Goal: Task Accomplishment & Management: Manage account settings

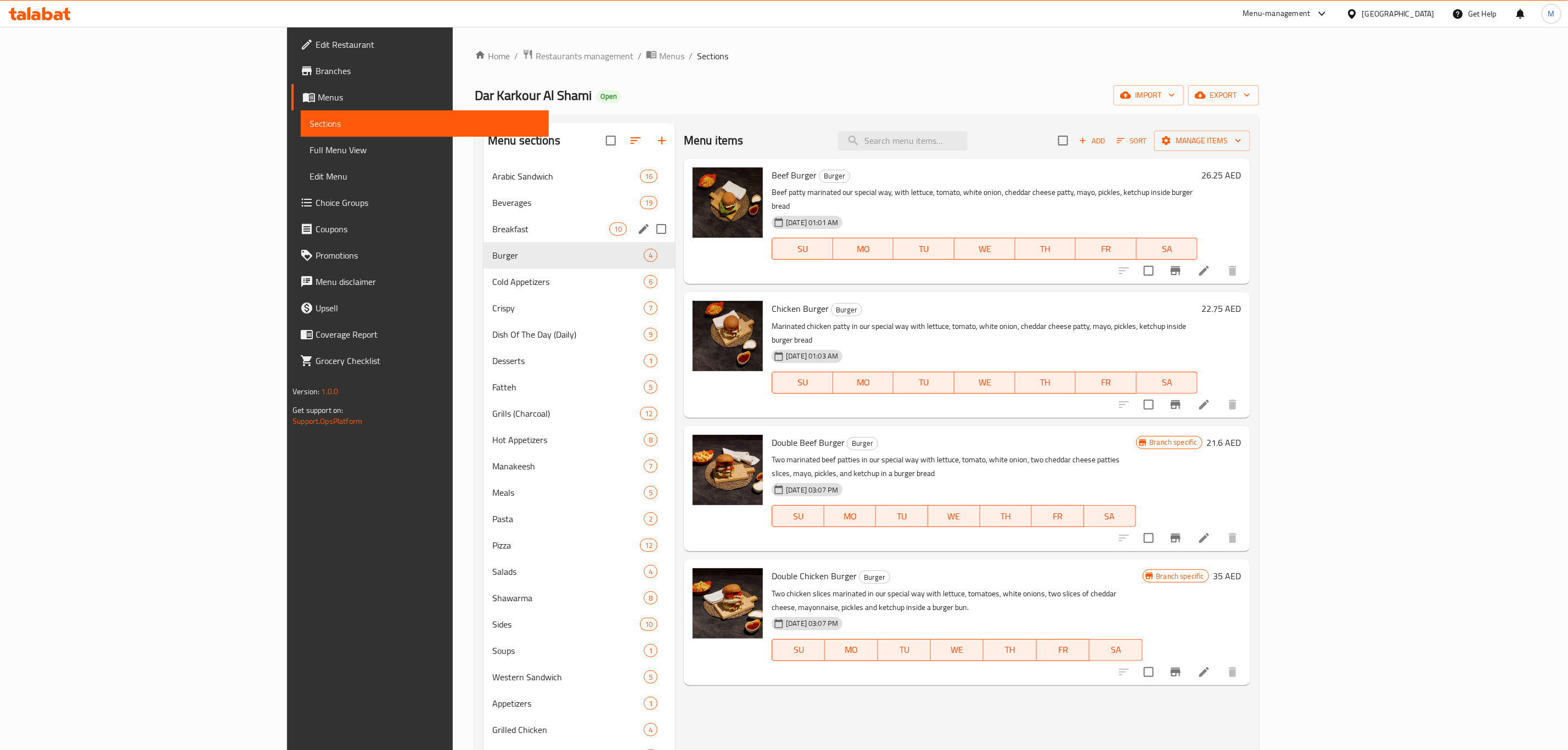
click at [492, 230] on span "Breakfast" at bounding box center [550, 229] width 117 height 13
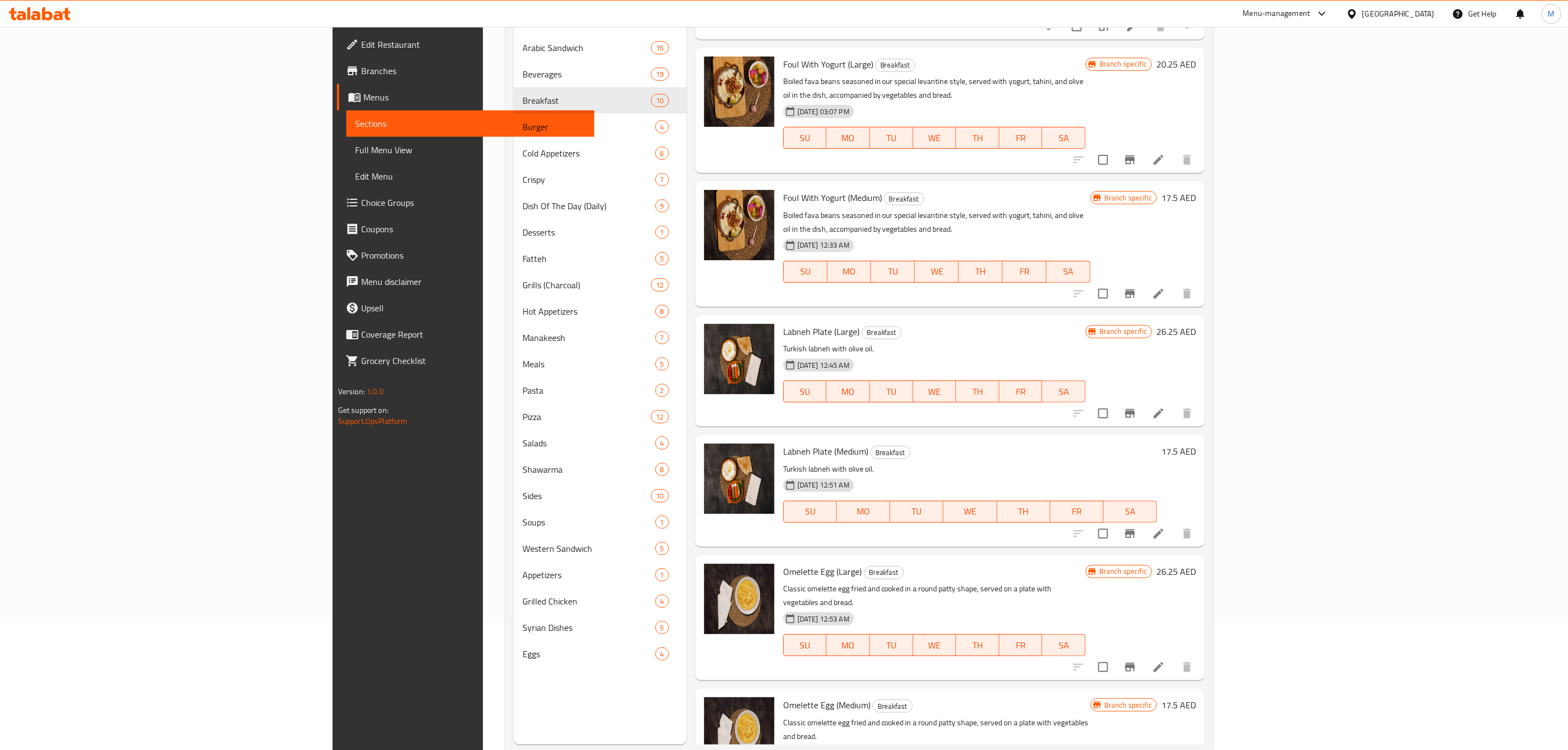
scroll to position [154, 0]
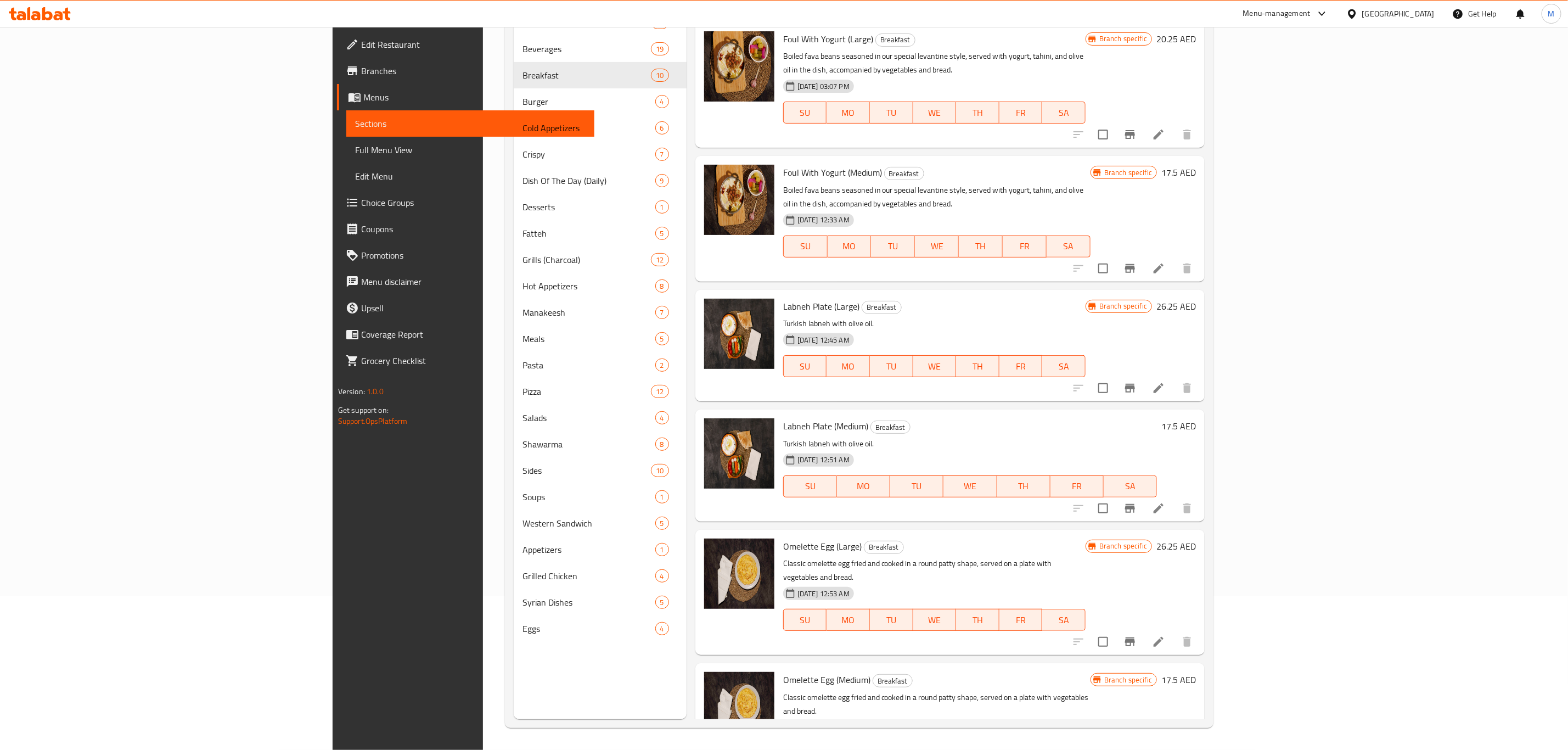
click at [886, 557] on p "Classic omelette egg fried and cooked in a round patty shape, served on a plate…" at bounding box center [934, 570] width 303 height 27
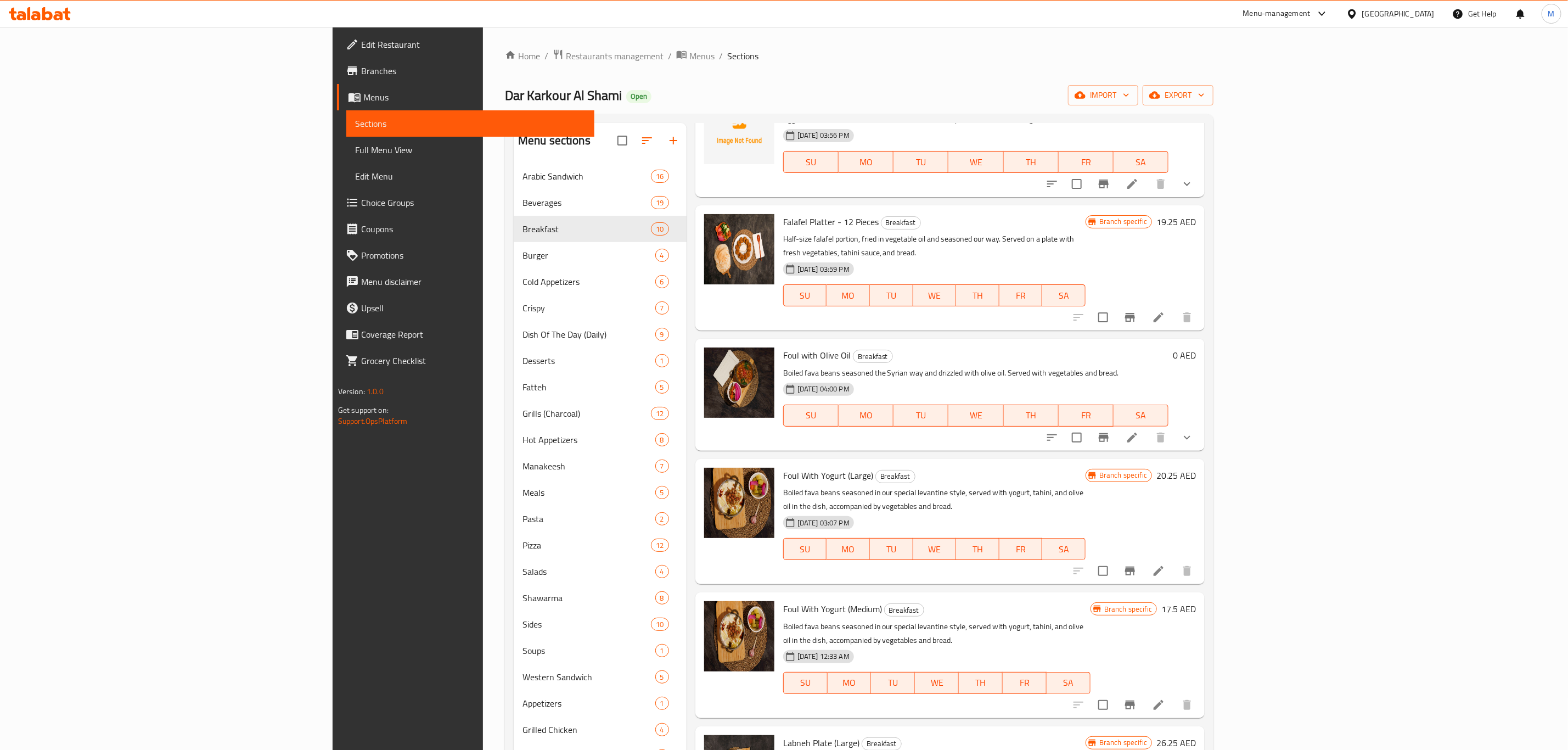
scroll to position [165, 0]
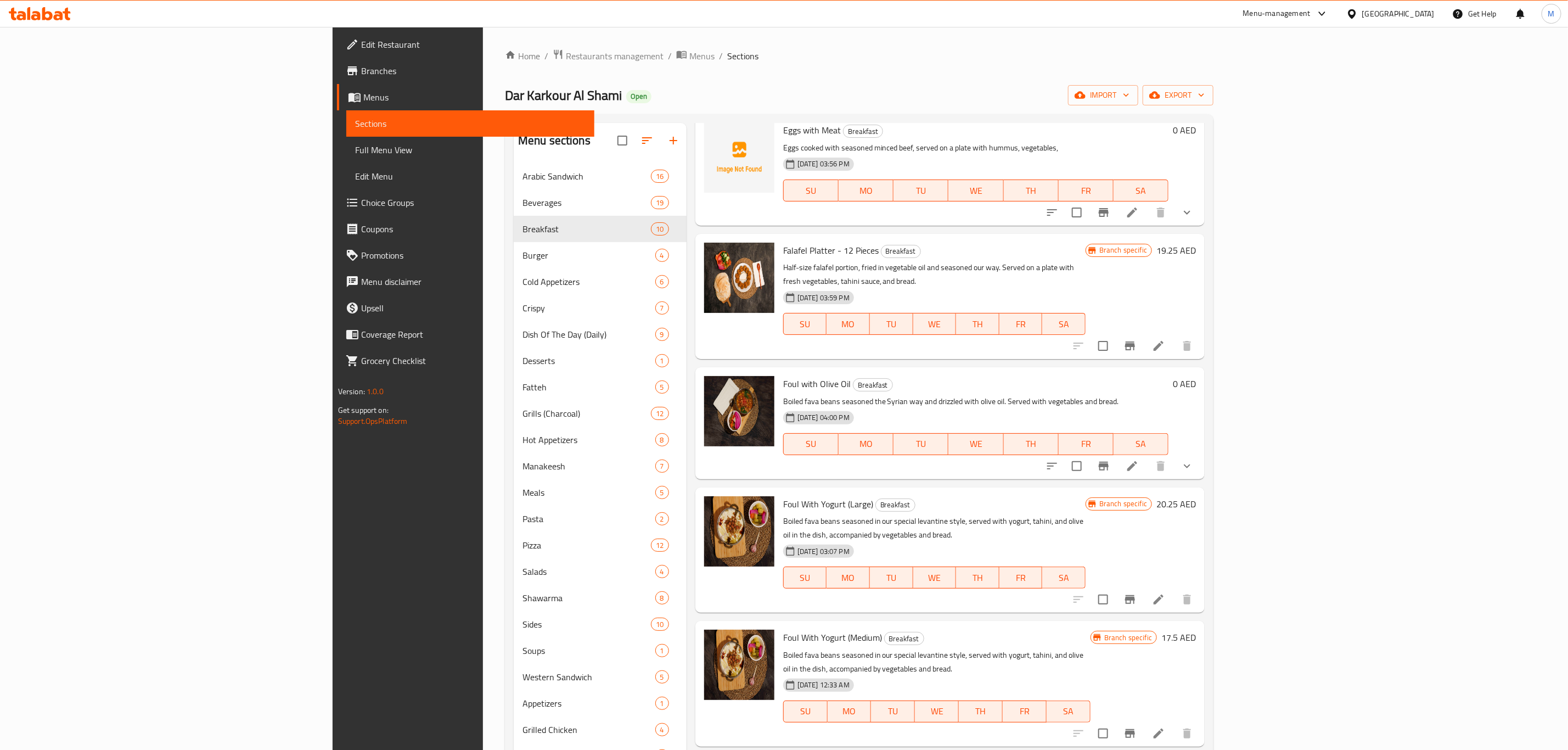
click at [1174, 336] on li at bounding box center [1158, 346] width 31 height 20
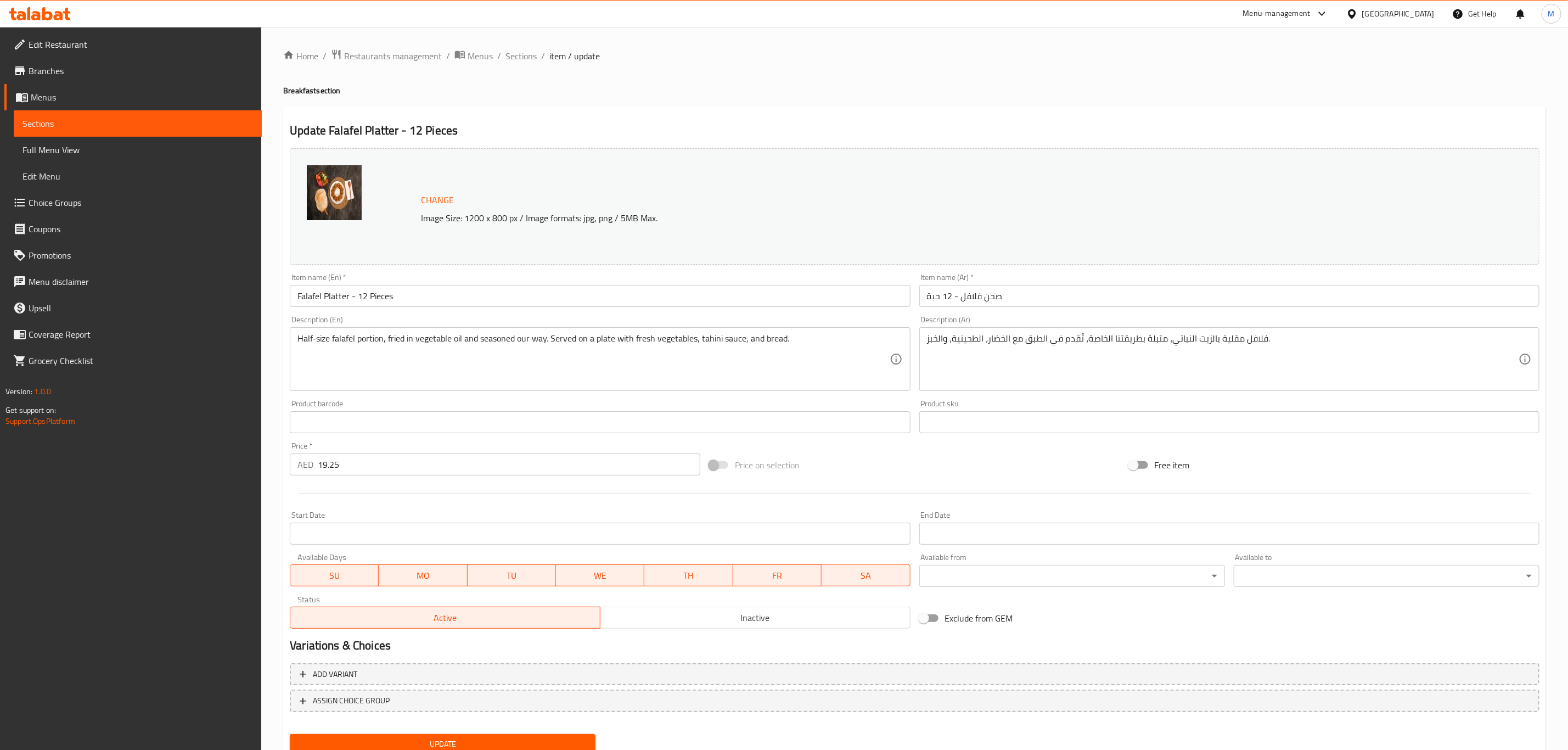
click at [602, 303] on input "Falafel Platter - 12 Pieces" at bounding box center [599, 296] width 620 height 22
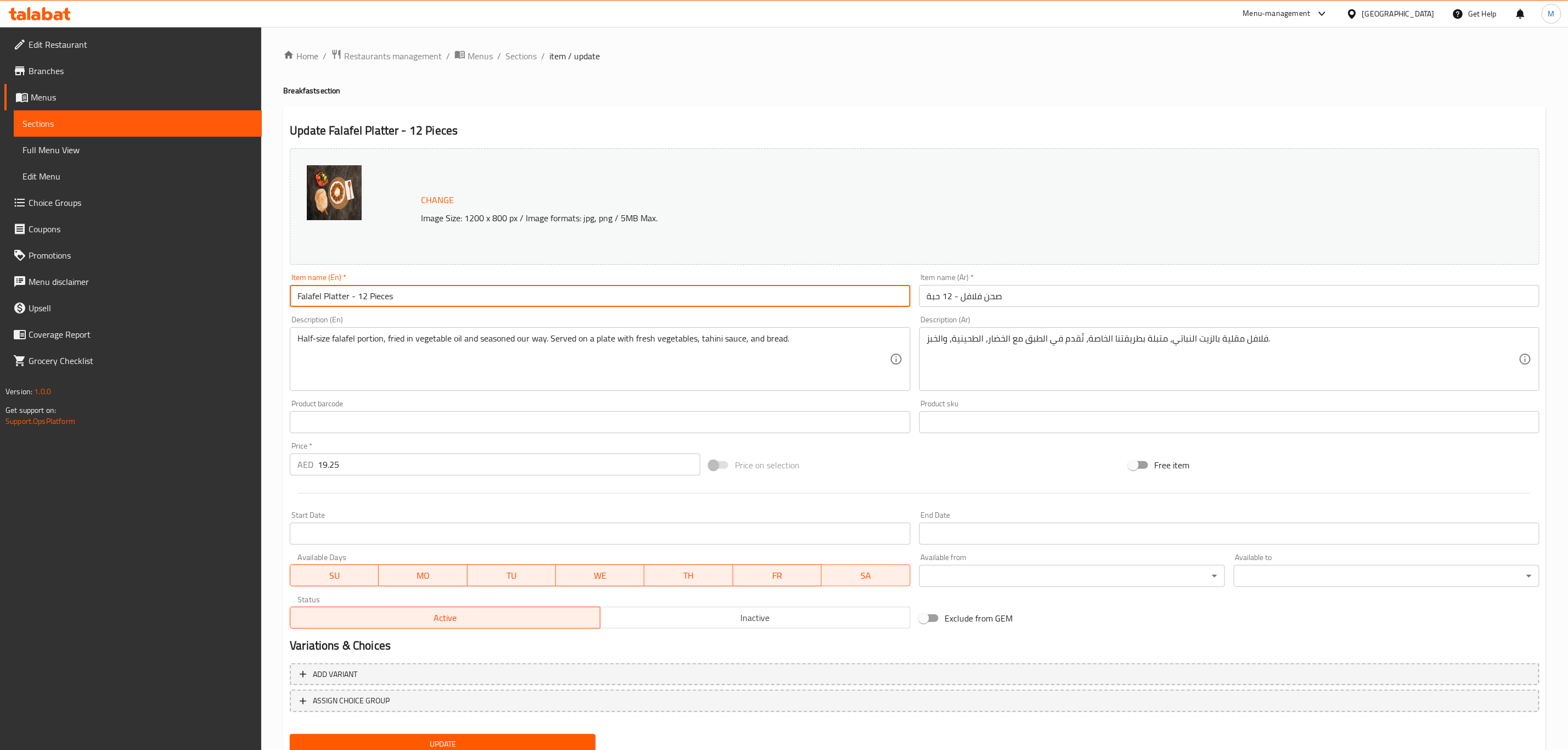
click at [602, 303] on input "Falafel Platter - 12 Pieces" at bounding box center [599, 296] width 620 height 22
click at [290, 734] on button "Update" at bounding box center [442, 744] width 305 height 20
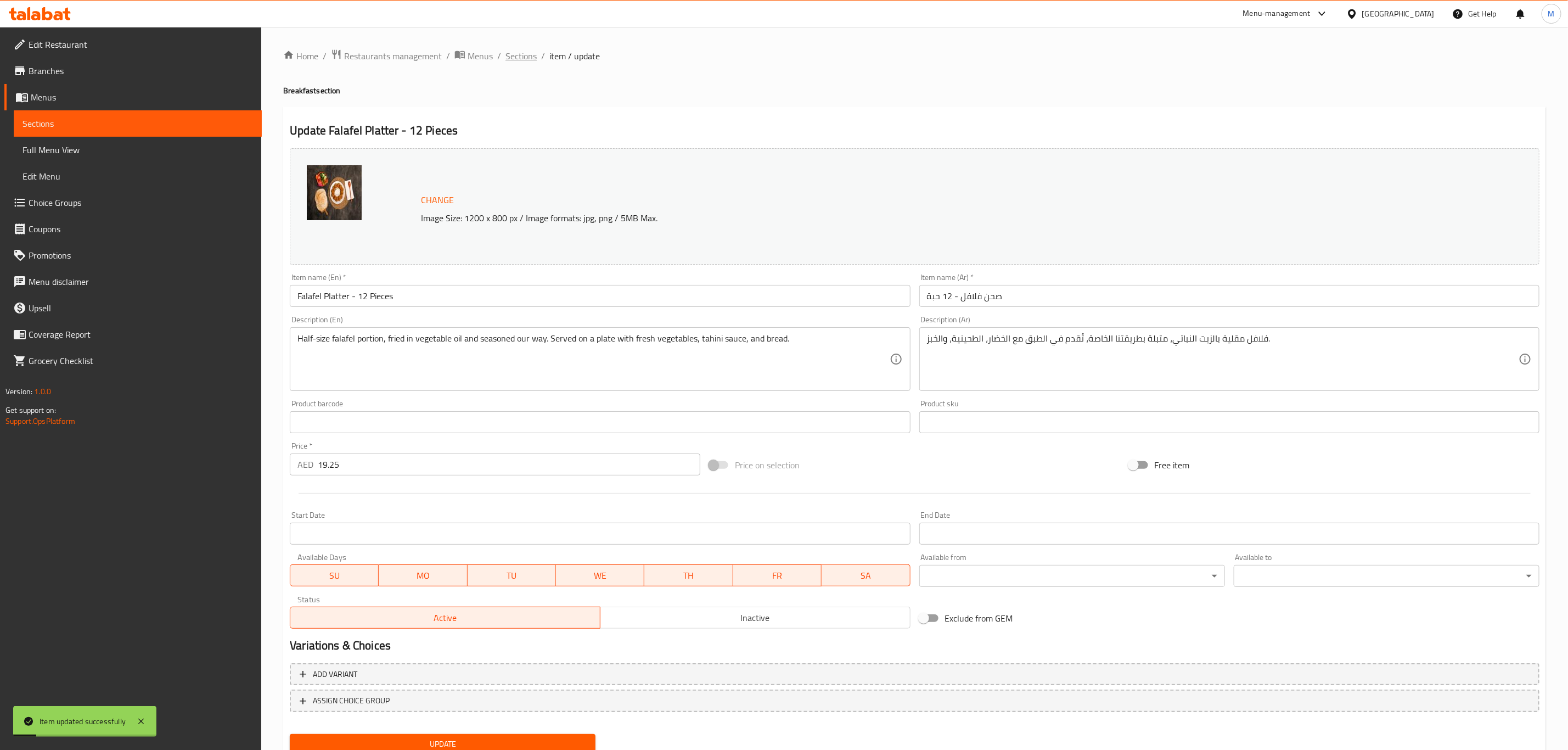
click at [524, 50] on span "Sections" at bounding box center [521, 56] width 31 height 13
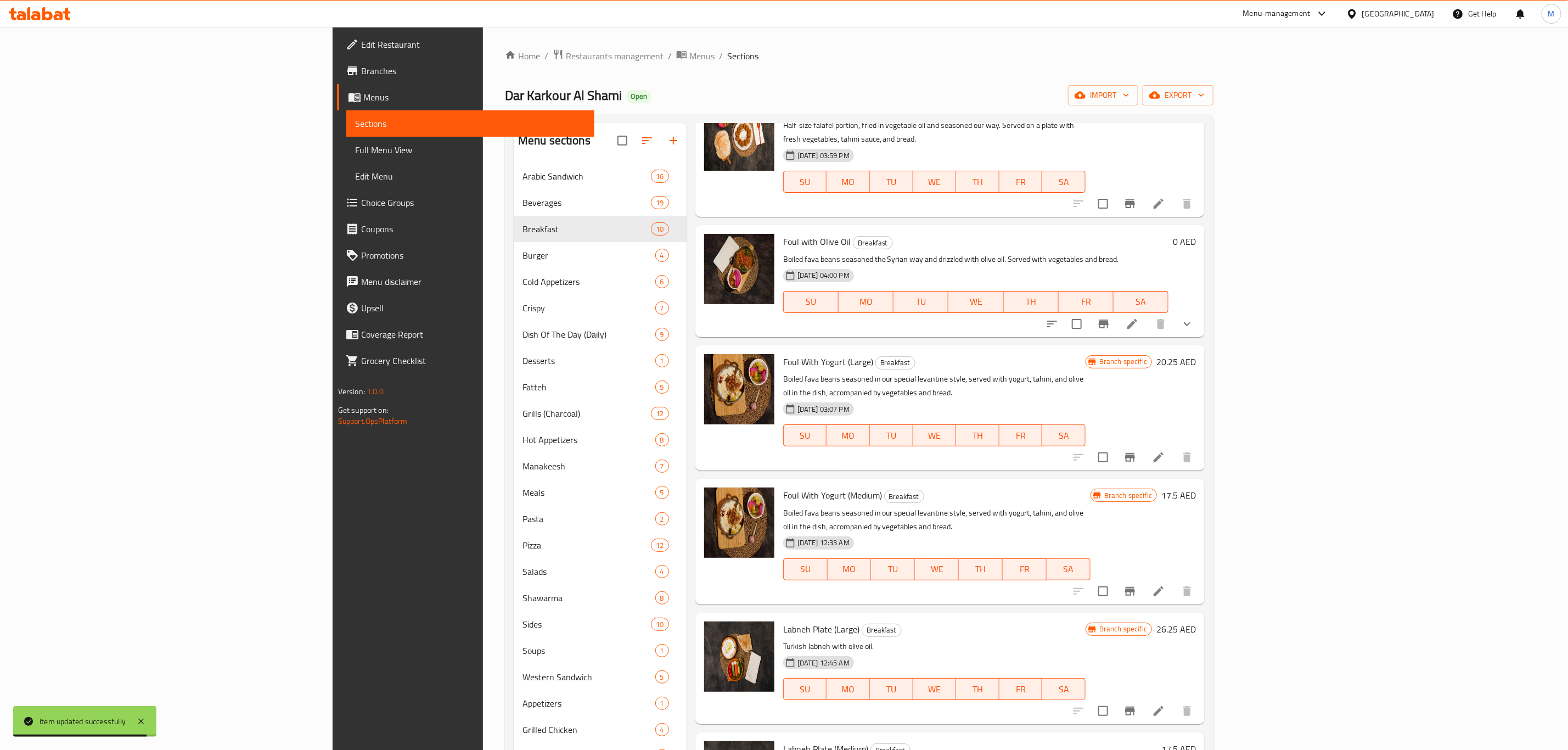
scroll to position [329, 0]
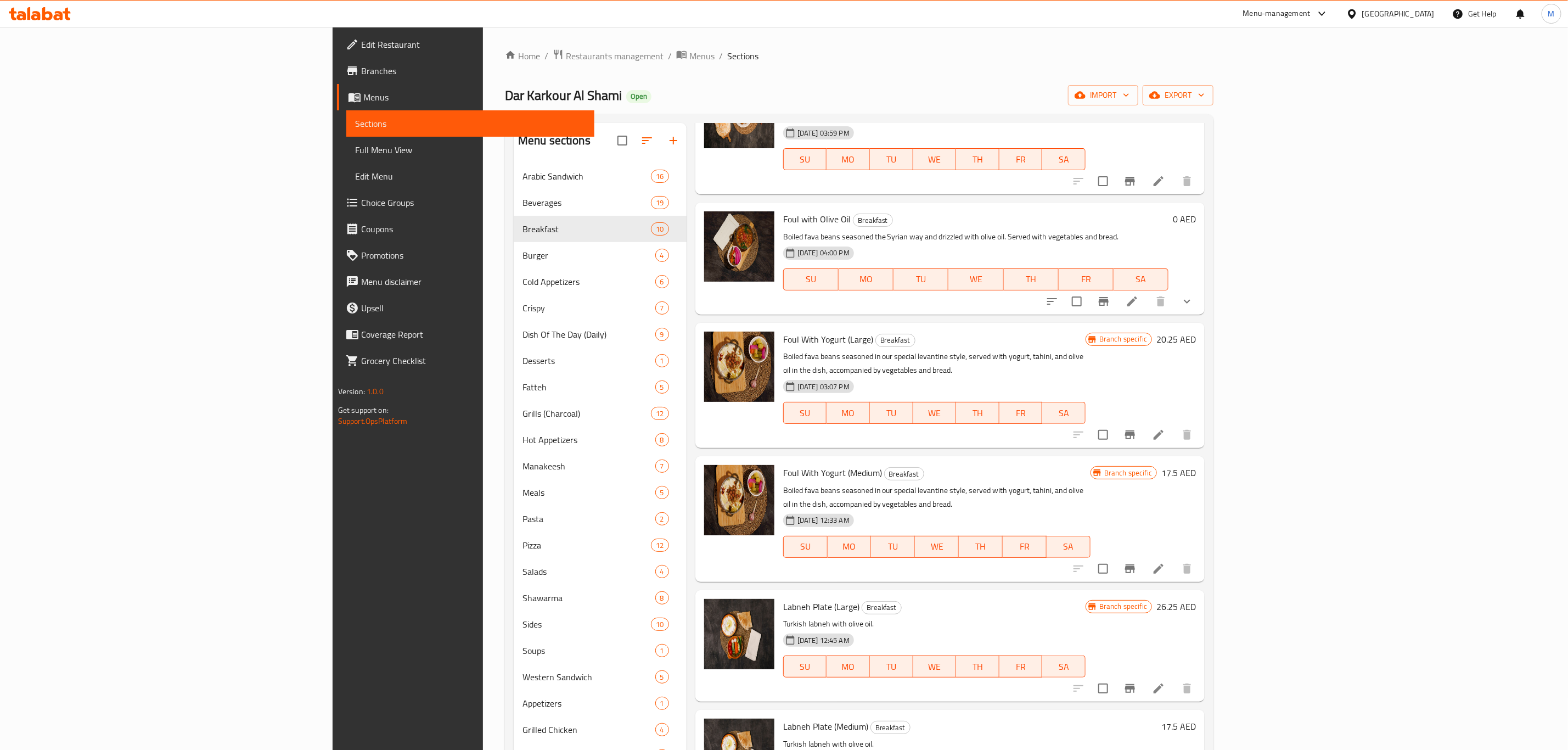
click at [1147, 295] on li at bounding box center [1132, 301] width 31 height 20
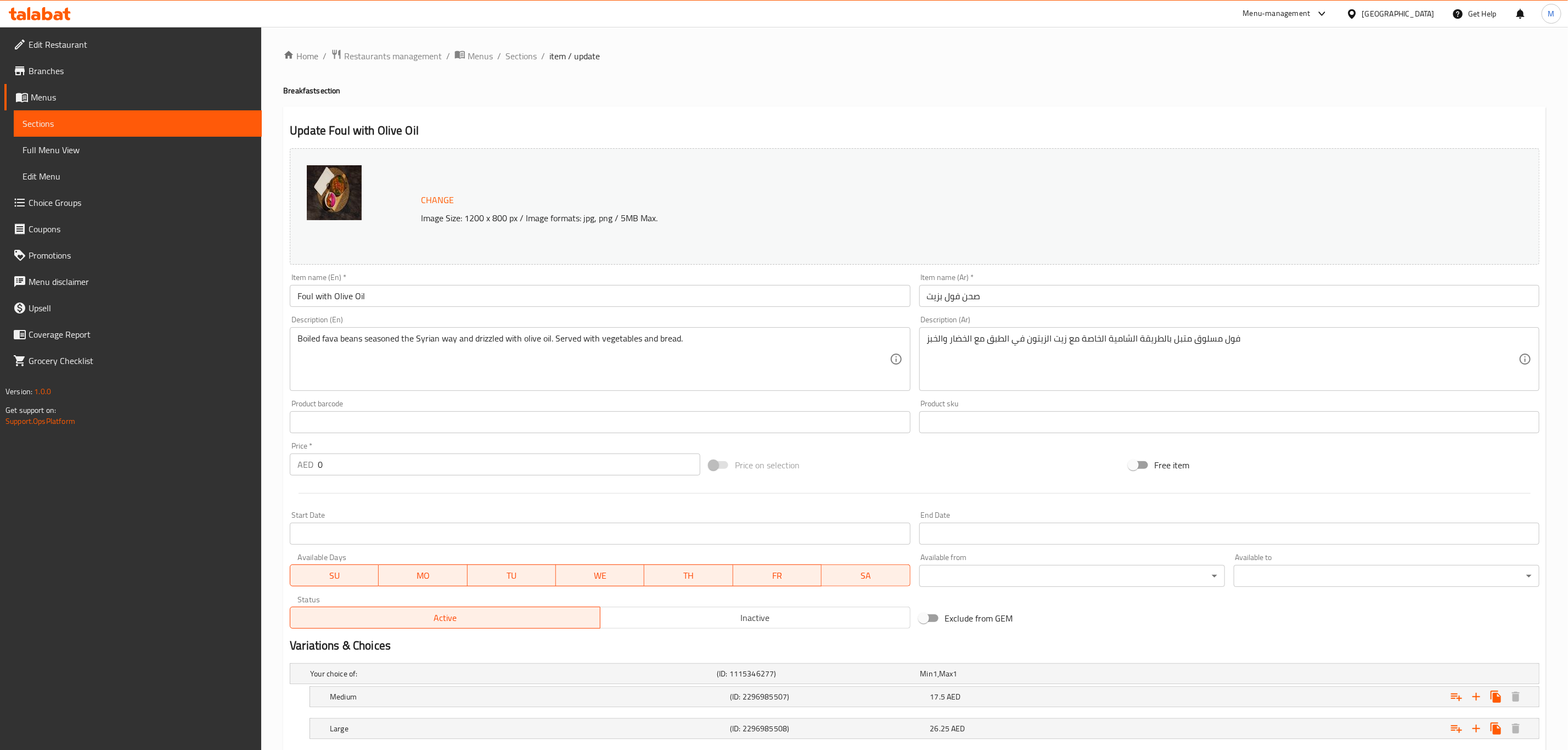
click at [592, 289] on input "Foul with Olive Oil" at bounding box center [599, 296] width 620 height 22
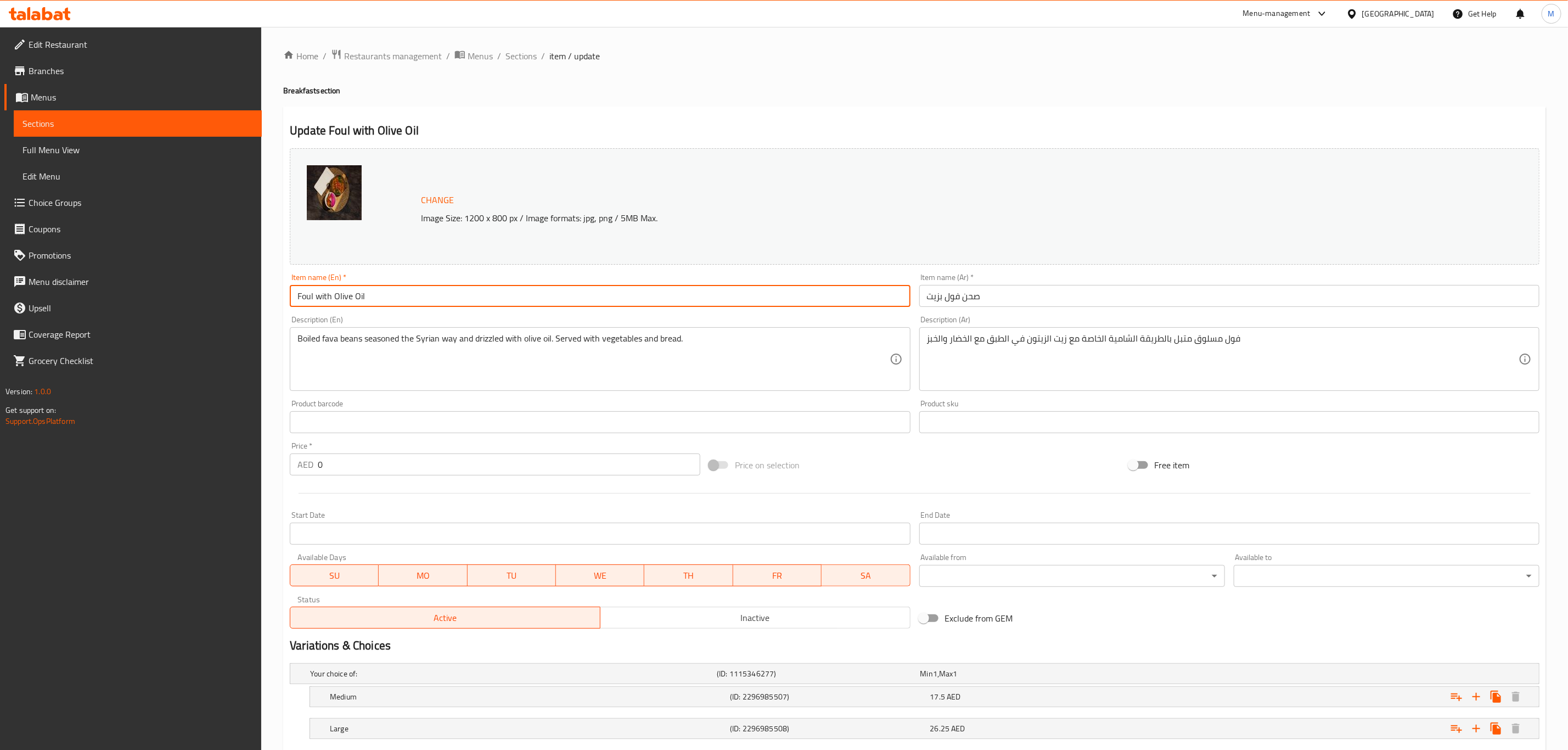
click at [592, 289] on input "Foul with Olive Oil" at bounding box center [599, 296] width 620 height 22
paste input "(Large)"
click at [592, 289] on input "Foul with Olive Oil (Large)" at bounding box center [599, 296] width 620 height 22
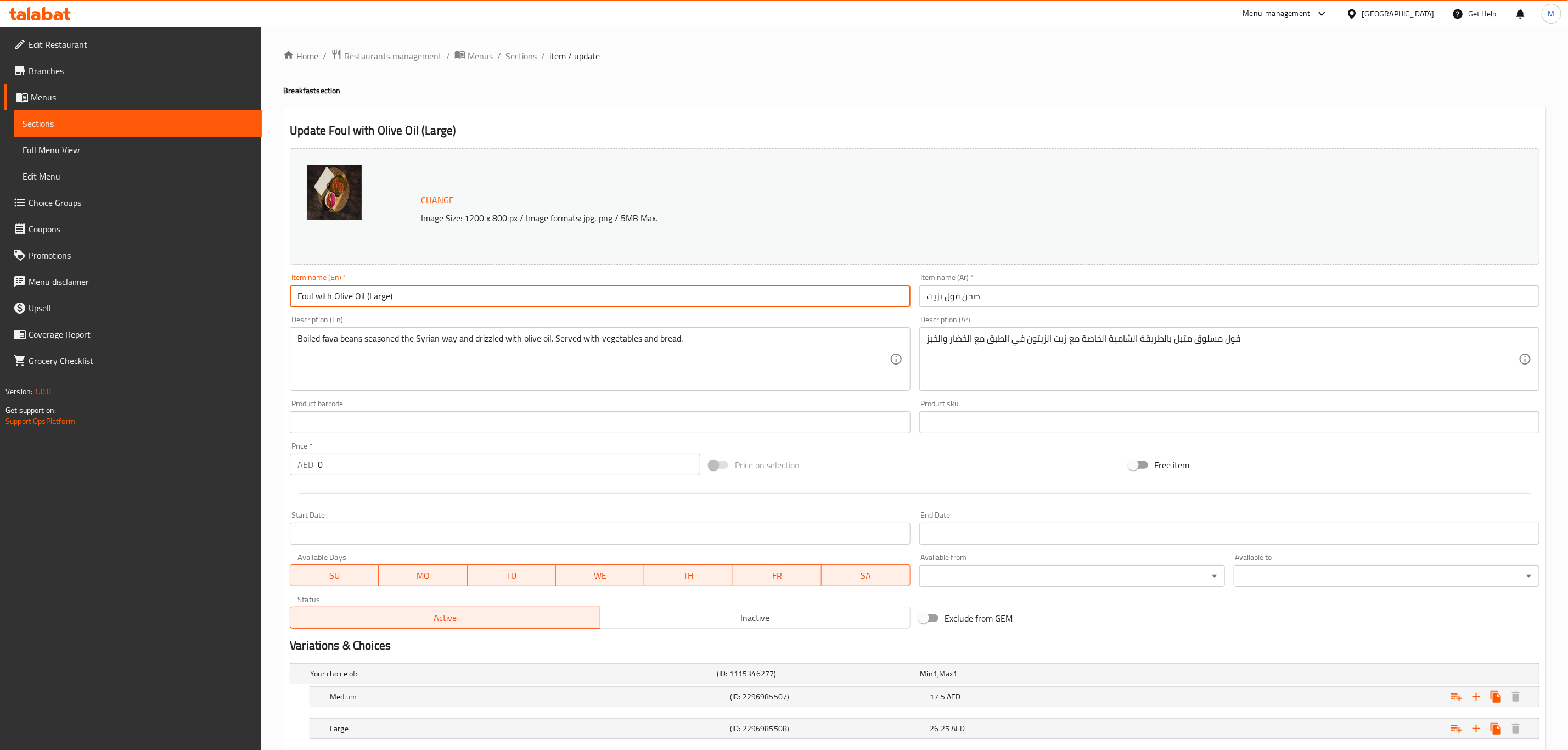
click at [592, 289] on input "Foul with Olive Oil (Large)" at bounding box center [599, 296] width 620 height 22
click at [323, 298] on input "Foul with Olive Oil (large)" at bounding box center [599, 296] width 620 height 22
click at [374, 296] on input "Foul With Olive Oil (large)" at bounding box center [599, 296] width 620 height 22
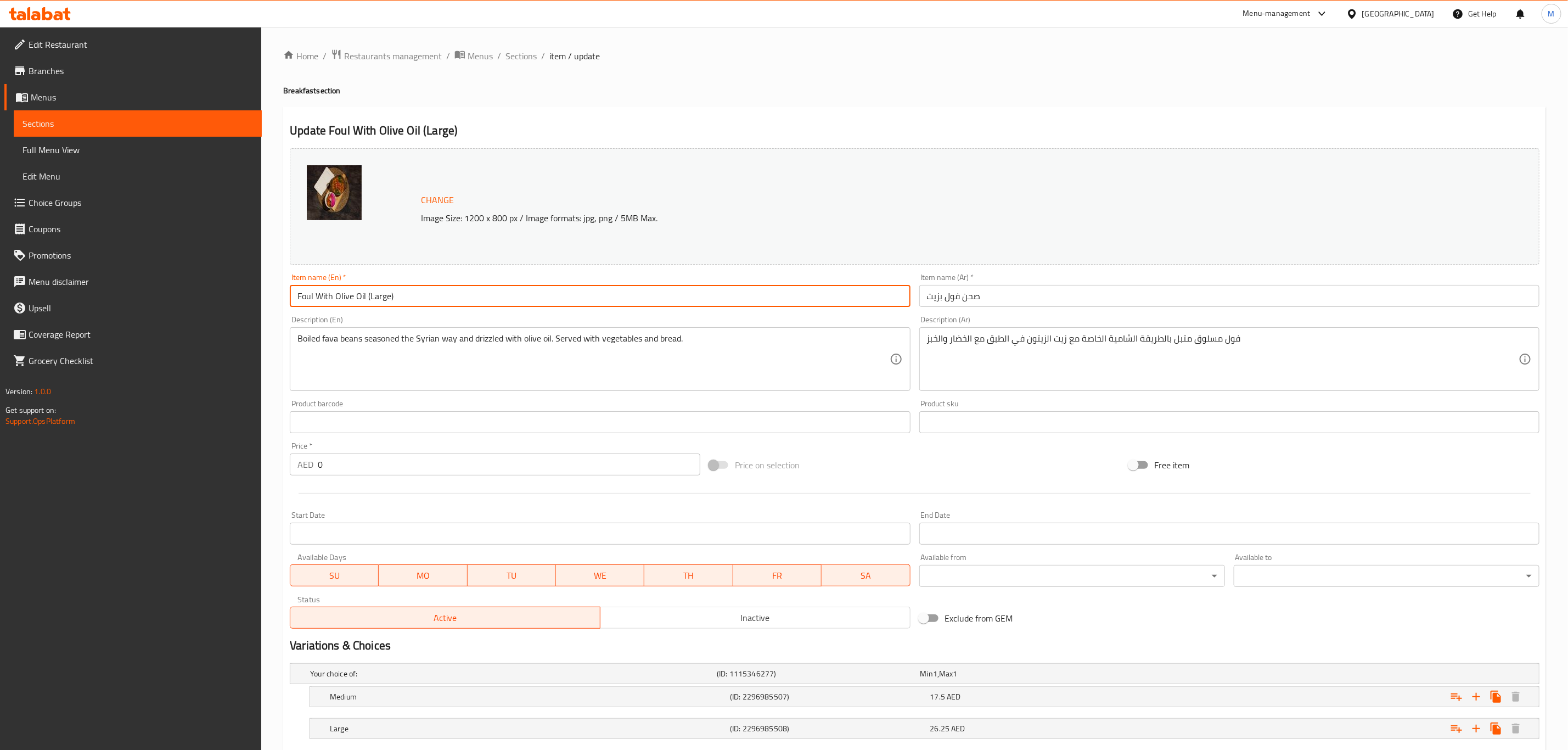
click at [413, 300] on input "Foul With Olive Oil (Large)" at bounding box center [599, 296] width 620 height 22
click at [440, 303] on input "Foul With Olive Oil (Large)" at bounding box center [599, 296] width 620 height 22
type input "Foul With Olive Oil (Large)"
click at [515, 57] on span "Sections" at bounding box center [521, 56] width 31 height 13
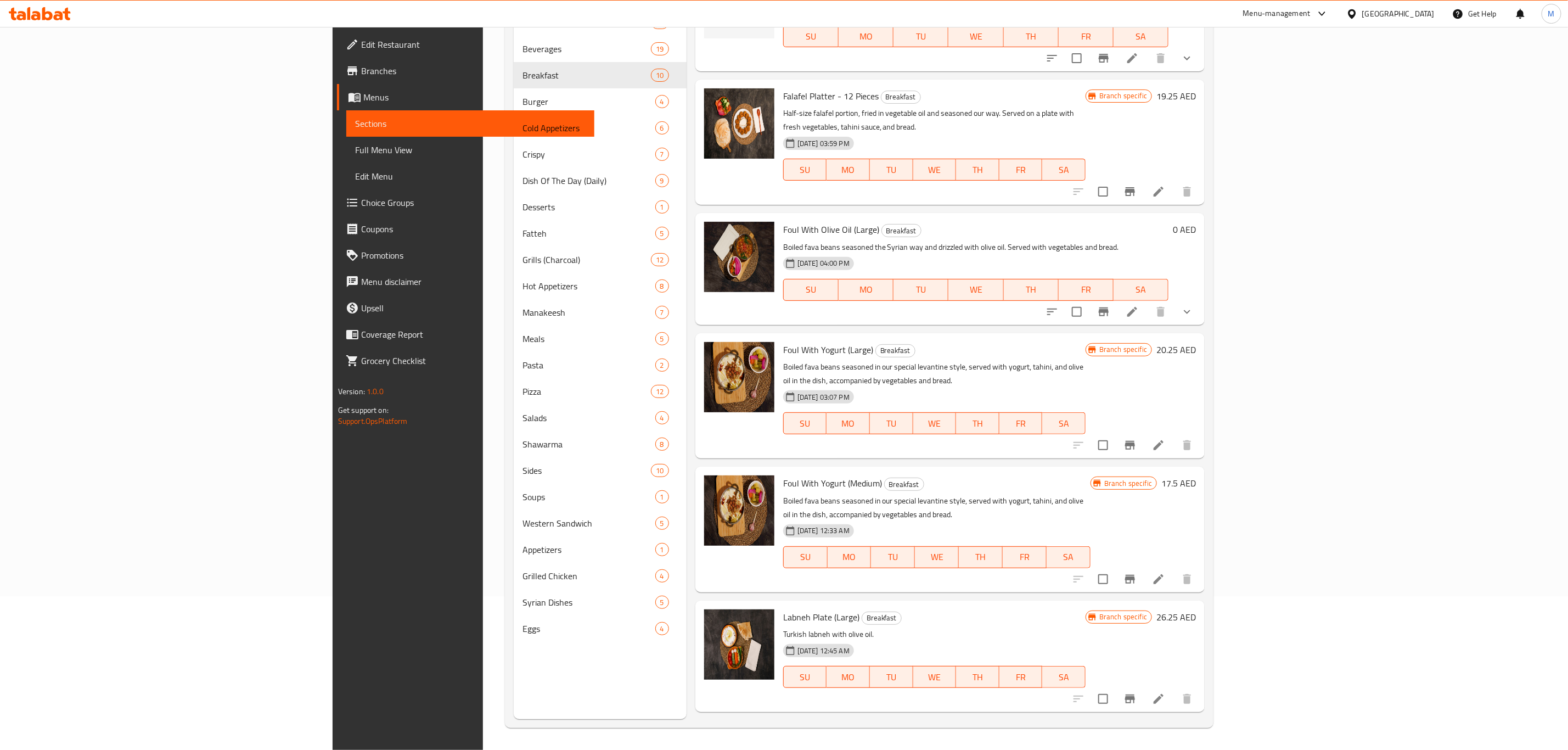
scroll to position [147, 0]
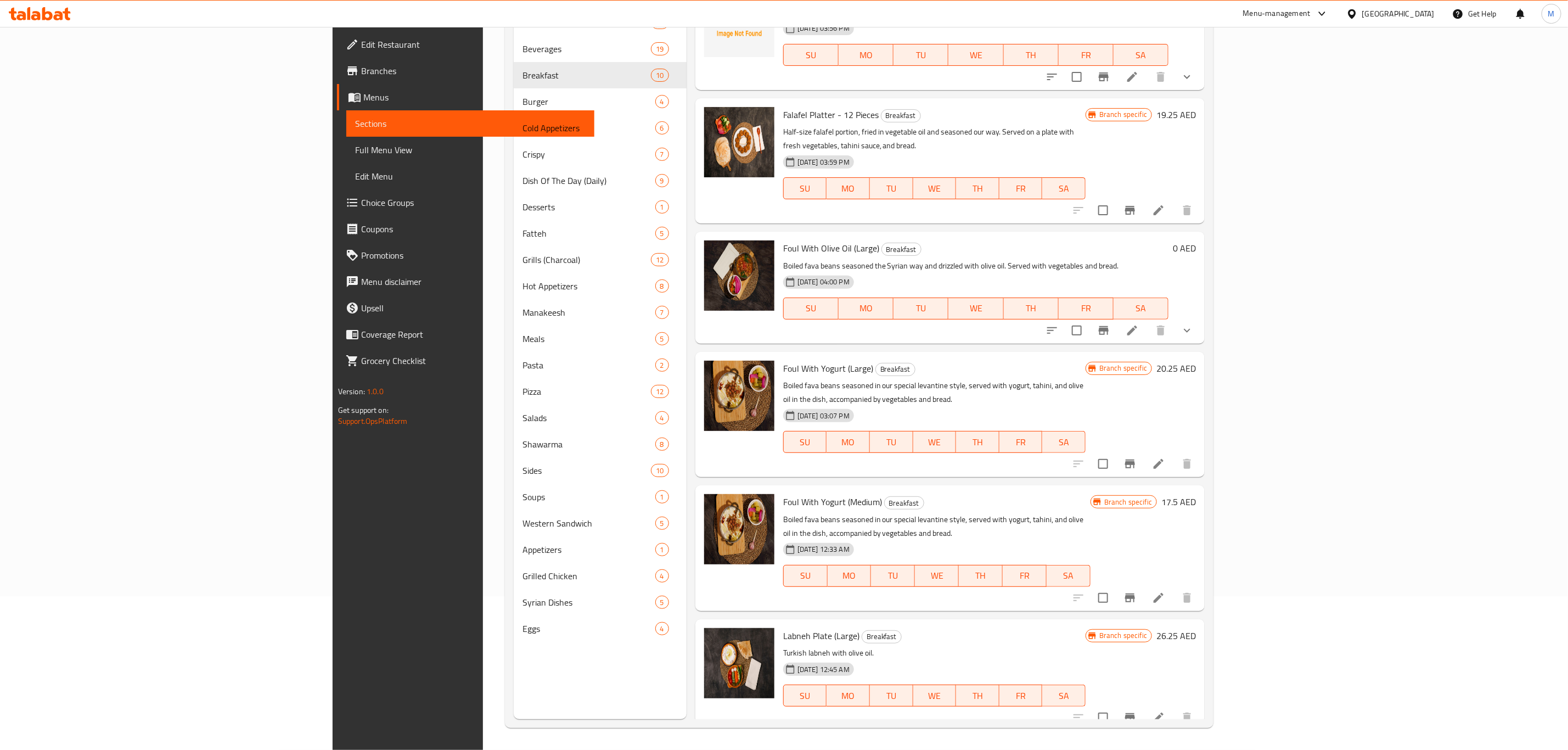
click at [1190, 328] on icon "show more" at bounding box center [1187, 330] width 6 height 4
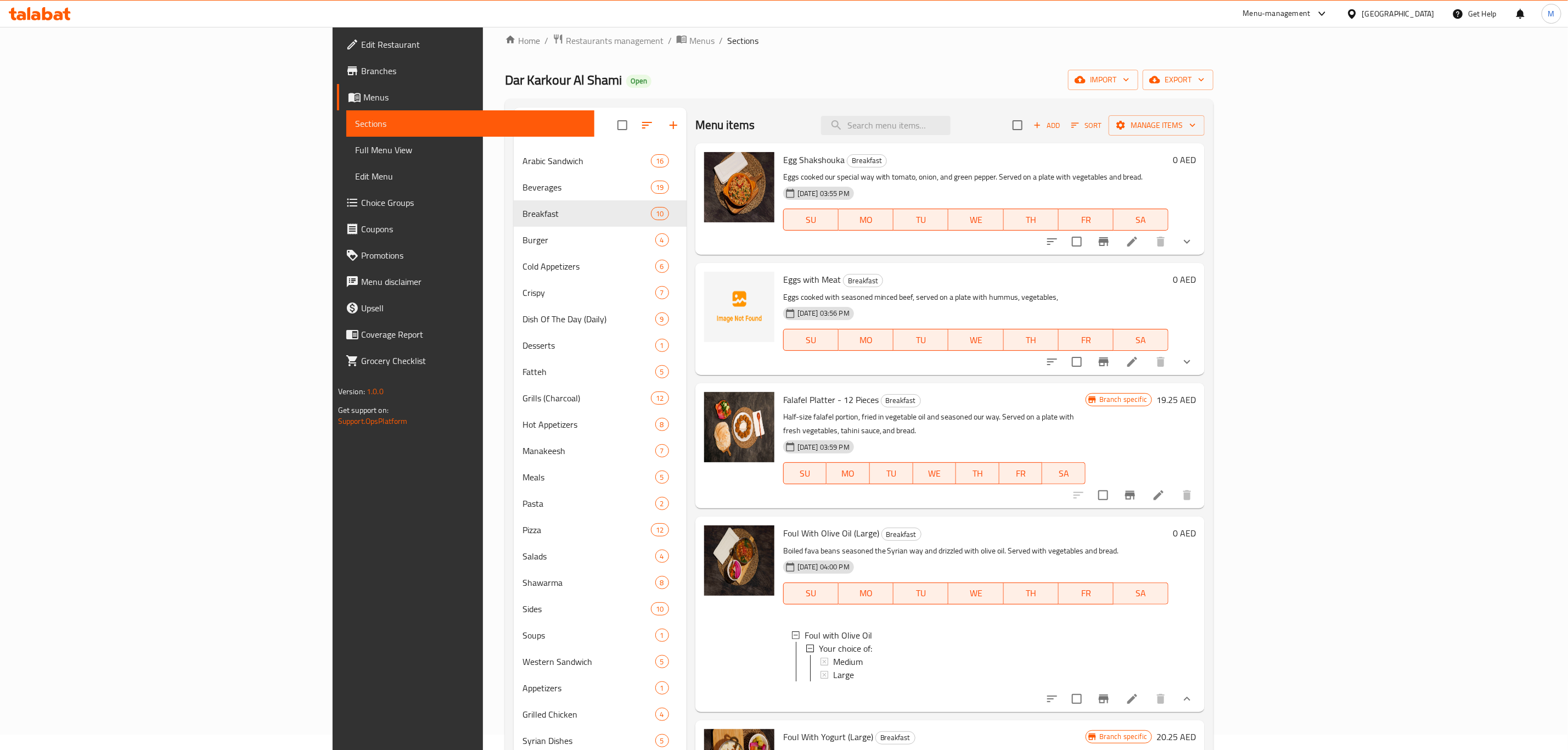
scroll to position [0, 0]
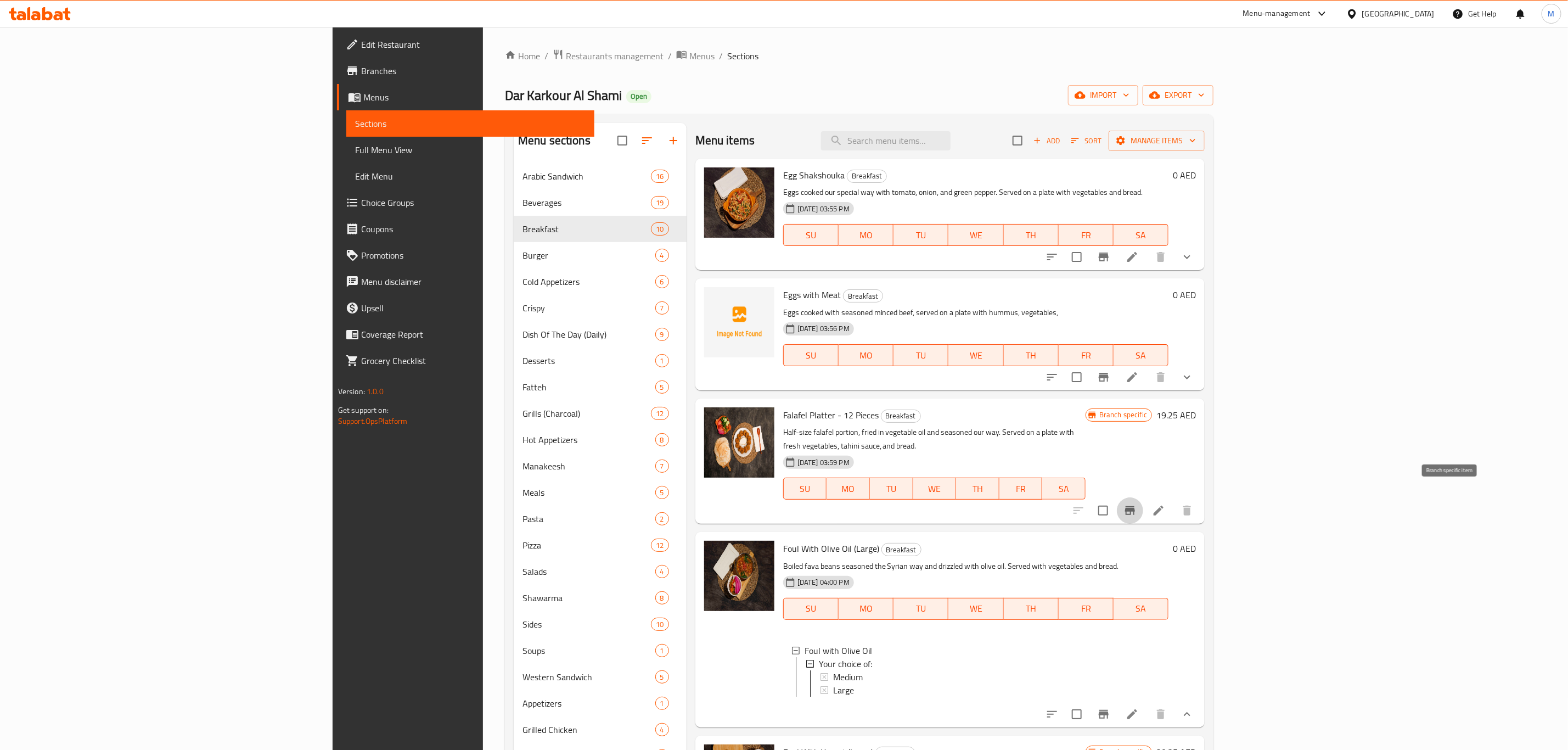
click at [1143, 500] on button "Branch-specific-item" at bounding box center [1130, 510] width 26 height 26
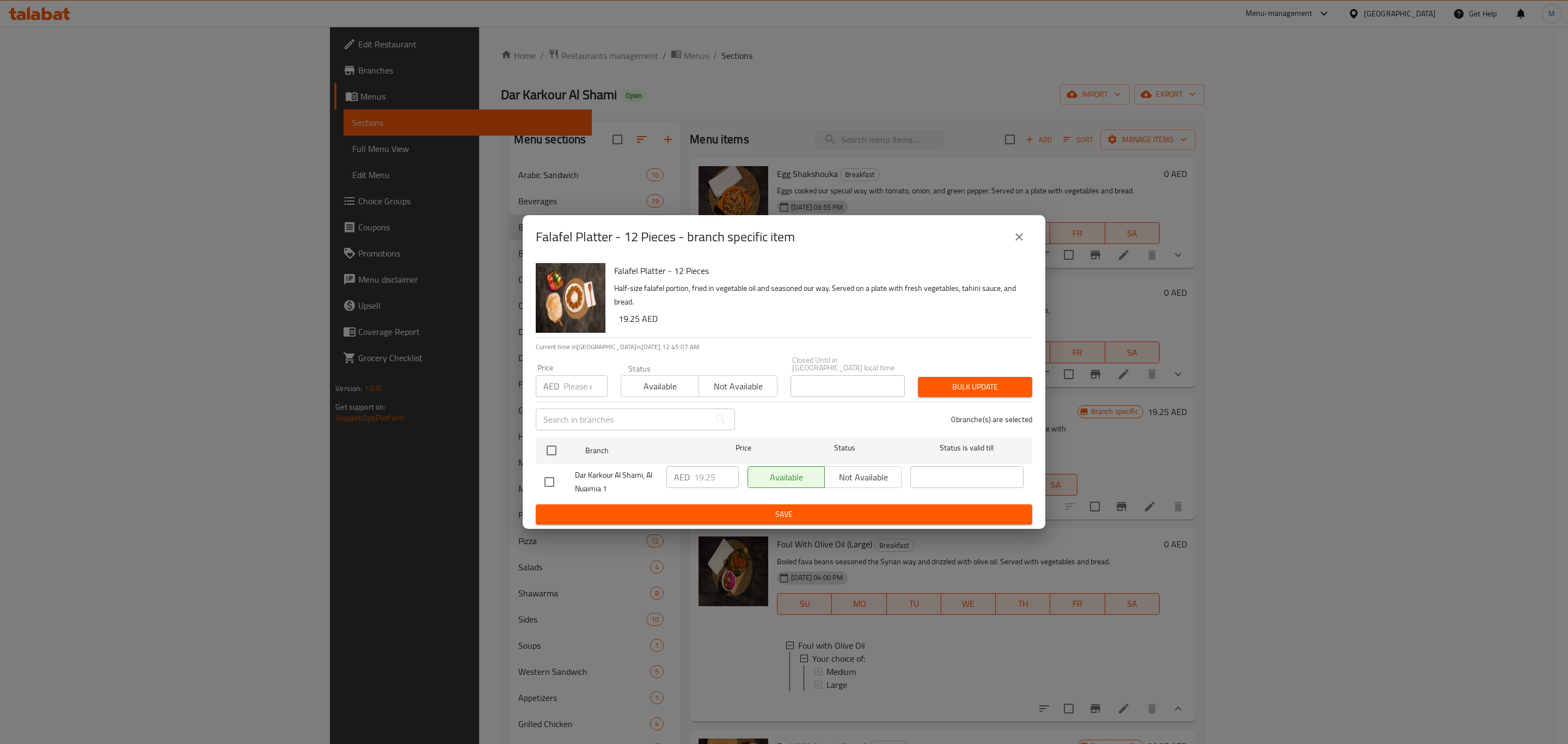
click at [1026, 234] on button "close" at bounding box center [1019, 236] width 26 height 26
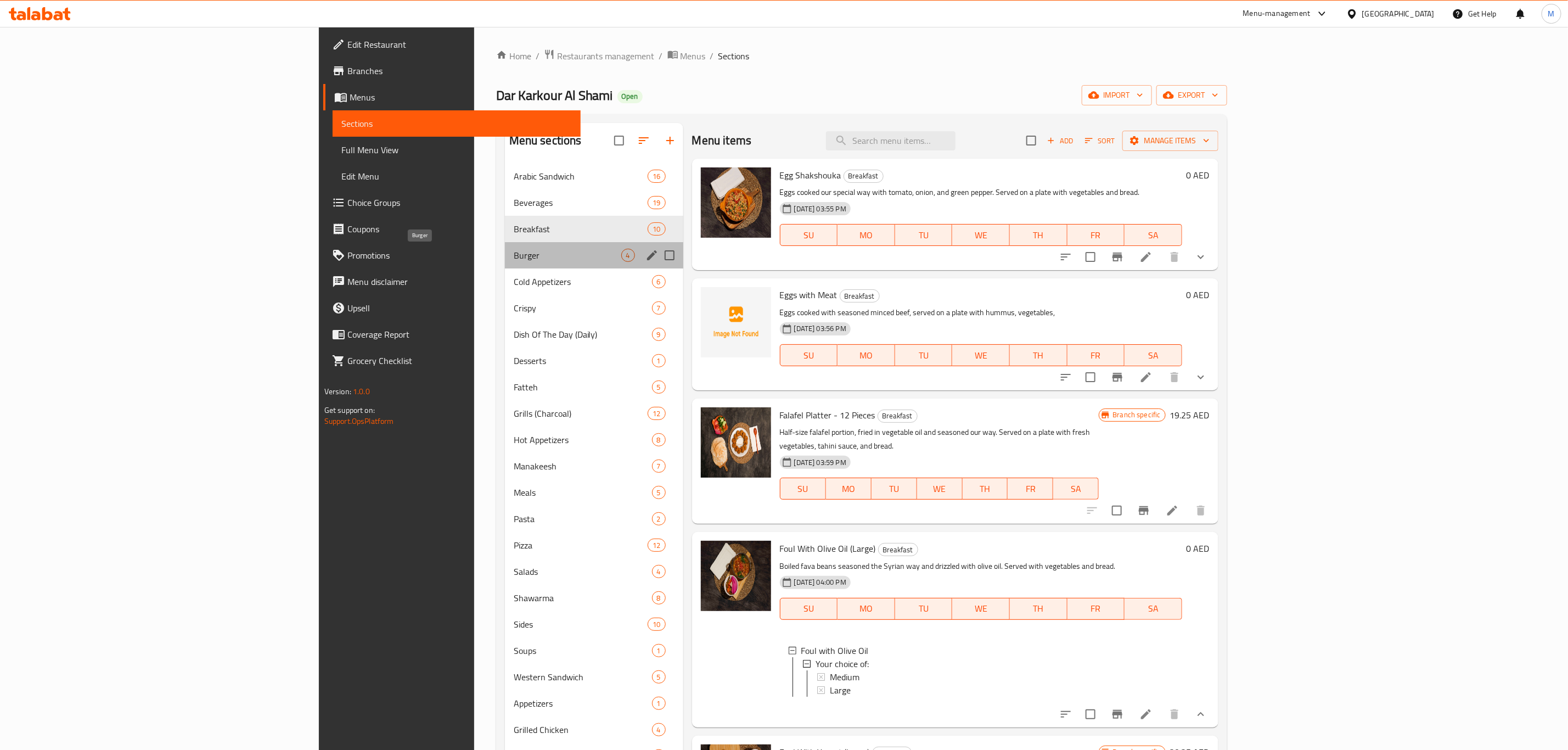
click at [514, 249] on span "Burger" at bounding box center [567, 255] width 107 height 13
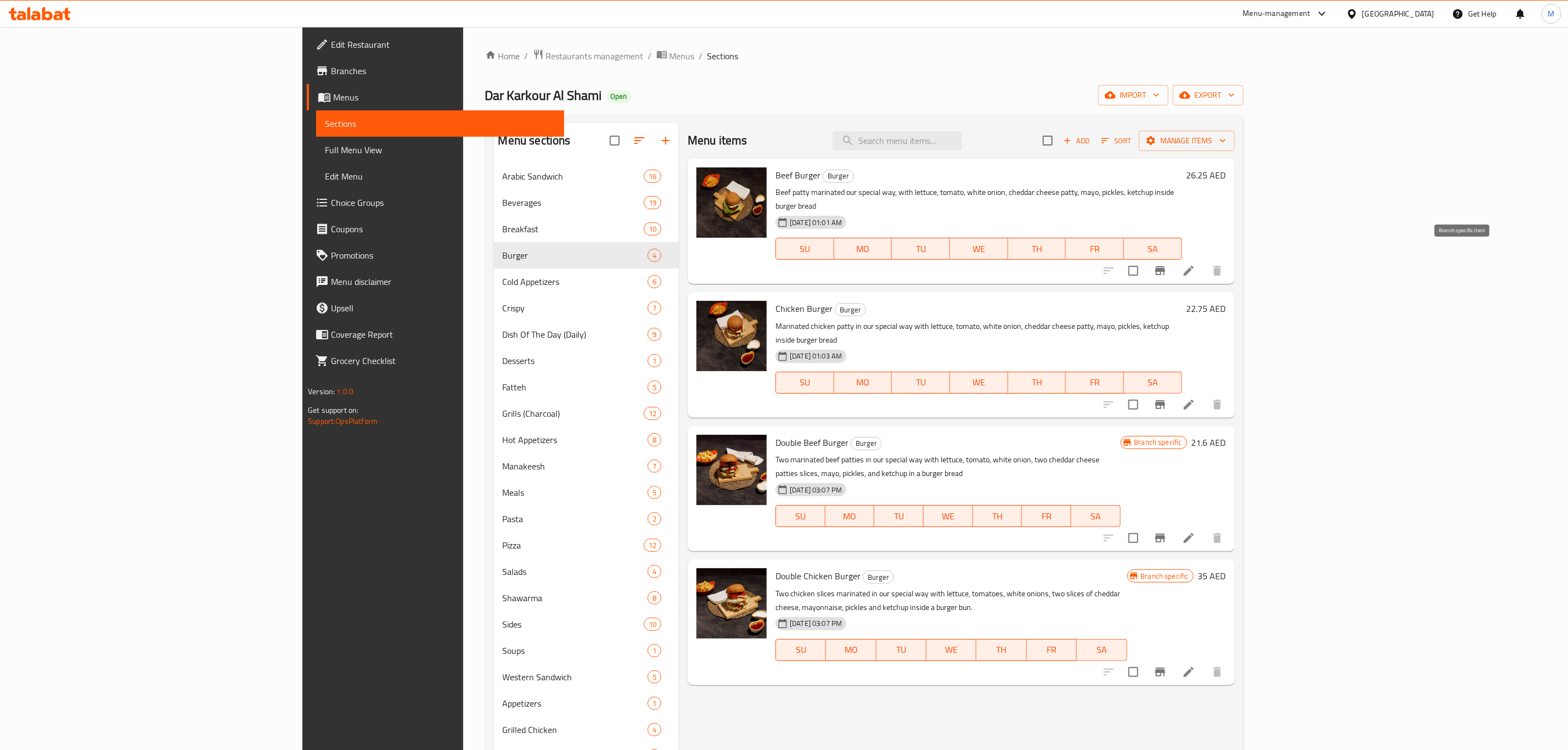
click at [1167, 264] on icon "Branch-specific-item" at bounding box center [1160, 271] width 13 height 13
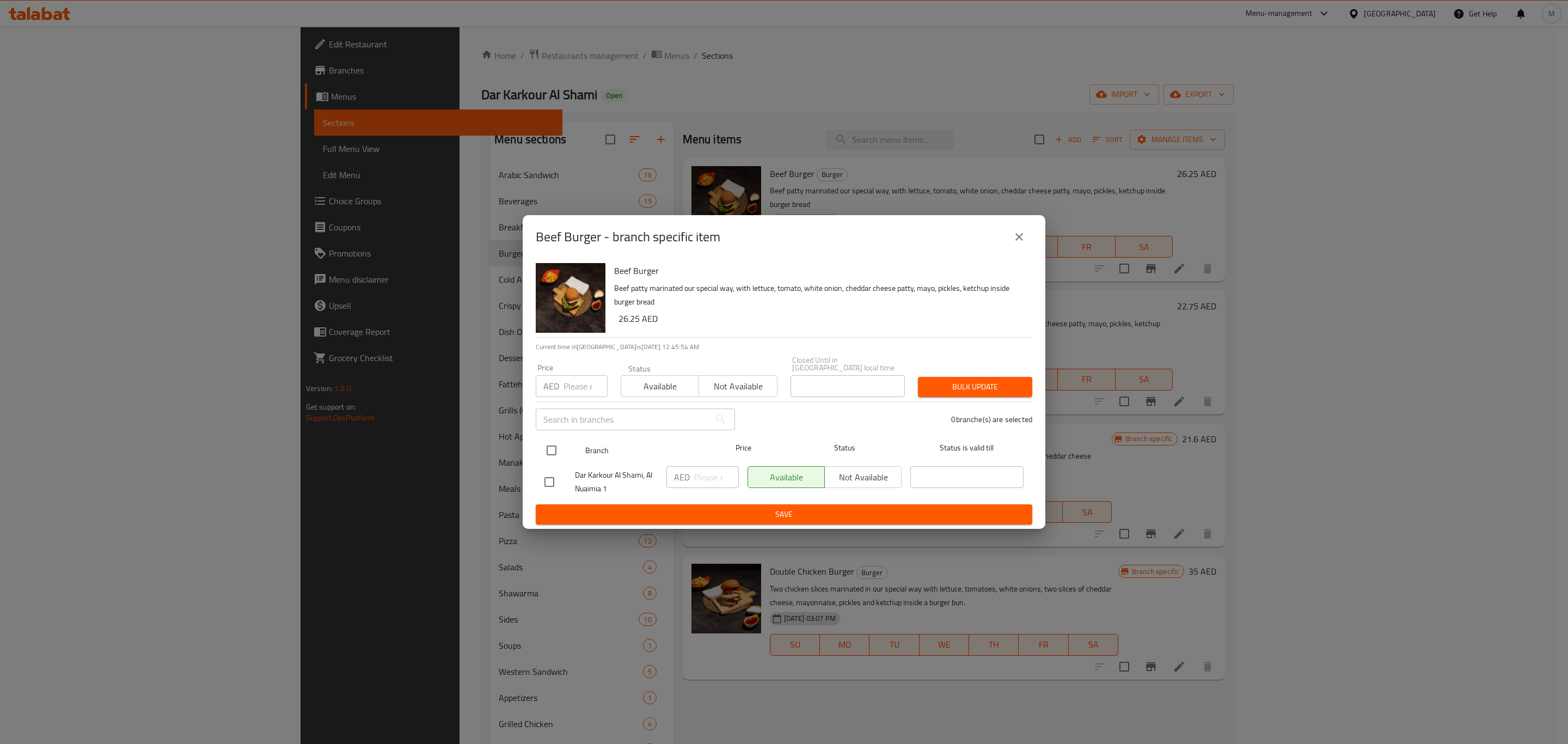
click at [553, 453] on input "checkbox" at bounding box center [552, 450] width 23 height 23
checkbox input "true"
click at [703, 476] on input "number" at bounding box center [716, 477] width 45 height 22
paste input "26.25"
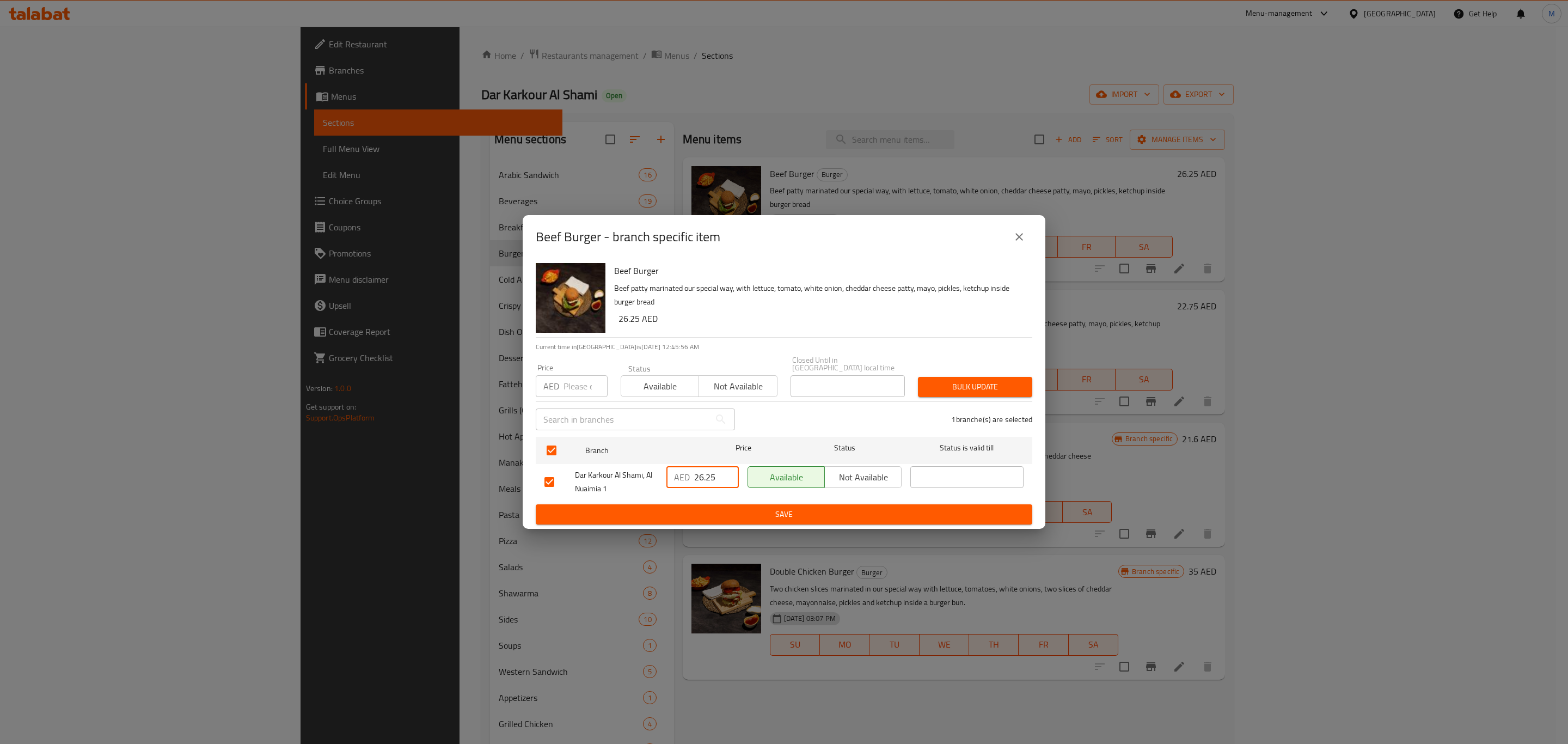
type input "26.25"
click at [711, 537] on div "Beef Burger - branch specific item Beef Burger Beef patty marinated our special…" at bounding box center [784, 372] width 1568 height 744
click at [719, 527] on div "Beef Burger Beef patty marinated our special way, with lettuce, tomato, white o…" at bounding box center [784, 393] width 522 height 270
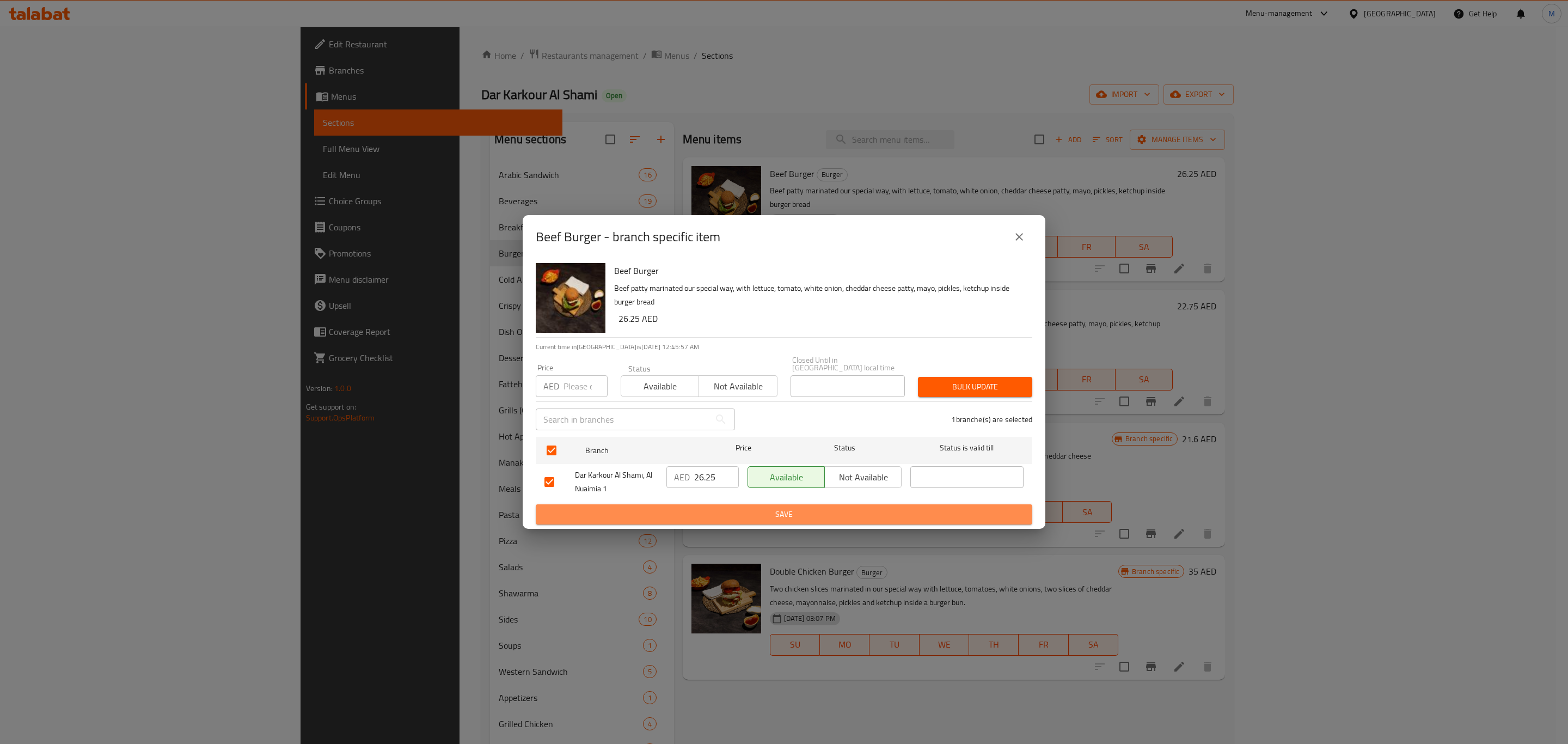
click at [722, 517] on span "Save" at bounding box center [784, 514] width 479 height 13
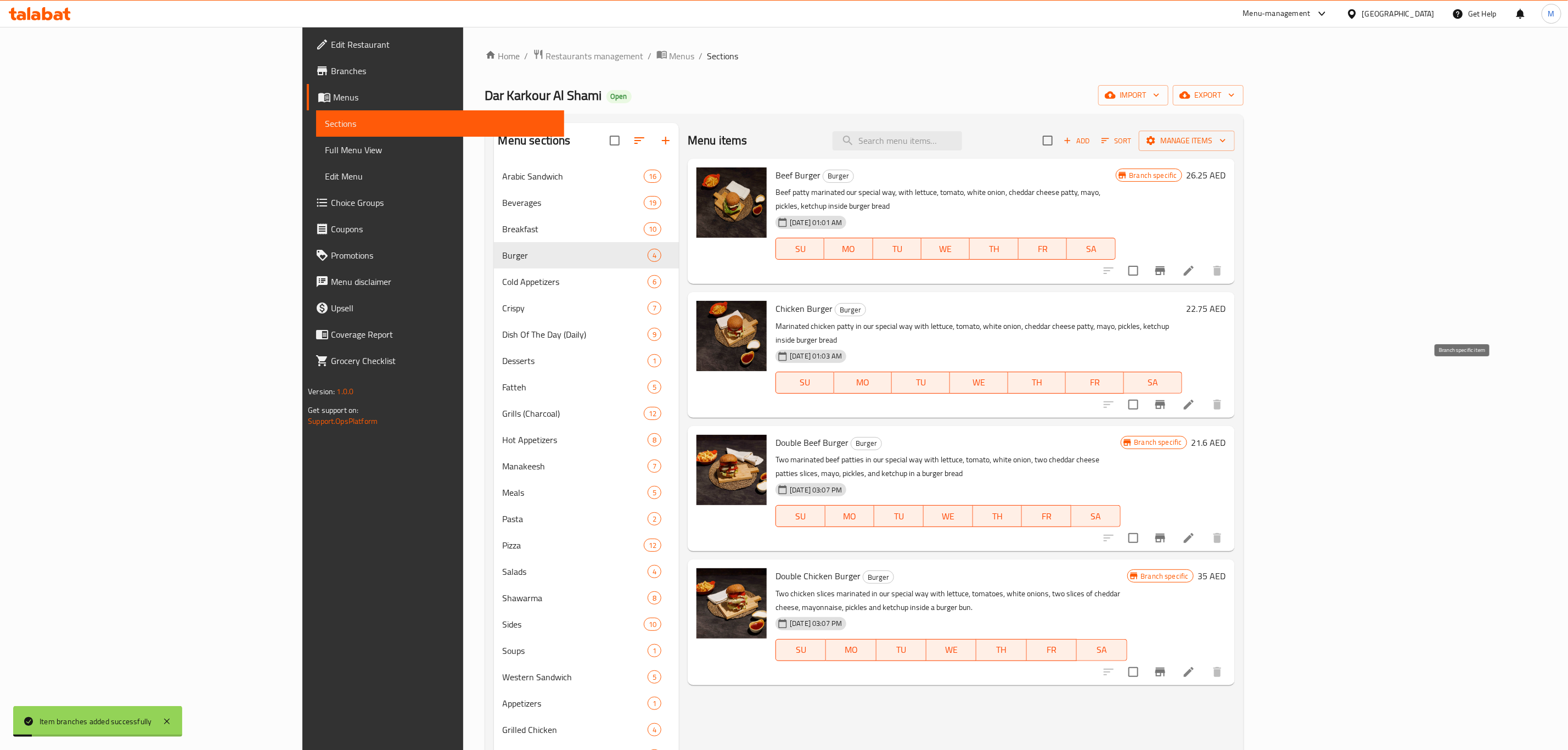
click at [1165, 400] on icon "Branch-specific-item" at bounding box center [1160, 404] width 10 height 9
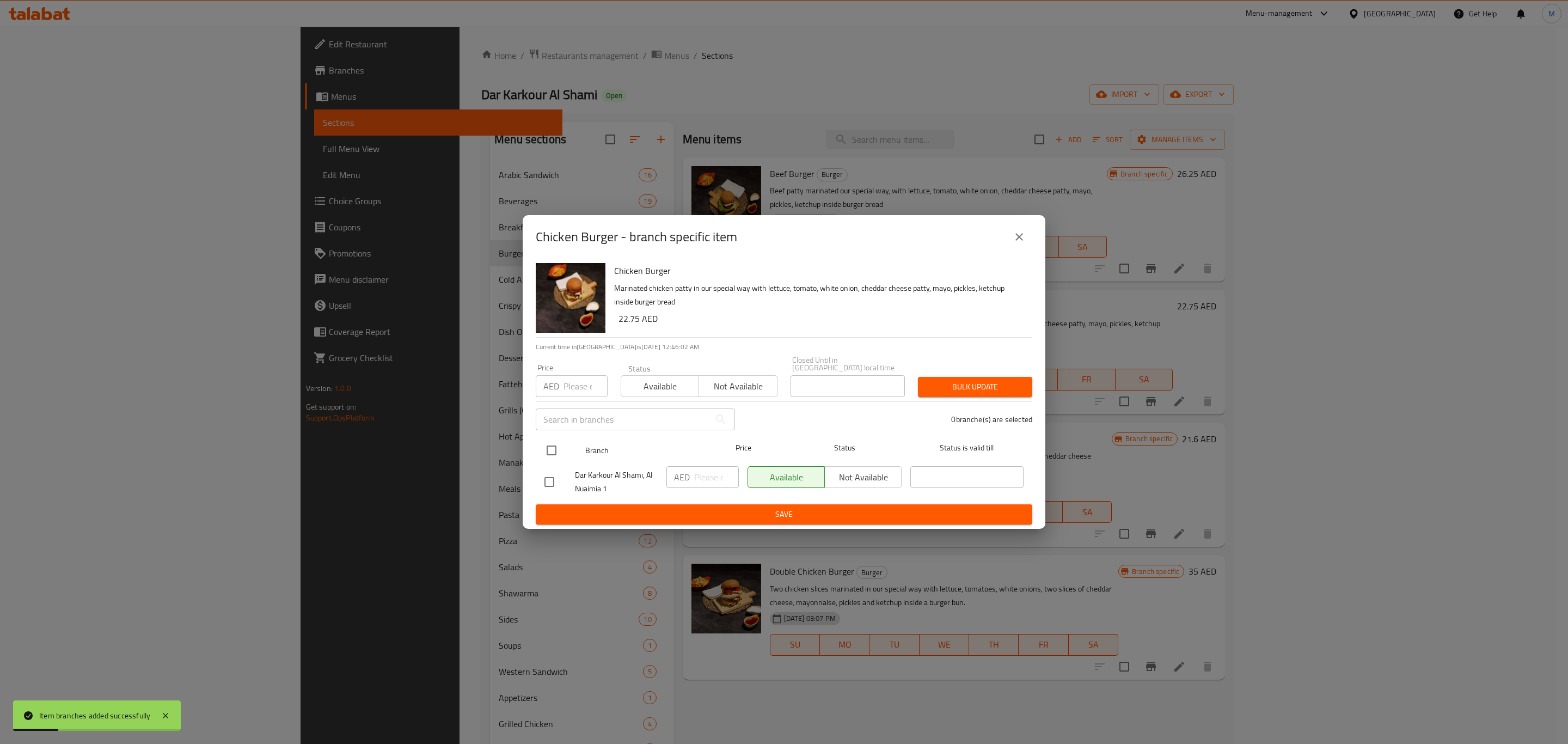
click at [547, 448] on input "checkbox" at bounding box center [552, 450] width 23 height 23
checkbox input "true"
click at [694, 471] on input "number" at bounding box center [716, 477] width 45 height 22
paste input "22.75"
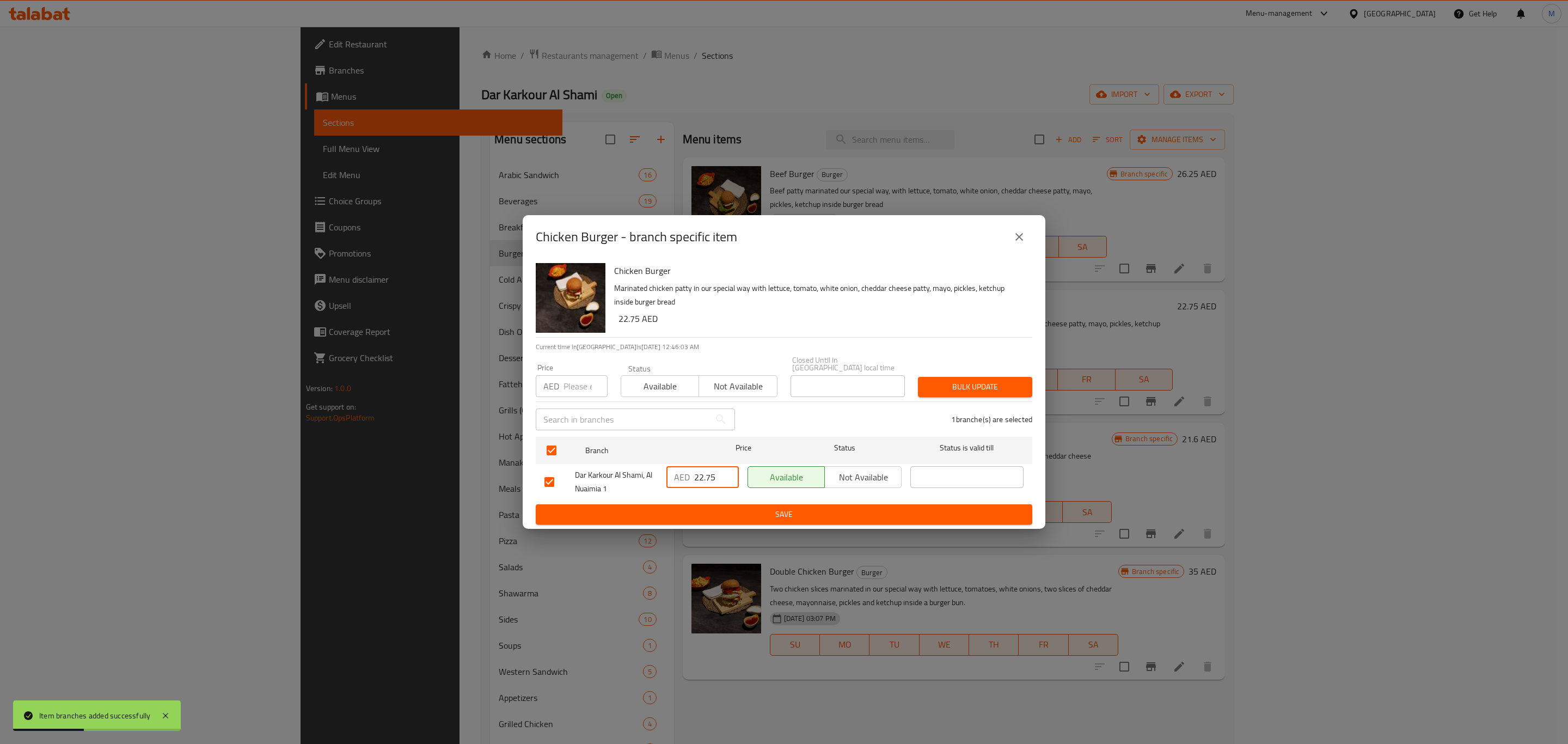
type input "22.75"
click at [714, 510] on span "Save" at bounding box center [784, 514] width 479 height 13
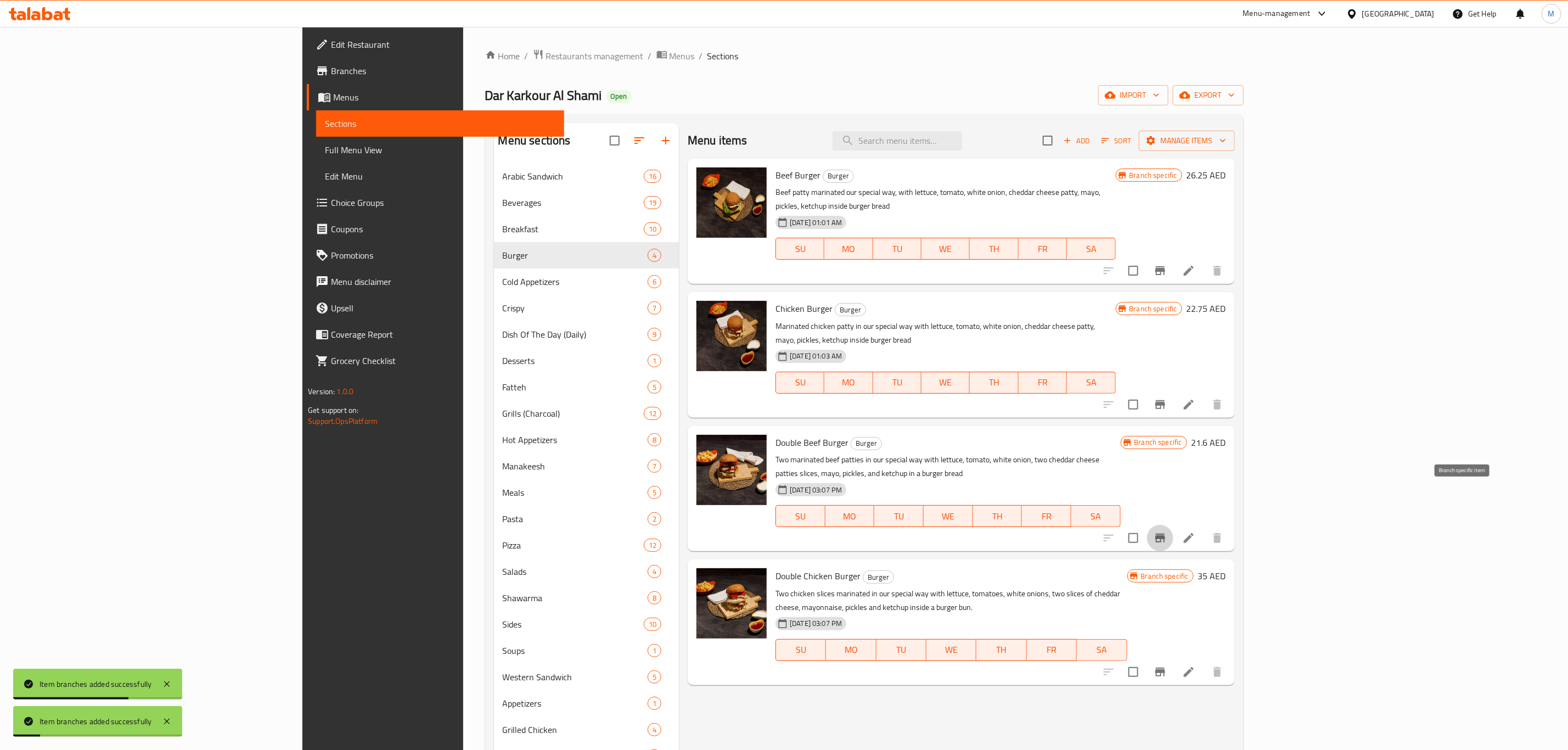
click at [1165, 534] on icon "Branch-specific-item" at bounding box center [1160, 538] width 10 height 9
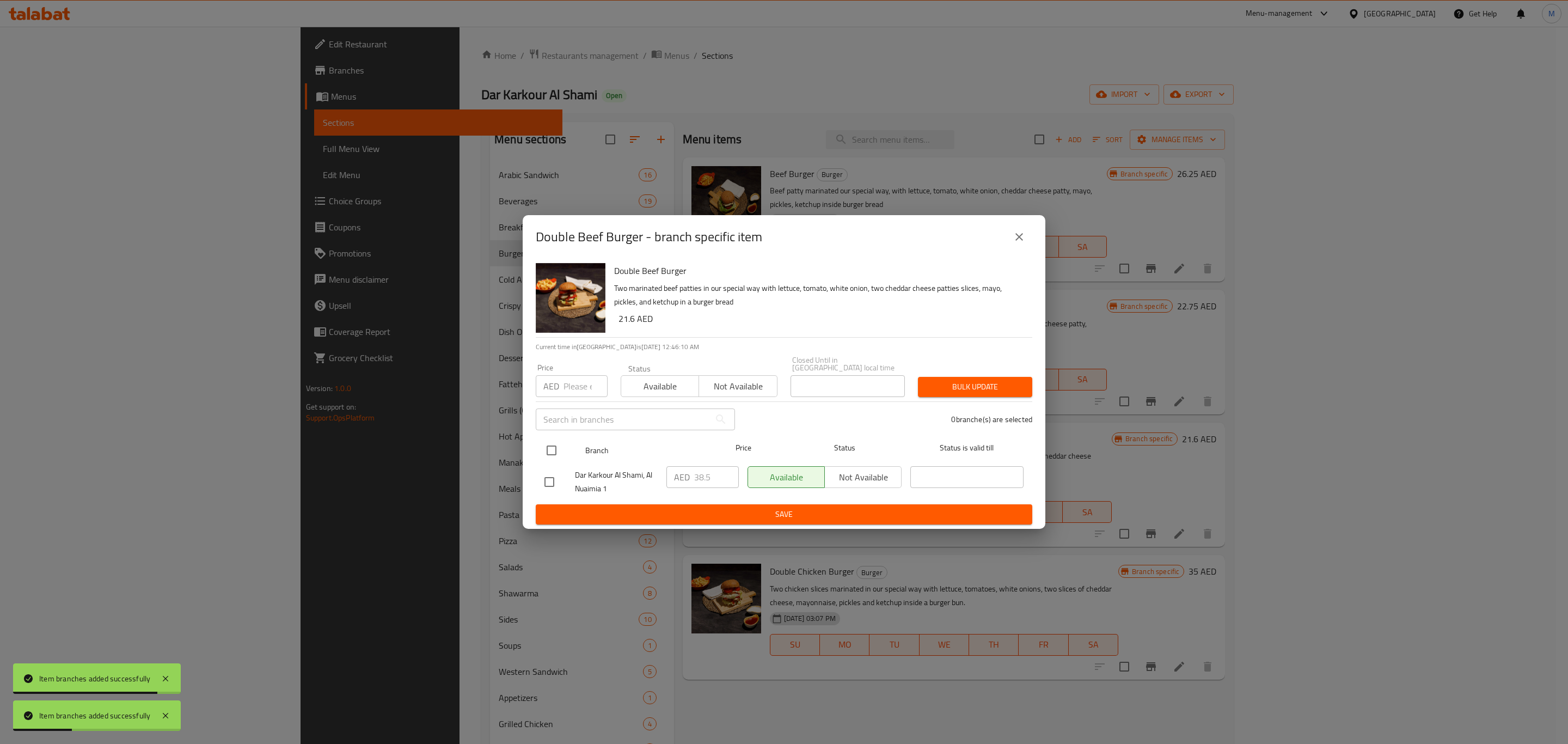
click at [556, 456] on input "checkbox" at bounding box center [552, 450] width 23 height 23
checkbox input "true"
click at [1014, 239] on icon "close" at bounding box center [1019, 237] width 13 height 13
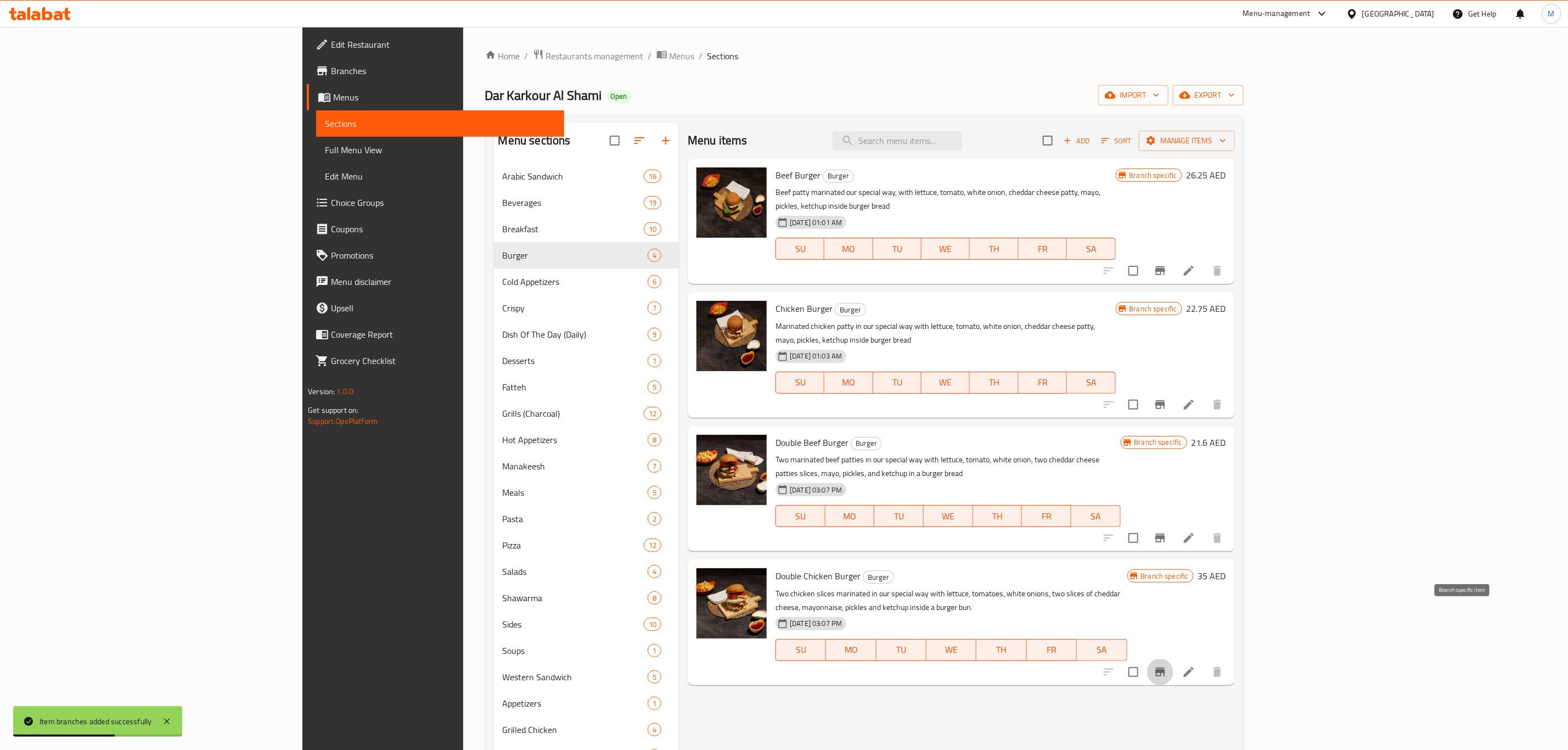
click at [1165, 668] on icon "Branch-specific-item" at bounding box center [1160, 672] width 10 height 9
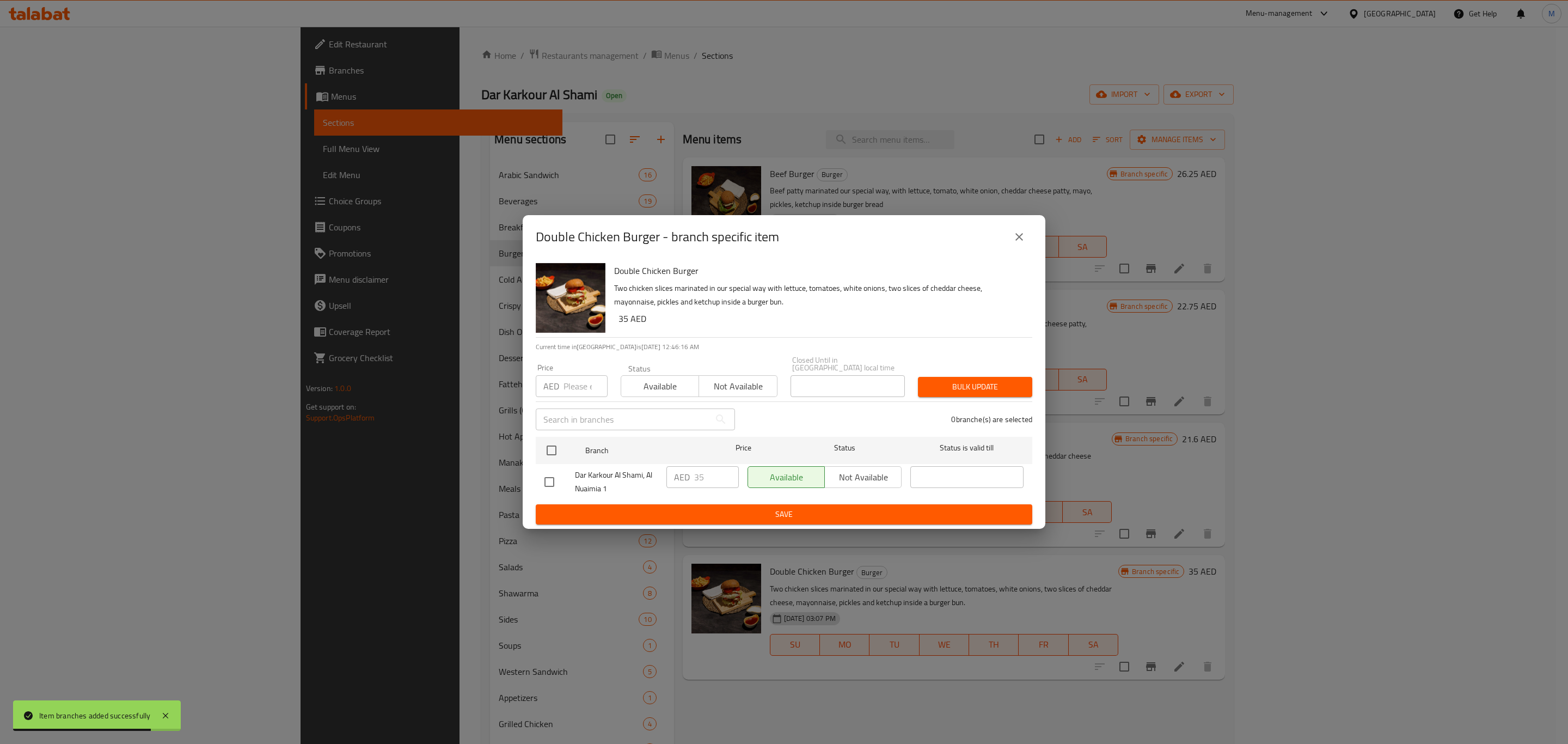
click at [1019, 231] on icon "close" at bounding box center [1019, 237] width 13 height 13
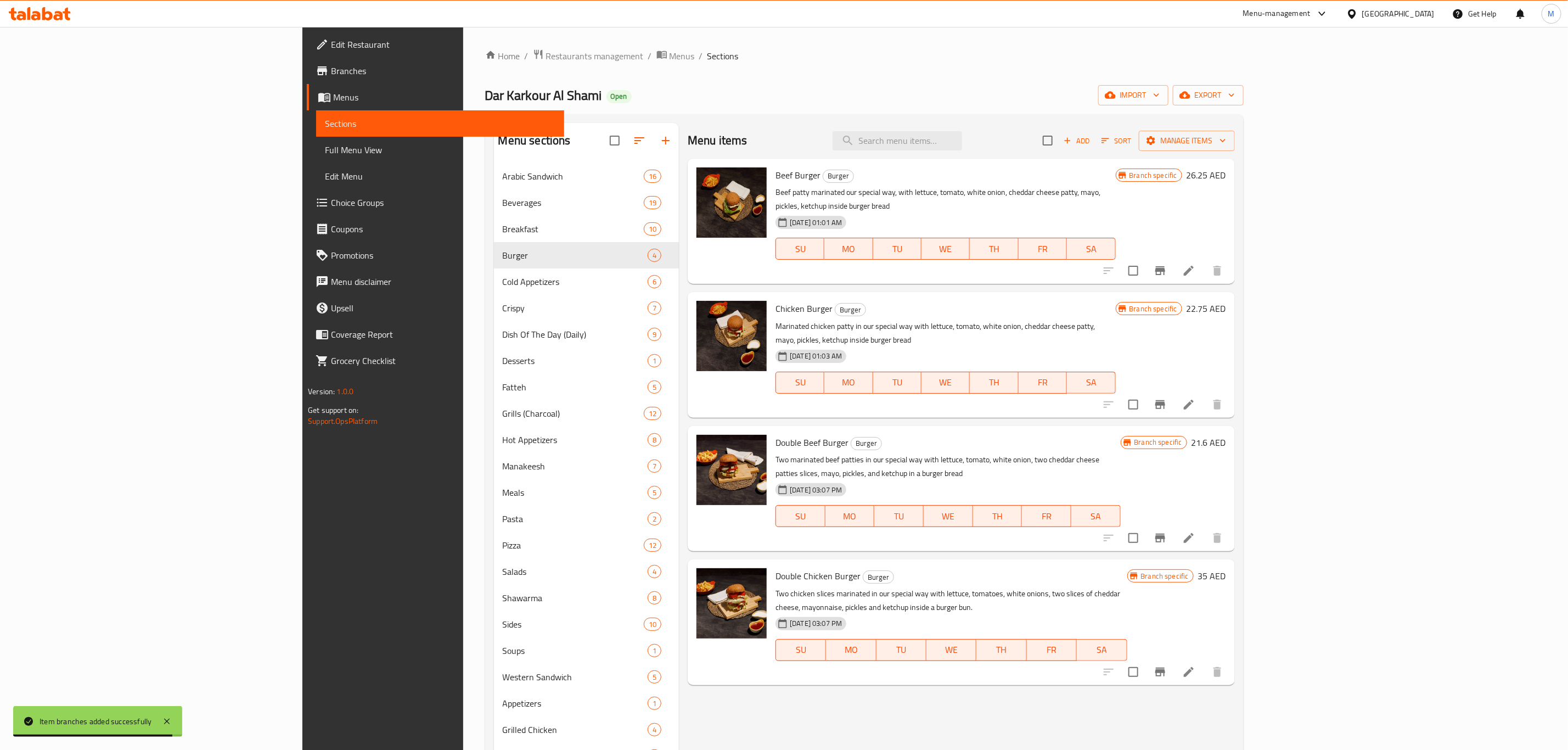
click at [1204, 260] on li at bounding box center [1188, 271] width 31 height 20
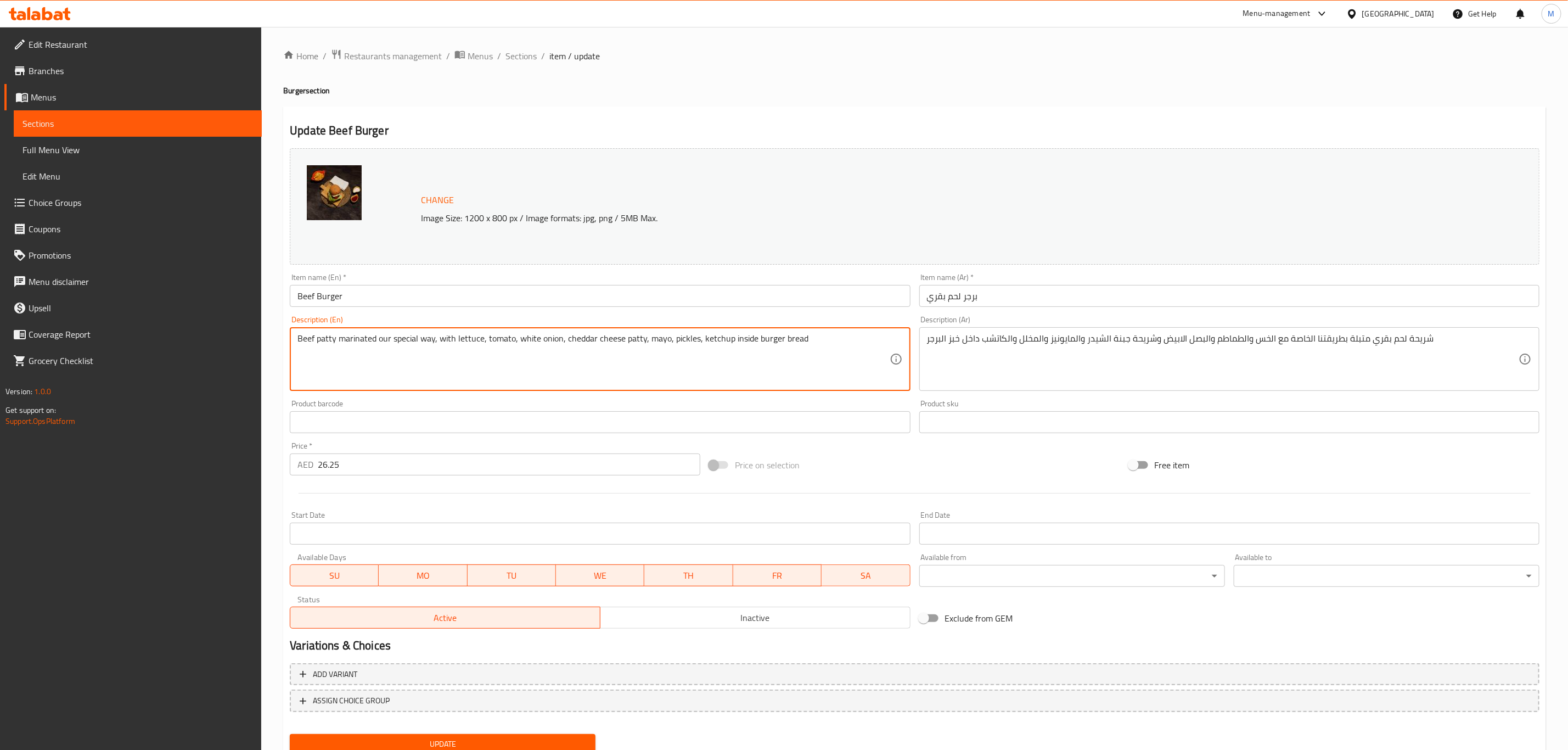
click at [657, 339] on textarea "Beef patty marinated our special way, with lettuce, tomato, white onion, chedda…" at bounding box center [593, 359] width 592 height 52
paste textarea "way, with lettuce, tomato, white onion, cheddar cheese, mayo,"
type textarea "Beef patty marinated our way, with lettuce, tomato, white onion, cheddar cheese…"
click at [1120, 326] on div "Description (Ar) شريحة لحم بقري متبلة بطريقتنا الخاصة مع الخس والطماطم والبصل ا…" at bounding box center [1229, 353] width 620 height 75
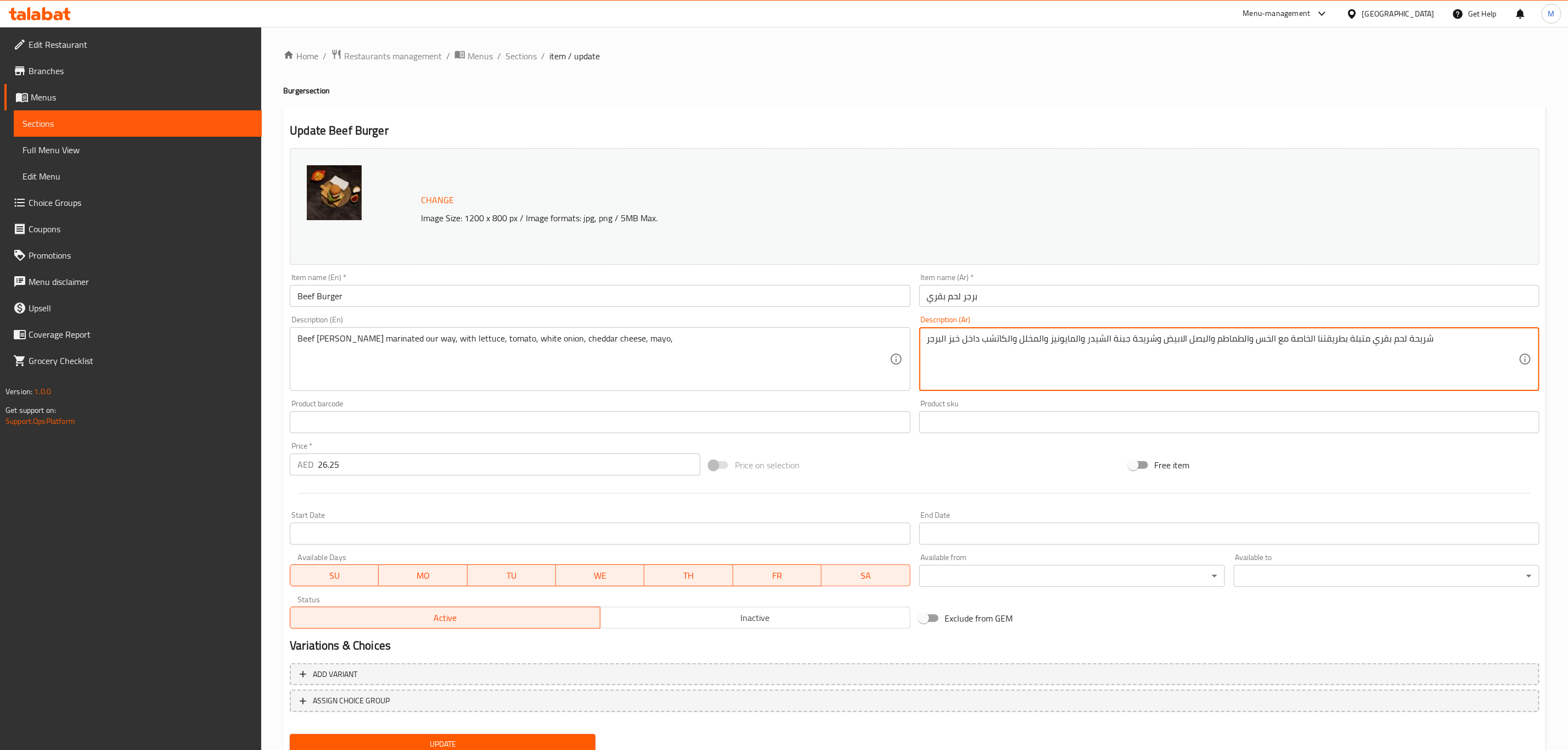
click at [1117, 348] on textarea "شريحة لحم بقري متبلة بطريقتنا الخاصة مع الخس والطماطم والبصل الابيض وشريحة جبنة…" at bounding box center [1222, 359] width 592 height 52
paste textarea "متبلة بطريقتنا الخاصة مع الخس والطماطم والبصل"
click at [932, 297] on input "برجر لحم بقري" at bounding box center [1229, 296] width 620 height 22
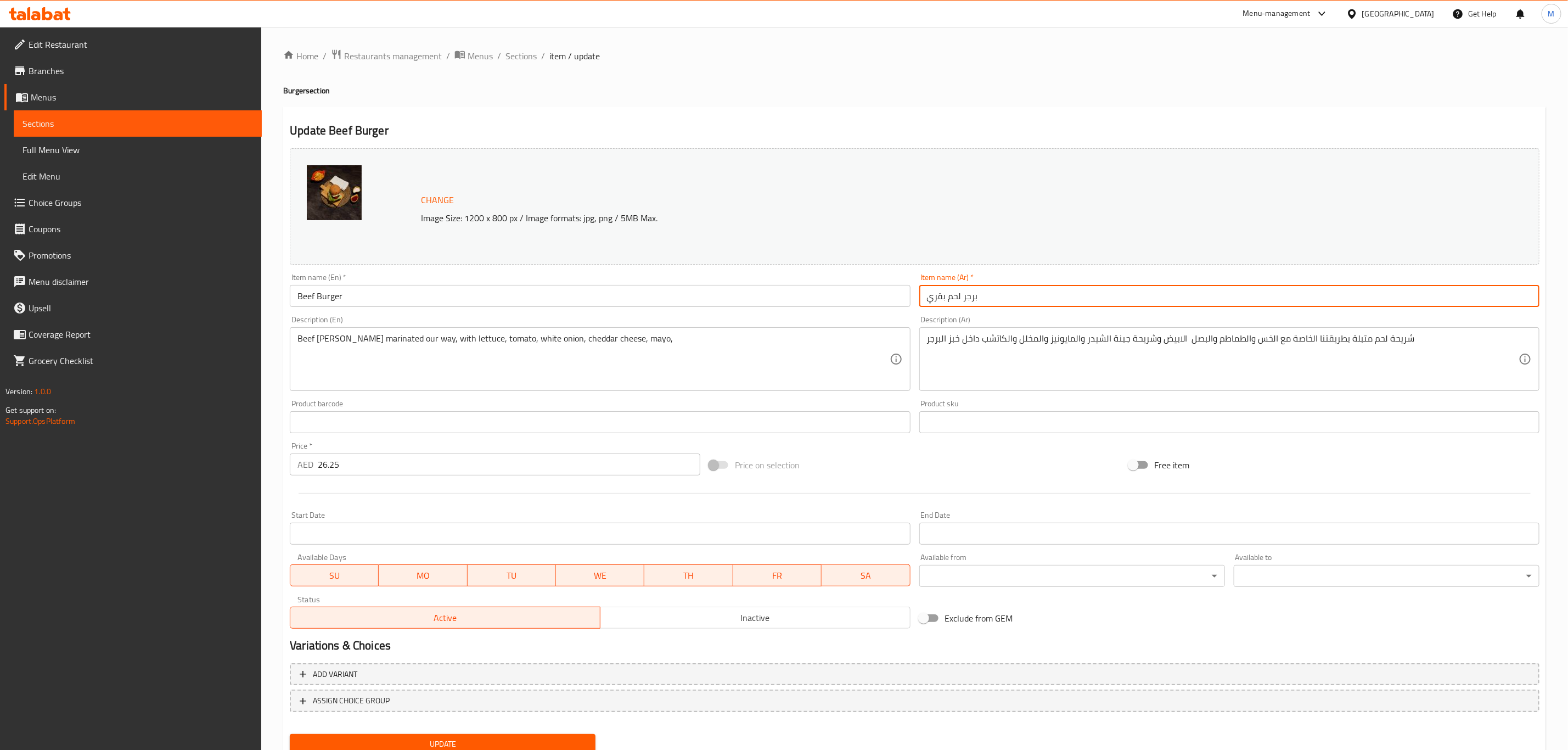
click at [932, 297] on input "برجر لحم بقري" at bounding box center [1229, 296] width 620 height 22
click at [951, 297] on input "برجر لحم بقري" at bounding box center [1229, 296] width 620 height 22
drag, startPoint x: 945, startPoint y: 295, endPoint x: 886, endPoint y: 295, distance: 59.0
click at [886, 295] on div "Change Image Size: 1200 x 800 px / Image formats: jpg, png / 5MB Max. Item name…" at bounding box center [914, 389] width 1258 height 490
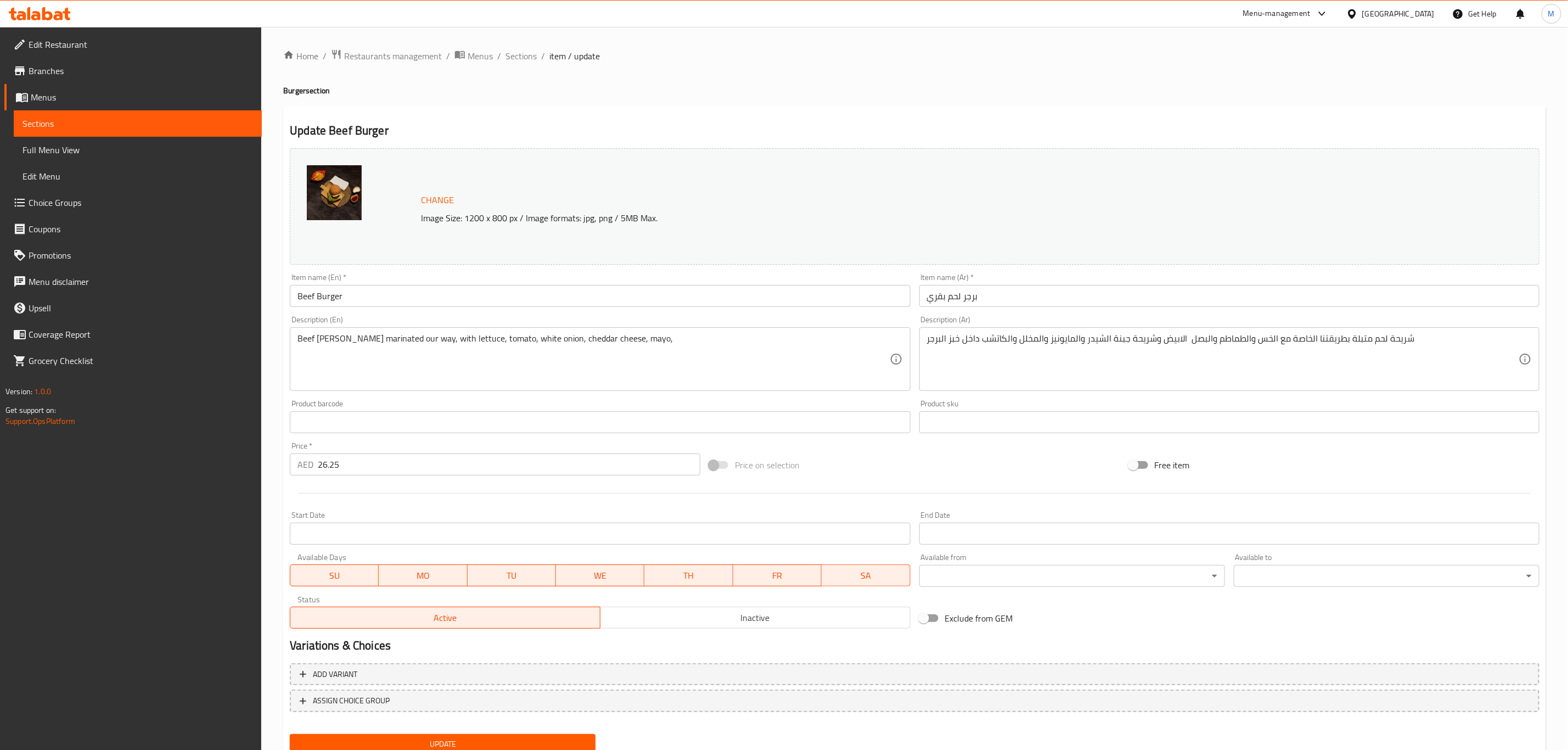
click at [1406, 323] on div "Description (Ar) شريحة لحم متبلة بطريقتنا الخاصة مع الخس والطماطم والبصل الابيض…" at bounding box center [1229, 353] width 620 height 75
paste textarea "بقري"
type textarea "شريحة لحم بقري متبلة بطريقتنا الخاصة مع الخس والطماطم والبصل الابيض وشريحة جبنة…"
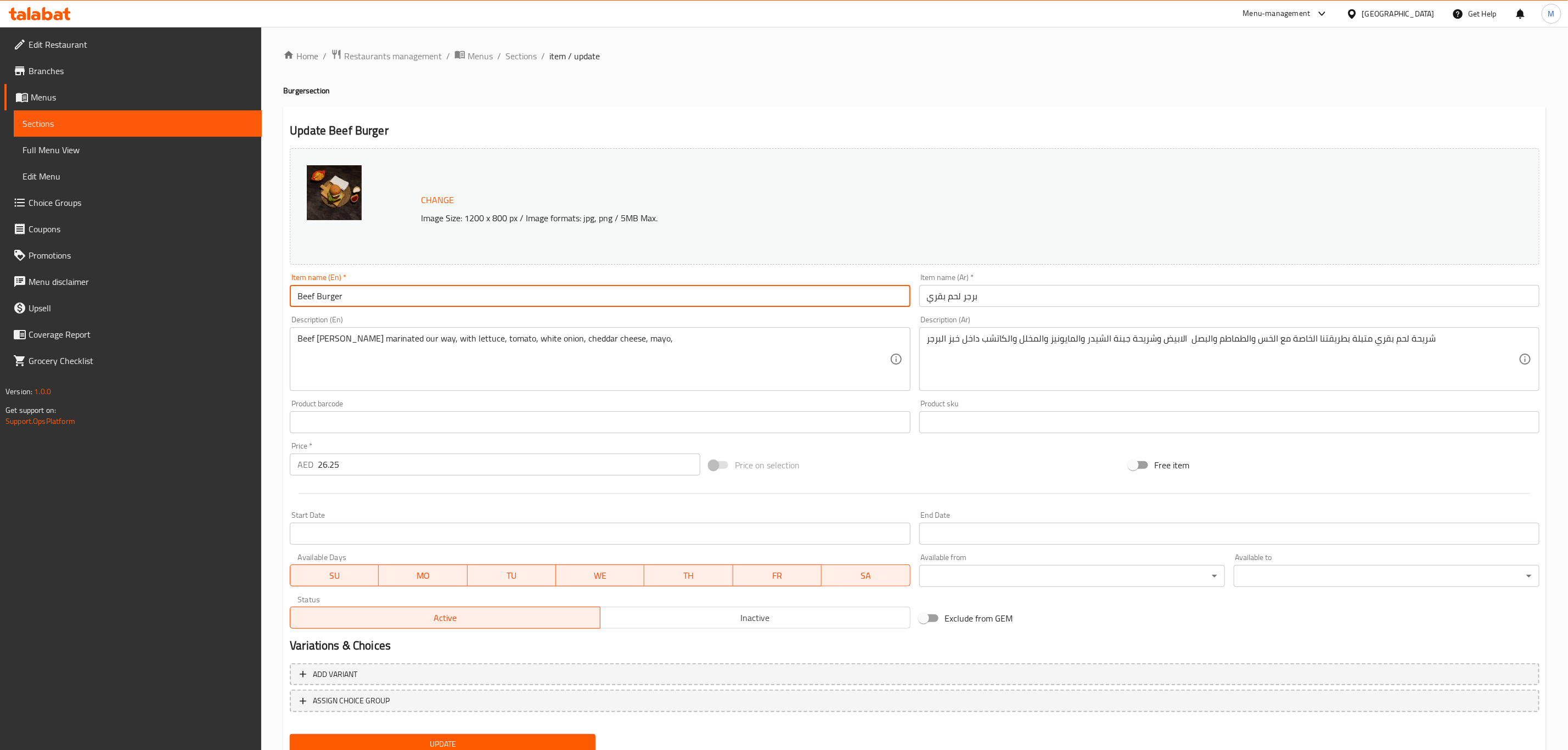
click at [499, 305] on input "Beef Burger" at bounding box center [599, 296] width 620 height 22
click at [290, 734] on button "Update" at bounding box center [442, 744] width 305 height 20
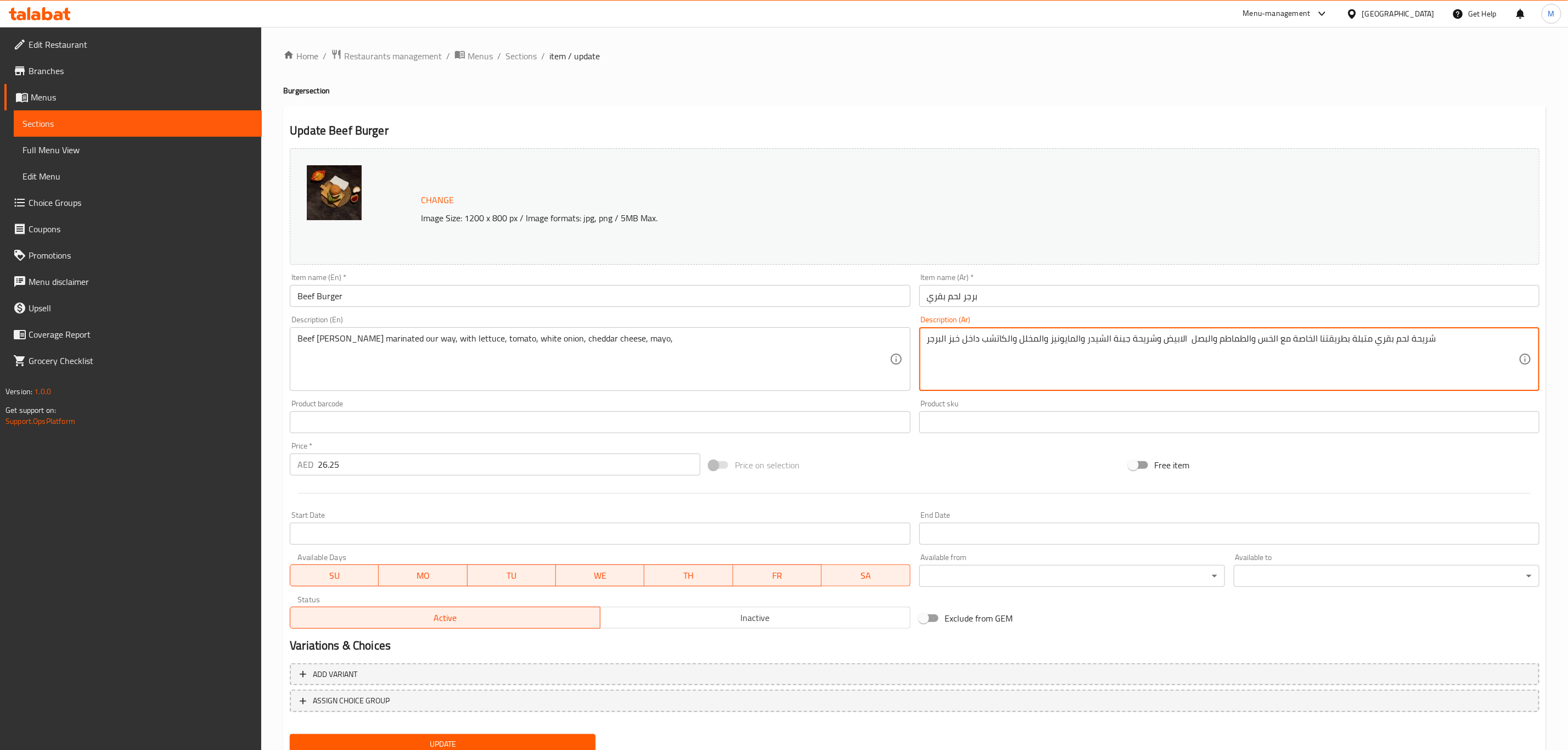
drag, startPoint x: 1019, startPoint y: 339, endPoint x: 881, endPoint y: 346, distance: 138.2
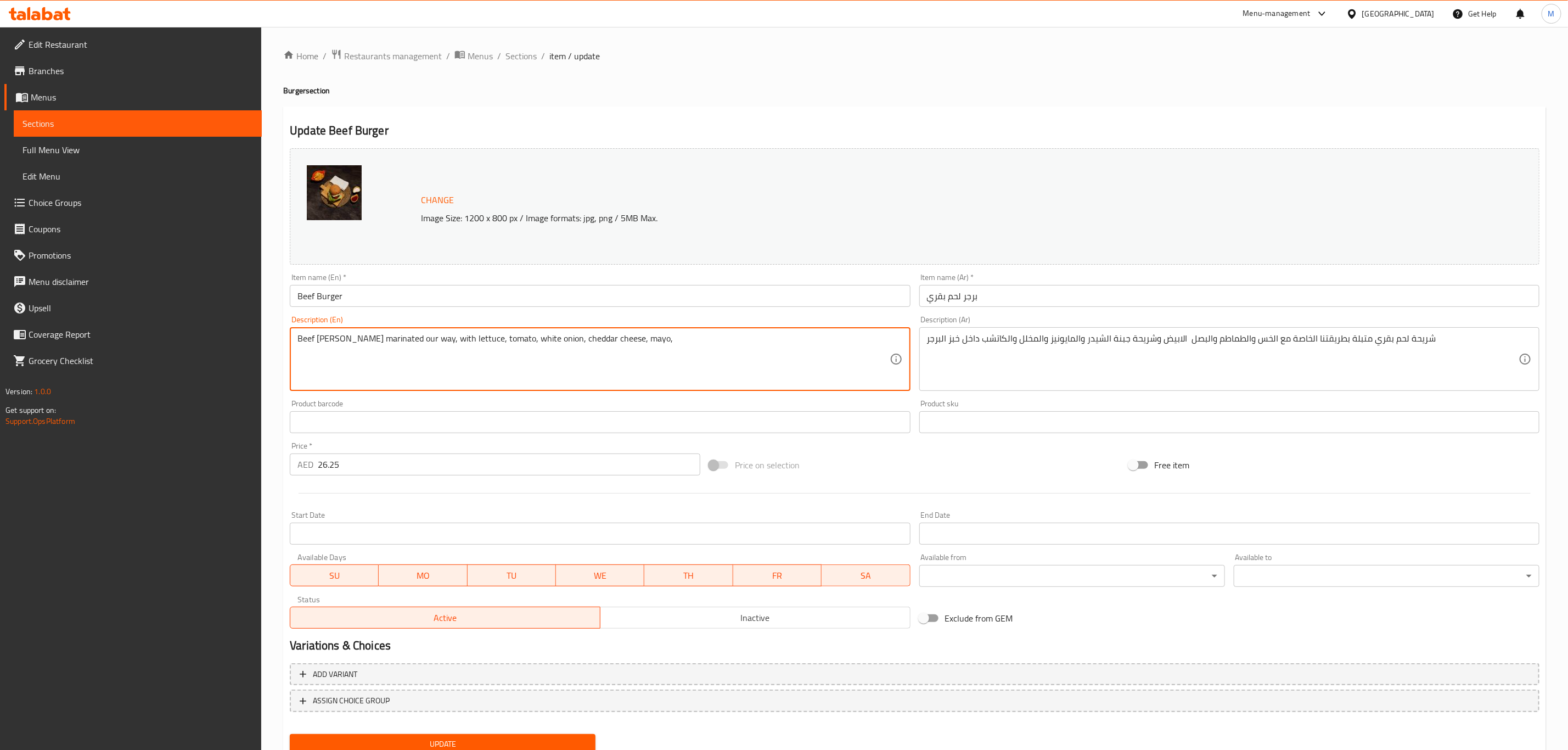
paste textarea "Ketchup inside the burger bun"
type textarea "Beef patty marinated our way, with lettuce, tomato, white onion, cheddar cheese…"
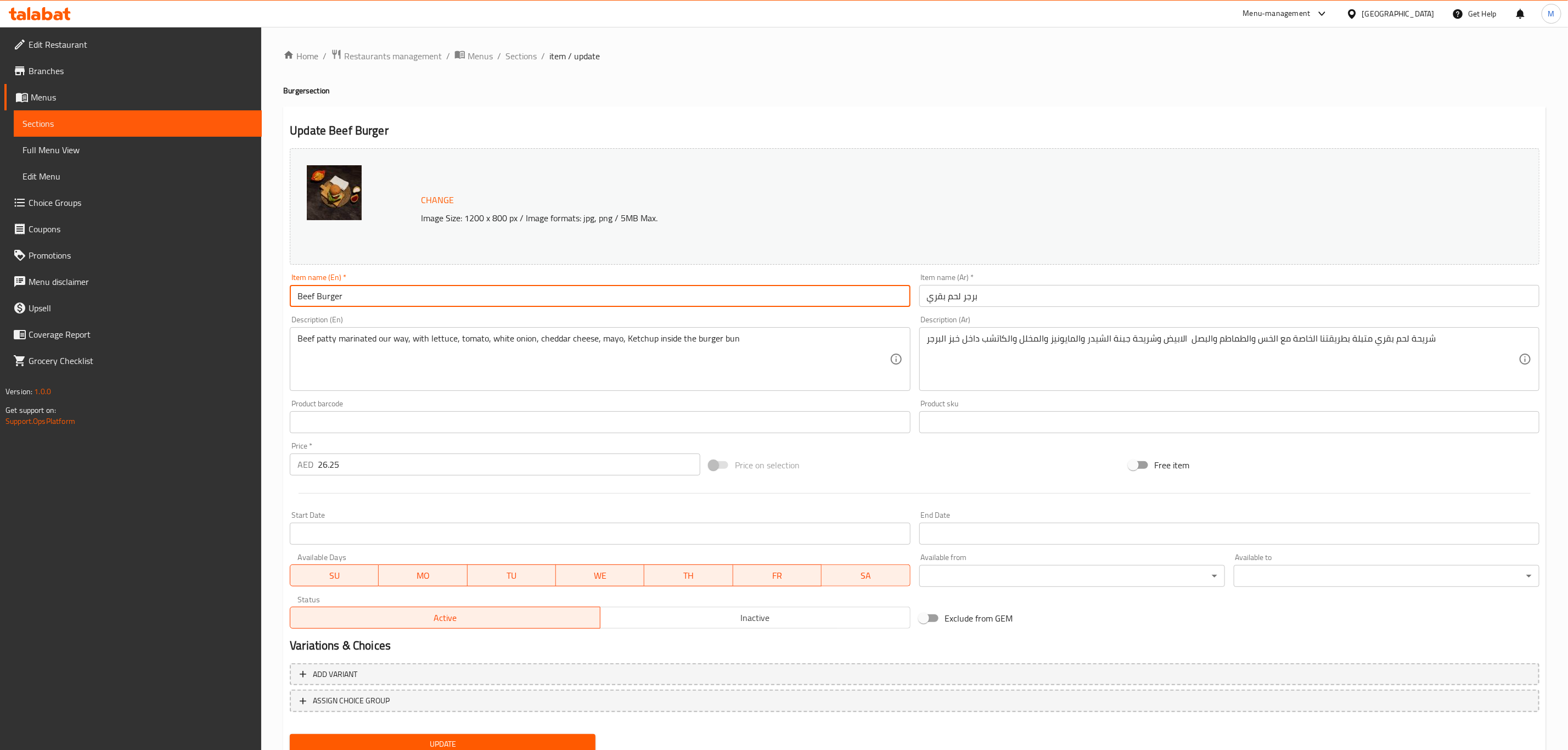
click at [583, 292] on input "Beef Burger" at bounding box center [599, 296] width 620 height 22
click at [290, 734] on button "Update" at bounding box center [442, 744] width 305 height 20
drag, startPoint x: 521, startPoint y: 53, endPoint x: 524, endPoint y: 64, distance: 11.4
click at [521, 53] on span "Sections" at bounding box center [521, 56] width 31 height 13
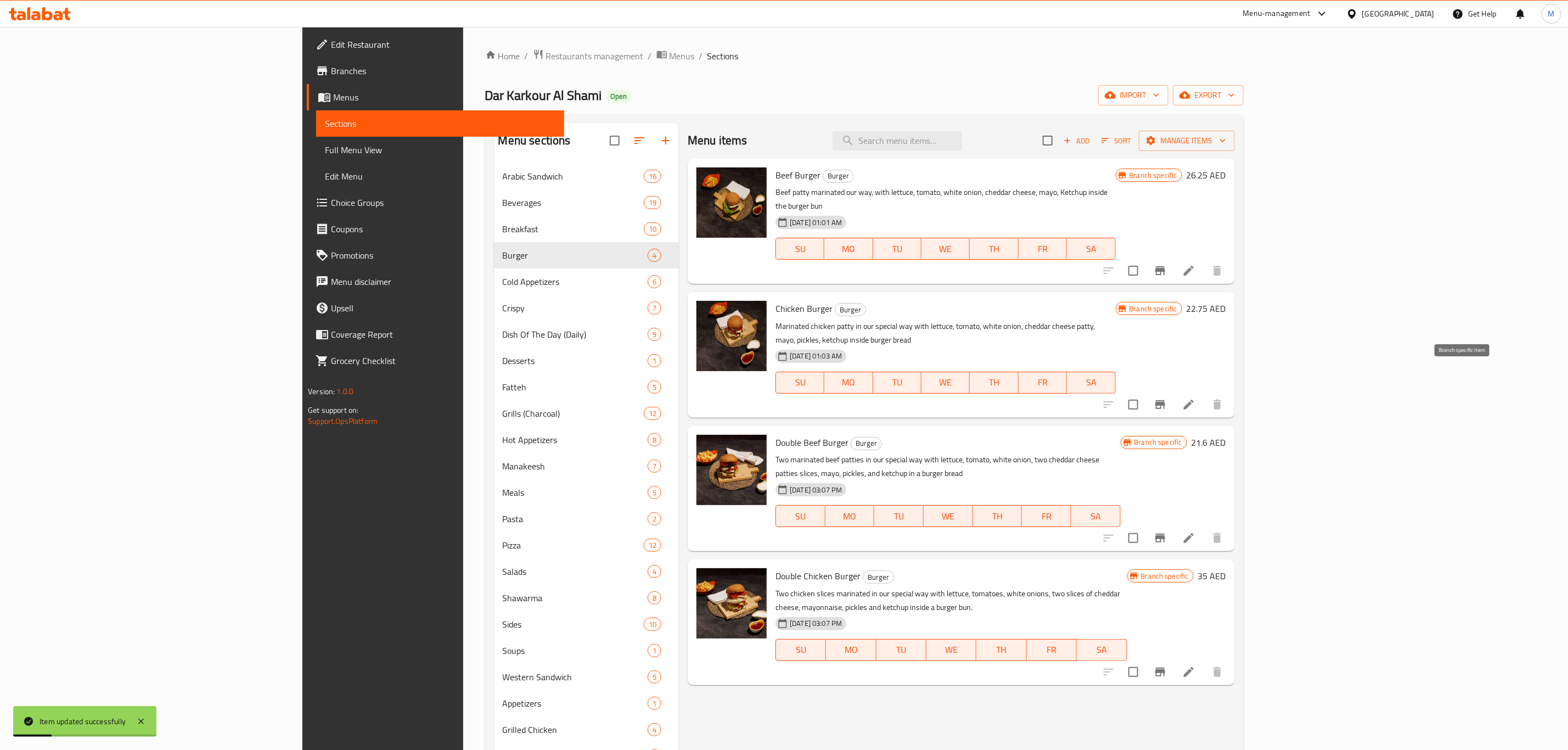
click at [1165, 400] on icon "Branch-specific-item" at bounding box center [1160, 404] width 10 height 9
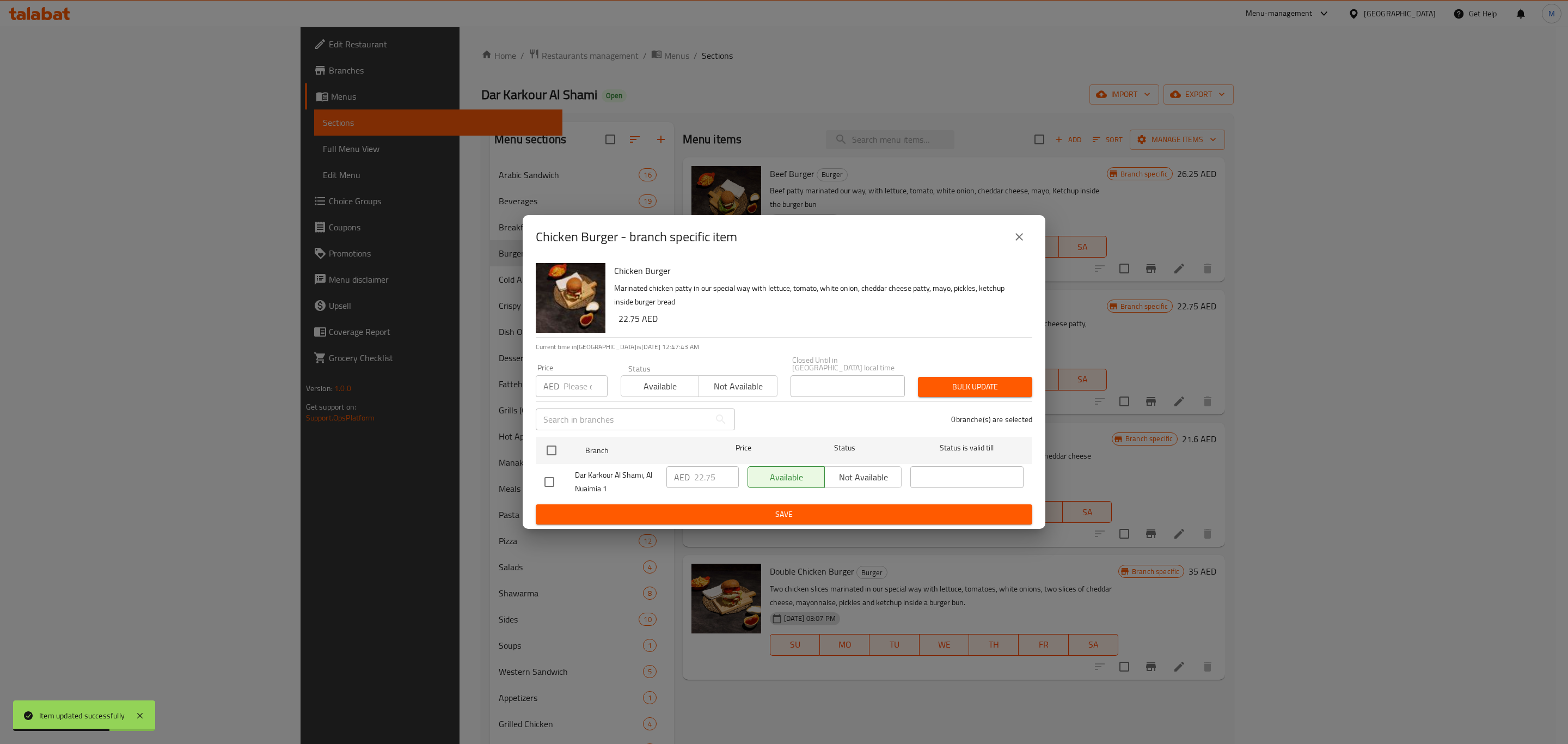
click at [1024, 247] on button "close" at bounding box center [1019, 236] width 26 height 26
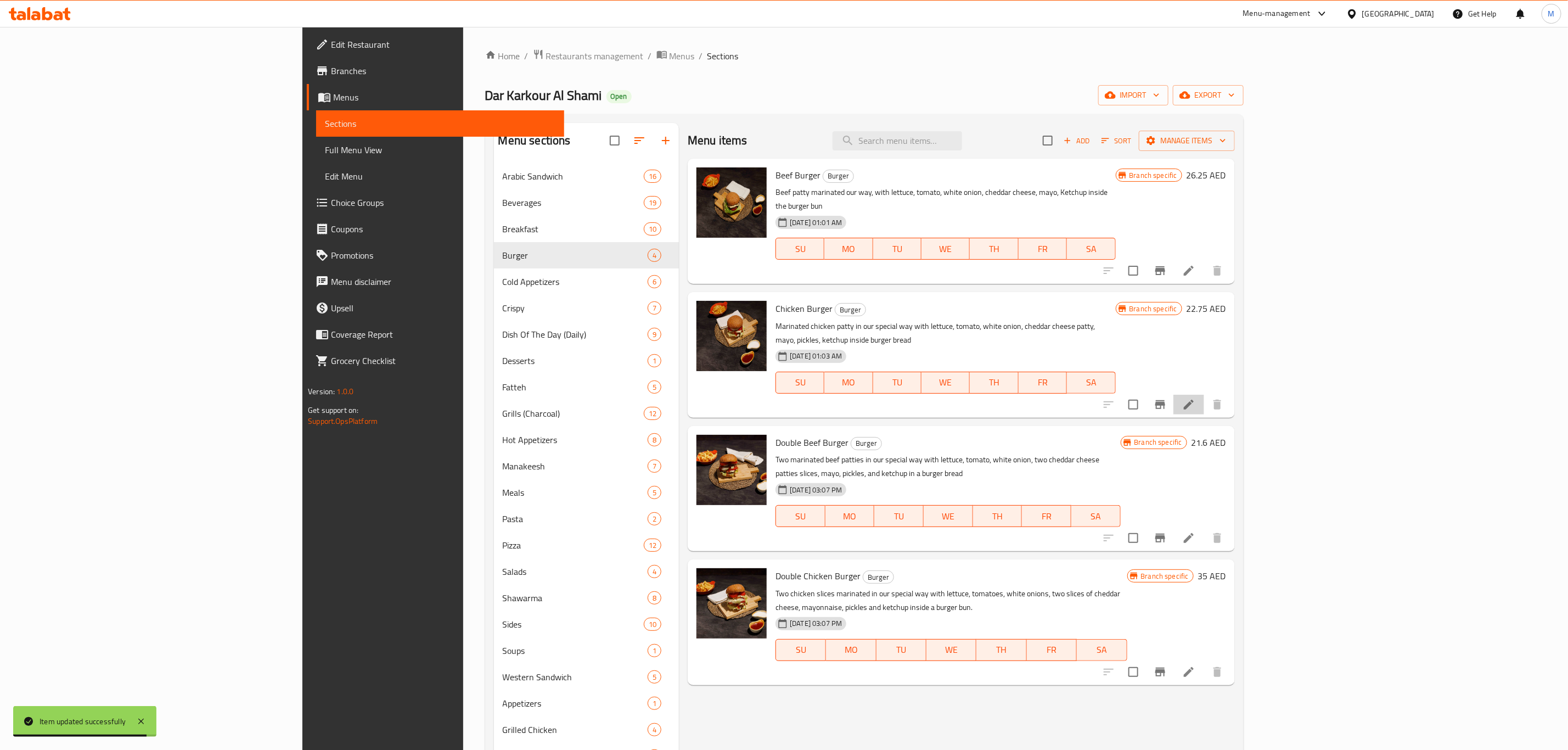
click at [1204, 395] on li at bounding box center [1188, 405] width 31 height 20
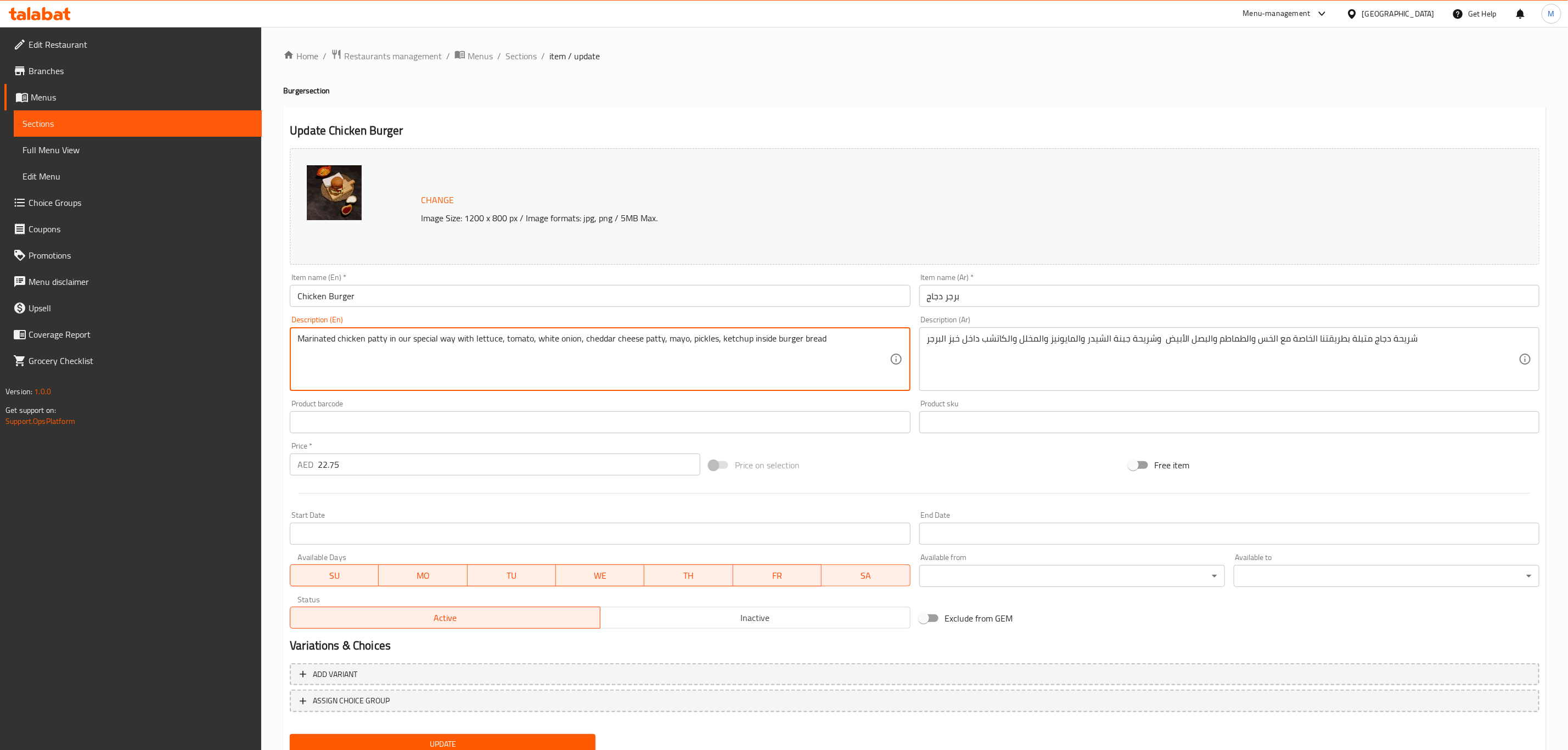
drag, startPoint x: 716, startPoint y: 343, endPoint x: 216, endPoint y: 326, distance: 500.3
click at [216, 326] on div "Edit Restaurant Branches Menus Sections Full Menu View Edit Menu Choice Groups …" at bounding box center [784, 409] width 1568 height 765
paste textarea "with lettuce, tomato, white onion, cheddar cheese"
type textarea "Marinated chicken patty with lettuce, tomato, white onion, cheddar cheese, mayo…"
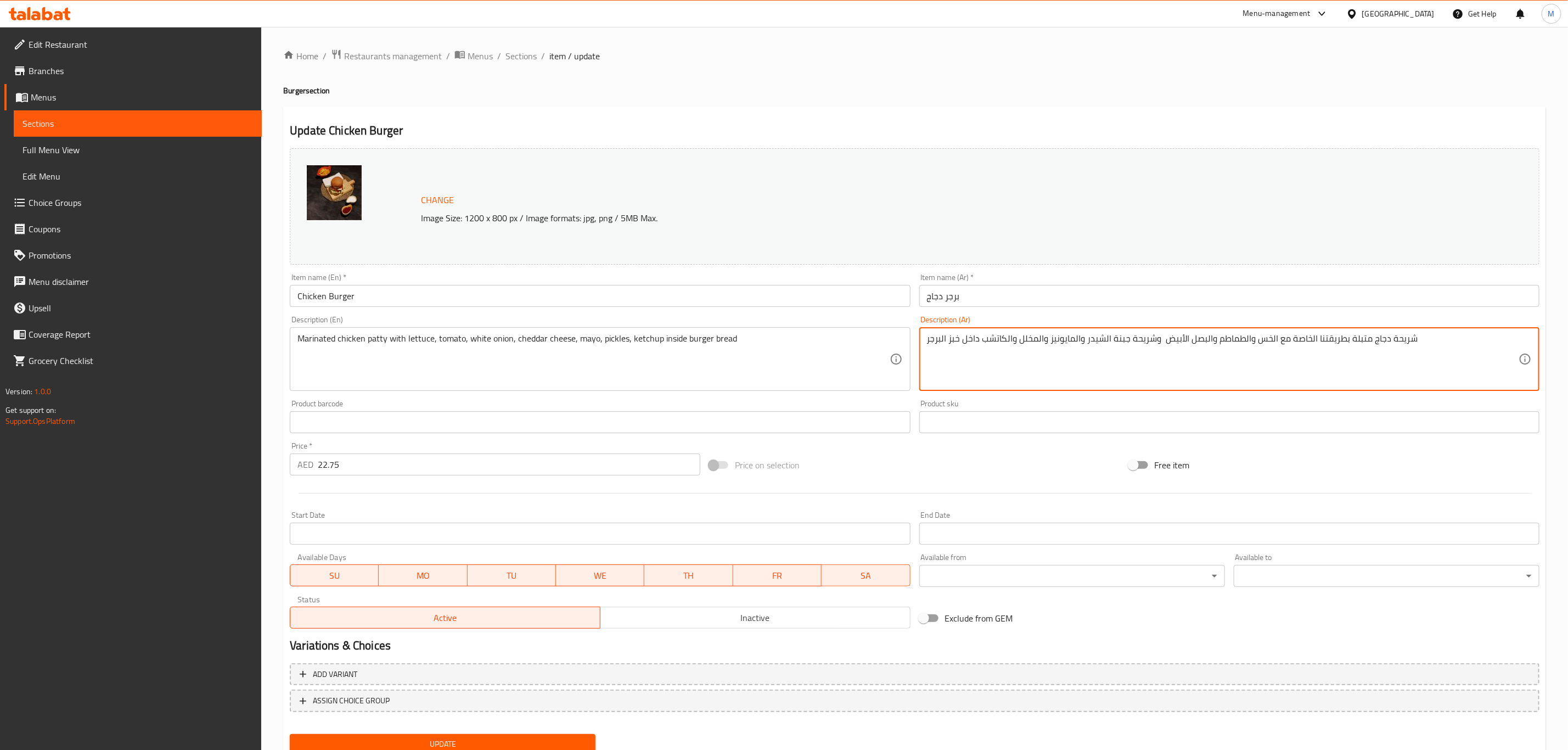
click at [1186, 357] on textarea "شريحة دجاج متبلة بطريقتنا الخاصة مع الخس والطماطم والبصل الأبيض وشريحة جبنة الش…" at bounding box center [1222, 359] width 592 height 52
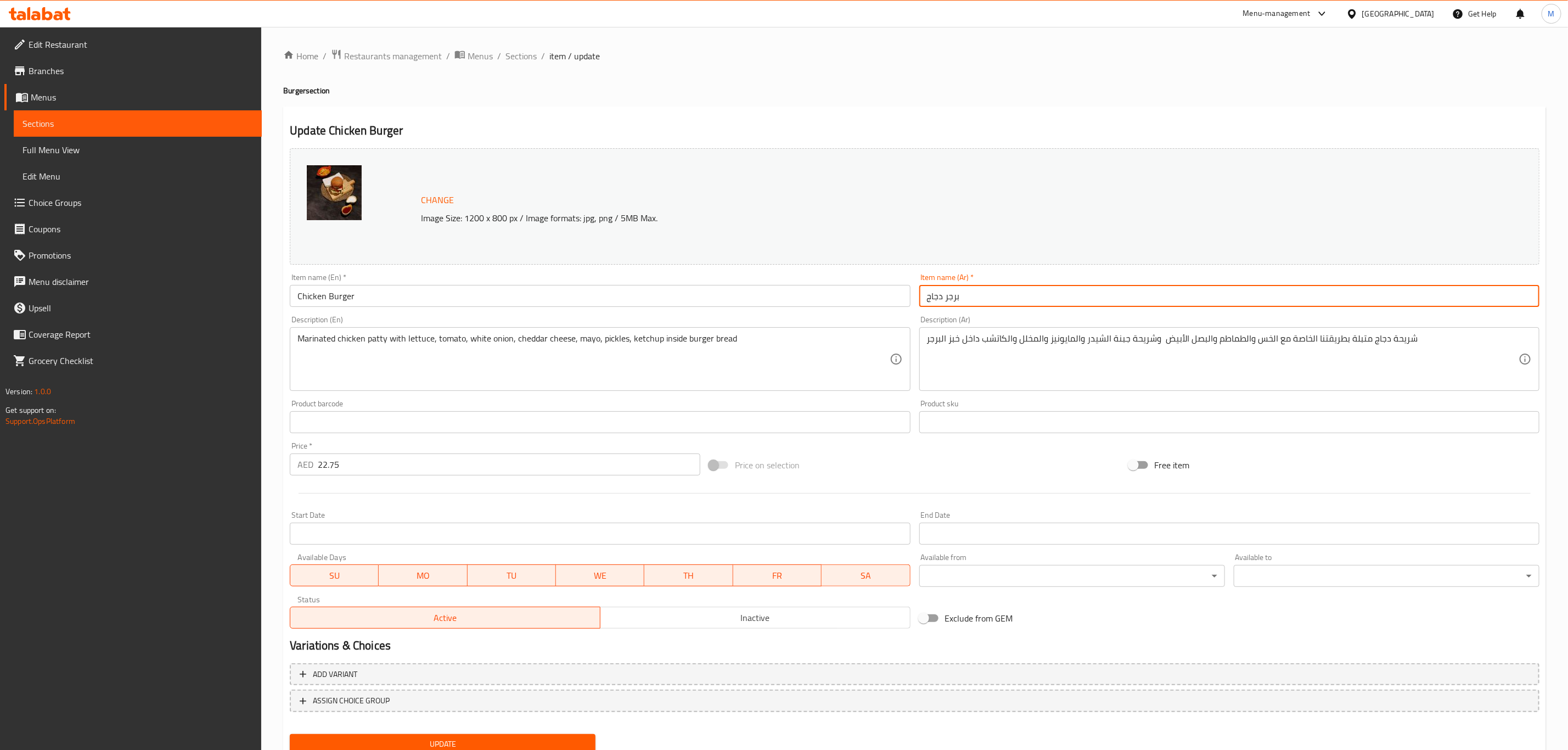
click at [1135, 292] on input "برجر دجاج" at bounding box center [1229, 296] width 620 height 22
click at [290, 734] on button "Update" at bounding box center [442, 744] width 305 height 20
click at [510, 60] on span "Sections" at bounding box center [521, 56] width 31 height 13
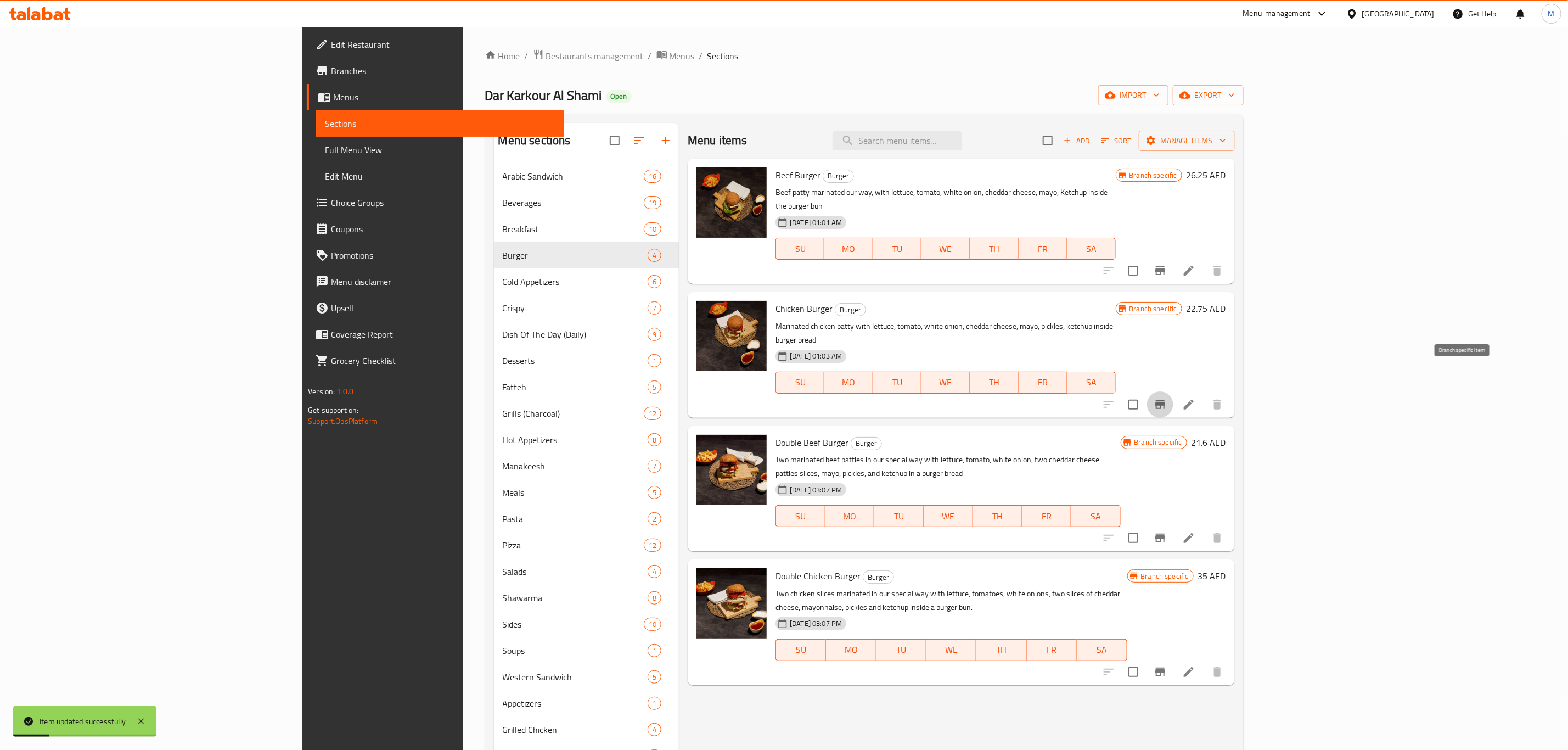
click at [1173, 391] on button "Branch-specific-item" at bounding box center [1160, 404] width 26 height 26
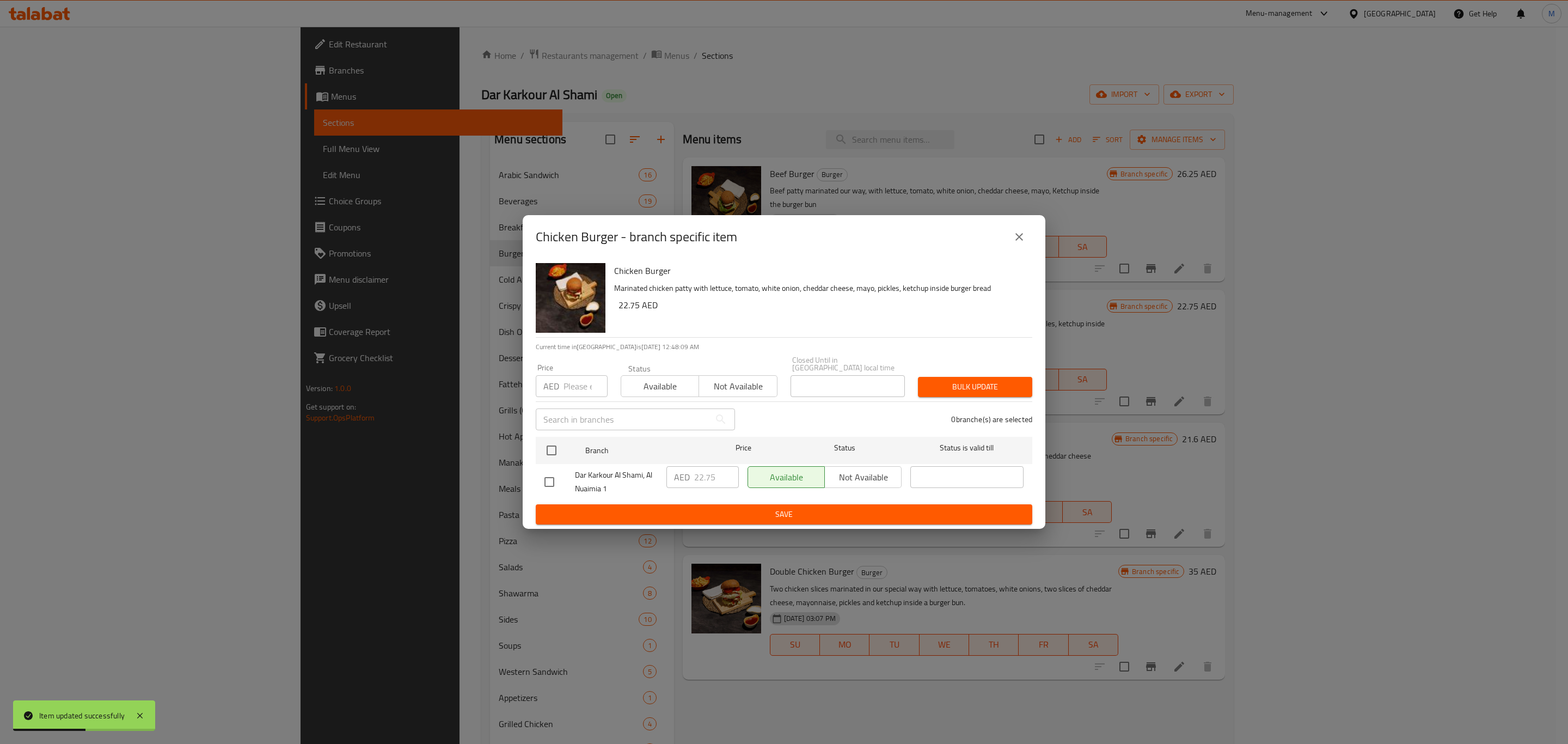
click at [1025, 236] on icon "close" at bounding box center [1019, 237] width 13 height 13
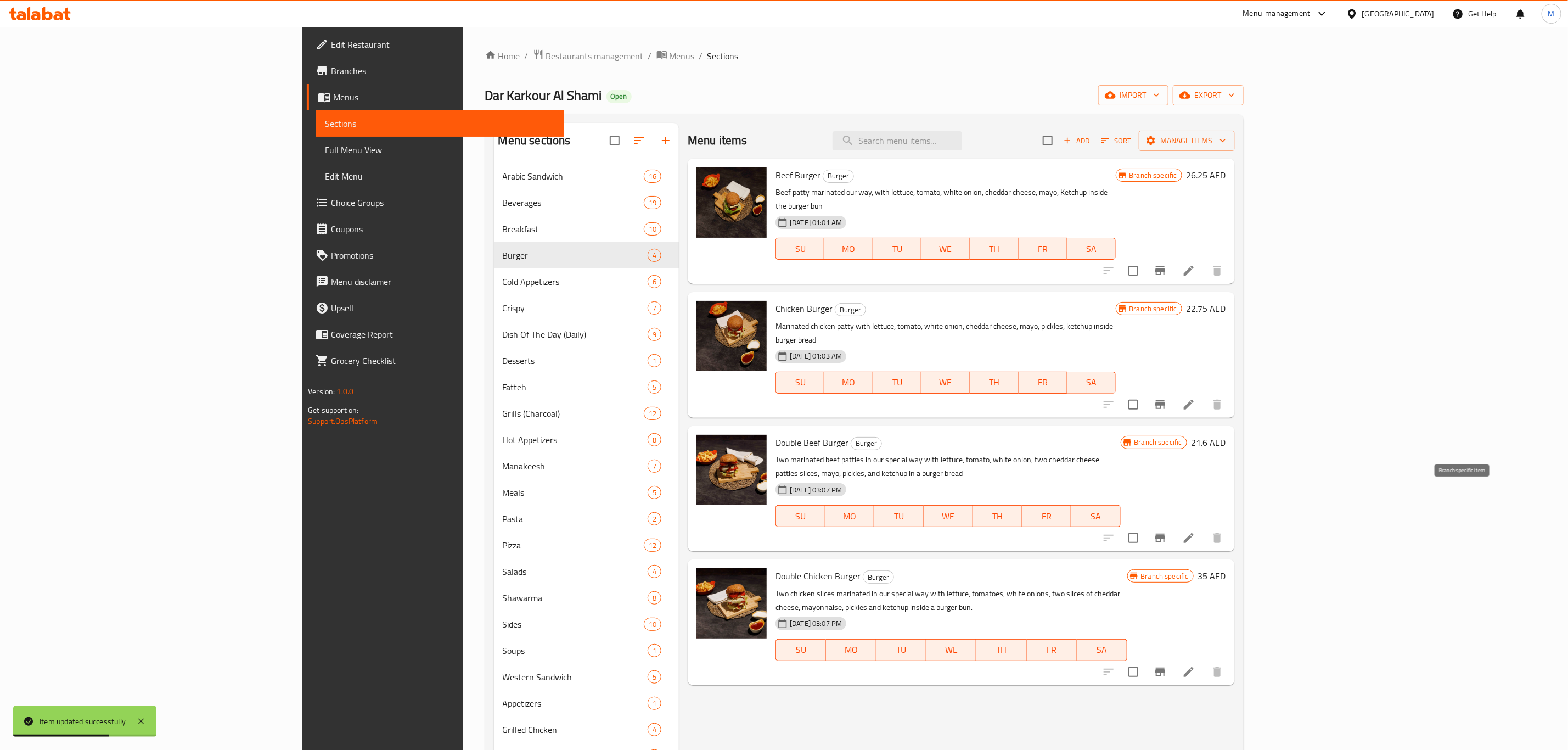
click at [1165, 534] on icon "Branch-specific-item" at bounding box center [1160, 538] width 10 height 9
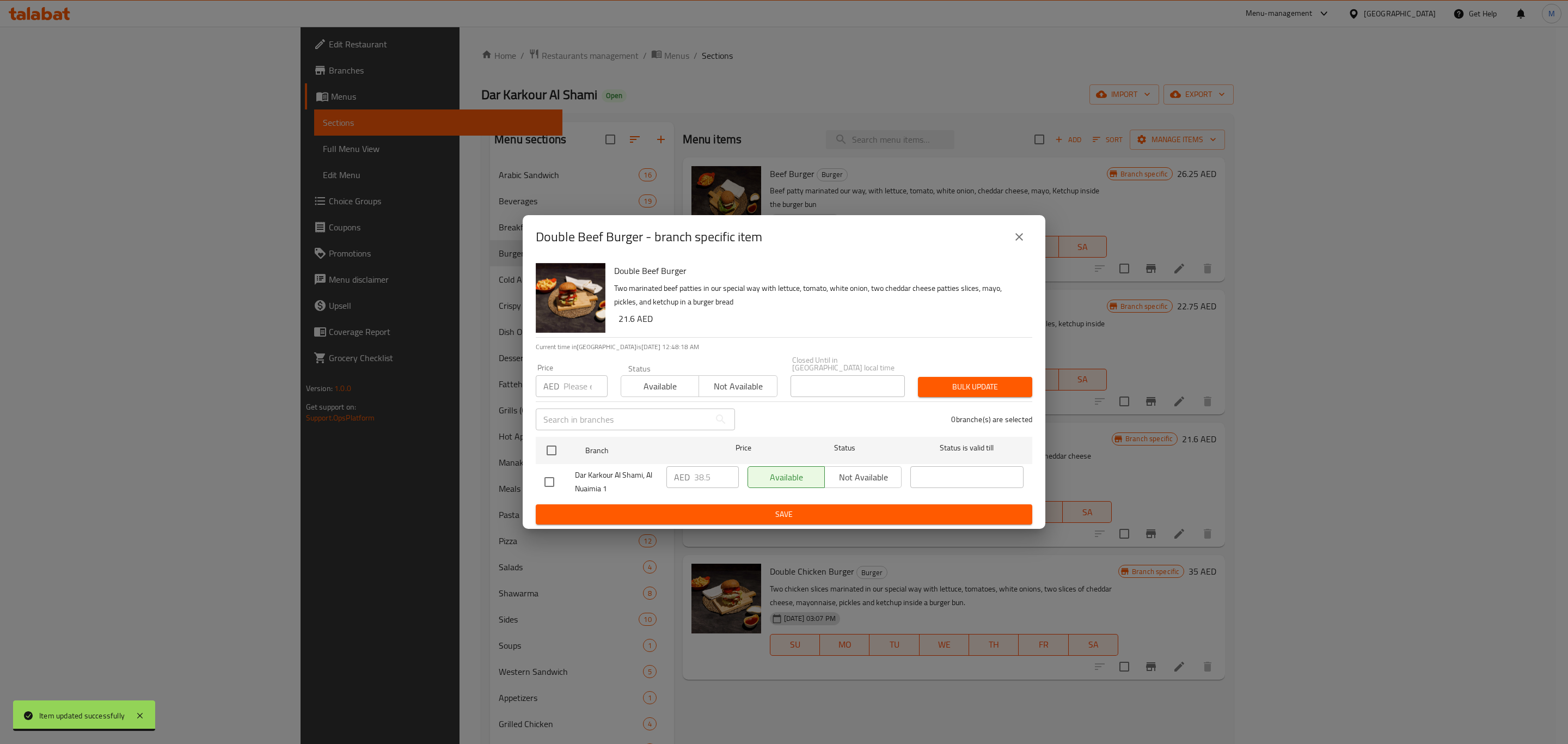
click at [1030, 236] on button "close" at bounding box center [1019, 236] width 26 height 26
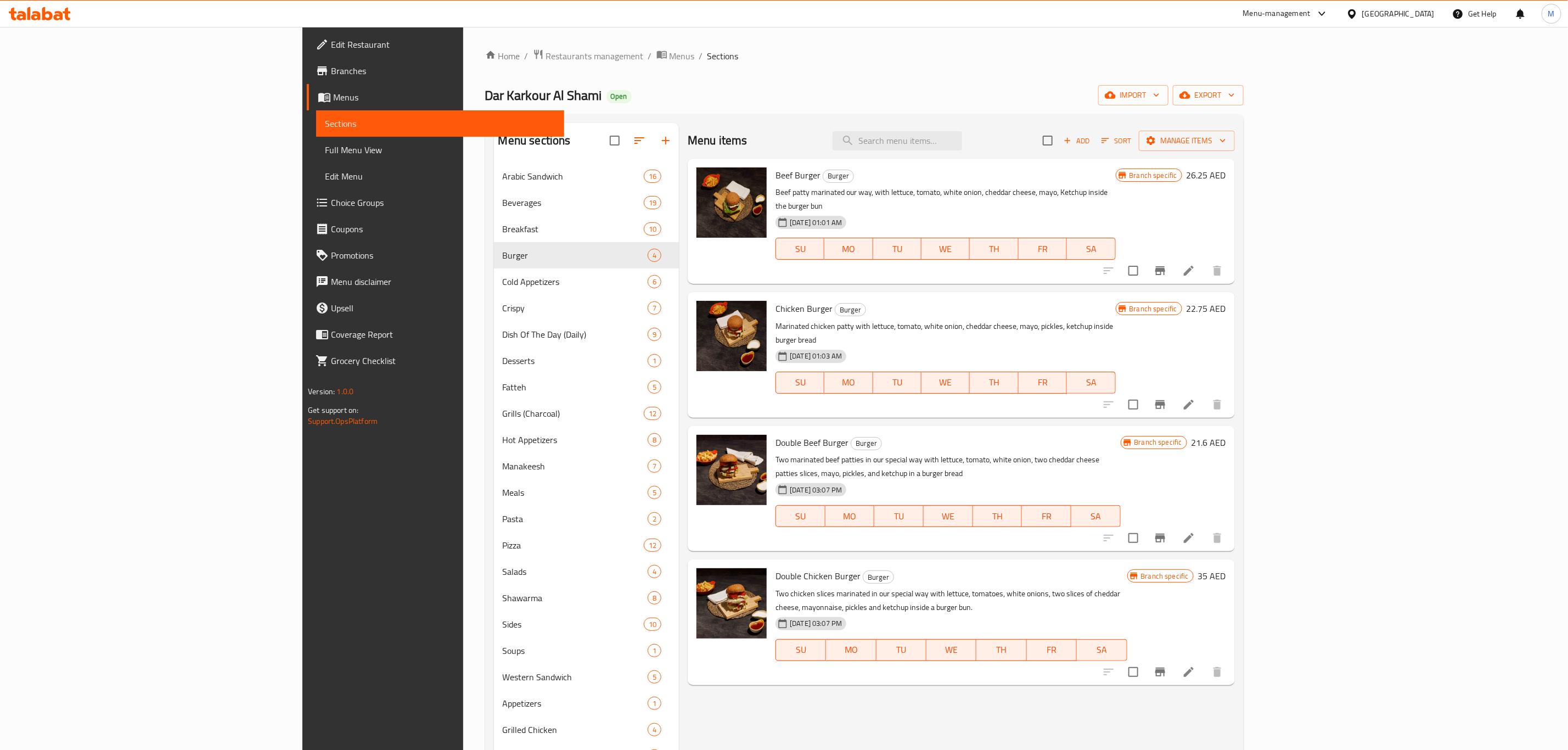
click at [1195, 532] on icon at bounding box center [1188, 538] width 13 height 13
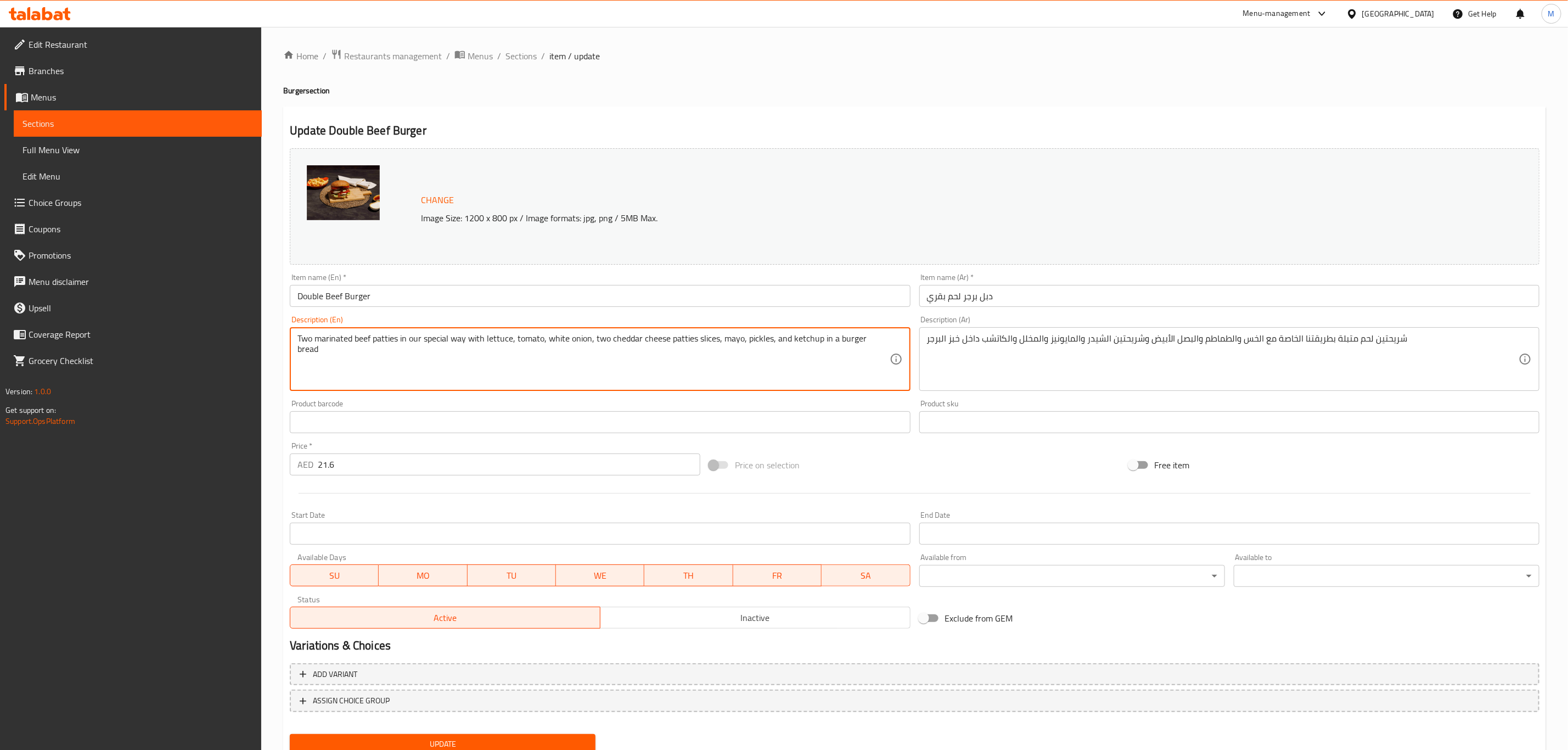
drag, startPoint x: 773, startPoint y: 340, endPoint x: 275, endPoint y: 341, distance: 498.0
click at [275, 341] on div "Home / Restaurants management / Menus / Sections / item / update Burger section…" at bounding box center [914, 409] width 1307 height 765
paste textarea "شريحتين لحم متبلة بطريقتنا الخاصة مع الخس والطماطم والبصل الأبيض وشريحتين الشيد…"
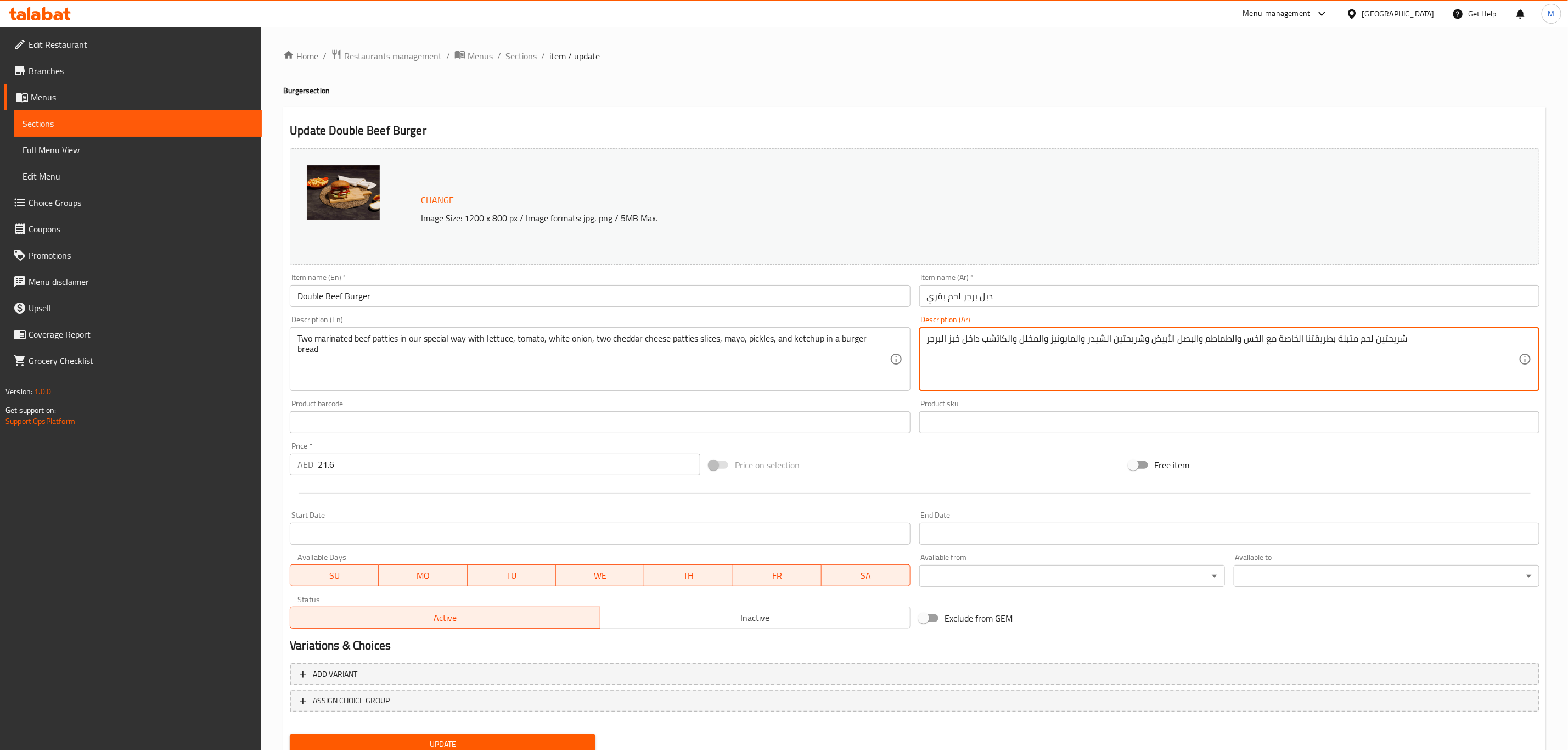
click at [1250, 345] on textarea "شريحتين لحم متبلة بطريقتنا الخاصة مع الخس والطماطم والبصل الأبيض وشريحتين الشيد…" at bounding box center [1222, 359] width 592 height 52
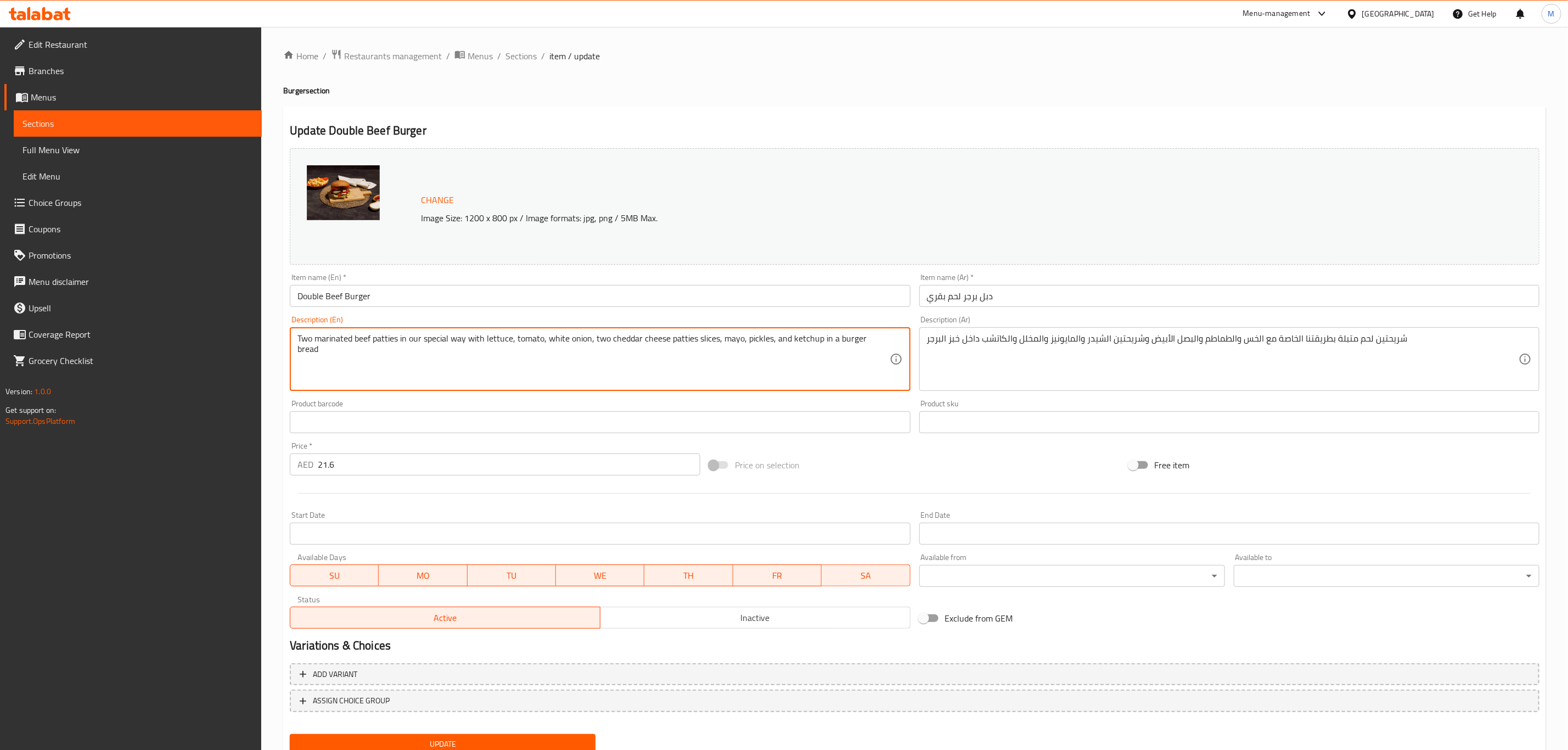
click at [679, 358] on textarea "Two marinated beef patties in our special way with lettuce, tomato, white onion…" at bounding box center [593, 359] width 592 height 52
paste textarea "with lettuce, tomato, white onion, two cheddar cheese slices, mayo, pickles, an…"
click at [836, 355] on textarea "Two marinated beef patties in our special way with lettuce, tomato, white onion…" at bounding box center [593, 359] width 592 height 52
drag, startPoint x: 833, startPoint y: 343, endPoint x: 242, endPoint y: 336, distance: 591.0
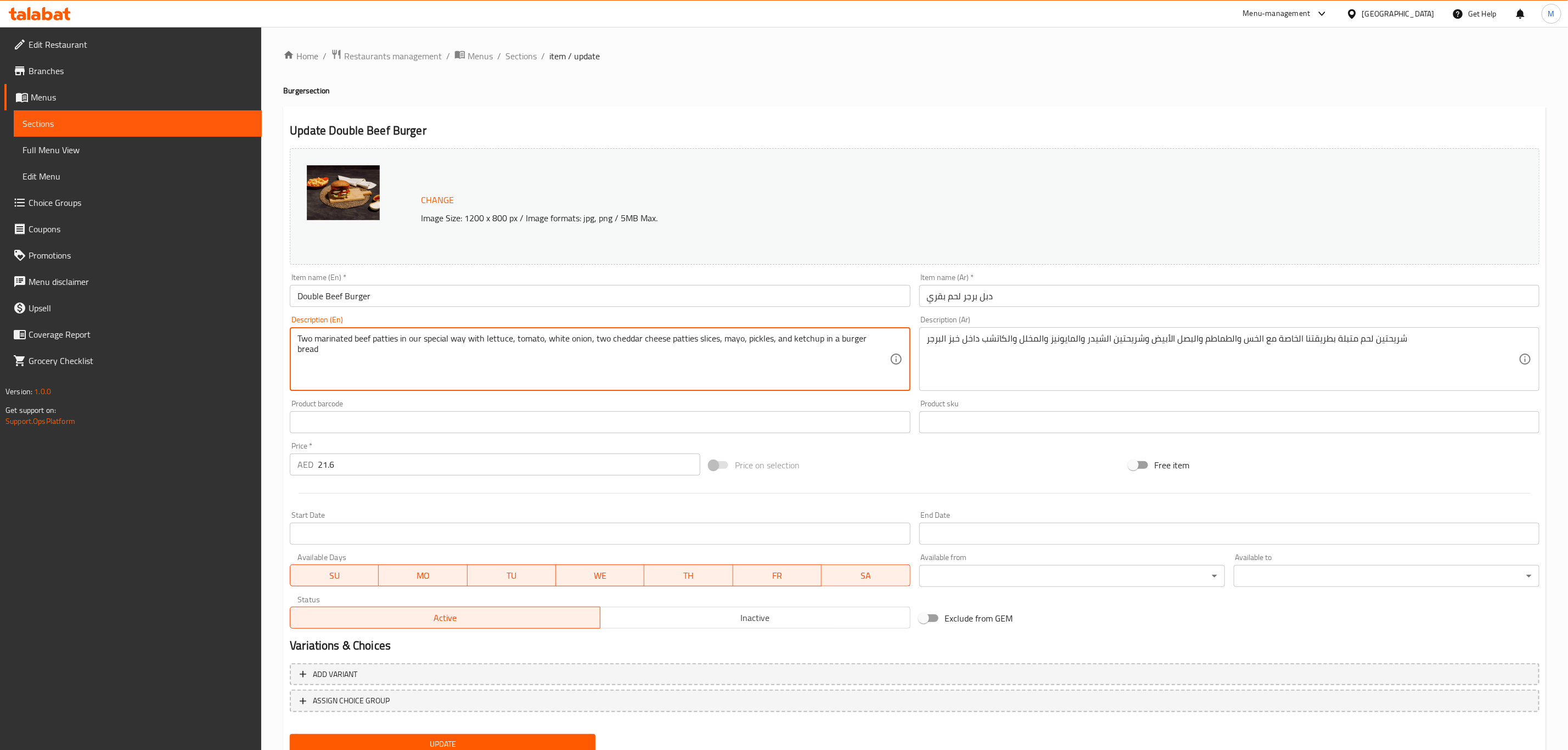
click at [242, 336] on div "Edit Restaurant Branches Menus Sections Full Menu View Edit Menu Choice Groups …" at bounding box center [784, 409] width 1568 height 765
paste textarea "with lettuce, tomato, white onion, two cheddar cheese"
type textarea "Two marinated beef patties with lettuce, tomato, white onion, two cheddar chees…"
click at [491, 306] on input "Double Beef Burger" at bounding box center [599, 296] width 620 height 22
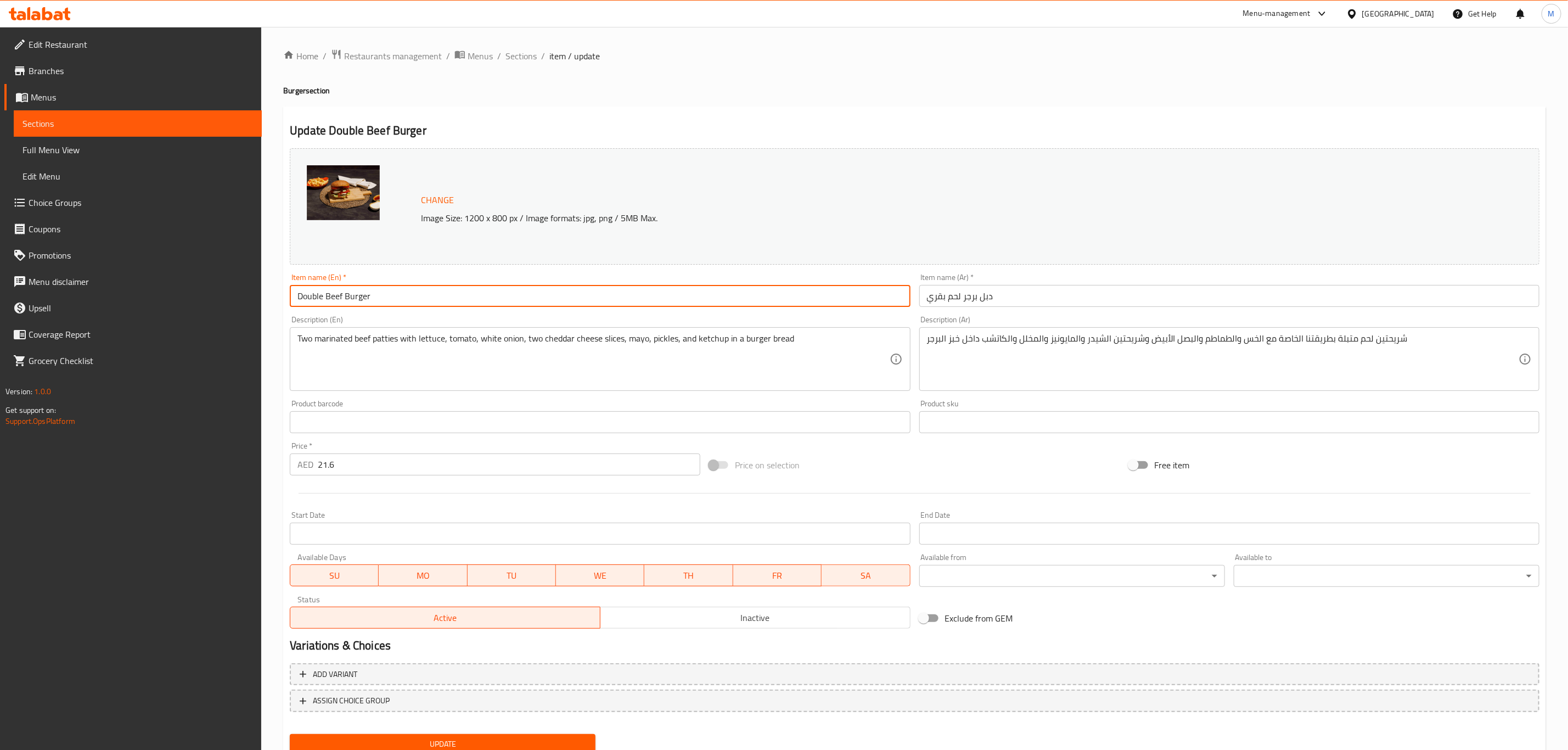
click at [290, 734] on button "Update" at bounding box center [442, 744] width 305 height 20
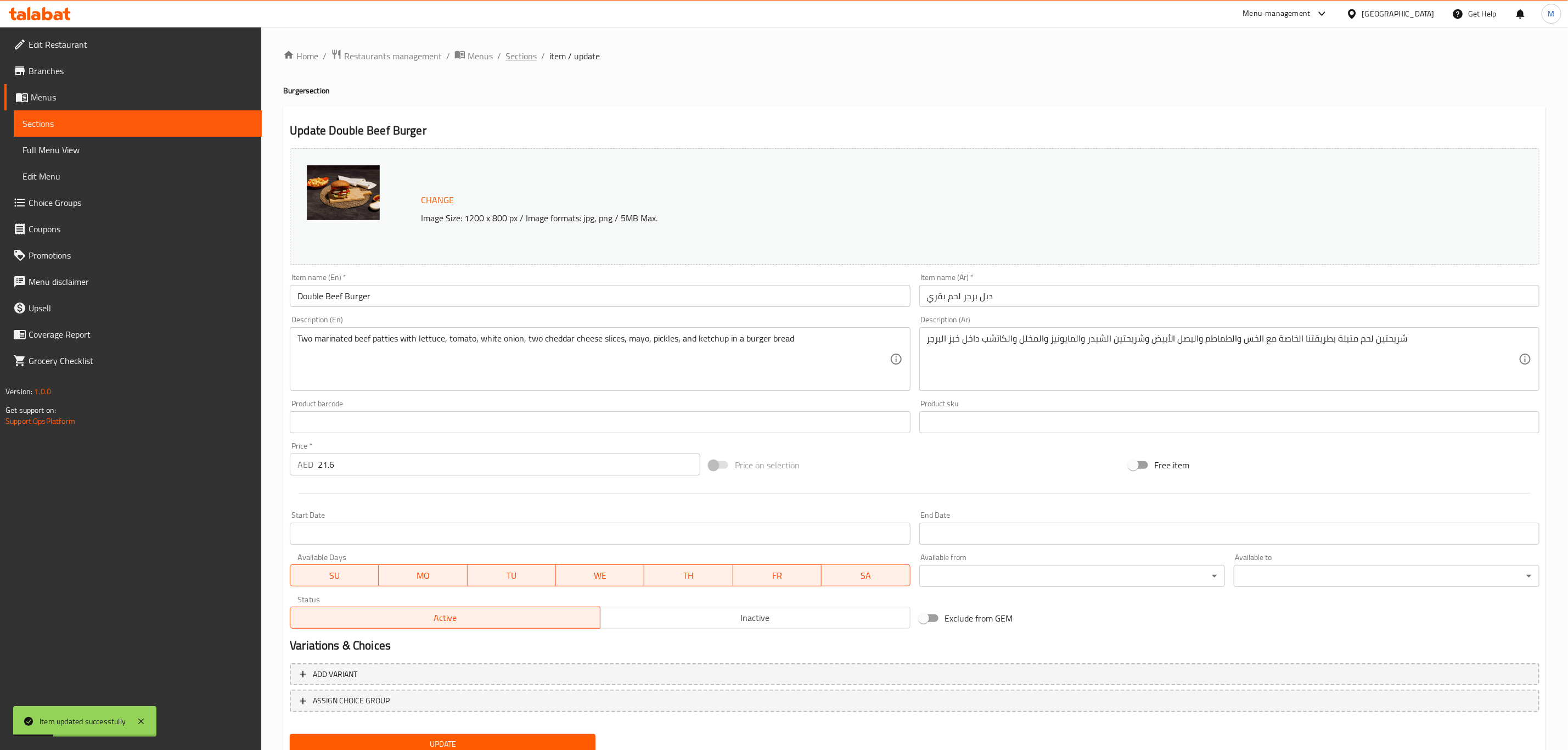
click at [522, 52] on span "Sections" at bounding box center [521, 56] width 31 height 13
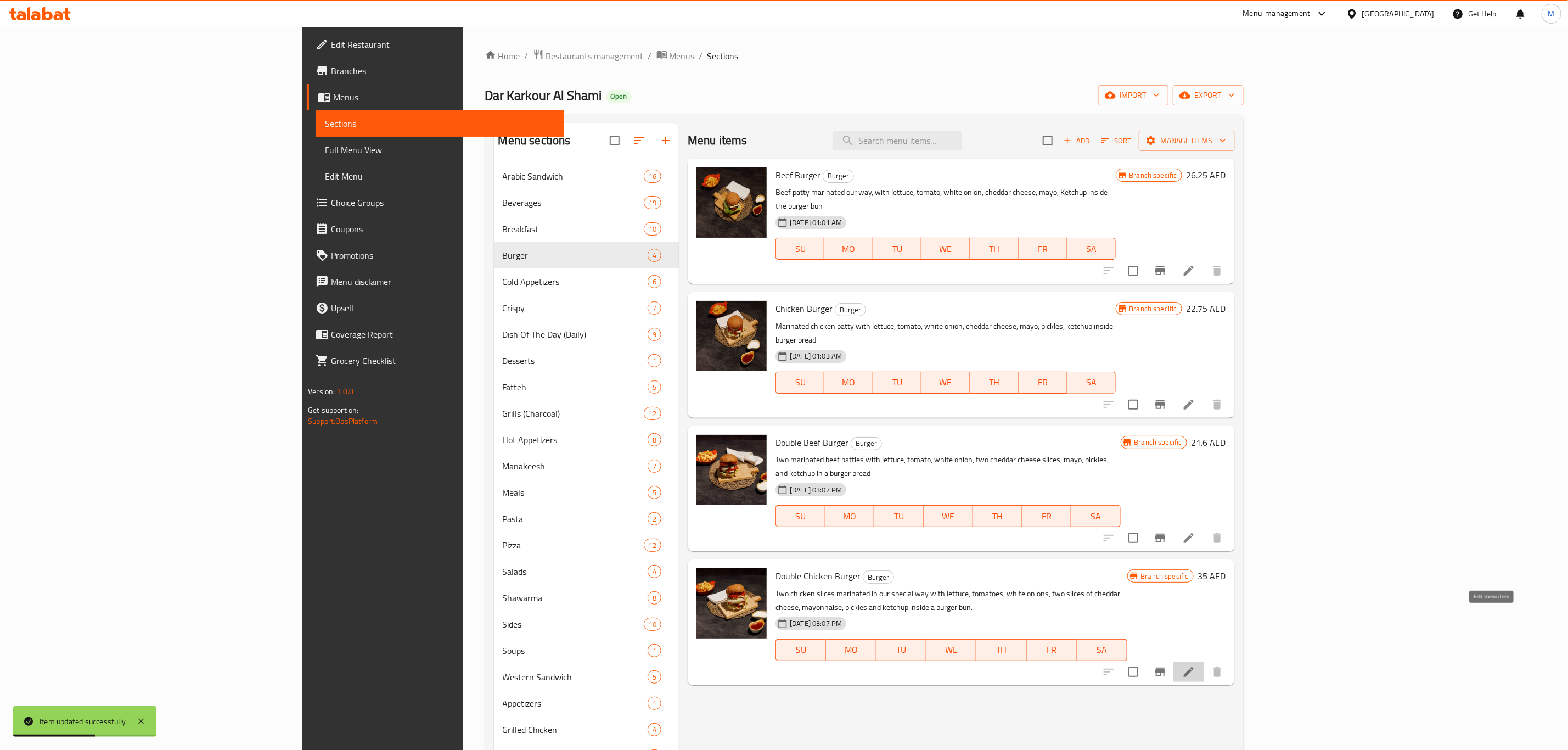
click at [1194, 667] on icon at bounding box center [1189, 672] width 10 height 10
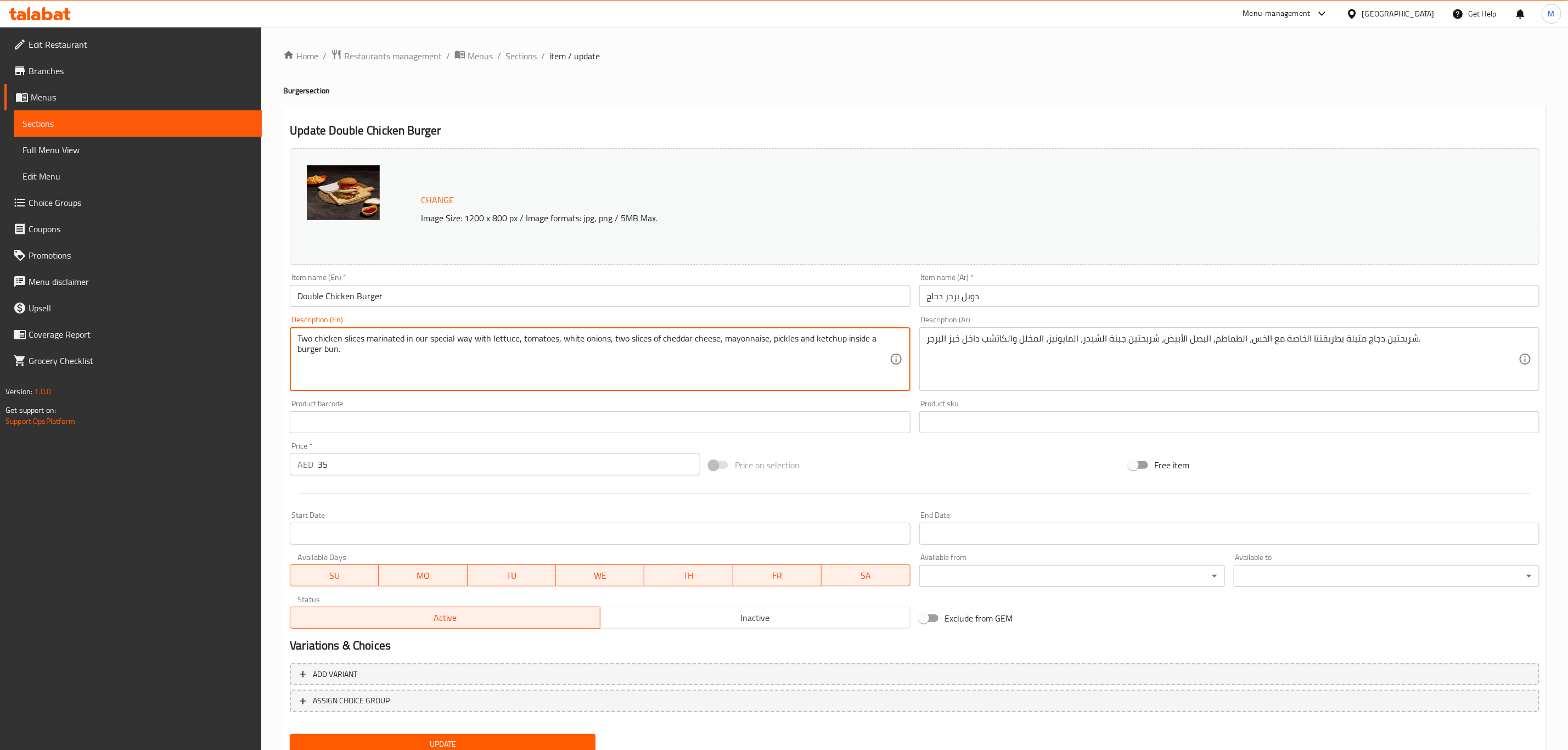
click at [790, 366] on textarea "Two chicken slices marinated in our special way with lettuce, tomatoes, white o…" at bounding box center [593, 359] width 592 height 52
paste textarea "marinated chicken patties with lettuce, tomato, white onion, two cheddar cheese…"
type textarea "Two marinated chicken patties with lettuce, tomato, white onion, two cheddar ch…"
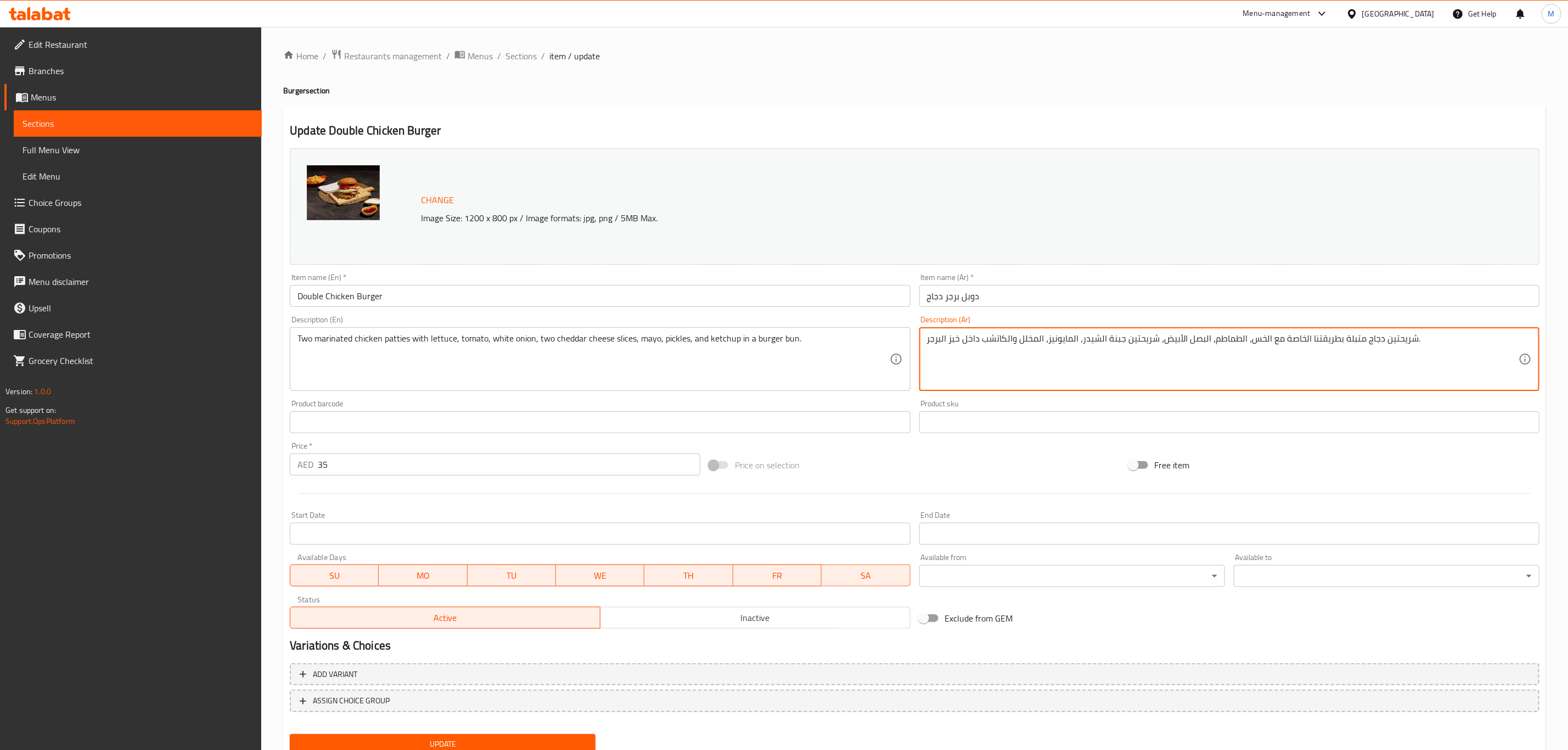
click at [1115, 333] on textarea "شريحتين دجاج متبلة بطريقتنا الخاصة مع الخس، الطماطم، البصل الأبيض، شريحتين جبنة…" at bounding box center [1222, 359] width 592 height 52
paste textarea "والطماطم والبصل الأبيض وشريحتين جبنة الشيدر والمايونيز والمخلل والكاتشب داخل خب…"
type textarea "شريحتين دجاج متبلة بطريقتنا الخاصة مع الخس والطماطم والبصل الأبيض وشريحتين جبنة…"
click at [1011, 300] on input "دوبل برجر دجاج" at bounding box center [1229, 296] width 620 height 22
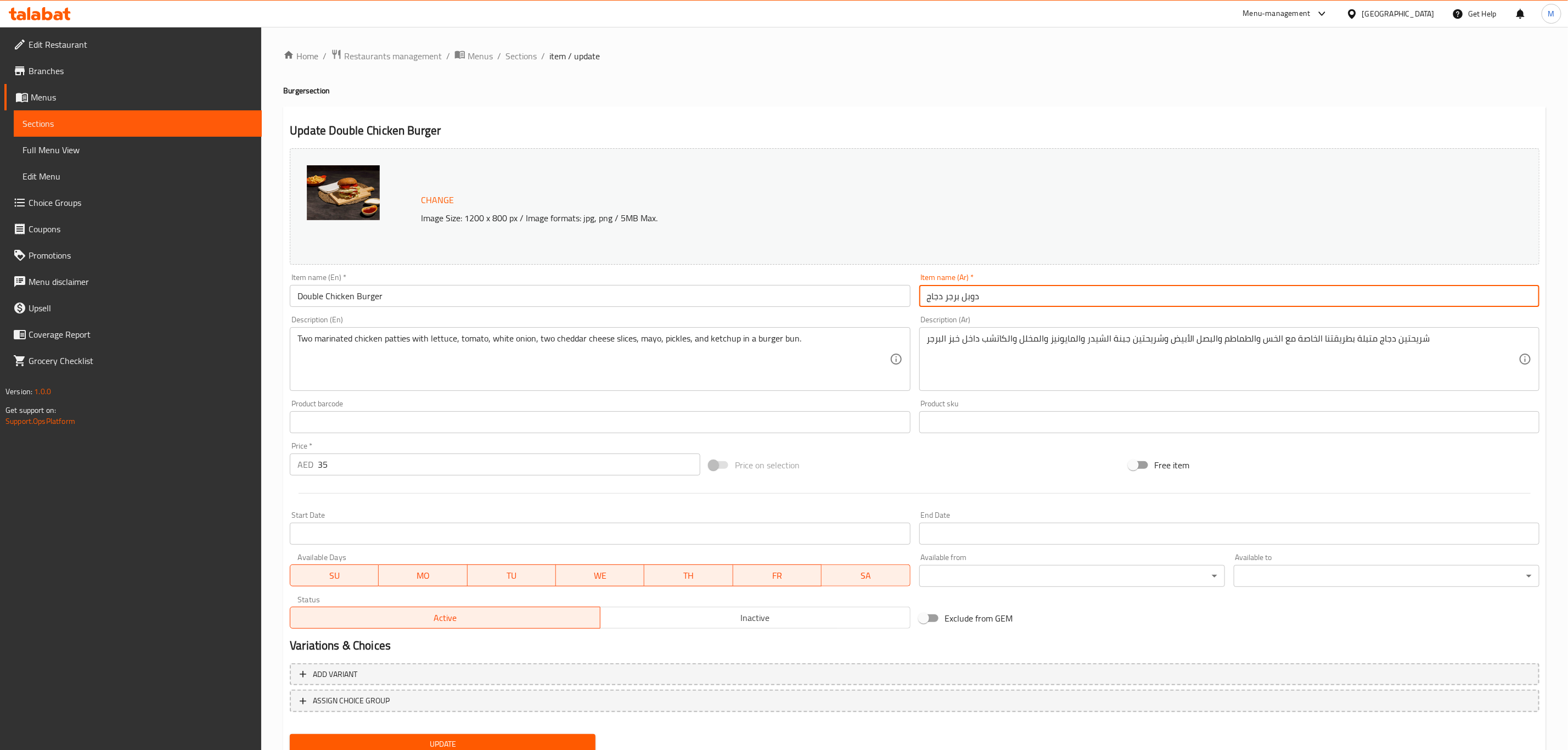
click at [290, 734] on button "Update" at bounding box center [442, 744] width 305 height 20
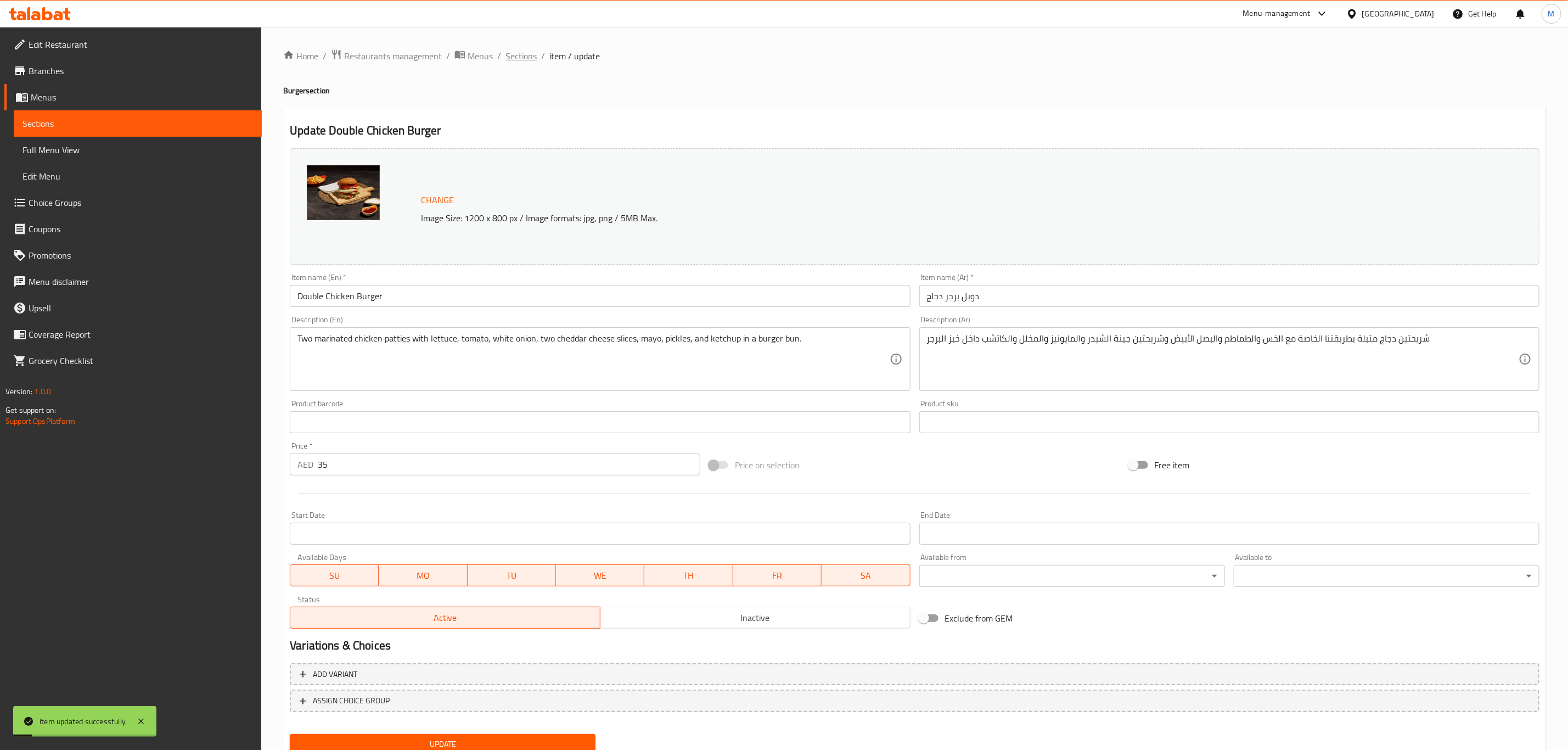
click at [529, 62] on span "Sections" at bounding box center [521, 56] width 31 height 13
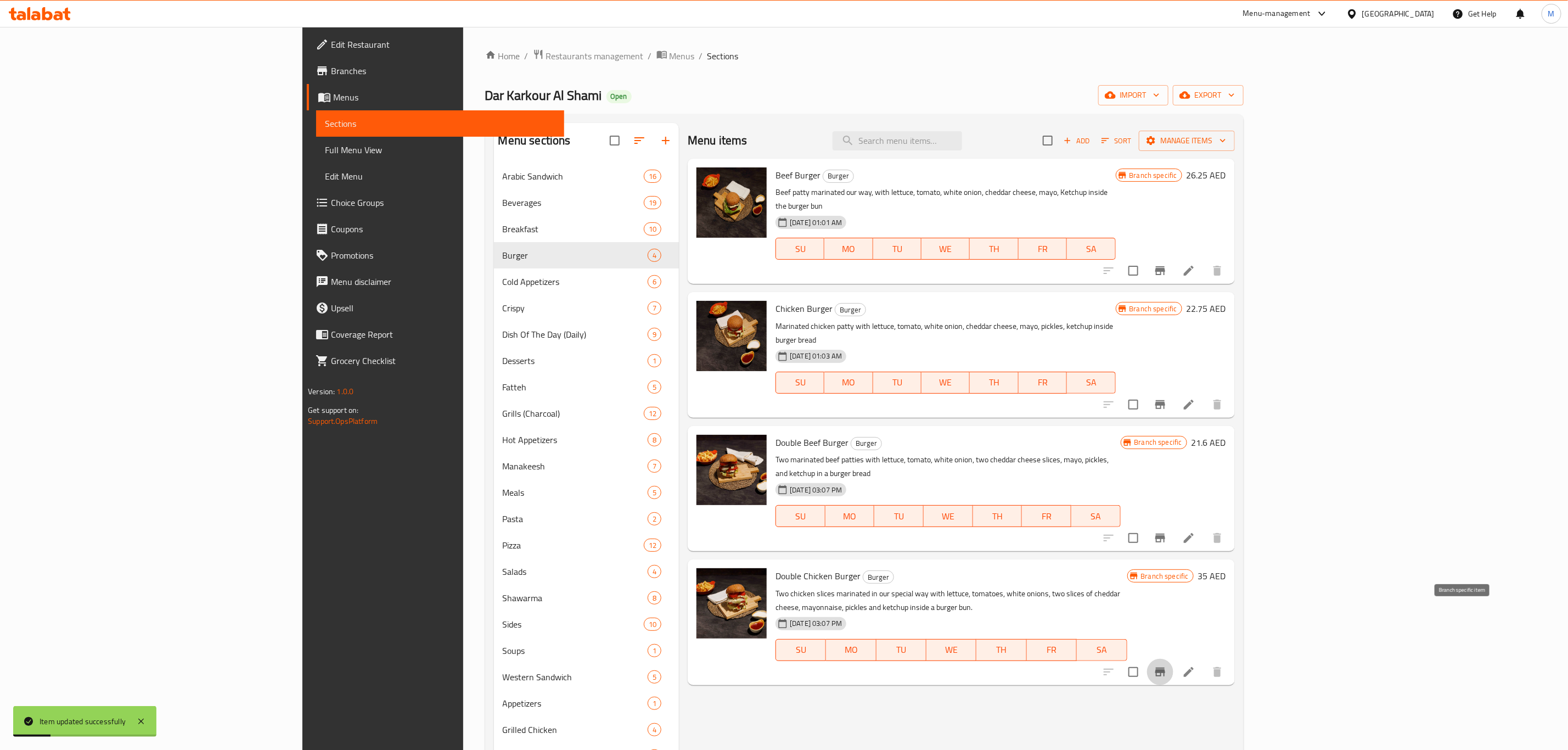
click at [1167, 666] on icon "Branch-specific-item" at bounding box center [1160, 672] width 13 height 13
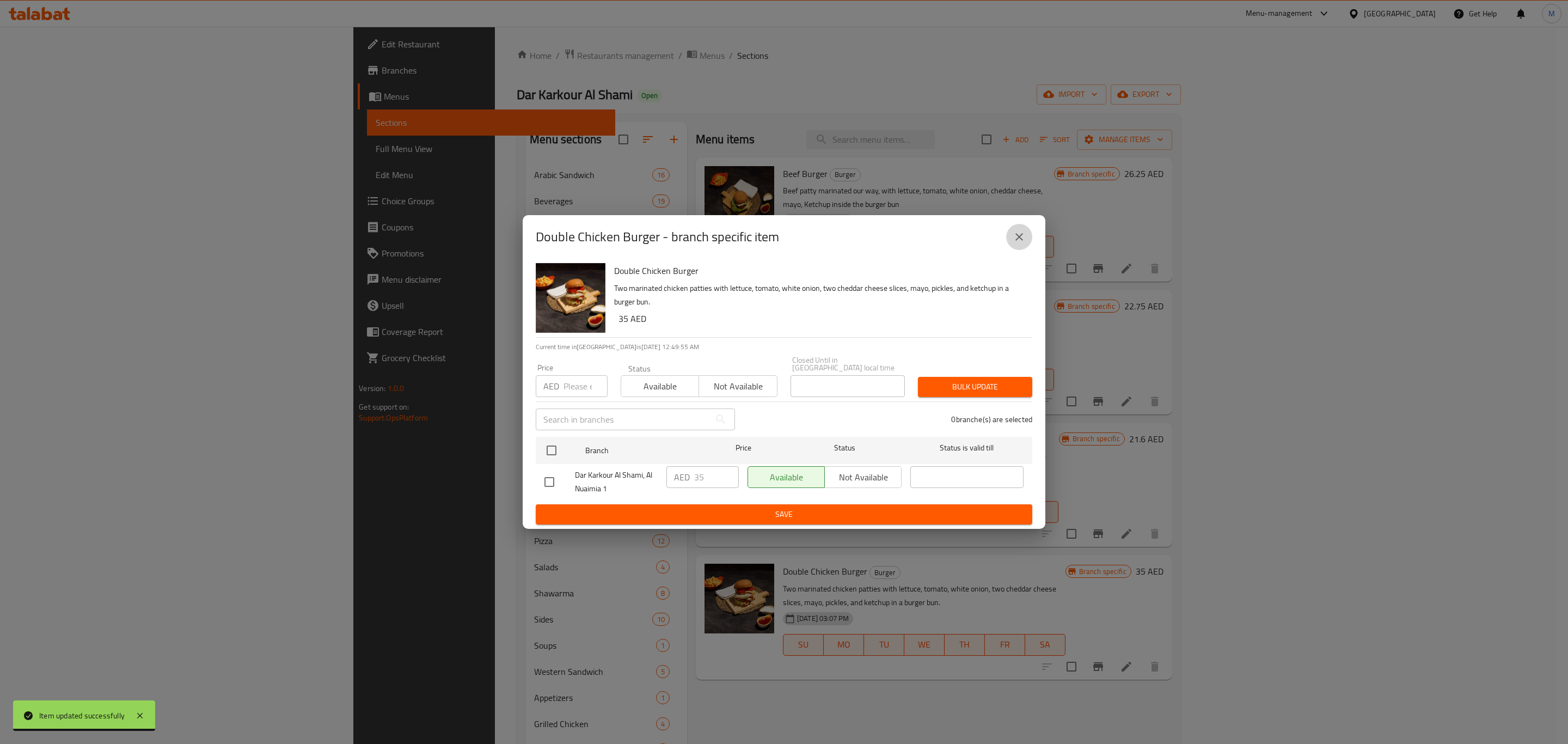
click at [1023, 237] on icon "close" at bounding box center [1019, 237] width 13 height 13
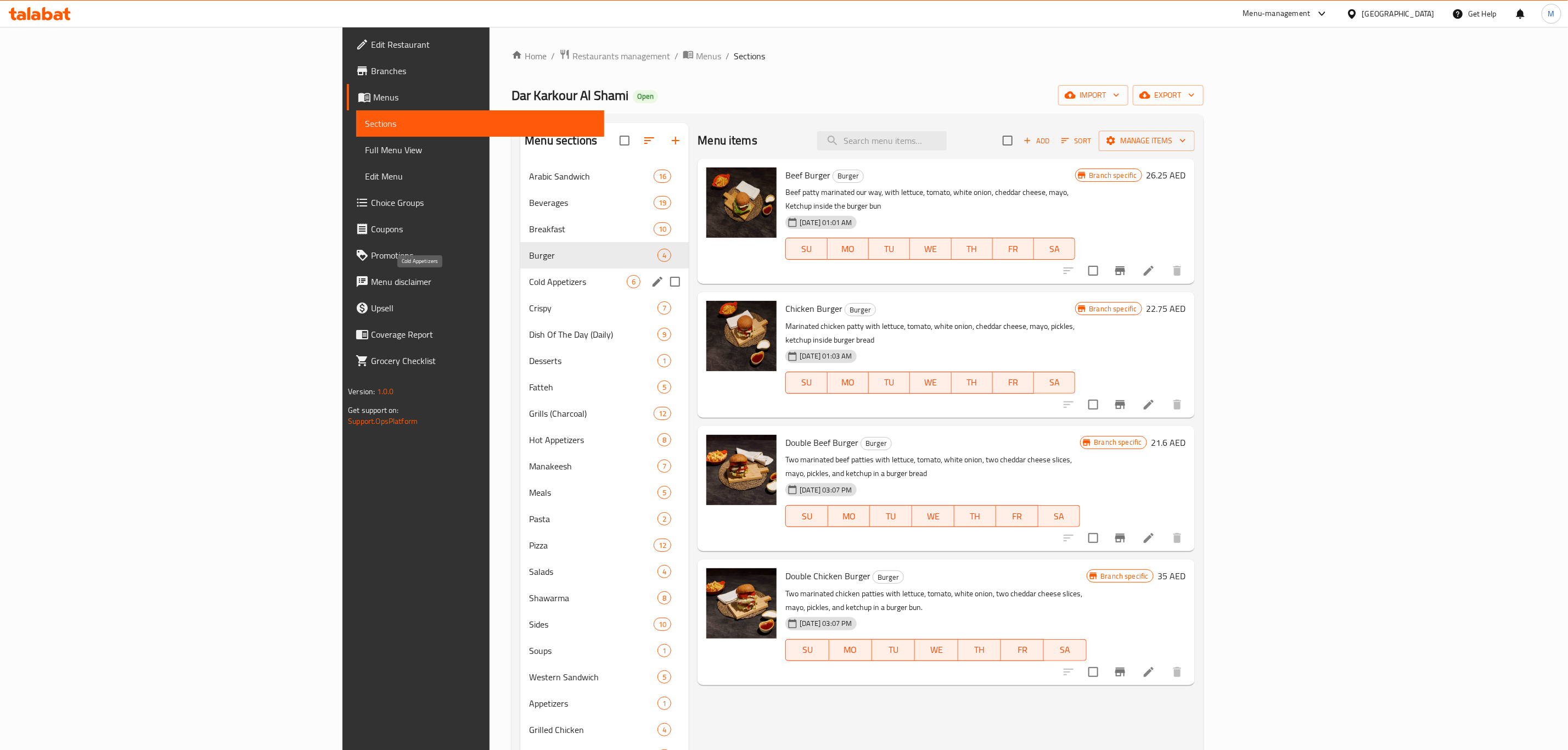
click at [529, 279] on span "Cold Appetizers" at bounding box center [578, 281] width 98 height 13
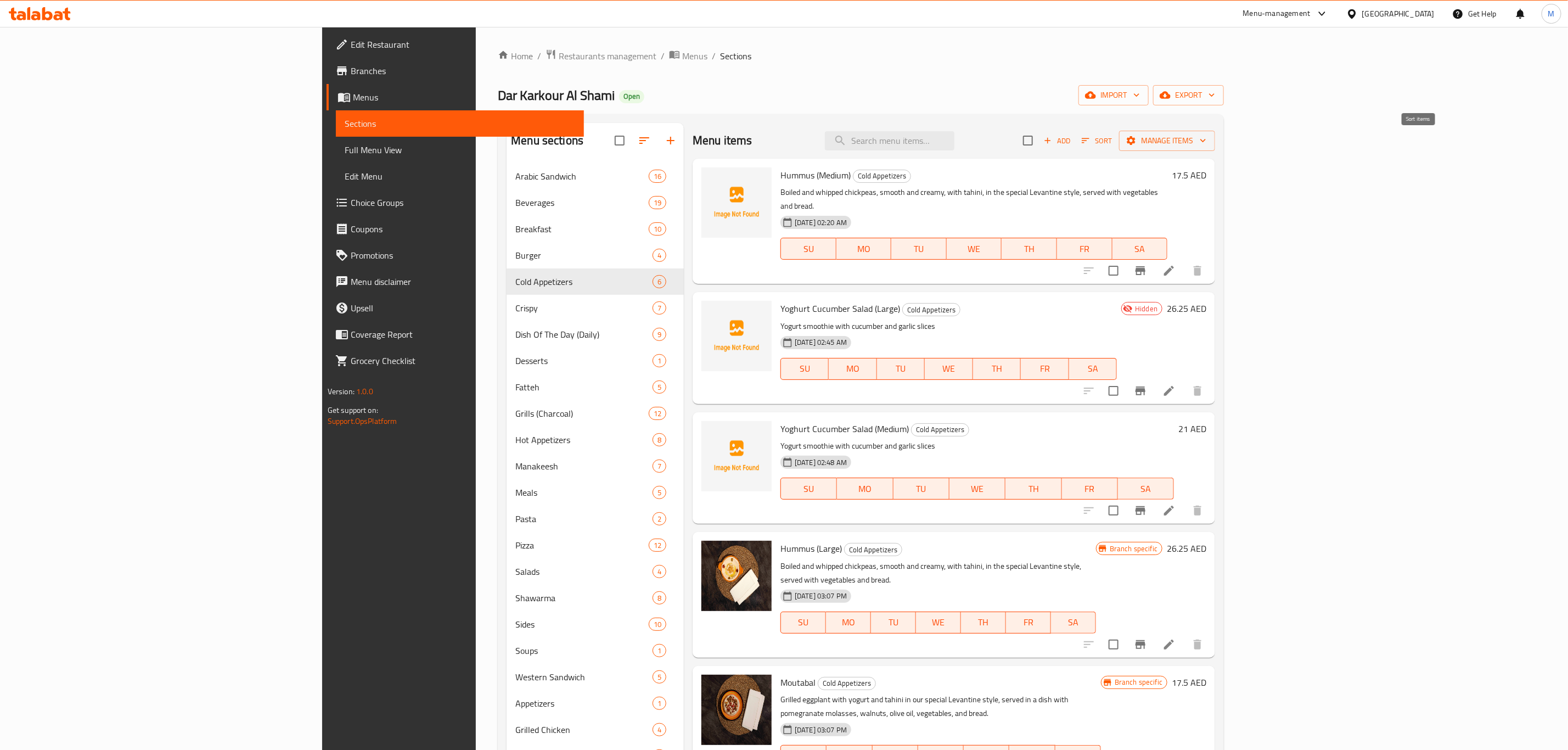
click at [1112, 147] on span "Sort" at bounding box center [1097, 141] width 30 height 13
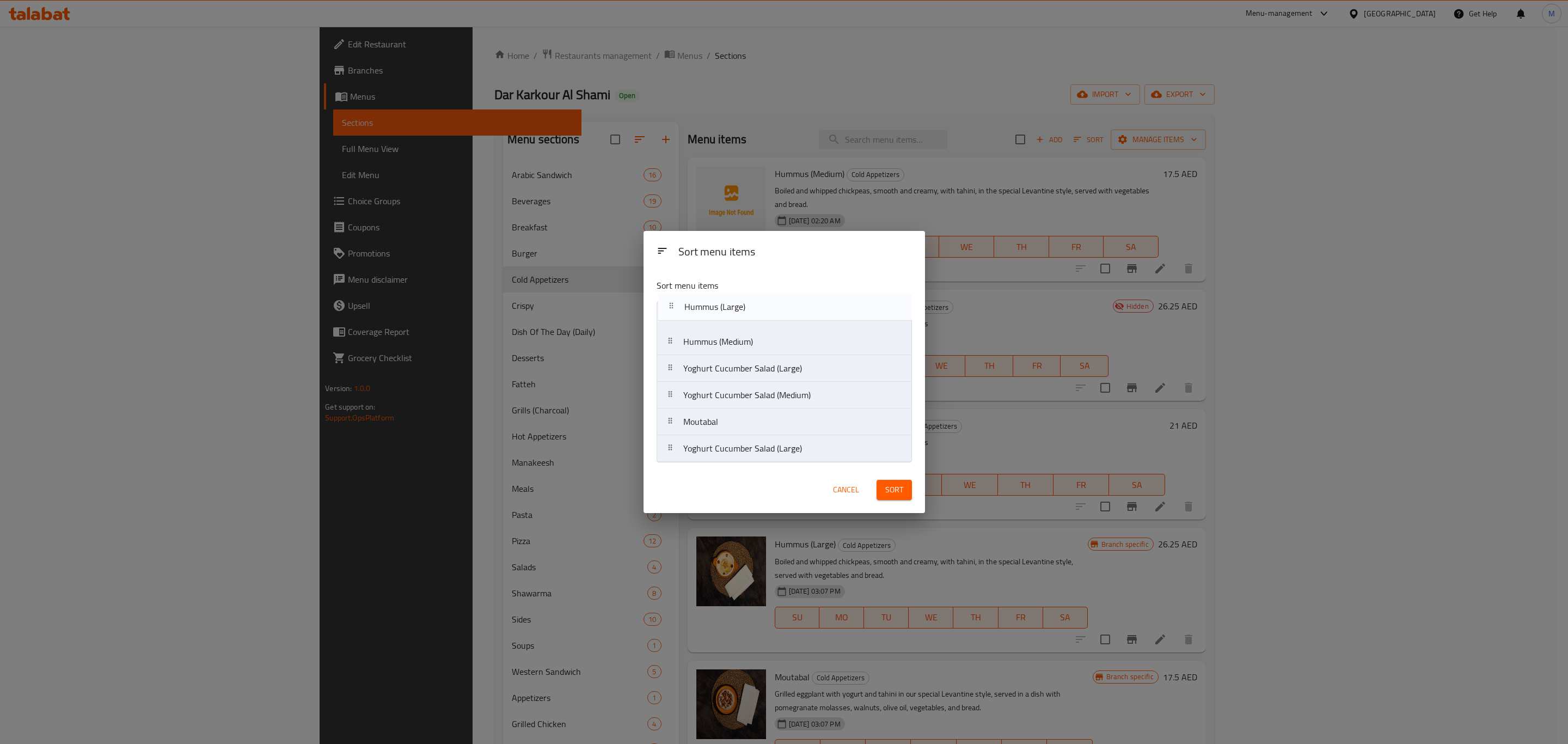
drag, startPoint x: 778, startPoint y: 402, endPoint x: 779, endPoint y: 310, distance: 92.0
click at [779, 310] on nav "Hummus (Medium) Yoghurt Cucumber Salad (Large) Yoghurt Cucumber Salad (Medium) …" at bounding box center [784, 381] width 256 height 161
drag, startPoint x: 772, startPoint y: 427, endPoint x: 772, endPoint y: 359, distance: 68.0
click at [772, 359] on nav "Hummus (Large) Hummus (Medium) Yoghurt Cucumber Salad (Large) Yoghurt Cucumber …" at bounding box center [784, 381] width 256 height 161
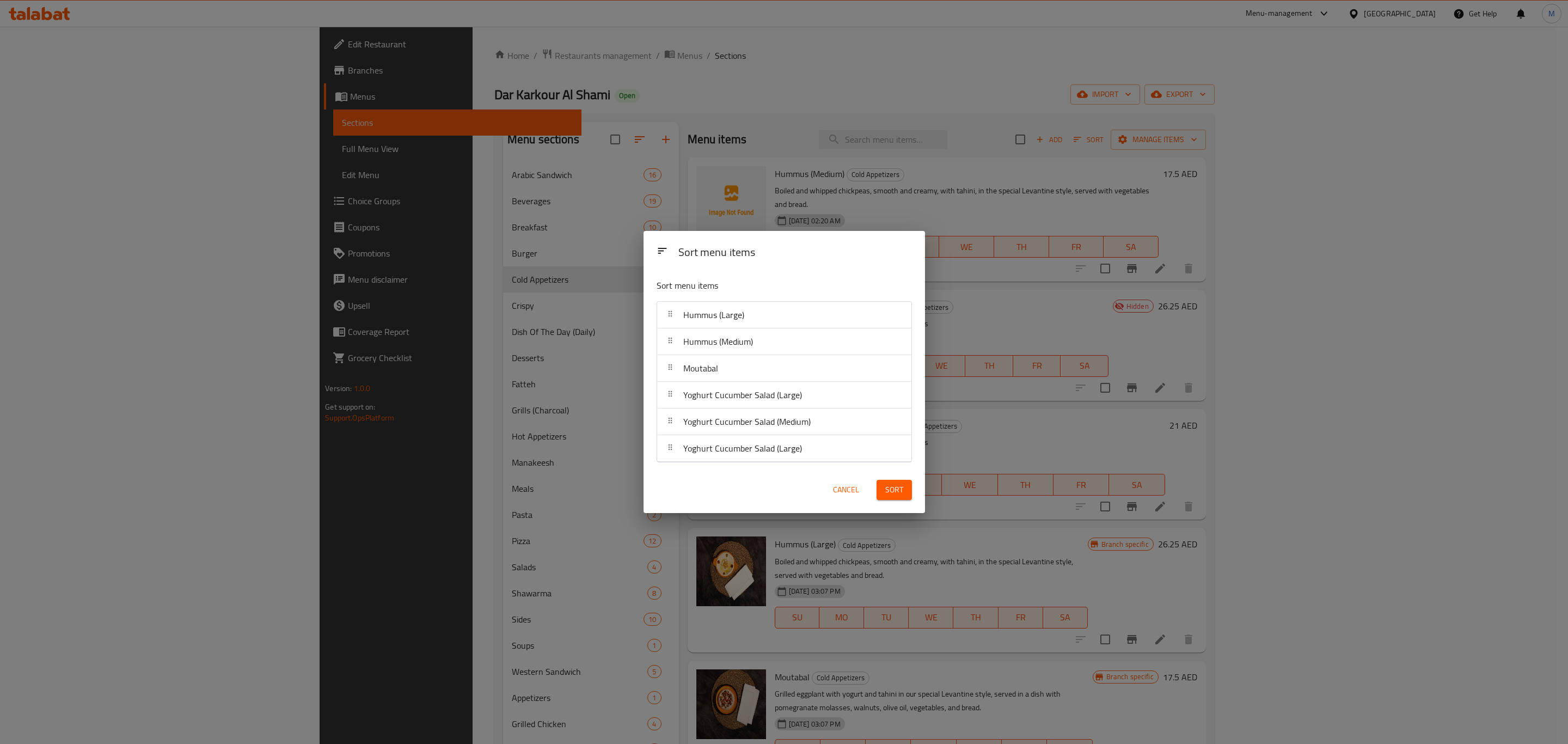
click at [900, 498] on button "Sort" at bounding box center [894, 490] width 35 height 20
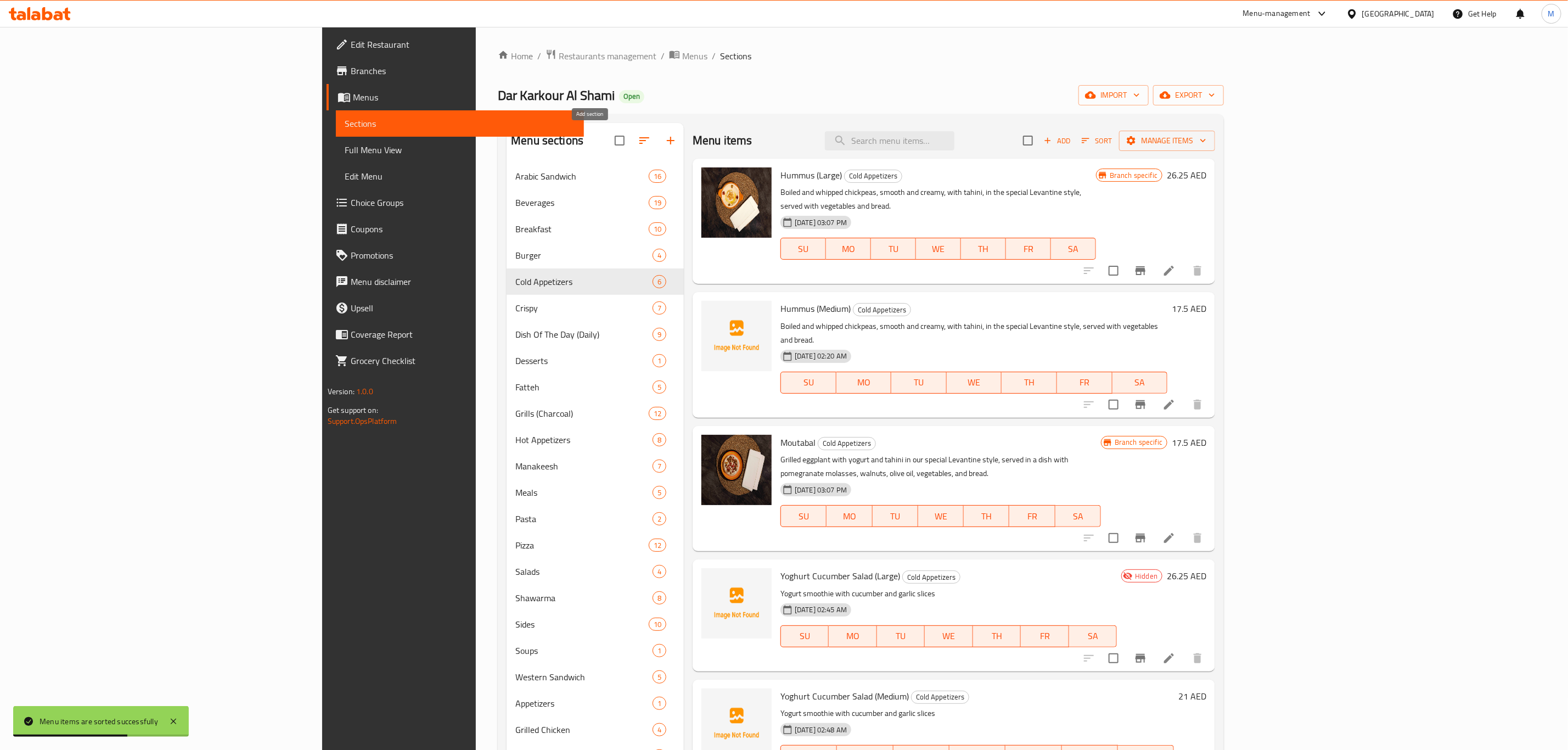
click at [664, 142] on icon "button" at bounding box center [670, 140] width 13 height 13
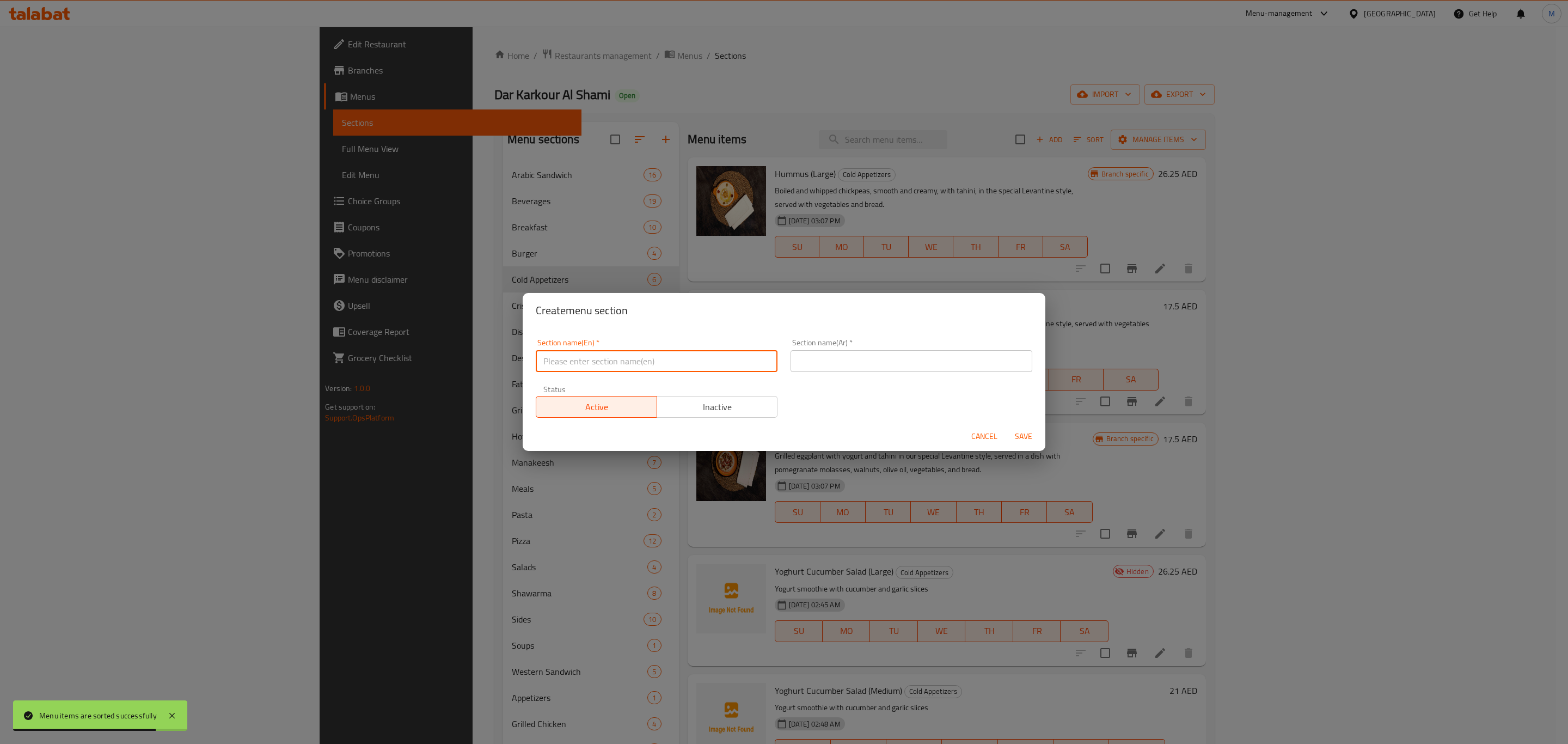
click at [659, 360] on input "text" at bounding box center [657, 361] width 242 height 22
type input "Delete"
click at [824, 359] on input "text" at bounding box center [911, 361] width 242 height 22
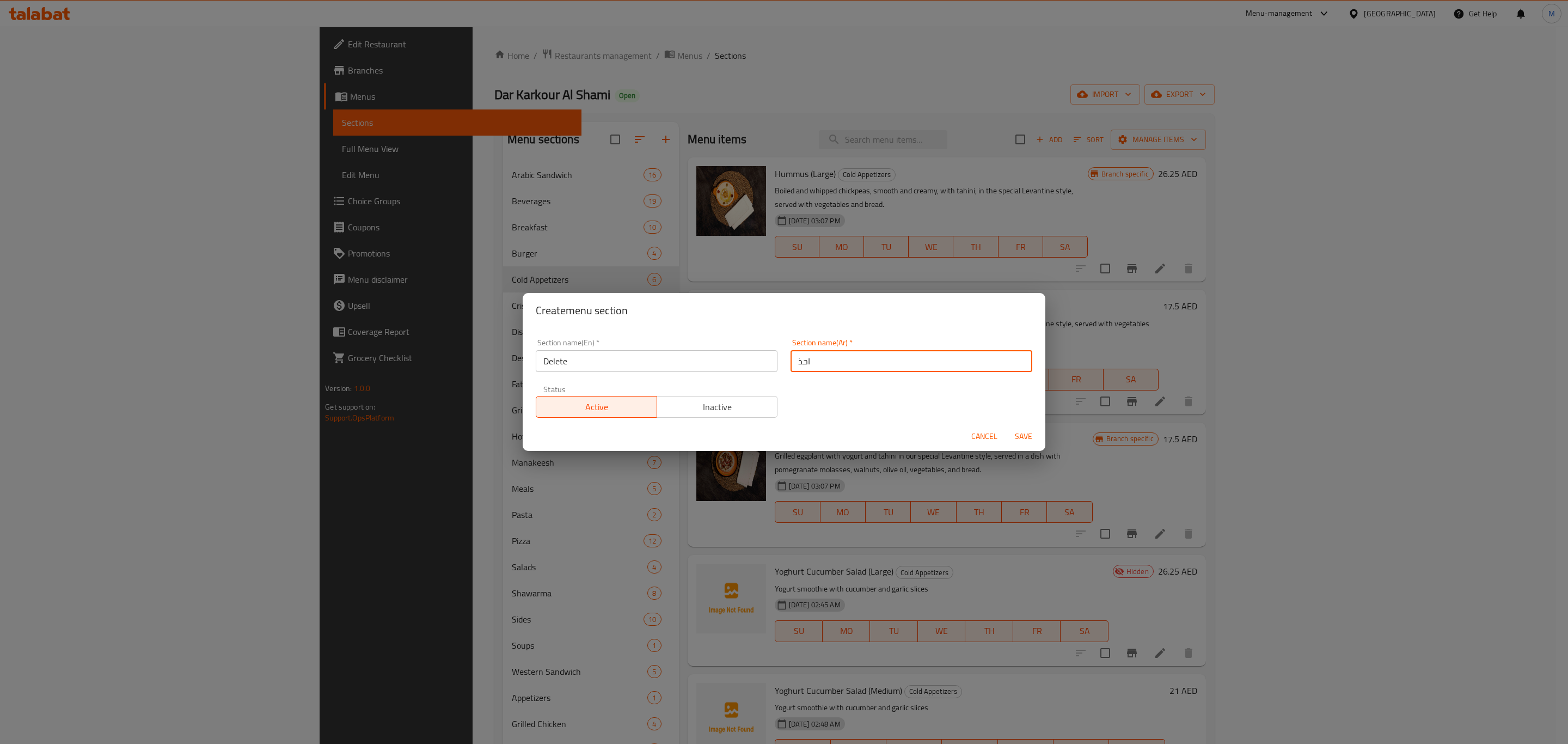
type input "احذف"
click at [1021, 434] on span "Save" at bounding box center [1024, 436] width 26 height 13
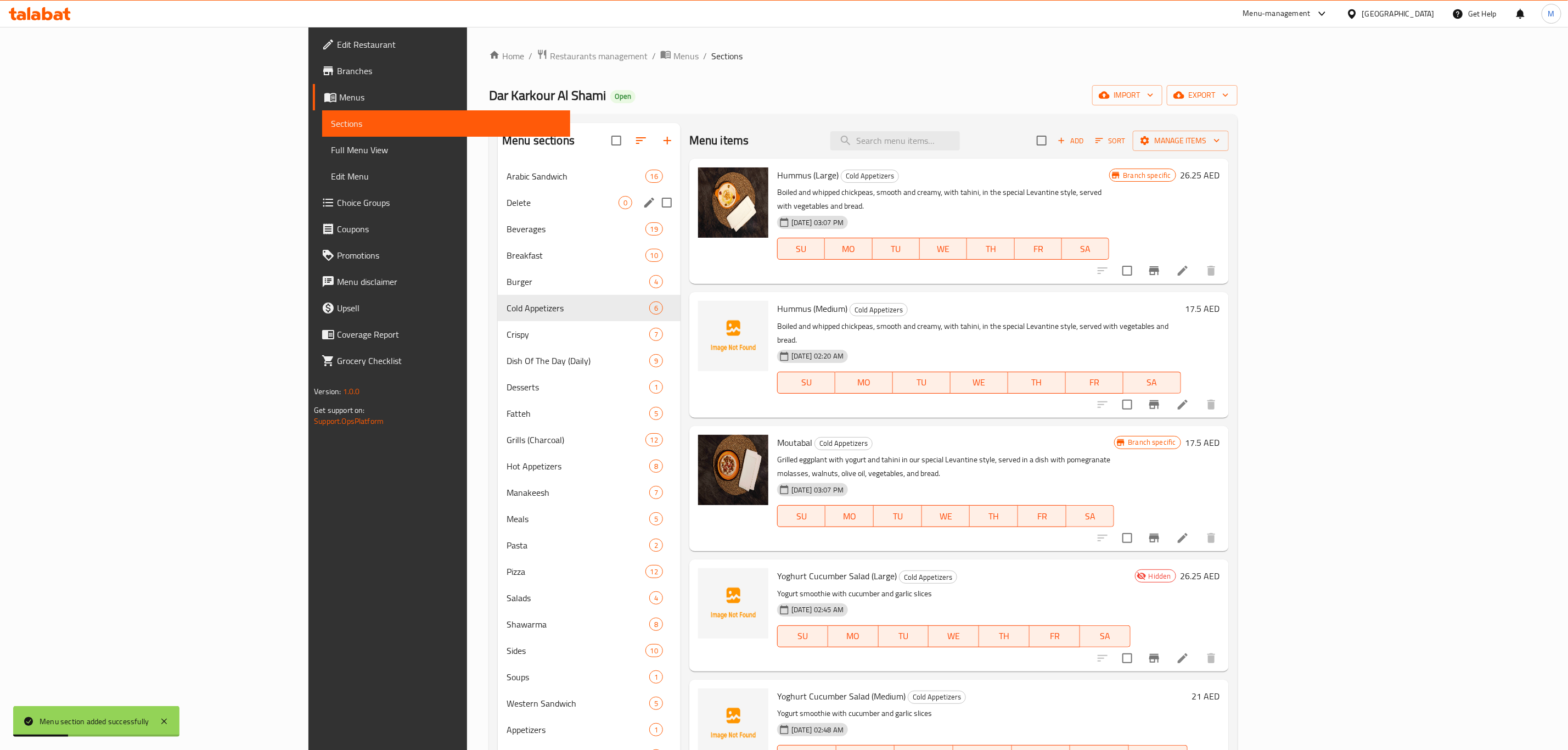
click at [655, 198] on input "Menu sections" at bounding box center [667, 203] width 23 height 23
checkbox input "true"
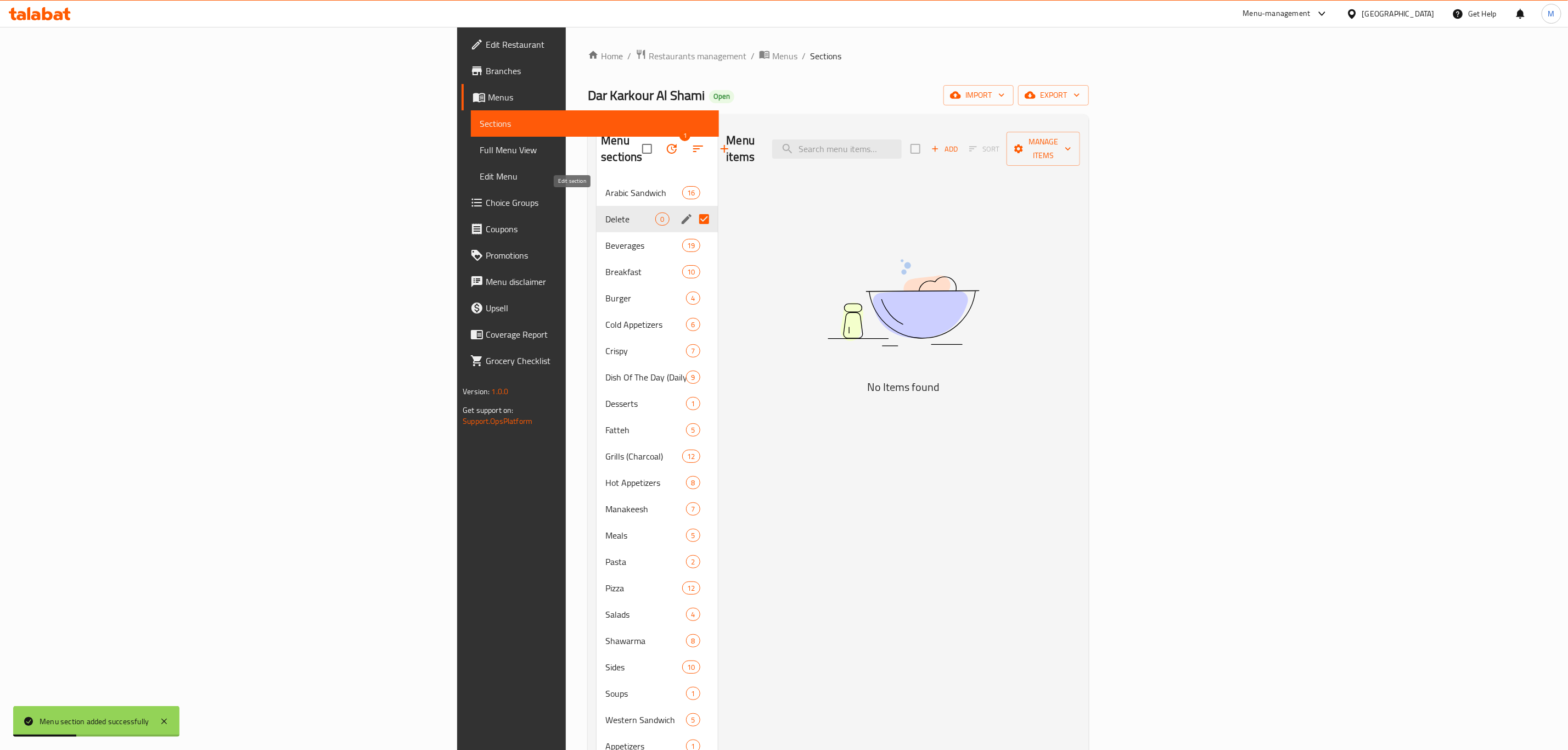
click at [678, 211] on button "edit" at bounding box center [686, 219] width 16 height 16
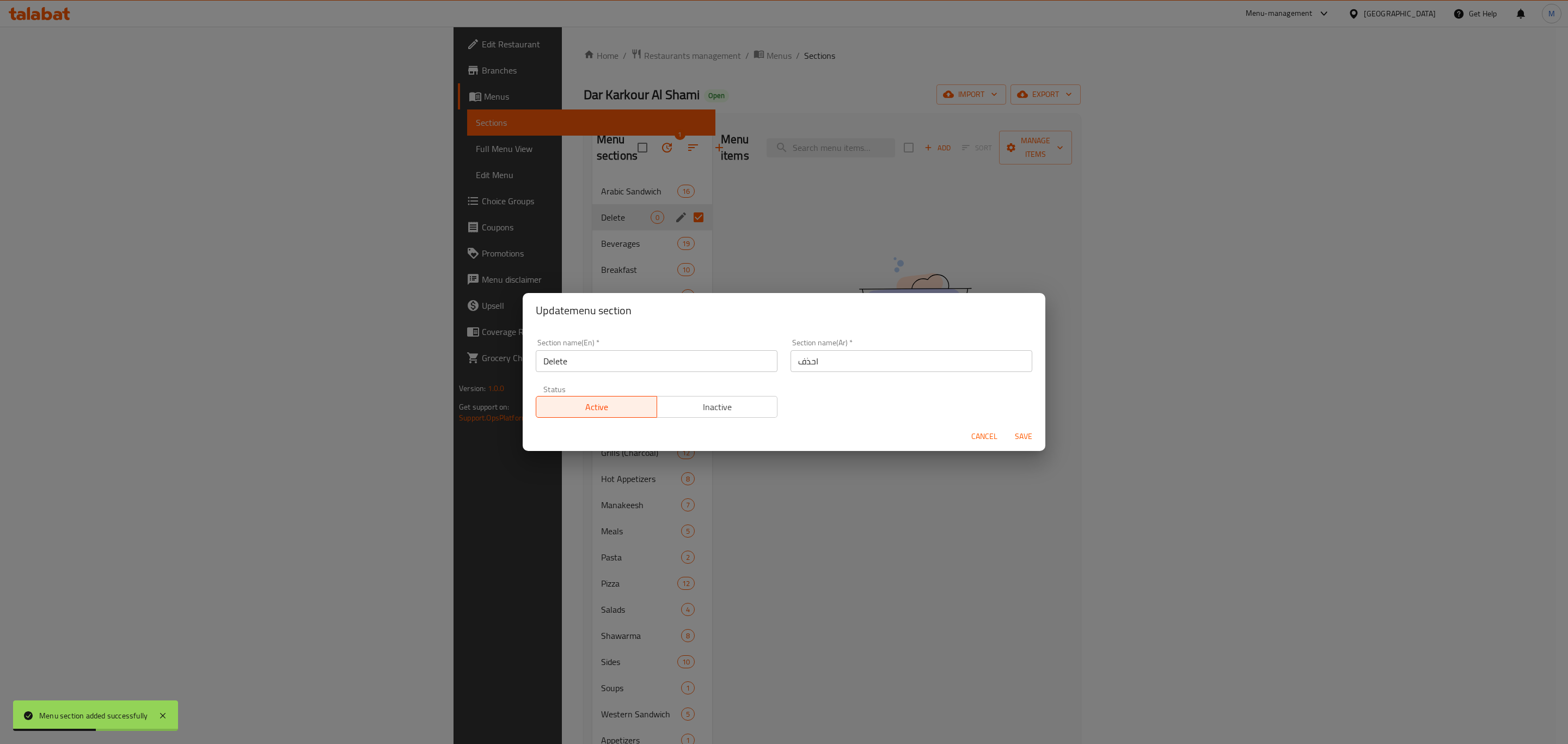
click at [694, 401] on span "Inactive" at bounding box center [718, 407] width 112 height 16
click at [1020, 430] on span "Save" at bounding box center [1024, 436] width 26 height 13
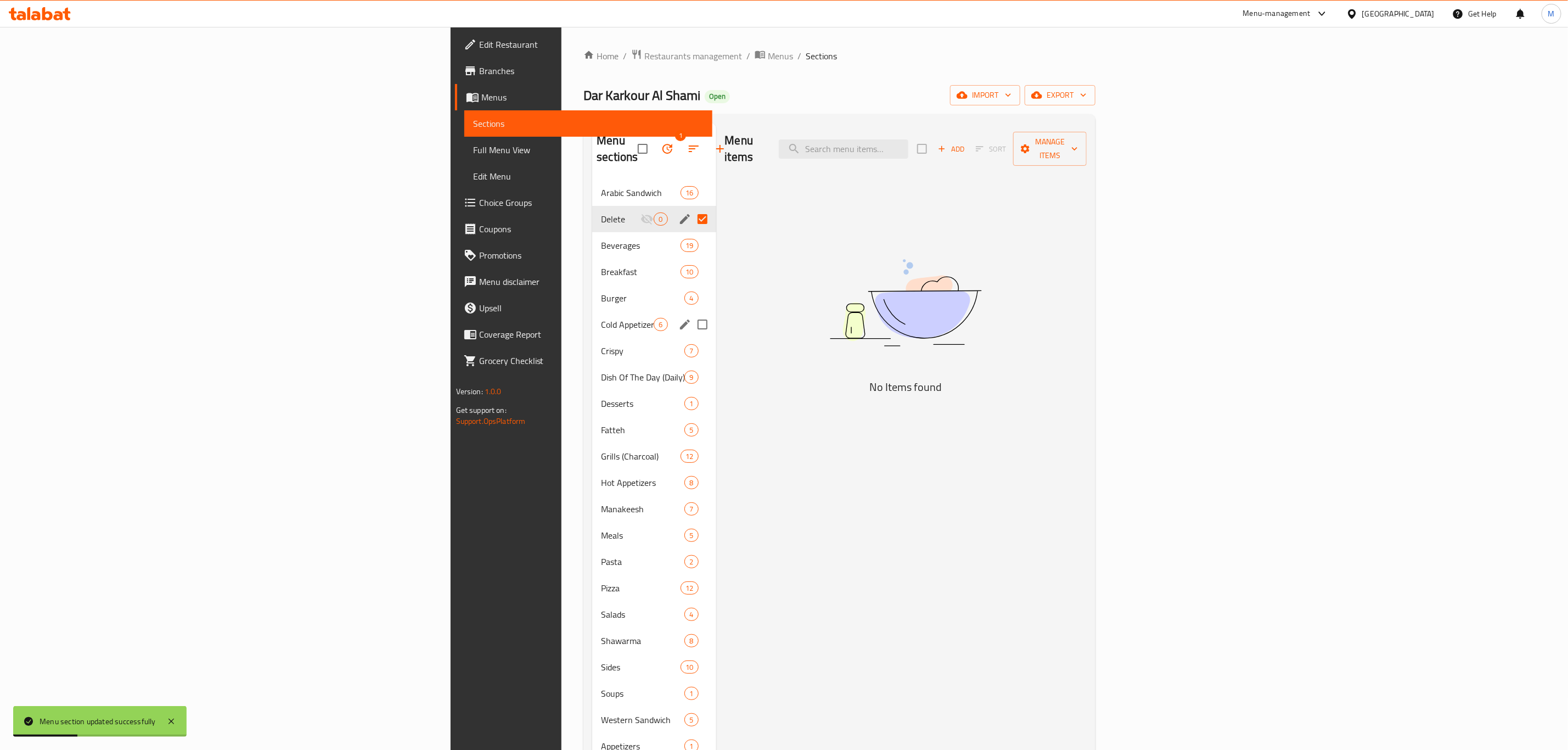
click at [592, 319] on div "Cold Appetizers 6" at bounding box center [654, 324] width 124 height 26
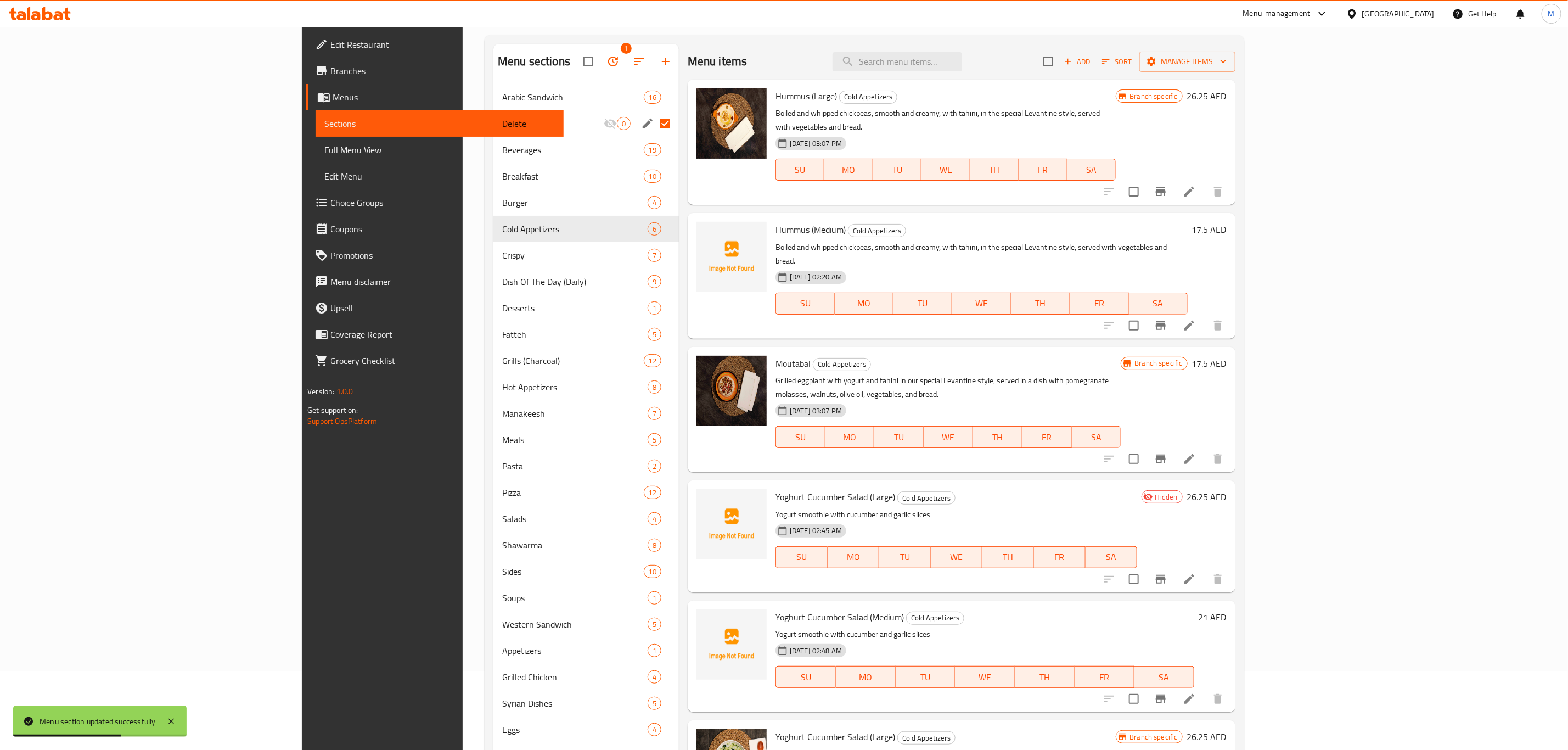
scroll to position [154, 0]
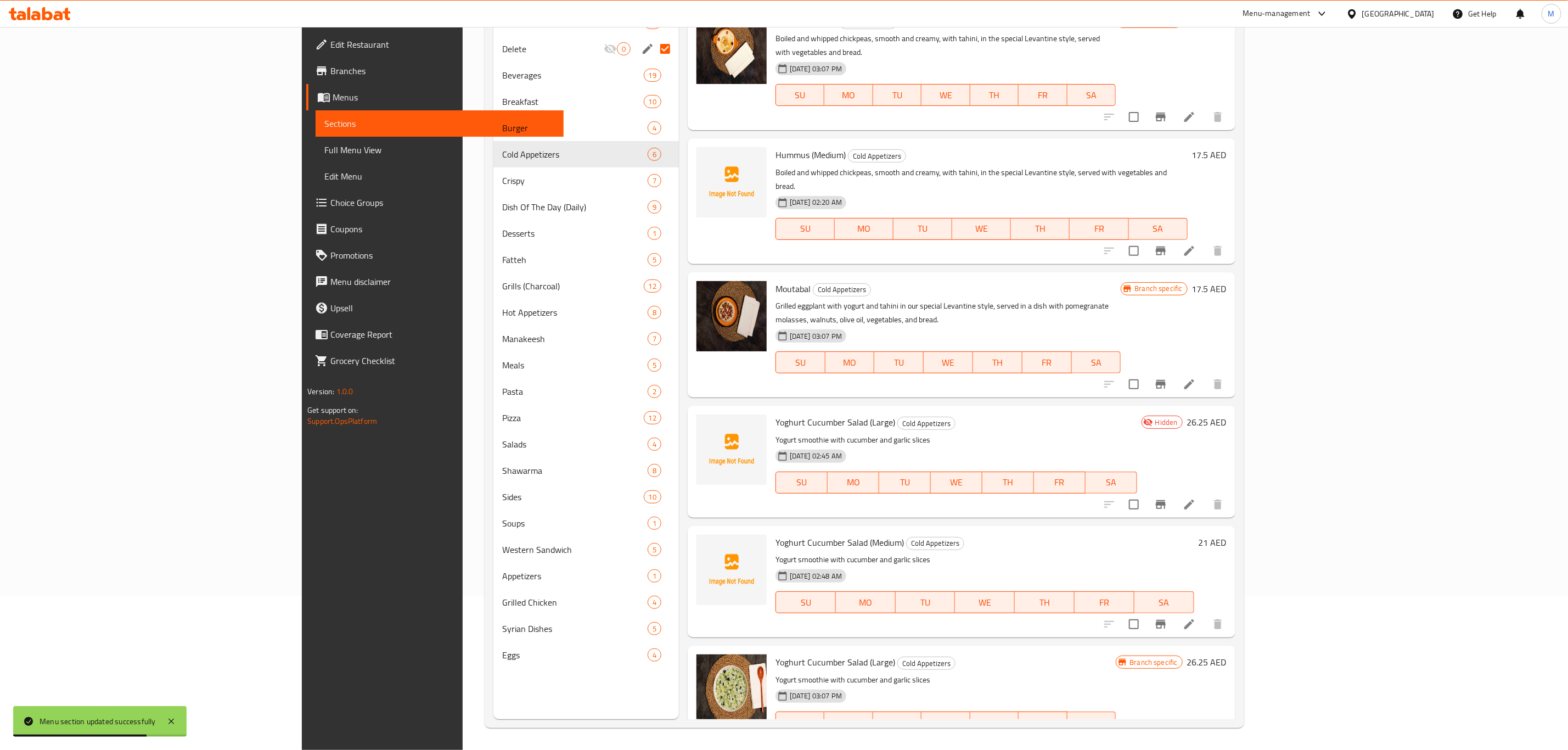
click at [1145, 493] on input "checkbox" at bounding box center [1134, 505] width 23 height 23
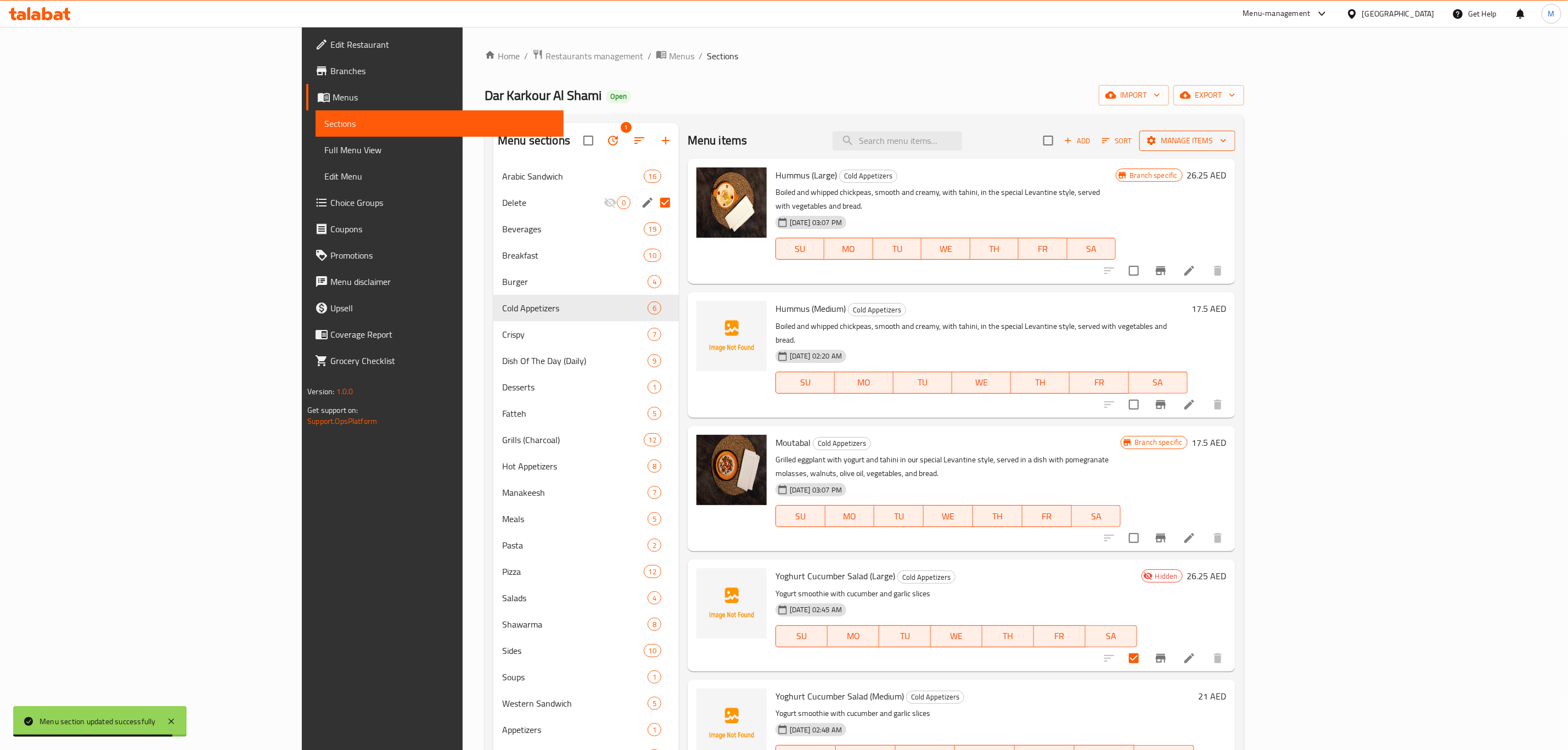
click at [1227, 139] on span "Manage items" at bounding box center [1187, 140] width 79 height 14
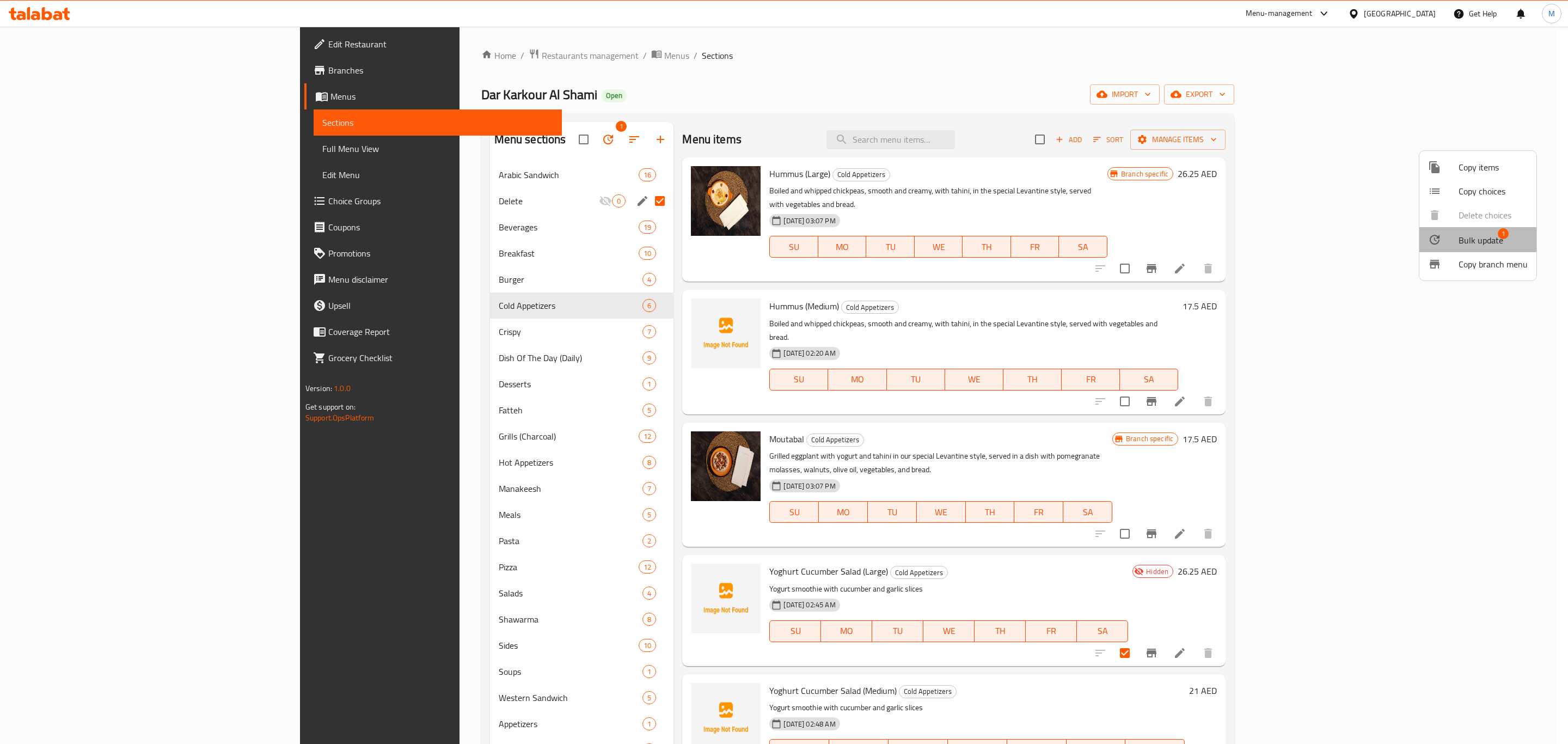
click at [1479, 227] on li "Bulk update 1" at bounding box center [1478, 239] width 117 height 25
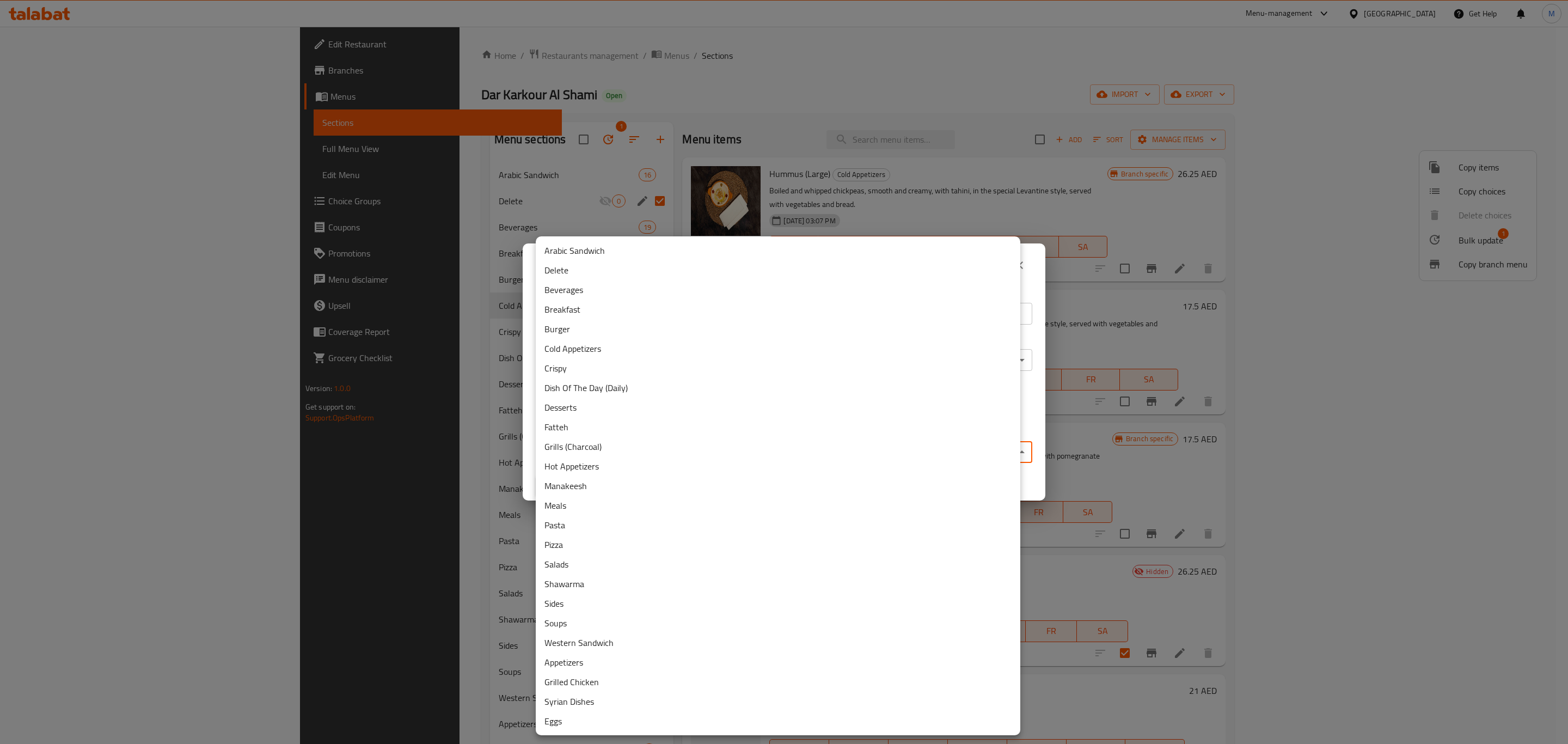
click at [743, 441] on body "​ Menu-management United Arab Emirates Get Help M Edit Restaurant Branches Menu…" at bounding box center [784, 385] width 1568 height 717
click at [621, 278] on li "Delete" at bounding box center [778, 270] width 485 height 20
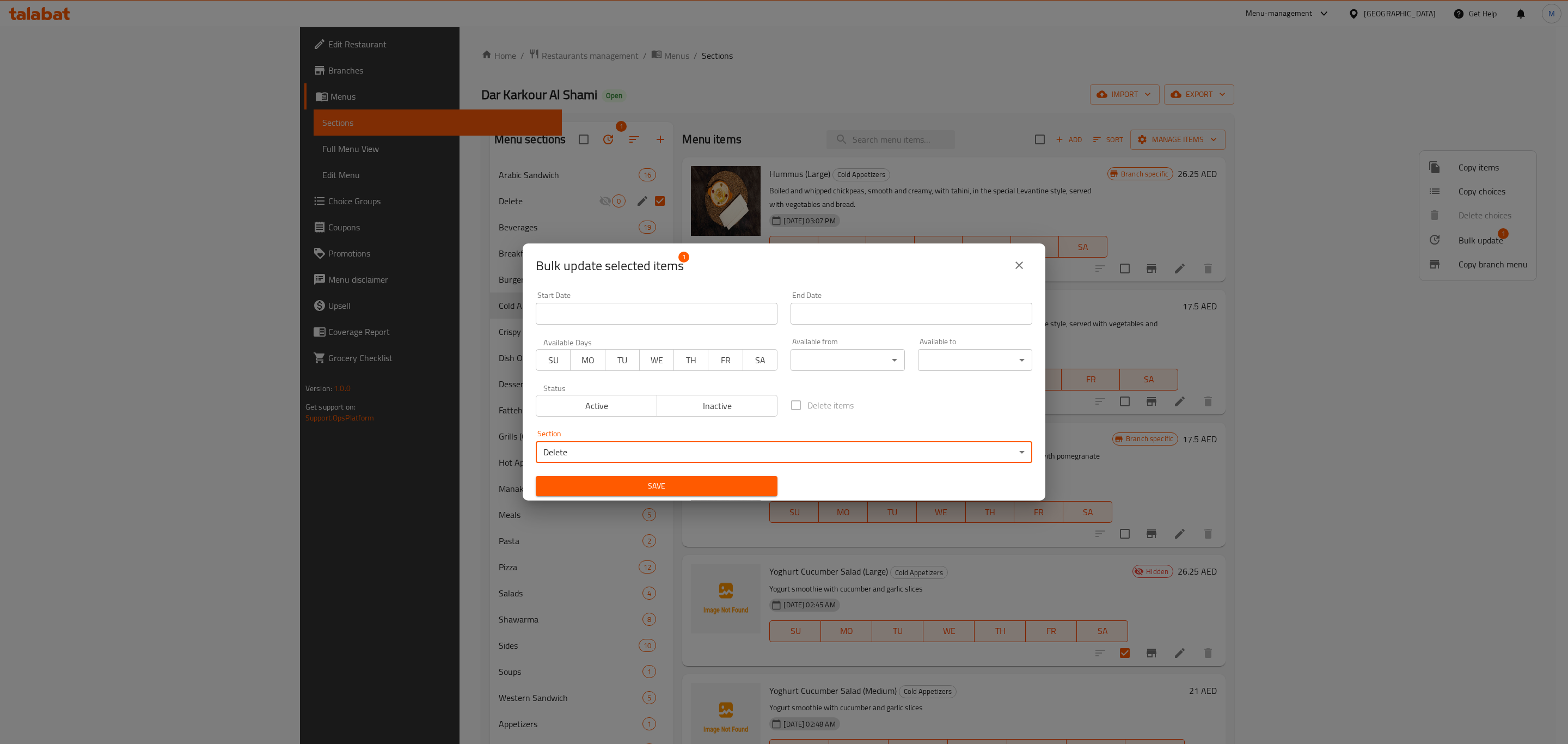
click at [645, 486] on span "Save" at bounding box center [657, 486] width 224 height 13
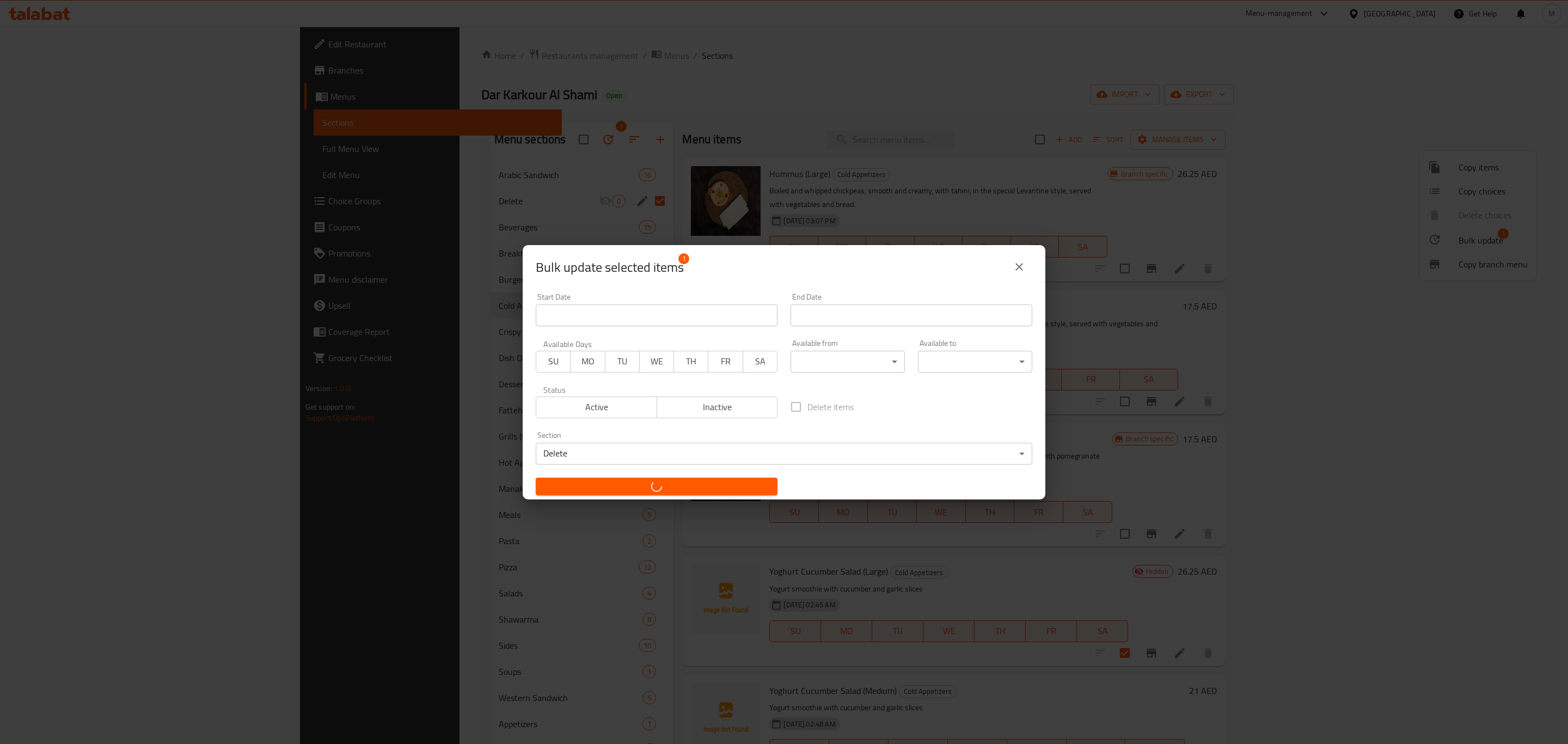
checkbox input "false"
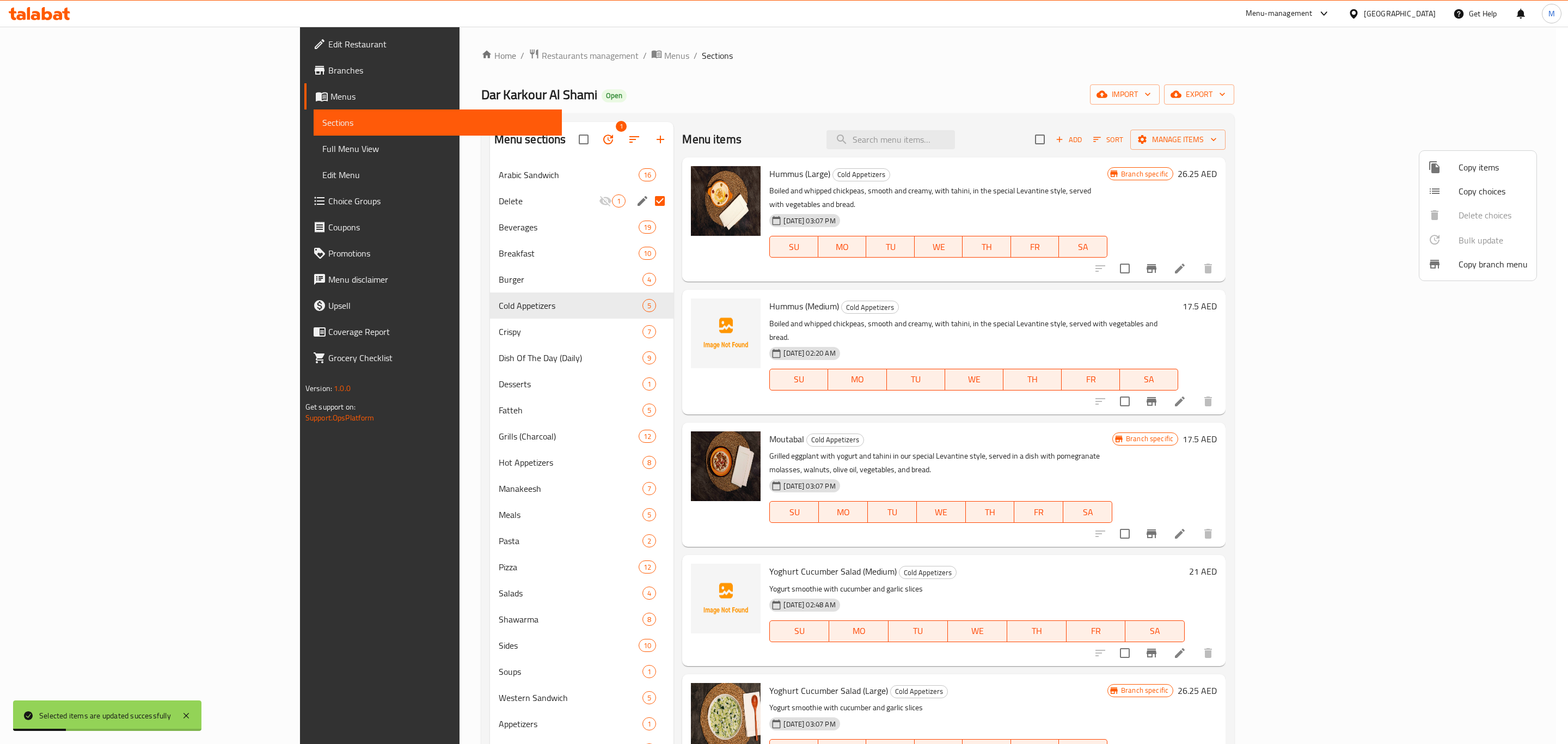
click at [1137, 396] on div at bounding box center [784, 372] width 1568 height 744
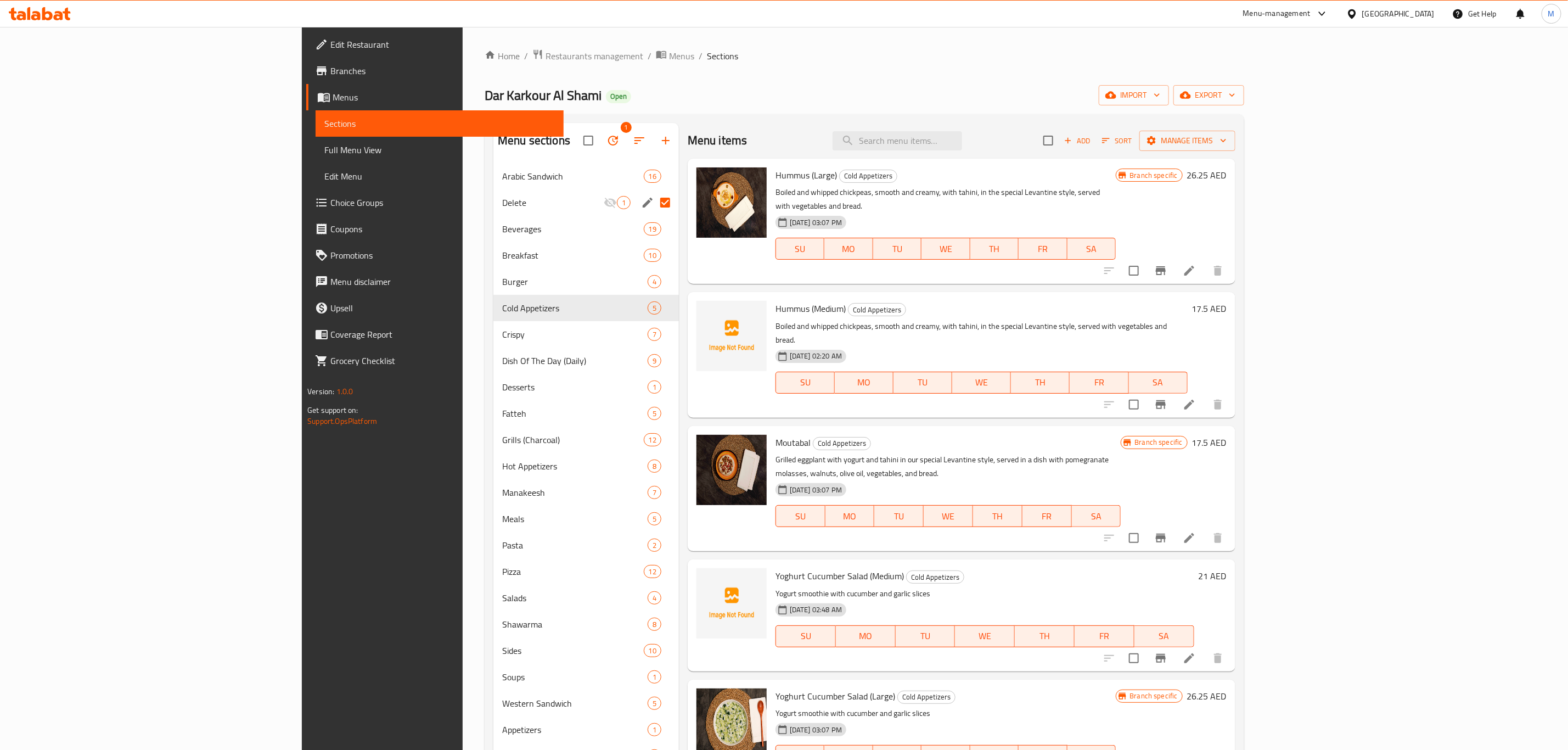
click at [1085, 560] on div "Yoghurt Cucumber Salad (Medium) Cold Appetizers Yogurt smoothie with cucumber a…" at bounding box center [961, 615] width 548 height 112
click at [1132, 138] on span "Sort" at bounding box center [1117, 141] width 30 height 13
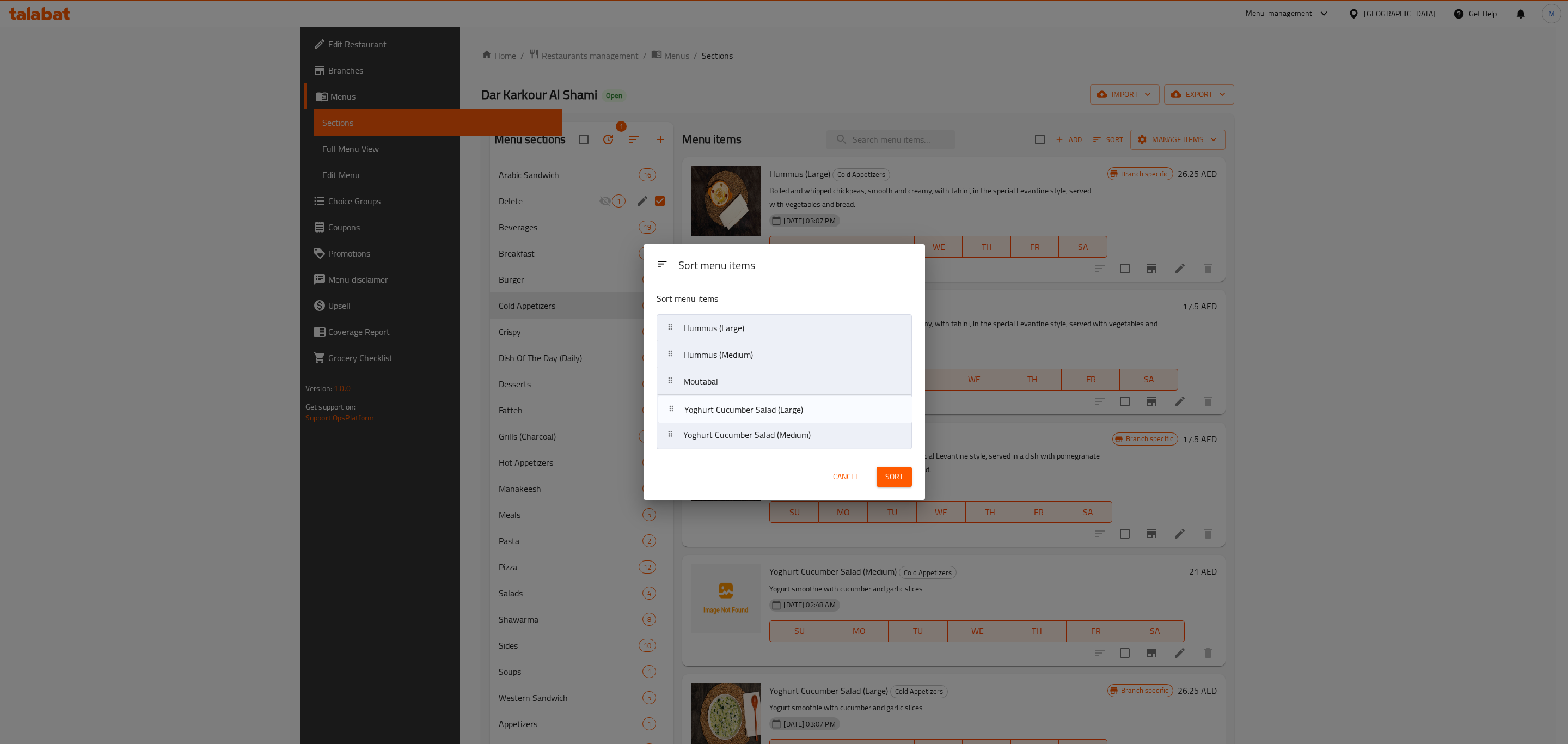
drag, startPoint x: 784, startPoint y: 442, endPoint x: 786, endPoint y: 412, distance: 30.1
click at [786, 412] on nav "Hummus (Large) Hummus (Medium) Moutabal Yoghurt Cucumber Salad (Medium) Yoghurt…" at bounding box center [784, 381] width 256 height 134
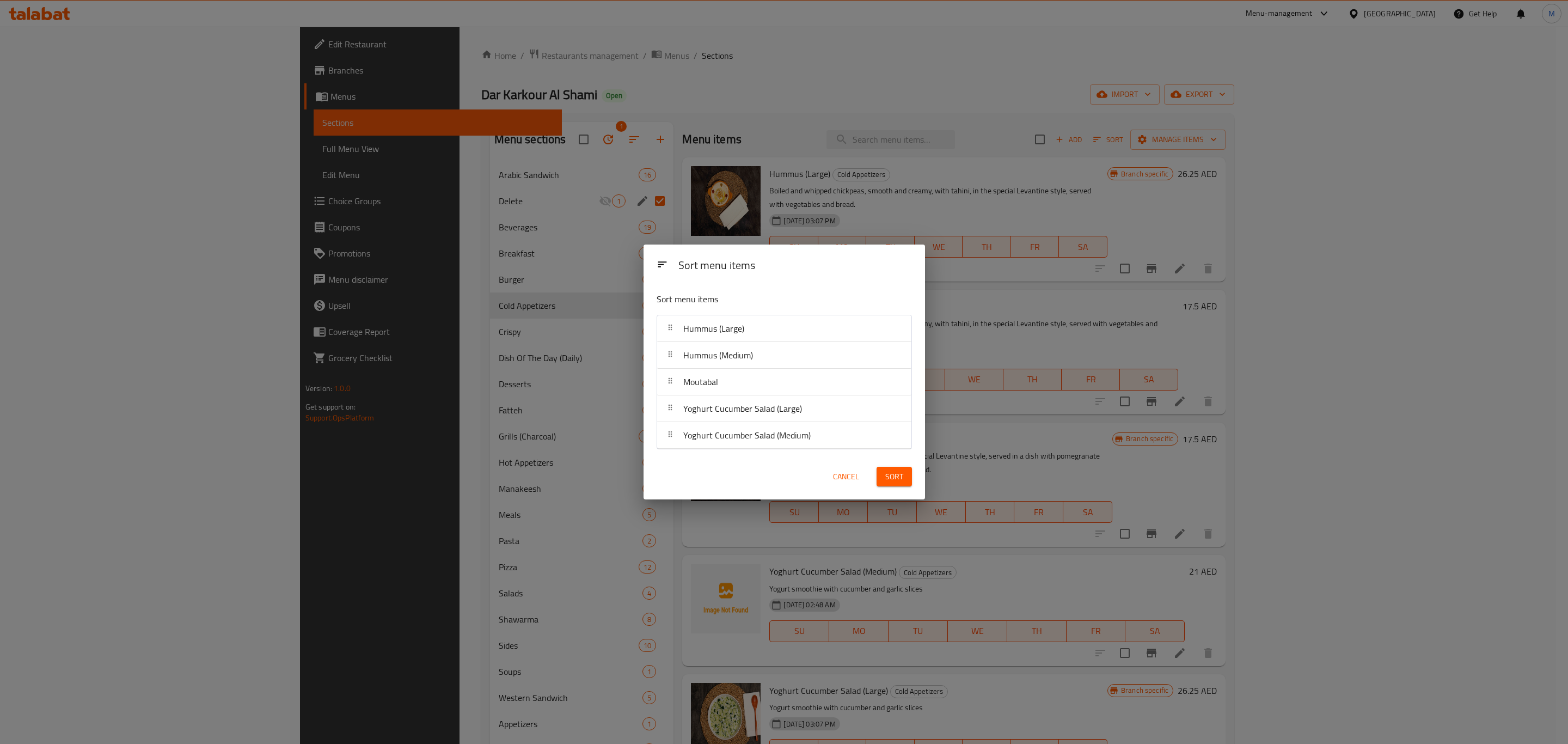
click at [895, 474] on span "Sort" at bounding box center [894, 476] width 18 height 13
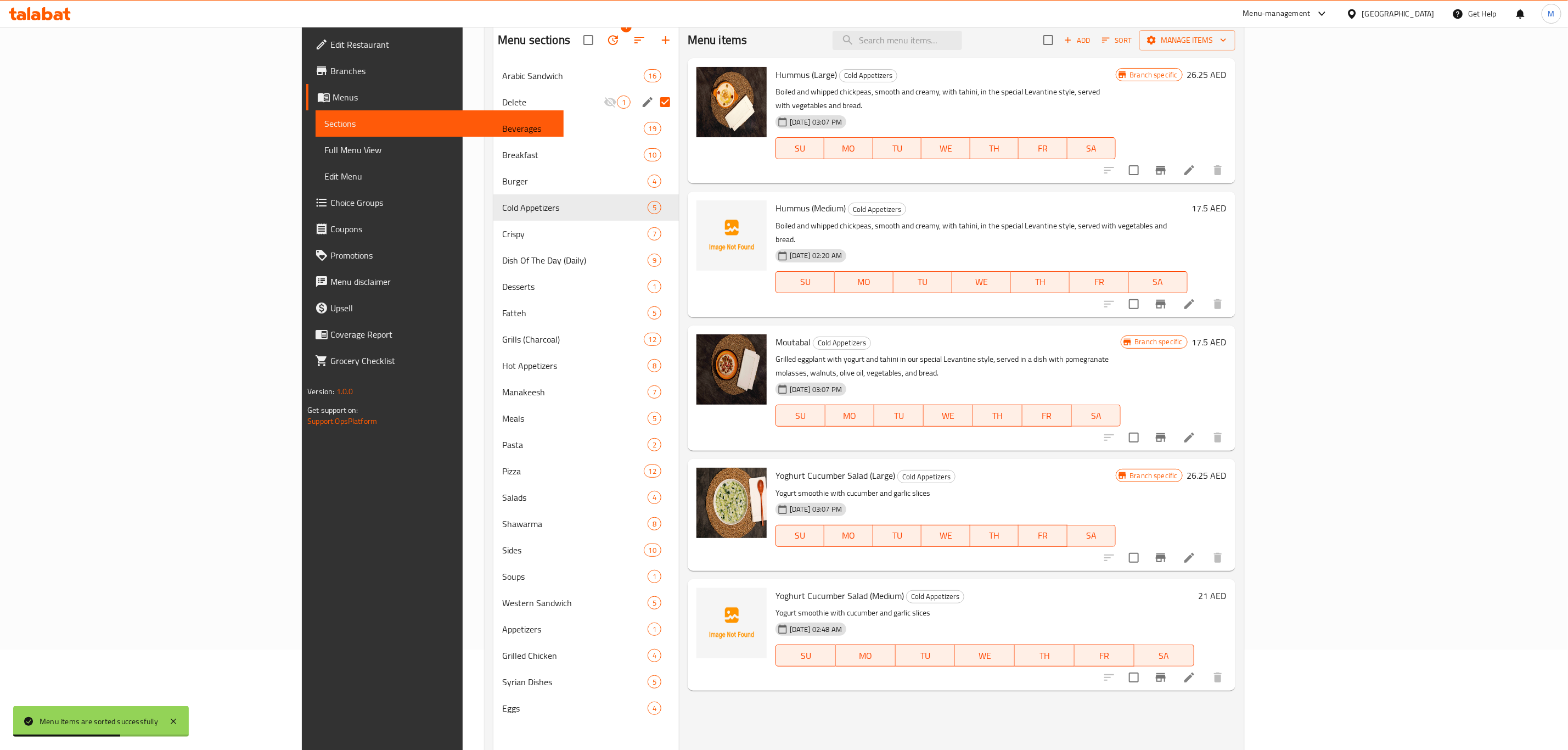
scroll to position [72, 0]
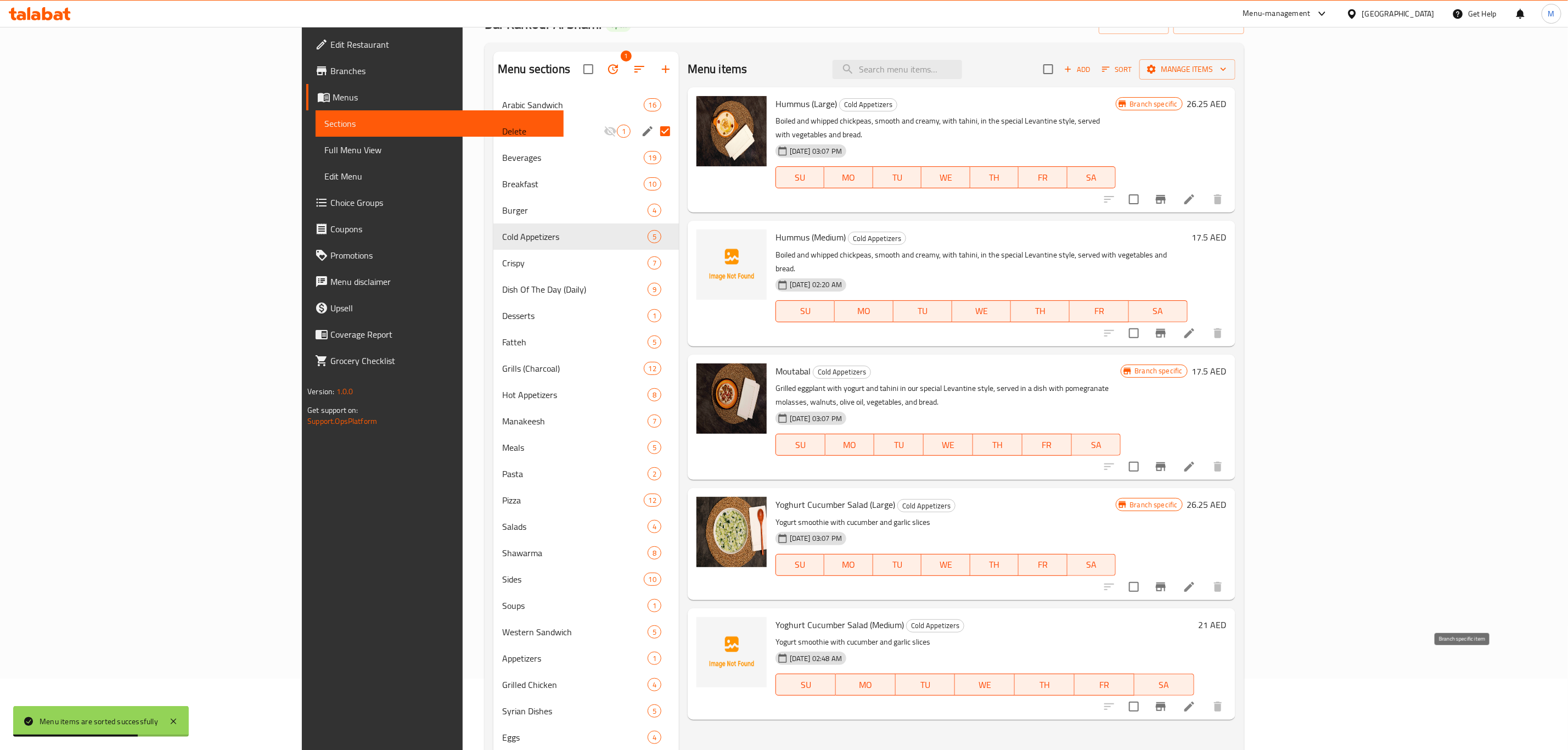
click at [1167, 700] on icon "Branch-specific-item" at bounding box center [1160, 706] width 13 height 13
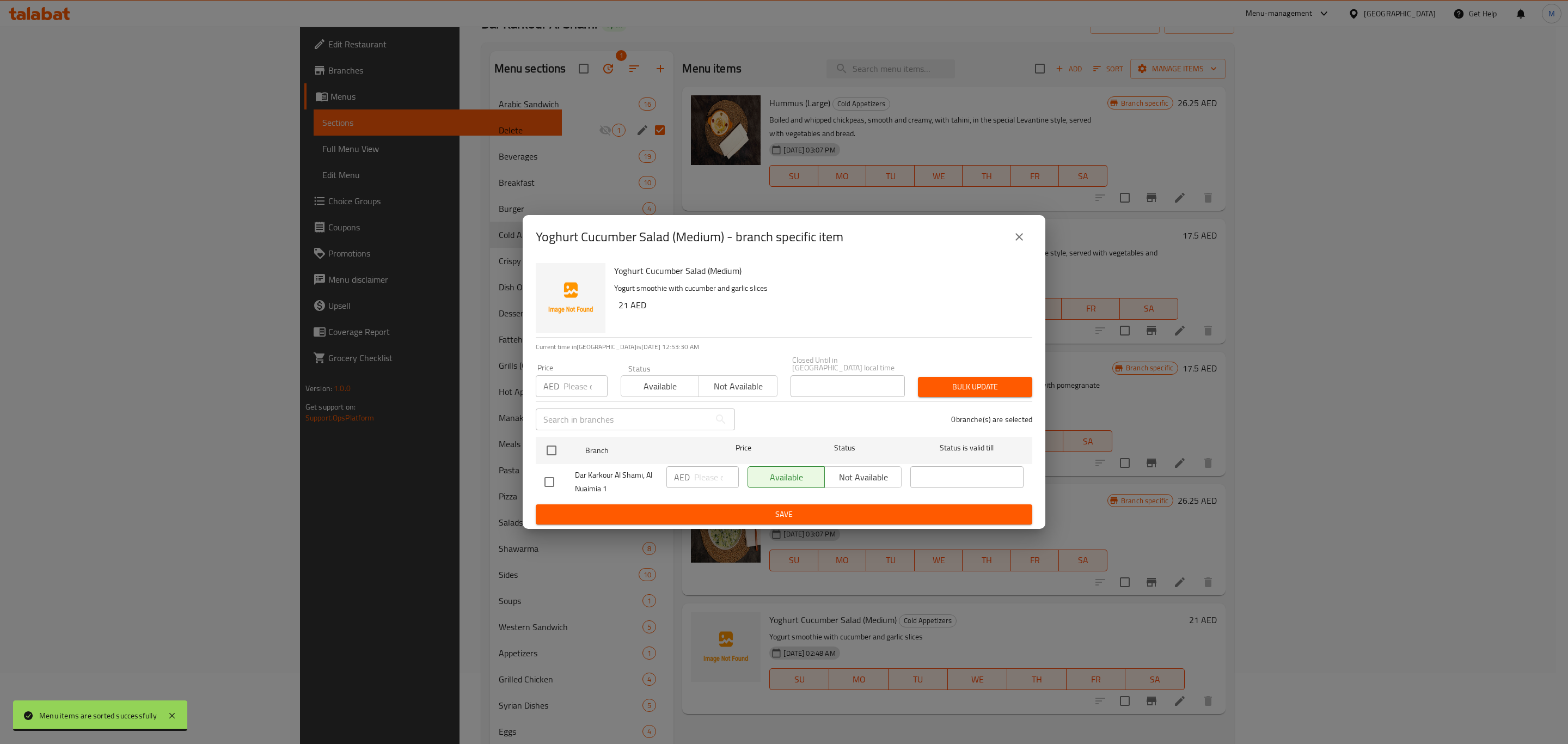
click at [1030, 241] on button "close" at bounding box center [1019, 236] width 26 height 26
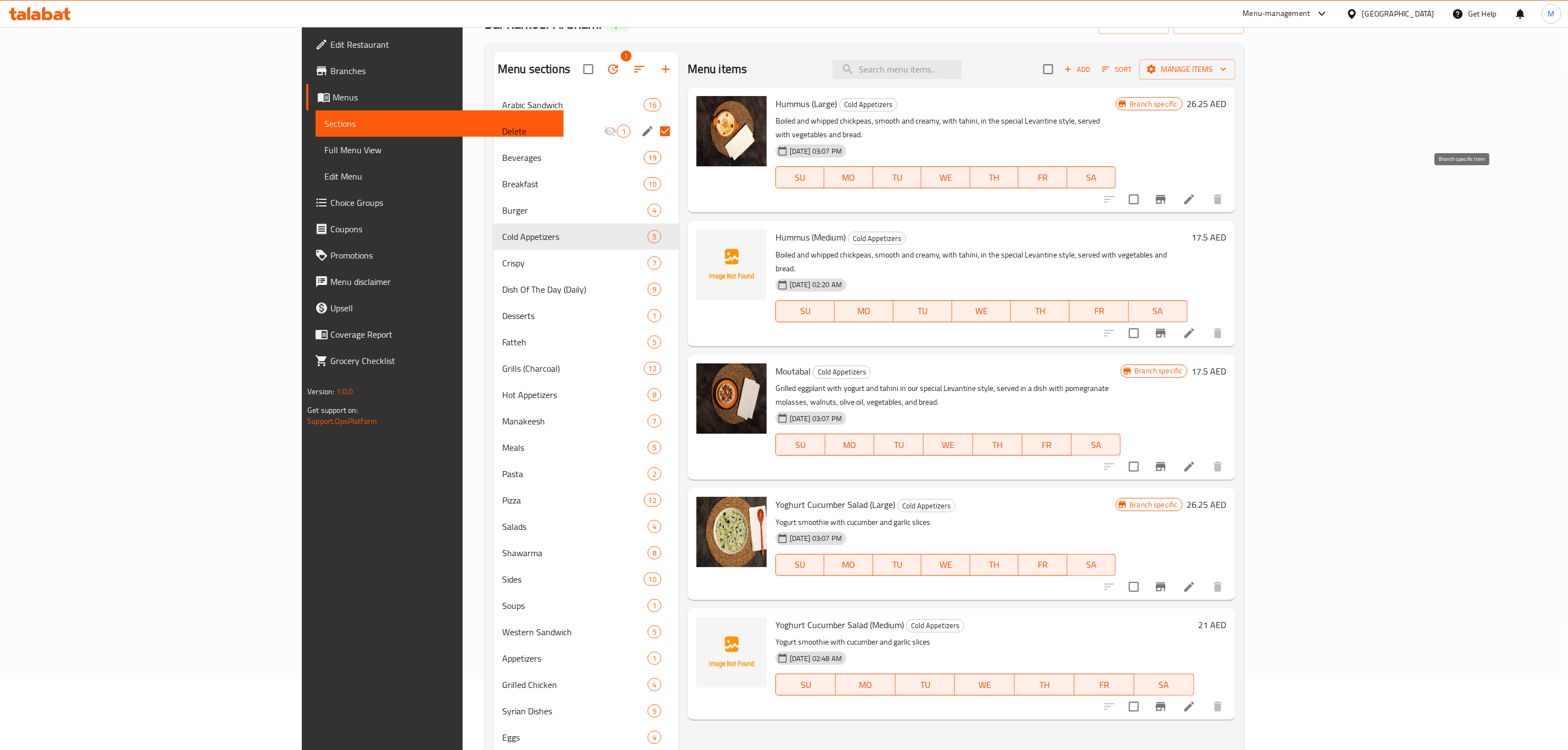
click at [1165, 195] on icon "Branch-specific-item" at bounding box center [1161, 199] width 10 height 9
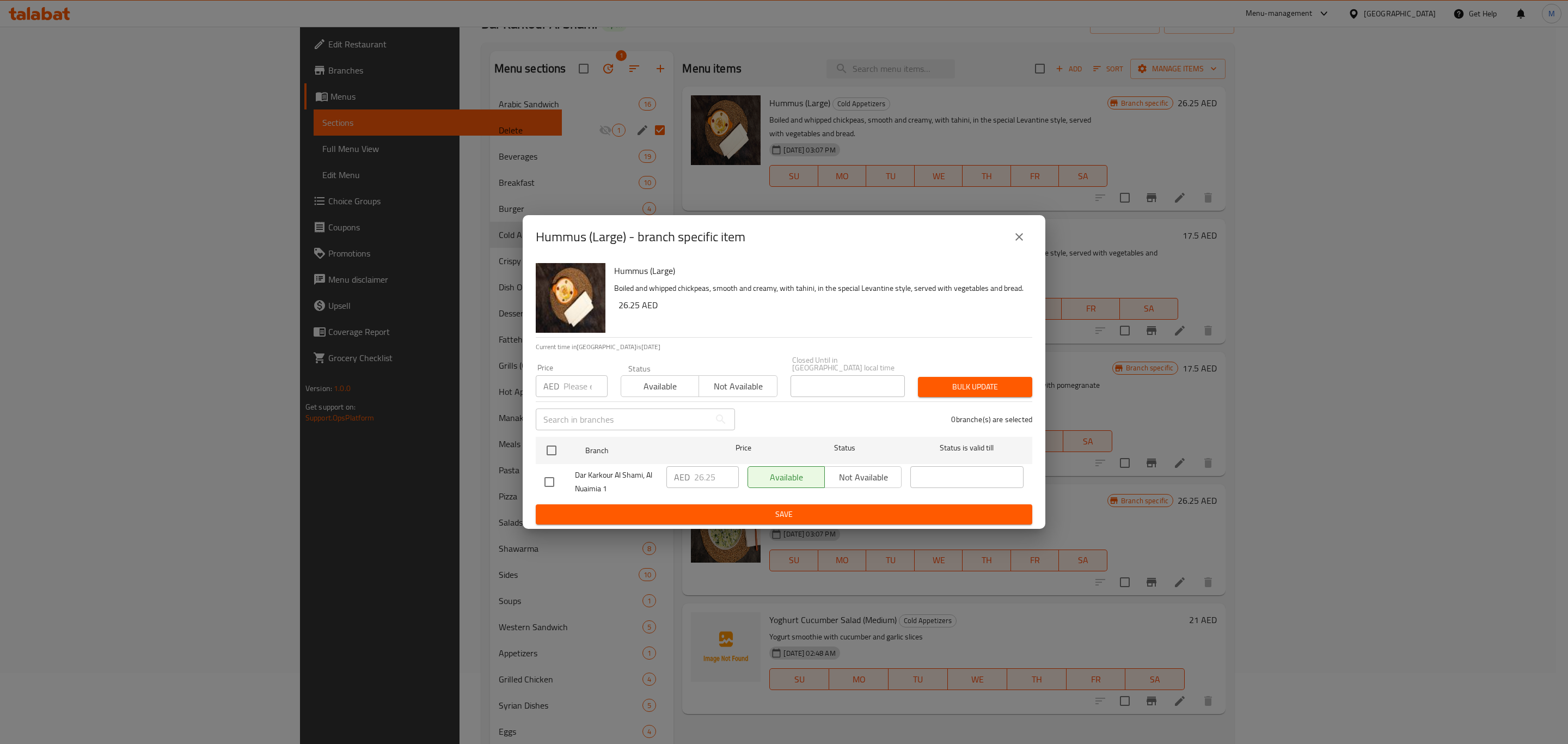
click at [1028, 244] on button "close" at bounding box center [1019, 236] width 26 height 26
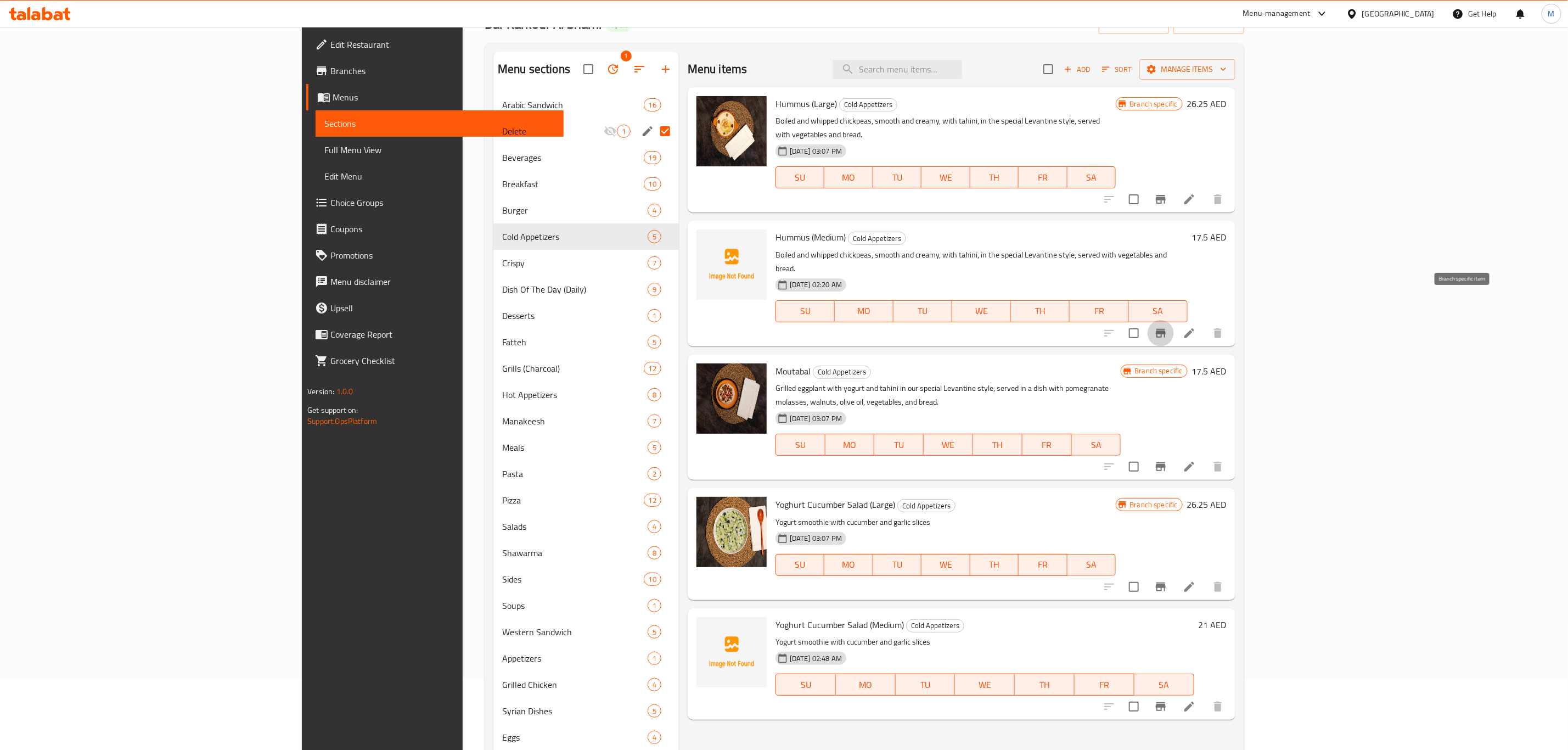
click at [1167, 326] on icon "Branch-specific-item" at bounding box center [1160, 333] width 13 height 13
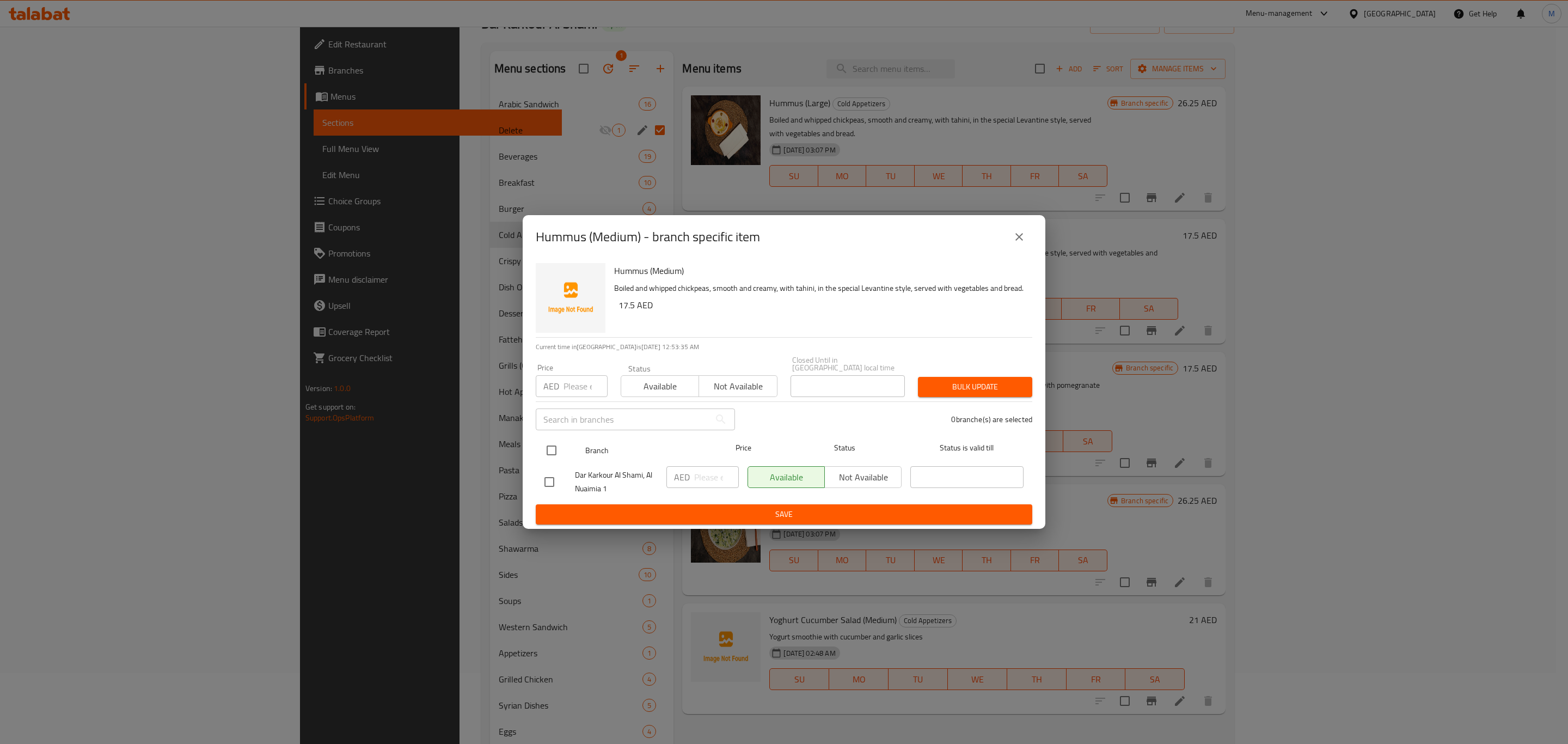
click at [546, 451] on input "checkbox" at bounding box center [552, 450] width 23 height 23
checkbox input "true"
click at [699, 488] on div "AED ​" at bounding box center [703, 482] width 81 height 40
click at [704, 481] on input "number" at bounding box center [716, 477] width 45 height 22
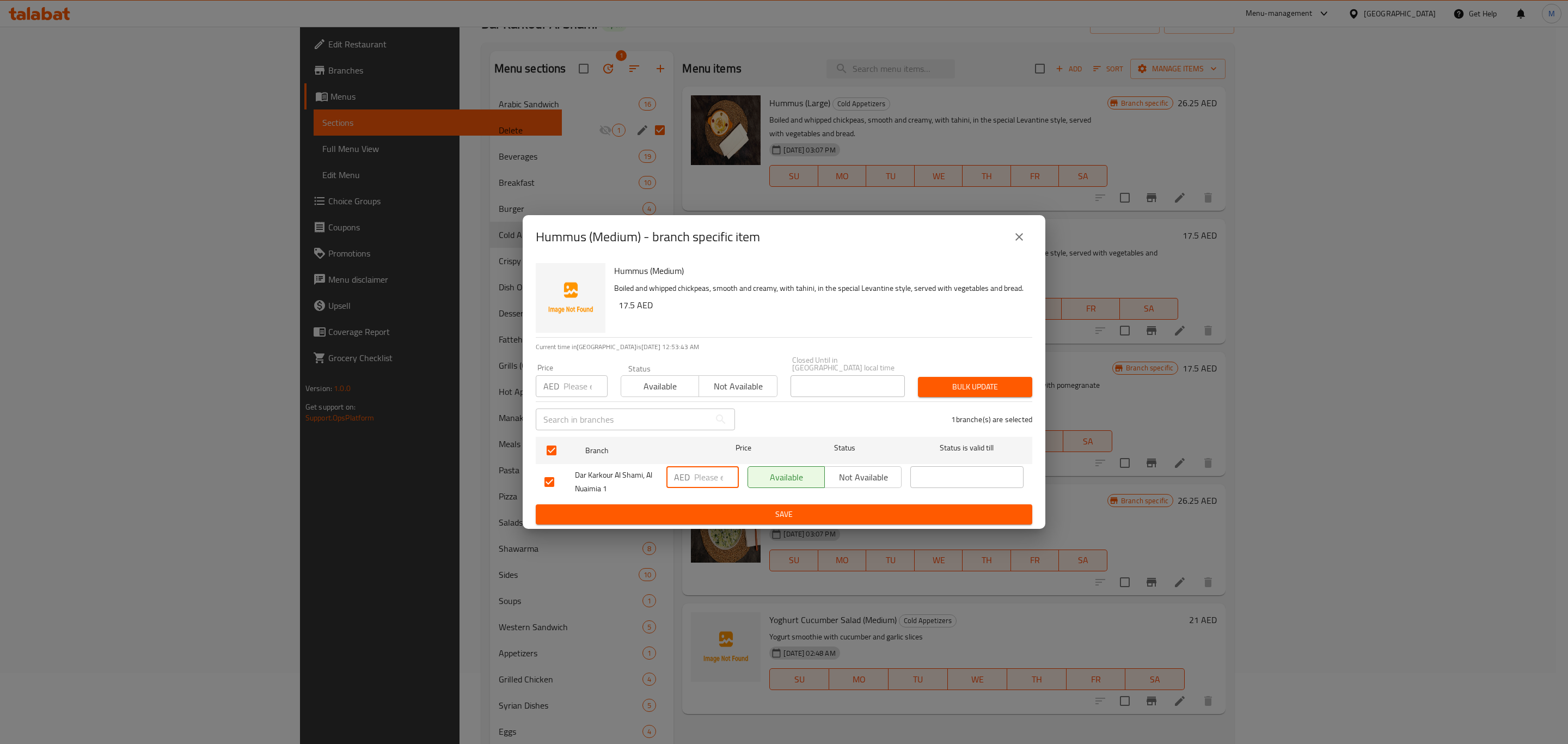
paste input "17.5"
type input "17.5"
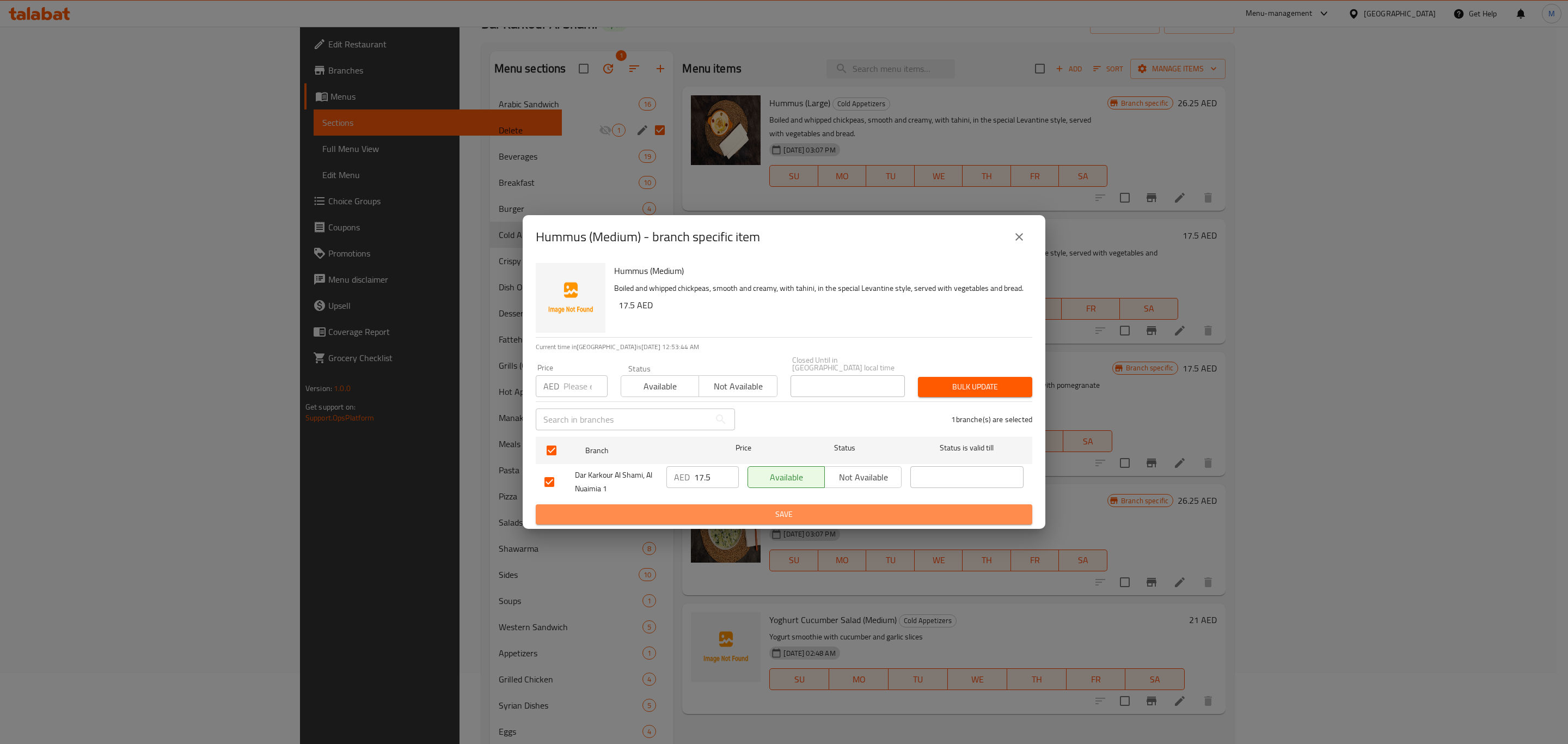
click at [698, 518] on span "Save" at bounding box center [784, 514] width 479 height 13
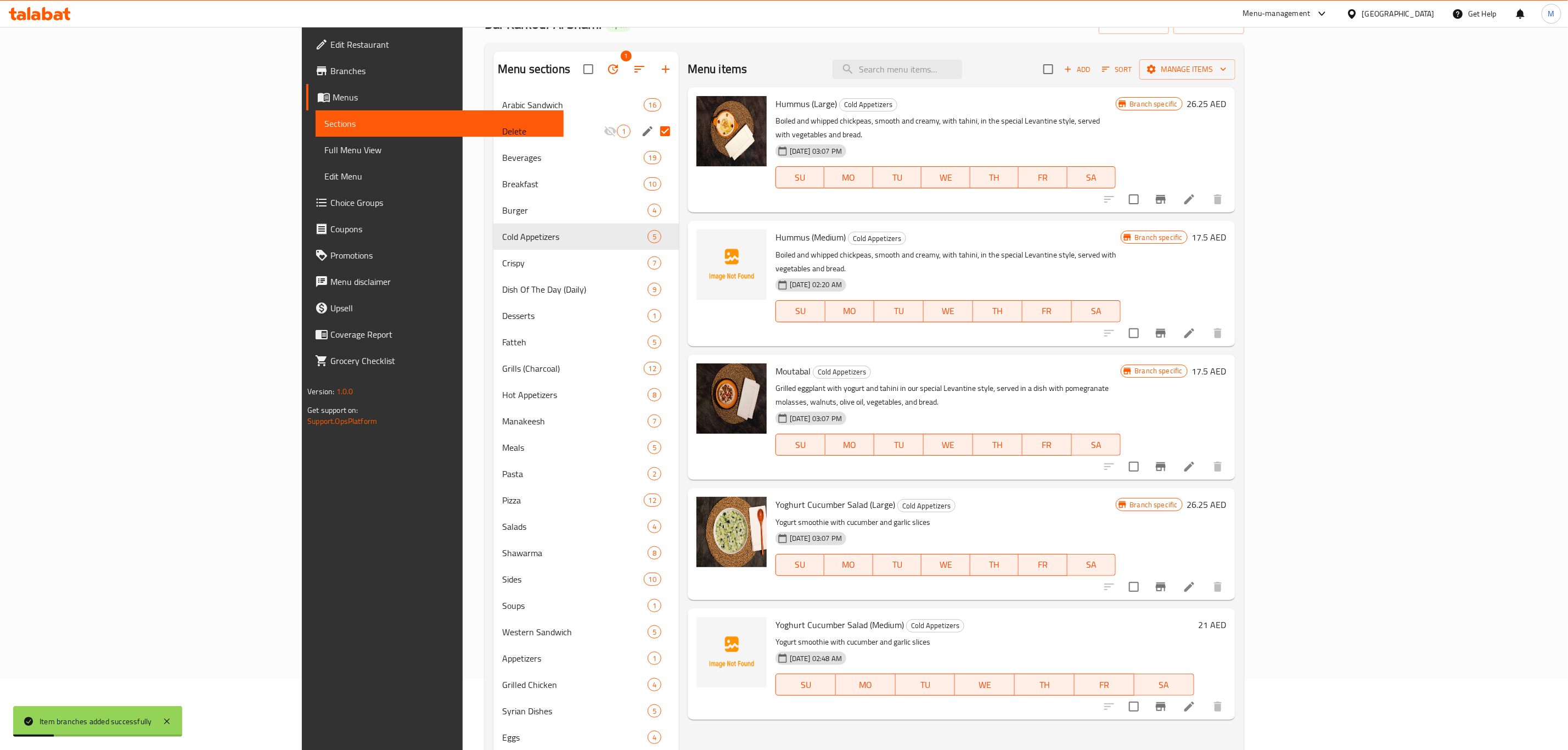
click at [1165, 462] on icon "Branch-specific-item" at bounding box center [1161, 467] width 10 height 9
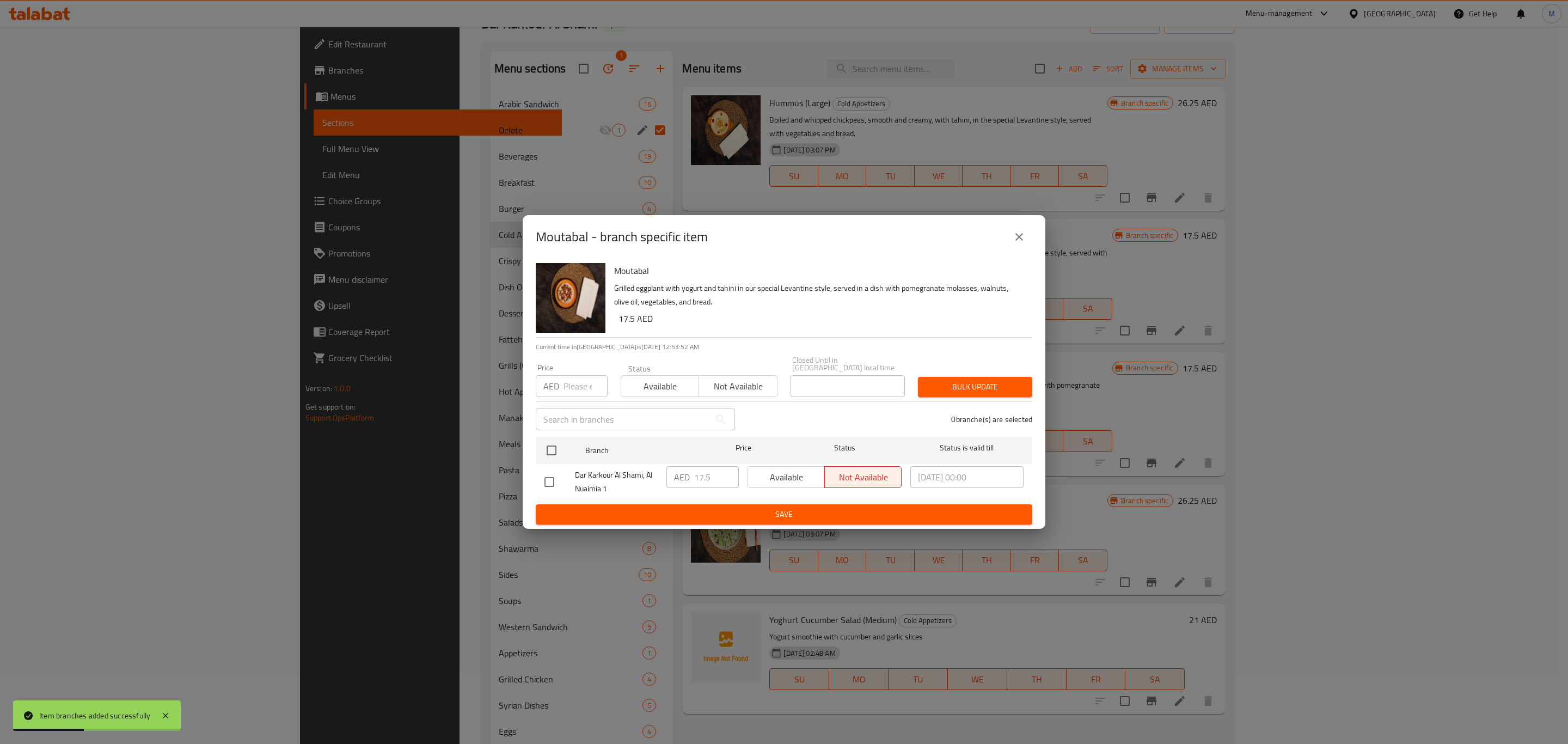
click at [1026, 237] on button "close" at bounding box center [1019, 236] width 26 height 26
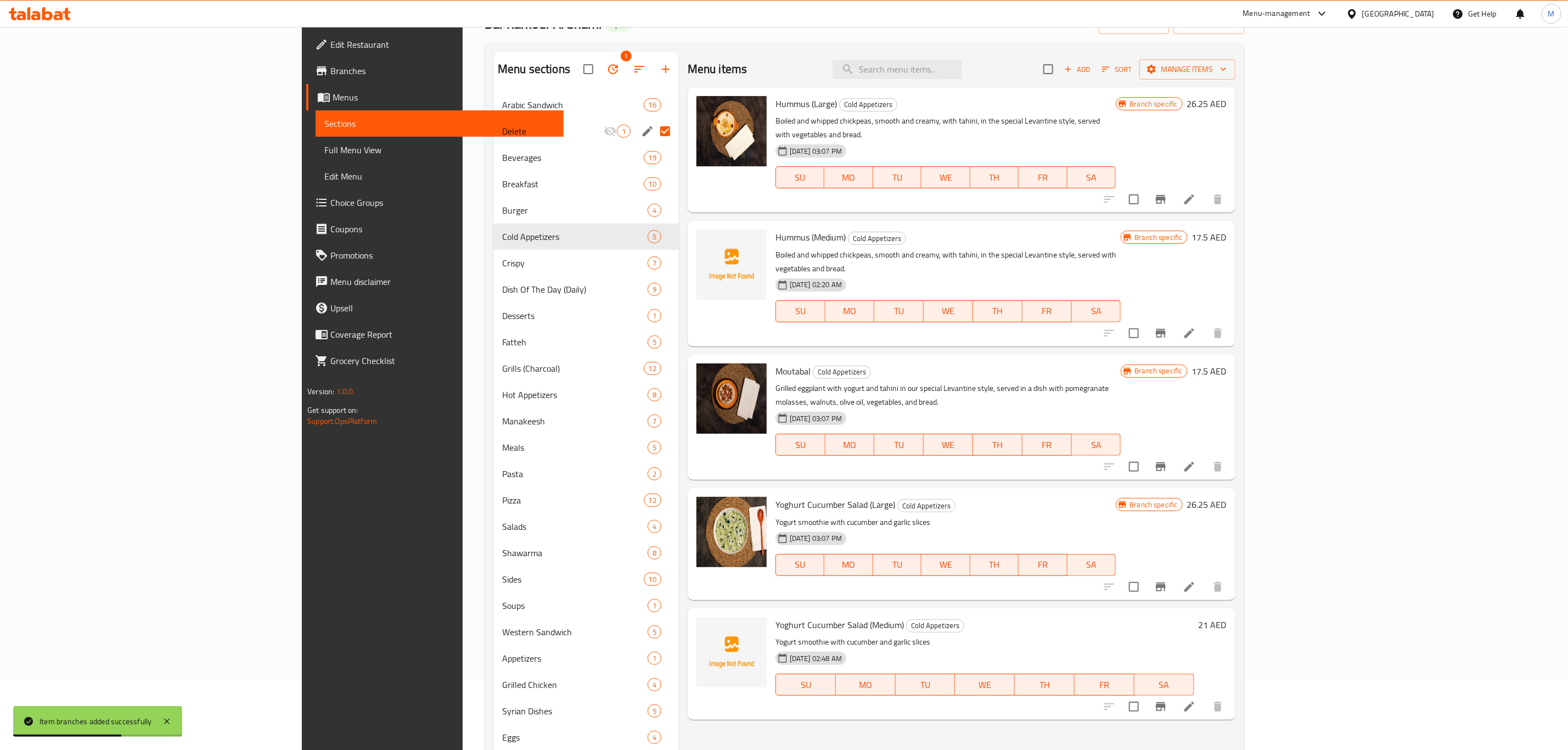
click at [1174, 693] on button "Branch-specific-item" at bounding box center [1160, 706] width 26 height 26
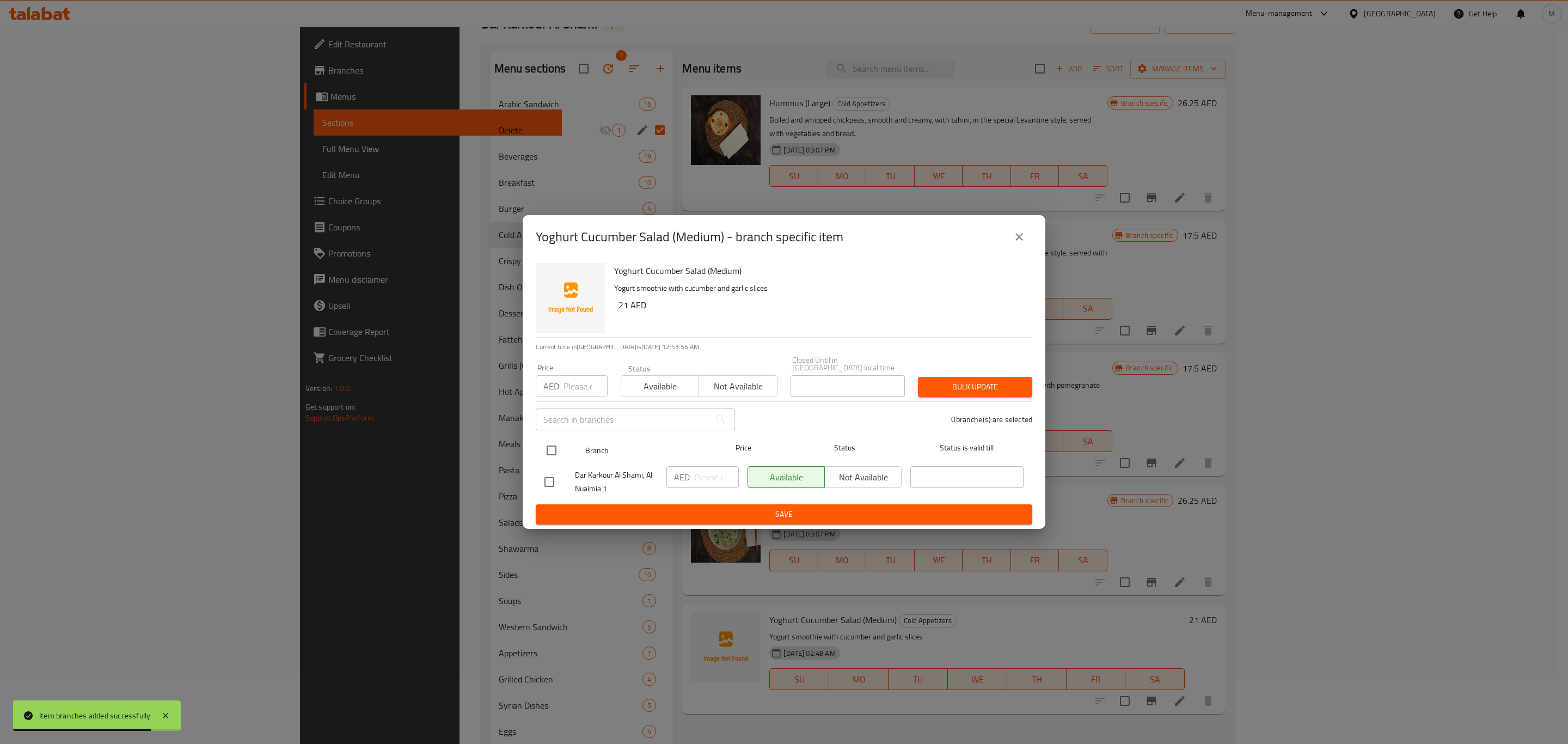
click at [565, 450] on div at bounding box center [561, 450] width 41 height 31
click at [547, 448] on input "checkbox" at bounding box center [552, 450] width 23 height 23
checkbox input "true"
click at [623, 300] on h6 "21 AED" at bounding box center [821, 305] width 405 height 15
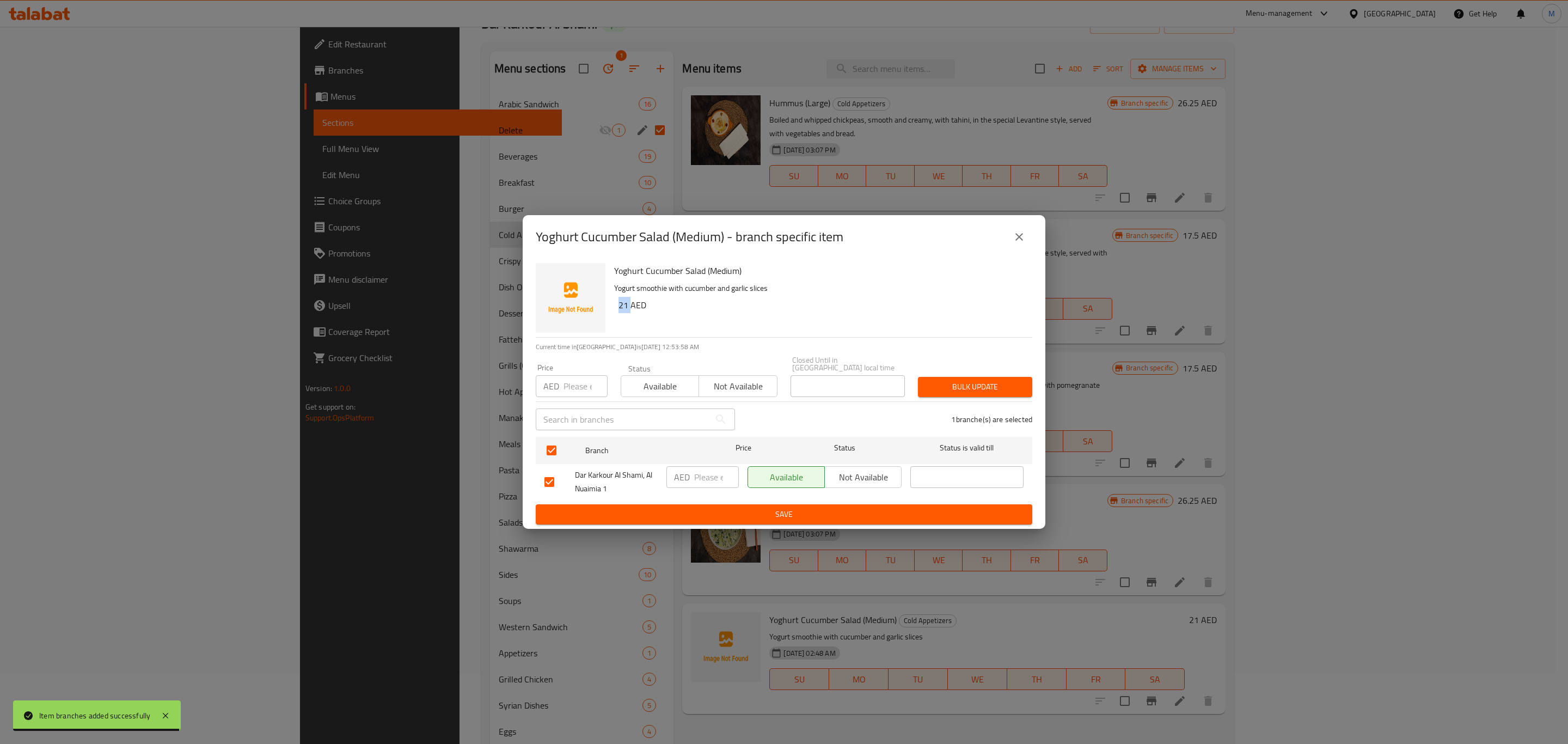
click at [623, 300] on h6 "21 AED" at bounding box center [821, 305] width 405 height 15
copy h6 "21"
click at [706, 473] on input "number" at bounding box center [716, 477] width 45 height 22
paste input "21"
type input "21"
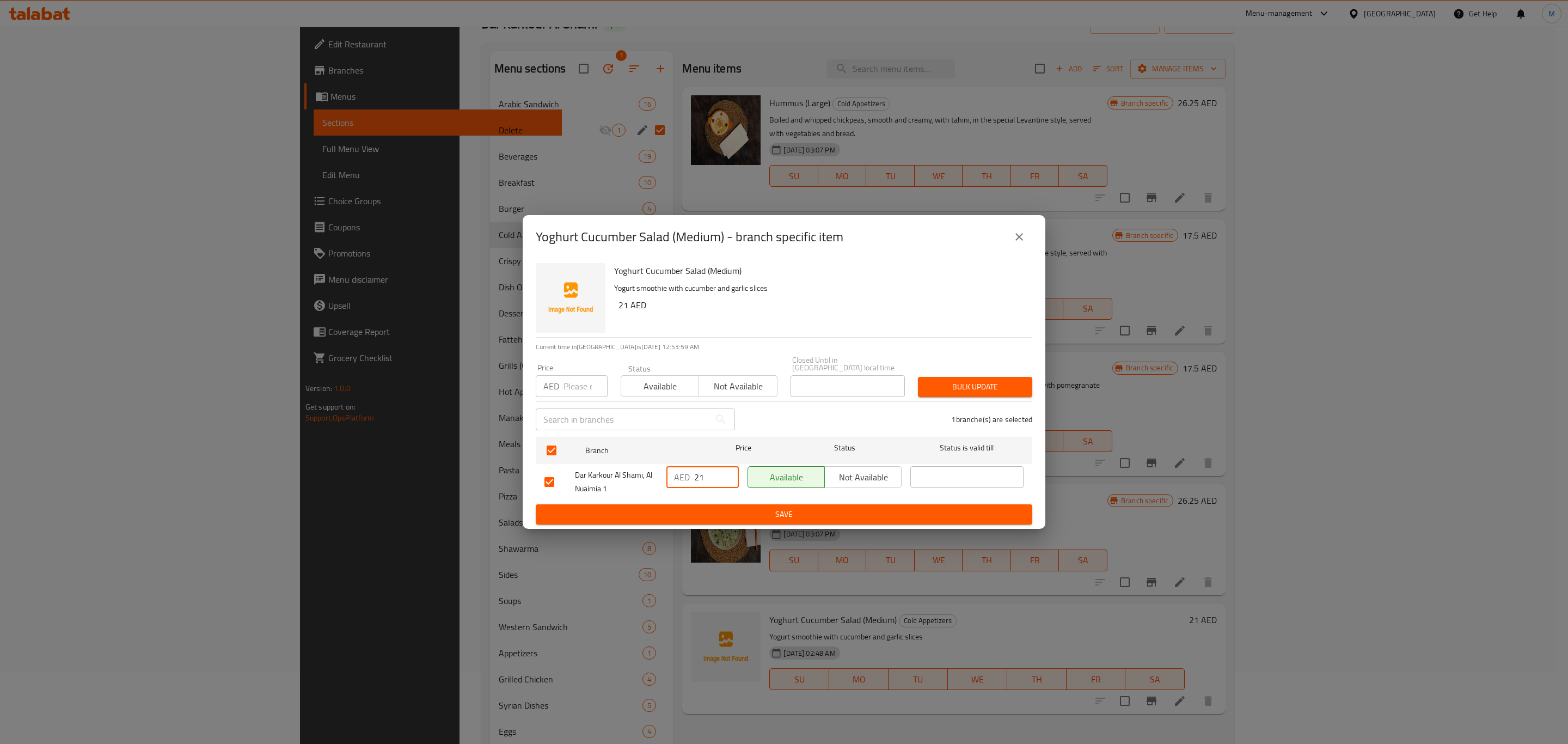
click at [722, 527] on div "Yoghurt Cucumber Salad (Medium) Yogurt smoothie with cucumber and garlic slices…" at bounding box center [784, 393] width 522 height 270
click at [724, 525] on div "Yoghurt Cucumber Salad (Medium) Yogurt smoothie with cucumber and garlic slices…" at bounding box center [784, 393] width 522 height 270
click at [744, 515] on span "Save" at bounding box center [784, 514] width 479 height 13
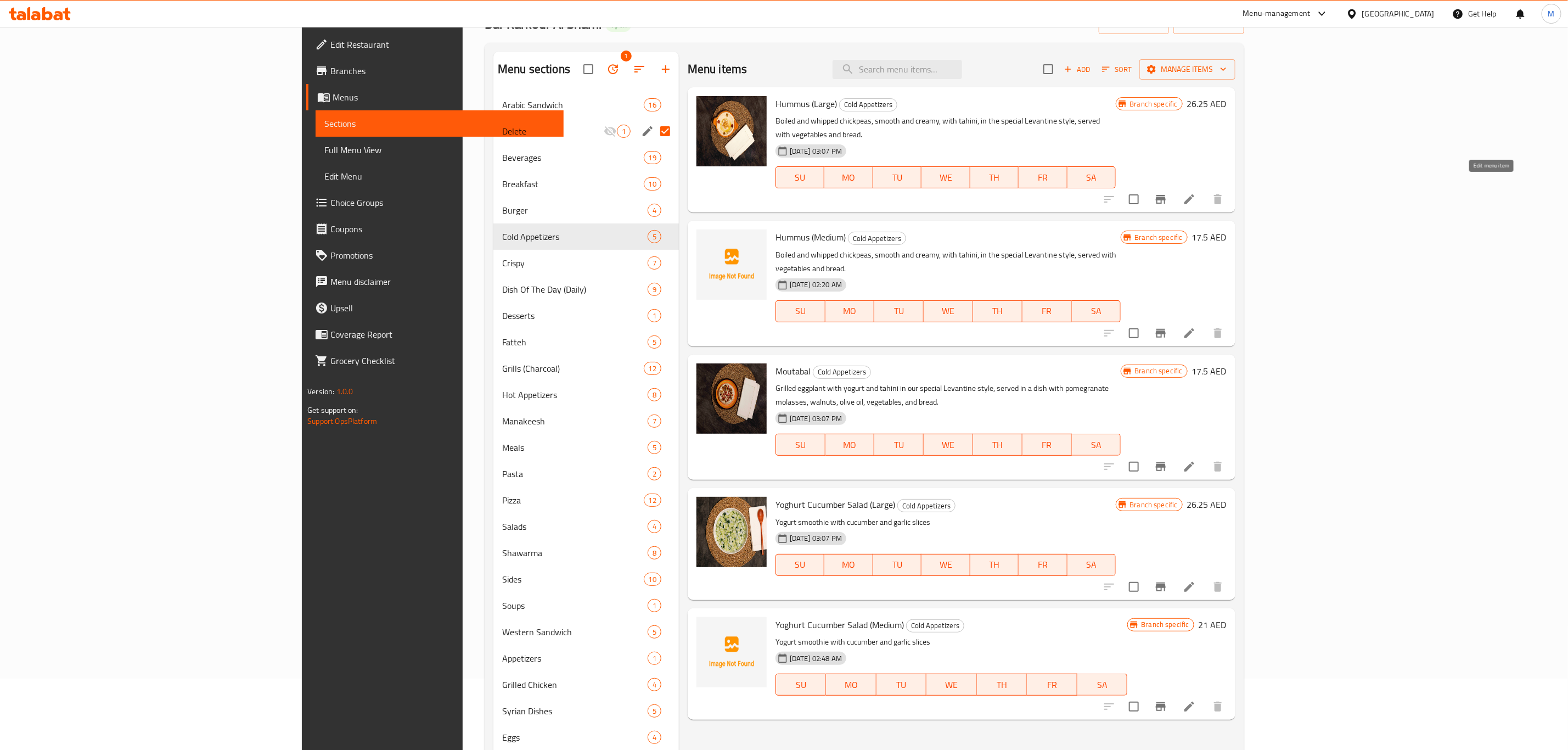
click at [1194, 195] on icon at bounding box center [1190, 200] width 10 height 10
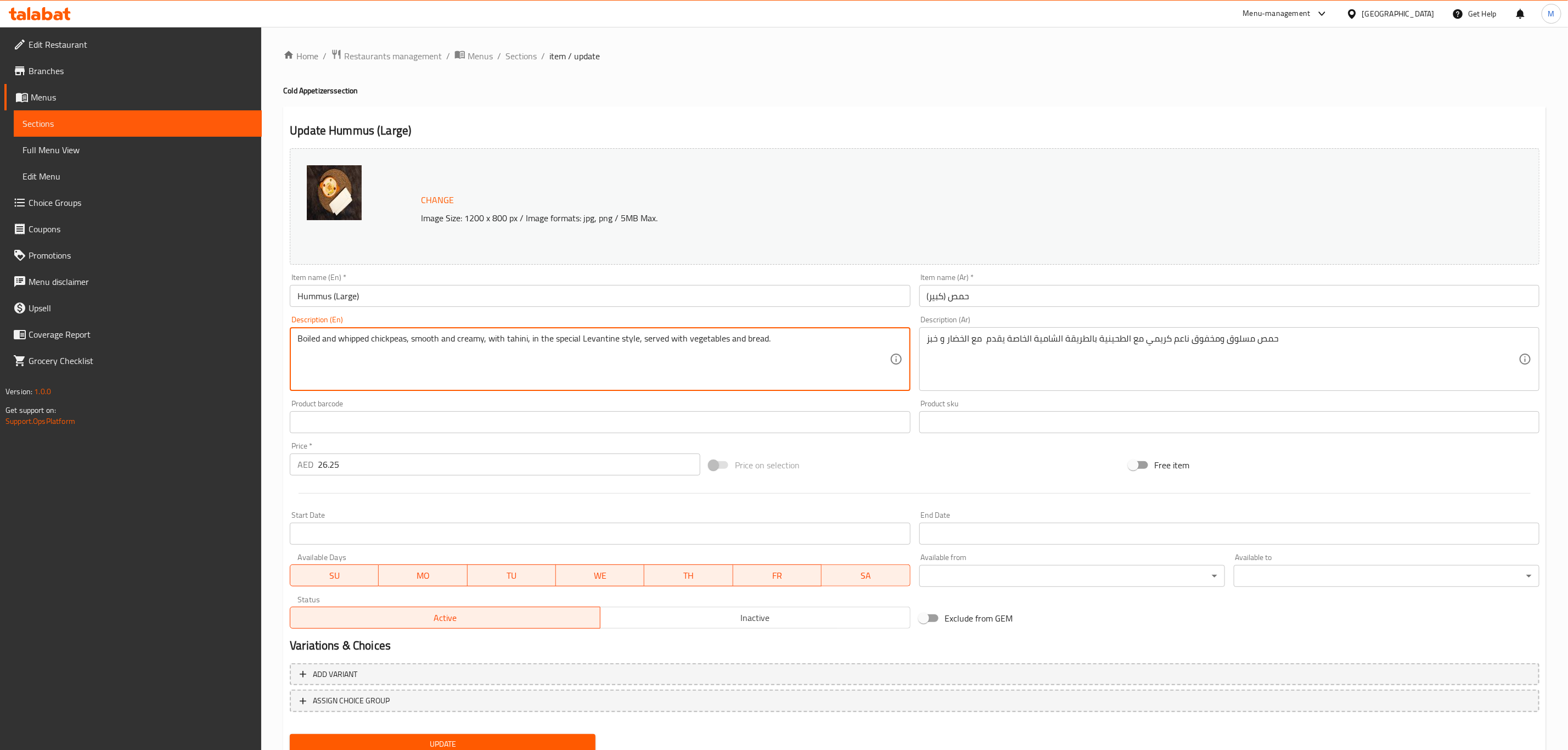
click at [725, 356] on textarea "Boiled and whipped chickpeas, smooth and creamy, with tahini, in the special Le…" at bounding box center [593, 359] width 592 height 52
paste textarea "Smooth whipped hummus with tahini, prepared the Syrian way. S"
type textarea "Smooth whipped hummus with tahini, prepared the Syrian way. Served with vegetab…"
click at [695, 350] on textarea "Smooth whipped hummus with tahini, prepared the Syrian way. Served with vegetab…" at bounding box center [593, 359] width 592 height 52
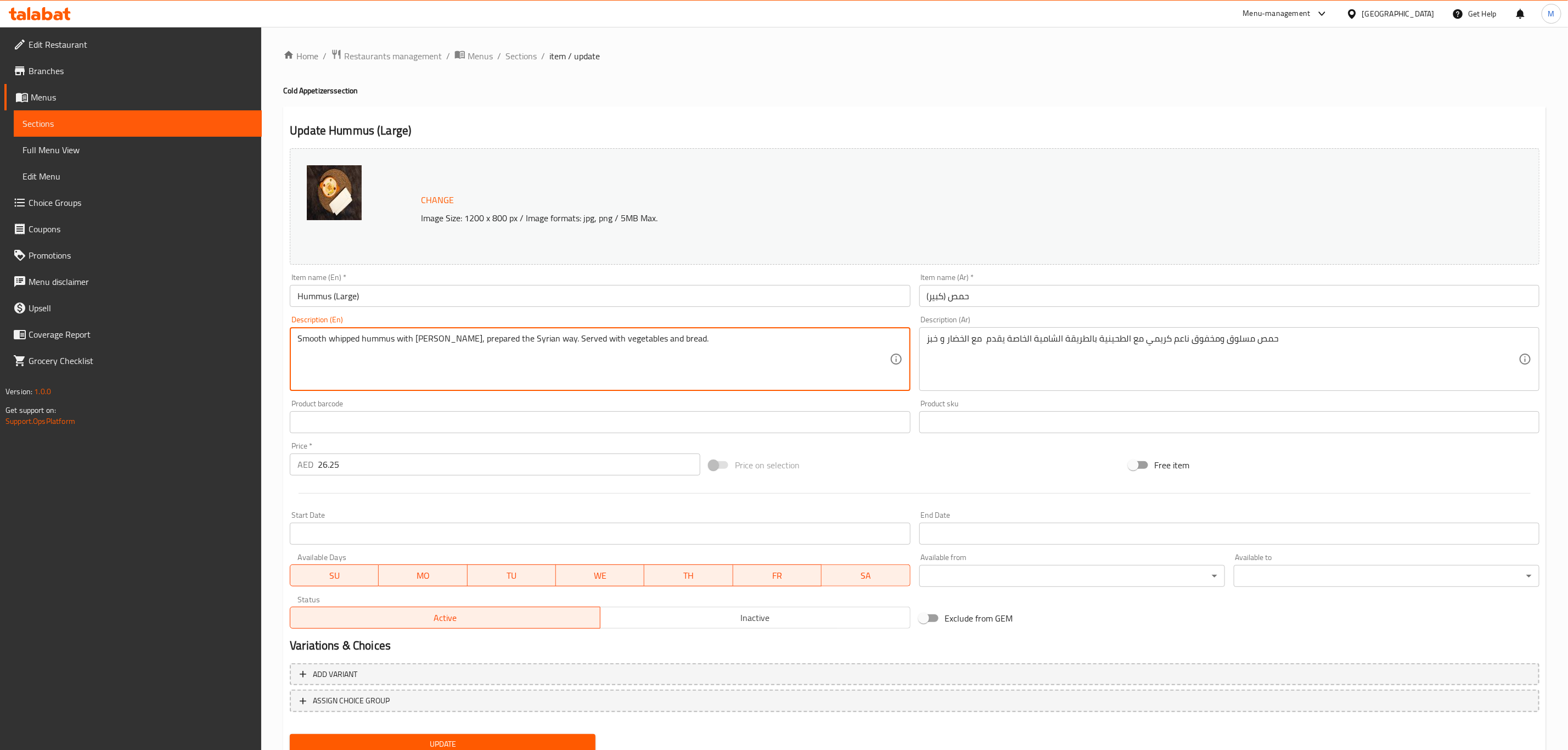
click at [695, 350] on textarea "Smooth whipped hummus with tahini, prepared the Syrian way. Served with vegetab…" at bounding box center [593, 359] width 592 height 52
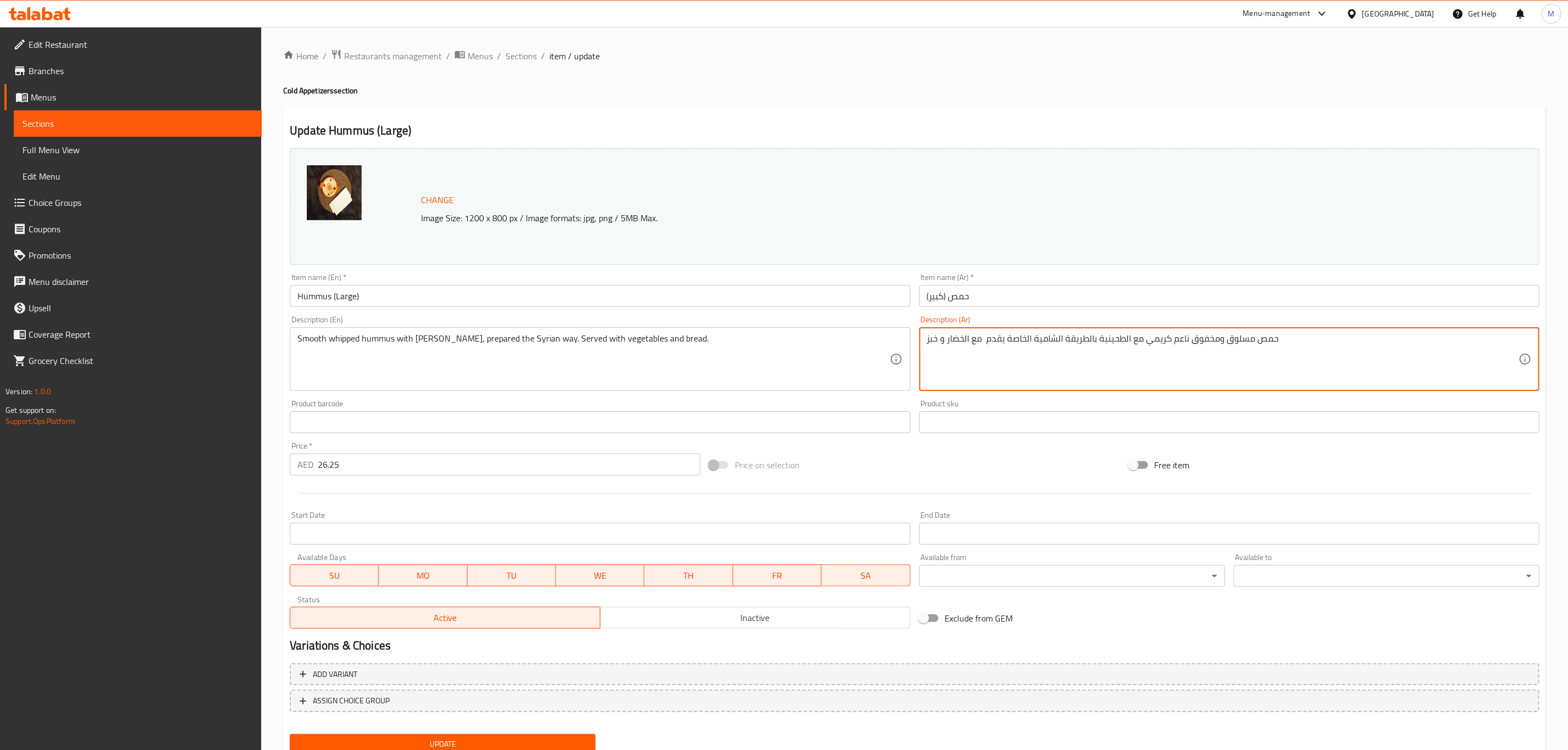
click at [970, 343] on textarea "حمص مسلوق ومخفوق ناعم كريمي مع الطحينية بالطريقة الشامية الخاصة يقدم مع الخضار …" at bounding box center [1222, 359] width 592 height 52
paste textarea
type textarea "حمص مسلوق ومخفوق ناعم كريمي مع الطحينية بالطريقة الشامية الخاصة يقدم مع الخضار …"
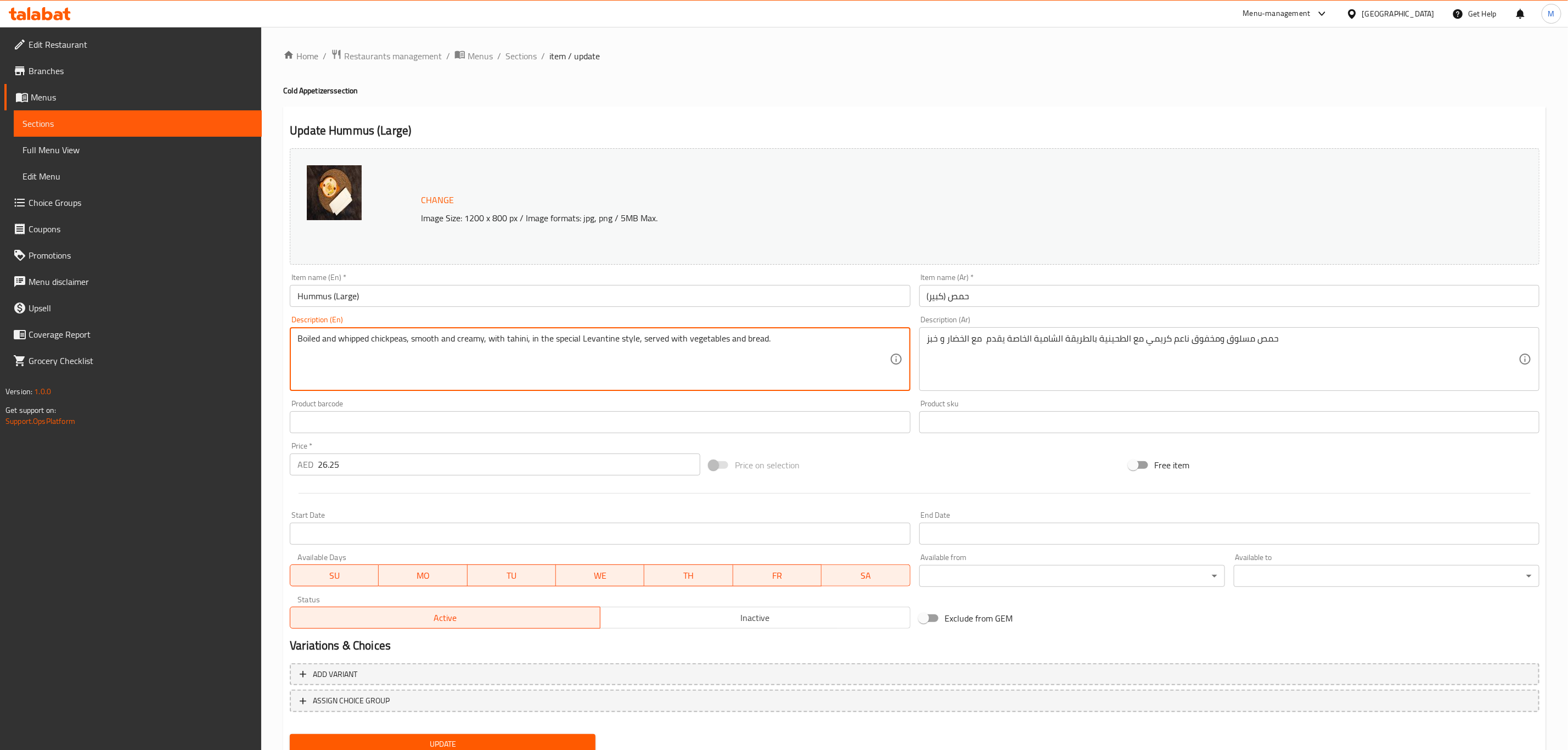
type textarea "Boiled and whipped chickpeas, smooth and creamy, with tahini, in the special Le…"
click at [512, 61] on span "Sections" at bounding box center [521, 56] width 31 height 13
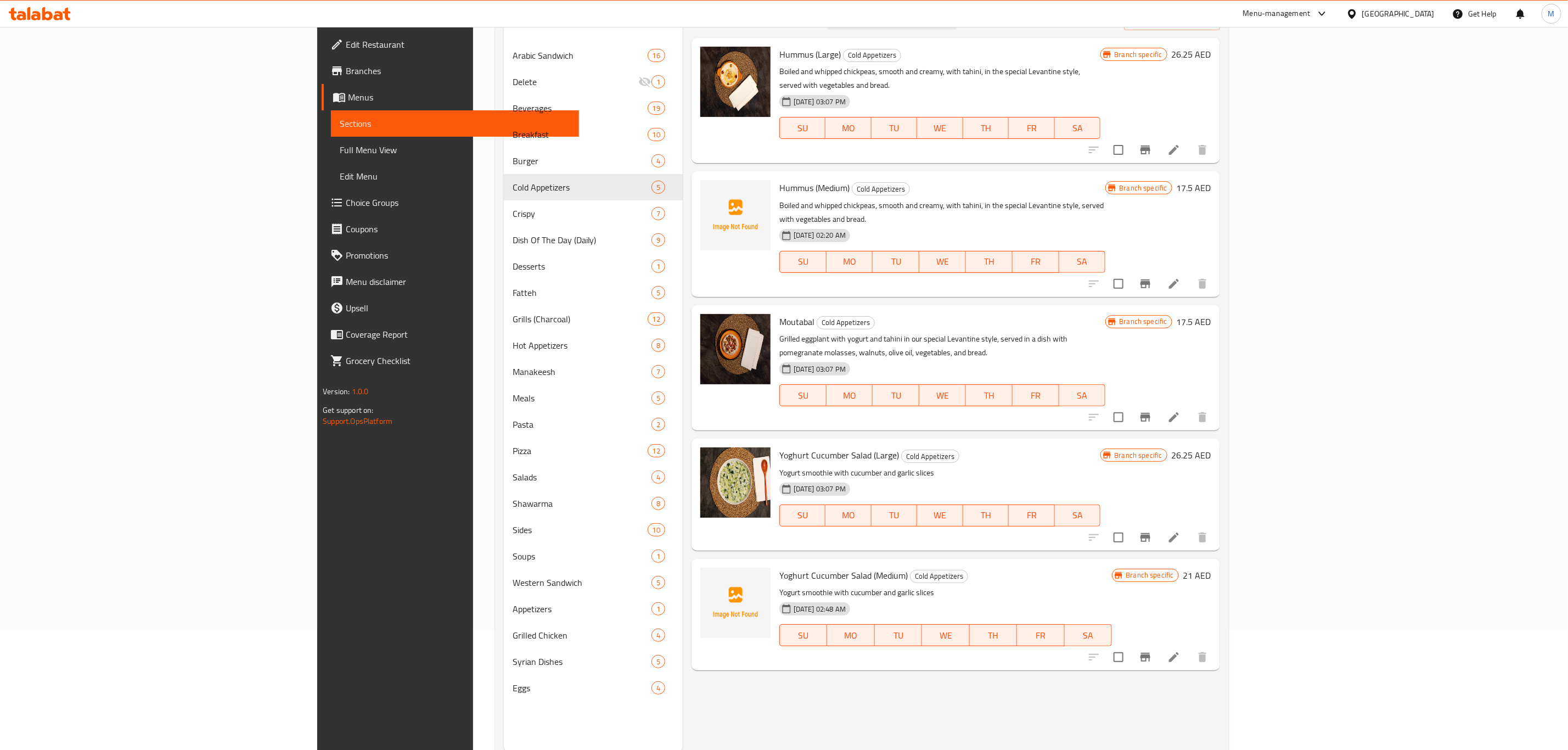
scroll to position [154, 0]
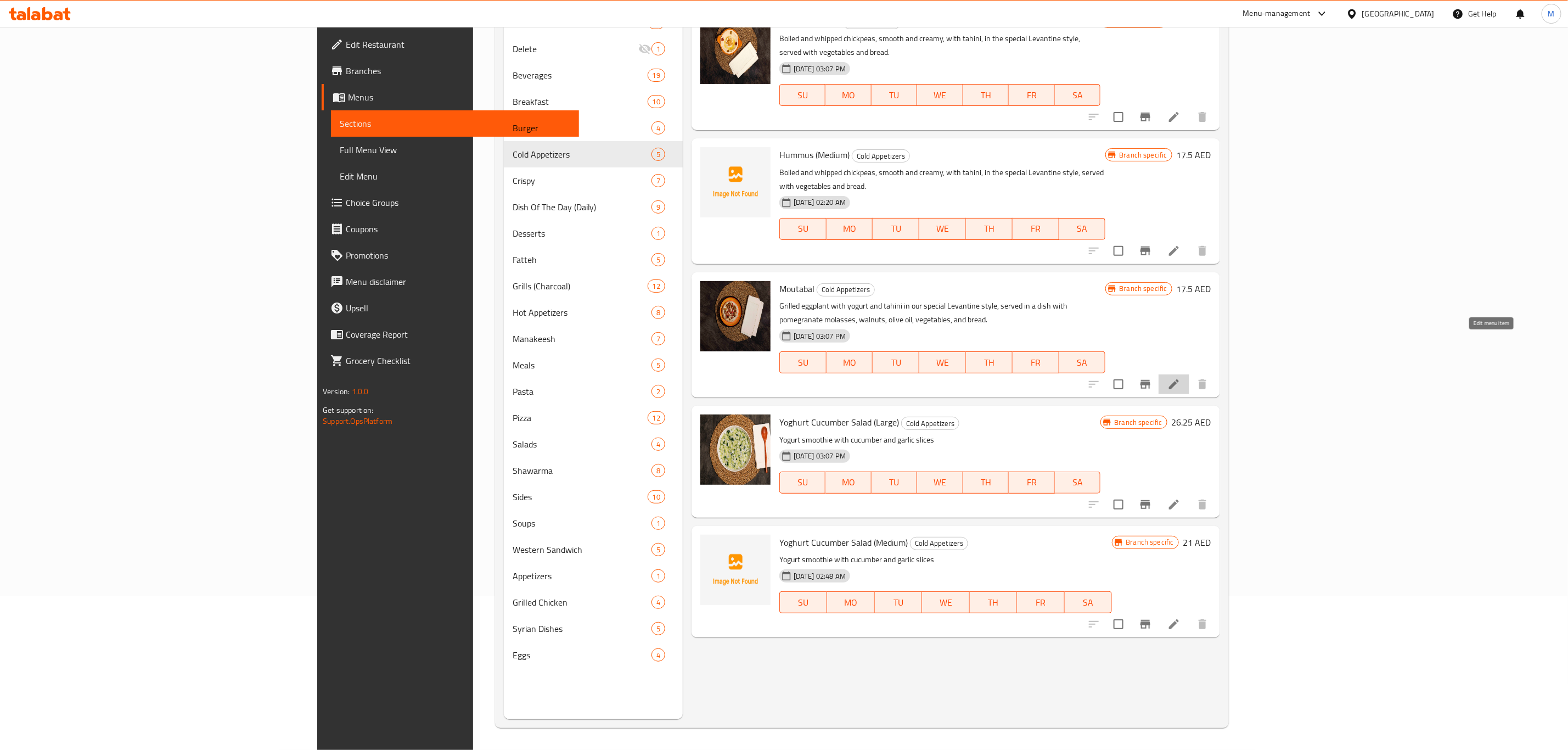
click at [1179, 379] on icon at bounding box center [1174, 384] width 10 height 10
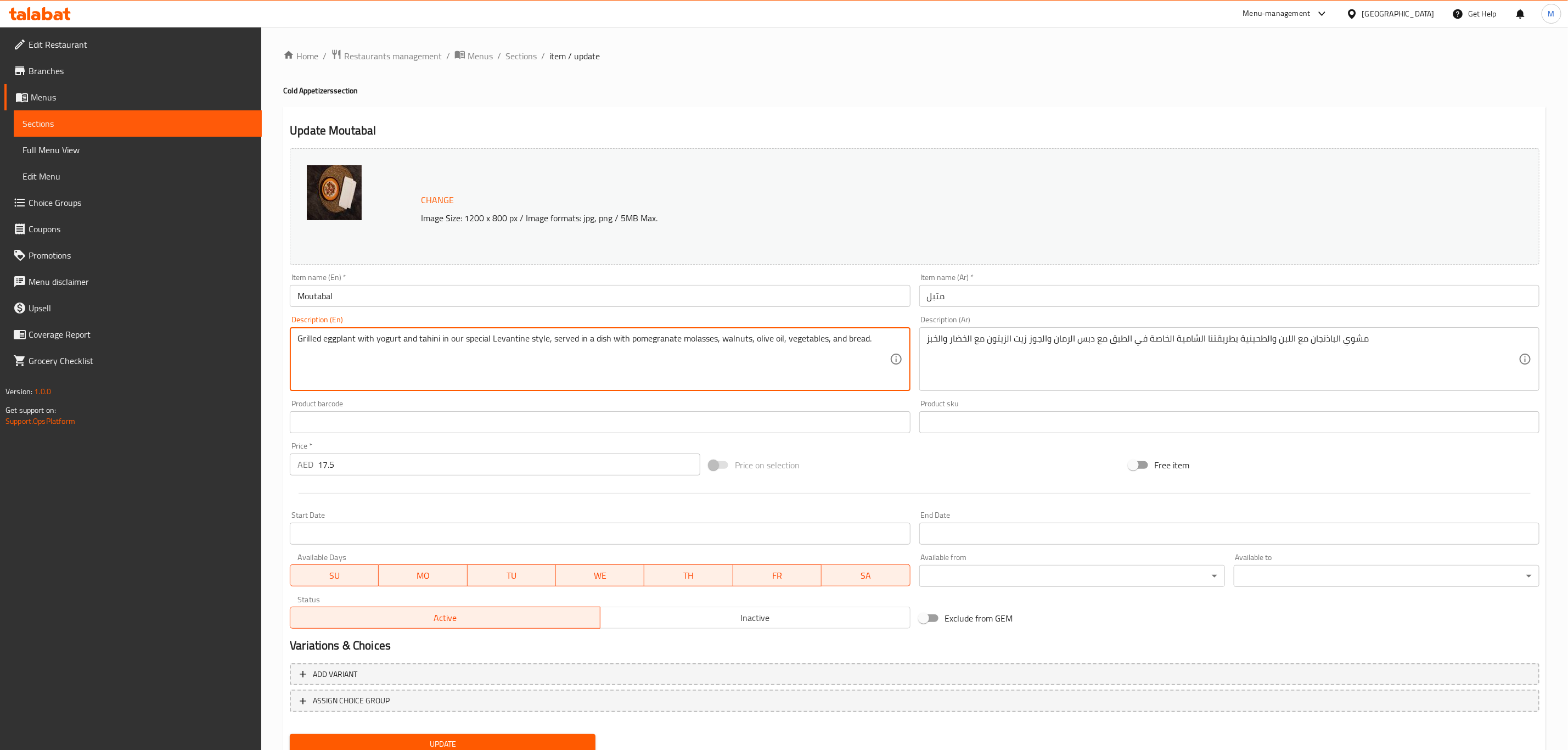
paste textarea "Chargrilled eggplant blended with yogurt and tahini in our Syrian style. Topped…"
click at [421, 340] on textarea "Grilled eggplant with yogurt and tahini in our special Levantine style, served …" at bounding box center [593, 359] width 592 height 52
paste textarea "Chargrilled eggplant blended with yogurt and tahini in our Syrian style. Topped…"
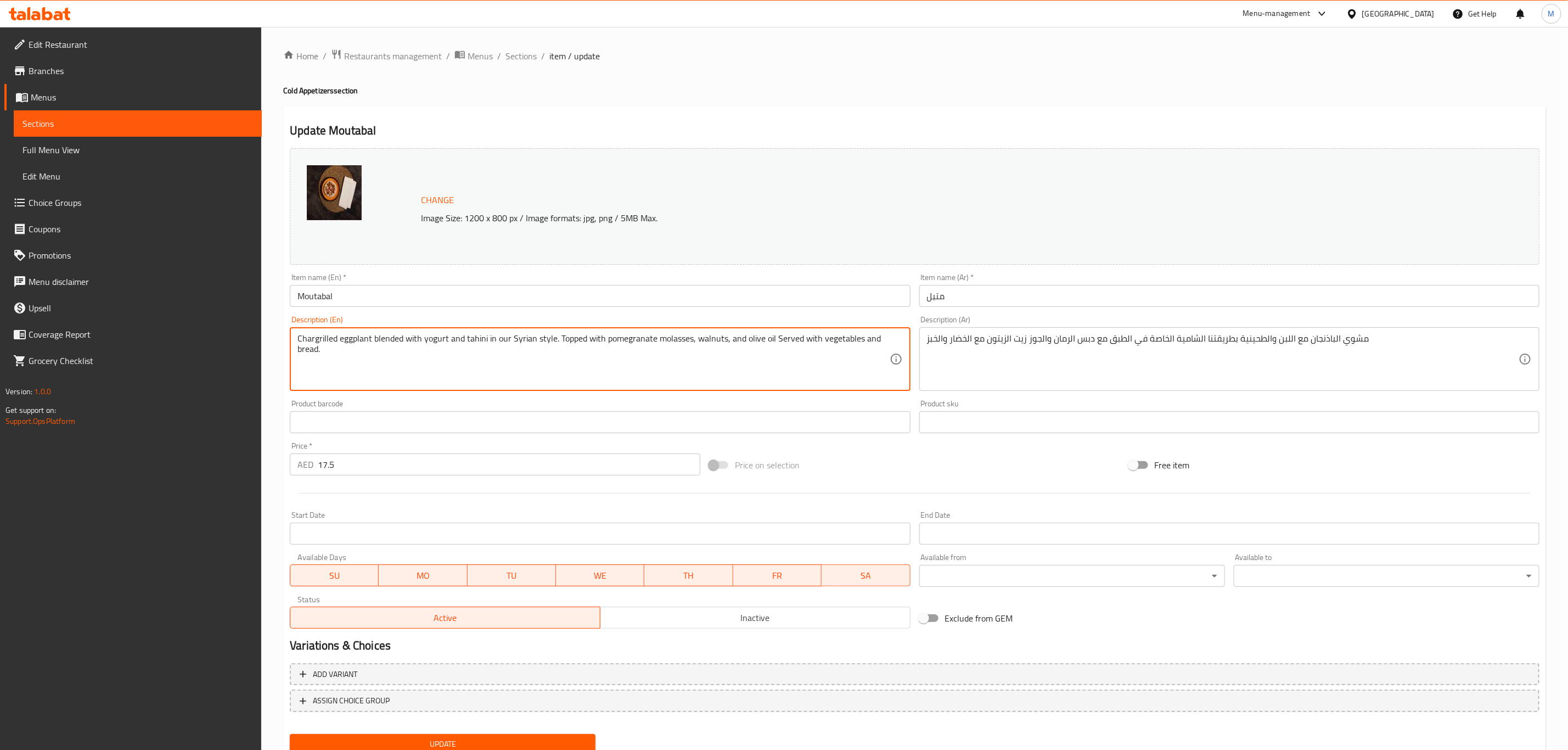
type textarea "Chargrilled eggplant blended with yogurt and tahini in our Syrian style. Topped…"
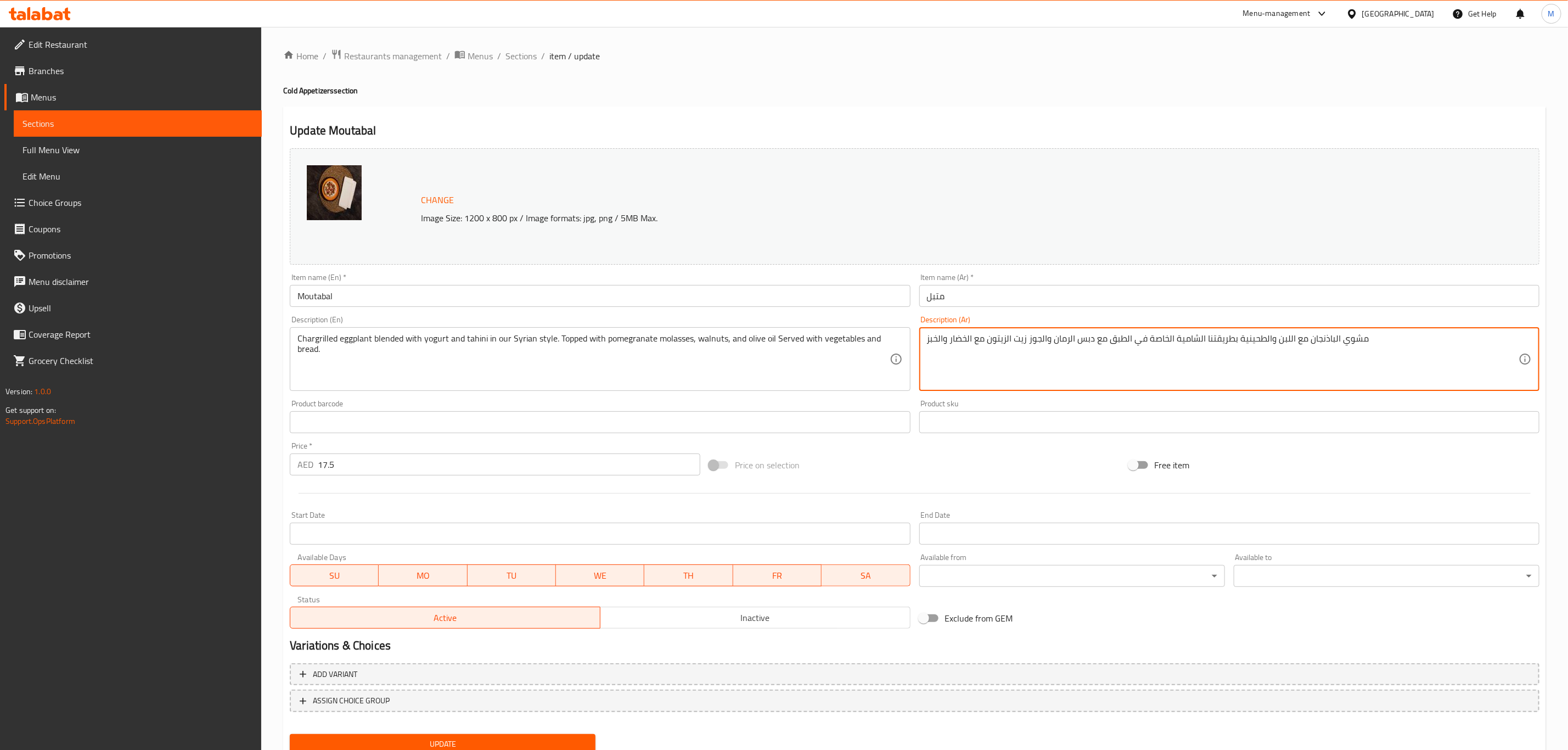
click at [1094, 355] on textarea "مشوي الباذنجان مع اللبن والطحينية بطريقتنا الشامية الخاصة في الطبق مع دبس الرما…" at bounding box center [1222, 359] width 592 height 52
paste textarea
click at [979, 343] on textarea "مشوي الباذنجان مع اللبن والطحينية بطريقتنا الشامية الخاصة في الطبق مع دبس الرما…" at bounding box center [1222, 359] width 592 height 52
click at [983, 343] on textarea "مشوي الباذنجان مع اللبن والطحينية بطريقتنا الشامية الخاصة في الطبق مع دبس الرما…" at bounding box center [1222, 359] width 592 height 52
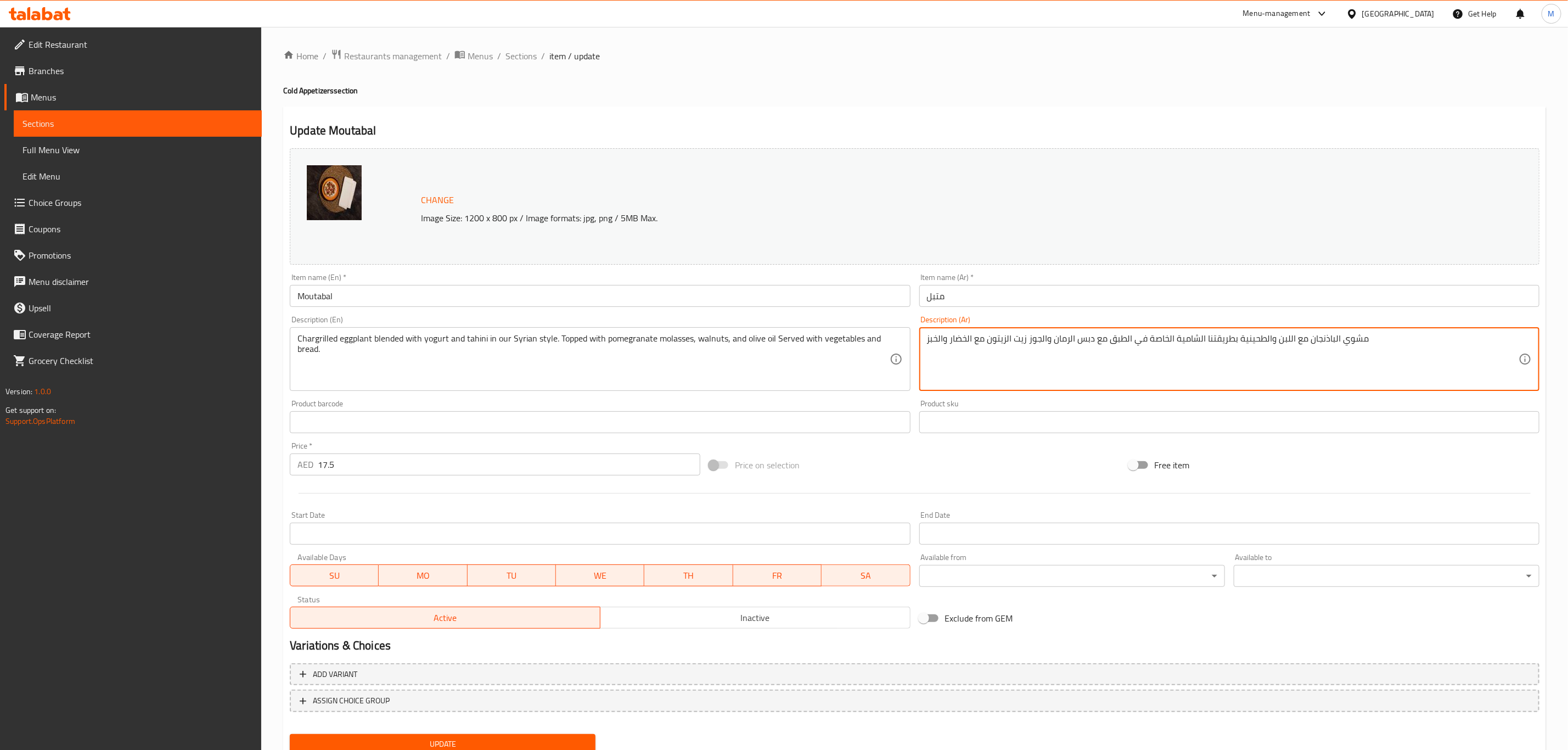
click at [984, 343] on textarea "مشوي الباذنجان مع اللبن والطحينية بطريقتنا الشامية الخاصة في الطبق مع دبس الرما…" at bounding box center [1222, 359] width 592 height 52
drag, startPoint x: 985, startPoint y: 346, endPoint x: 990, endPoint y: 341, distance: 7.1
click at [990, 341] on textarea "مشوي الباذنجان مع اللبن والطحينية بطريقتنا الشامية الخاصة في الطبق مع دبس الرما…" at bounding box center [1222, 359] width 592 height 52
click at [985, 339] on textarea "مشوي الباذنجان مع اللبن والطحينية بطريقتنا الشامية الخاصة في الطبق مع دبس الرما…" at bounding box center [1222, 359] width 592 height 52
type textarea "مشوي الباذنجان مع اللبن والطحينية بطريقتنا الشامية الخاصة في الطبق مع دبس الرما…"
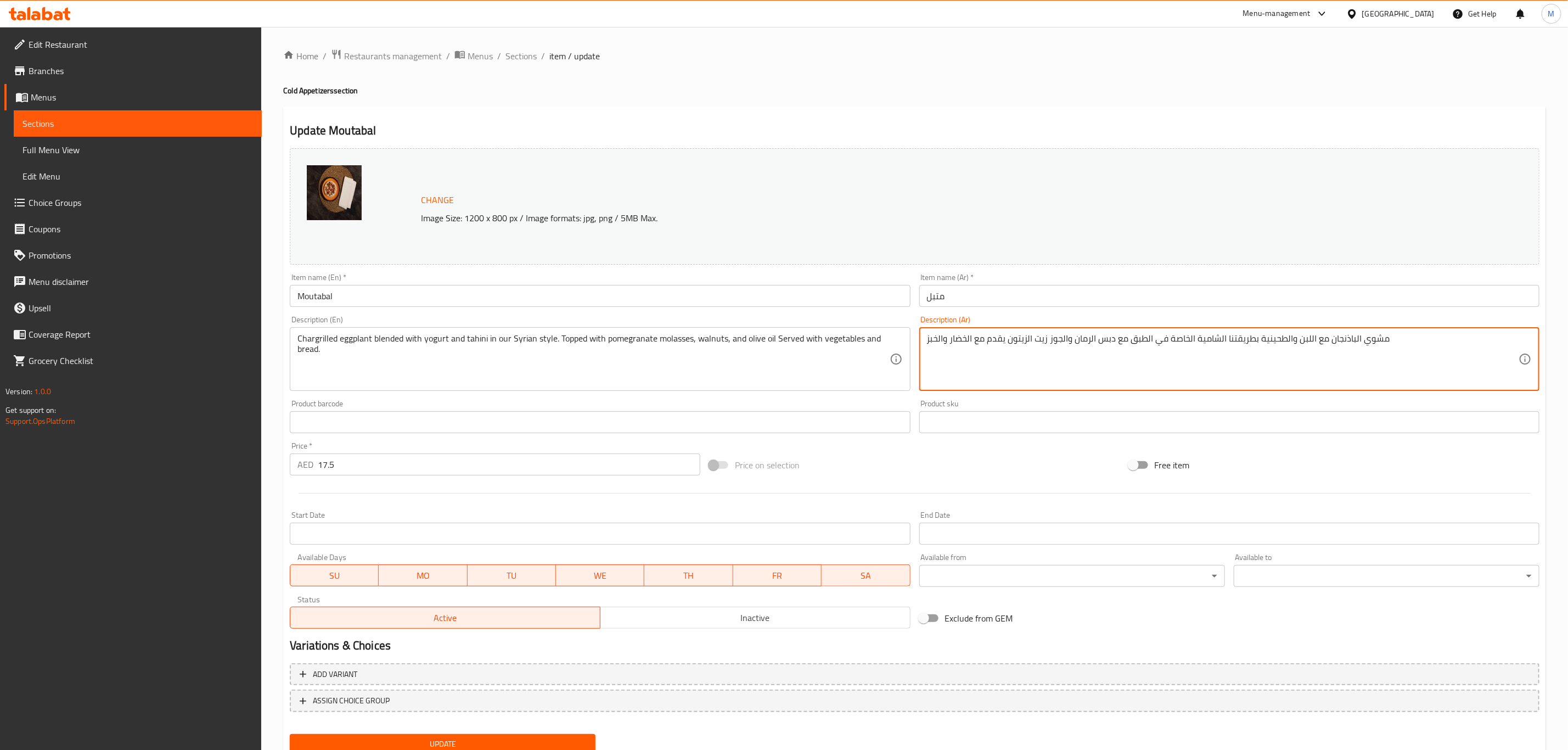
click at [1014, 308] on div "Item name (Ar)   * متبل Item name (Ar) *" at bounding box center [1229, 290] width 629 height 42
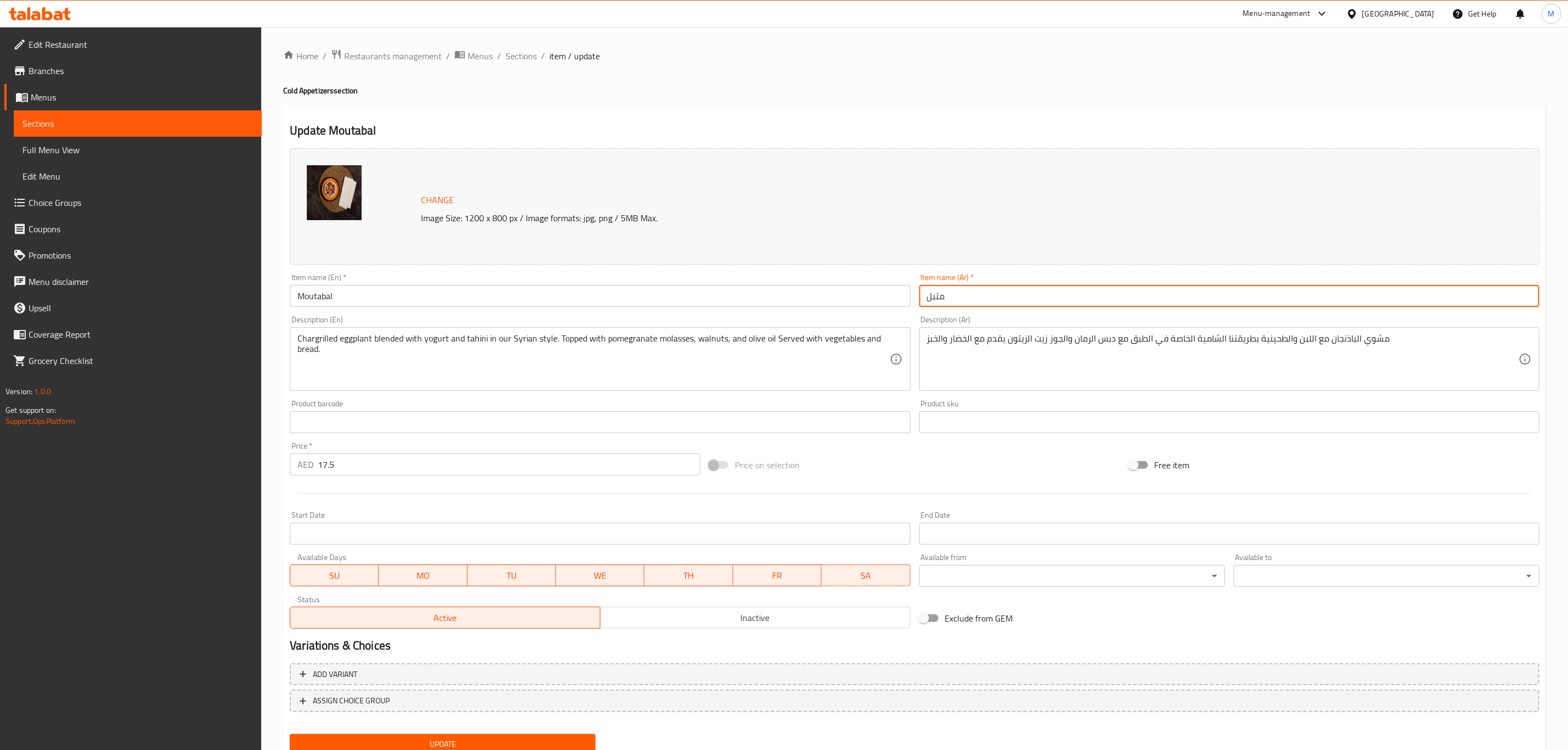
click at [1028, 297] on input "متبل" at bounding box center [1229, 296] width 620 height 22
click at [1029, 297] on input "متبل" at bounding box center [1229, 296] width 620 height 22
click at [290, 734] on button "Update" at bounding box center [442, 744] width 305 height 20
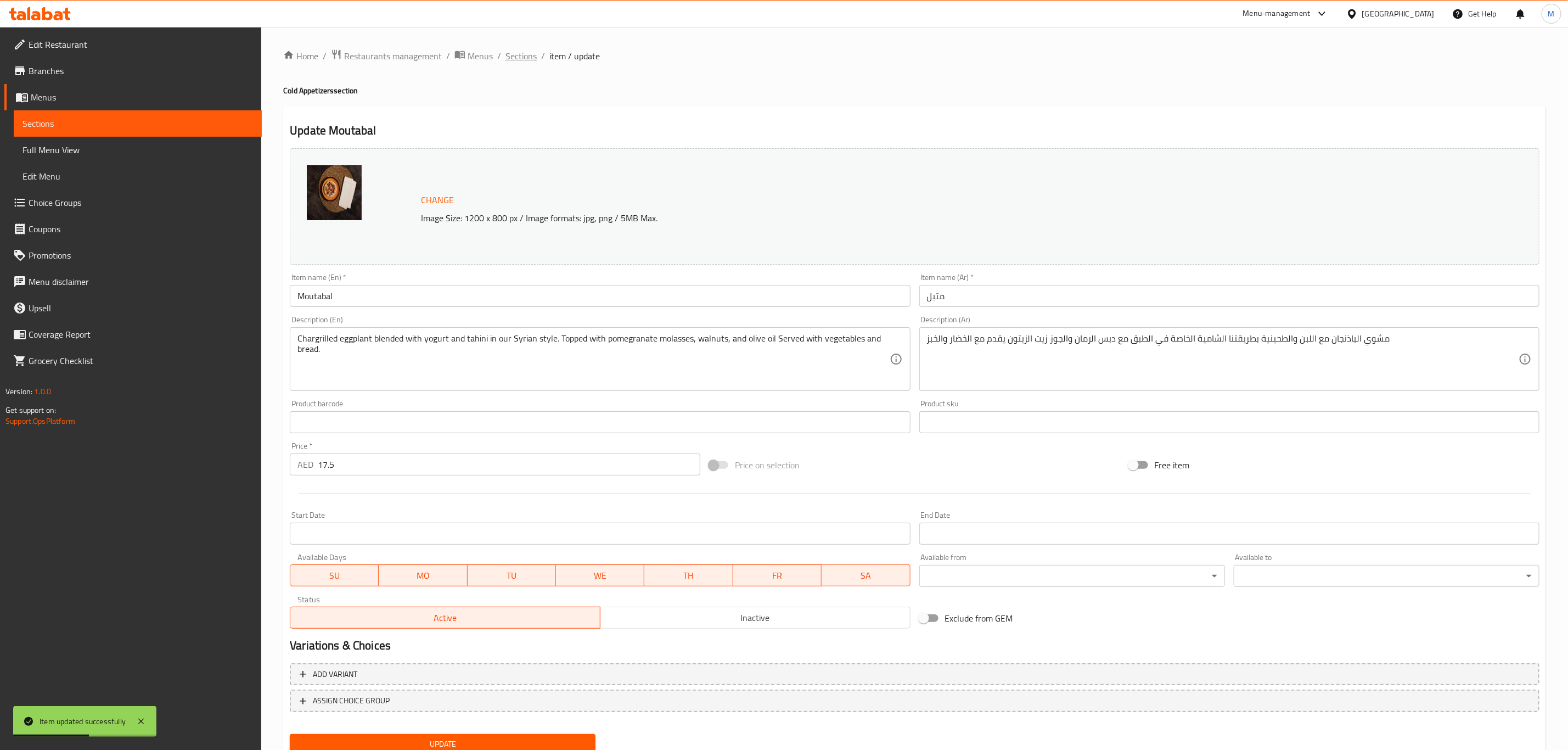
click at [532, 54] on span "Sections" at bounding box center [521, 56] width 31 height 13
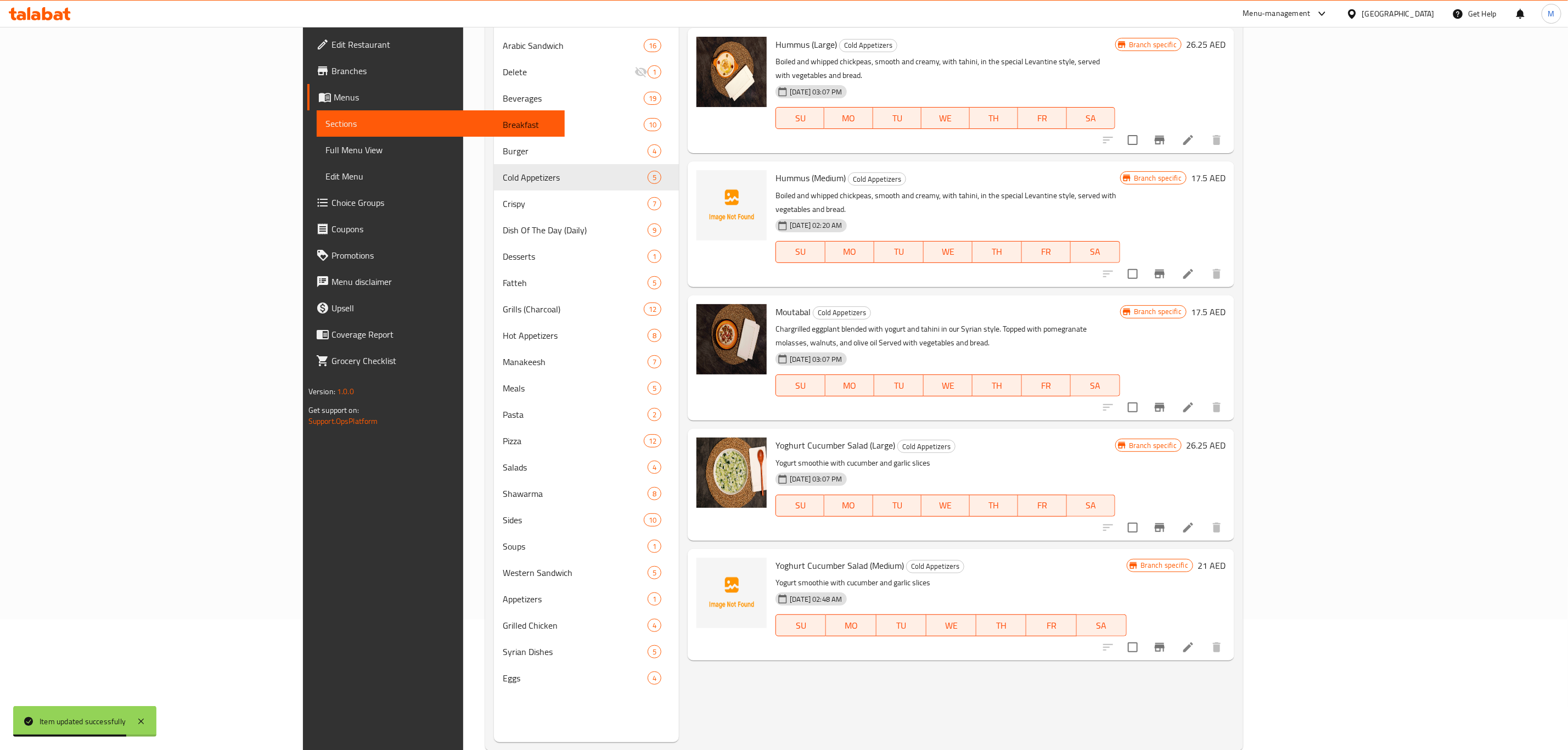
scroll to position [154, 0]
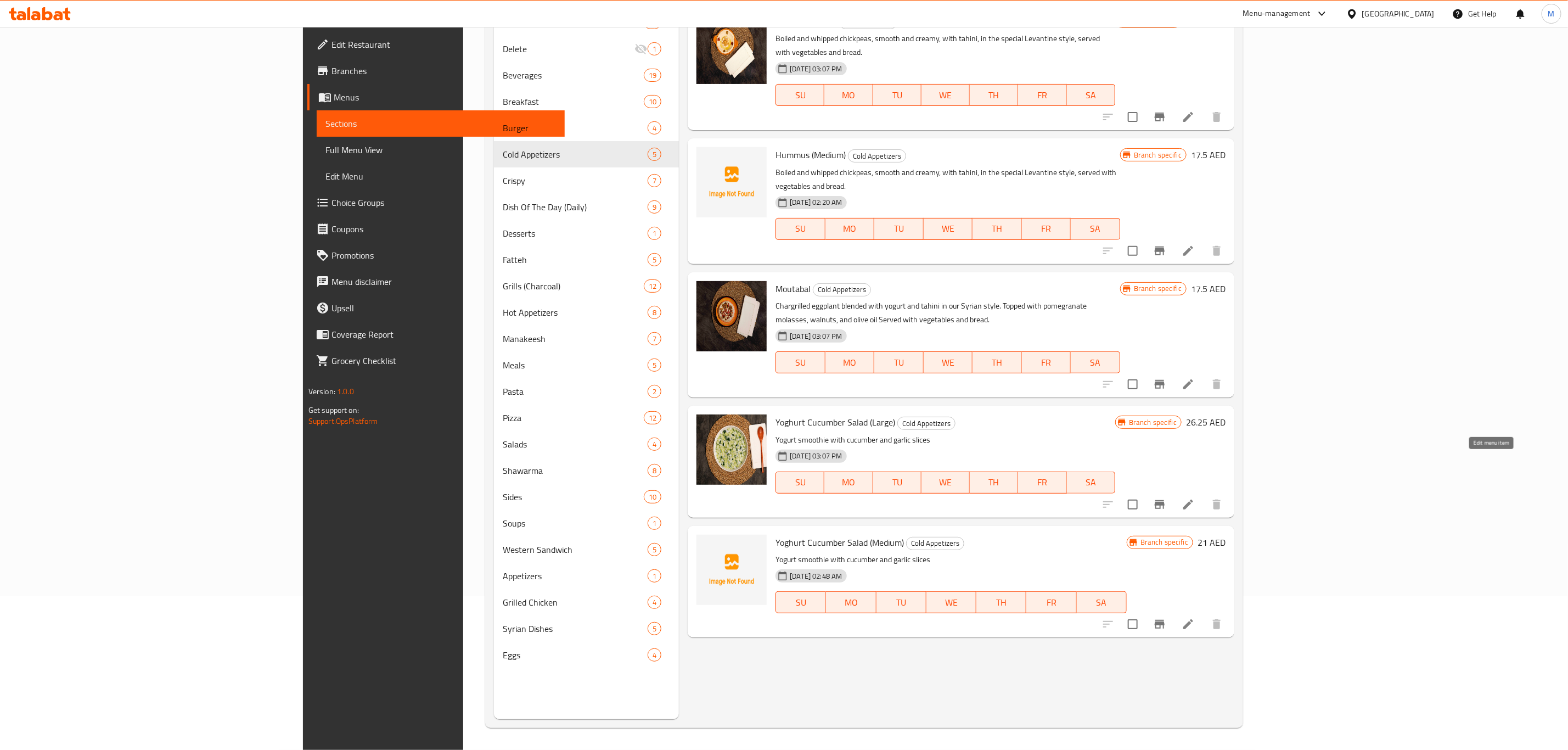
click at [1195, 498] on icon at bounding box center [1188, 505] width 13 height 13
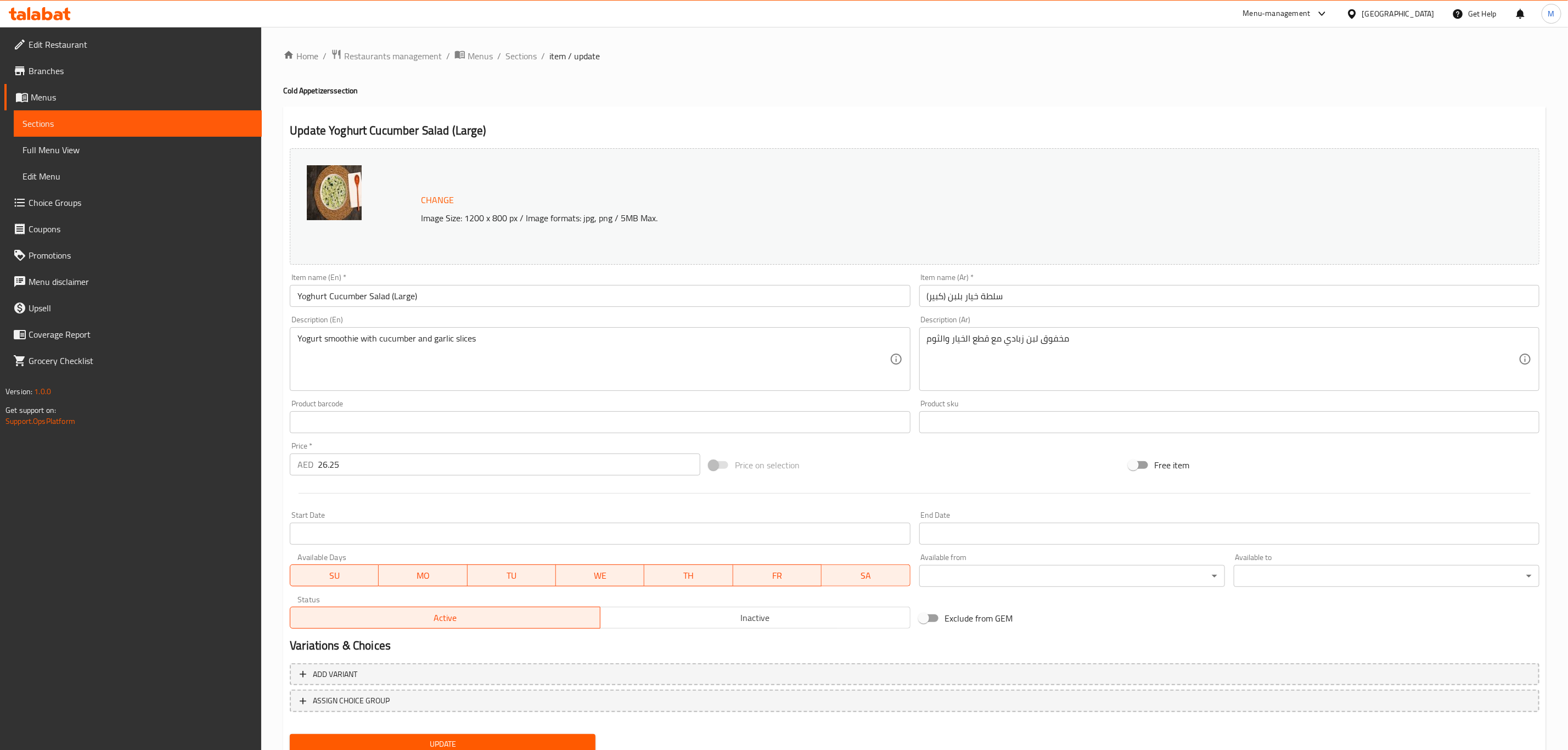
click at [753, 313] on div "Description (En) Yogurt smoothie with cucumber and garlic slices Description (E…" at bounding box center [599, 353] width 629 height 84
click at [750, 348] on textarea "Yogurt smoothie with cucumber and garlic slices" at bounding box center [593, 359] width 592 height 52
paste textarea "Whipped yogurt with cucumber pieces and garlic"
type textarea "Whipped yogurt with cucumber pieces and garlic"
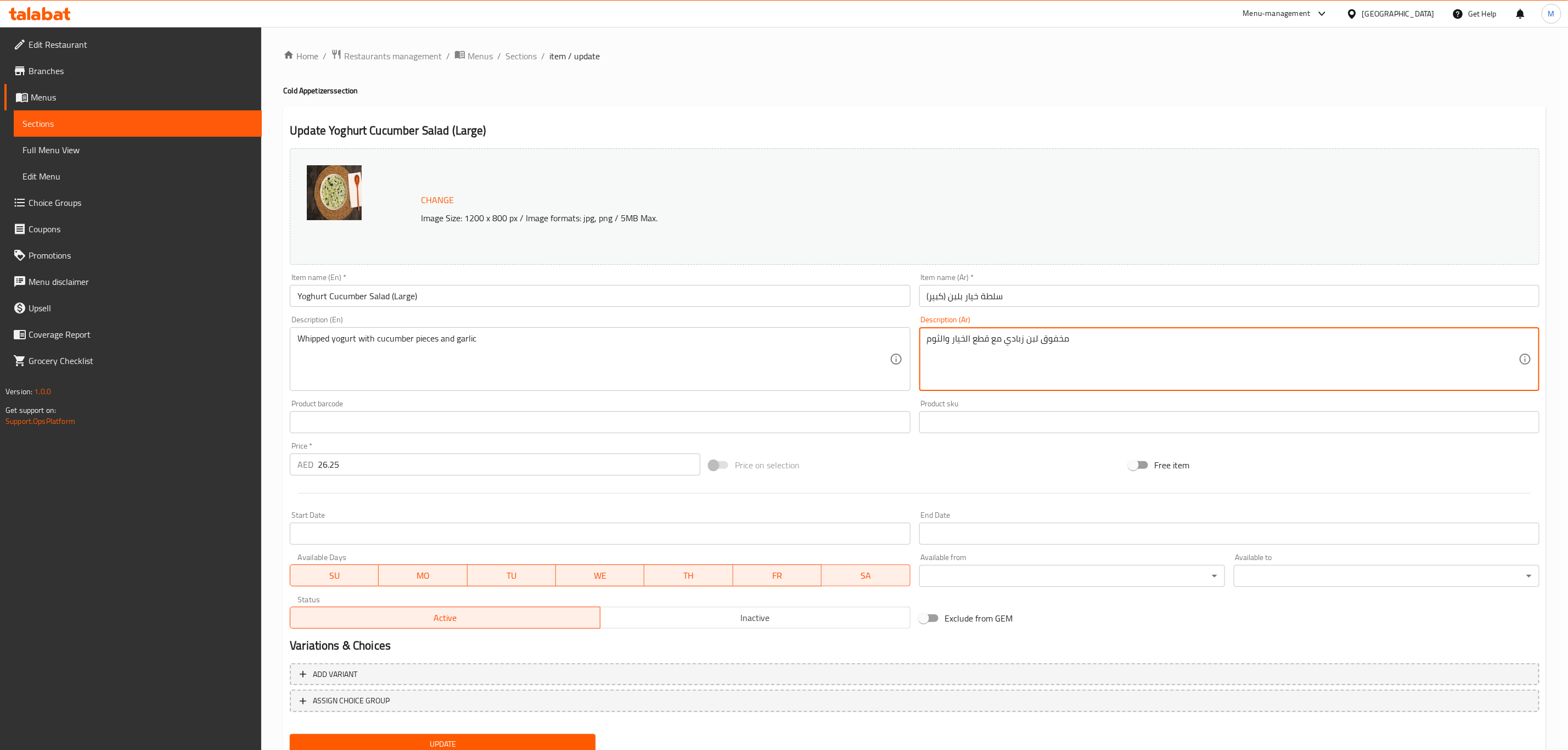
click at [1118, 368] on textarea "مخفوق لبن زبادي مع قطع الخيار والثوم" at bounding box center [1222, 359] width 592 height 52
paste textarea
type textarea "مخفوق لبن زبادي مع قطع الخيار والثوم"
click at [654, 272] on div "Item name (En)   * Yoghurt Cucumber Salad (Large) Item name (En) *" at bounding box center [599, 290] width 629 height 42
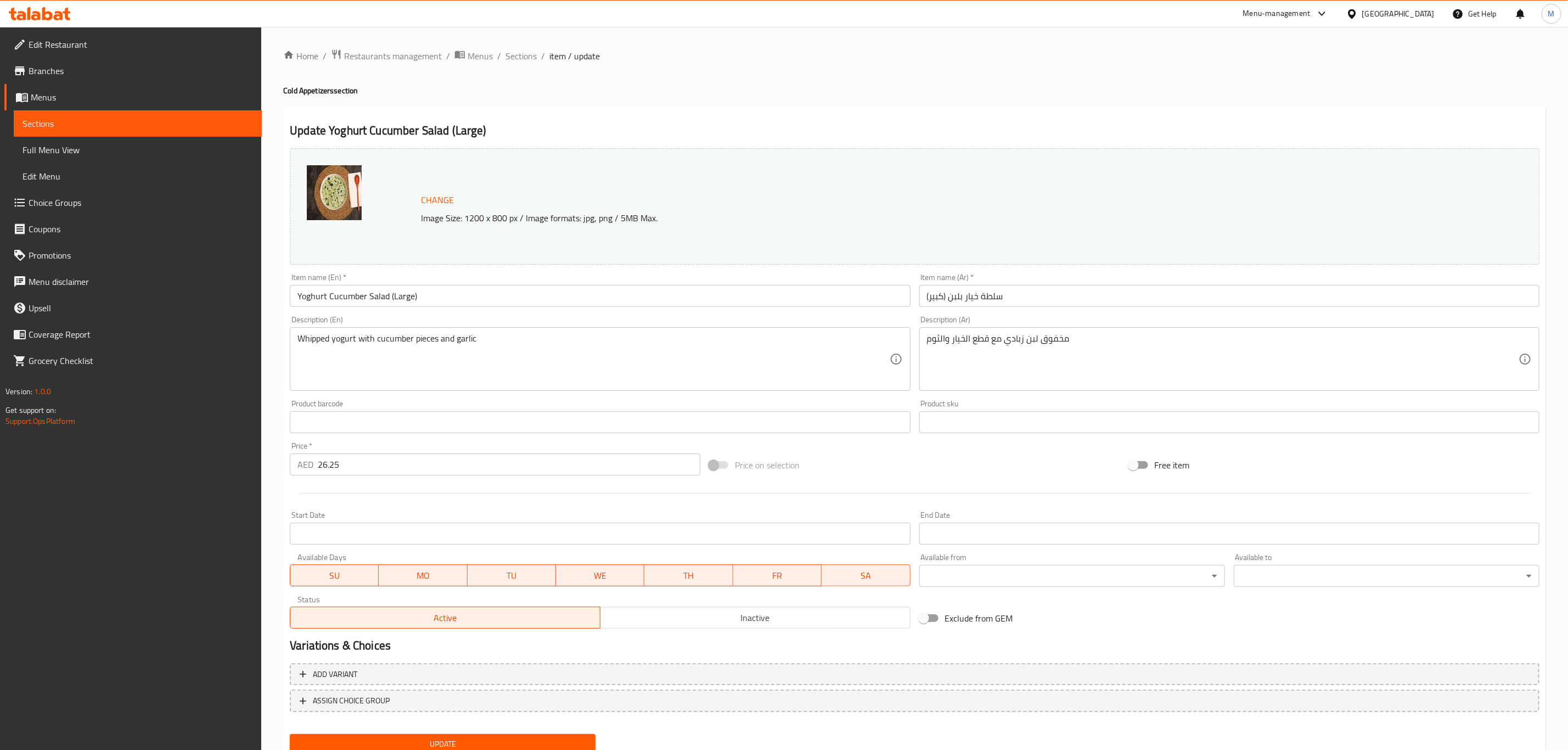
click at [650, 289] on input "Yoghurt Cucumber Salad (Large)" at bounding box center [599, 296] width 620 height 22
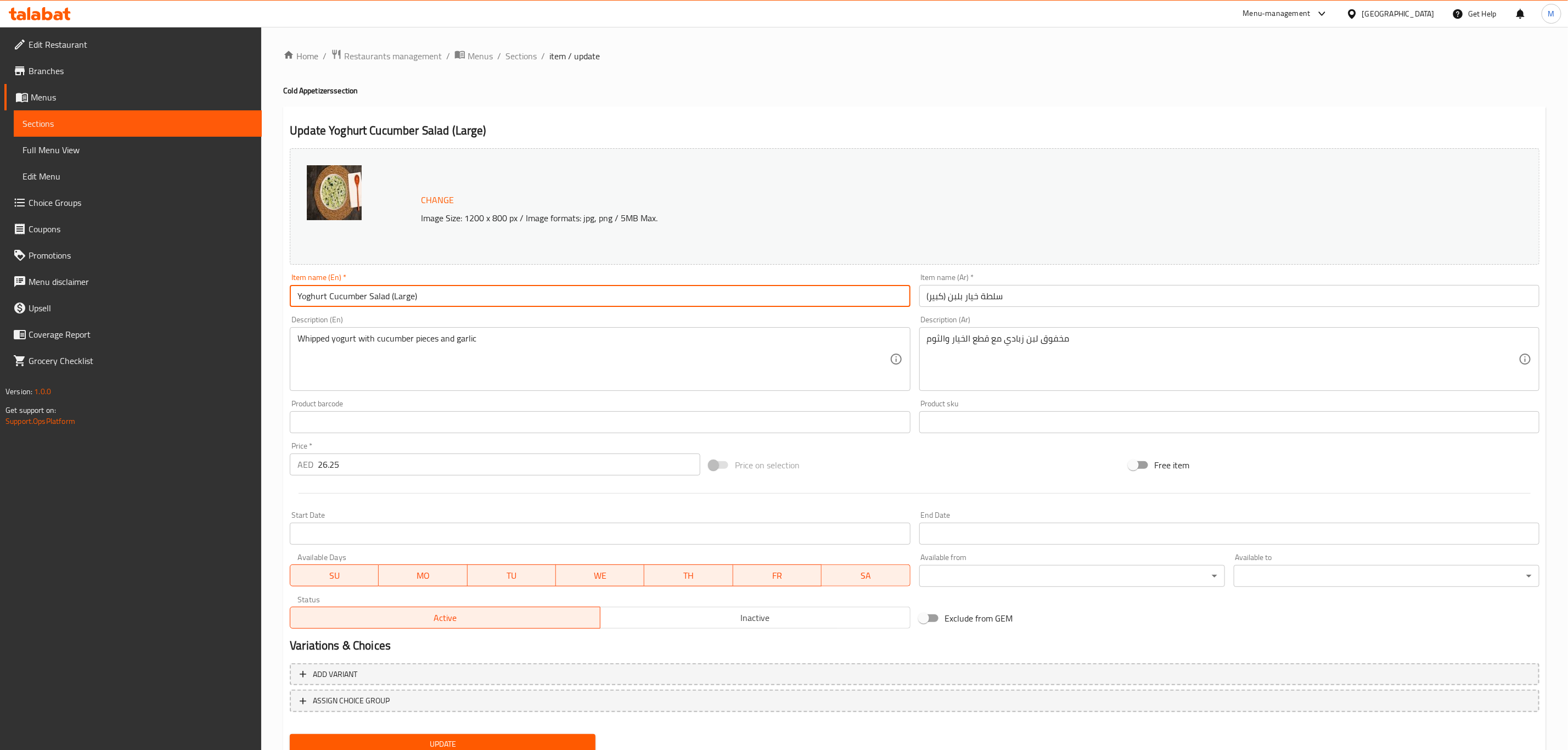
click at [290, 734] on button "Update" at bounding box center [442, 744] width 305 height 20
click at [514, 60] on span "Sections" at bounding box center [521, 56] width 31 height 13
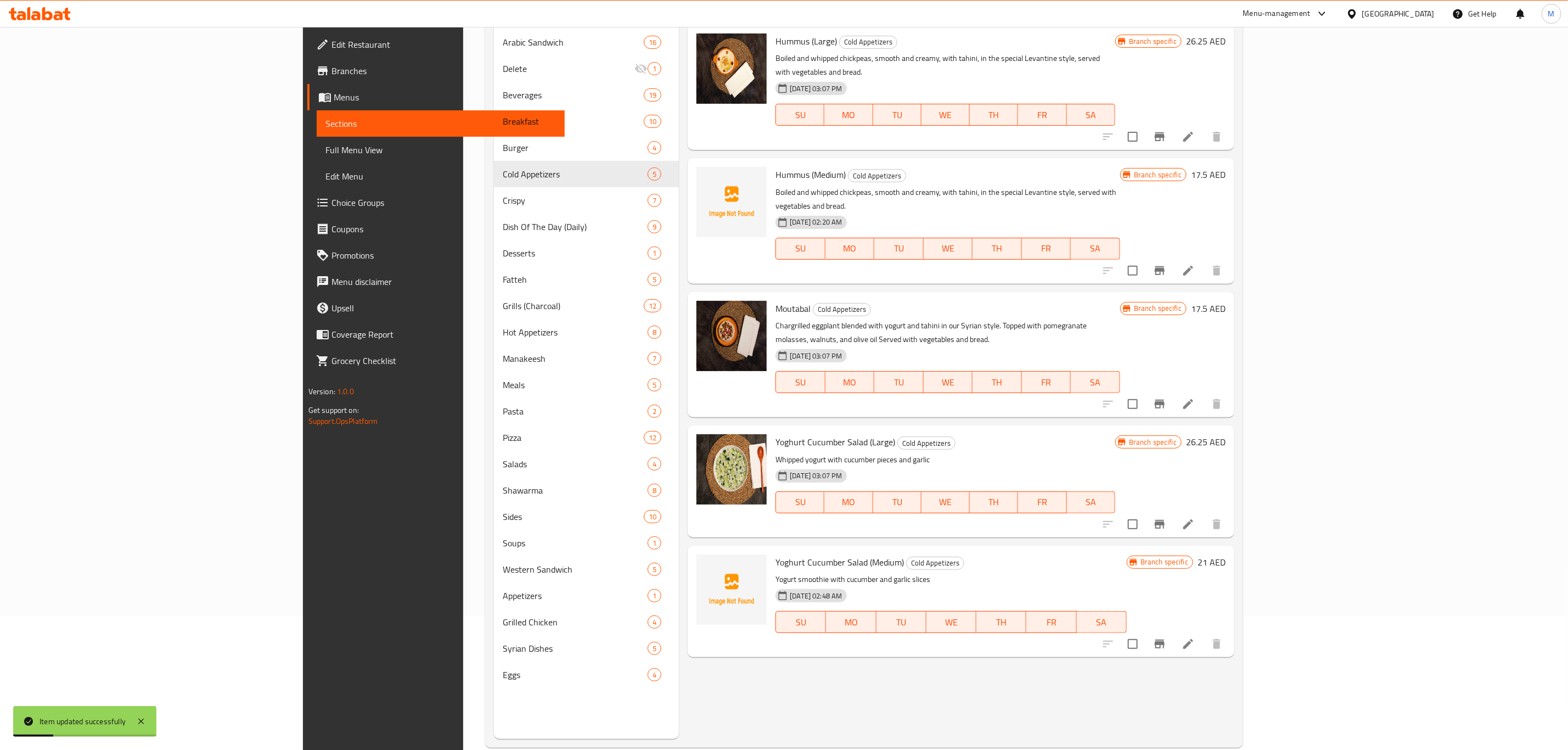
scroll to position [154, 0]
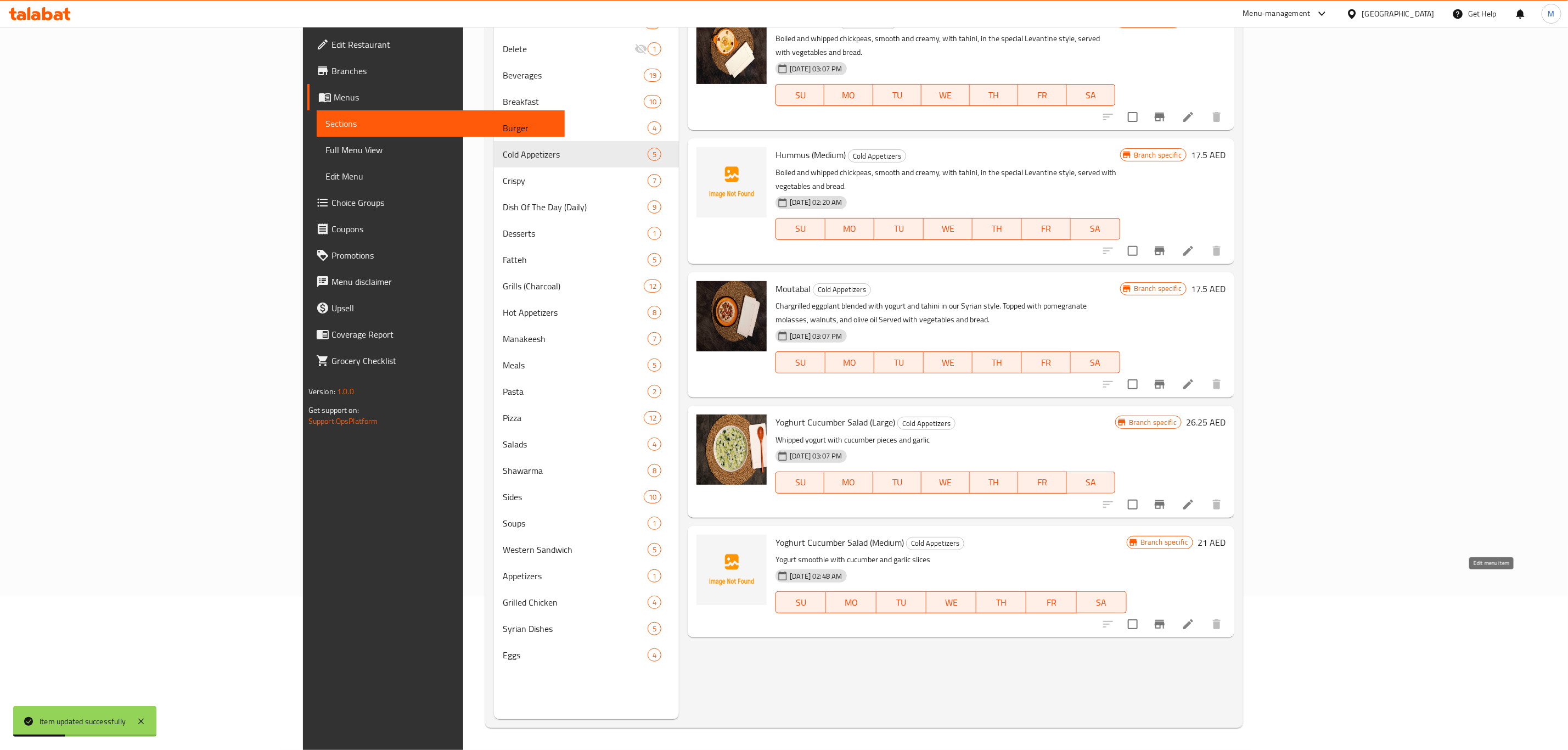
click at [1193, 619] on icon at bounding box center [1188, 624] width 10 height 10
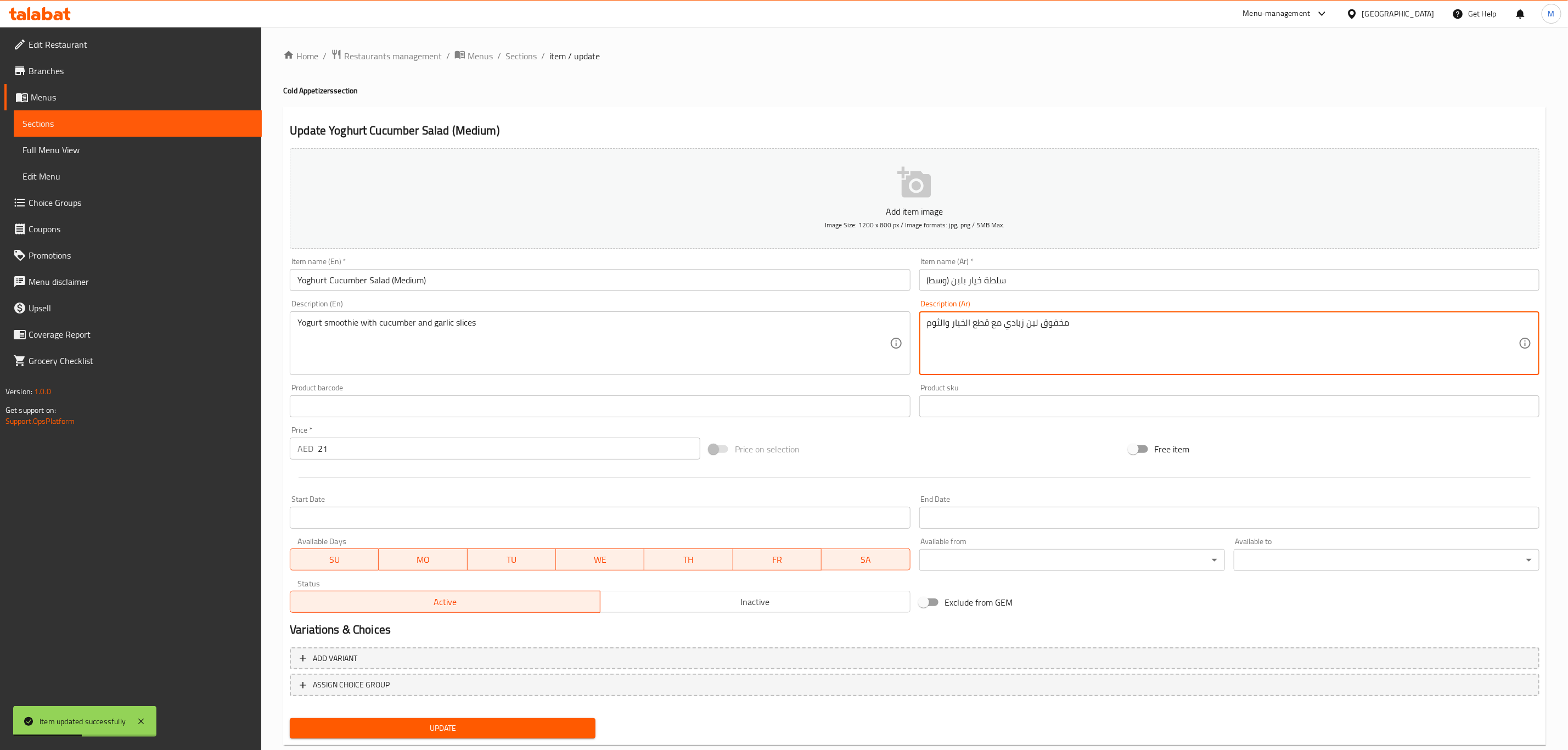
click at [1156, 354] on textarea "مخفوق لبن زبادي مع قطع الخيار والثوم" at bounding box center [1222, 343] width 592 height 52
paste textarea
type textarea "مخفوق لبن زبادي مع قطع الخيار والثوم"
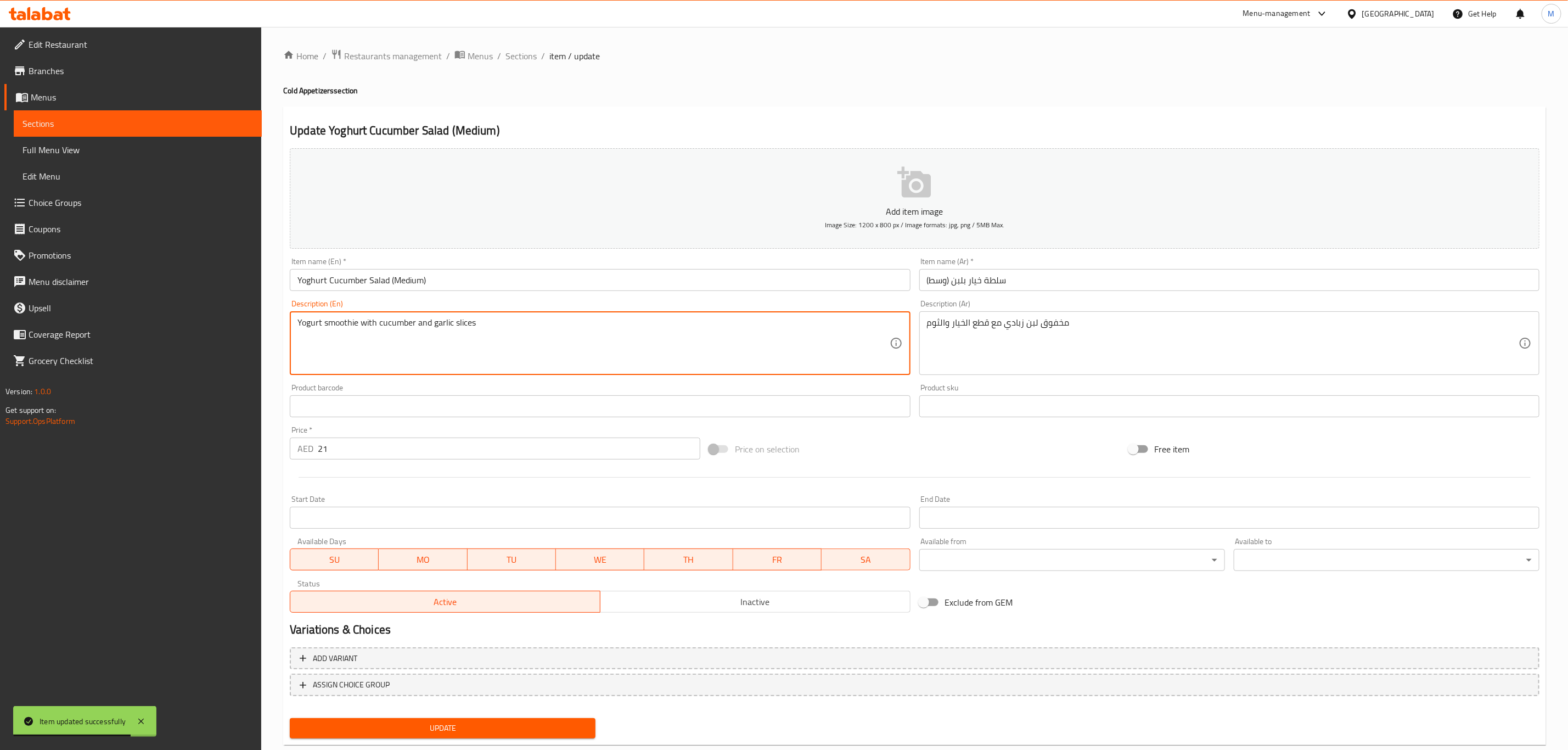
click at [580, 318] on textarea "Yogurt smoothie with cucumber and garlic slices" at bounding box center [593, 343] width 592 height 52
paste textarea "Whipped yogurt with cucumber pieces and garlic"
type textarea "Whipped yogurt with cucumber pieces and garlic"
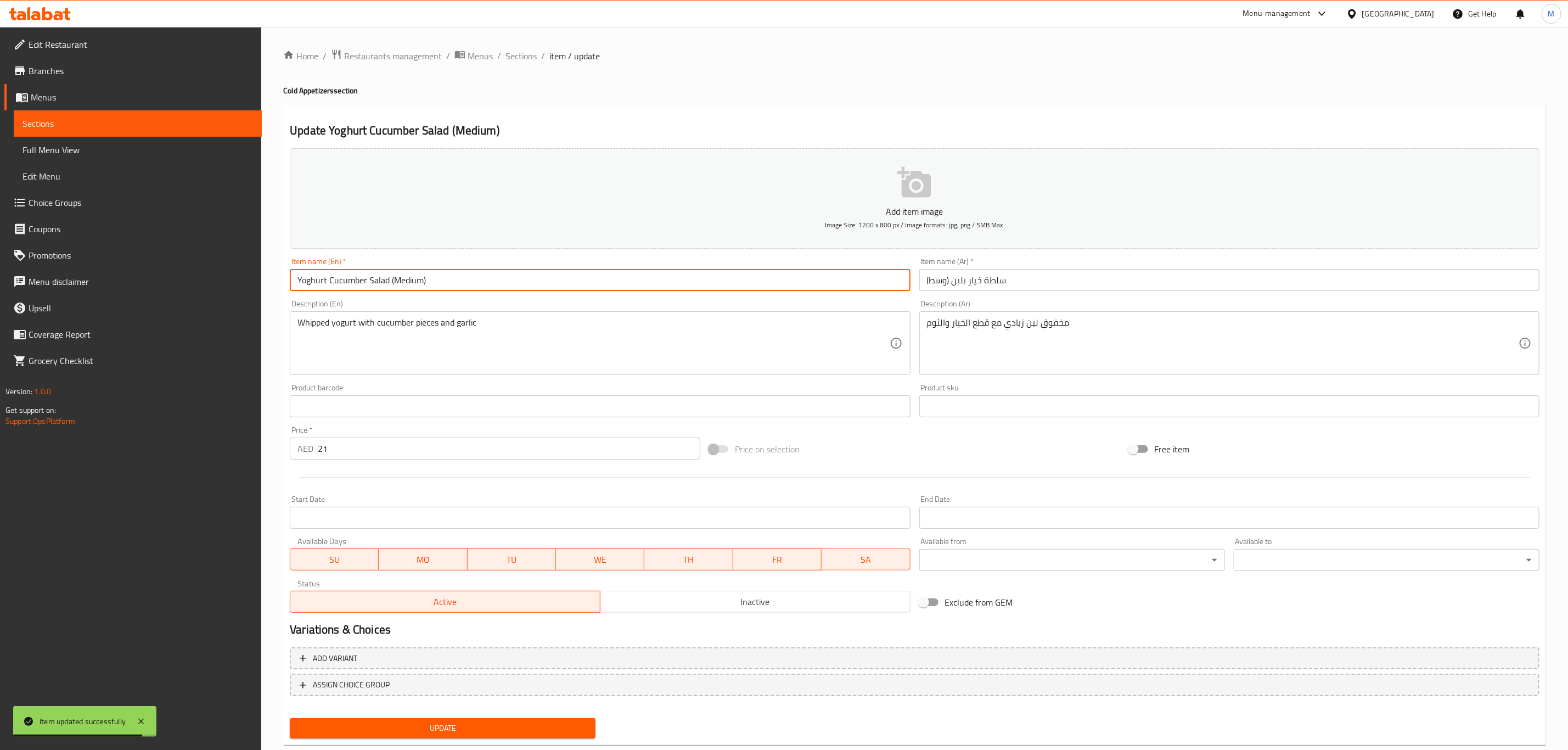
click at [499, 273] on input "Yoghurt Cucumber Salad (Medium)" at bounding box center [599, 280] width 620 height 22
click at [290, 718] on button "Update" at bounding box center [442, 728] width 305 height 20
click at [531, 46] on div "Home / Restaurants management / Menus / Sections / item / update Cold Appetizer…" at bounding box center [914, 401] width 1307 height 749
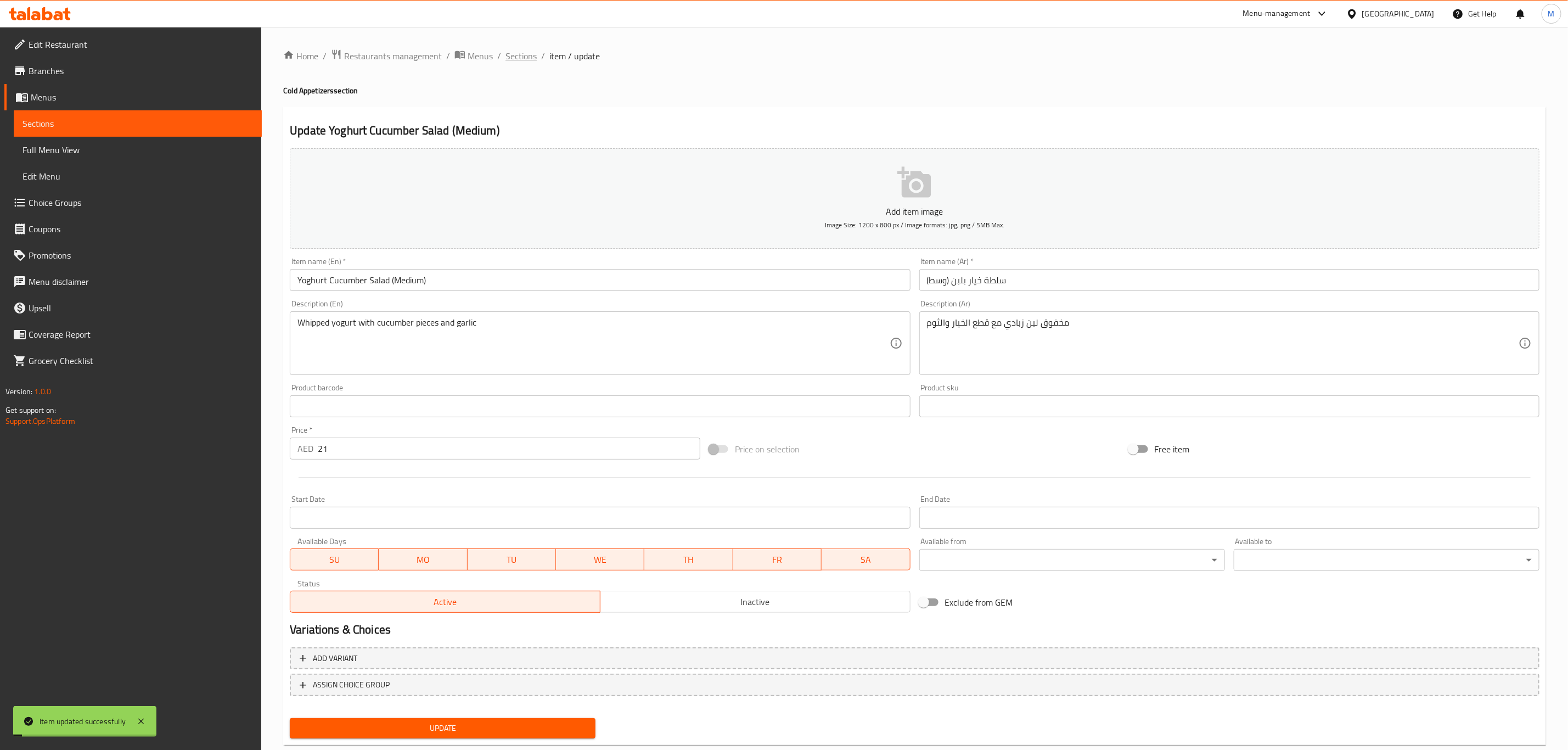
click at [531, 51] on span "Sections" at bounding box center [521, 56] width 31 height 13
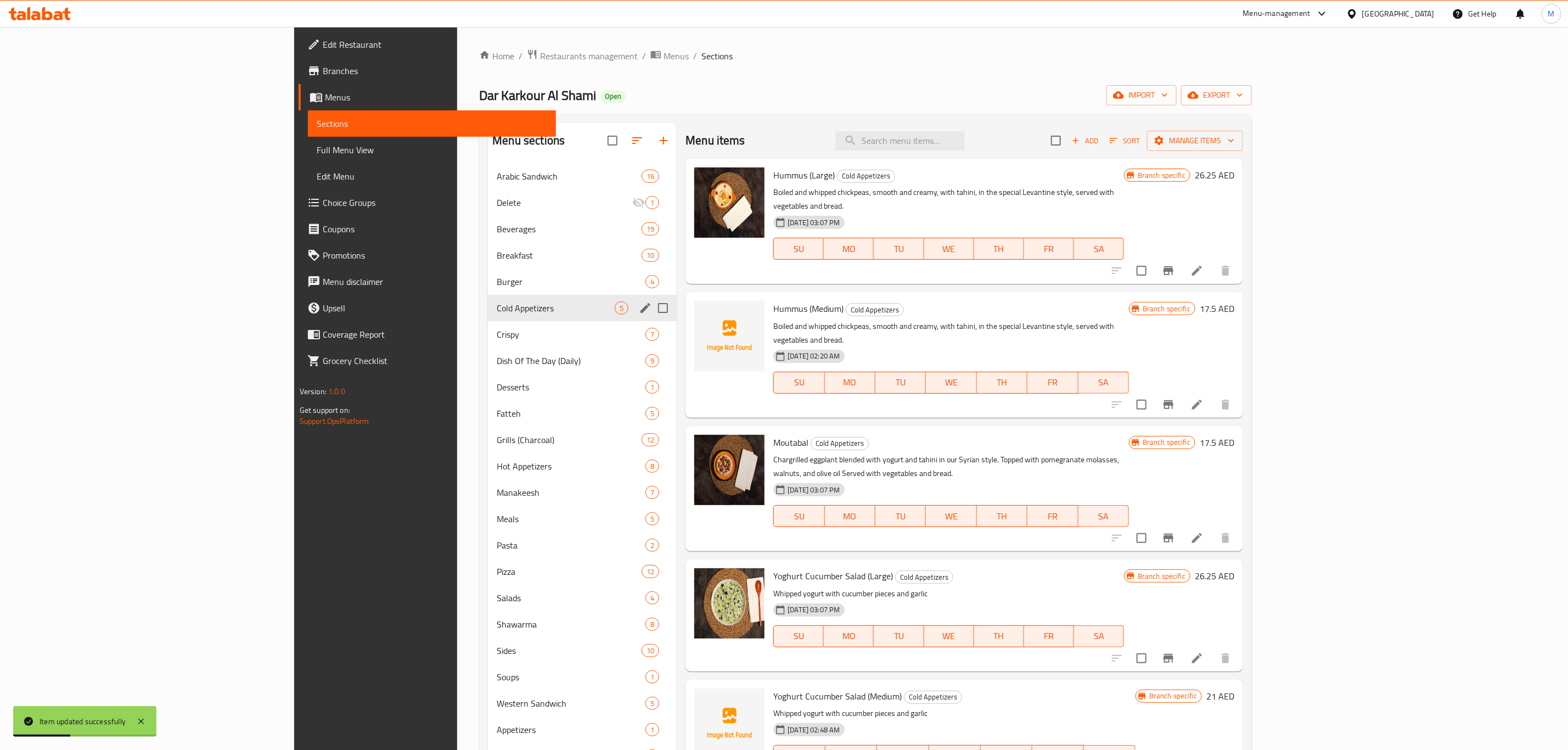
click at [488, 316] on div "Cold Appetizers 5" at bounding box center [582, 308] width 189 height 26
click at [496, 328] on span "Crispy" at bounding box center [571, 334] width 149 height 13
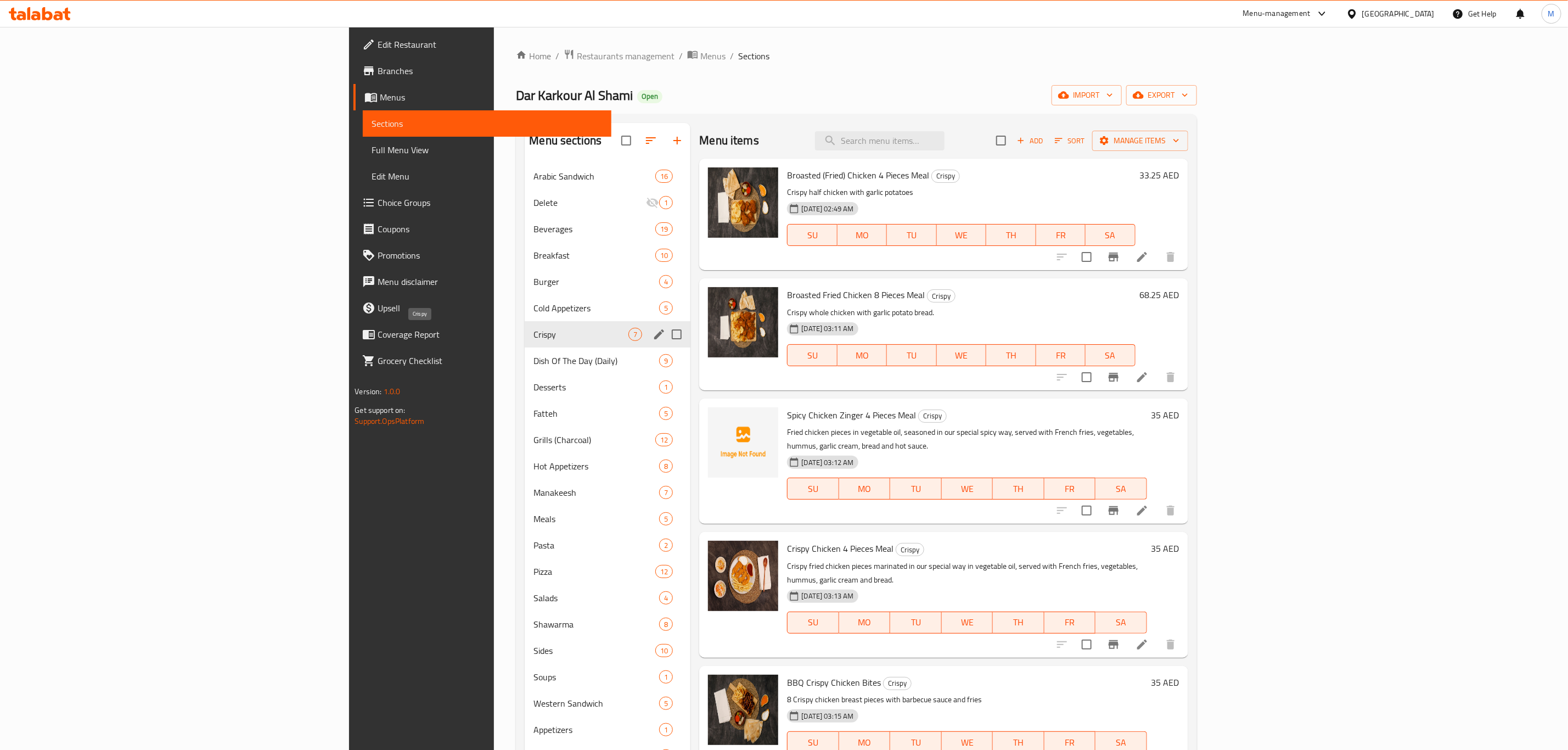
click at [534, 329] on span "Crispy" at bounding box center [581, 334] width 95 height 13
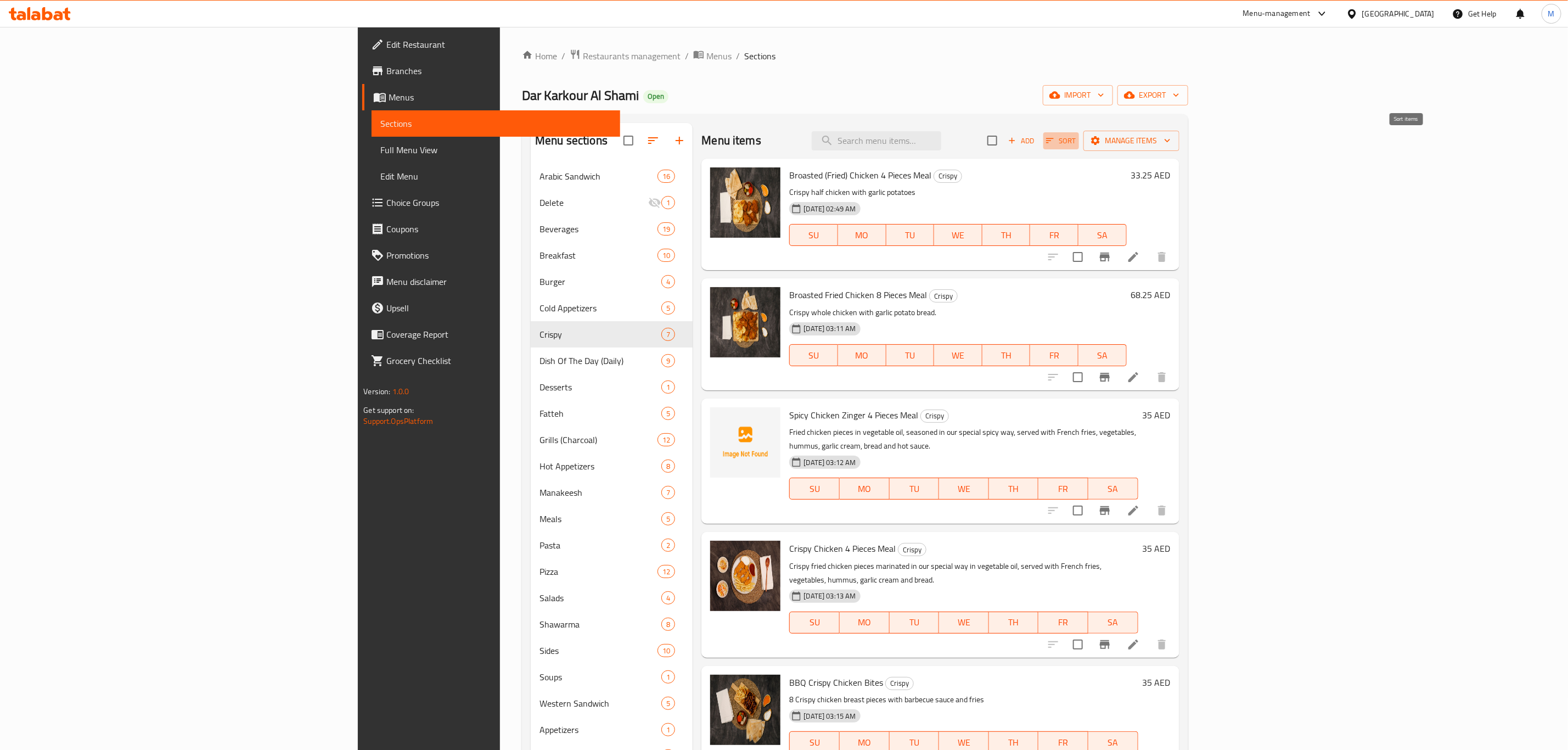
click at [1076, 145] on span "Sort" at bounding box center [1061, 141] width 30 height 13
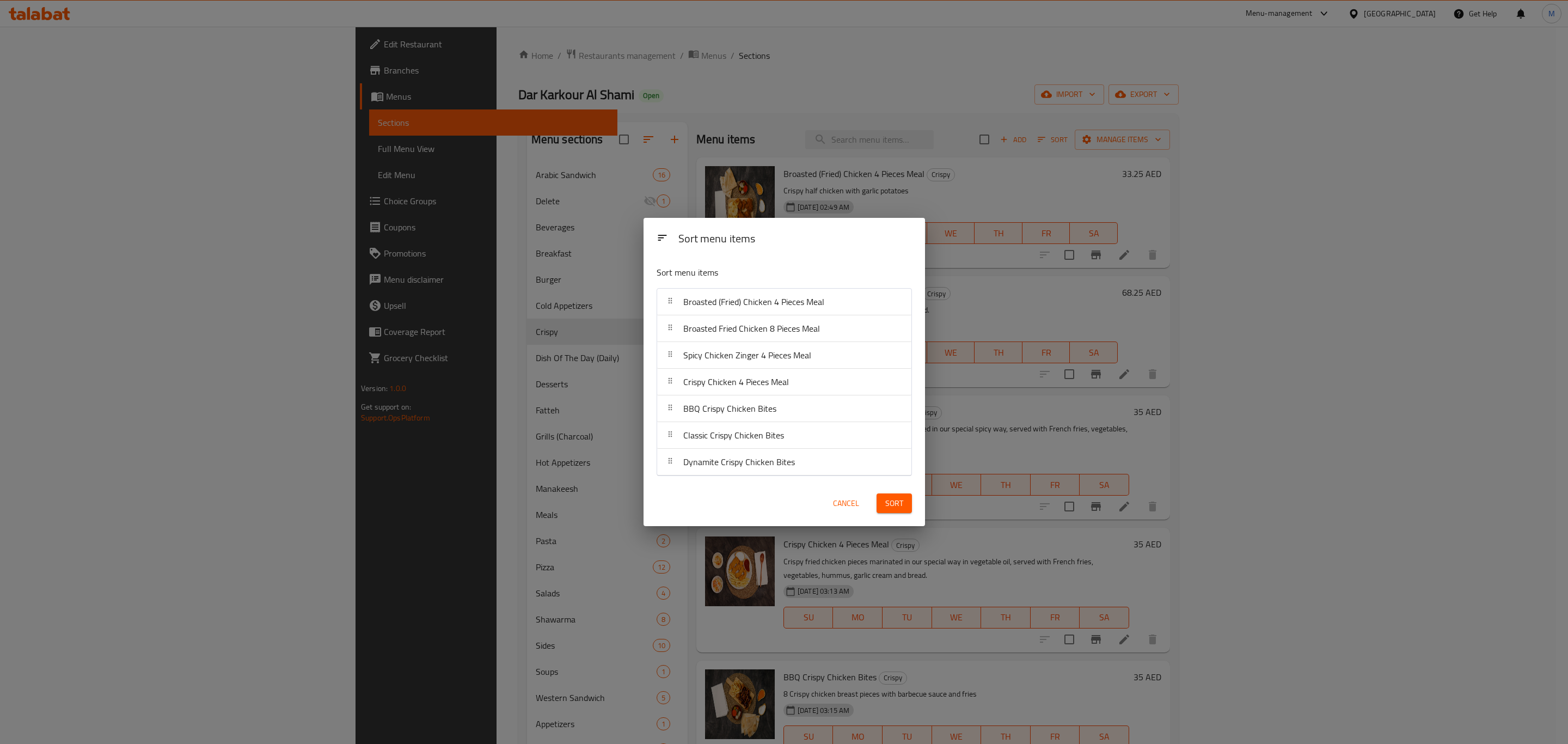
click at [848, 511] on button "Cancel" at bounding box center [846, 503] width 35 height 20
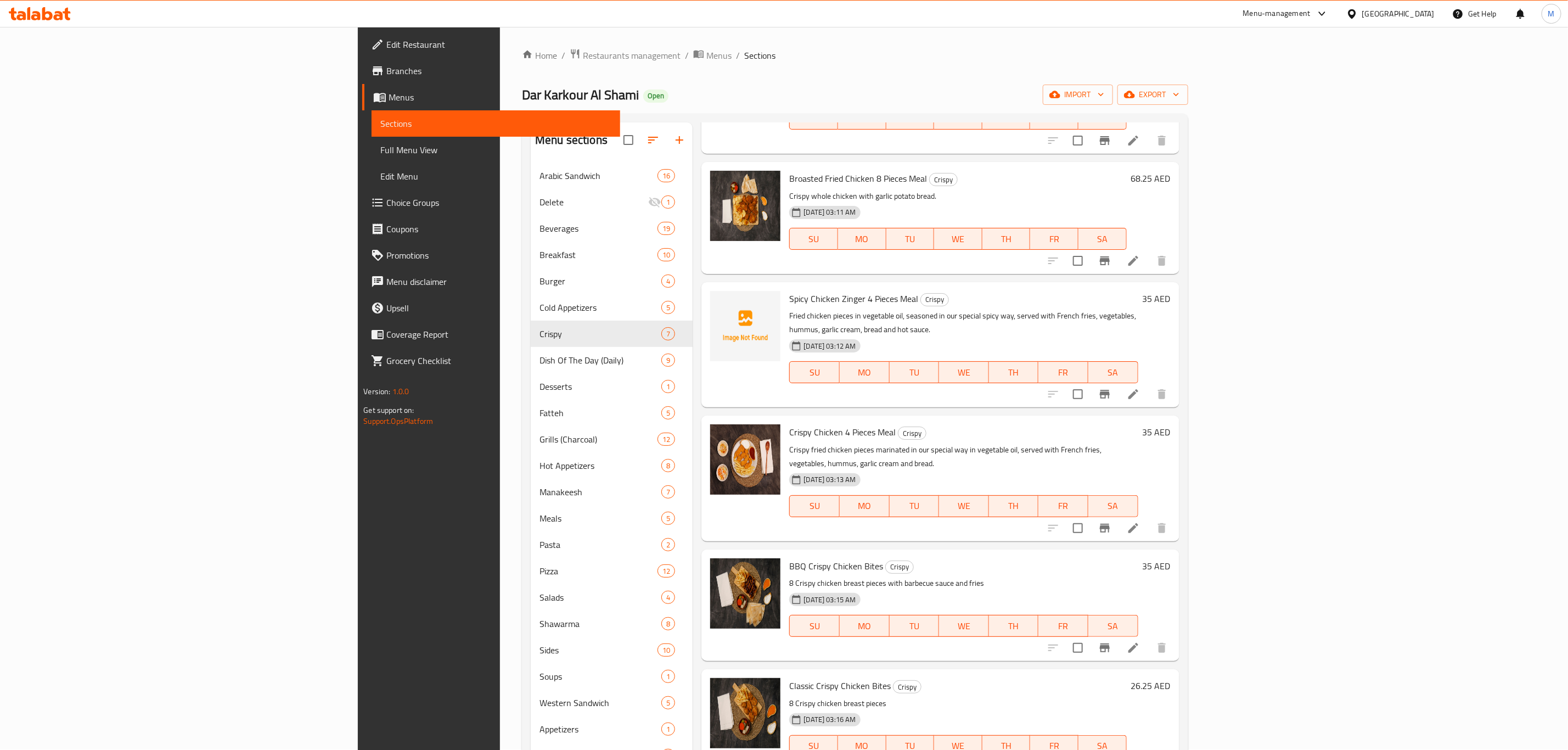
scroll to position [154, 0]
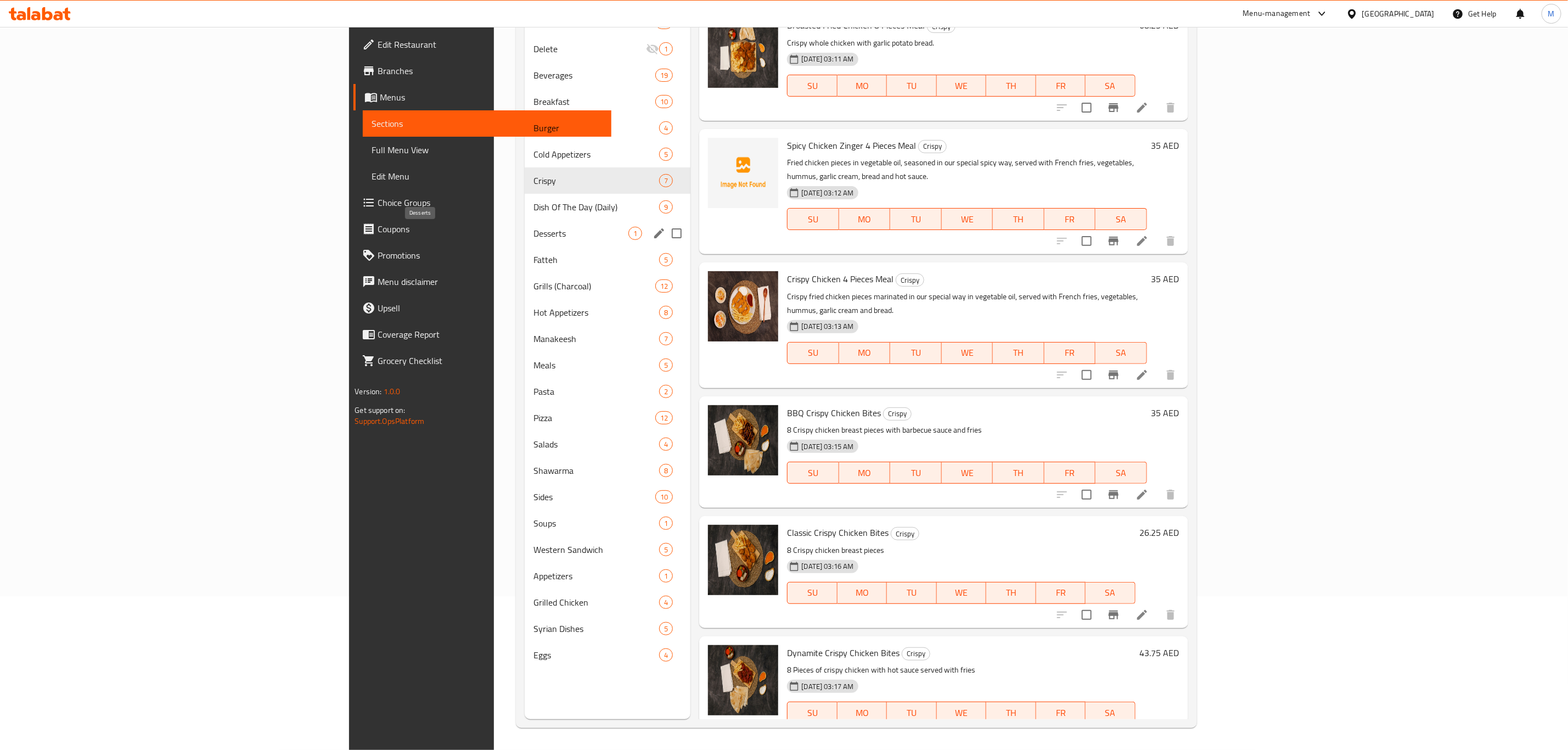
click at [534, 236] on span "Desserts" at bounding box center [581, 233] width 95 height 13
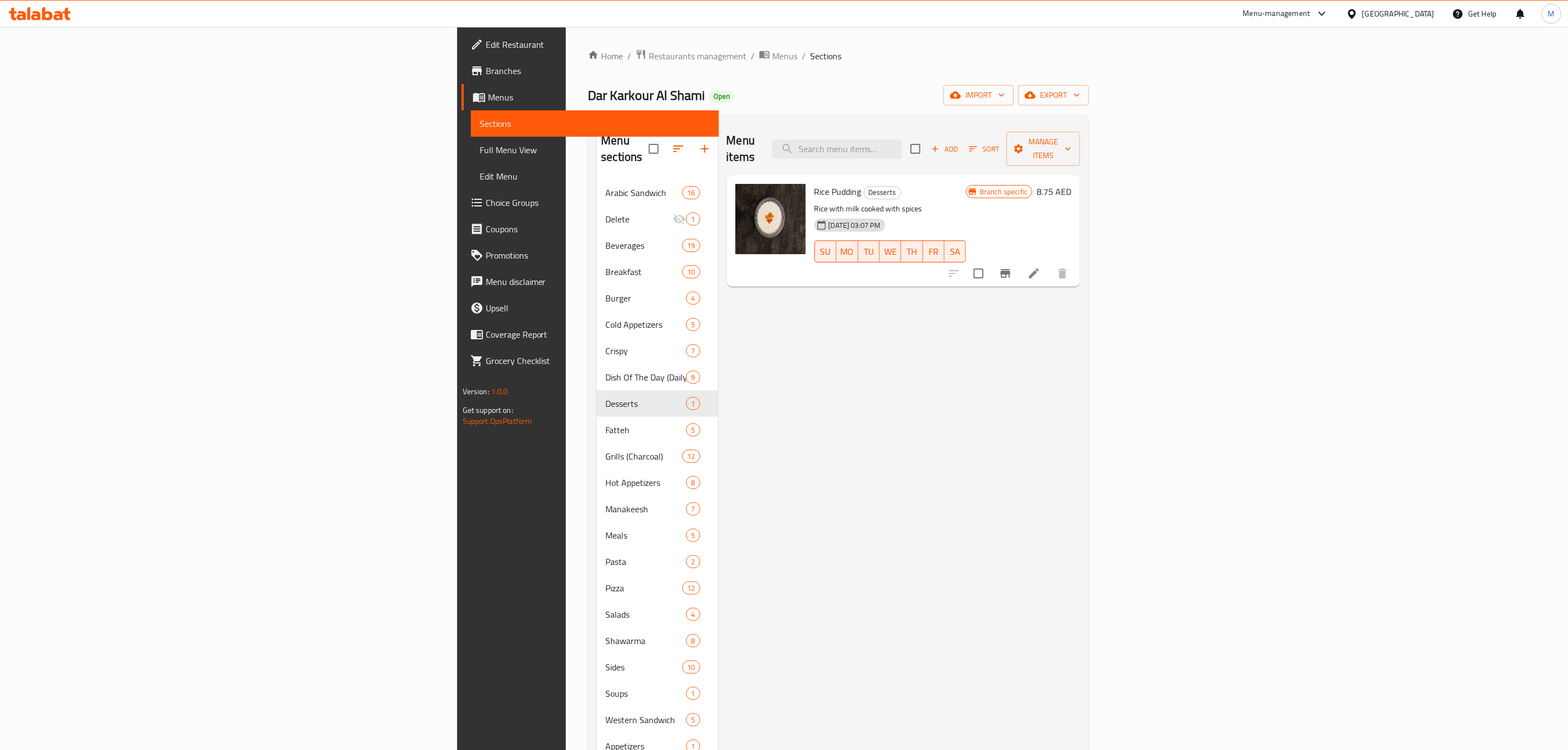
click at [672, 142] on icon "button" at bounding box center [678, 149] width 13 height 13
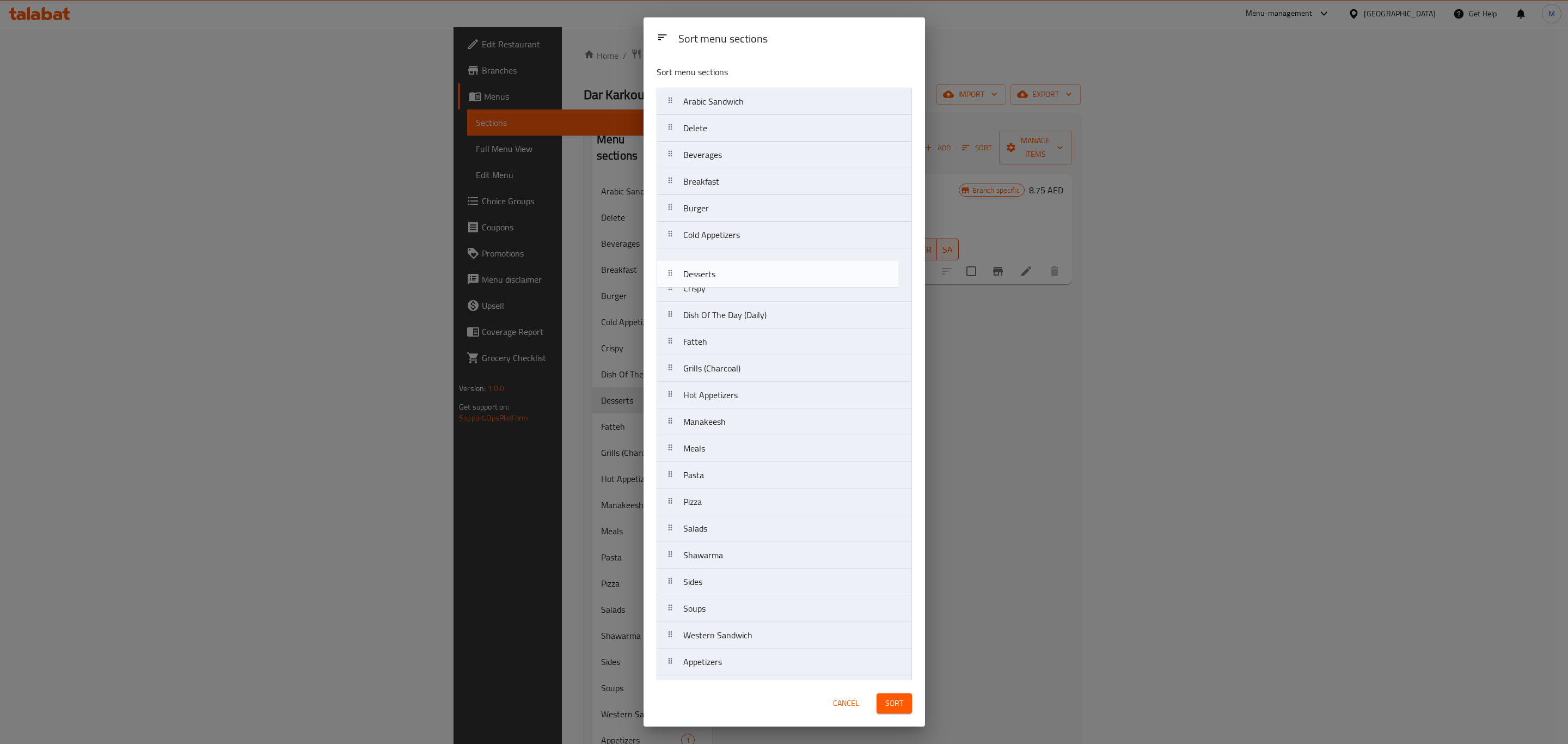
drag, startPoint x: 733, startPoint y: 326, endPoint x: 733, endPoint y: 278, distance: 48.0
click at [733, 278] on nav "Arabic Sandwich Delete Beverages Breakfast Burger Cold Appetizers Crispy Dish O…" at bounding box center [784, 422] width 256 height 668
drag, startPoint x: 733, startPoint y: 260, endPoint x: 732, endPoint y: 291, distance: 31.0
click at [732, 291] on nav "Arabic Sandwich Delete Beverages Breakfast Burger Cold Appetizers Desserts Cris…" at bounding box center [784, 422] width 256 height 668
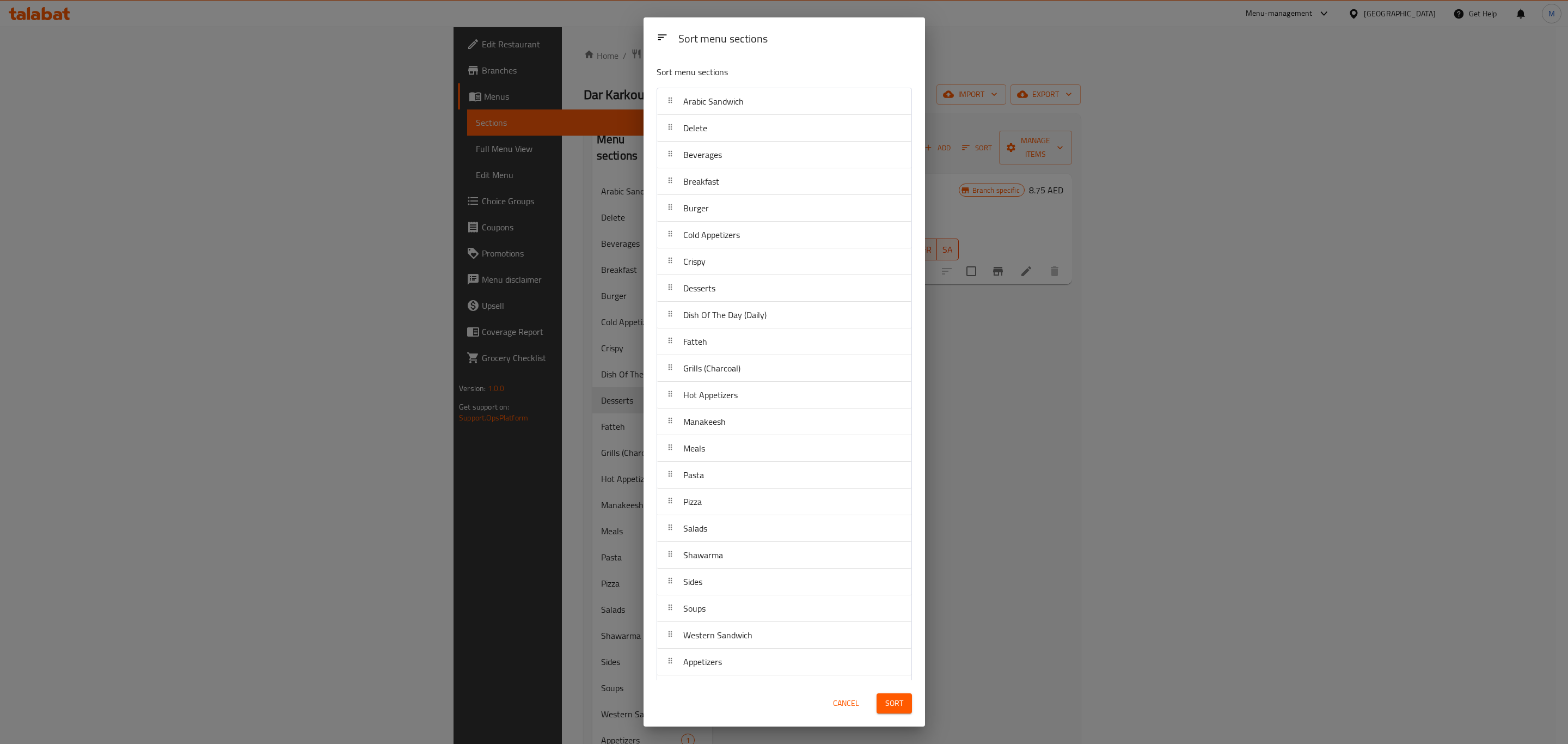
click at [879, 703] on button "Sort" at bounding box center [894, 704] width 35 height 20
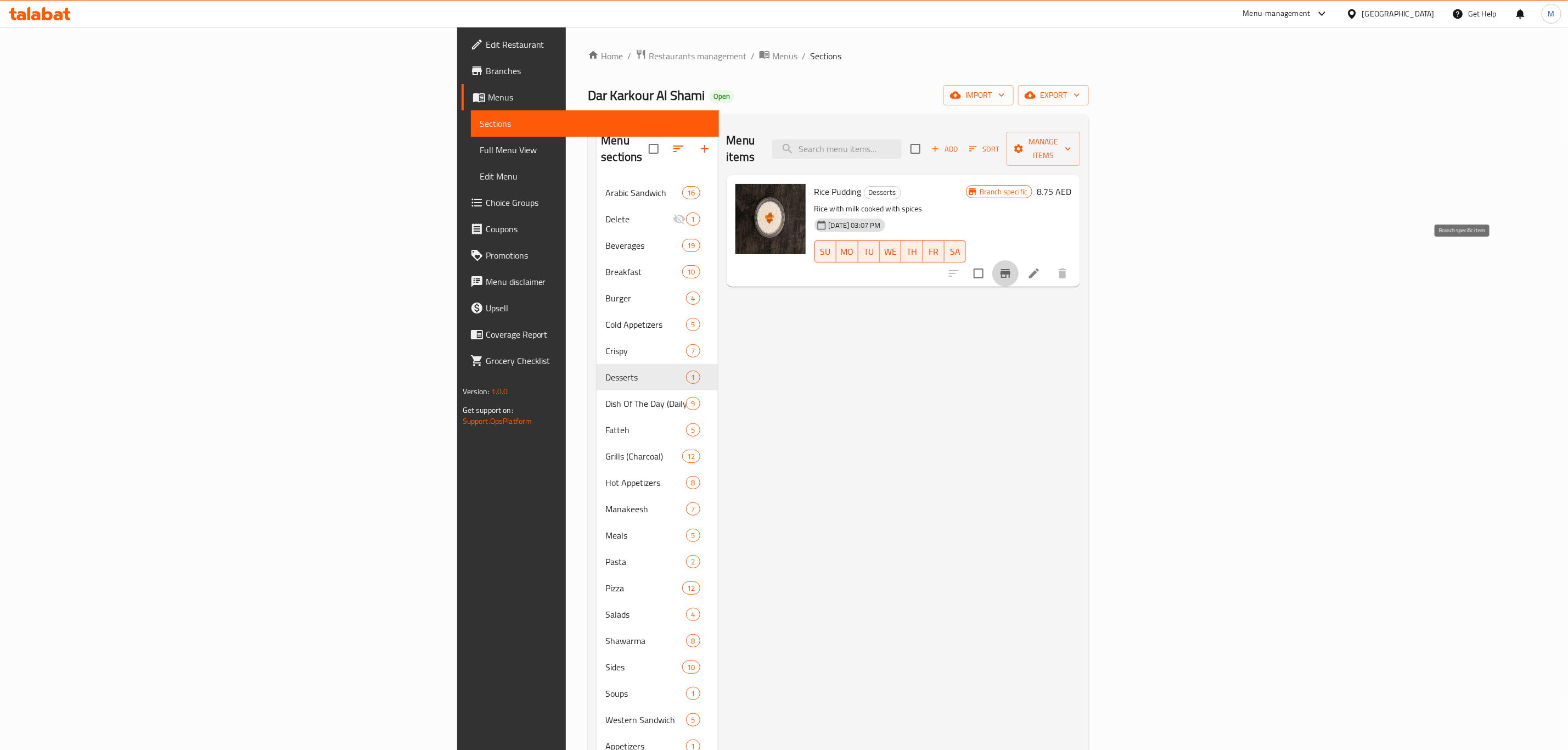
click at [1012, 267] on icon "Branch-specific-item" at bounding box center [1005, 273] width 13 height 13
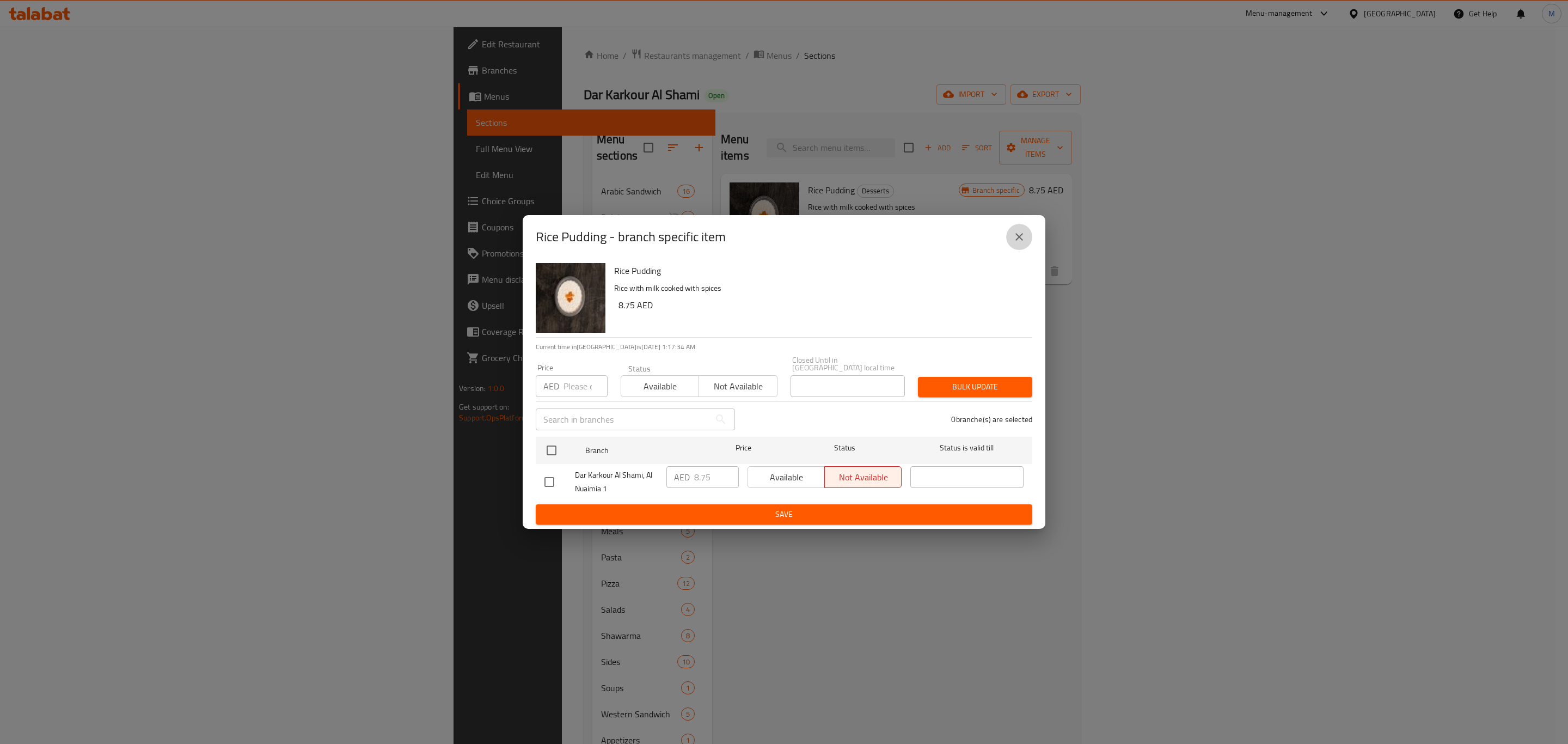
click at [1014, 227] on button "close" at bounding box center [1019, 236] width 26 height 26
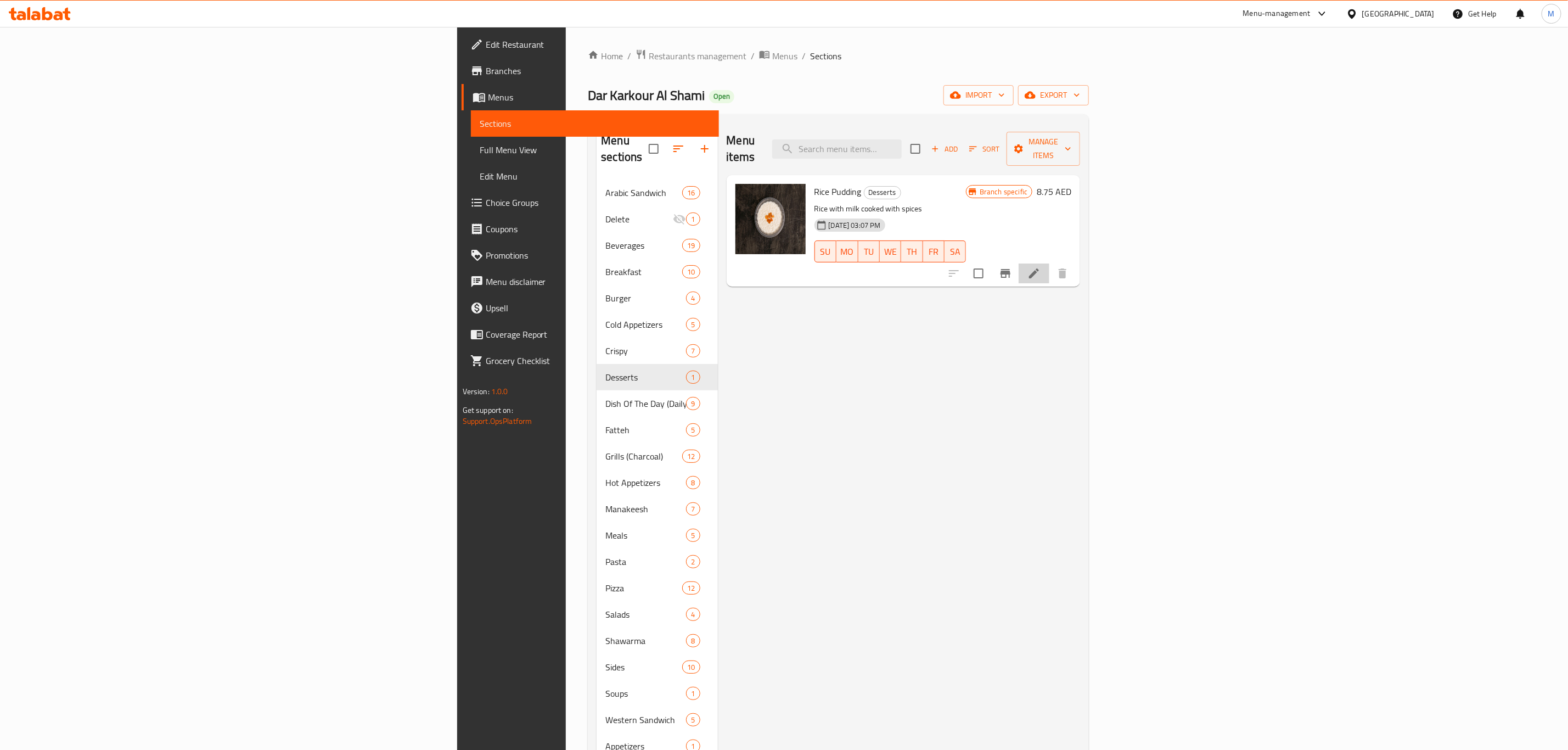
click at [1049, 264] on li at bounding box center [1034, 273] width 31 height 20
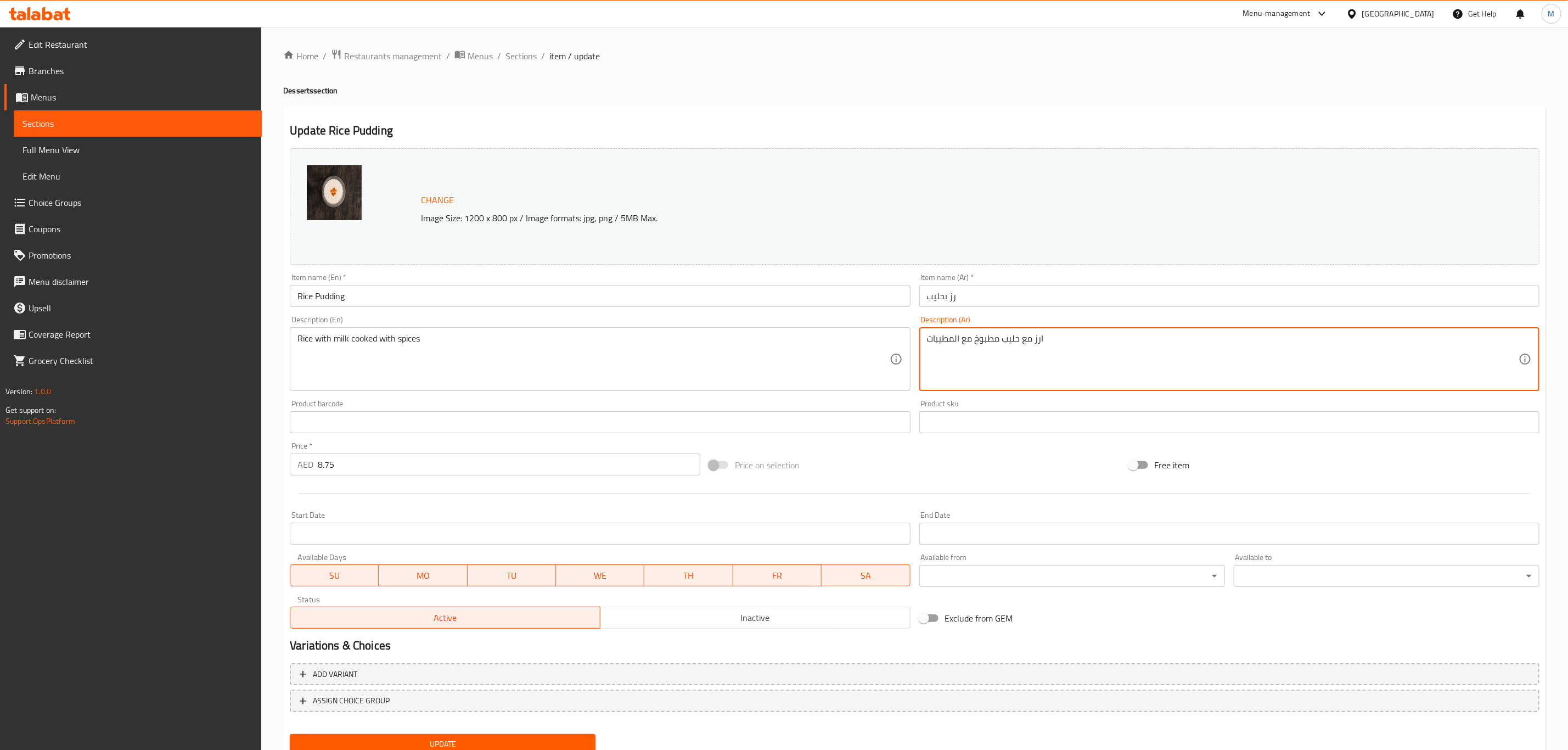
click at [954, 336] on textarea "ارز مع حليب مطبوخ مع المطيبات" at bounding box center [1222, 359] width 592 height 52
click at [512, 60] on span "Sections" at bounding box center [521, 56] width 31 height 13
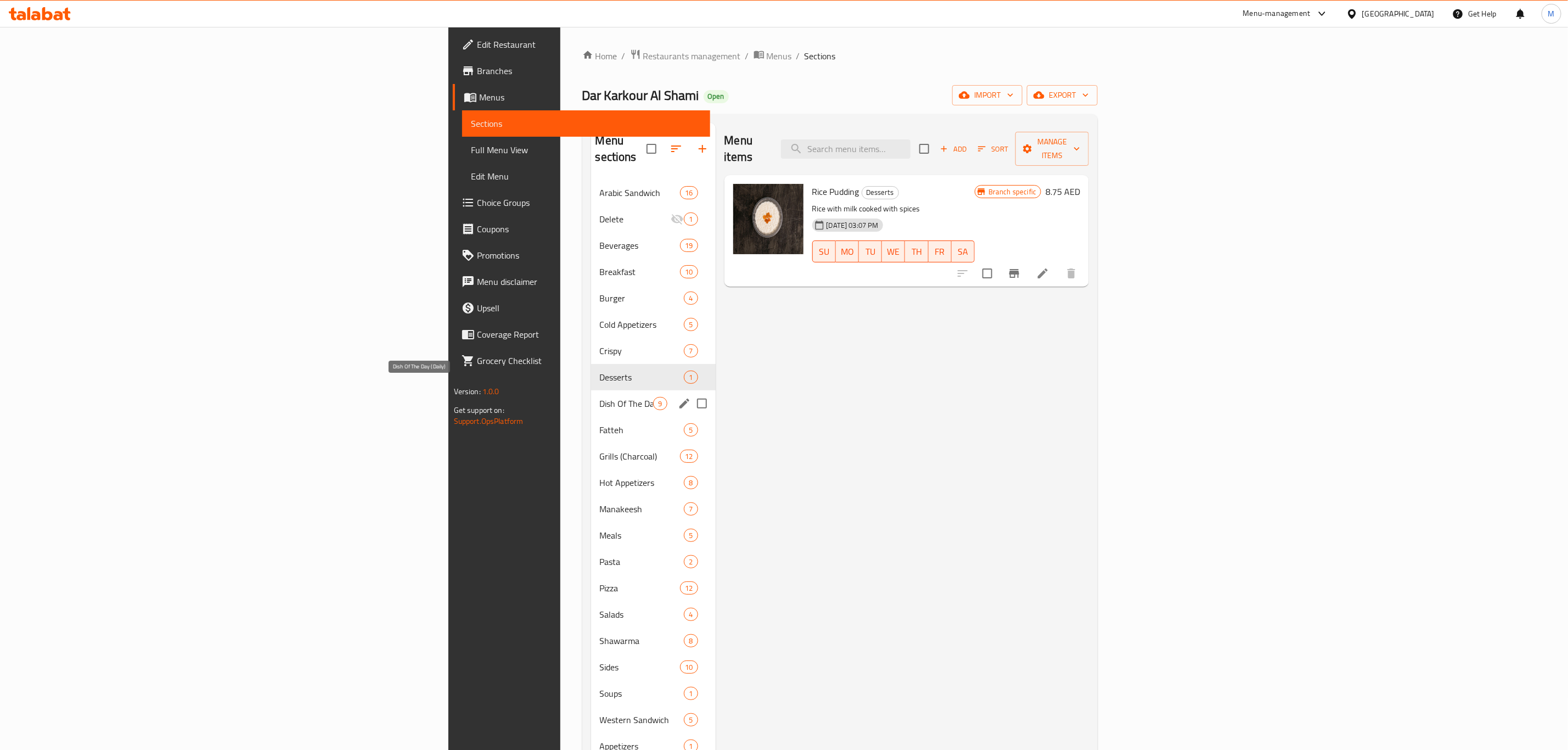
click at [600, 397] on span "Dish Of The Day (Daily)" at bounding box center [627, 404] width 54 height 13
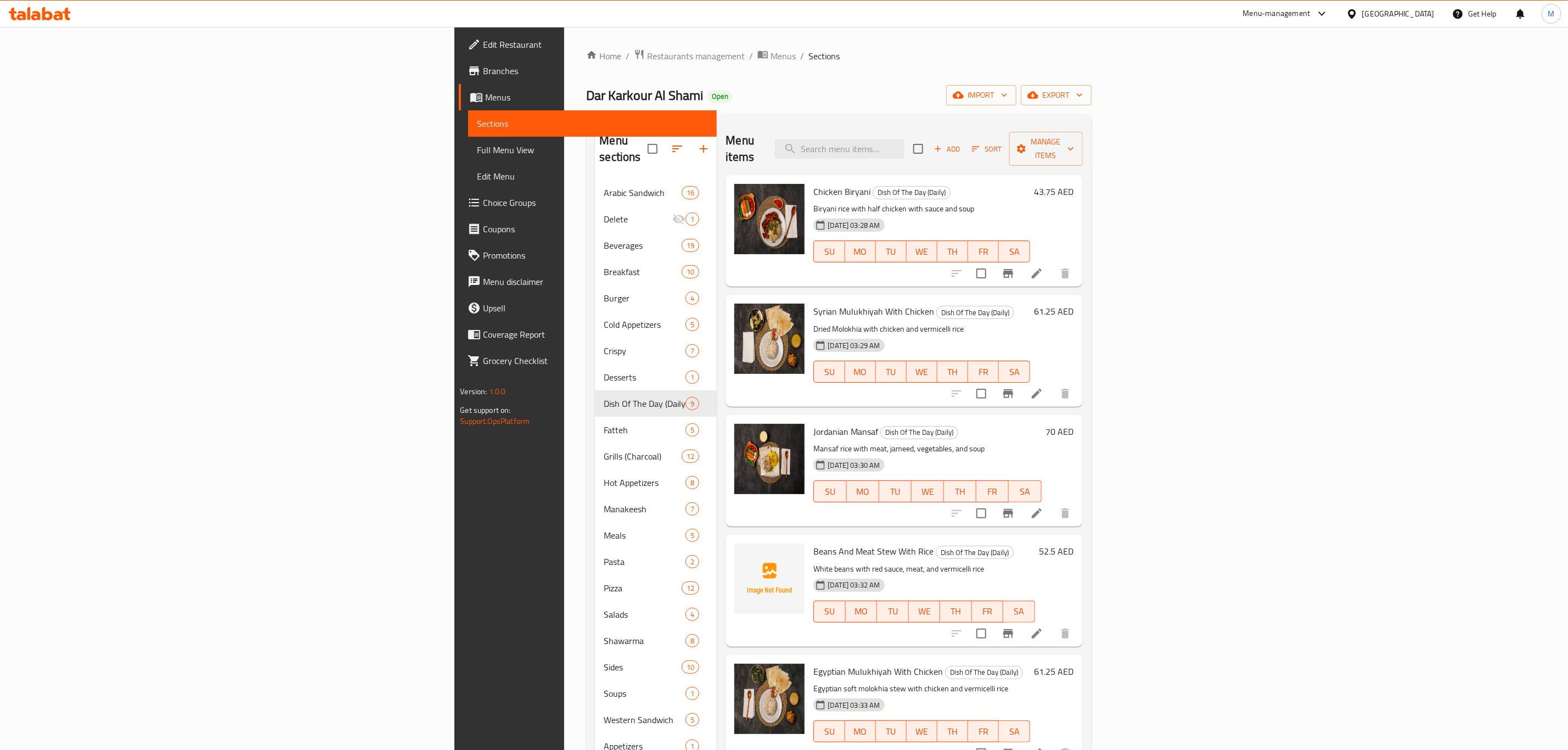
click at [1083, 150] on div "Add Sort Manage items" at bounding box center [998, 149] width 170 height 34
click at [1083, 132] on div "Add Sort Manage items" at bounding box center [998, 149] width 170 height 34
click at [1002, 144] on span "Sort" at bounding box center [987, 149] width 30 height 13
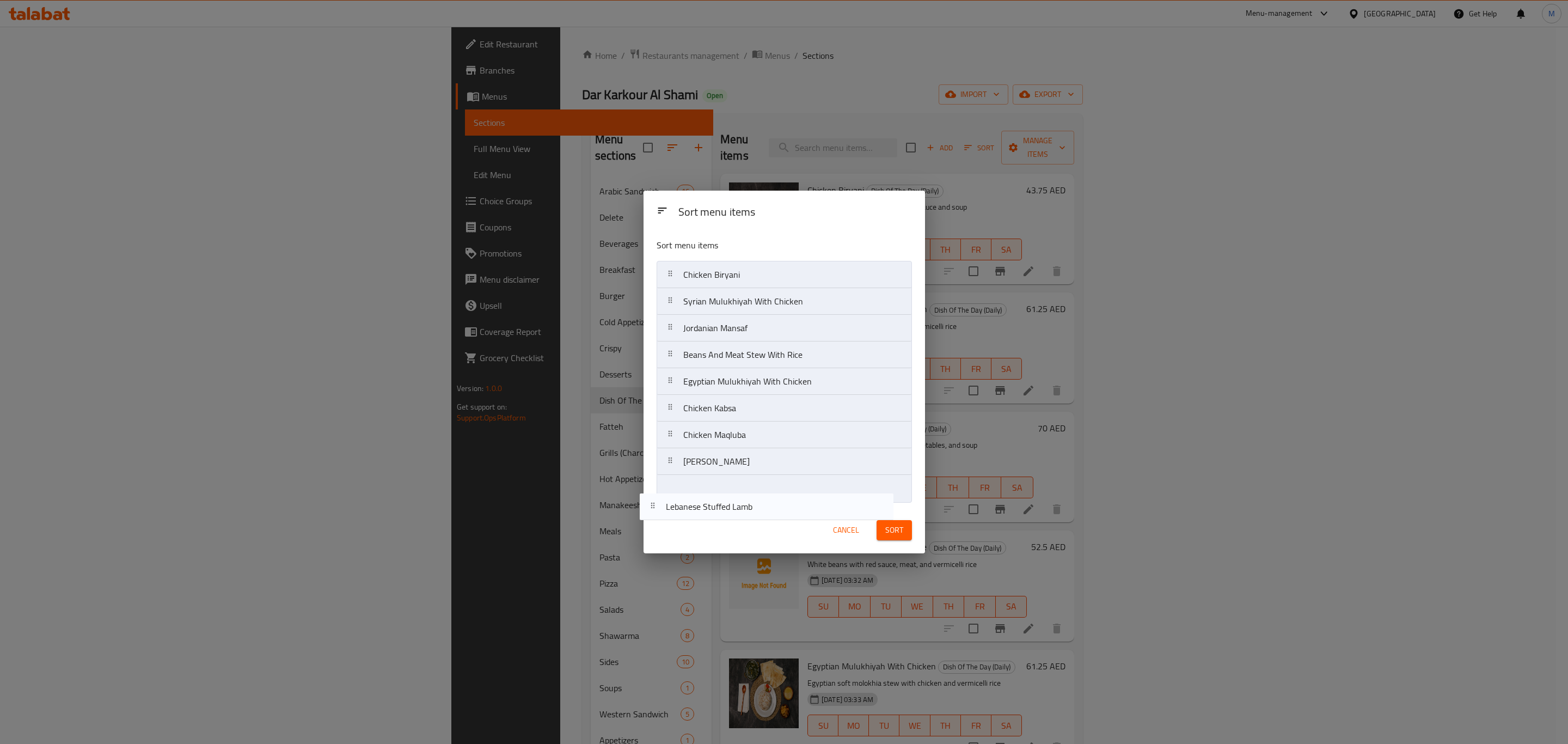
drag, startPoint x: 820, startPoint y: 415, endPoint x: 803, endPoint y: 520, distance: 106.4
click at [803, 520] on div "Sort menu items Sort menu items Chicken Biryani Syrian Mulukhiyah With Chicken …" at bounding box center [784, 372] width 282 height 362
drag, startPoint x: 798, startPoint y: 493, endPoint x: 802, endPoint y: 414, distance: 79.1
click at [802, 414] on nav "Chicken Biryani Syrian Mulukhiyah With Chicken Jordanian Mansaf Beans And Meat …" at bounding box center [784, 381] width 256 height 241
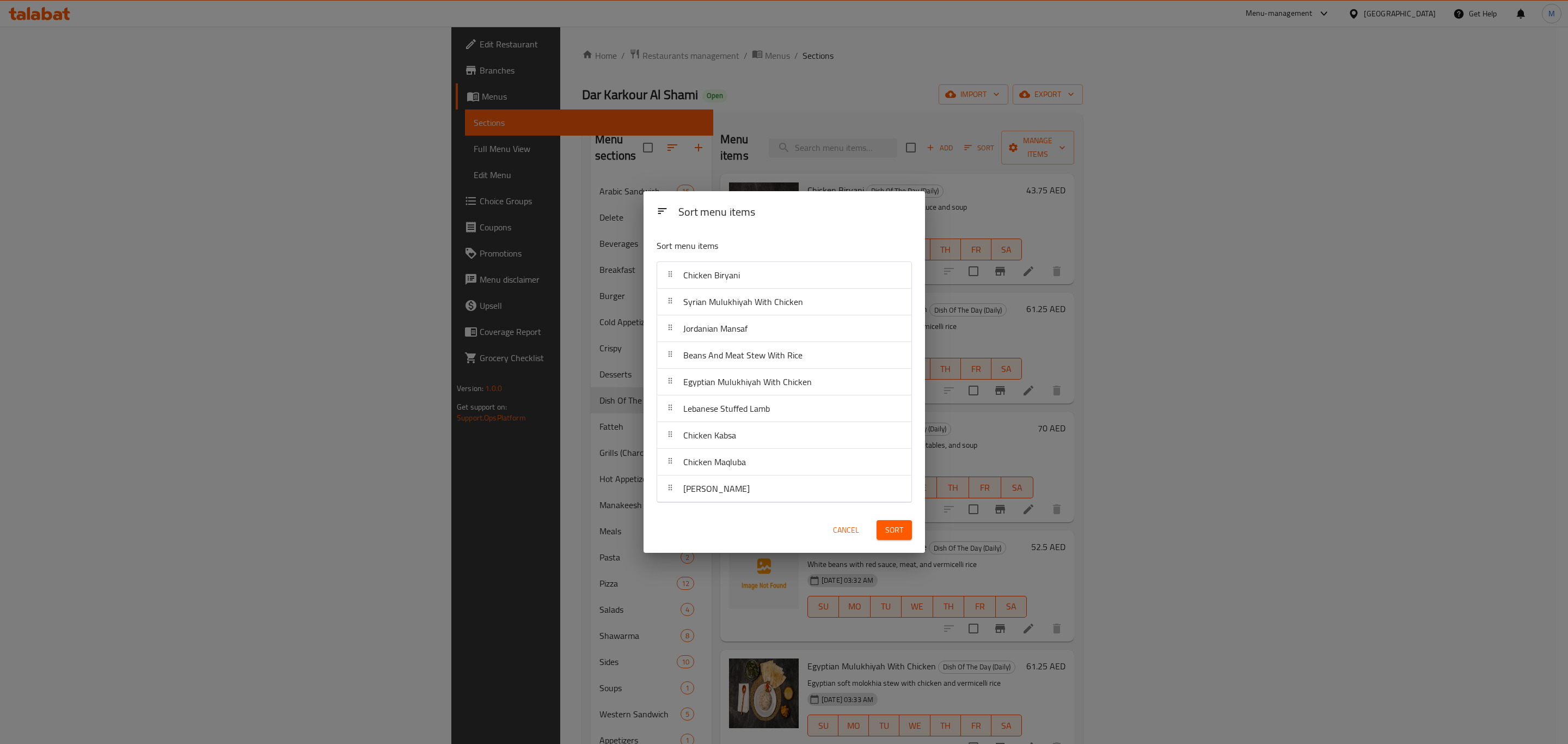
click at [831, 526] on button "Cancel" at bounding box center [846, 530] width 35 height 20
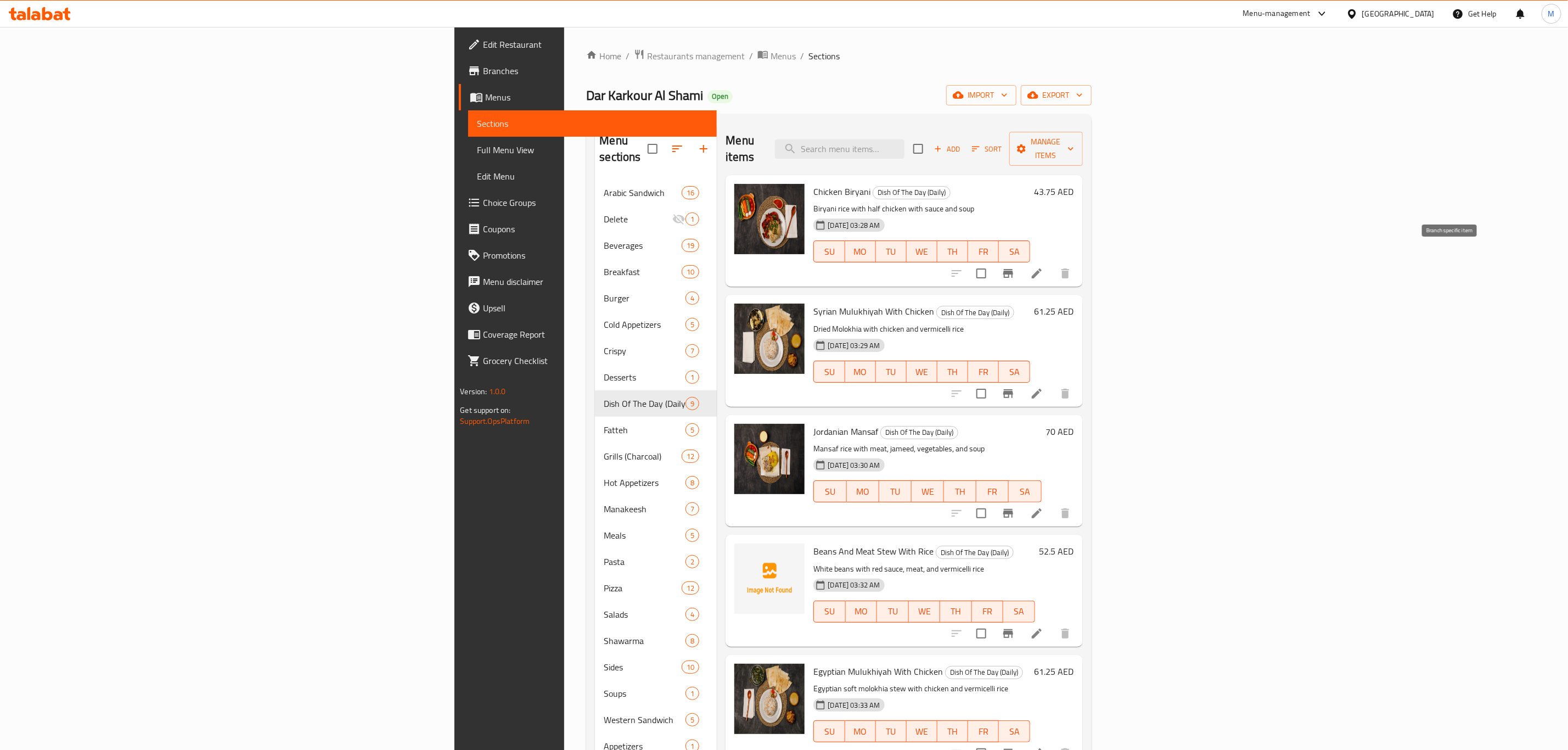
click at [1013, 269] on icon "Branch-specific-item" at bounding box center [1008, 273] width 10 height 9
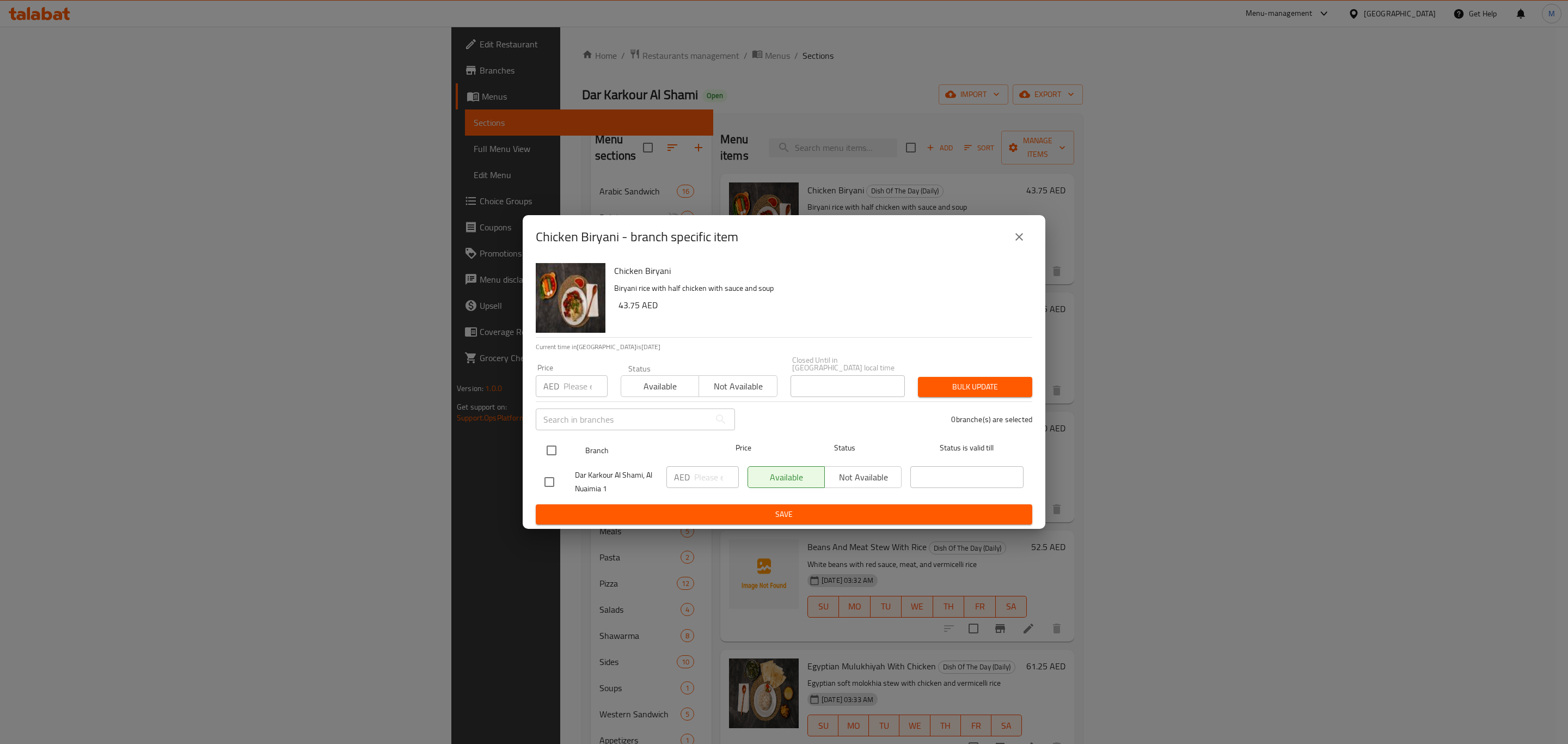
click at [546, 441] on input "checkbox" at bounding box center [552, 450] width 23 height 23
checkbox input "true"
click at [624, 300] on h6 "43.75 AED" at bounding box center [821, 305] width 405 height 15
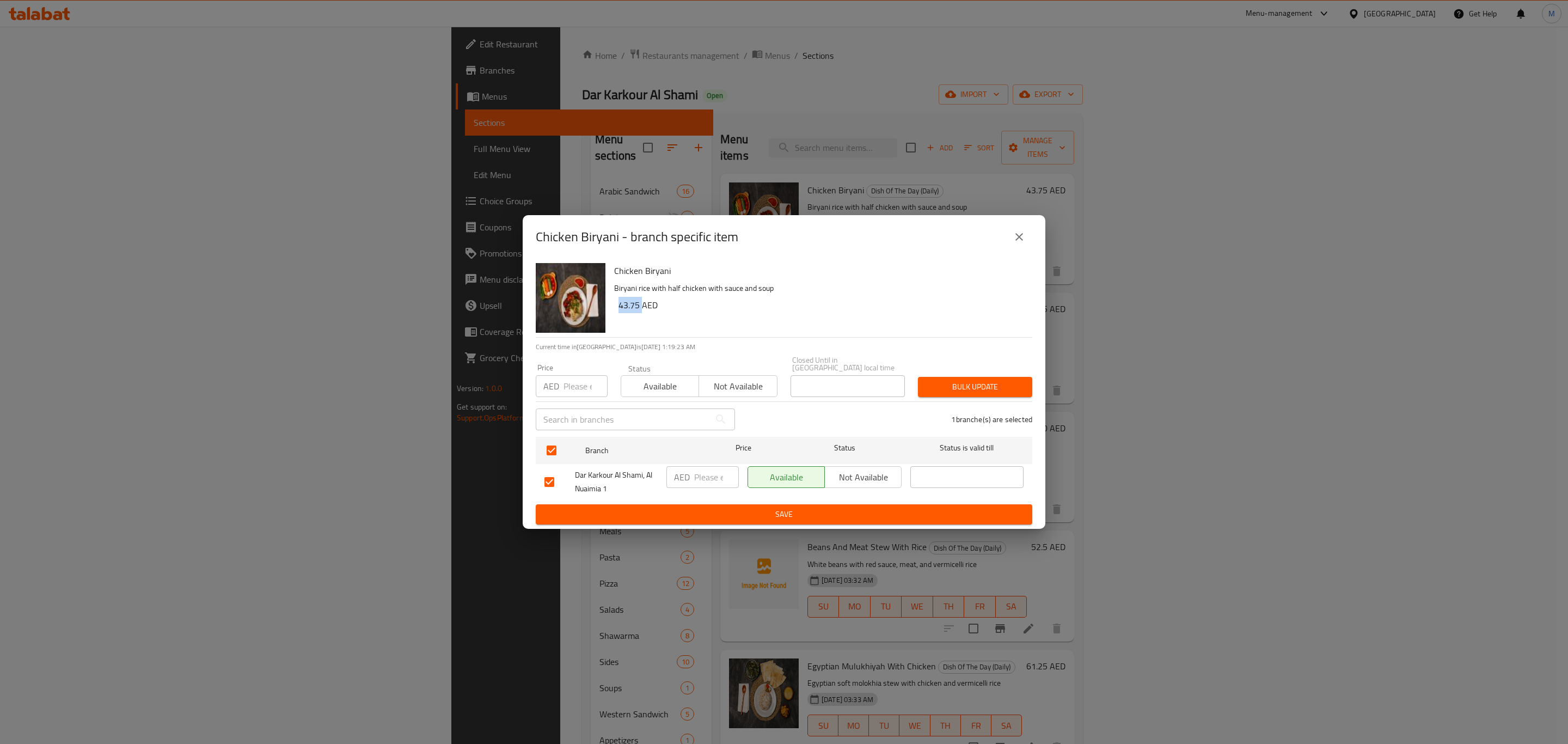
copy h6 "43.75"
click at [694, 477] on input "number" at bounding box center [716, 477] width 45 height 22
paste input "43.75"
type input "43.75"
click at [722, 512] on span "Save" at bounding box center [784, 514] width 479 height 13
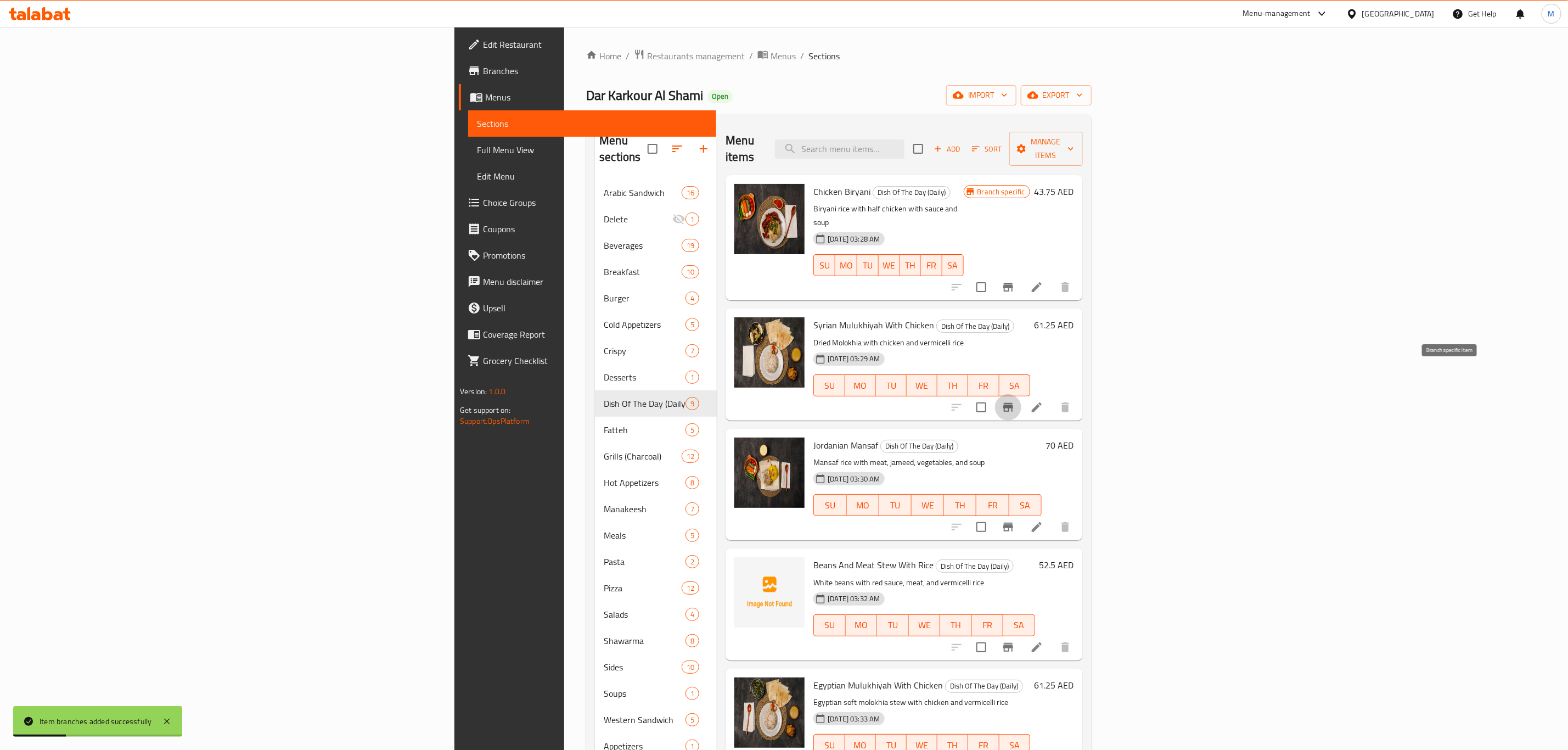
click at [1013, 403] on icon "Branch-specific-item" at bounding box center [1008, 407] width 10 height 9
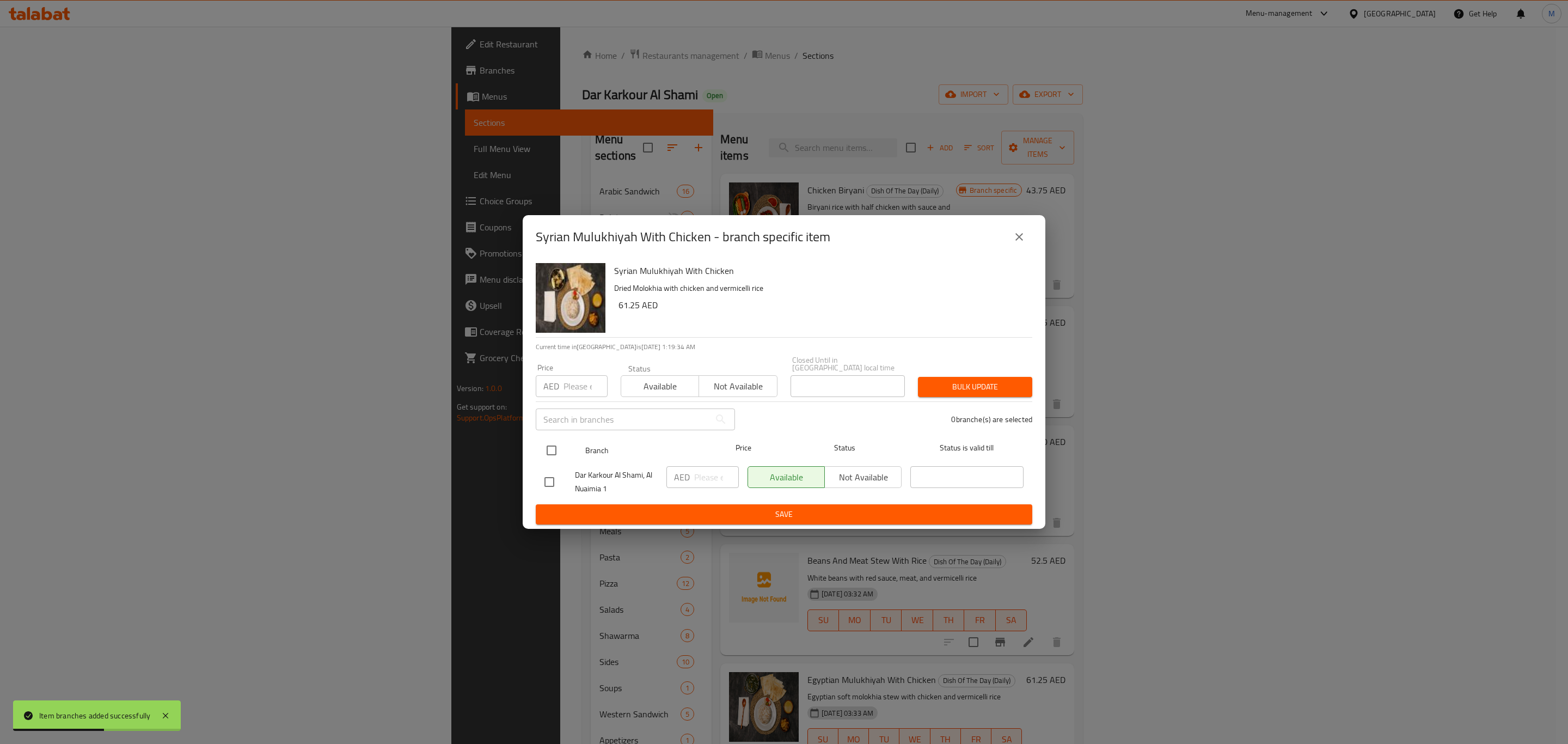
click at [551, 448] on input "checkbox" at bounding box center [552, 450] width 23 height 23
checkbox input "true"
click at [698, 479] on input "number" at bounding box center [716, 477] width 45 height 22
paste input "61.25"
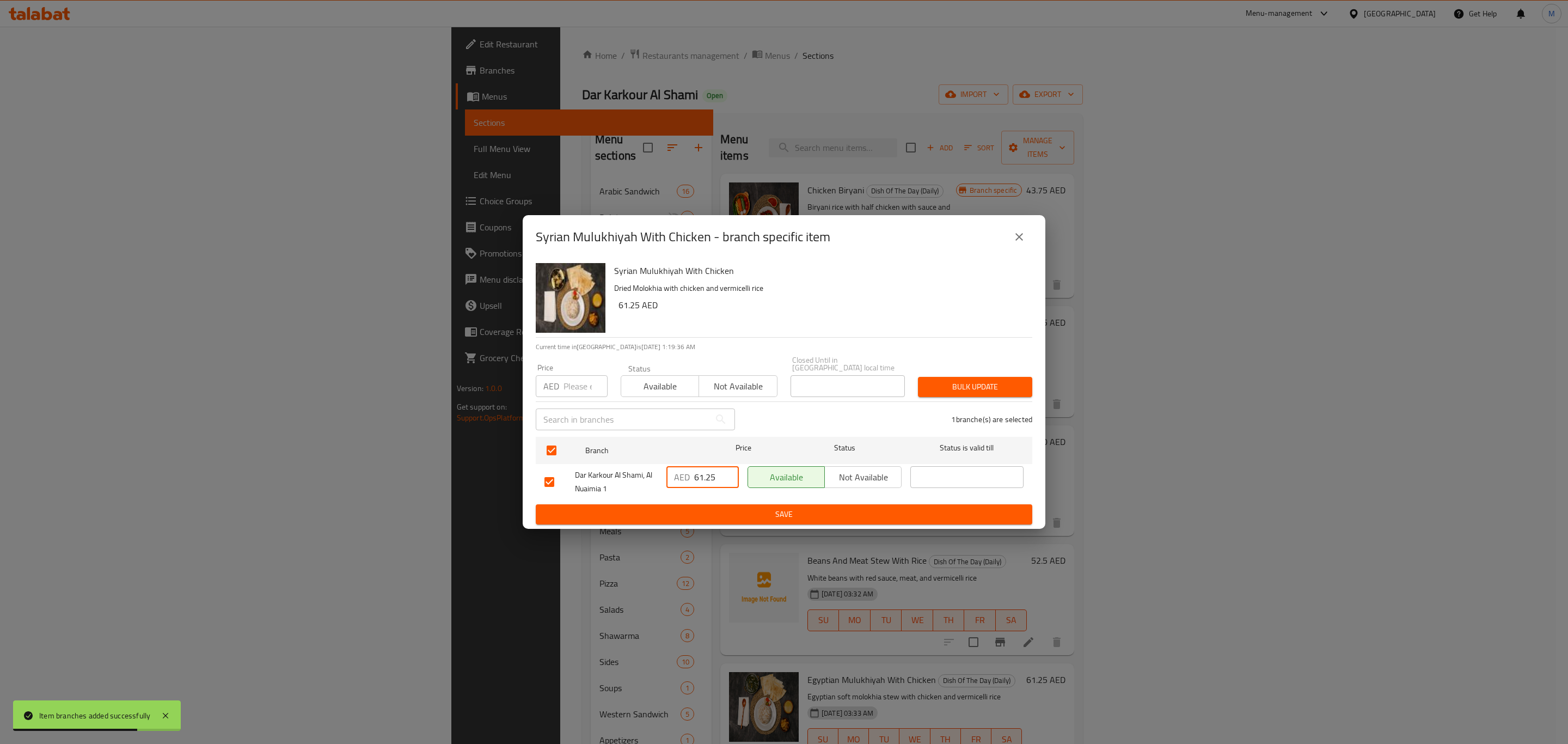
type input "61.25"
click at [711, 515] on span "Save" at bounding box center [784, 514] width 479 height 13
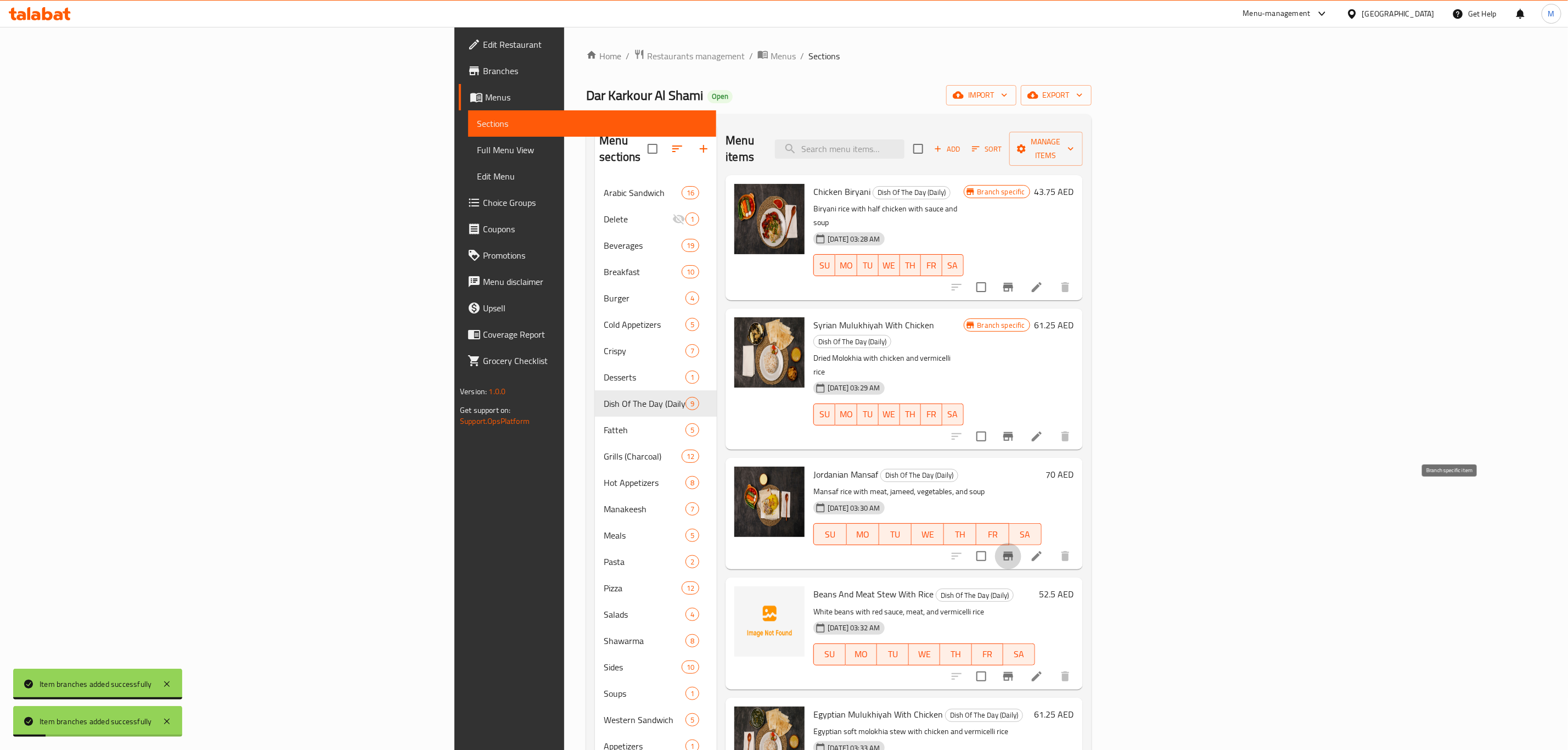
click at [1013, 552] on icon "Branch-specific-item" at bounding box center [1008, 556] width 10 height 9
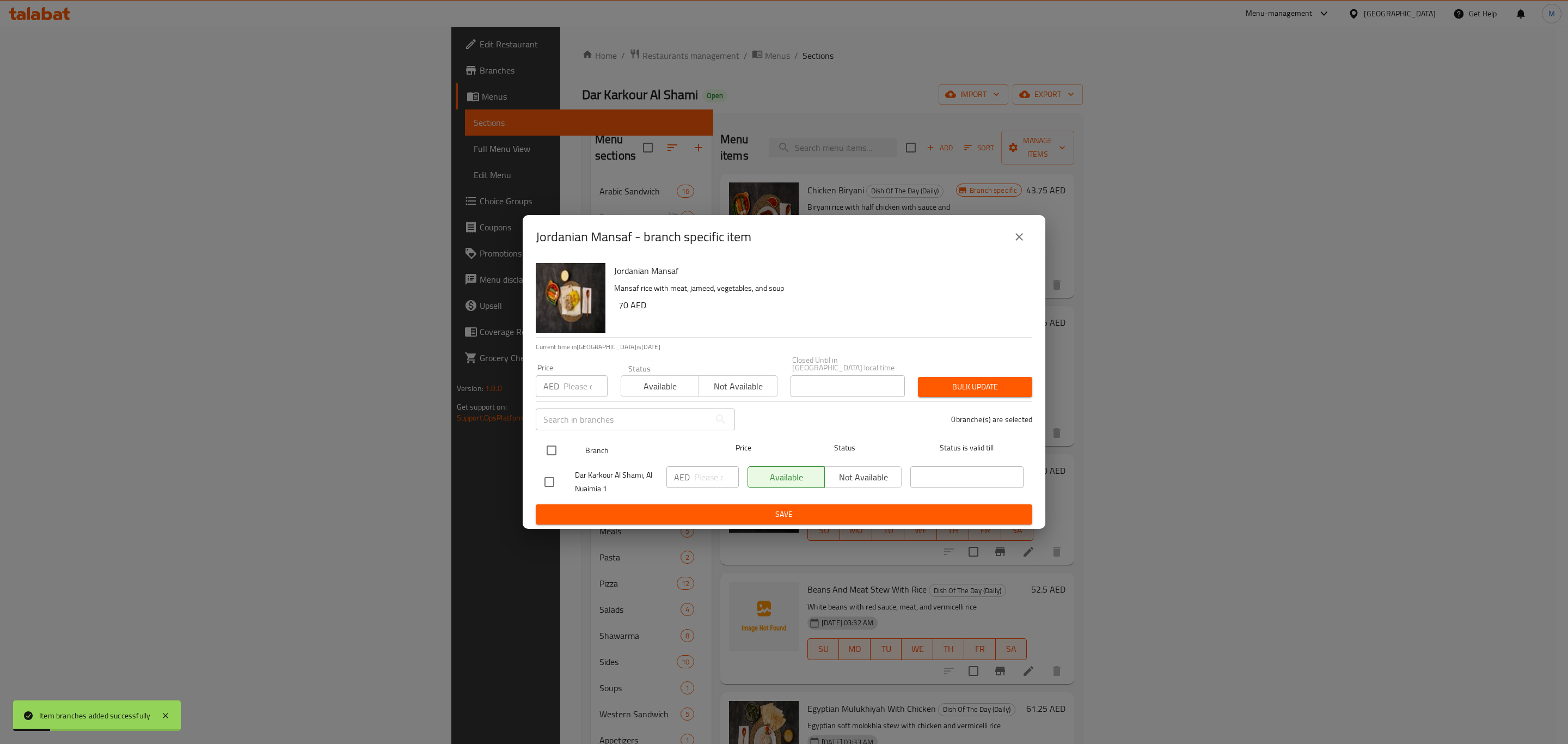
click at [562, 456] on input "checkbox" at bounding box center [552, 450] width 23 height 23
checkbox input "true"
click at [689, 472] on p "AED" at bounding box center [682, 477] width 16 height 13
click at [701, 478] on input "number" at bounding box center [716, 477] width 45 height 22
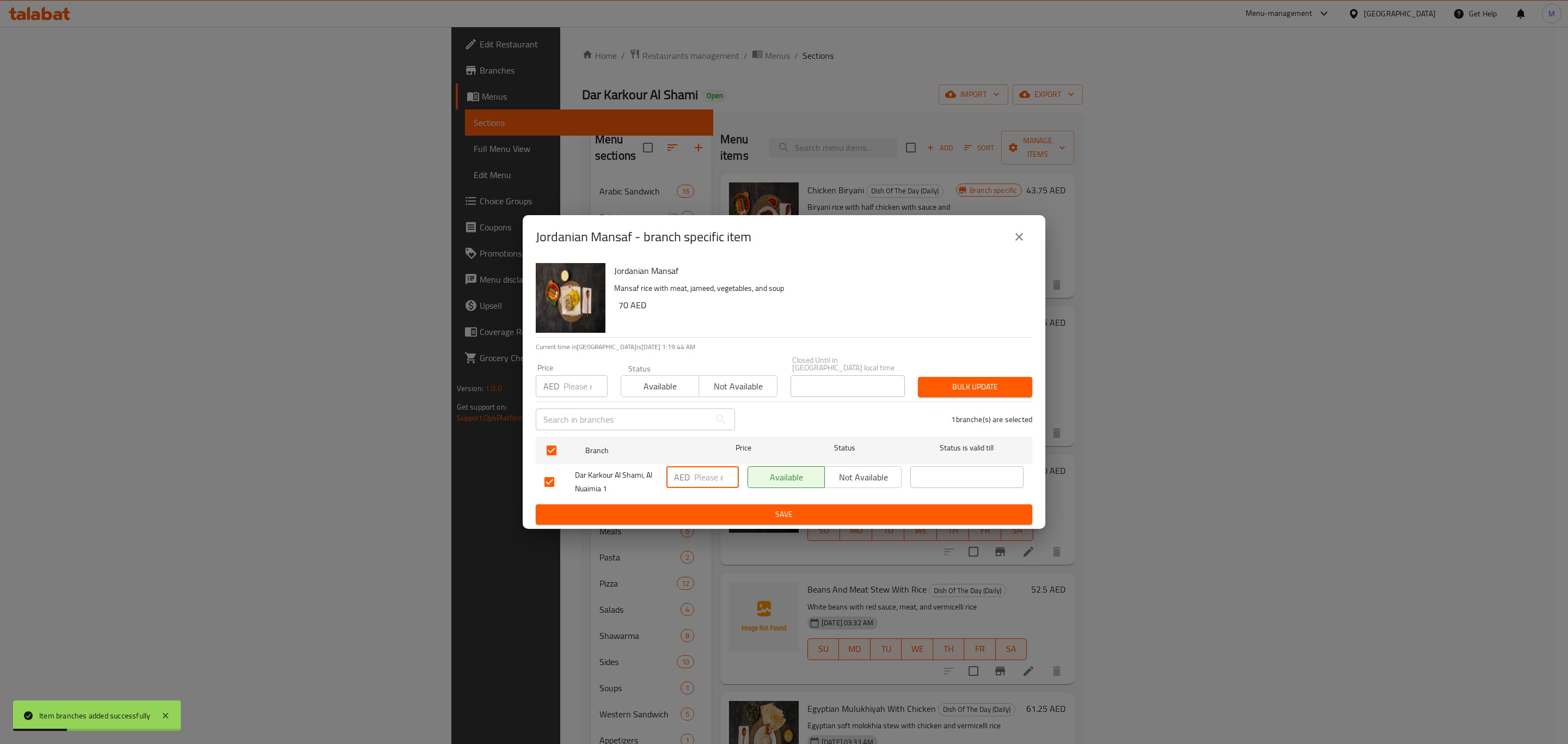
paste input "70"
type input "70"
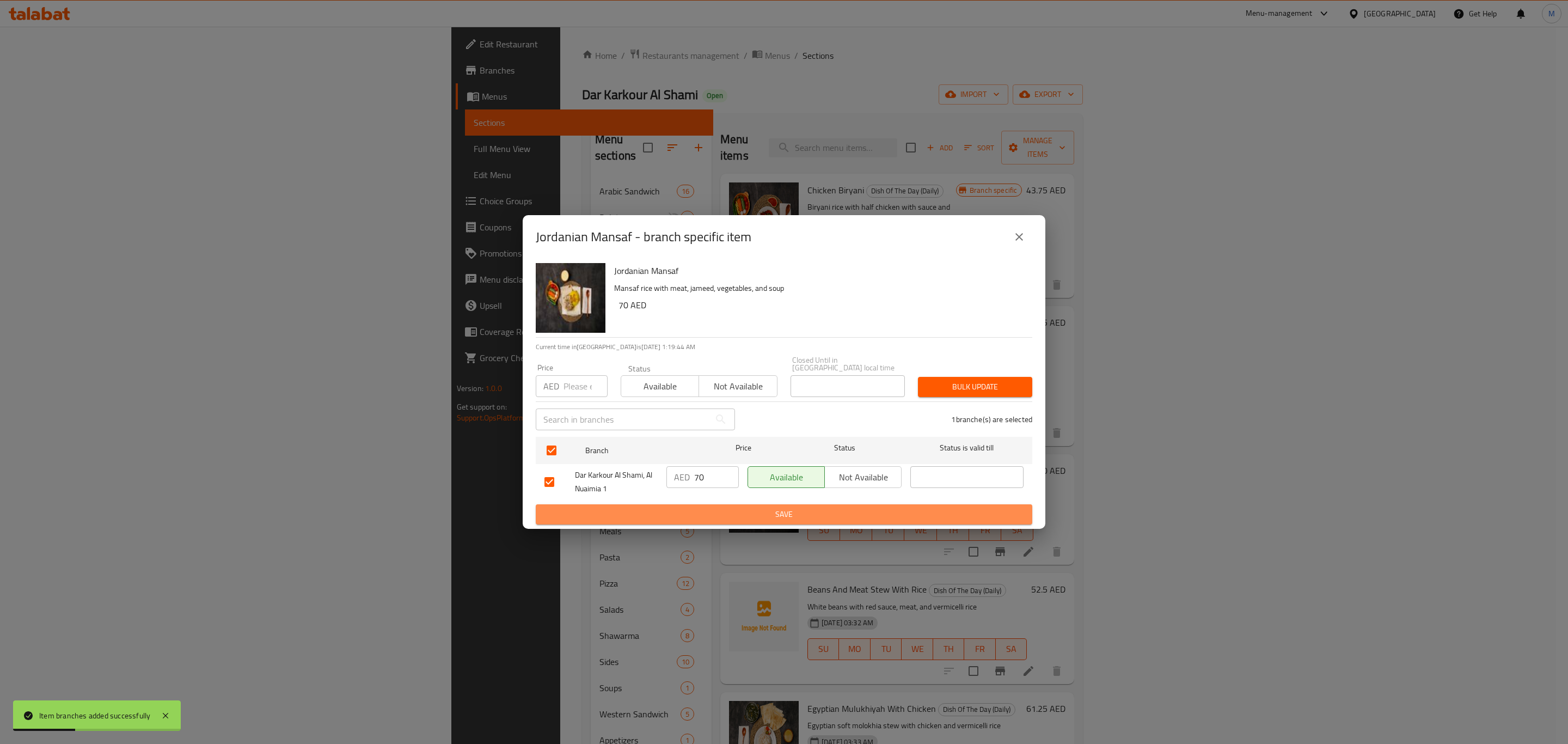
click at [709, 510] on span "Save" at bounding box center [784, 514] width 479 height 13
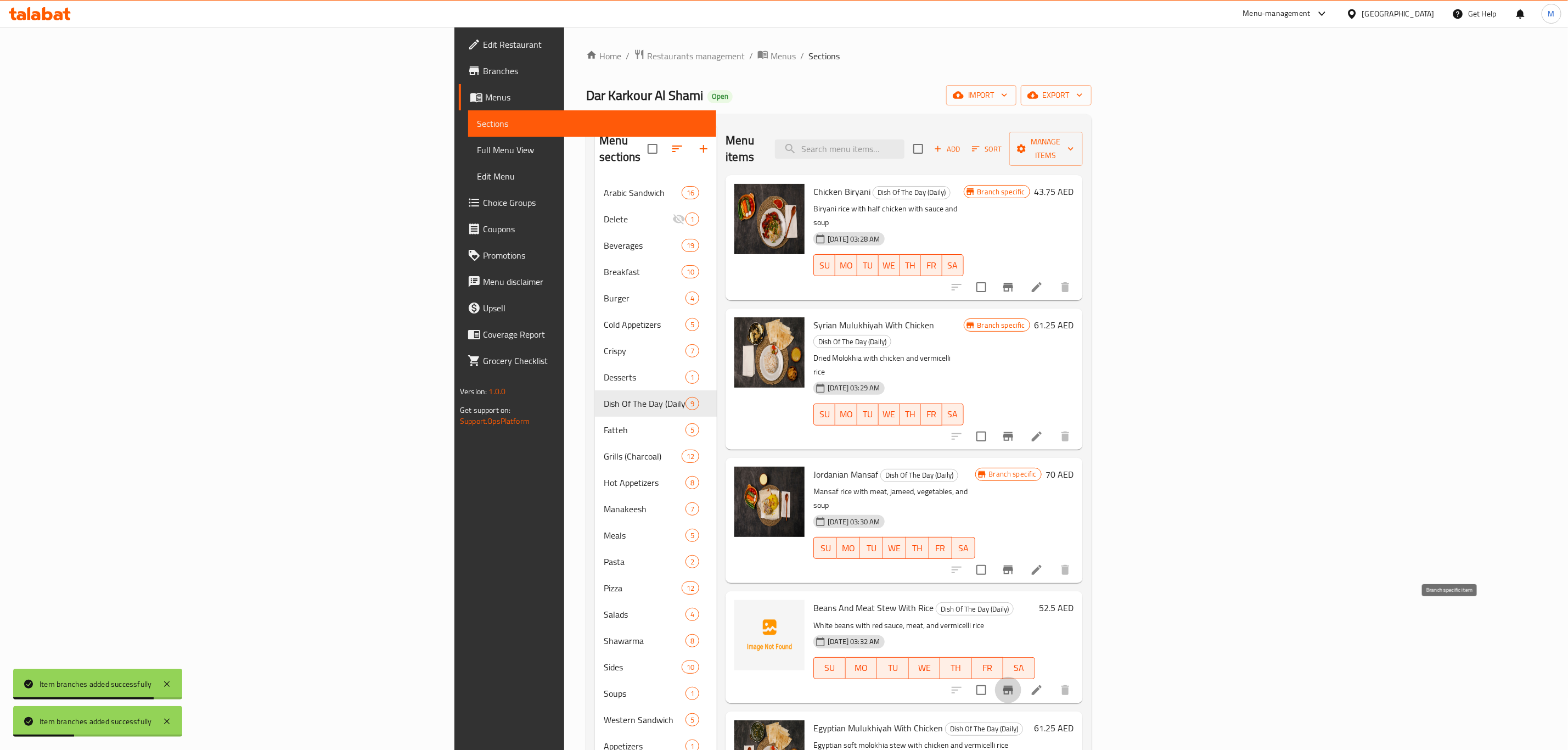
click at [1021, 677] on button "Branch-specific-item" at bounding box center [1008, 690] width 26 height 26
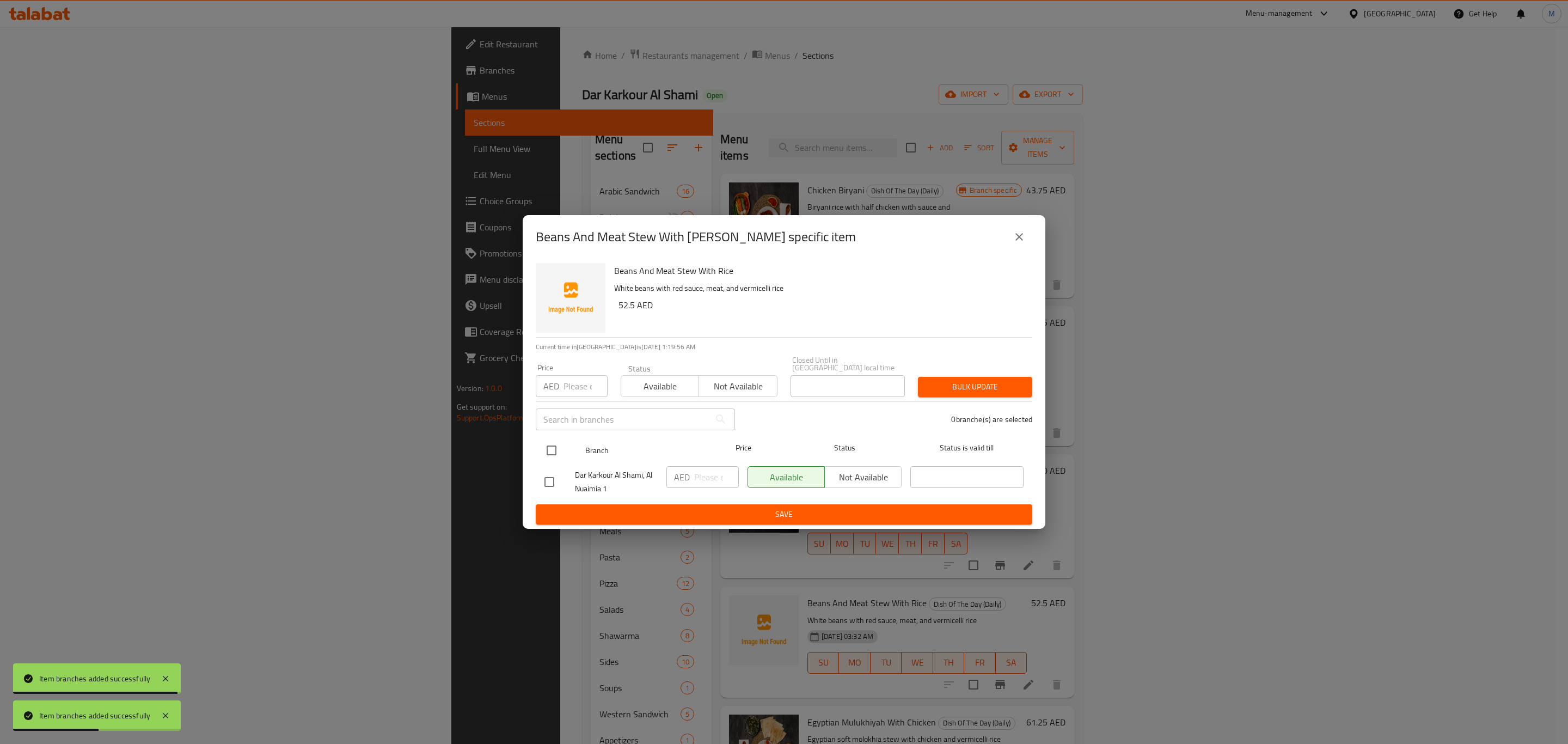
click at [544, 453] on input "checkbox" at bounding box center [552, 450] width 23 height 23
checkbox input "true"
click at [696, 483] on input "number" at bounding box center [716, 477] width 45 height 22
paste input "52.5"
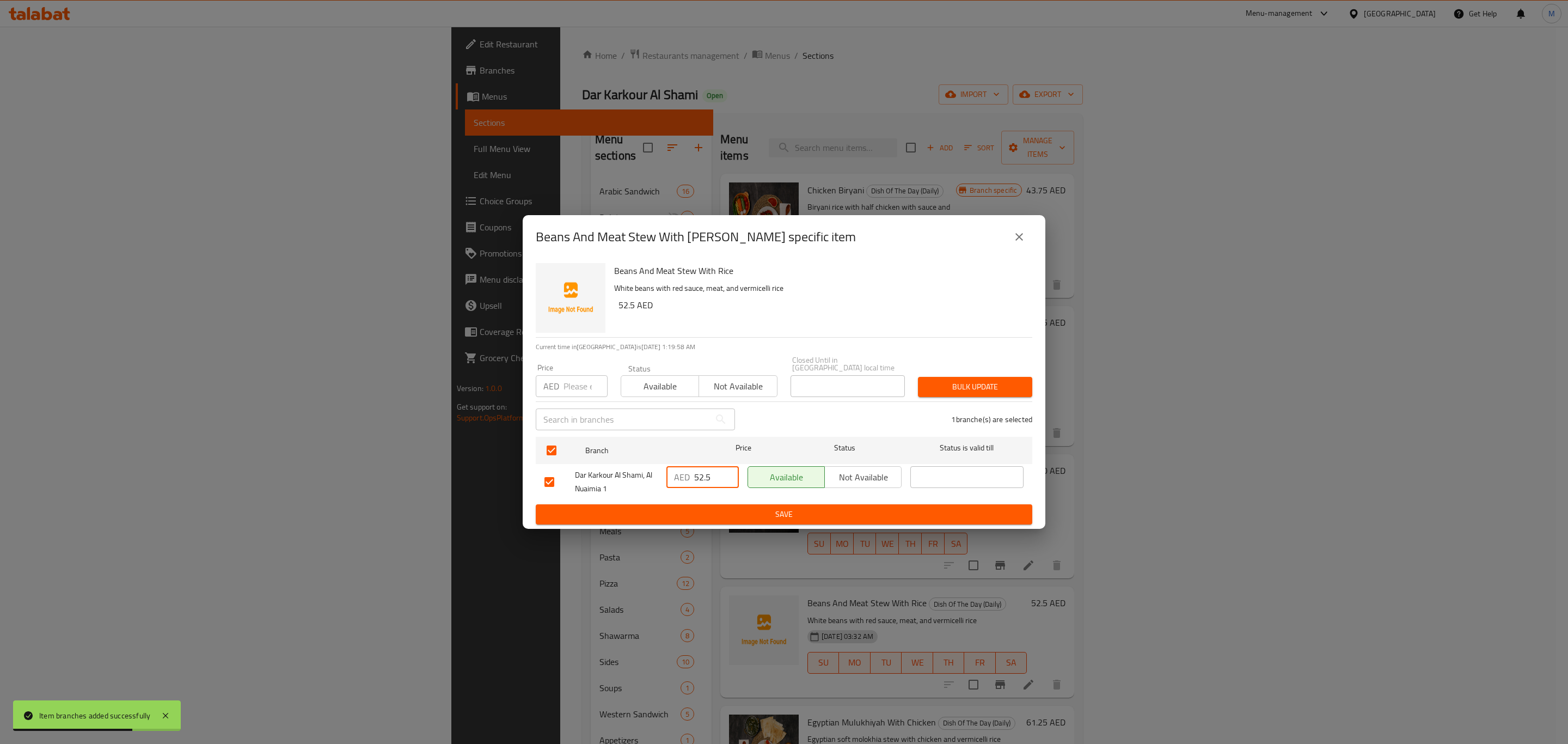
type input "52.5"
click at [703, 505] on button "Save" at bounding box center [784, 514] width 497 height 20
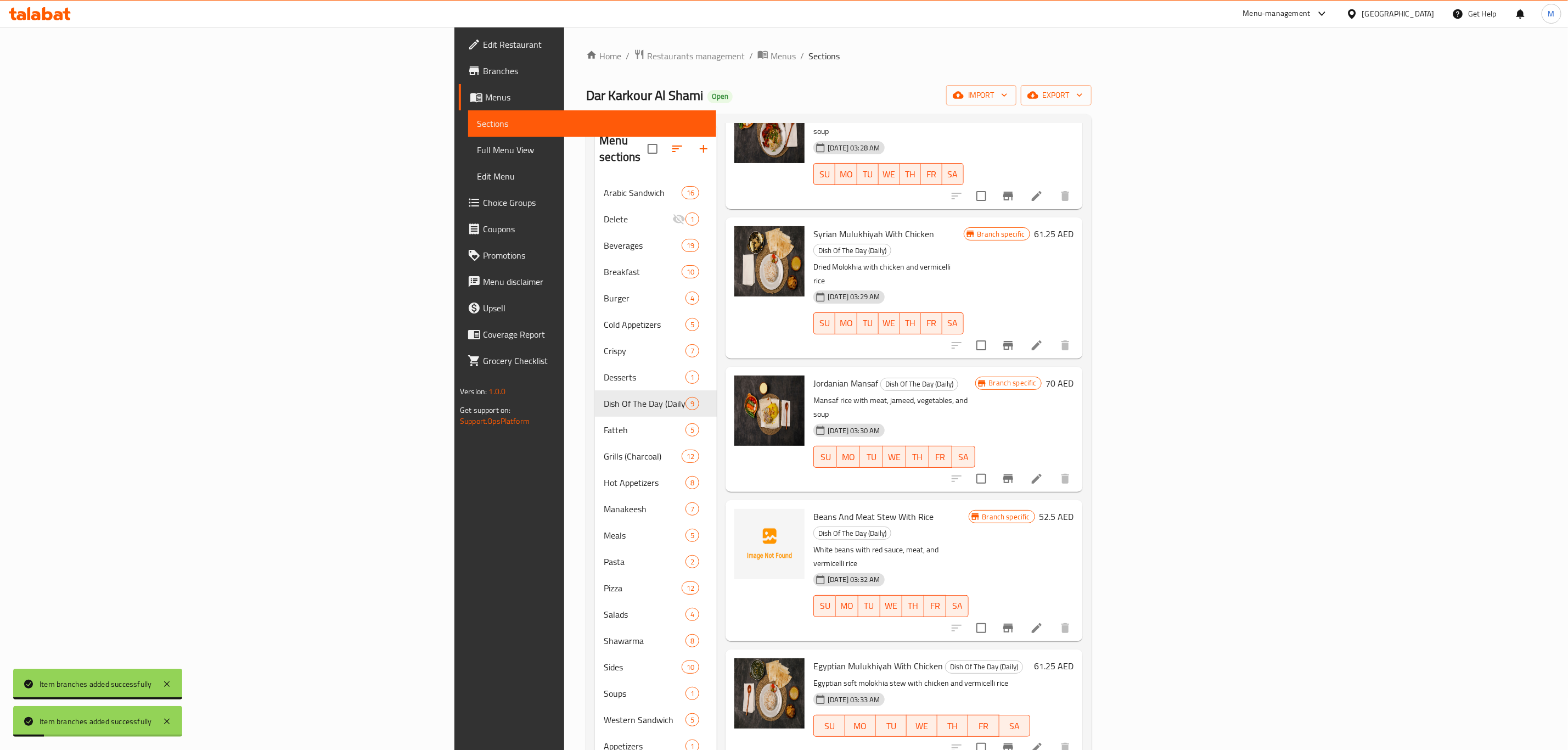
scroll to position [247, 0]
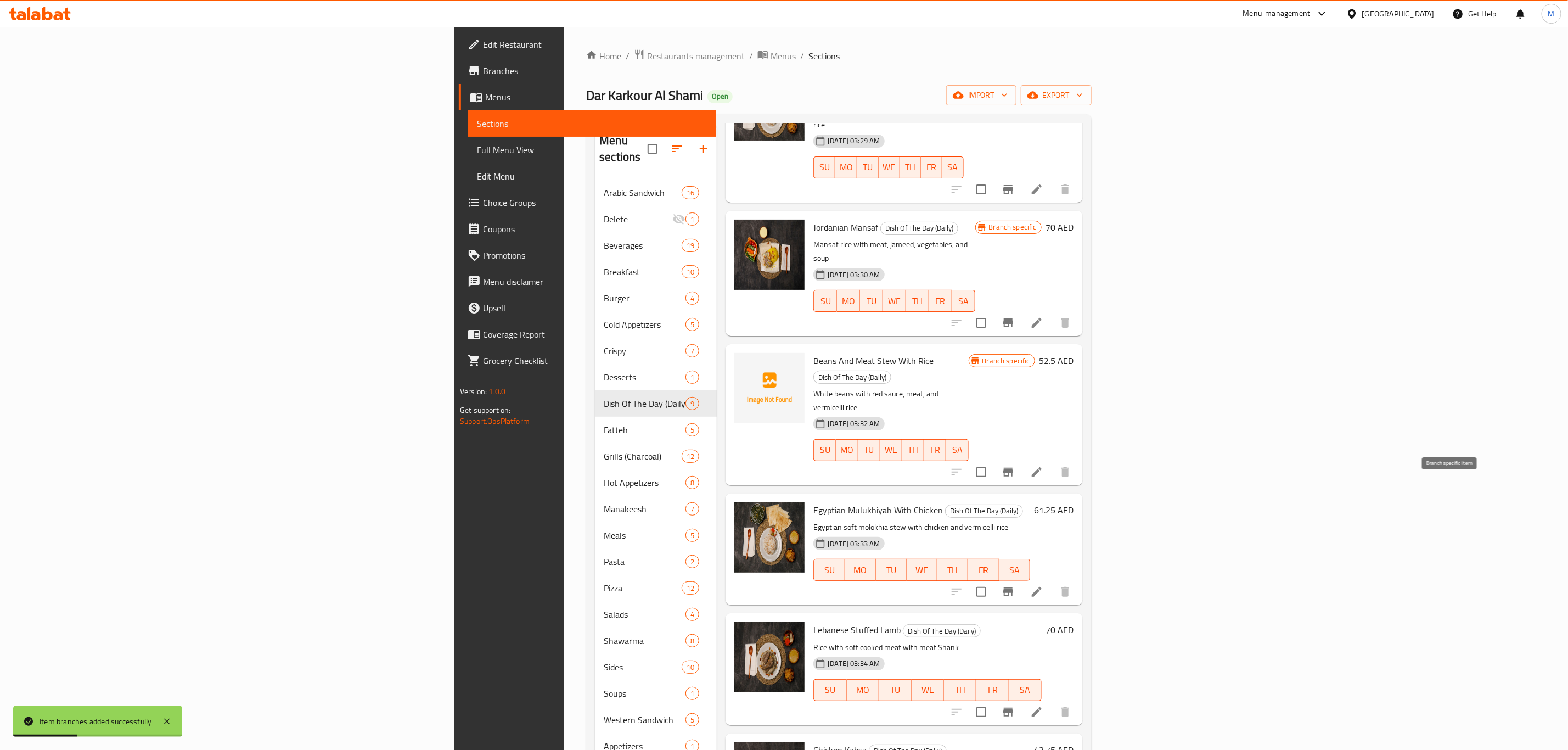
click at [1013, 588] on icon "Branch-specific-item" at bounding box center [1008, 592] width 10 height 9
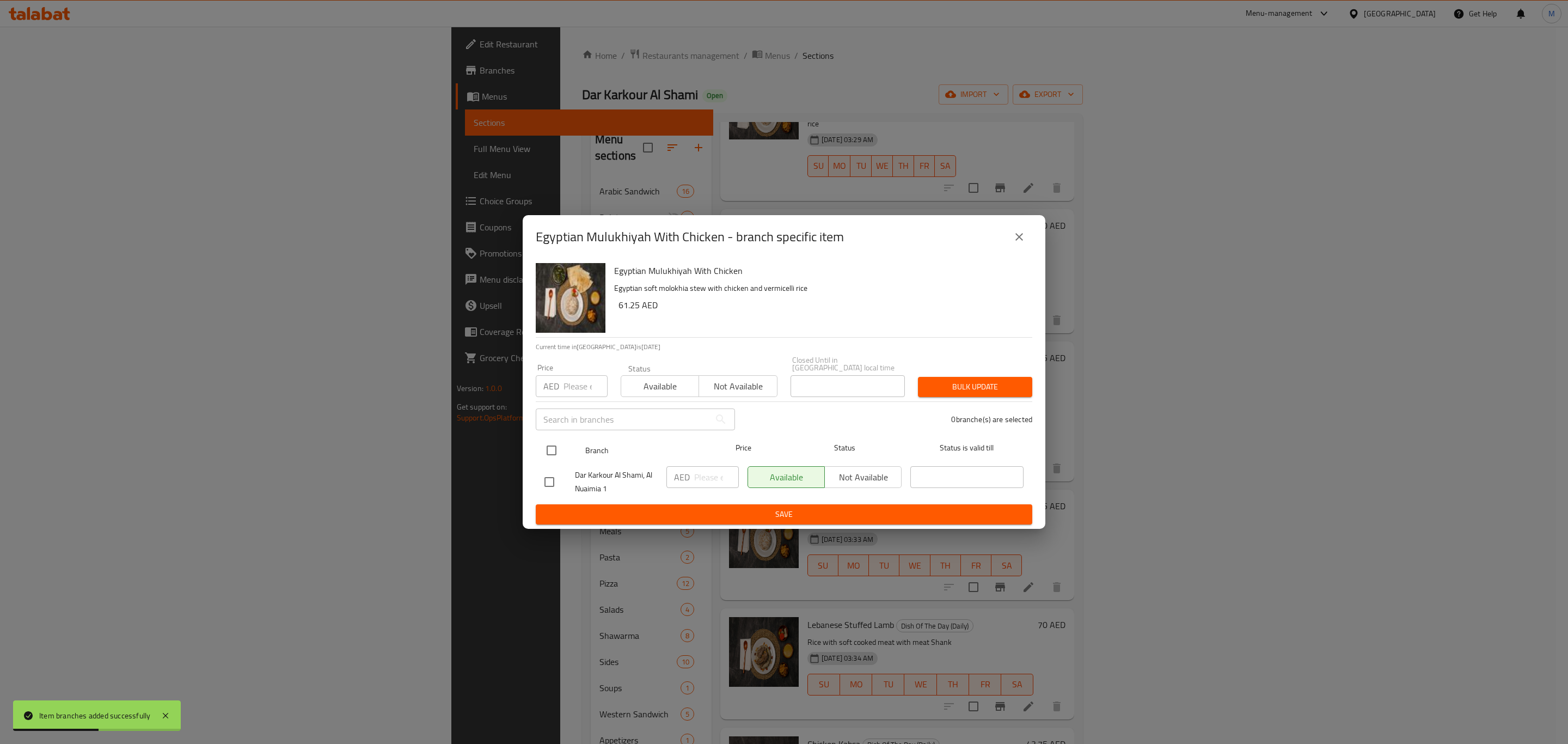
click at [542, 448] on input "checkbox" at bounding box center [552, 450] width 23 height 23
checkbox input "true"
click at [693, 483] on div "AED ​" at bounding box center [703, 477] width 72 height 22
paste input "61.25"
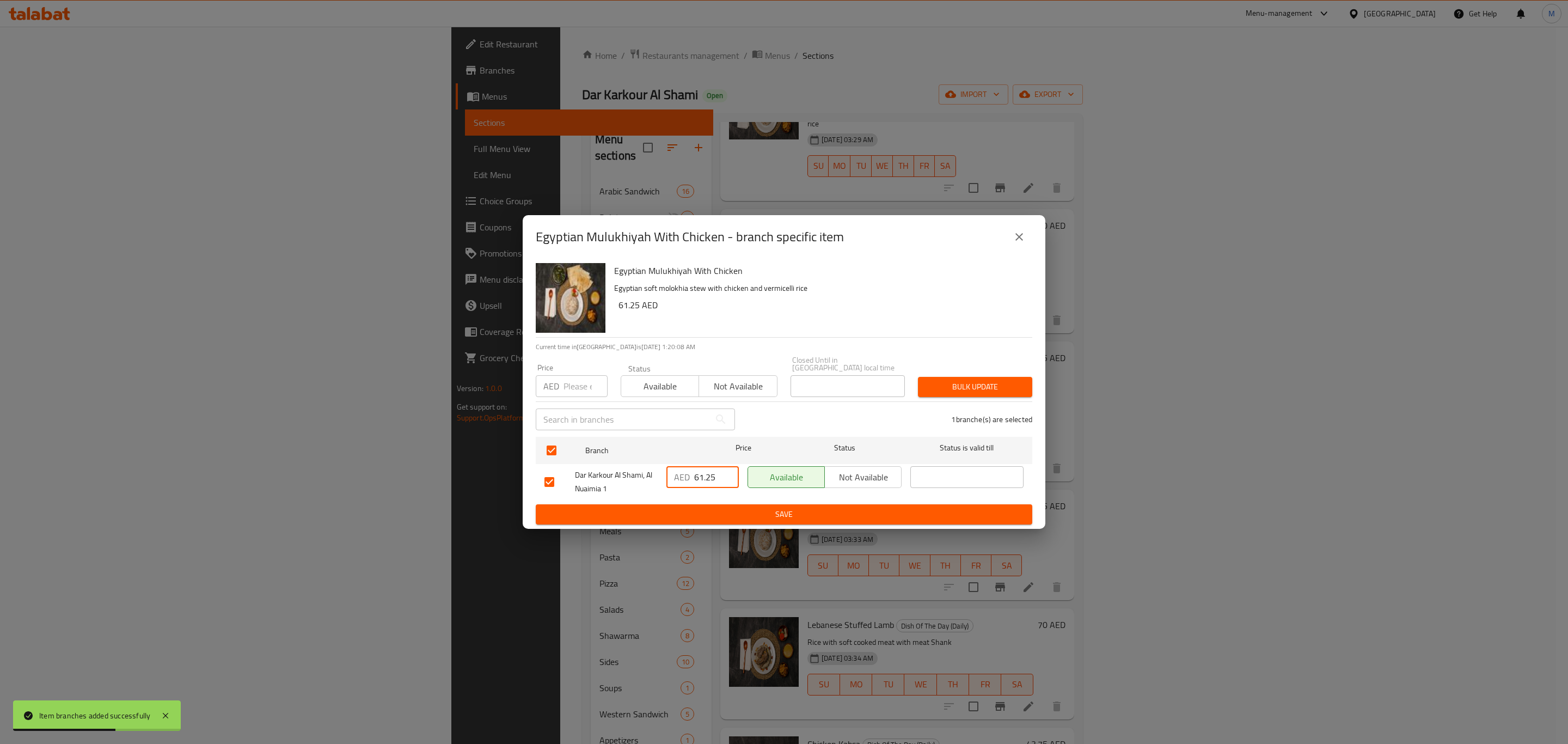
type input "61.25"
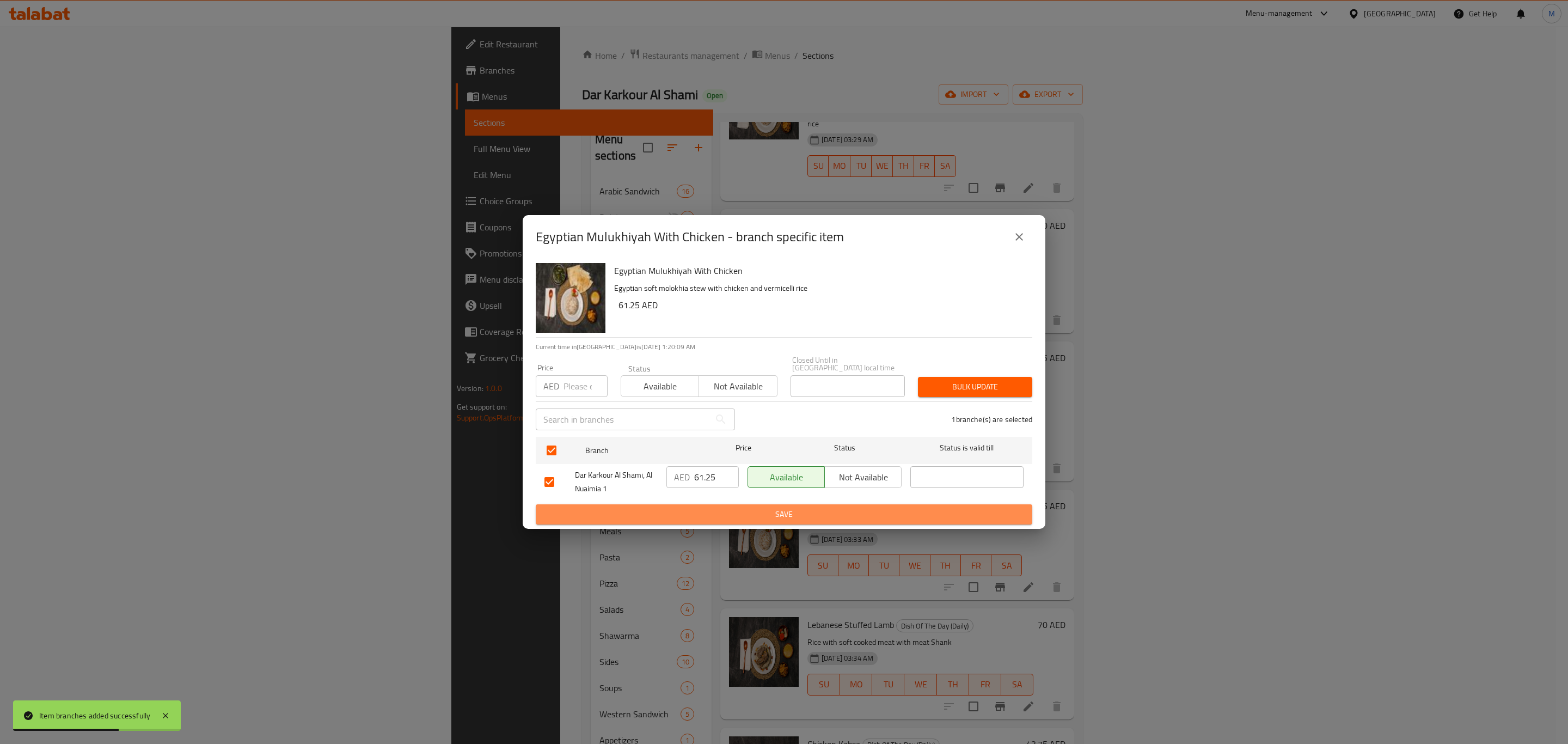
click at [733, 508] on span "Save" at bounding box center [784, 514] width 479 height 13
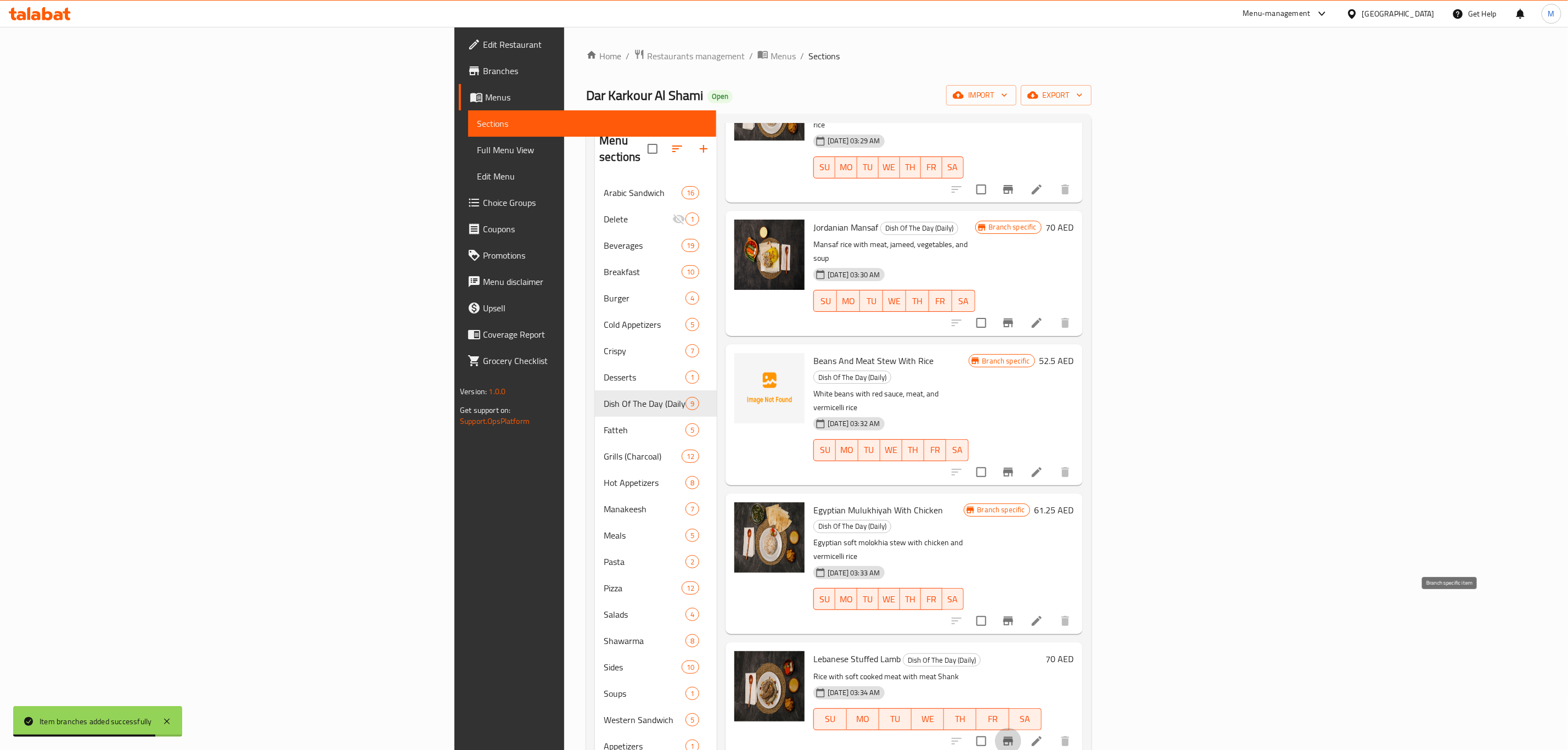
click at [1014, 734] on icon "Branch-specific-item" at bounding box center [1008, 741] width 13 height 13
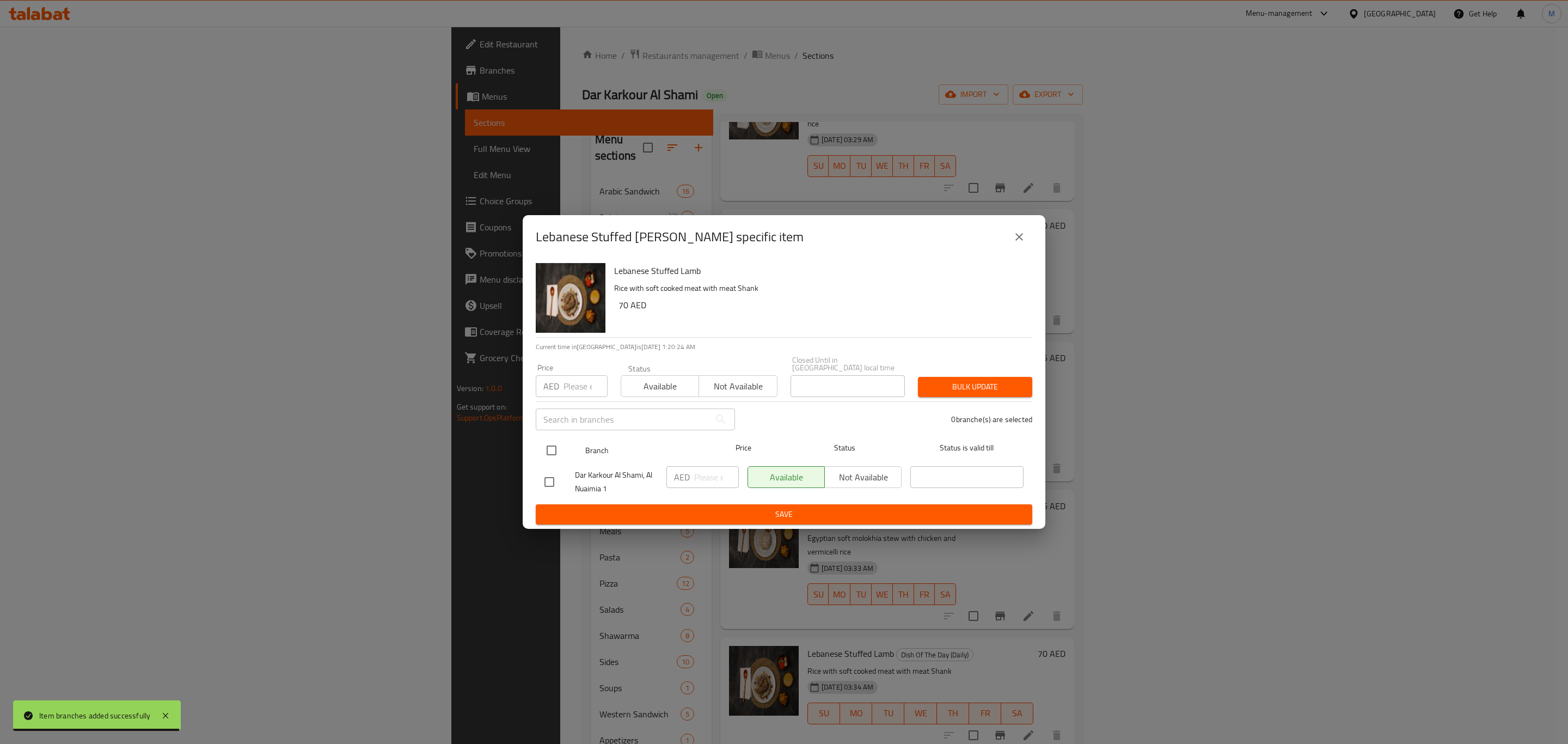
click at [561, 445] on input "checkbox" at bounding box center [552, 450] width 23 height 23
checkbox input "true"
click at [701, 476] on input "number" at bounding box center [716, 477] width 45 height 22
paste input "70"
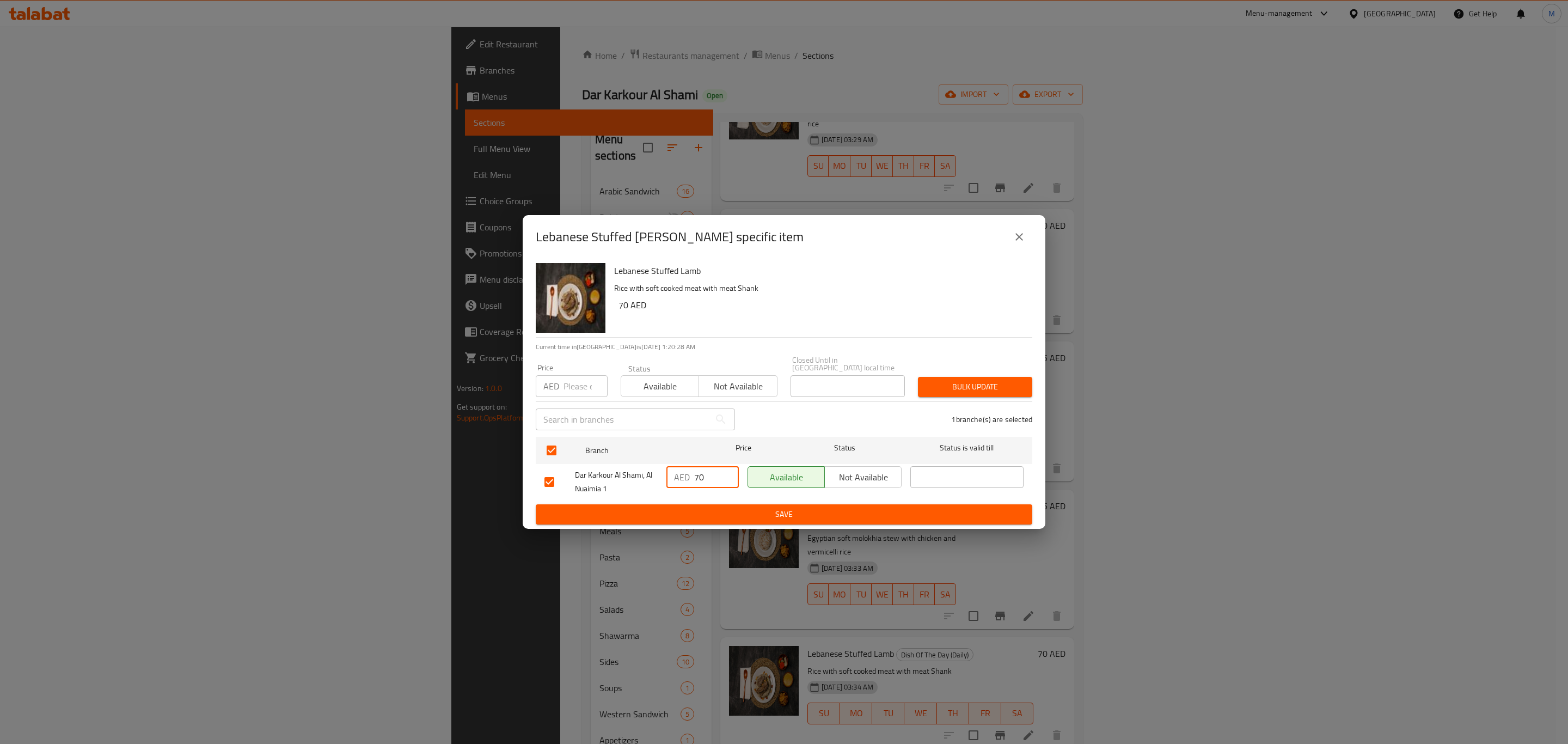
type input "70"
click at [727, 513] on span "Save" at bounding box center [784, 514] width 479 height 13
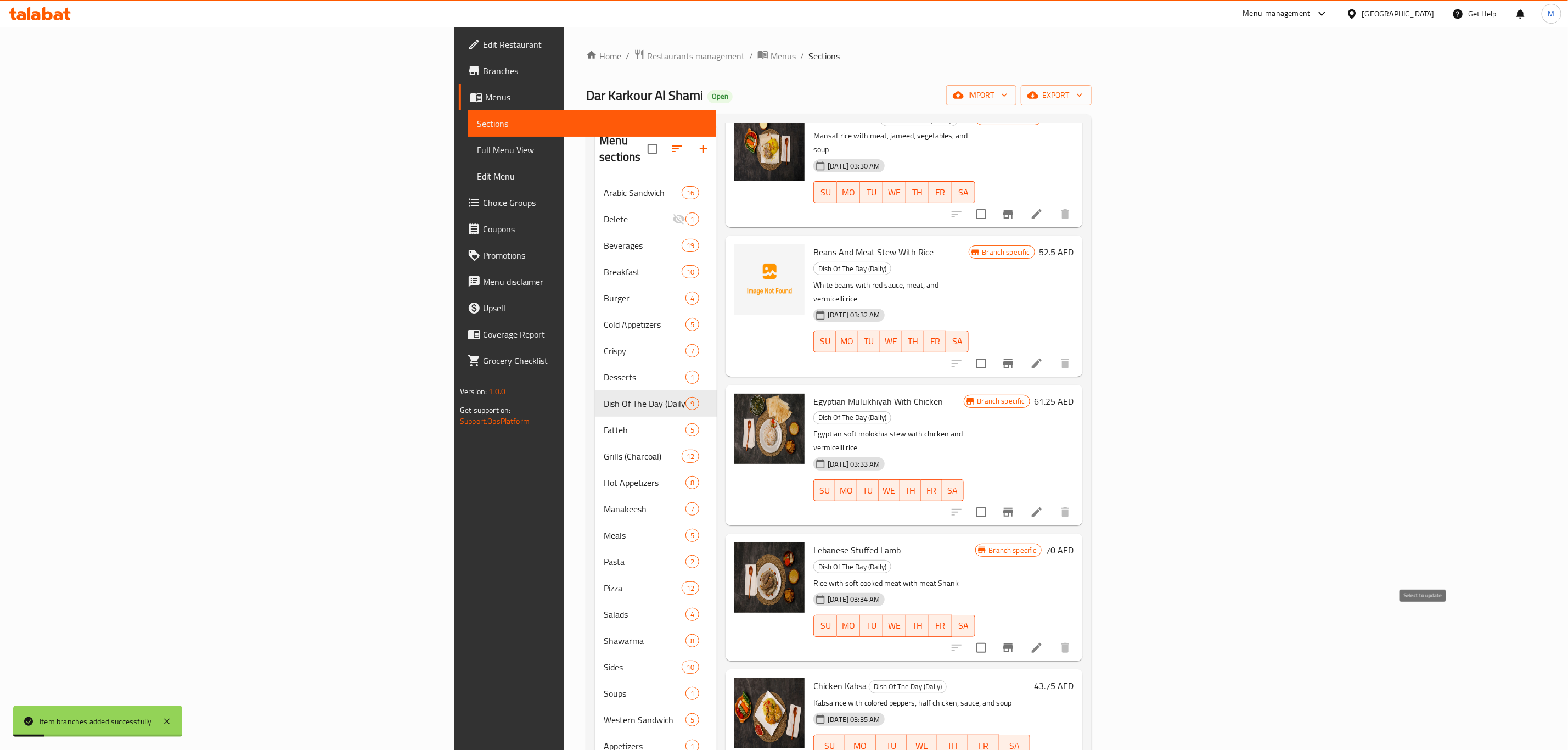
scroll to position [154, 0]
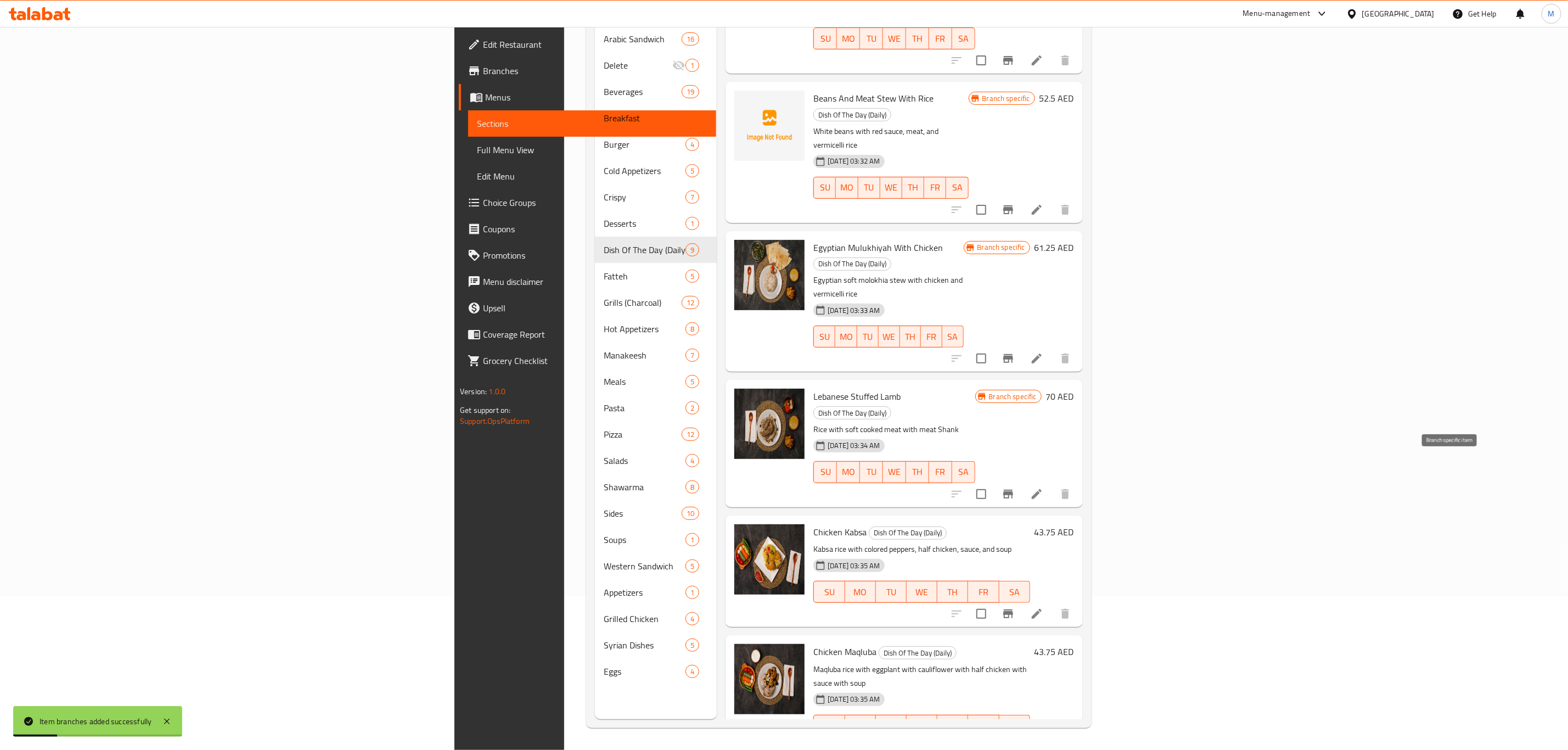
click at [1014, 607] on icon "Branch-specific-item" at bounding box center [1008, 613] width 13 height 13
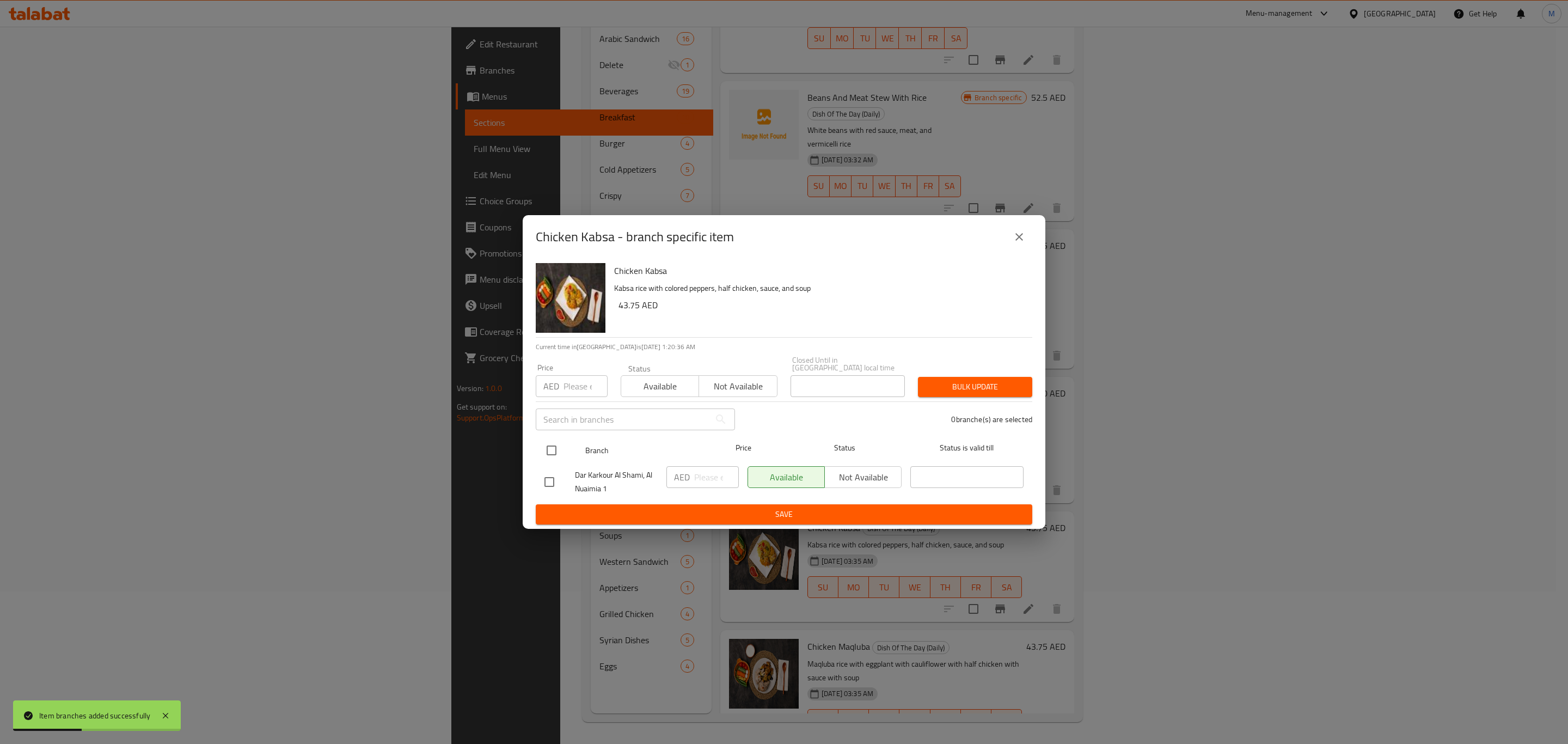
click at [543, 444] on input "checkbox" at bounding box center [552, 450] width 23 height 23
checkbox input "true"
click at [694, 478] on input "number" at bounding box center [716, 477] width 45 height 22
paste input "43.75"
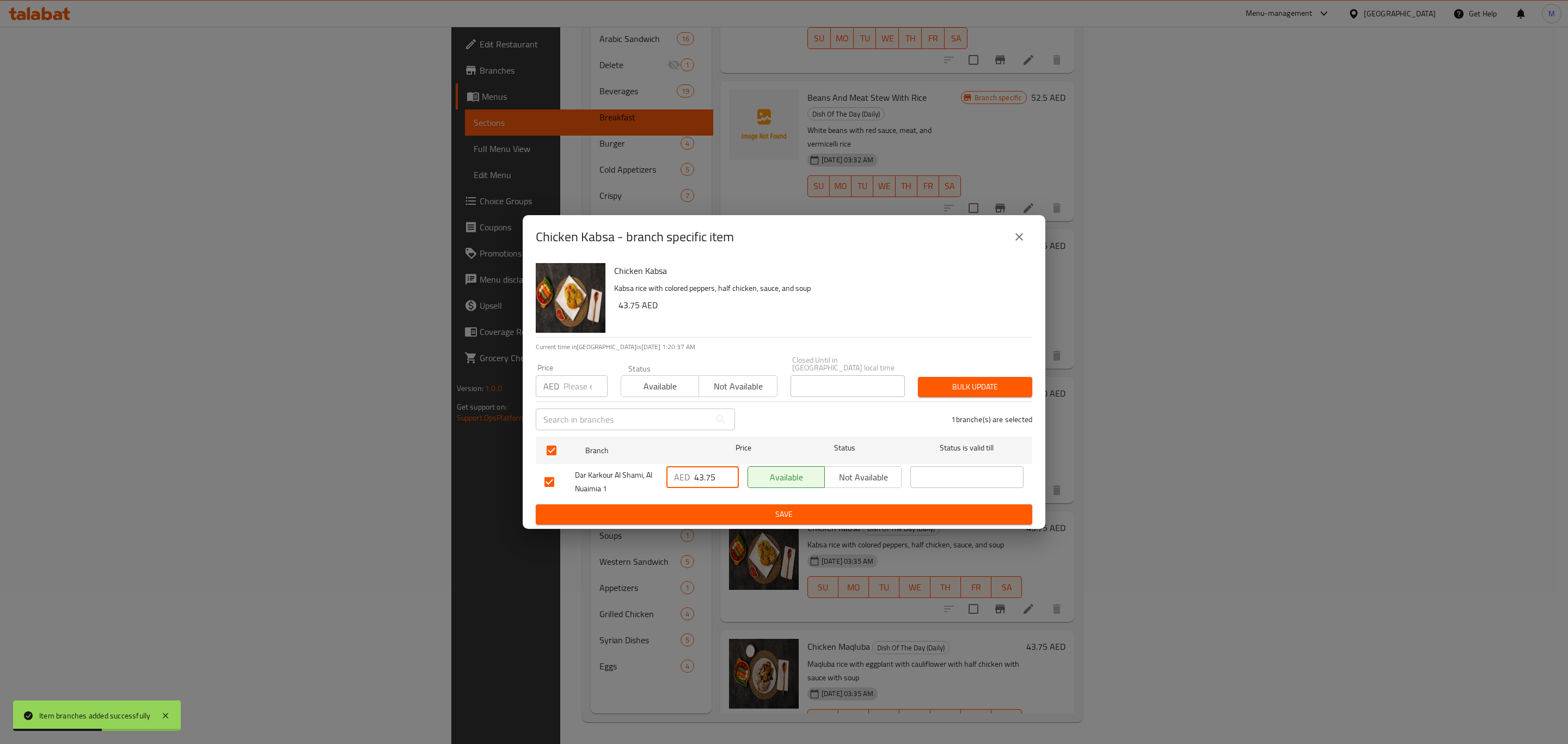
type input "43.75"
click at [708, 506] on button "Save" at bounding box center [784, 514] width 497 height 20
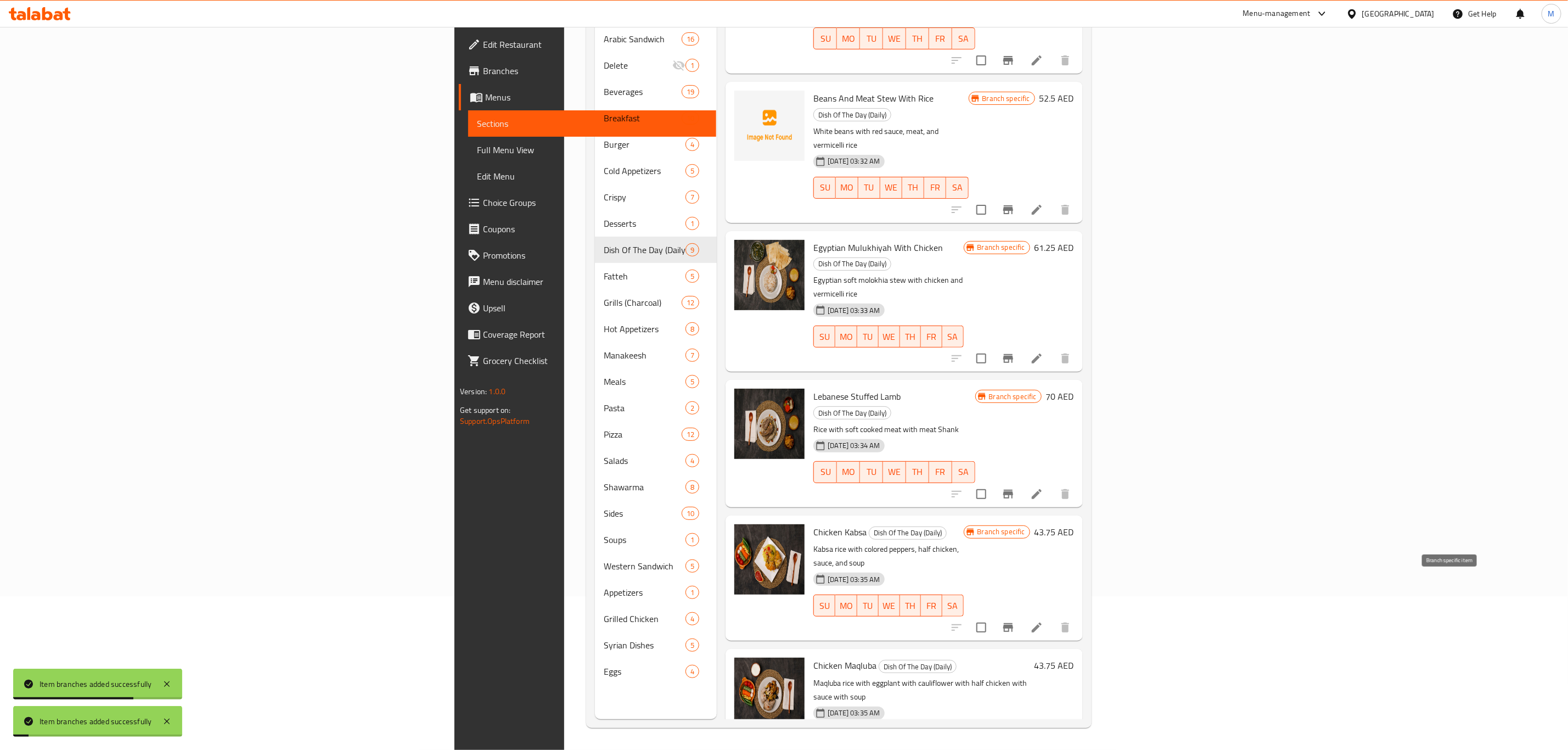
click at [1013, 749] on icon "Branch-specific-item" at bounding box center [1008, 761] width 10 height 9
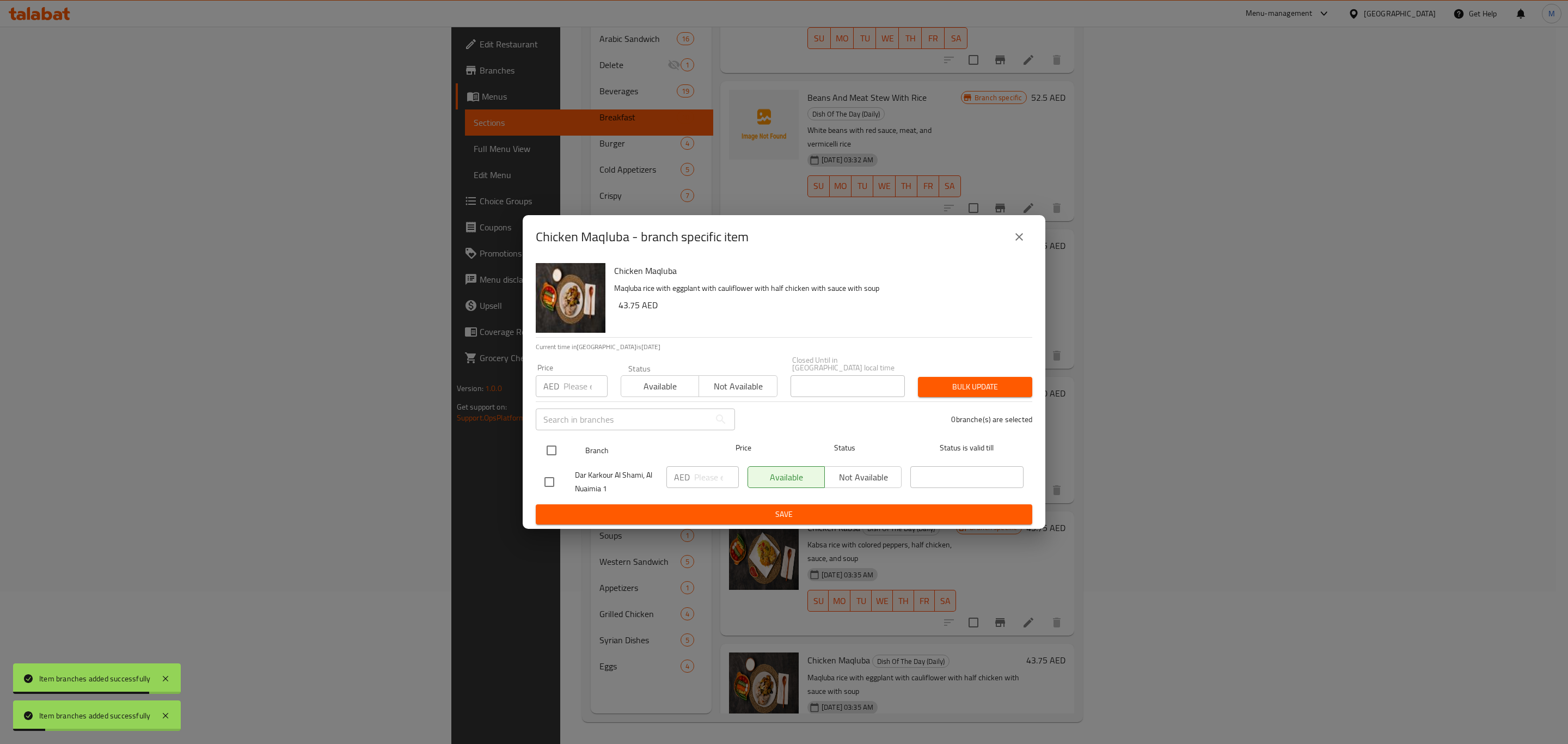
click at [537, 453] on div "Branch Price Status Status is valid till" at bounding box center [784, 450] width 497 height 27
drag, startPoint x: 544, startPoint y: 453, endPoint x: 549, endPoint y: 456, distance: 5.8
click at [548, 455] on input "checkbox" at bounding box center [552, 450] width 23 height 23
checkbox input "true"
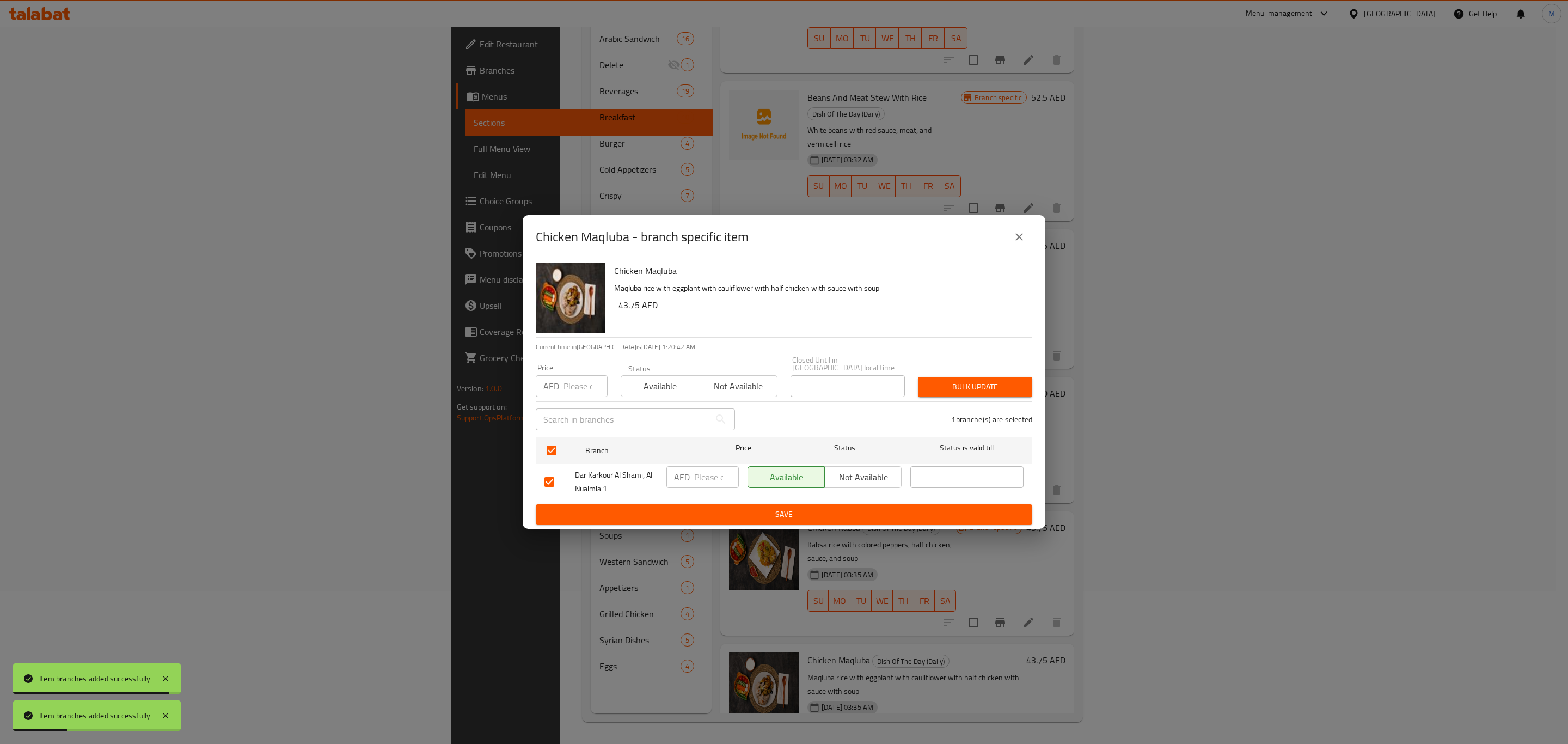
click at [710, 474] on input "number" at bounding box center [716, 477] width 45 height 22
paste input "43.75"
type input "43.75"
click at [716, 523] on button "Save" at bounding box center [784, 514] width 497 height 20
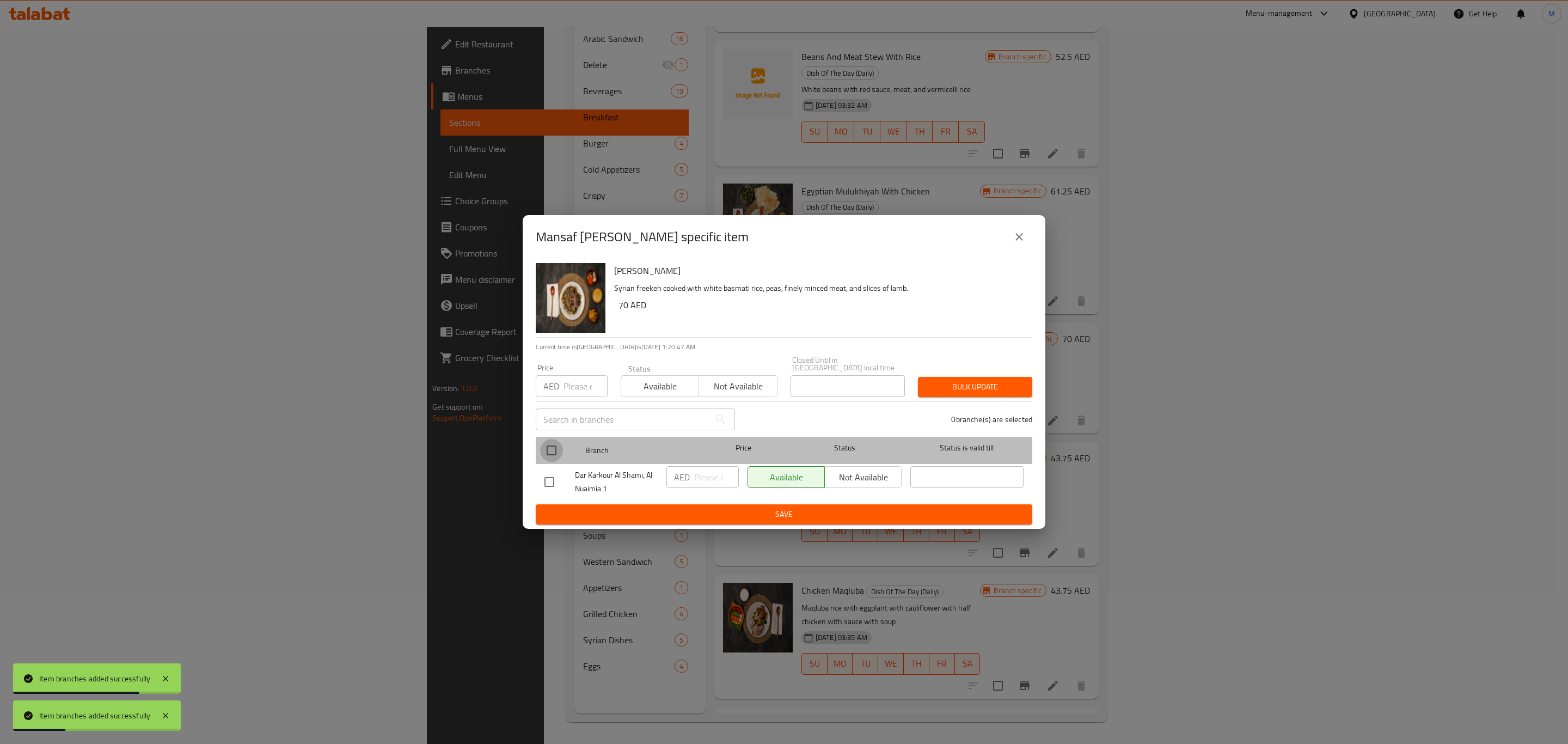
click at [551, 449] on input "checkbox" at bounding box center [552, 450] width 23 height 23
checkbox input "true"
click at [705, 473] on input "number" at bounding box center [716, 477] width 45 height 22
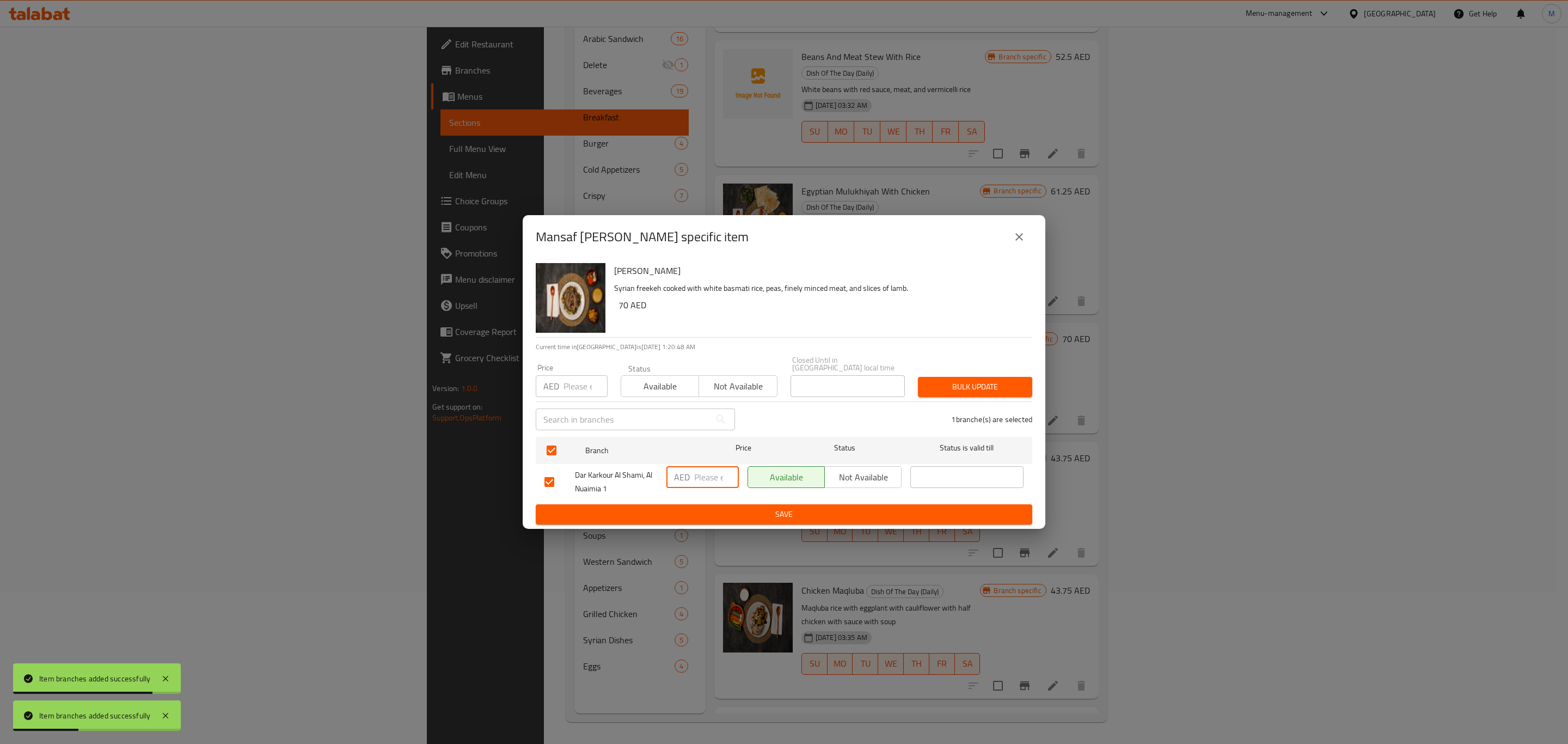
paste input "70"
type input "70"
click at [716, 515] on span "Save" at bounding box center [784, 514] width 479 height 13
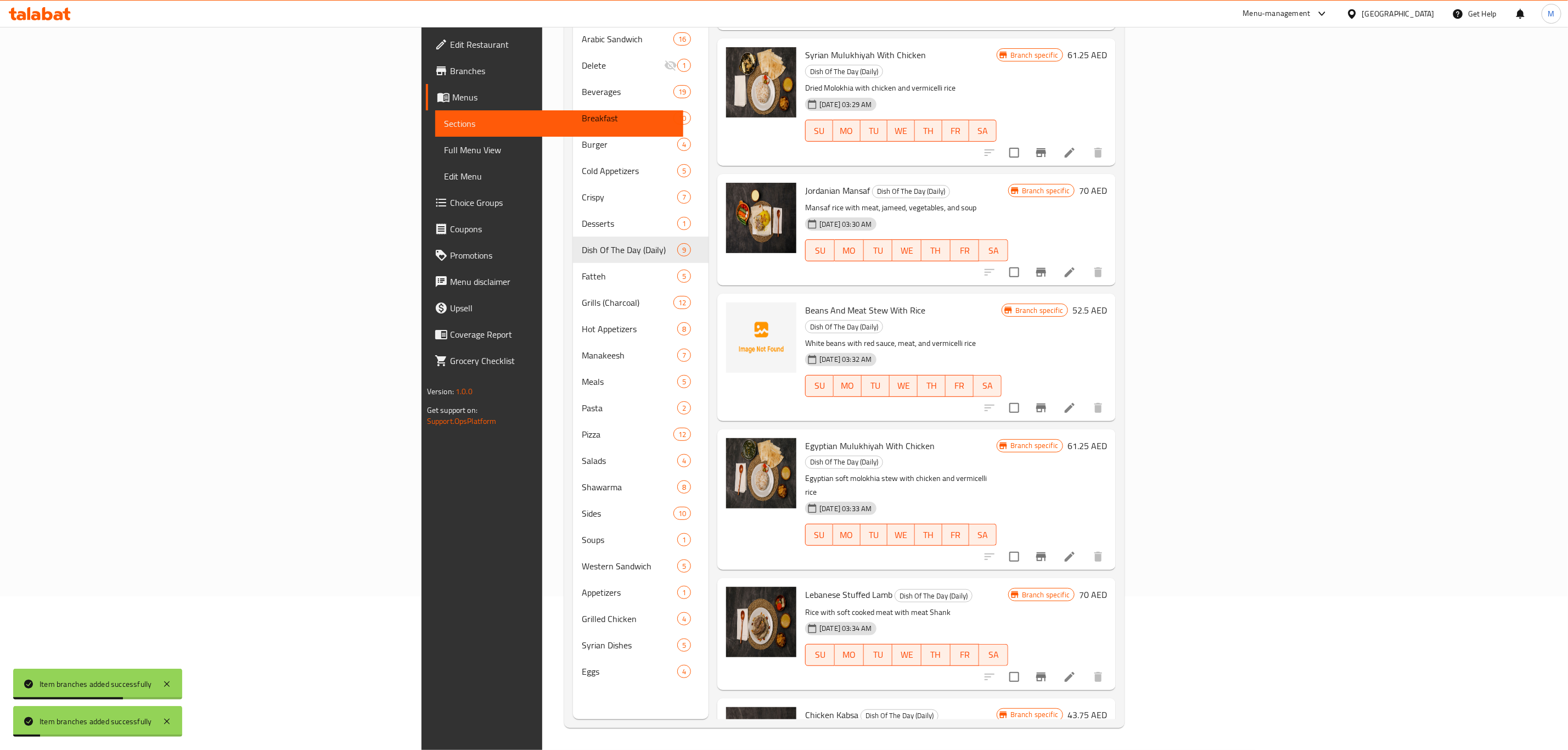
scroll to position [26, 0]
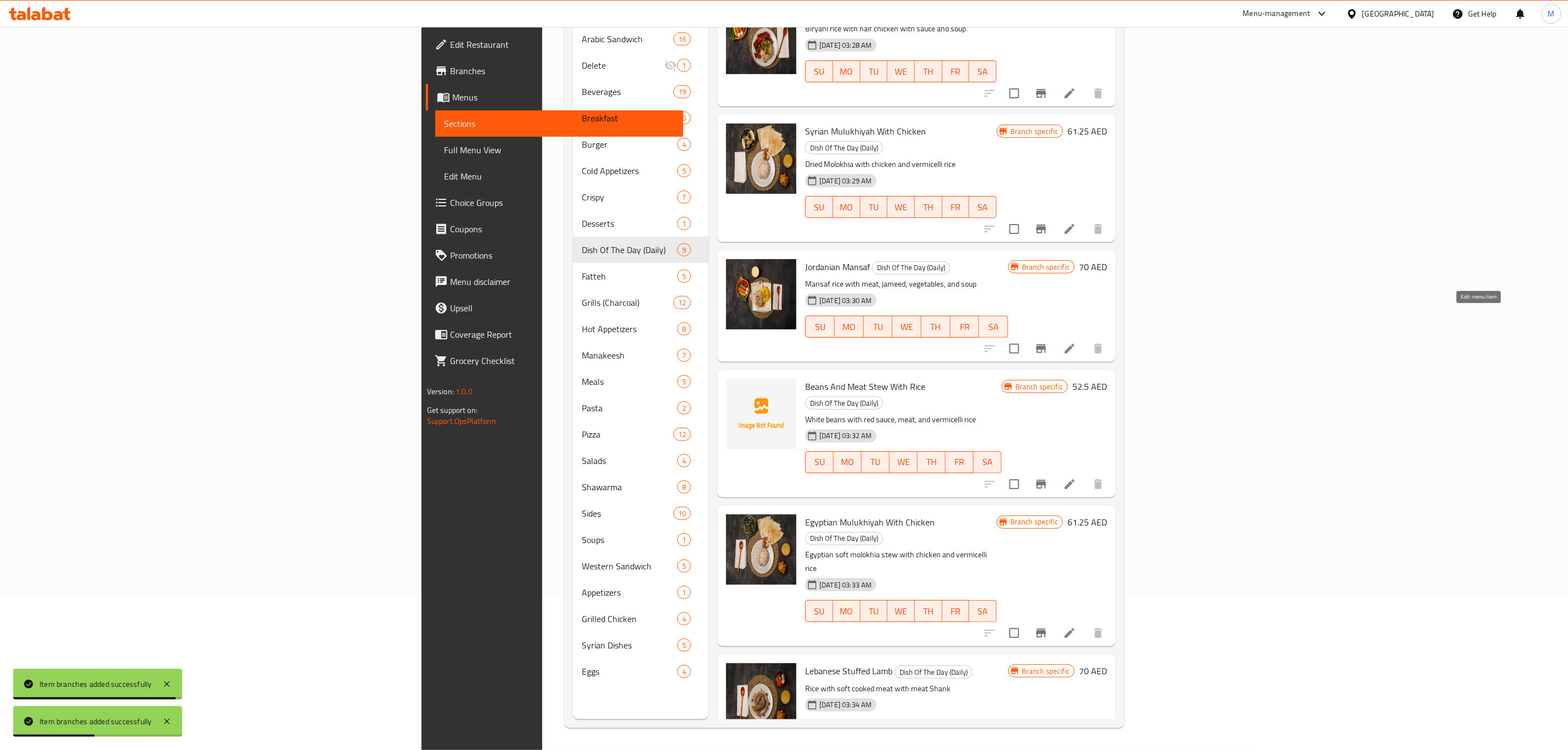
click at [1076, 342] on icon at bounding box center [1069, 349] width 13 height 13
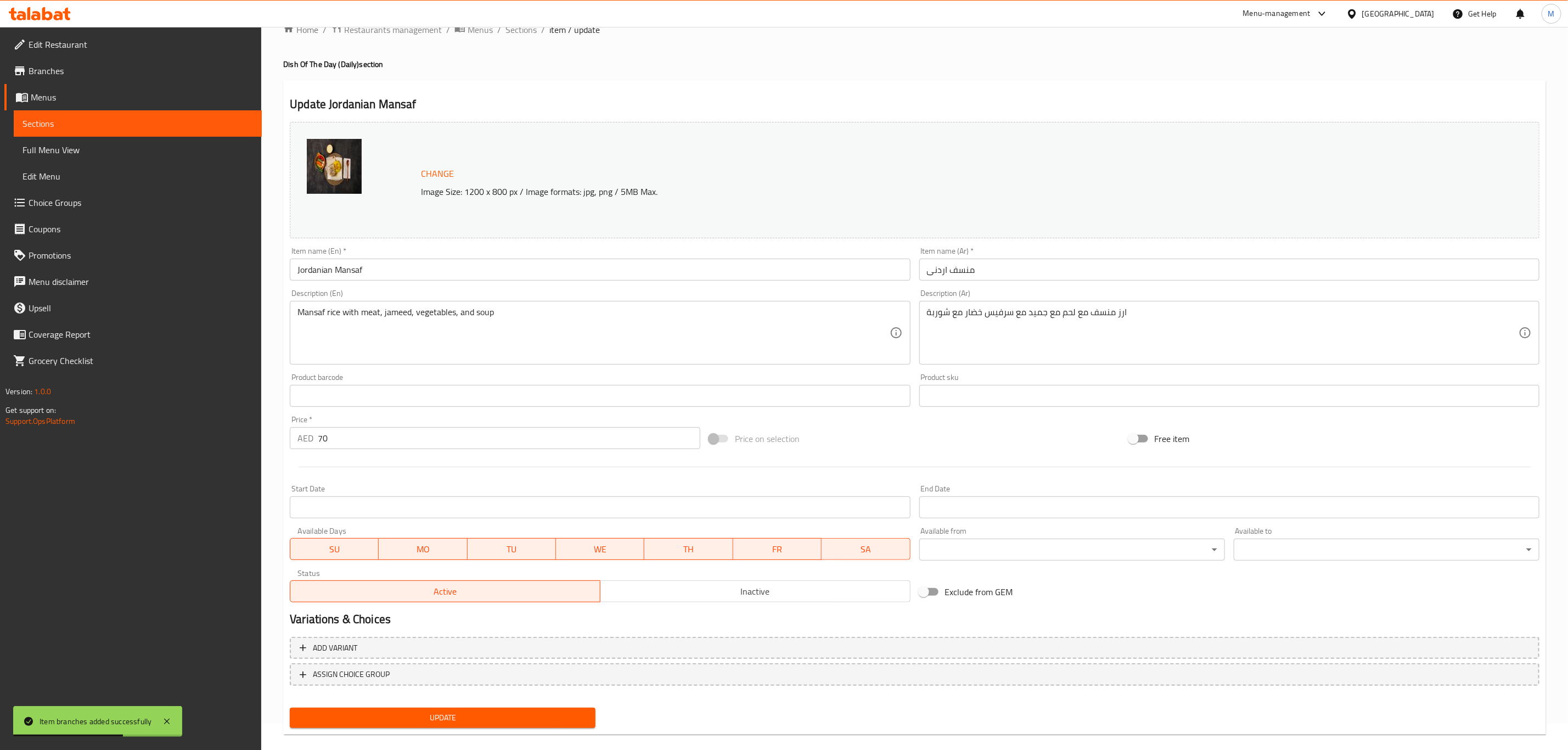
scroll to position [40, 0]
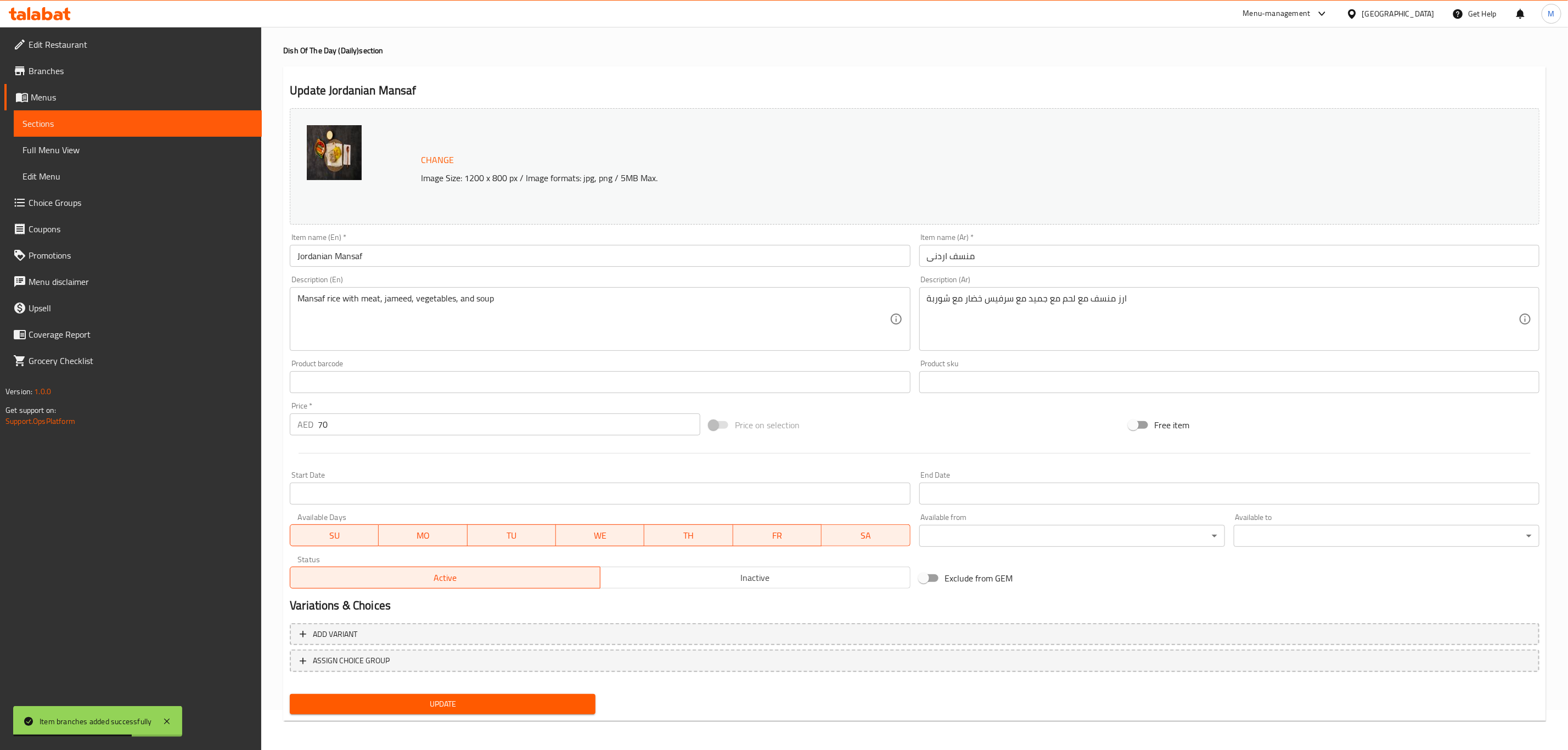
click at [884, 537] on span "SA" at bounding box center [866, 535] width 79 height 16
click at [716, 542] on span "TH" at bounding box center [689, 535] width 79 height 16
click at [621, 542] on span "WE" at bounding box center [599, 535] width 79 height 16
click at [509, 543] on button "TU" at bounding box center [512, 535] width 89 height 22
click at [418, 537] on span "MO" at bounding box center [422, 535] width 79 height 16
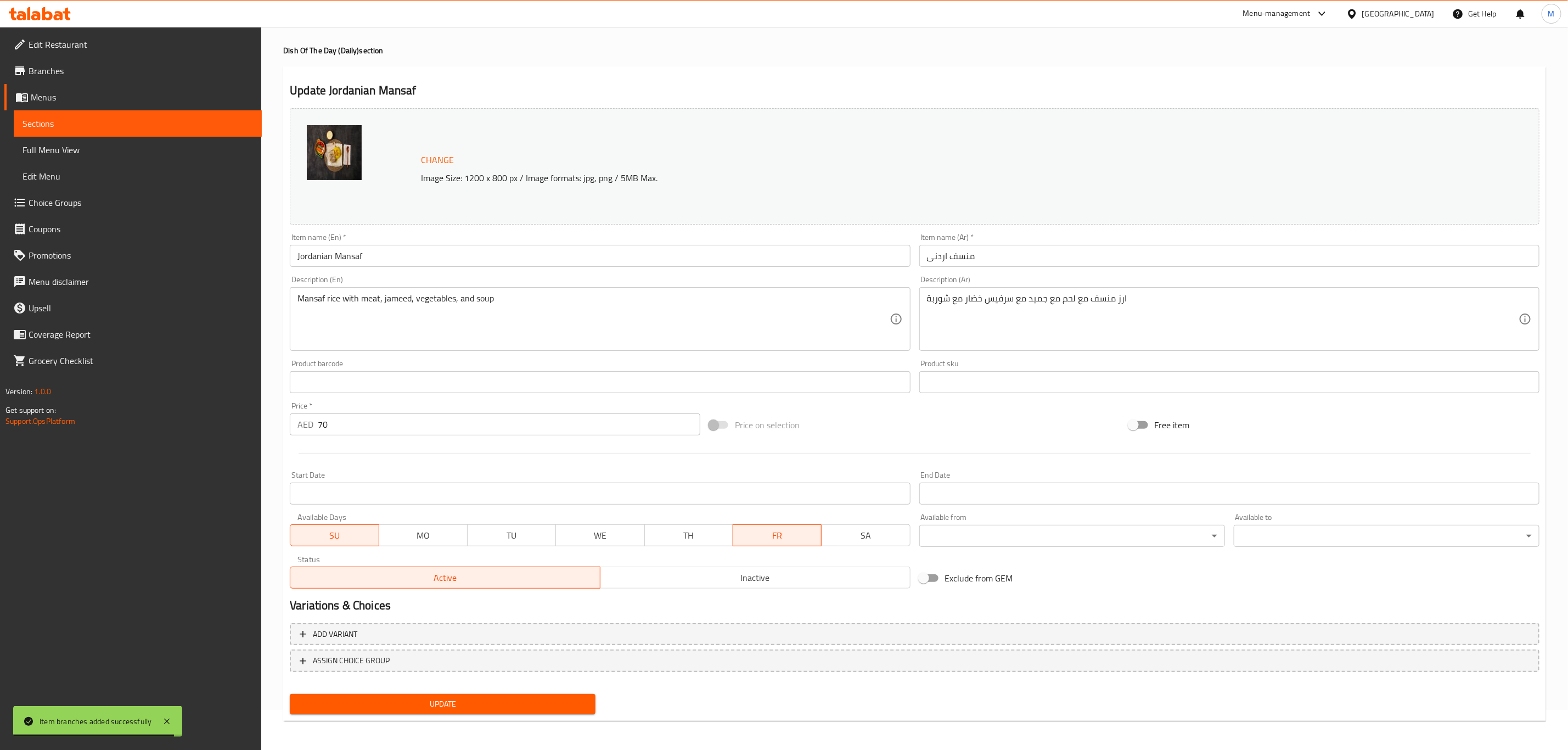
click at [319, 534] on span "SU" at bounding box center [334, 535] width 79 height 16
click at [426, 708] on span "Update" at bounding box center [442, 703] width 288 height 14
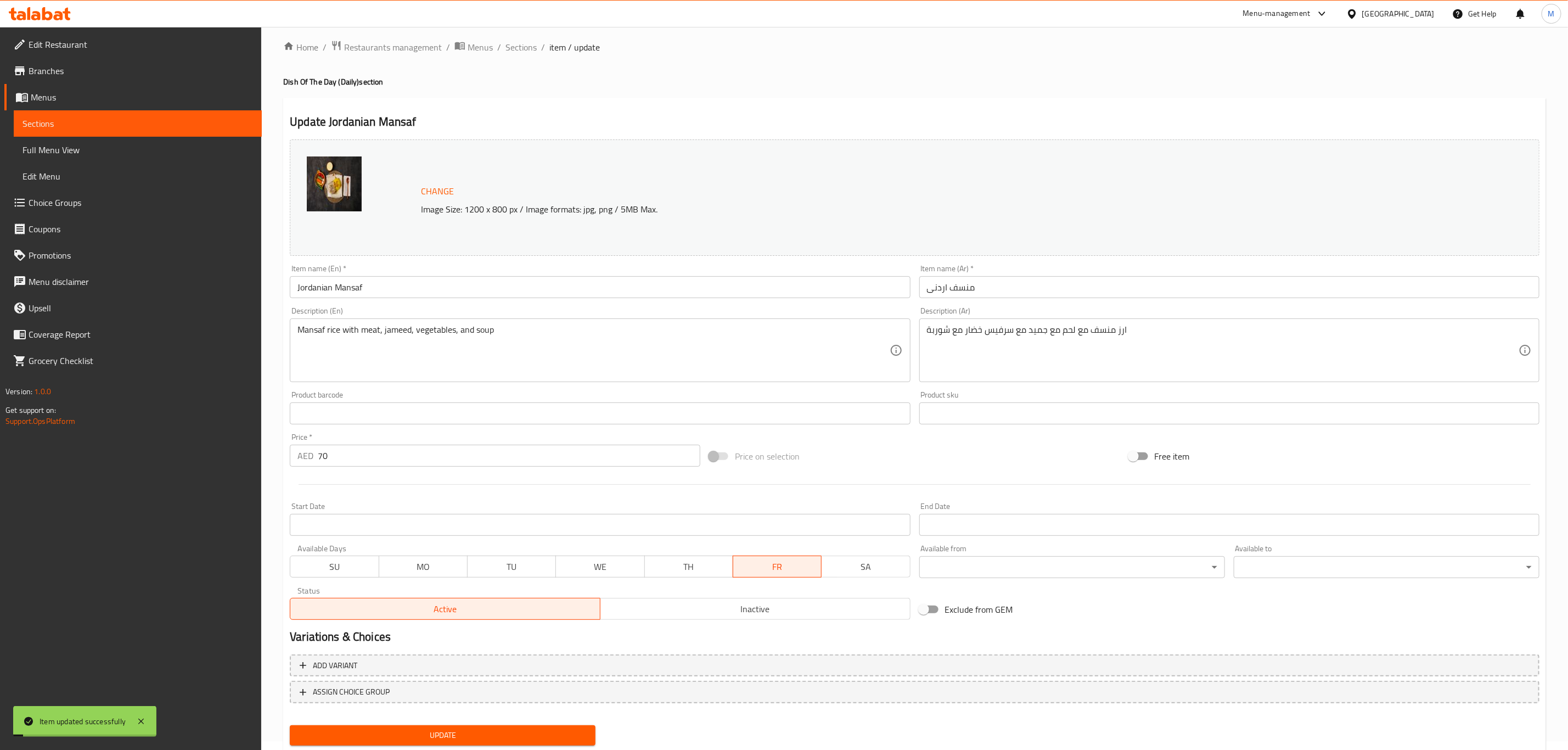
scroll to position [0, 0]
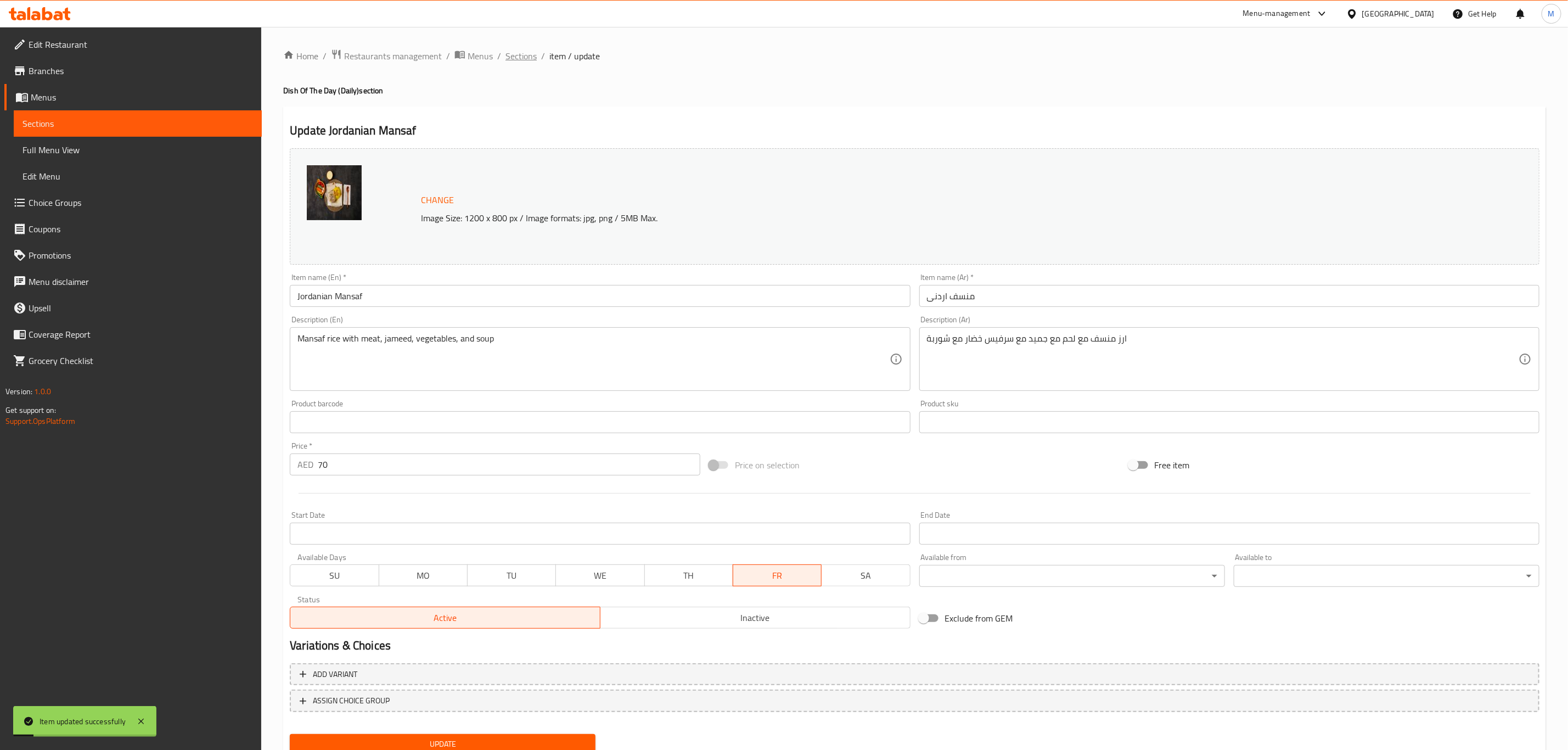
click at [520, 59] on span "Sections" at bounding box center [521, 56] width 31 height 13
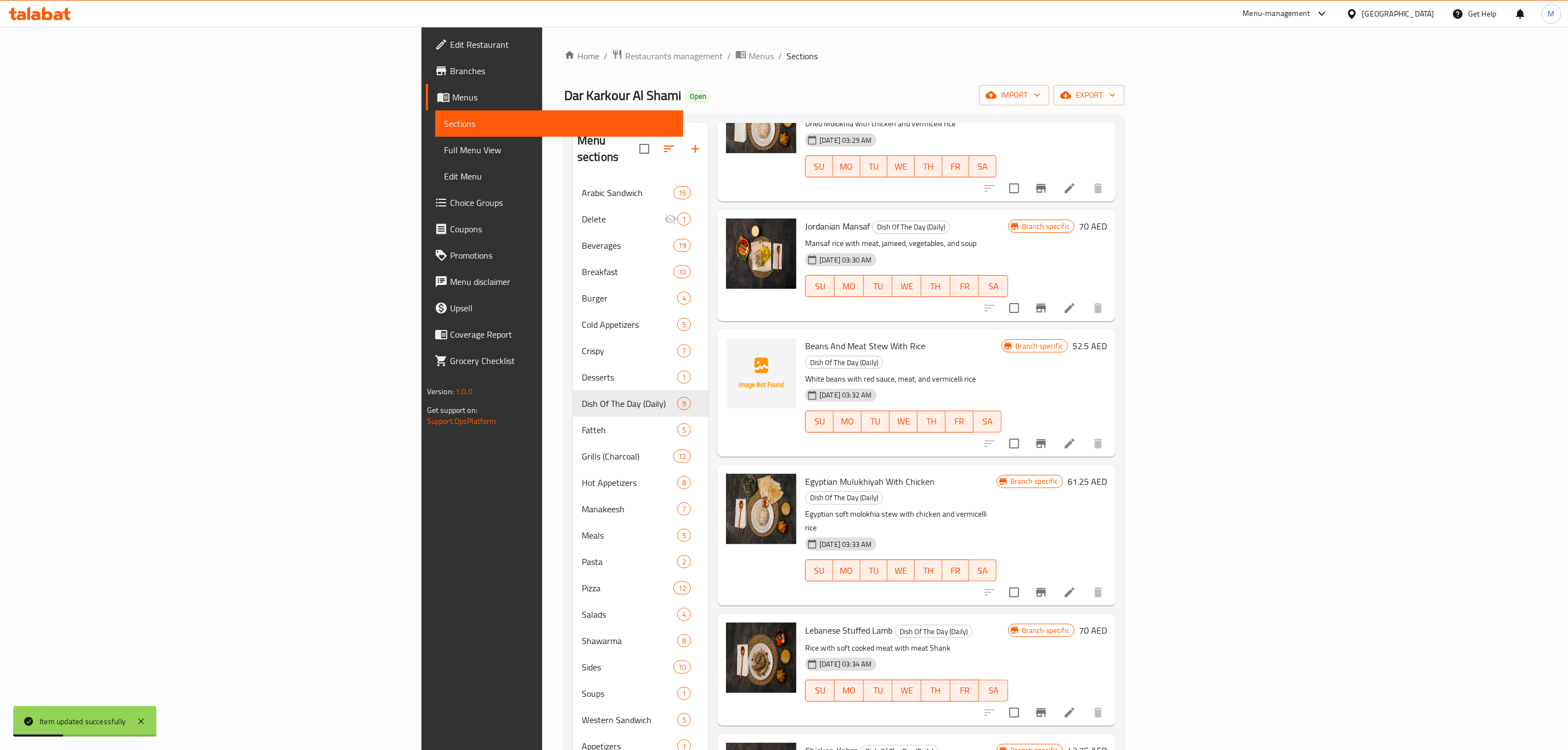
scroll to position [191, 0]
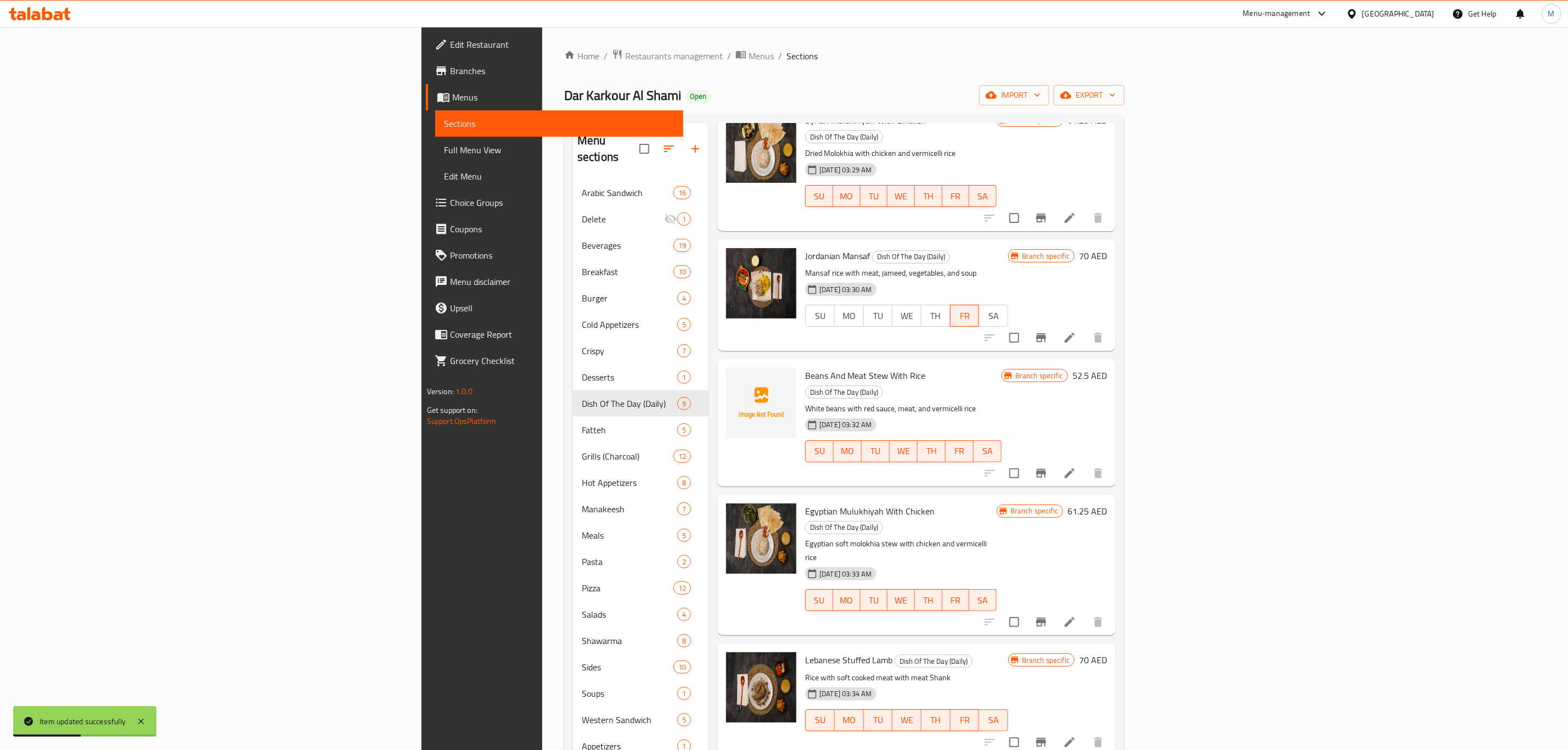
click at [1076, 467] on icon at bounding box center [1069, 473] width 13 height 13
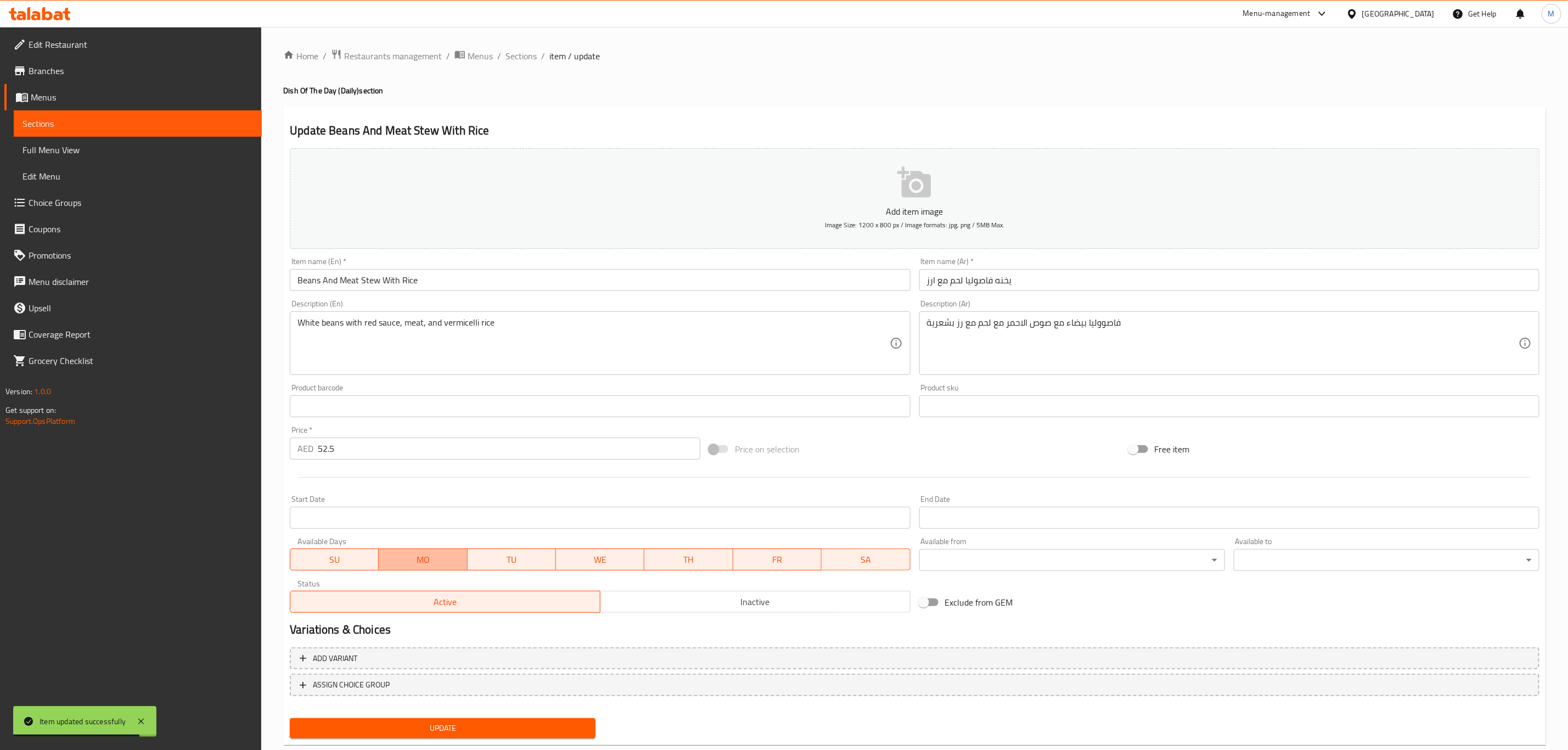
click at [399, 559] on span "MO" at bounding box center [422, 560] width 79 height 16
click at [328, 558] on span "SU" at bounding box center [334, 560] width 79 height 16
click at [426, 565] on span "MO" at bounding box center [422, 560] width 79 height 16
click at [529, 555] on span "TU" at bounding box center [511, 560] width 79 height 16
drag, startPoint x: 617, startPoint y: 555, endPoint x: 650, endPoint y: 560, distance: 33.4
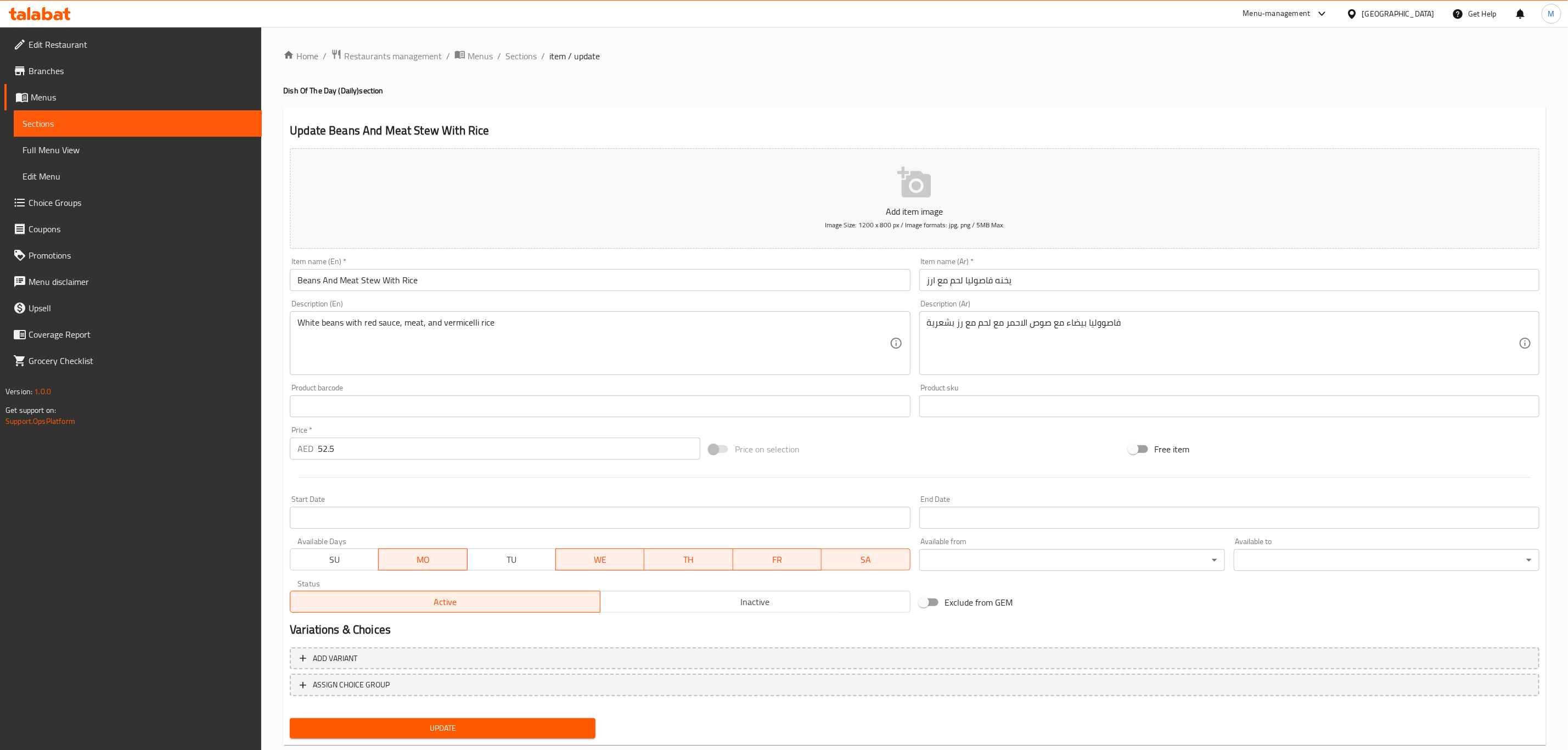
click at [621, 557] on span "WE" at bounding box center [599, 560] width 79 height 16
click at [683, 560] on span "TH" at bounding box center [688, 560] width 79 height 16
click at [779, 557] on span "FR" at bounding box center [777, 560] width 79 height 16
click at [884, 560] on span "SA" at bounding box center [866, 560] width 79 height 16
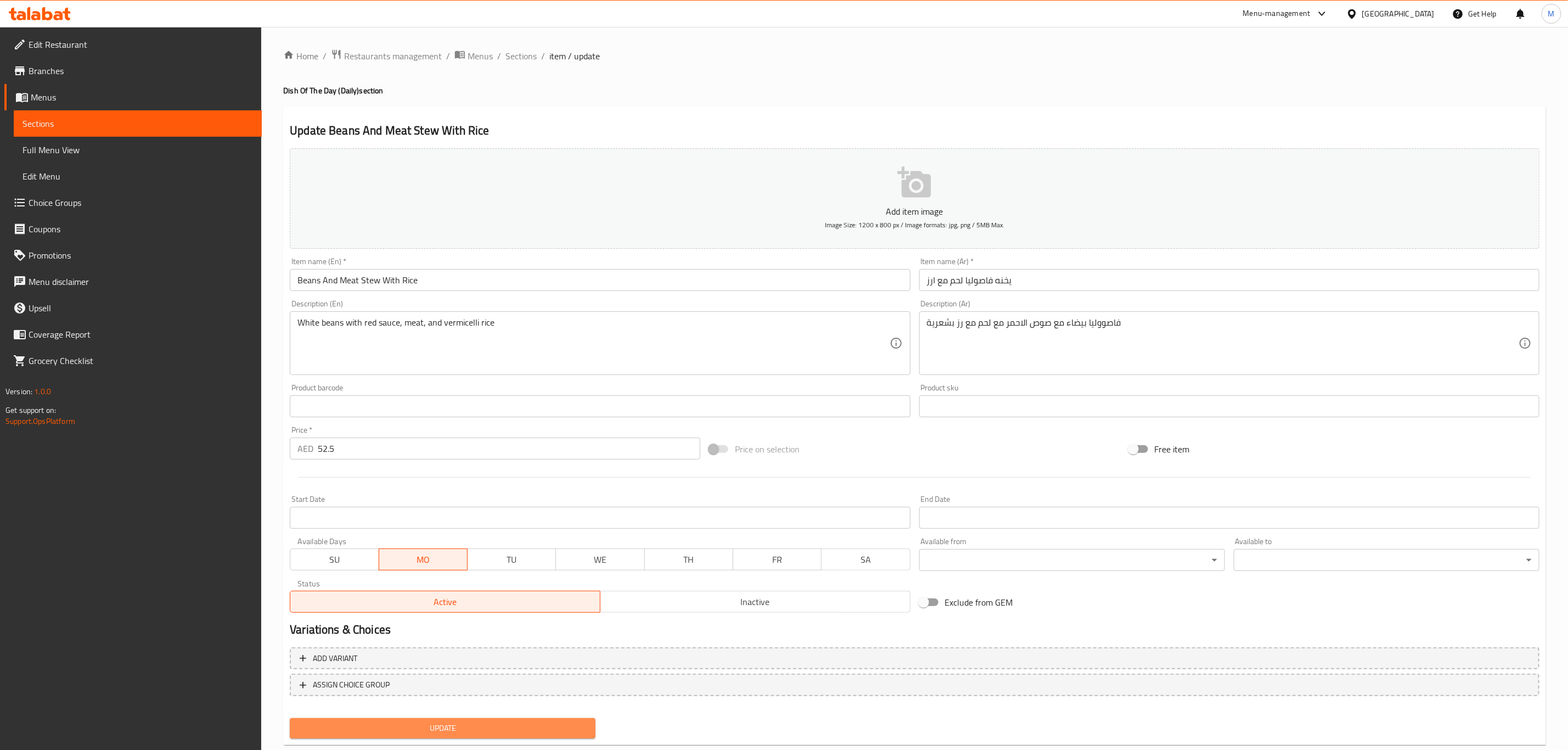
click at [548, 725] on span "Update" at bounding box center [442, 728] width 288 height 14
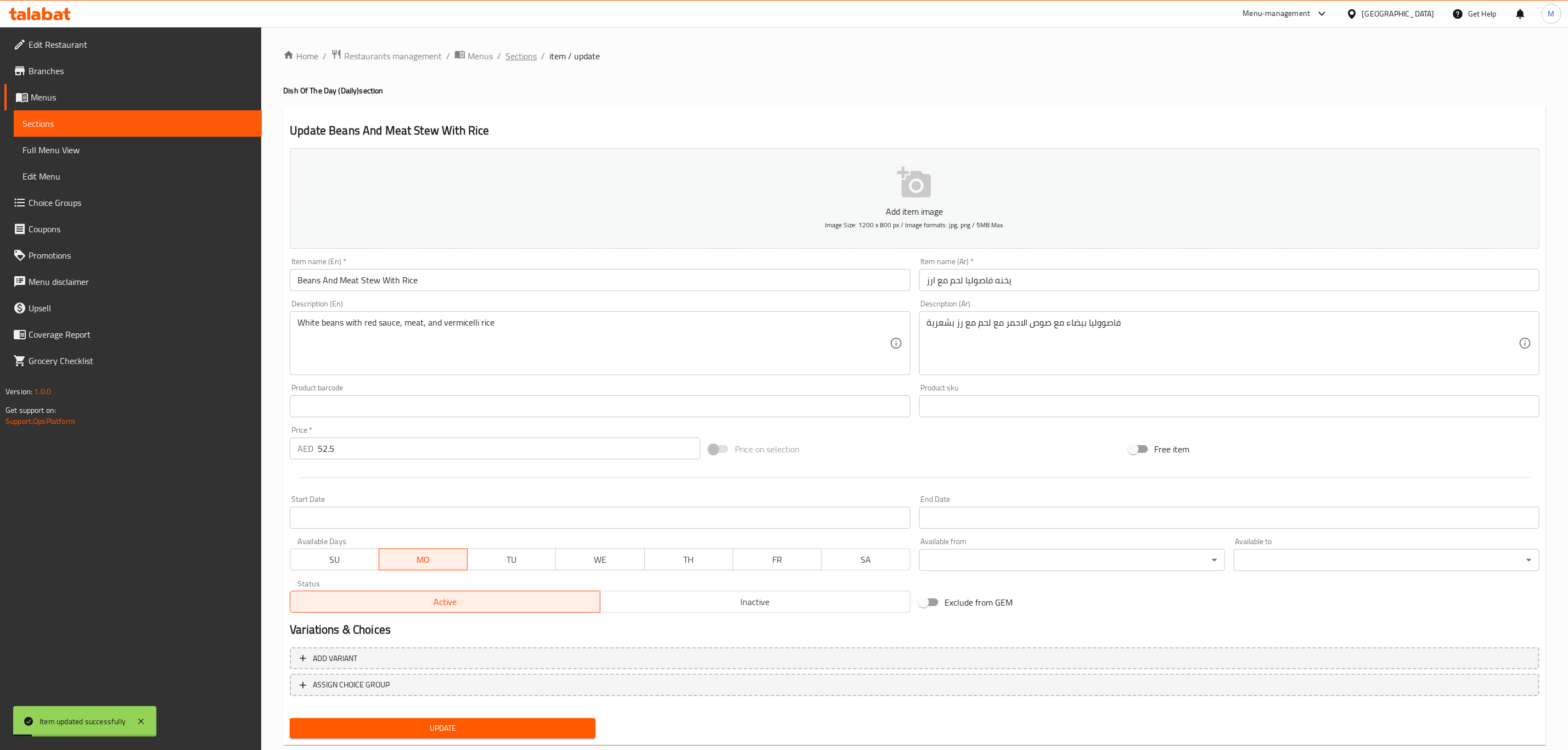
click at [511, 53] on span "Sections" at bounding box center [521, 56] width 31 height 13
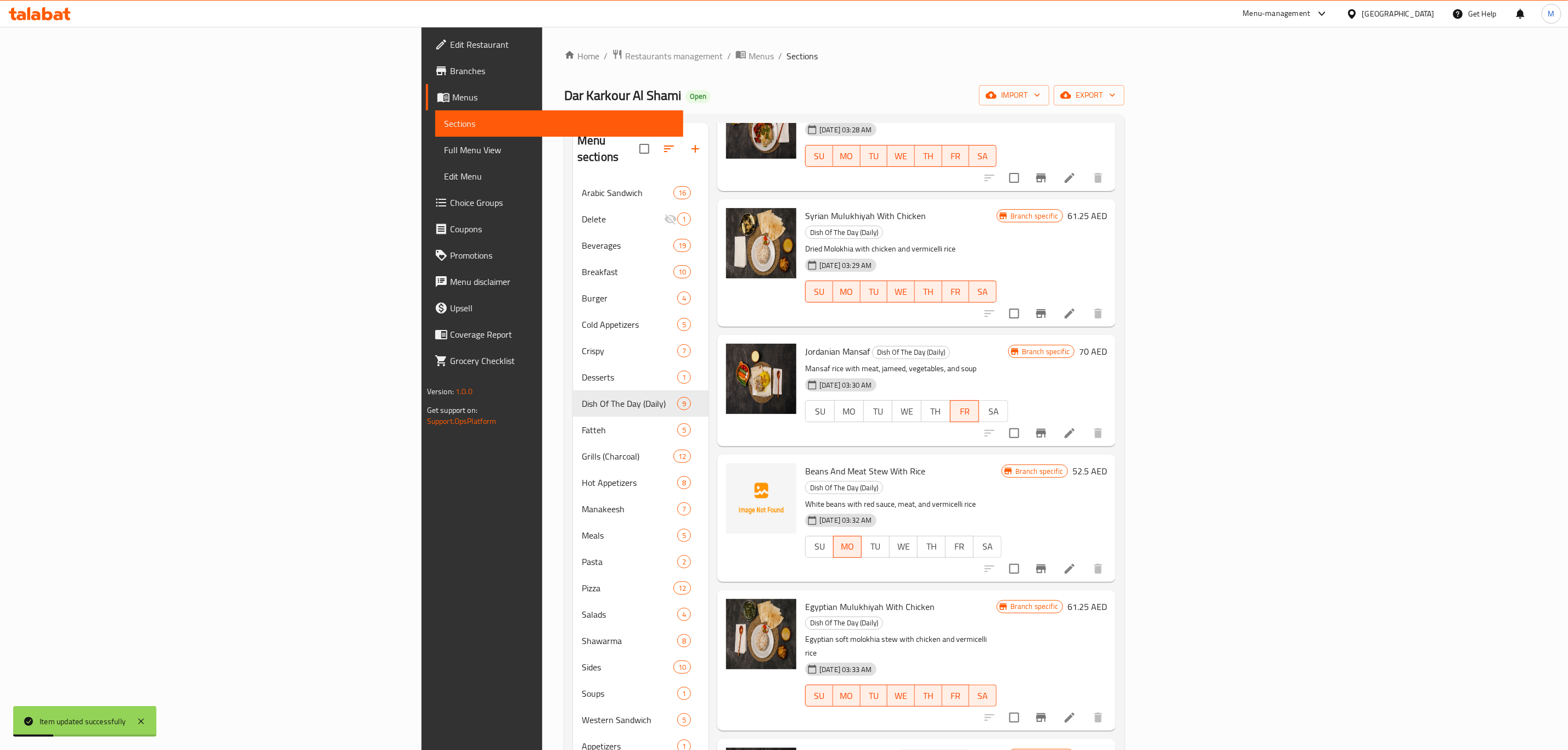
scroll to position [247, 0]
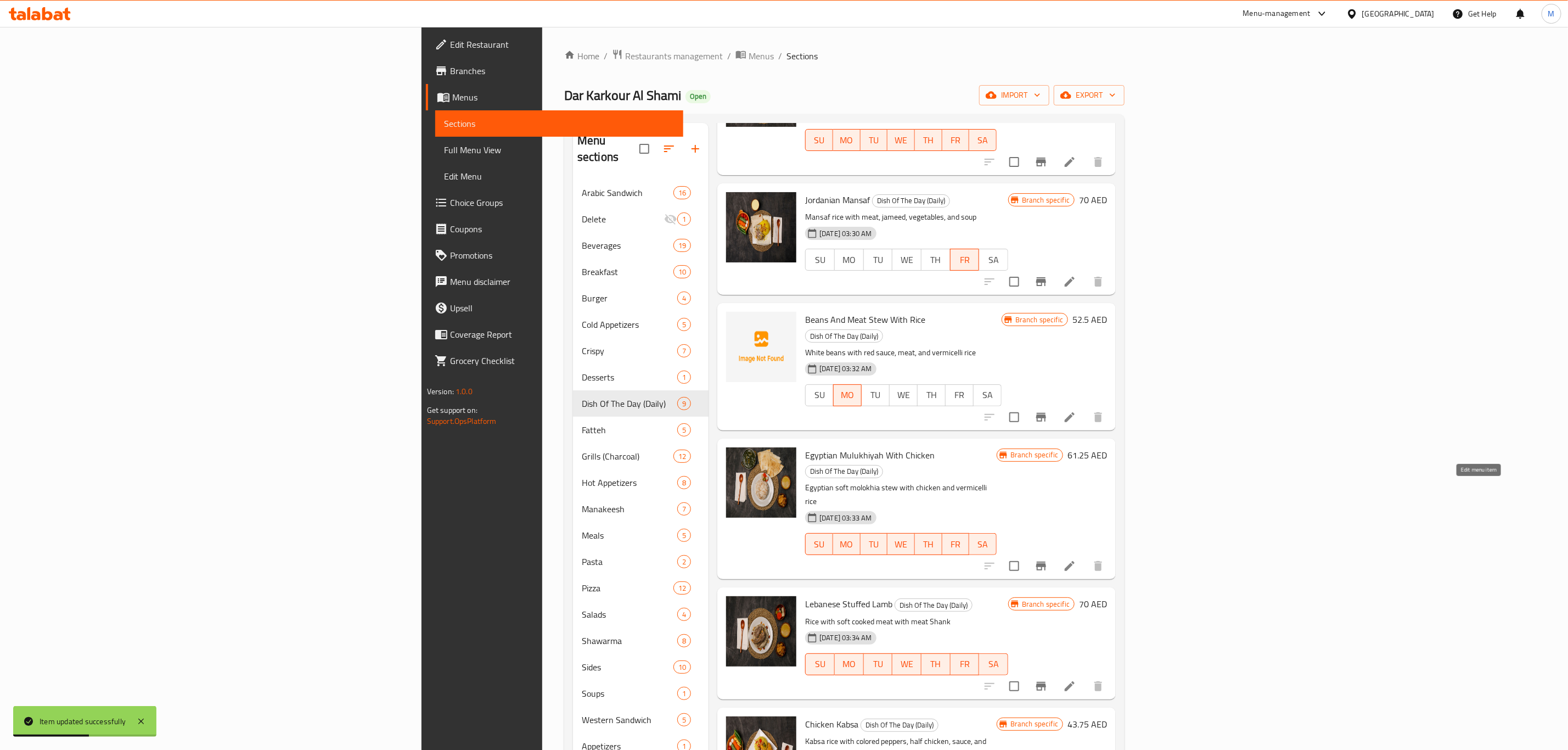
click at [1076, 560] on icon at bounding box center [1069, 566] width 13 height 13
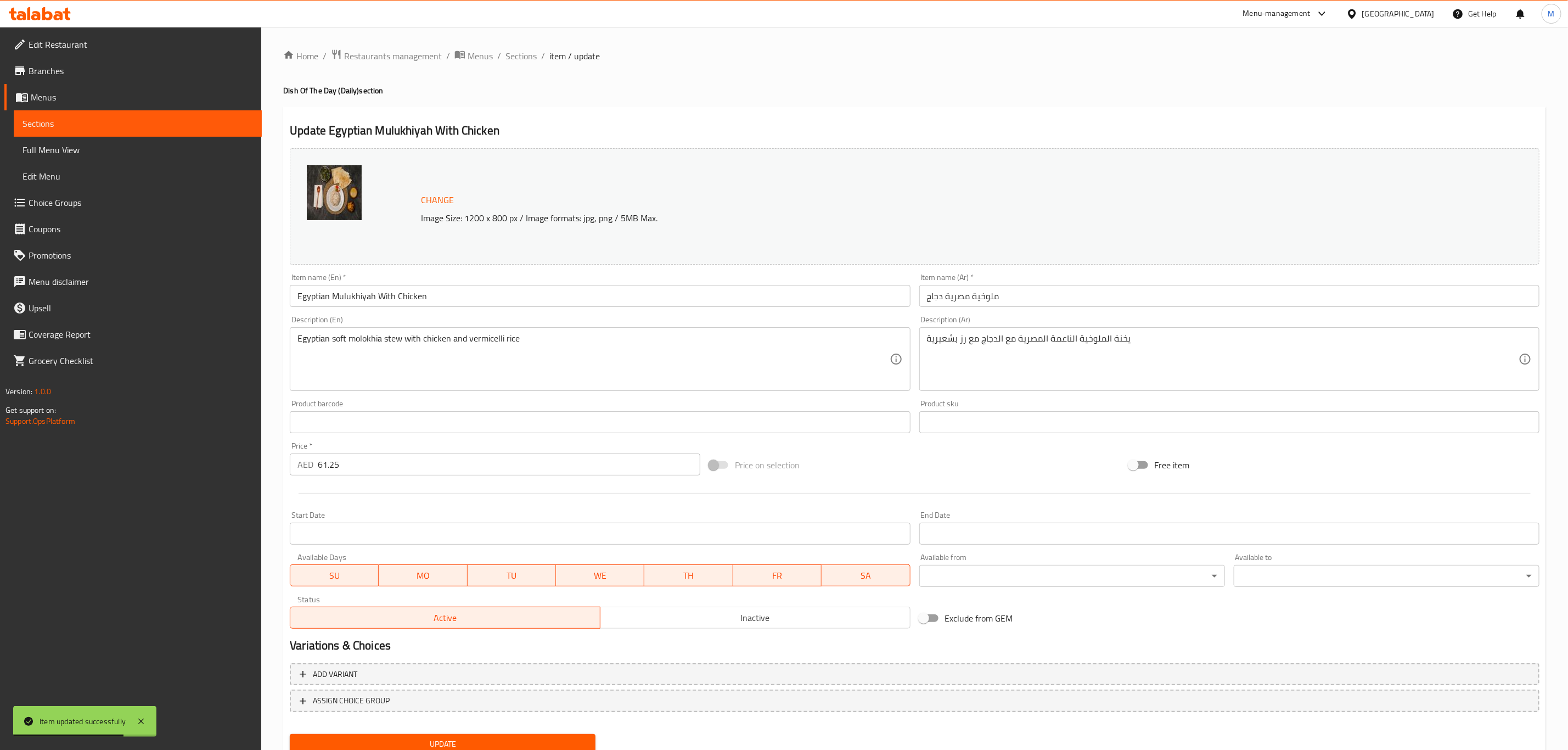
click at [784, 581] on span "FR" at bounding box center [777, 575] width 79 height 16
click at [682, 575] on span "TH" at bounding box center [689, 575] width 79 height 16
click at [553, 574] on button "TU" at bounding box center [512, 575] width 89 height 22
click at [405, 580] on span "MO" at bounding box center [422, 575] width 79 height 16
click at [318, 573] on span "SU" at bounding box center [334, 575] width 79 height 16
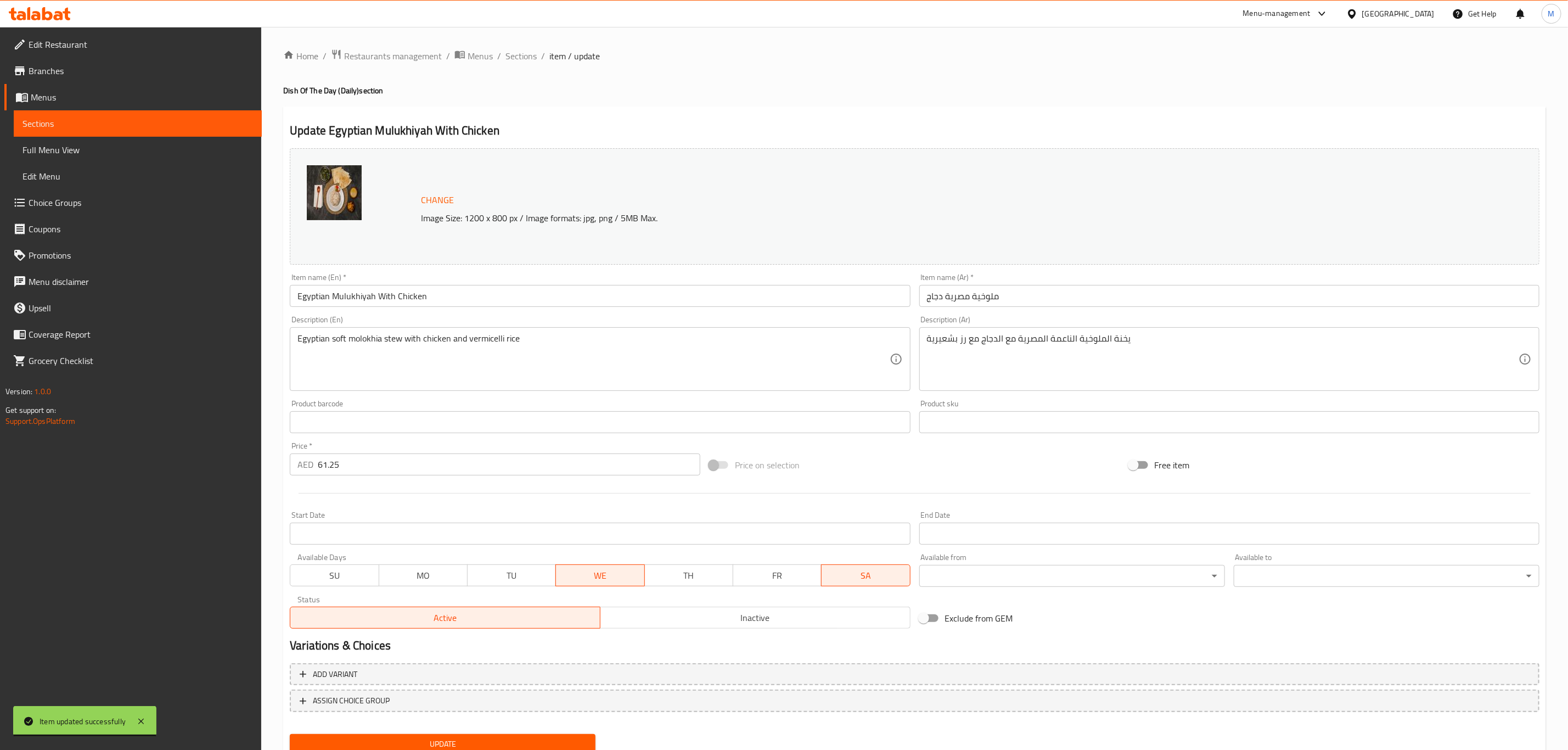
click at [588, 575] on span "WE" at bounding box center [599, 575] width 79 height 16
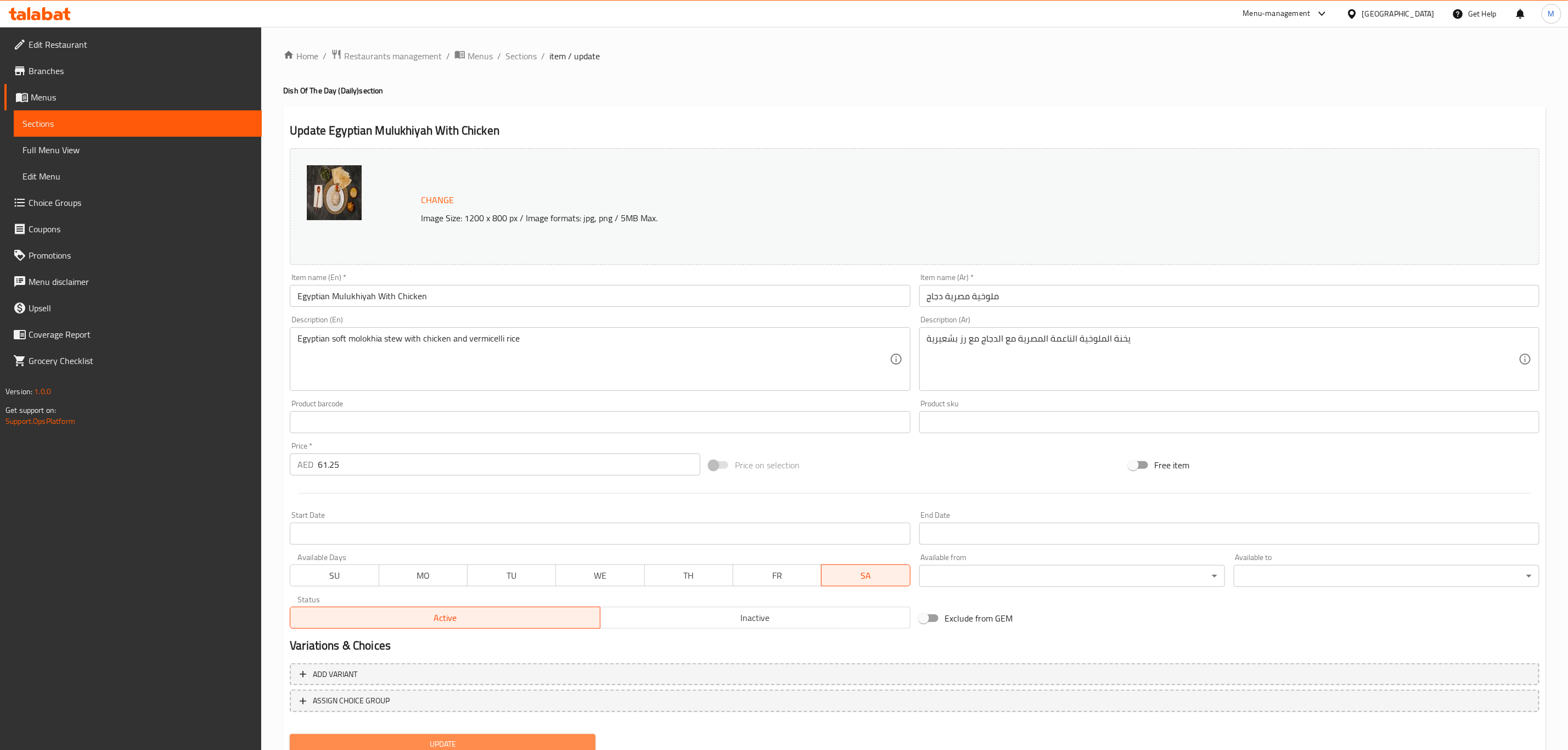
click at [527, 744] on span "Update" at bounding box center [442, 744] width 288 height 14
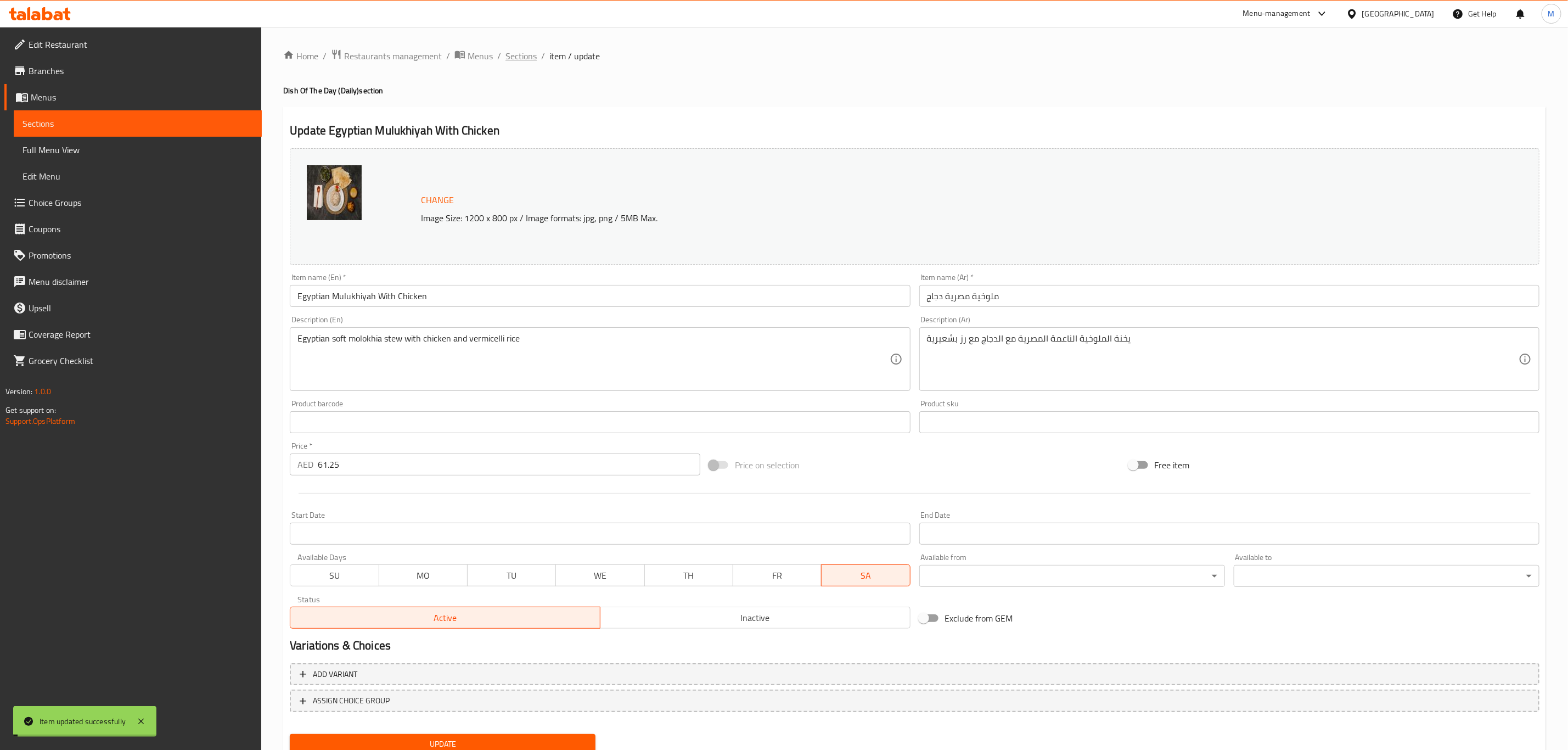
click at [524, 59] on span "Sections" at bounding box center [521, 56] width 31 height 13
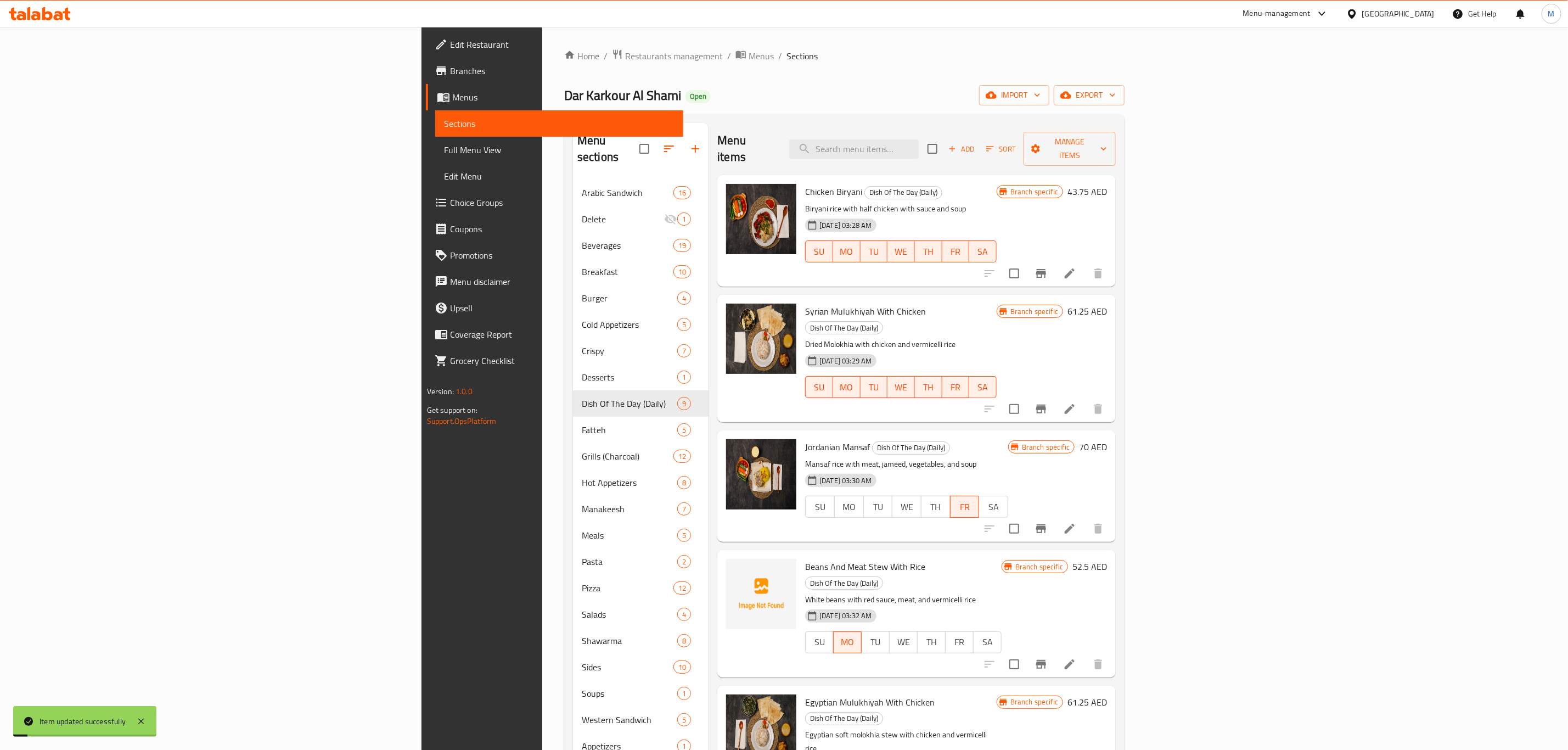
scroll to position [356, 0]
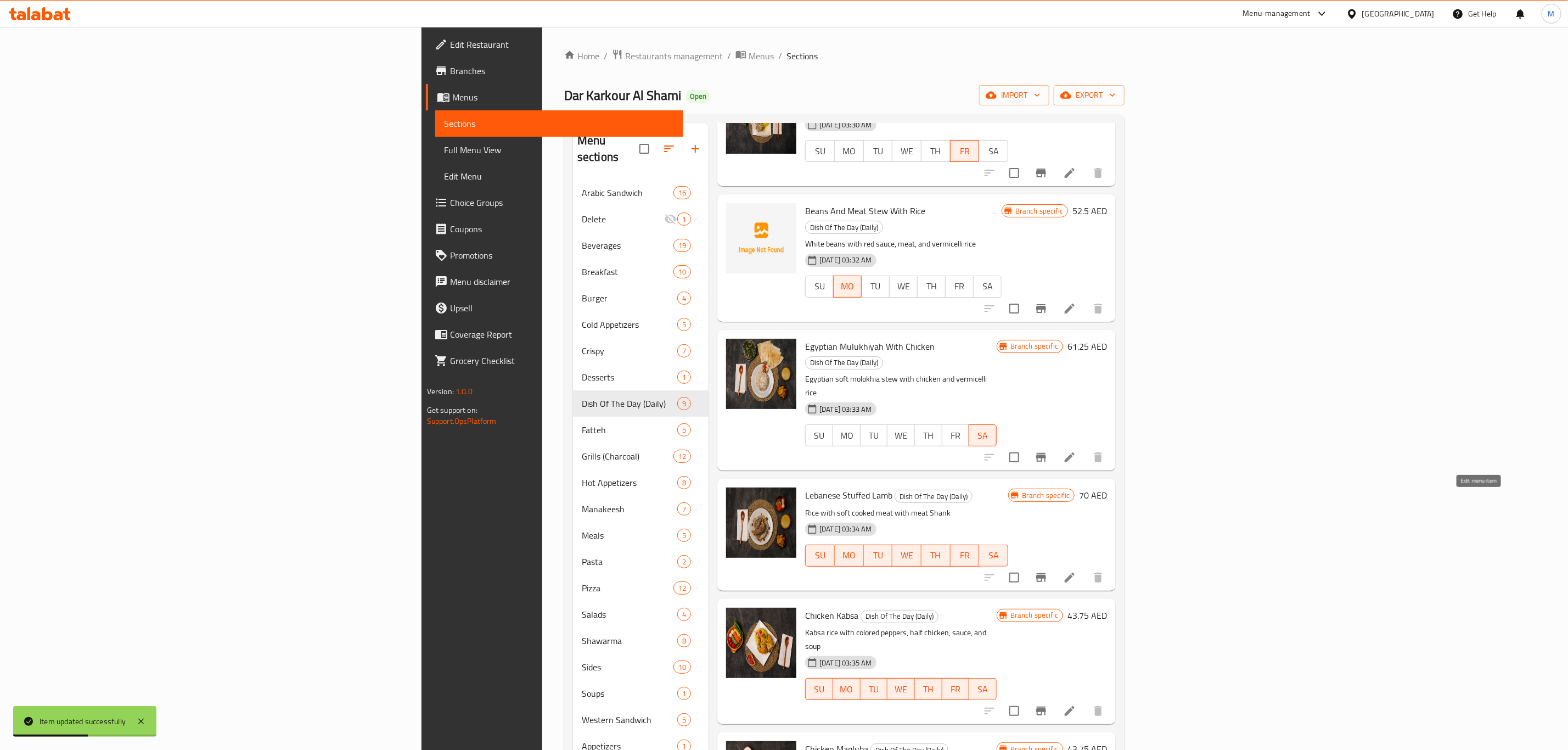
click at [1074, 573] on icon at bounding box center [1069, 578] width 10 height 10
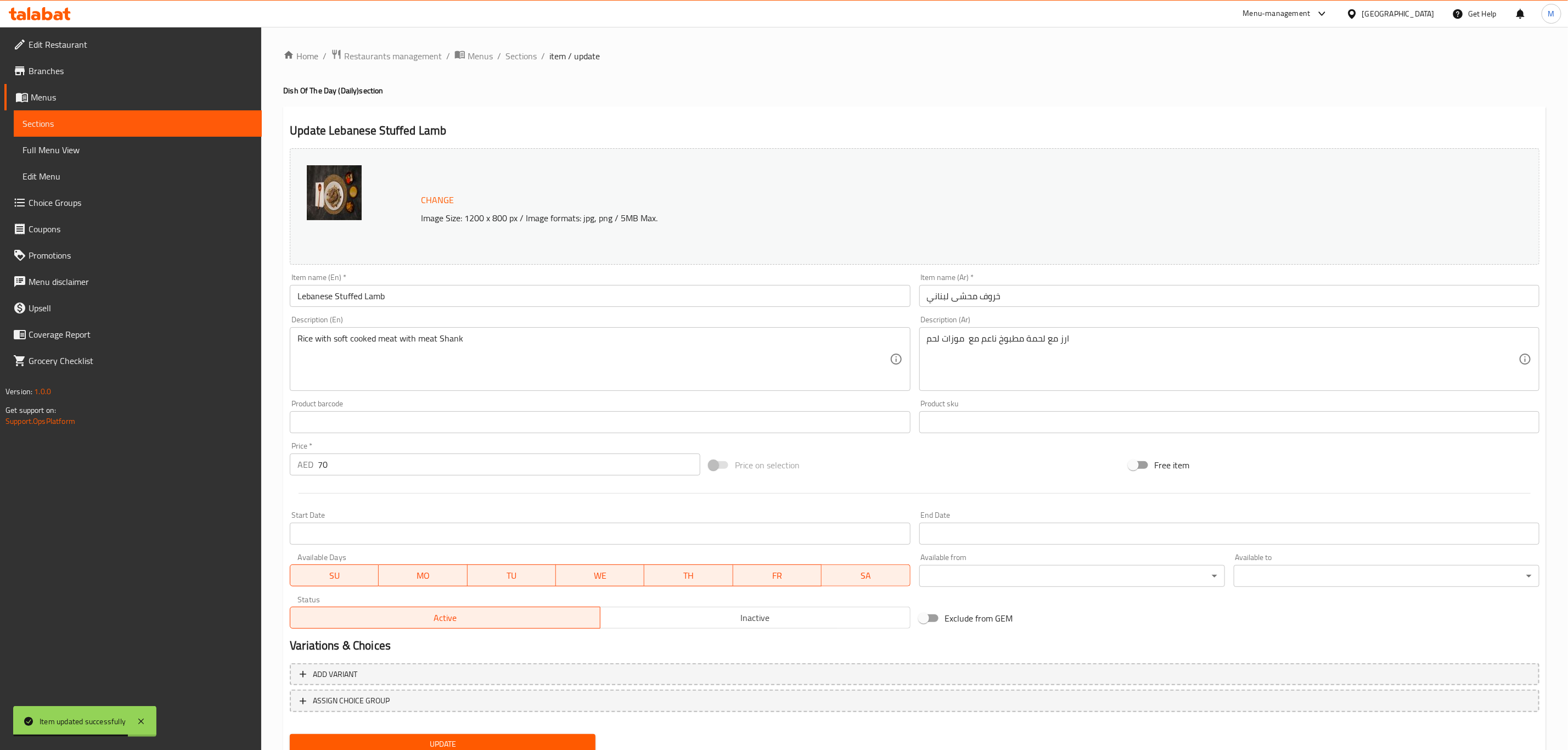
drag, startPoint x: 383, startPoint y: 577, endPoint x: 405, endPoint y: 580, distance: 22.2
click at [383, 578] on span "MO" at bounding box center [422, 575] width 79 height 16
click at [509, 577] on span "TU" at bounding box center [511, 575] width 79 height 16
click at [675, 585] on button "TH" at bounding box center [689, 575] width 89 height 22
click at [603, 580] on span "WE" at bounding box center [599, 575] width 79 height 16
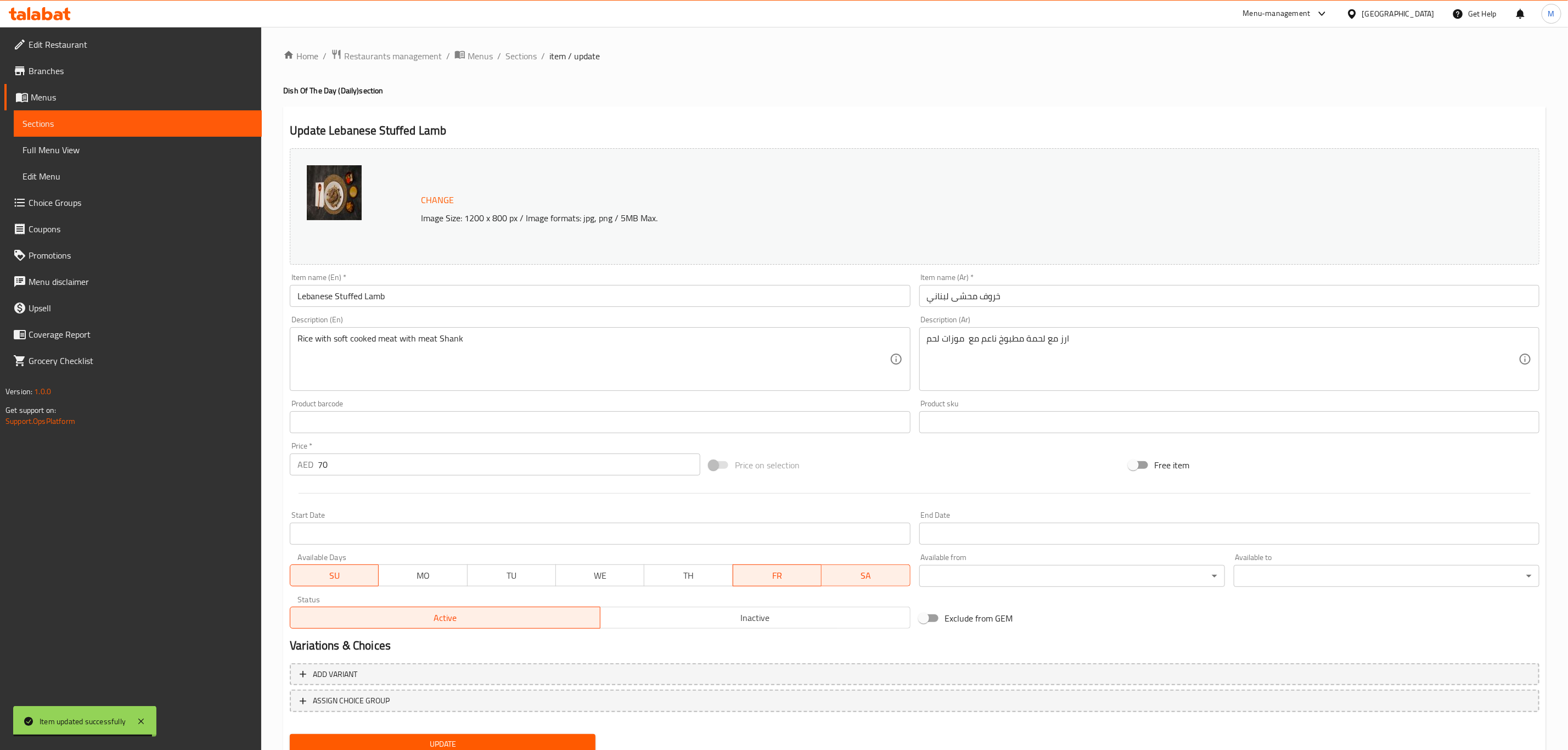
click at [793, 587] on div "Available Days SU MO TU WE TH FR SA" at bounding box center [599, 570] width 629 height 42
click at [836, 582] on span "SA" at bounding box center [866, 575] width 79 height 16
click at [765, 575] on span "FR" at bounding box center [777, 575] width 79 height 16
click at [543, 739] on span "Update" at bounding box center [442, 744] width 288 height 14
click at [516, 51] on span "Sections" at bounding box center [521, 56] width 31 height 13
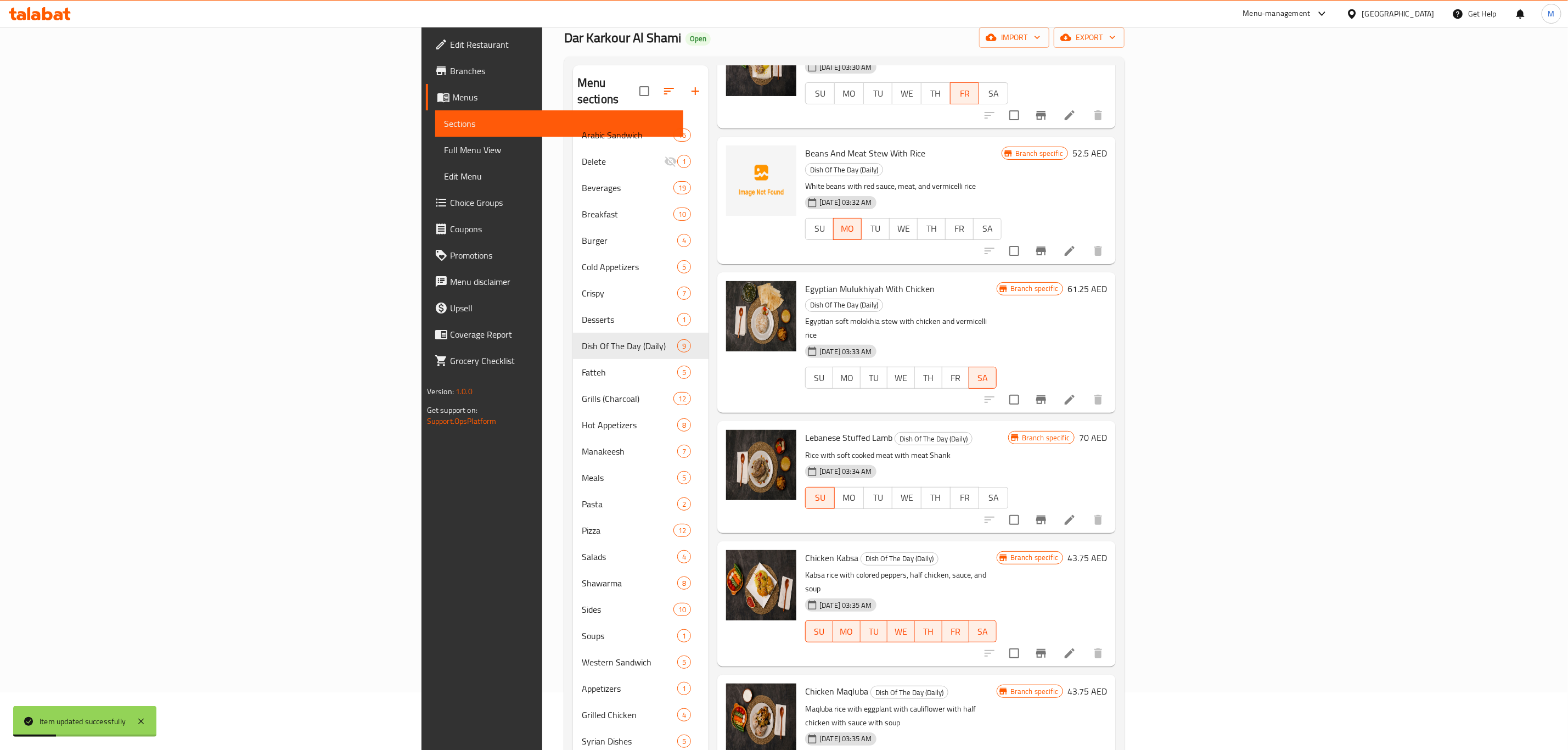
scroll to position [154, 0]
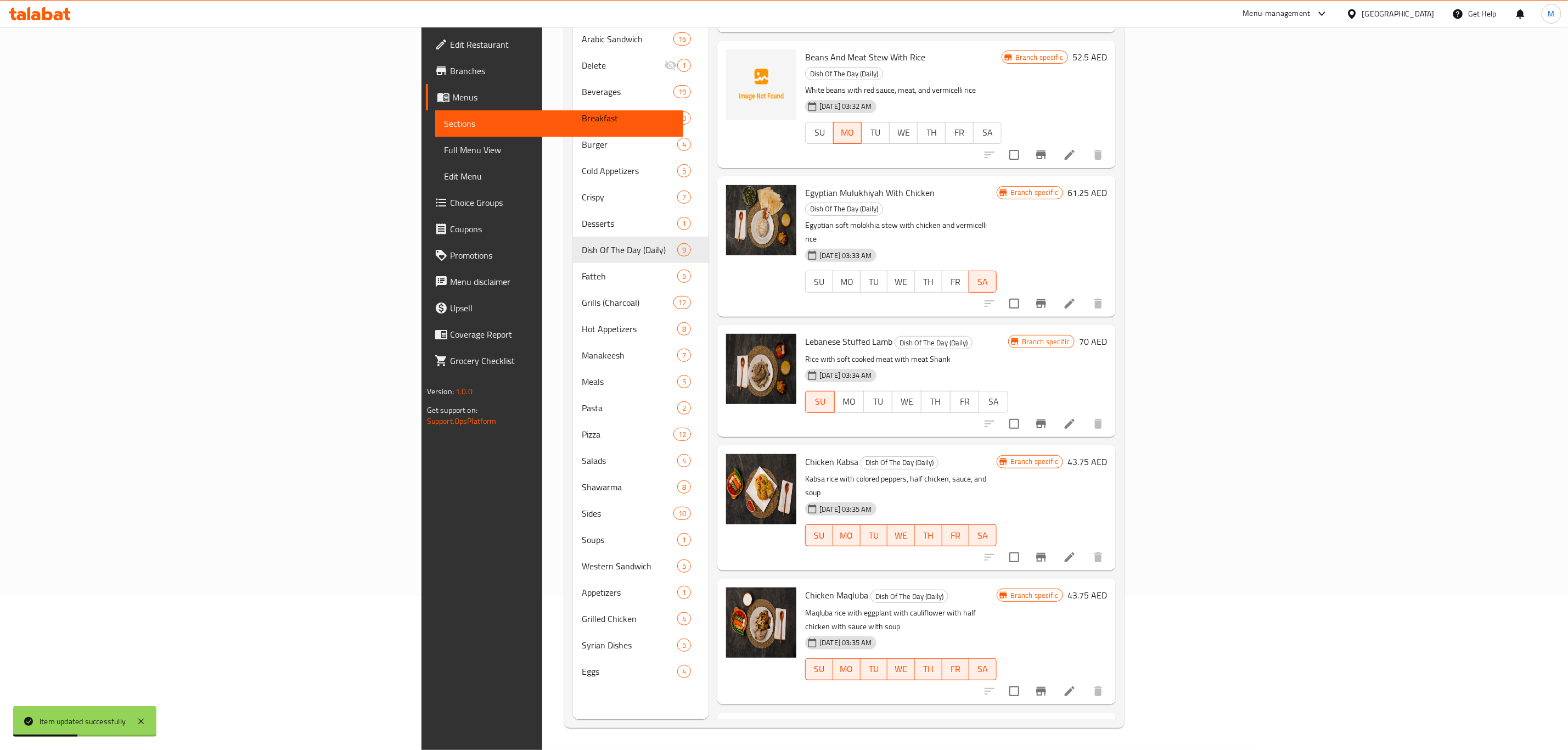
click at [1085, 547] on li at bounding box center [1069, 557] width 31 height 20
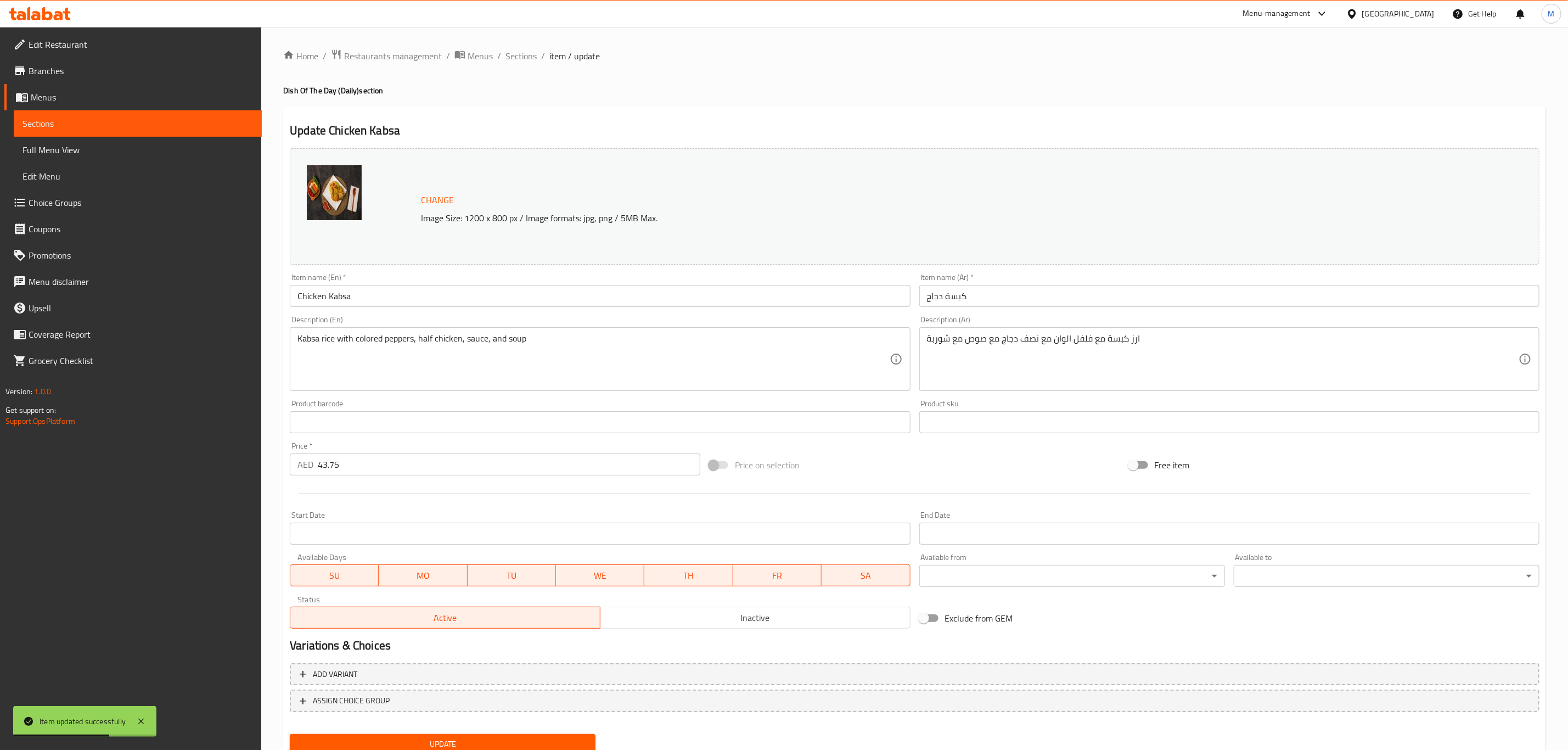
click at [582, 585] on button "WE" at bounding box center [600, 575] width 89 height 22
click at [511, 577] on span "TU" at bounding box center [511, 575] width 79 height 16
click at [399, 580] on span "MO" at bounding box center [422, 575] width 79 height 16
click at [313, 565] on button "SU" at bounding box center [334, 575] width 89 height 22
drag, startPoint x: 797, startPoint y: 572, endPoint x: 851, endPoint y: 570, distance: 54.0
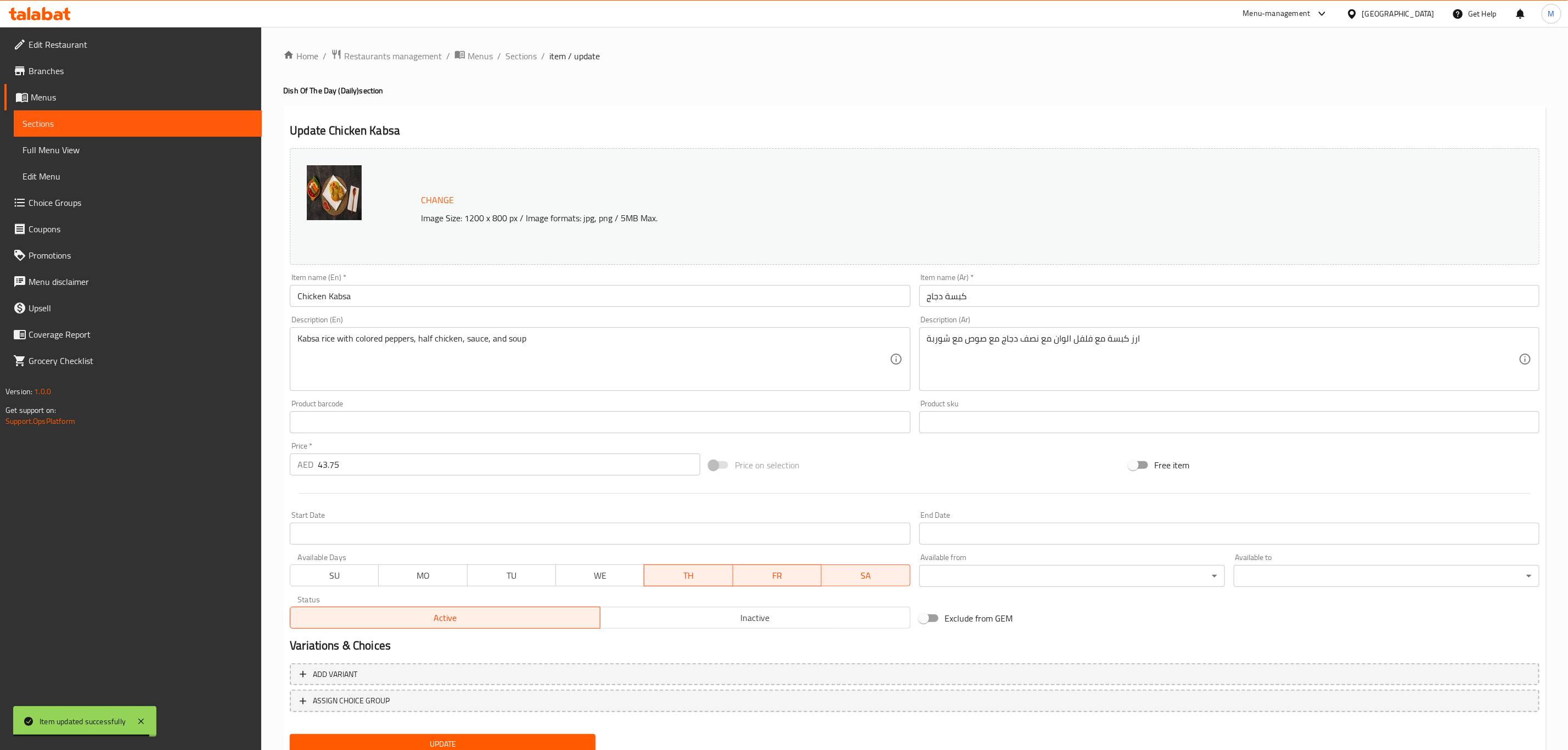
click at [799, 572] on span "FR" at bounding box center [777, 575] width 79 height 16
click at [852, 570] on span "SA" at bounding box center [866, 575] width 79 height 16
click at [534, 738] on span "Update" at bounding box center [442, 744] width 288 height 14
click at [516, 58] on span "Sections" at bounding box center [521, 56] width 31 height 13
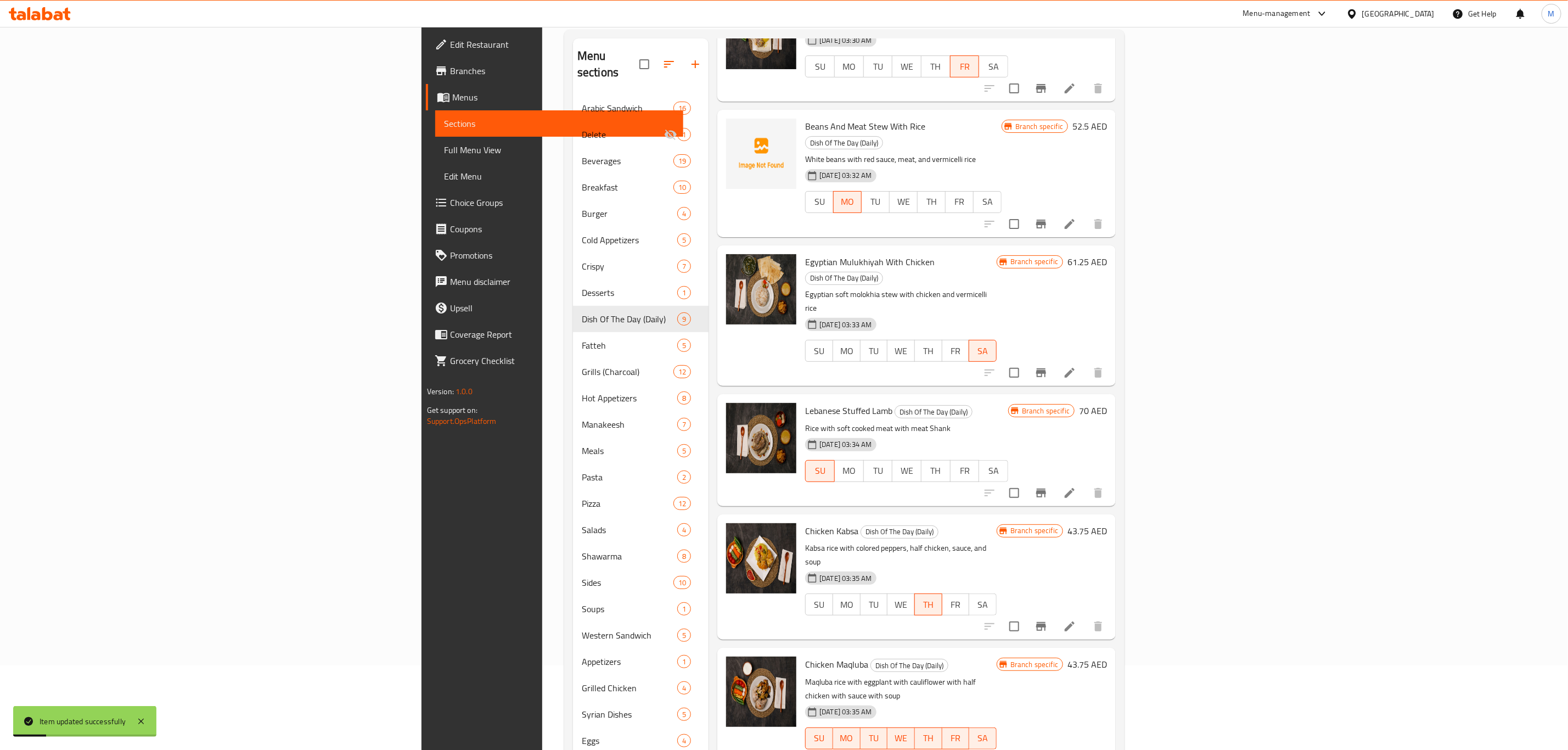
scroll to position [154, 0]
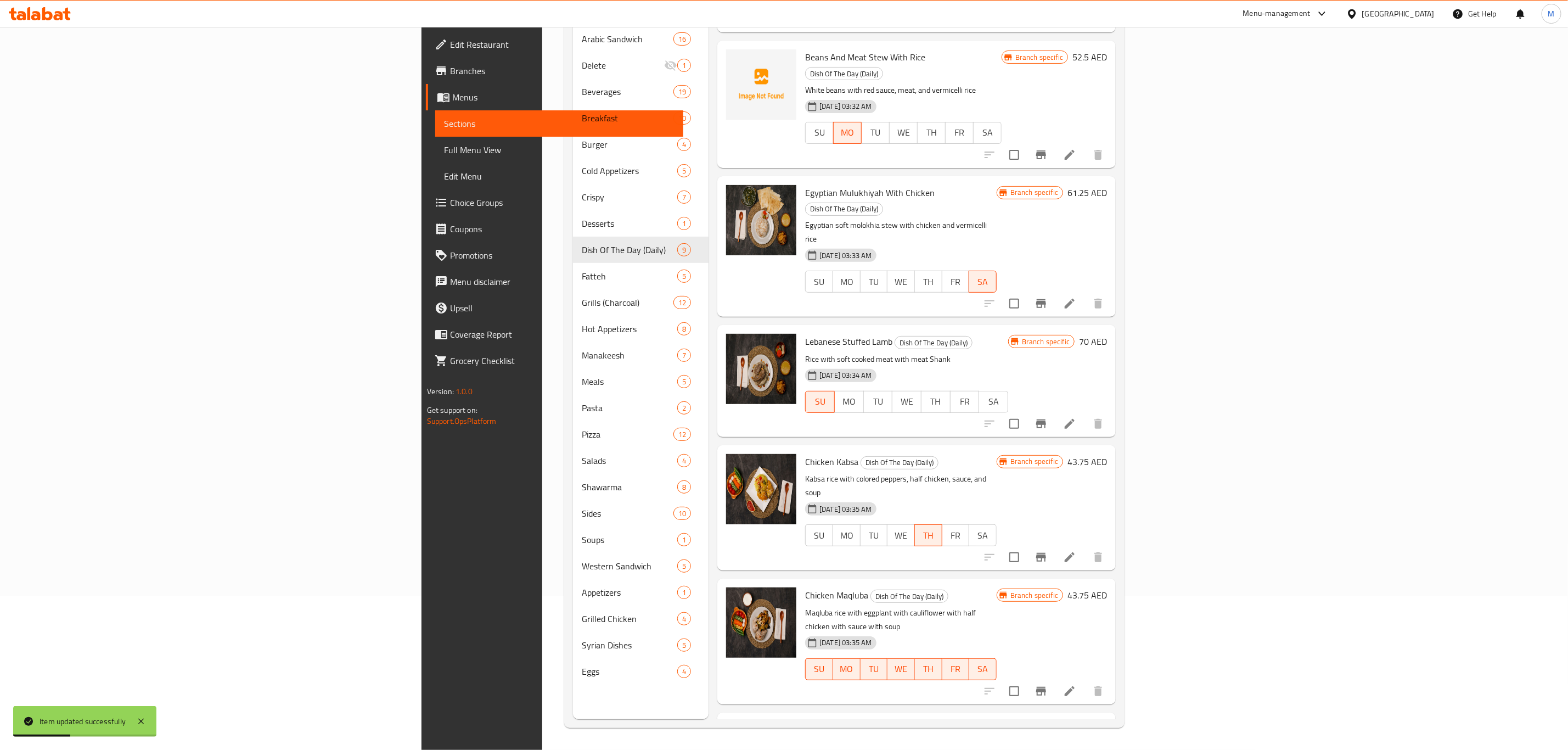
click at [1085, 681] on li at bounding box center [1069, 691] width 31 height 20
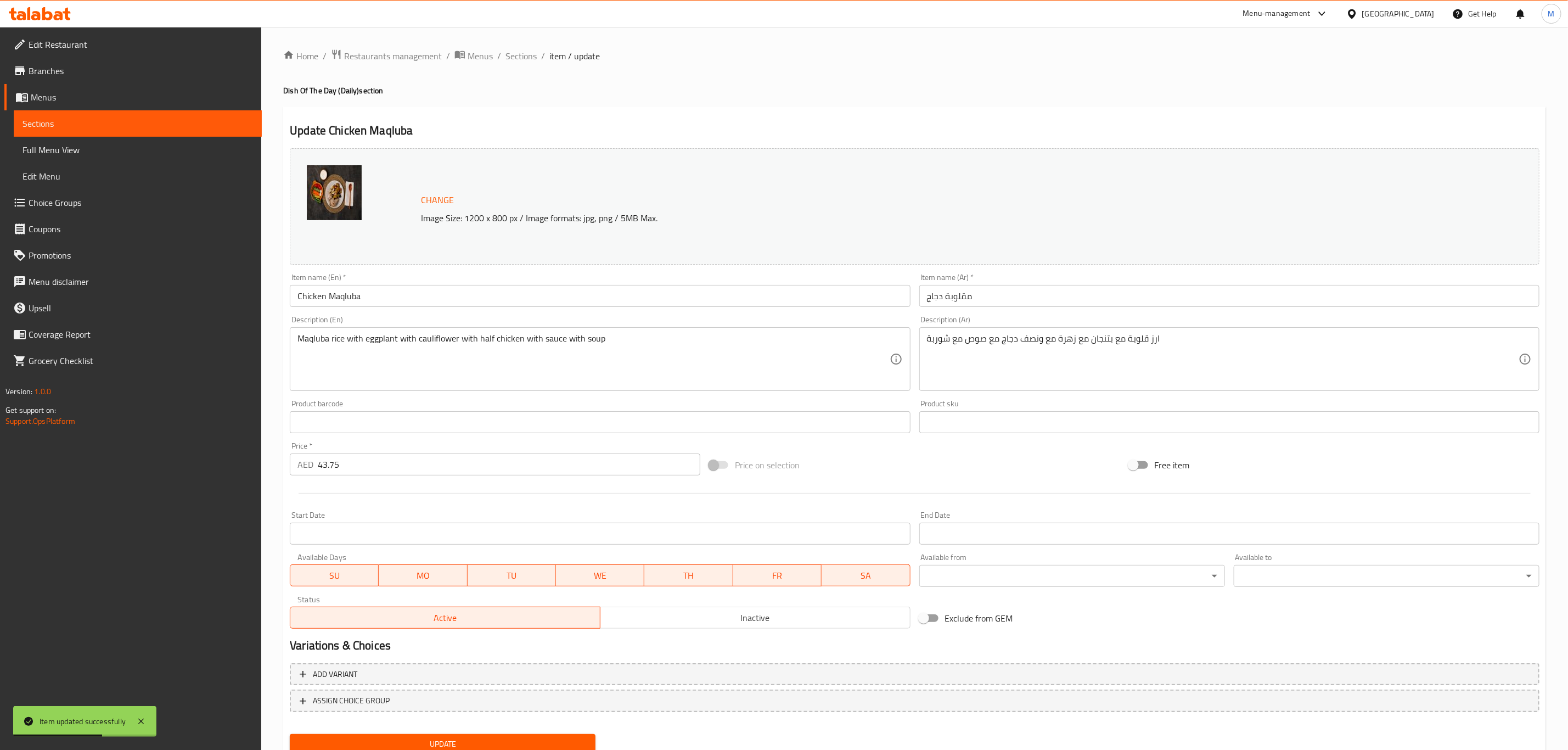
click at [430, 574] on span "MO" at bounding box center [422, 575] width 79 height 16
click at [343, 573] on span "SU" at bounding box center [334, 575] width 79 height 16
click at [618, 580] on span "WE" at bounding box center [599, 575] width 79 height 16
click at [713, 573] on span "TH" at bounding box center [688, 575] width 79 height 16
click at [813, 573] on span "FR" at bounding box center [777, 575] width 79 height 16
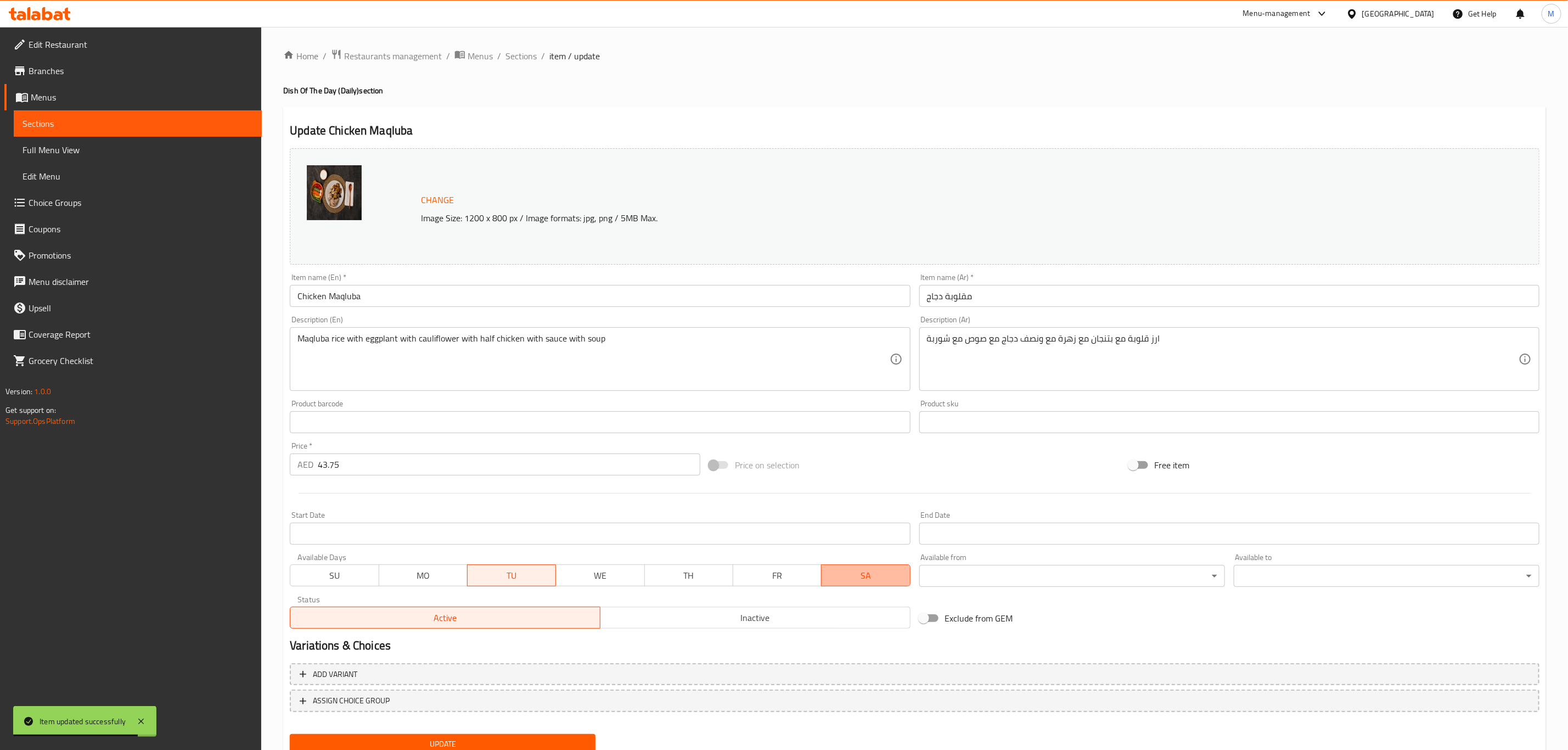
click at [863, 575] on span "SA" at bounding box center [866, 575] width 79 height 16
click at [513, 735] on button "Update" at bounding box center [442, 744] width 305 height 20
click at [522, 56] on span "Sections" at bounding box center [521, 56] width 31 height 13
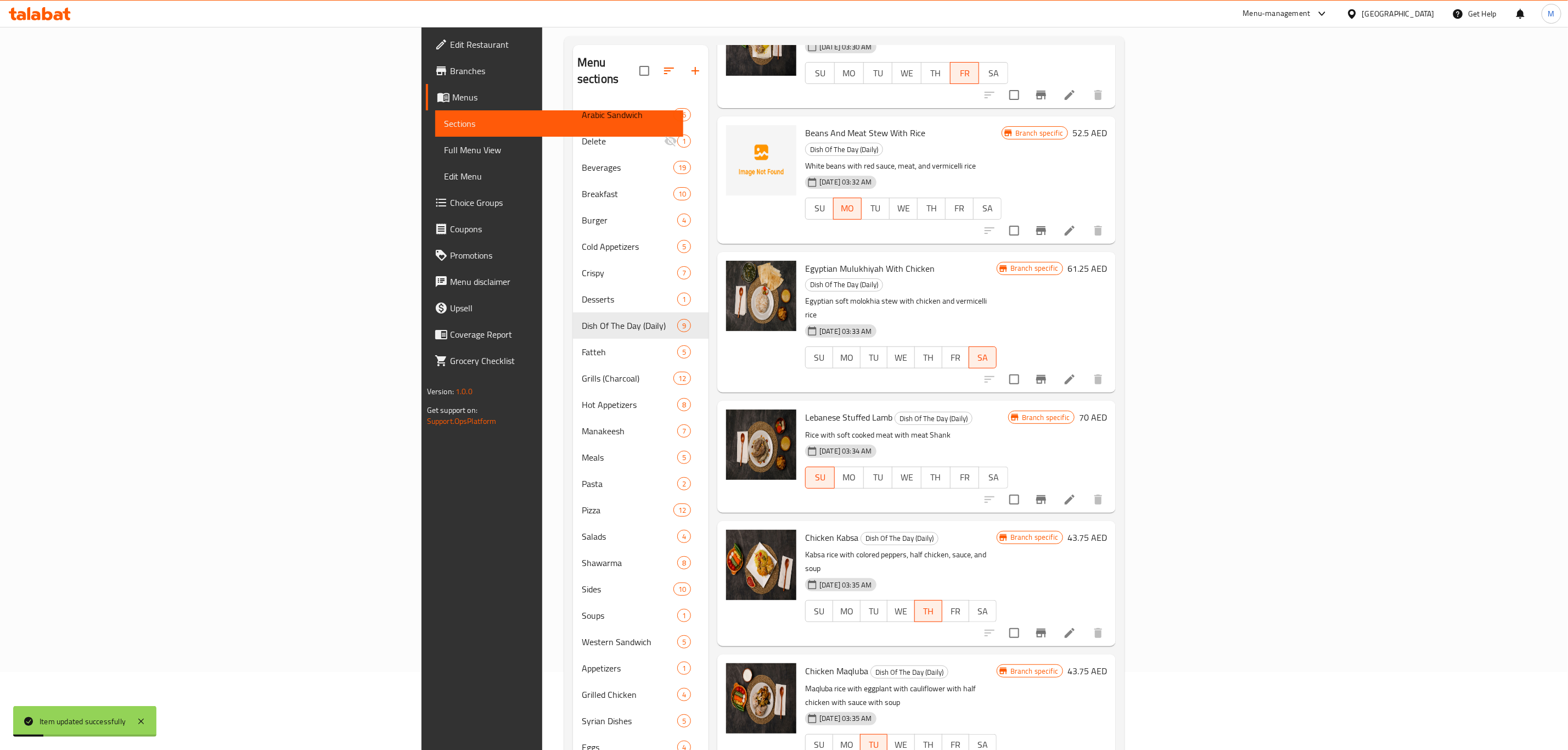
scroll to position [154, 0]
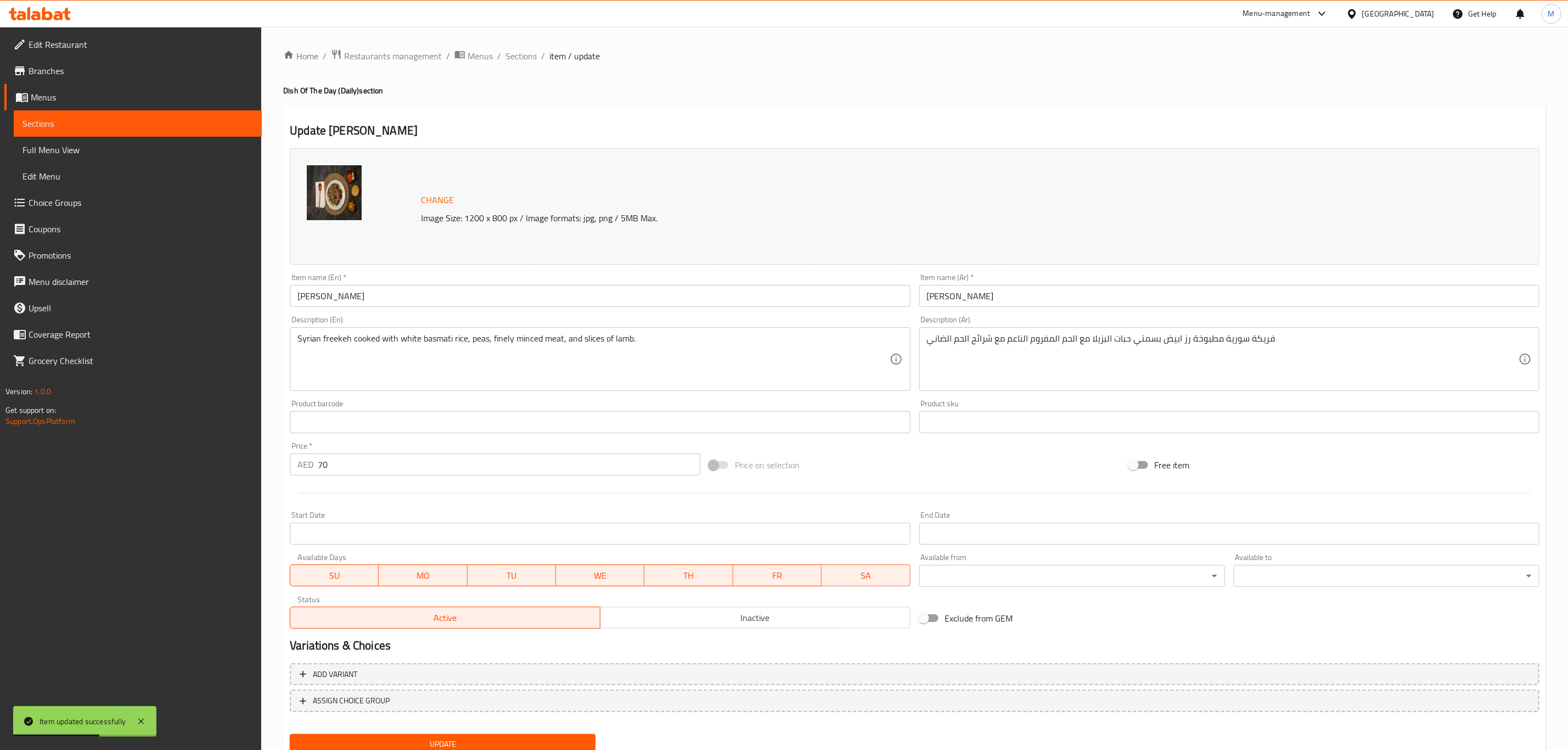
click at [344, 572] on span "SU" at bounding box center [334, 575] width 79 height 16
click at [494, 572] on span "TU" at bounding box center [511, 575] width 79 height 16
click at [430, 572] on span "MO" at bounding box center [422, 575] width 79 height 16
click at [741, 585] on button "FR" at bounding box center [778, 575] width 89 height 22
click at [693, 575] on span "TH" at bounding box center [688, 575] width 79 height 16
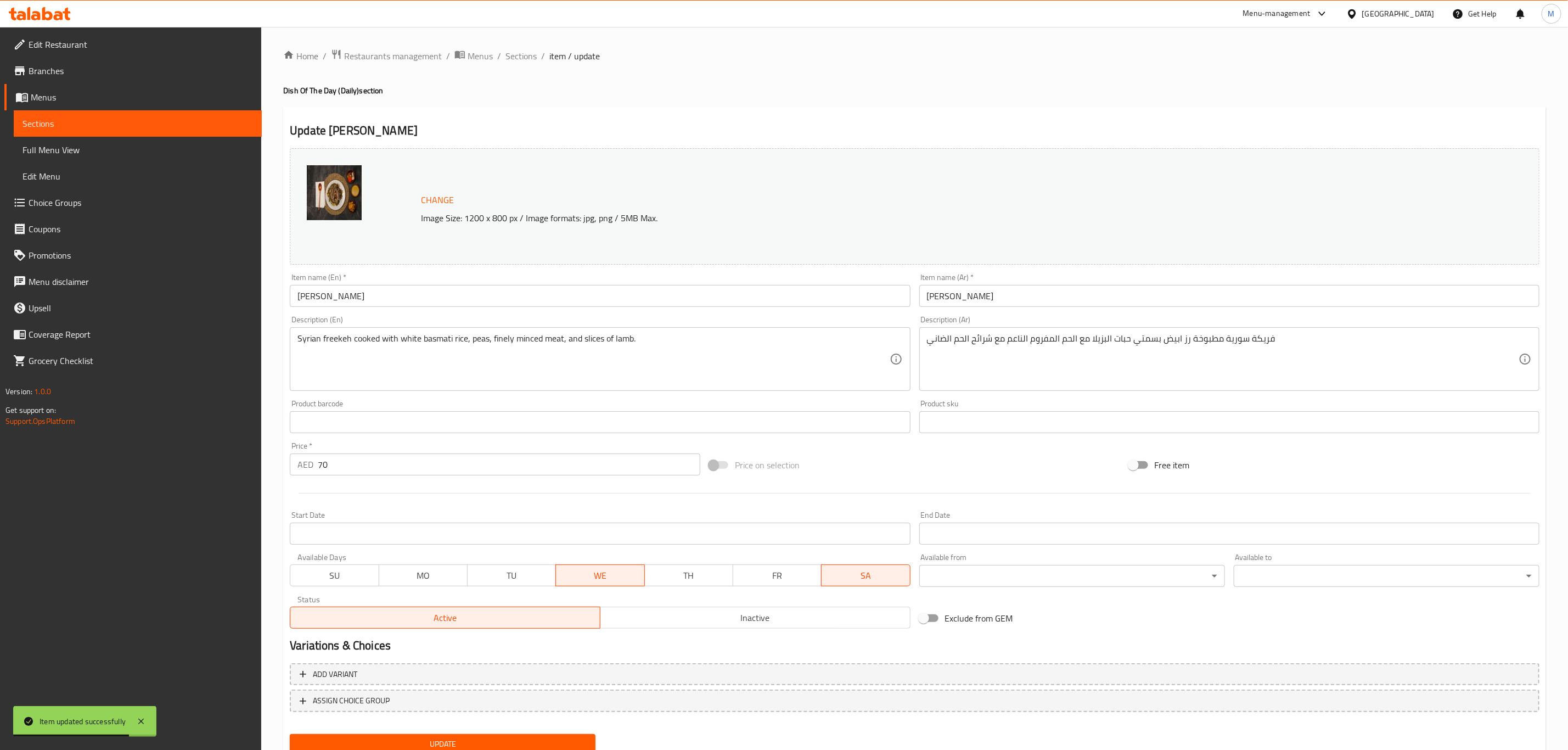
click at [861, 577] on span "SA" at bounding box center [866, 575] width 79 height 16
click at [539, 735] on button "Update" at bounding box center [442, 744] width 305 height 20
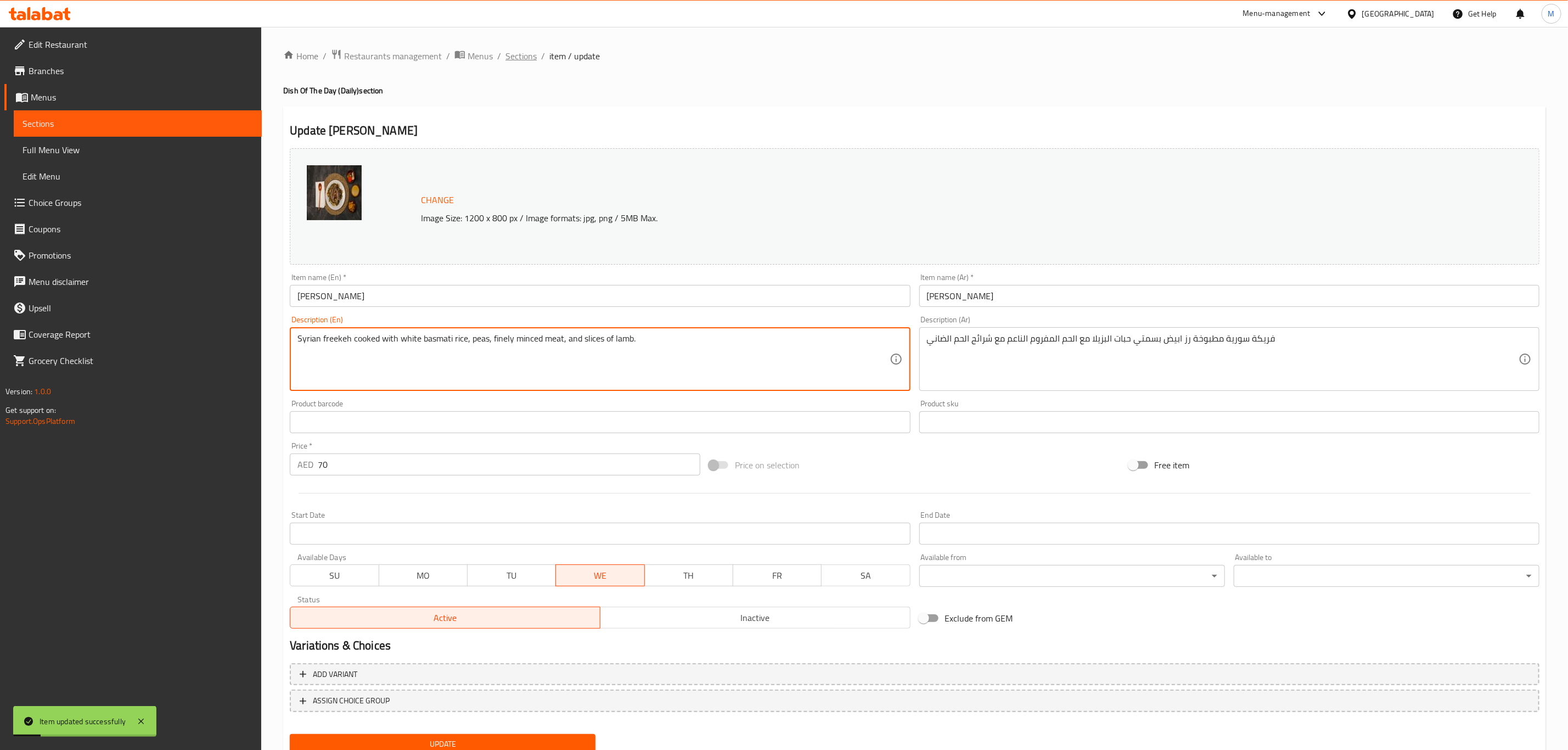
click at [513, 54] on span "Sections" at bounding box center [521, 56] width 31 height 13
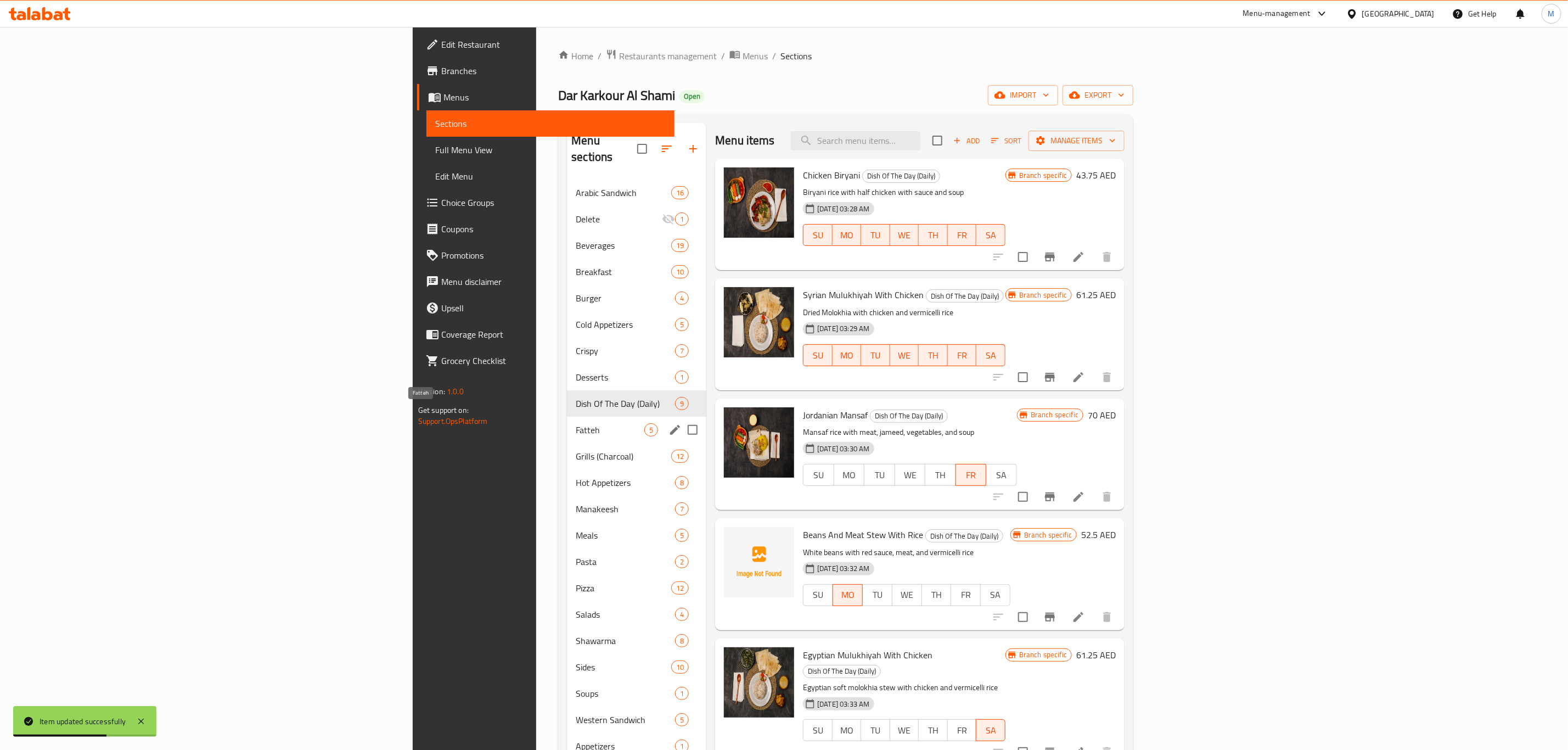
click at [576, 423] on span "Fatteh" at bounding box center [610, 429] width 69 height 13
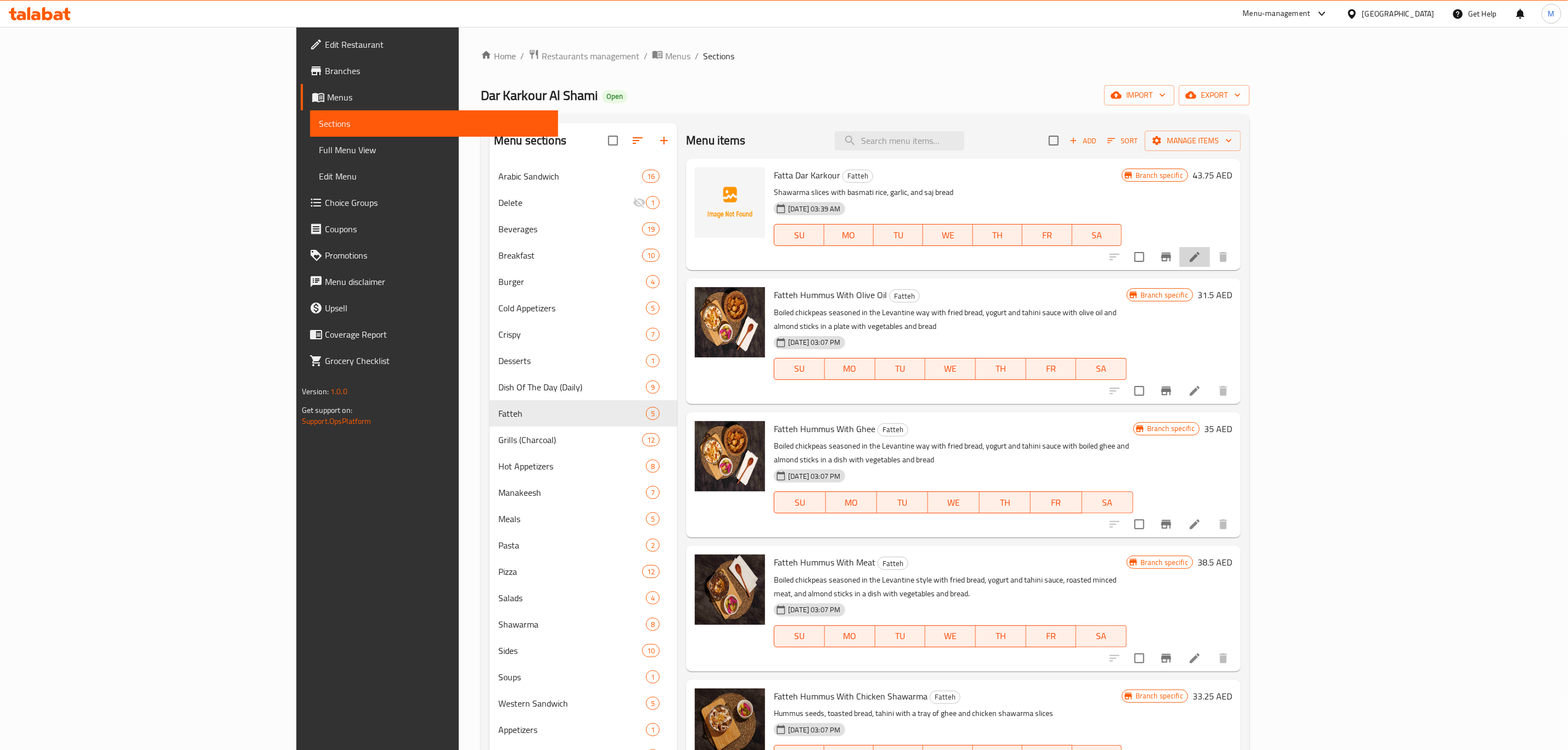
click at [1210, 264] on li at bounding box center [1195, 257] width 31 height 20
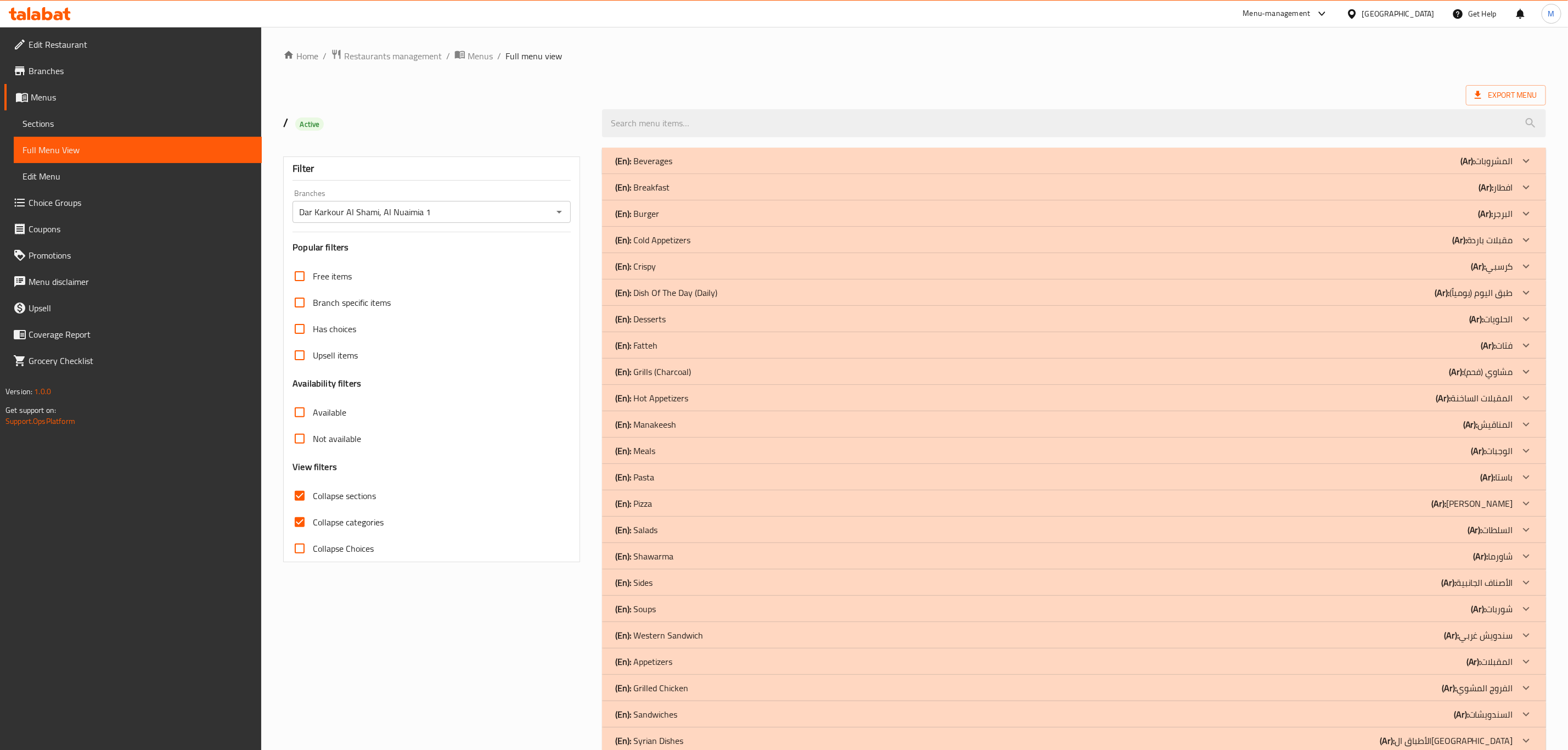
click at [768, 293] on div "(En): Dish Of The Day (Daily) (Ar): طبق اليوم (يومياً)" at bounding box center [1064, 293] width 898 height 13
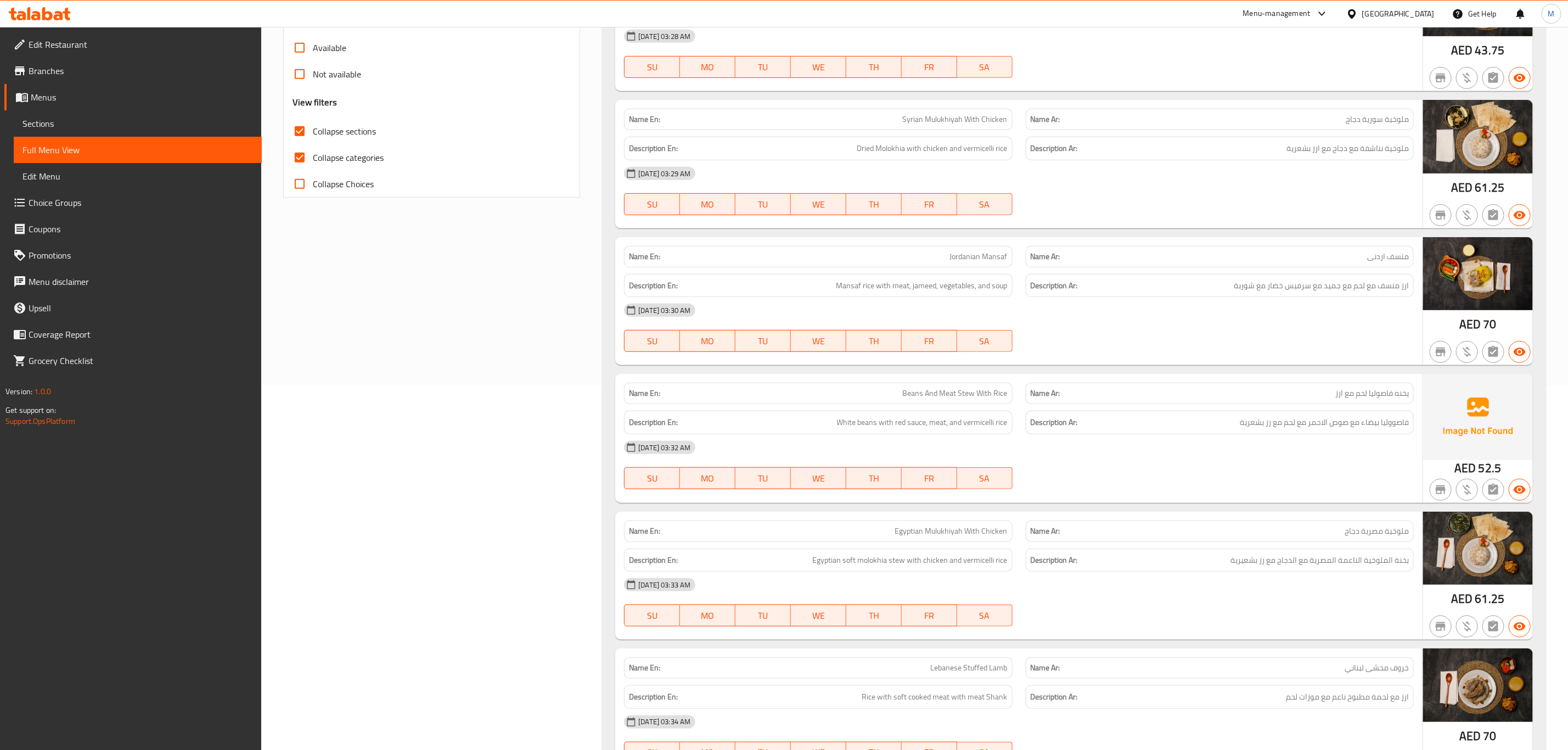
scroll to position [165, 0]
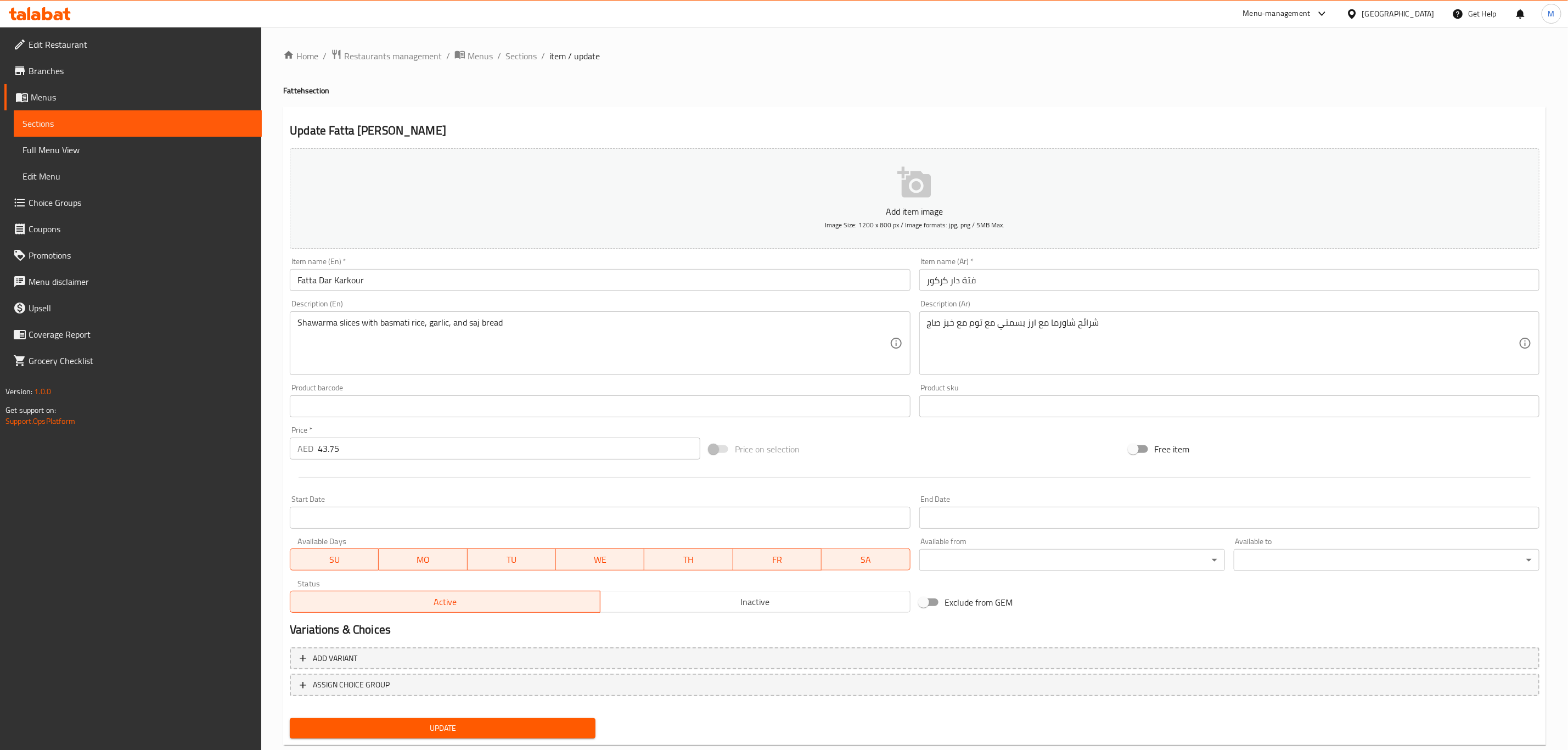
click at [1143, 313] on div "شرائح شاورما مع ارز بسمتي مع توم مع خبز صاج Description (Ar)" at bounding box center [1229, 343] width 620 height 64
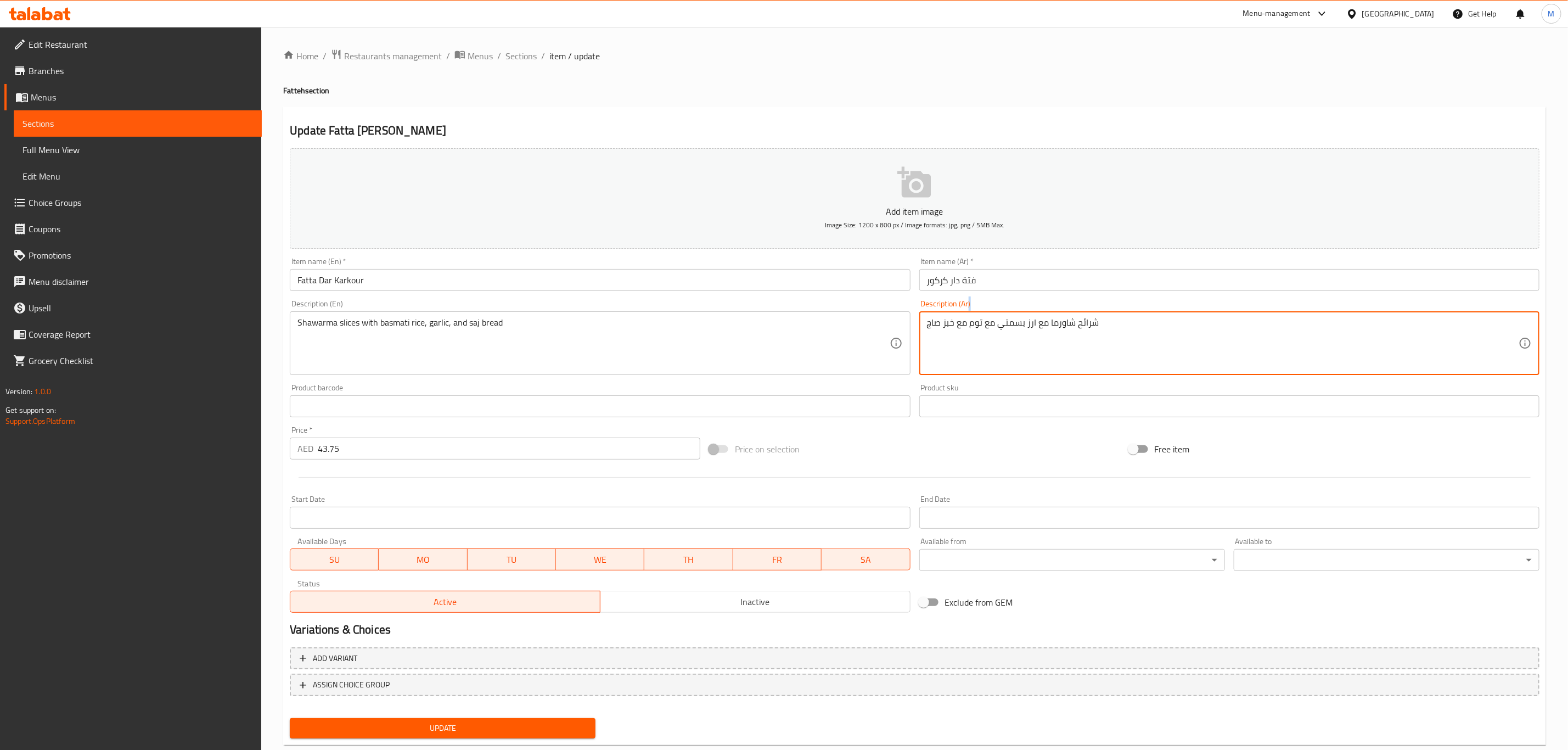
click at [1143, 313] on div "شرائح شاورما مع ارز بسمتي مع توم مع خبز صاج Description (Ar)" at bounding box center [1229, 343] width 620 height 64
click at [1131, 333] on textarea "شرائح شاورما مع ارز بسمتي مع توم مع خبز صاج" at bounding box center [1222, 343] width 592 height 52
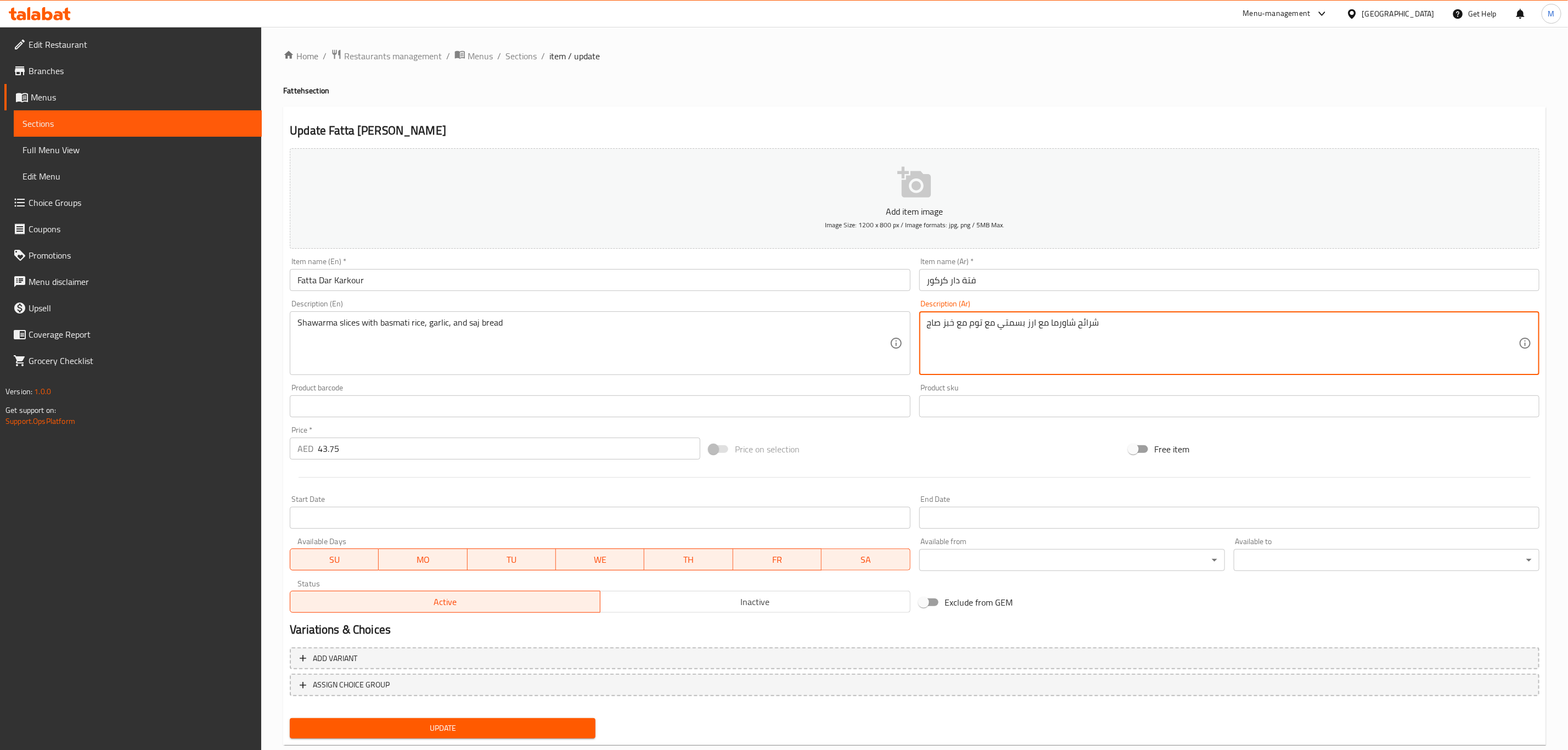
paste textarea
type textarea "شرائح شاورما مع ارز بسمتي مع توم مع خبز صاج"
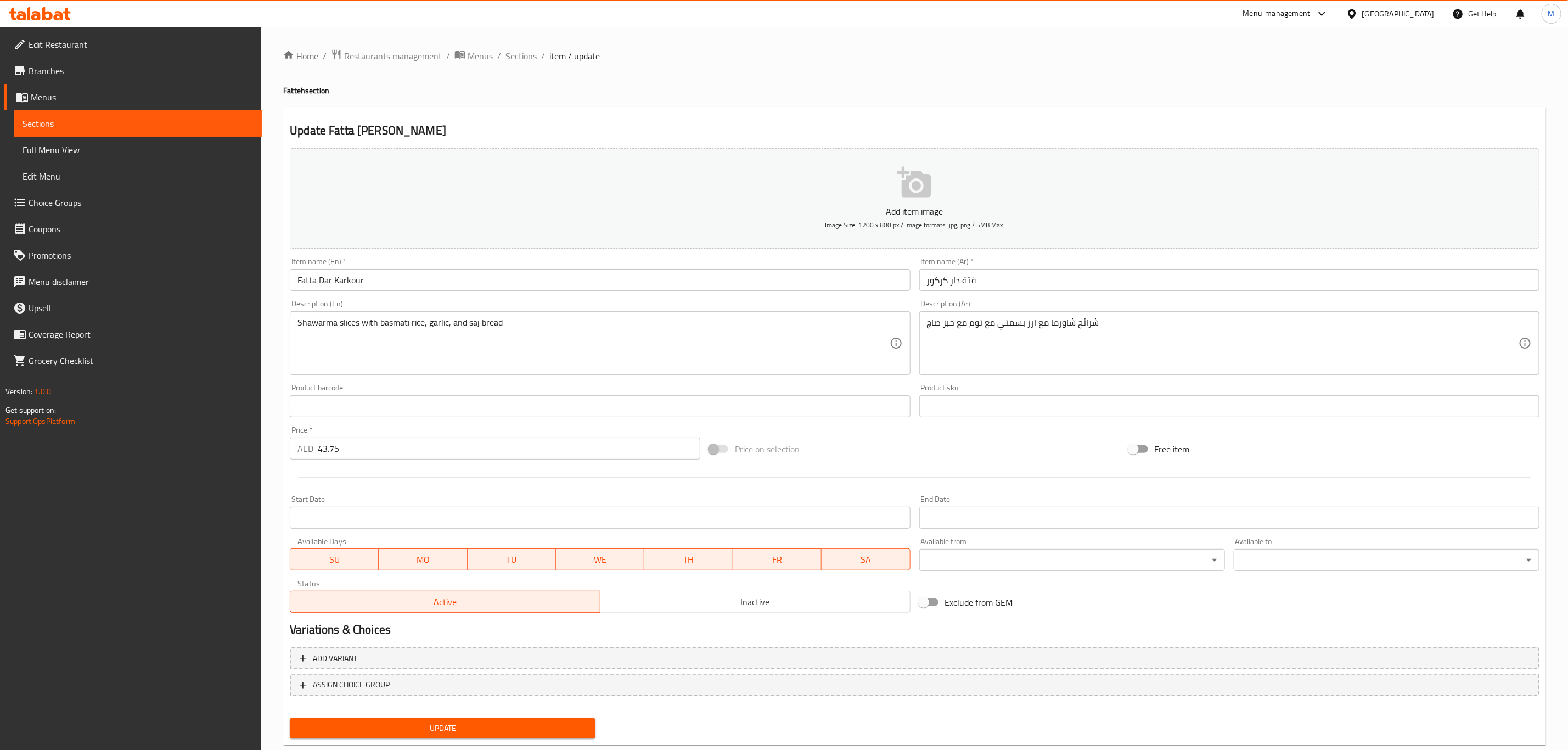
drag, startPoint x: 684, startPoint y: 312, endPoint x: 677, endPoint y: 324, distance: 13.9
click at [683, 313] on div "Shawarma slices with basmati rice, garlic, and saj bread Description (En)" at bounding box center [599, 343] width 620 height 64
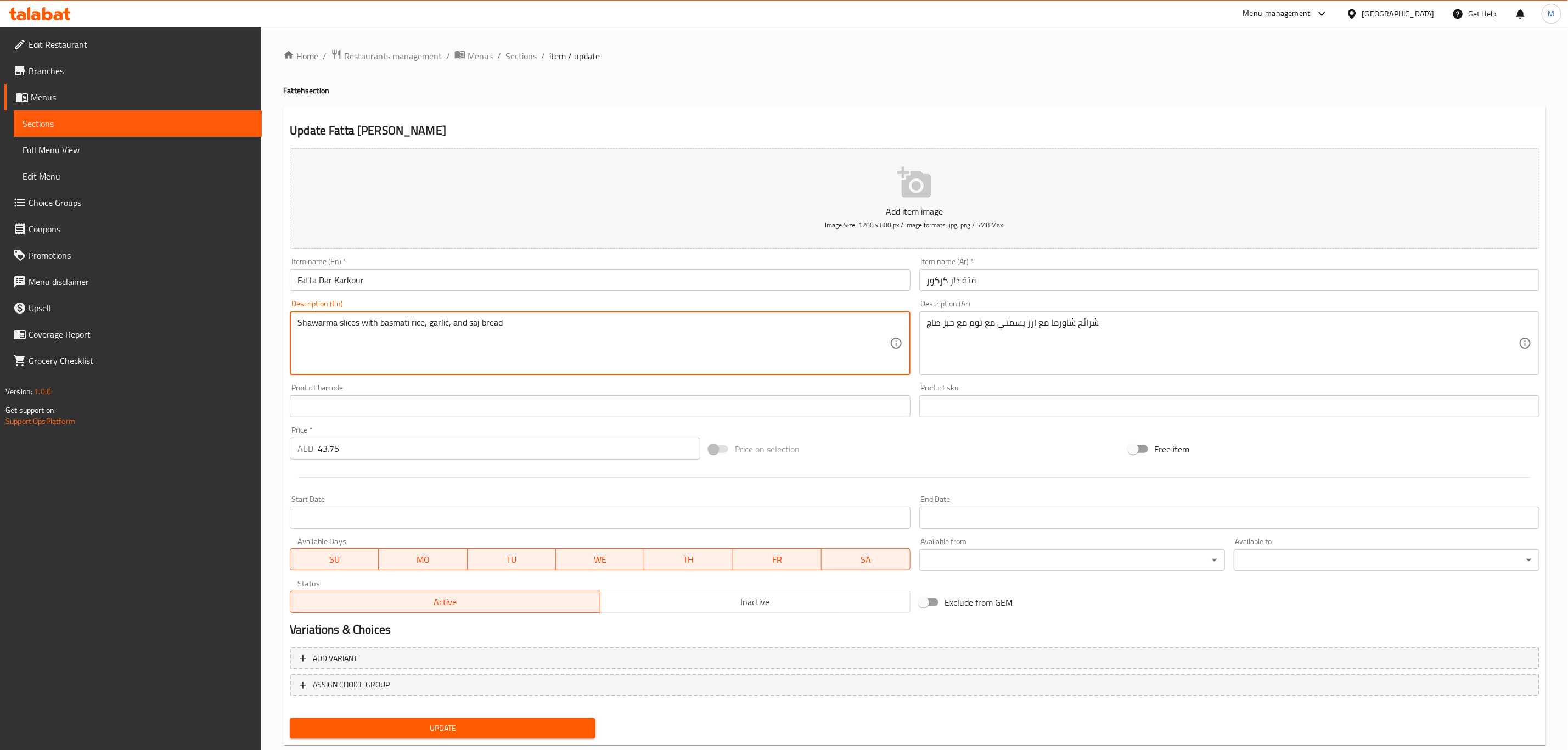
click at [677, 324] on textarea "Shawarma slices with basmati rice, garlic, and saj bread" at bounding box center [593, 343] width 592 height 52
paste textarea "lices of shawarma with basmati rice, garlic sauce, and toasted bread."
type textarea "Slices of shawarma with basmati rice, garlic sauce, and toasted bread."
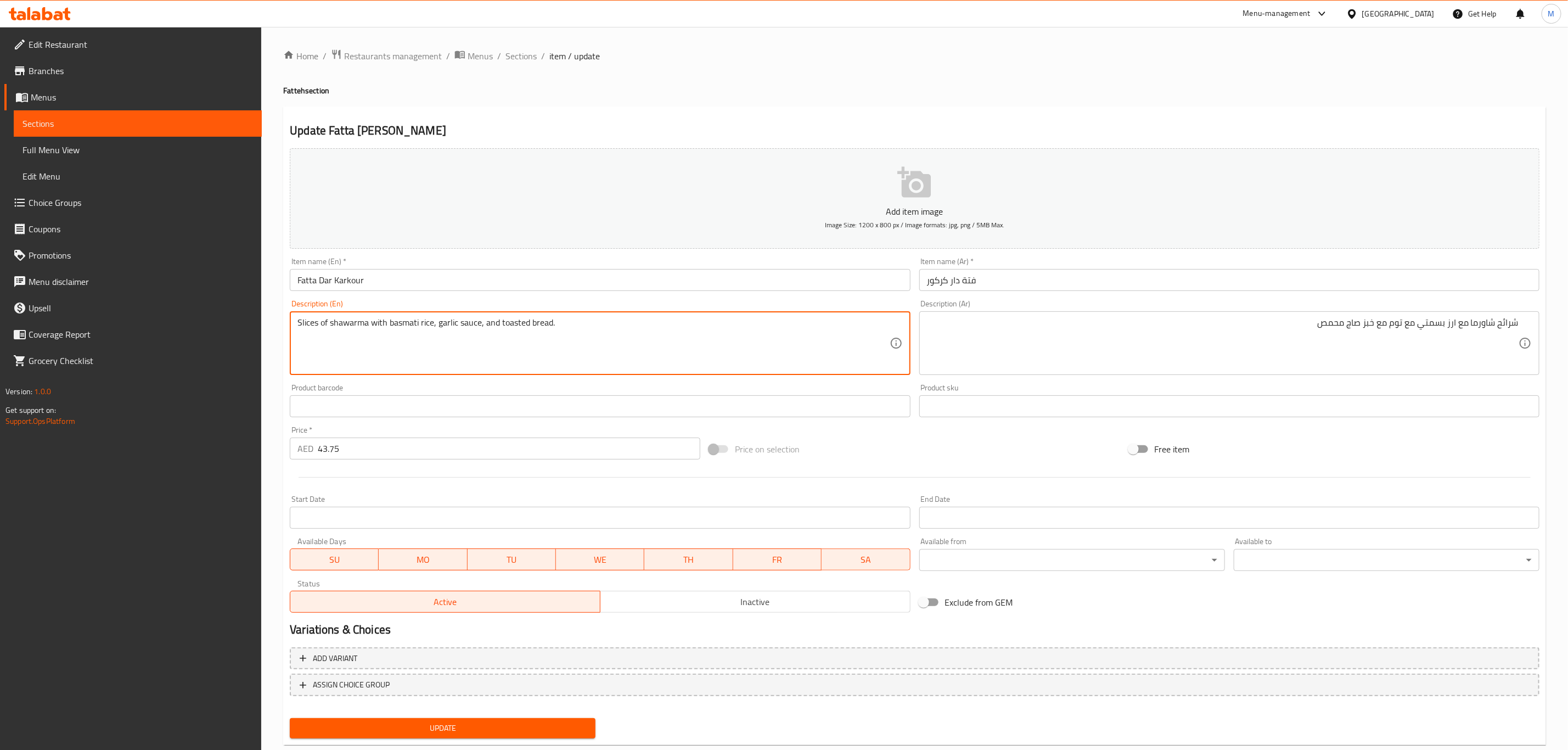
drag, startPoint x: 575, startPoint y: 326, endPoint x: 501, endPoint y: 329, distance: 74.1
click at [501, 325] on textarea "Slices of shawarma with basmati rice, garlic sauce, and toasted bread." at bounding box center [593, 343] width 592 height 52
click at [504, 326] on textarea "Slices of shawarma with basmati rice, garlic sauce, and toasted bread." at bounding box center [593, 343] width 592 height 52
drag, startPoint x: 499, startPoint y: 324, endPoint x: 550, endPoint y: 320, distance: 51.2
click at [550, 320] on textarea "Slices of shawarma with basmati rice, garlic sauce, and toasted bread." at bounding box center [593, 343] width 592 height 52
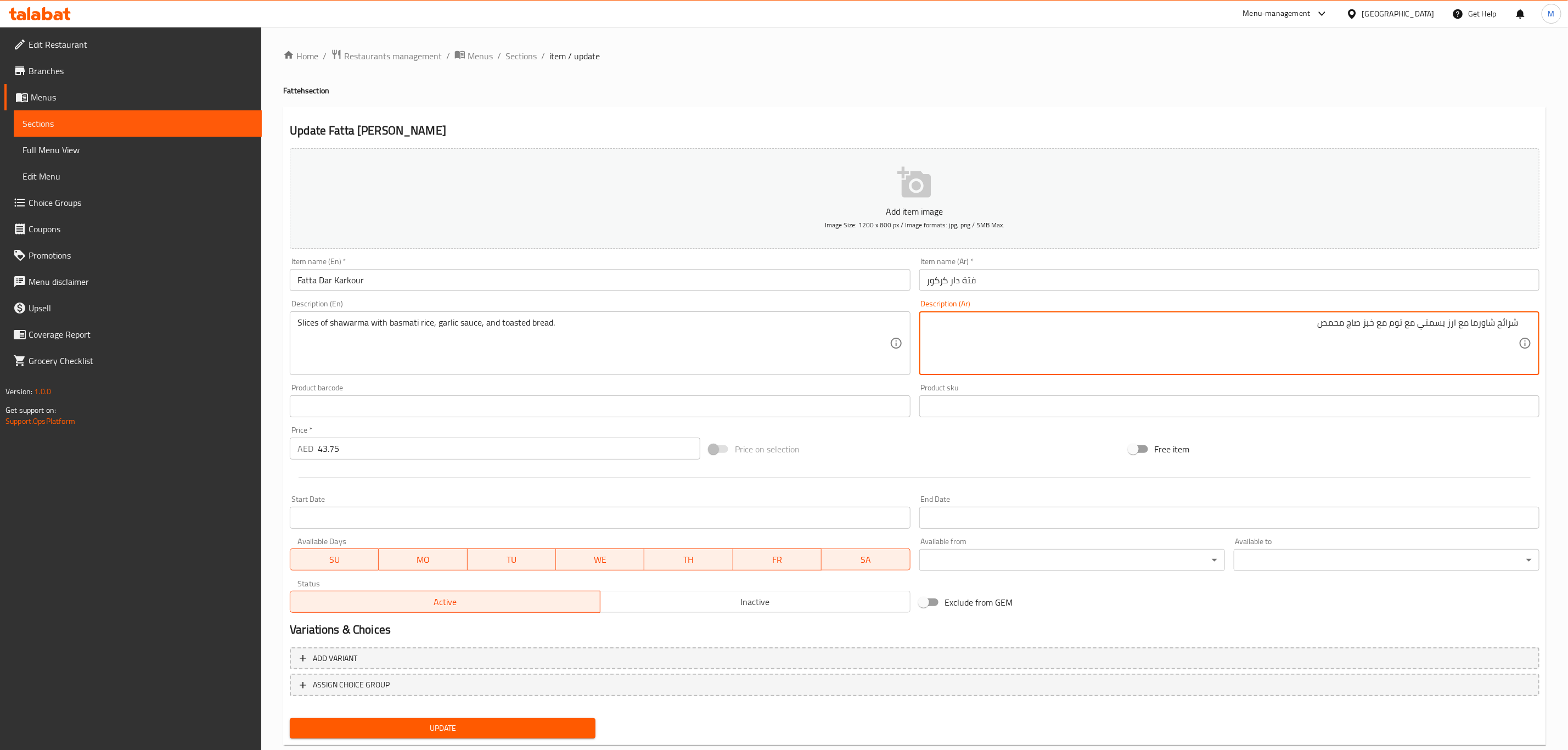
click at [1352, 320] on textarea "شرائح شاورما مع ارز بسمتي مع توم مع خبز صاج محمص" at bounding box center [1222, 343] width 592 height 52
click at [1351, 326] on textarea "شرائح شاورما مع ارز بسمتي مع توم مع خبز صاج محمص" at bounding box center [1222, 343] width 592 height 52
click at [1320, 323] on textarea "شرائح شاورما مع ارز بسمتي مع توم مع خبز صاج محمص" at bounding box center [1222, 343] width 592 height 52
drag, startPoint x: 1320, startPoint y: 323, endPoint x: 1376, endPoint y: 323, distance: 56.0
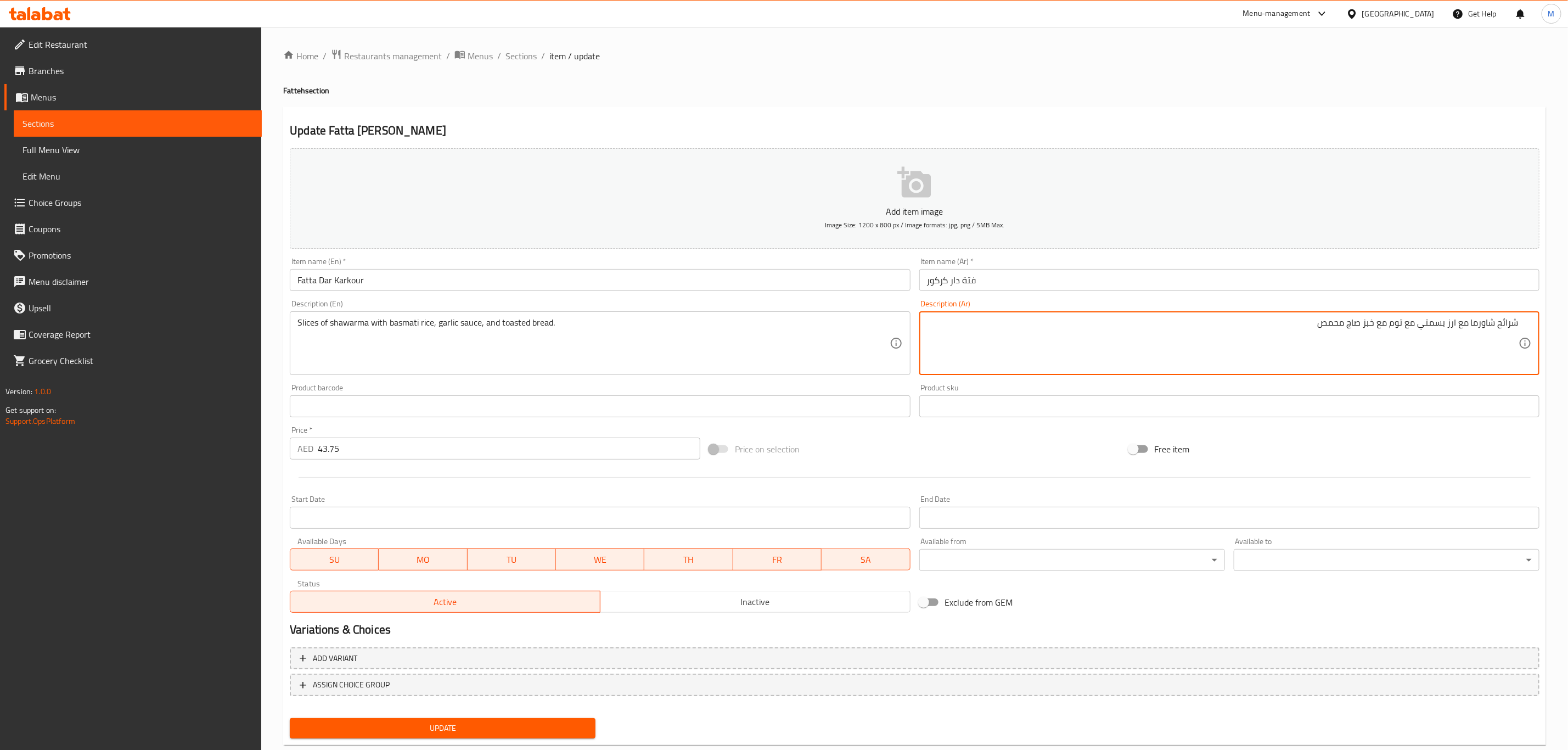
click at [1376, 323] on textarea "شرائح شاورما مع ارز بسمتي مع توم مع خبز صاج محمص" at bounding box center [1222, 343] width 592 height 52
paste textarea
type textarea "شرائح شاورما مع ارز بسمتي مع توم مع خبز محمص"
click at [502, 272] on input "Fatta Dar Karkour" at bounding box center [599, 280] width 620 height 22
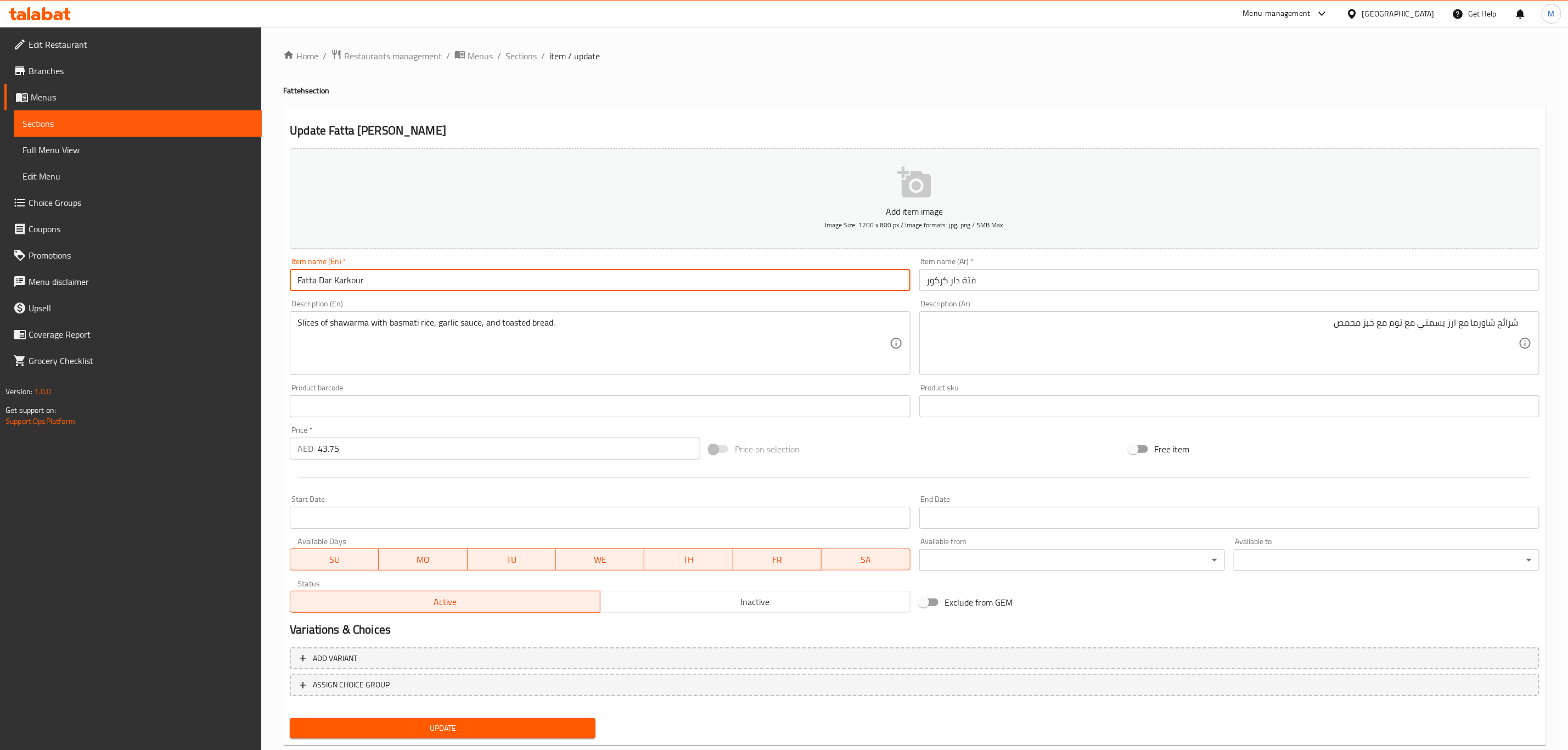
click at [290, 718] on button "Update" at bounding box center [442, 728] width 305 height 20
click at [423, 286] on input "Fatta Dar Karkour" at bounding box center [599, 280] width 620 height 22
paste input "Dar Karkour Fatteh"
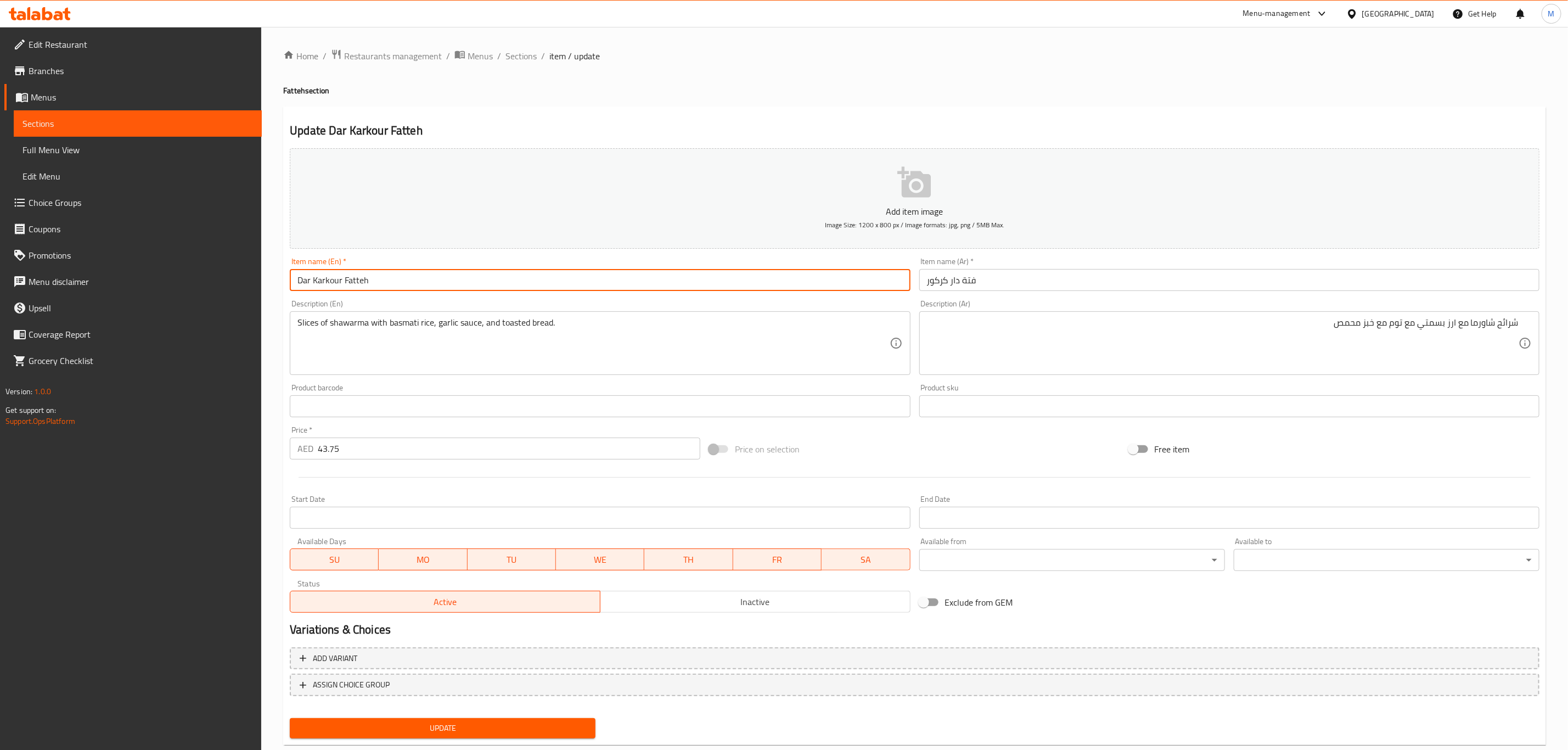
type input "Dar Karkour Fatteh"
click at [290, 718] on button "Update" at bounding box center [442, 728] width 305 height 20
click at [423, 286] on input "Dar Karkour Fatteh" at bounding box center [599, 280] width 620 height 22
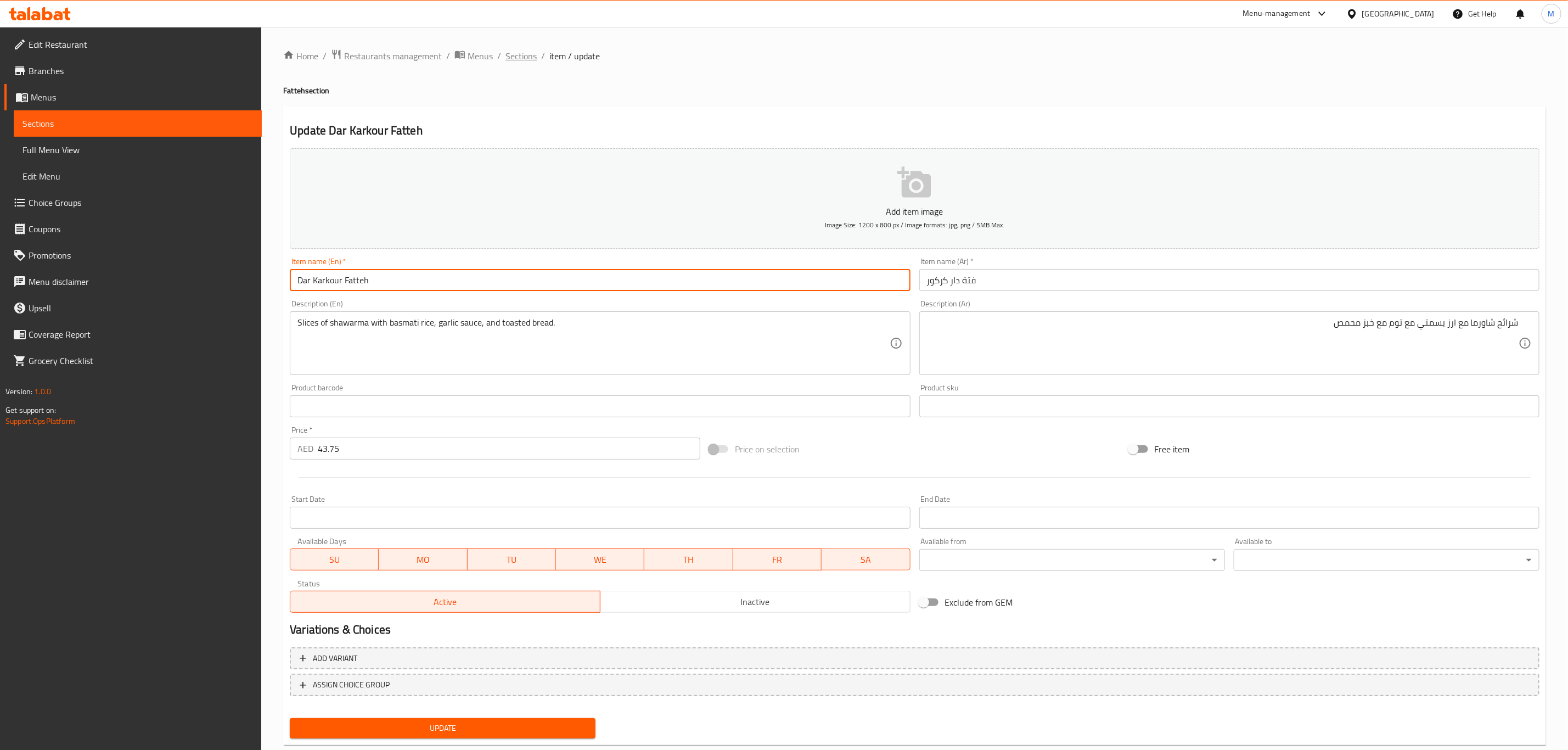
click at [516, 58] on span "Sections" at bounding box center [521, 56] width 31 height 13
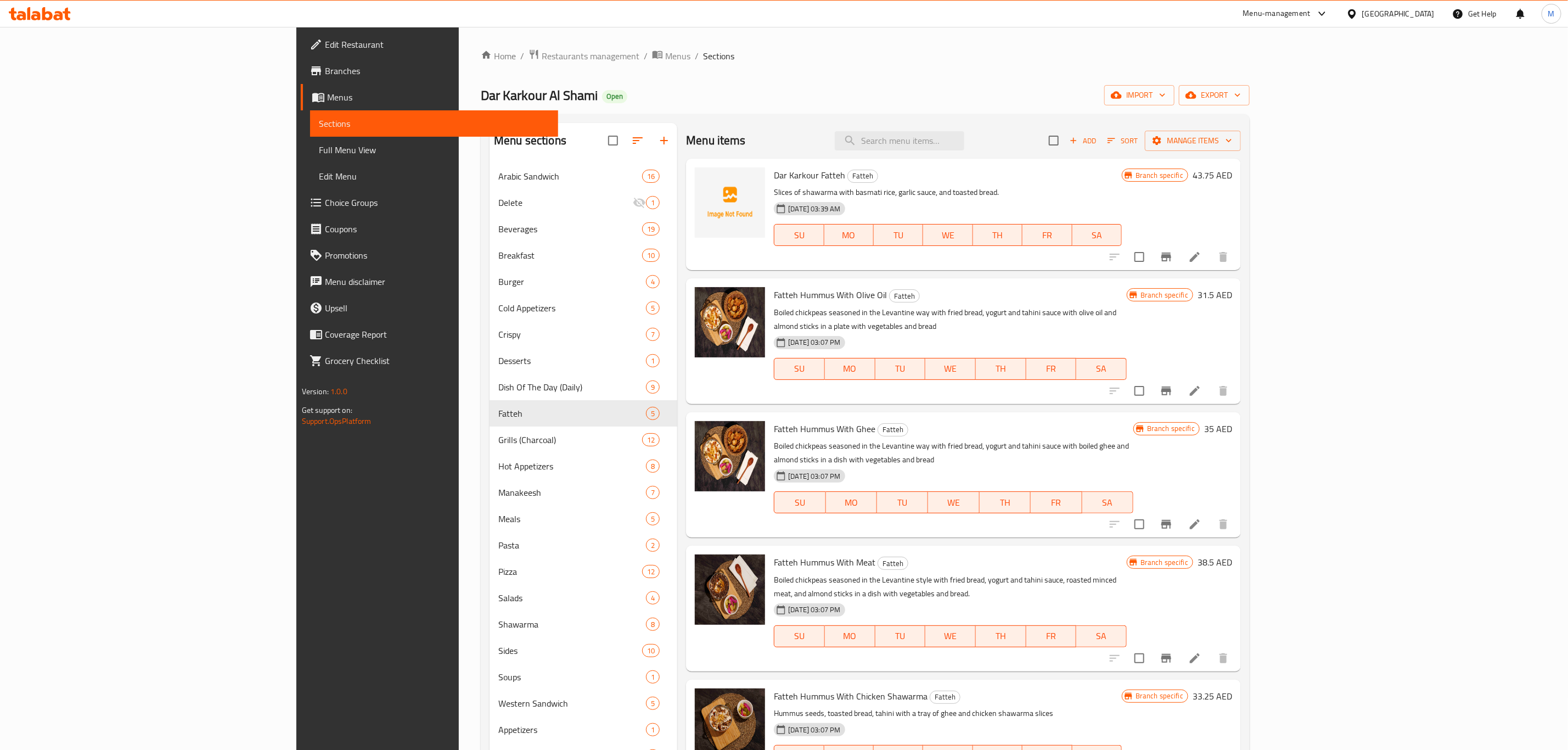
click at [1200, 260] on icon at bounding box center [1195, 257] width 10 height 10
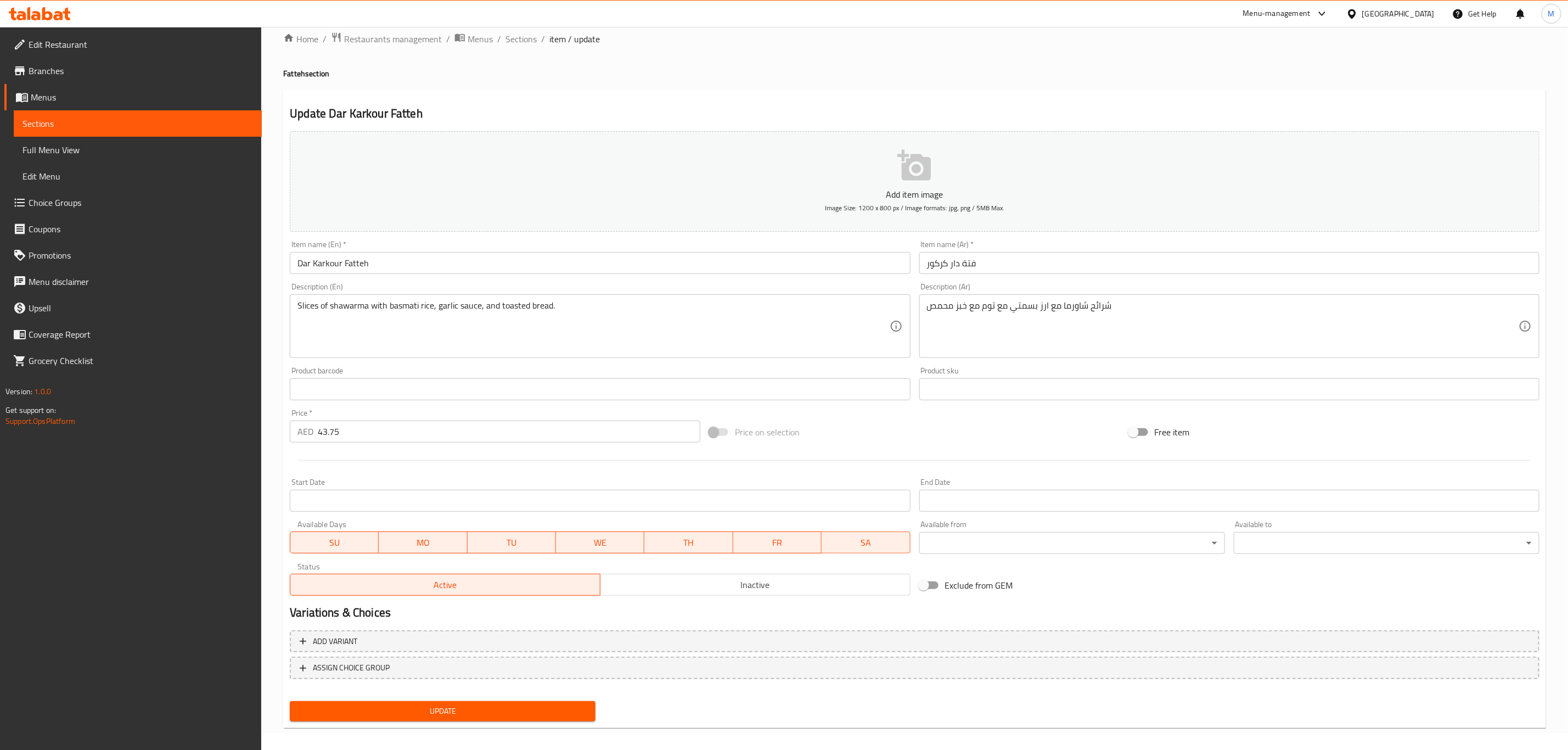
scroll to position [25, 0]
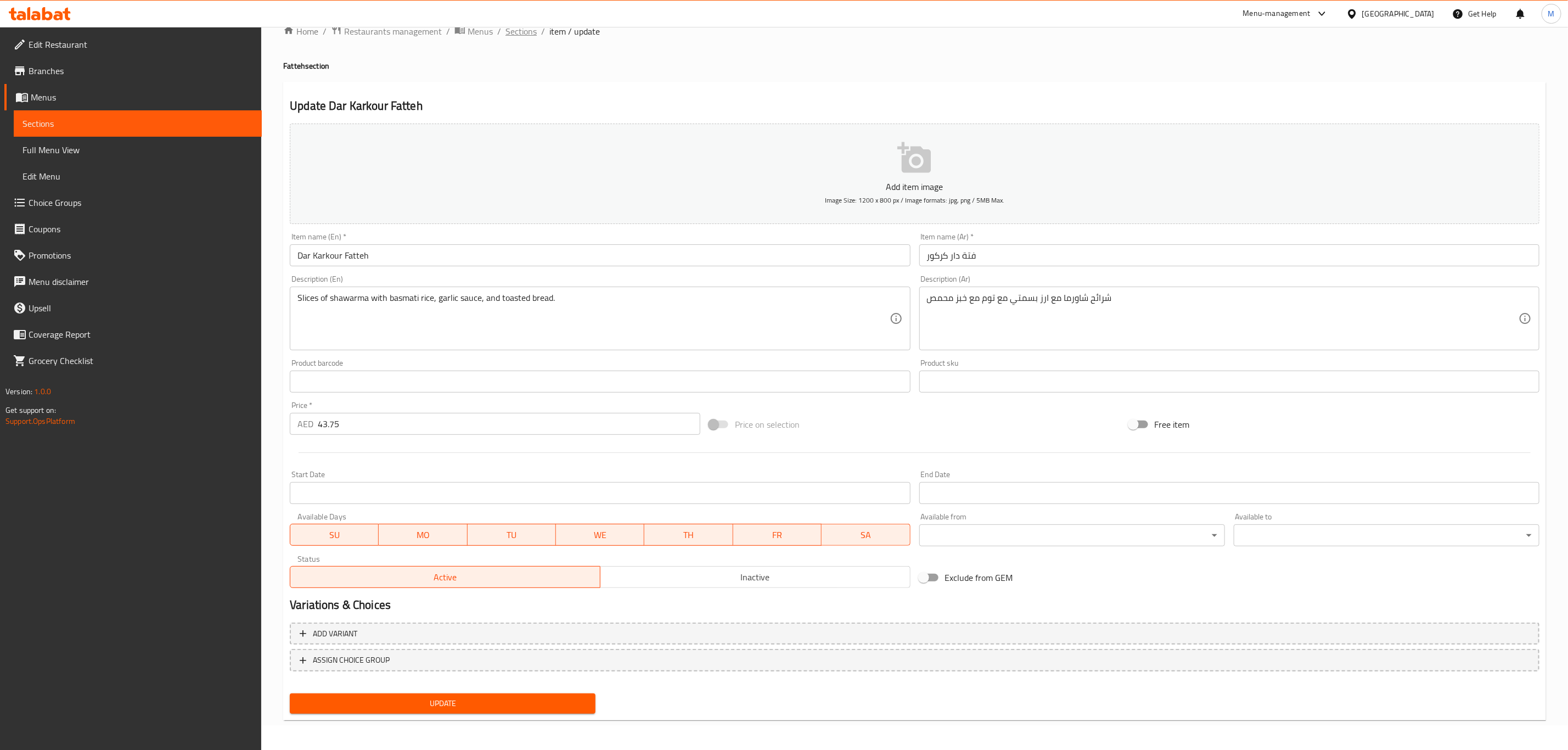
click at [526, 29] on span "Sections" at bounding box center [521, 31] width 31 height 13
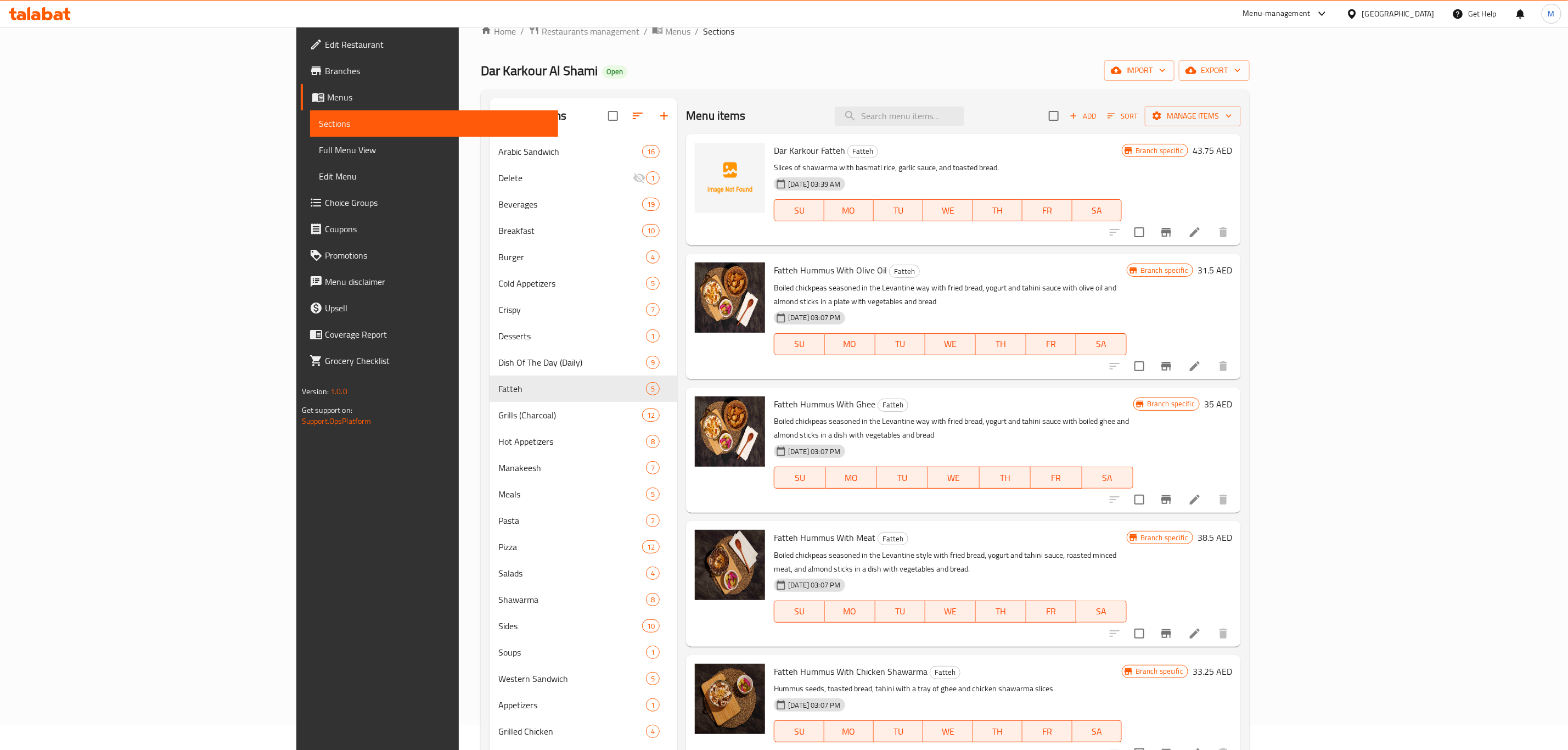
click at [1171, 230] on icon "Branch-specific-item" at bounding box center [1166, 232] width 10 height 9
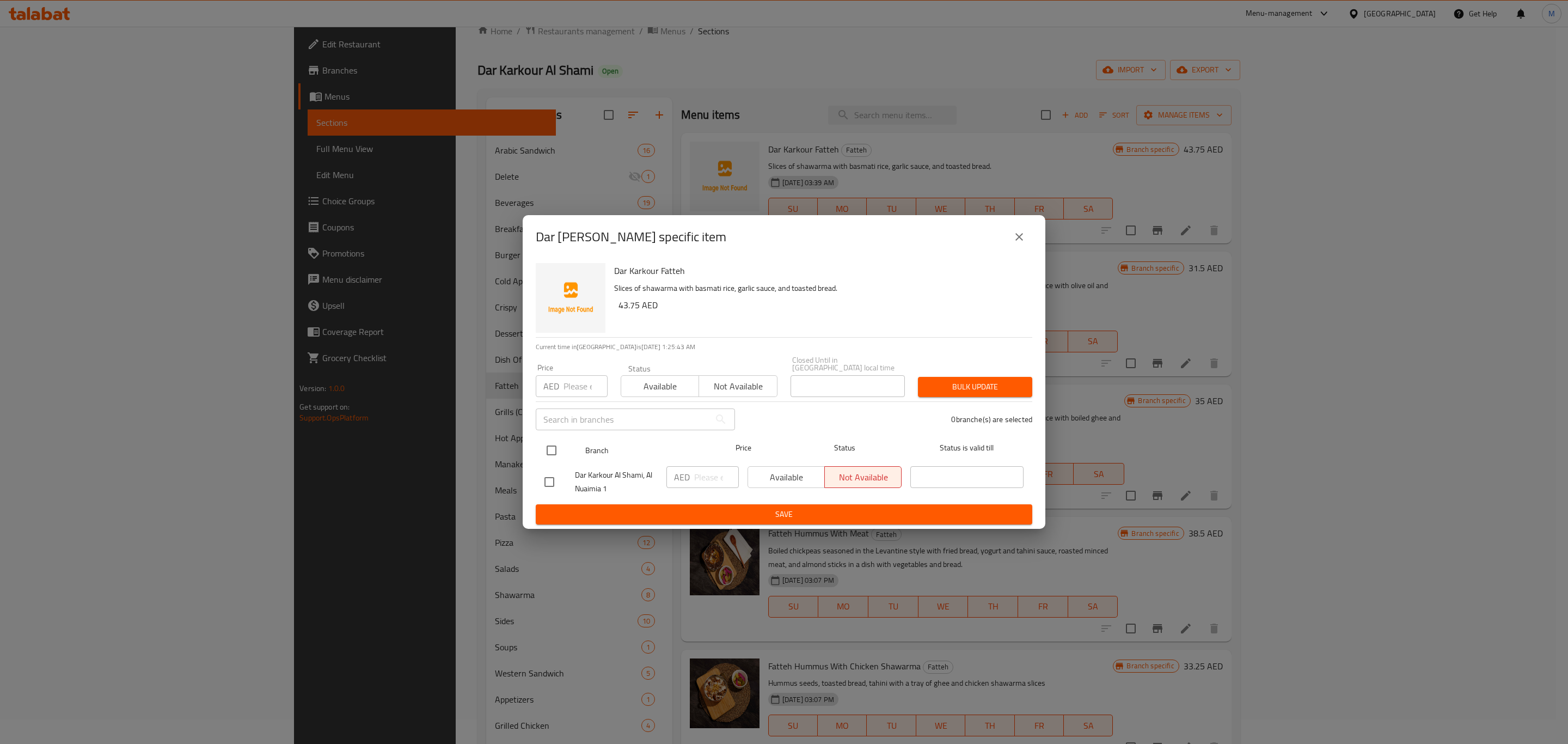
click at [552, 453] on input "checkbox" at bounding box center [552, 450] width 23 height 23
checkbox input "true"
drag, startPoint x: 639, startPoint y: 302, endPoint x: 598, endPoint y: 303, distance: 41.0
click at [598, 303] on div "Dar Karkour Fatteh Slices of shawarma with basmati rice, garlic sauce, and toas…" at bounding box center [784, 297] width 505 height 78
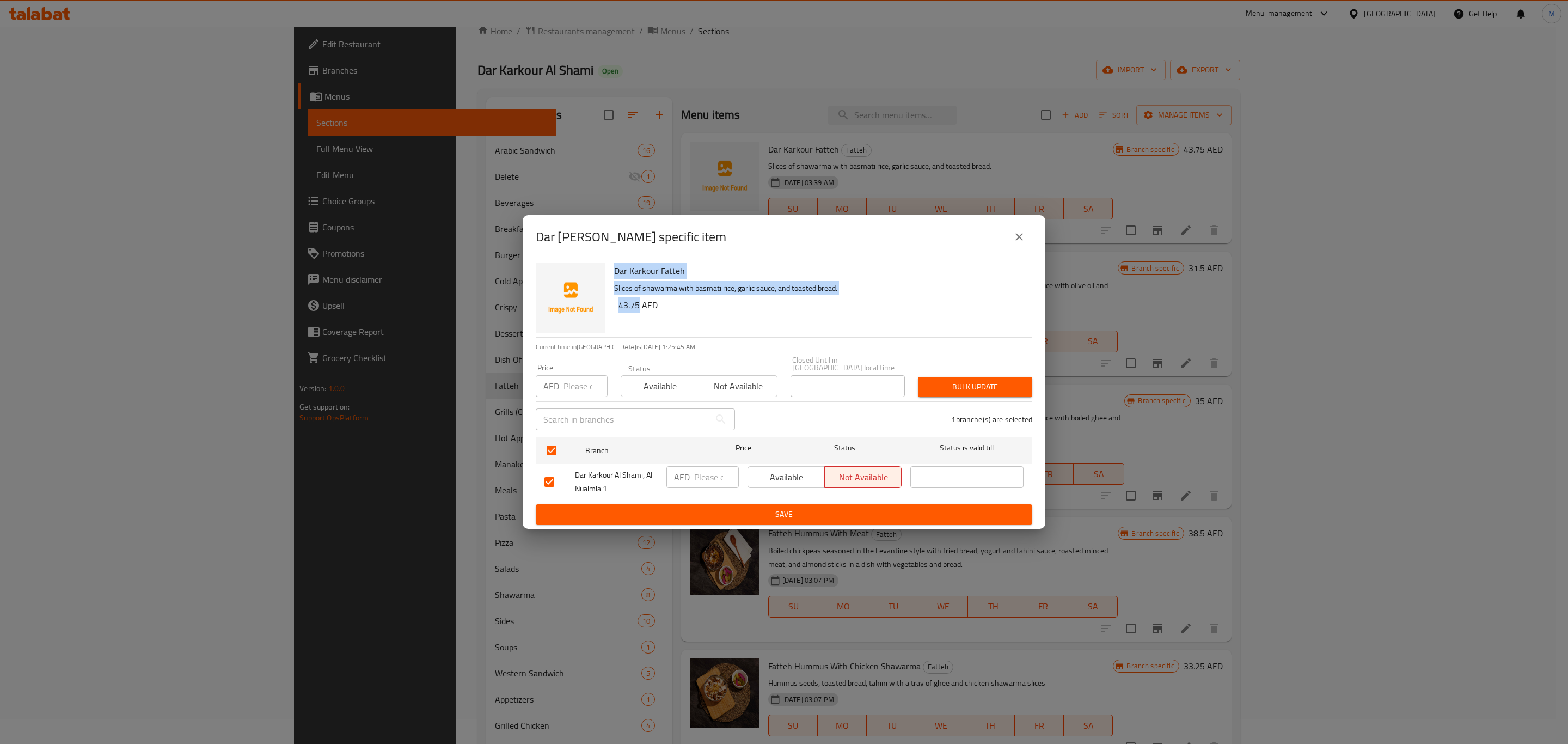
click at [621, 297] on h6 "43.75 AED" at bounding box center [821, 305] width 405 height 15
click at [703, 477] on input "number" at bounding box center [716, 477] width 45 height 22
paste input "43.75"
type input "43.75"
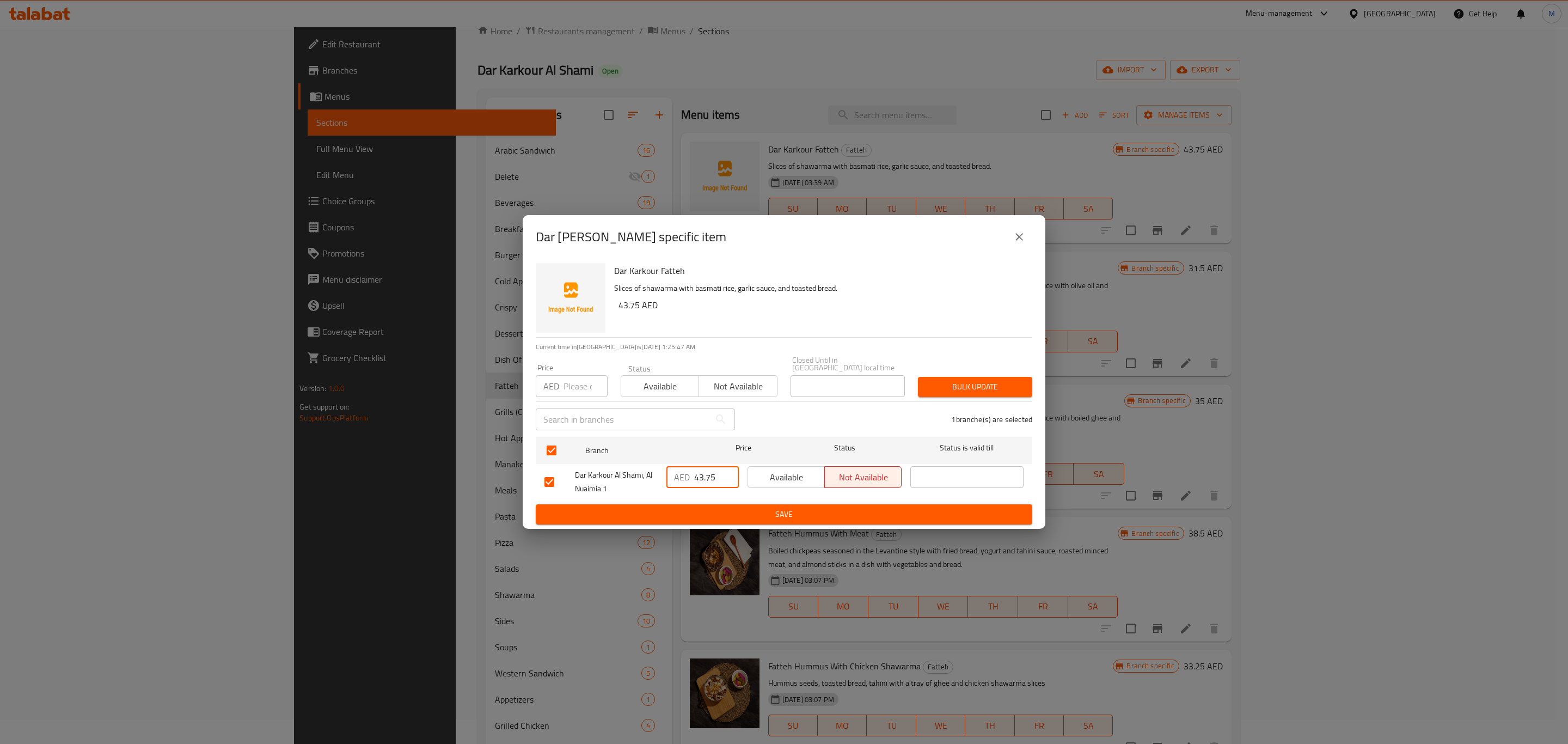
click at [704, 510] on span "Save" at bounding box center [784, 514] width 479 height 13
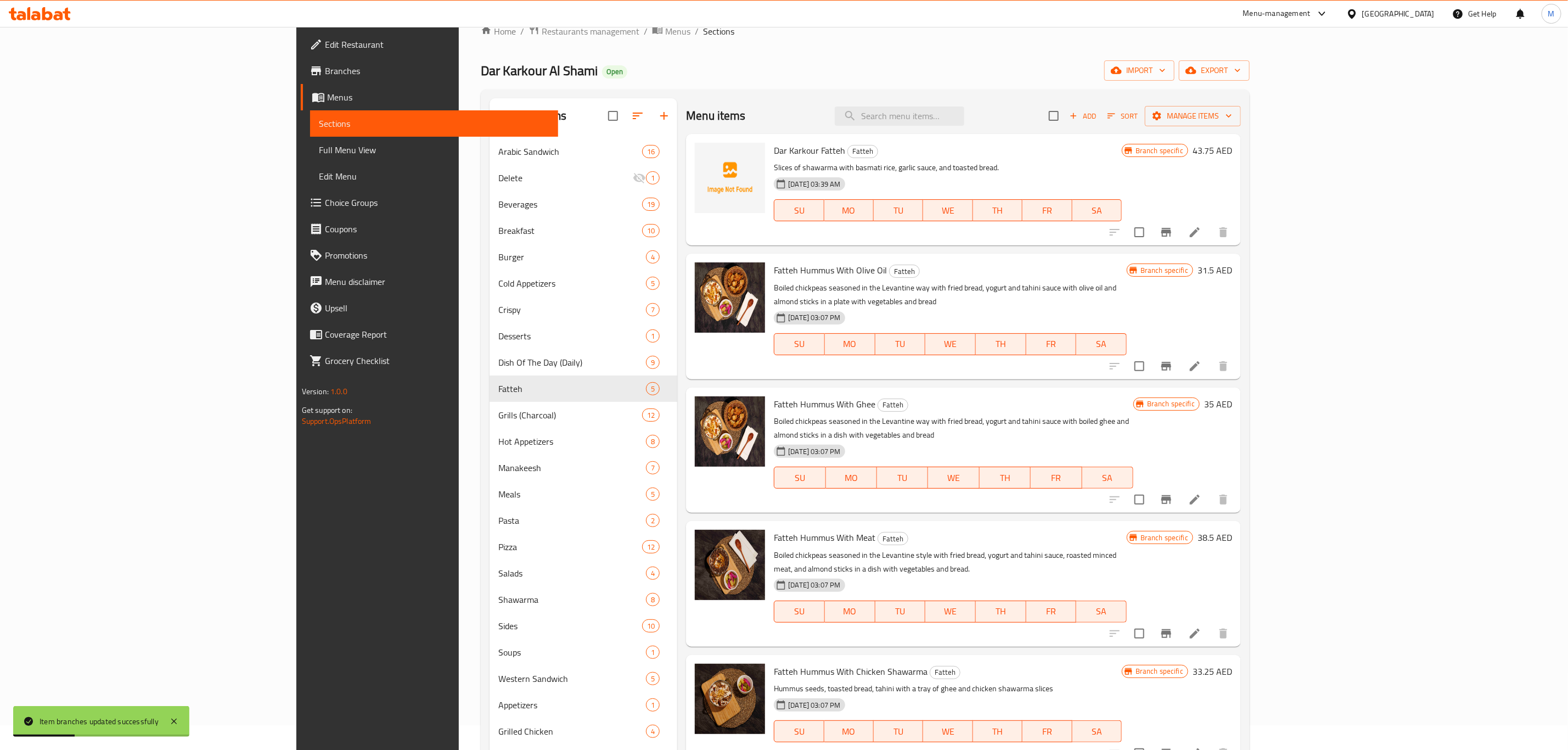
click at [1115, 115] on icon "button" at bounding box center [1111, 116] width 8 height 5
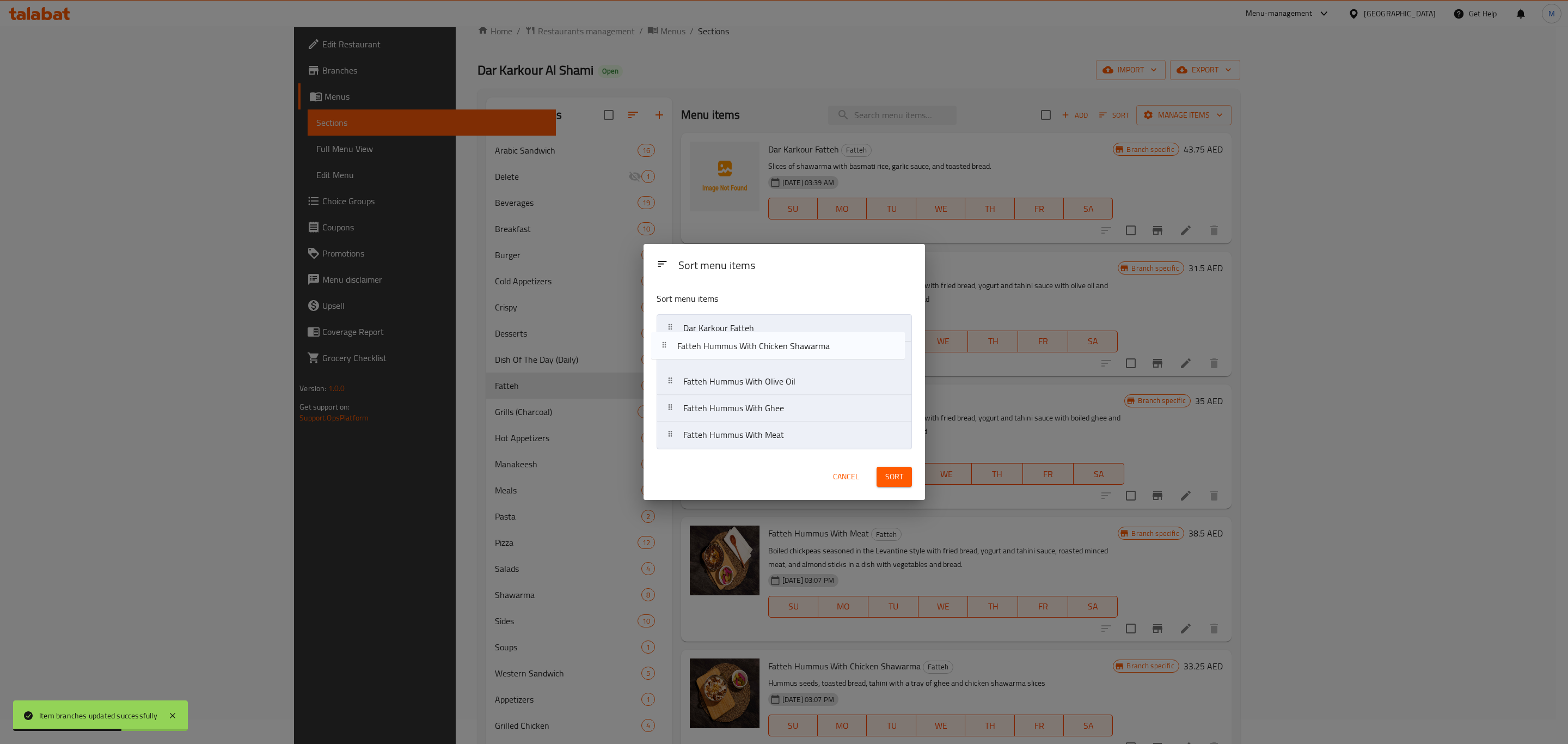
drag, startPoint x: 799, startPoint y: 448, endPoint x: 791, endPoint y: 353, distance: 95.3
click at [791, 353] on nav "Dar Karkour Fatteh Fatteh Hummus With Olive Oil Fatteh Hummus With Ghee Fatteh …" at bounding box center [784, 381] width 256 height 134
drag, startPoint x: 788, startPoint y: 417, endPoint x: 783, endPoint y: 385, distance: 32.4
click at [783, 385] on nav "Dar Karkour Fatteh Fatteh Hummus With Chicken Shawarma Fatteh Hummus With Olive…" at bounding box center [784, 381] width 256 height 134
drag, startPoint x: 789, startPoint y: 439, endPoint x: 792, endPoint y: 408, distance: 31.1
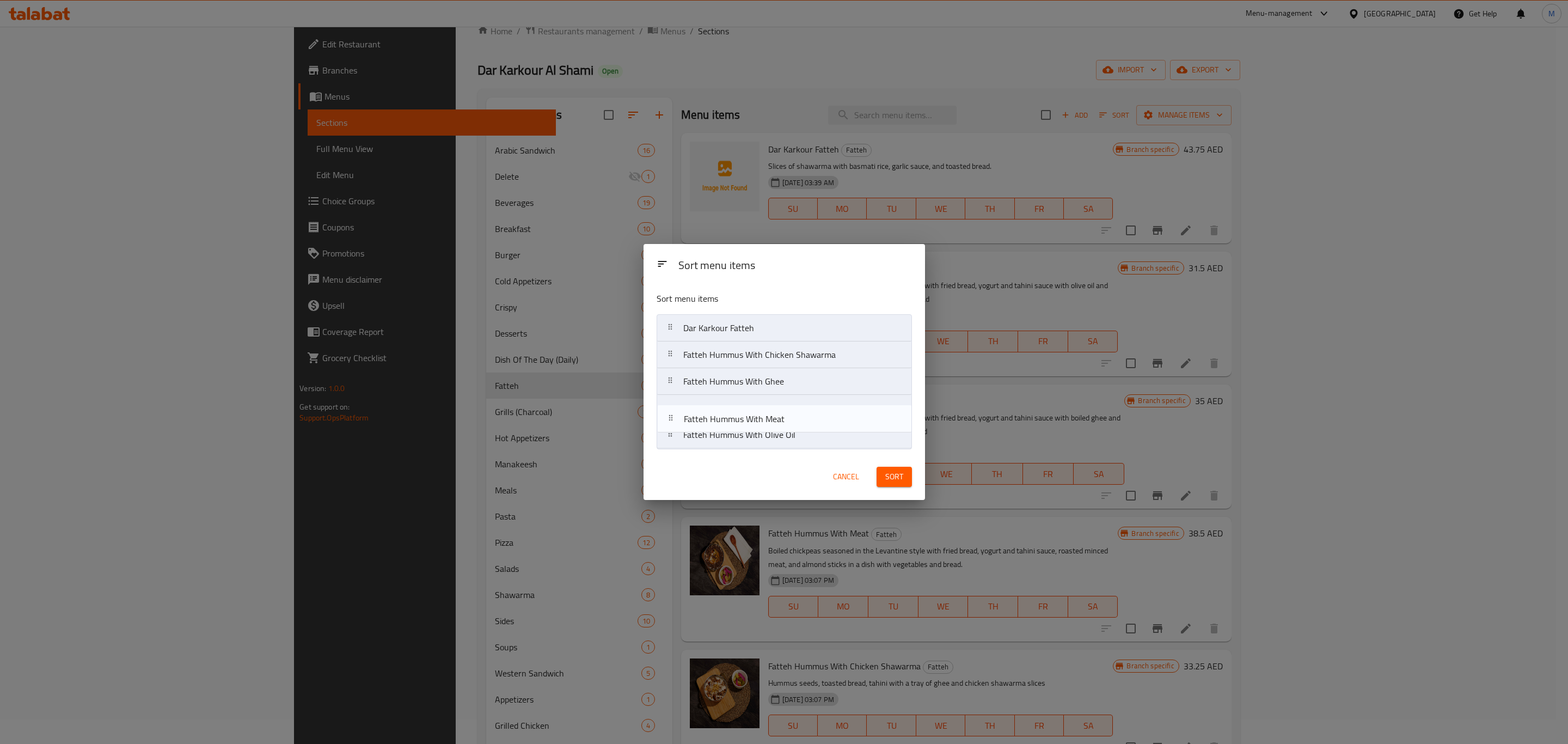
click at [792, 408] on nav "Dar Karkour Fatteh Fatteh Hummus With Chicken Shawarma Fatteh Hummus With Ghee …" at bounding box center [784, 381] width 256 height 134
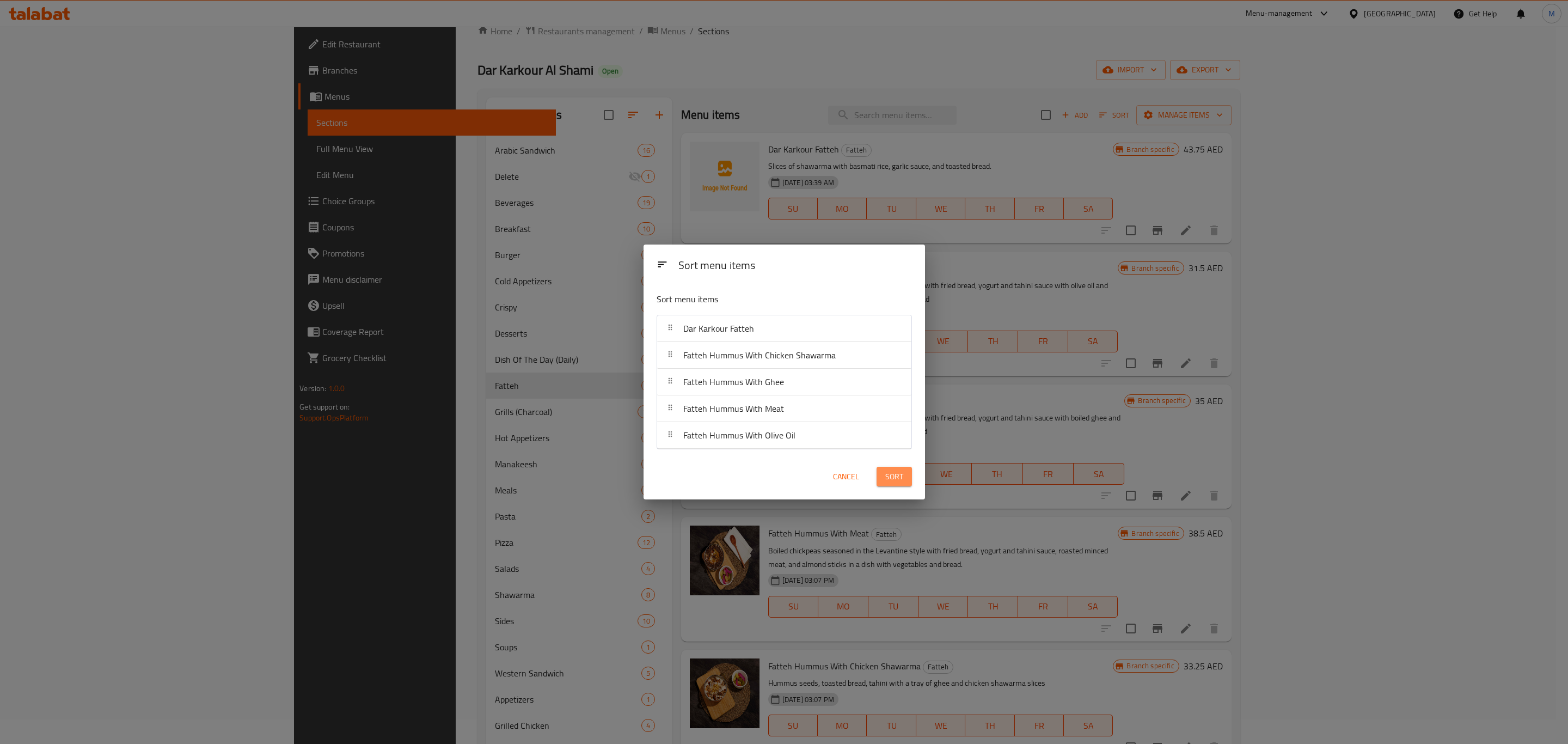
click at [897, 477] on span "Sort" at bounding box center [894, 476] width 18 height 13
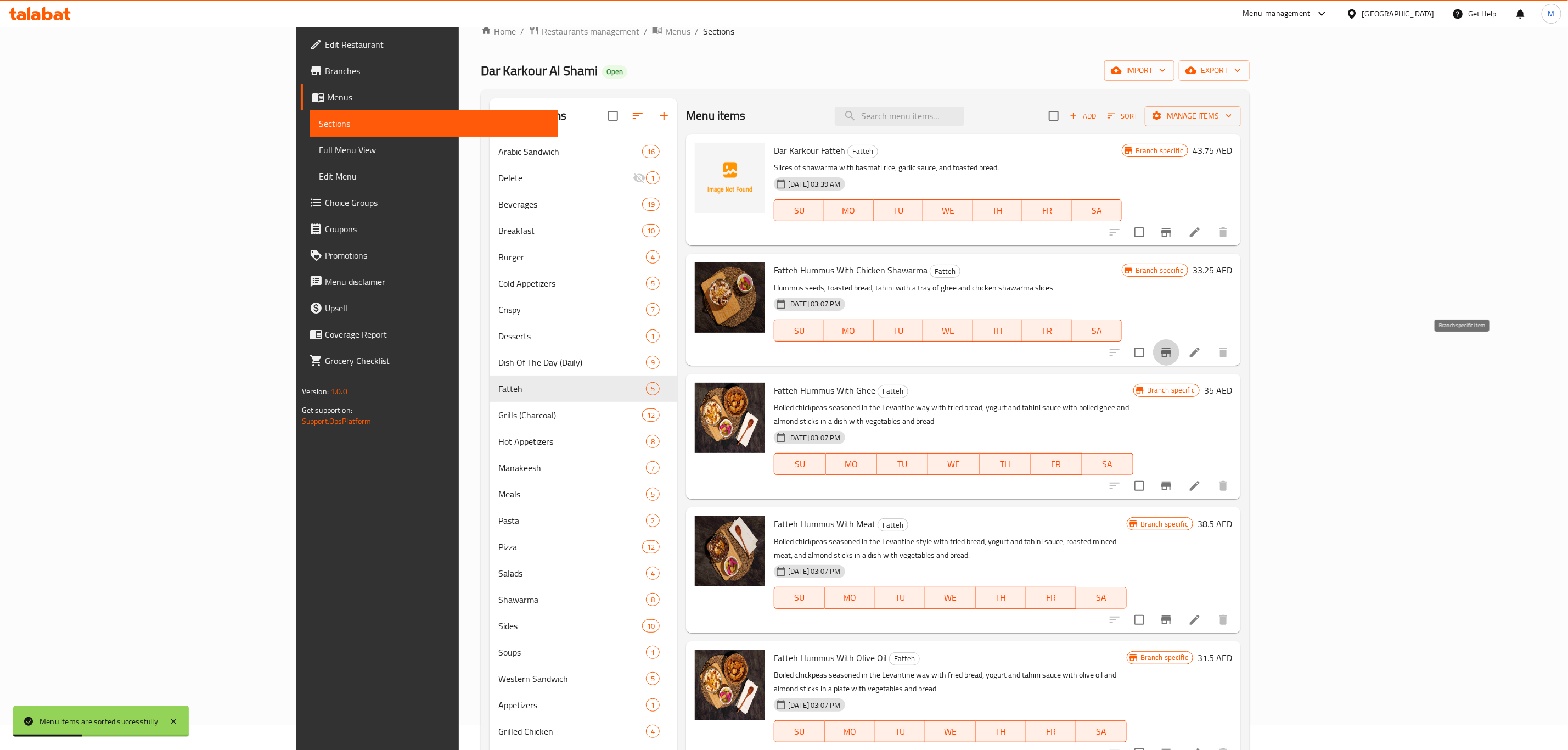
click at [1180, 343] on button "Branch-specific-item" at bounding box center [1166, 352] width 26 height 26
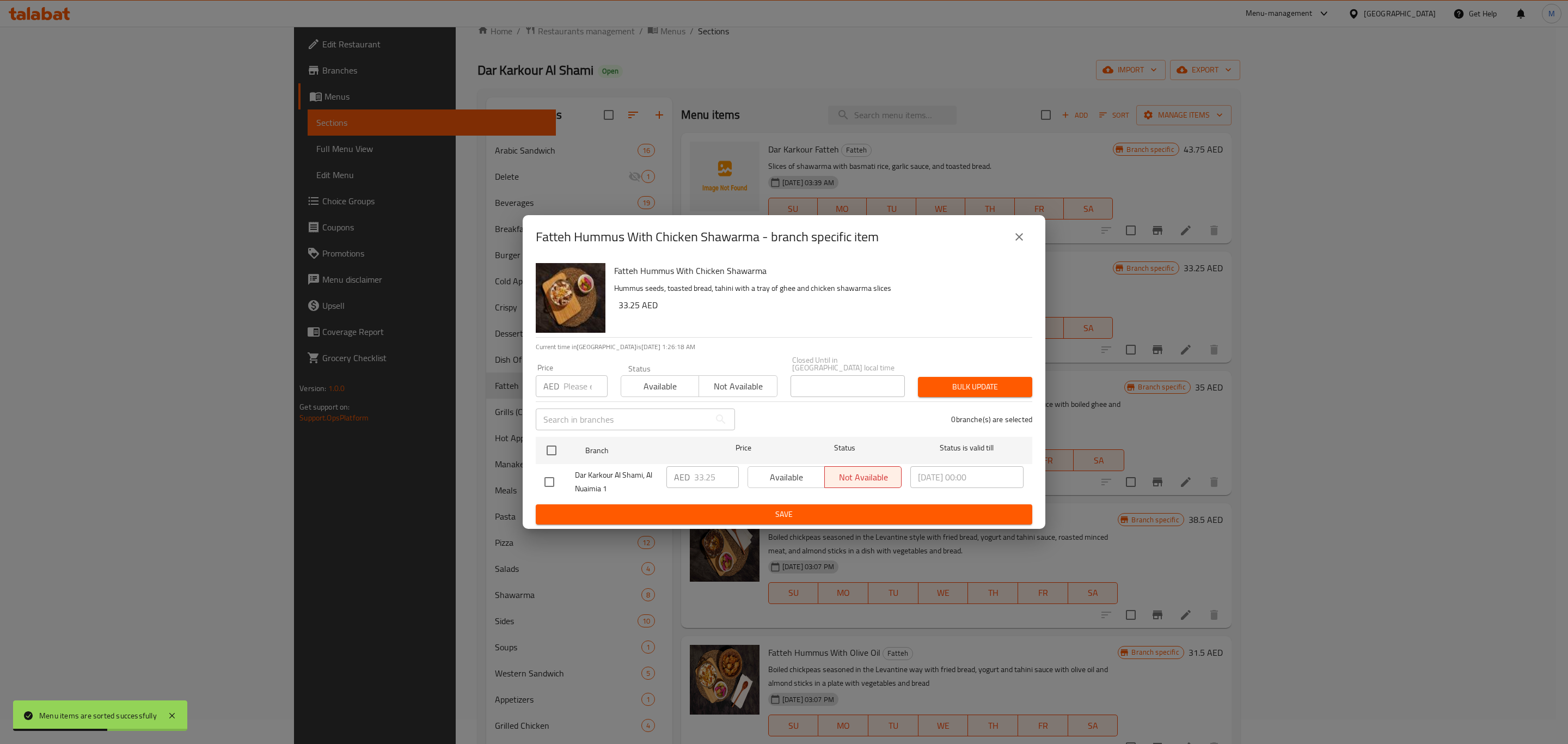
click at [1030, 226] on div "Fatteh Hummus With Chicken Shawarma - branch specific item" at bounding box center [784, 236] width 497 height 26
click at [1029, 233] on button "close" at bounding box center [1019, 236] width 26 height 26
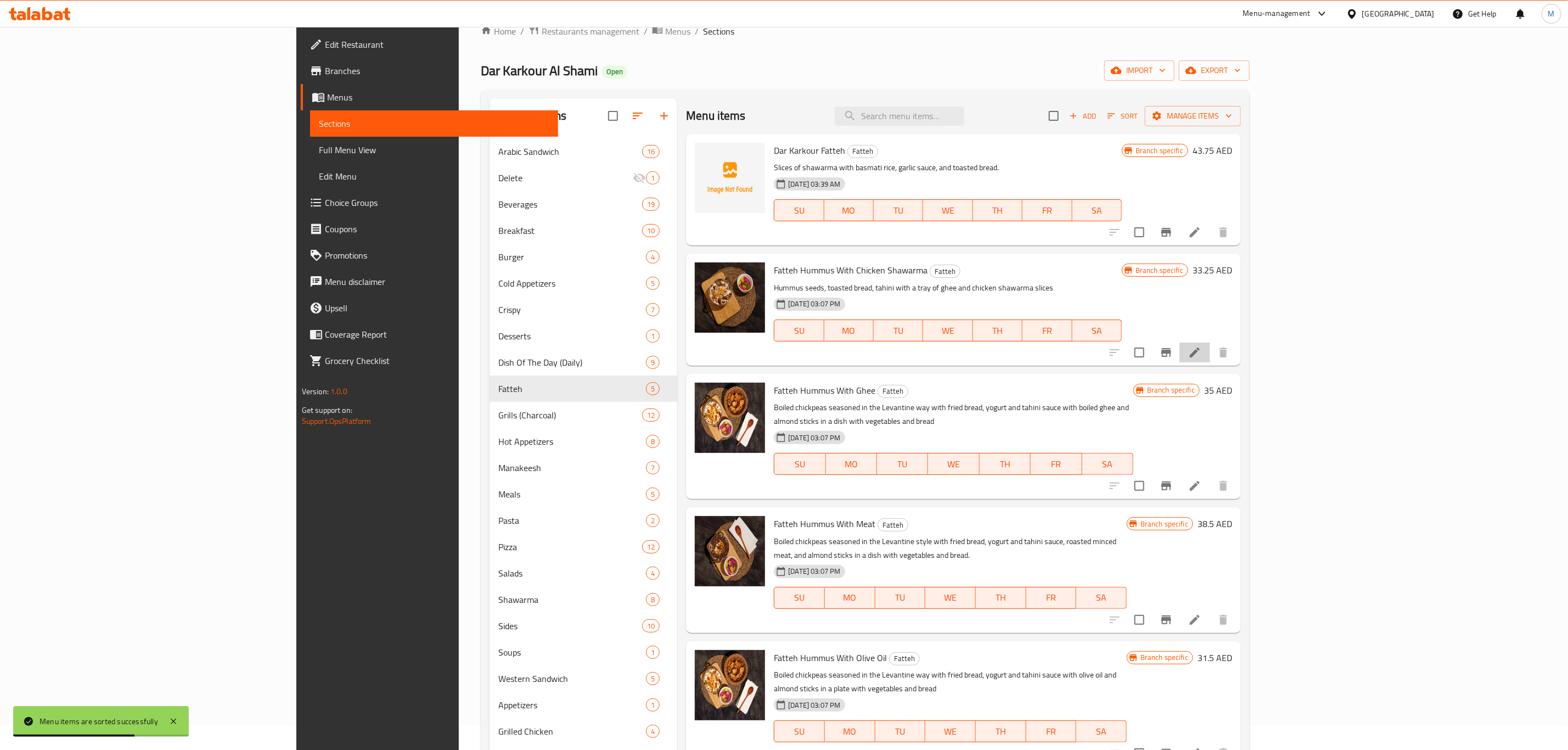
click at [1210, 351] on li at bounding box center [1195, 353] width 31 height 20
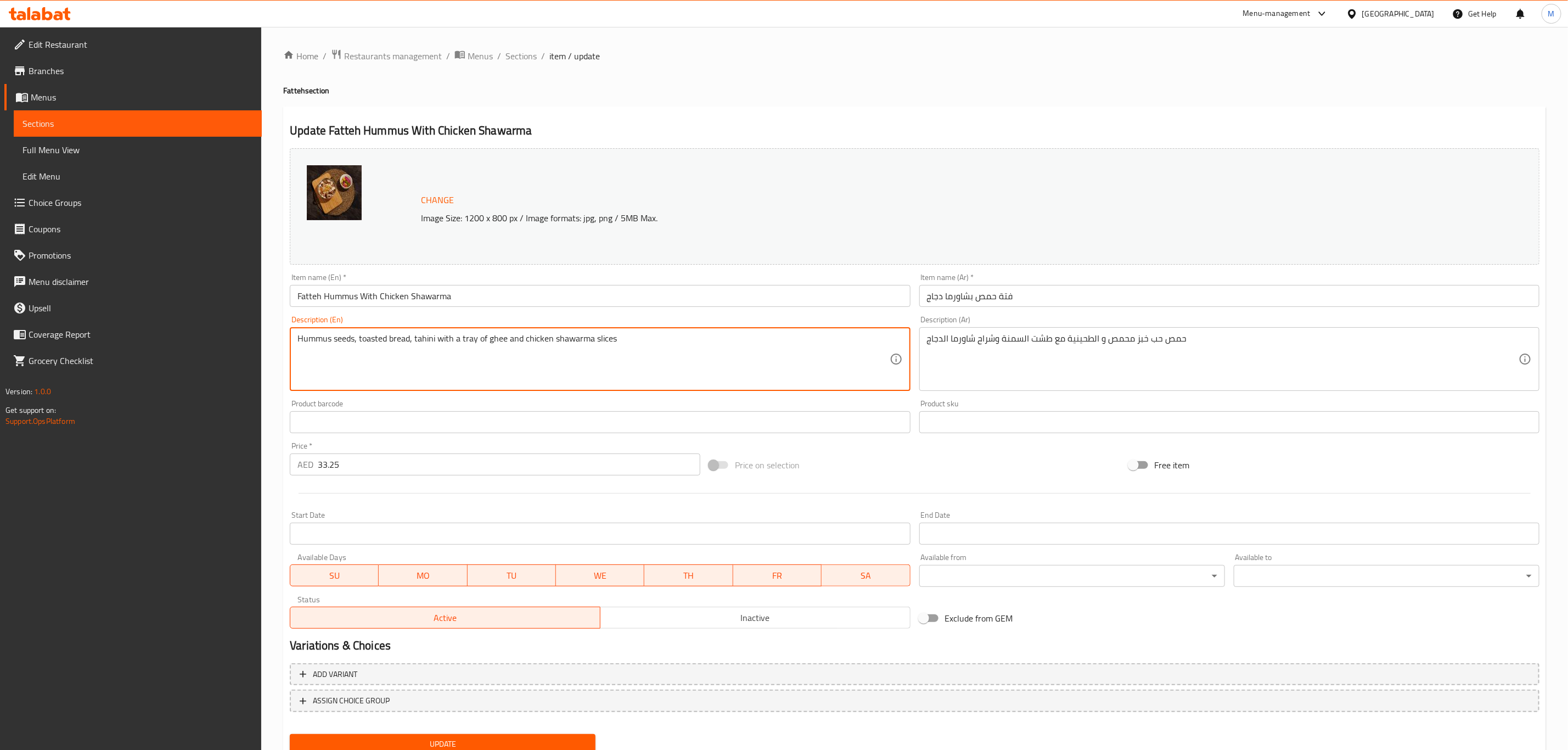
click at [716, 344] on textarea "Hummus seeds, toasted bread, tahini with a tray of ghee and chicken shawarma sl…" at bounding box center [593, 359] width 592 height 52
paste textarea "Chickpeas with toasted bread and tahini, served with a plate of ghee and slices…"
type textarea "Chickpeas with toasted bread and tahini, served with a plate of ghee and slices…"
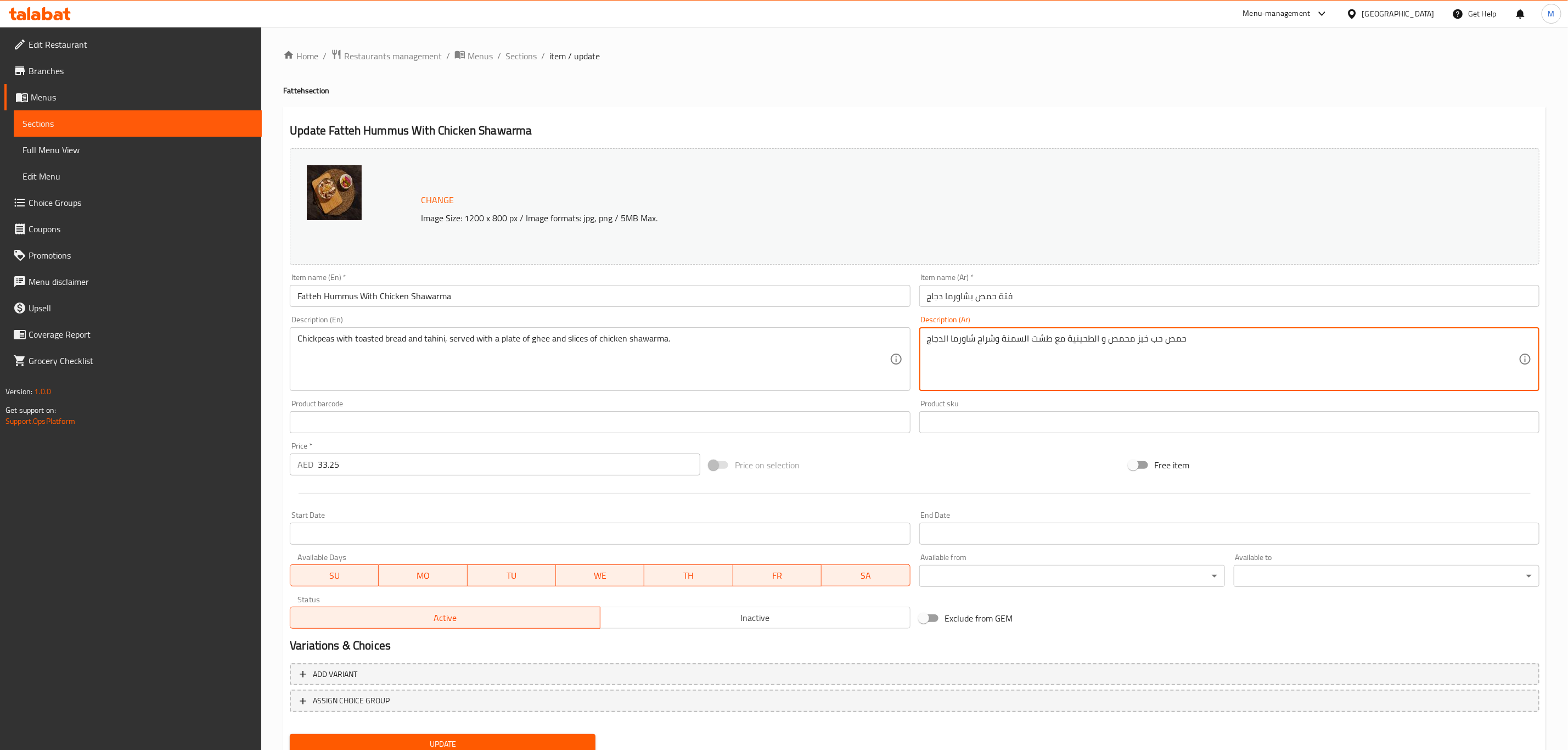
click at [1230, 366] on textarea "حمص حب خبز محمص و الطحينية مع طشت السمنة وشراح شاورما الدجاج" at bounding box center [1222, 359] width 592 height 52
paste textarea
type textarea "حمص حب خبز محمص و الطحينية مع طشت السمنة وشراح شاورما الدجاج"
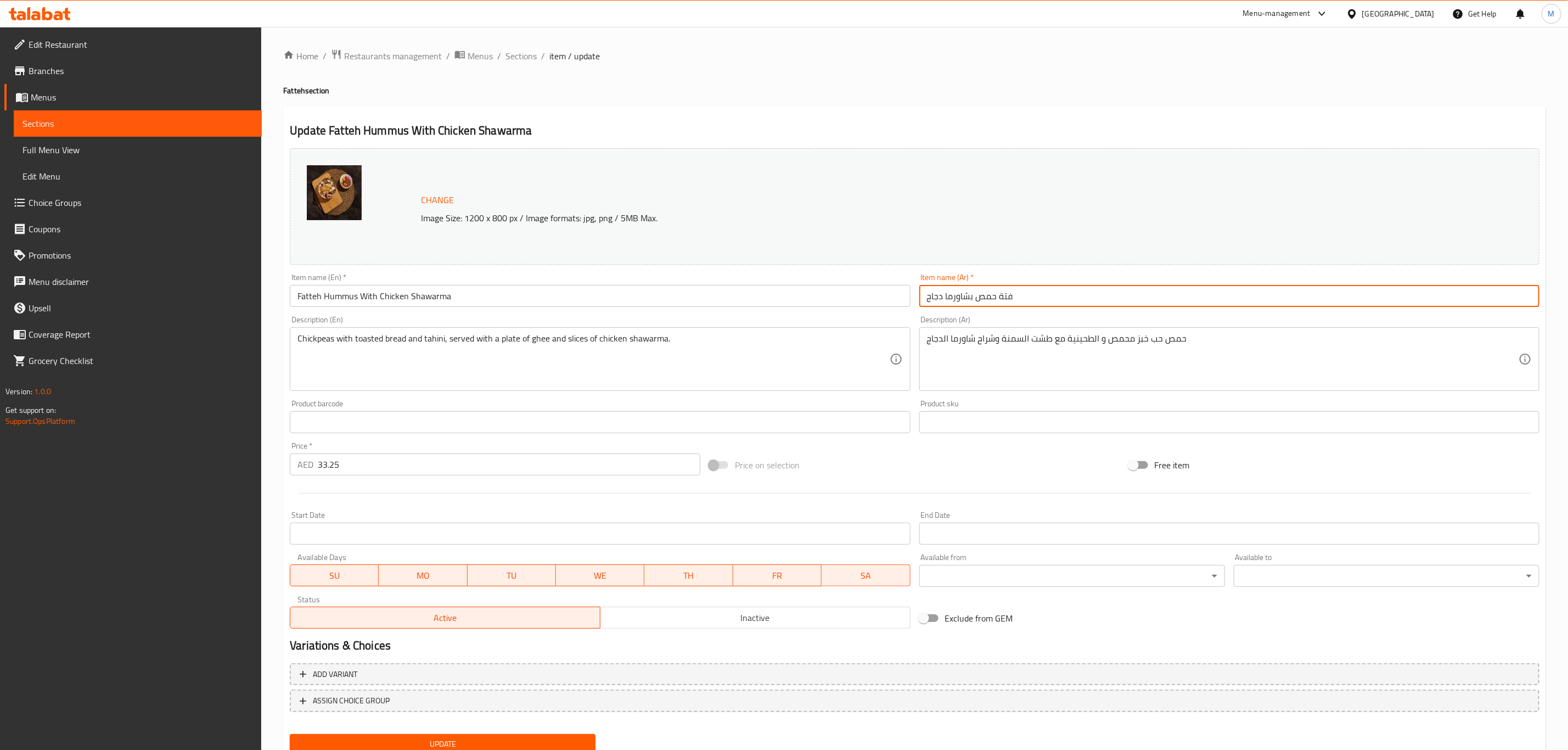
click at [1034, 298] on input "فتة حمص بشاورما دجاج" at bounding box center [1229, 296] width 620 height 22
click at [290, 734] on button "Update" at bounding box center [442, 744] width 305 height 20
click at [511, 60] on span "Sections" at bounding box center [521, 56] width 31 height 13
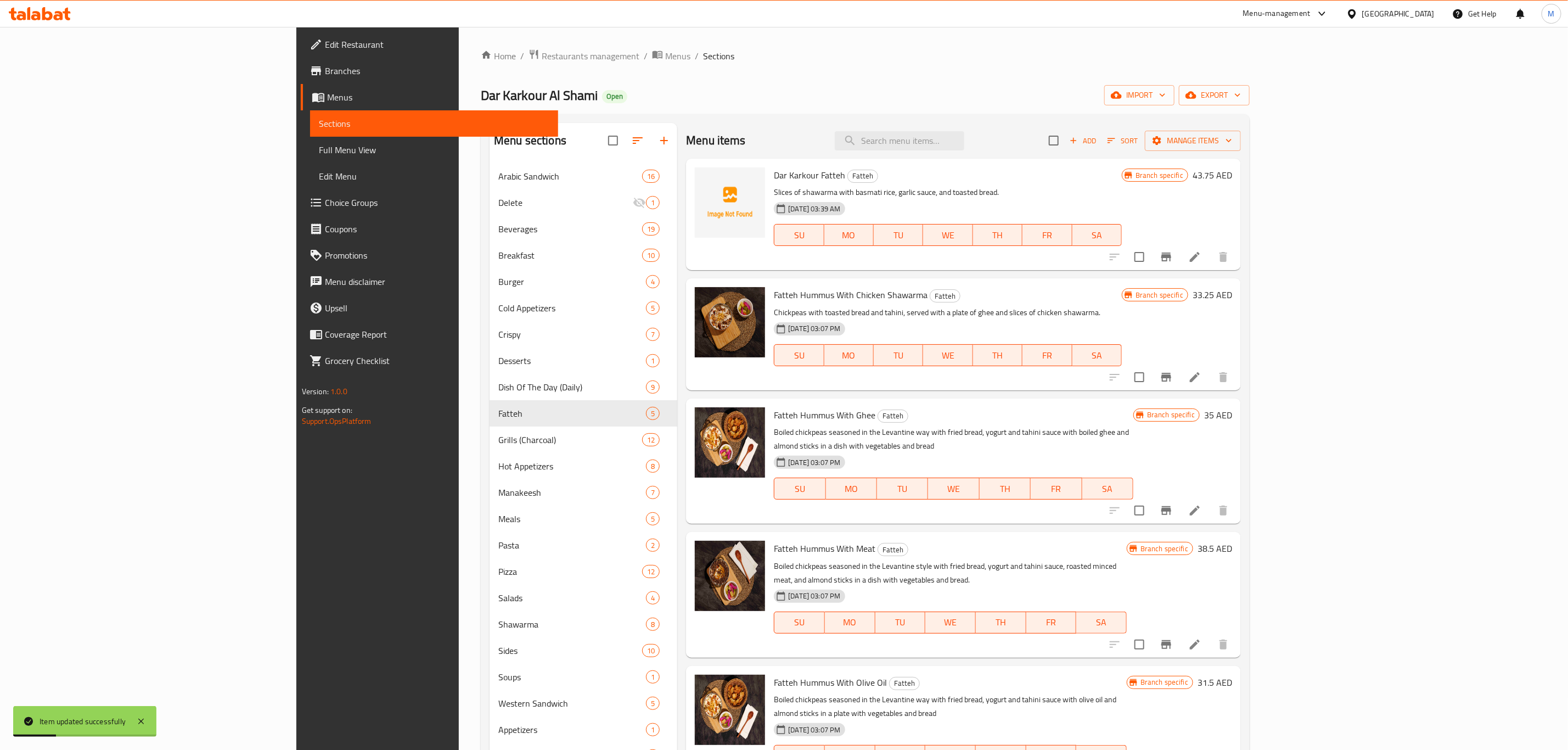
click at [1201, 504] on icon at bounding box center [1195, 510] width 13 height 13
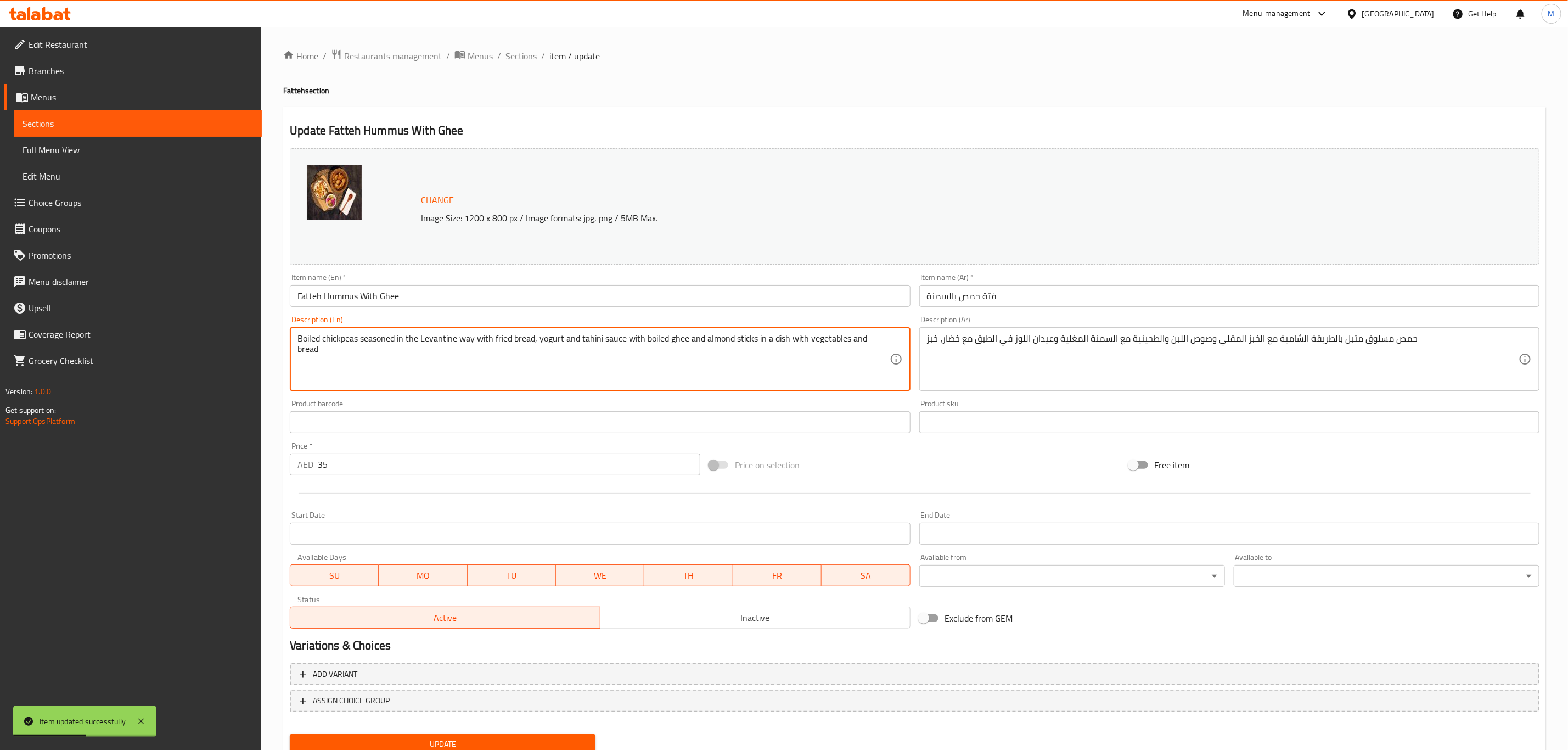
click at [677, 353] on textarea "Boiled chickpeas seasoned in the Levantine way with fried bread, yogurt and tah…" at bounding box center [593, 359] width 592 height 52
paste textarea "with fried bread, tahini yogurt sauce, hot ghee, almond sticks, Served with veg…"
click at [697, 378] on textarea "Boiled chickpeas seasoned in the Levantine way with fried bread, yogurt and tah…" at bounding box center [593, 359] width 592 height 52
click at [692, 386] on textarea "Boiled chickpeas seasoned in the Levantine way with fried bread, yogurt and tah…" at bounding box center [593, 359] width 592 height 52
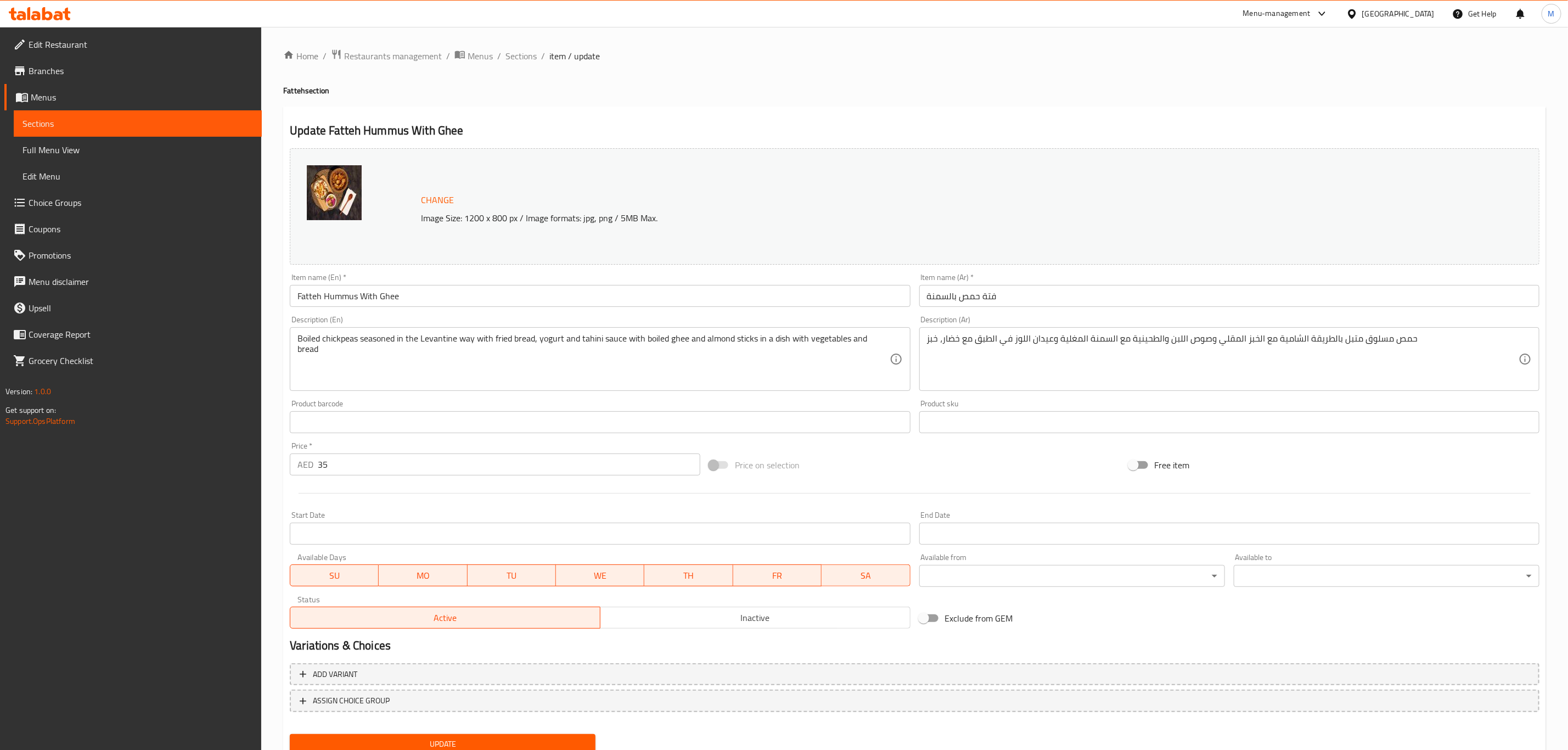
click at [896, 333] on div "Boiled chickpeas seasoned in the Levantine way with fried bread, yogurt and tah…" at bounding box center [599, 359] width 620 height 64
click at [893, 346] on div "Boiled chickpeas seasoned in the Levantine way with fried bread, yogurt and tah…" at bounding box center [599, 359] width 620 height 64
click at [883, 343] on textarea "Boiled chickpeas seasoned in the Levantine way with fried bread, yogurt and tah…" at bounding box center [593, 359] width 592 height 52
paste textarea "Boiled chickpeas with fried bread, tahini yogurt sauce, hot ghee, almond sticks…"
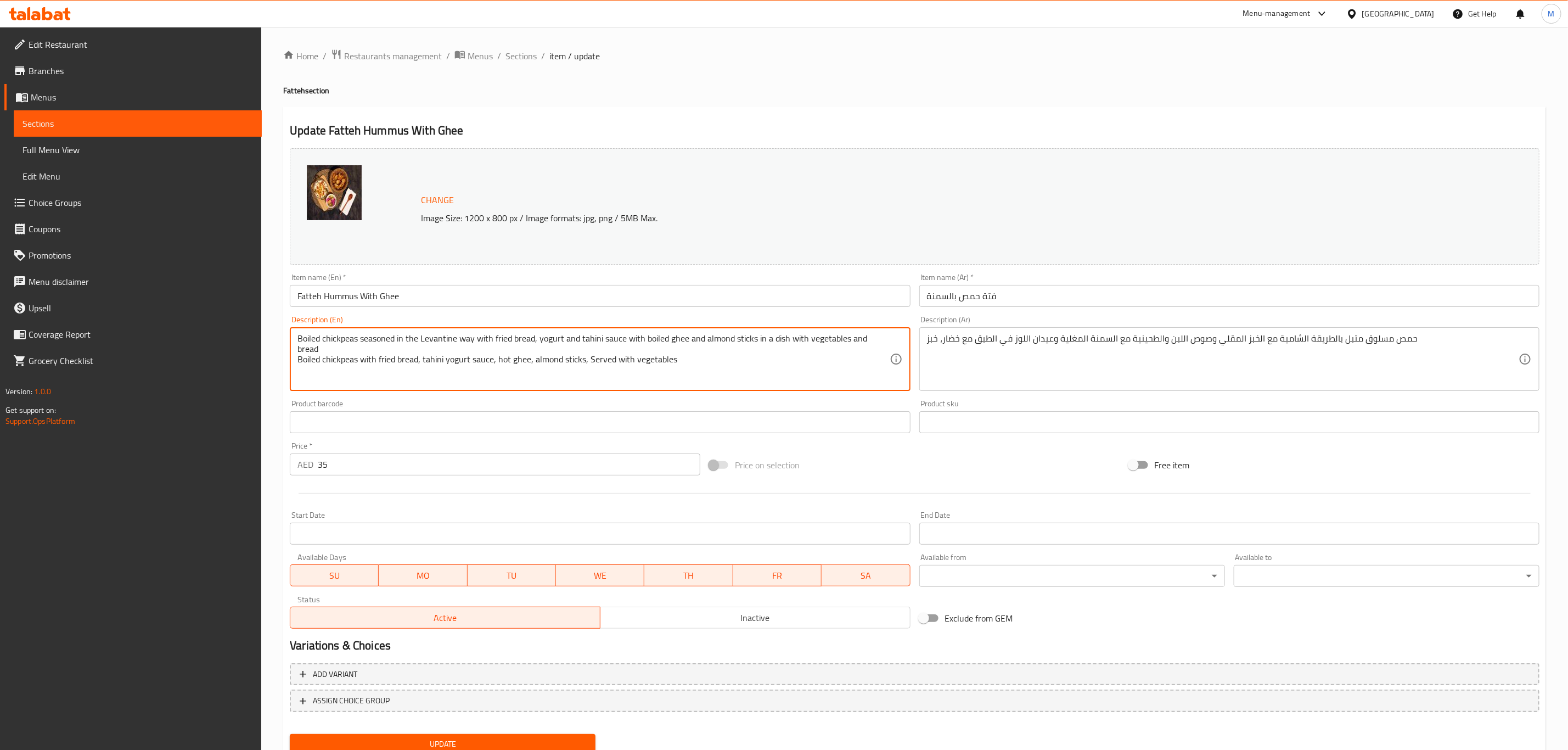
type textarea "Boiled chickpeas seasoned in the Levantine way with fried bread, yogurt and tah…"
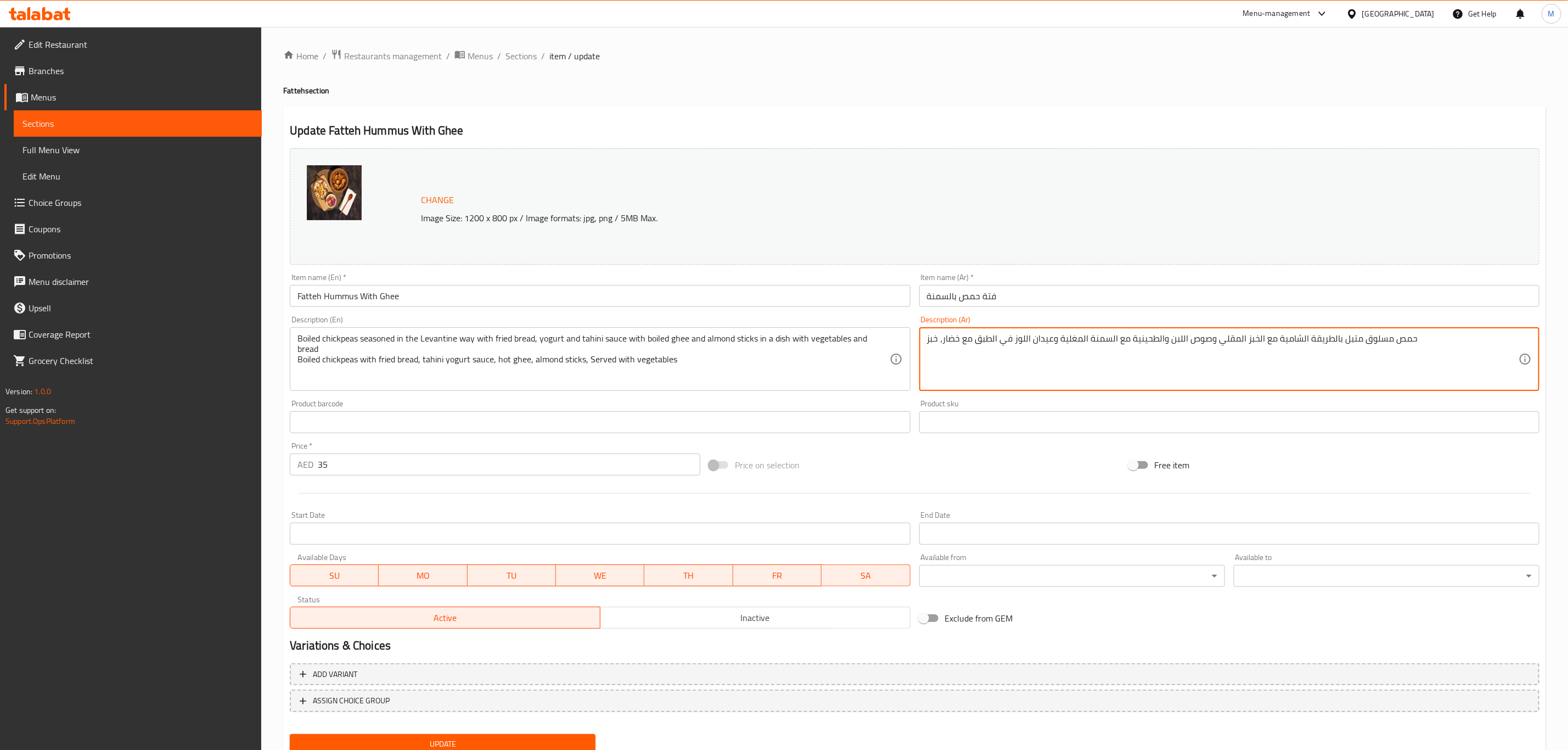
click at [1419, 339] on textarea "حمص مسلوق متبل بالطريقة الشامية مع الخبز المقلي وصوص اللبن والطحينية مع السمنة …" at bounding box center [1222, 359] width 592 height 52
paste textarea "حمص مسلوق متبل بالطريقة الشامية مع الخبز المقلي وصوص اللبن والطحينية مع السمنة …"
type textarea "حمص مسلوق متبل بالطريقة الشامية مع الخبز المقلي وصوص اللبن والطحينية مع السمنة …"
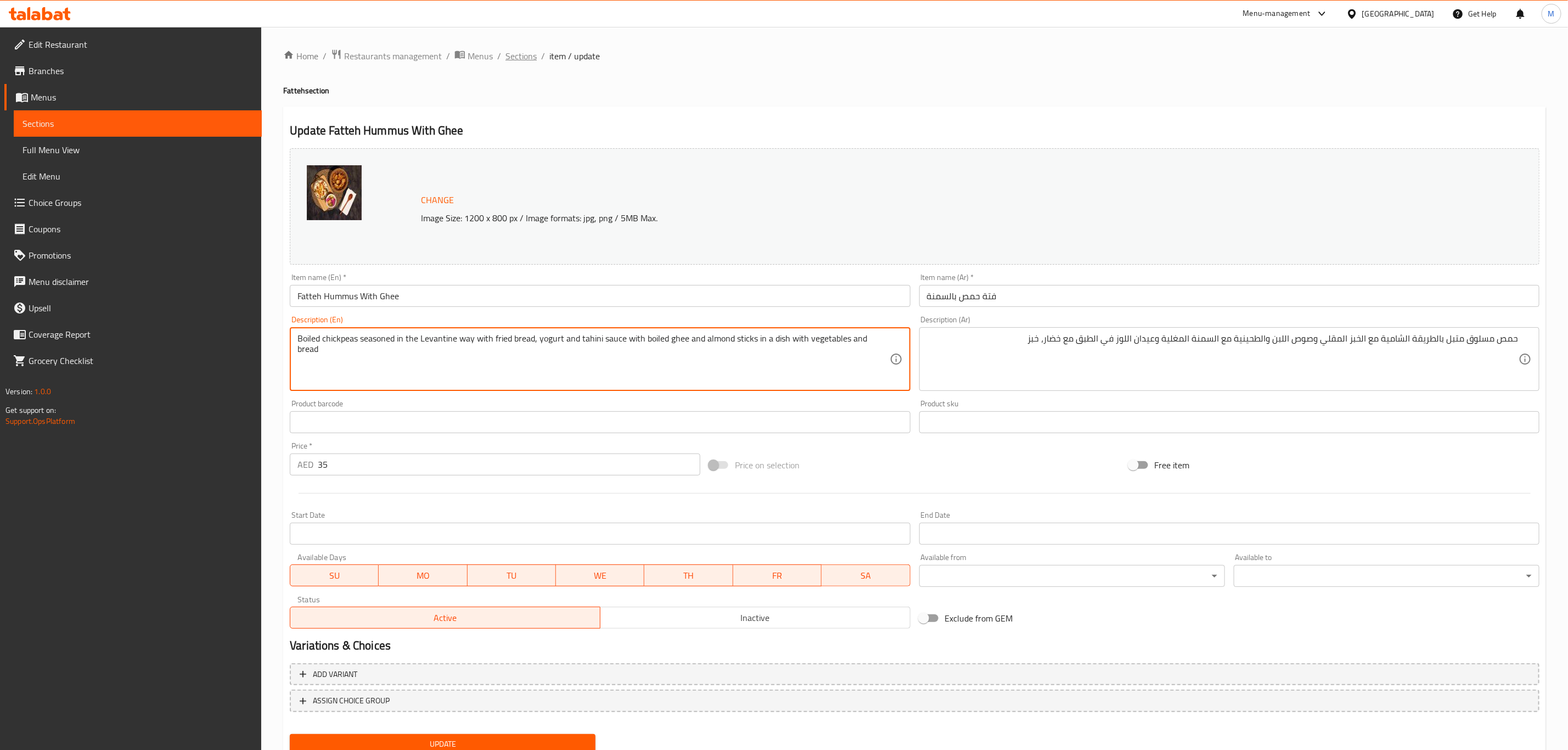
type textarea "Boiled chickpeas seasoned in the Levantine way with fried bread, yogurt and tah…"
drag, startPoint x: 517, startPoint y: 55, endPoint x: 527, endPoint y: 109, distance: 54.9
click at [517, 54] on span "Sections" at bounding box center [521, 56] width 31 height 13
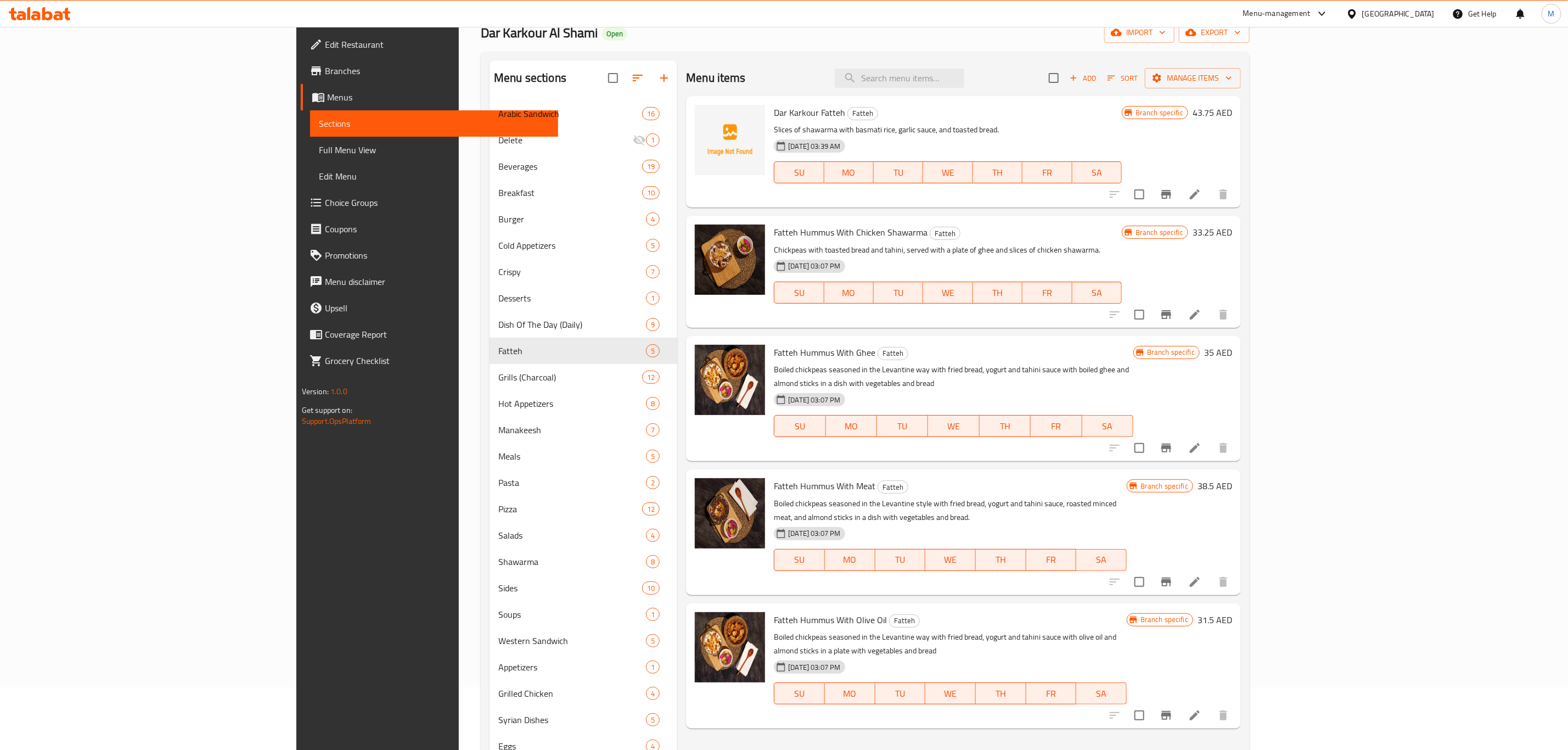
scroll to position [154, 0]
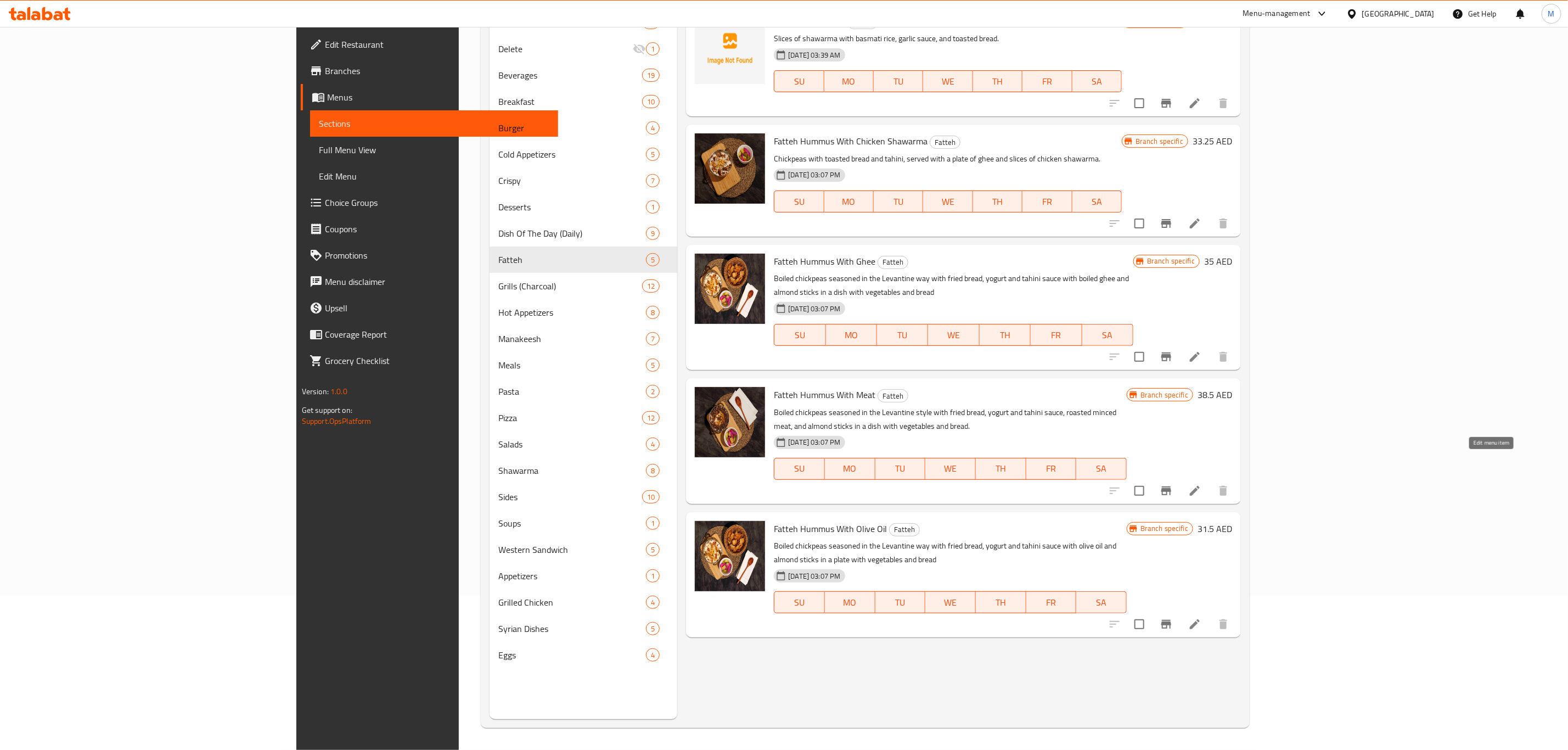
click at [1201, 484] on icon at bounding box center [1195, 491] width 13 height 13
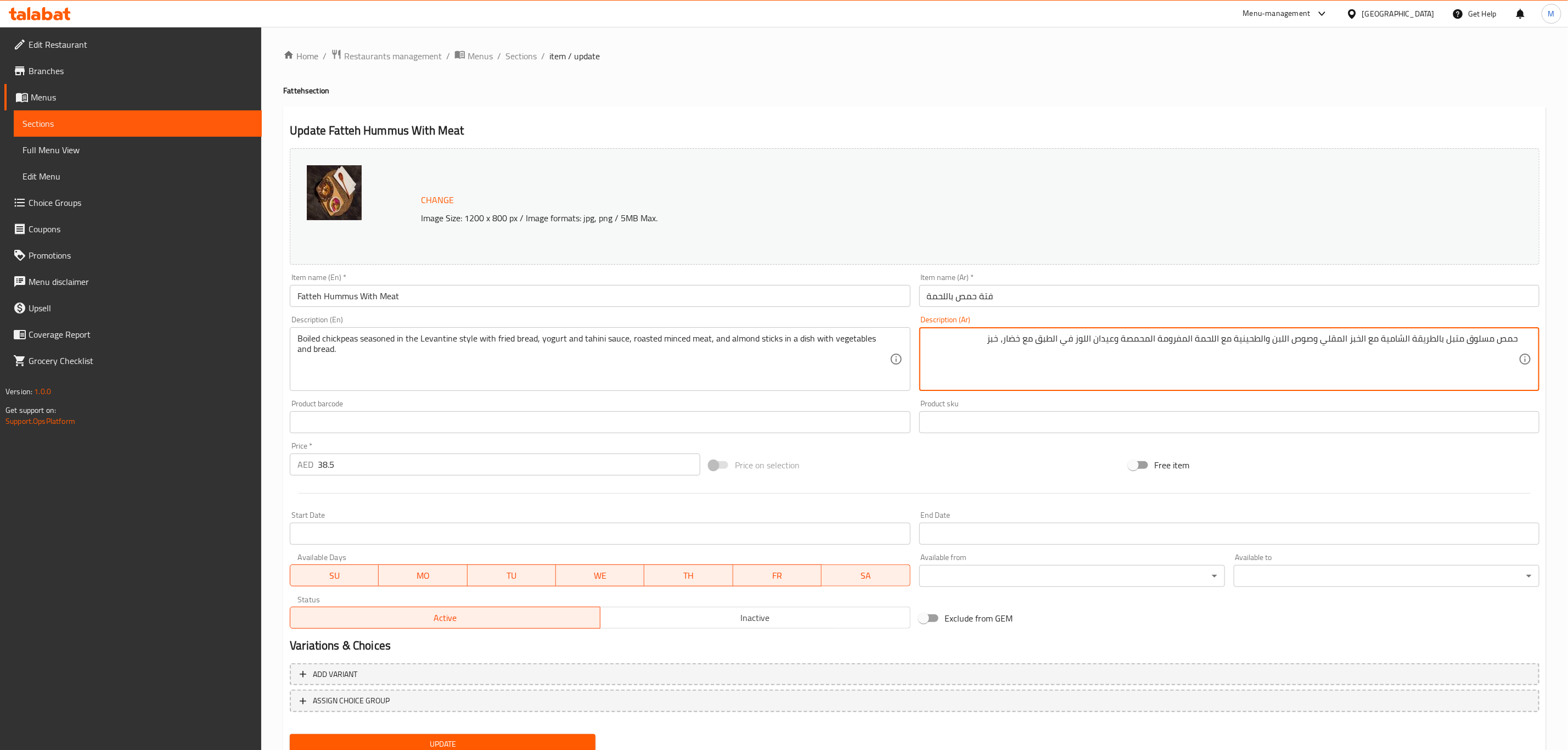
paste textarea "حمص مسلوق متبل بالطريقة الشامية مع الخبز المقلي وصوص اللبن والطحينية مع زيت الز…"
type textarea "حمص مسلوق متبل بالطريقة الشامية مع الخبز المقلي وصوص اللبن والطحينية مع اللحمة …"
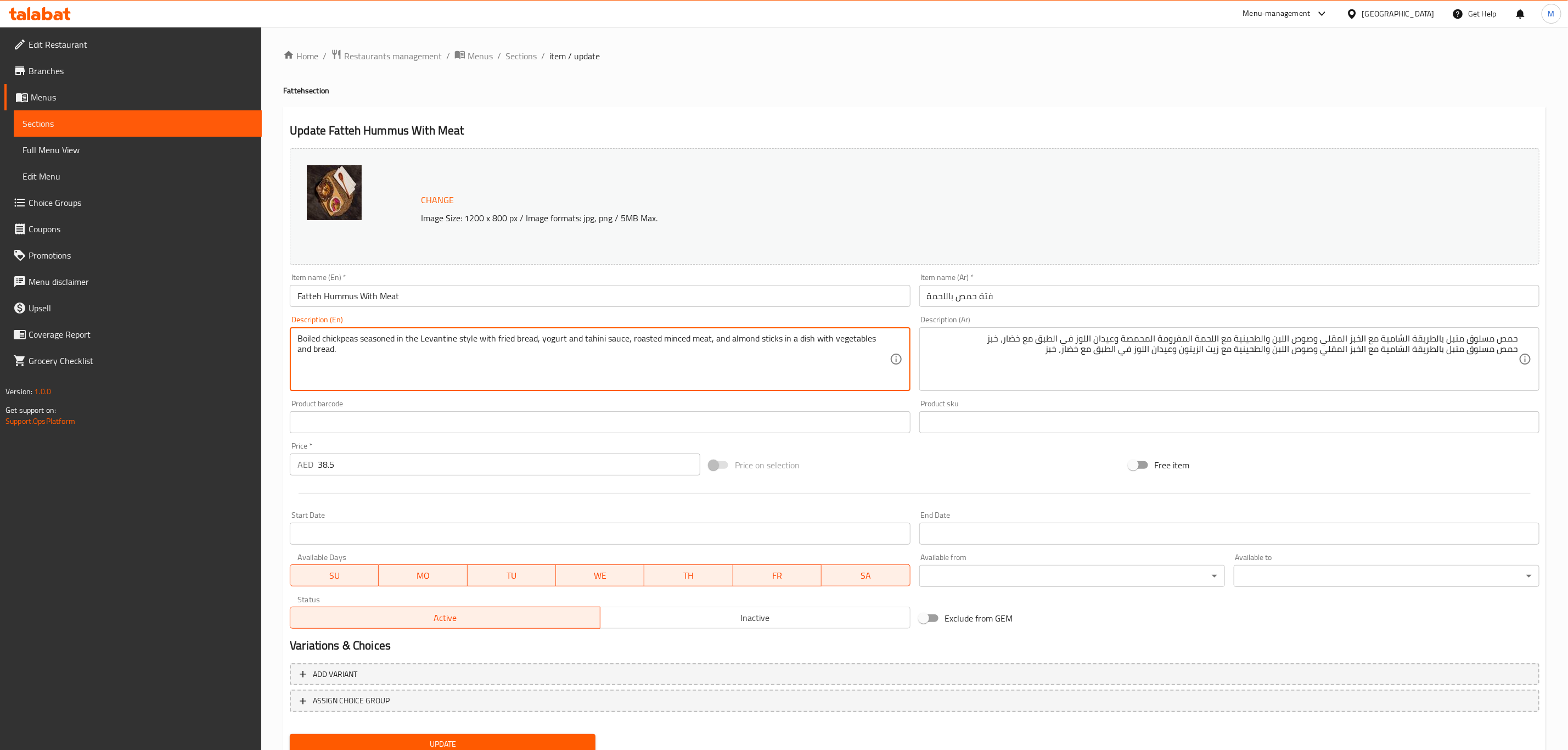
paste textarea "Boiled chickpeas with crispy bread, tahini yogurt sauce, olive oil, almond stic…"
type textarea "Boiled chickpeas seasoned in the Levantine style with fried bread, yogurt and t…"
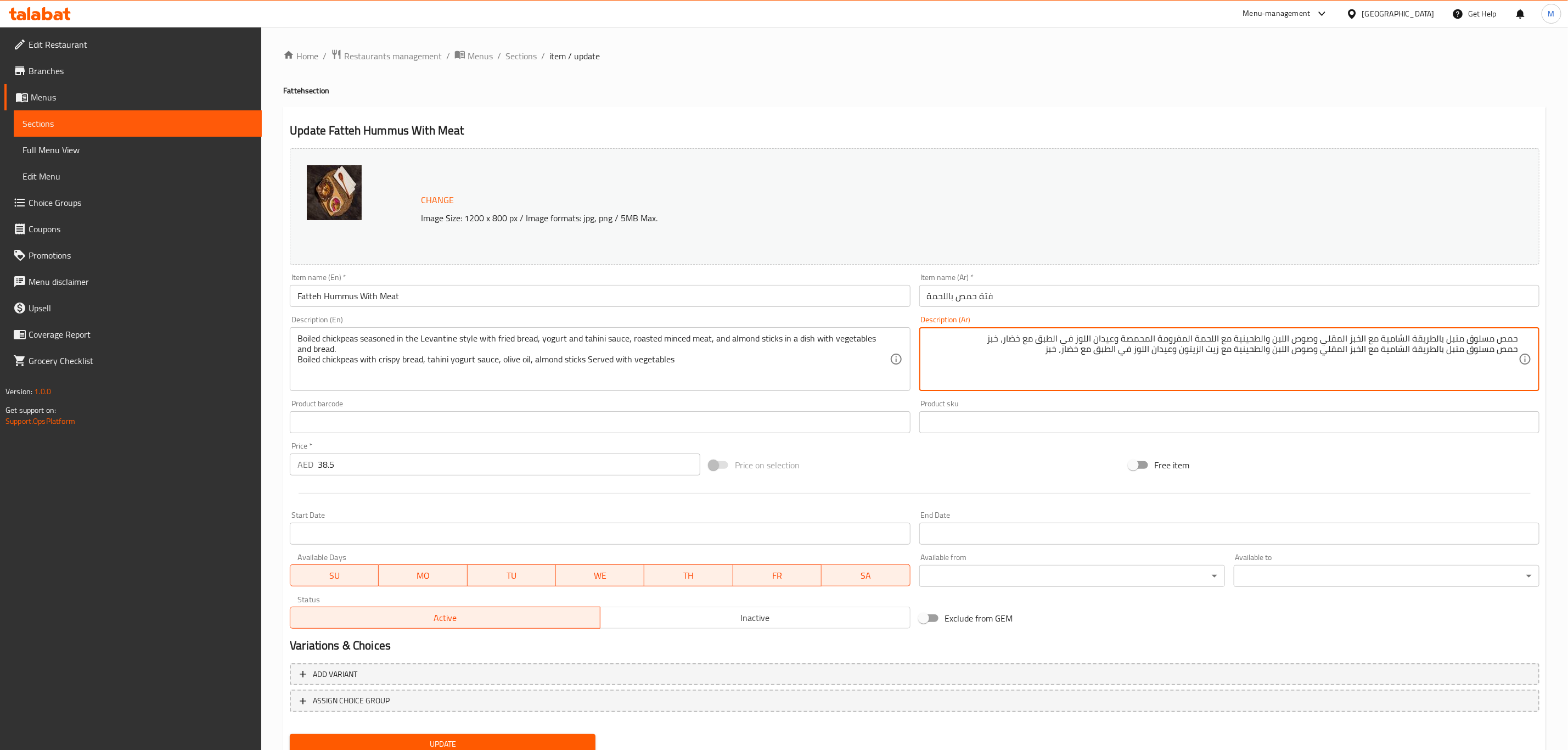
click at [1099, 353] on textarea "حمص مسلوق متبل بالطريقة الشامية مع الخبز المقلي وصوص اللبن والطحينية مع اللحمة …" at bounding box center [1222, 359] width 592 height 52
click at [1057, 338] on textarea "حمص مسلوق متبل بالطريقة الشامية مع الخبز المقلي وصوص اللبن والطحينية مع اللحمة …" at bounding box center [1222, 359] width 592 height 52
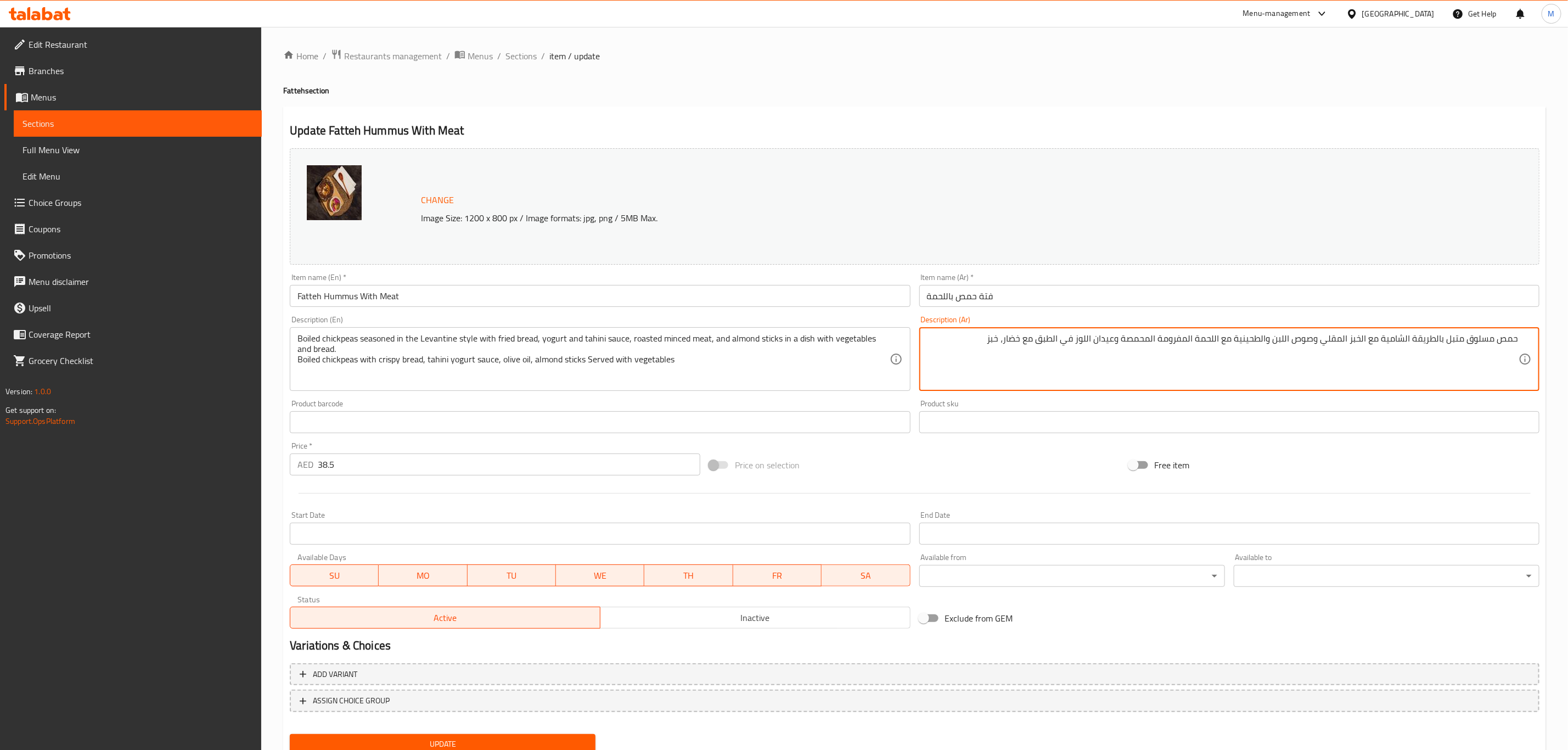
paste textarea "يت الزيتون وعيدان اللوز في الطبق مع خضار، خبز"
type textarea "حمص مسلوق متبل بالطريقة الشامية مع الخبز المقلي وصوص اللبن والطحينية مع زيت الز…"
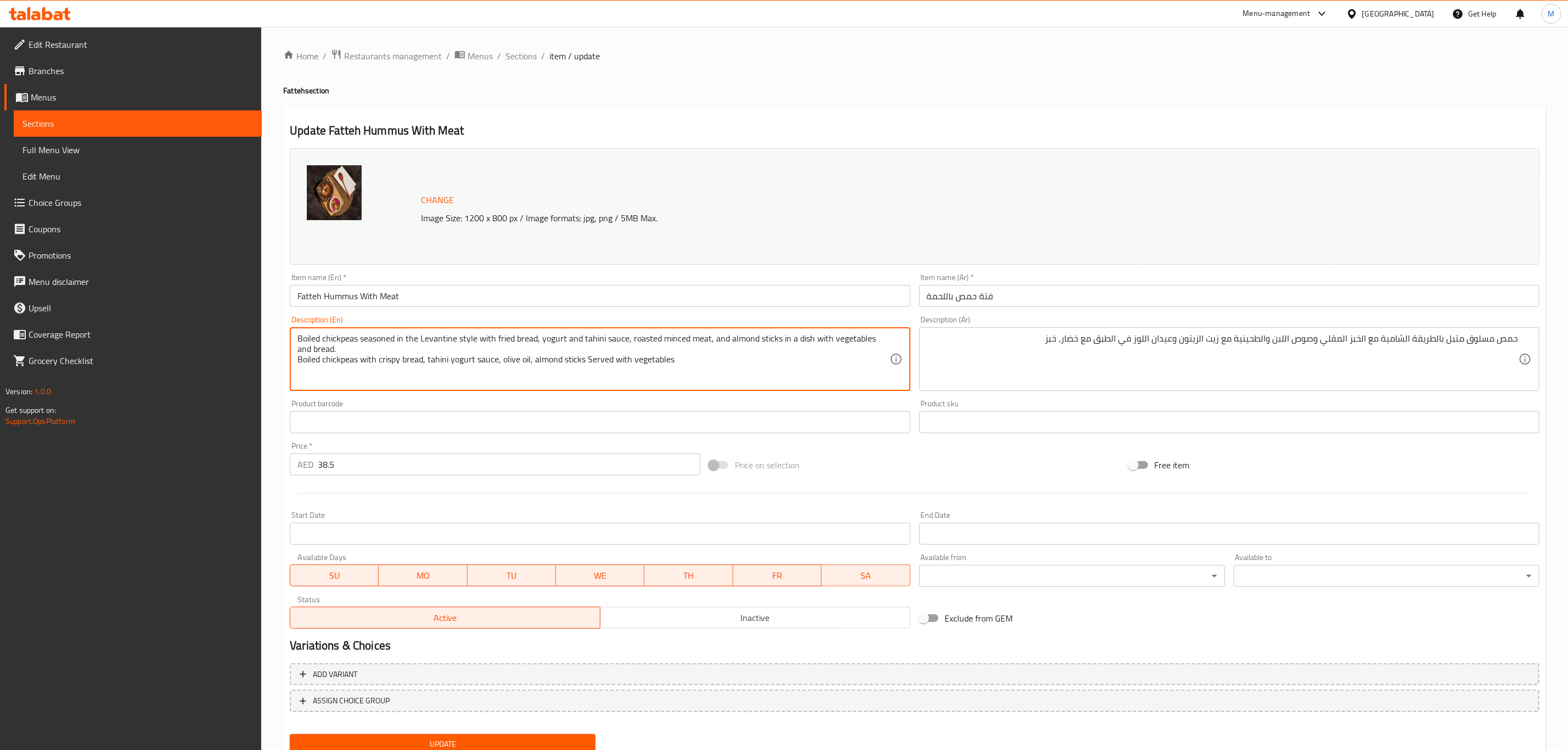
drag, startPoint x: 711, startPoint y: 345, endPoint x: 627, endPoint y: 340, distance: 84.1
drag, startPoint x: 529, startPoint y: 353, endPoint x: 502, endPoint y: 346, distance: 27.9
click at [502, 346] on textarea "Boiled chickpeas seasoned in the Levantine style with fried bread, yogurt and t…" at bounding box center [593, 359] width 592 height 52
click at [631, 339] on textarea "Boiled chickpeas seasoned in the Levantine style with fried bread, yogurt and t…" at bounding box center [593, 359] width 592 height 52
paste textarea "olive oil"
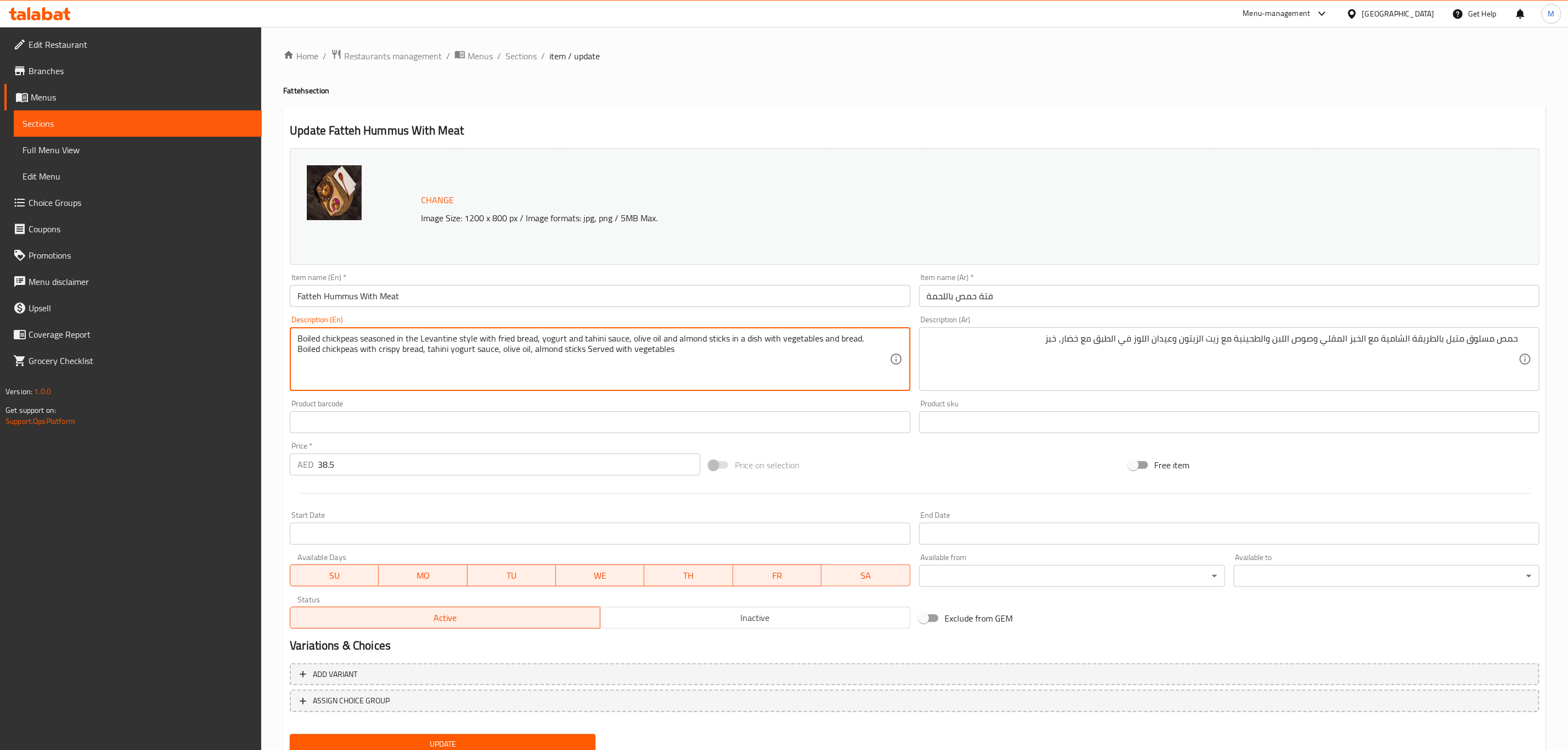
click at [388, 348] on textarea "Boiled chickpeas seasoned in the Levantine style with fried bread, yogurt and t…" at bounding box center [593, 359] width 592 height 52
click at [503, 340] on textarea "Boiled chickpeas seasoned in the Levantine style with fried bread, yogurt and t…" at bounding box center [593, 359] width 592 height 52
paste textarea "crispy"
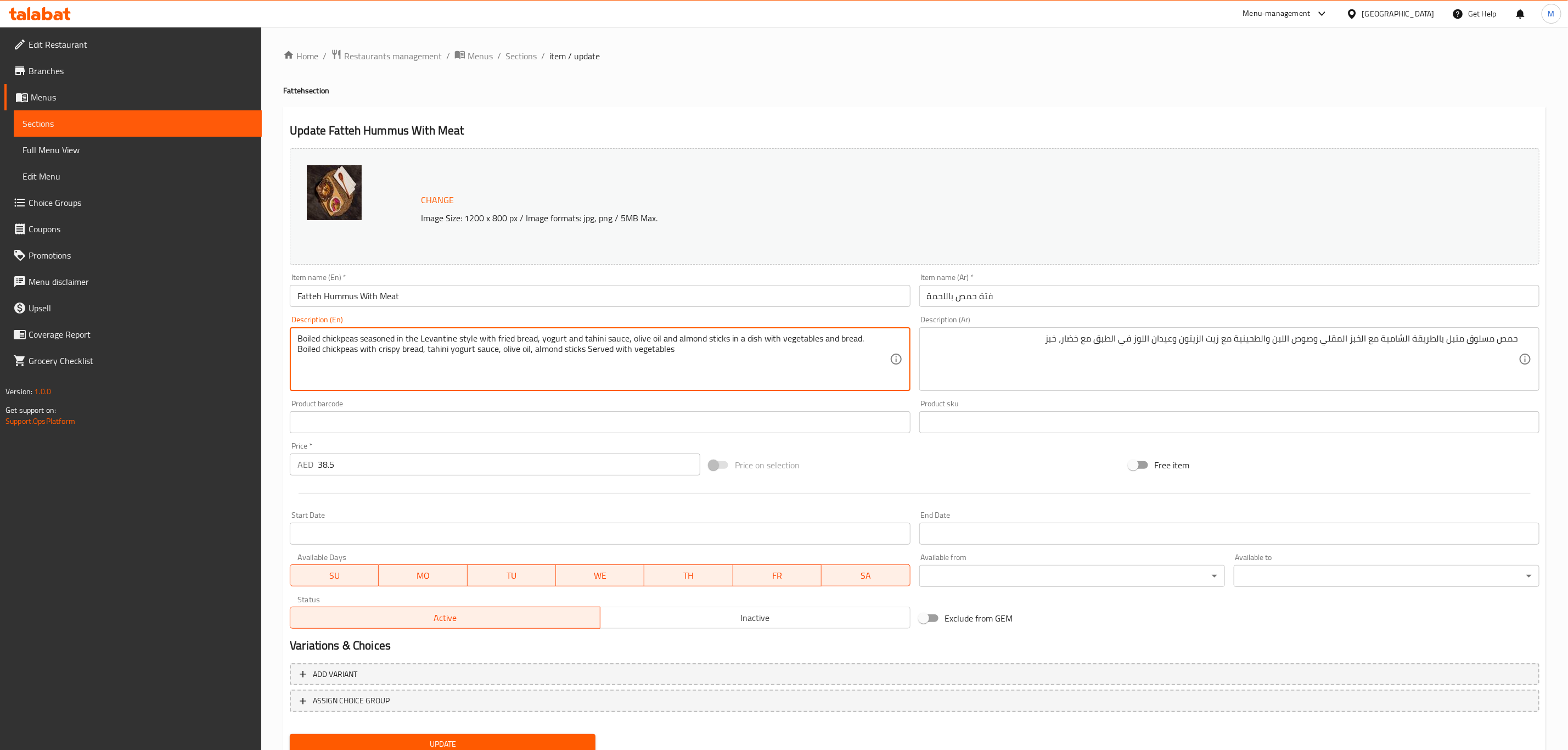
click at [514, 338] on textarea "Boiled chickpeas seasoned in the Levantine style with fried bread, yogurt and t…" at bounding box center [593, 359] width 592 height 52
paste textarea "crispy"
click at [717, 353] on textarea "Boiled chickpeas seasoned in the Levantine style with fried crispy bread, yogur…" at bounding box center [593, 359] width 592 height 52
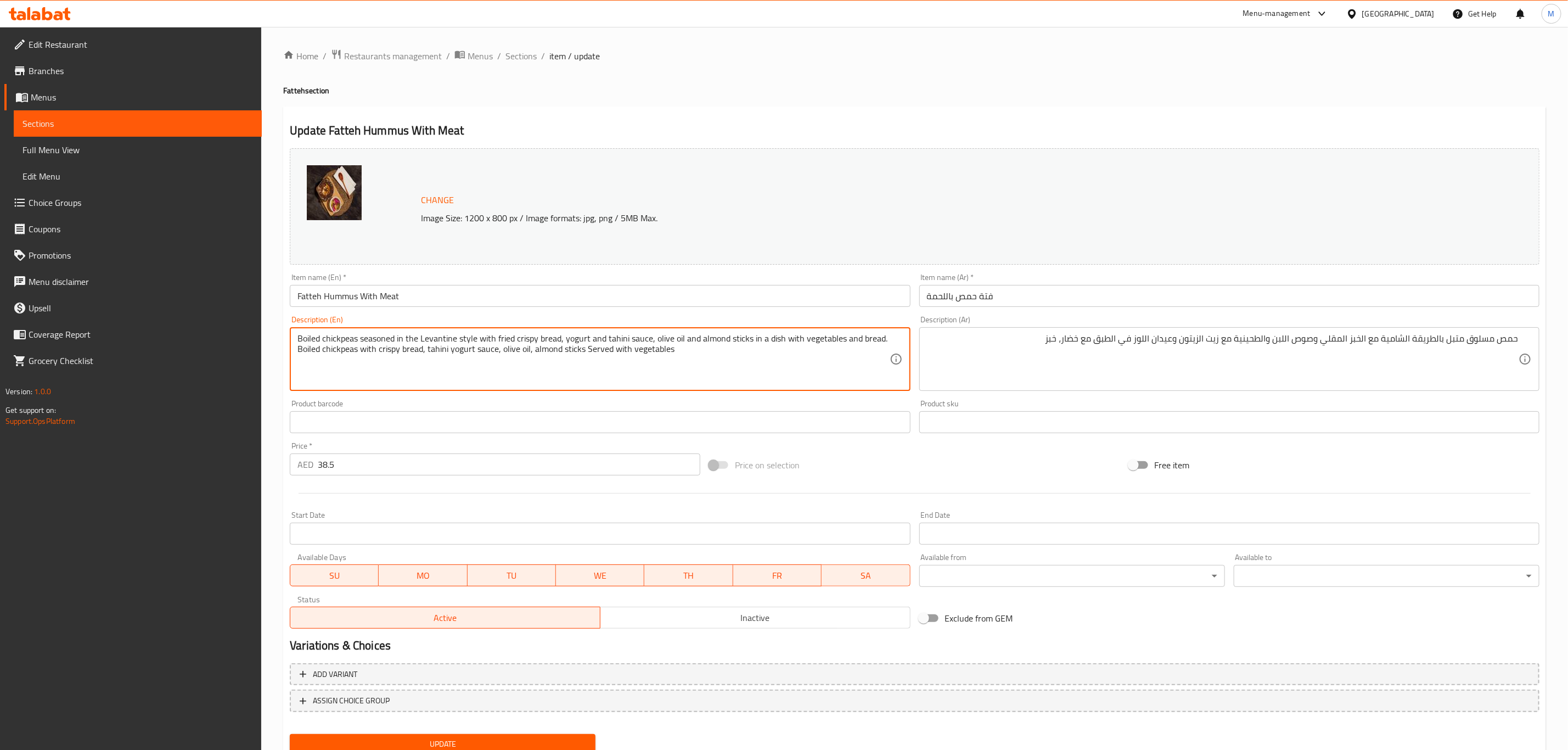
click at [717, 353] on textarea "Boiled chickpeas seasoned in the Levantine style with fried crispy bread, yogur…" at bounding box center [593, 359] width 592 height 52
type textarea "Boiled chickpeas seasoned in the Levantine style with fried crispy bread, yogur…"
click at [473, 275] on div "Item name (En)   * Fatteh Hummus With Meat Item name (En) *" at bounding box center [599, 290] width 620 height 34
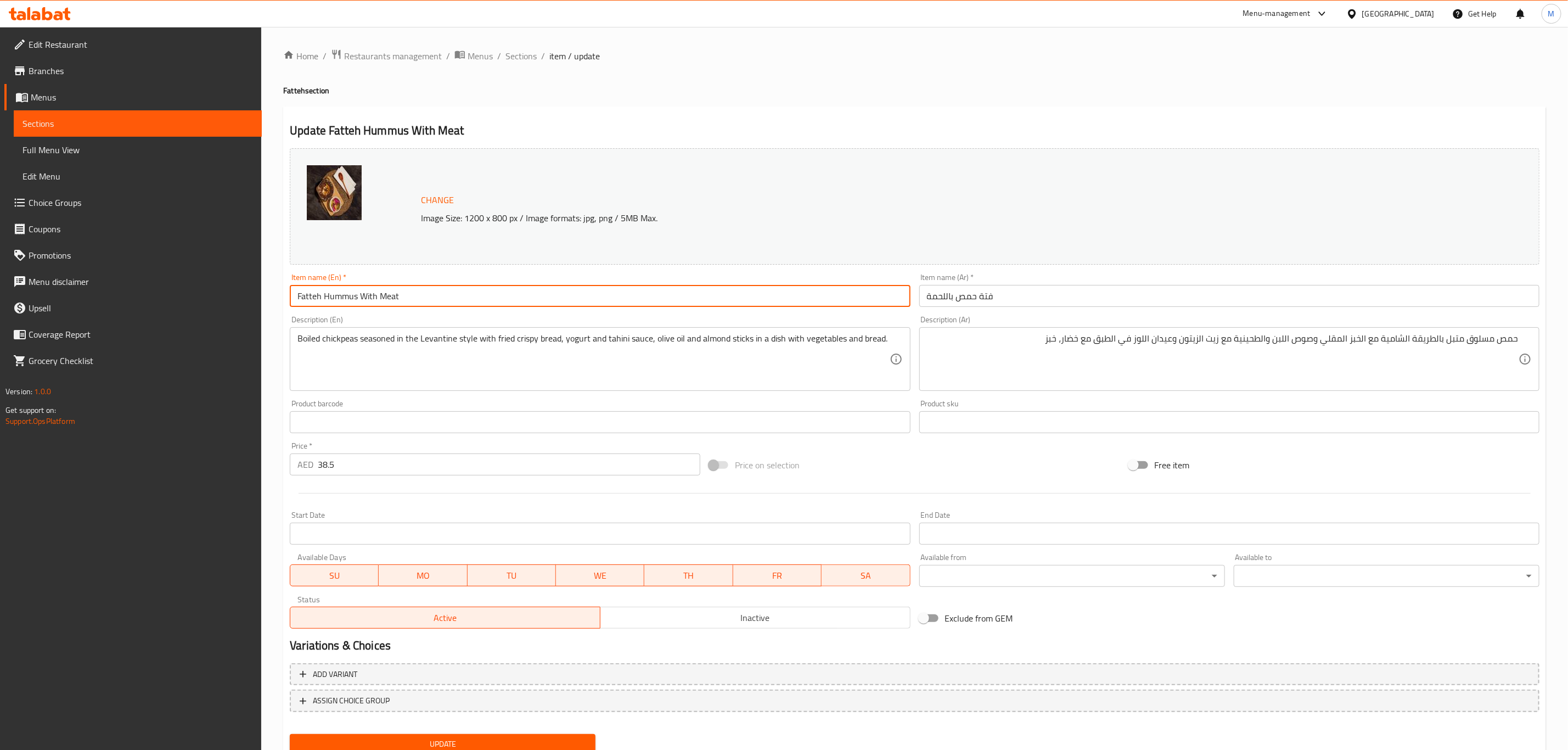
click at [474, 293] on input "Fatteh Hummus With Meat" at bounding box center [599, 296] width 620 height 22
click at [290, 734] on button "Update" at bounding box center [442, 744] width 305 height 20
click at [1077, 318] on div "Description (Ar) حمص مسلوق متبل بالطريقة الشامية مع الخبز المقلي وصوص اللبن وال…" at bounding box center [1229, 353] width 620 height 75
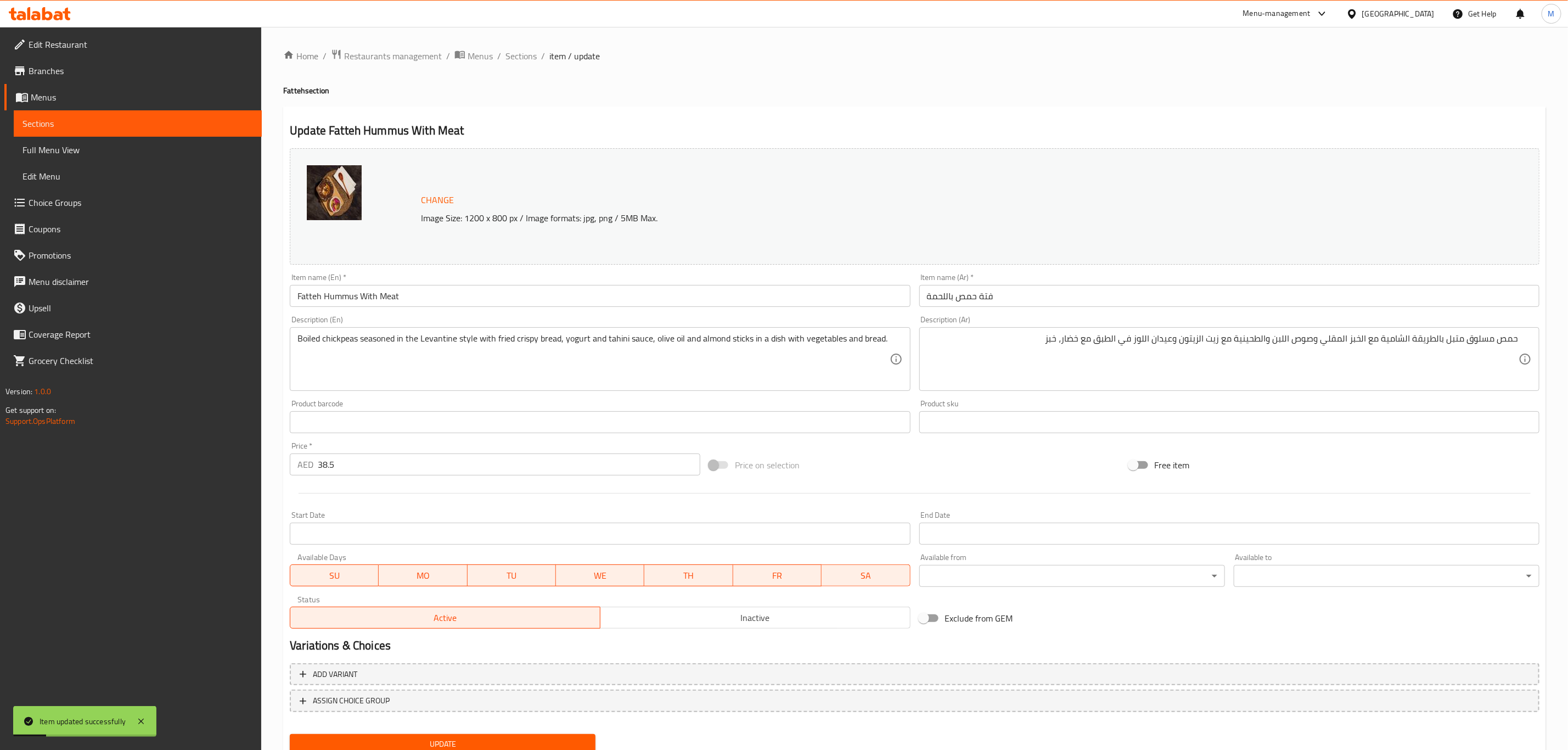
click at [1052, 306] on input "فتة حمص باللحمة" at bounding box center [1229, 296] width 620 height 22
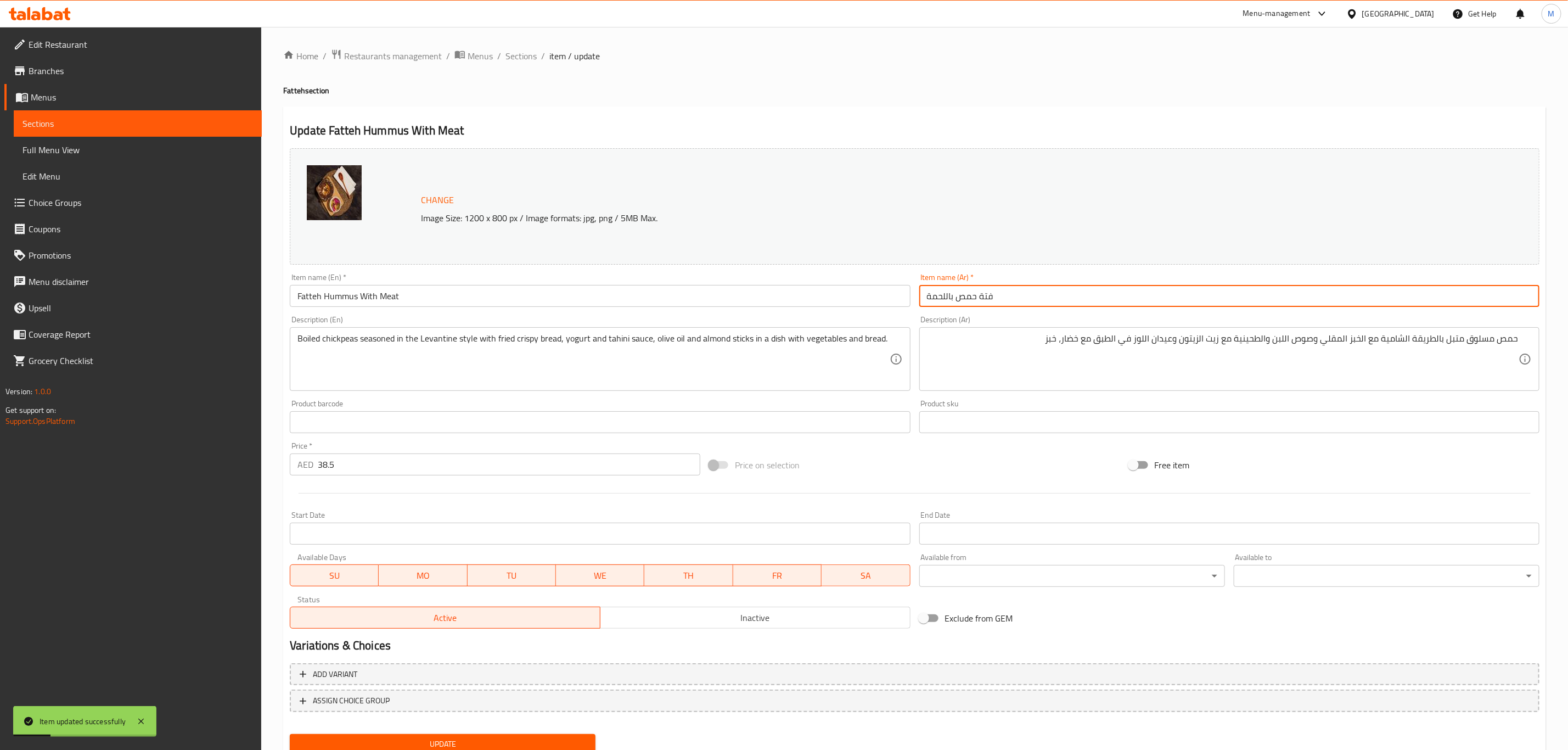
click at [1052, 306] on input "فتة حمص باللحمة" at bounding box center [1229, 296] width 620 height 22
paste input "لحم"
type input "فتة حمص لحم"
click at [290, 734] on button "Update" at bounding box center [442, 744] width 305 height 20
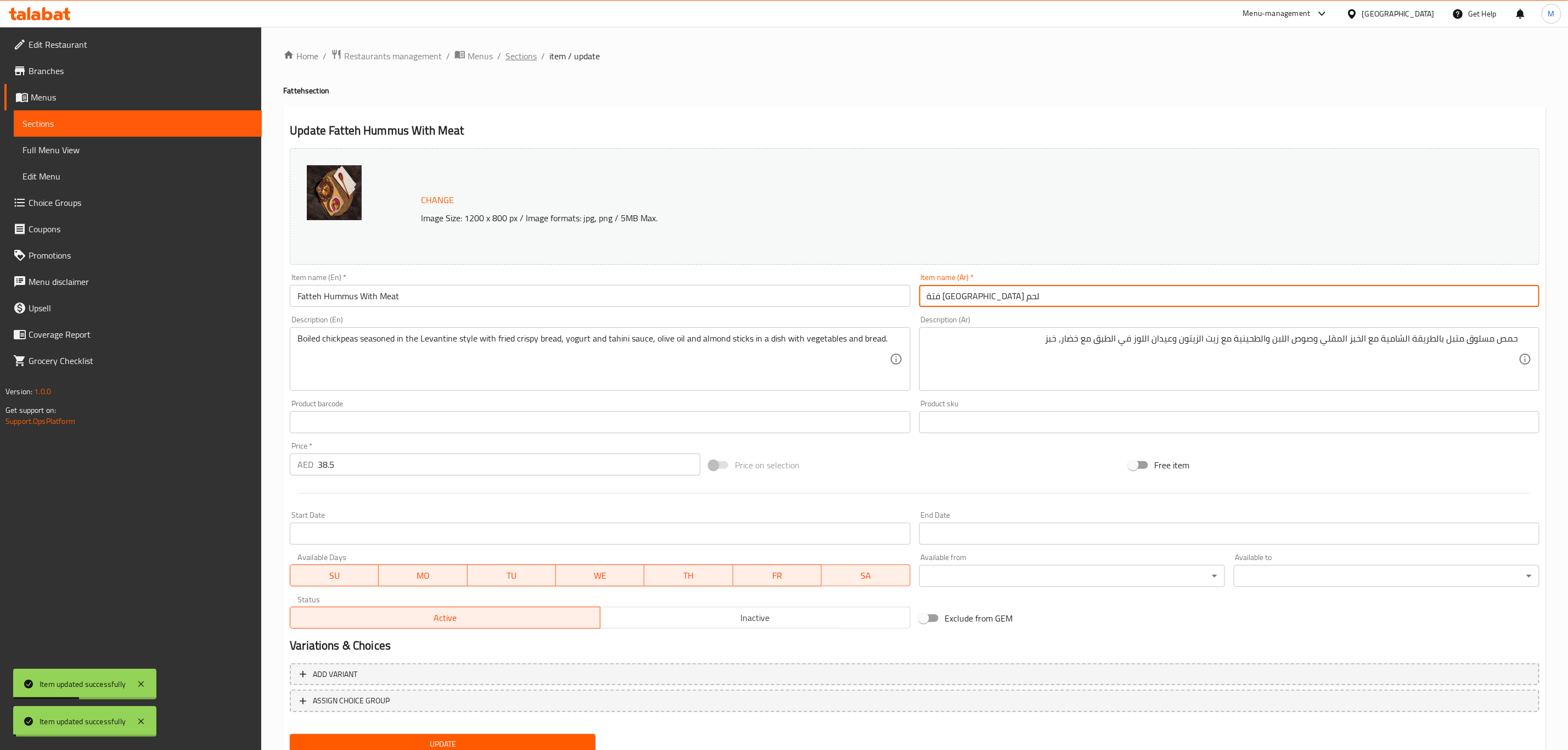
click at [517, 58] on span "Sections" at bounding box center [521, 56] width 31 height 13
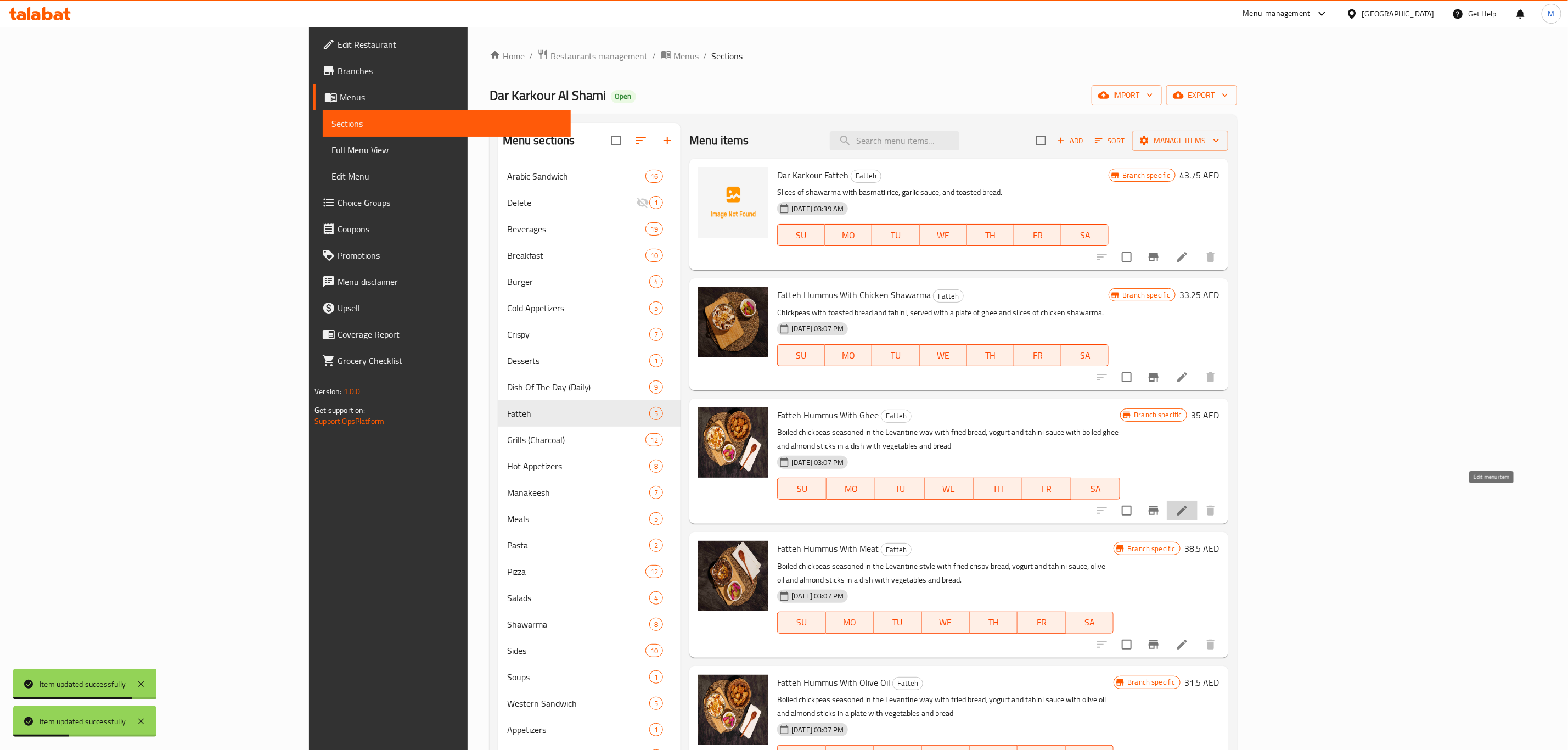
click at [1187, 506] on icon at bounding box center [1182, 511] width 10 height 10
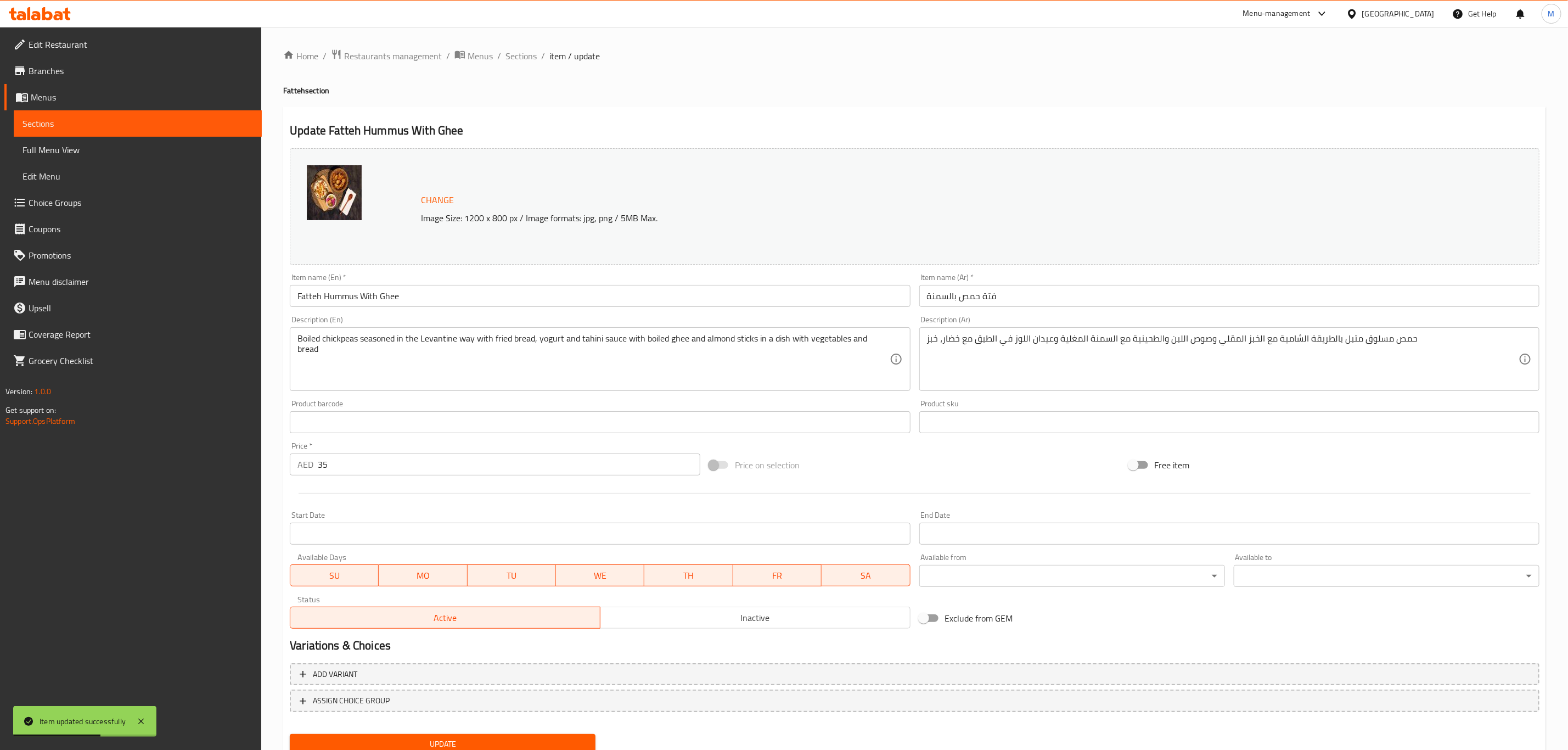
click at [1057, 315] on div "Description (Ar) حمص مسلوق متبل بالطريقة الشامية مع الخبز المقلي وصوص اللبن وال…" at bounding box center [1229, 353] width 629 height 84
click at [1052, 301] on input "فتة حمص بالسمنة" at bounding box center [1229, 296] width 620 height 22
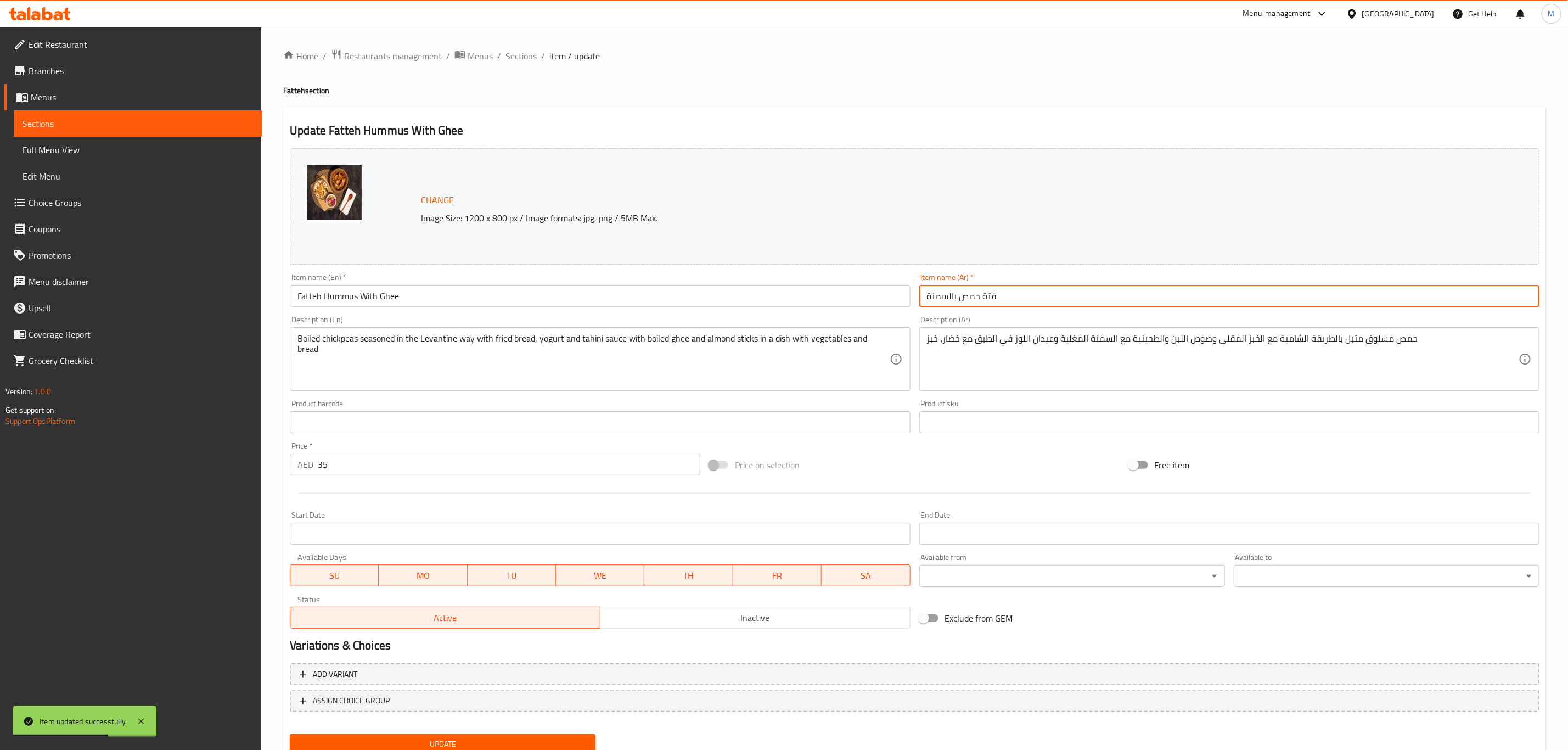
click at [1052, 301] on input "فتة حمص بالسمنة" at bounding box center [1229, 296] width 620 height 22
paste input "text"
type input "فتة حمص سمنة"
click at [290, 734] on button "Update" at bounding box center [442, 744] width 305 height 20
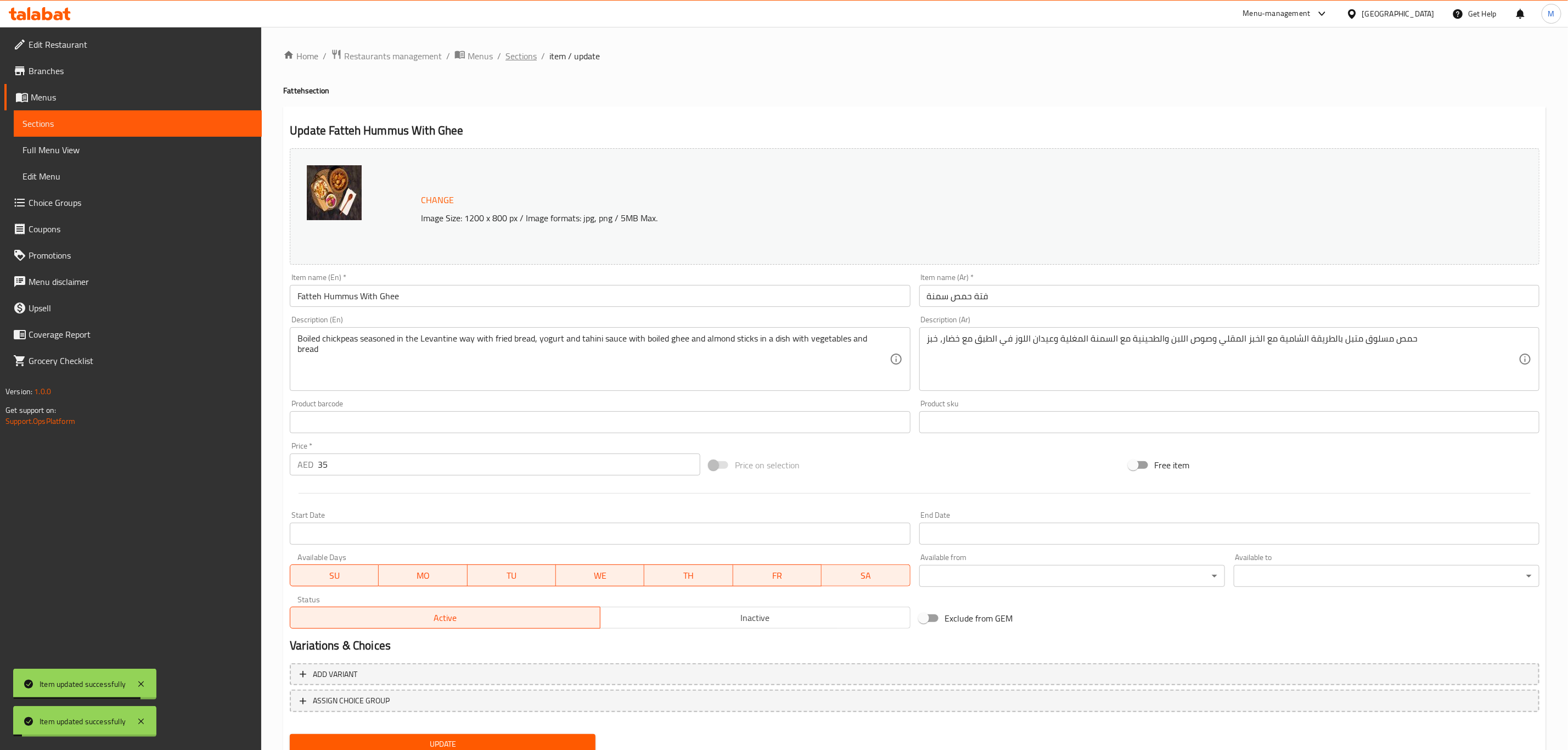
click at [519, 61] on span "Sections" at bounding box center [521, 56] width 31 height 13
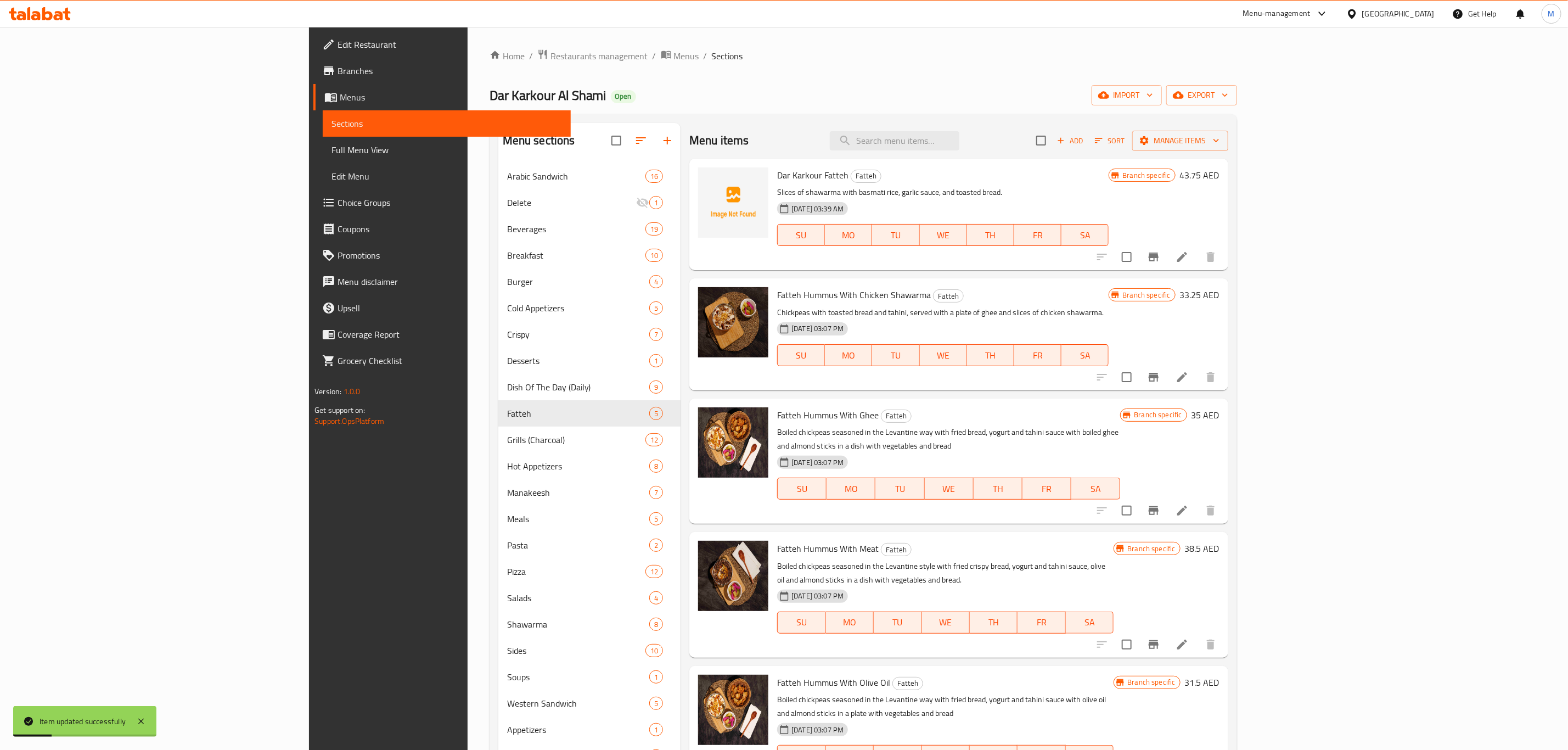
click at [1189, 377] on icon at bounding box center [1182, 377] width 13 height 13
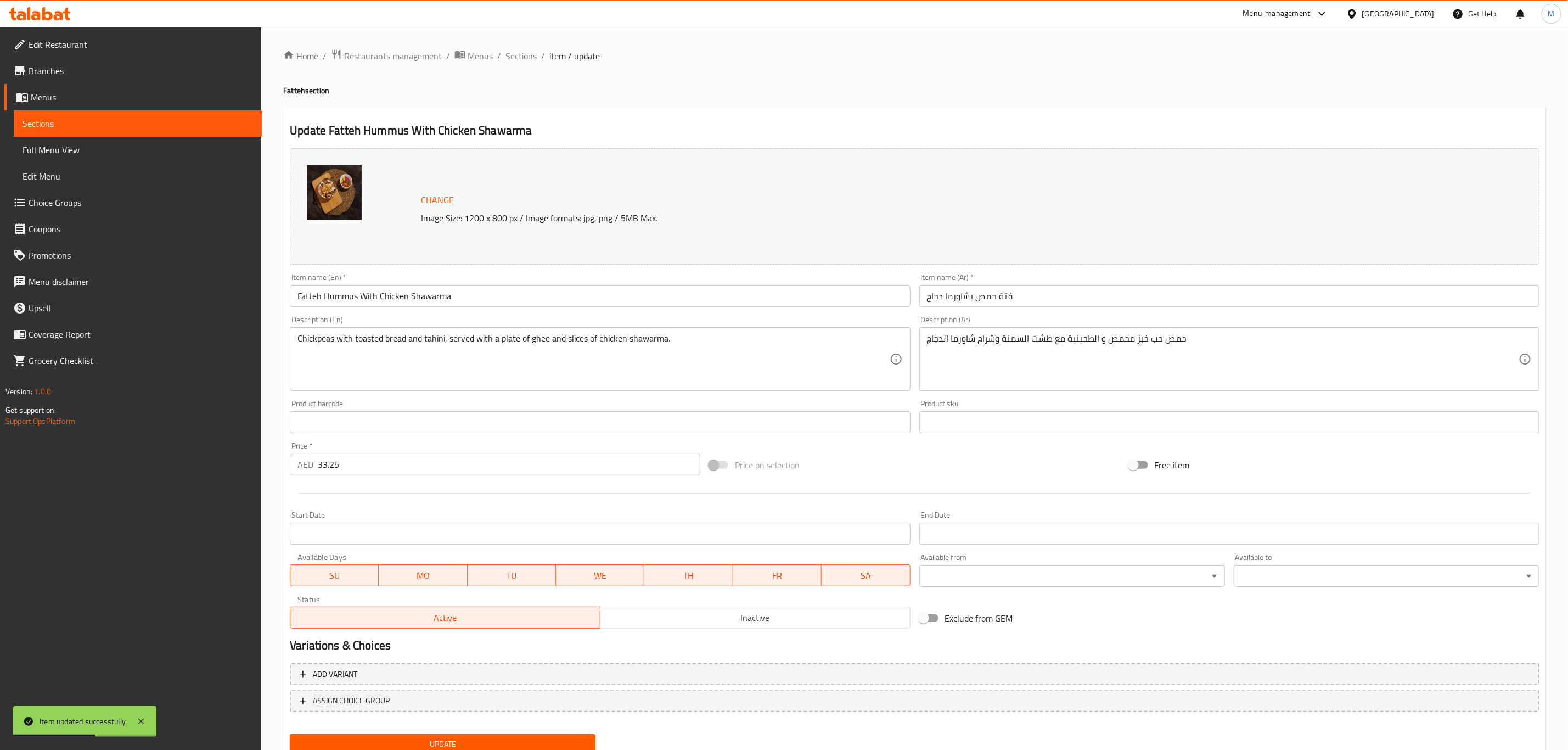
click at [1088, 301] on input "فتة حمص بشاورما دجاج" at bounding box center [1229, 296] width 620 height 22
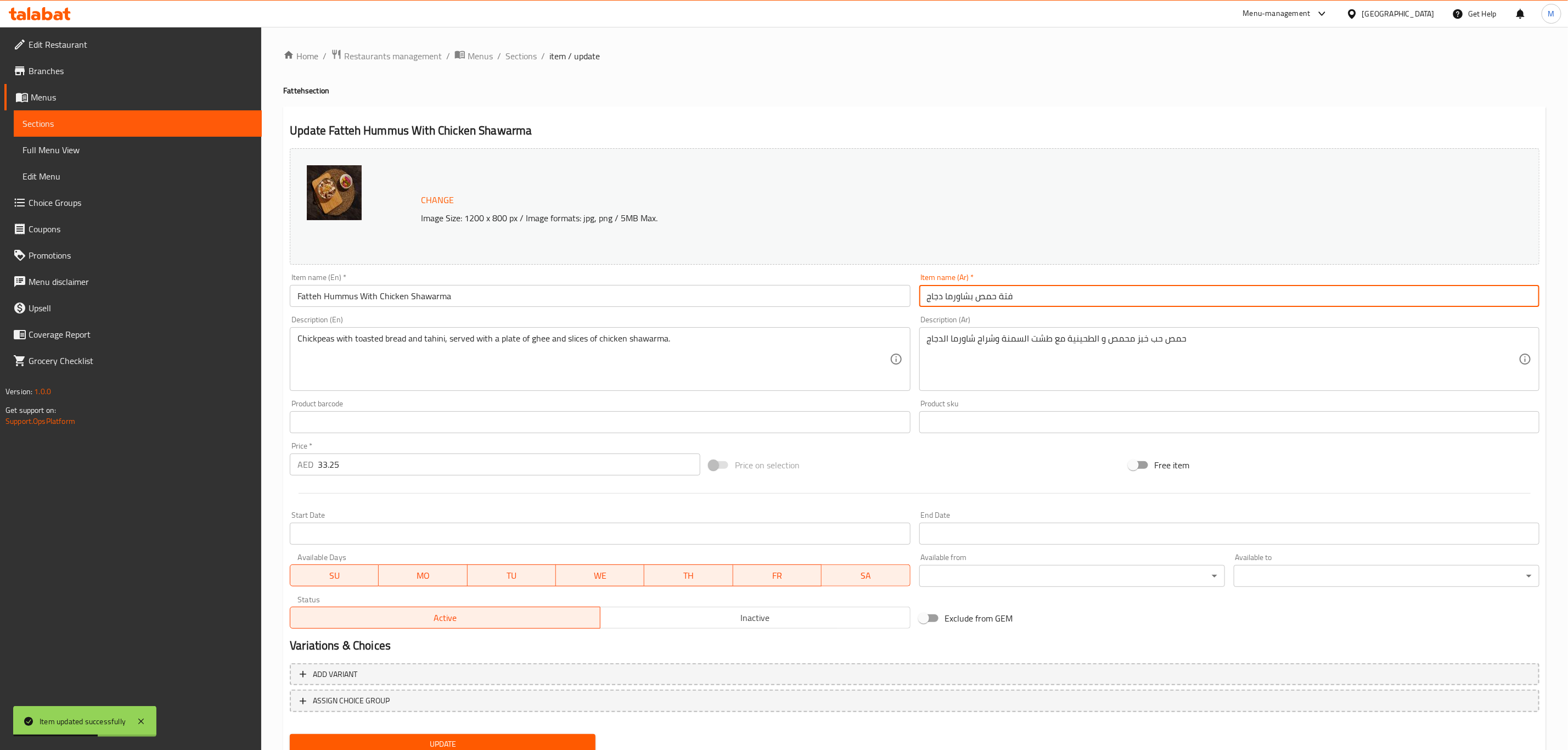
click at [1088, 301] on input "فتة حمص بشاورما دجاج" at bounding box center [1229, 296] width 620 height 22
paste input "text"
type input "فتة حمص شاورما دجاج"
click at [290, 734] on button "Update" at bounding box center [442, 744] width 305 height 20
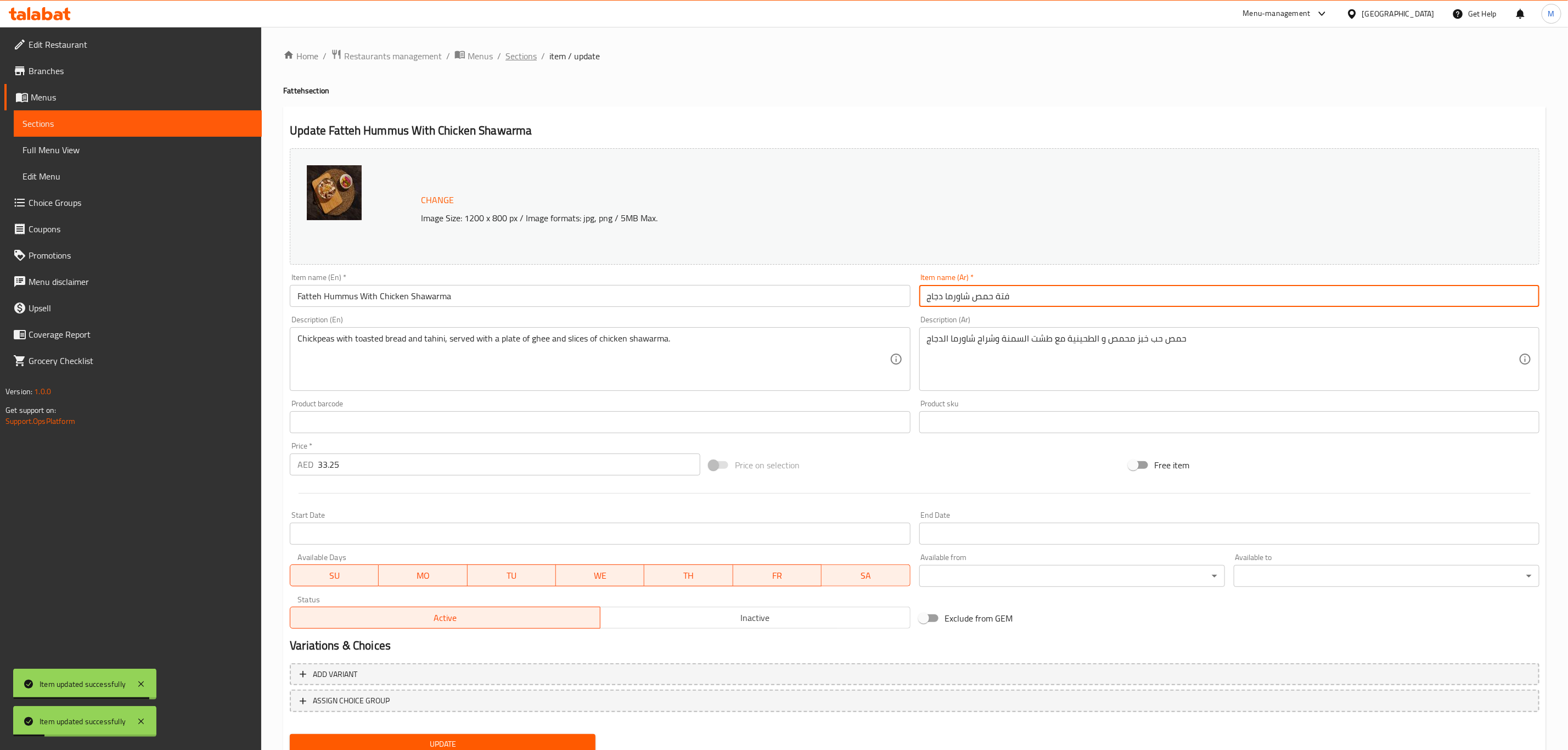
click at [529, 62] on span "Sections" at bounding box center [521, 56] width 31 height 13
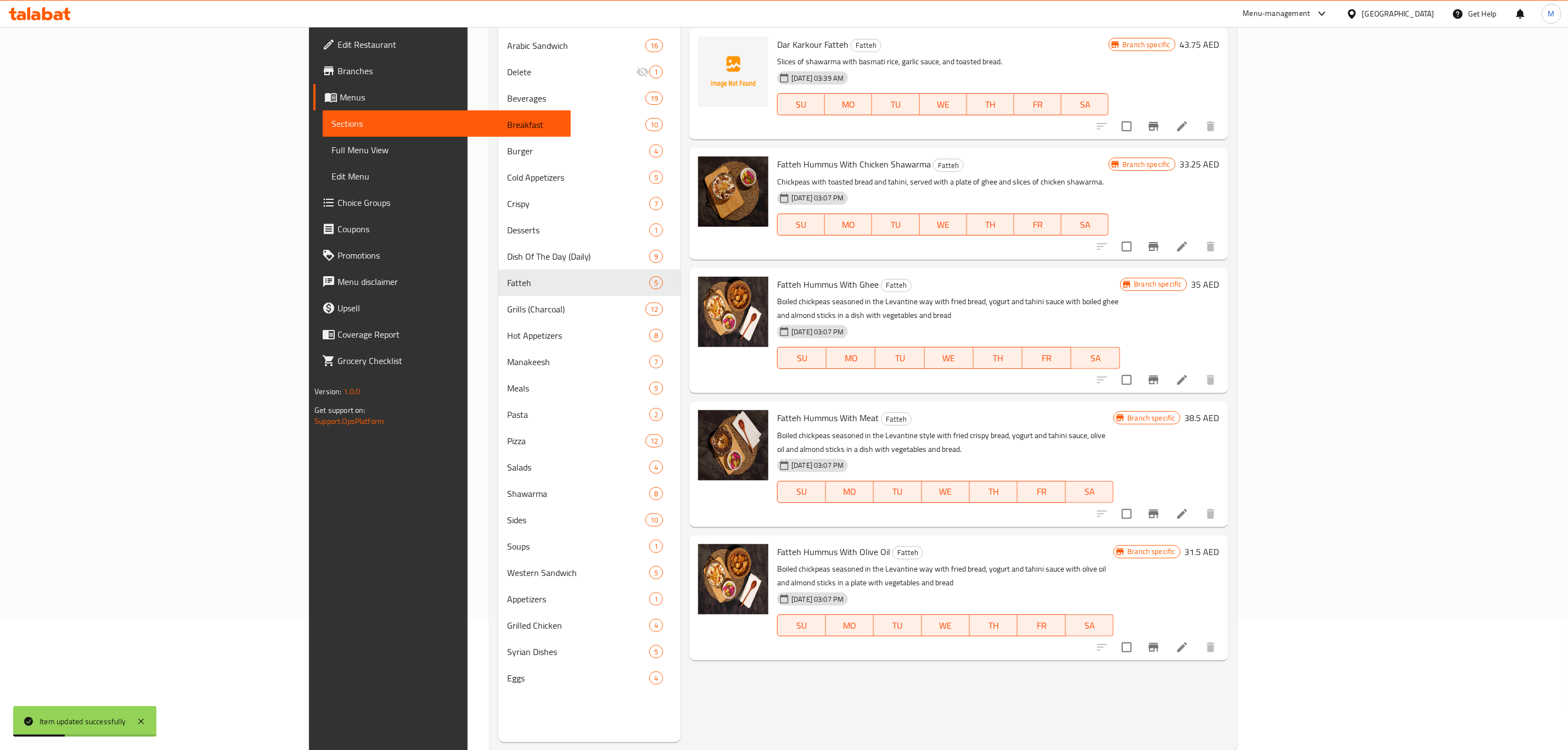
scroll to position [154, 0]
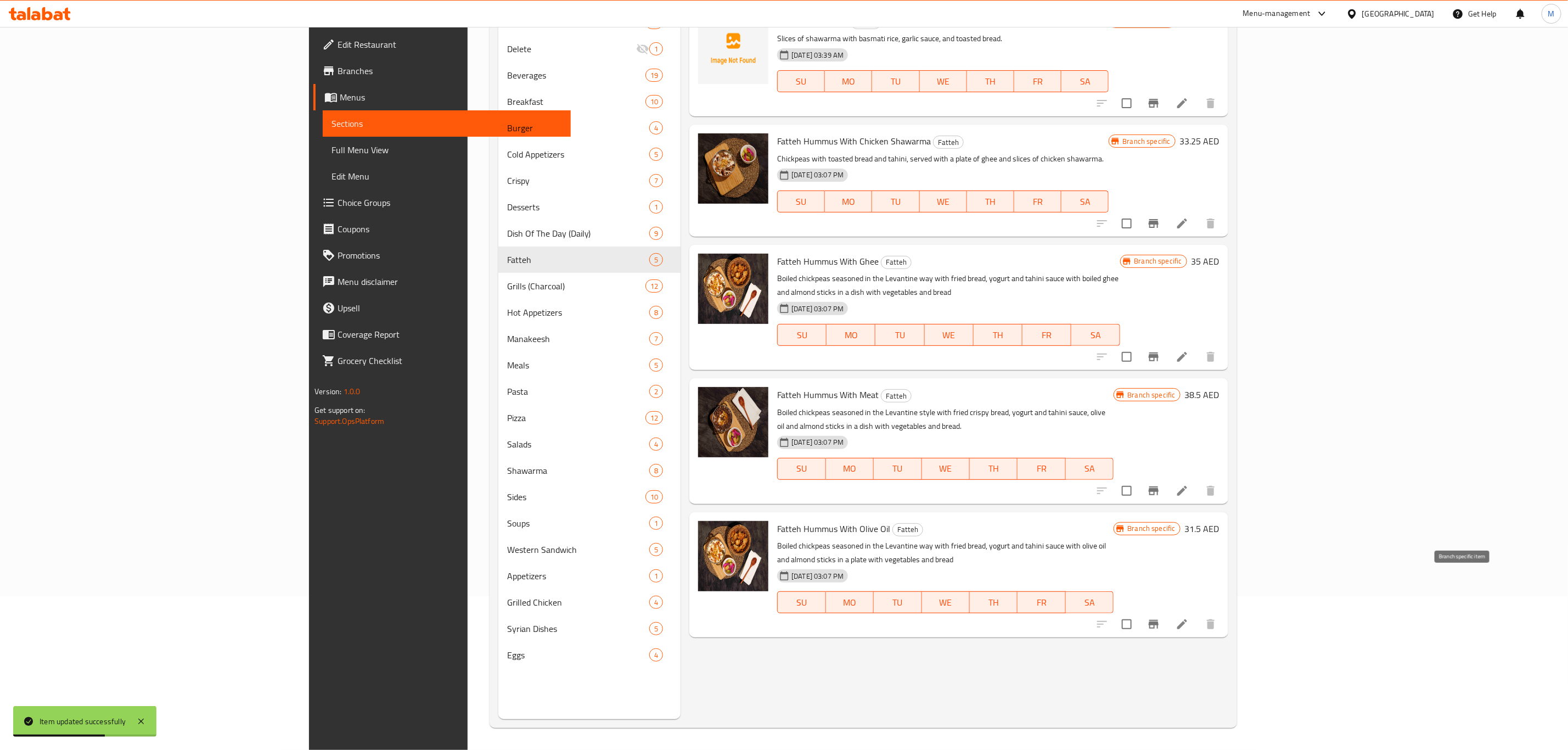
click at [1158, 620] on icon "Branch-specific-item" at bounding box center [1154, 624] width 10 height 9
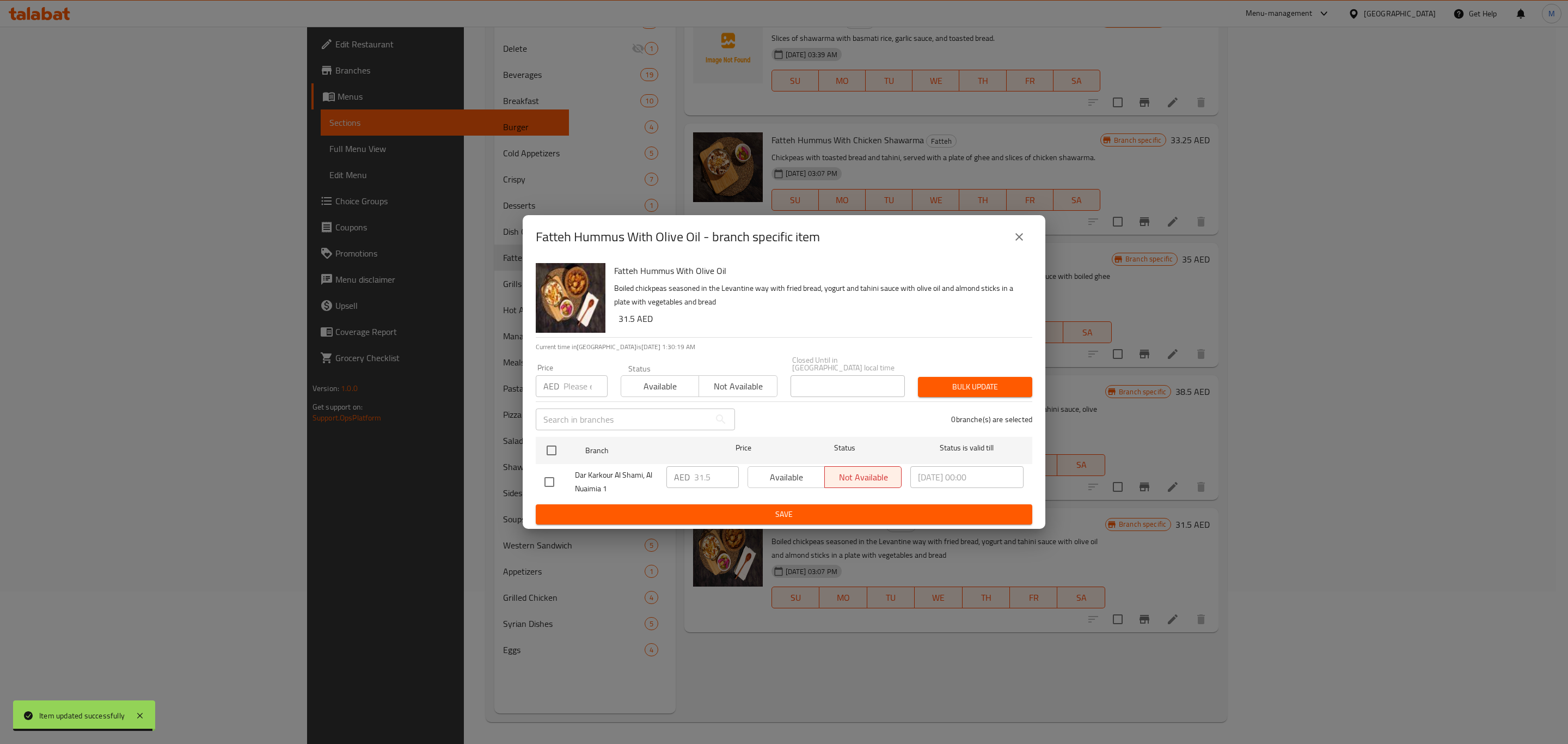
click at [1040, 226] on div "Fatteh Hummus With Olive Oil - branch specific item" at bounding box center [784, 236] width 522 height 43
drag, startPoint x: 1030, startPoint y: 229, endPoint x: 1053, endPoint y: 284, distance: 59.6
click at [1035, 233] on div "Fatteh Hummus With Olive Oil - branch specific item" at bounding box center [784, 236] width 522 height 43
click at [1037, 231] on div "Fatteh Hummus With Olive Oil - branch specific item" at bounding box center [784, 236] width 522 height 43
click at [1031, 236] on button "close" at bounding box center [1019, 236] width 26 height 26
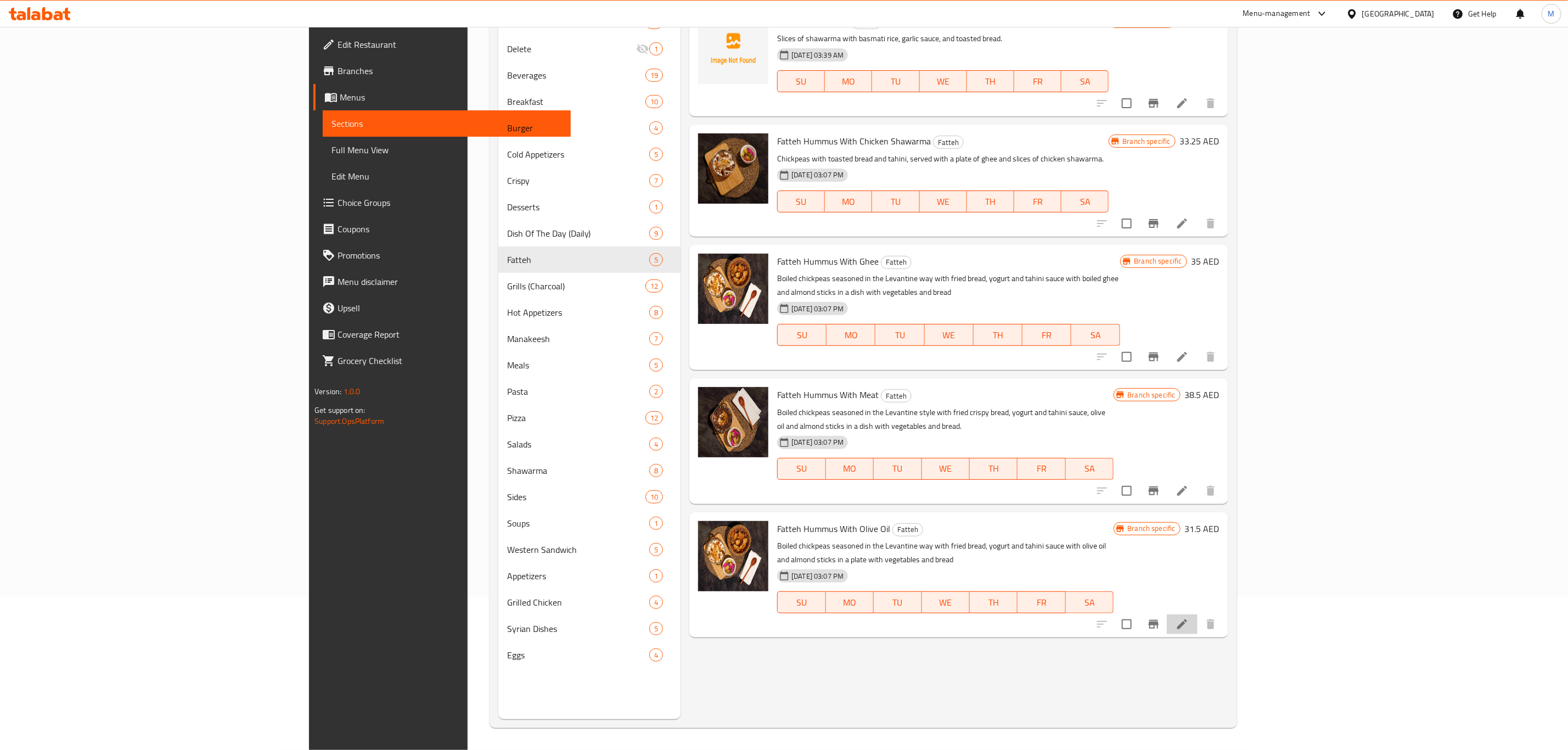
click at [1197, 614] on li at bounding box center [1182, 624] width 31 height 20
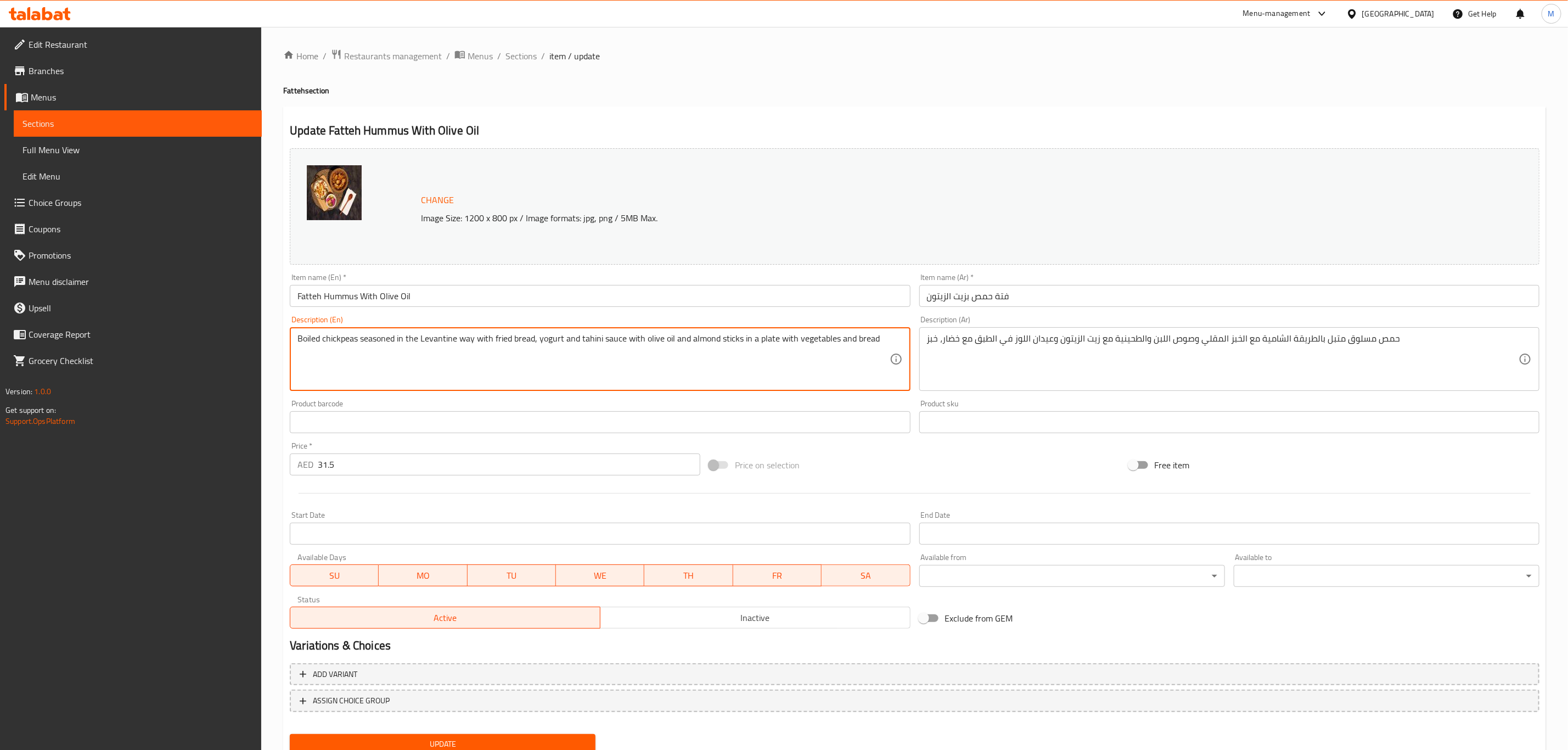
click at [881, 339] on textarea "Boiled chickpeas seasoned in the Levantine way with fried bread, yogurt and tah…" at bounding box center [593, 359] width 592 height 52
paste textarea "Boiled chickpeas with crispy bread, tahini yogurt sauce, olive oil, almond stic…"
click at [387, 348] on textarea "Boiled chickpeas seasoned in the Levantine way with fried bread, yogurt and tah…" at bounding box center [593, 359] width 592 height 52
click at [496, 336] on textarea "Boiled chickpeas seasoned in the Levantine way with fried bread, yogurt and tah…" at bounding box center [593, 359] width 592 height 52
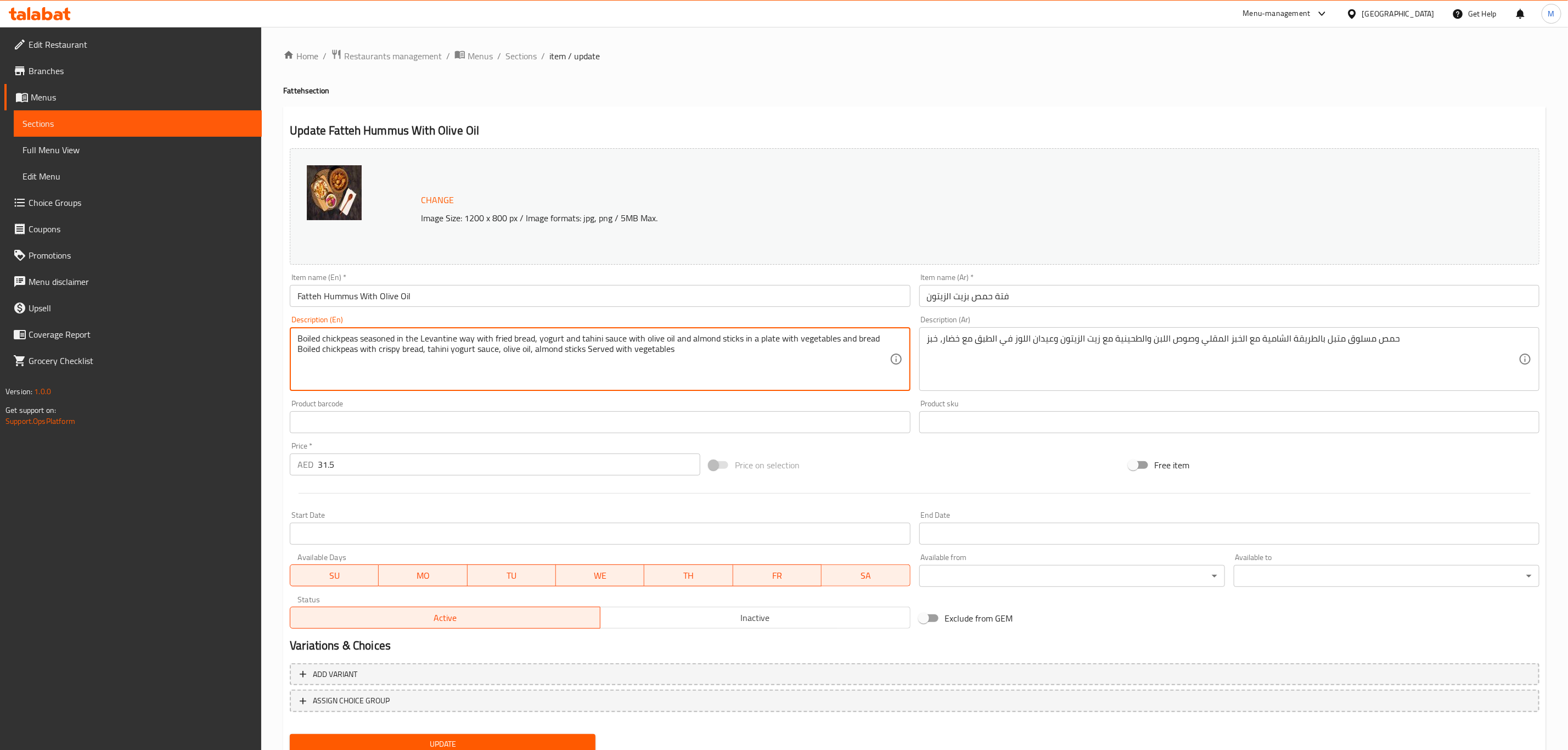
click at [514, 338] on textarea "Boiled chickpeas seasoned in the Levantine way with fried bread, yogurt and tah…" at bounding box center [593, 359] width 592 height 52
paste textarea "crispy"
click at [550, 364] on textarea "Boiled chickpeas seasoned in the Levantine way with fried crispy bread, yogurt …" at bounding box center [593, 359] width 592 height 52
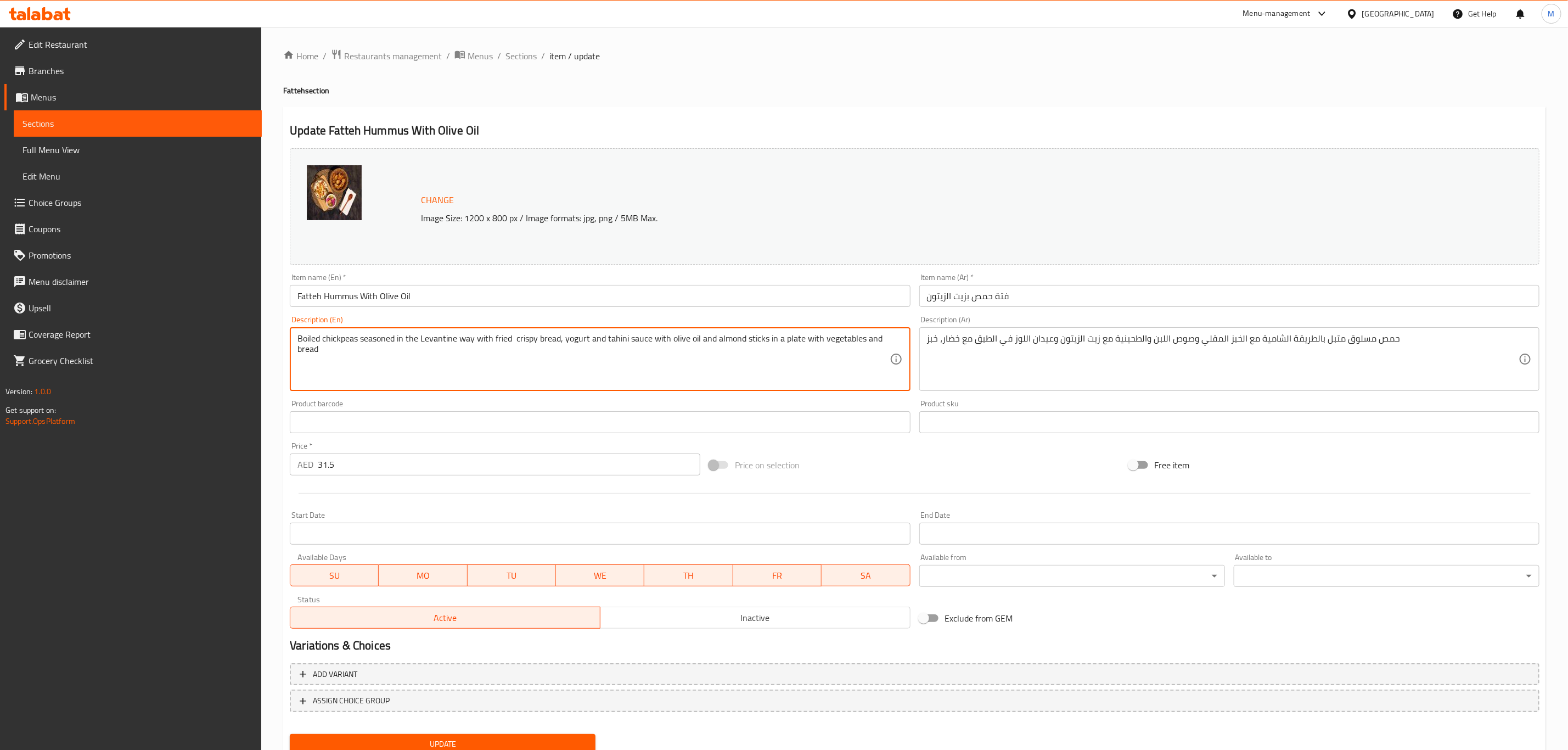
type textarea "Boiled chickpeas seasoned in the Levantine way with fried crispy bread, yogurt …"
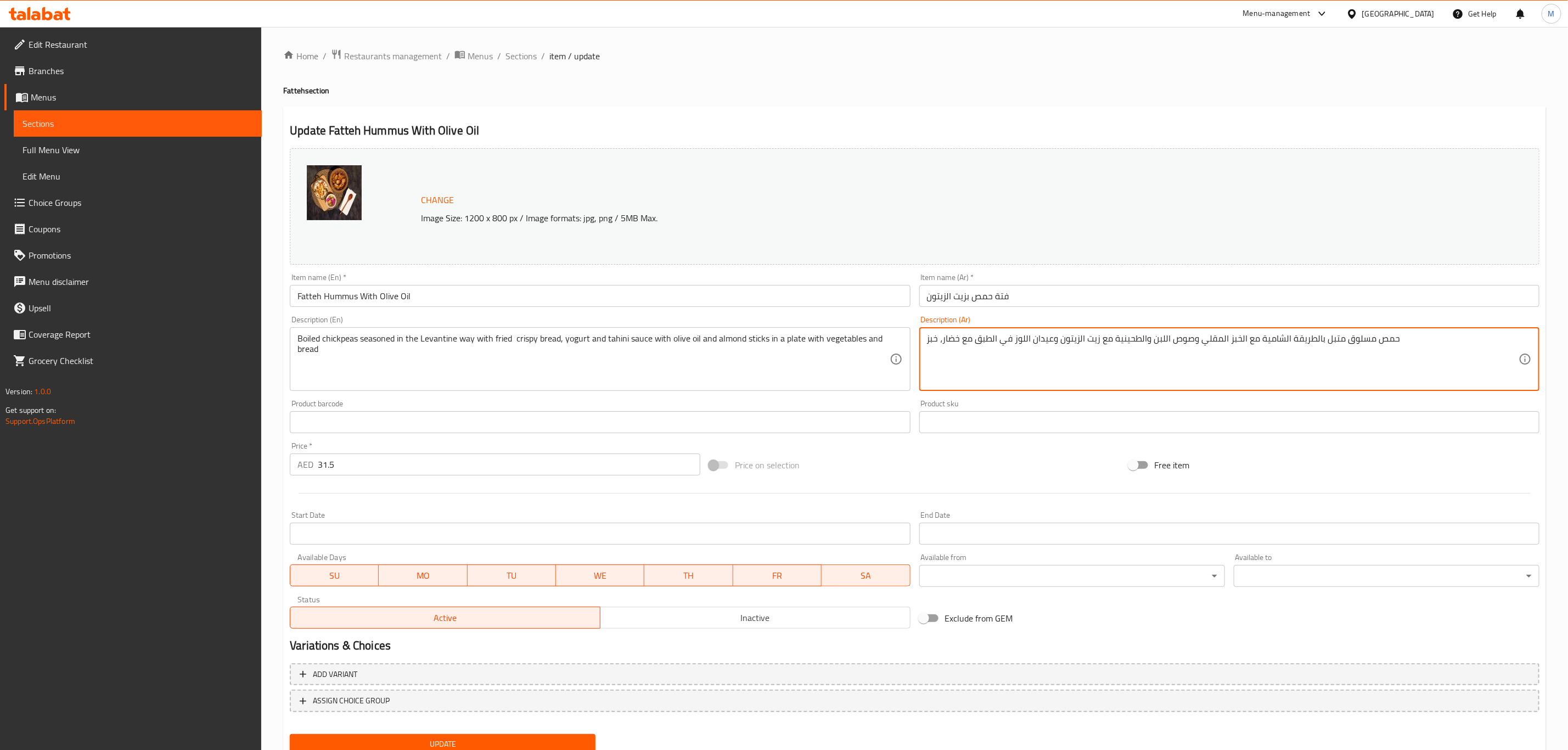
drag, startPoint x: 1385, startPoint y: 339, endPoint x: 1404, endPoint y: 343, distance: 19.4
click at [1404, 343] on textarea "حمص مسلوق متبل بالطريقة الشامية مع الخبز المقلي وصوص اللبن والطحينية مع زيت الز…" at bounding box center [1222, 359] width 592 height 52
paste textarea "حمص مسلوق متبل بالطريقة الشامية مع الخبز المقلي وصوص اللبن والطحينية مع زيت الز…"
type textarea "حمص مسلوق متبل بالطريقة الشامية مع الخبز المقلي وصوص اللبن والطحينية مع زيت الز…"
click at [633, 303] on input "Fatteh Hummus With Olive Oil" at bounding box center [599, 296] width 620 height 22
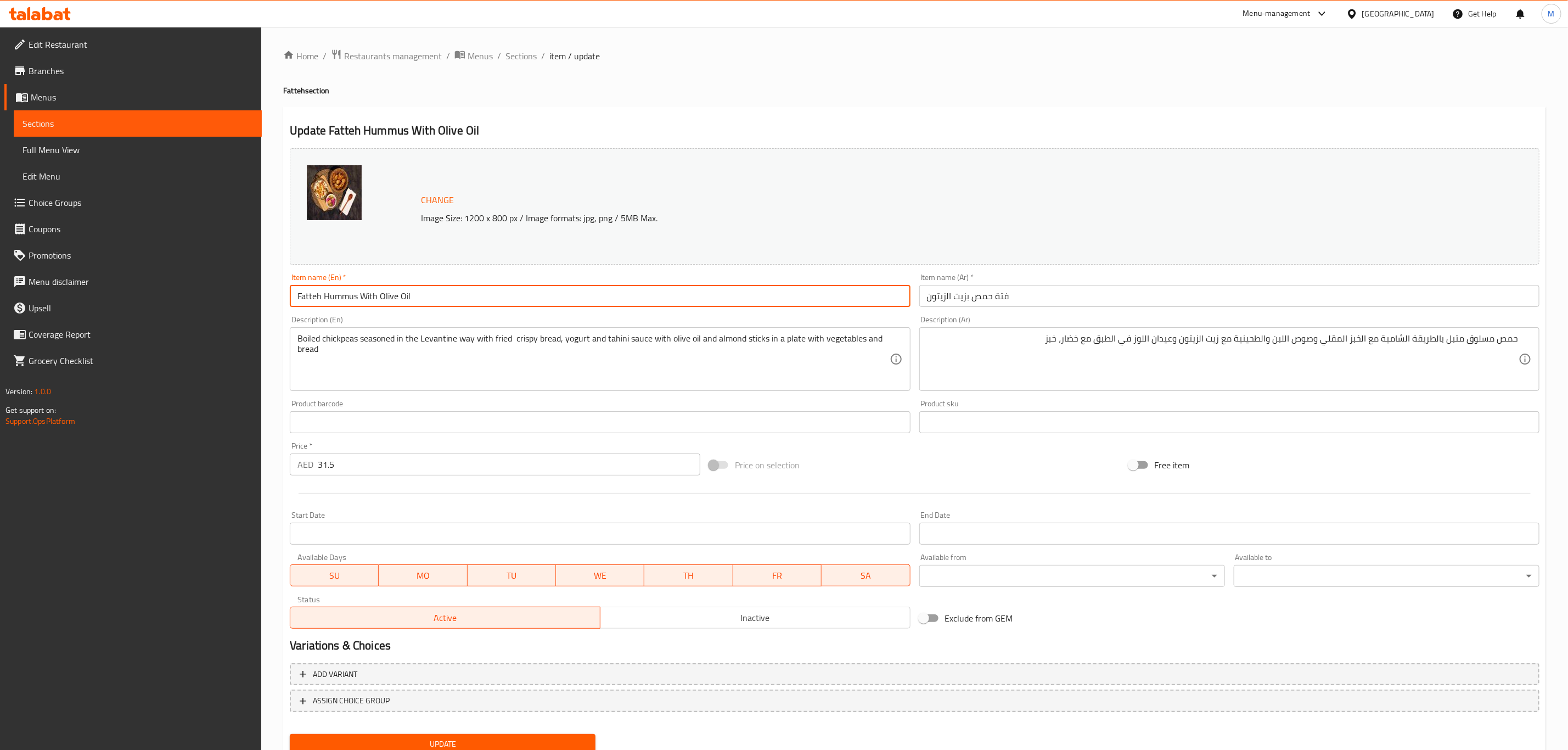
click at [290, 734] on button "Update" at bounding box center [442, 744] width 305 height 20
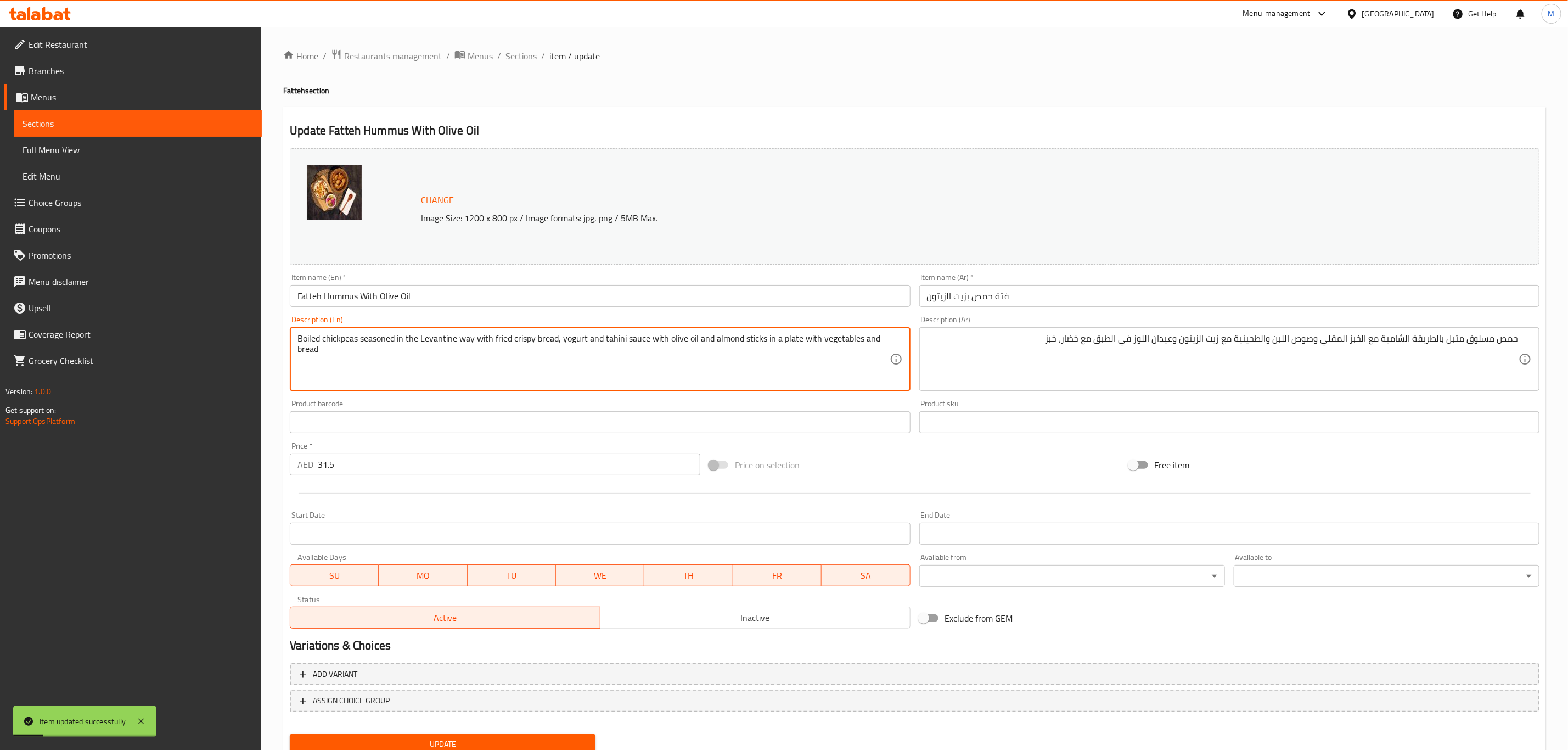
type textarea "Boiled chickpeas seasoned in the Levantine way with fried crispy bread, yogurt …"
click at [552, 297] on input "Fatteh Hummus With Olive Oil" at bounding box center [599, 296] width 620 height 22
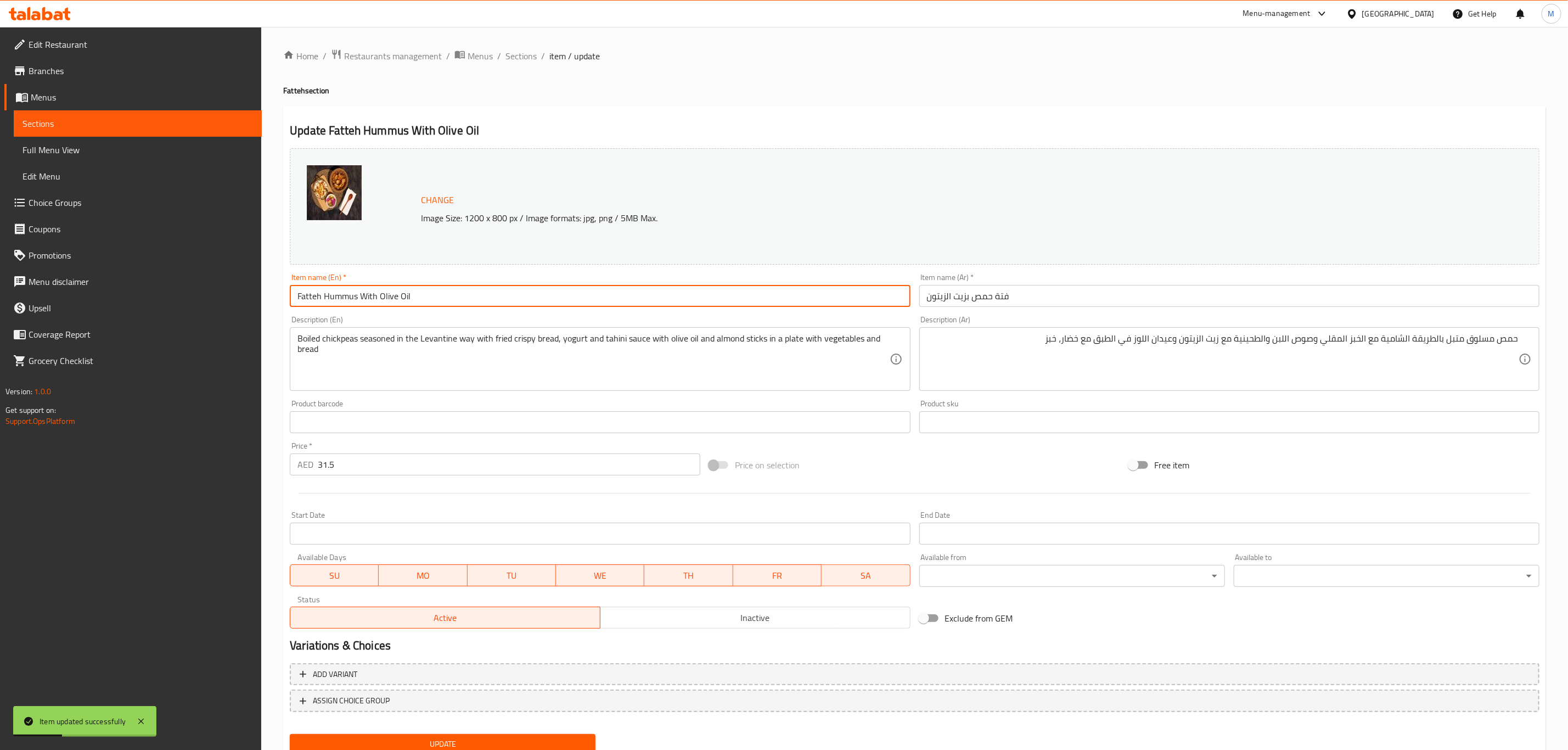
click at [290, 734] on button "Update" at bounding box center [442, 744] width 305 height 20
click at [519, 54] on span "Sections" at bounding box center [521, 56] width 31 height 13
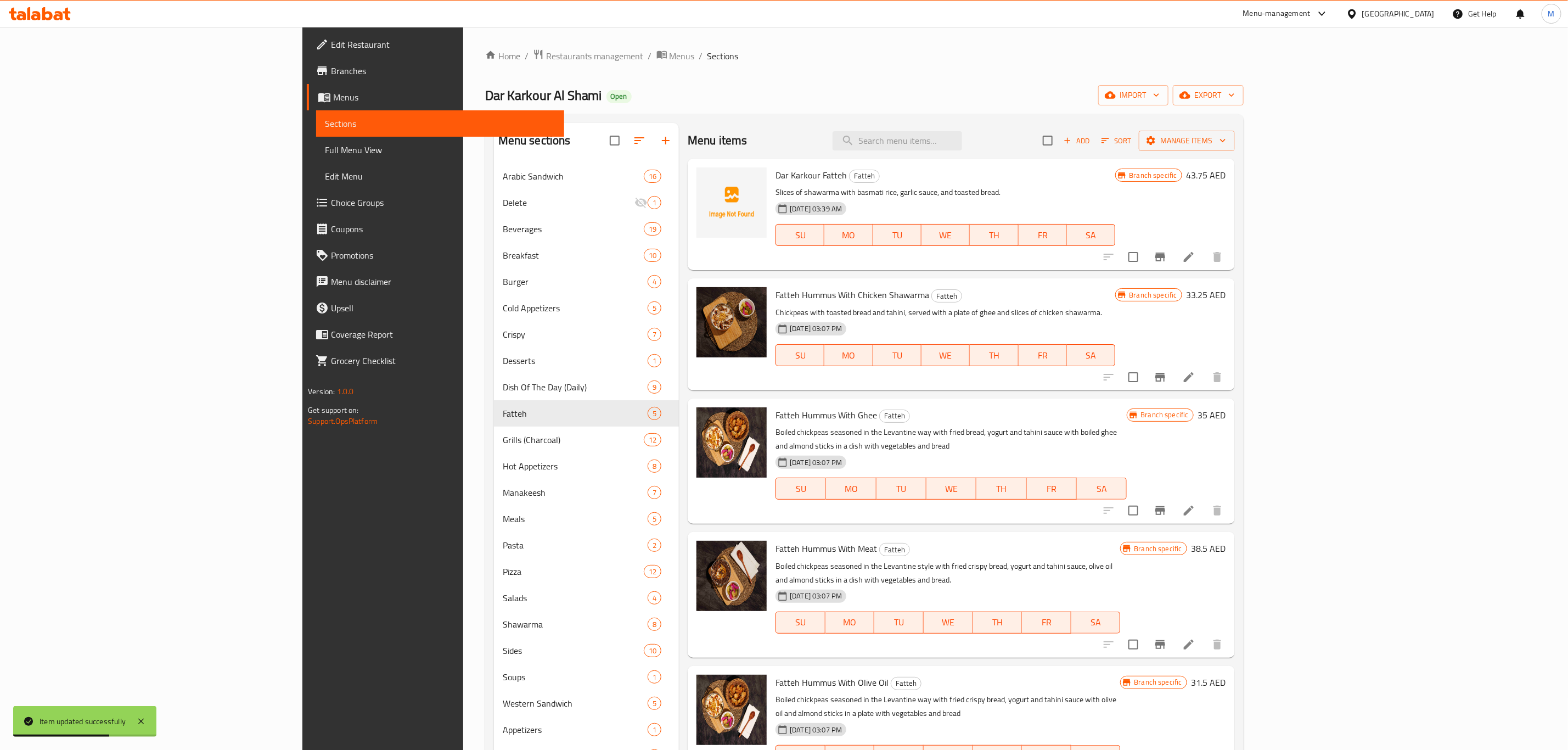
click at [1204, 501] on li at bounding box center [1188, 511] width 31 height 20
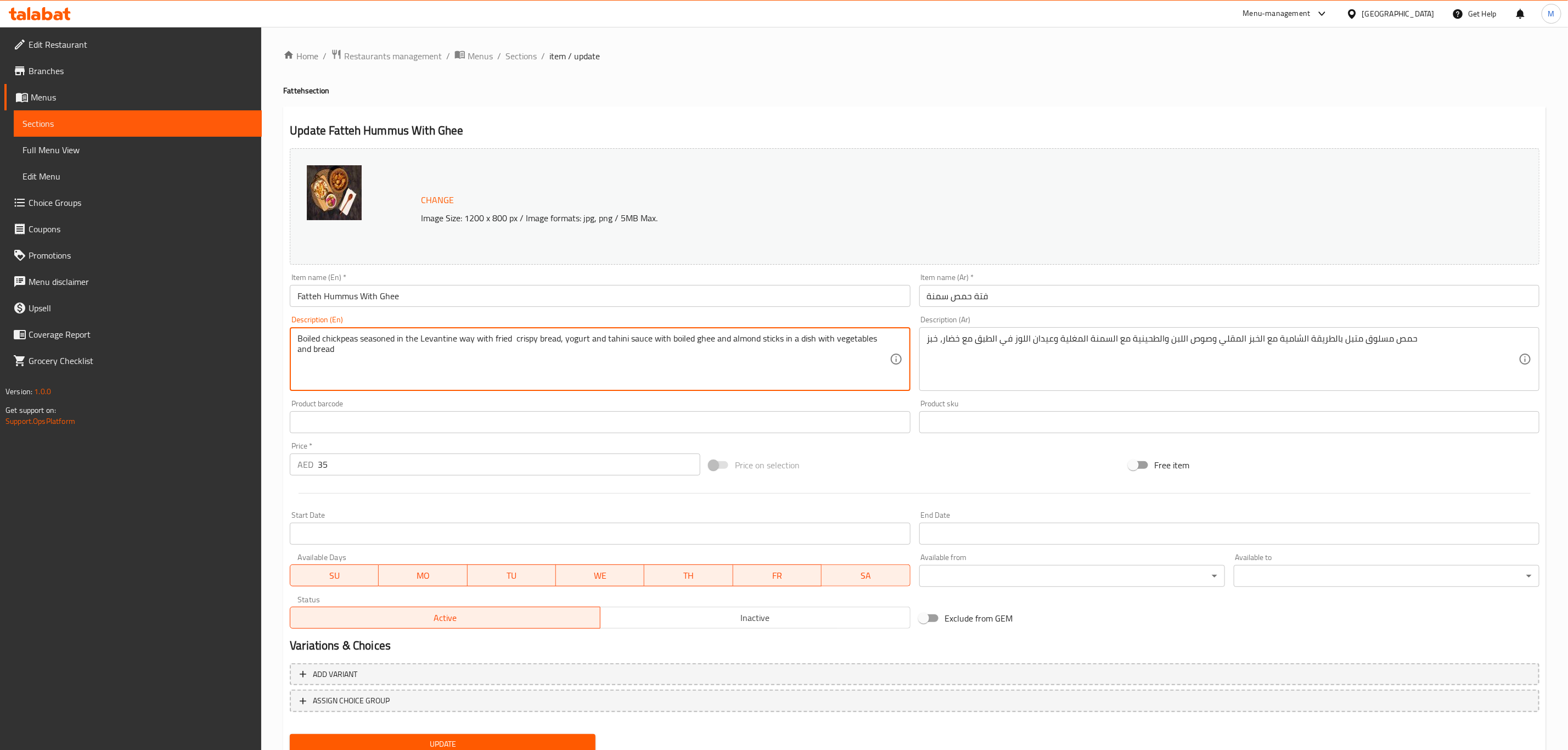
type textarea "Boiled chickpeas seasoned in the Levantine way with fried crispy bread, yogurt …"
click at [534, 298] on input "Fatteh Hummus With Ghee" at bounding box center [599, 296] width 620 height 22
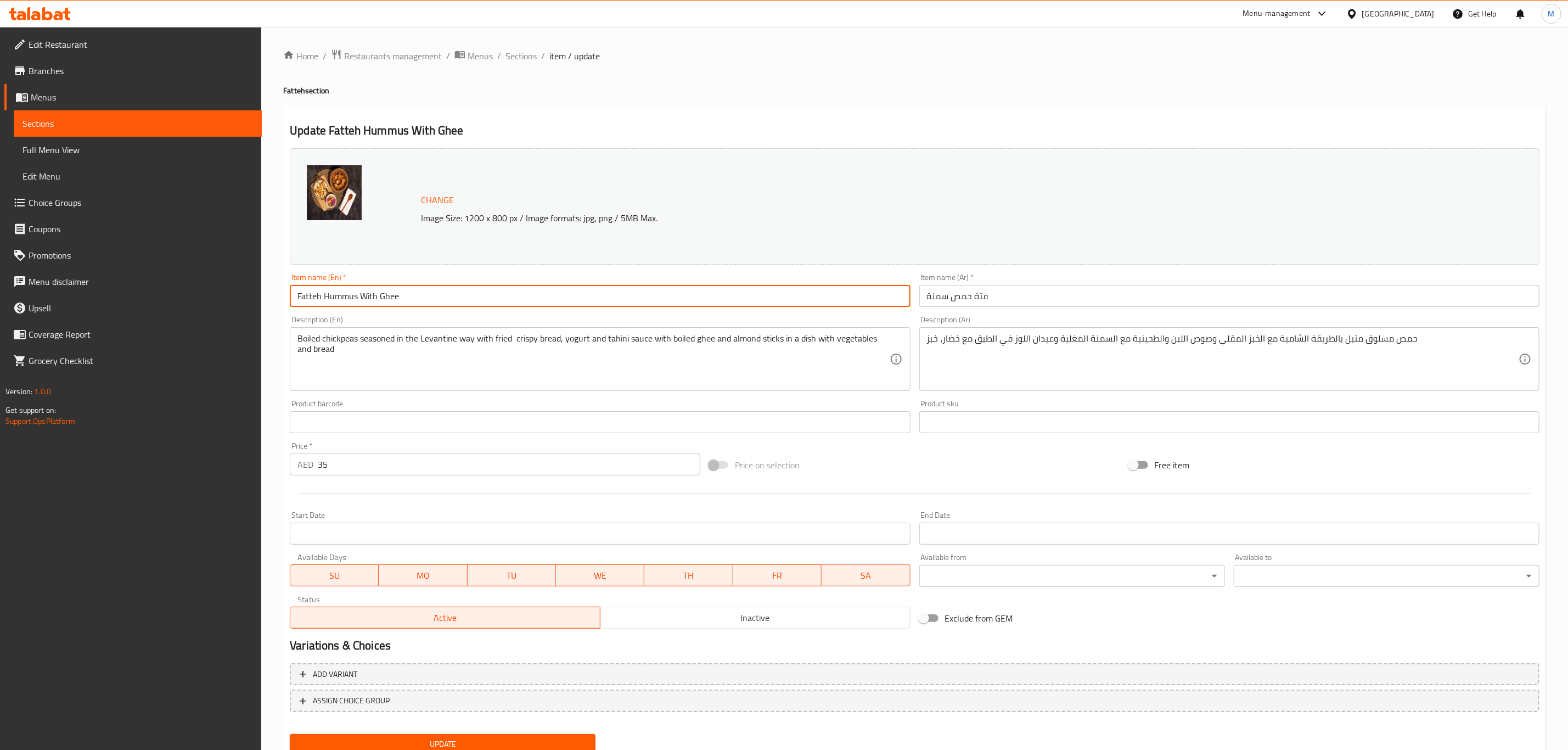
click at [290, 734] on button "Update" at bounding box center [442, 744] width 305 height 20
click at [520, 58] on span "Sections" at bounding box center [521, 56] width 31 height 13
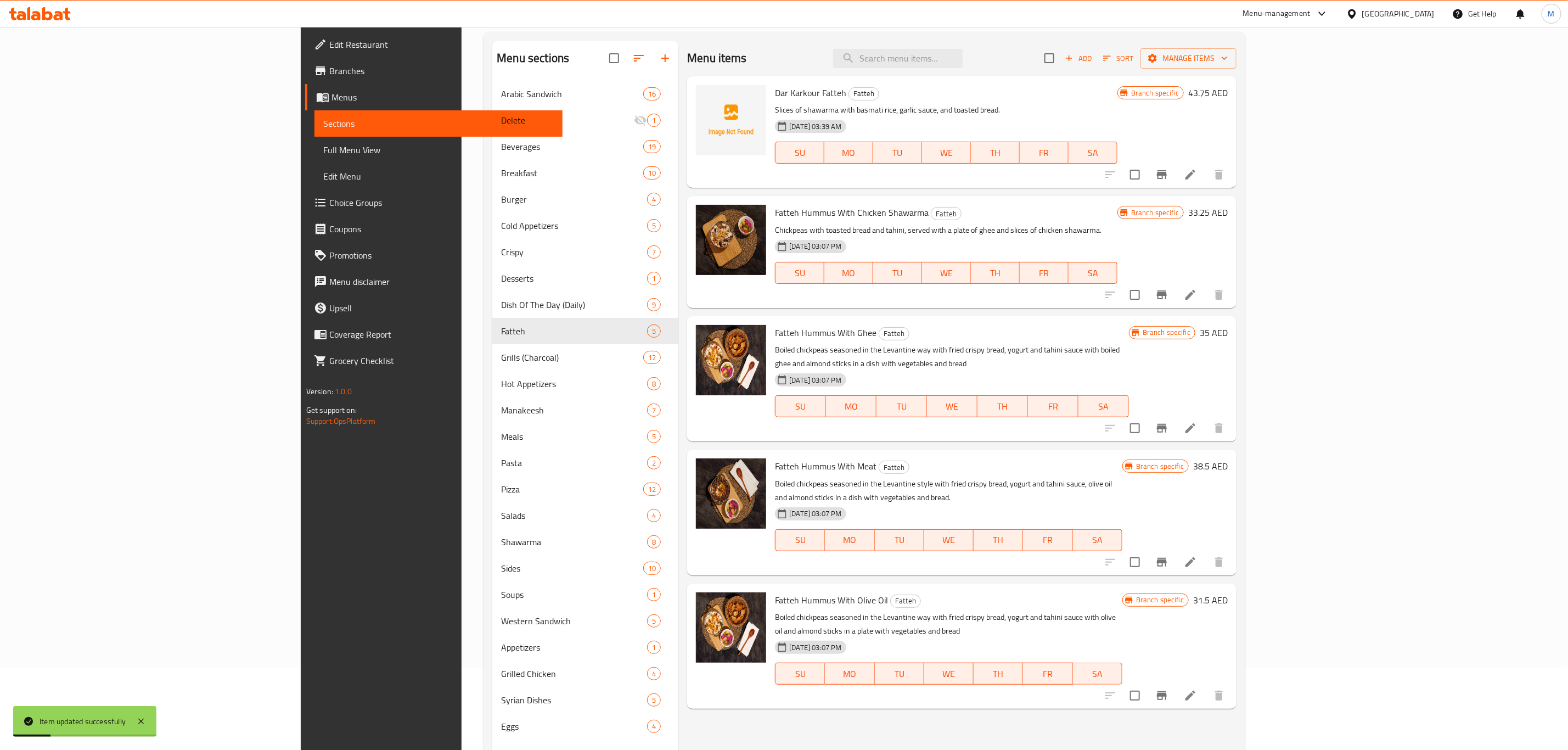
scroll to position [154, 0]
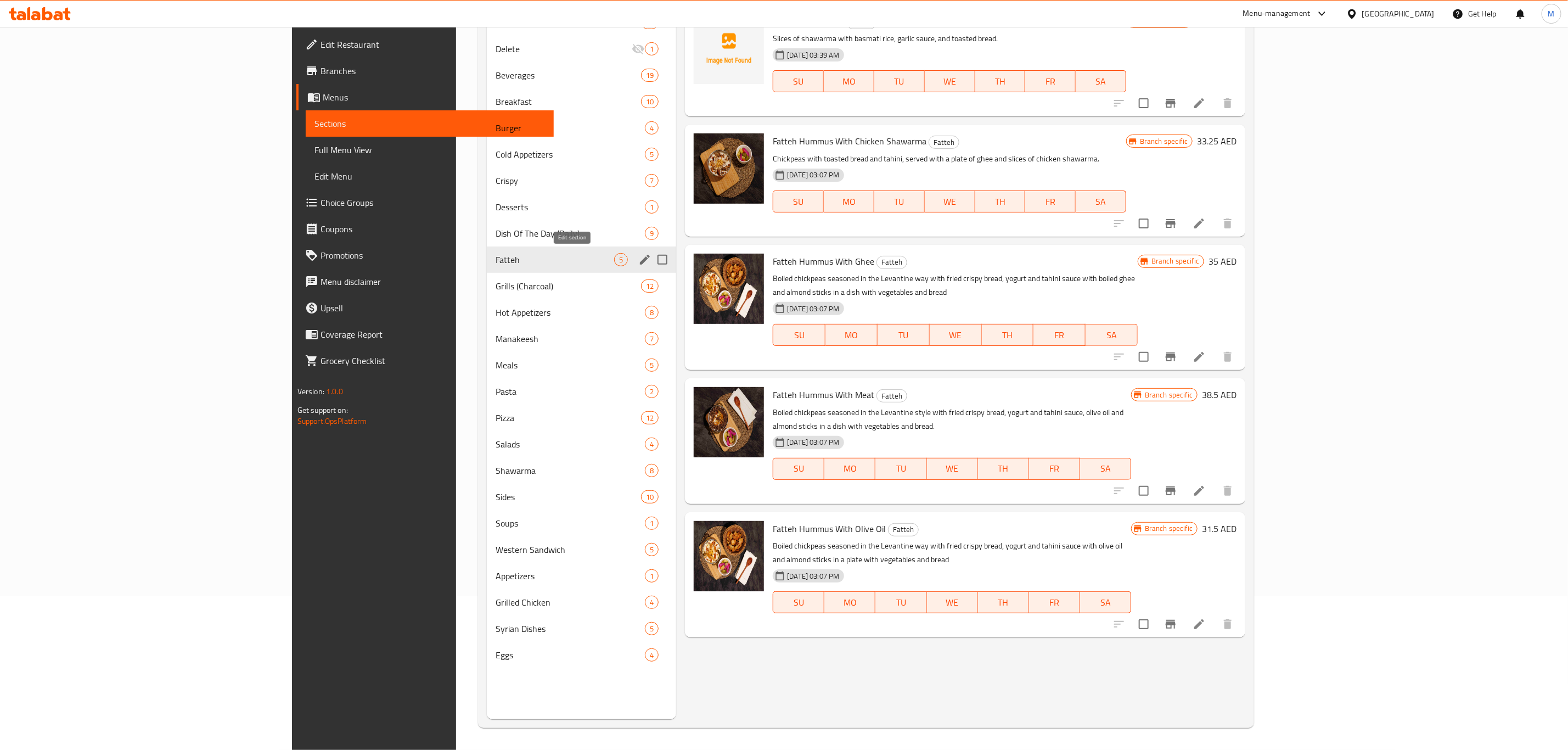
click at [640, 259] on icon "edit" at bounding box center [645, 260] width 10 height 10
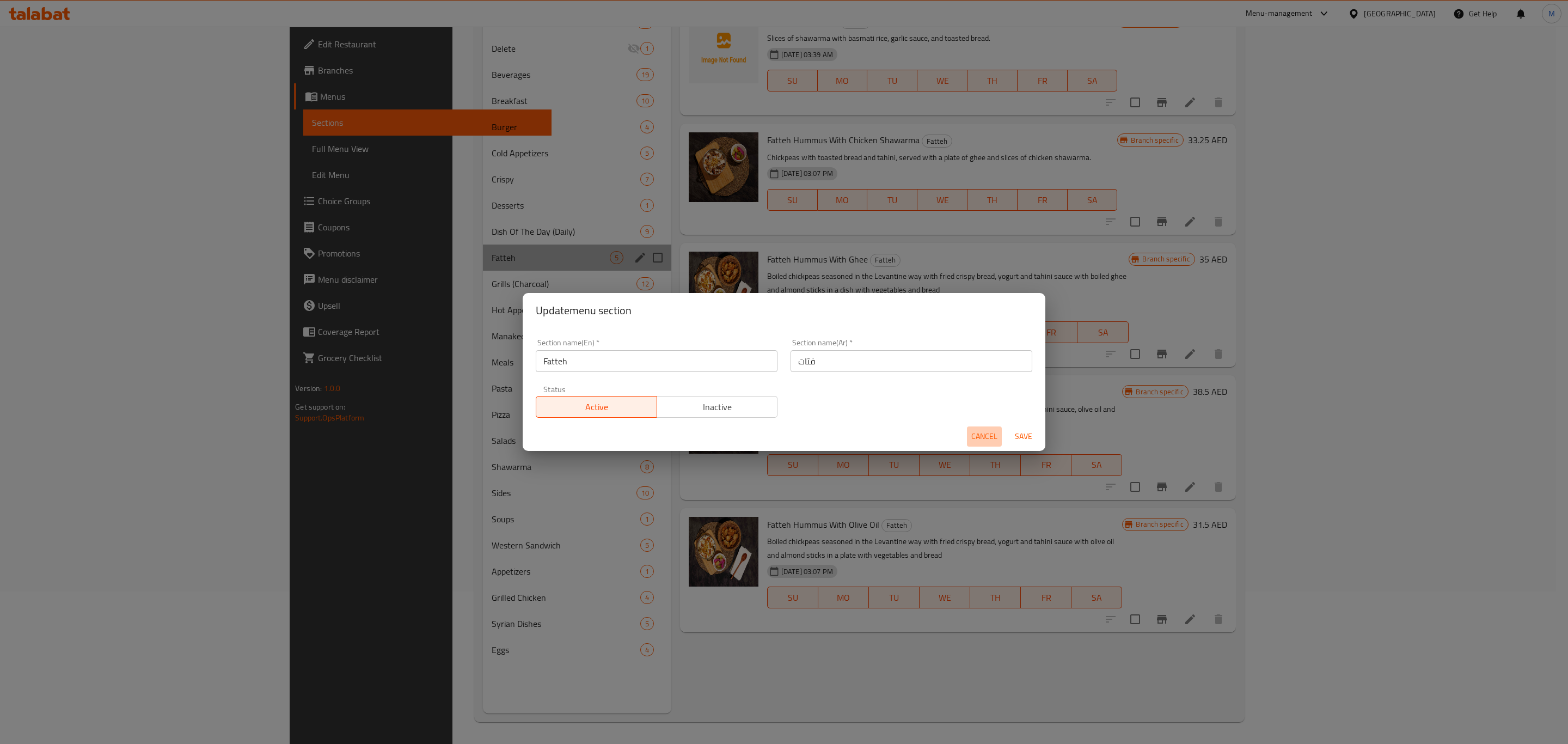
click at [987, 432] on span "Cancel" at bounding box center [985, 436] width 26 height 13
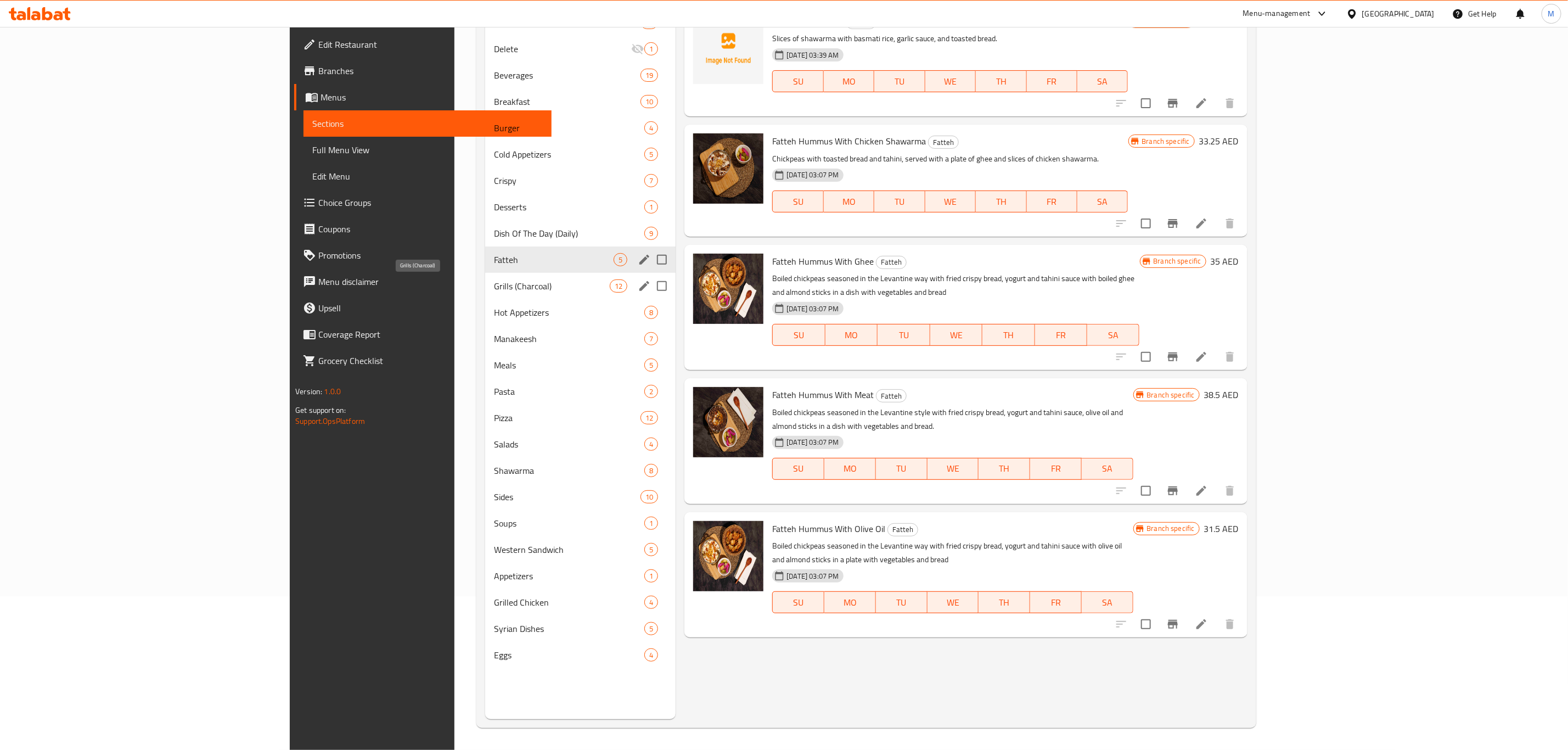
click at [494, 286] on span "Grills (Charcoal)" at bounding box center [552, 286] width 116 height 13
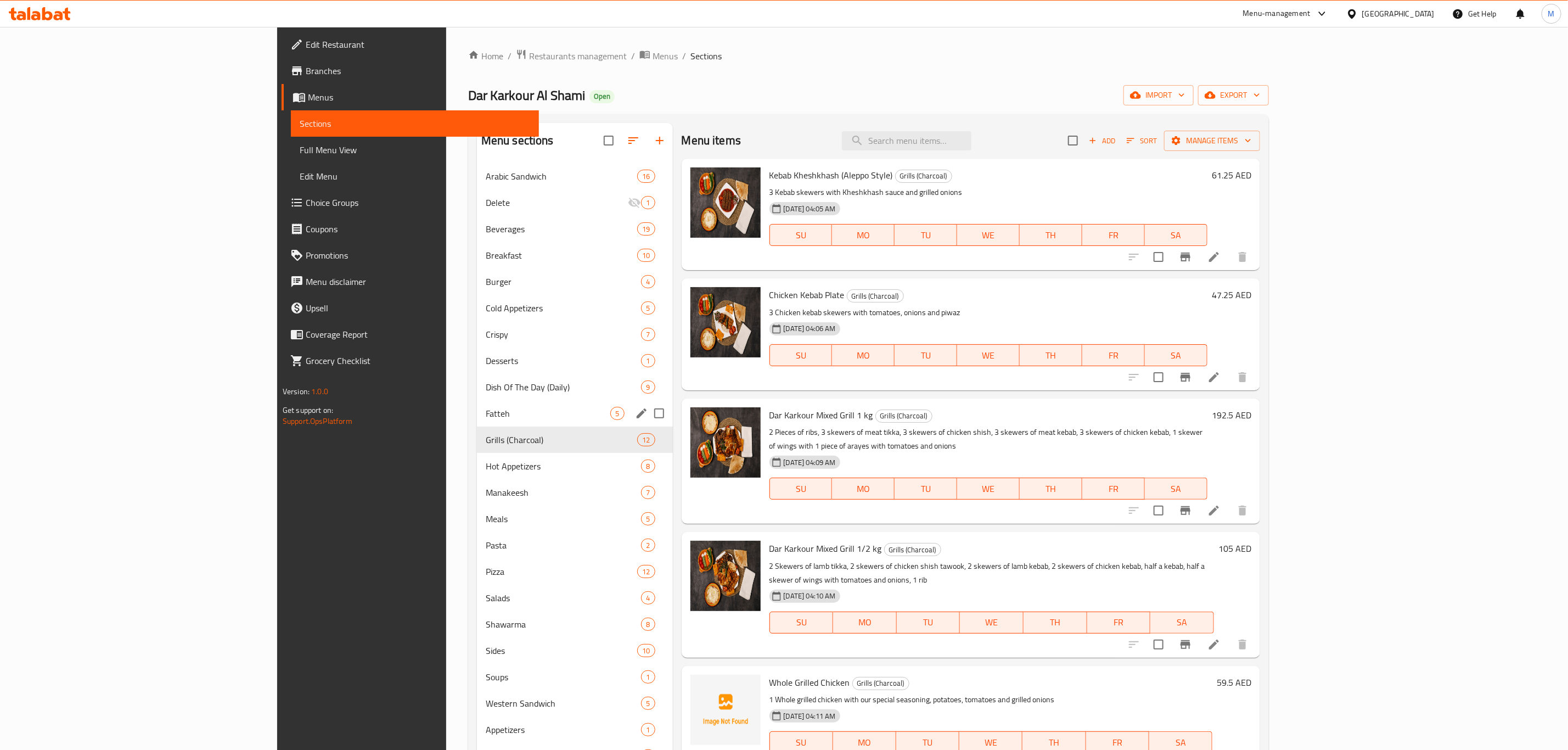
click at [1260, 160] on div "Kebab Kheshkhash (Aleppo Style) Grills (Charcoal) 3 Kebab skewers with Kheshkha…" at bounding box center [971, 215] width 579 height 112
click at [1157, 135] on span "Sort" at bounding box center [1142, 141] width 30 height 13
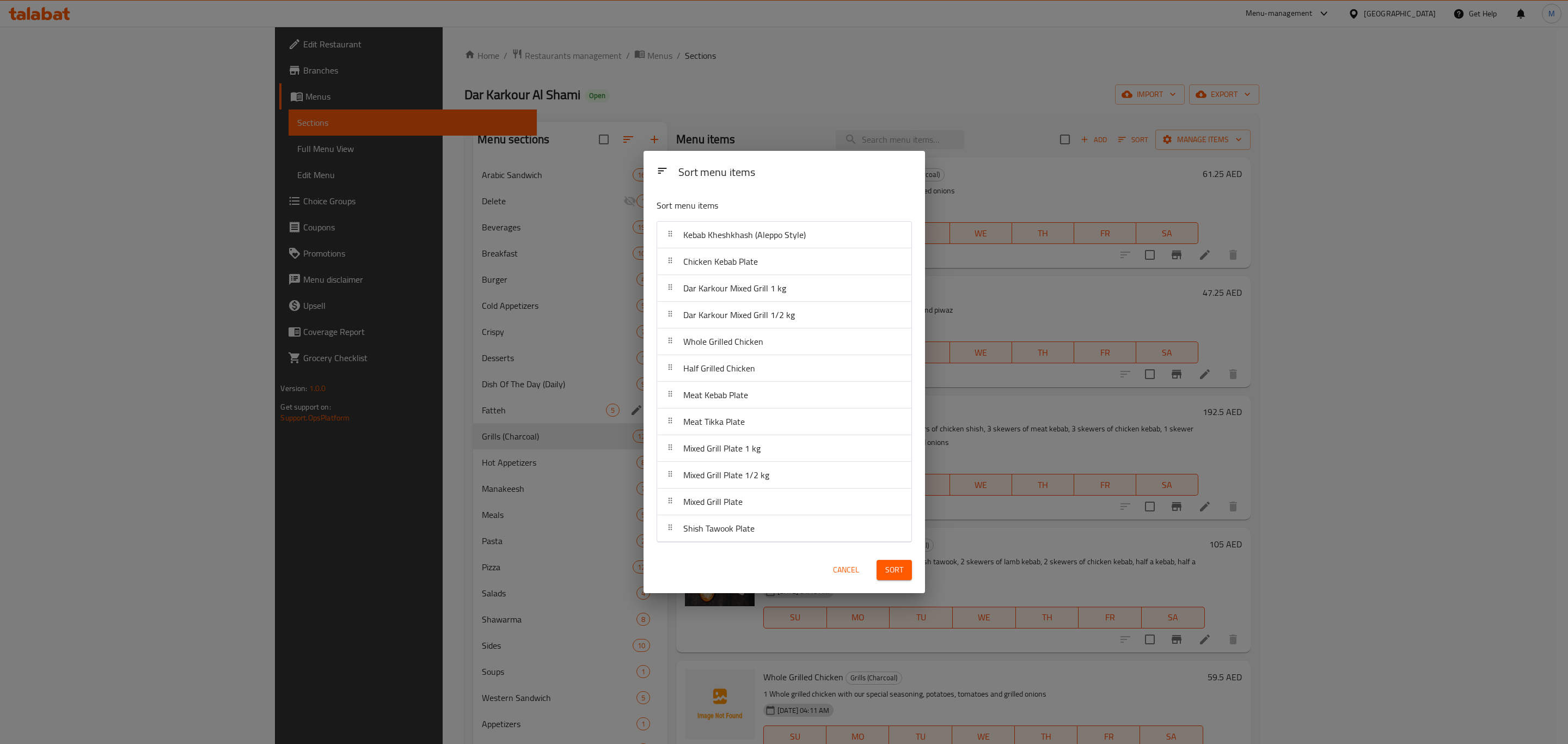
click at [899, 575] on span "Sort" at bounding box center [894, 569] width 18 height 13
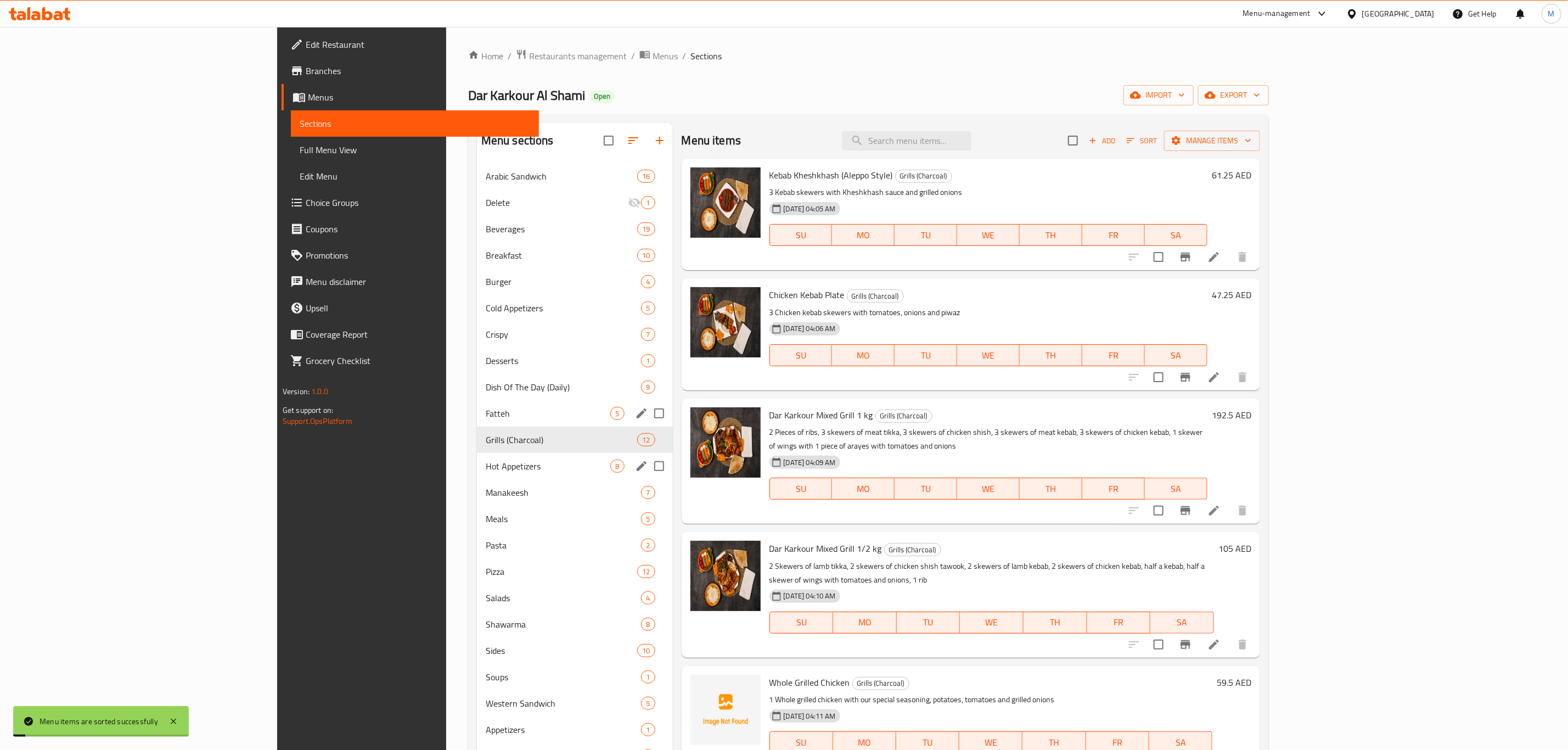
click at [486, 464] on span "Hot Appetizers" at bounding box center [548, 466] width 125 height 13
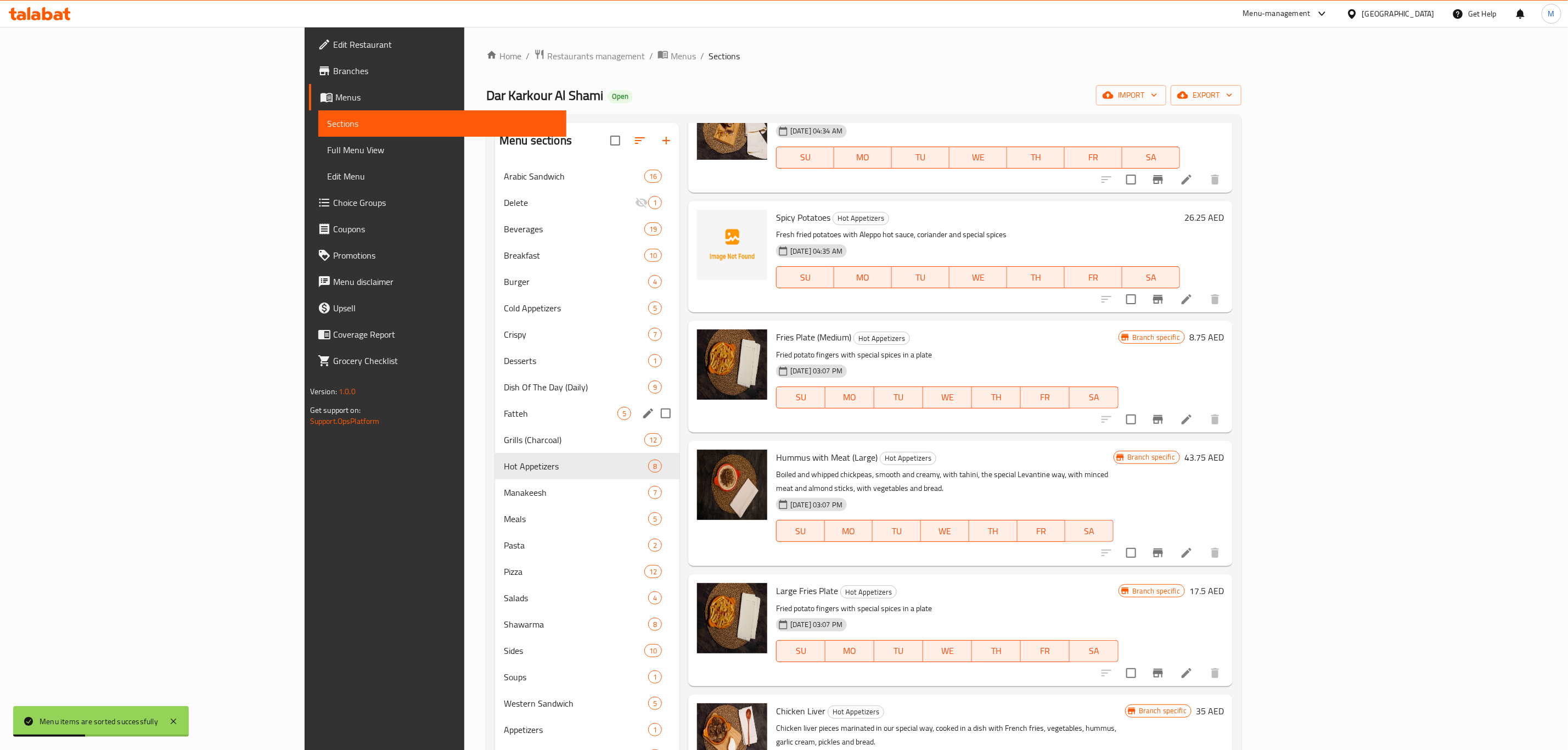
scroll to position [236, 0]
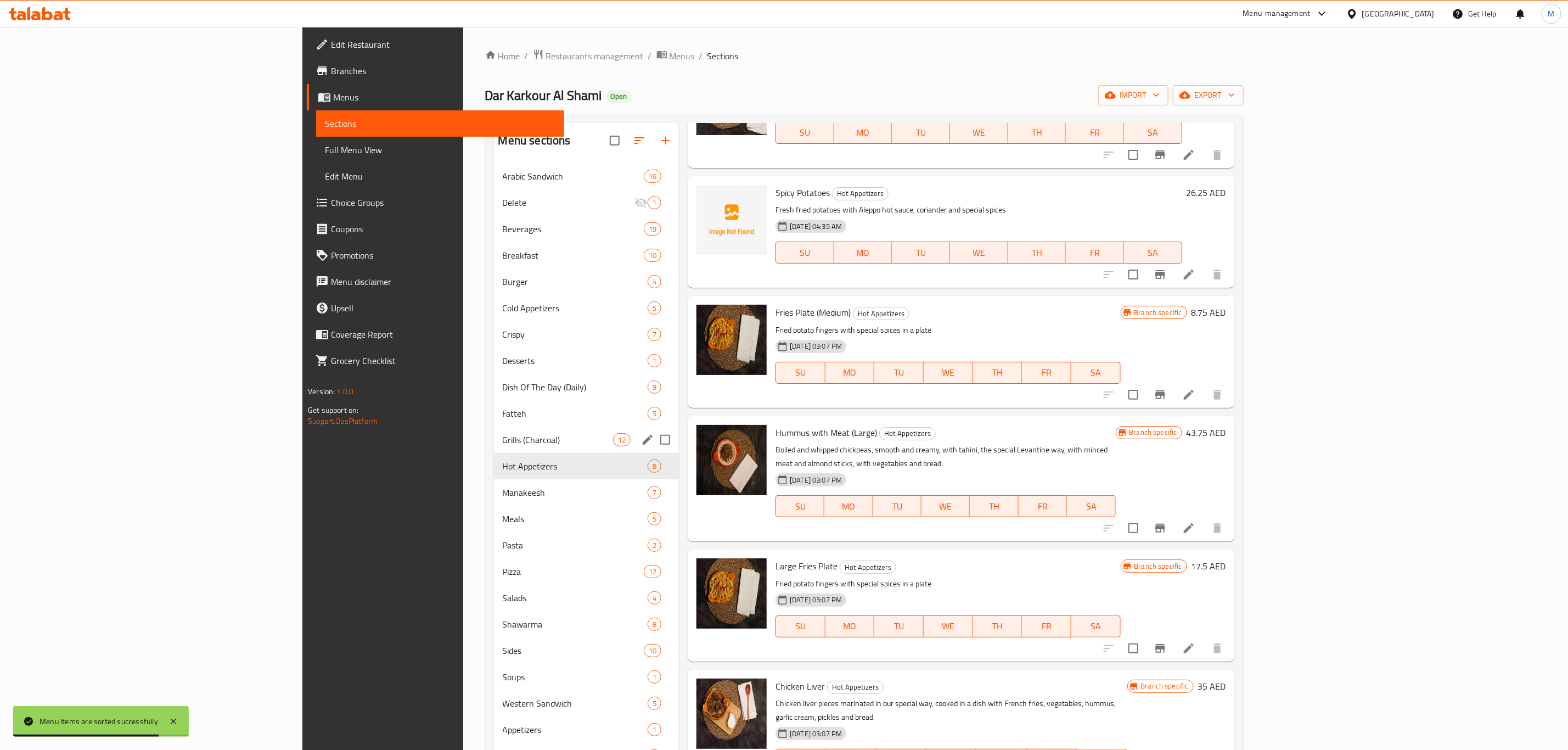
click at [503, 444] on span "Grills (Charcoal)" at bounding box center [558, 439] width 110 height 13
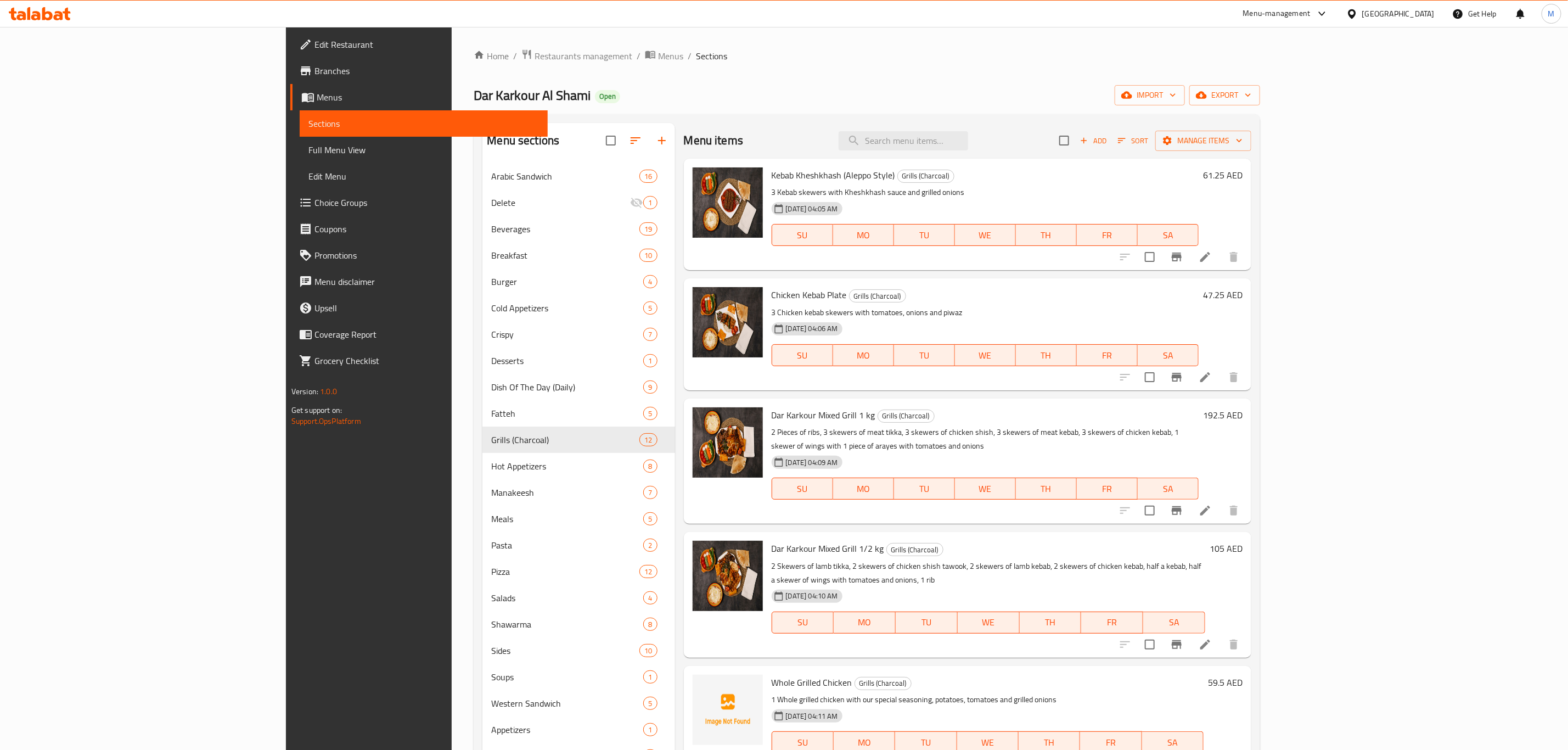
click at [1183, 255] on icon "Branch-specific-item" at bounding box center [1177, 257] width 13 height 13
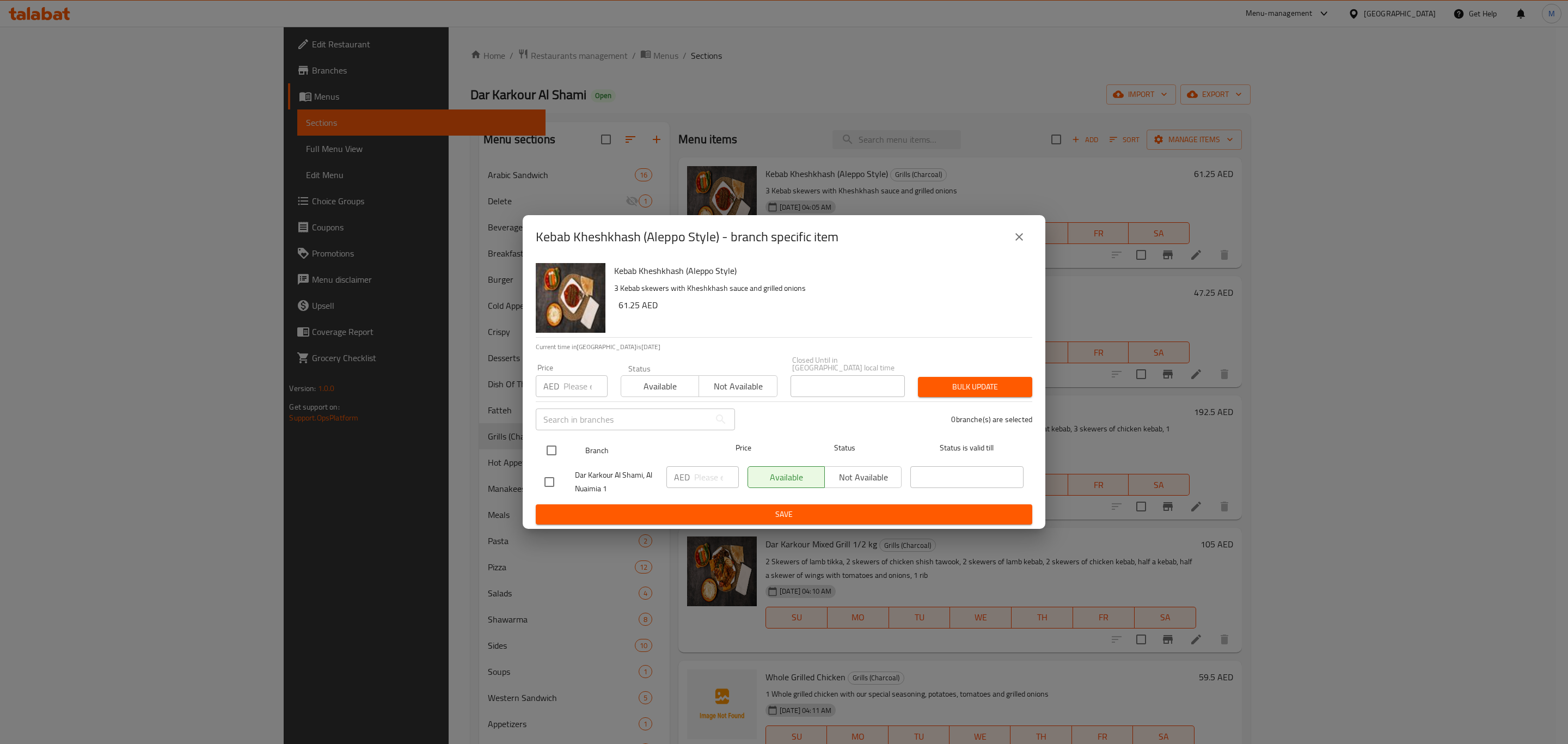
click at [551, 439] on input "checkbox" at bounding box center [552, 450] width 23 height 23
checkbox input "true"
click at [632, 303] on h6 "61.25 AED" at bounding box center [821, 305] width 405 height 15
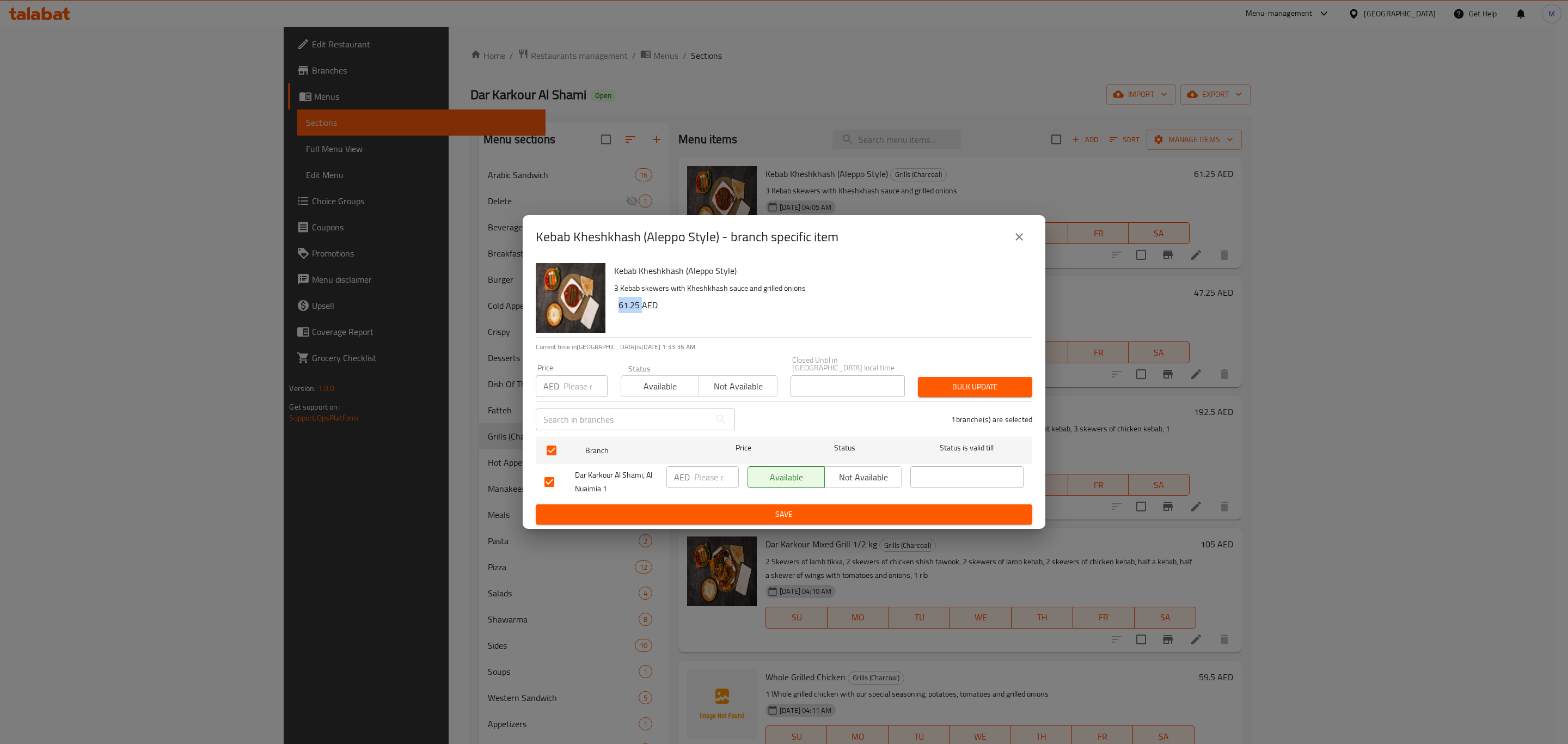
copy h6 "61.25"
click at [703, 477] on input "number" at bounding box center [716, 477] width 45 height 22
paste input "61.25"
type input "61.25"
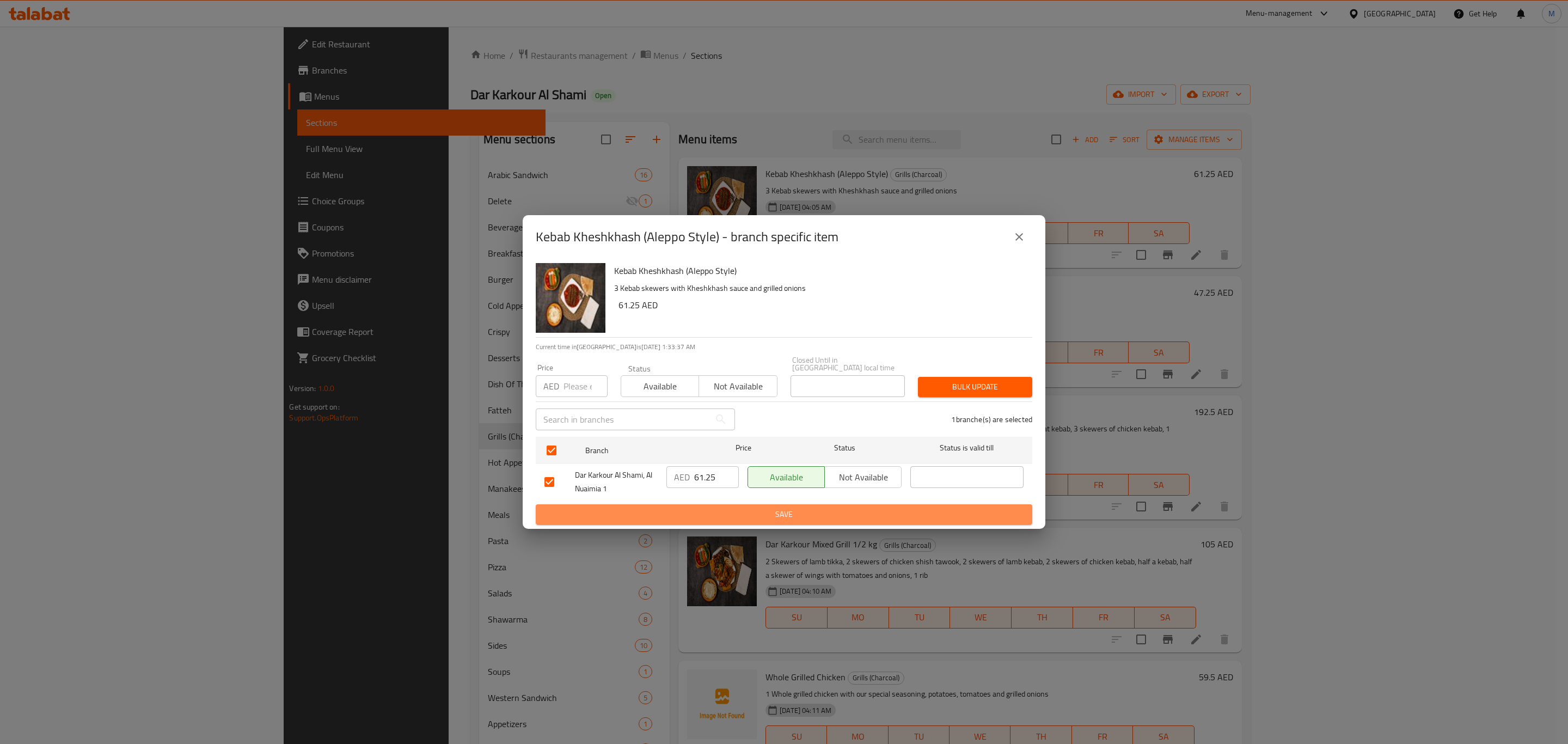
click at [706, 504] on button "Save" at bounding box center [784, 514] width 497 height 20
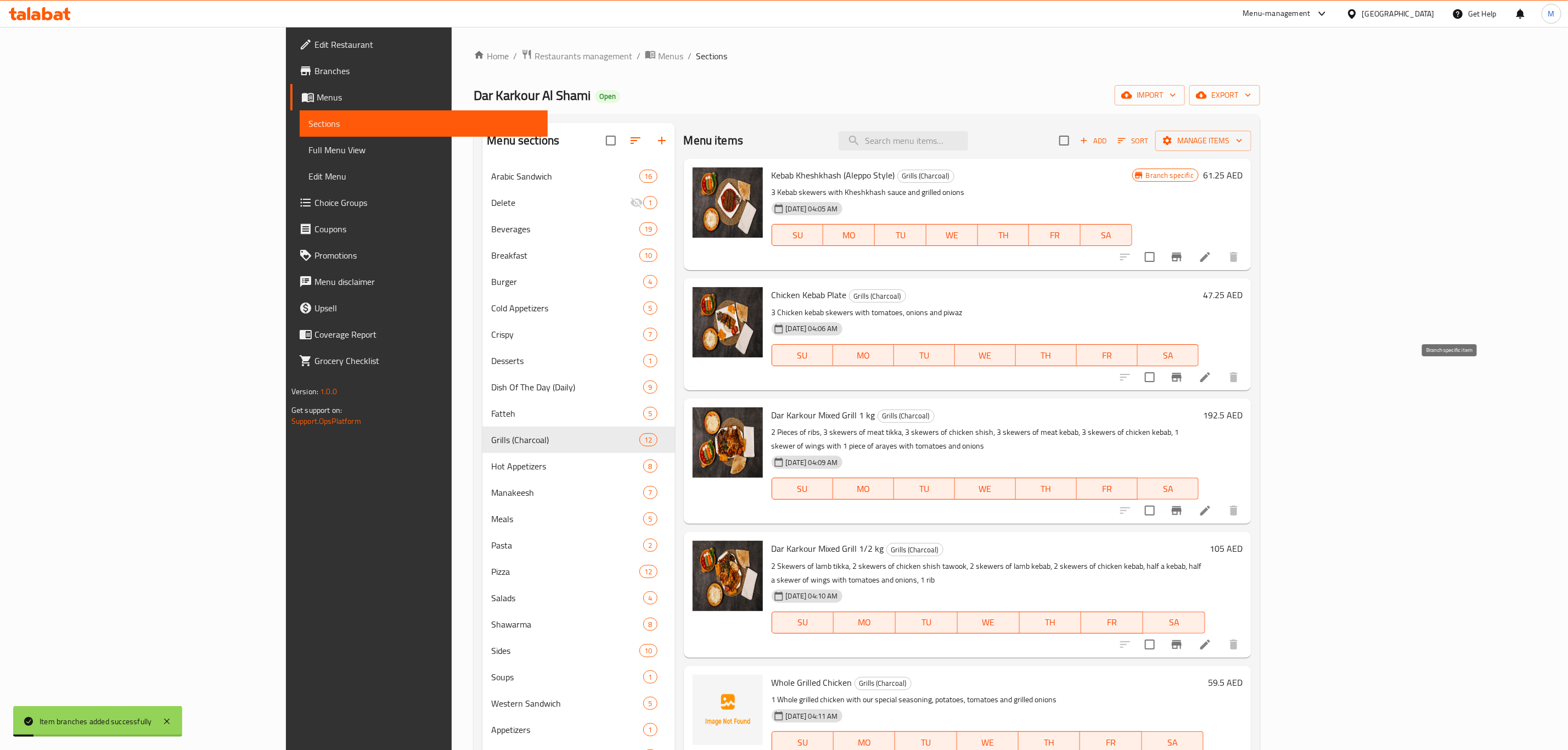
click at [1182, 374] on icon "Branch-specific-item" at bounding box center [1177, 377] width 10 height 9
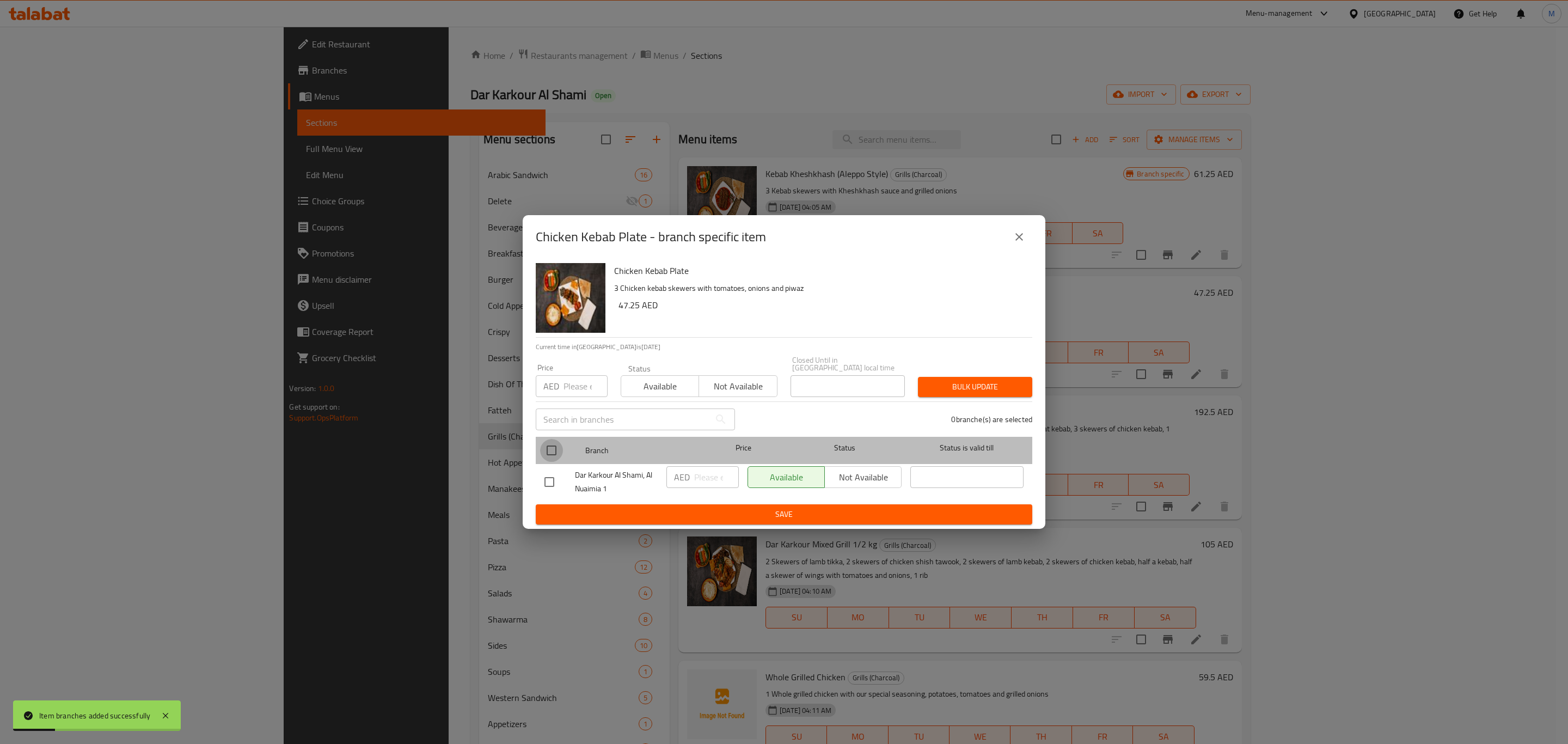
click at [558, 448] on input "checkbox" at bounding box center [552, 450] width 23 height 23
checkbox input "true"
click at [626, 303] on h6 "47.25 AED" at bounding box center [821, 305] width 405 height 15
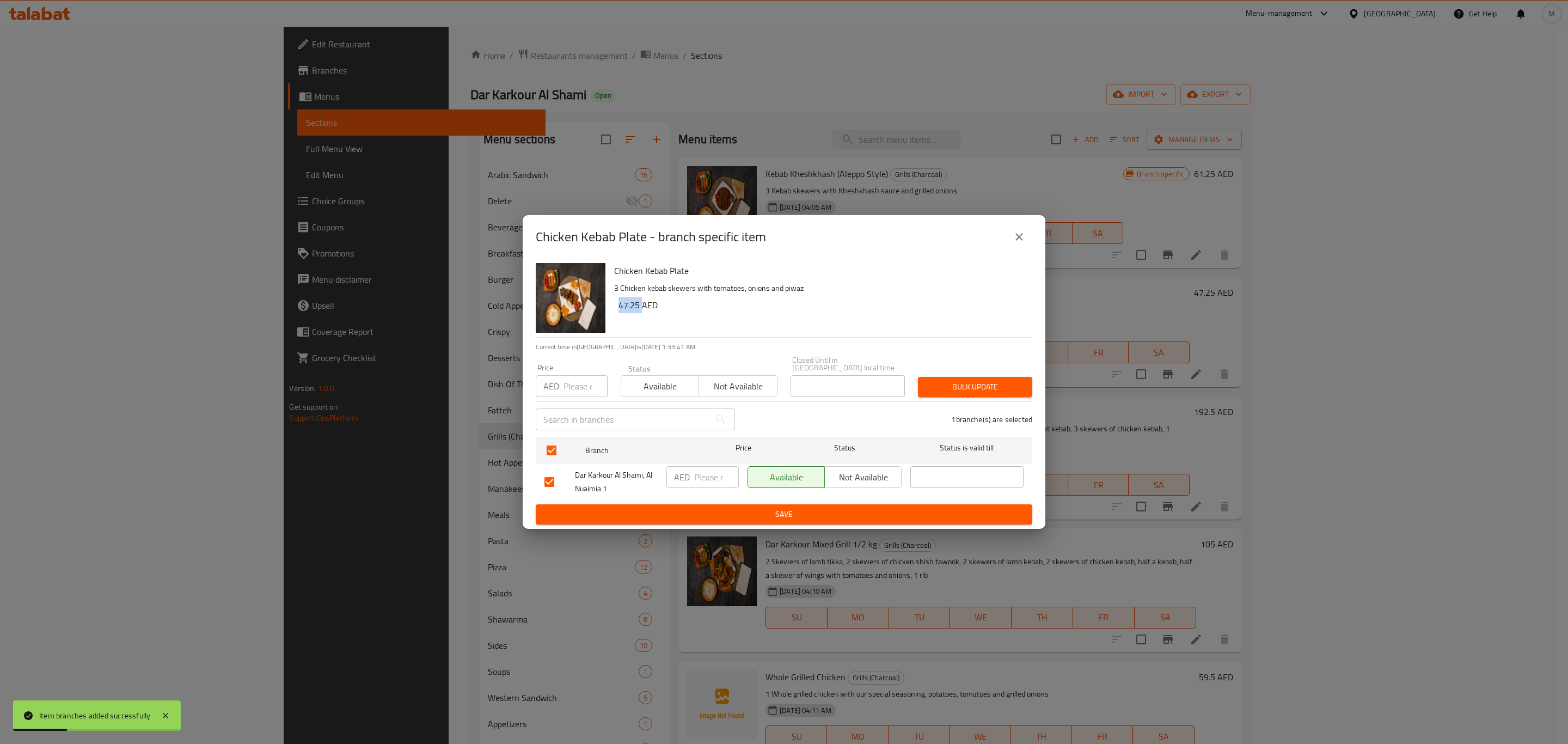
click at [626, 303] on h6 "47.25 AED" at bounding box center [821, 305] width 405 height 15
copy h6 "47.25"
click at [689, 462] on div "AED ​" at bounding box center [703, 482] width 81 height 40
click at [698, 481] on input "number" at bounding box center [716, 477] width 45 height 22
paste input "47.25"
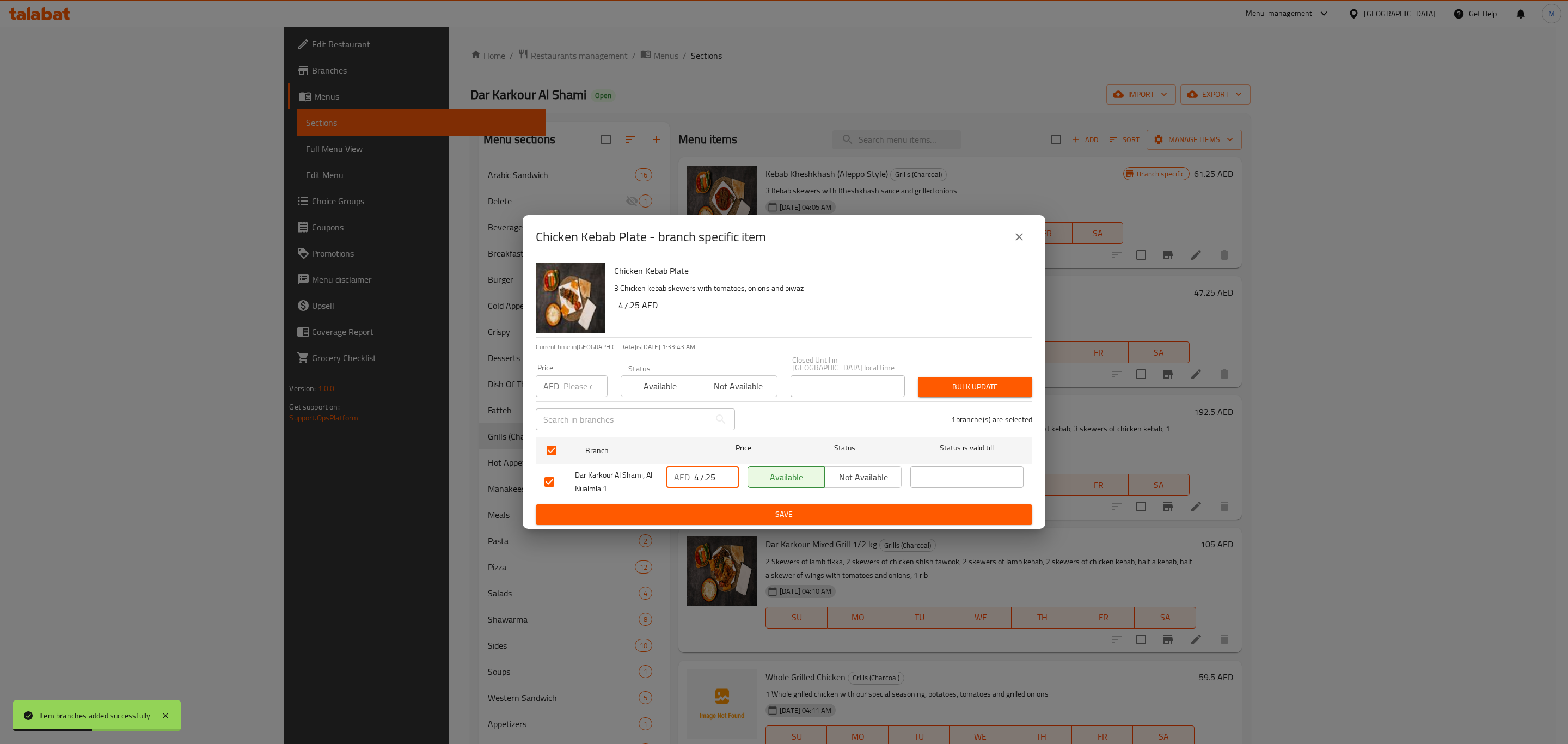
type input "47.25"
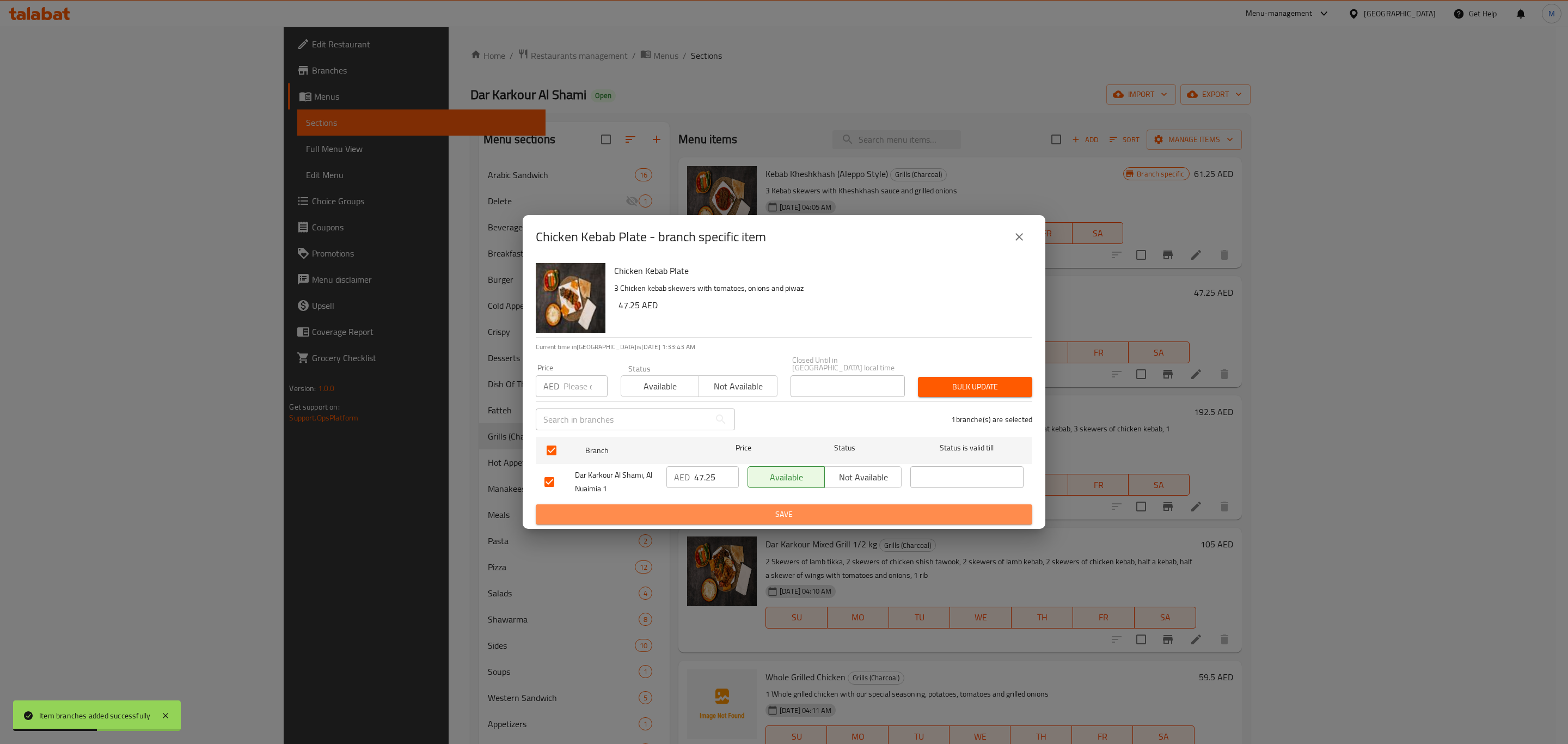
click at [706, 513] on span "Save" at bounding box center [784, 514] width 479 height 13
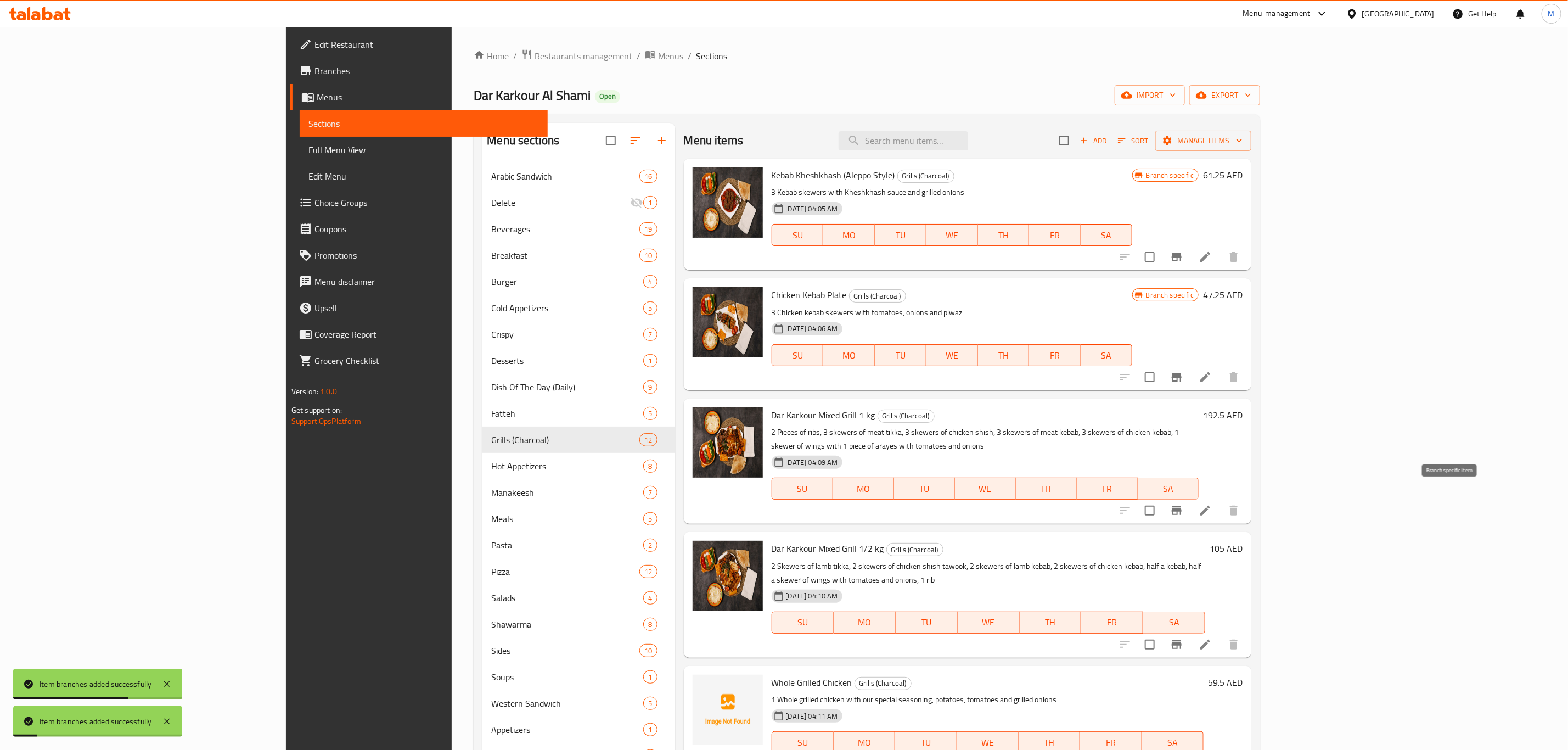
click at [1190, 505] on button "Branch-specific-item" at bounding box center [1176, 510] width 26 height 26
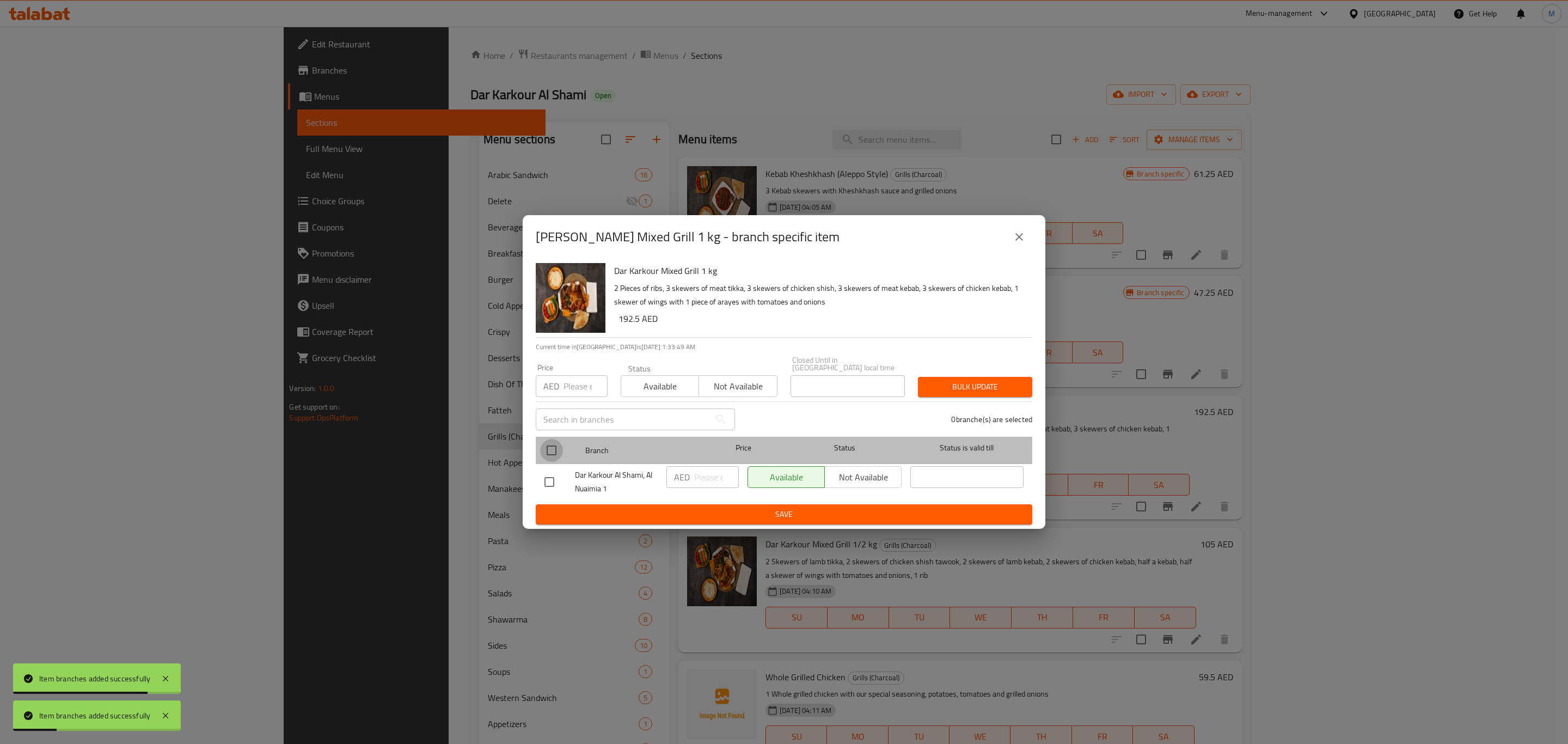
click at [548, 459] on input "checkbox" at bounding box center [552, 450] width 23 height 23
checkbox input "true"
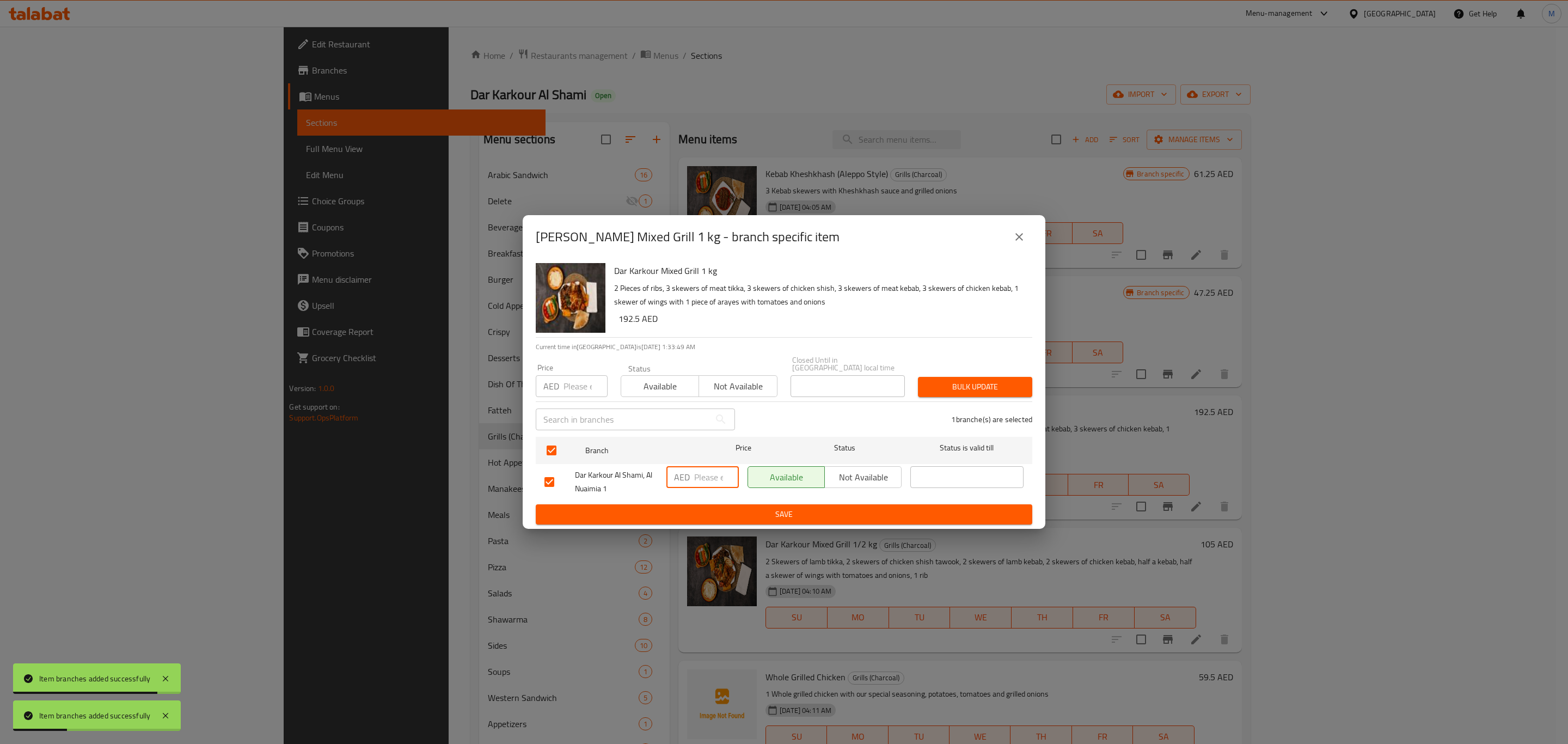
click at [711, 478] on input "number" at bounding box center [716, 477] width 45 height 22
paste input "192.5"
type input "192.5"
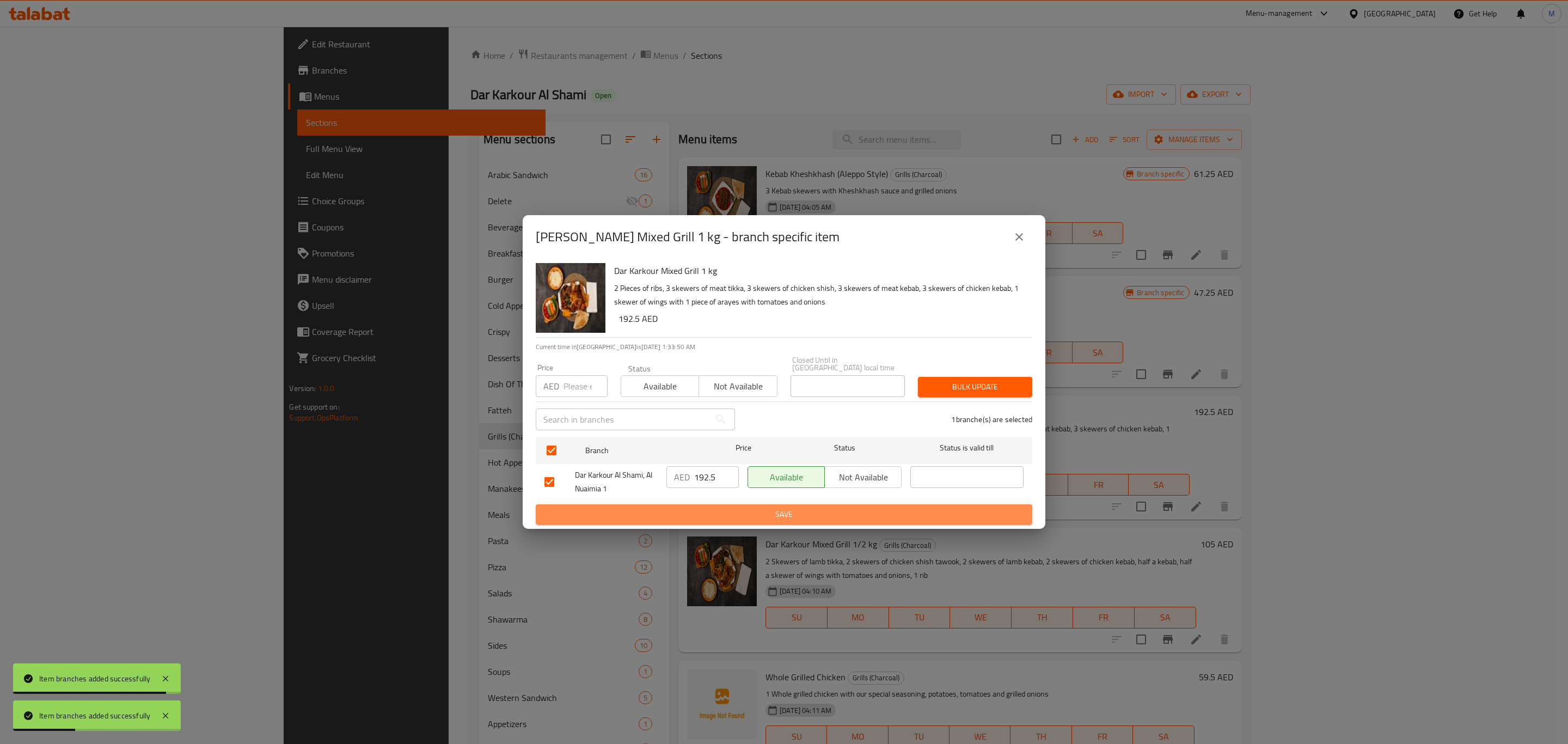
click at [718, 508] on span "Save" at bounding box center [784, 514] width 479 height 13
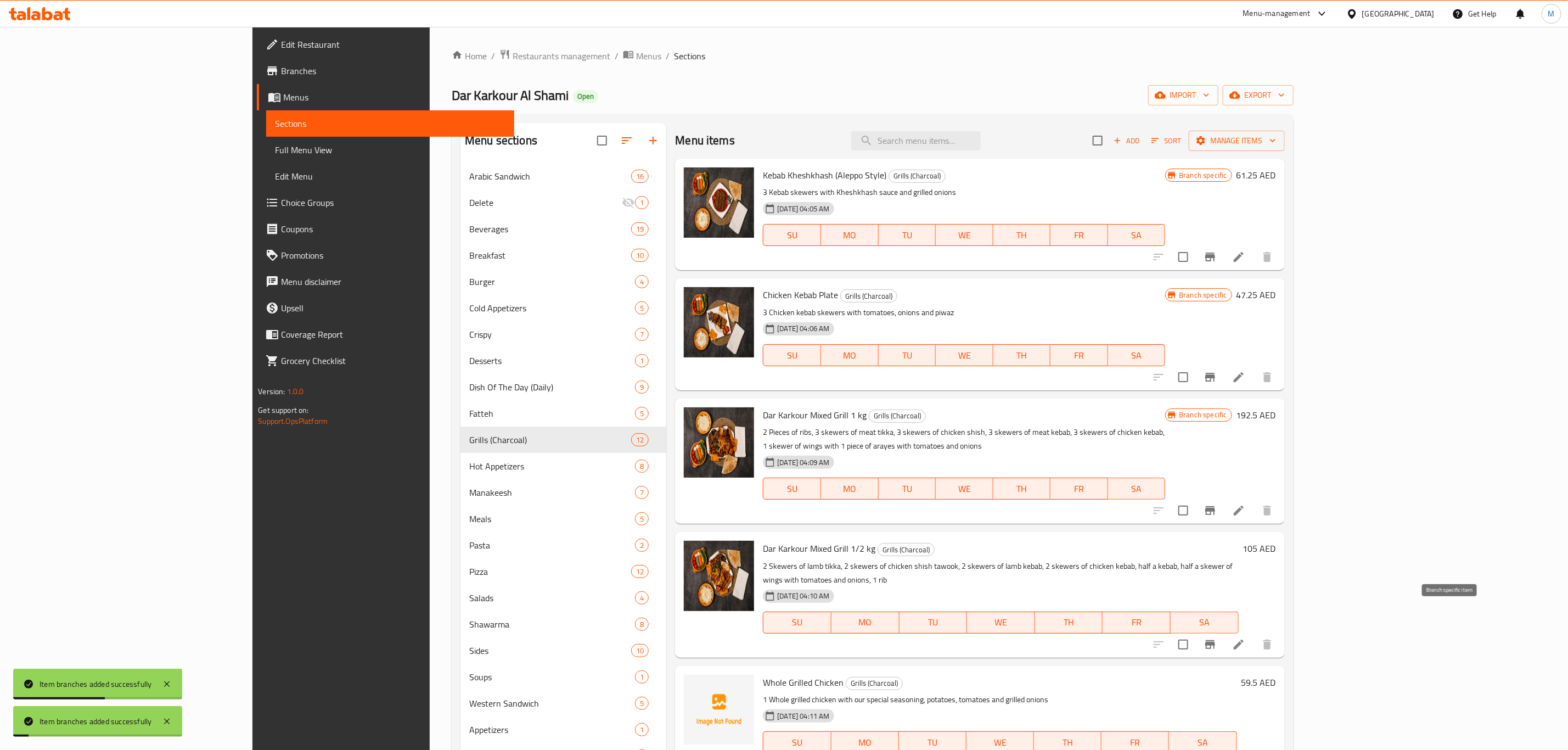
click at [1215, 641] on icon "Branch-specific-item" at bounding box center [1210, 645] width 10 height 9
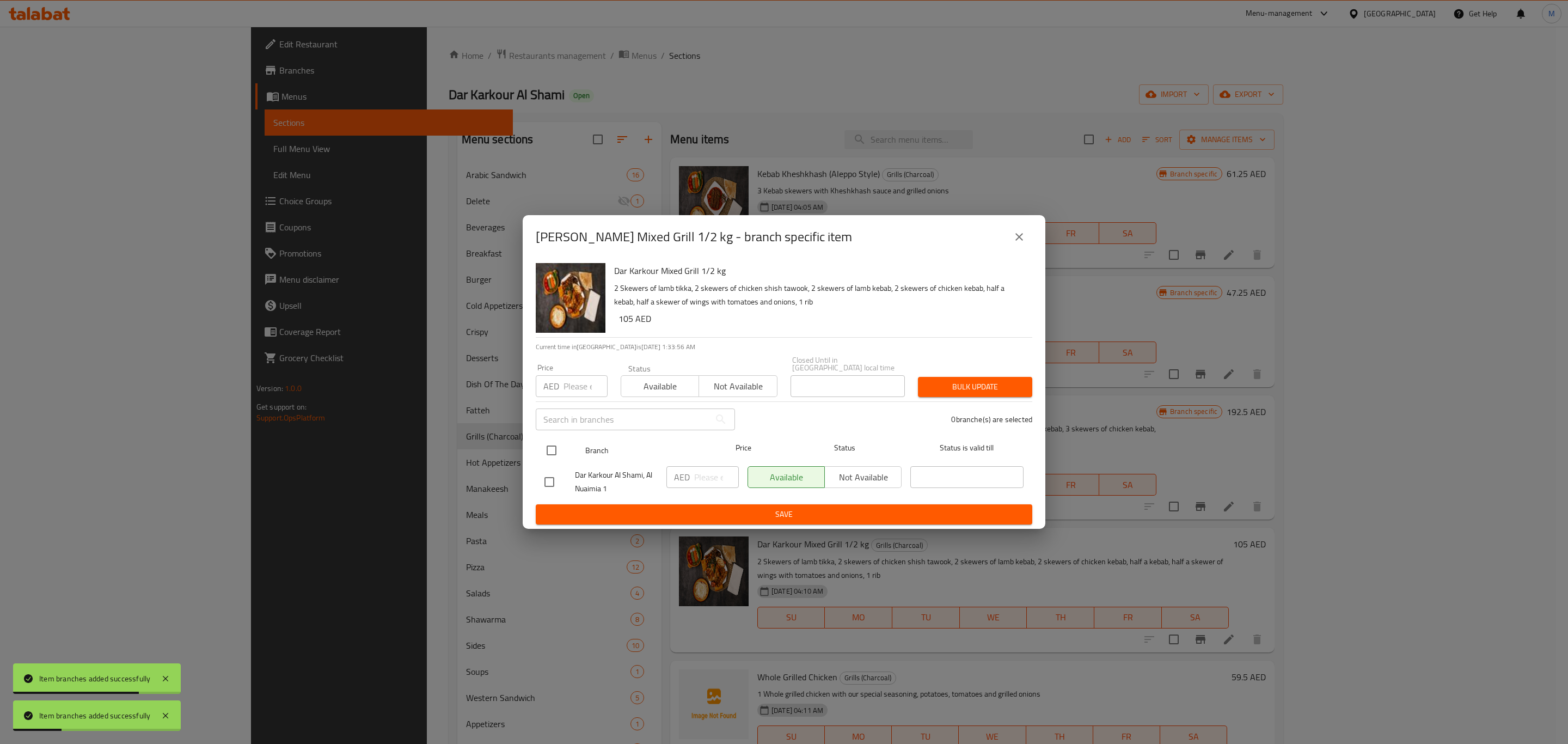
click at [543, 448] on input "checkbox" at bounding box center [552, 450] width 23 height 23
checkbox input "true"
click at [708, 494] on div "AED ​" at bounding box center [703, 482] width 81 height 40
click at [705, 483] on input "number" at bounding box center [716, 477] width 45 height 22
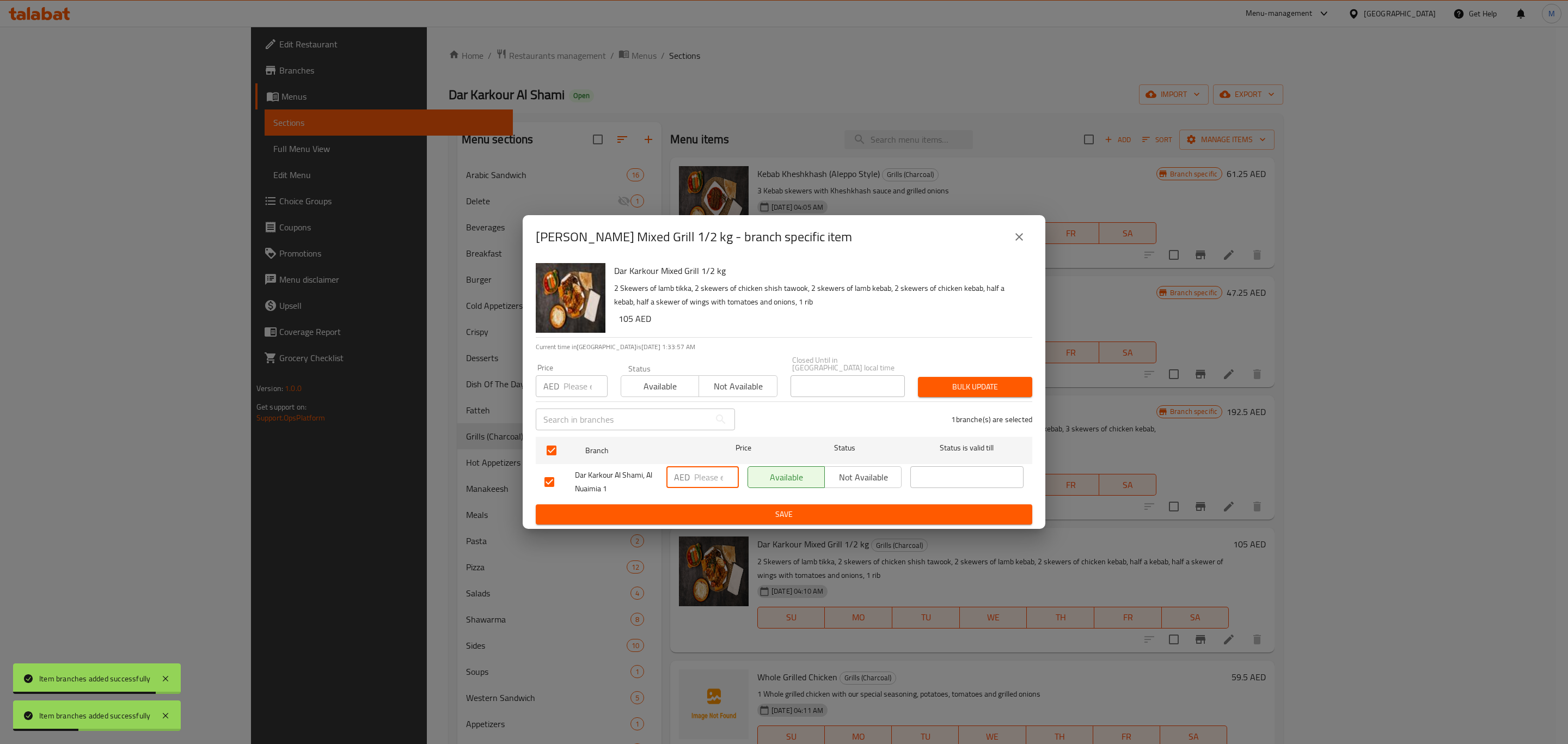
paste input "105"
type input "105"
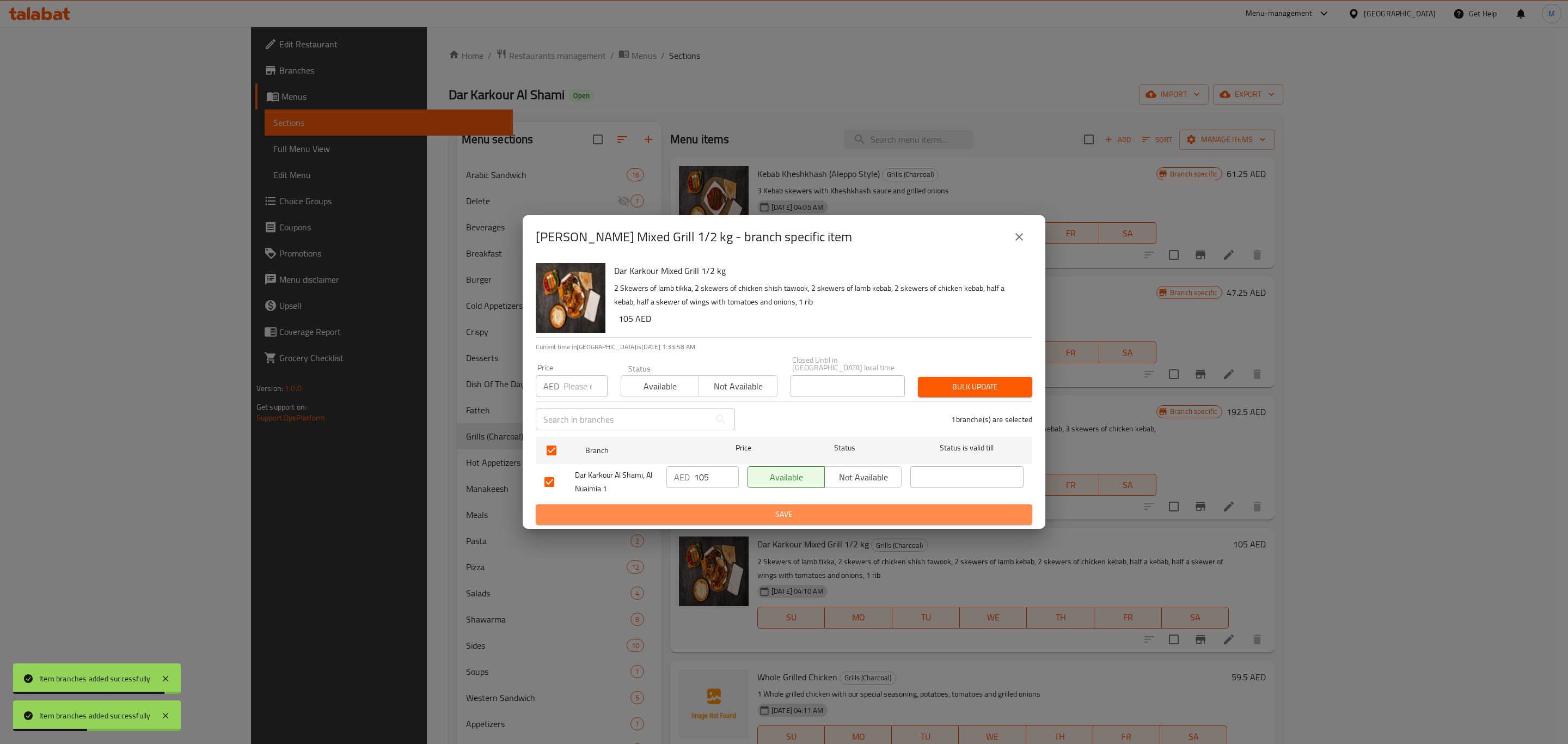
click at [717, 515] on span "Save" at bounding box center [784, 514] width 479 height 13
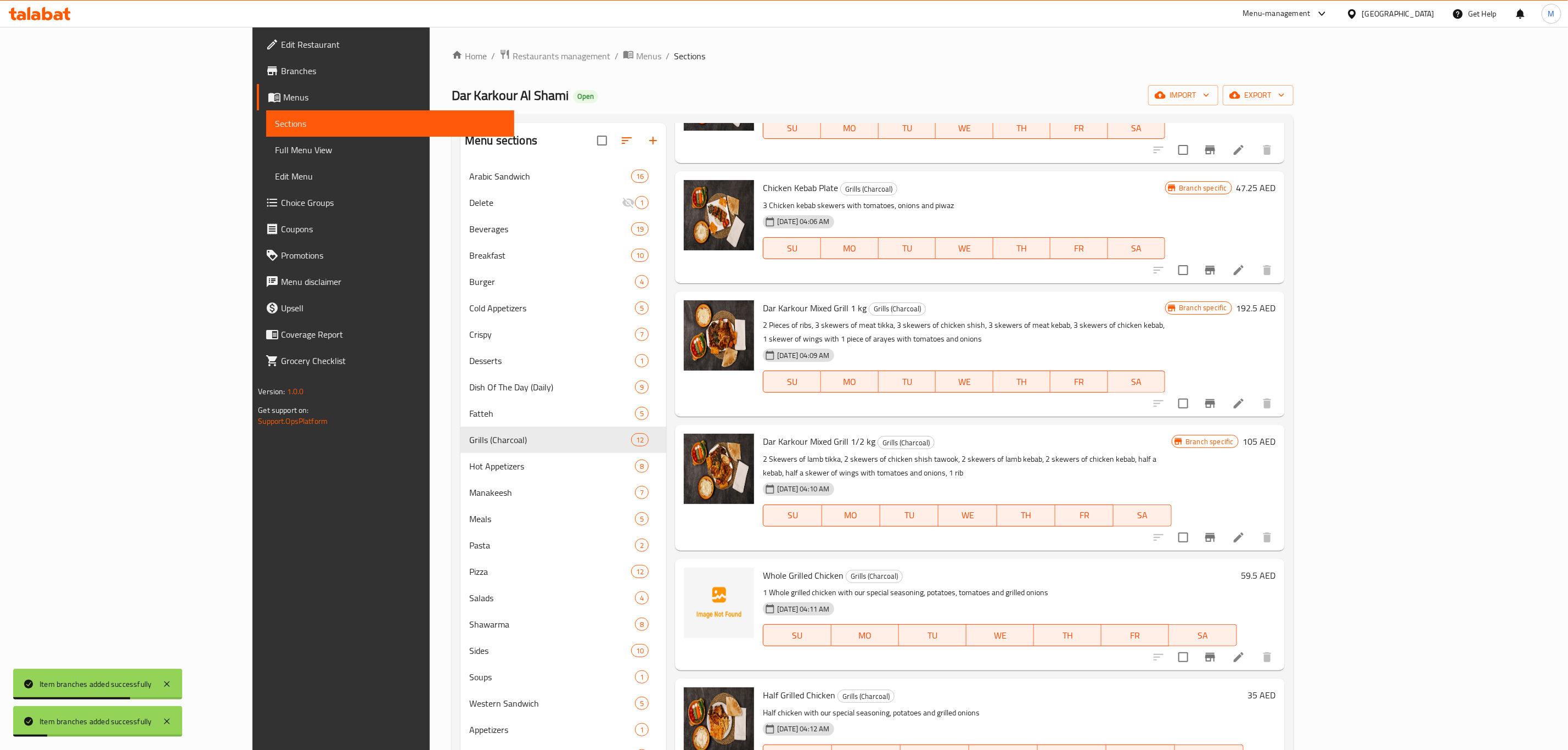
scroll to position [329, 0]
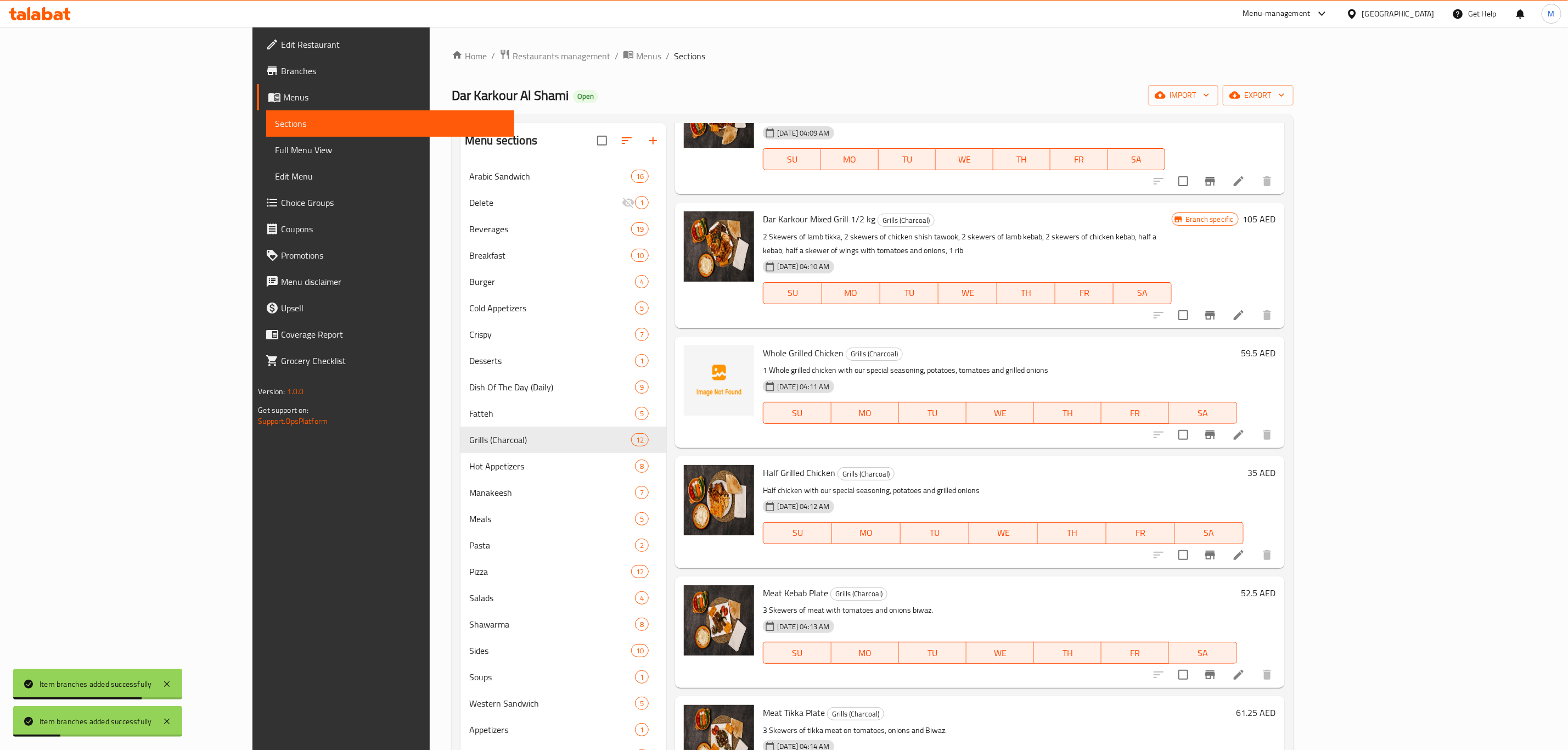
click at [1217, 428] on icon "Branch-specific-item" at bounding box center [1210, 434] width 13 height 13
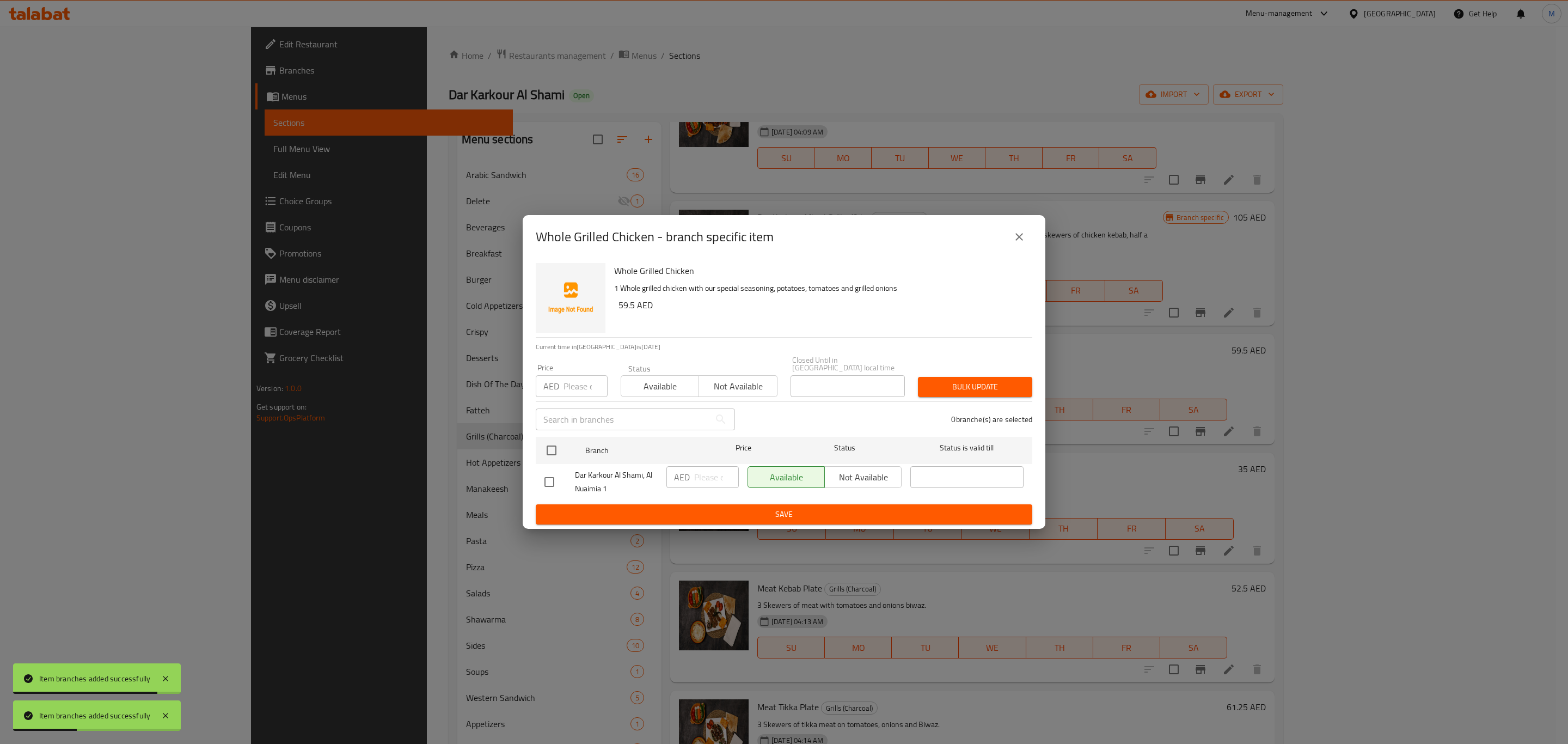
click at [543, 462] on div "Dar Karkour Al Shami, Al Nuaimia 1" at bounding box center [601, 482] width 122 height 40
click at [549, 453] on input "checkbox" at bounding box center [552, 450] width 23 height 23
checkbox input "true"
click at [706, 478] on input "number" at bounding box center [716, 477] width 45 height 22
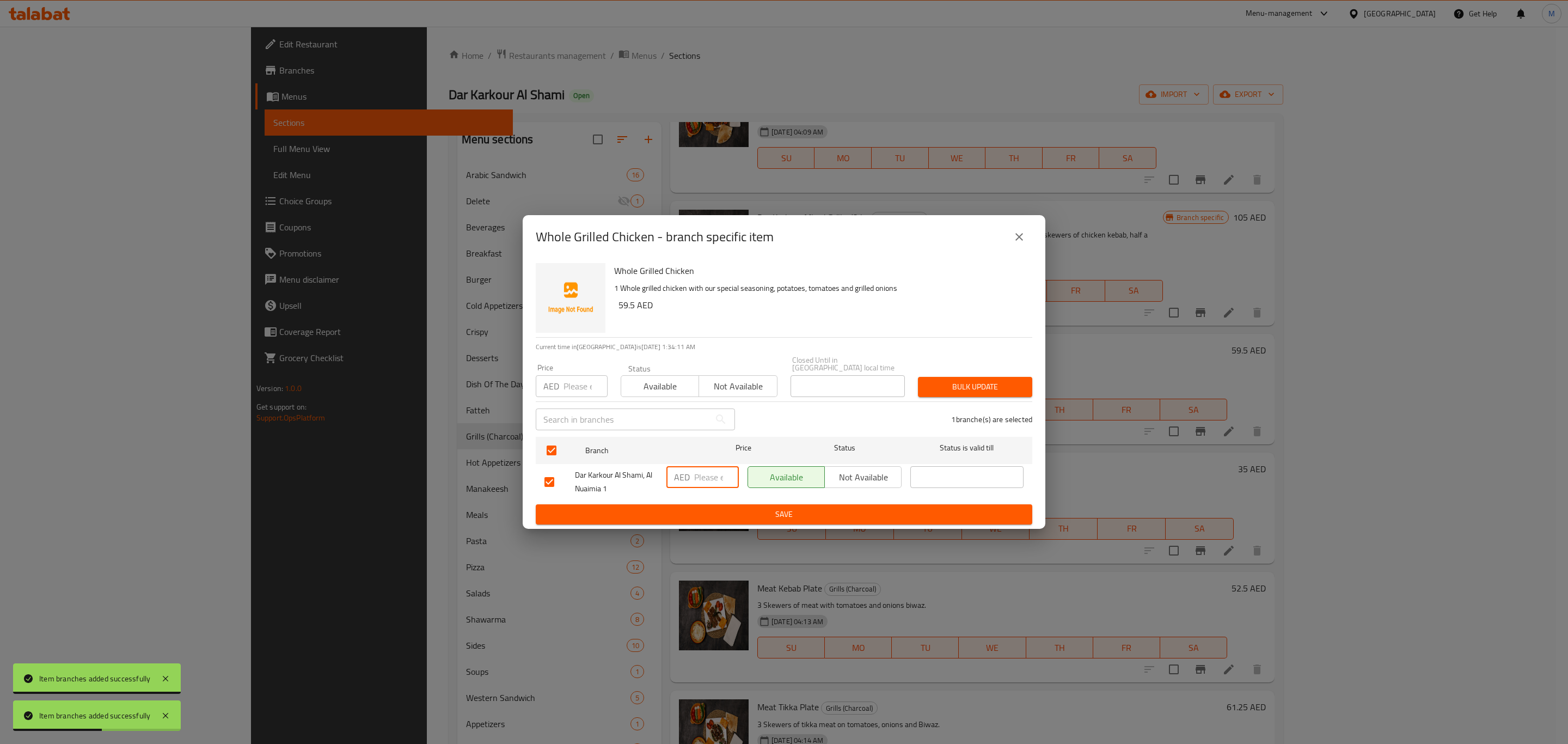
paste input "59.5"
type input "59.5"
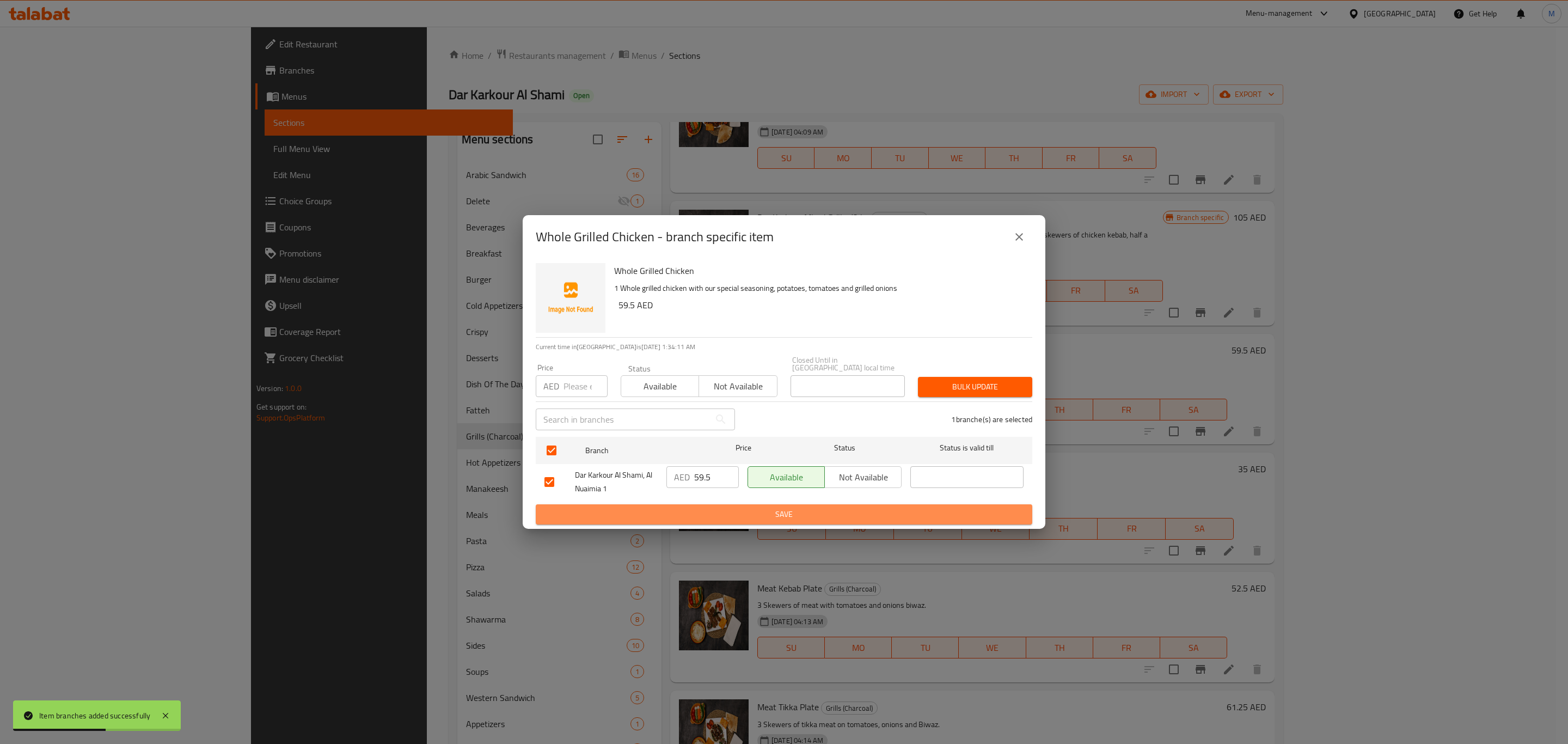
click at [708, 506] on button "Save" at bounding box center [784, 514] width 497 height 20
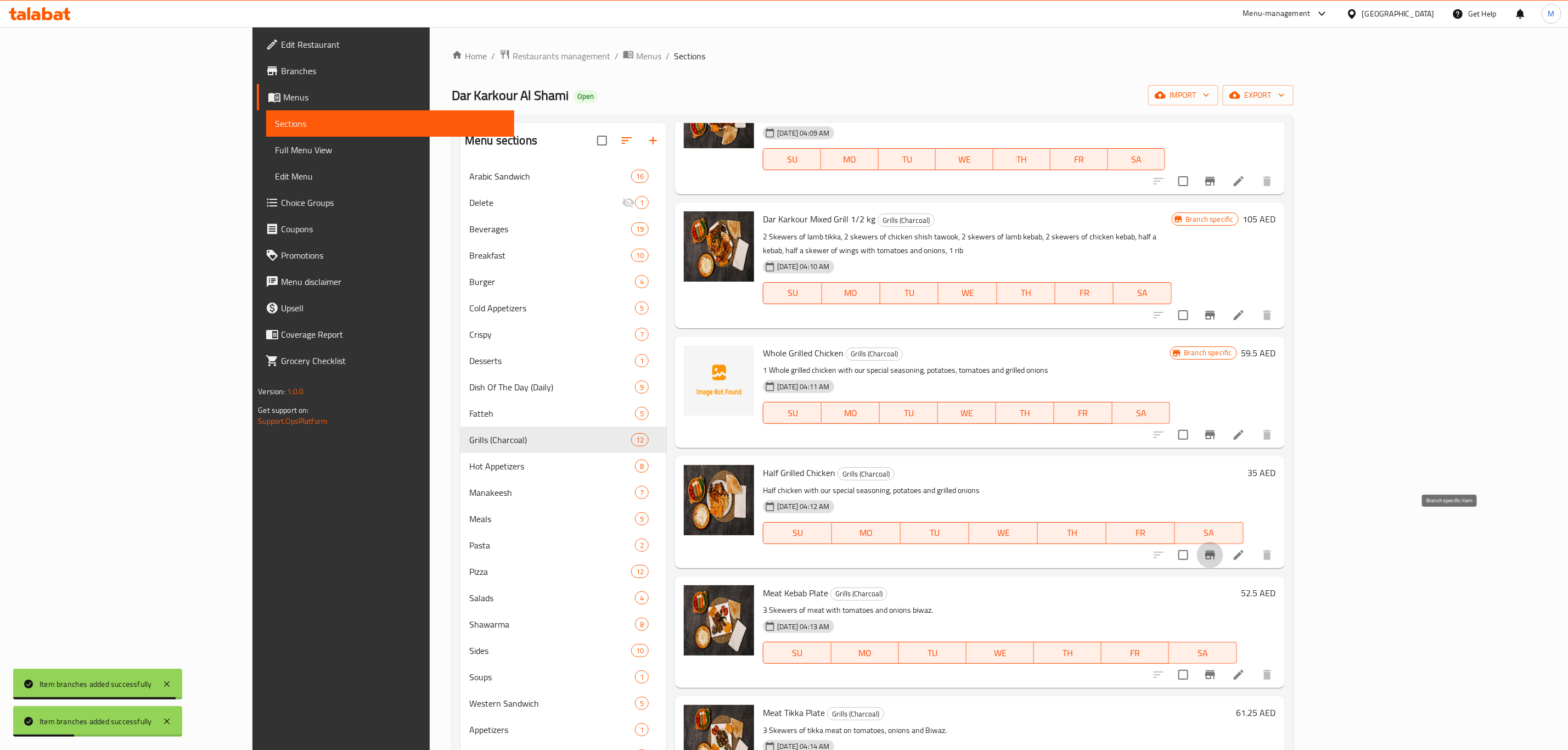
click at [1223, 542] on button "Branch-specific-item" at bounding box center [1210, 555] width 26 height 26
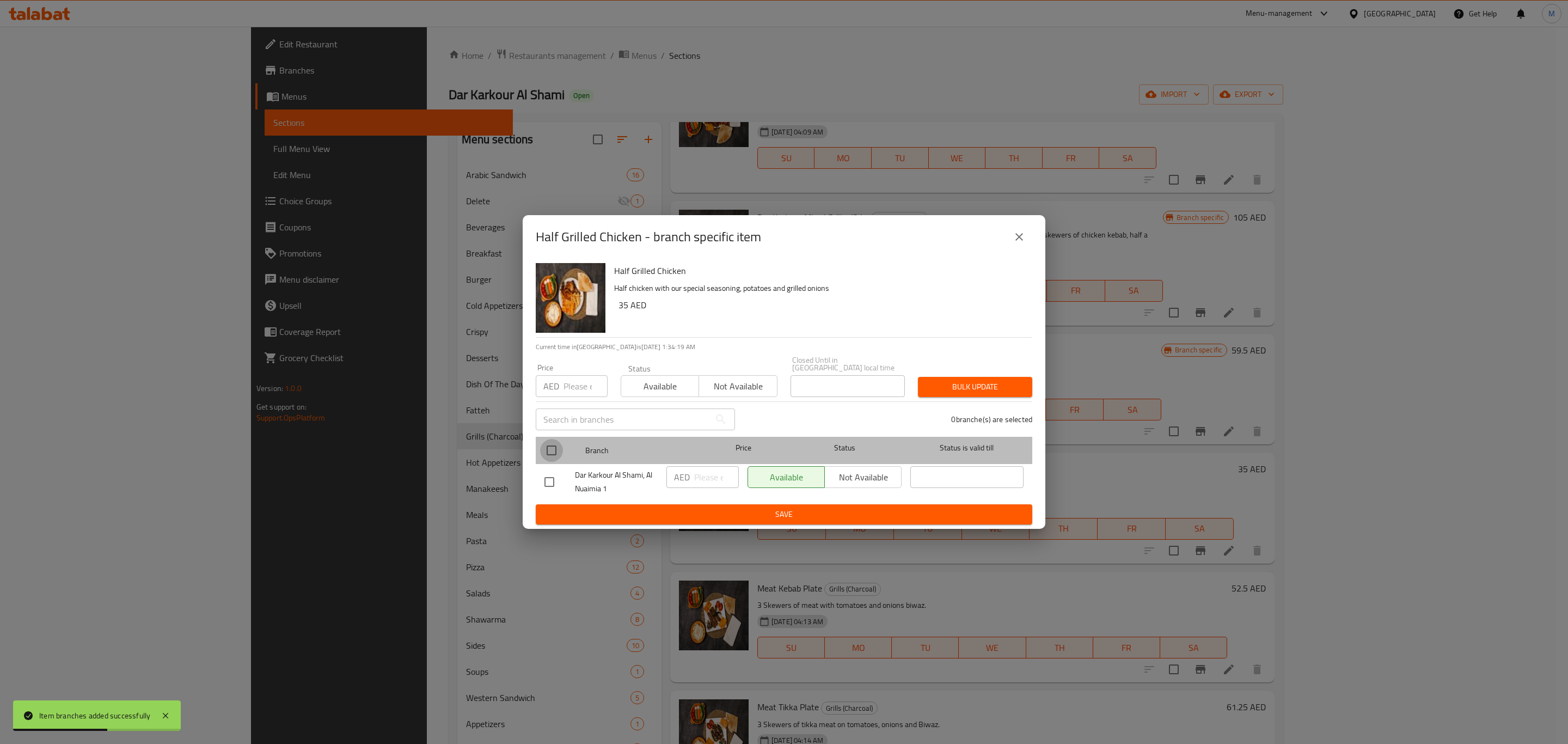
click at [556, 449] on input "checkbox" at bounding box center [552, 450] width 23 height 23
checkbox input "true"
click at [705, 474] on input "number" at bounding box center [716, 477] width 45 height 22
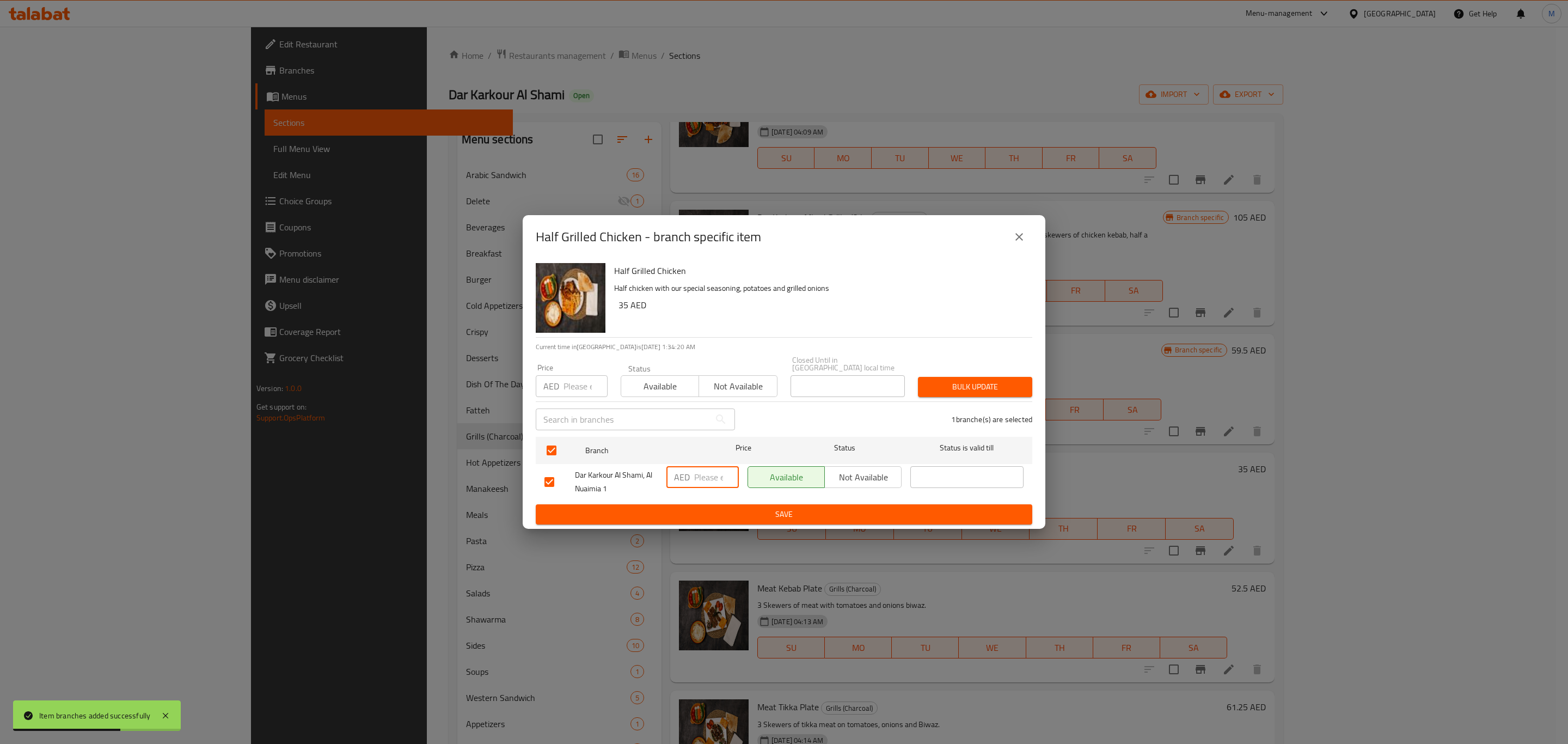
paste input "35"
type input "35"
click at [710, 505] on button "Save" at bounding box center [784, 514] width 497 height 20
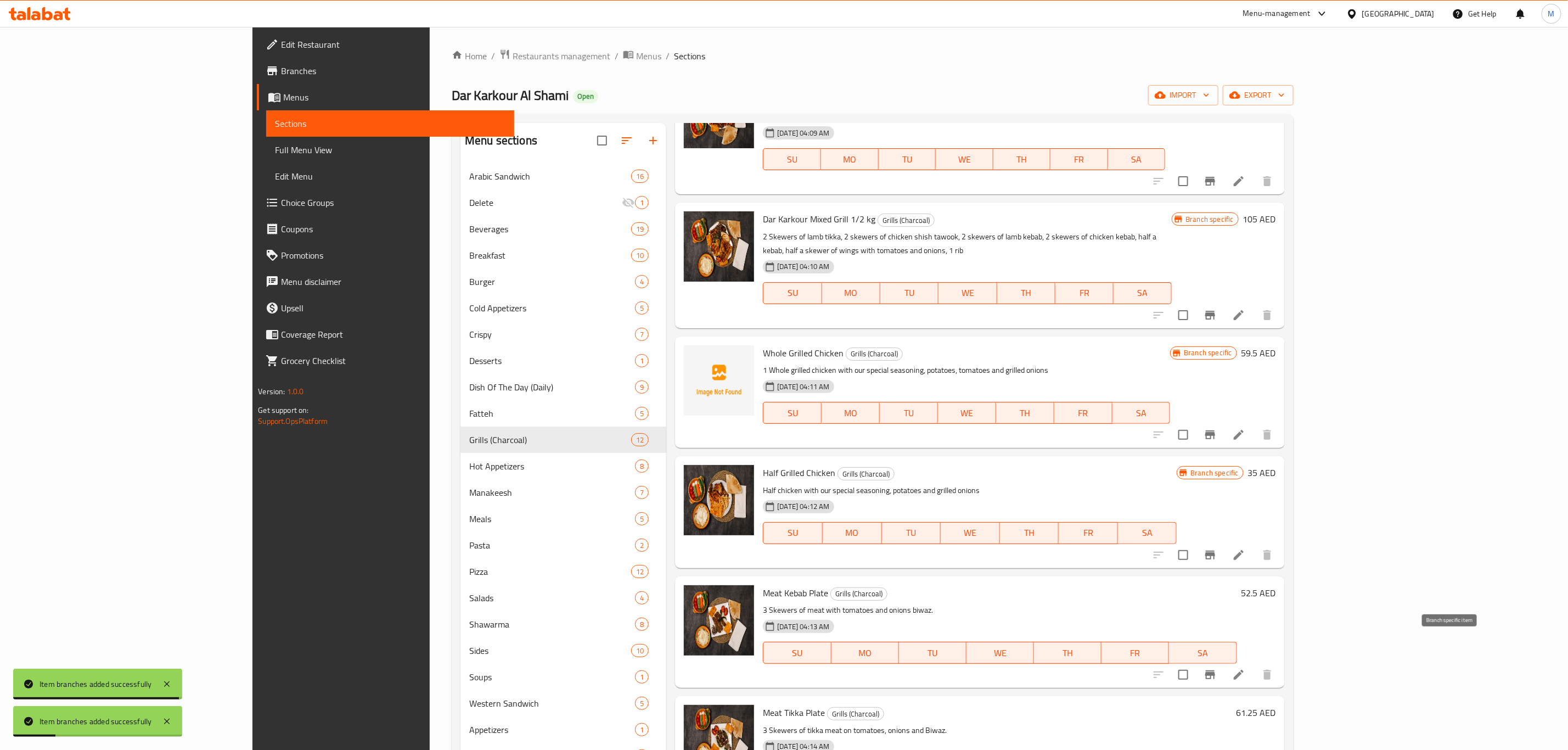
click at [1215, 671] on icon "Branch-specific-item" at bounding box center [1210, 675] width 10 height 9
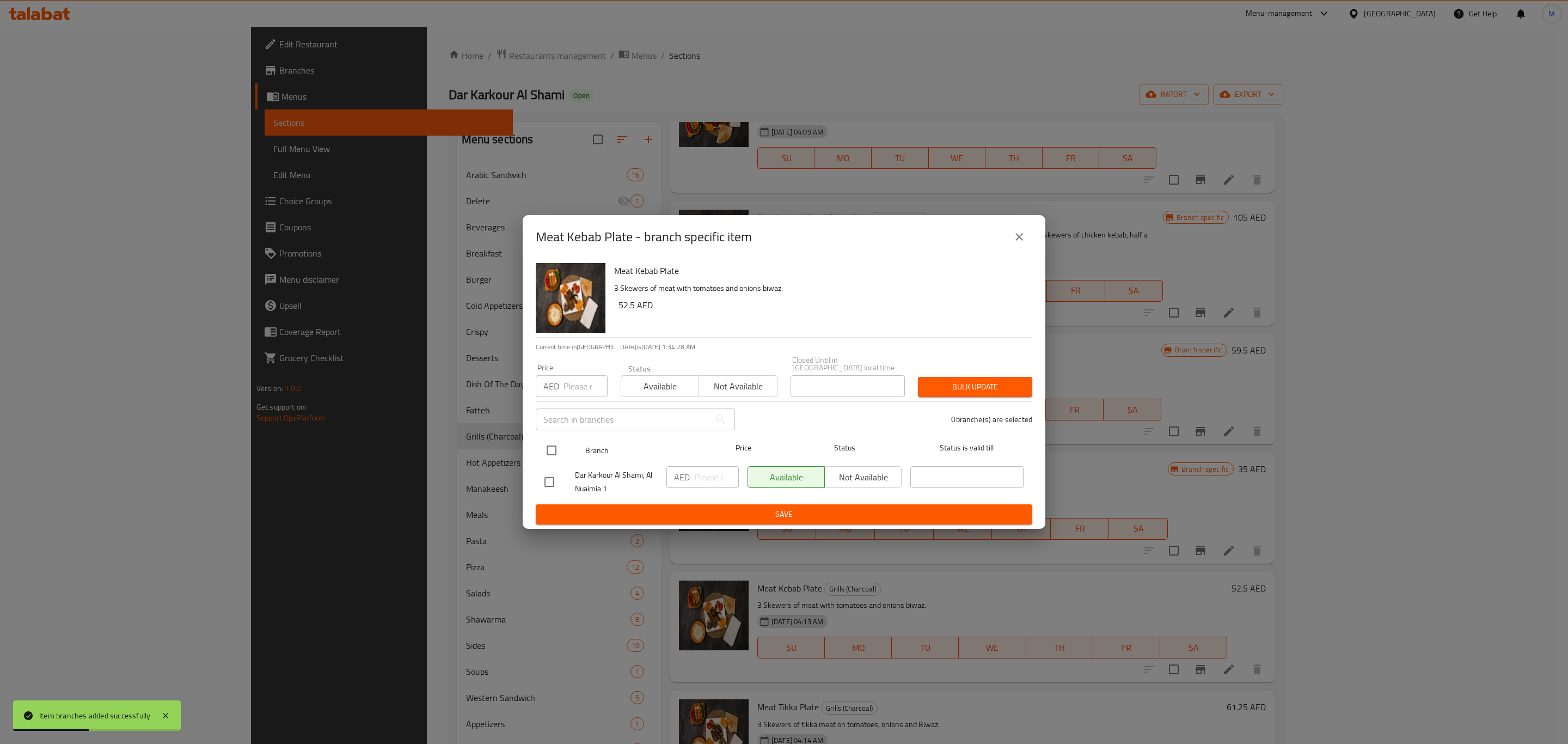
click at [554, 453] on input "checkbox" at bounding box center [552, 450] width 23 height 23
checkbox input "true"
click at [701, 481] on input "number" at bounding box center [716, 477] width 45 height 22
paste input "52.5"
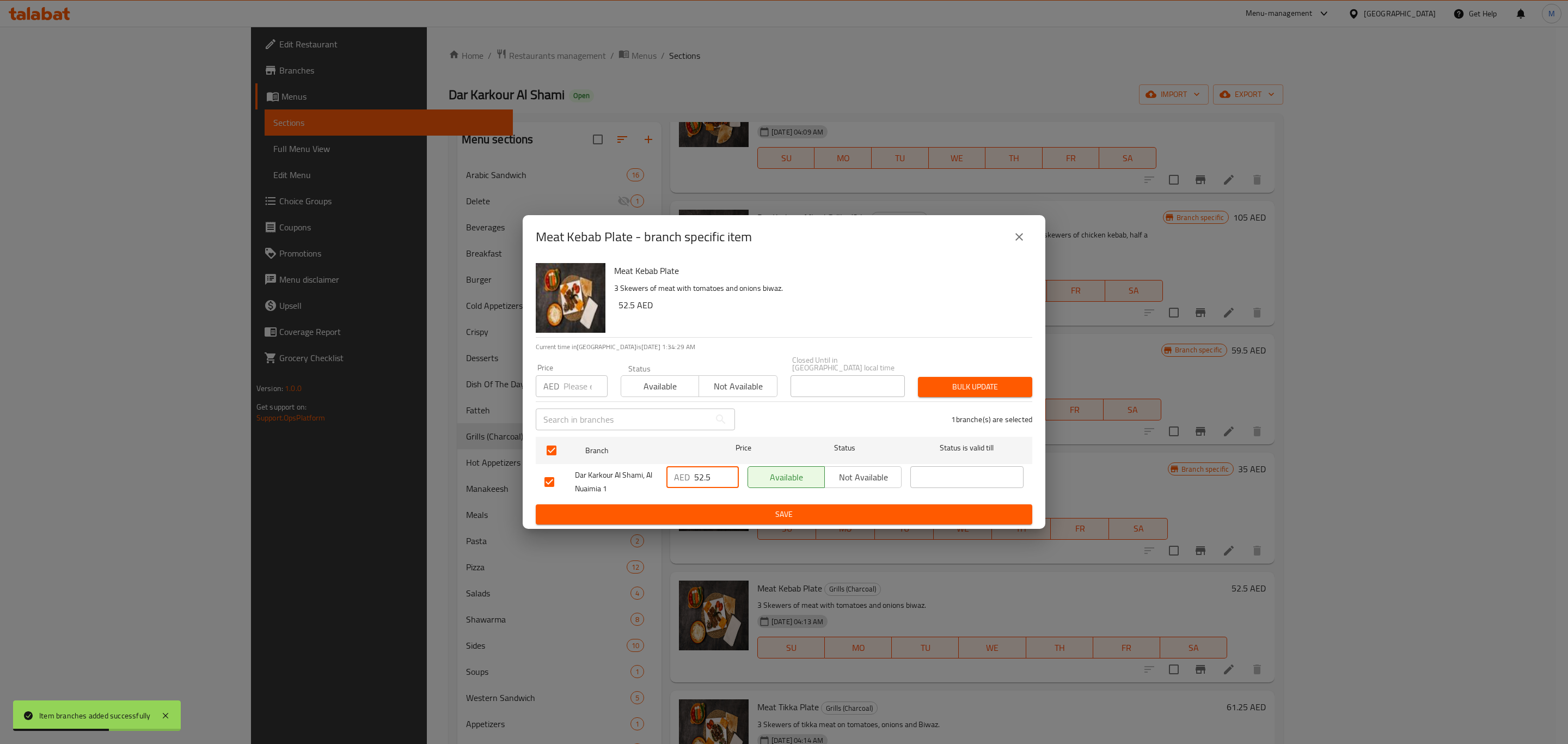
type input "52.5"
click at [708, 504] on button "Save" at bounding box center [784, 514] width 497 height 20
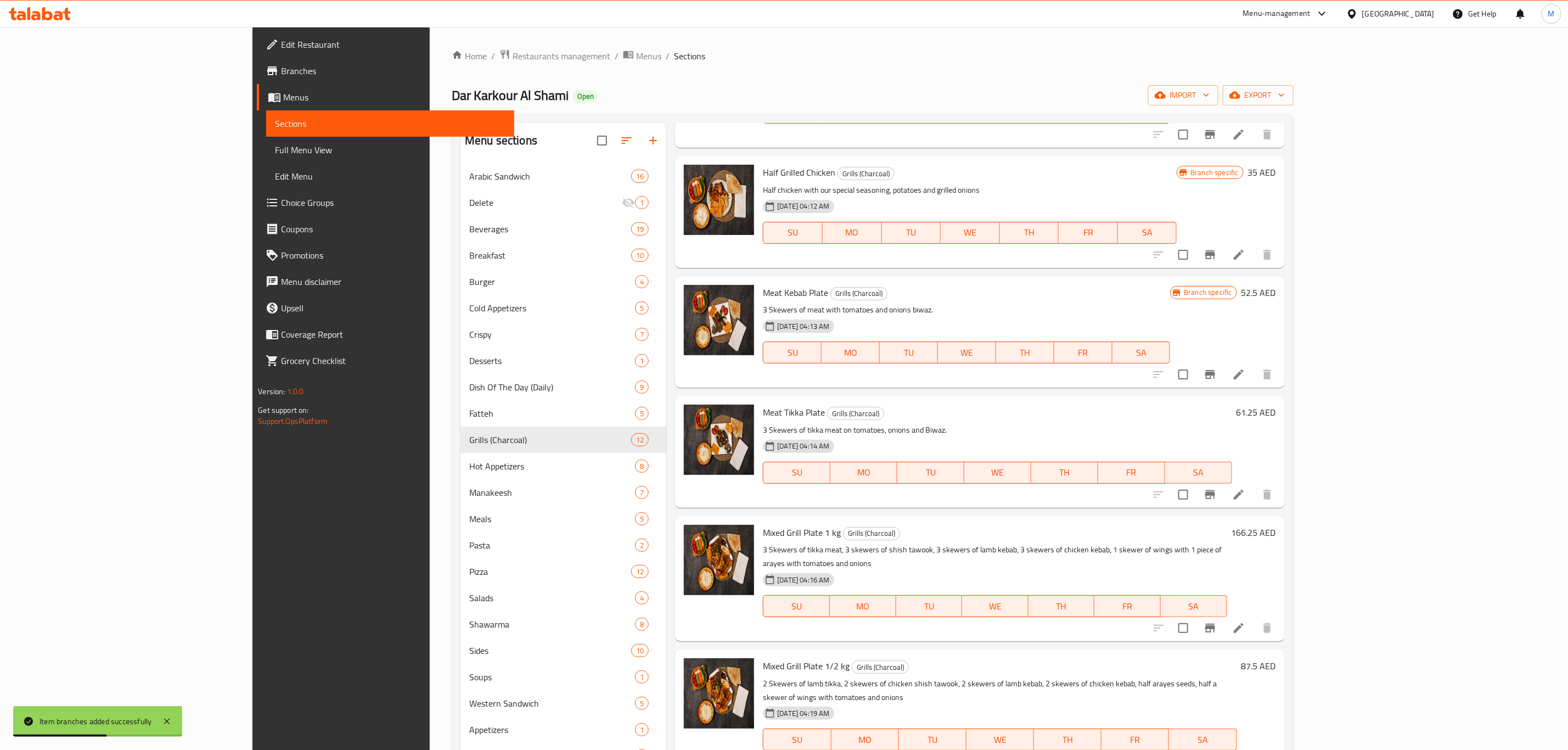
scroll to position [659, 0]
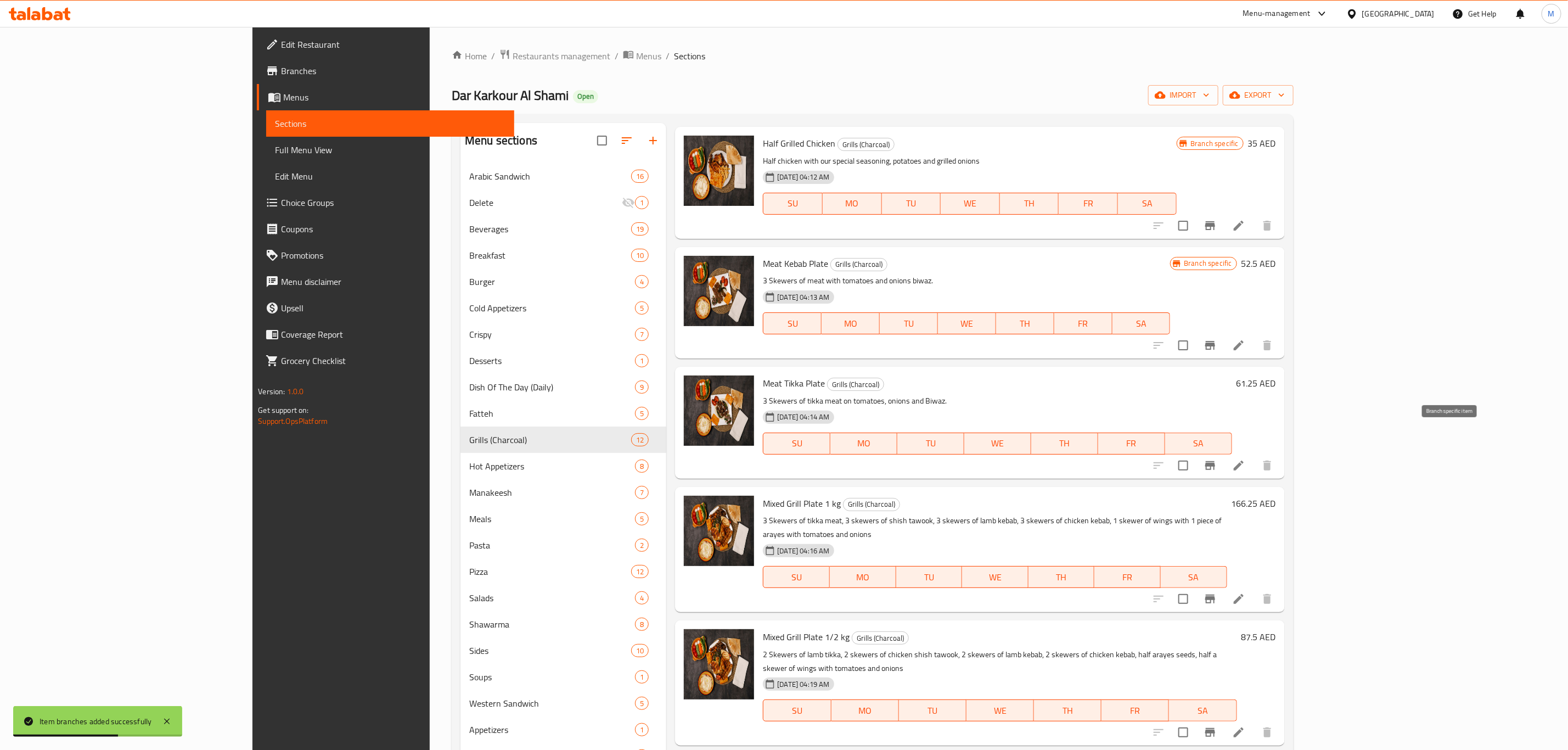
click at [1217, 459] on icon "Branch-specific-item" at bounding box center [1210, 465] width 13 height 13
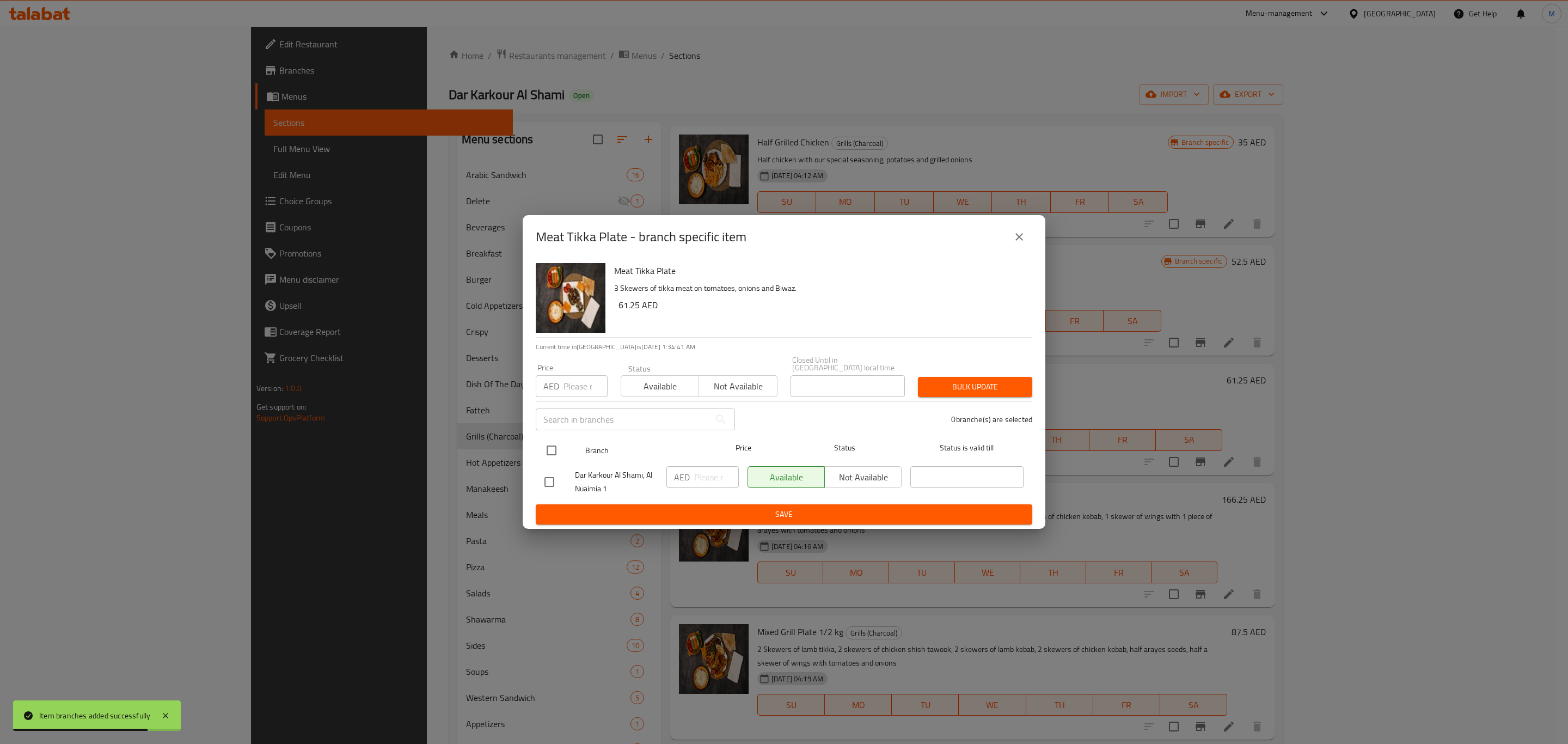
click at [564, 443] on div at bounding box center [561, 450] width 41 height 31
click at [551, 454] on input "checkbox" at bounding box center [552, 450] width 23 height 23
checkbox input "true"
click at [699, 476] on input "number" at bounding box center [716, 477] width 45 height 22
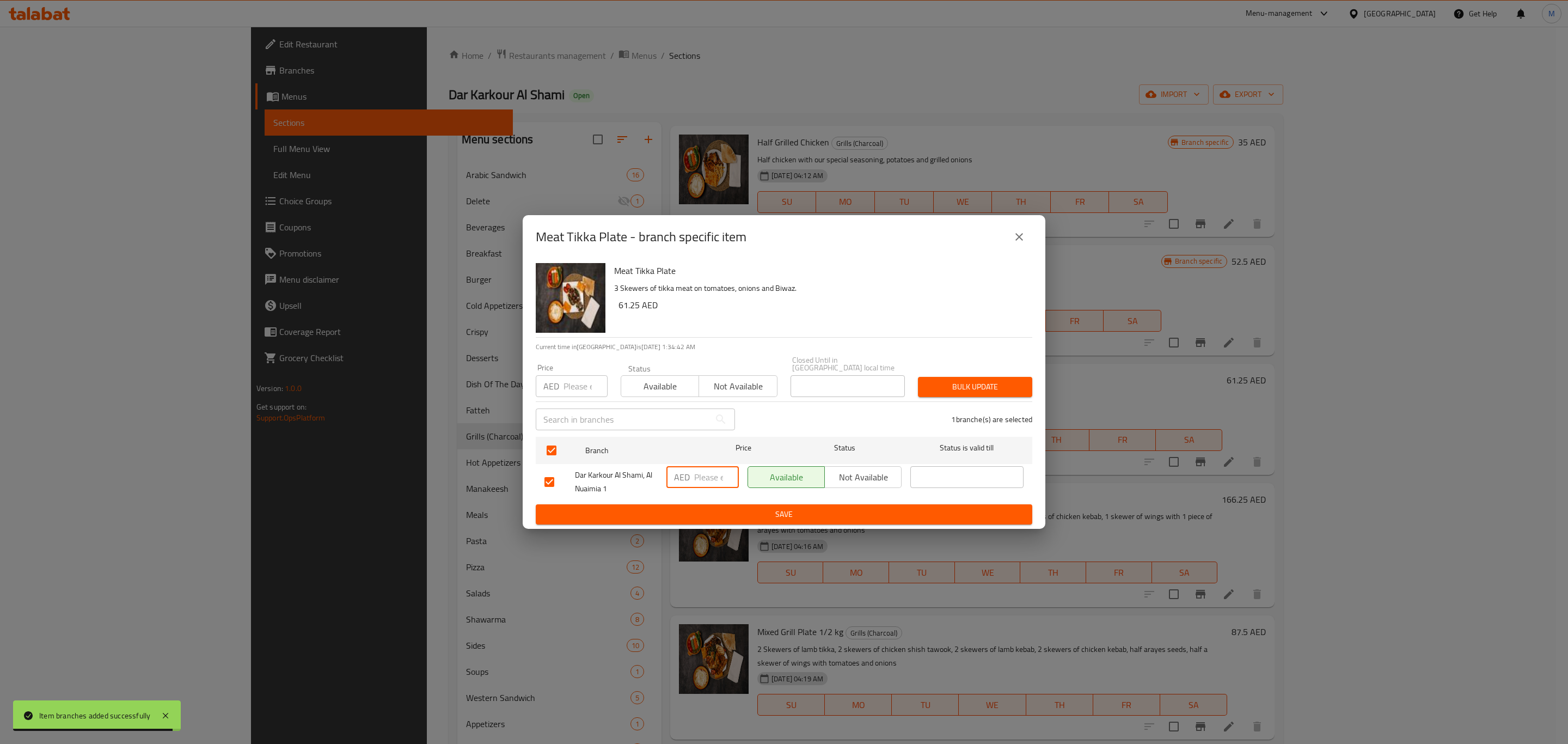
paste input "61.25"
type input "61.25"
click at [716, 512] on span "Save" at bounding box center [784, 514] width 479 height 13
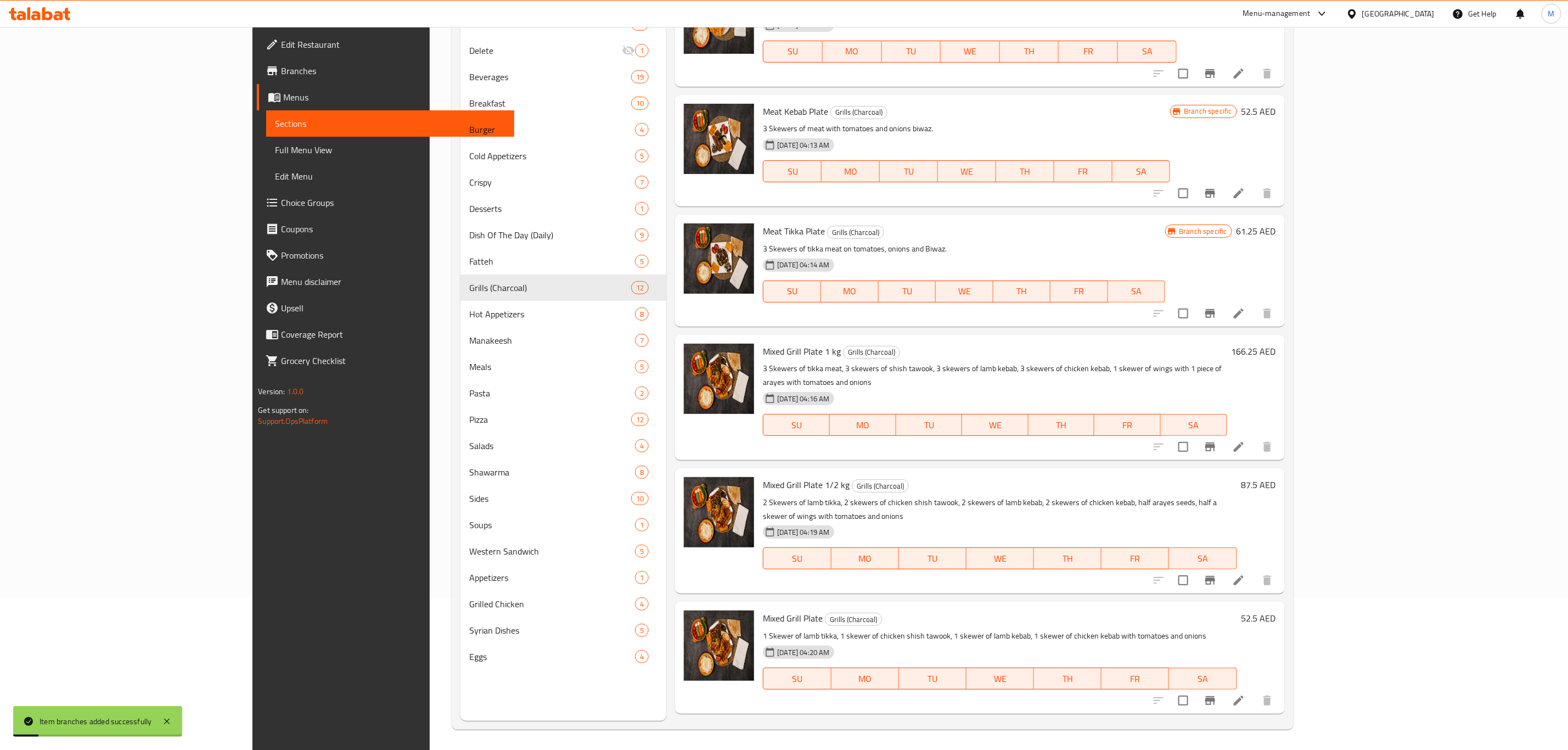
scroll to position [154, 0]
click at [1223, 432] on button "Branch-specific-item" at bounding box center [1210, 445] width 26 height 26
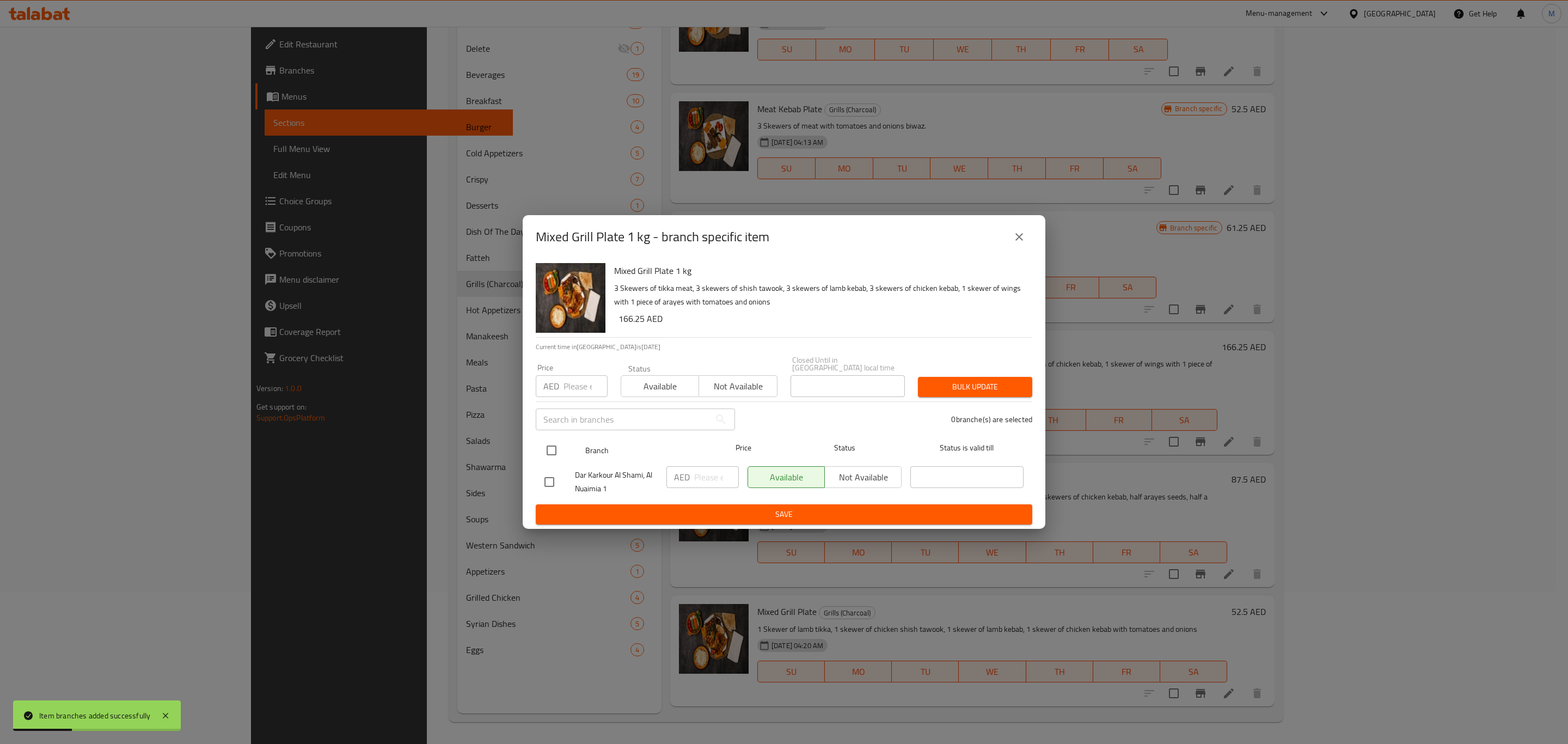
click at [562, 449] on input "checkbox" at bounding box center [552, 450] width 23 height 23
checkbox input "true"
click at [696, 476] on input "number" at bounding box center [716, 477] width 45 height 22
paste input "166.25"
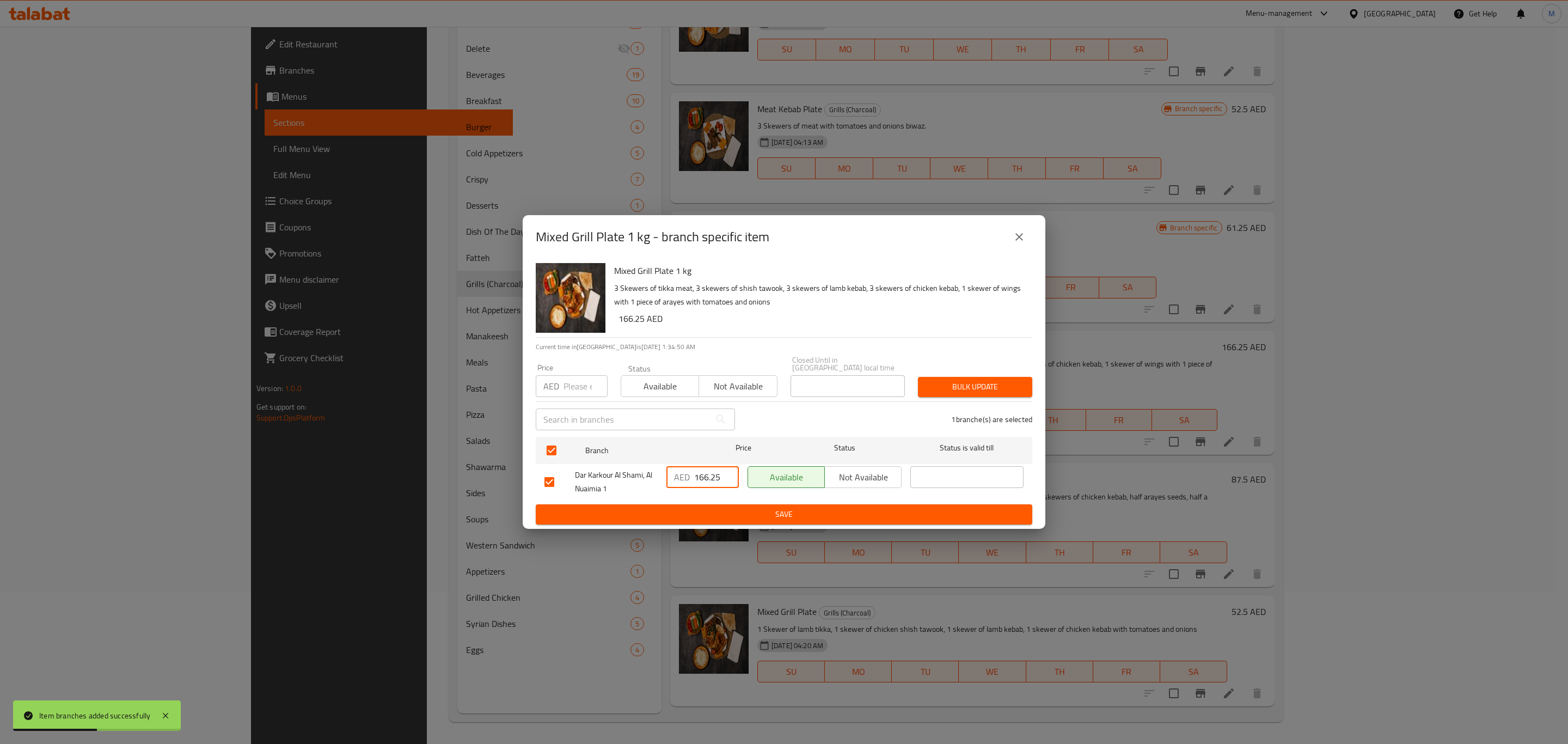
type input "166.25"
click at [710, 500] on div "AED 166.25 ​" at bounding box center [703, 482] width 81 height 40
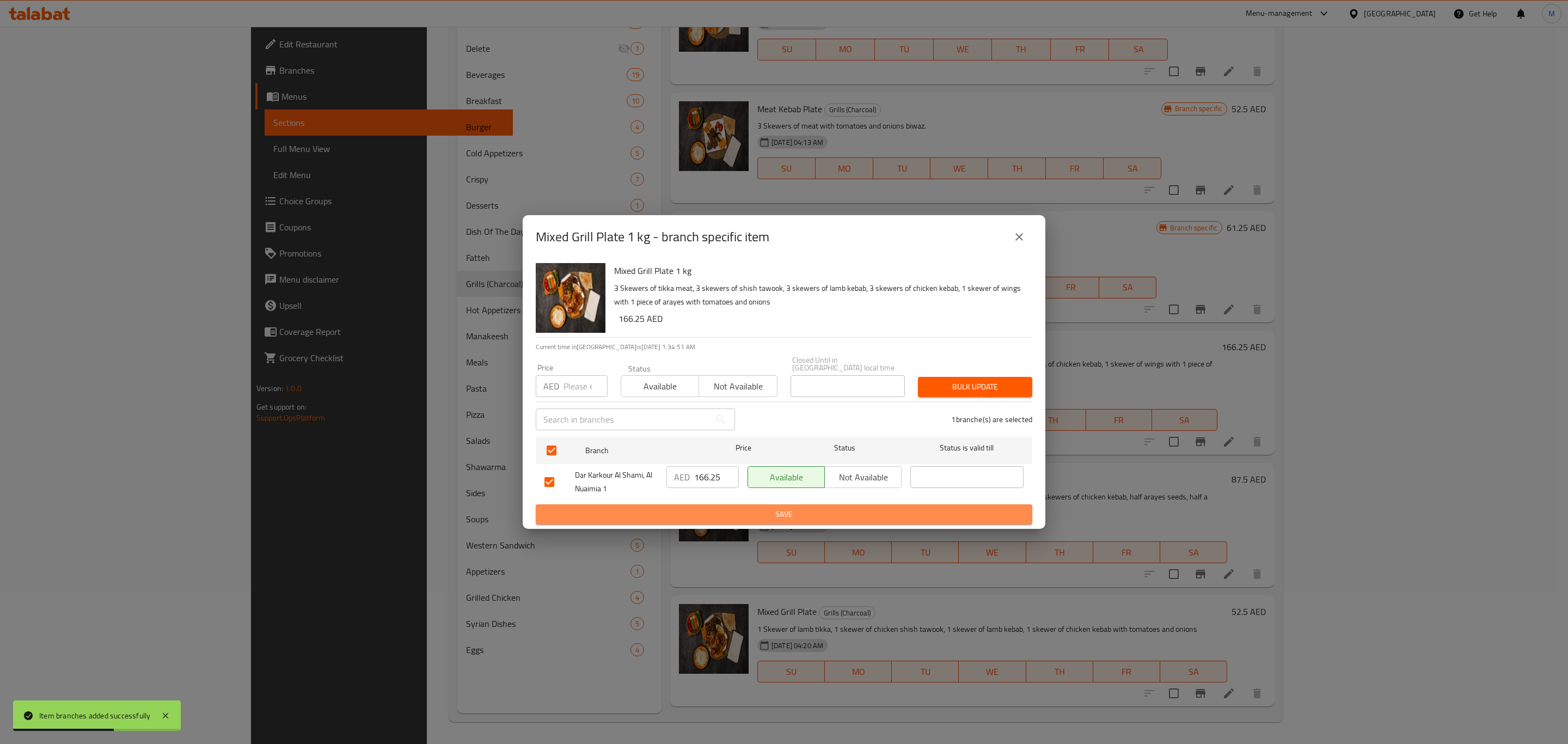
click at [712, 512] on span "Save" at bounding box center [784, 514] width 479 height 13
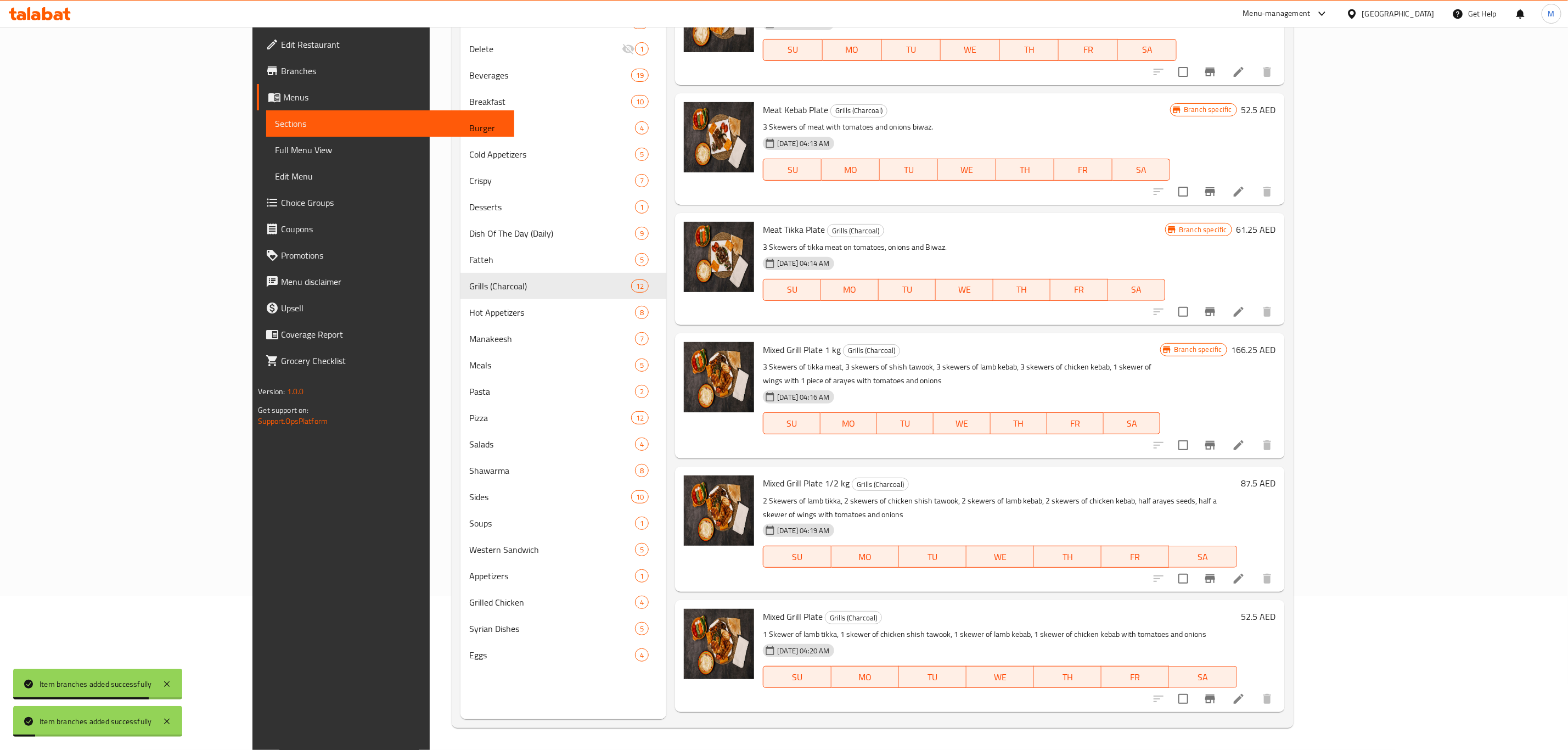
scroll to position [716, 0]
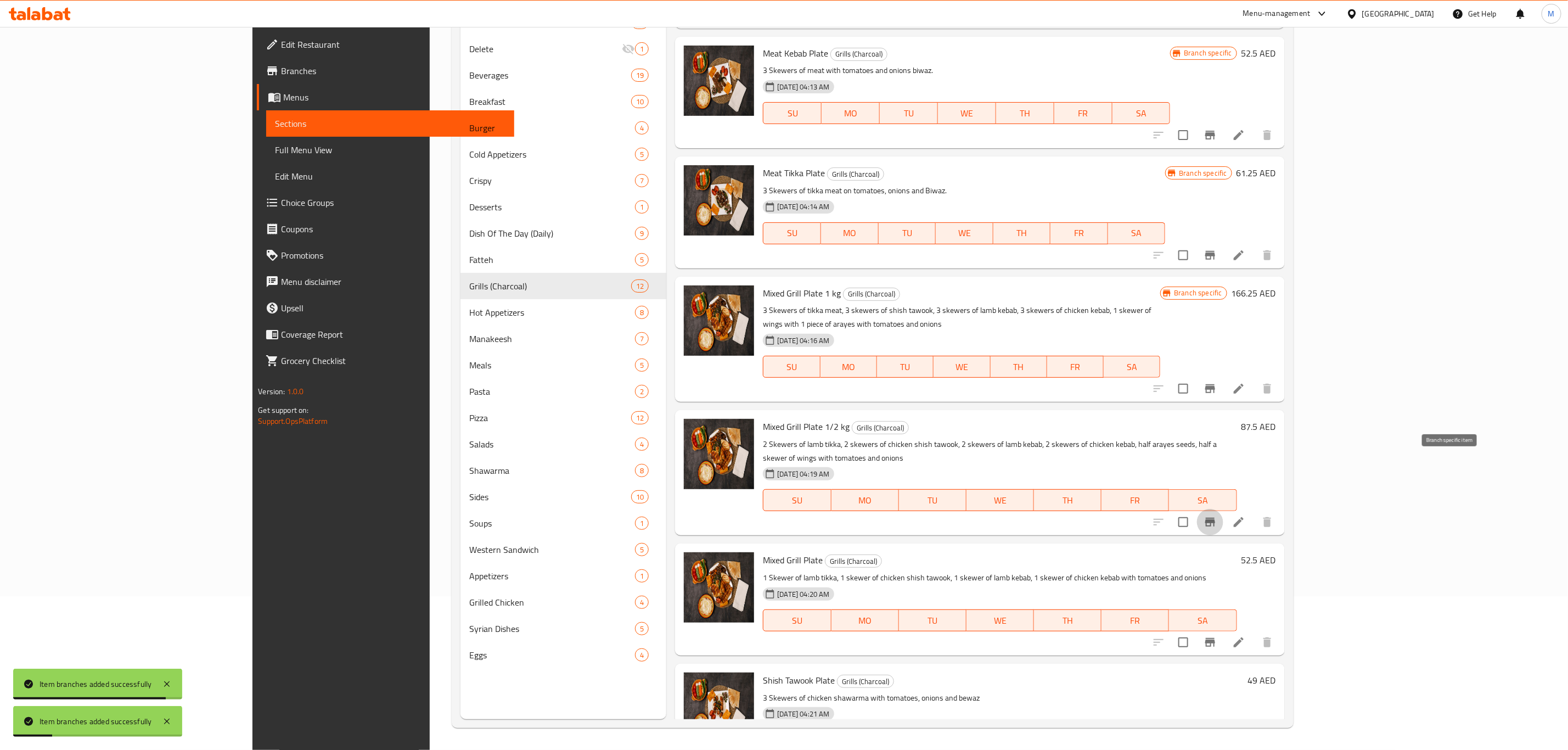
click at [1223, 509] on button "Branch-specific-item" at bounding box center [1210, 522] width 26 height 26
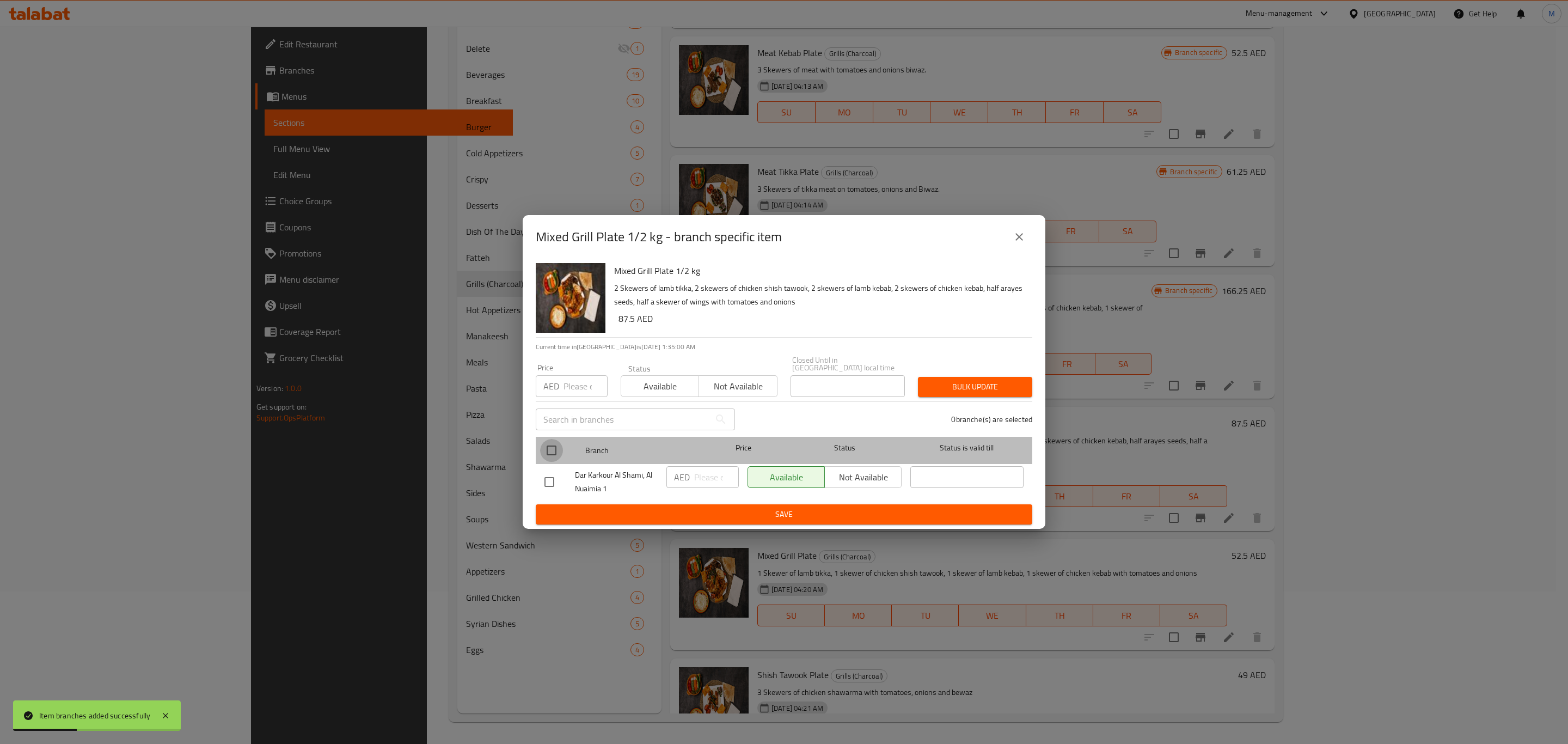
click at [546, 449] on input "checkbox" at bounding box center [552, 450] width 23 height 23
checkbox input "true"
click at [695, 477] on input "number" at bounding box center [716, 477] width 45 height 22
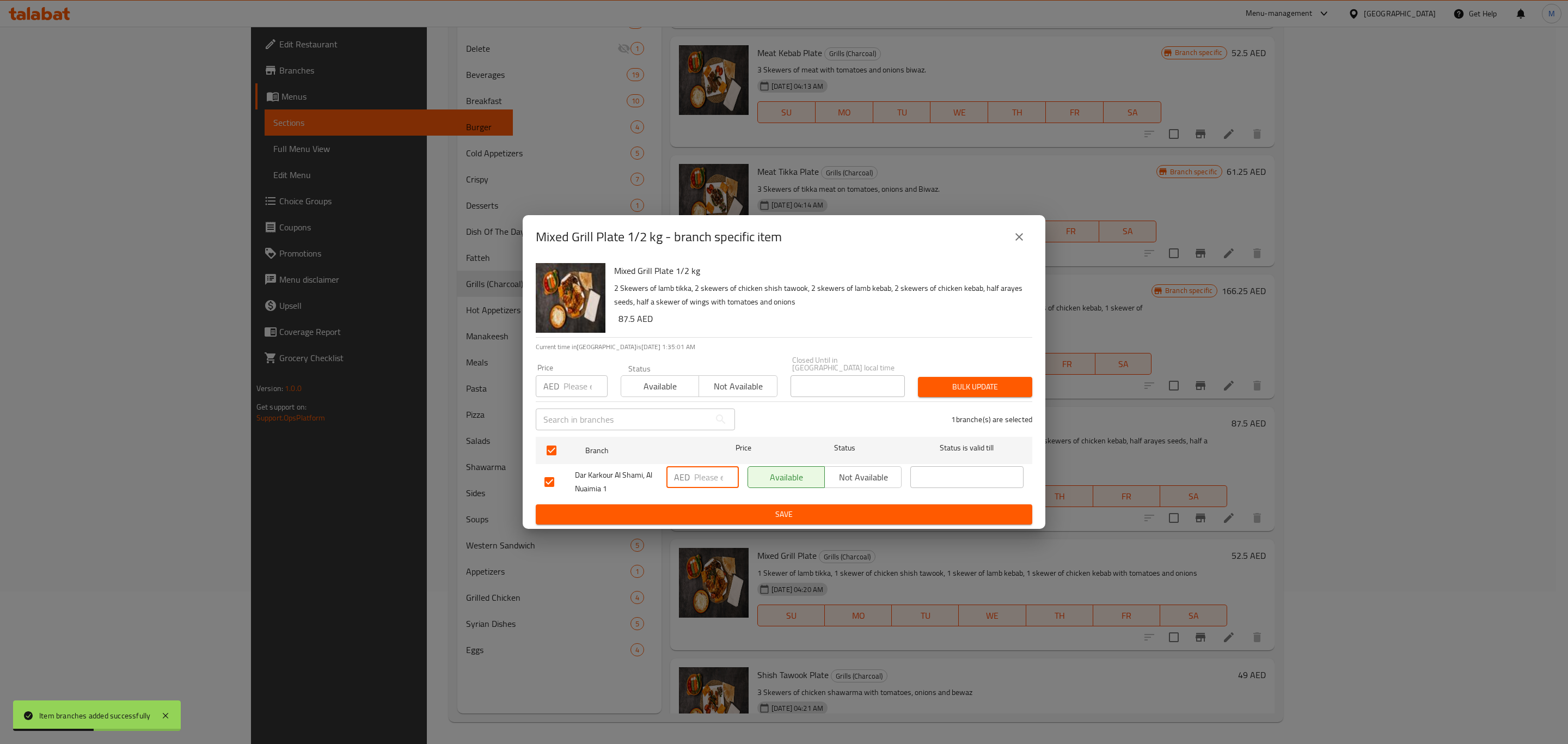
paste input "87.5"
type input "87.5"
click at [712, 505] on button "Save" at bounding box center [784, 514] width 497 height 20
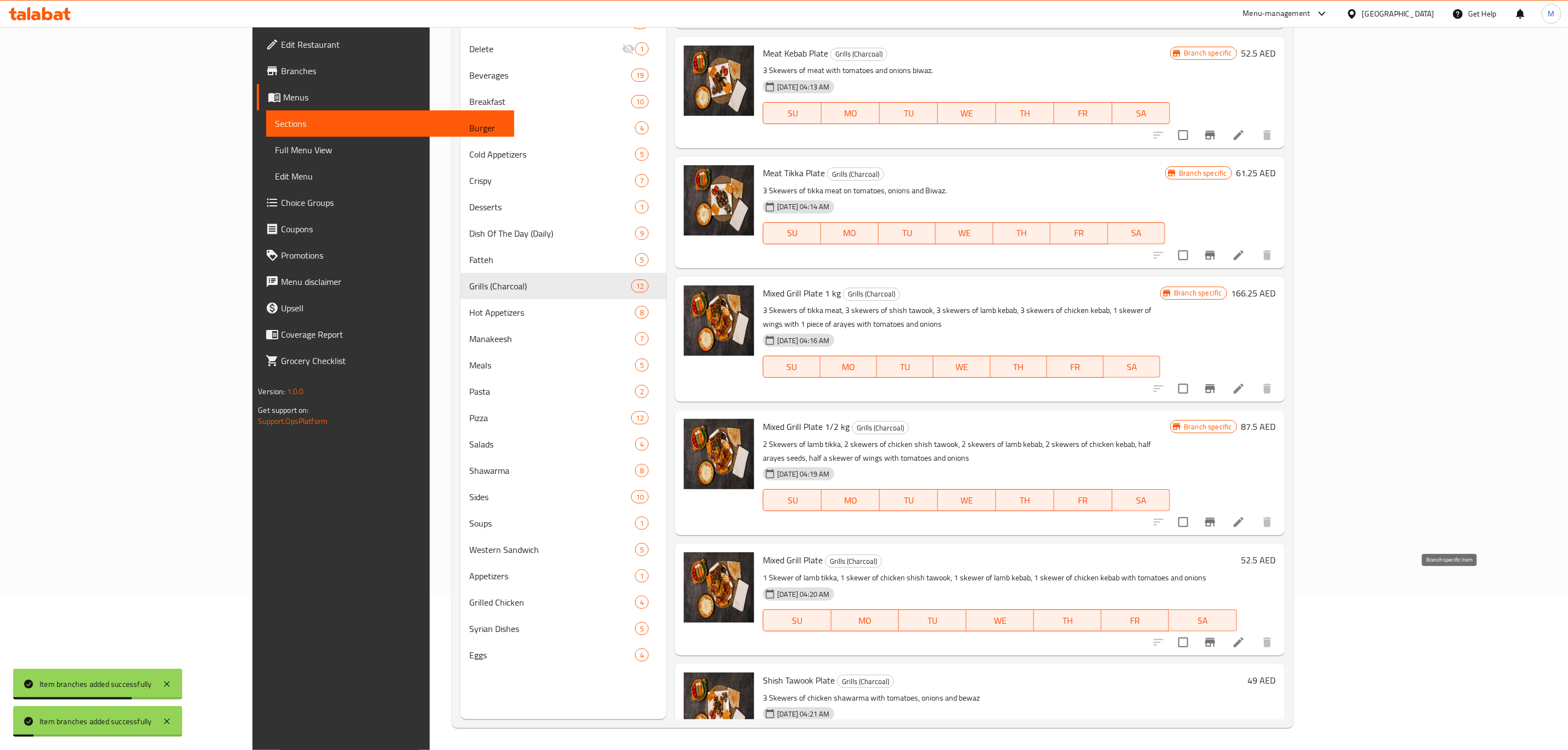
click at [1217, 635] on icon "Branch-specific-item" at bounding box center [1210, 642] width 13 height 13
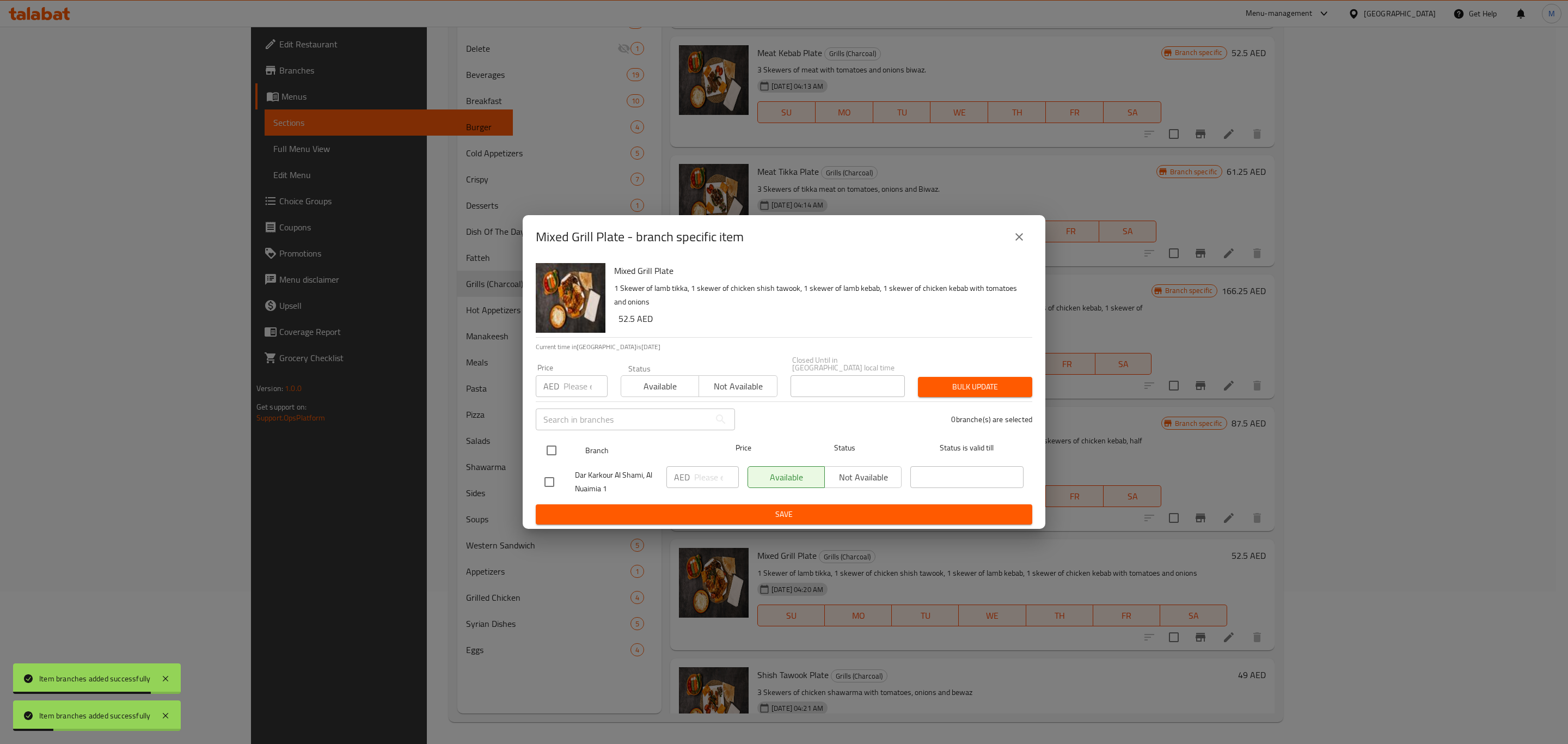
click at [556, 443] on input "checkbox" at bounding box center [552, 450] width 23 height 23
checkbox input "true"
click at [708, 481] on input "number" at bounding box center [716, 477] width 45 height 22
paste input "52.5"
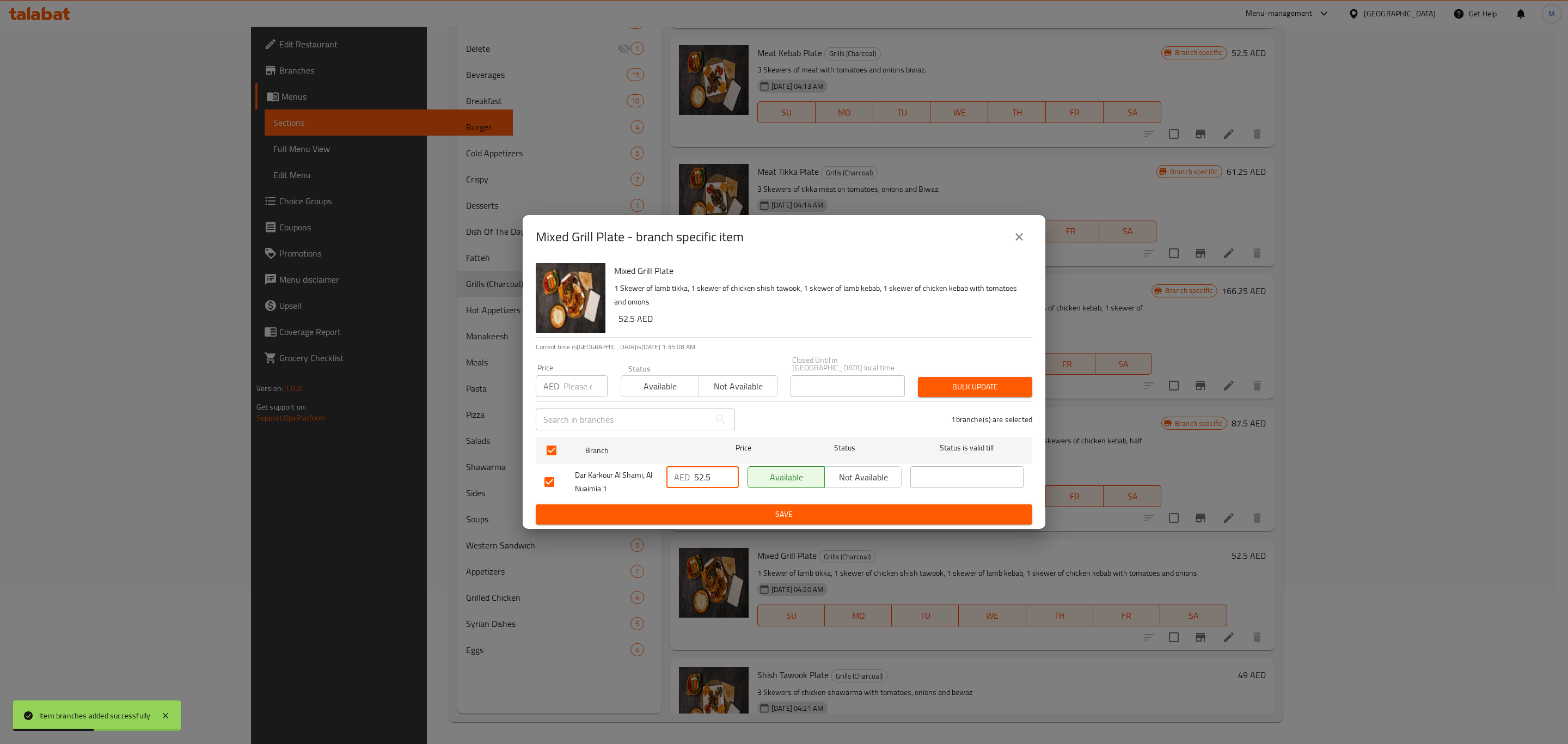
type input "52.5"
click at [704, 517] on span "Save" at bounding box center [784, 514] width 479 height 13
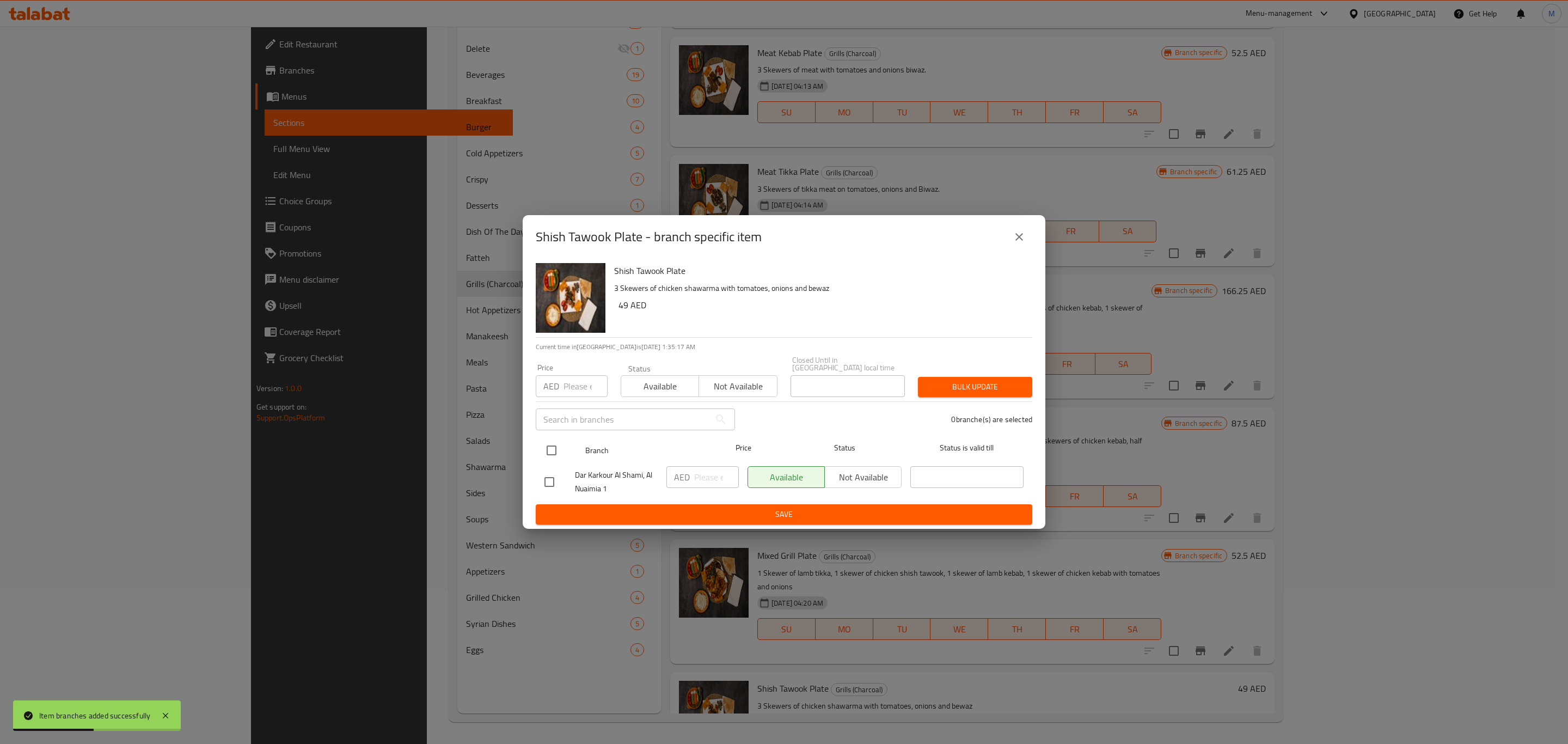
click at [552, 457] on input "checkbox" at bounding box center [552, 450] width 23 height 23
checkbox input "true"
click at [696, 464] on div "AED ​" at bounding box center [703, 482] width 81 height 40
click at [708, 473] on input "number" at bounding box center [716, 477] width 45 height 22
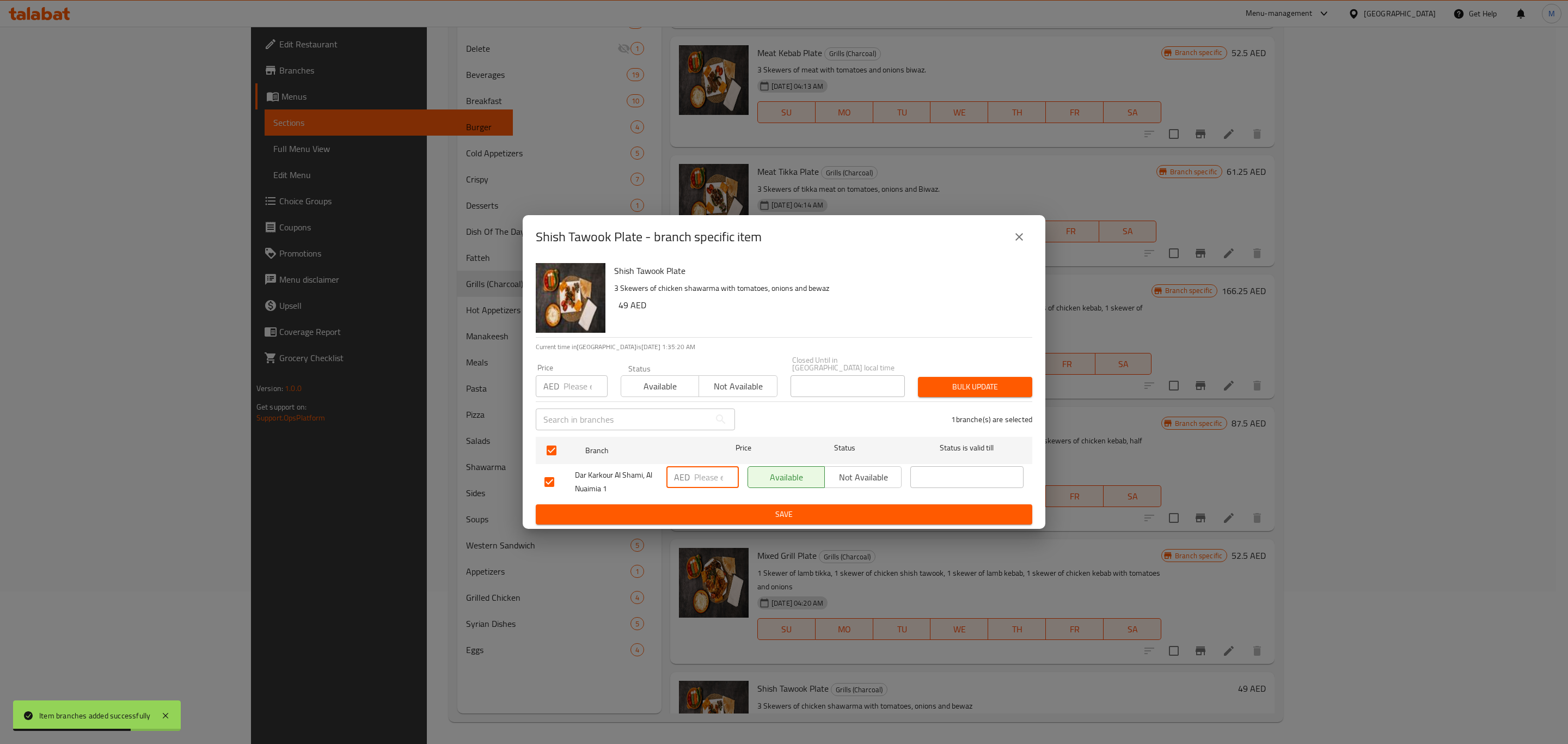
paste input "49"
type input "49"
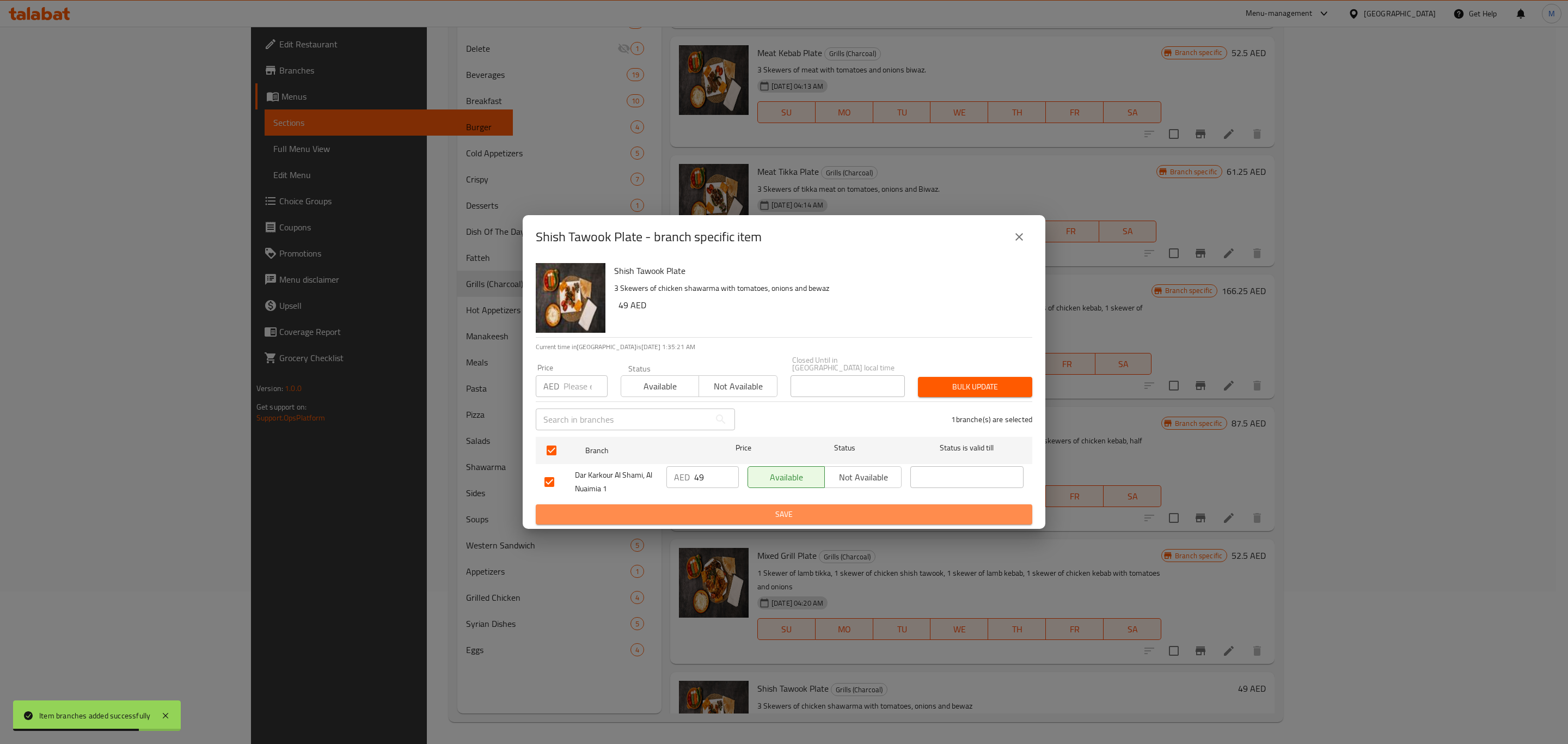
click at [745, 512] on span "Save" at bounding box center [784, 514] width 479 height 13
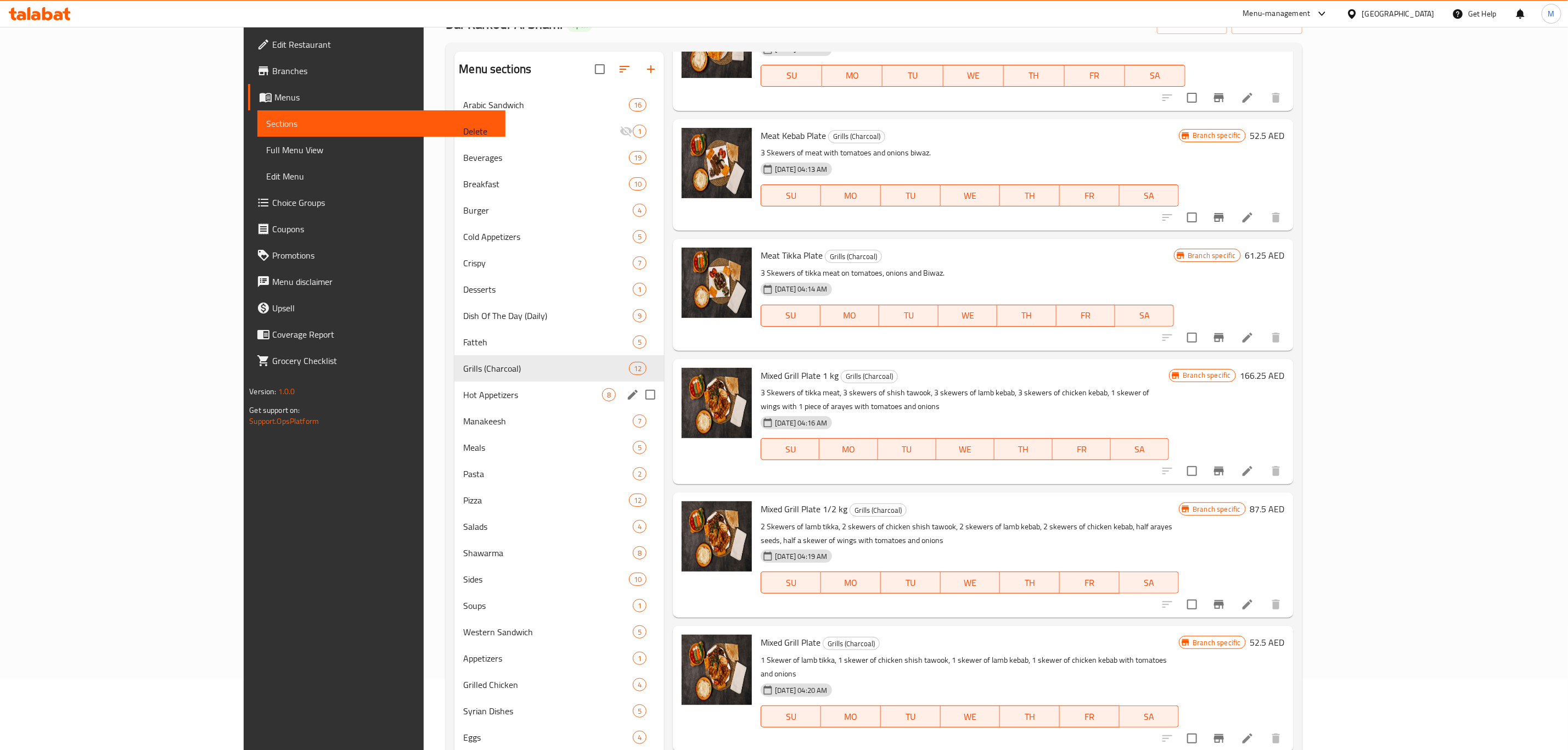
click at [463, 399] on span "Hot Appetizers" at bounding box center [532, 394] width 139 height 13
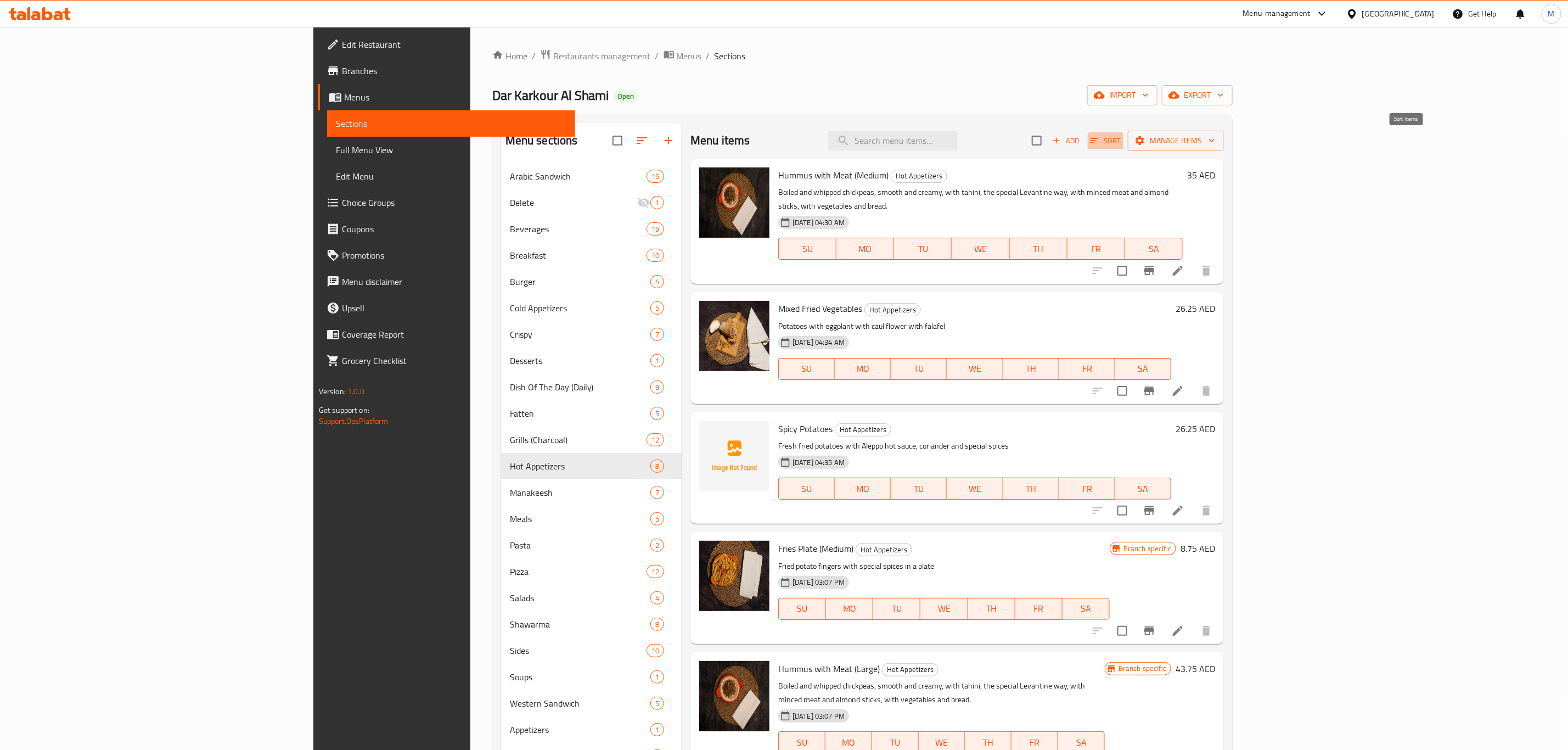
click at [1098, 142] on icon "button" at bounding box center [1094, 140] width 8 height 5
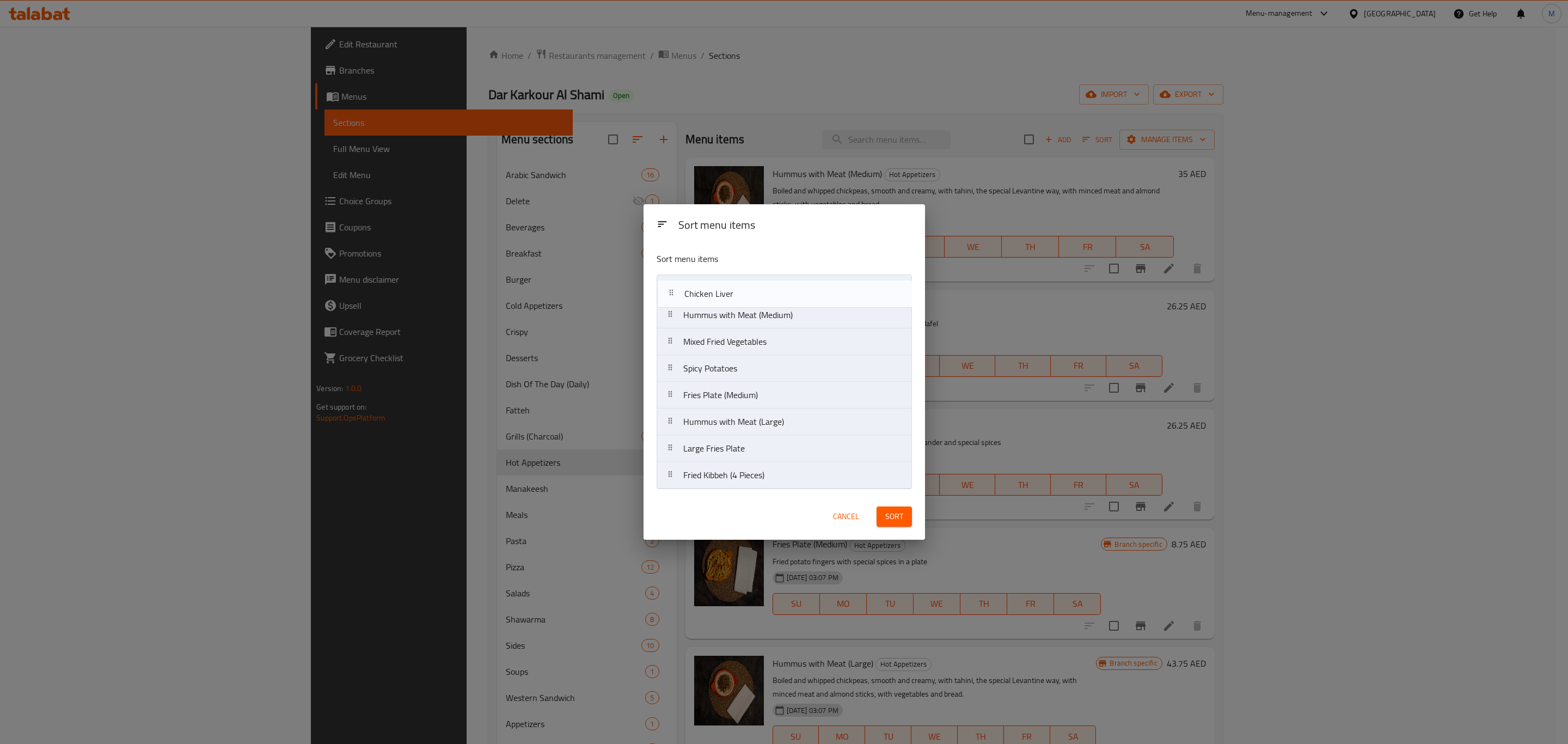
drag, startPoint x: 752, startPoint y: 457, endPoint x: 754, endPoint y: 291, distance: 166.0
click at [754, 291] on nav "Hummus with Meat (Medium) Mixed Fried Vegetables Spicy Potatoes Fries Plate (Me…" at bounding box center [784, 382] width 256 height 214
drag, startPoint x: 778, startPoint y: 403, endPoint x: 778, endPoint y: 314, distance: 89.0
click at [778, 314] on nav "Chicken Liver Hummus with Meat (Medium) Mixed Fried Vegetables Spicy Potatoes F…" at bounding box center [784, 382] width 256 height 214
drag, startPoint x: 760, startPoint y: 459, endPoint x: 784, endPoint y: 326, distance: 135.1
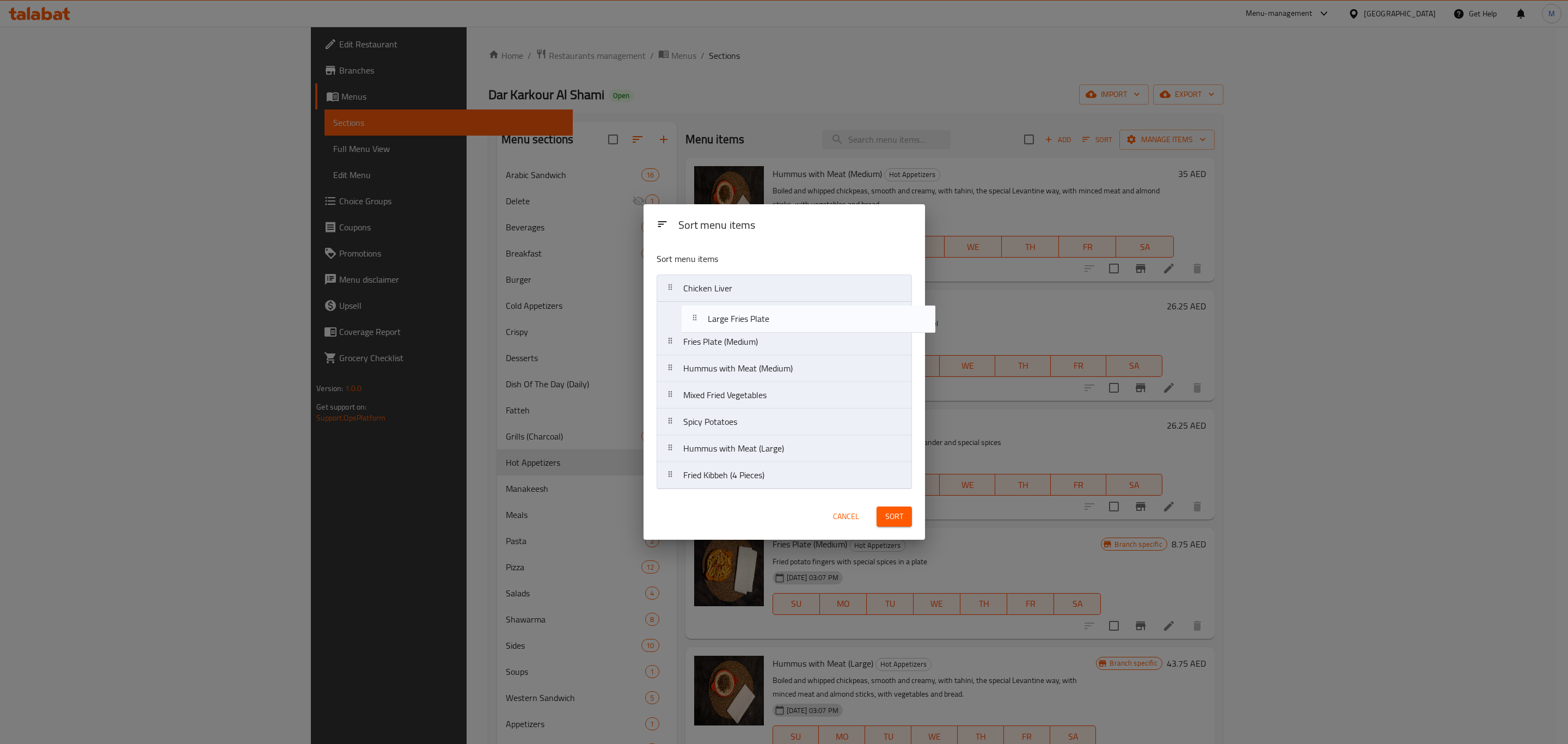
click at [784, 326] on nav "Chicken Liver Fries Plate (Medium) Hummus with Meat (Medium) Mixed Fried Vegeta…" at bounding box center [784, 382] width 256 height 214
drag, startPoint x: 768, startPoint y: 486, endPoint x: 773, endPoint y: 406, distance: 80.2
click at [773, 406] on nav "Chicken Liver Large Fries Plate Fries Plate (Medium) Hummus with Meat (Medium) …" at bounding box center [784, 382] width 256 height 214
drag, startPoint x: 811, startPoint y: 478, endPoint x: 824, endPoint y: 366, distance: 112.8
click at [824, 366] on nav "Chicken Liver Large Fries Plate Fries Plate (Medium) Hummus with Meat (Medium) …" at bounding box center [784, 382] width 256 height 214
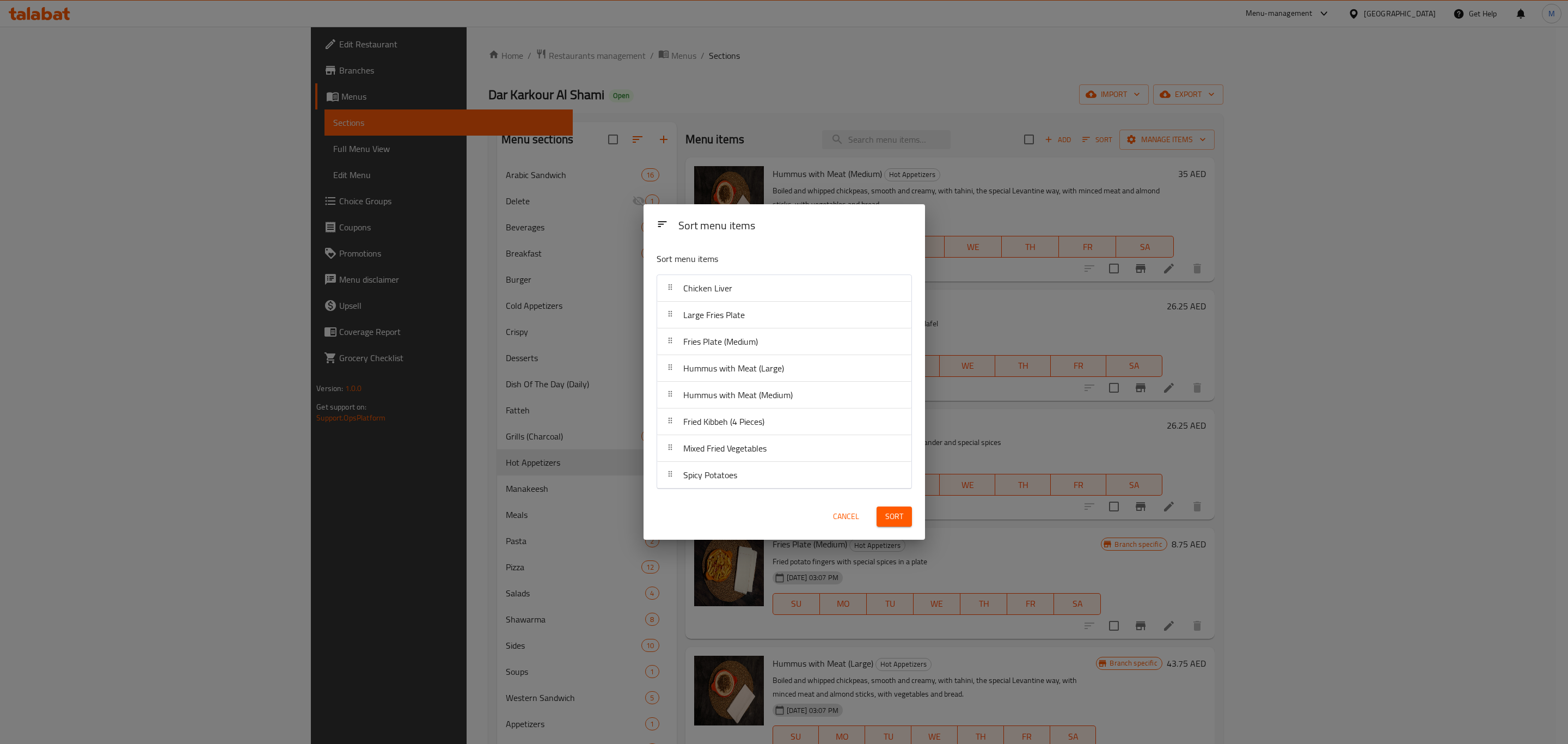
click at [904, 518] on button "Sort" at bounding box center [894, 516] width 35 height 20
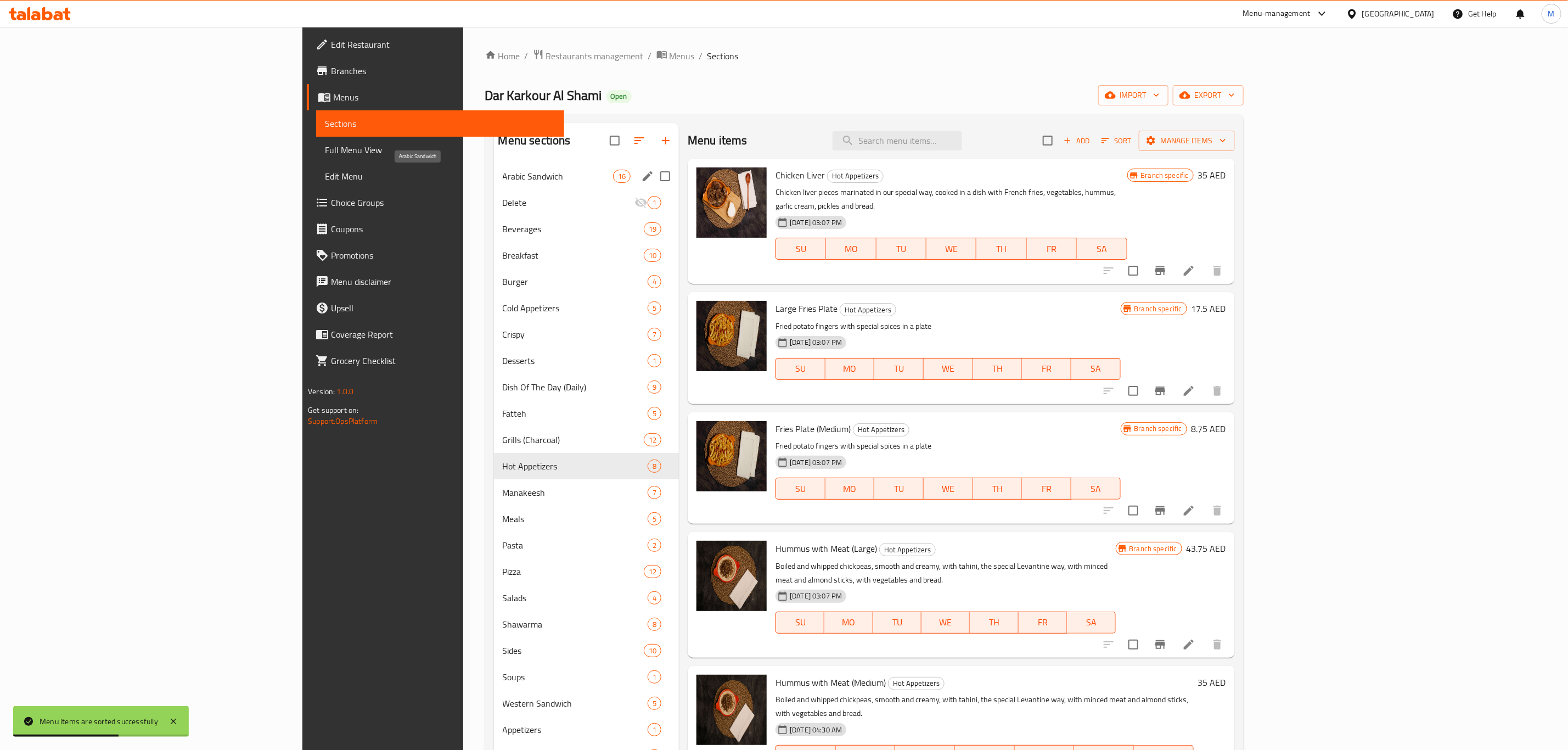
click at [504, 175] on span "Arabic Sandwich" at bounding box center [558, 176] width 110 height 13
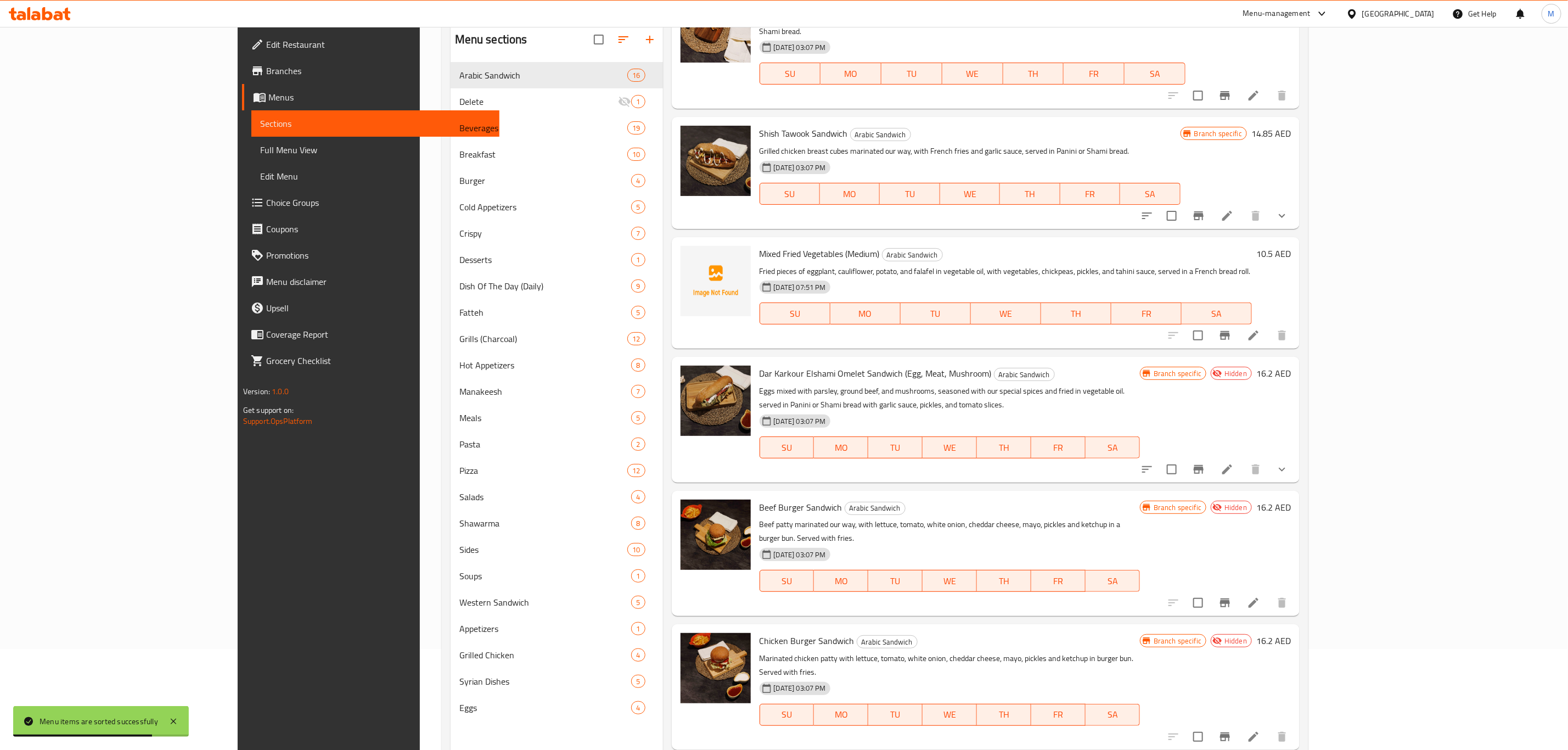
scroll to position [154, 0]
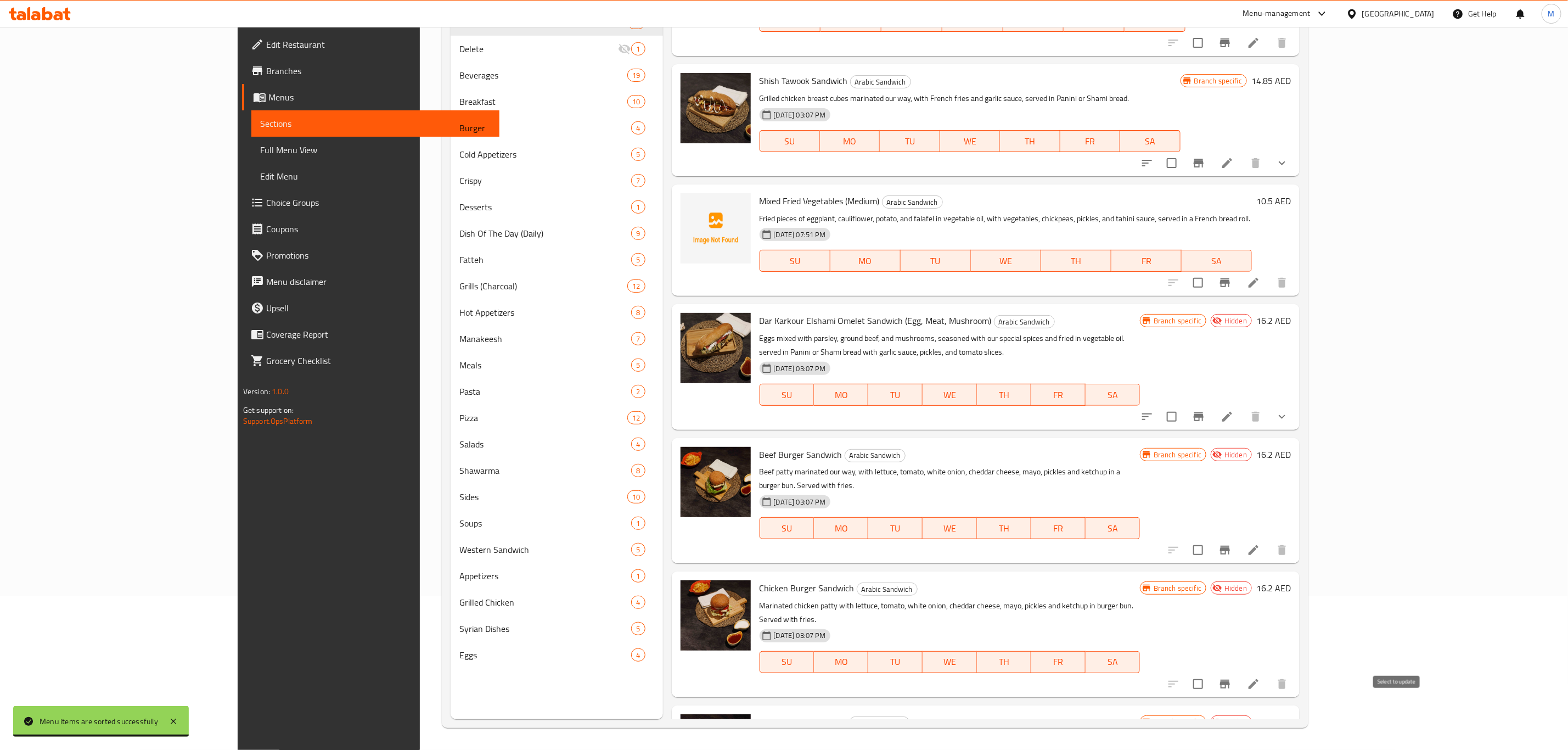
checkbox input "true"
click at [1210, 673] on input "checkbox" at bounding box center [1198, 684] width 23 height 23
checkbox input "true"
click at [1210, 539] on input "checkbox" at bounding box center [1198, 550] width 23 height 23
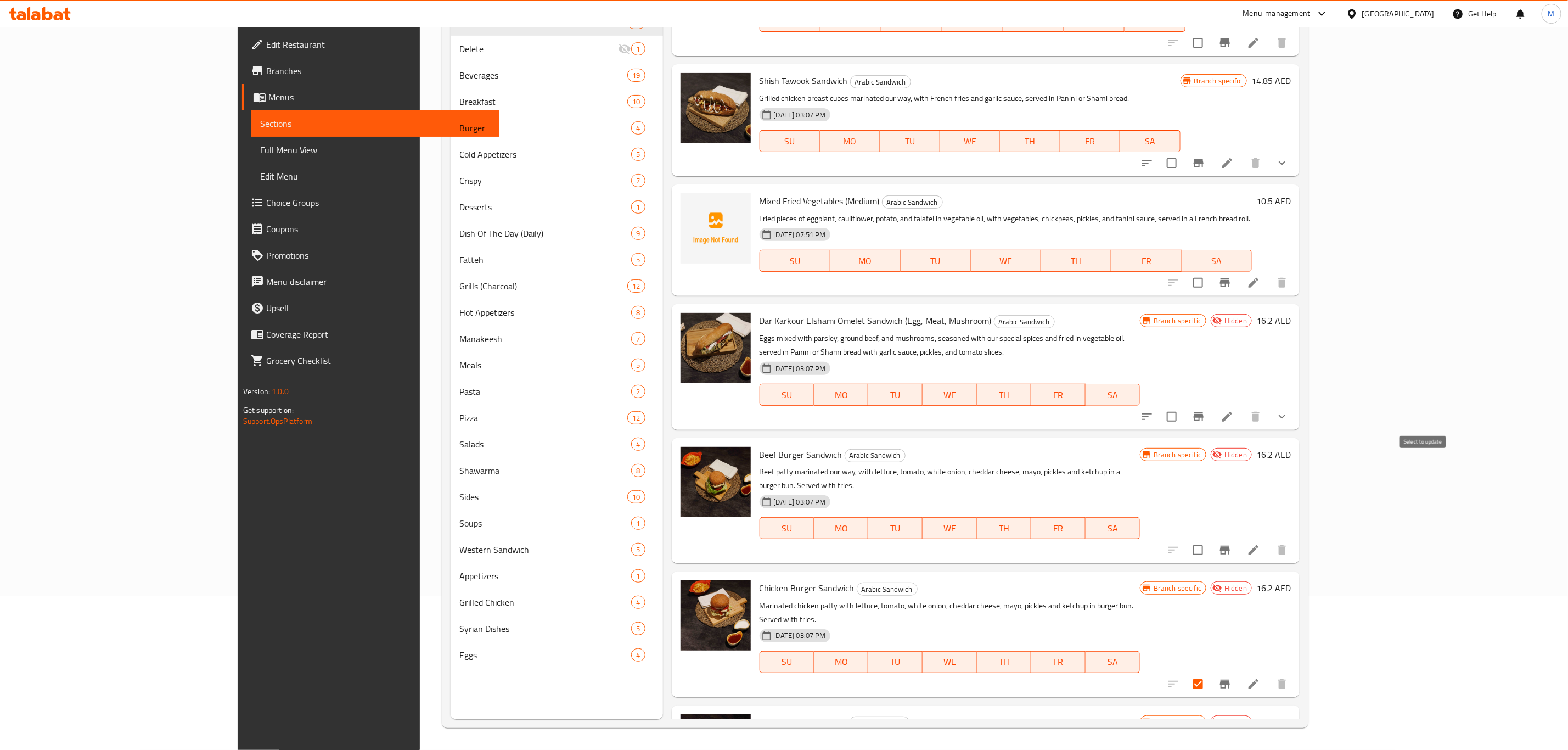
checkbox input "true"
click at [1183, 405] on input "checkbox" at bounding box center [1172, 417] width 23 height 23
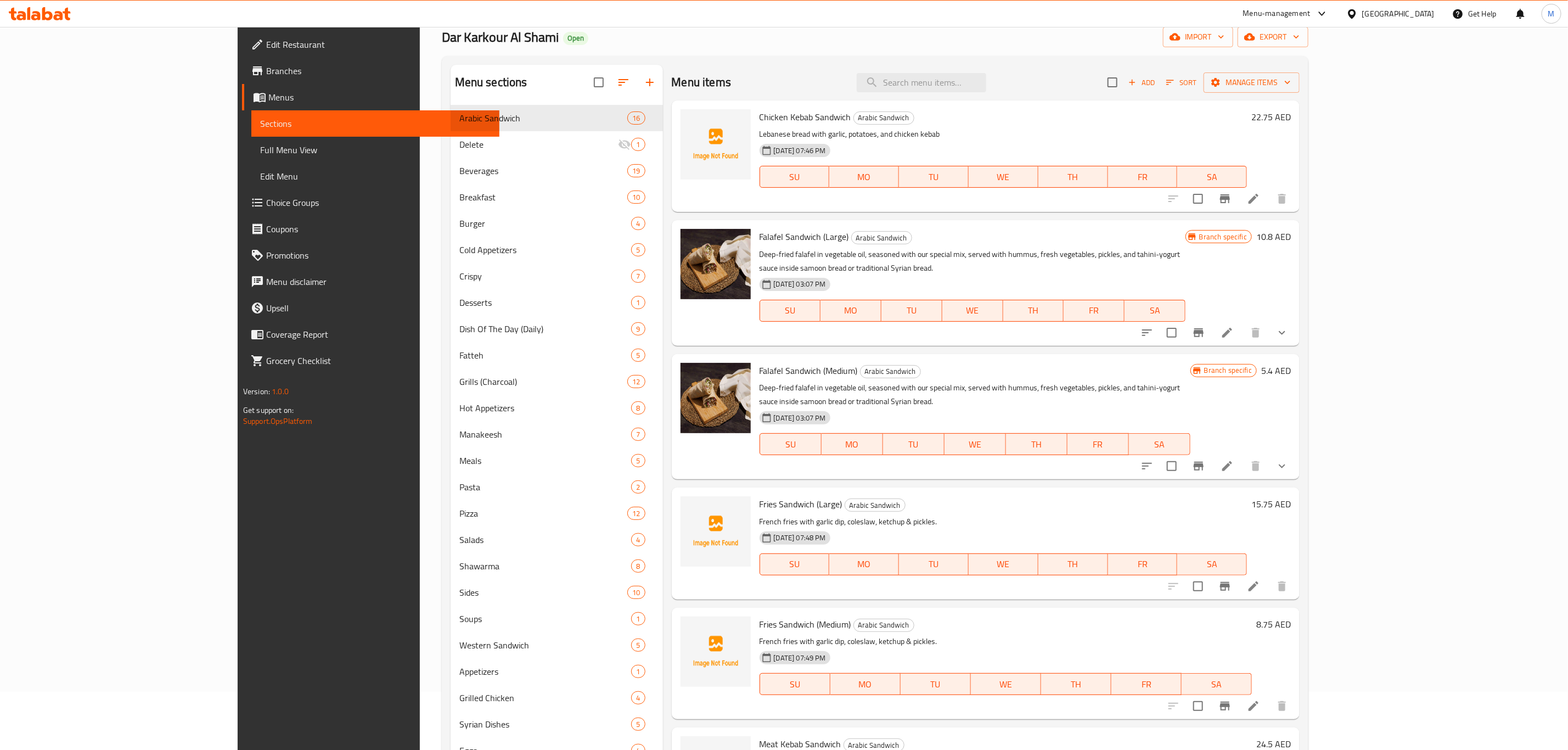
scroll to position [0, 0]
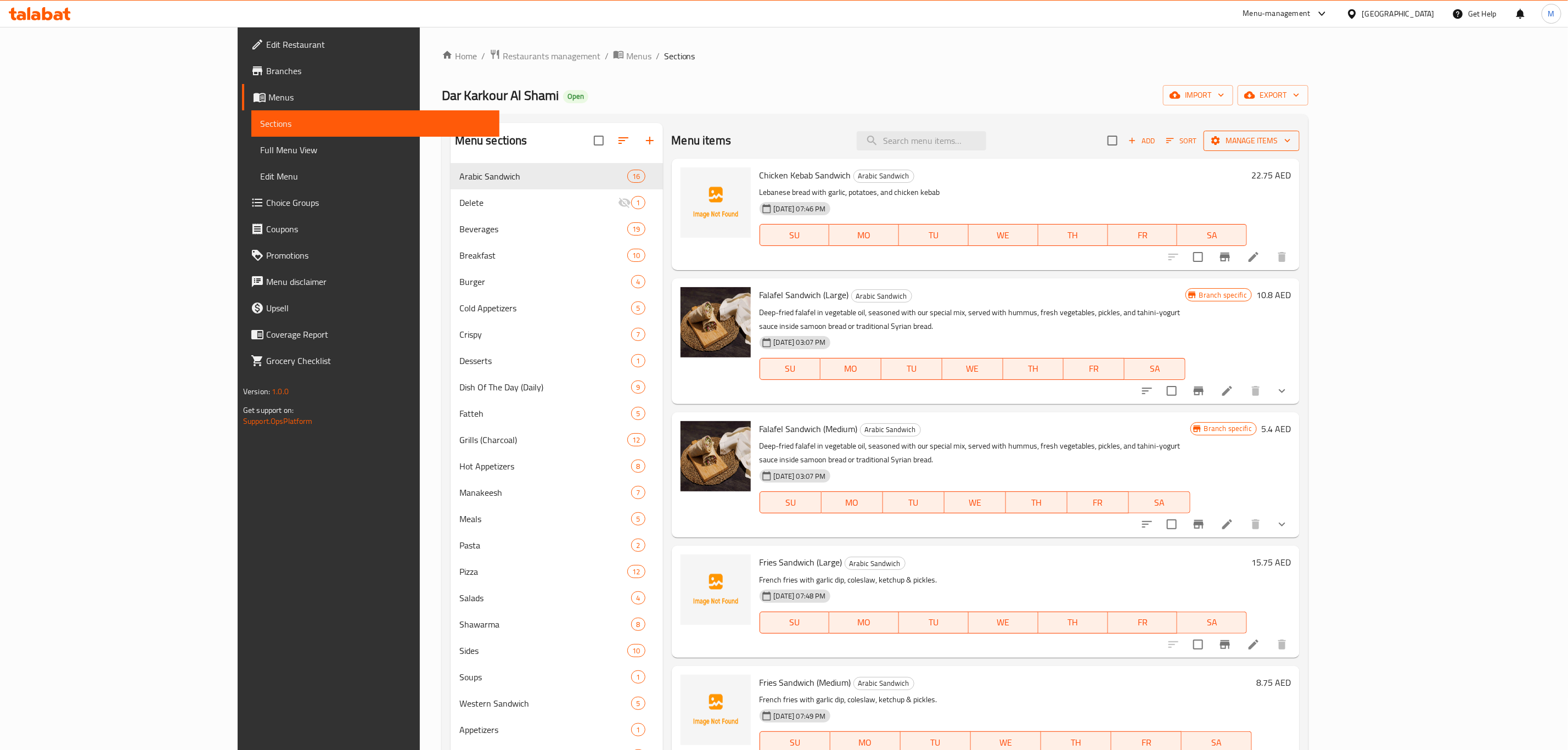
click at [1290, 134] on span "Manage items" at bounding box center [1252, 140] width 79 height 14
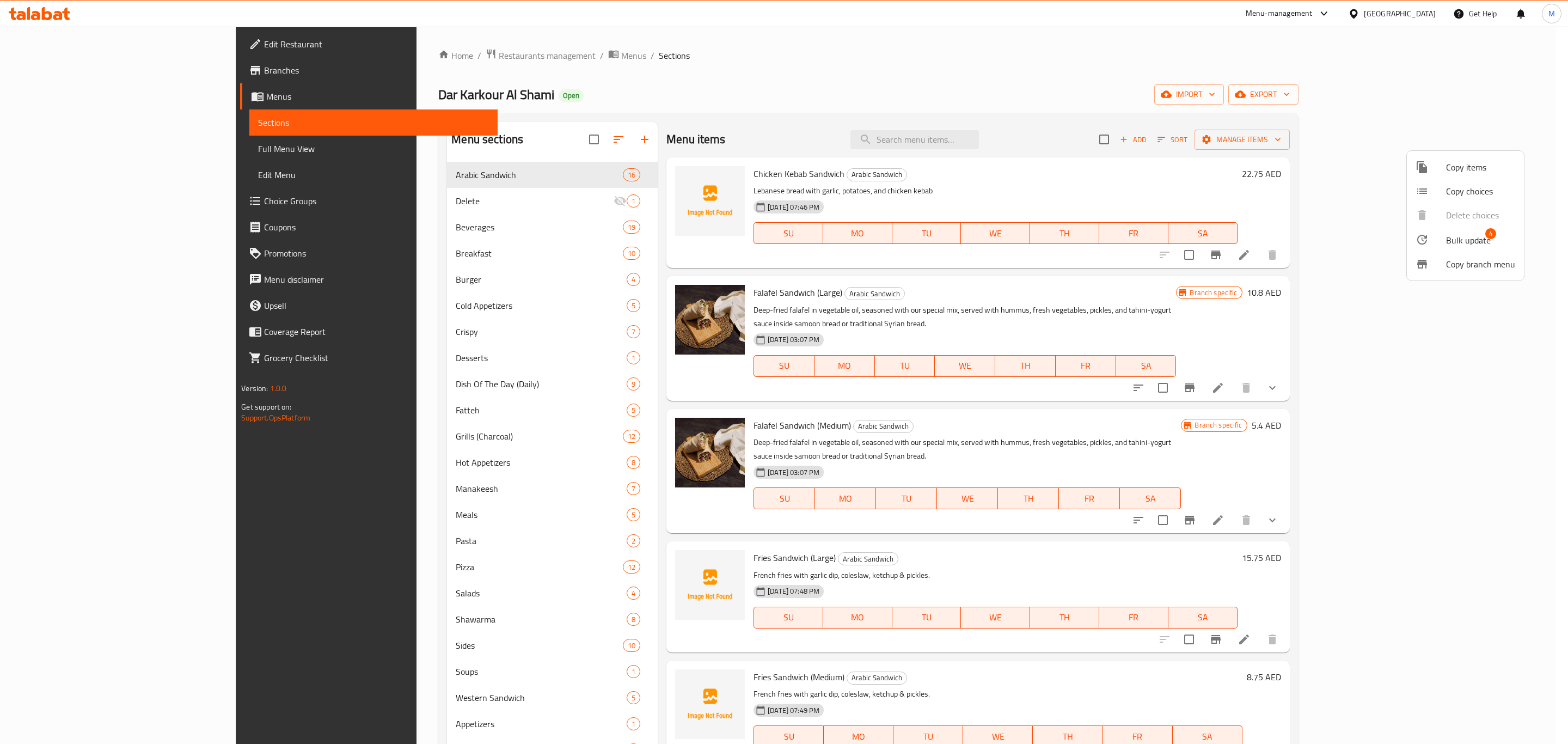
click at [1465, 231] on li "Bulk update 4" at bounding box center [1465, 239] width 117 height 25
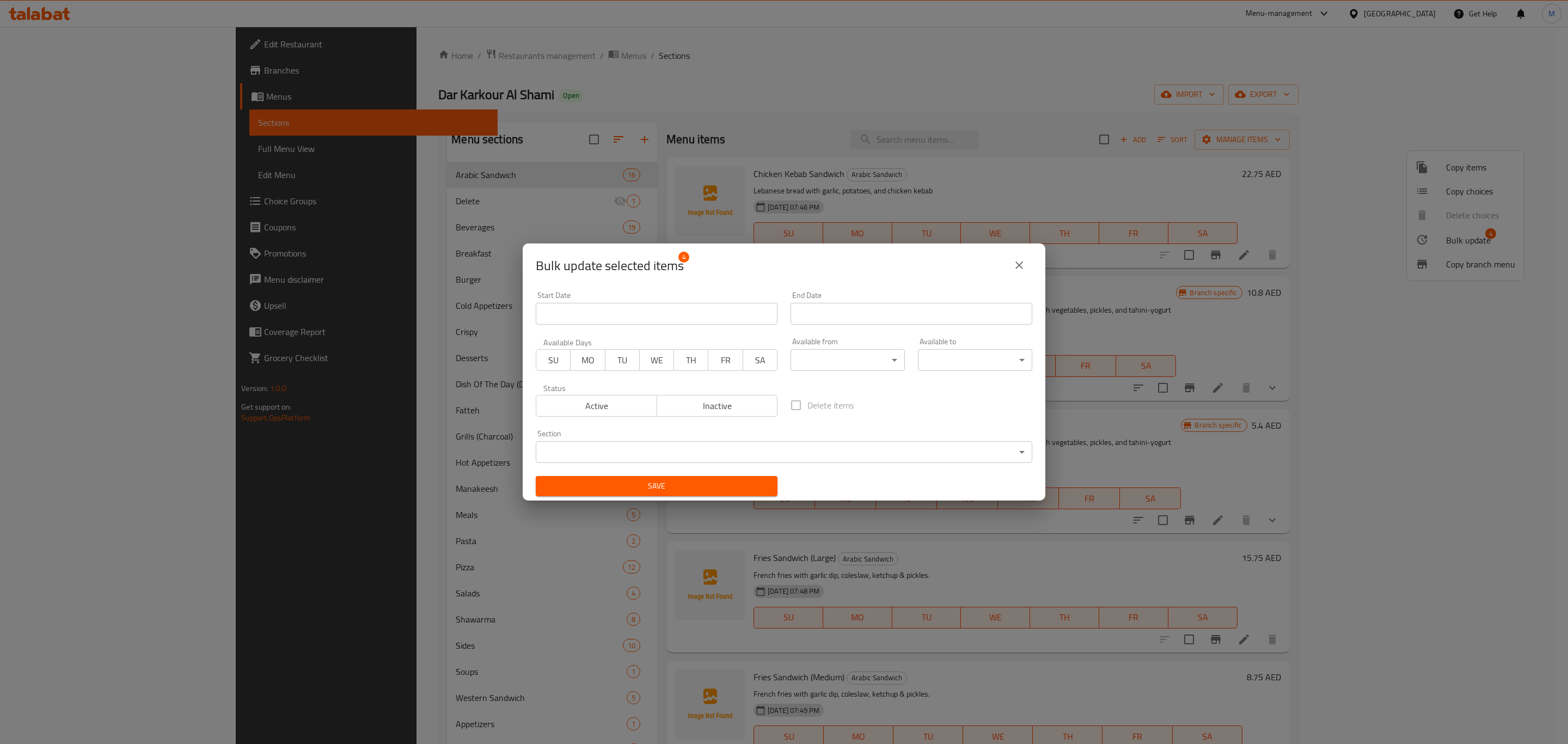
click at [782, 444] on body "​ Menu-management United Arab Emirates Get Help M Edit Restaurant Branches Menu…" at bounding box center [784, 385] width 1568 height 717
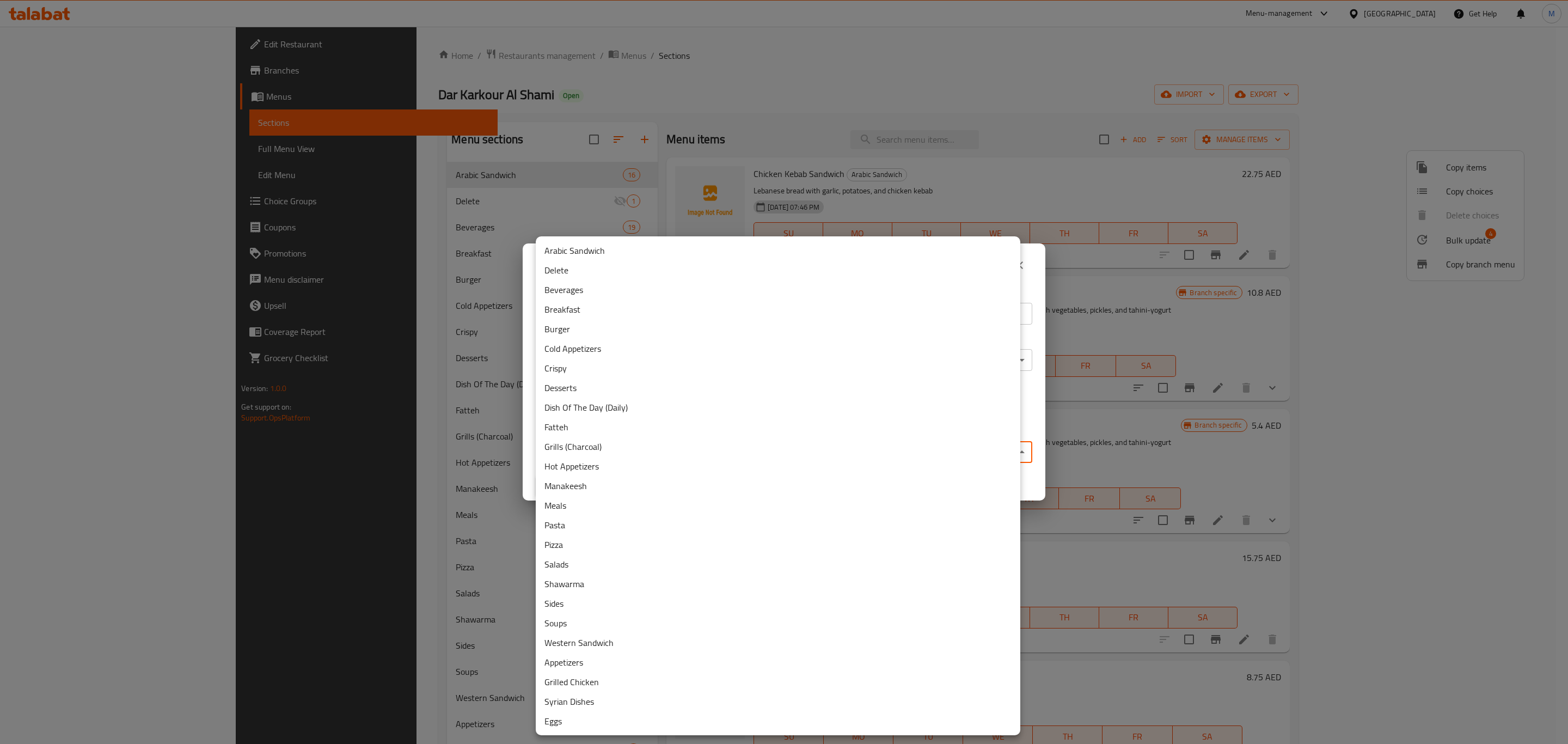
click at [608, 268] on li "Delete" at bounding box center [778, 270] width 485 height 20
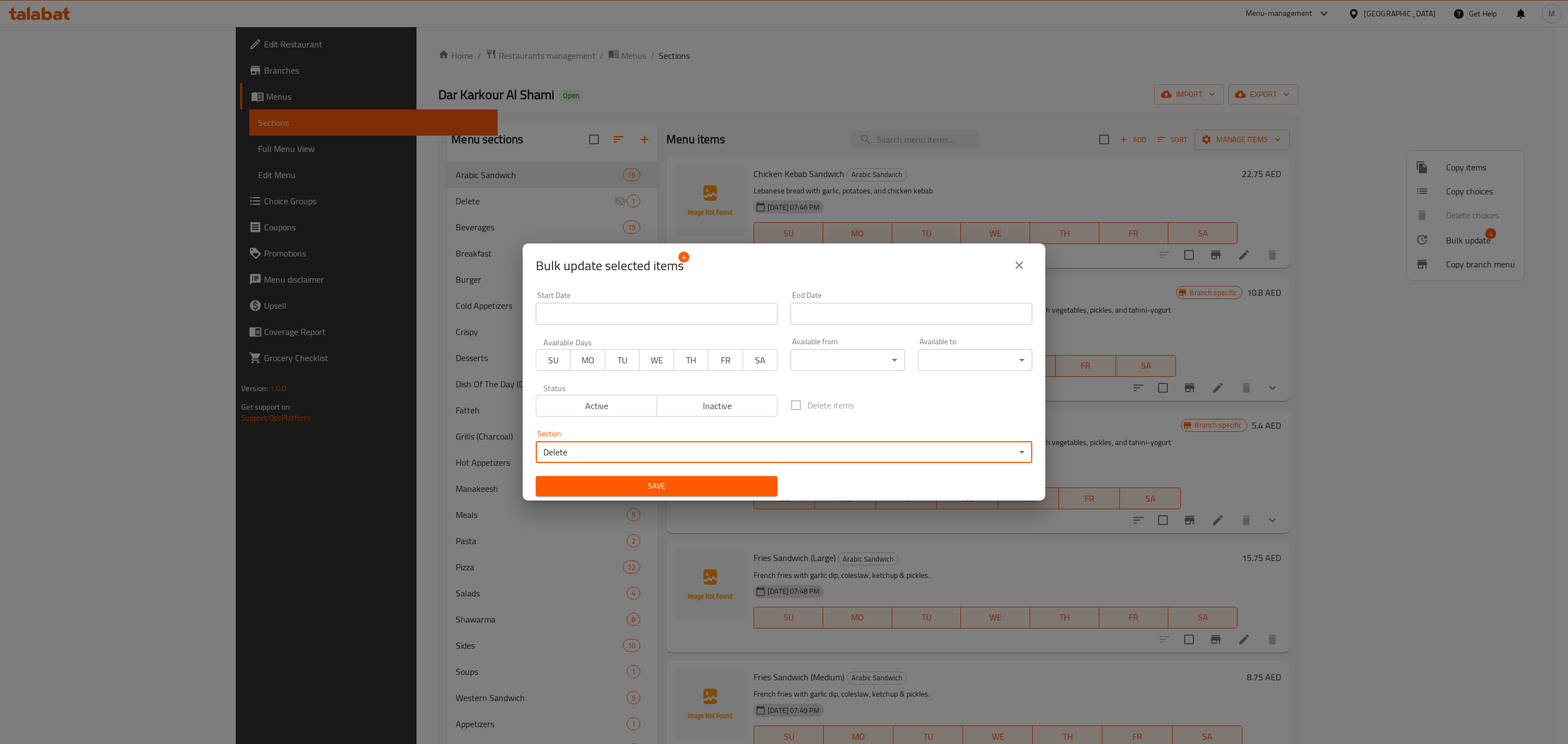
click span "Save"
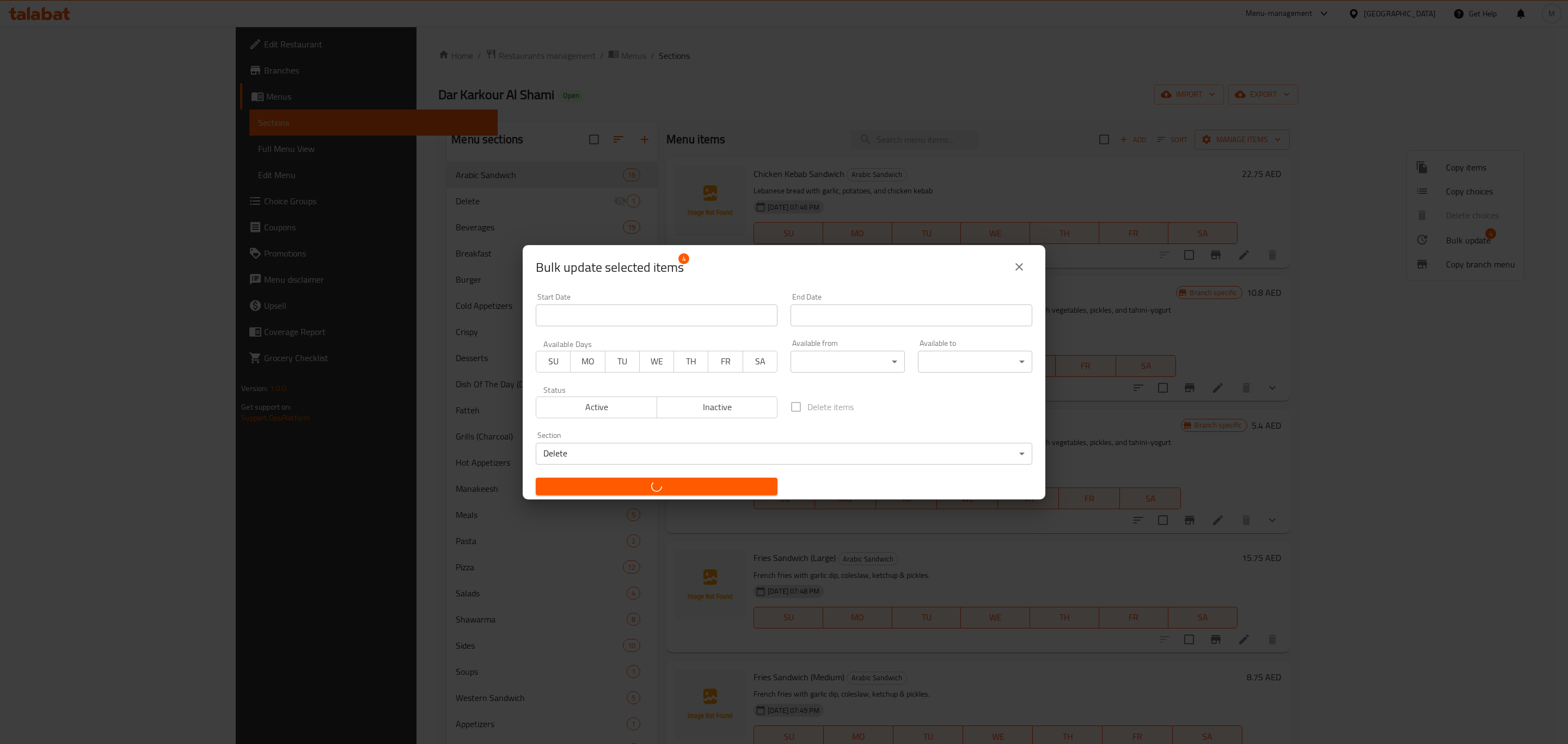
checkbox input "false"
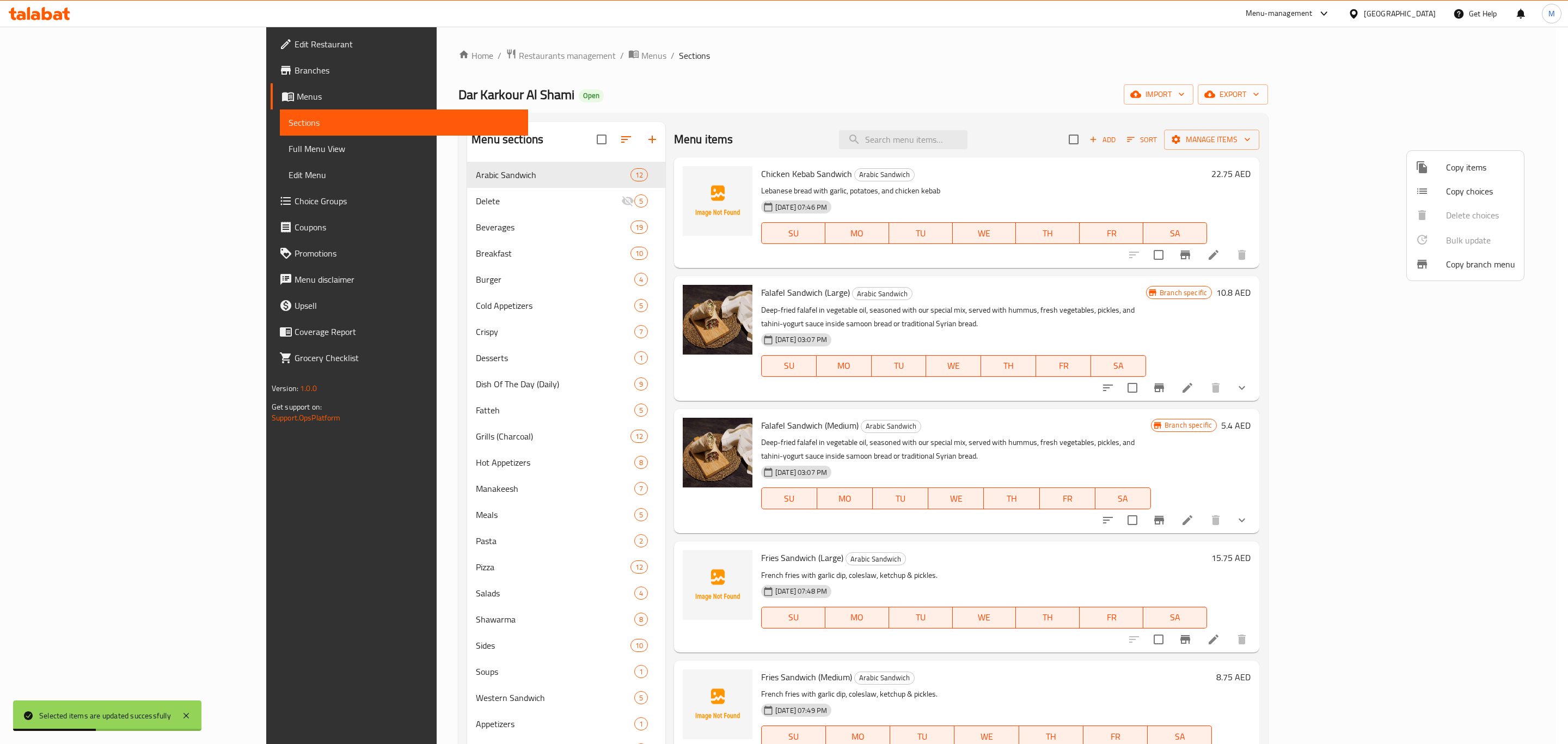
click div
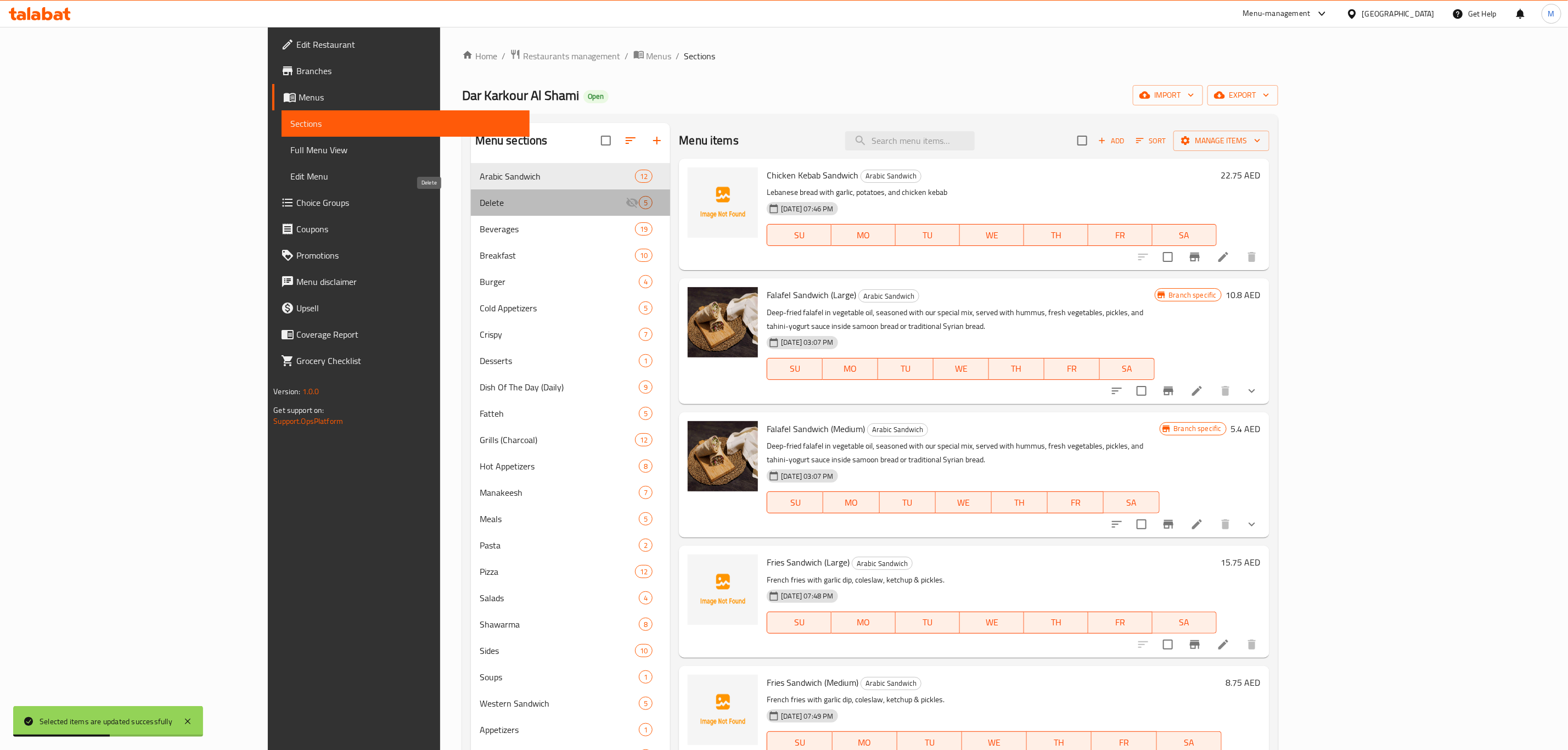
click span "Delete"
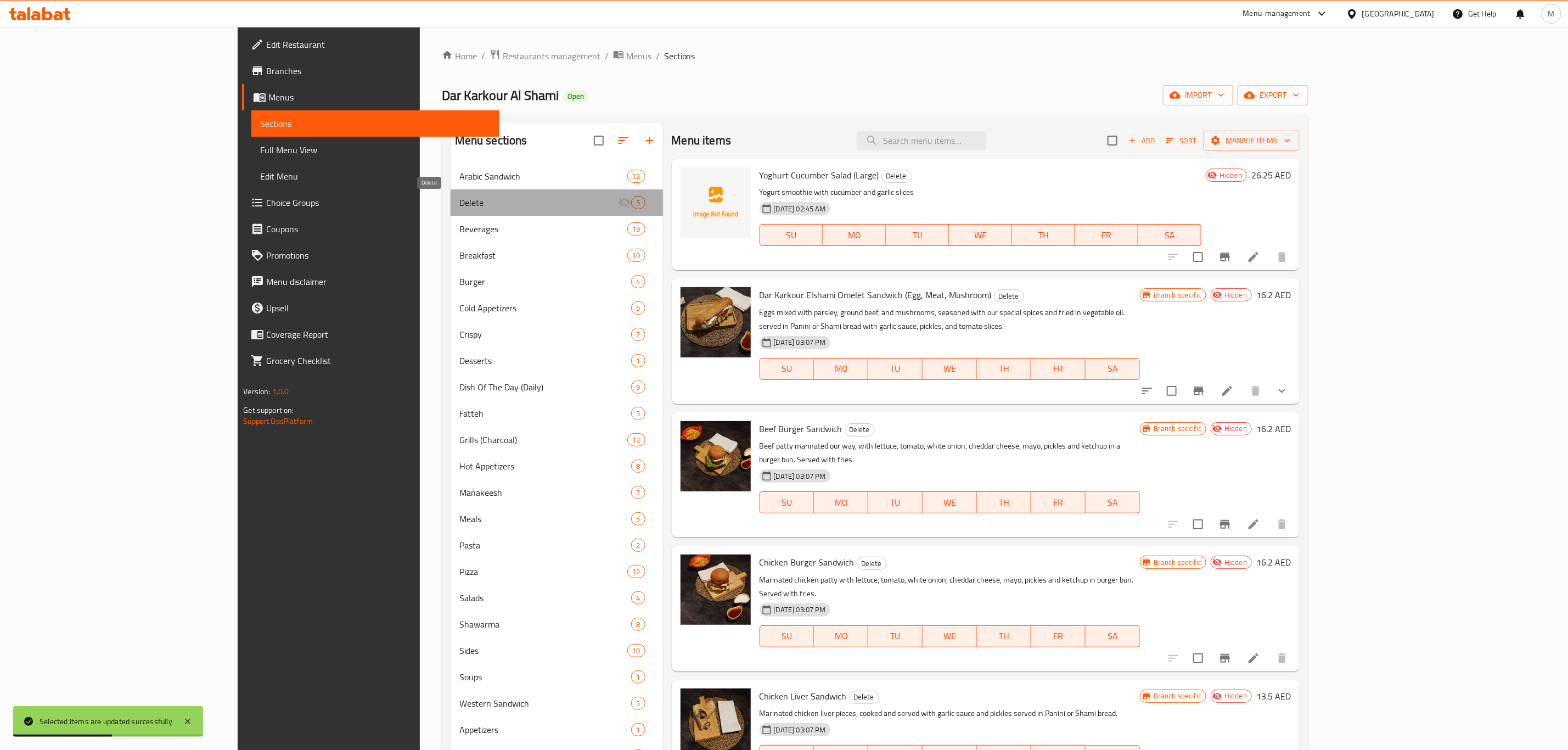
click span "Delete"
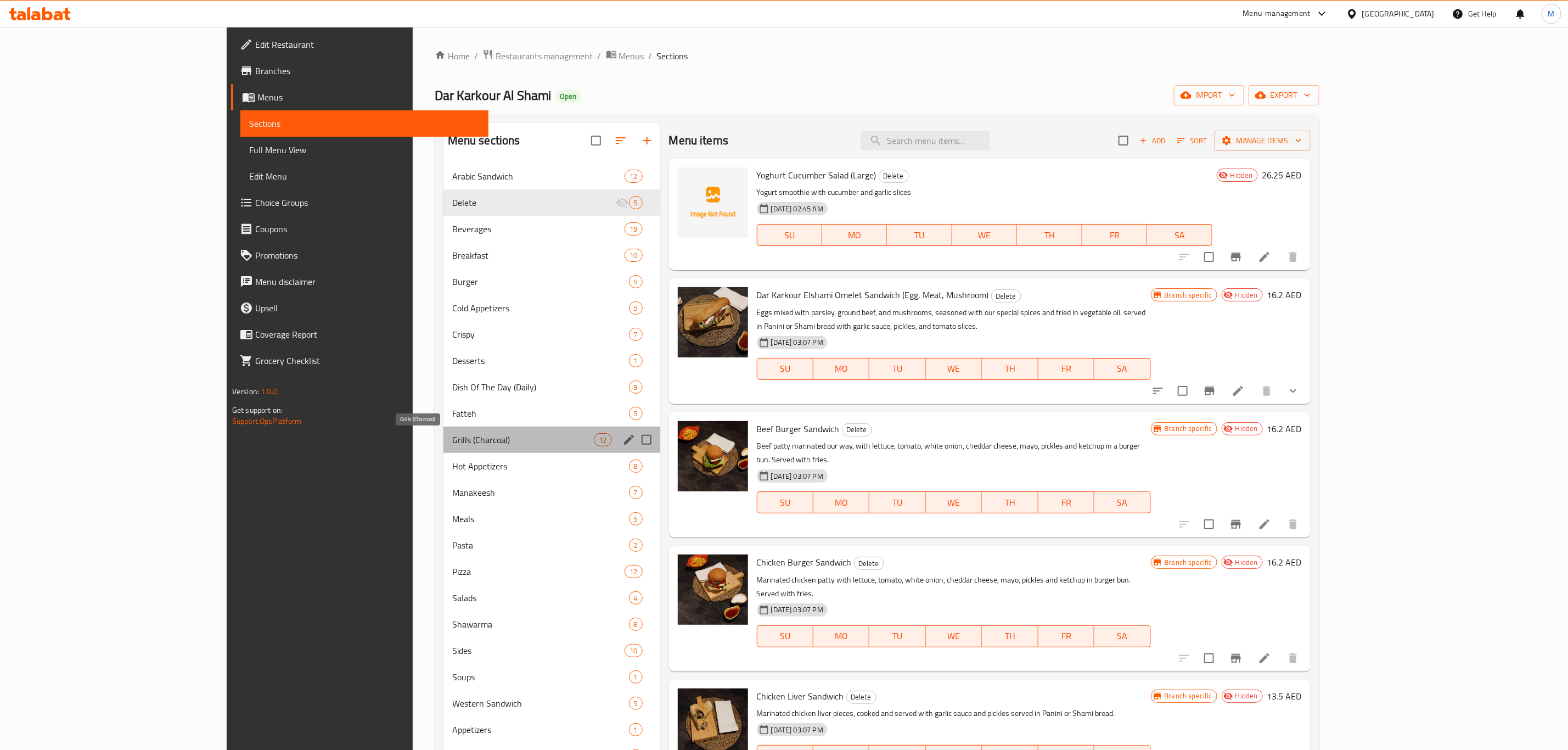
click span "Grills (Charcoal)"
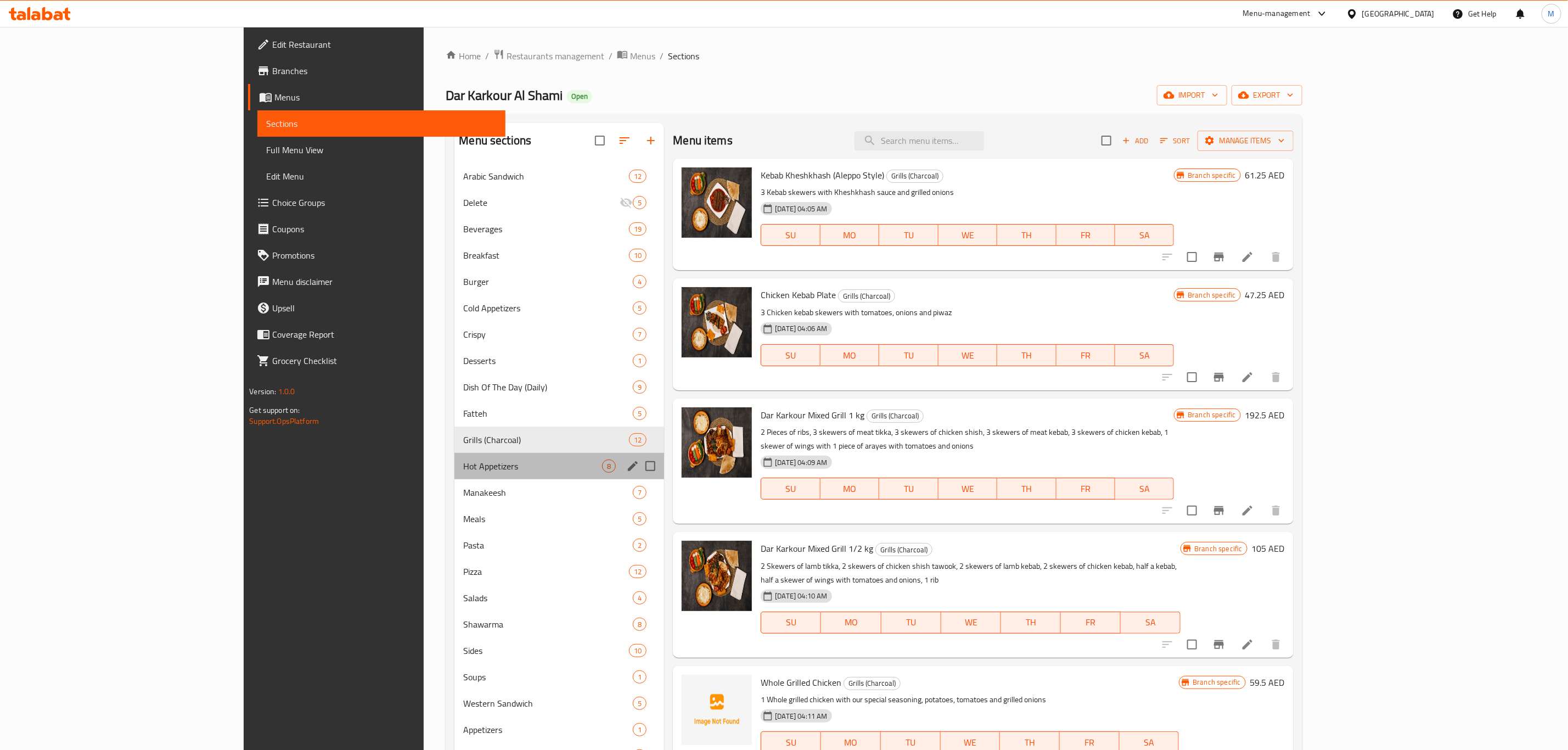
click div "Hot Appetizers 8"
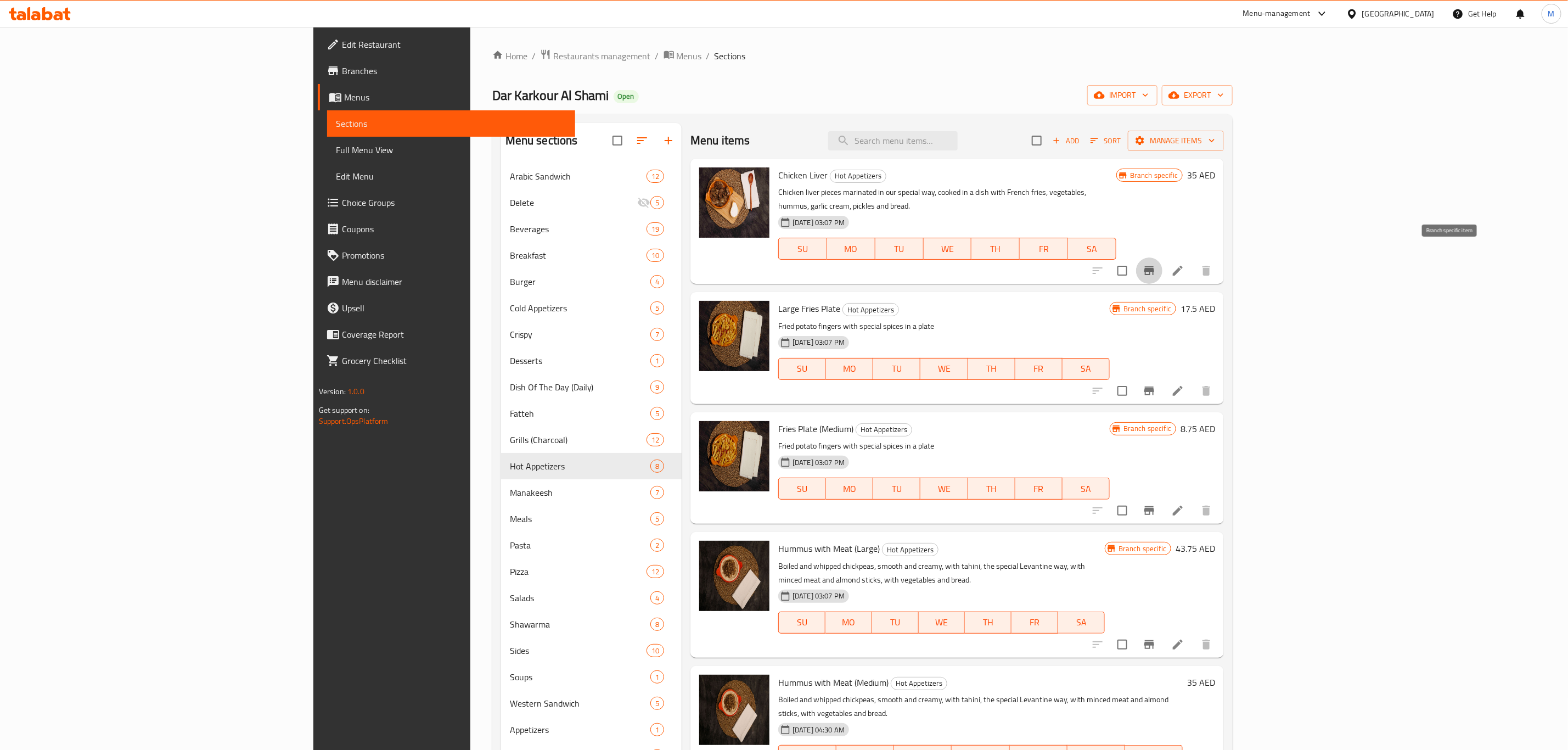
click icon "Branch-specific-item"
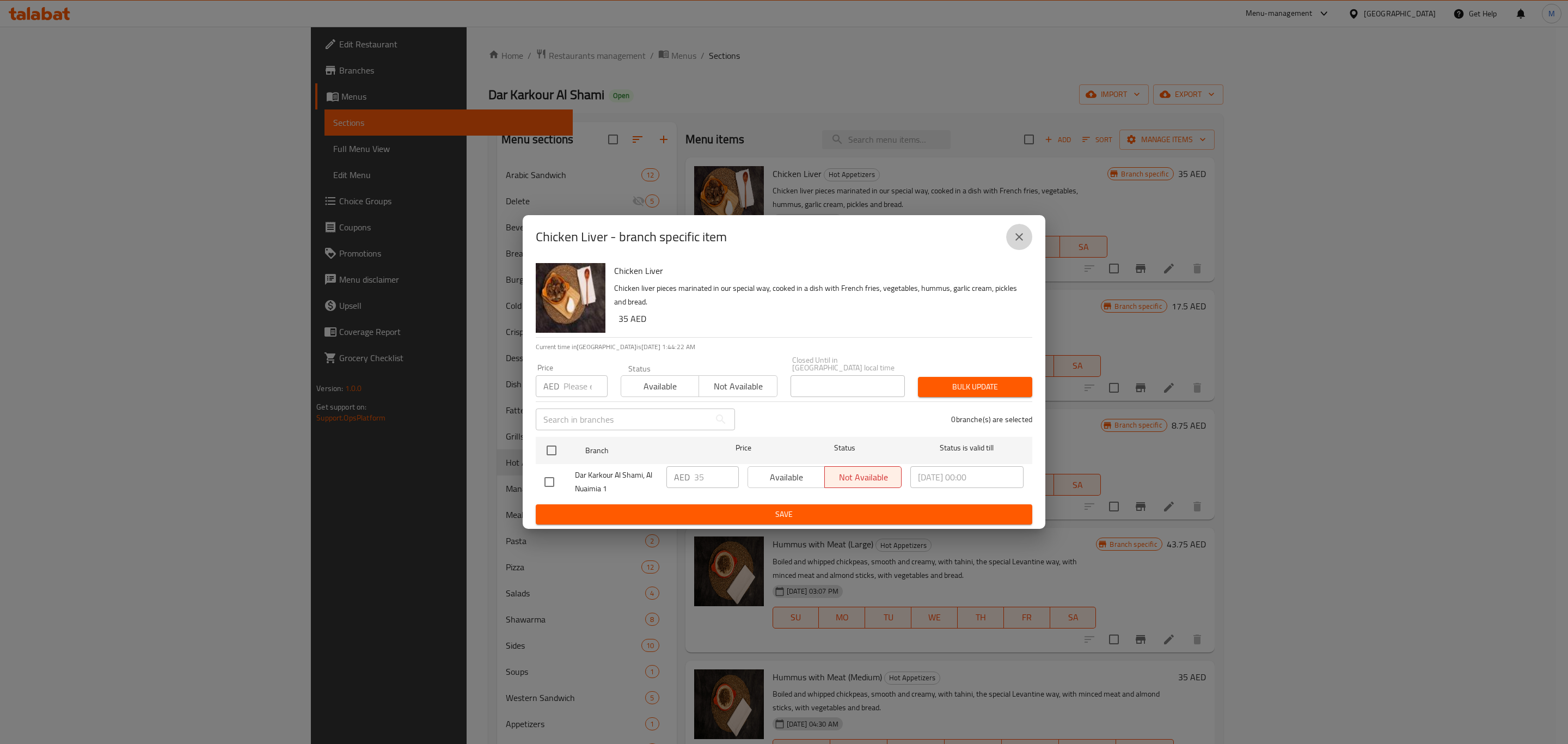
click button "close"
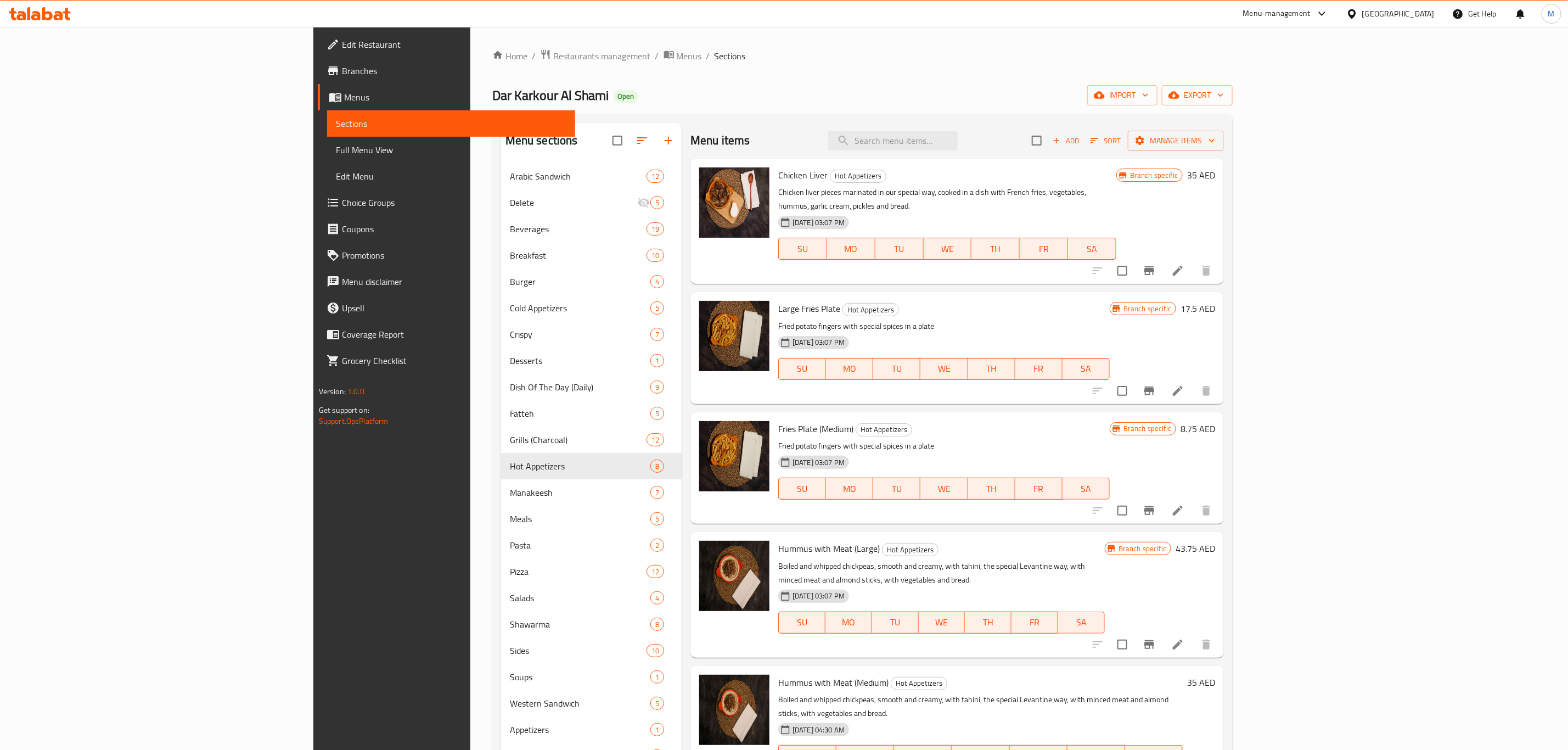
click li
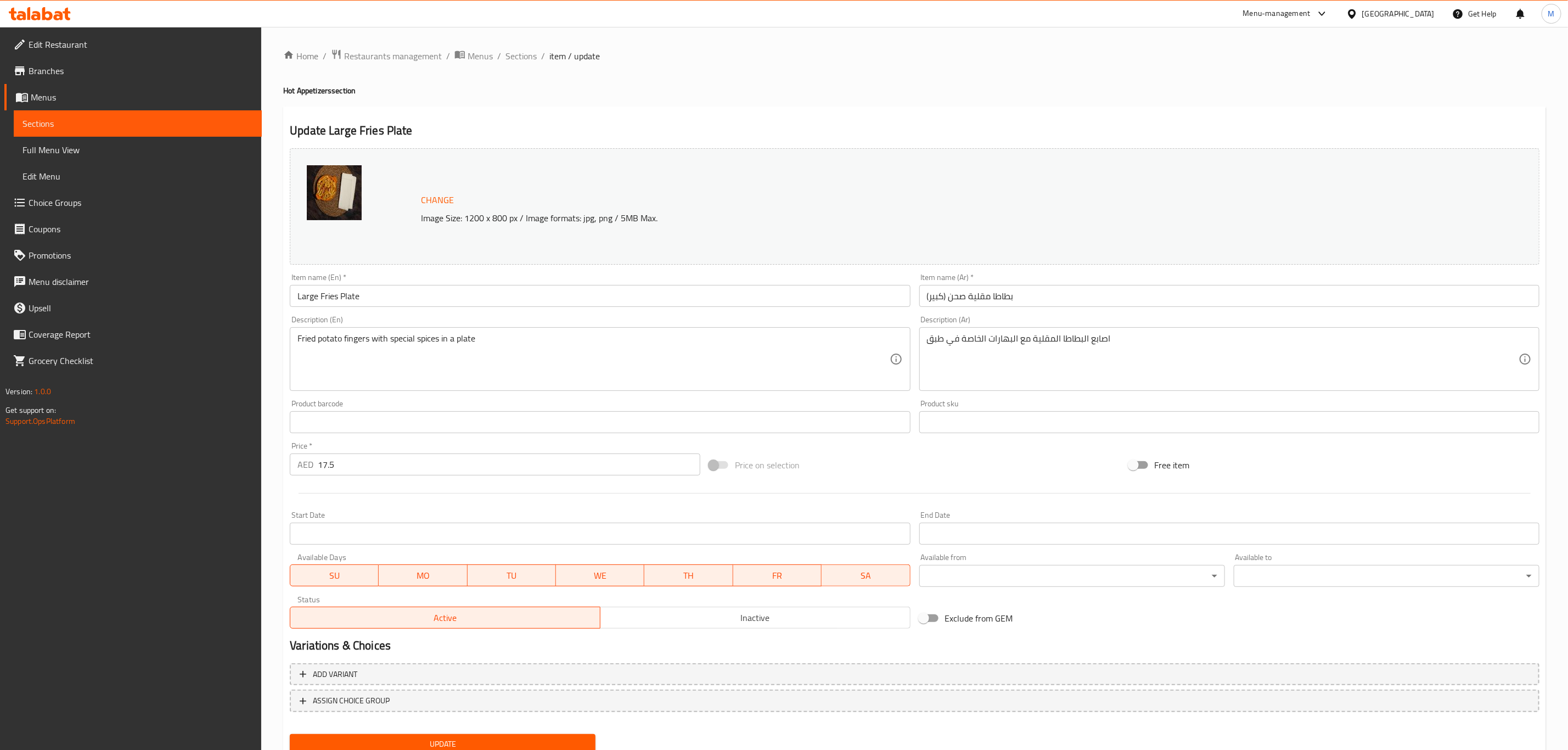
click input "Large Fries Plate"
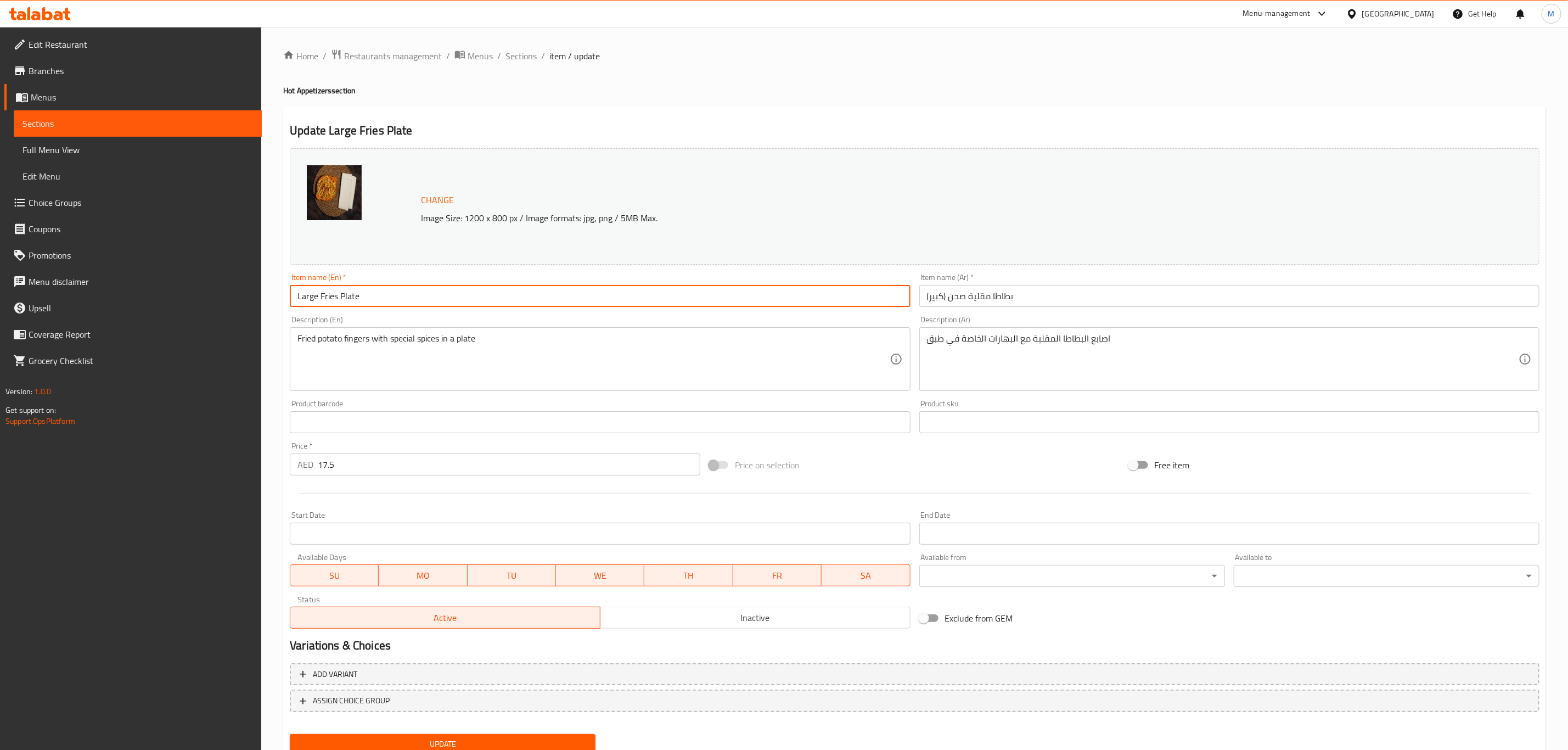
click input "Large Fries Plate"
paste input "Fries Plate (Large)"
type input "Fries Plate (Large)"
click input "بطاطا مقلية صحن (كبير)"
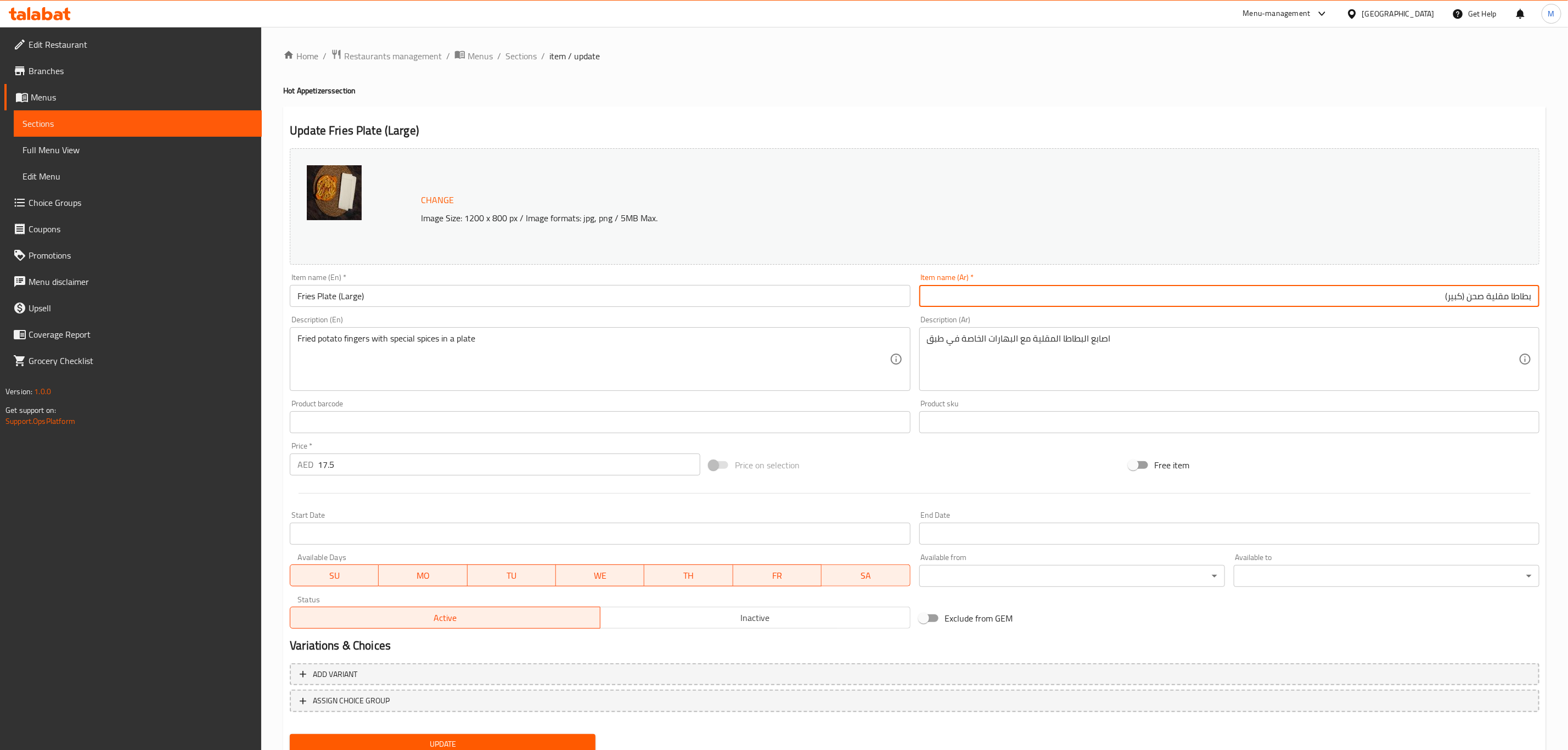
paste input "صحن بطاطا (كبير)"
click input "بطاطا مقلية صحن (كبير) صحن بطاطا (كبير)"
click input "بطاطا مقلية (كبير) صحن بطاطا (كبير)"
paste input "صحن"
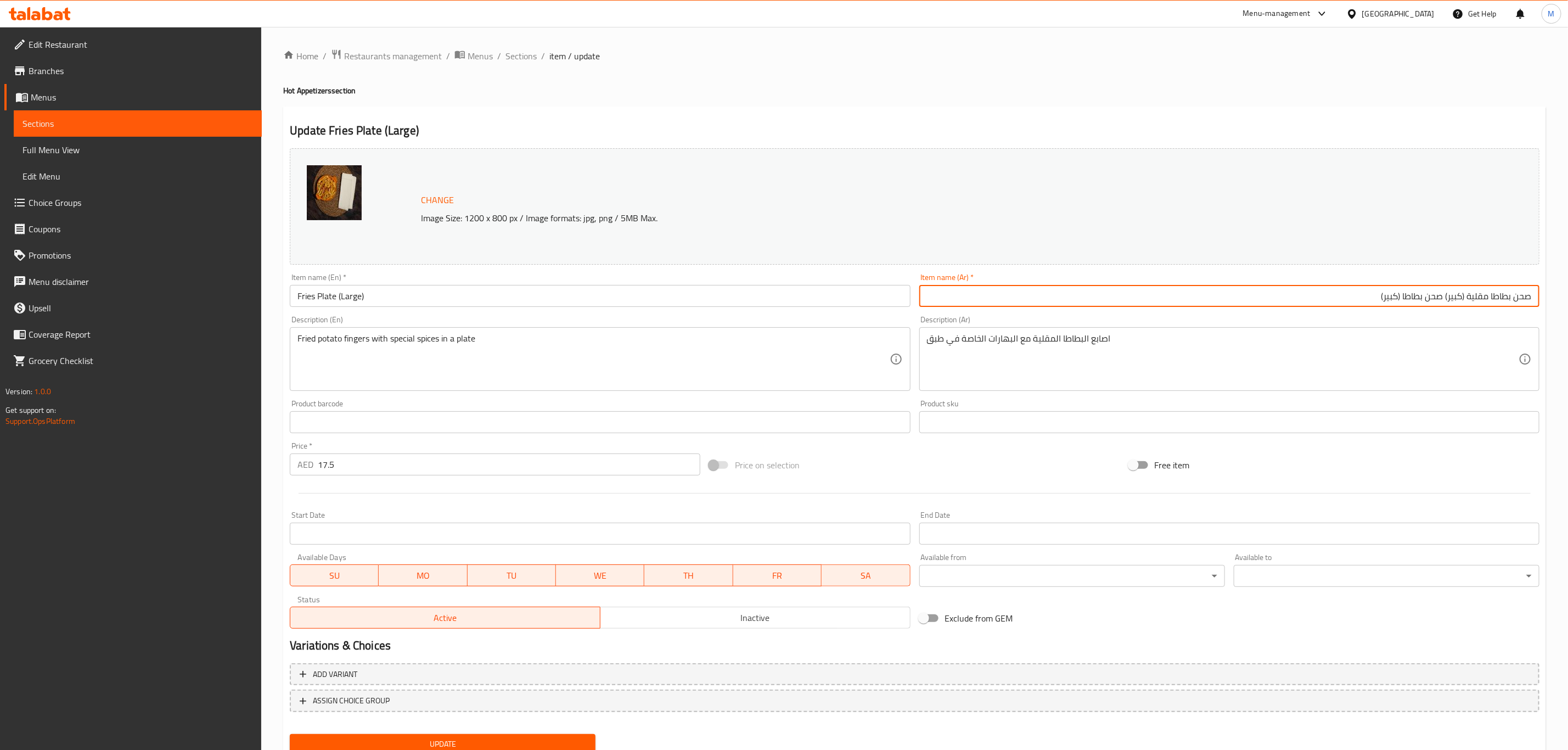
drag, startPoint x: 1441, startPoint y: 300, endPoint x: 1347, endPoint y: 300, distance: 94.0
click input "صحن بطاطا مقلية (كبير) صحن بطاطا (كبير)"
type input "صحن بطاطا مقلية (كبير)"
click button "Update"
click span "Sections"
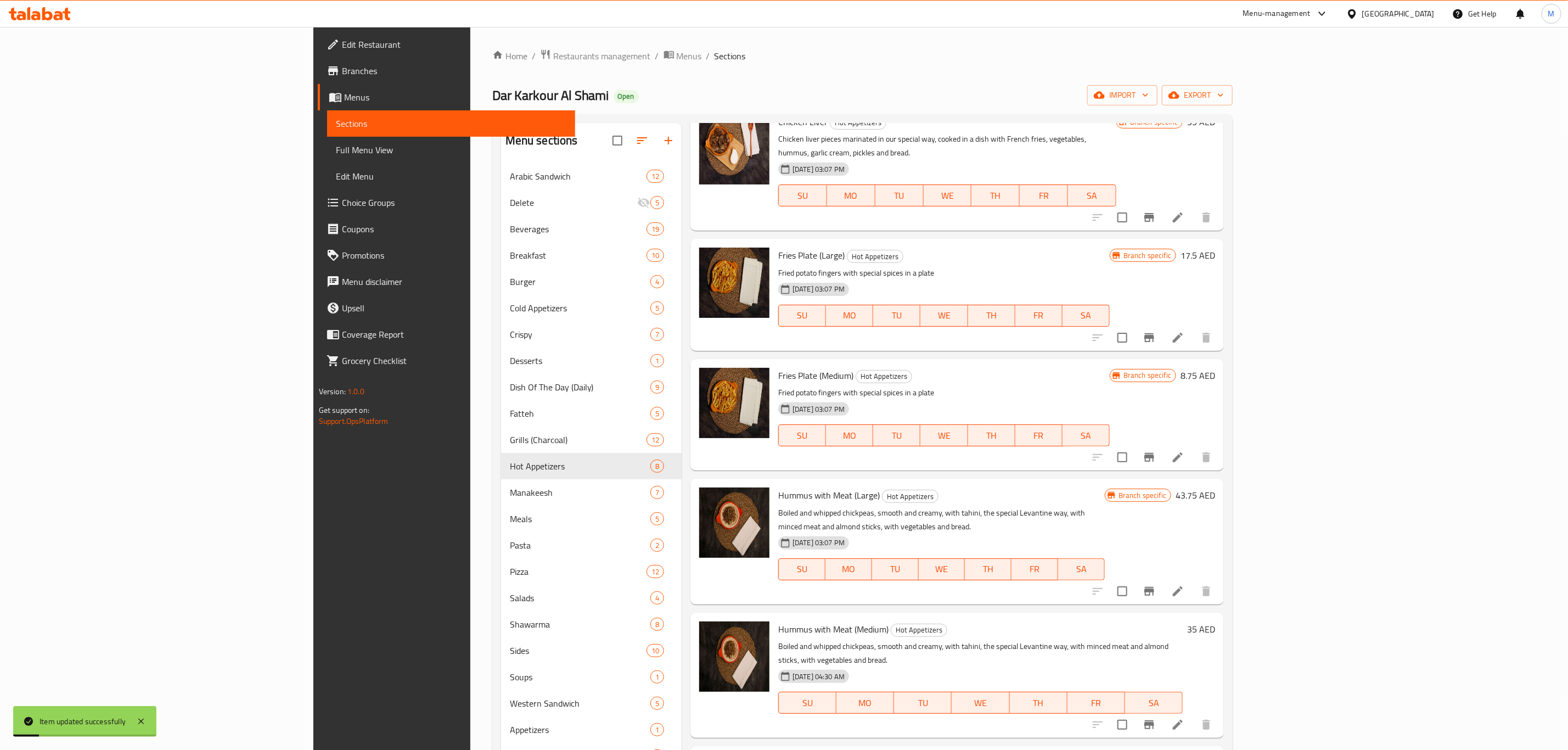
scroll to position [82, 0]
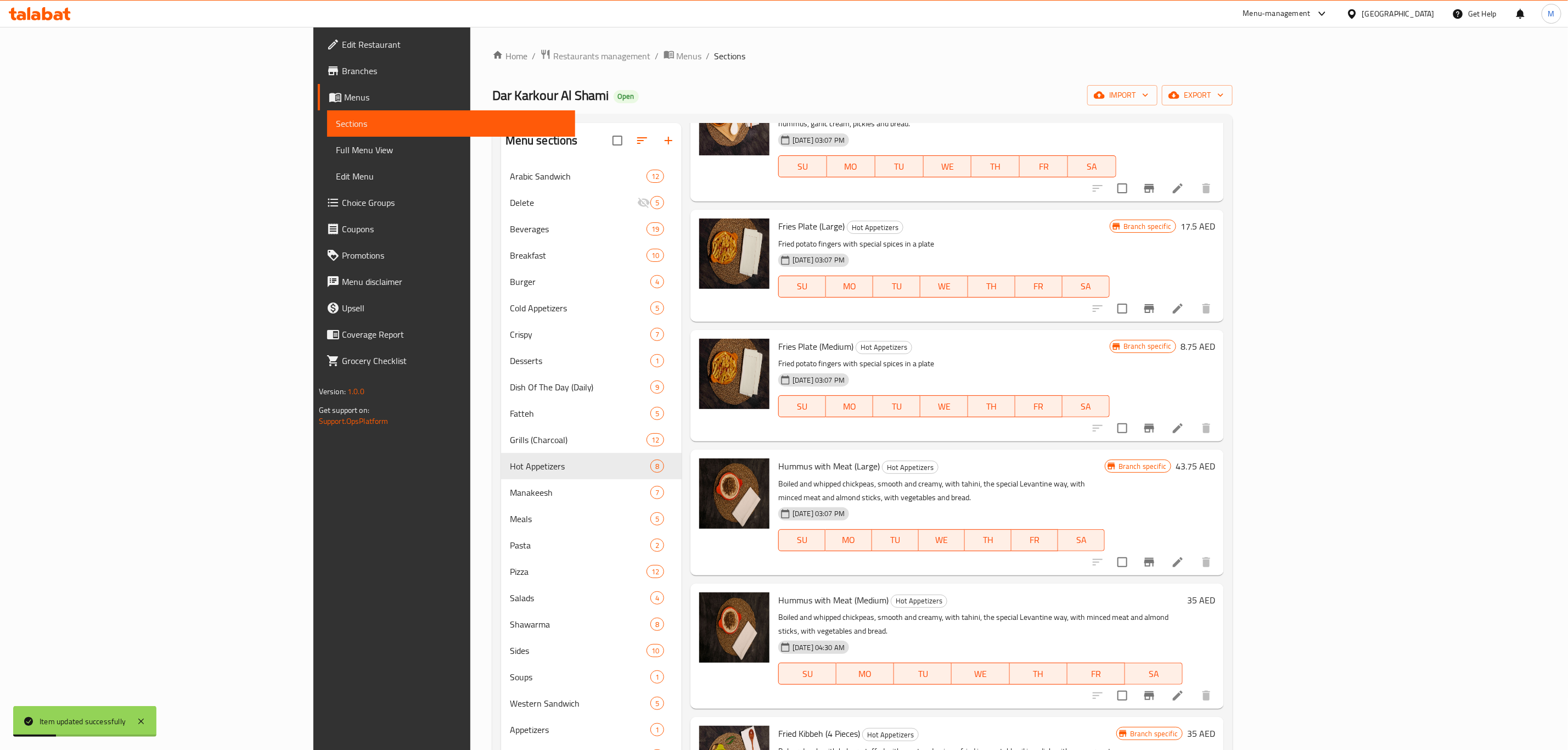
click icon
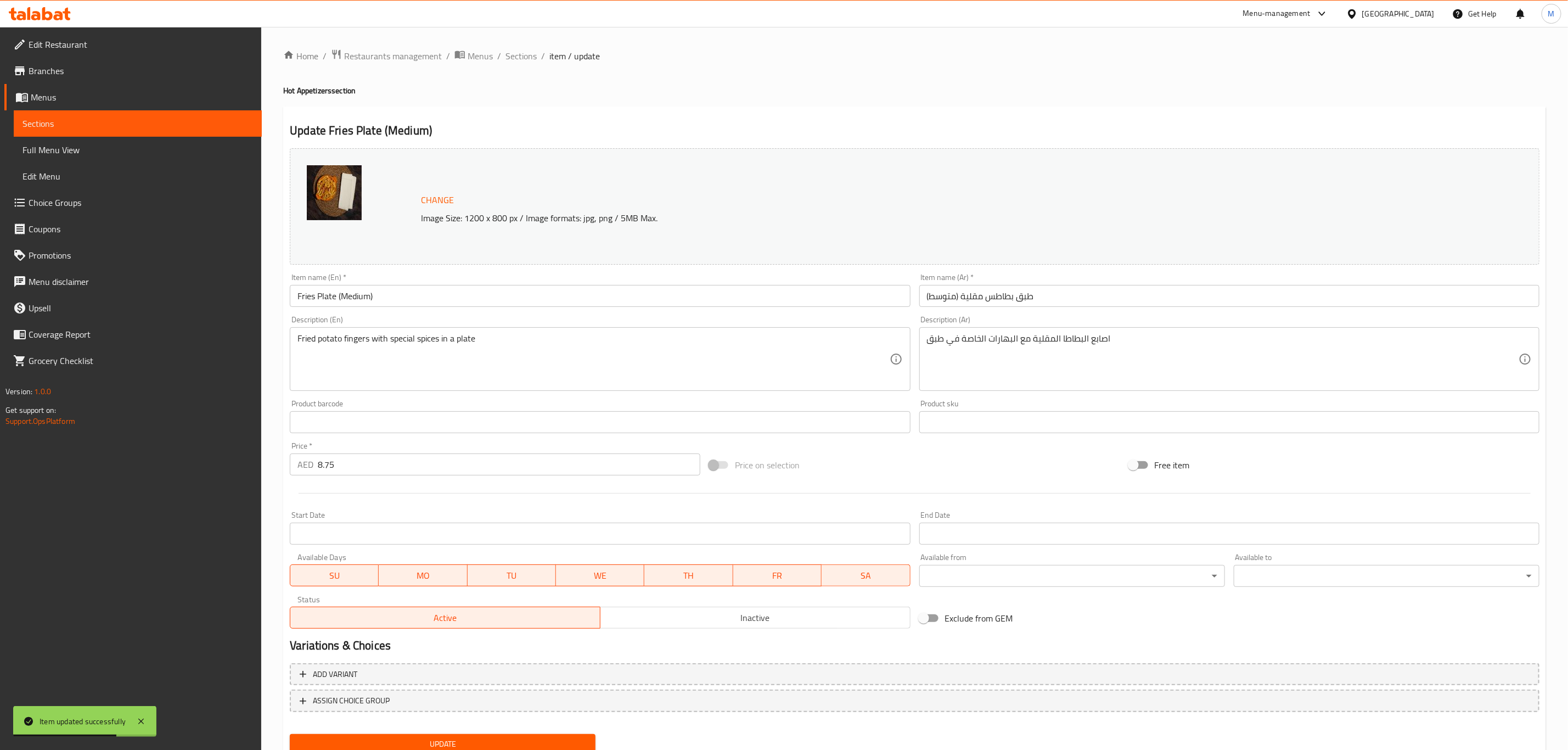
click input "طبق بطاطس مقلية (متوسط)"
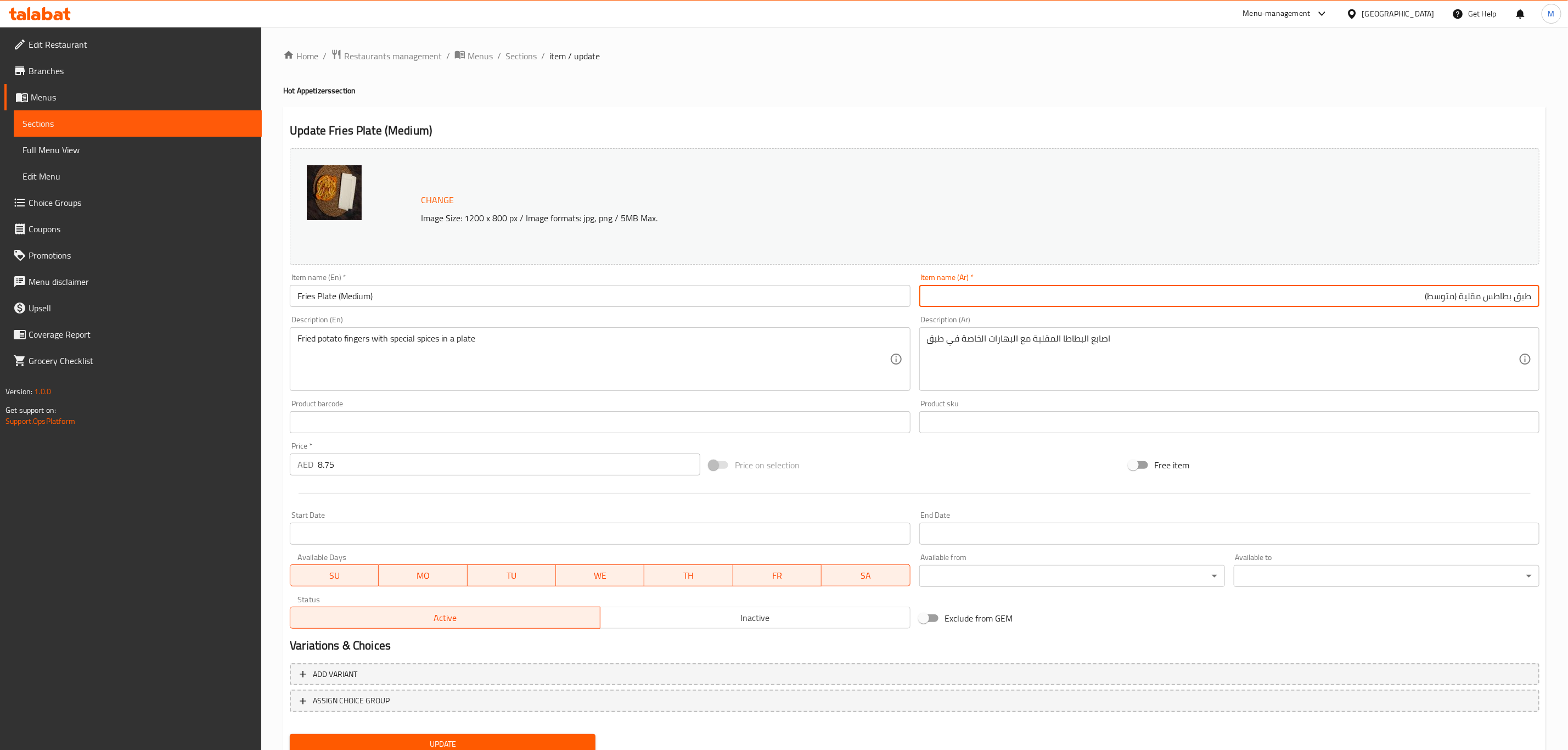
click input "طبق بطاطس مقلية (متوسط)"
paste input "text"
click input "طبق بطاطا مقلية (متوسط)"
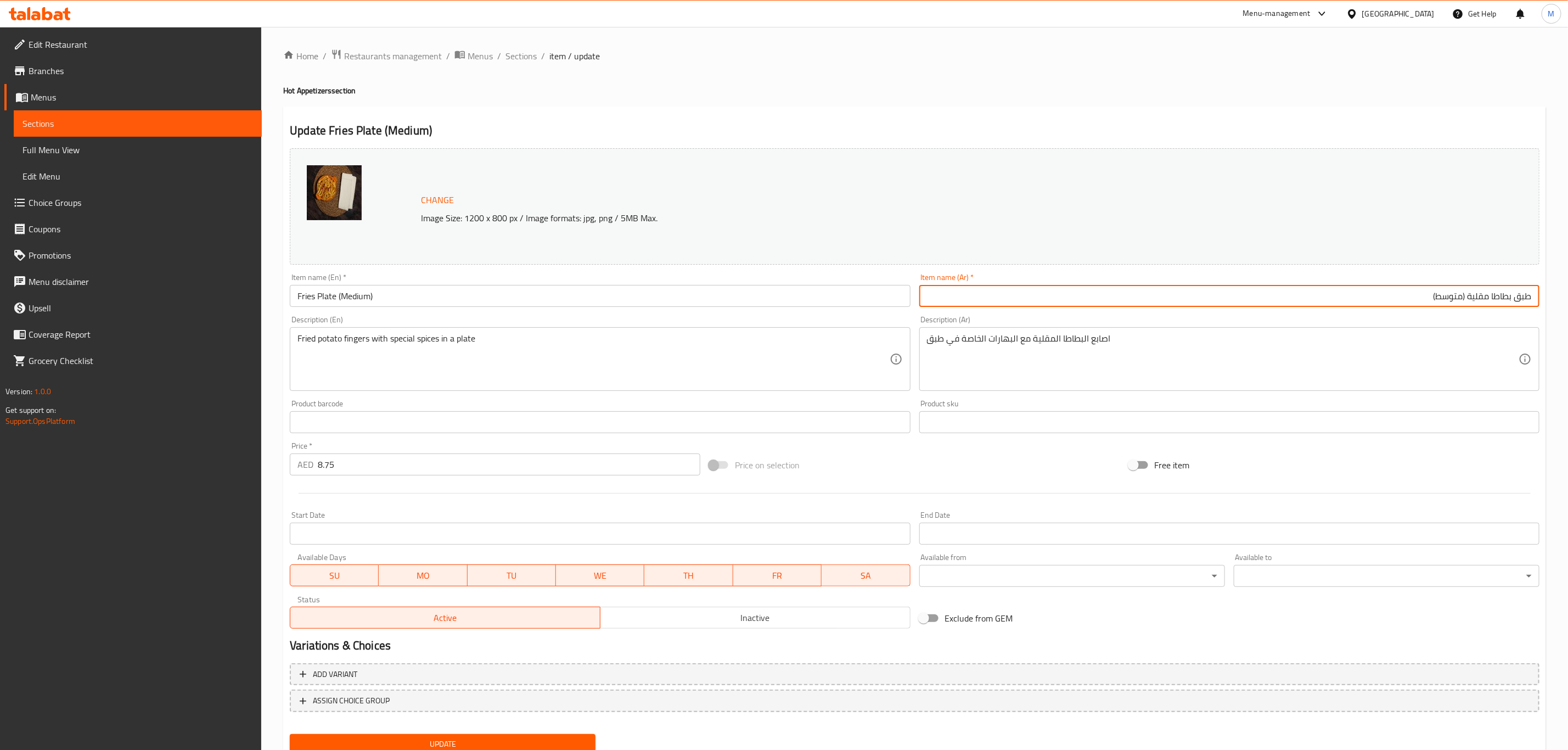
paste input "حن"
click input "صحن بطاطا مقلية (متوسط)"
paste input "text"
click input "صحن بطاطا مقلية (وسط)"
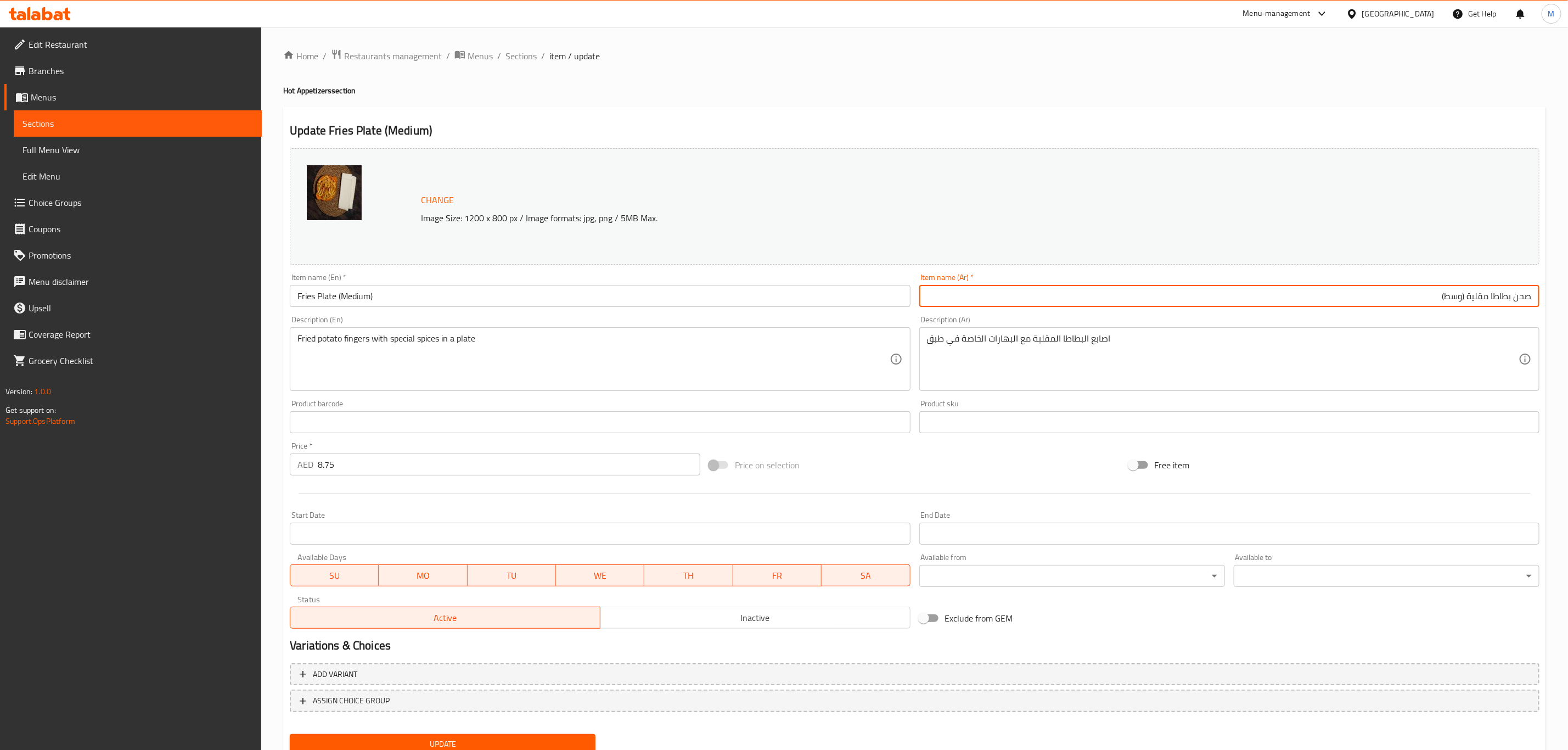
type input "صحن بطاطا مقلية (وسط)"
click button "Update"
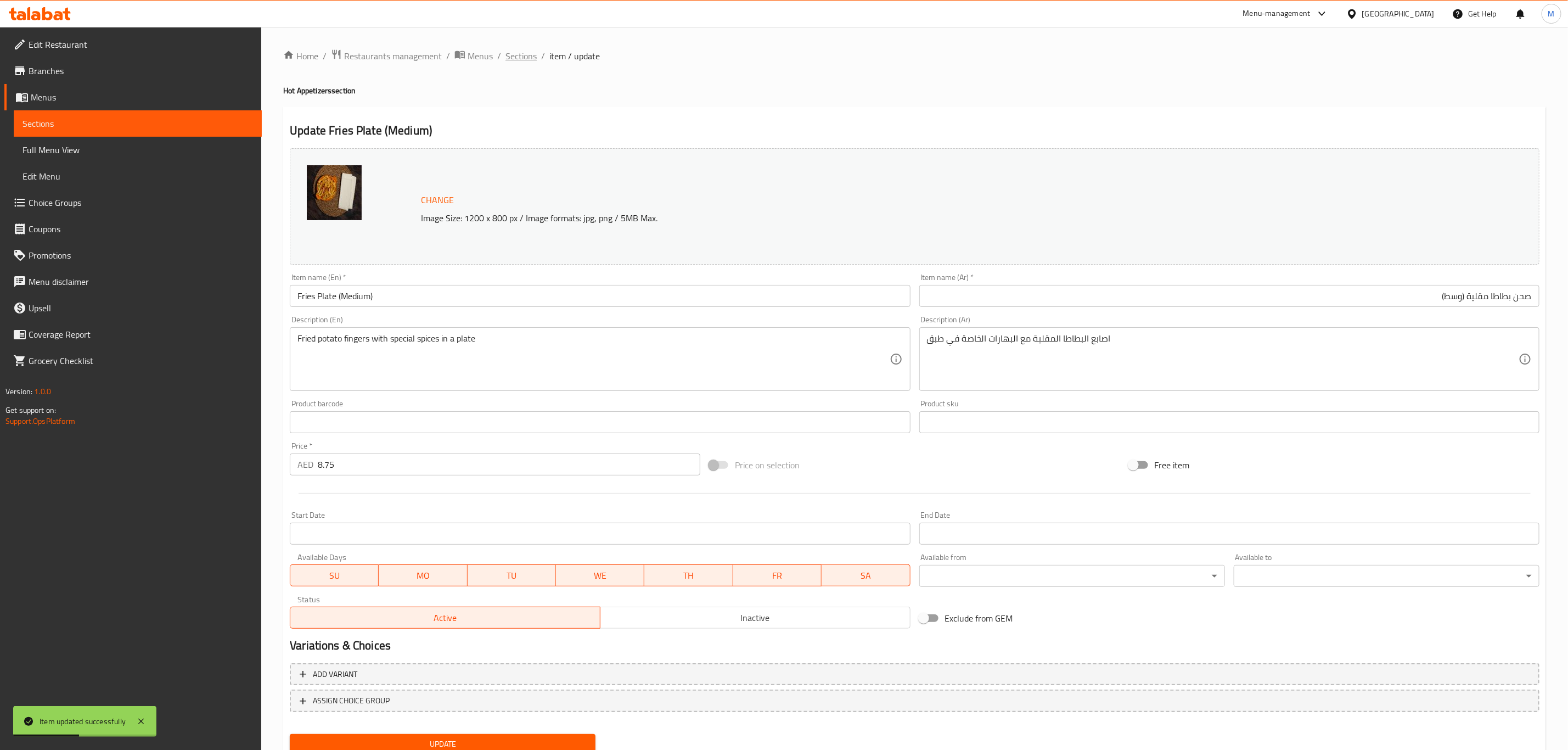
click span "Sections"
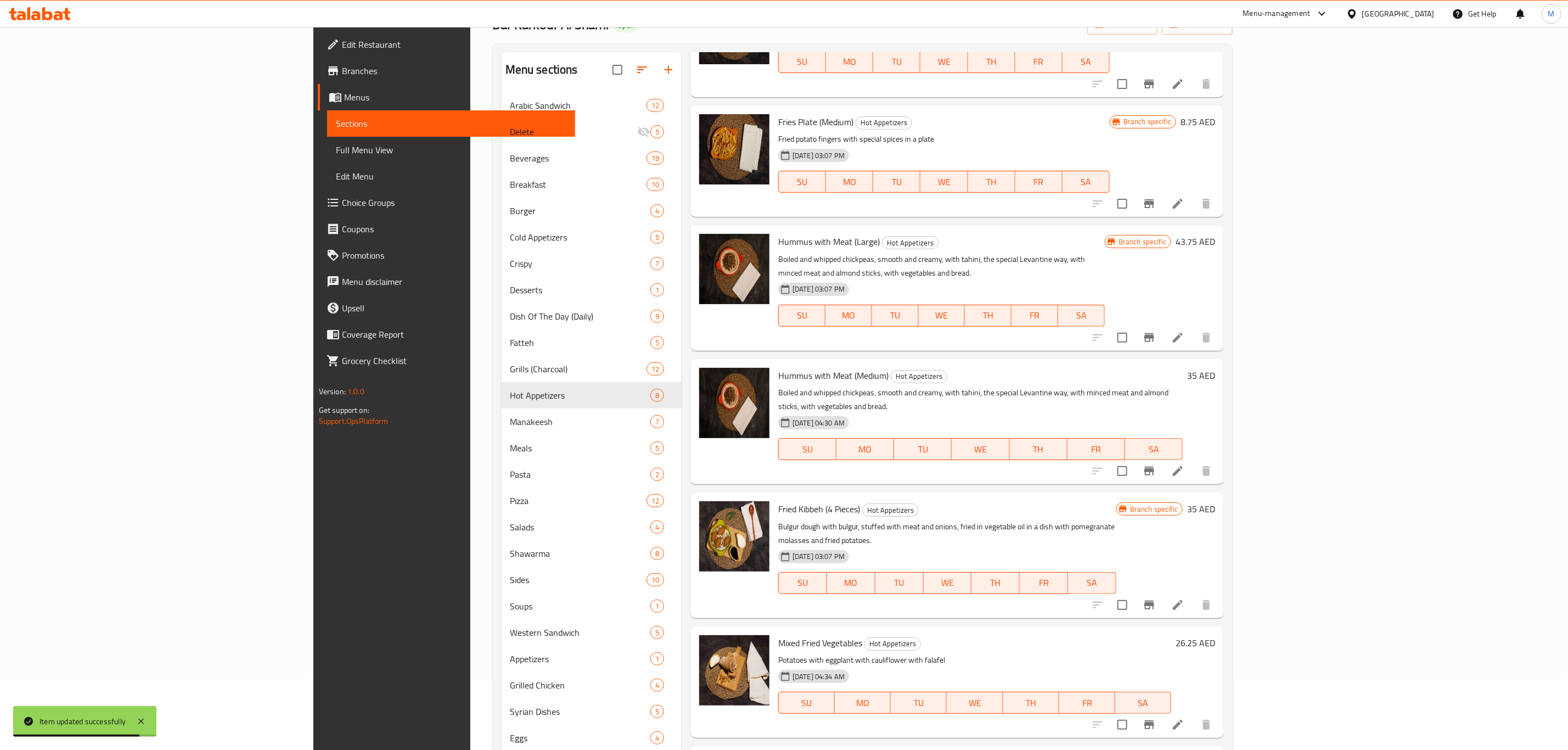
scroll to position [154, 0]
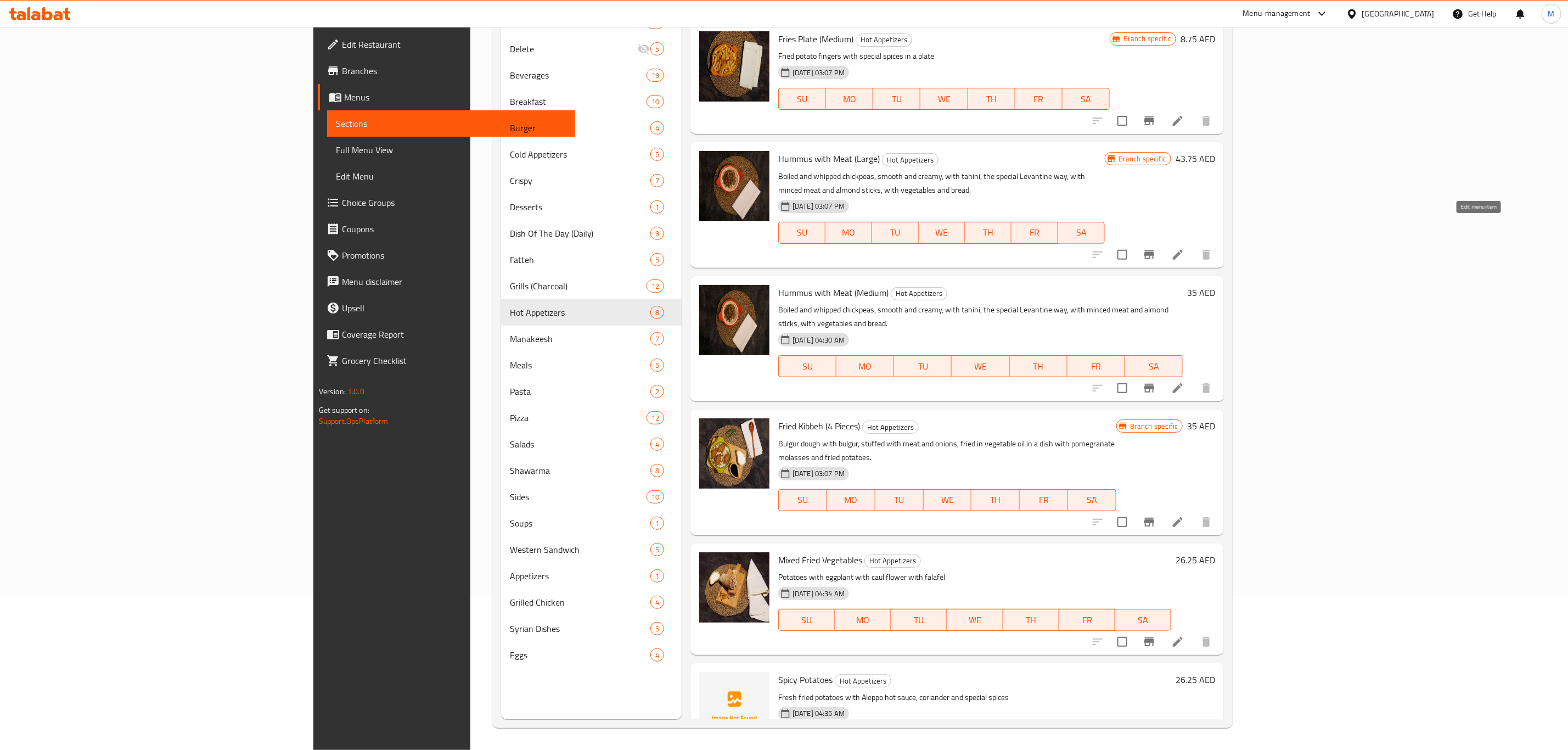
click icon
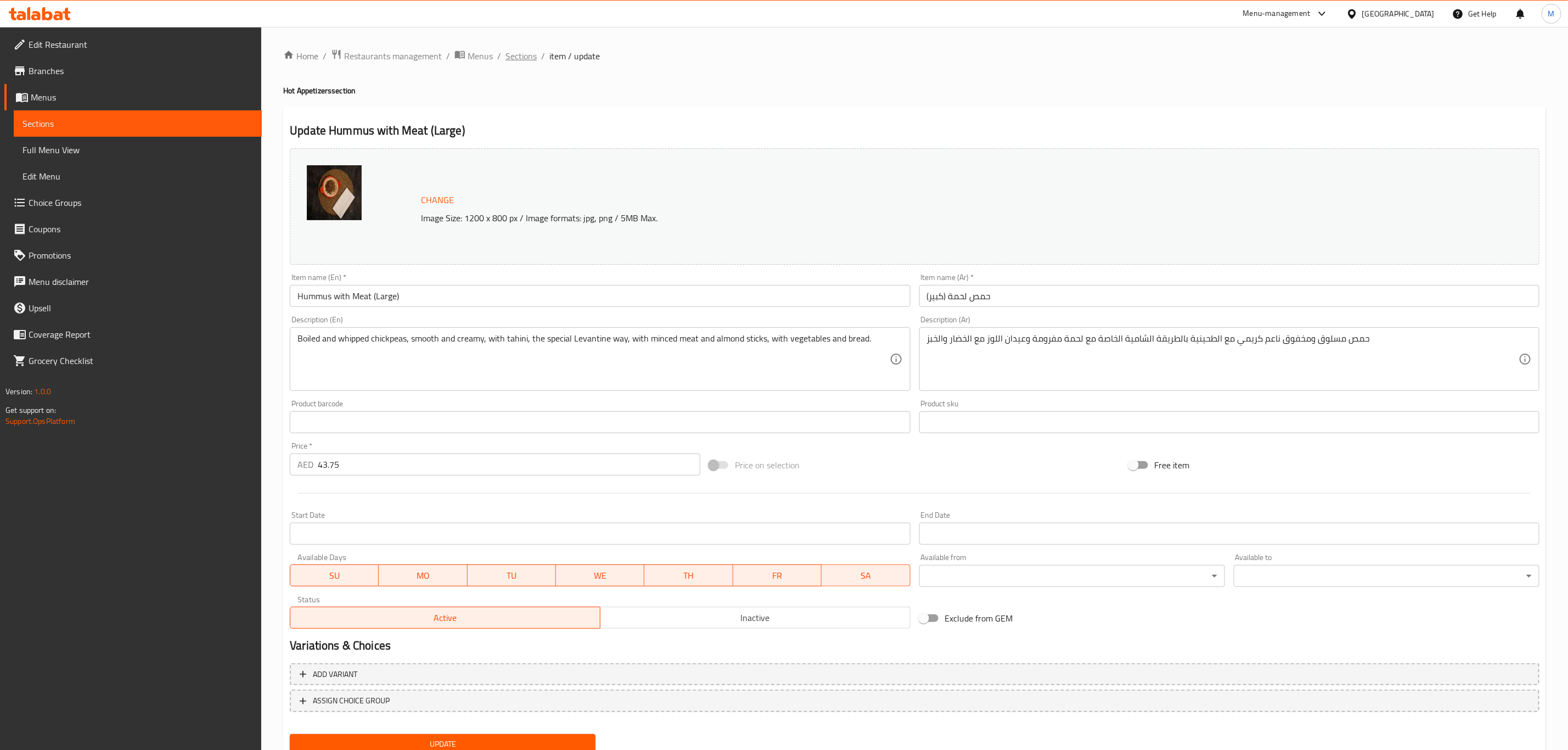
click span "Sections"
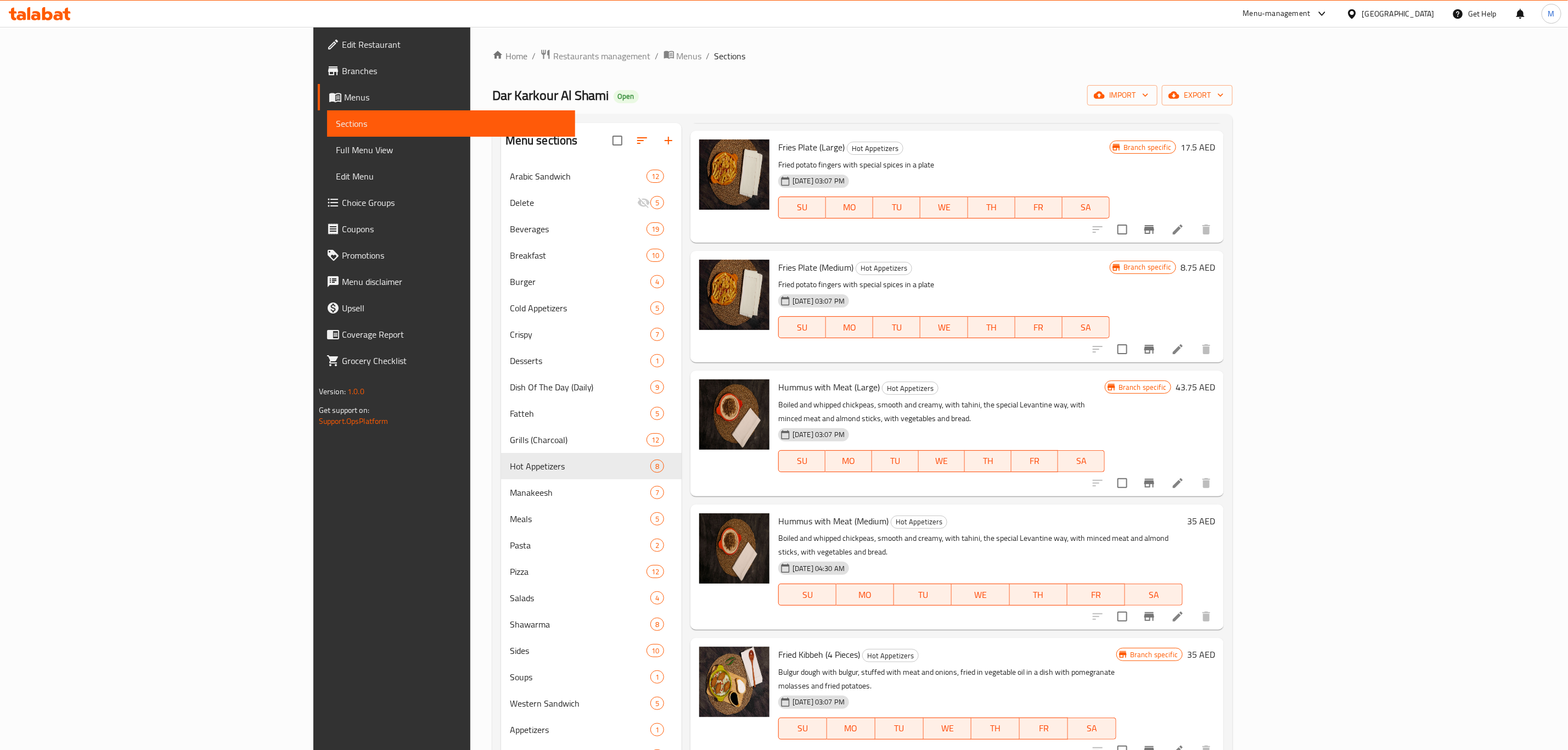
scroll to position [165, 0]
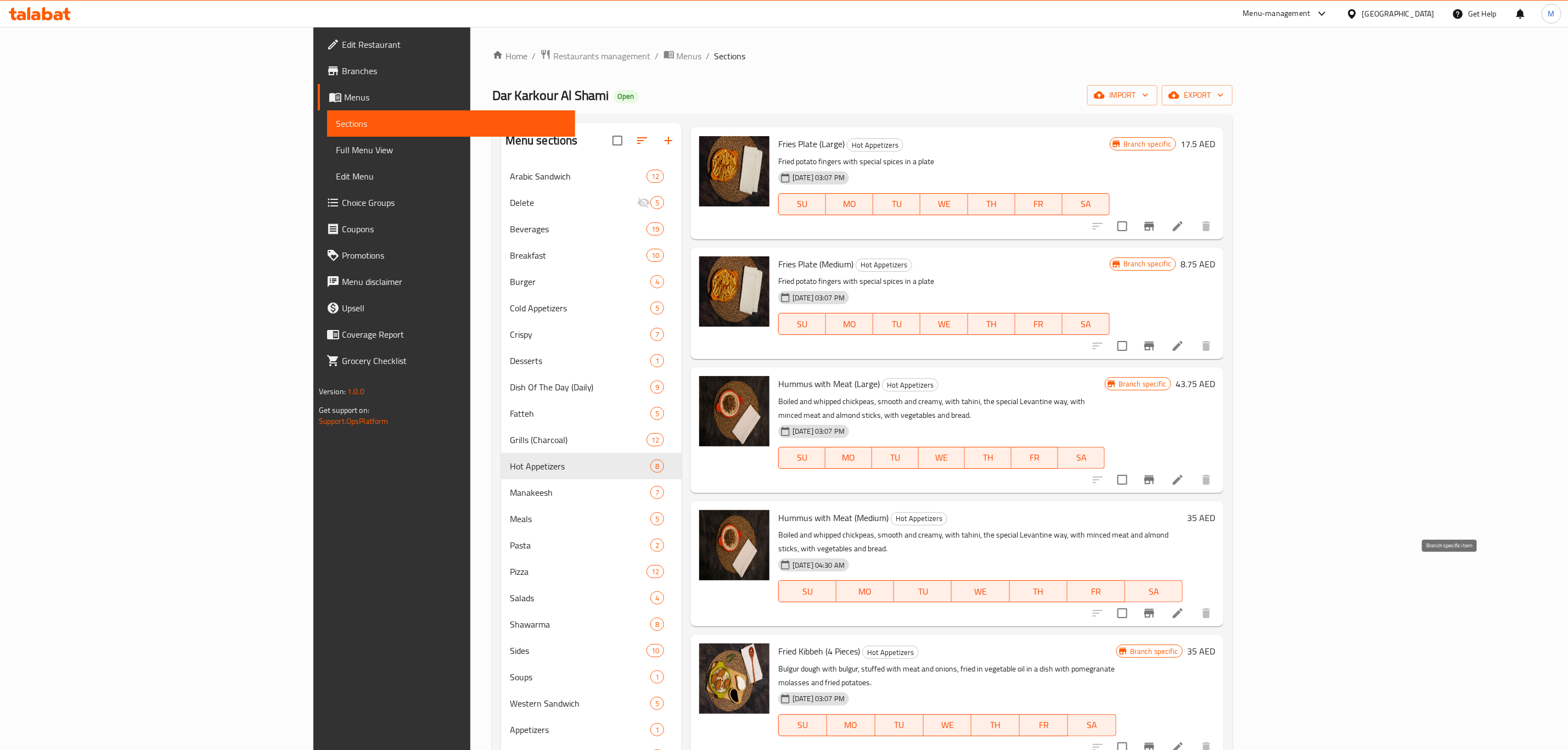
click icon "Branch-specific-item"
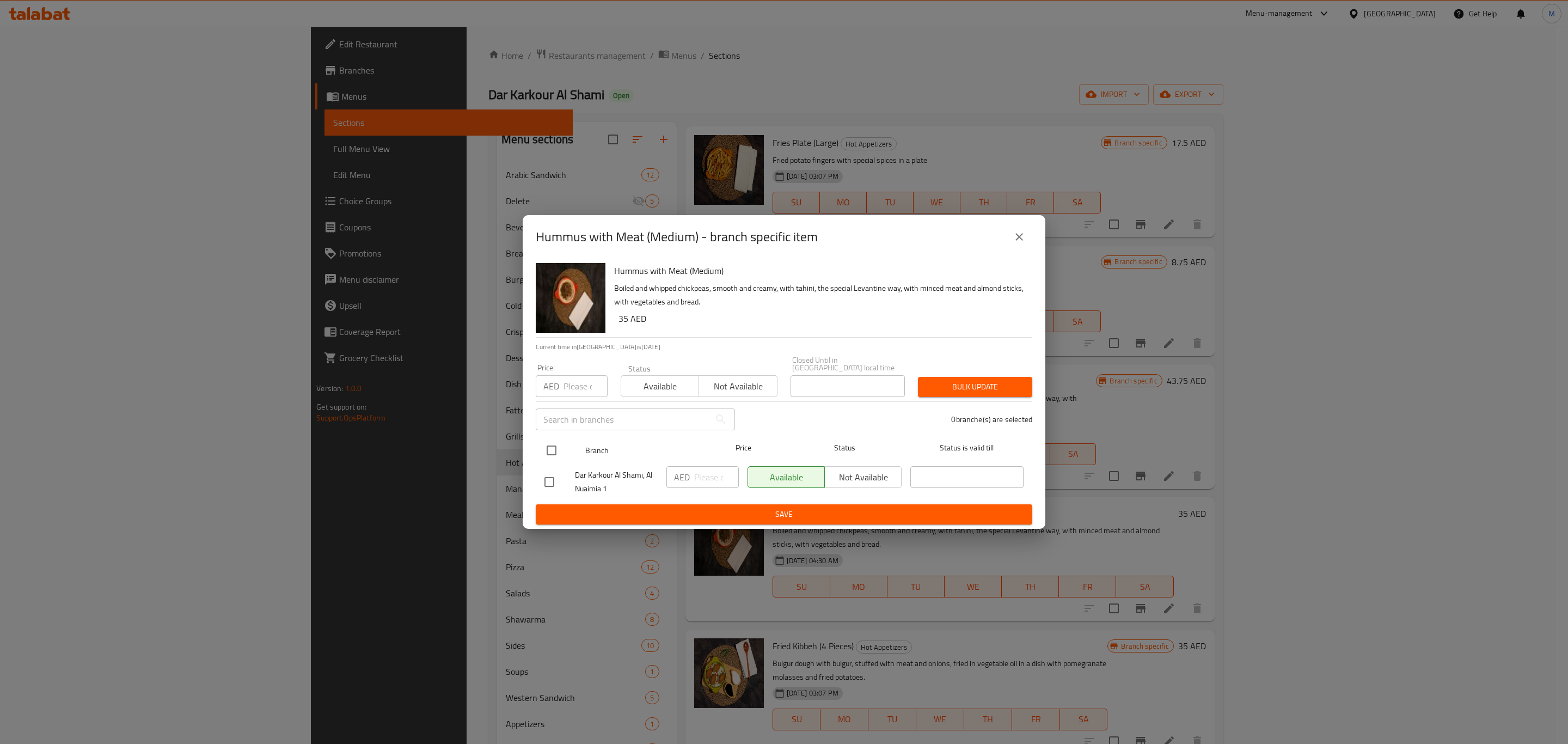
click div "Branch Price Status Status is valid till"
drag, startPoint x: 538, startPoint y: 451, endPoint x: 554, endPoint y: 453, distance: 16.1
click div "Branch Price Status Status is valid till"
click input "checkbox"
checkbox input "true"
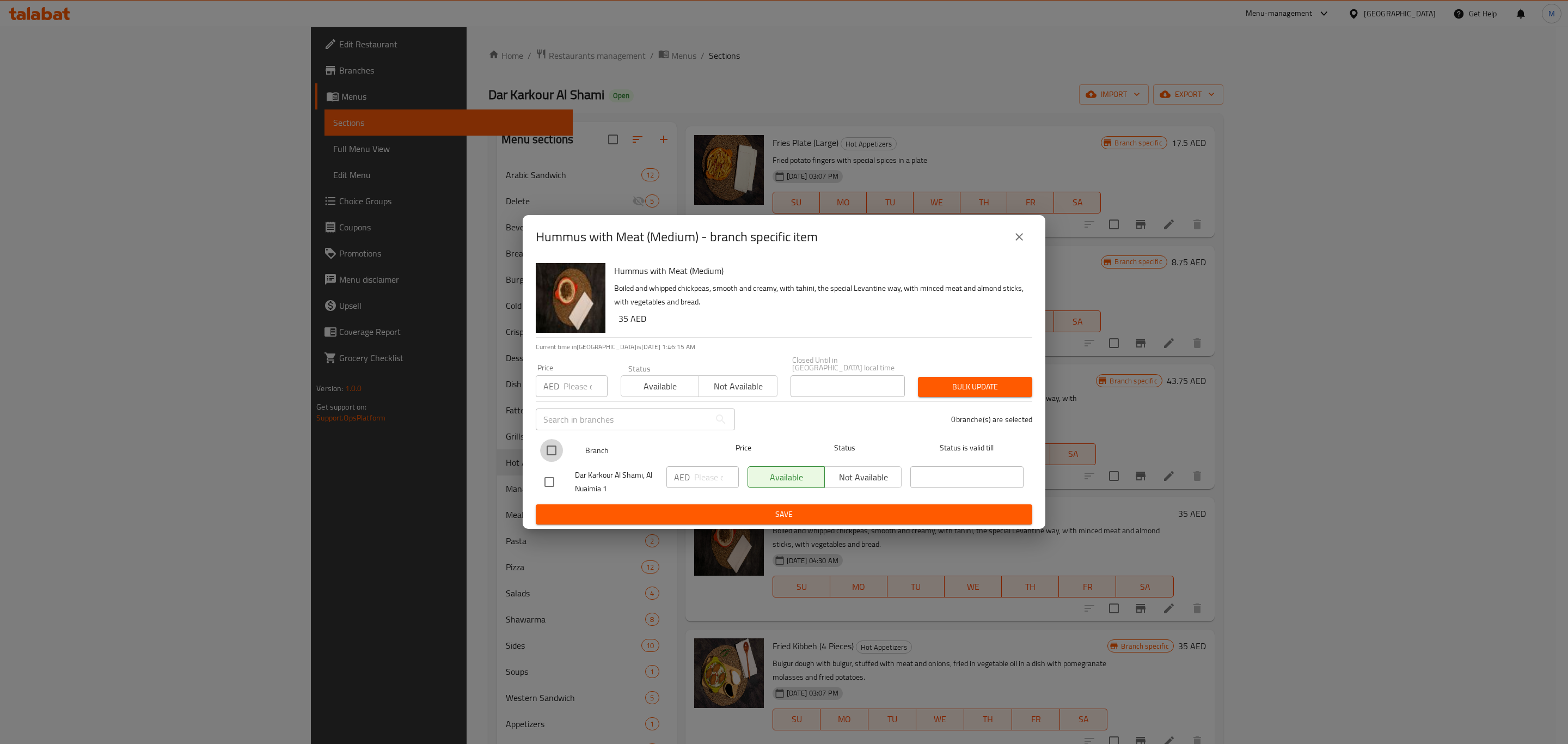
checkbox input "true"
drag, startPoint x: 689, startPoint y: 469, endPoint x: 706, endPoint y: 477, distance: 18.8
click div "AED ​"
click input "number"
paste input "35"
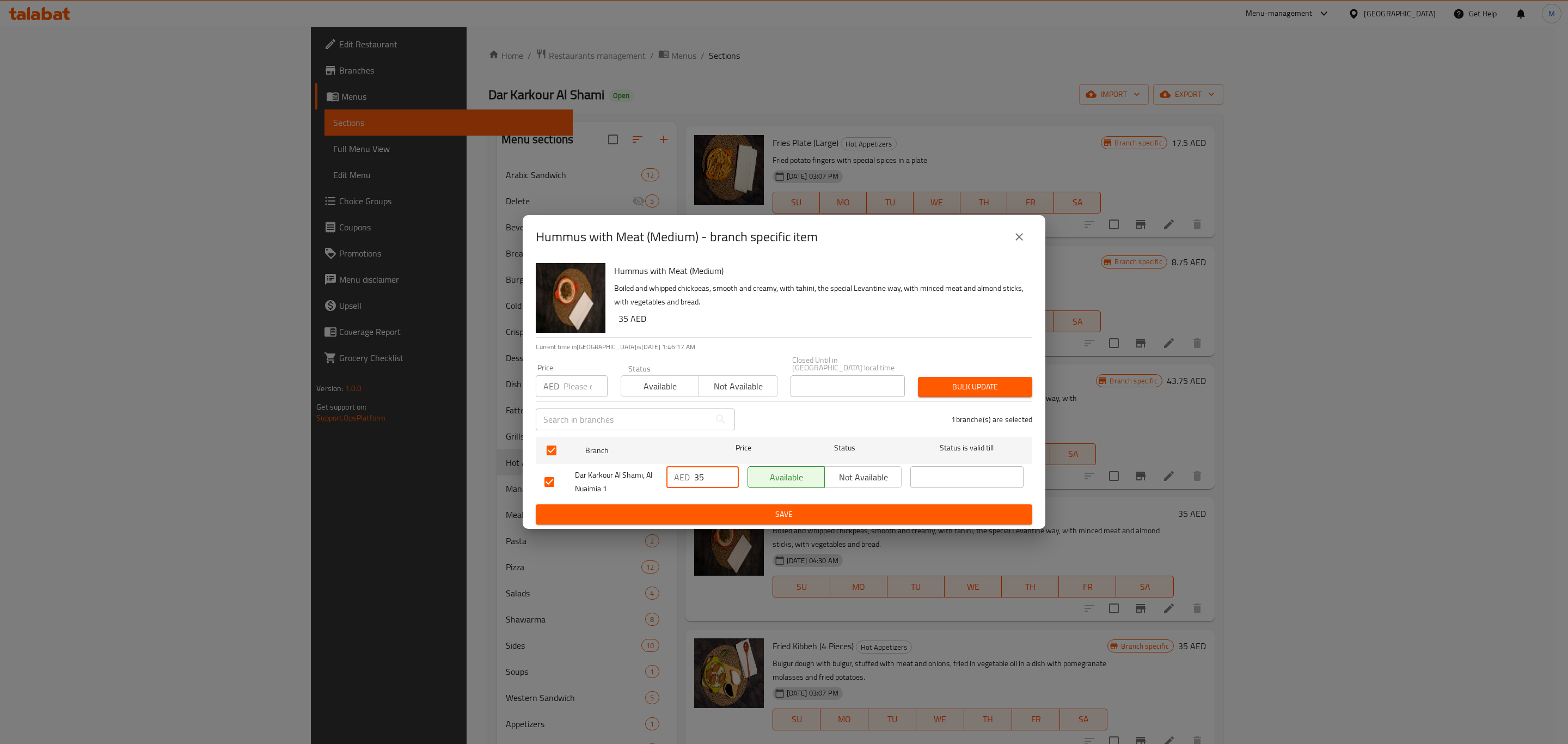
type input "35"
click ul "Branch Price Status Status is valid till Dar Karkour Al Shami, Al Nuaimia 1 AED…"
click button "Save"
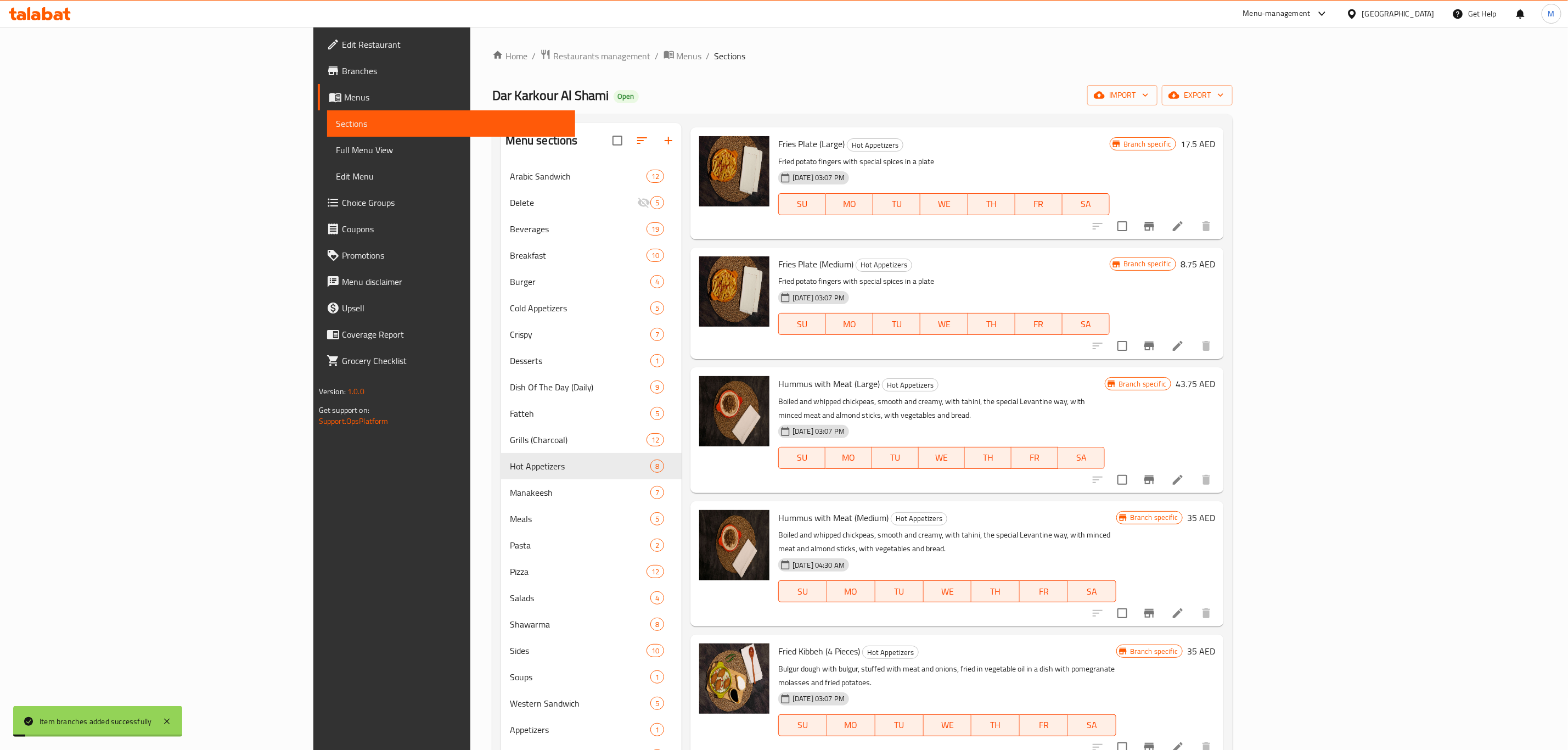
click icon
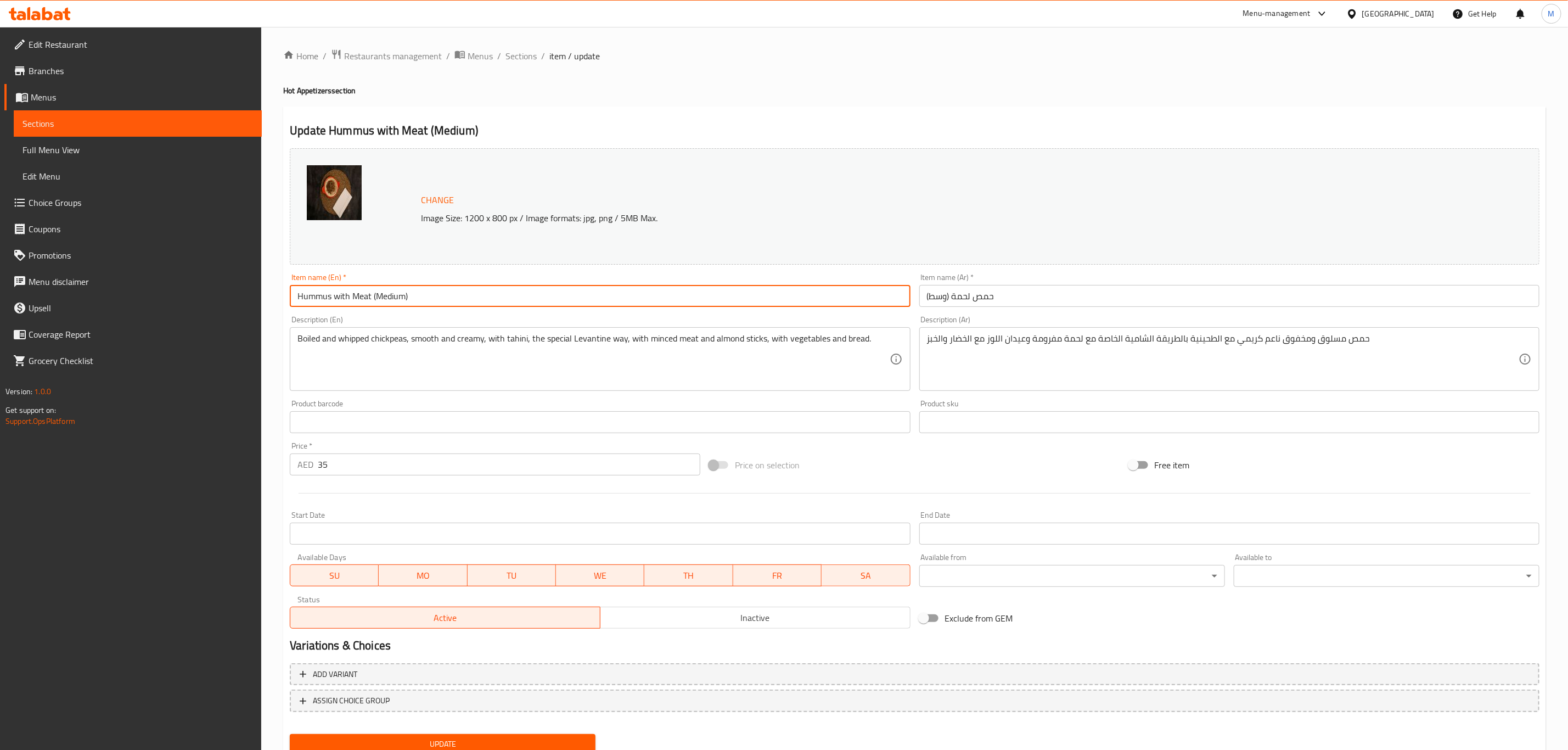
click input "Hummus with Meat (Medium)"
type input "Hummus With Meat (Medium)"
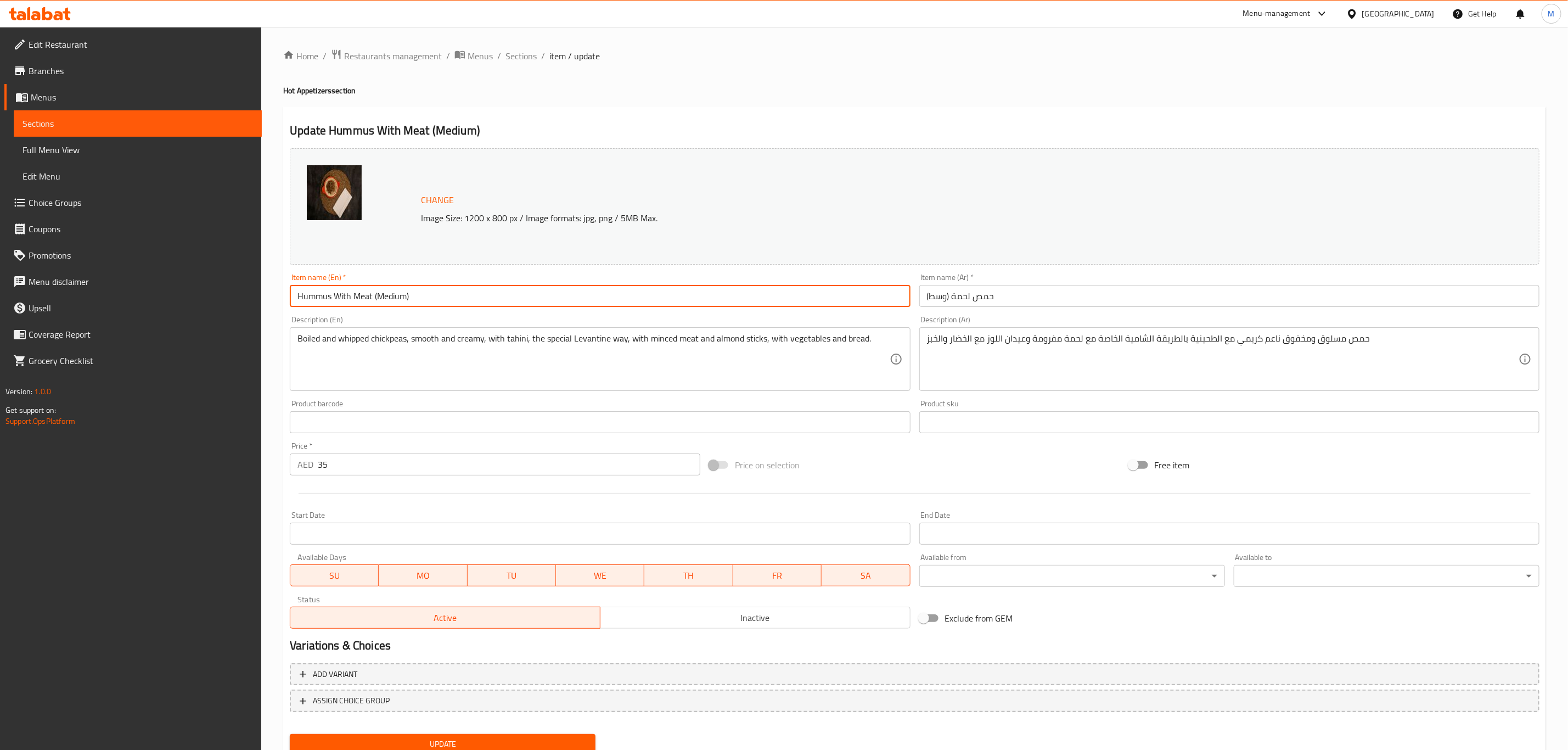
click button "Update"
click span "Sections"
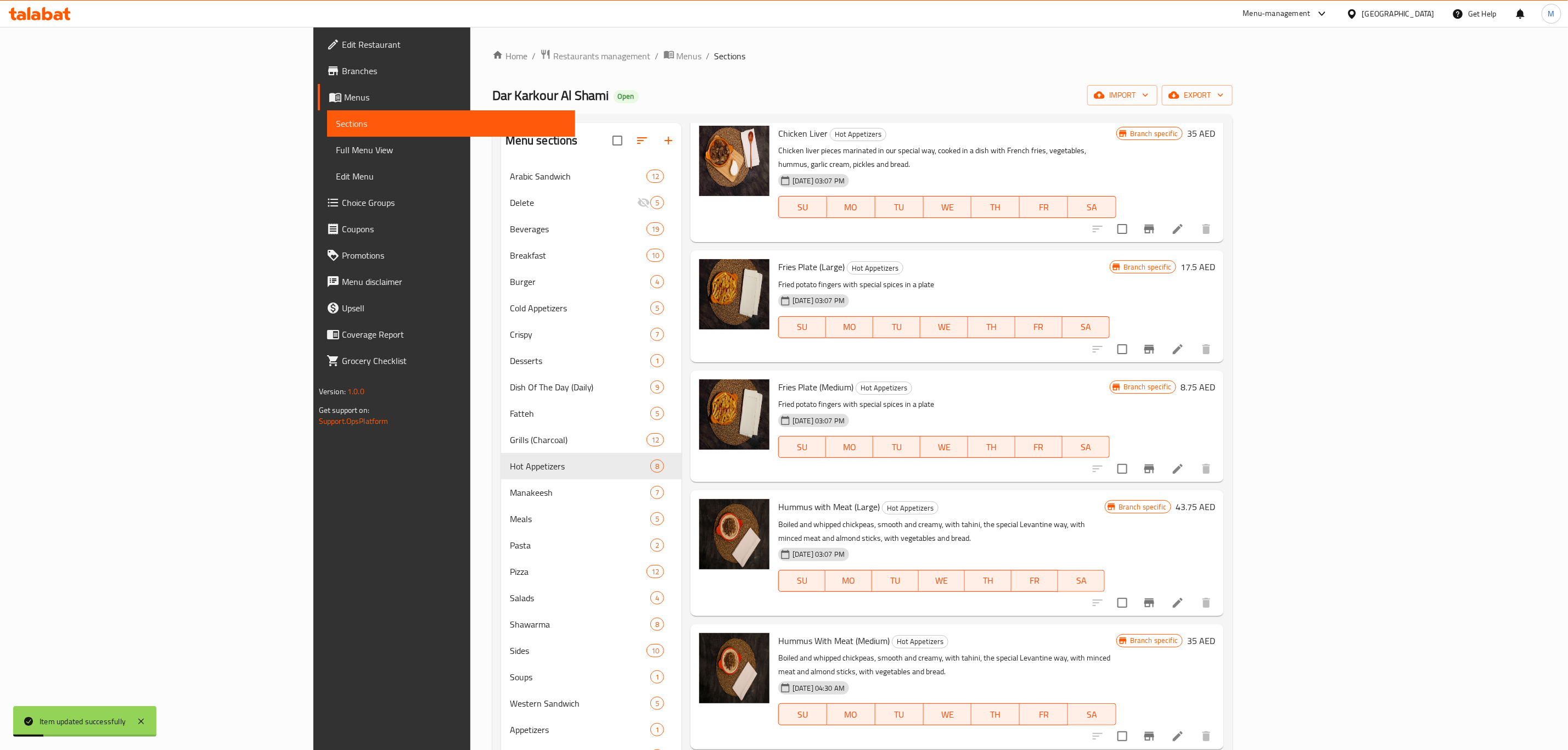
scroll to position [82, 0]
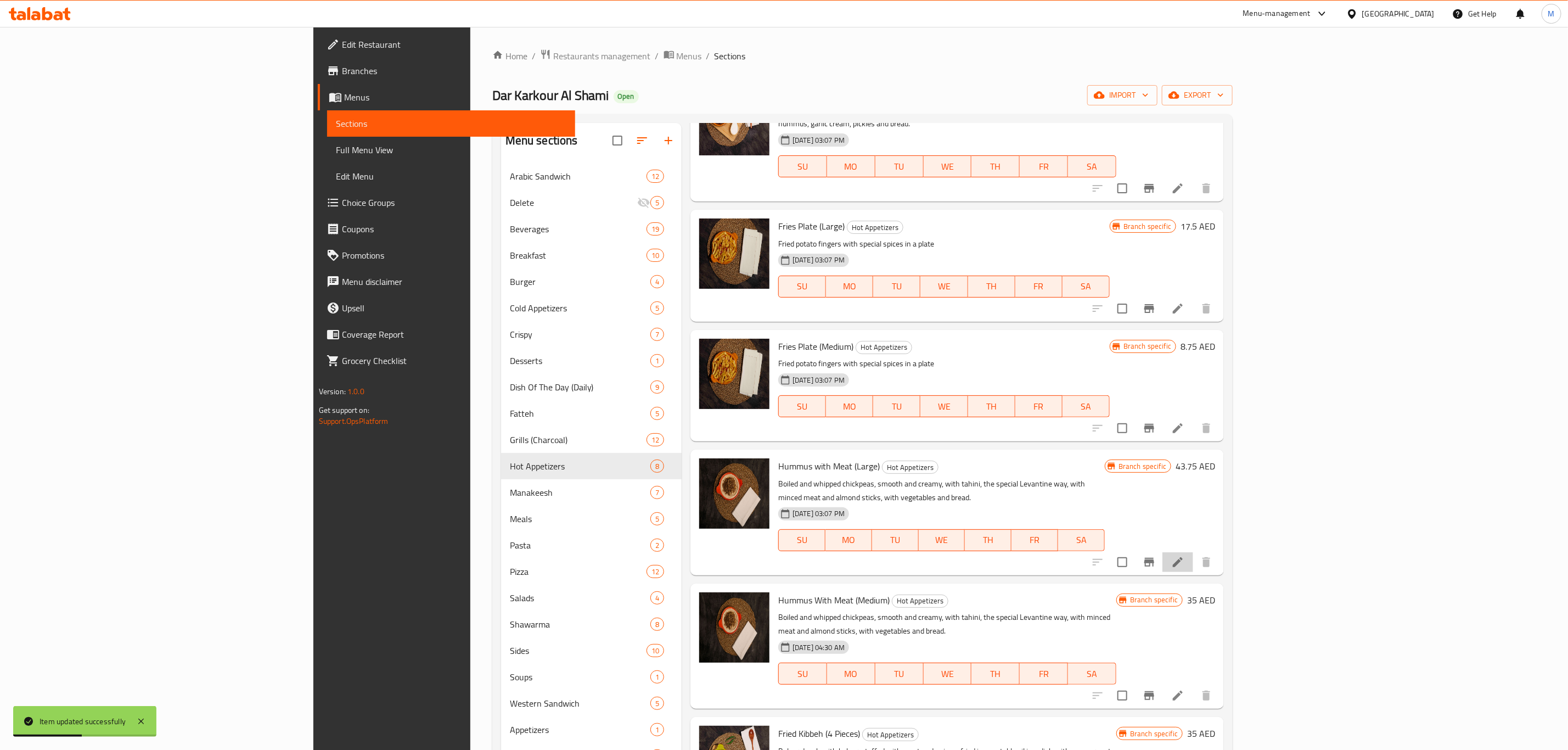
click li
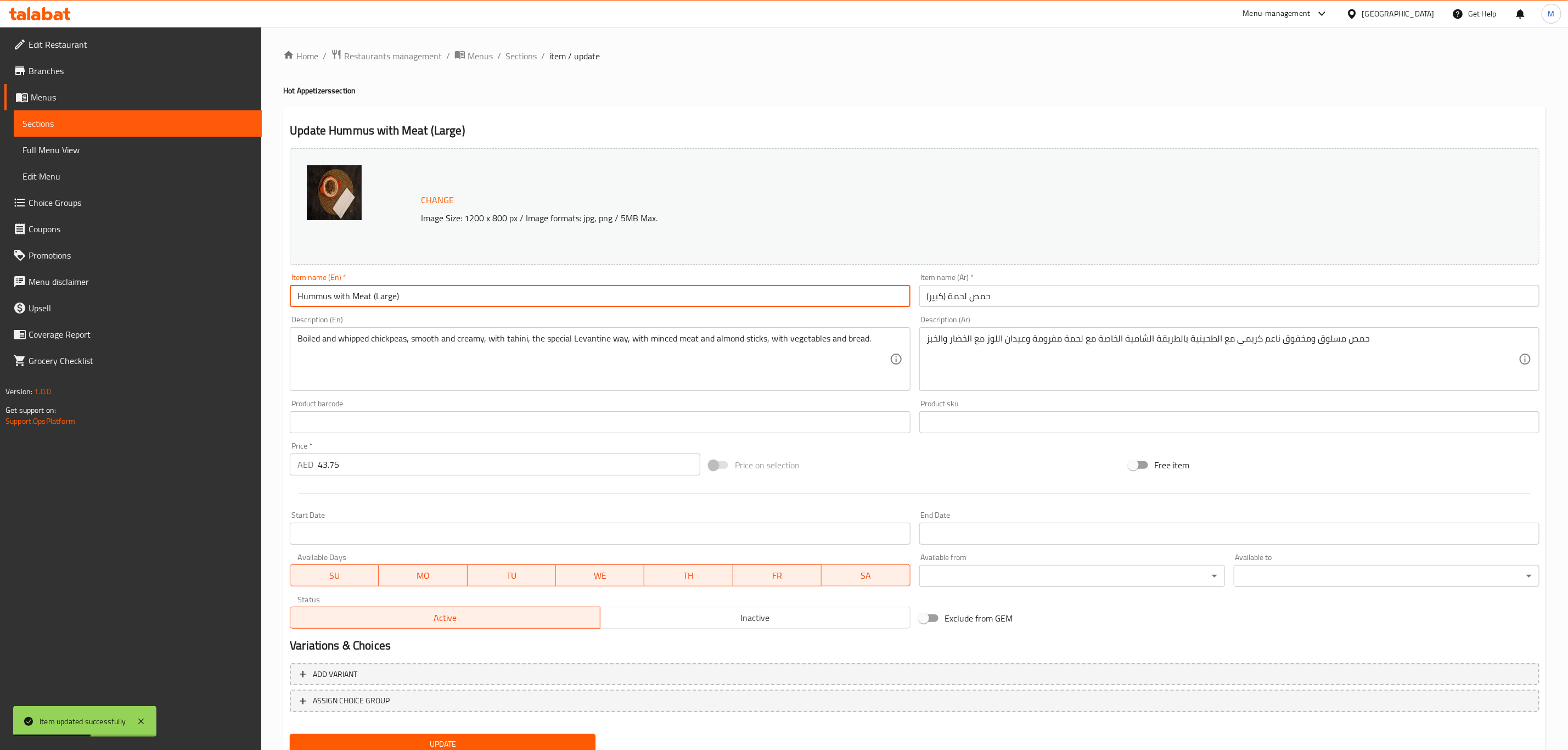
click input "Hummus with Meat (Large)"
type input "Hummus With Meat (Large)"
click button "Update"
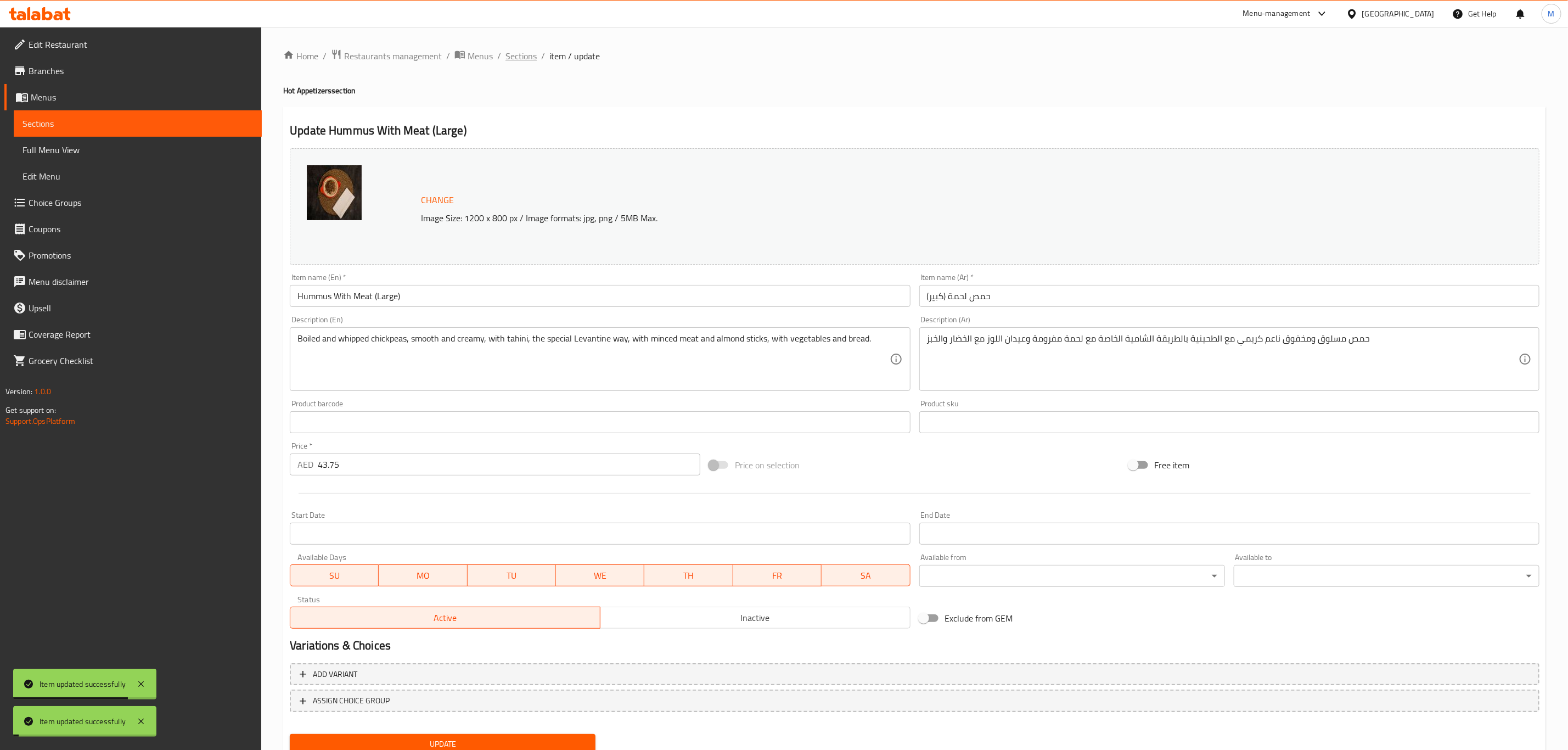
click span "Sections"
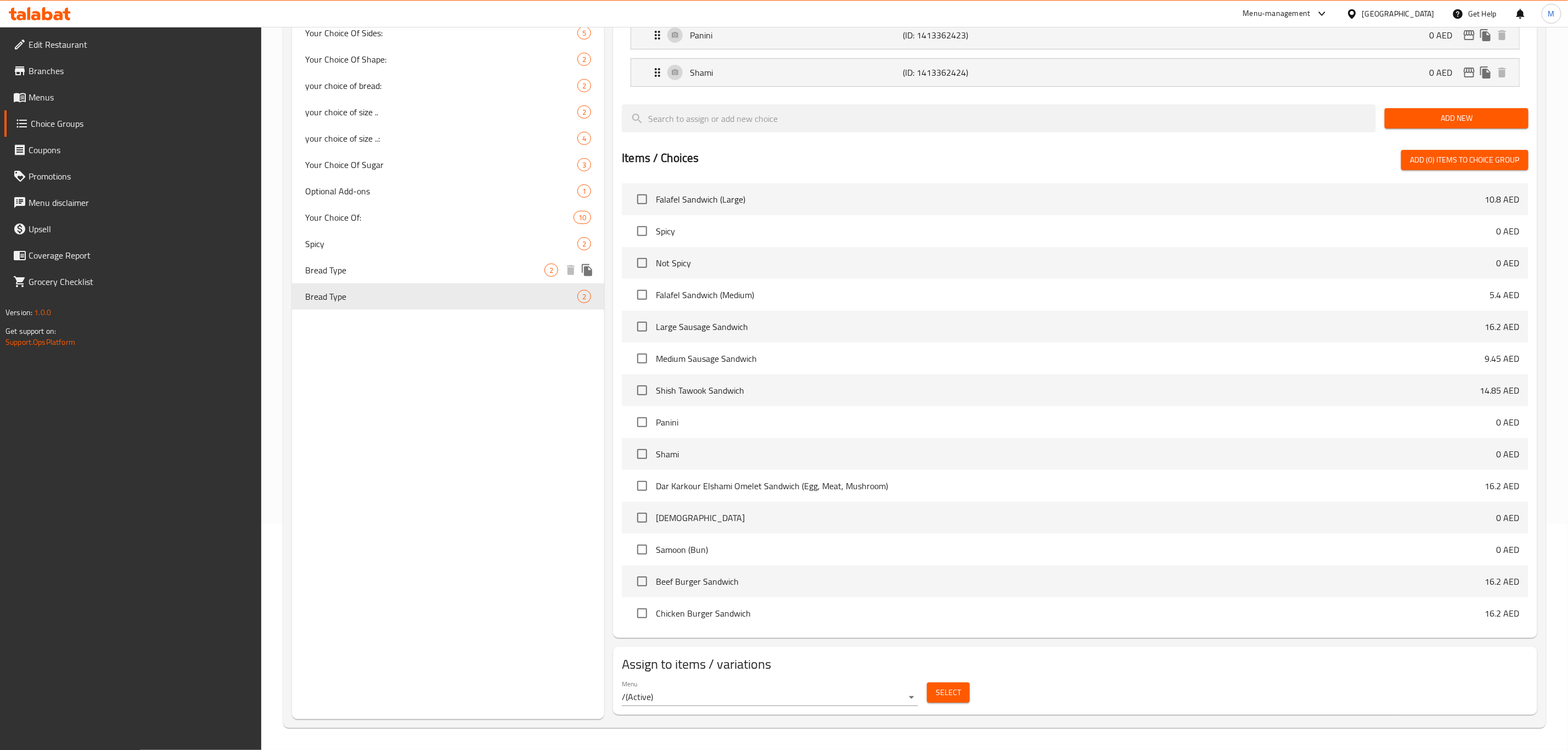
scroll to position [82, 0]
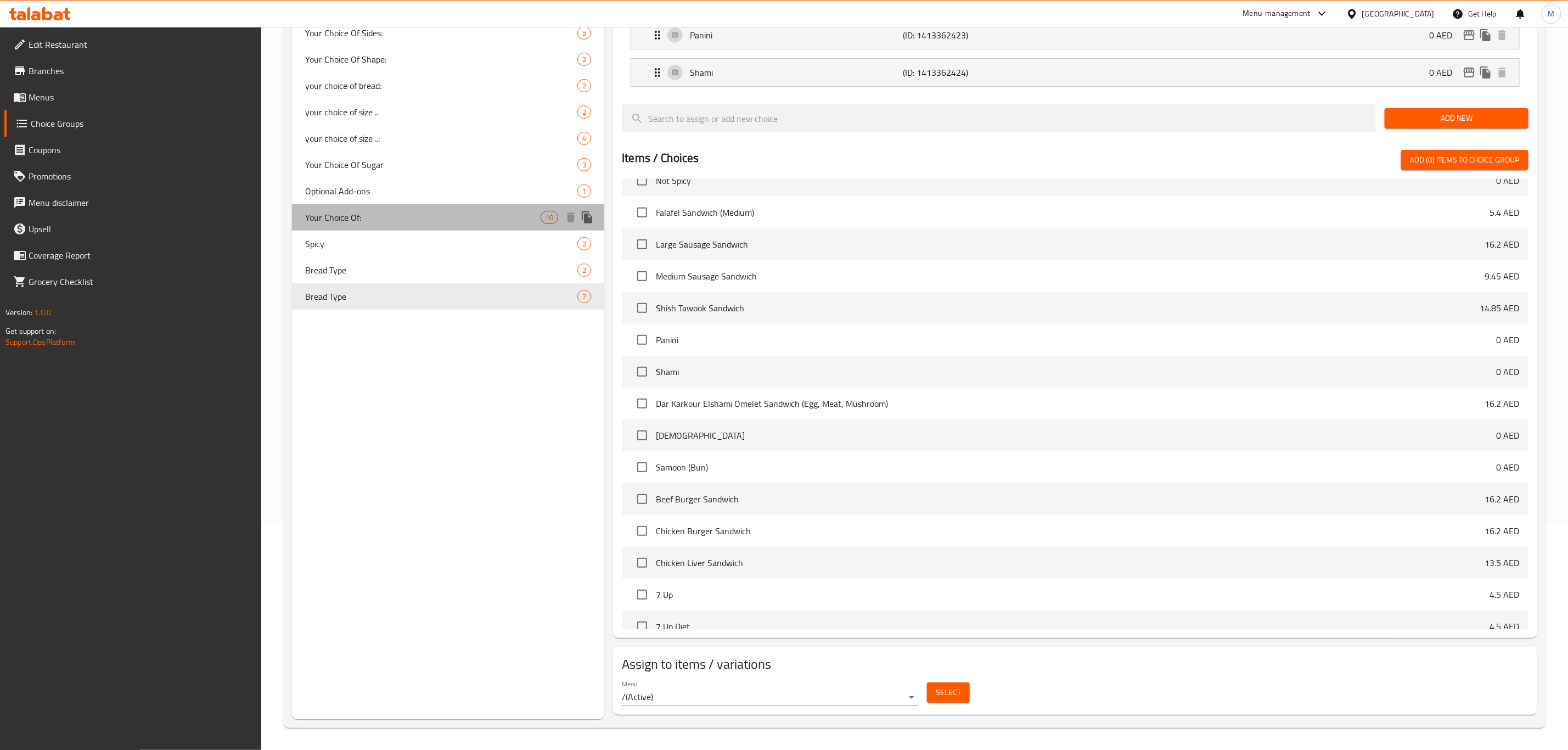
click at [421, 225] on div "Your Choice Of: 10" at bounding box center [448, 217] width 313 height 26
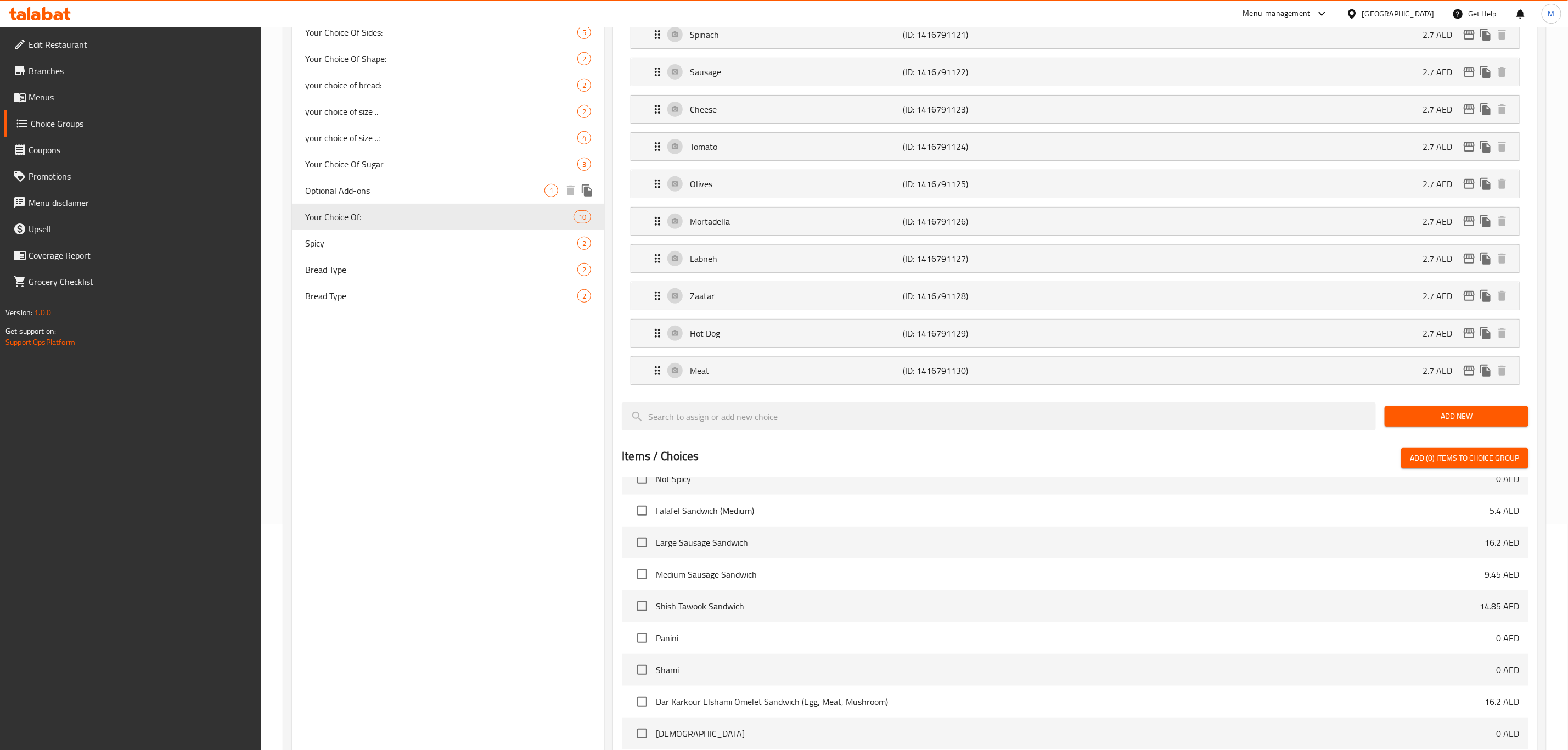
type input "Your Choice Of:"
type input "إختيارك من:"
click at [444, 147] on div "your choice of size ..: 4" at bounding box center [448, 137] width 313 height 26
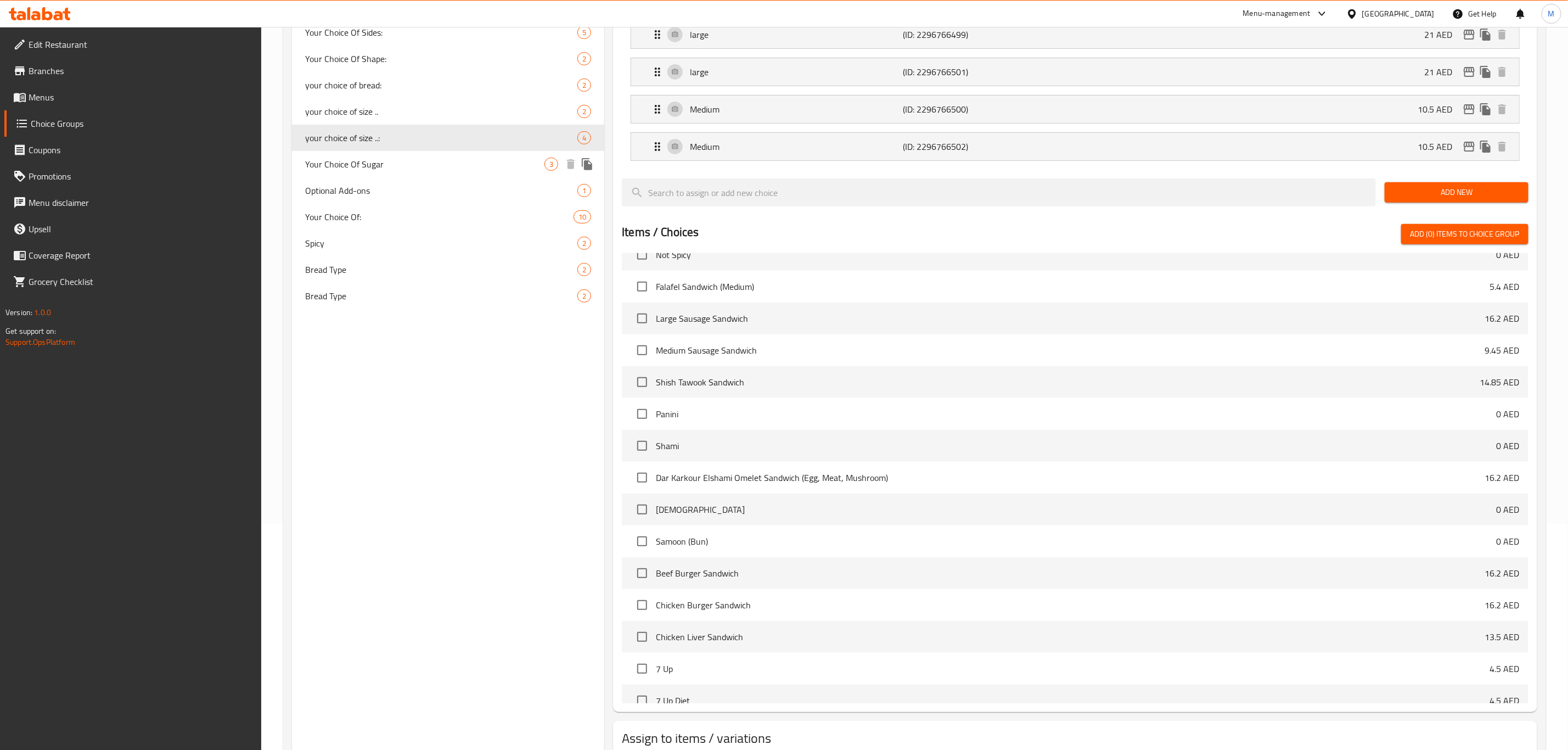
type input "your choice of size ..:"
type input "اختيارك للحجم..:"
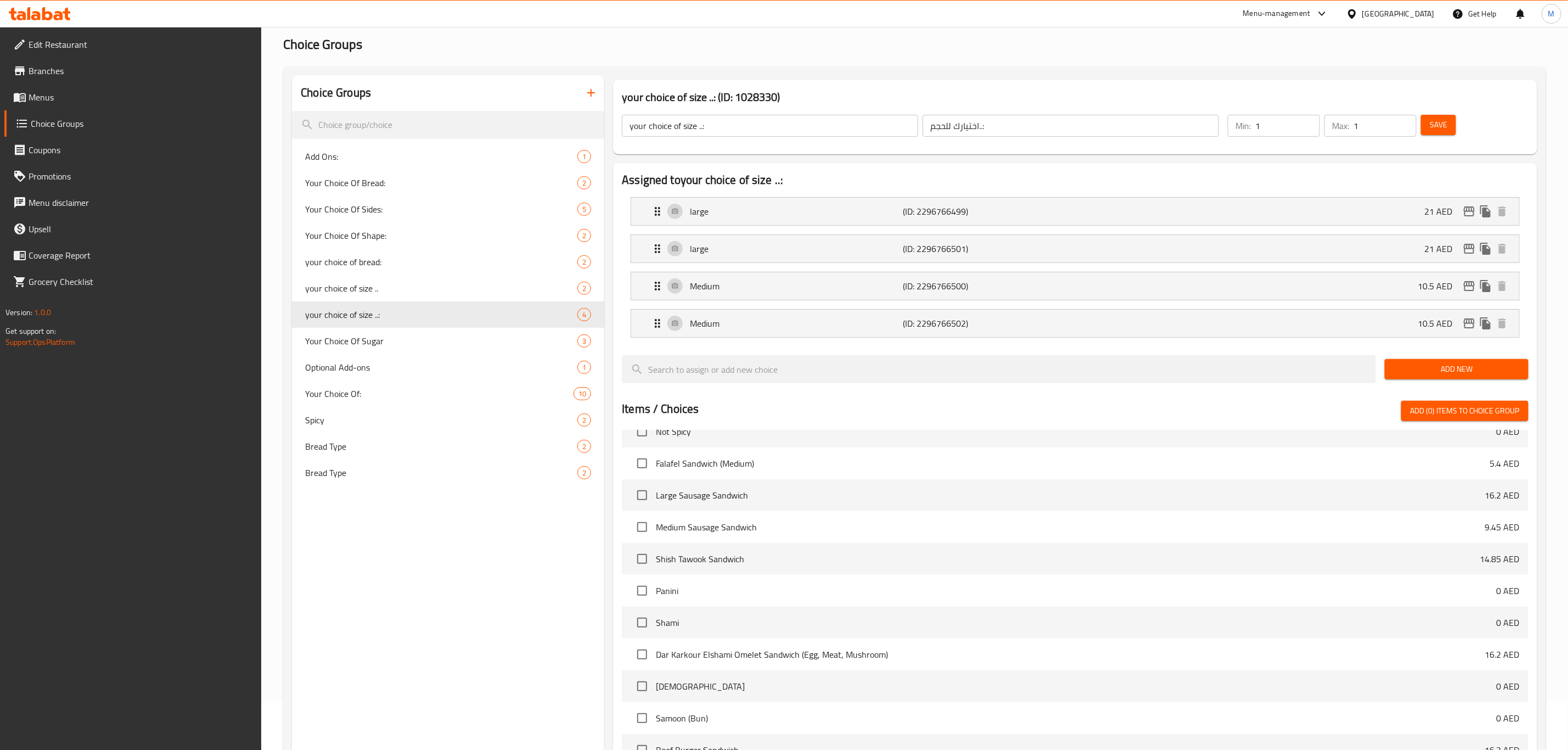
scroll to position [0, 0]
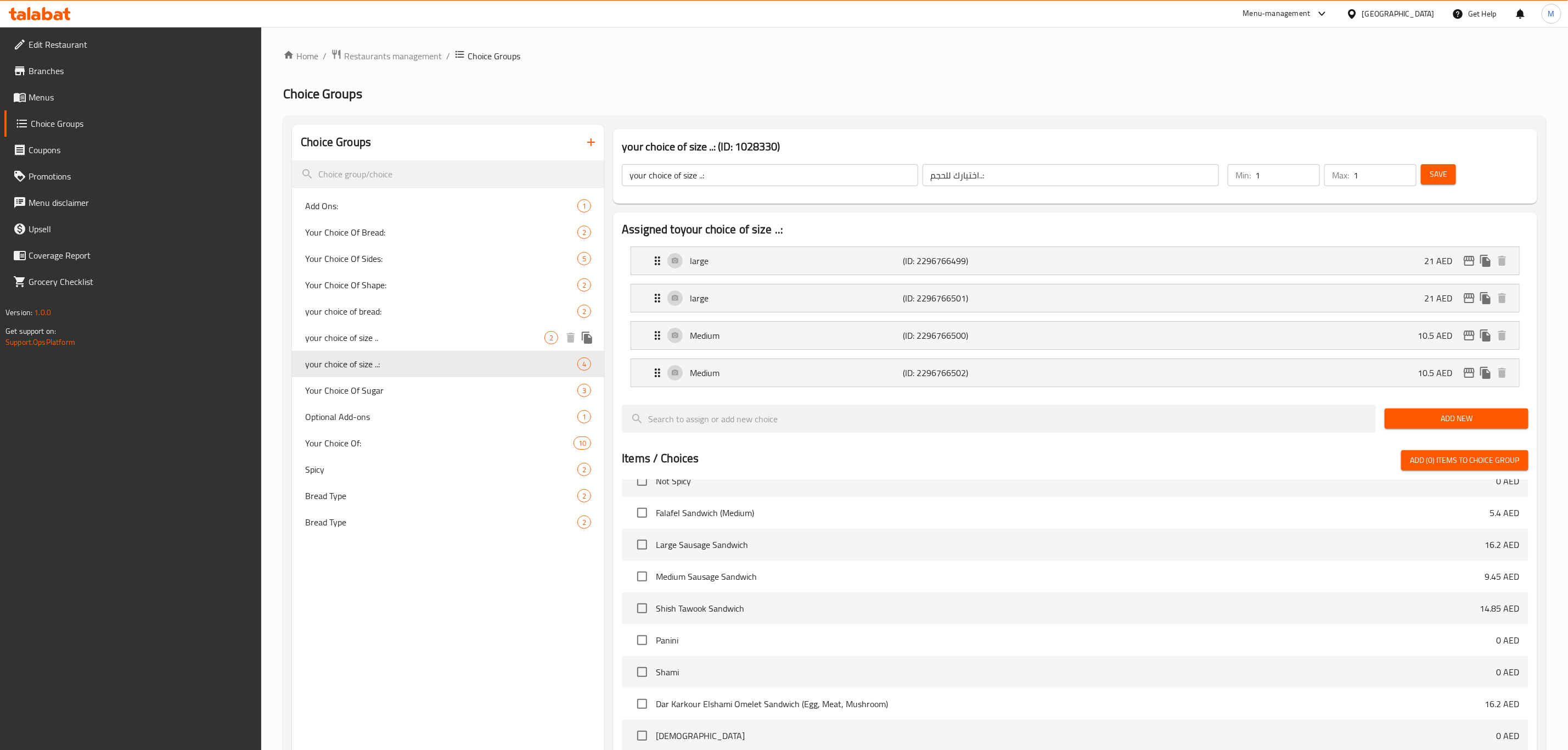
click at [437, 338] on span "your choice of size .." at bounding box center [425, 338] width 239 height 13
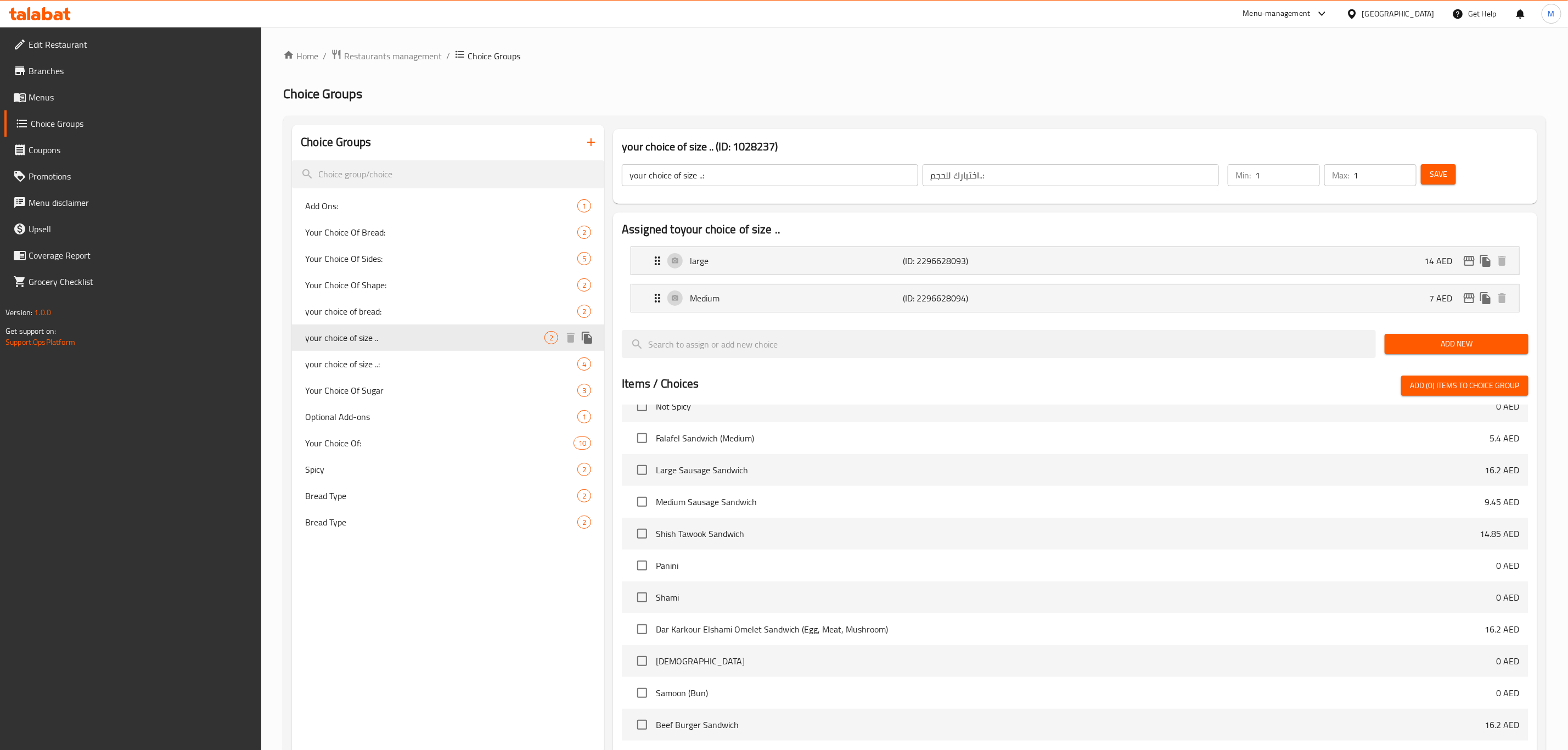
type input "your choice of size .."
type input "اختيارك للحجم.."
click at [476, 357] on span "your choice of size ..:" at bounding box center [425, 364] width 239 height 13
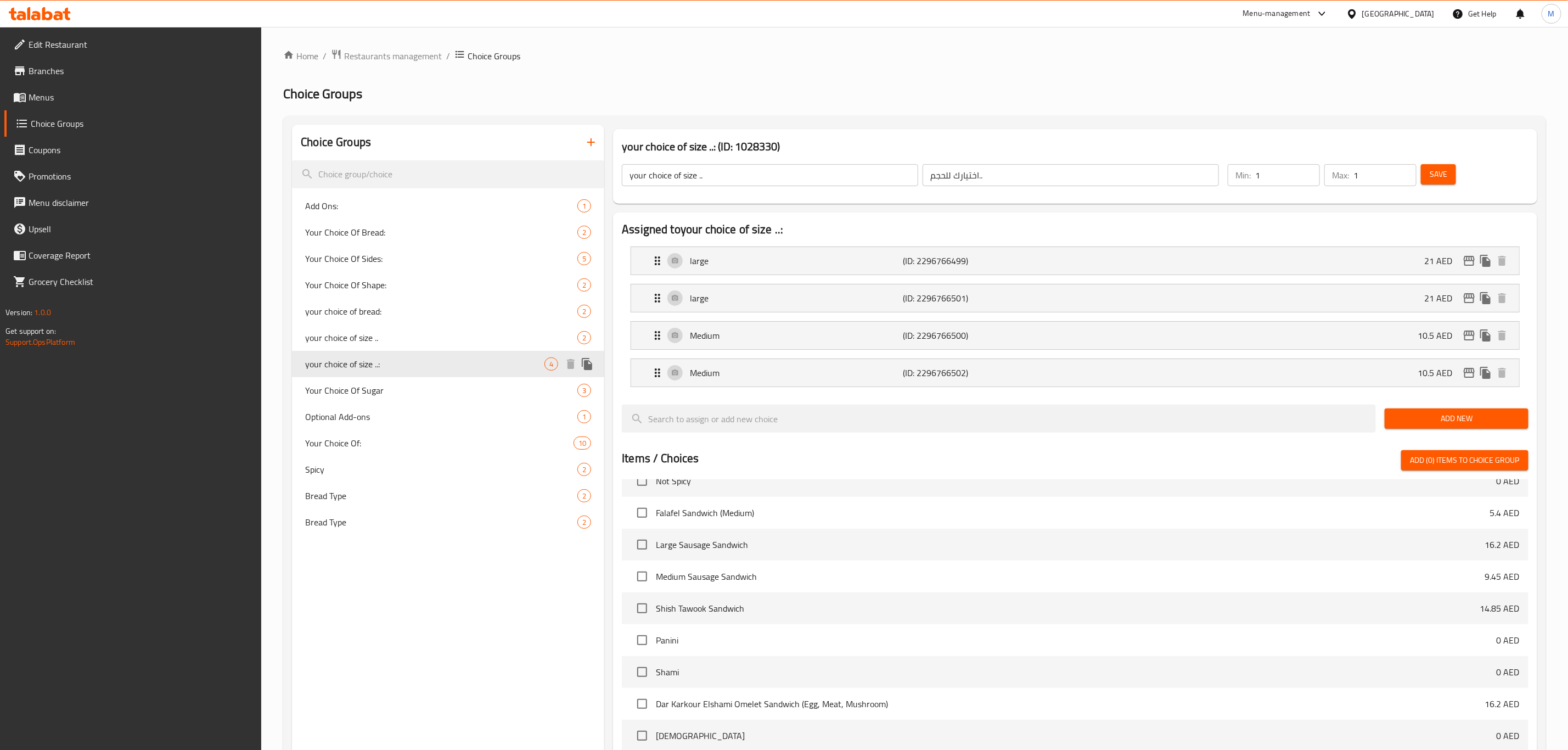
type input "your choice of size ..:"
type input "اختيارك للحجم..:"
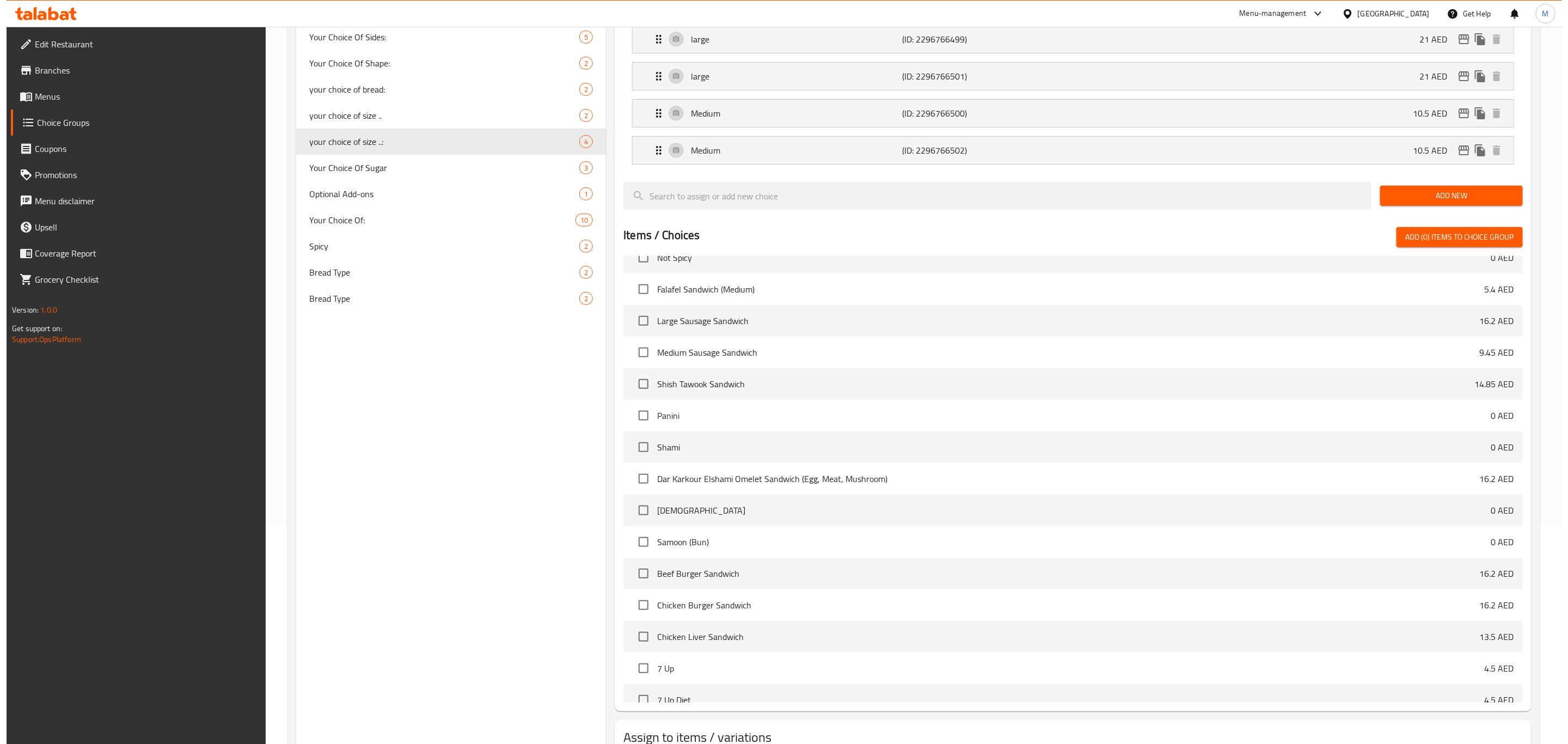
scroll to position [299, 0]
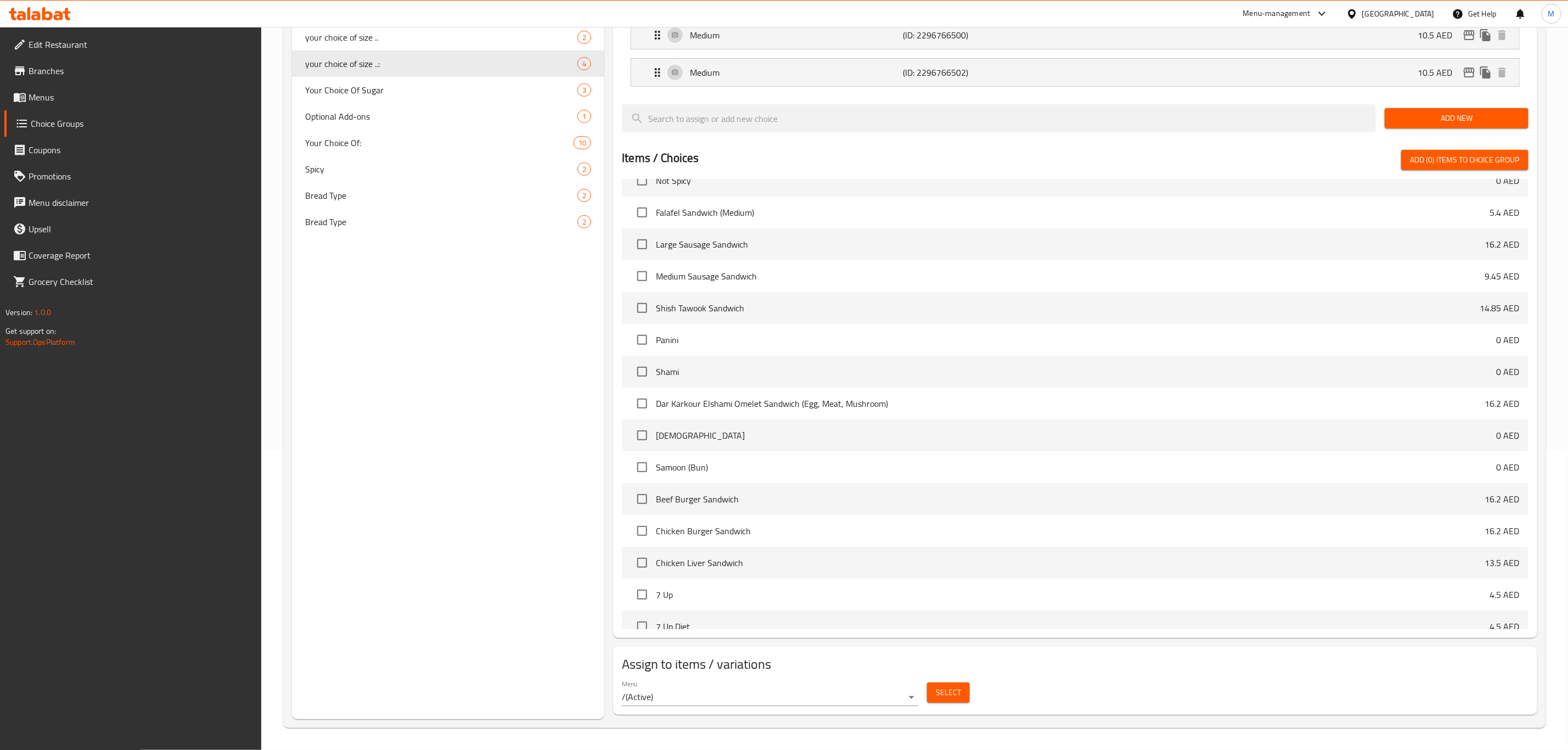
click at [959, 692] on span "Select" at bounding box center [948, 692] width 25 height 14
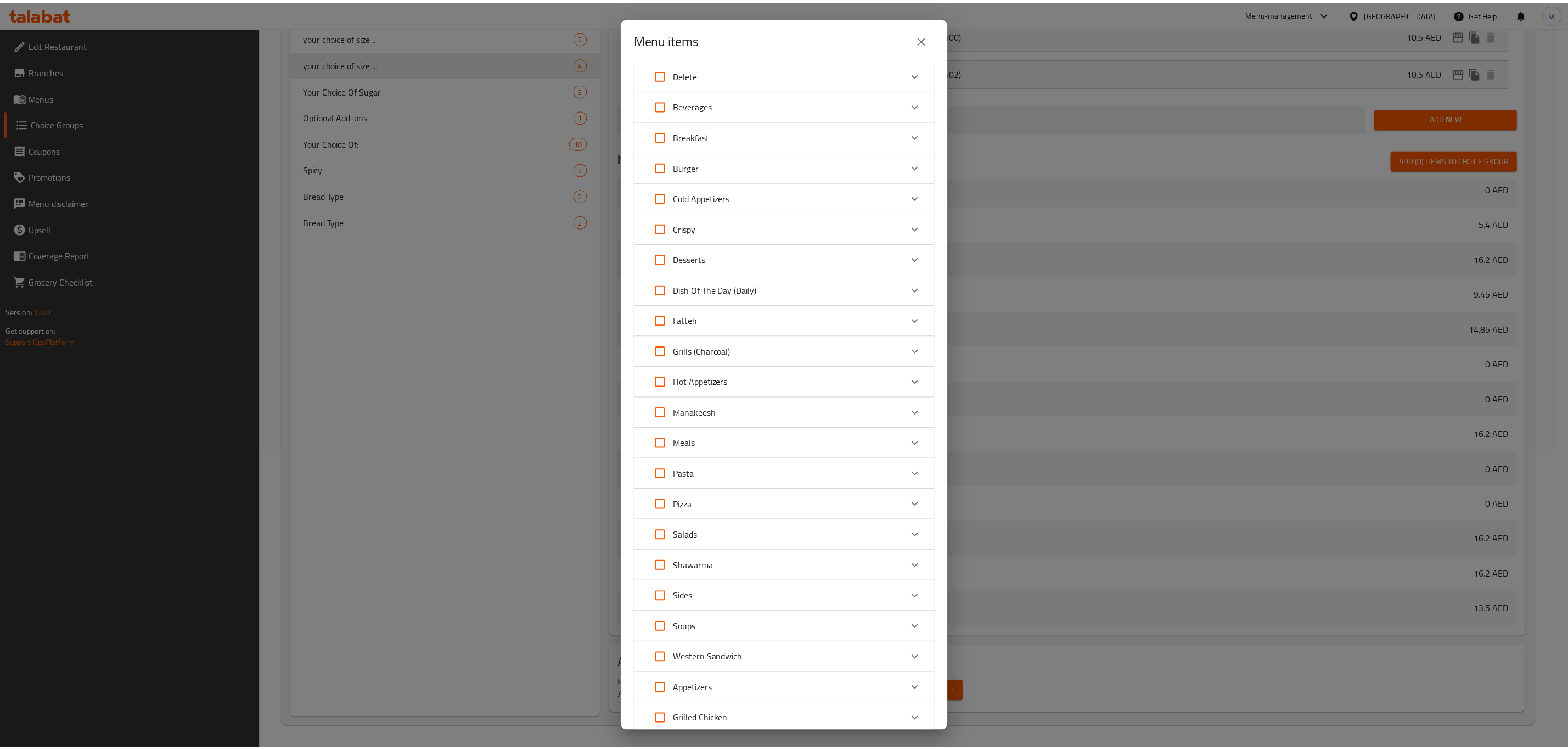
scroll to position [208, 0]
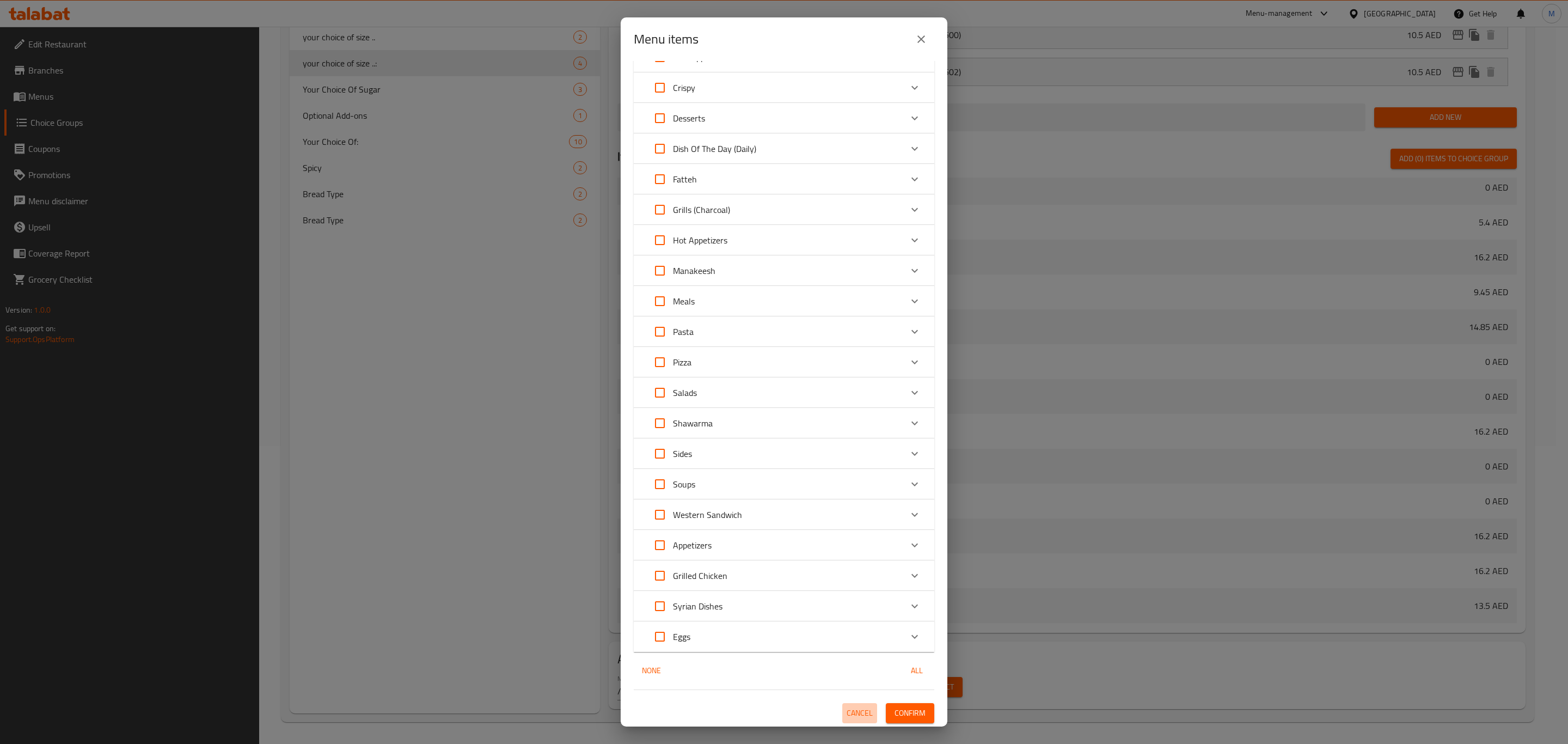
click at [847, 710] on span "Cancel" at bounding box center [860, 713] width 26 height 13
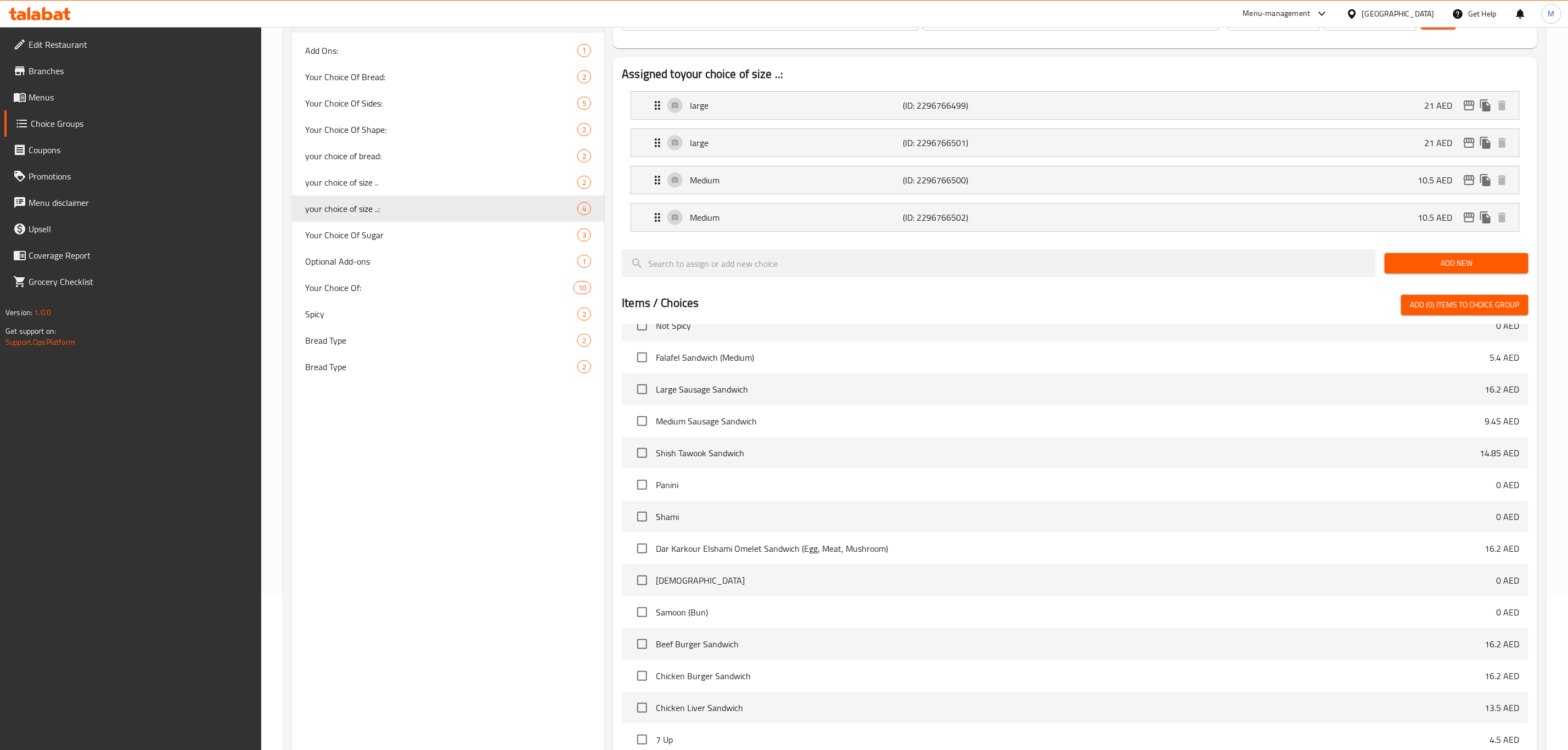
scroll to position [0, 0]
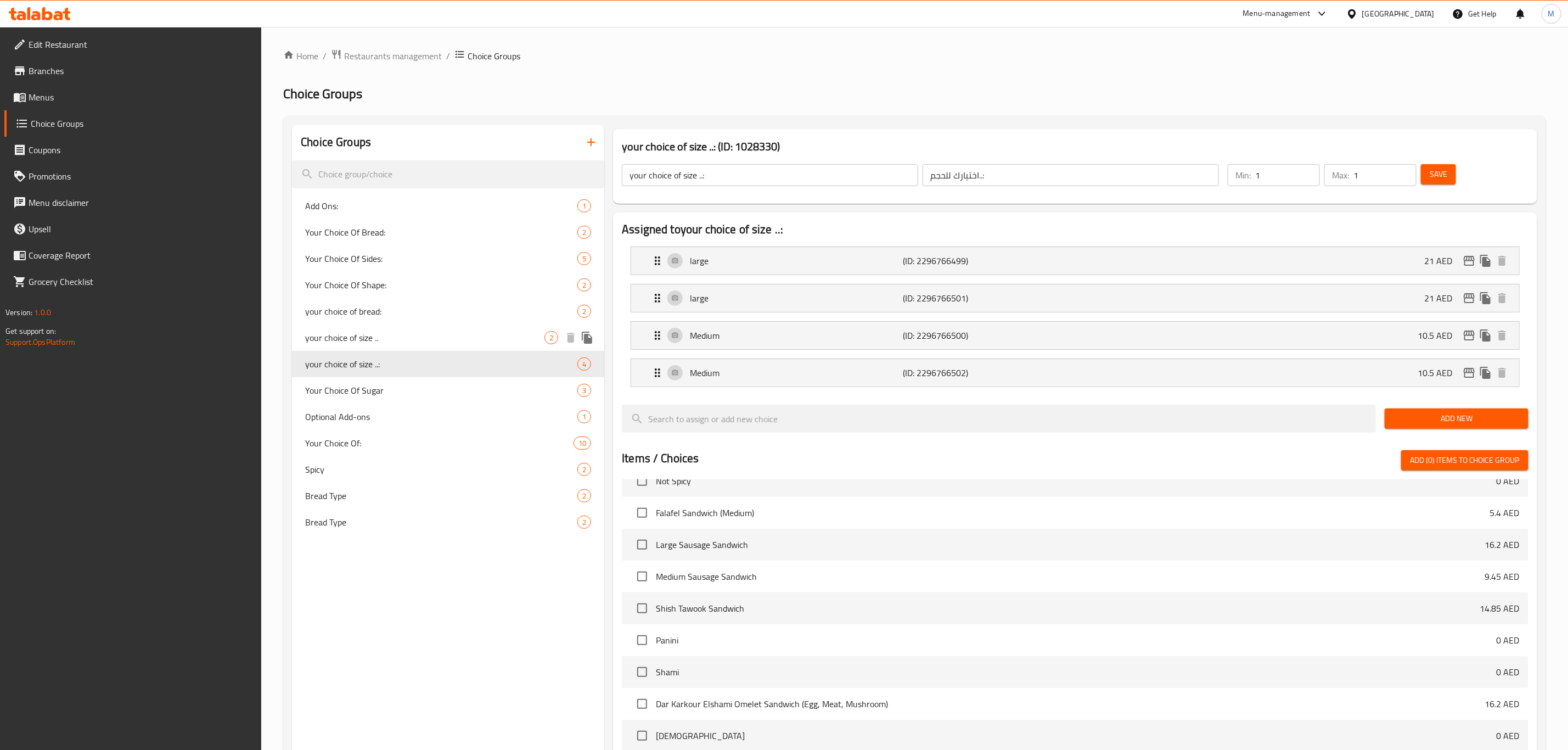
click at [503, 348] on div "your choice of size .. 2" at bounding box center [448, 337] width 313 height 26
type input "your choice of size .."
type input "اختيارك للحجم.."
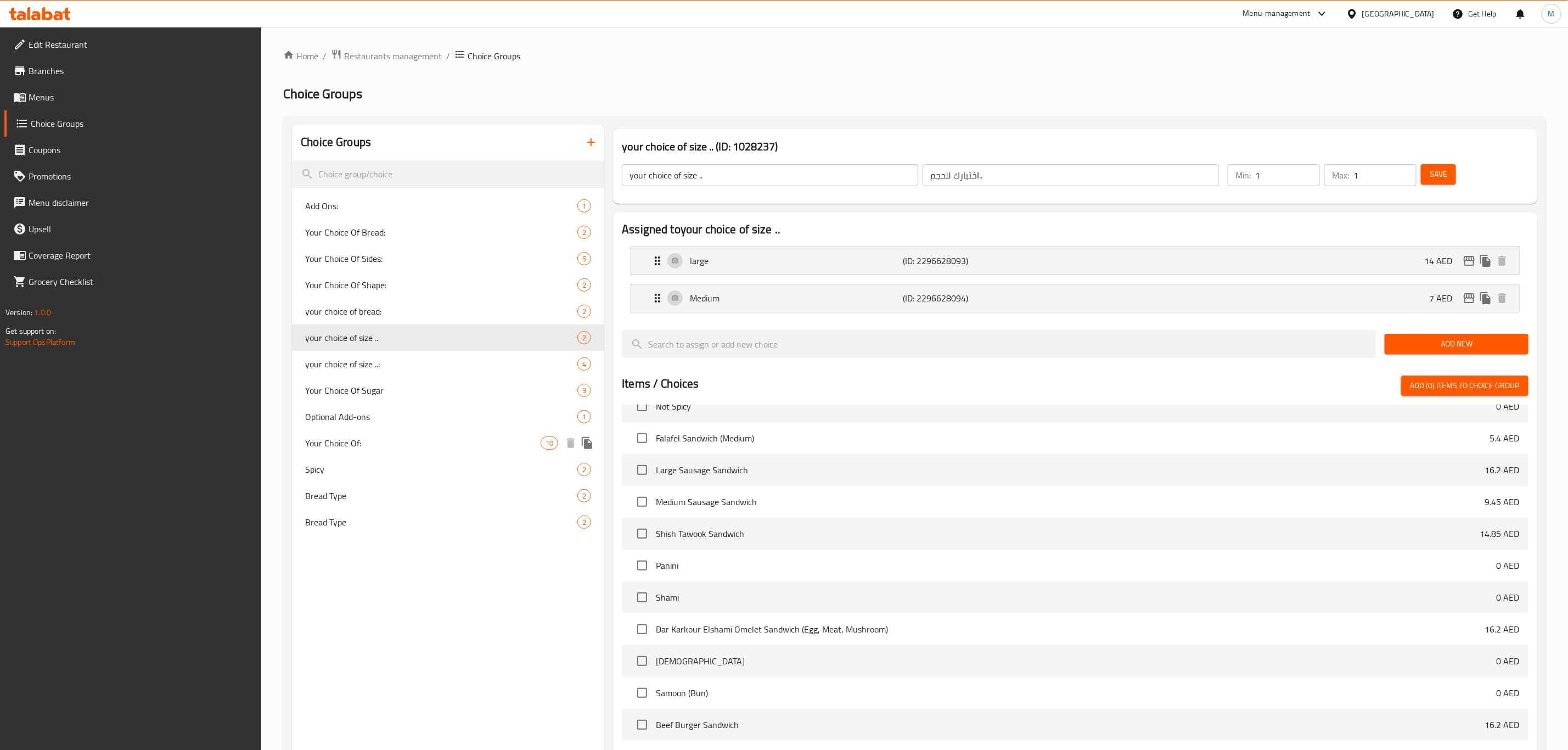
click at [497, 444] on span "Your Choice Of:" at bounding box center [423, 443] width 235 height 13
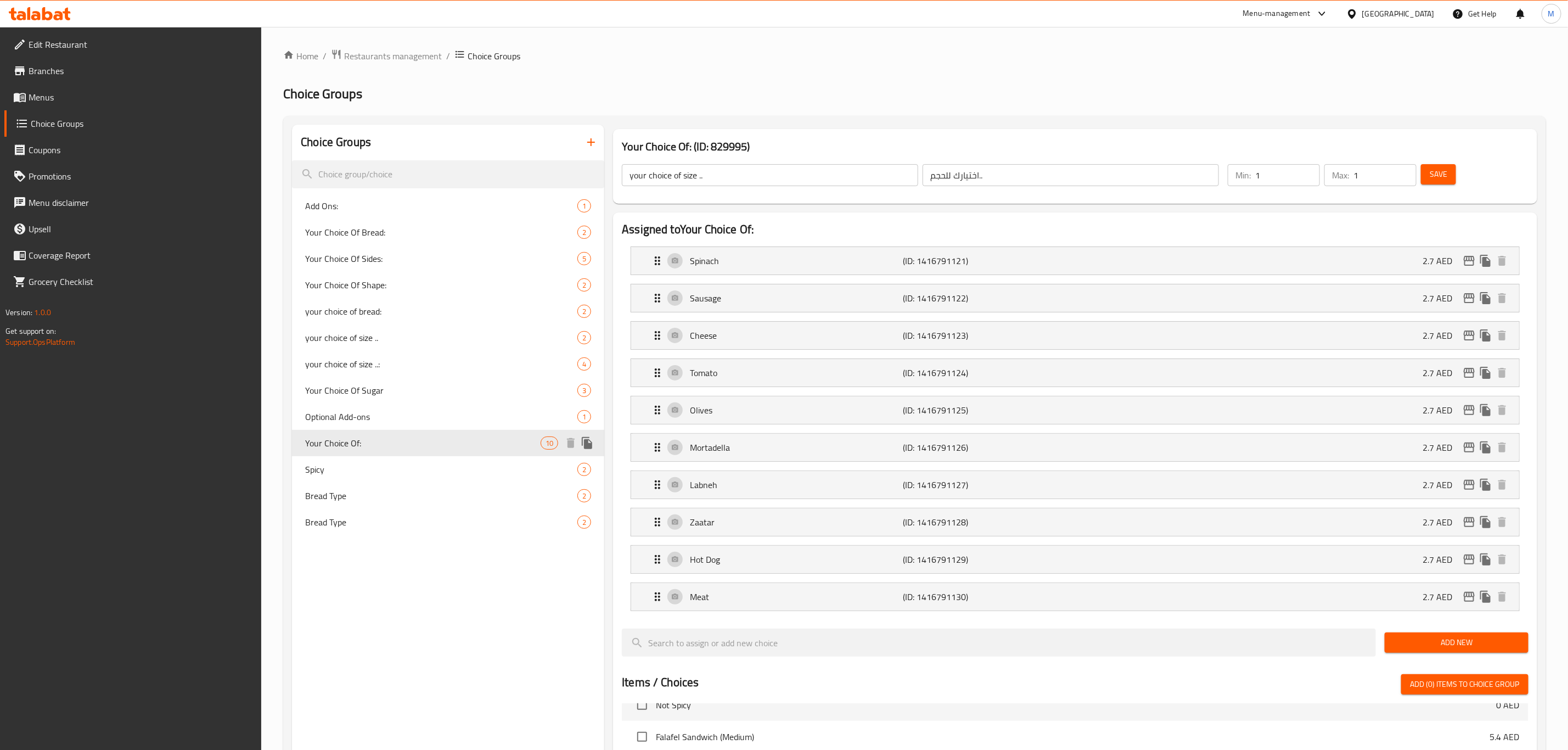
type input "Your Choice Of:"
type input "إختيارك من:"
click at [484, 449] on div "Your Choice Of: 10" at bounding box center [448, 443] width 313 height 26
click at [436, 357] on span "your choice of size ..:" at bounding box center [425, 364] width 239 height 13
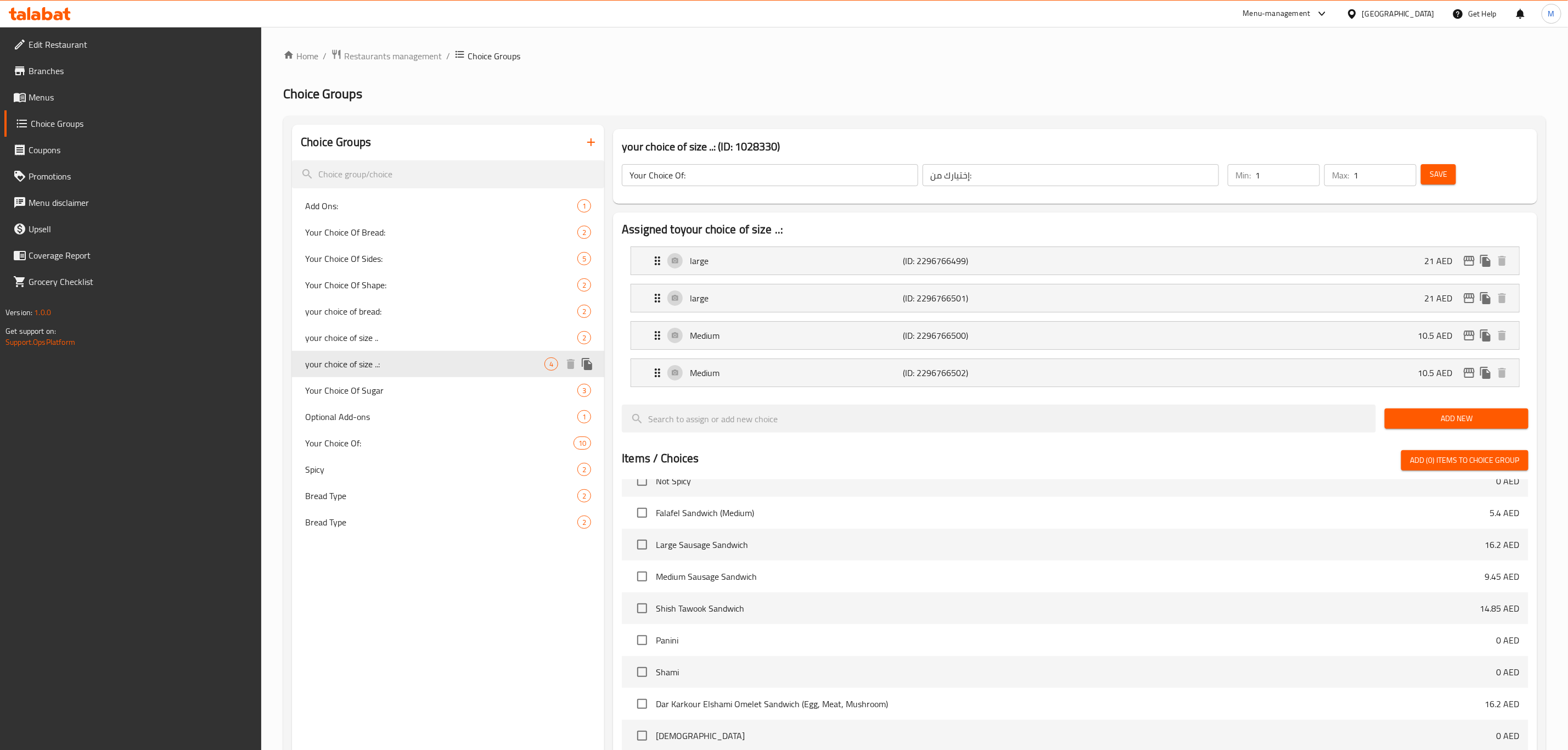
type input "your choice of size ..:"
type input "اختيارك للحجم..:"
click at [446, 336] on span "your choice of size .." at bounding box center [425, 338] width 239 height 13
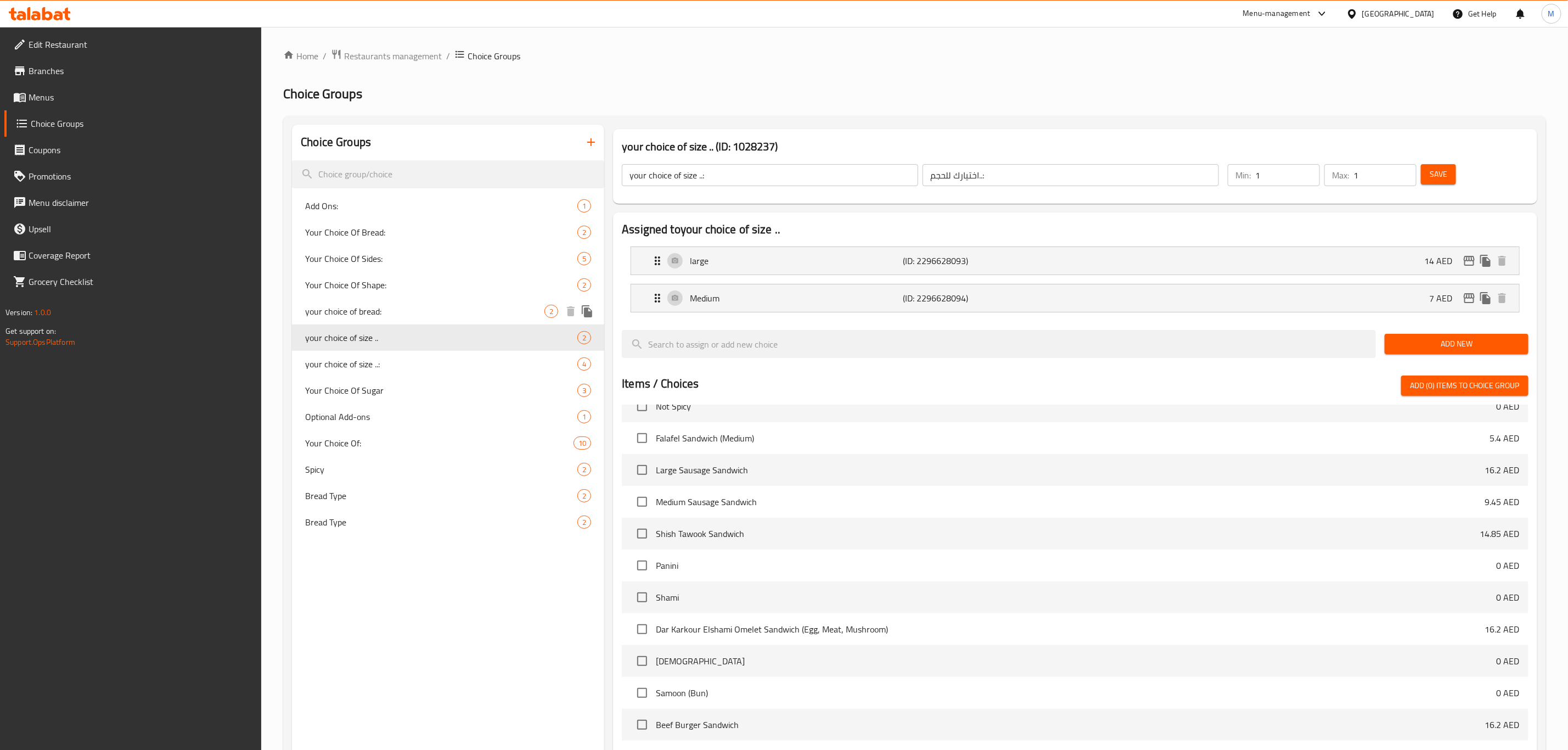
type input "your choice of size .."
type input "اختيارك للحجم.."
click at [450, 307] on span "your choice of bread:" at bounding box center [425, 311] width 239 height 13
type input "your choice of bread:"
type input "اختيارك من الخبز:"
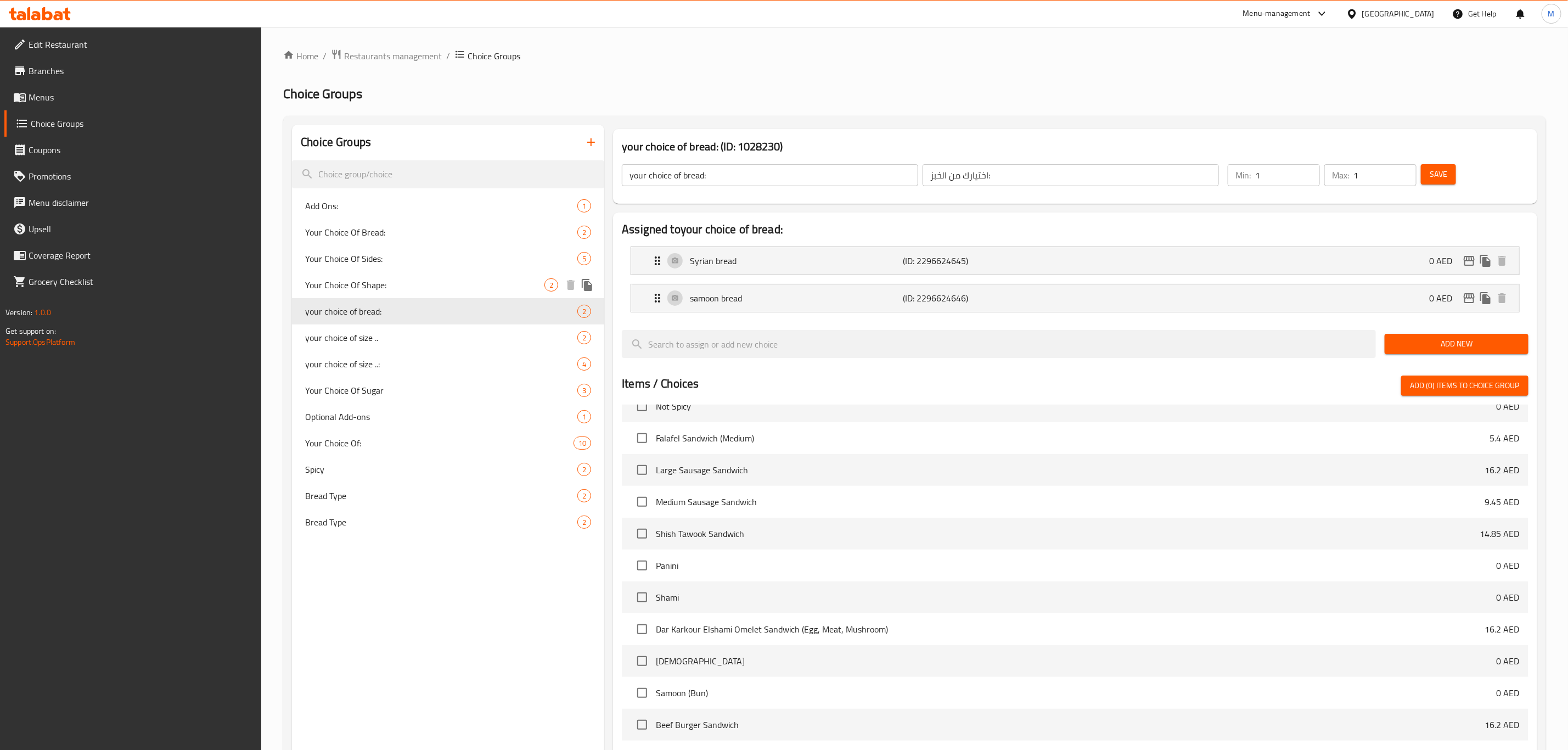
click at [463, 278] on span "Your Choice Of Shape:" at bounding box center [425, 285] width 239 height 13
type input "Your Choice Of Shape:"
type input "إختيارك من الشكل:"
click at [468, 255] on span "Your Choice Of Sides:" at bounding box center [425, 258] width 239 height 13
type input "Your Choice Of Sides:"
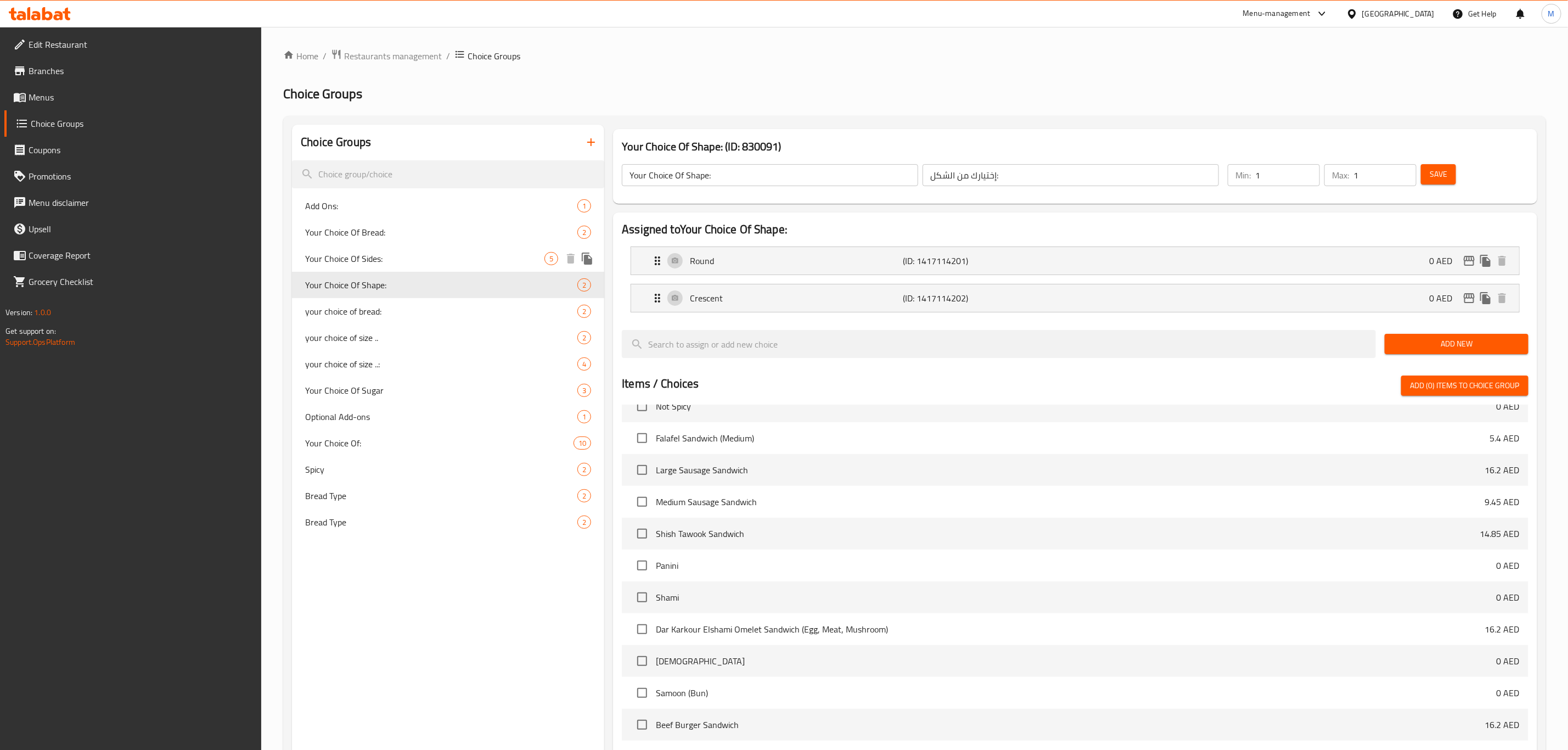
type input "إختيارك من الأصناف الجانبية:"
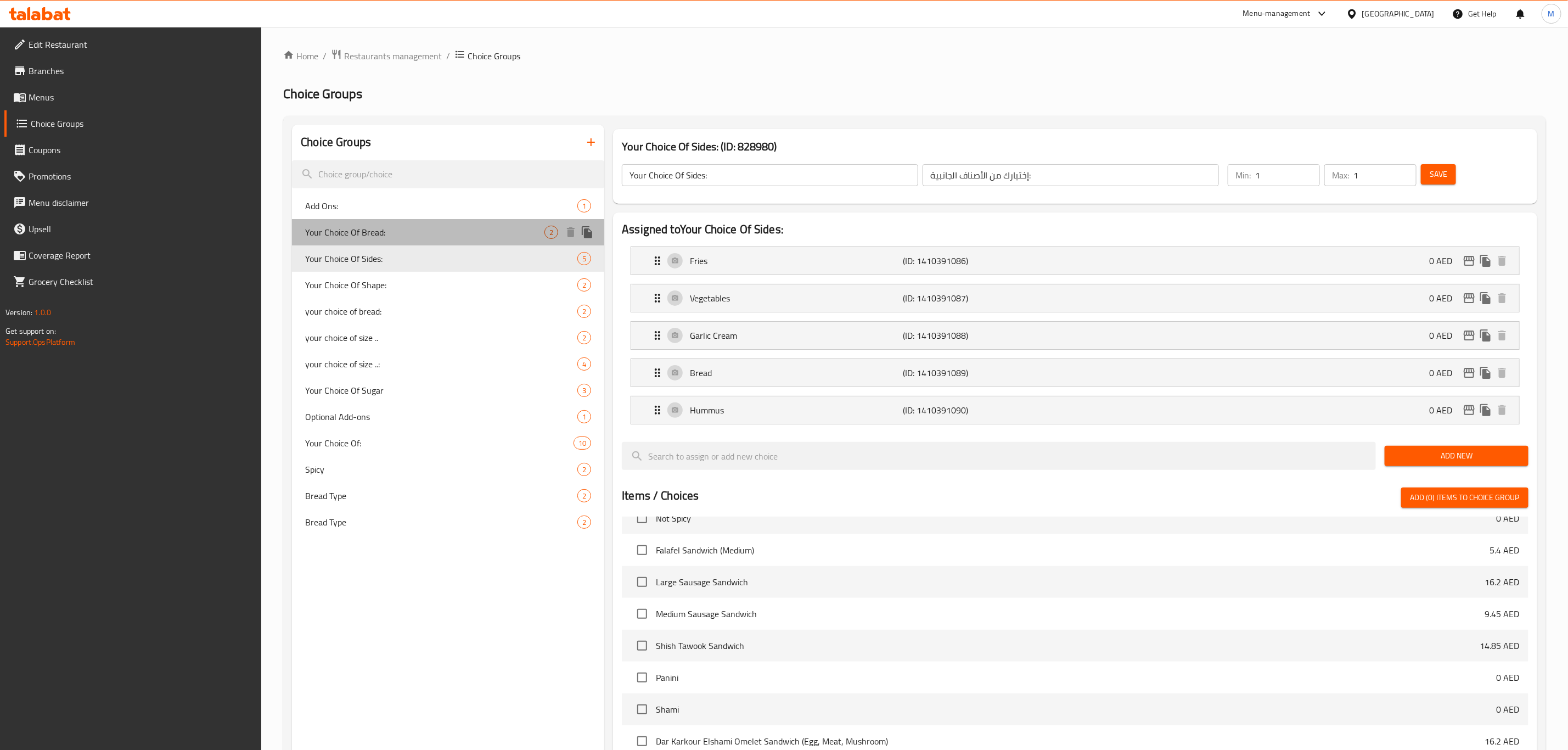
click at [477, 236] on span "Your Choice Of Bread:" at bounding box center [425, 232] width 239 height 13
type input "Your Choice Of Bread:"
type input "إختيارك من الخبز:"
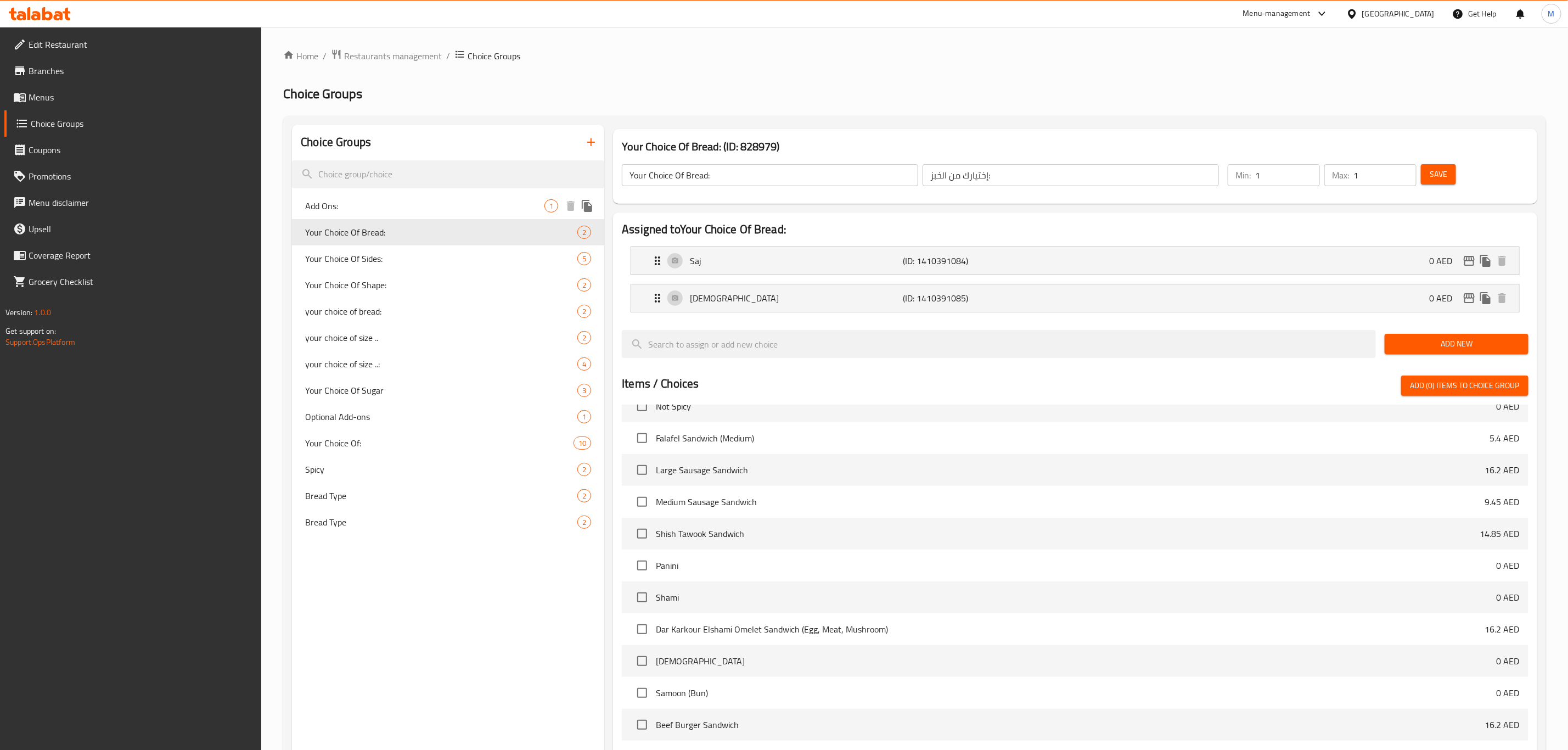
click at [476, 216] on div "Add Ons: 1" at bounding box center [448, 205] width 313 height 26
type input "Add Ons:"
type input "إضافات:"
type input "0"
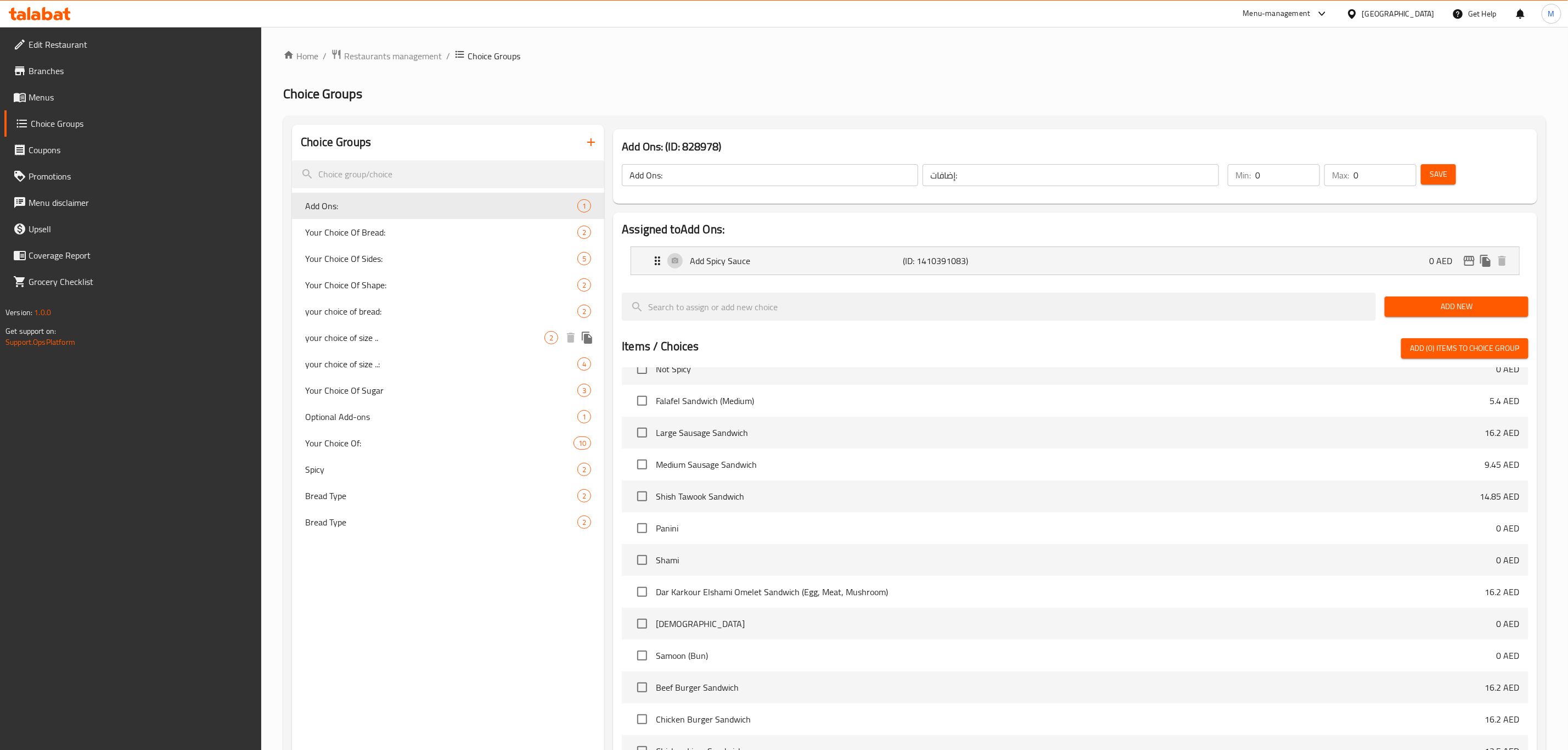
click at [471, 345] on div "your choice of size .. 2" at bounding box center [448, 337] width 313 height 26
type input "your choice of size .."
type input "اختيارك للحجم.."
type input "1"
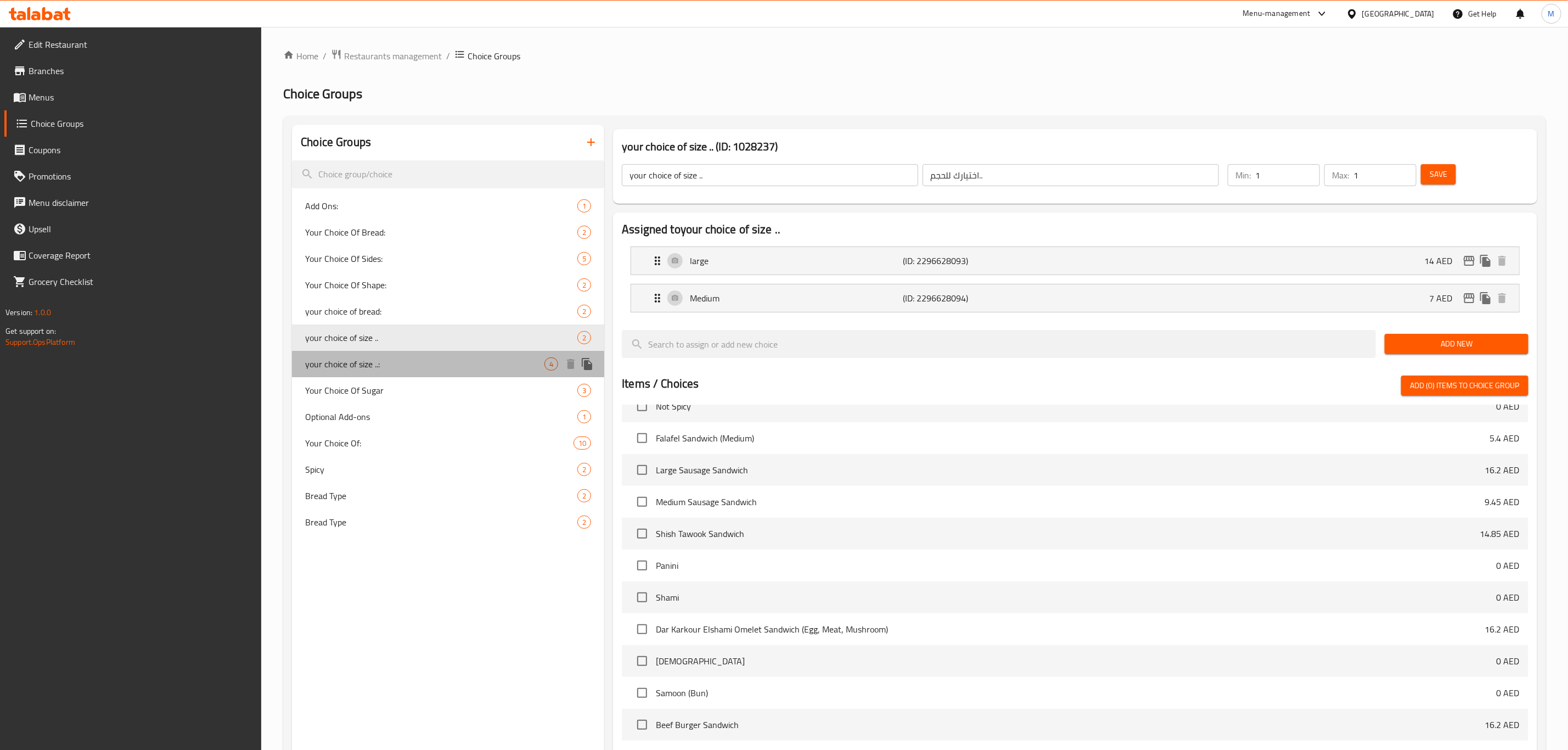
click at [473, 367] on span "your choice of size ..:" at bounding box center [425, 364] width 239 height 13
type input "your choice of size ..:"
type input "اختيارك للحجم..:"
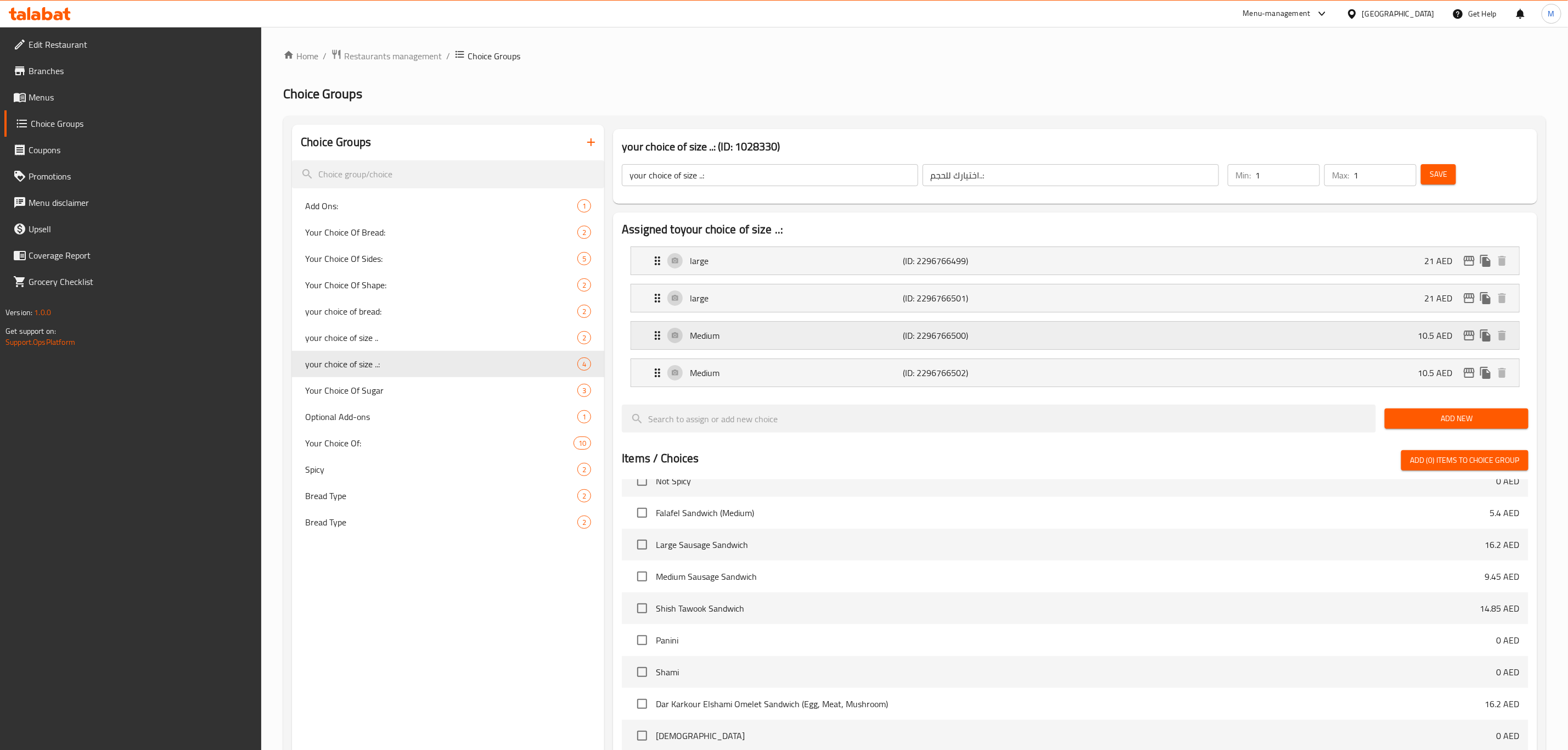
click at [1472, 335] on icon "edit" at bounding box center [1469, 336] width 13 height 13
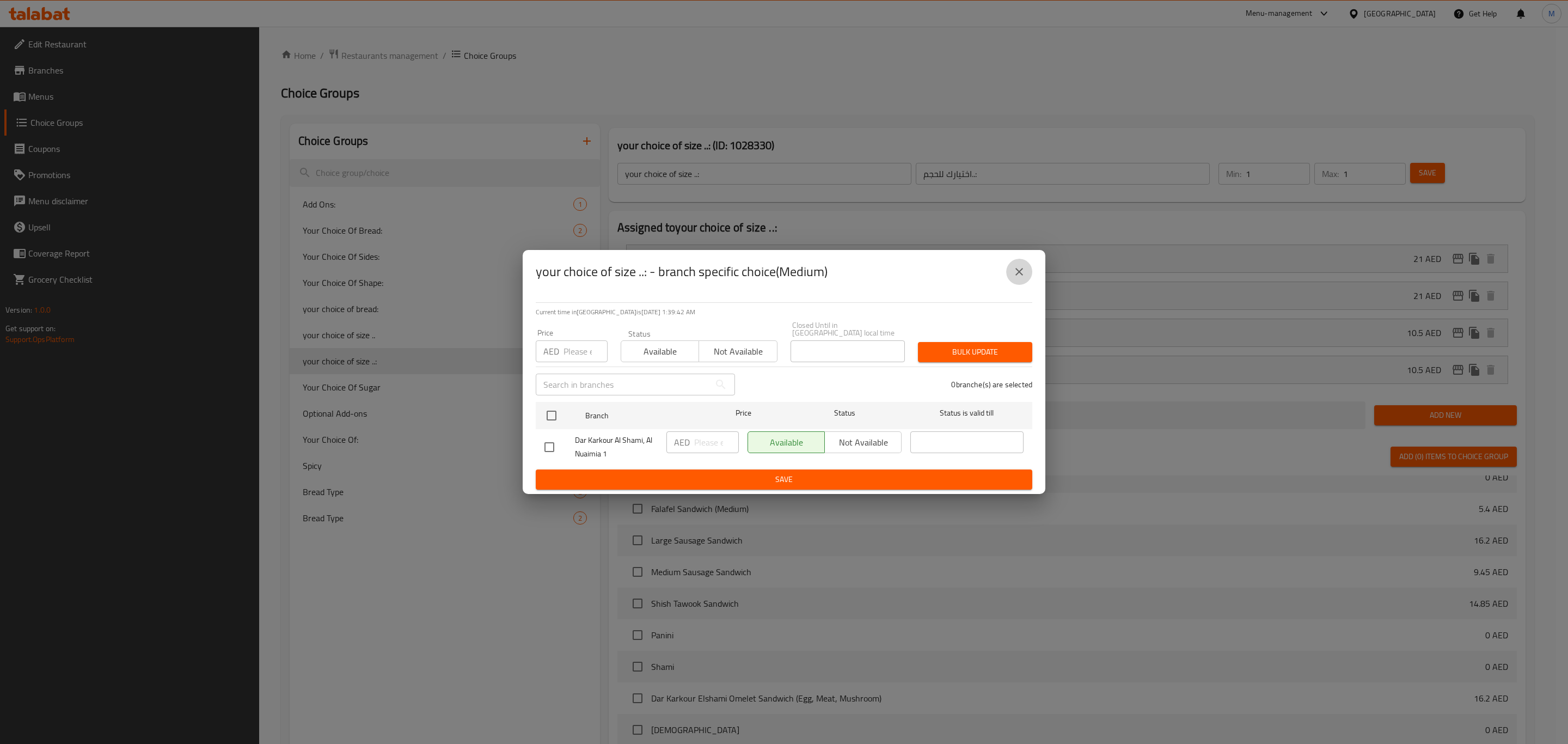
click at [1025, 270] on icon "close" at bounding box center [1019, 272] width 13 height 13
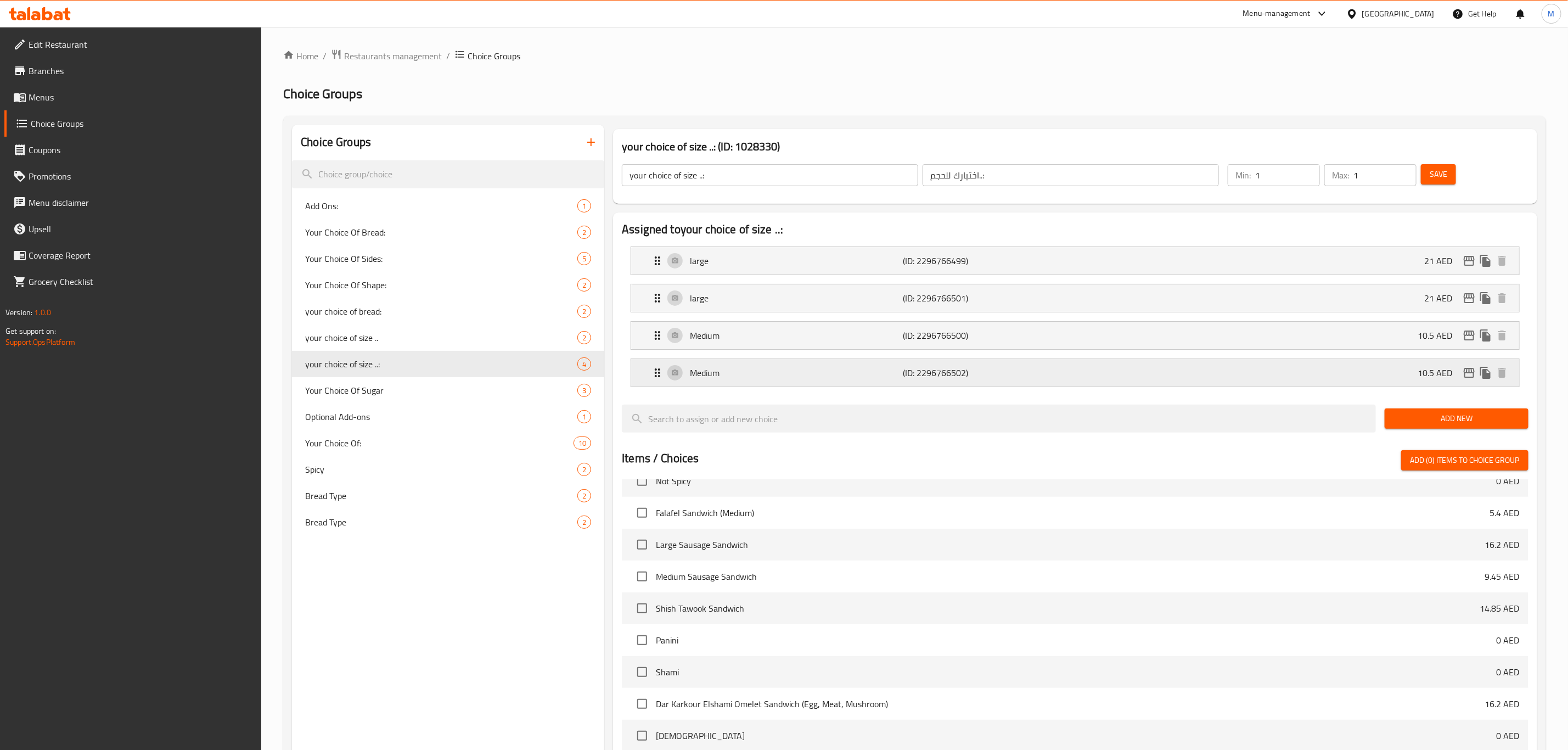
click at [1472, 368] on icon "edit" at bounding box center [1469, 373] width 13 height 13
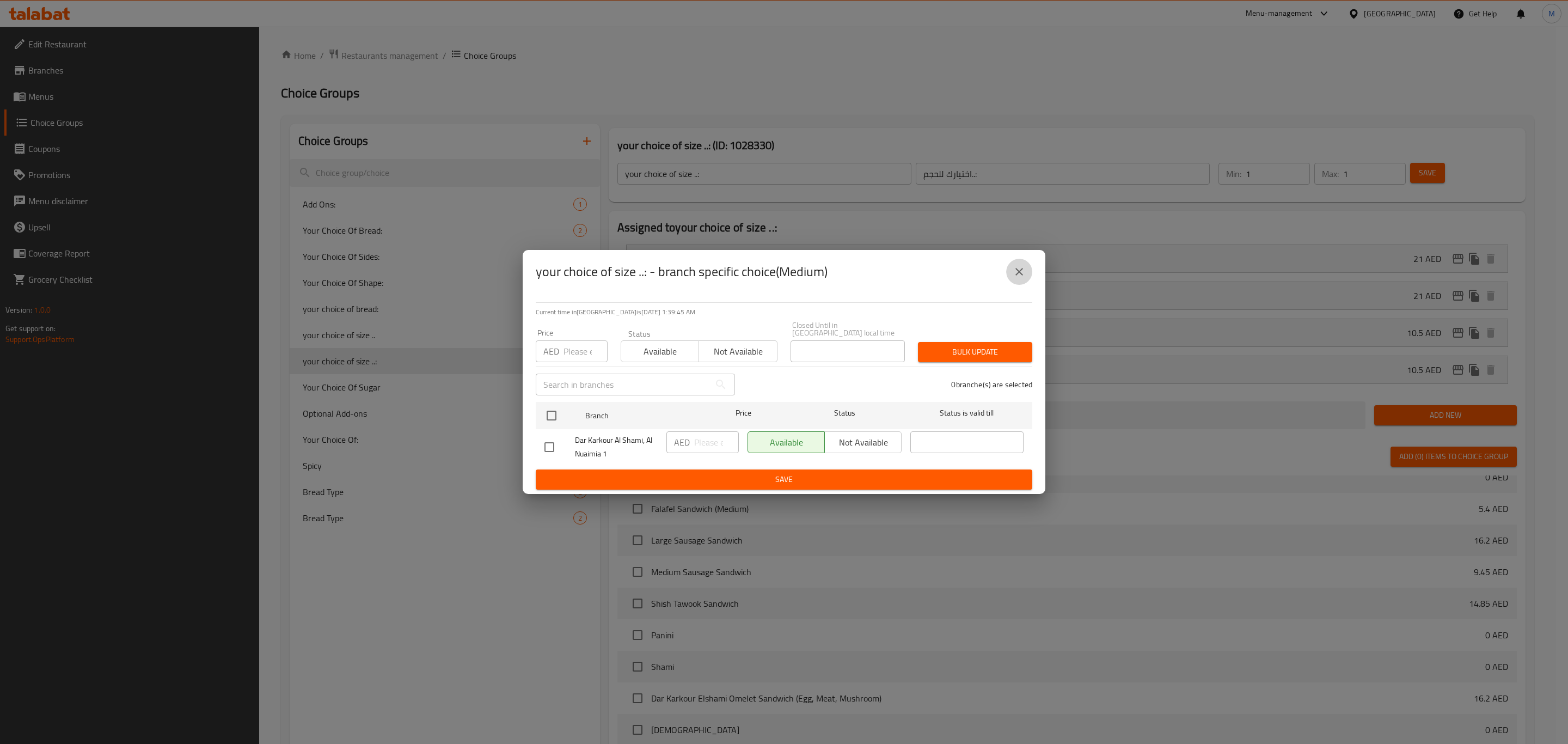
click at [1028, 266] on button "close" at bounding box center [1019, 271] width 26 height 26
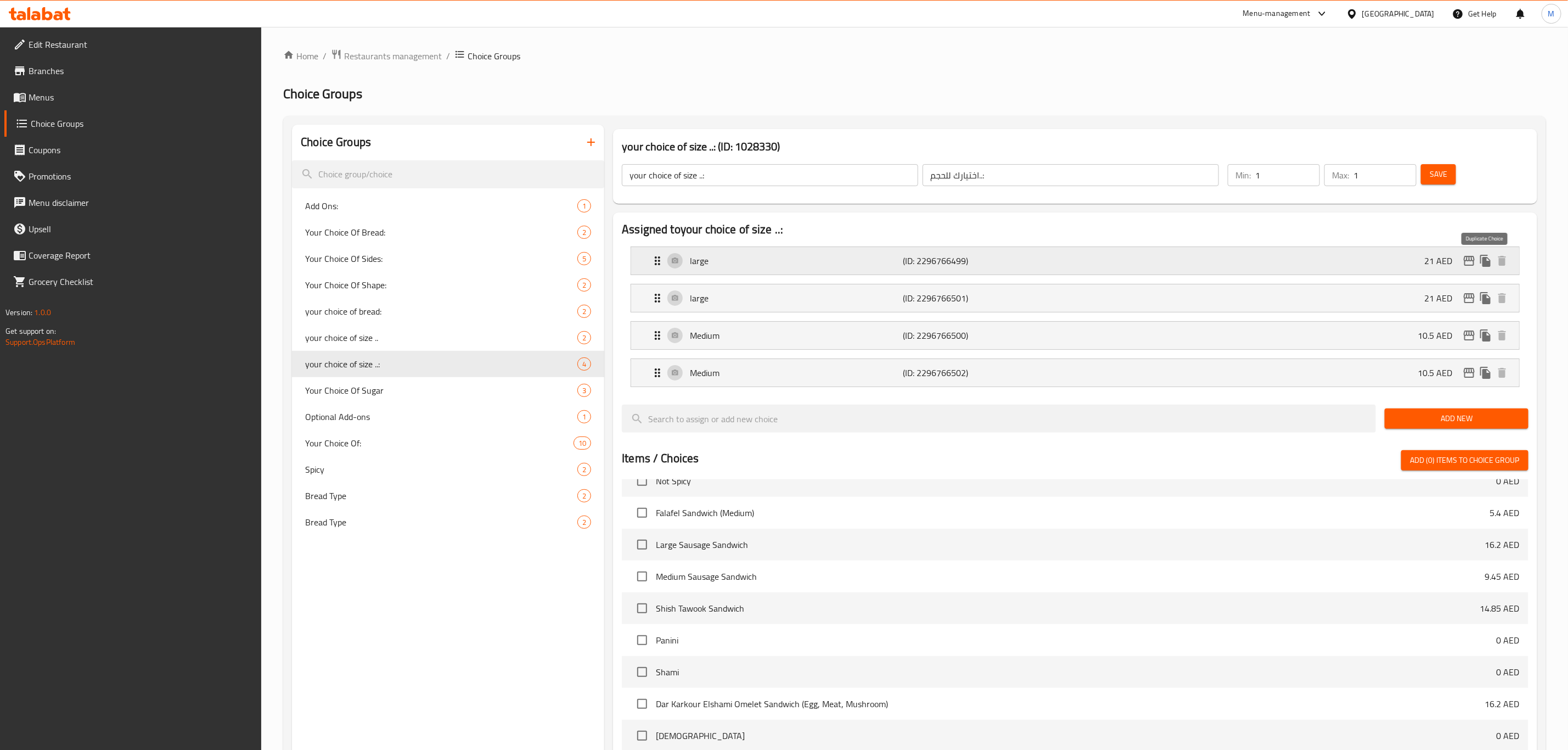
click at [1477, 260] on button "duplicate" at bounding box center [1485, 260] width 16 height 16
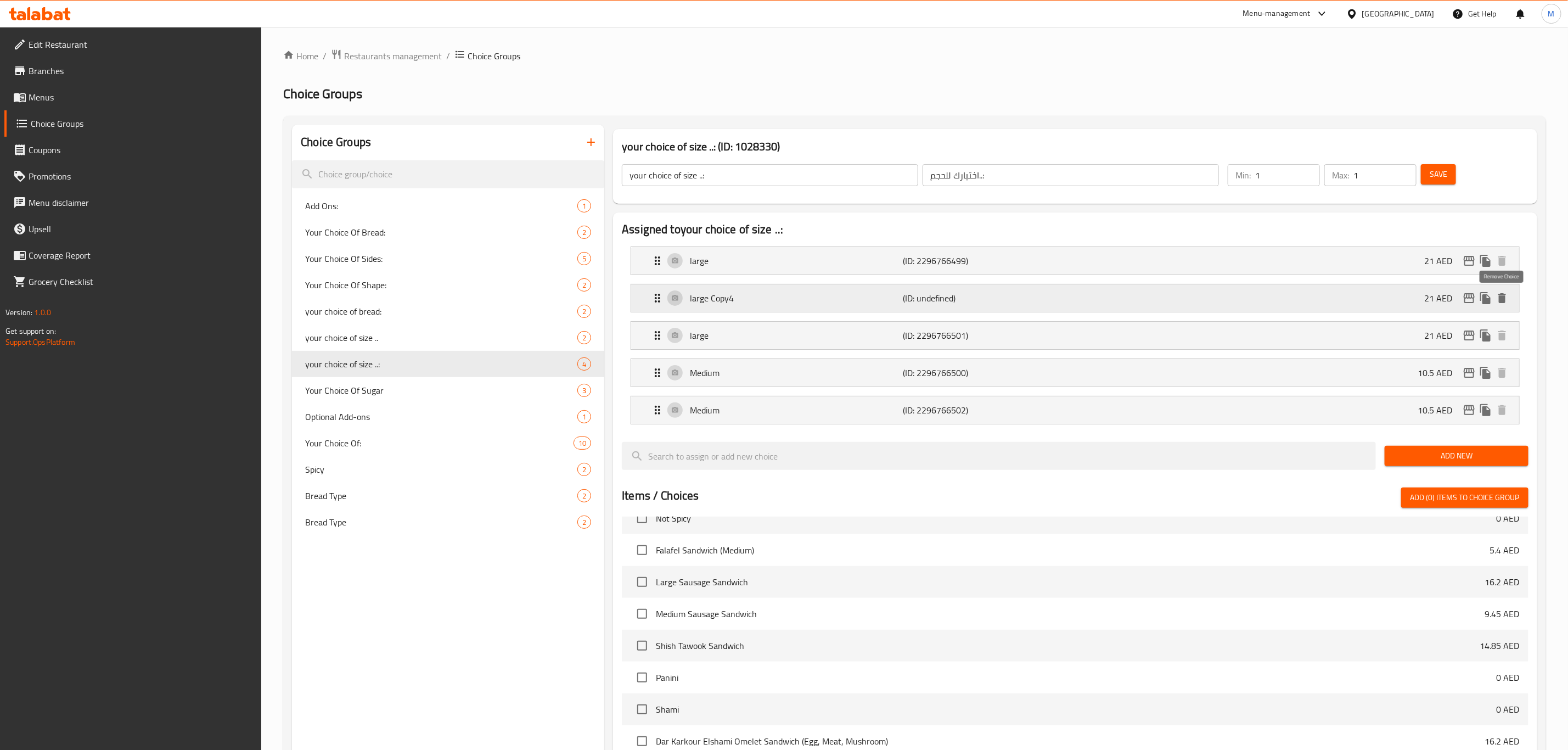
click at [1502, 303] on icon "delete" at bounding box center [1502, 298] width 13 height 13
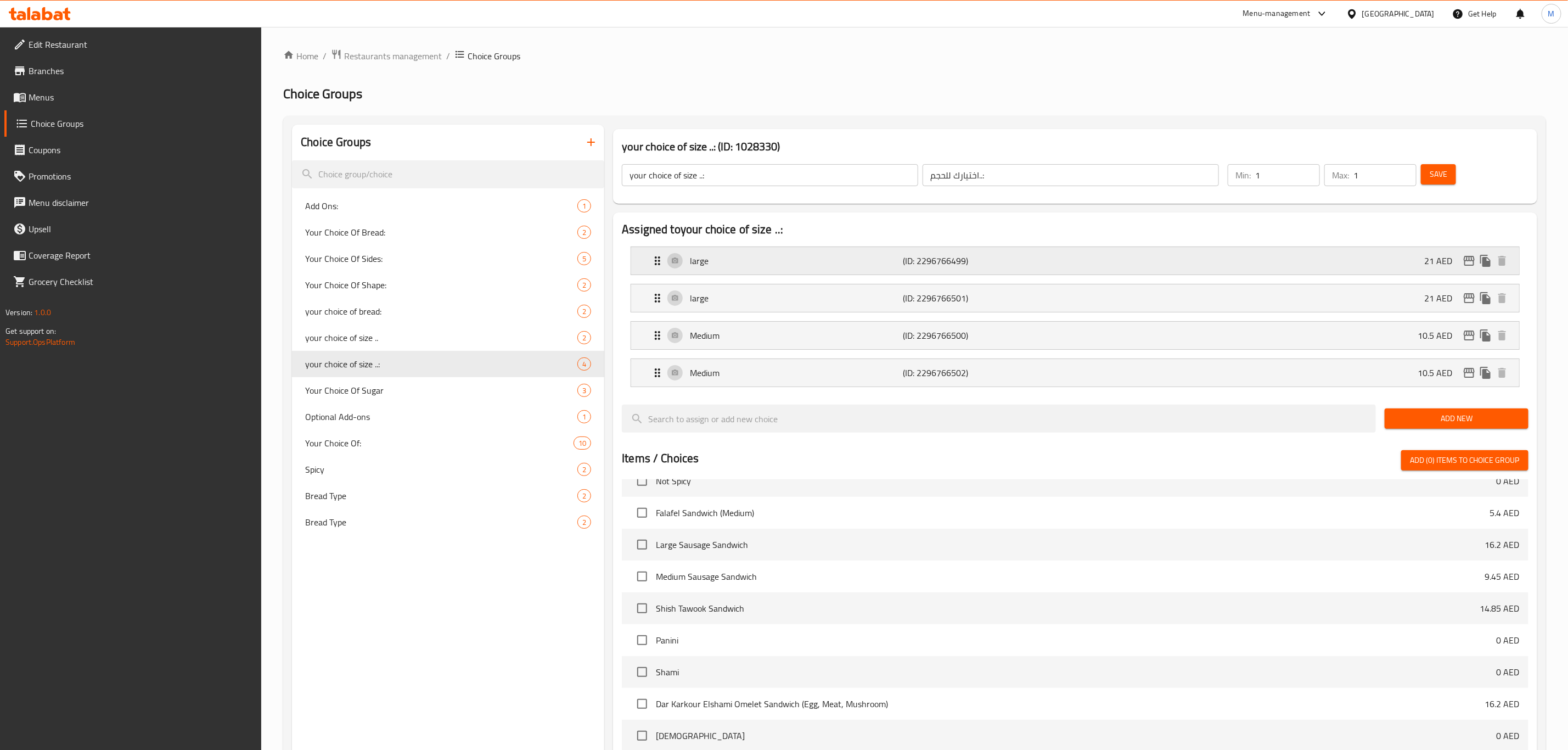
click at [1319, 268] on div "large (ID: 2296766499) 21 AED" at bounding box center [1078, 260] width 855 height 27
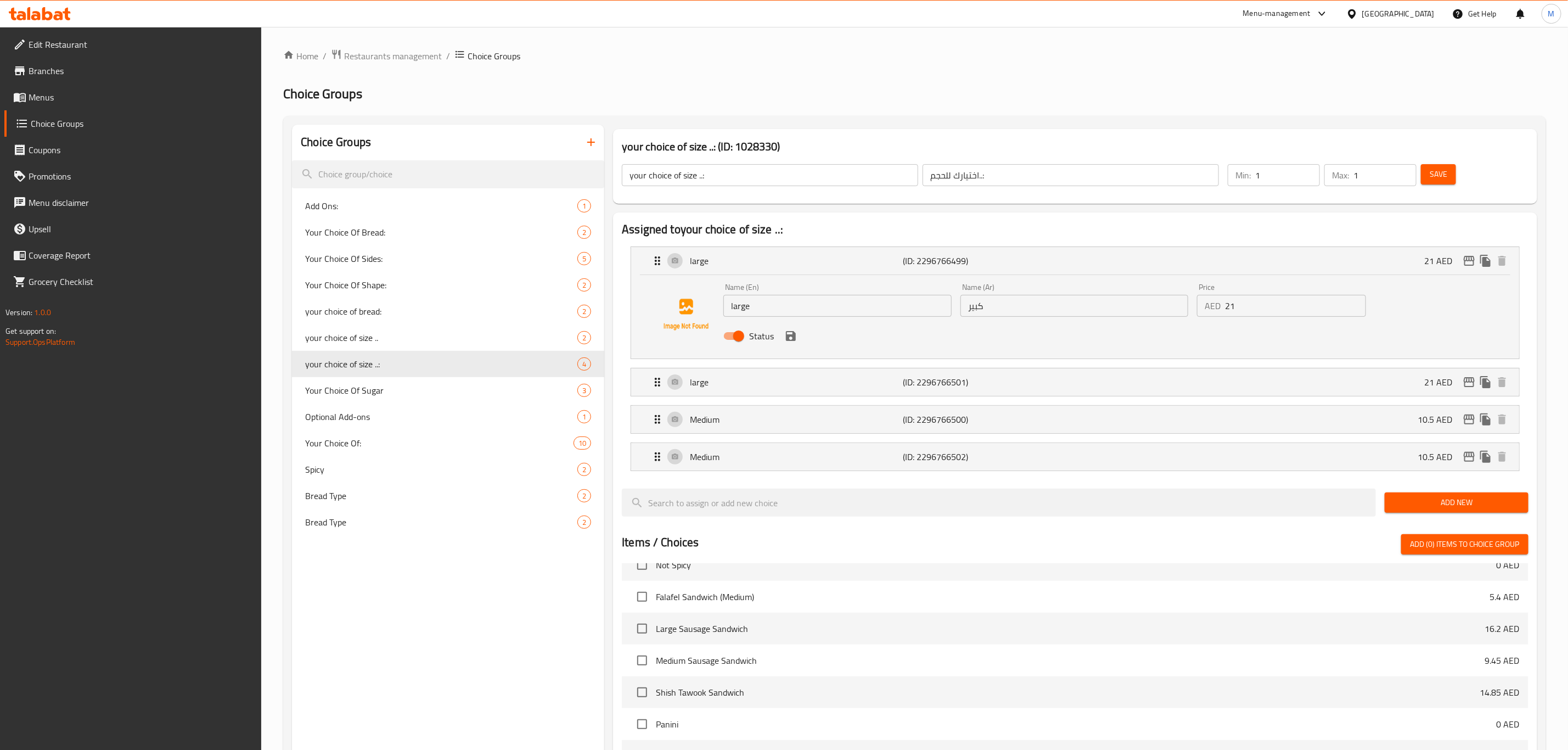
click at [488, 633] on div "Choice Groups Add Ons: 1 Your Choice Of Bread: 2 Your Choice Of Sides: 5 Your C…" at bounding box center [448, 614] width 313 height 979
click at [717, 180] on input "your choice of size ..:" at bounding box center [770, 175] width 296 height 22
click at [753, 310] on input "large" at bounding box center [837, 306] width 228 height 22
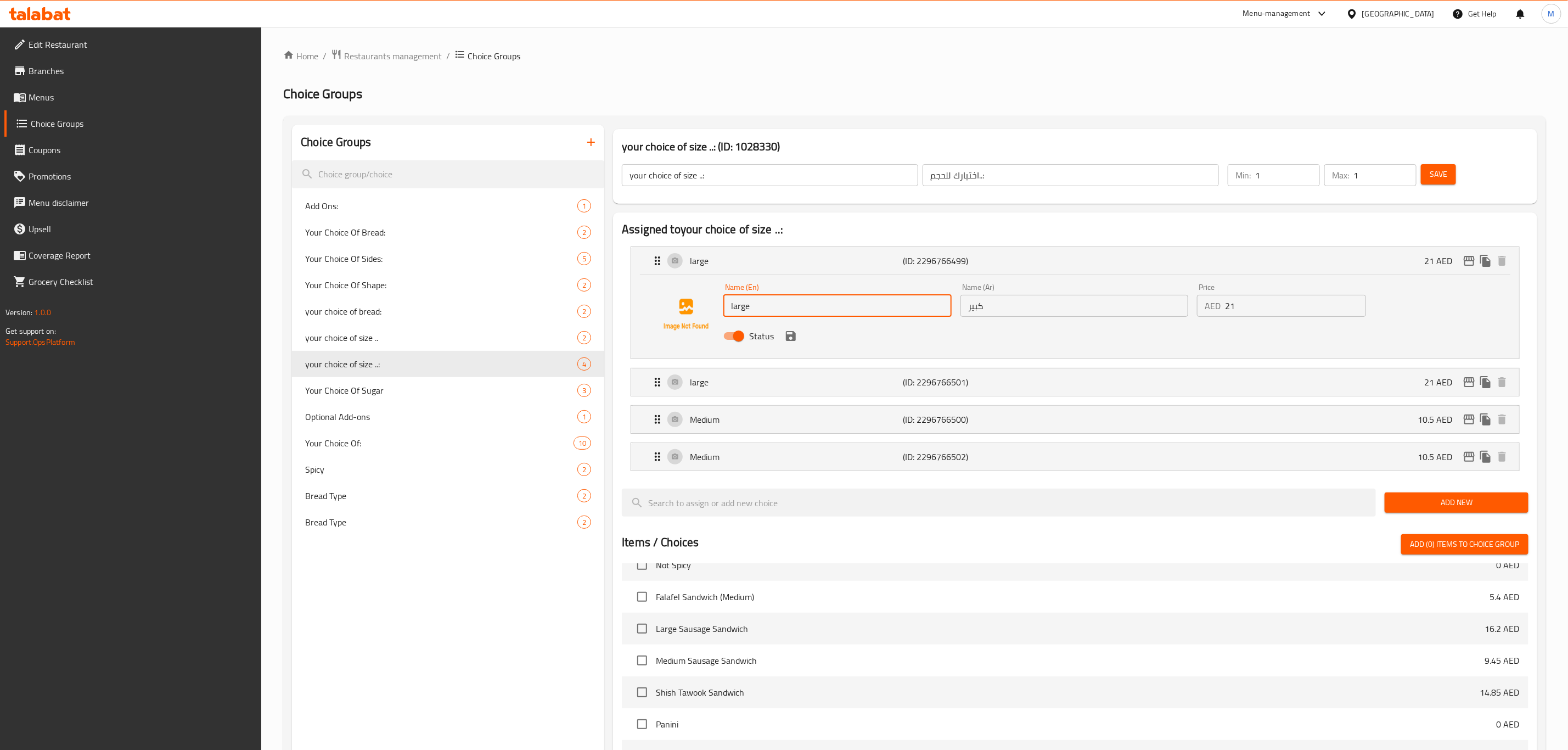
click at [753, 310] on input "large" at bounding box center [837, 306] width 228 height 22
click at [763, 417] on p "Medium" at bounding box center [796, 419] width 213 height 13
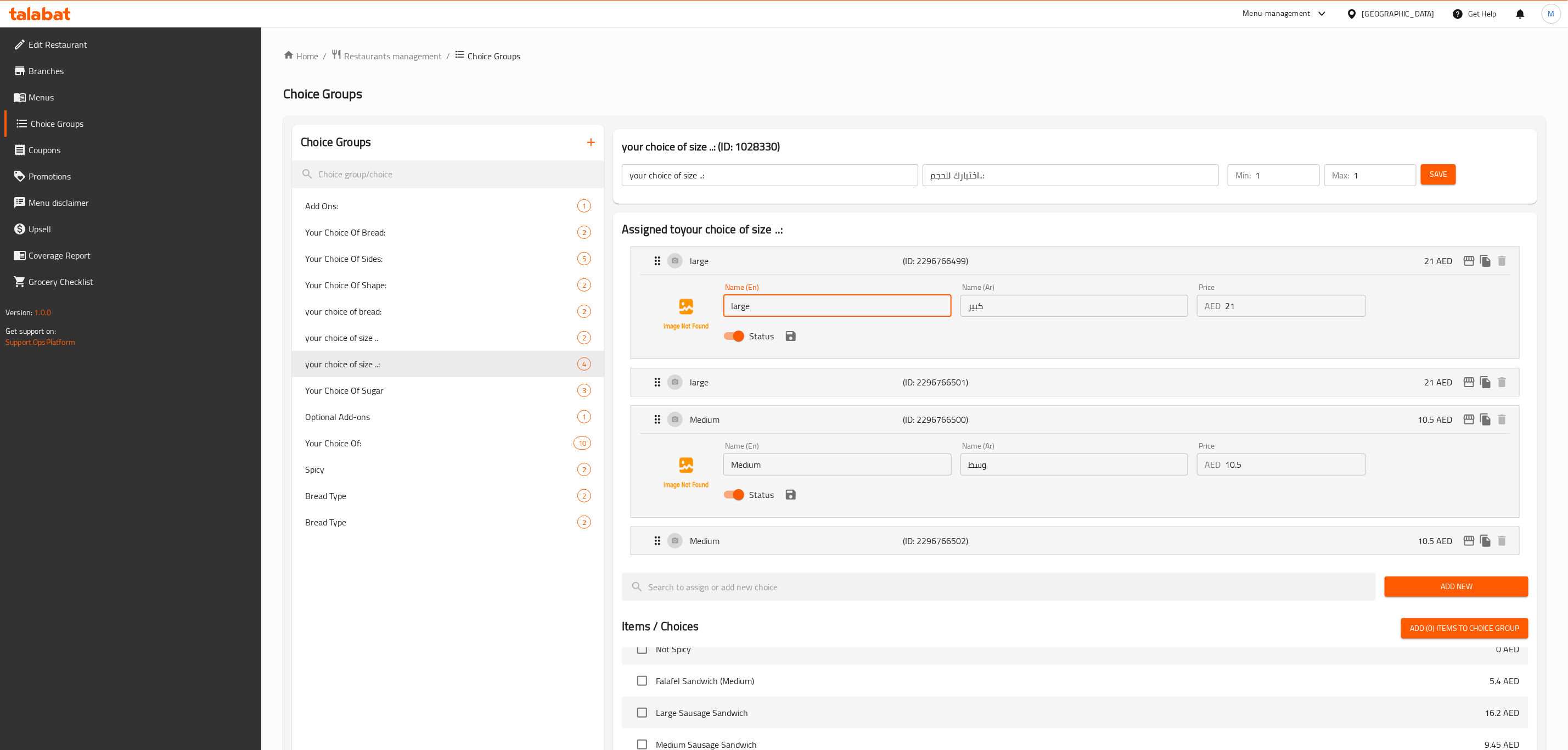
click at [741, 479] on div "Status" at bounding box center [1074, 494] width 710 height 29
click at [744, 468] on input "Medium" at bounding box center [837, 464] width 228 height 22
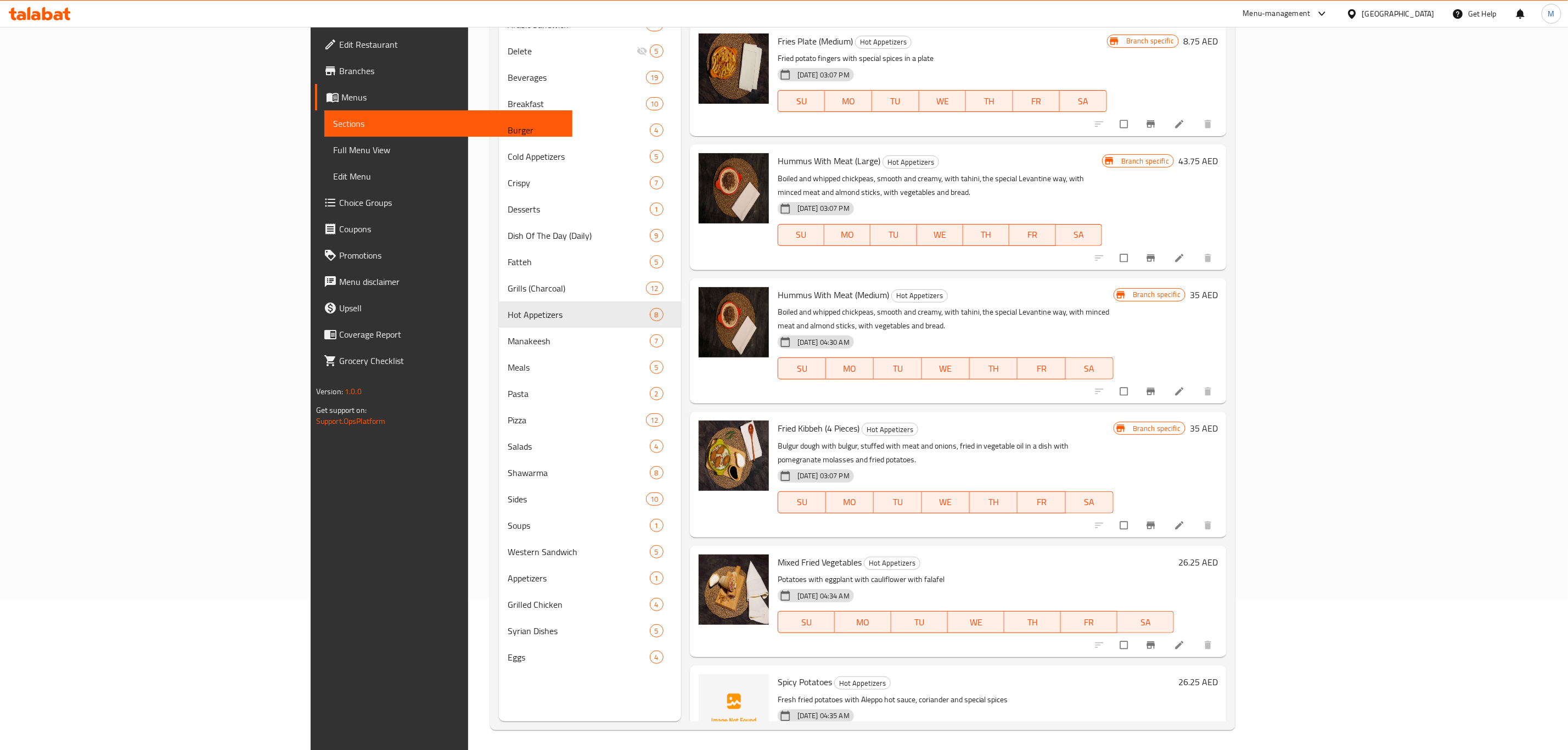
scroll to position [154, 0]
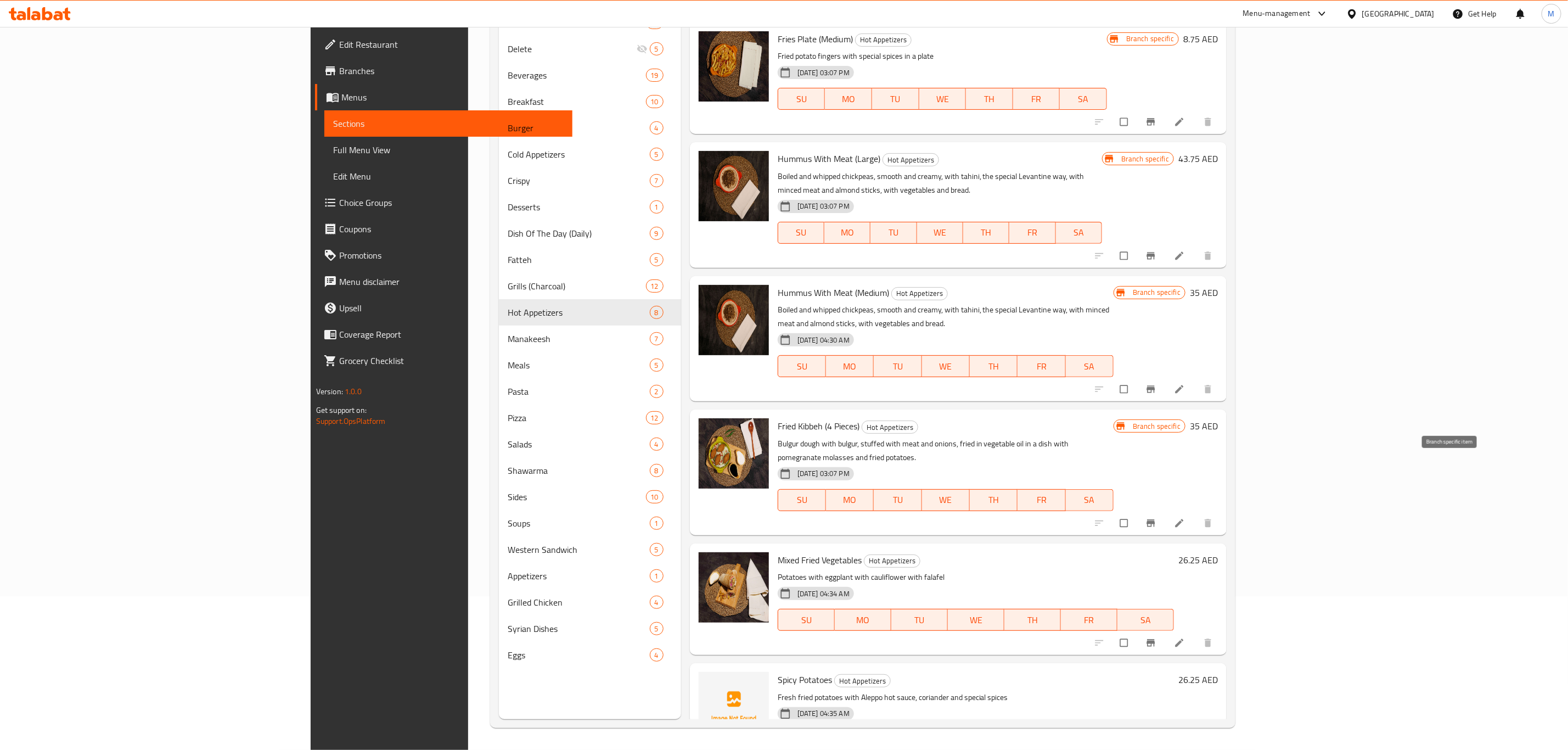
click at [1156, 517] on icon "Branch-specific-item" at bounding box center [1150, 522] width 11 height 11
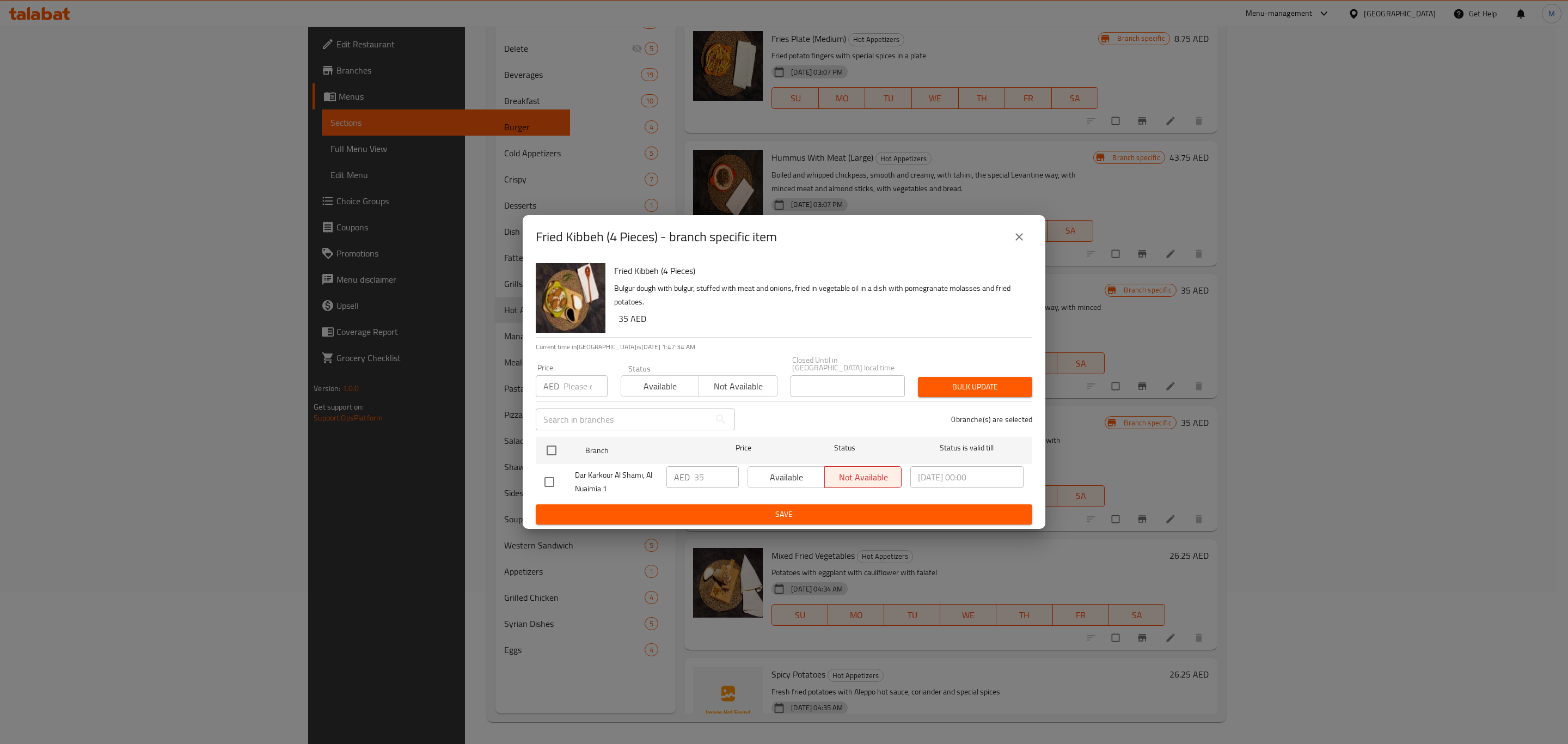
click at [1015, 235] on icon "close" at bounding box center [1019, 237] width 13 height 13
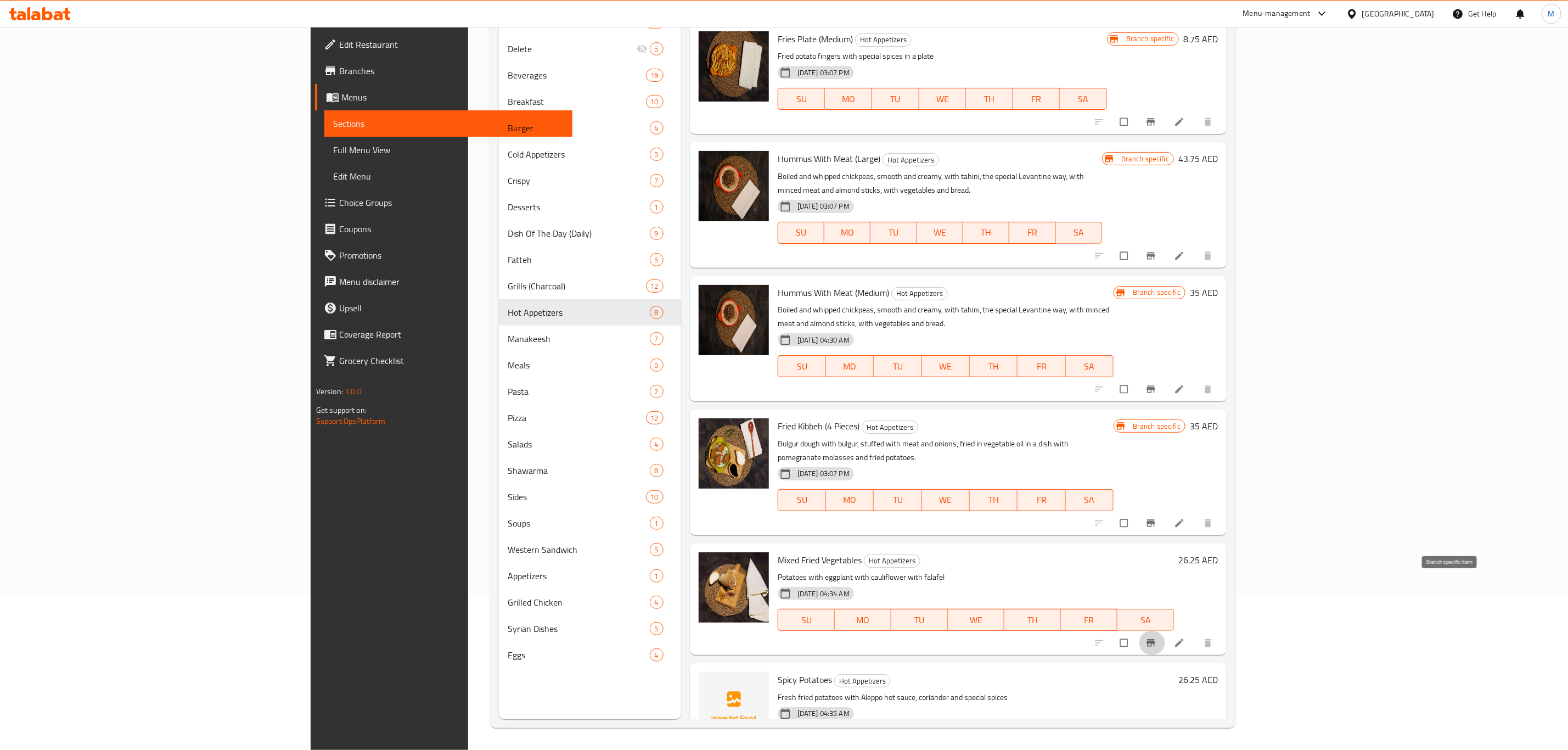
click at [1165, 630] on button "Branch-specific-item" at bounding box center [1152, 643] width 26 height 24
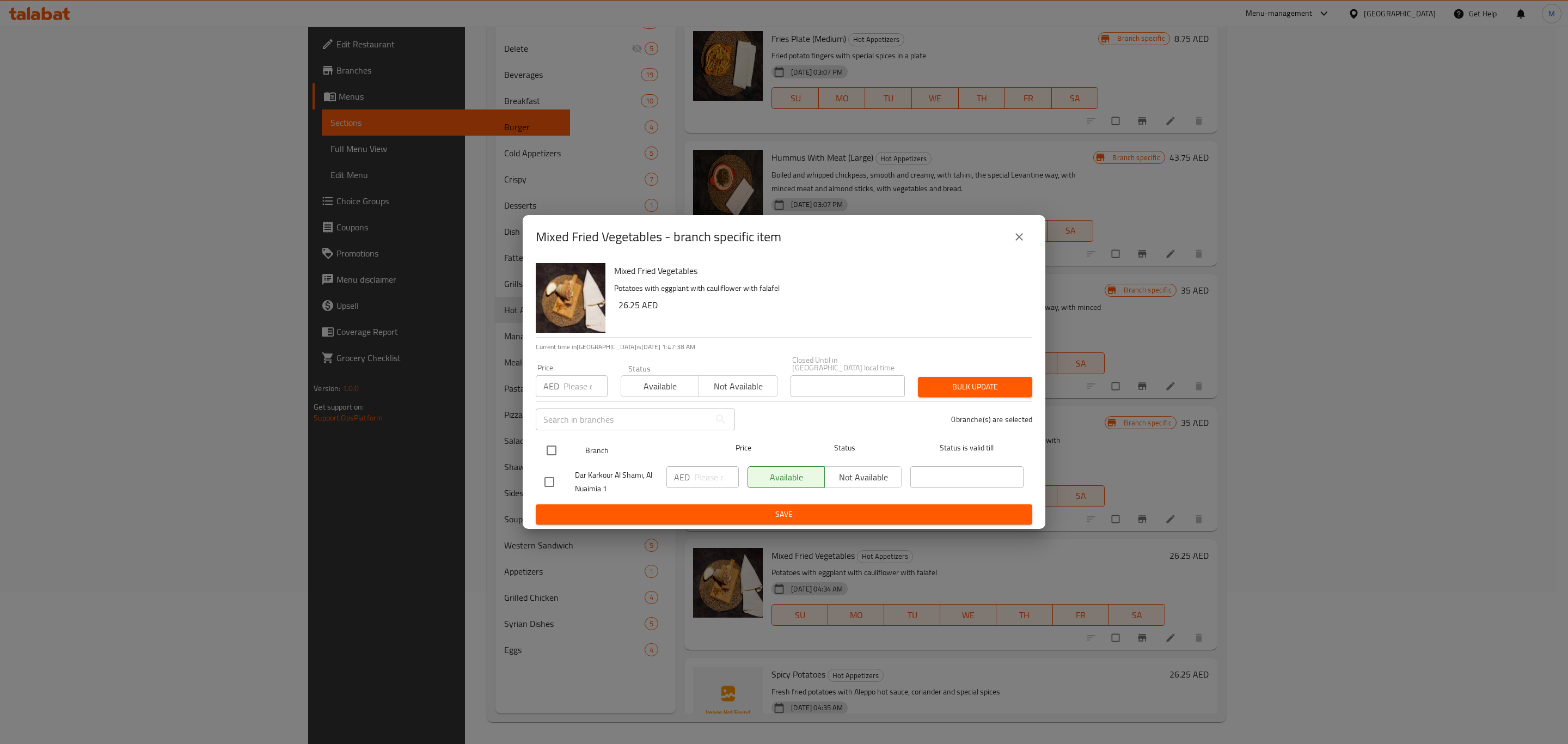
click at [556, 448] on input "checkbox" at bounding box center [552, 450] width 23 height 23
checkbox input "true"
click at [706, 481] on input "number" at bounding box center [716, 477] width 45 height 22
paste input "26.25"
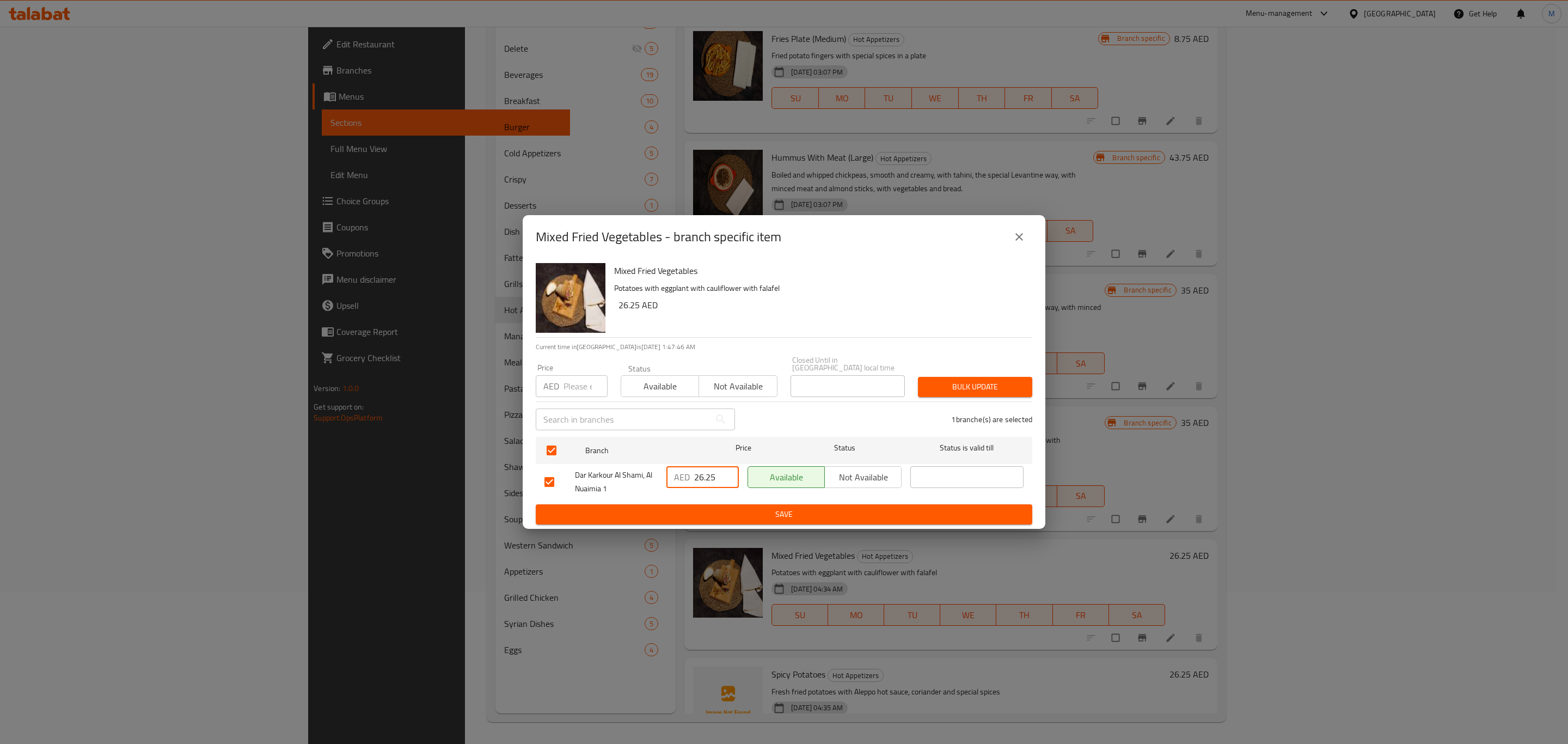
type input "26.25"
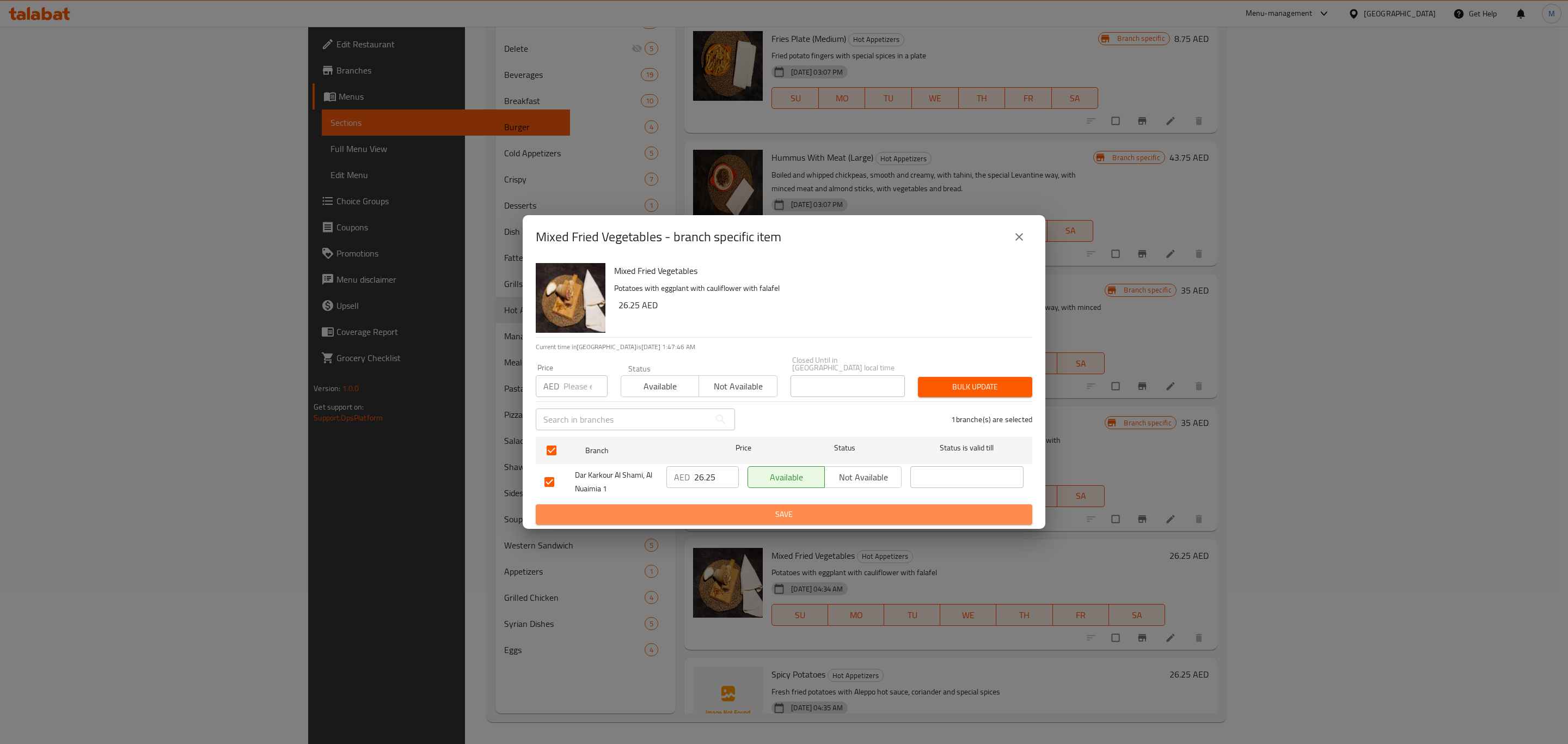
click at [714, 505] on button "Save" at bounding box center [784, 514] width 497 height 20
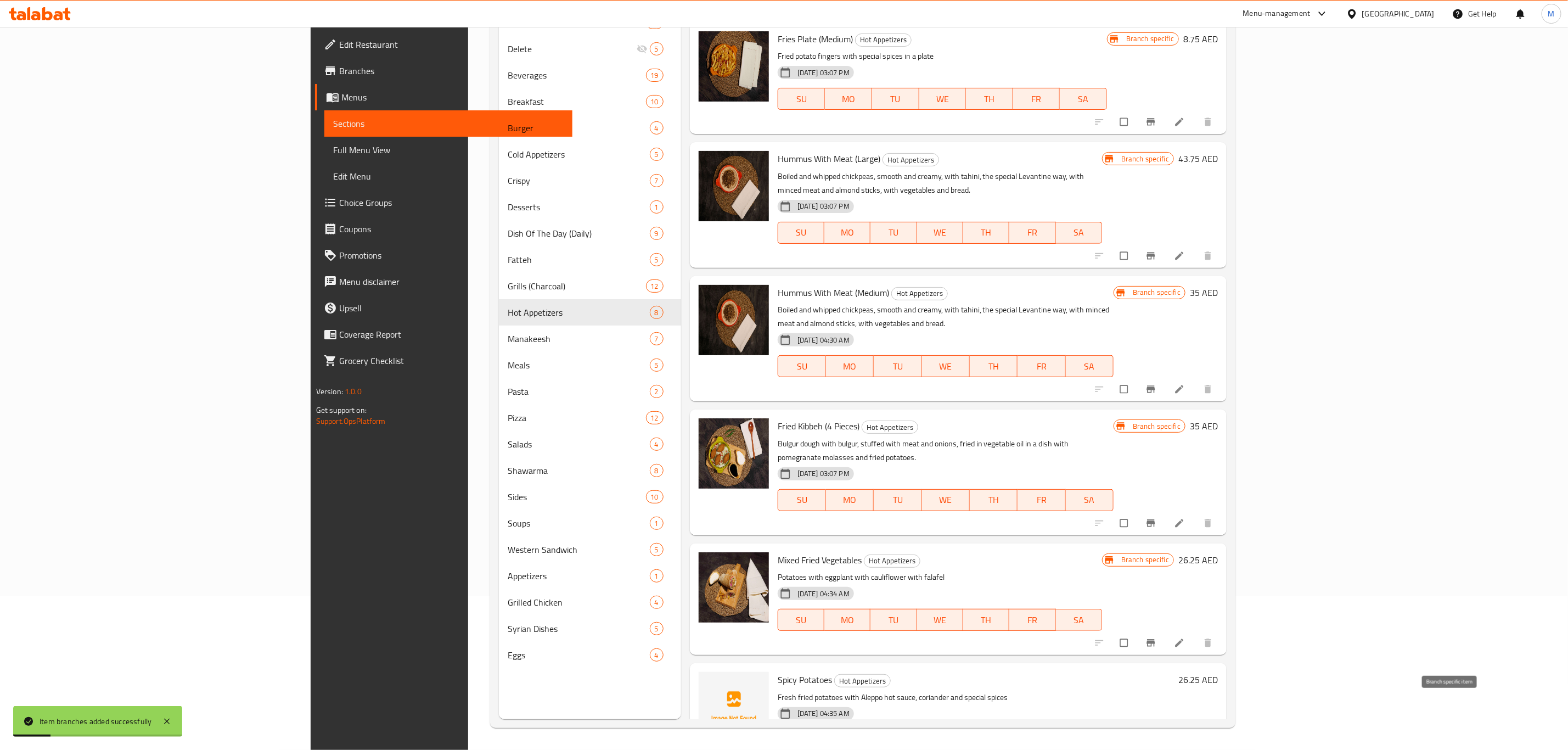
click at [1165, 749] on button "Branch-specific-item" at bounding box center [1152, 763] width 26 height 24
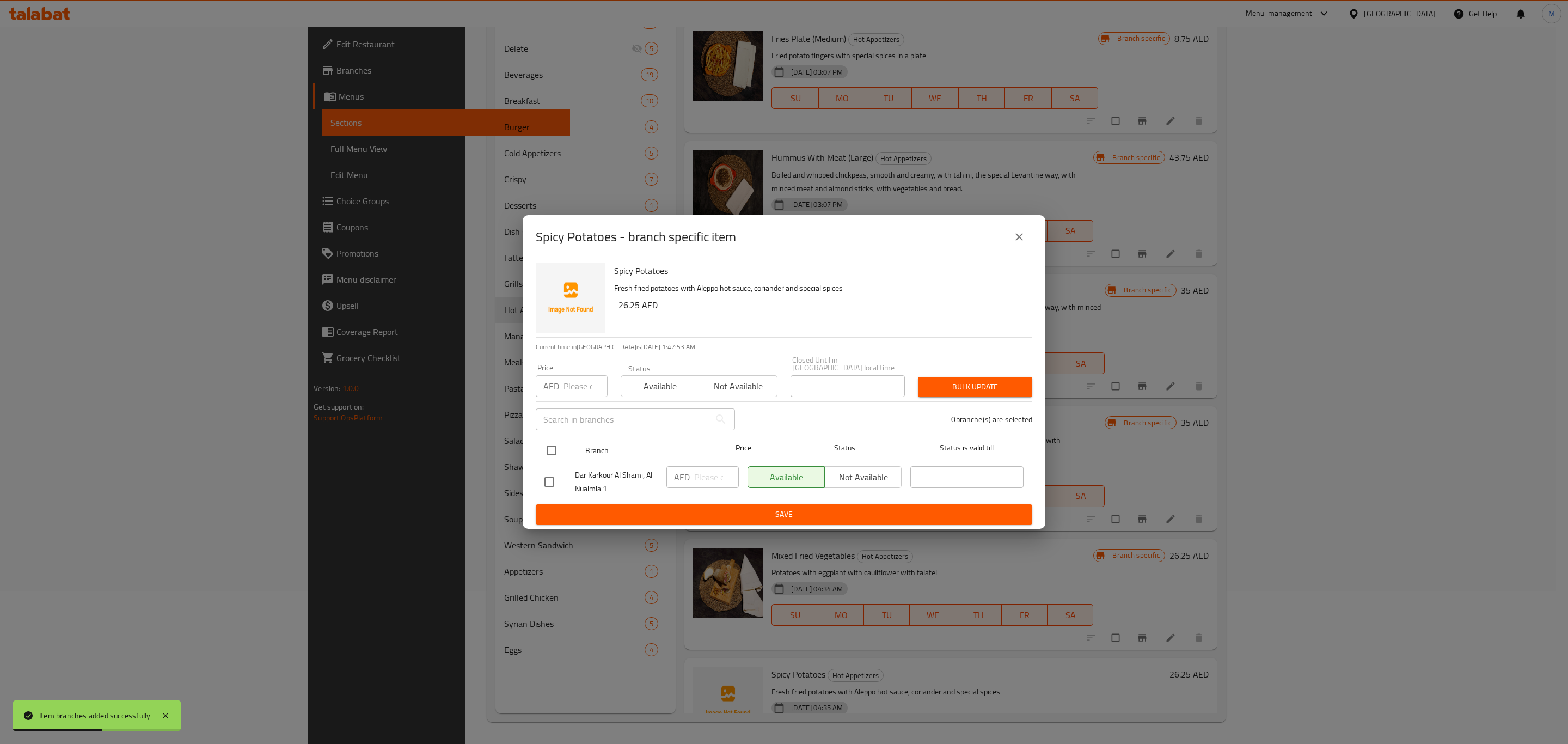
click at [564, 442] on div at bounding box center [561, 450] width 41 height 31
click at [549, 448] on input "checkbox" at bounding box center [552, 450] width 23 height 23
checkbox input "true"
click at [722, 474] on input "number" at bounding box center [716, 477] width 45 height 22
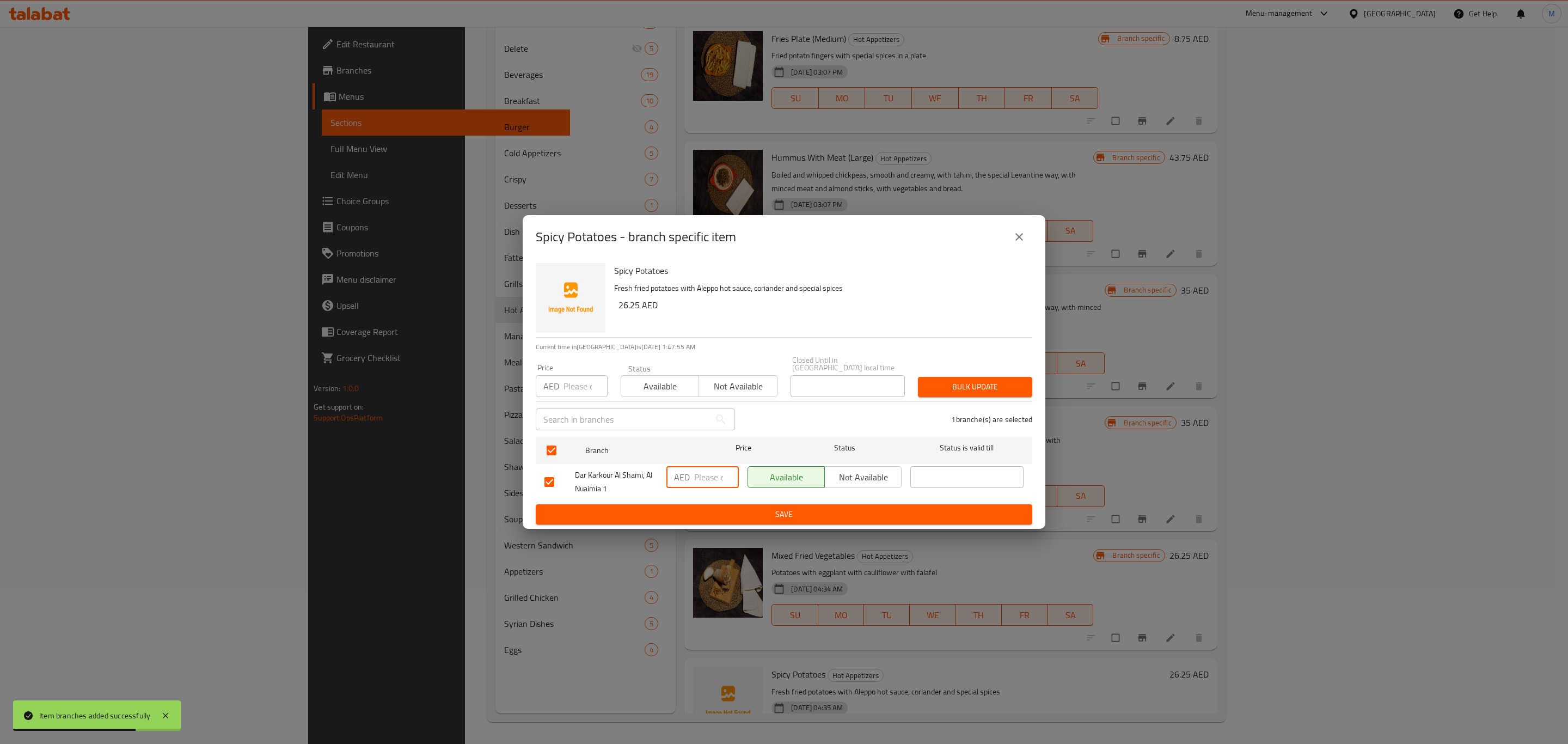
paste input "26.25"
type input "26.25"
click at [725, 497] on div "AED 26.25 ​" at bounding box center [703, 482] width 81 height 40
click at [737, 520] on span "Save" at bounding box center [784, 514] width 479 height 13
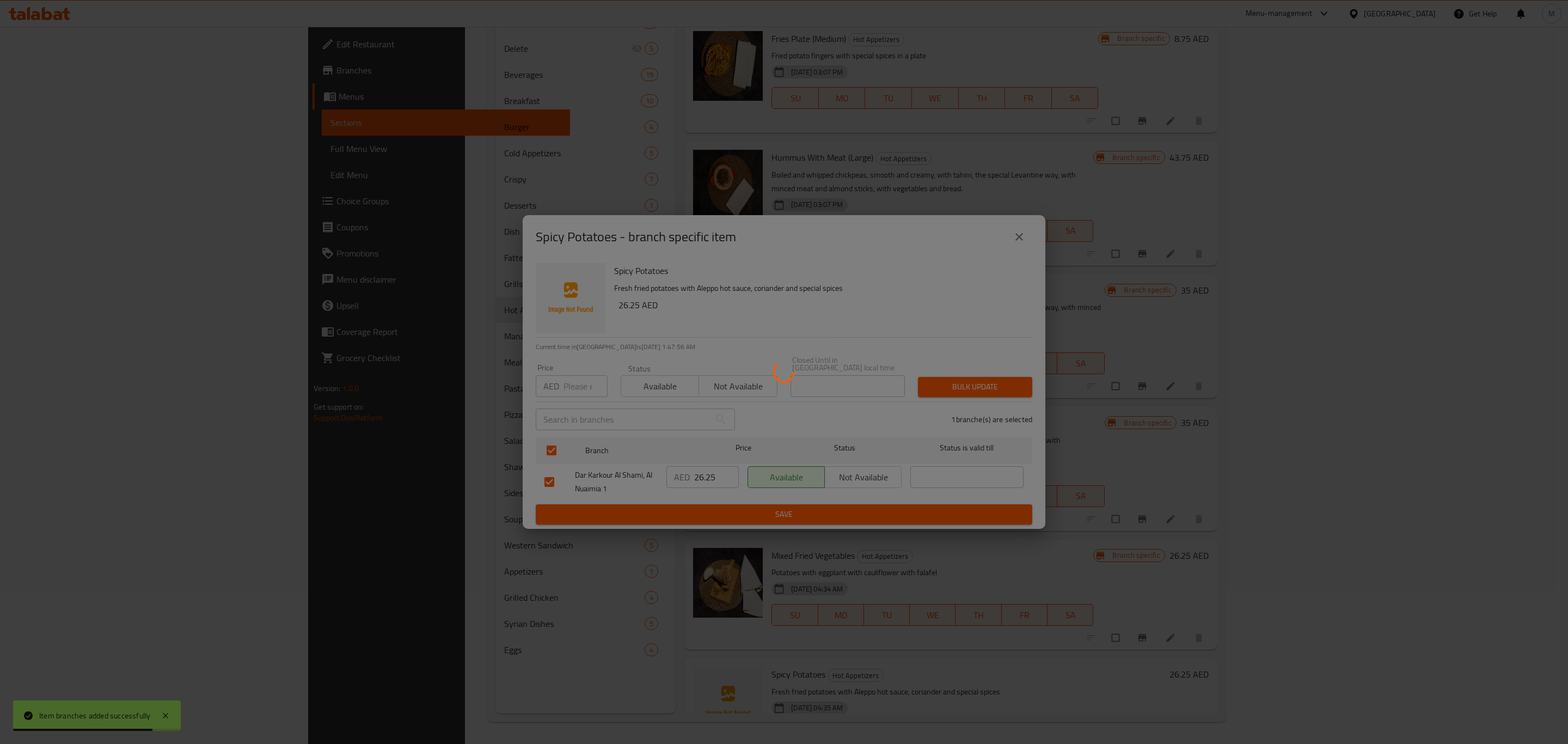
click at [739, 517] on div at bounding box center [784, 372] width 1568 height 744
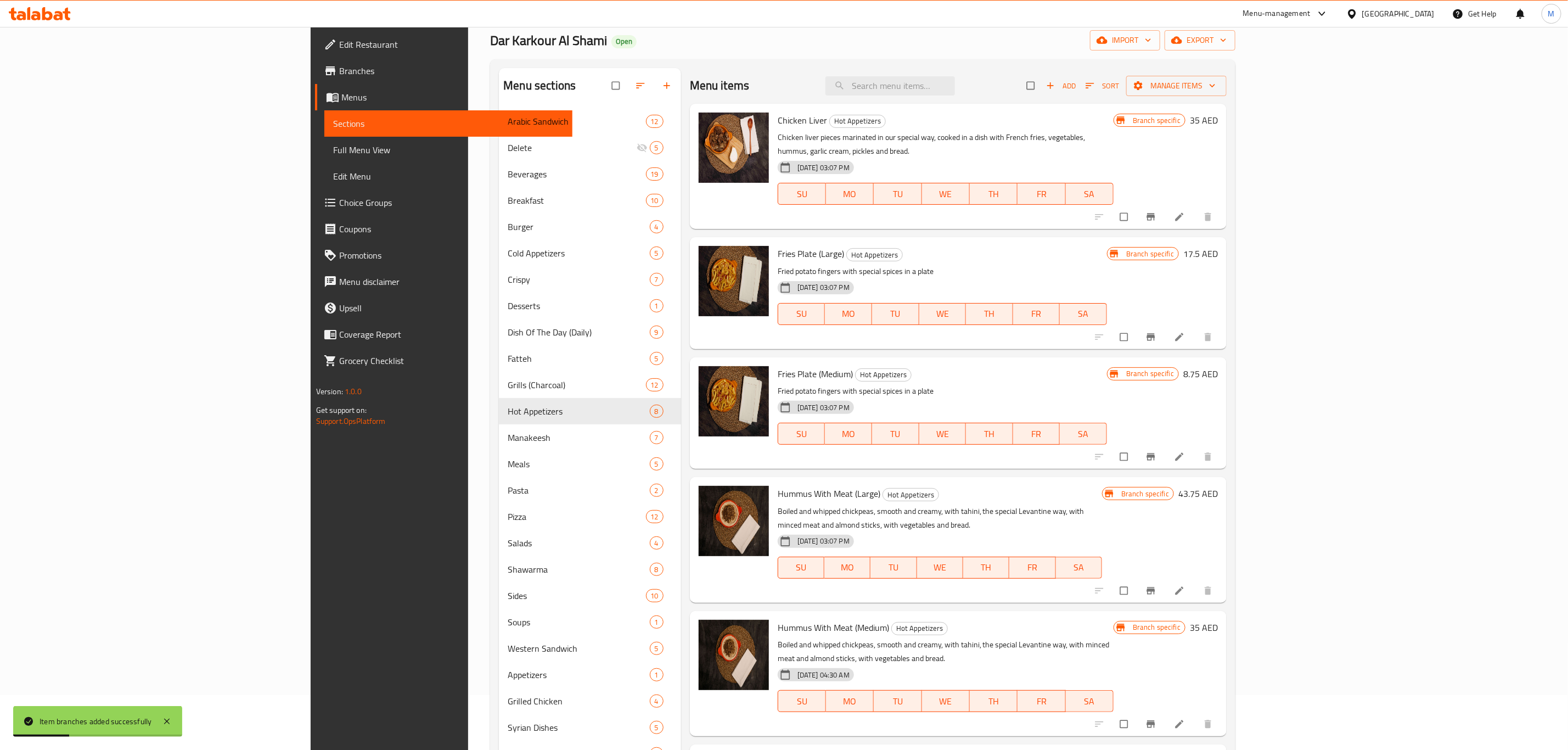
scroll to position [0, 0]
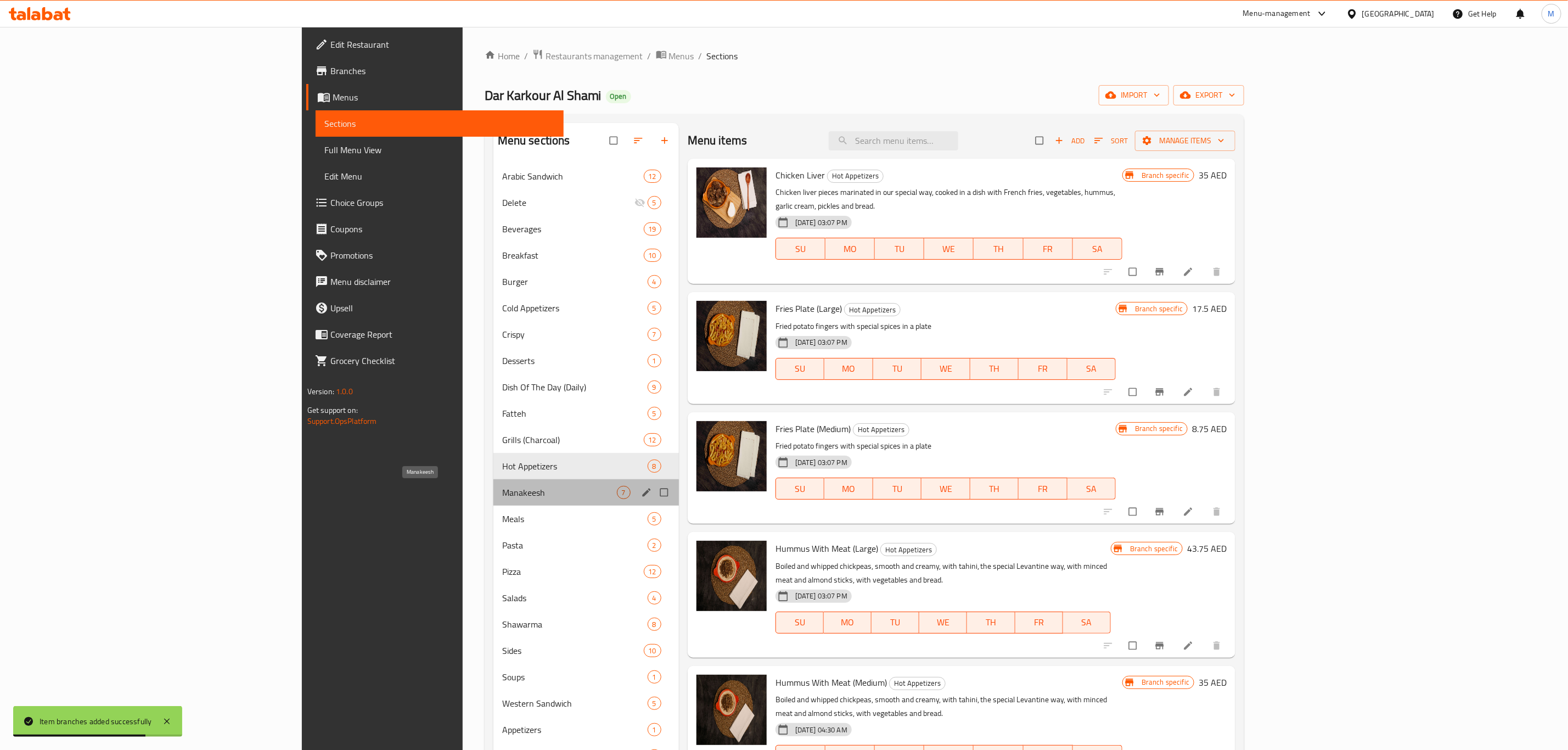
click at [502, 493] on span "Manakeesh" at bounding box center [559, 492] width 114 height 13
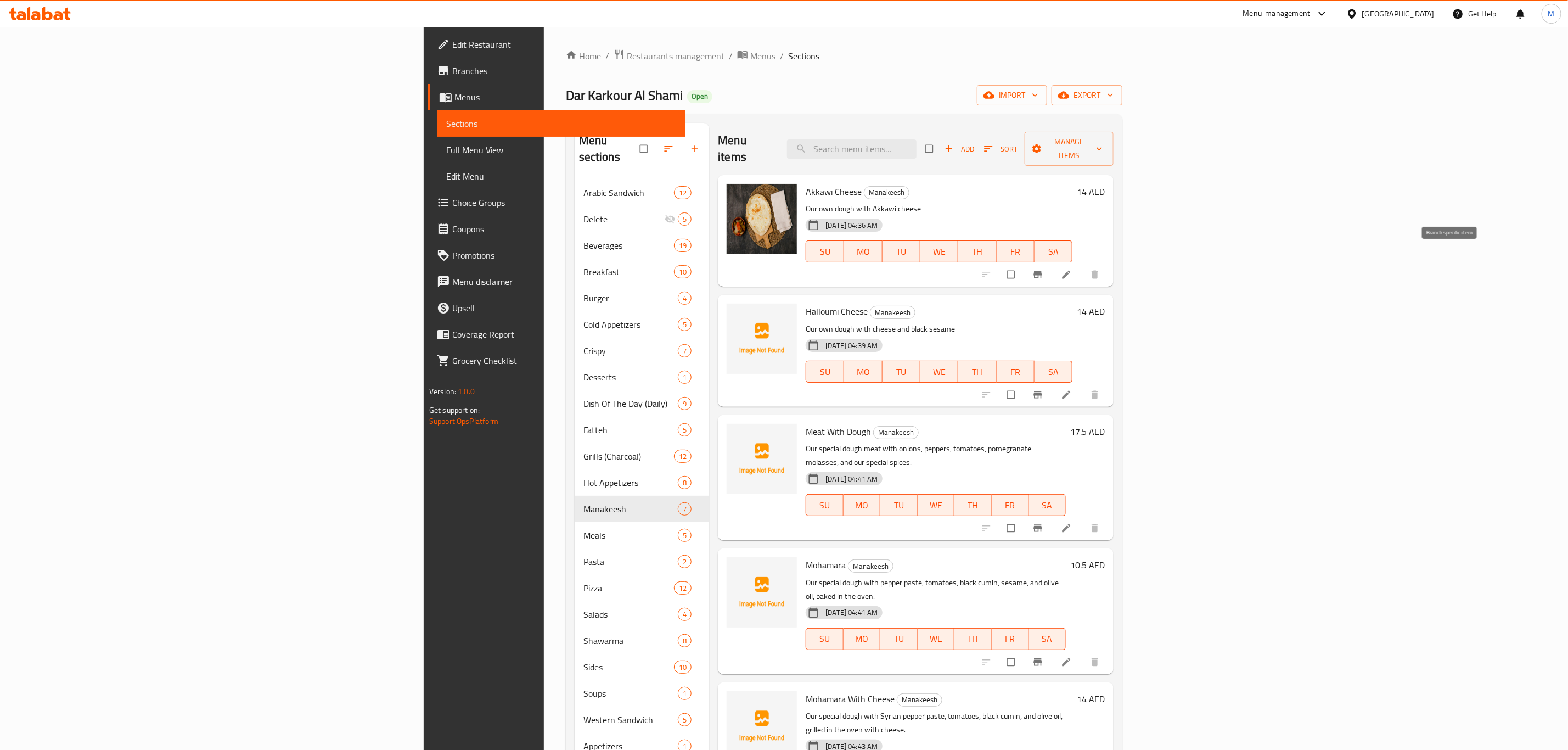
click at [1042, 271] on icon "Branch-specific-item" at bounding box center [1038, 275] width 9 height 7
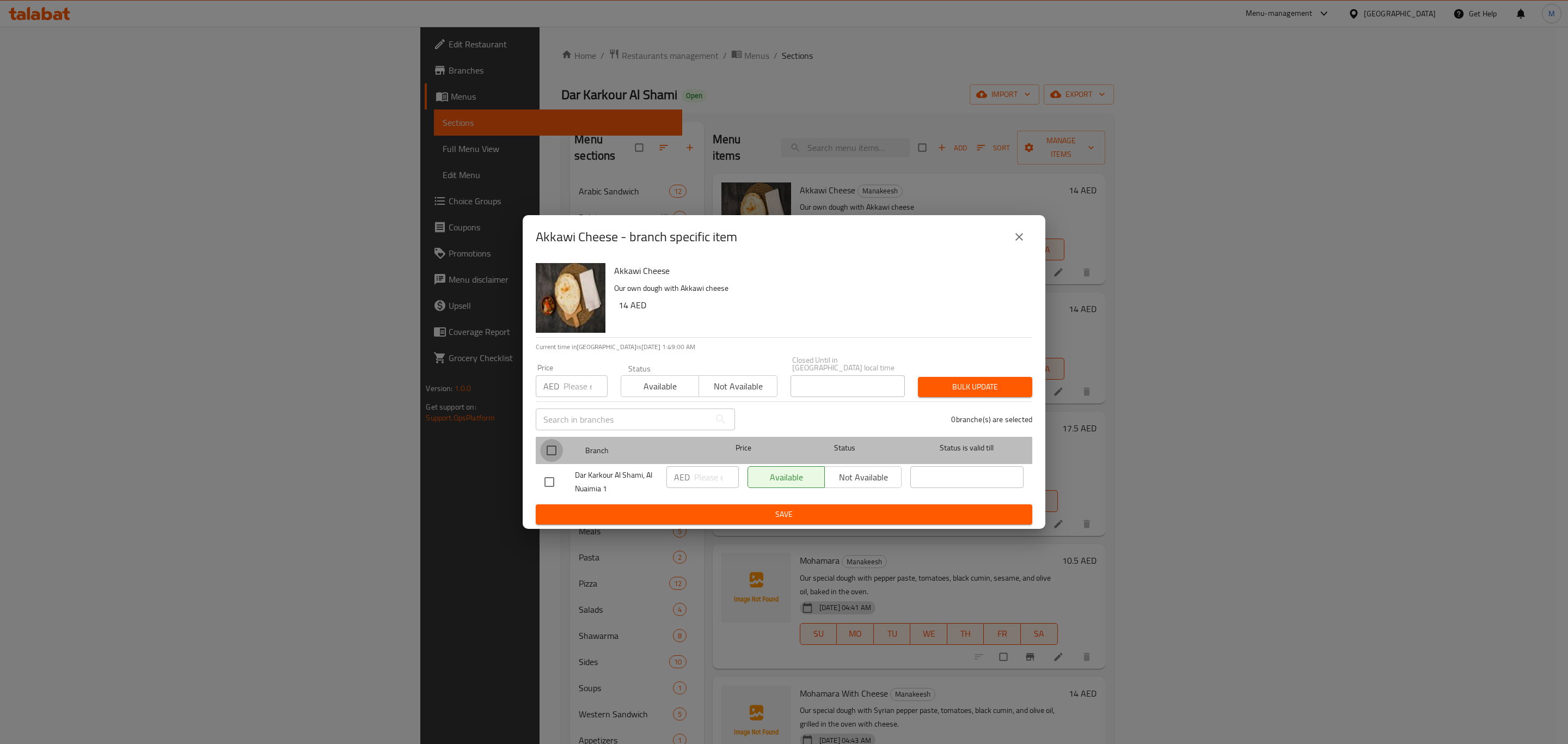
click at [554, 453] on input "checkbox" at bounding box center [552, 450] width 23 height 23
checkbox input "true"
click at [706, 486] on input "number" at bounding box center [716, 477] width 45 height 22
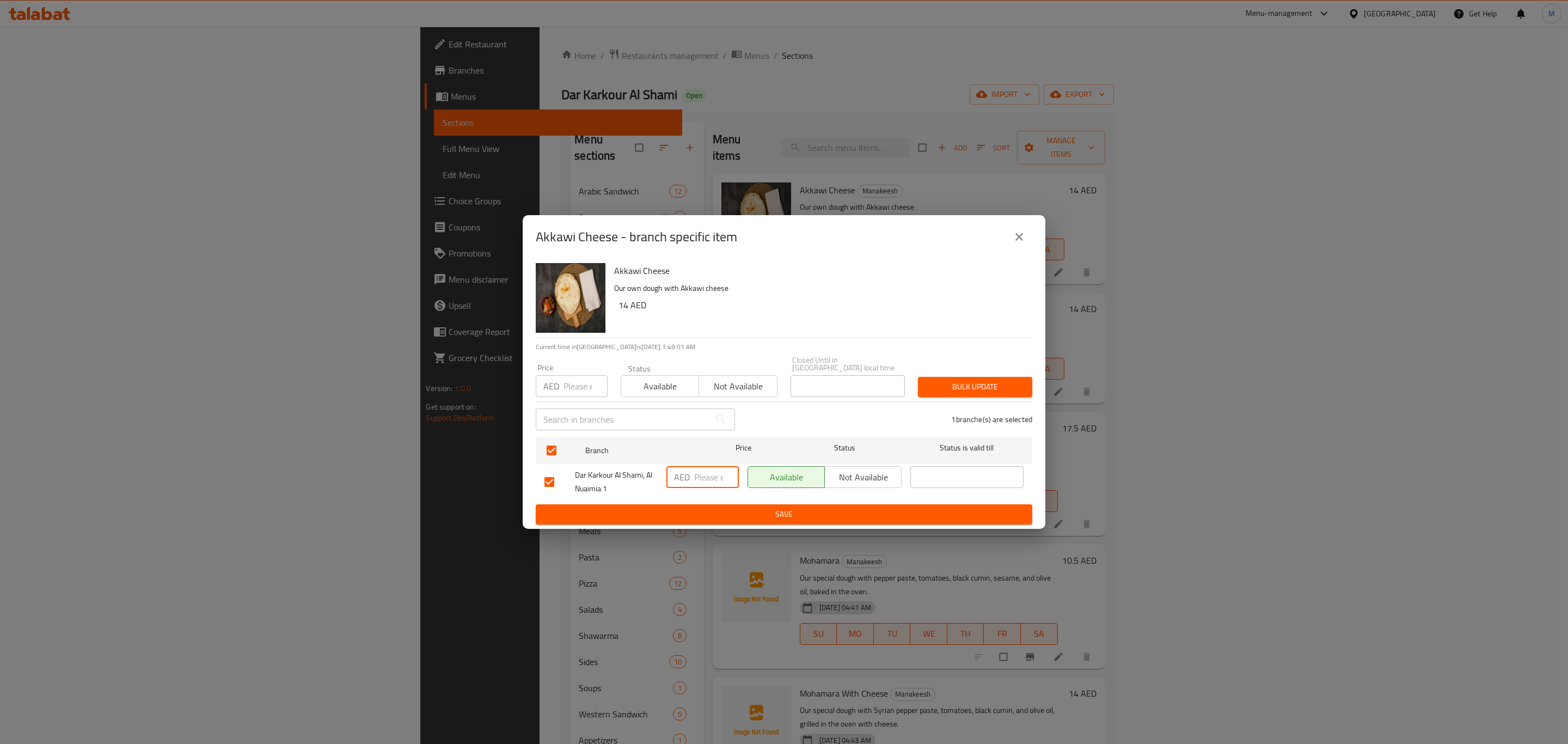
paste input "14"
type input "14"
click at [711, 518] on span "Save" at bounding box center [784, 514] width 479 height 13
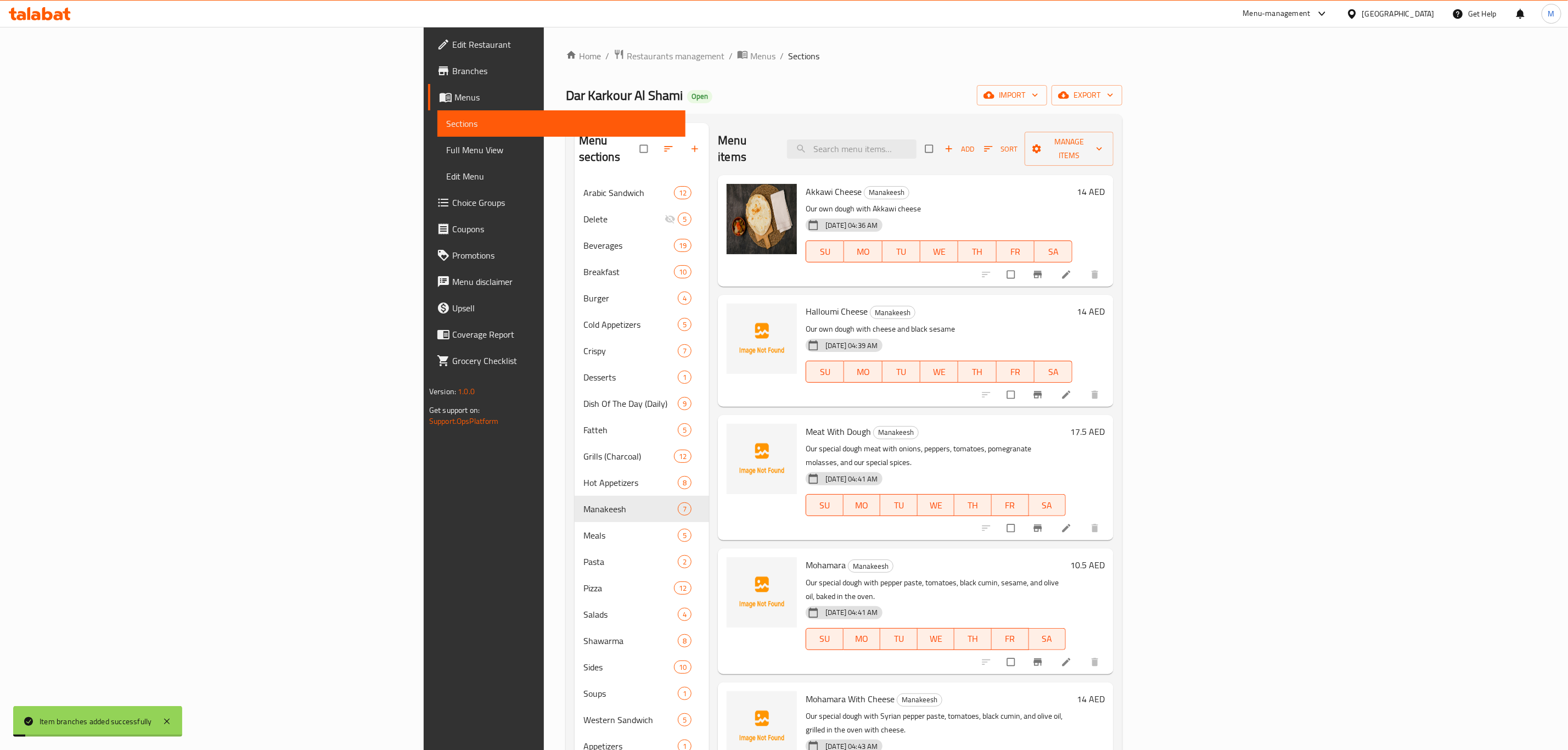
click at [1043, 389] on icon "Branch-specific-item" at bounding box center [1037, 394] width 11 height 11
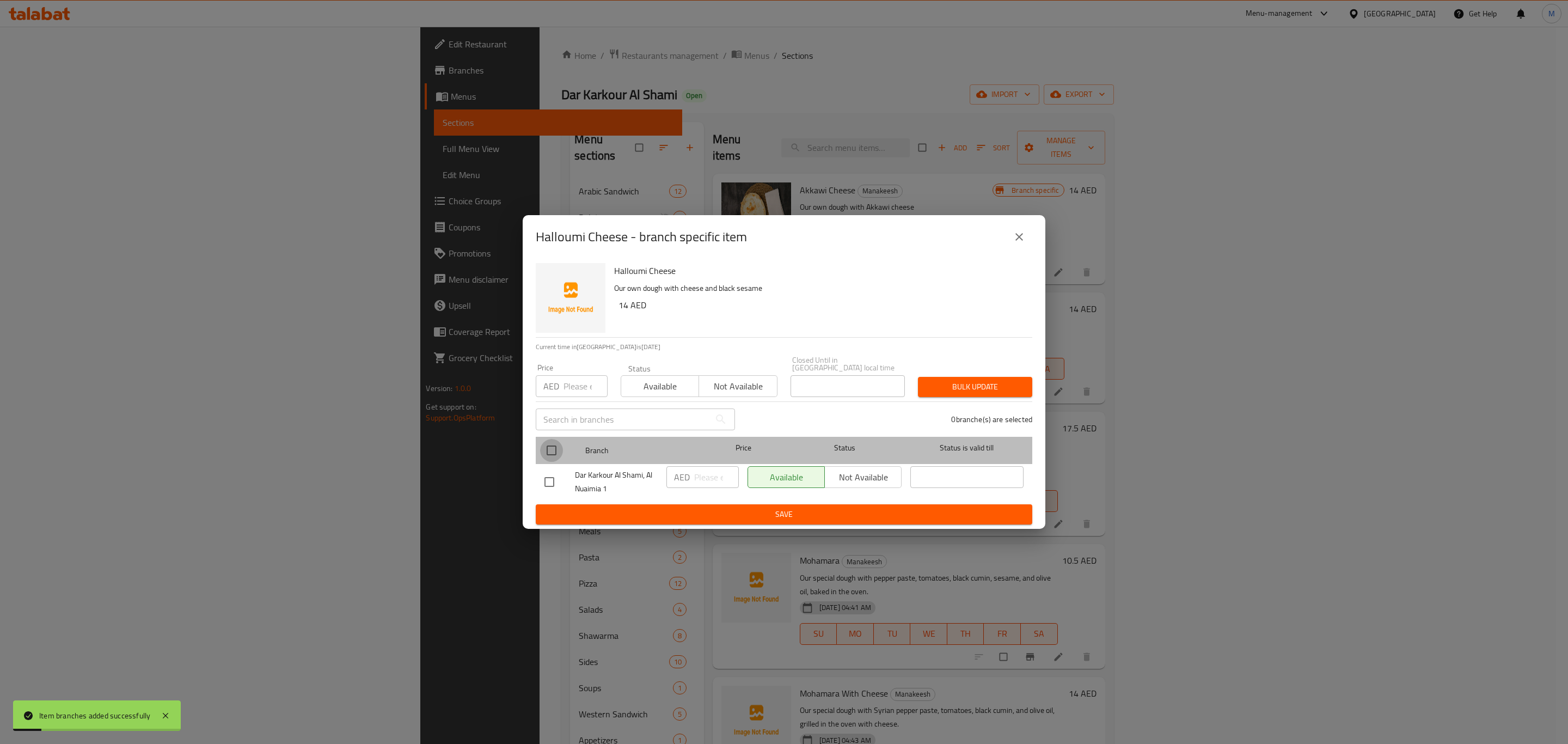
click at [554, 452] on input "checkbox" at bounding box center [552, 450] width 23 height 23
checkbox input "true"
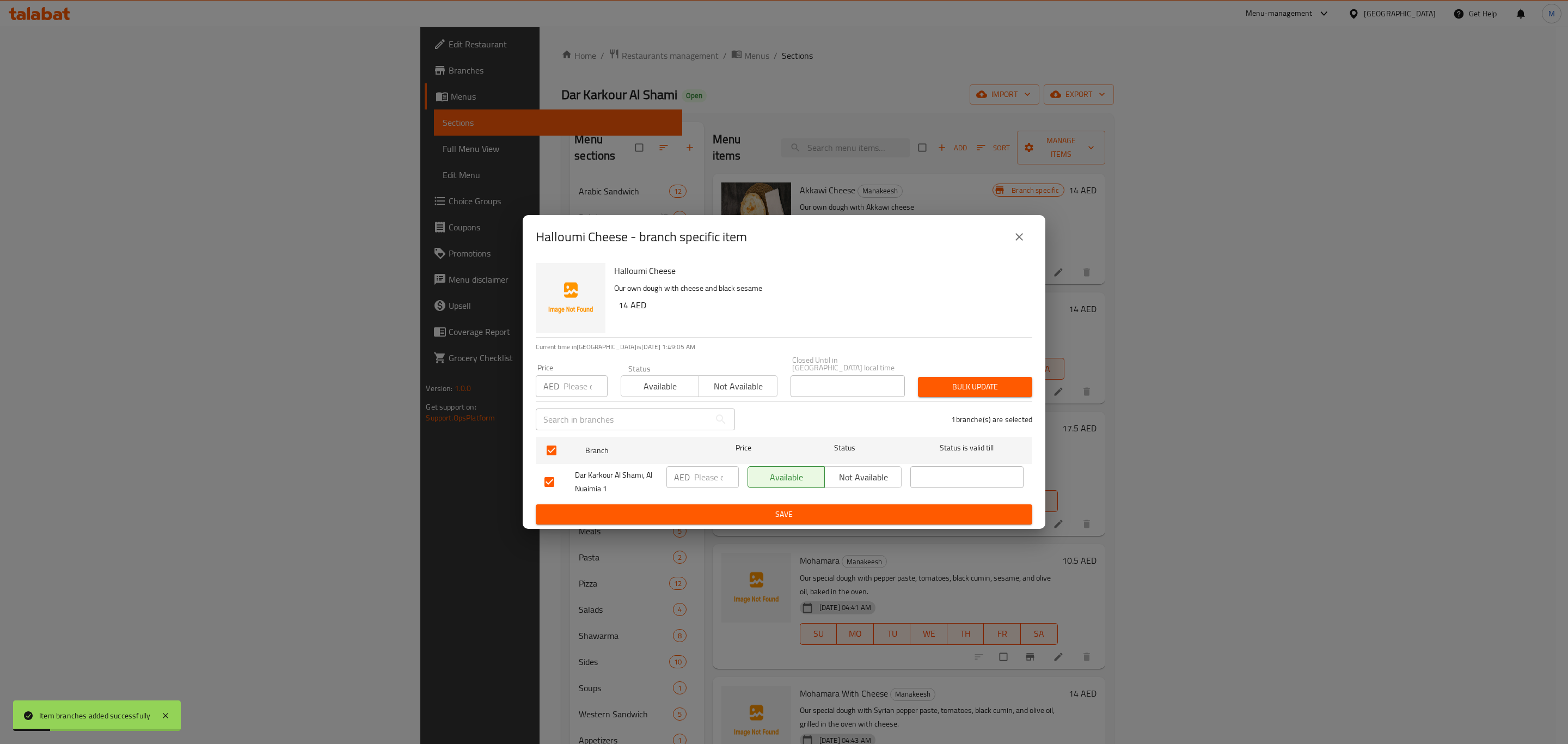
click at [696, 478] on input "number" at bounding box center [716, 477] width 45 height 22
paste input "14"
type input "14"
click at [711, 515] on span "Save" at bounding box center [784, 514] width 479 height 13
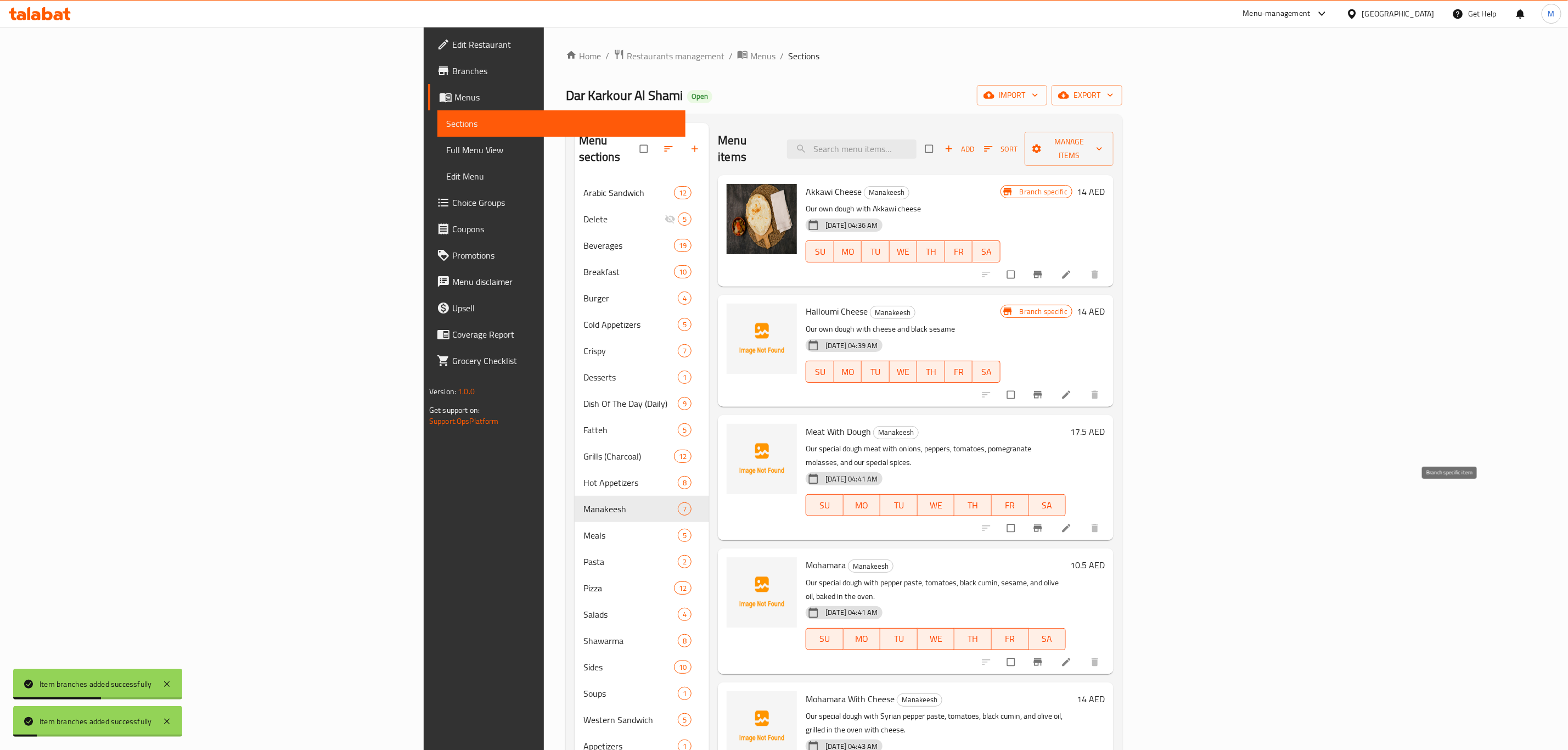
click at [1043, 522] on icon "Branch-specific-item" at bounding box center [1037, 527] width 11 height 11
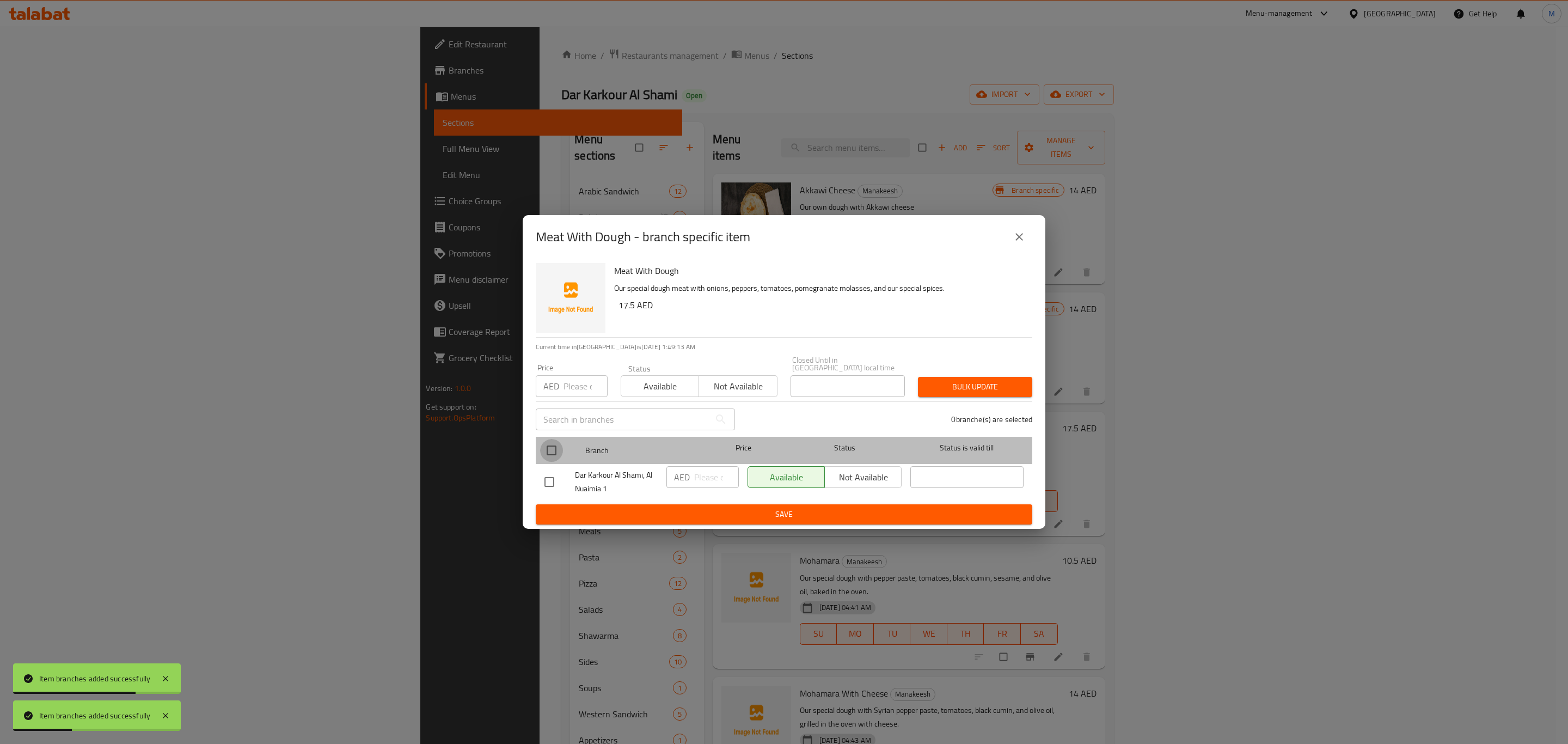
click at [541, 461] on input "checkbox" at bounding box center [552, 450] width 23 height 23
checkbox input "true"
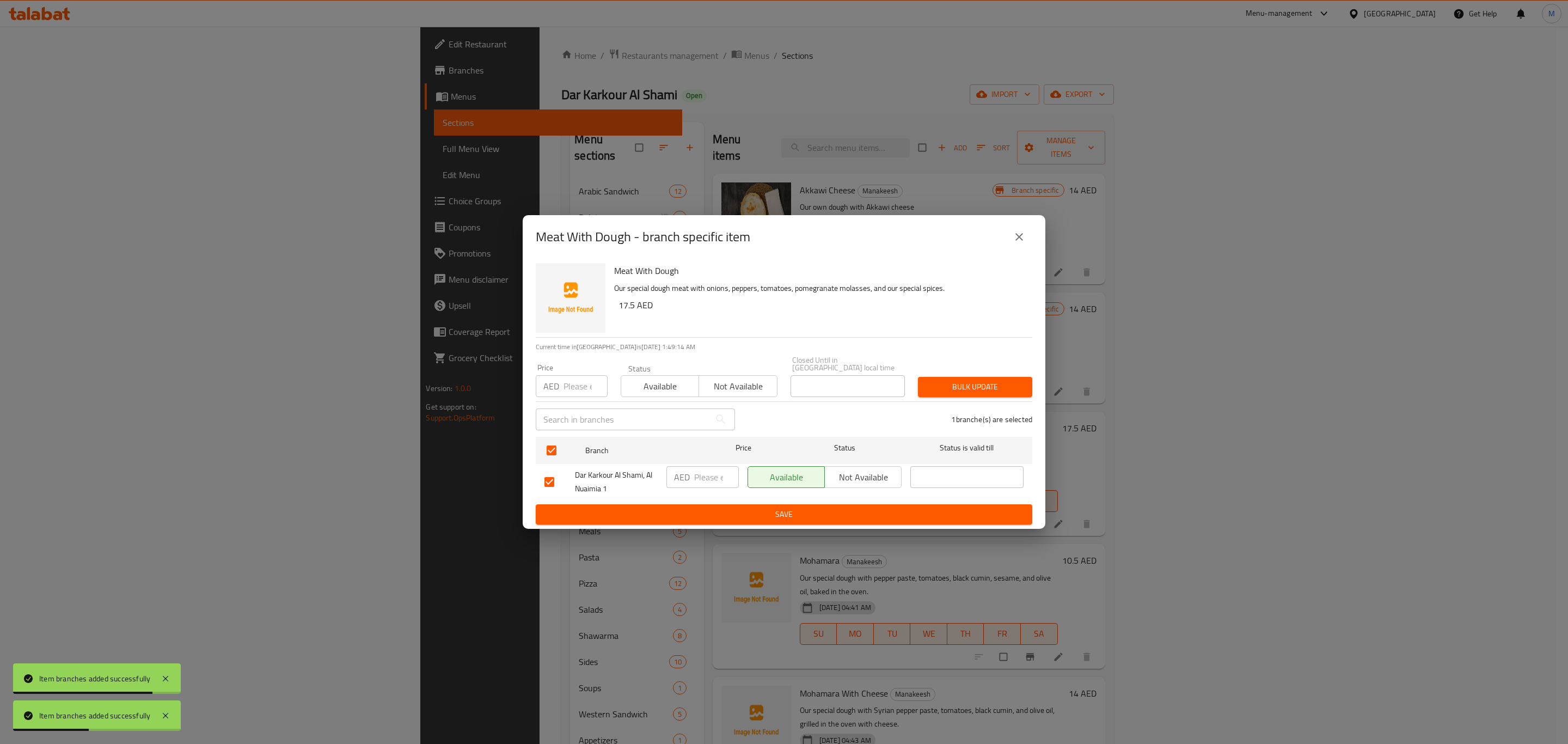
click at [691, 476] on div "AED ​" at bounding box center [703, 477] width 72 height 22
paste input "17.5"
type input "17.5"
click at [708, 509] on span "Save" at bounding box center [784, 514] width 479 height 13
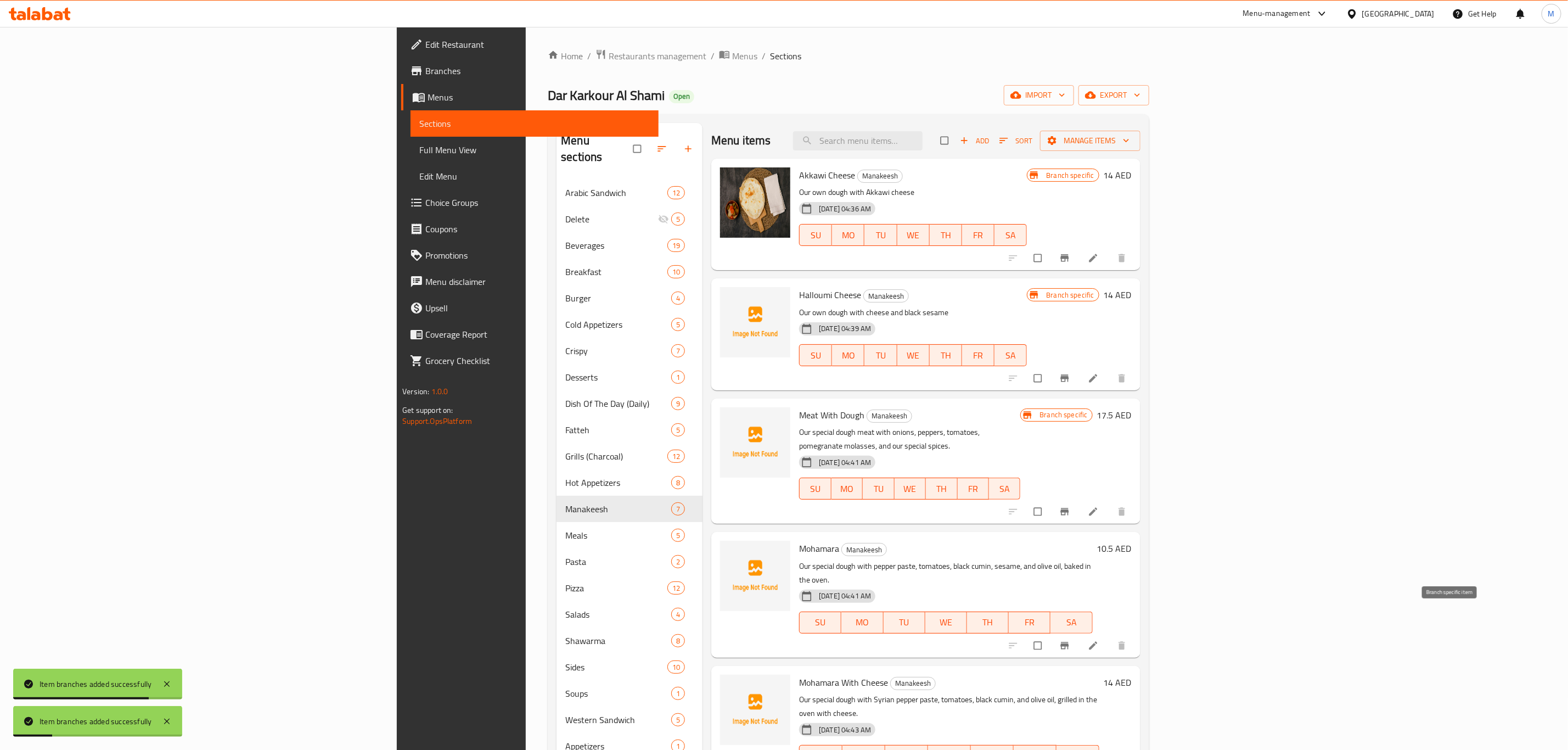
click at [1079, 633] on button "Branch-specific-item" at bounding box center [1065, 646] width 26 height 24
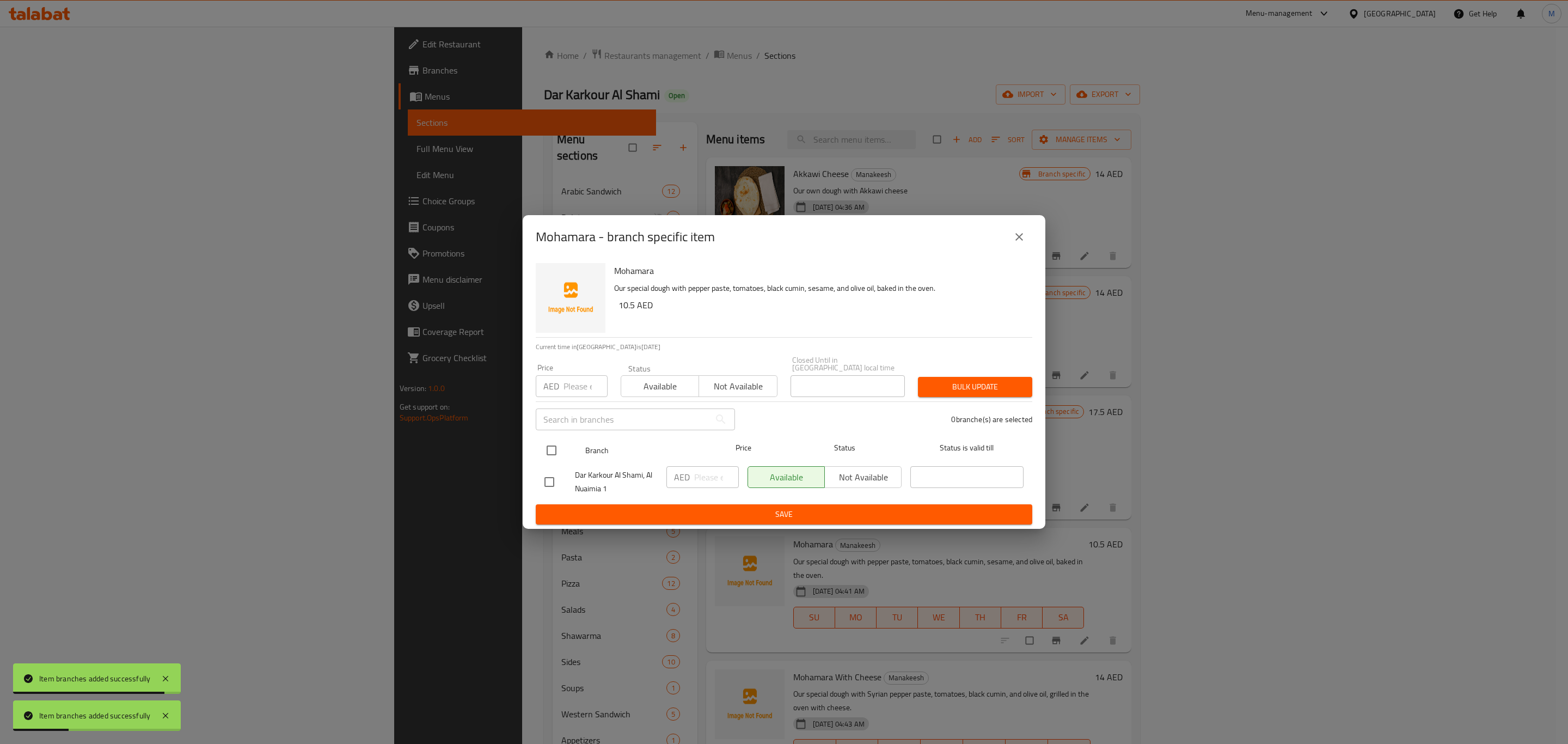
click at [551, 448] on input "checkbox" at bounding box center [552, 450] width 23 height 23
checkbox input "true"
click at [708, 474] on input "number" at bounding box center [716, 477] width 45 height 22
paste input "10.5"
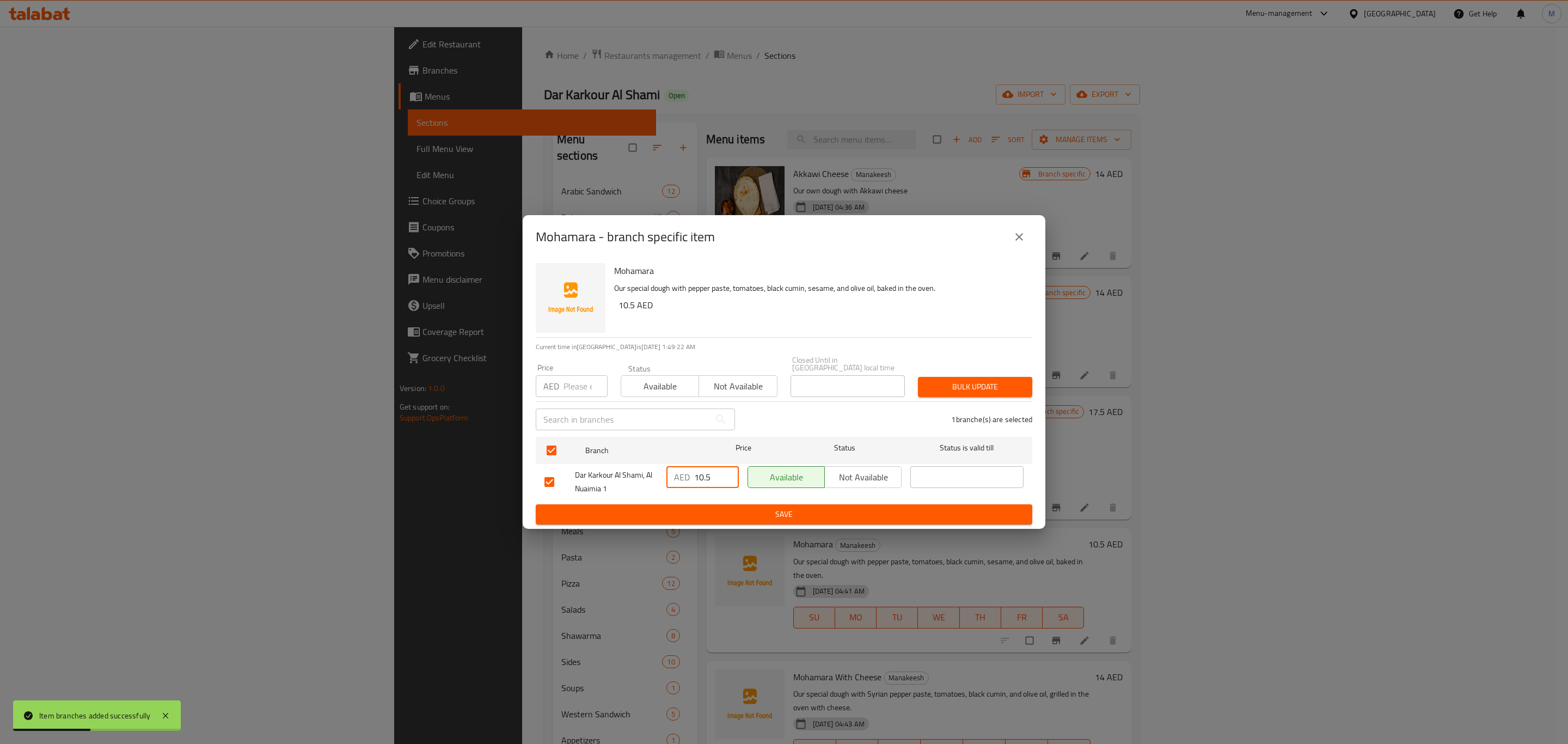
type input "10.5"
click at [711, 510] on span "Save" at bounding box center [784, 514] width 479 height 13
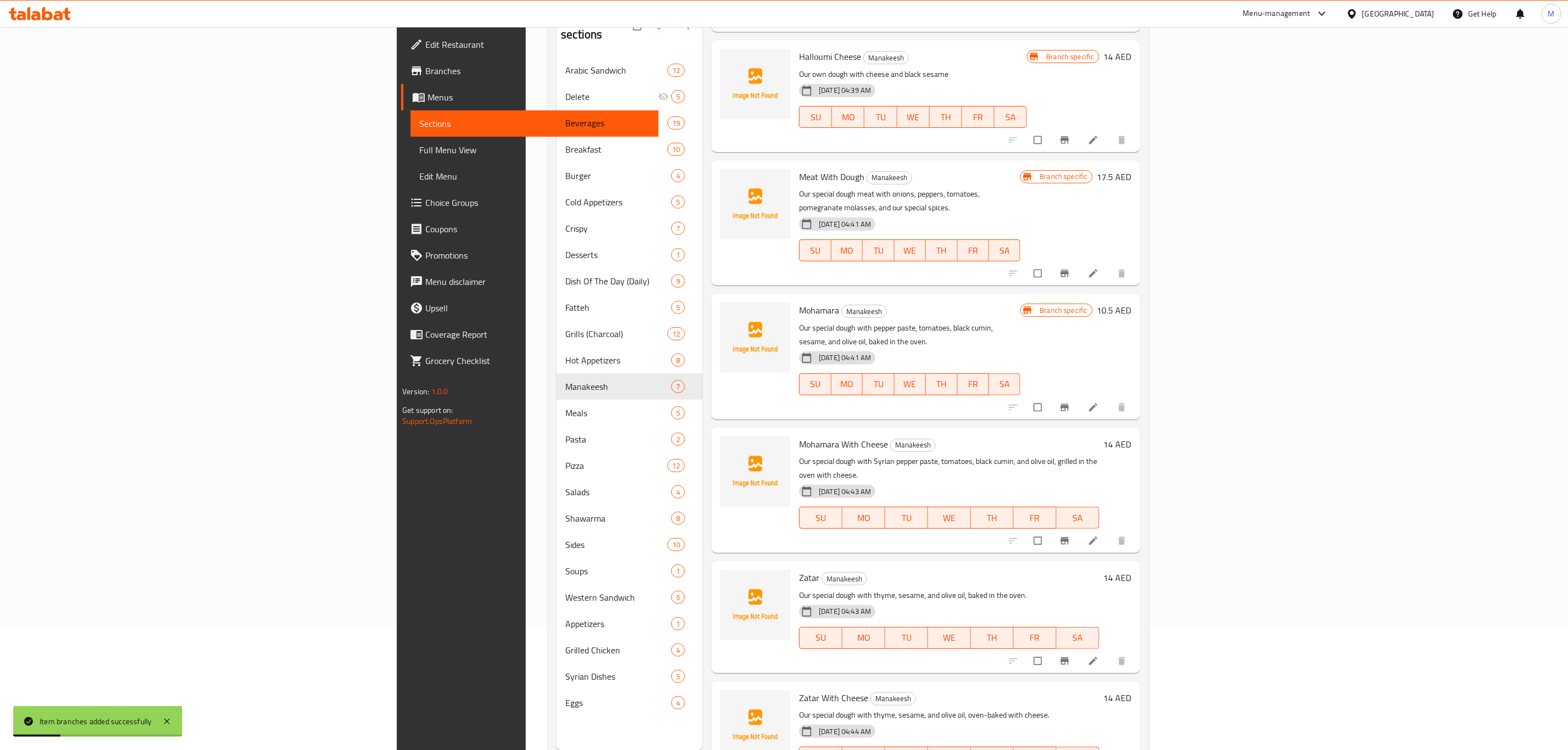
scroll to position [154, 0]
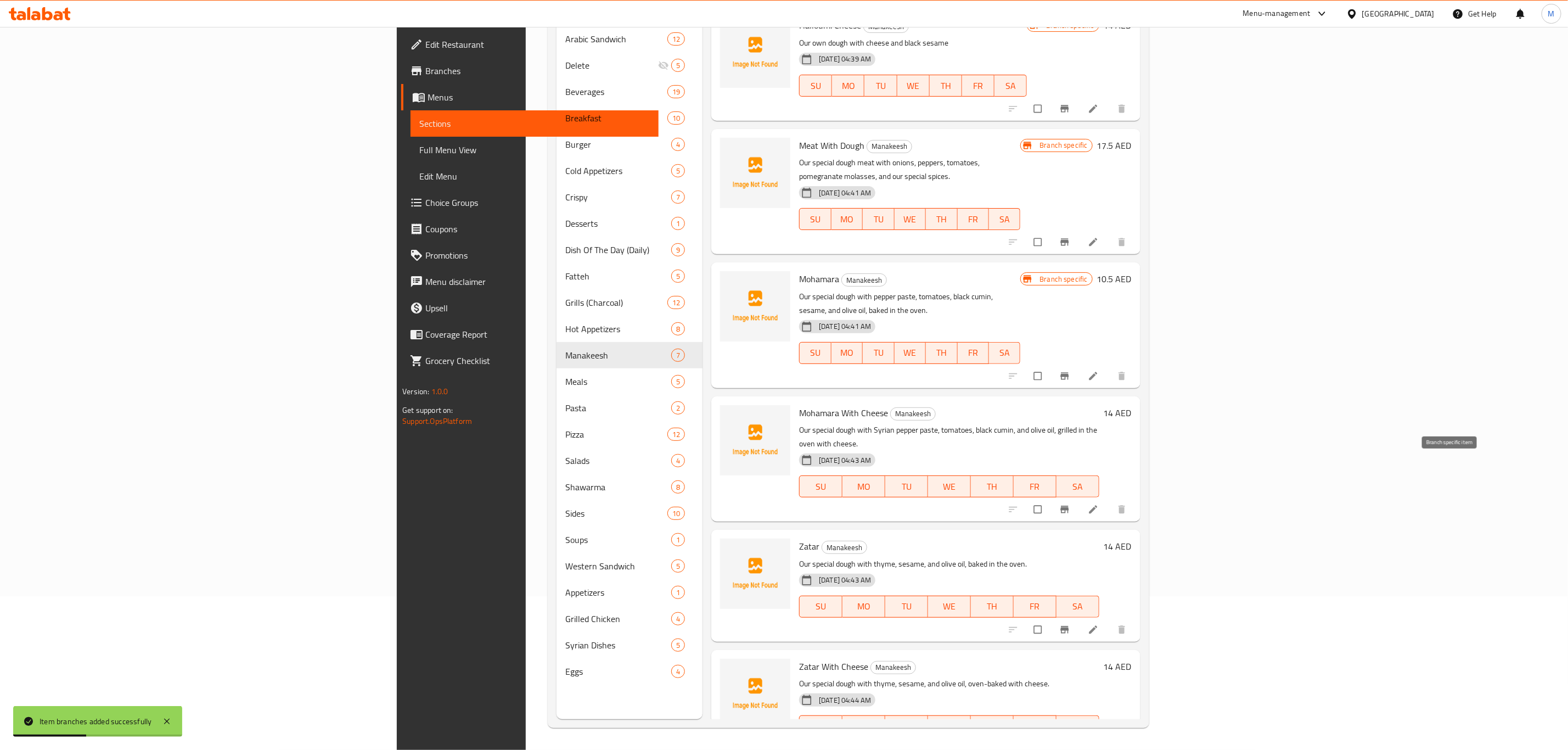
click at [1069, 506] on icon "Branch-specific-item" at bounding box center [1064, 510] width 9 height 7
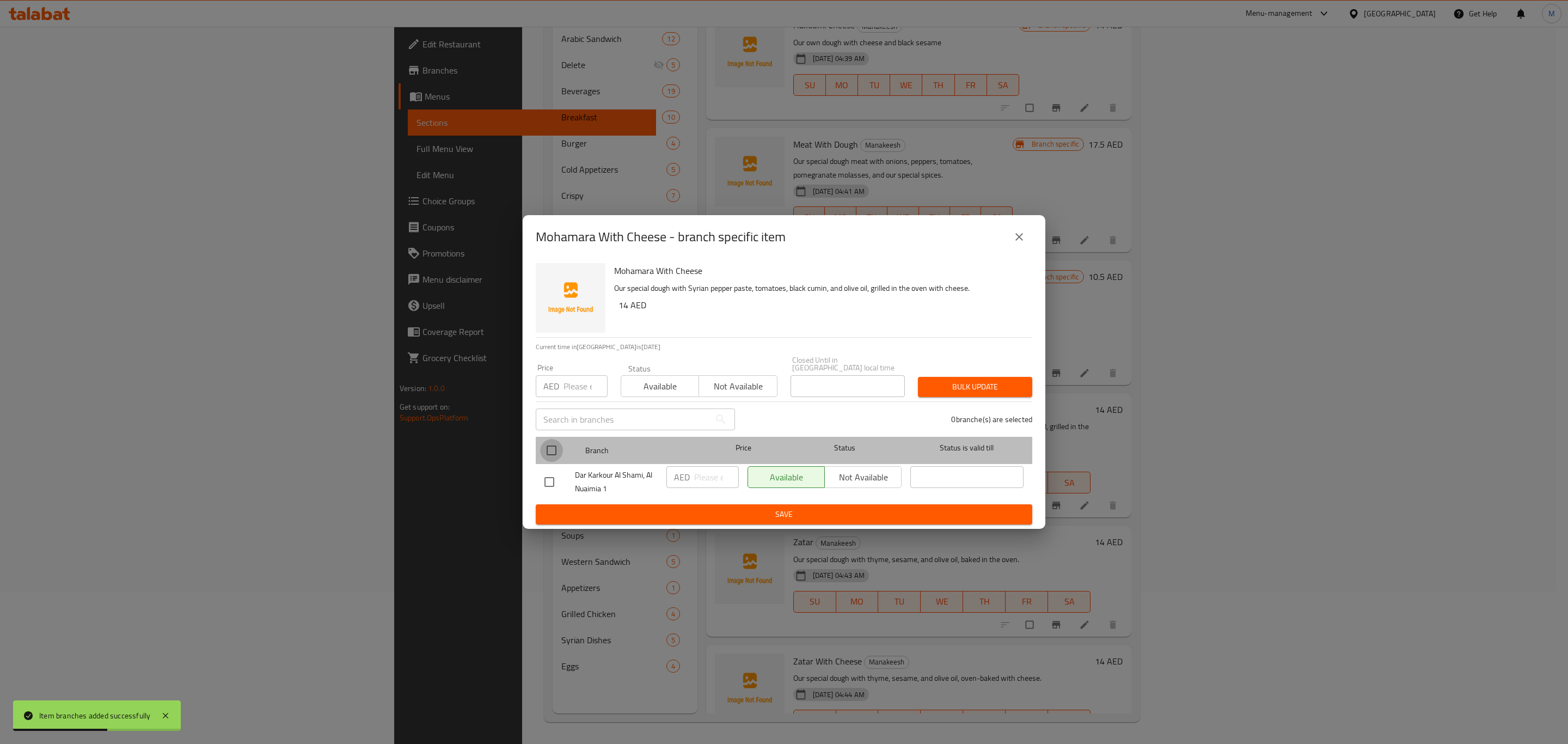
click at [558, 453] on input "checkbox" at bounding box center [552, 450] width 23 height 23
checkbox input "true"
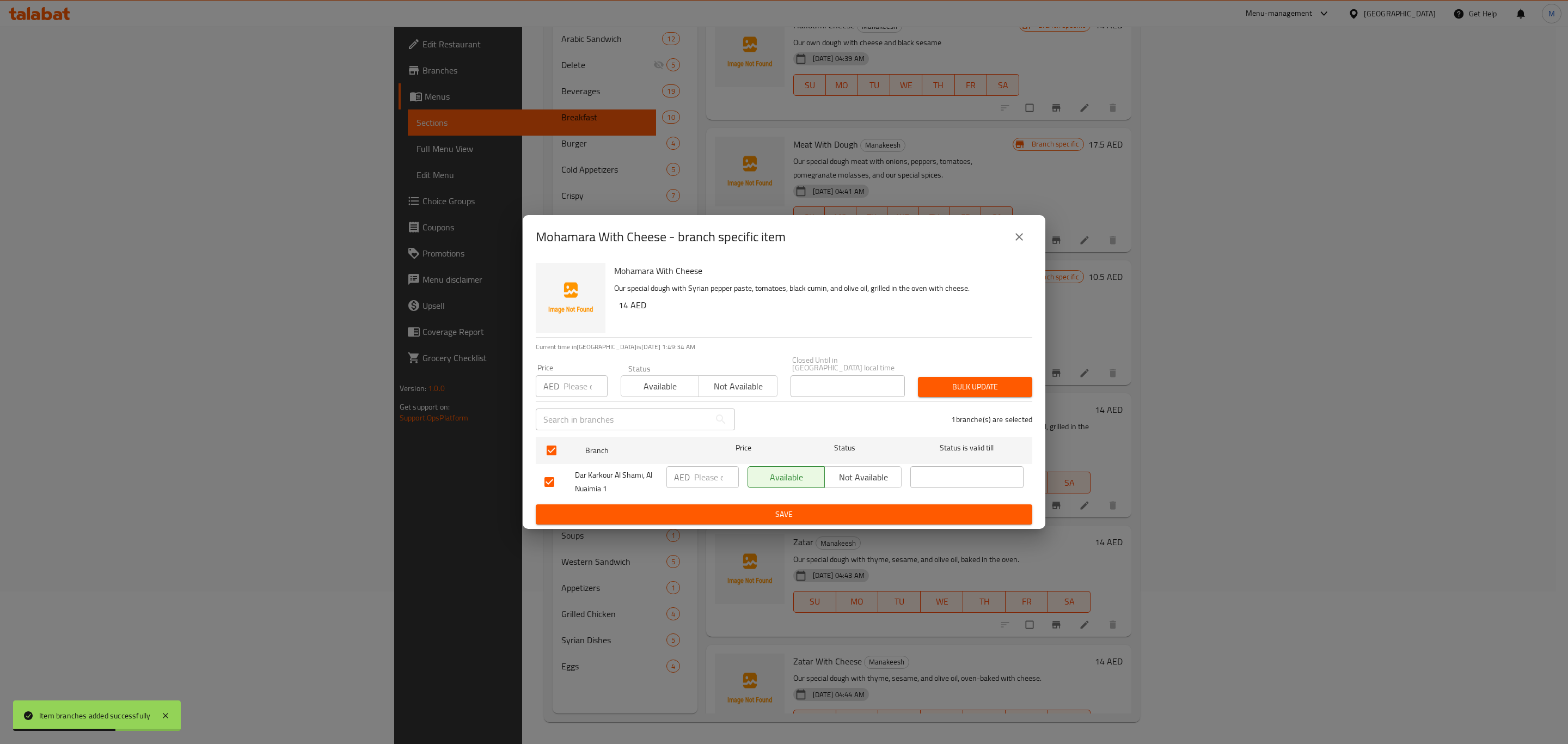
click at [694, 478] on input "number" at bounding box center [716, 477] width 45 height 22
paste input "14"
type input "14"
click at [716, 503] on ul "Branch Price Status Status is valid till Dar Karkour Al Shami, Al Nuaimia 1 AED…" at bounding box center [784, 468] width 497 height 72
click at [717, 512] on span "Save" at bounding box center [784, 514] width 479 height 13
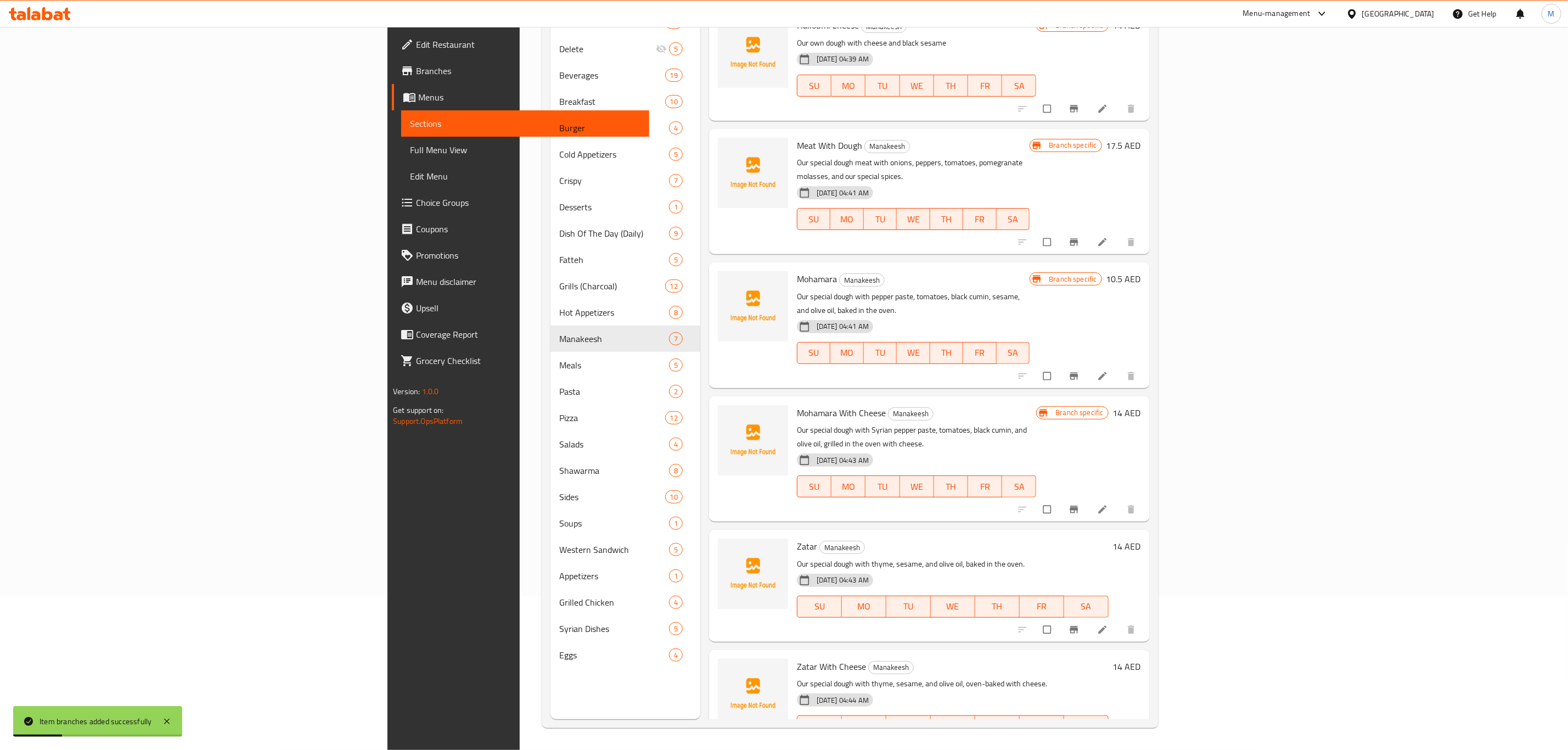
click at [1078, 626] on icon "Branch-specific-item" at bounding box center [1074, 630] width 9 height 7
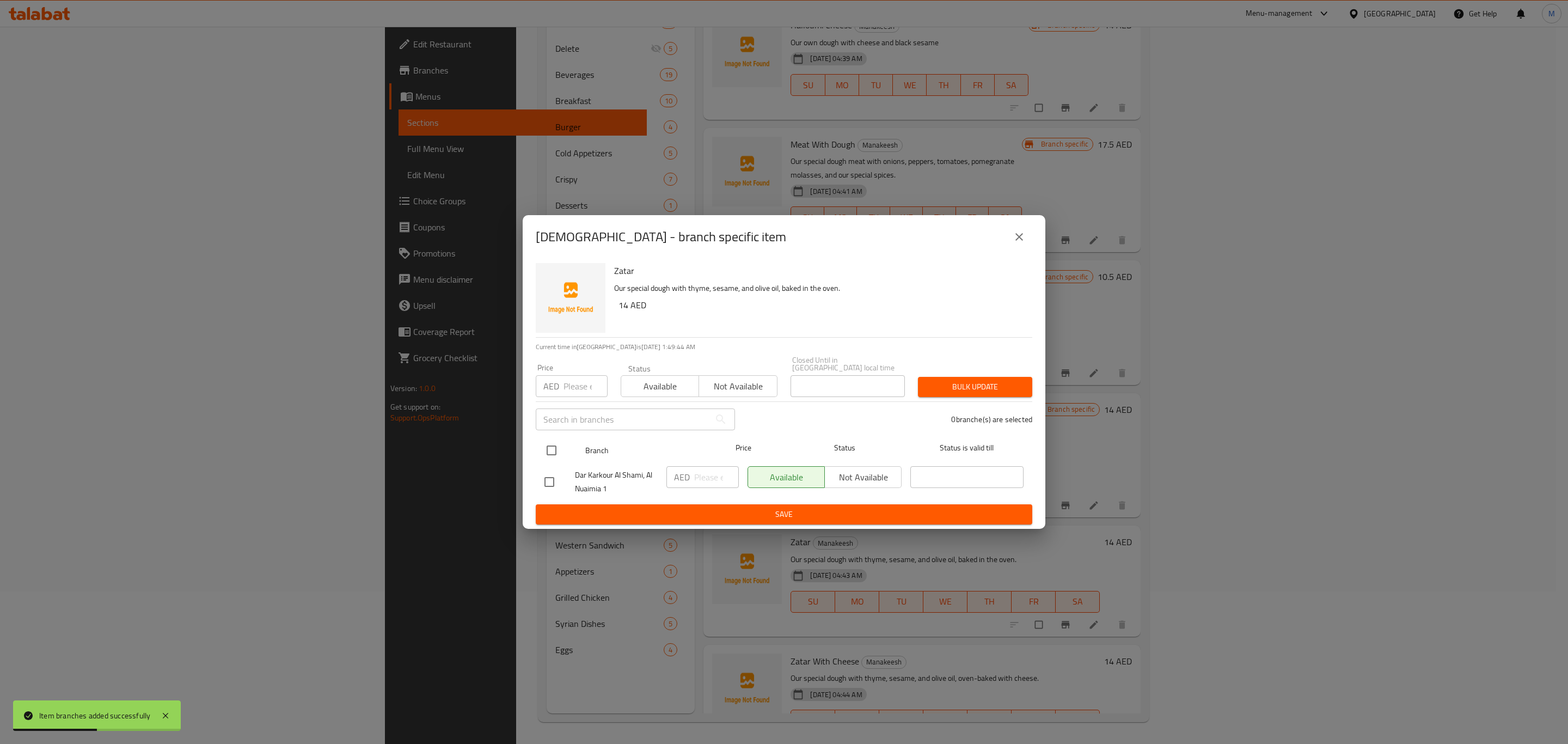
click at [544, 453] on input "checkbox" at bounding box center [552, 450] width 23 height 23
checkbox input "true"
click at [703, 479] on input "number" at bounding box center [716, 477] width 45 height 22
paste input "14"
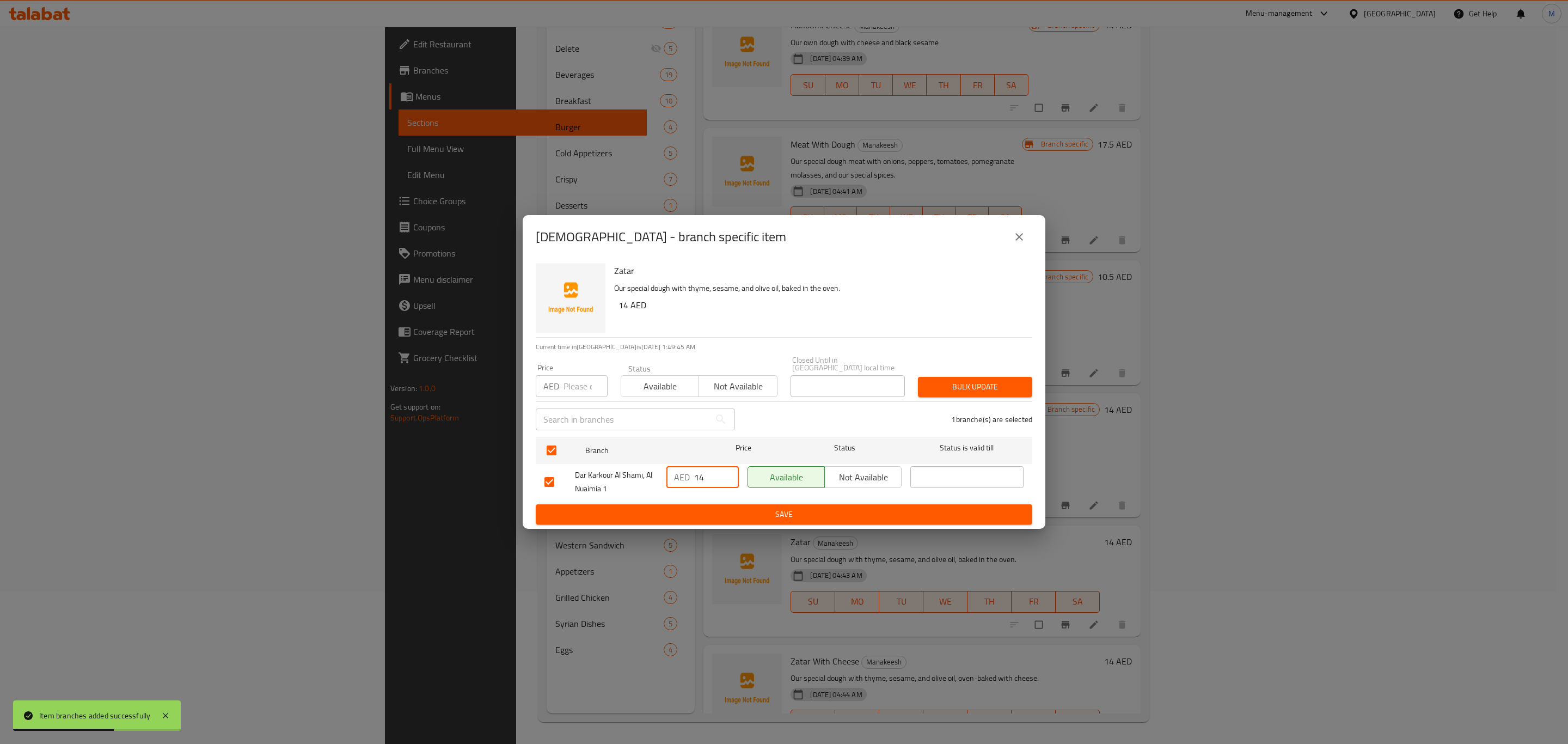
type input "14"
click at [705, 511] on span "Save" at bounding box center [784, 514] width 479 height 13
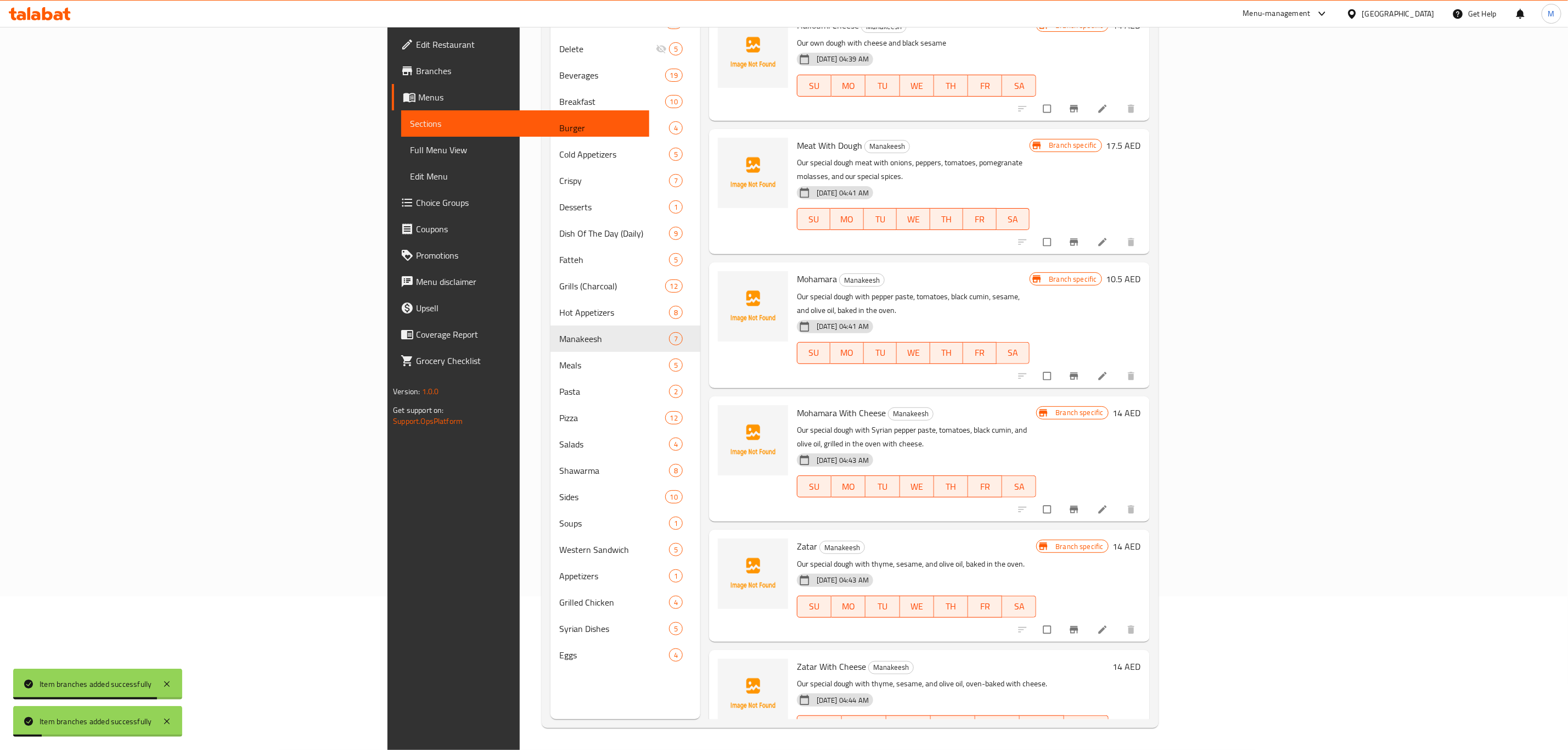
click at [1082, 744] on span "Branch-specific-item" at bounding box center [1075, 749] width 13 height 11
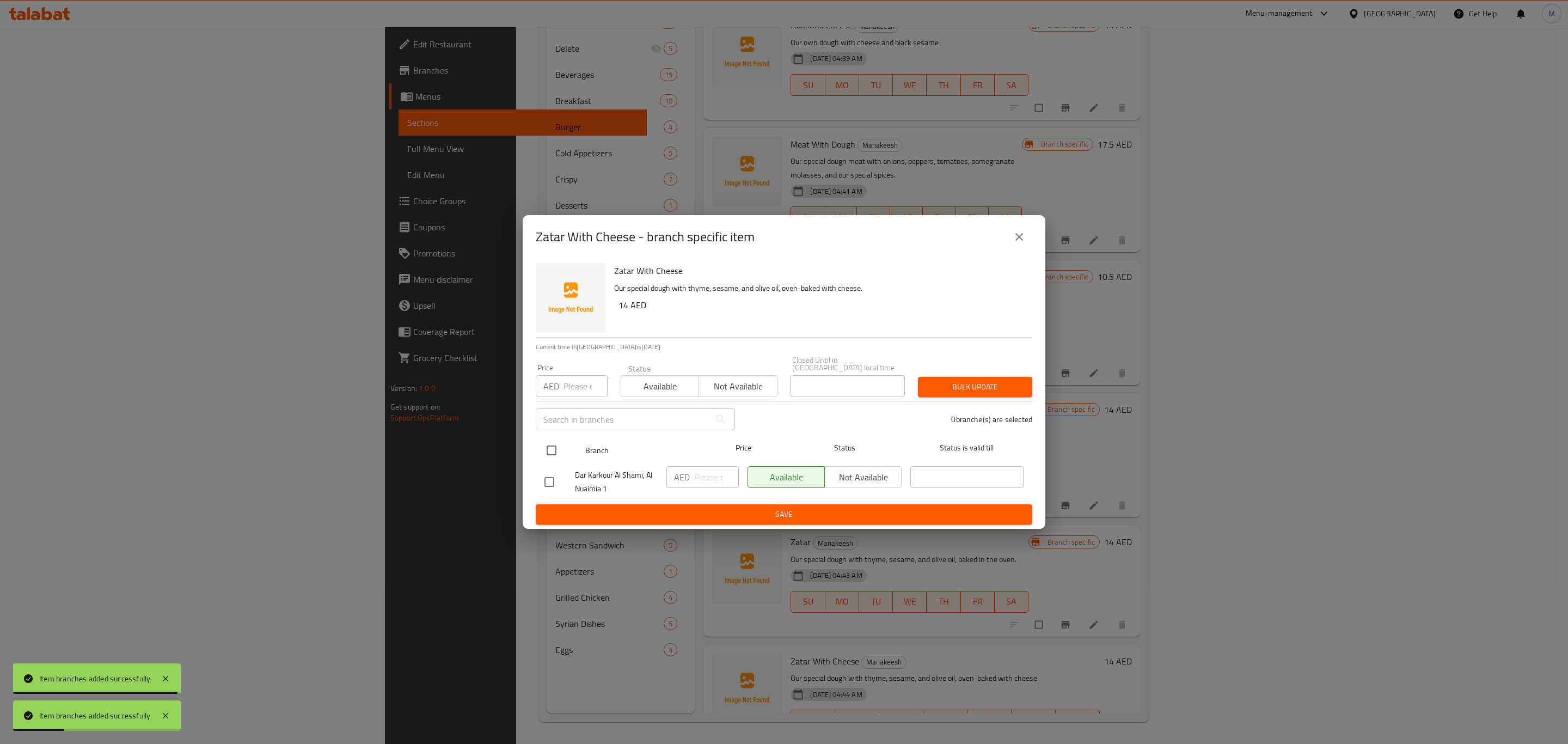
click at [549, 447] on input "checkbox" at bounding box center [552, 450] width 23 height 23
checkbox input "true"
click at [696, 481] on input "number" at bounding box center [716, 477] width 45 height 22
paste input "14"
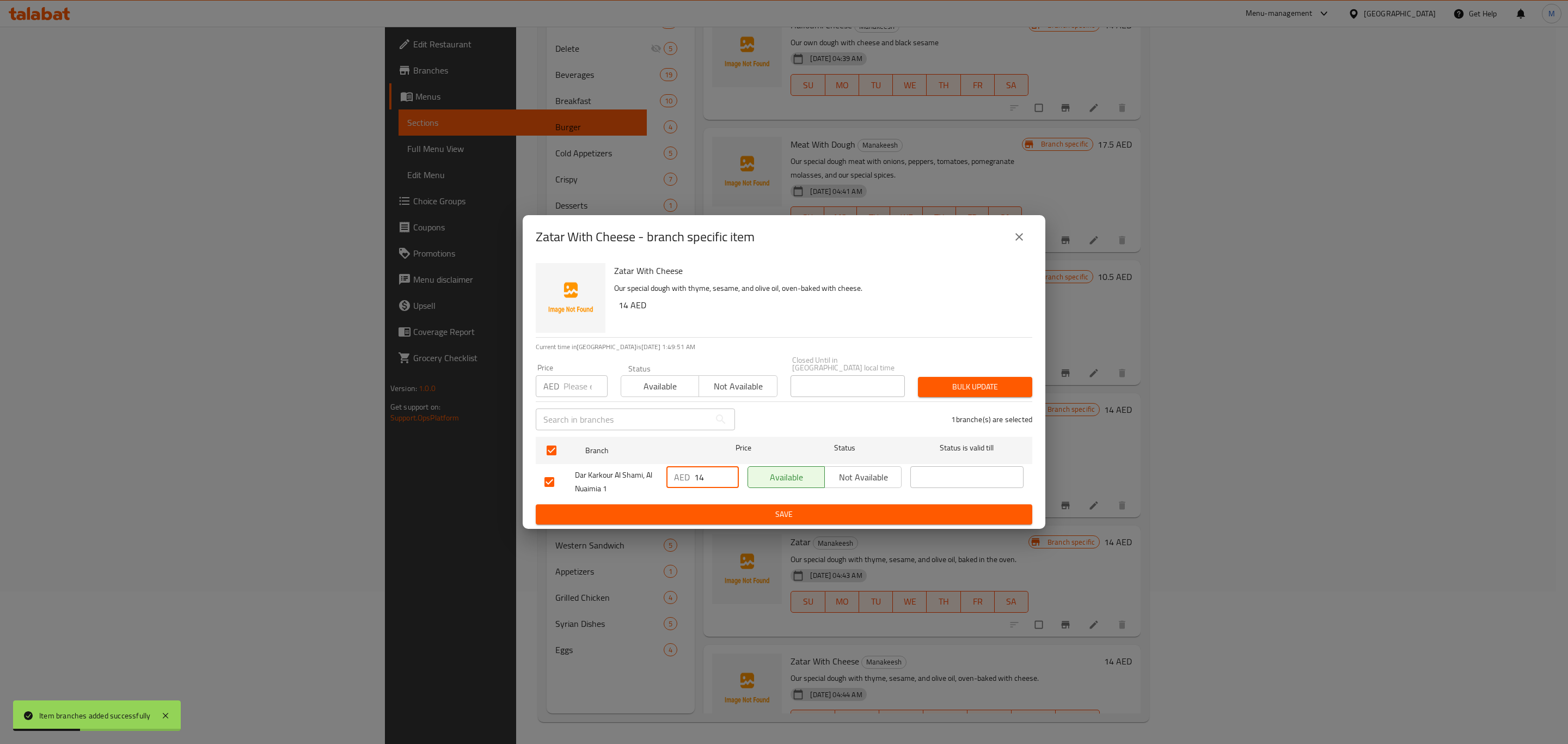
type input "14"
click at [710, 508] on span "Save" at bounding box center [784, 514] width 479 height 13
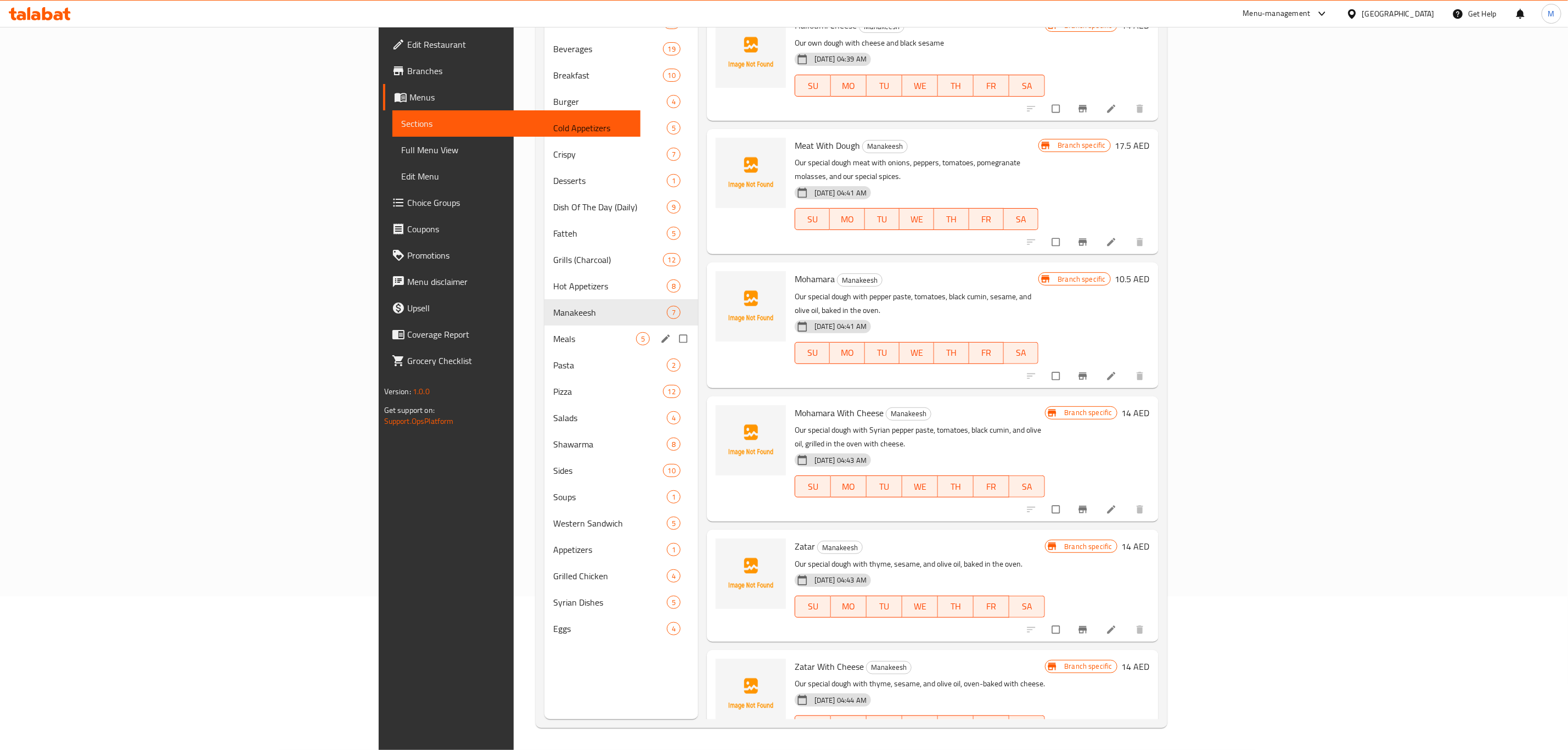
drag, startPoint x: 446, startPoint y: 336, endPoint x: 449, endPoint y: 344, distance: 8.5
click at [553, 343] on span "Meals" at bounding box center [594, 339] width 82 height 13
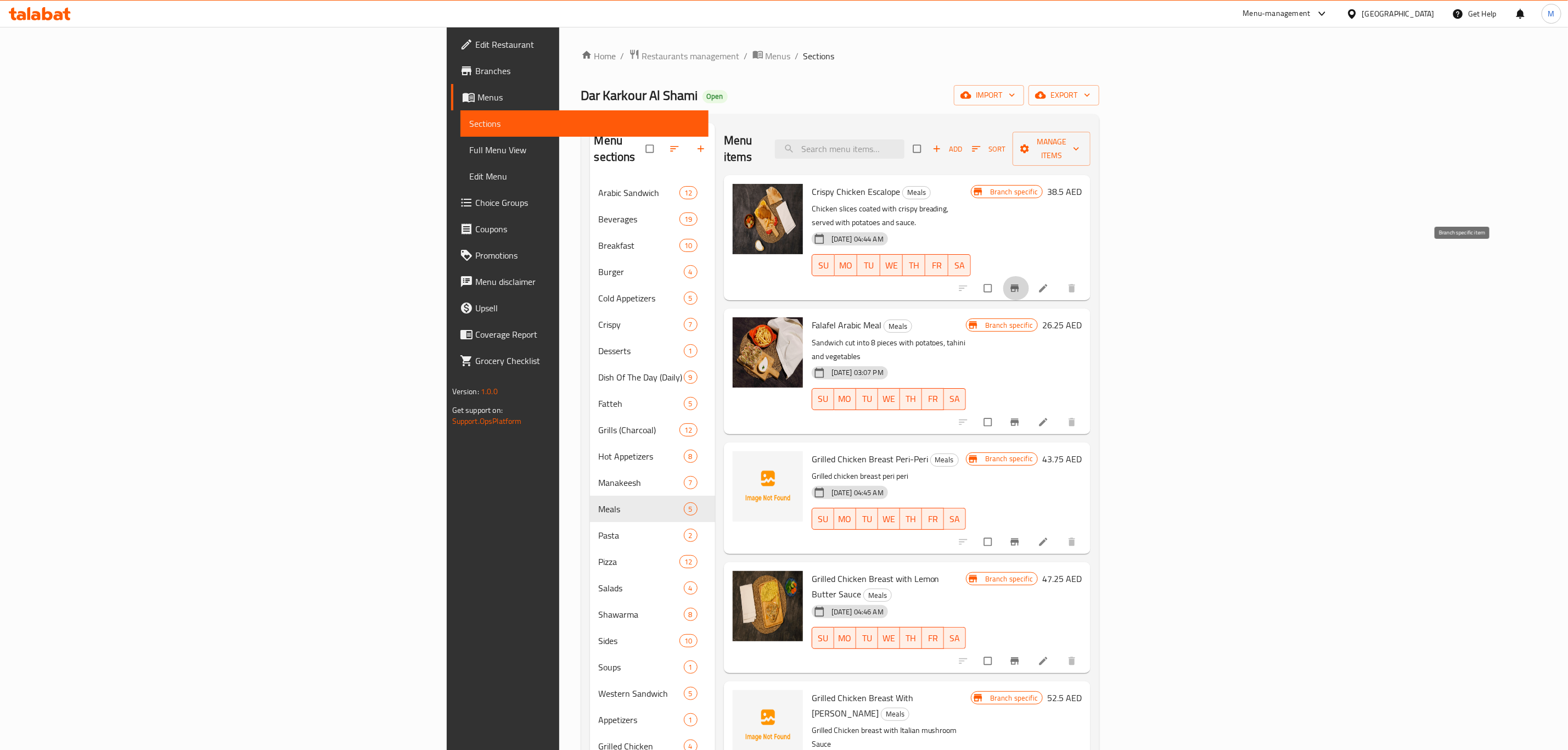
click at [1029, 276] on button "Branch-specific-item" at bounding box center [1016, 288] width 26 height 24
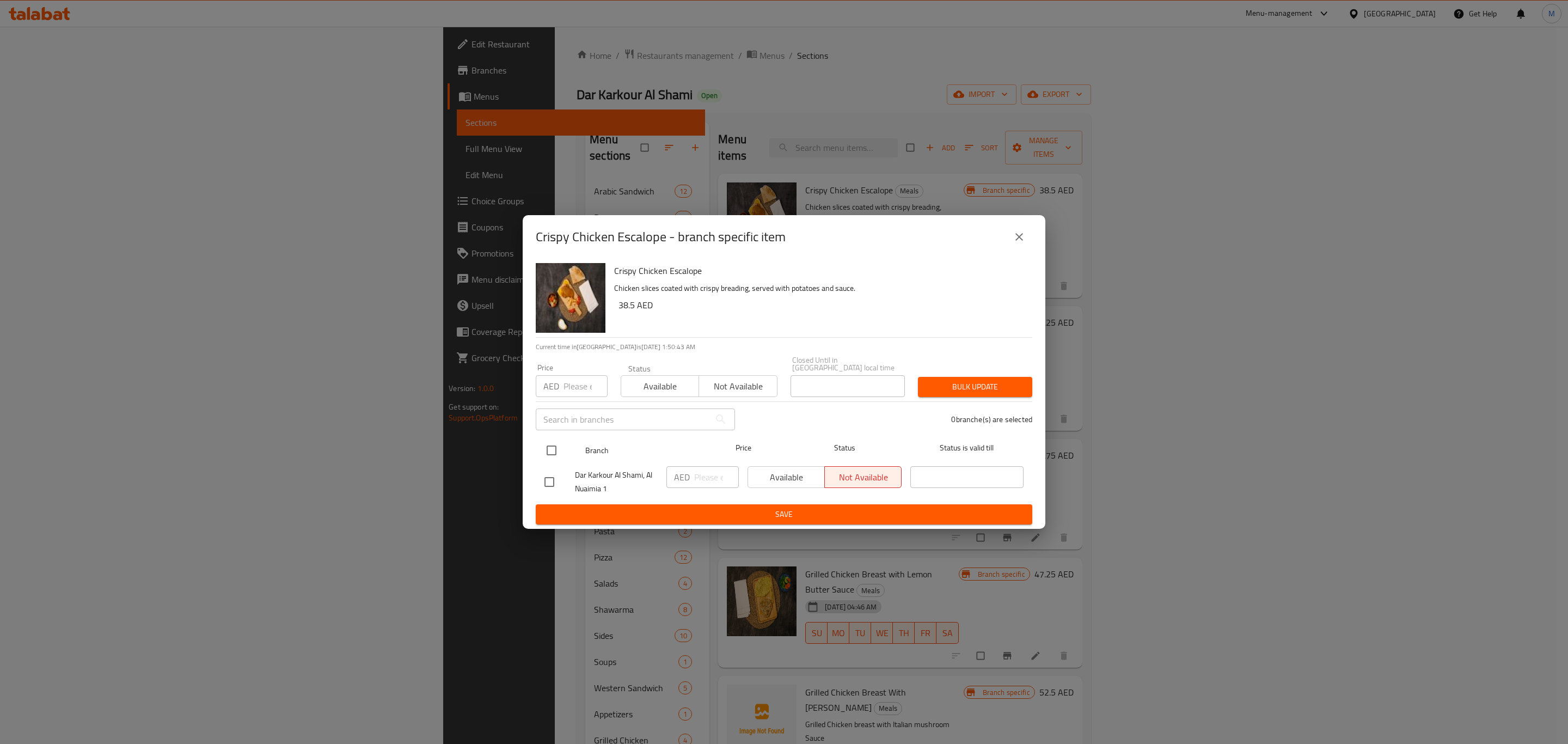
click at [552, 453] on input "checkbox" at bounding box center [552, 450] width 23 height 23
checkbox input "true"
click at [700, 469] on input "number" at bounding box center [716, 477] width 45 height 22
paste input "38.5"
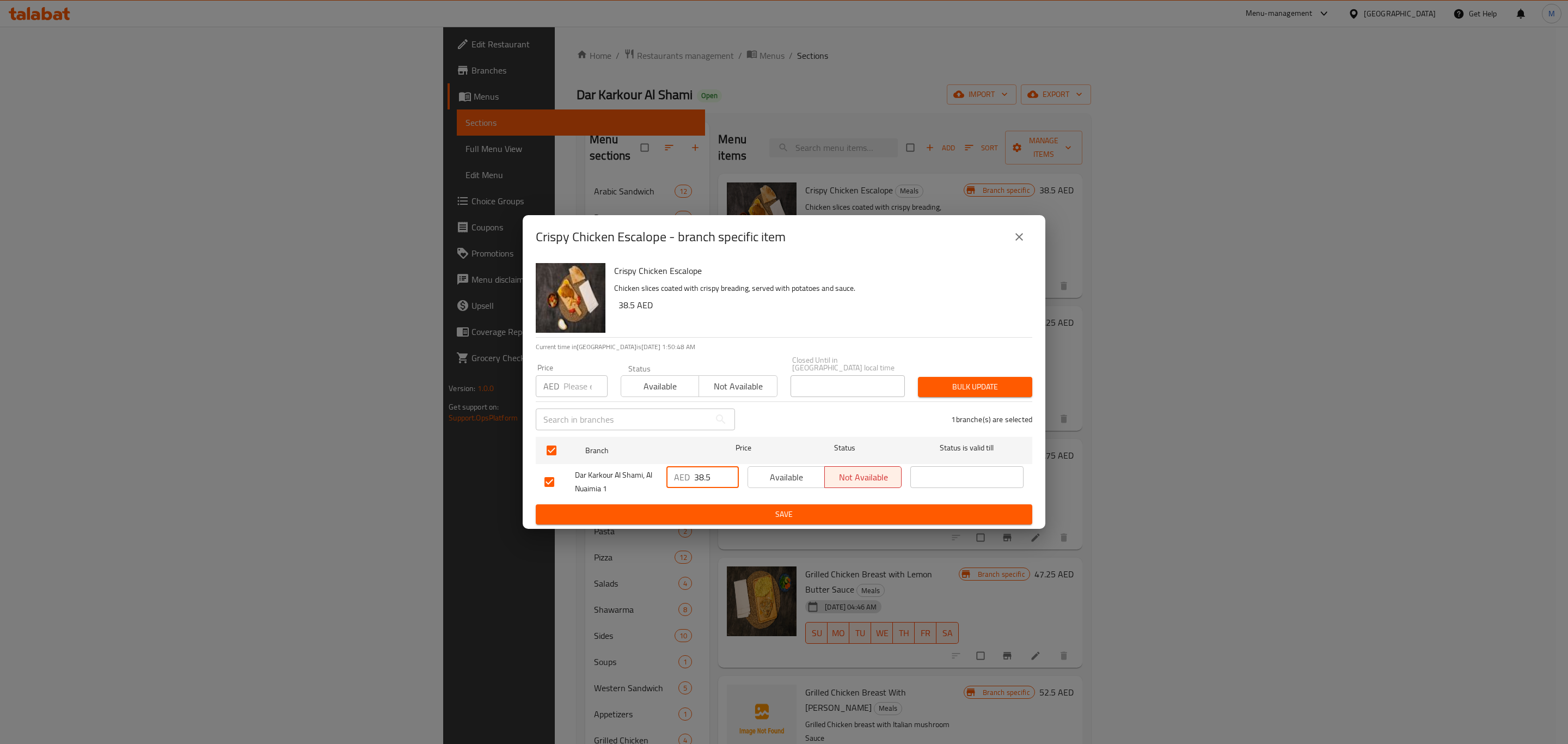
type input "38.5"
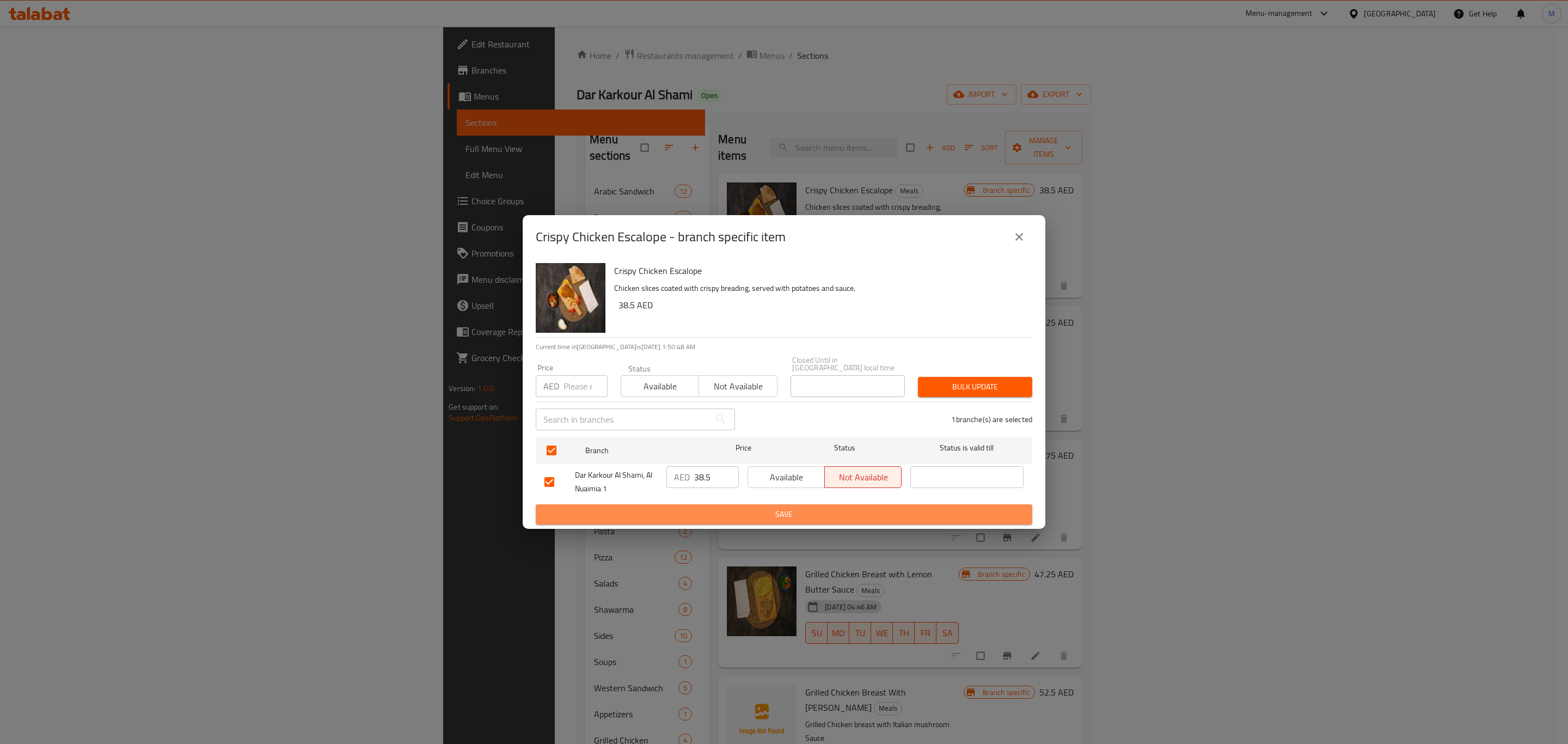
click at [708, 508] on span "Save" at bounding box center [784, 514] width 479 height 13
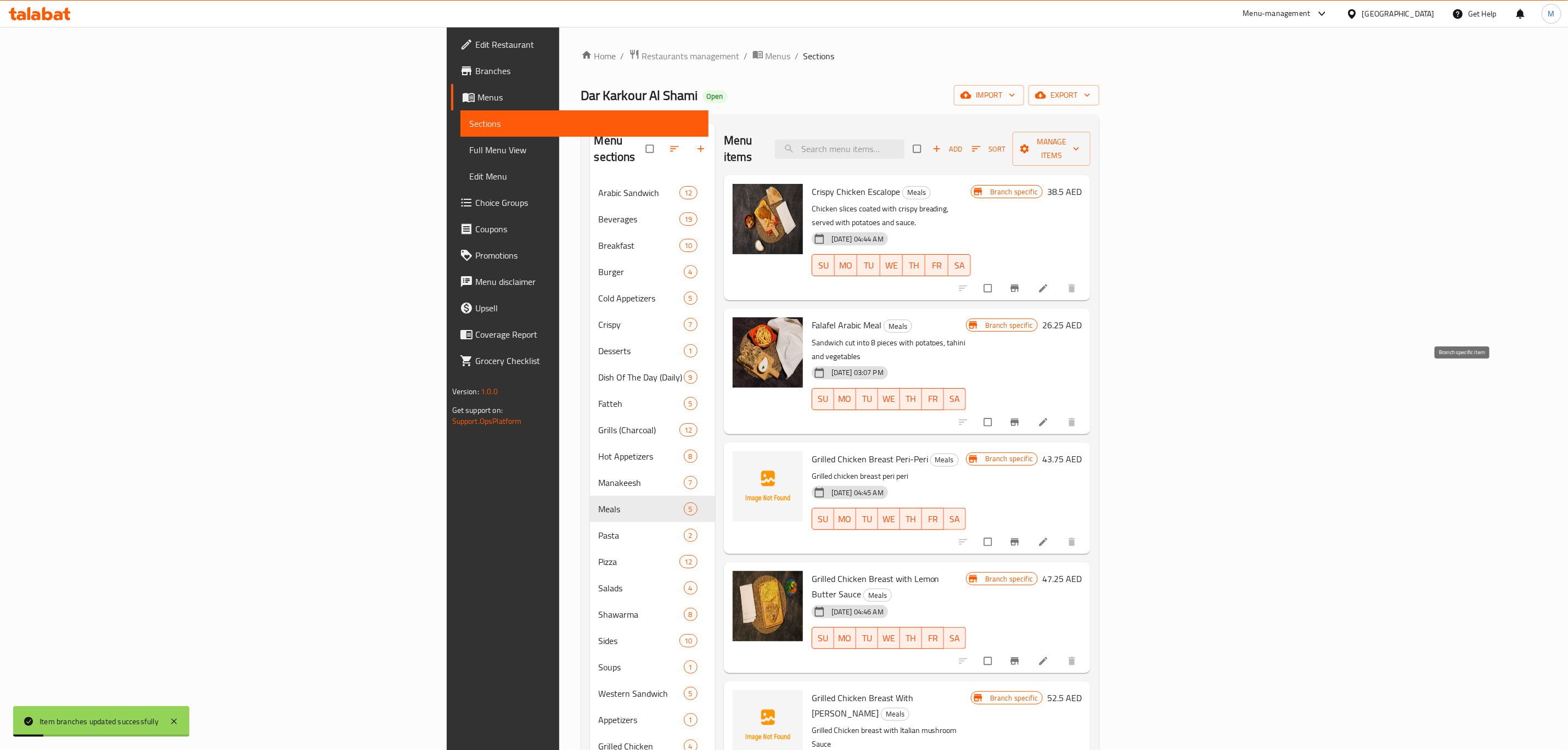
click at [1020, 417] on icon "Branch-specific-item" at bounding box center [1014, 422] width 11 height 11
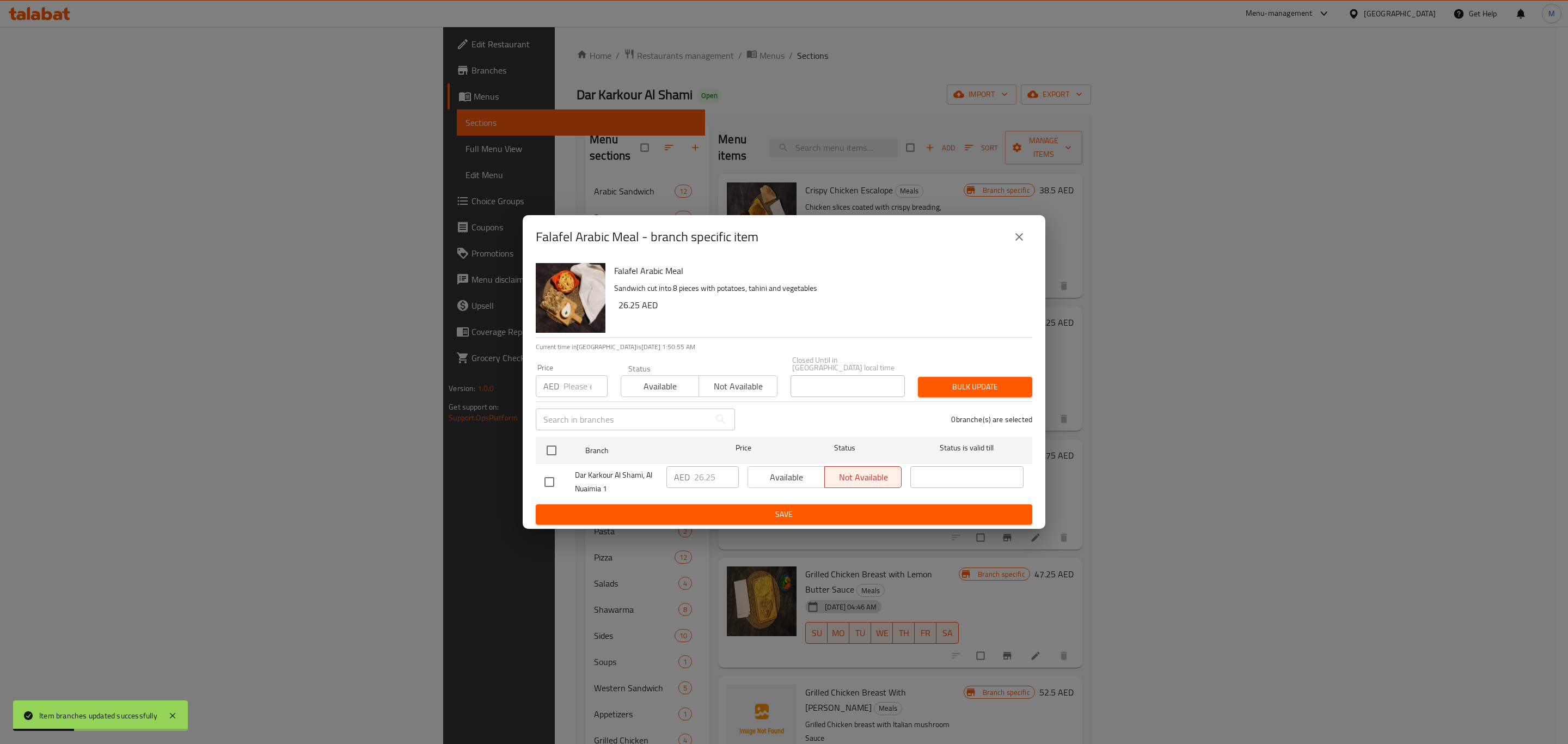
click at [1024, 249] on div "Falafel Arabic Meal - branch specific item" at bounding box center [784, 236] width 497 height 26
drag, startPoint x: 1018, startPoint y: 242, endPoint x: 1339, endPoint y: 479, distance: 399.0
click at [1019, 244] on icon "close" at bounding box center [1019, 237] width 13 height 13
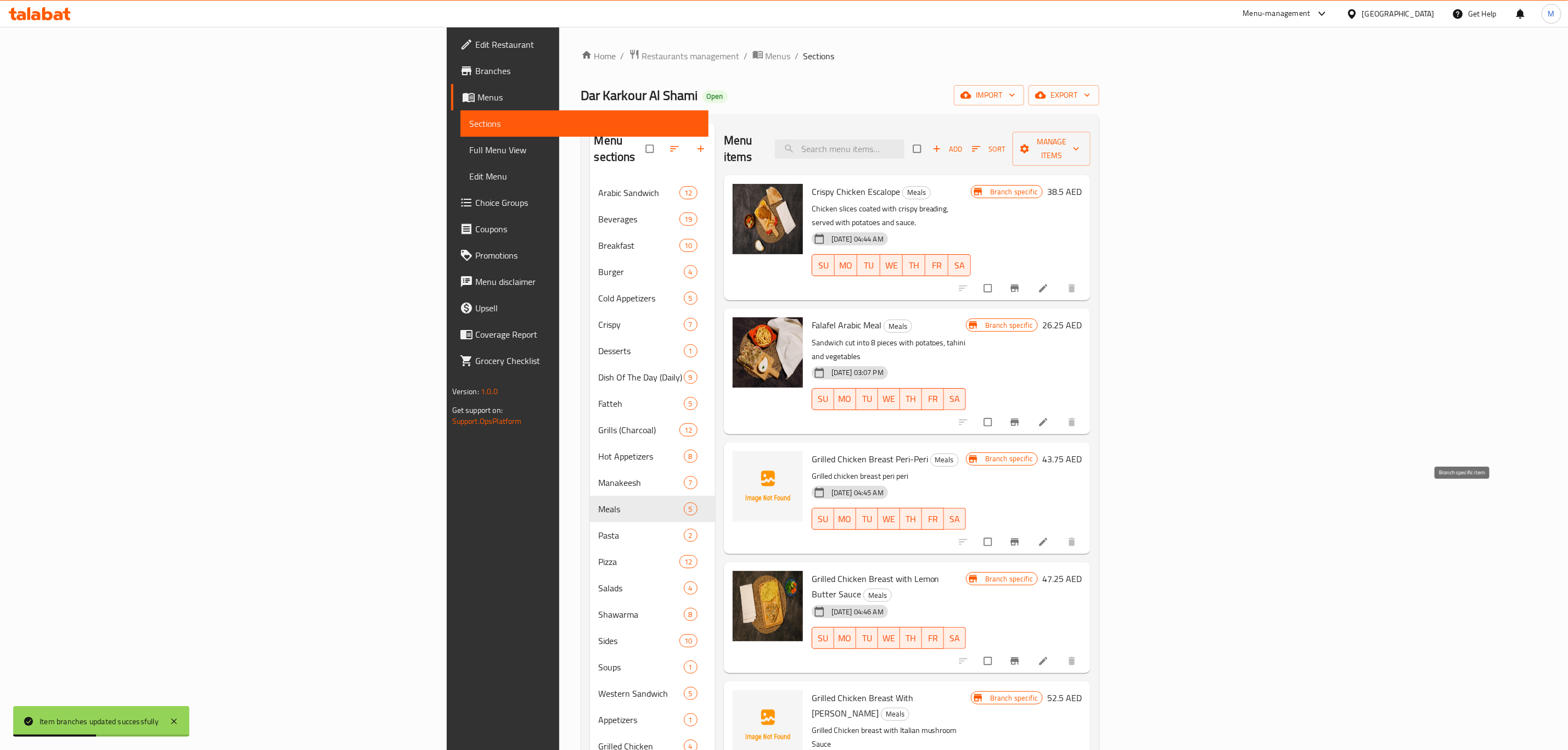
click at [1019, 539] on icon "Branch-specific-item" at bounding box center [1015, 542] width 9 height 7
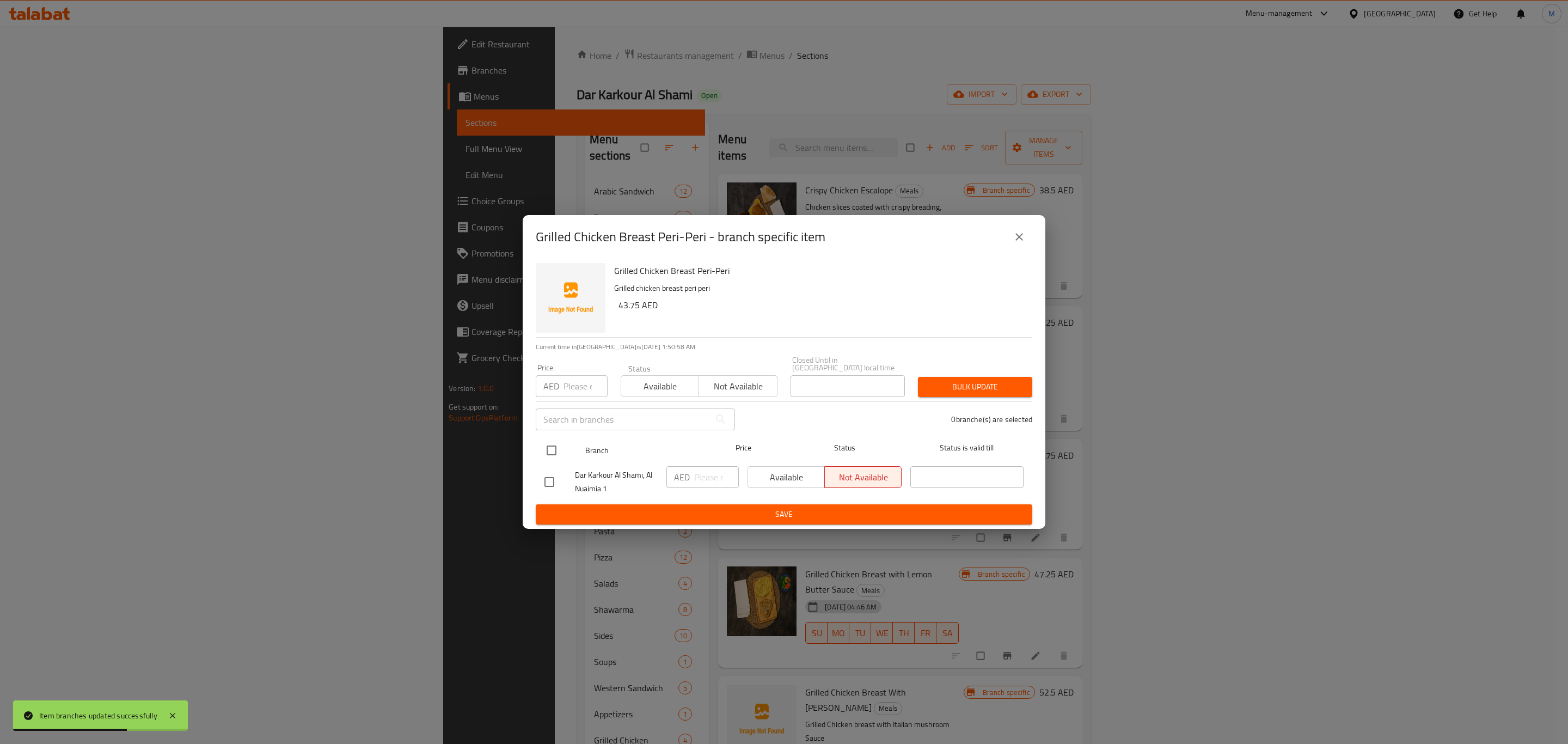
click at [559, 447] on input "checkbox" at bounding box center [552, 450] width 23 height 23
checkbox input "true"
click at [630, 305] on h6 "43.75 AED" at bounding box center [821, 305] width 405 height 15
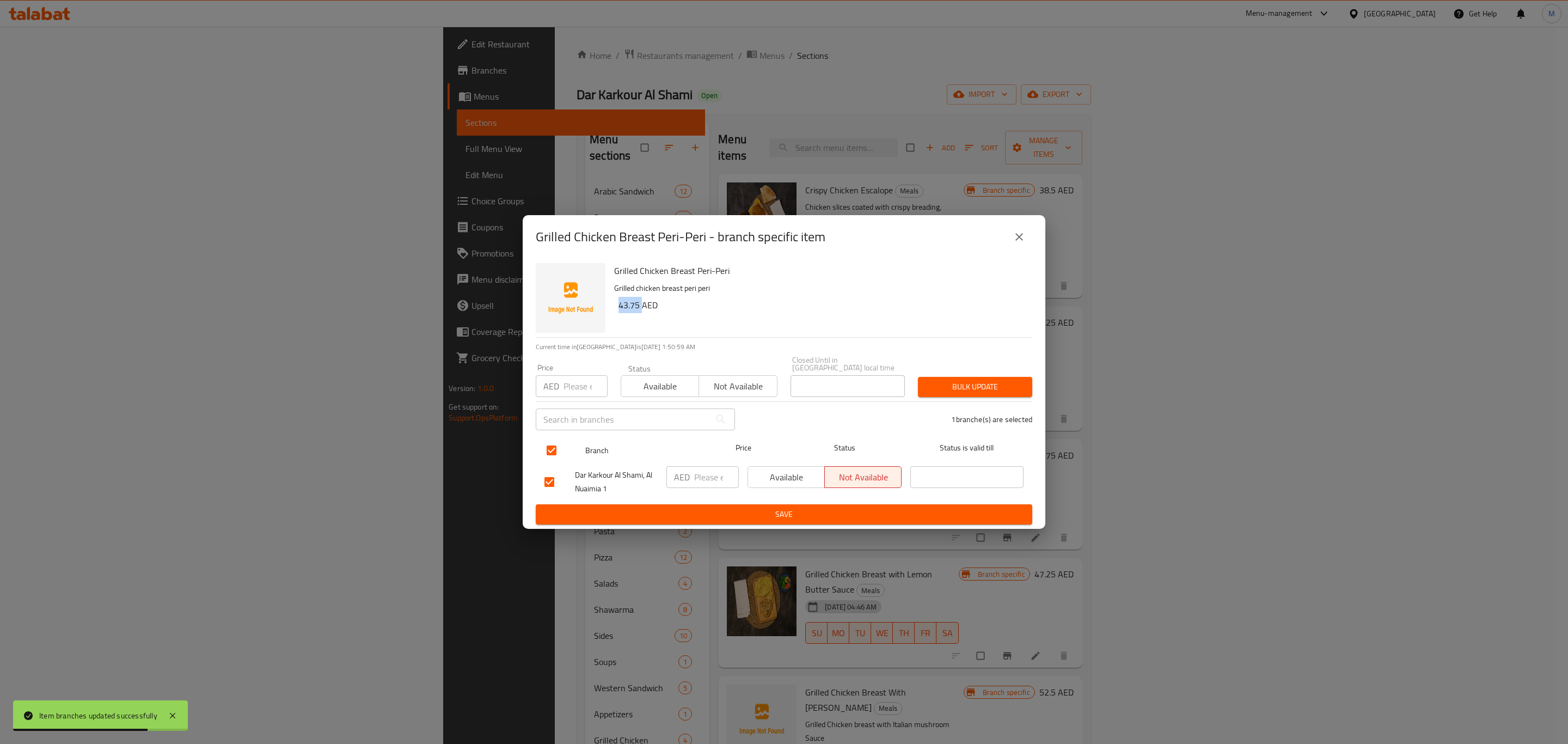
copy h6 "43.75"
click at [688, 462] on div "AED ​" at bounding box center [703, 482] width 81 height 40
click at [705, 477] on input "number" at bounding box center [716, 477] width 45 height 22
paste input "43.75"
type input "43.75"
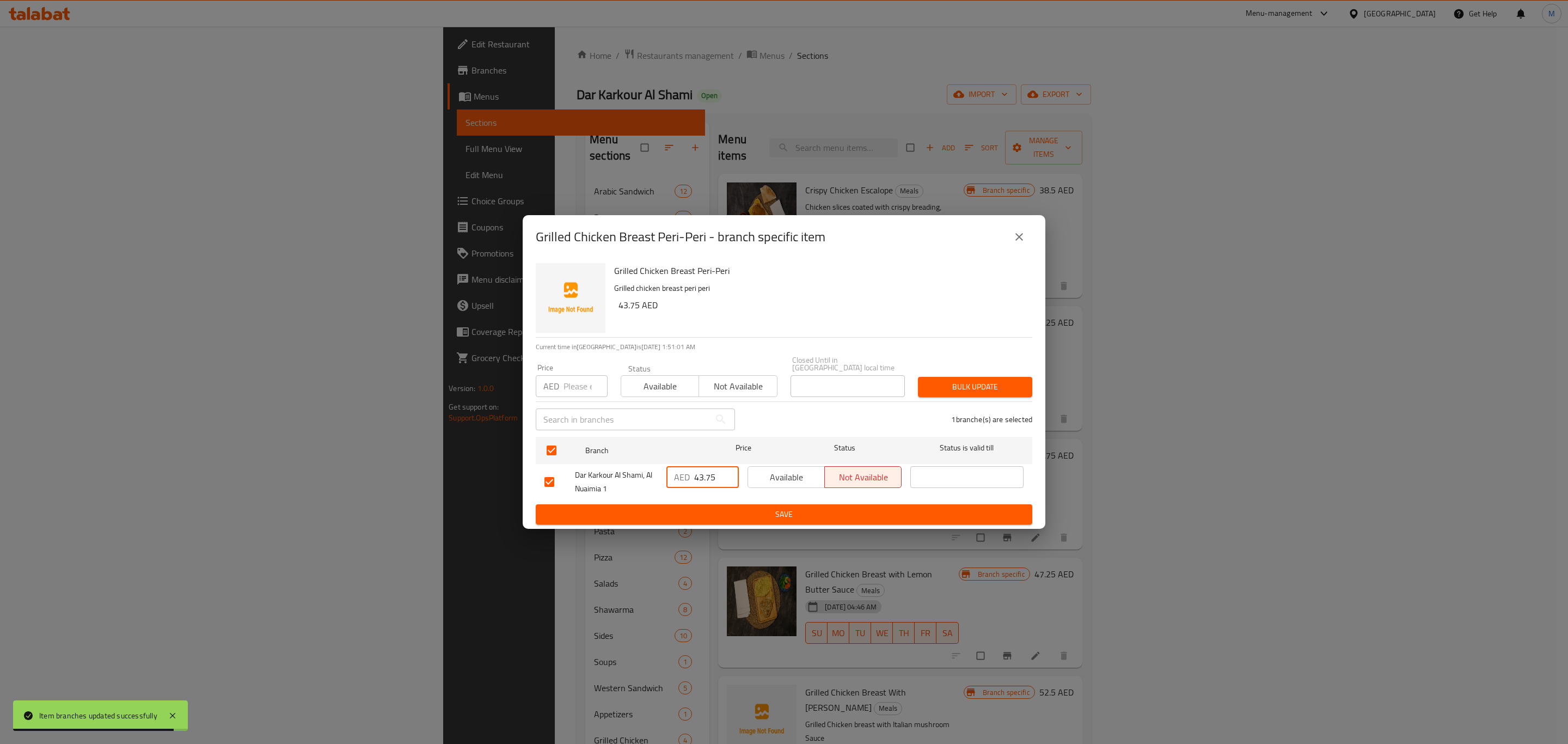
click at [724, 510] on span "Save" at bounding box center [784, 514] width 479 height 13
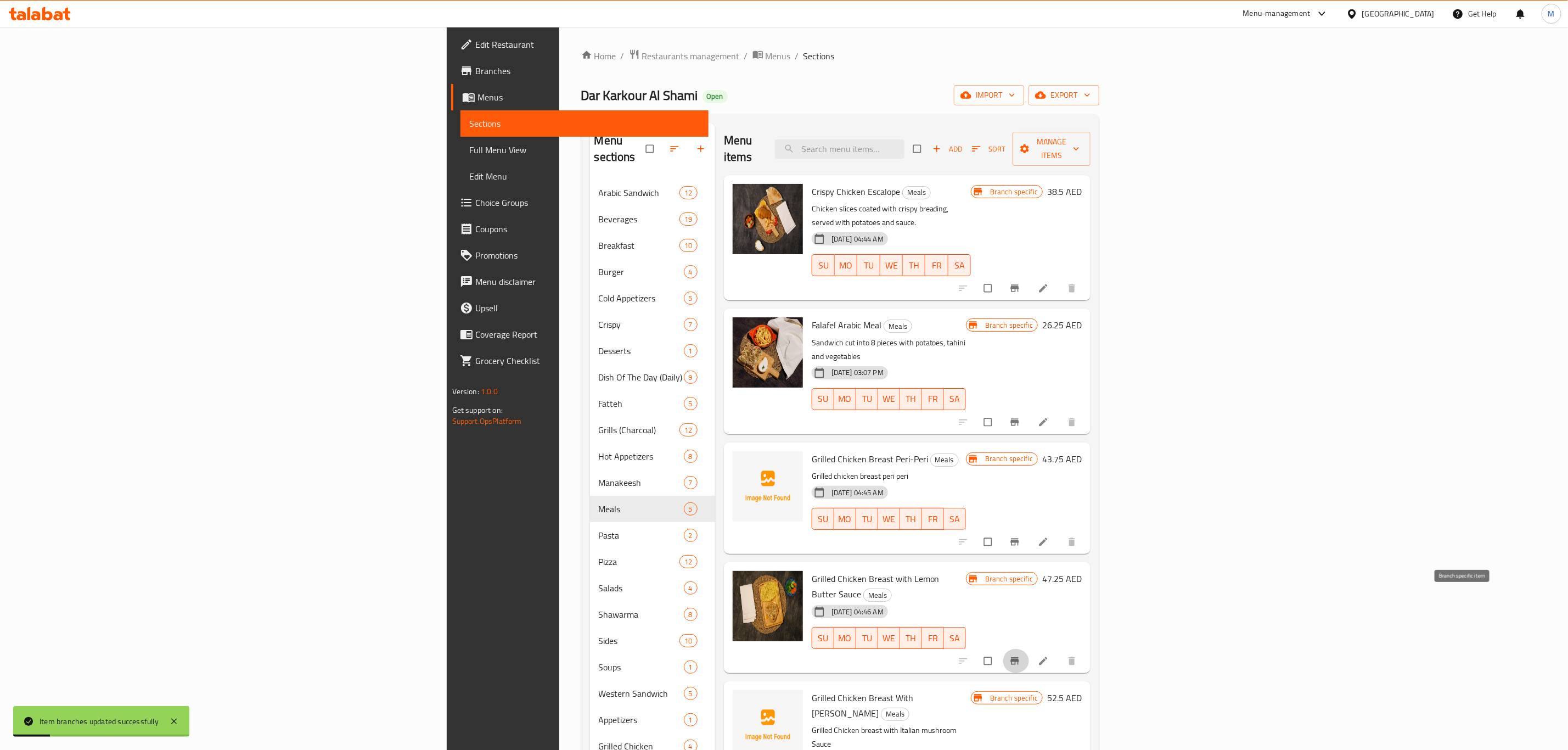
click at [1020, 656] on icon "Branch-specific-item" at bounding box center [1014, 661] width 11 height 11
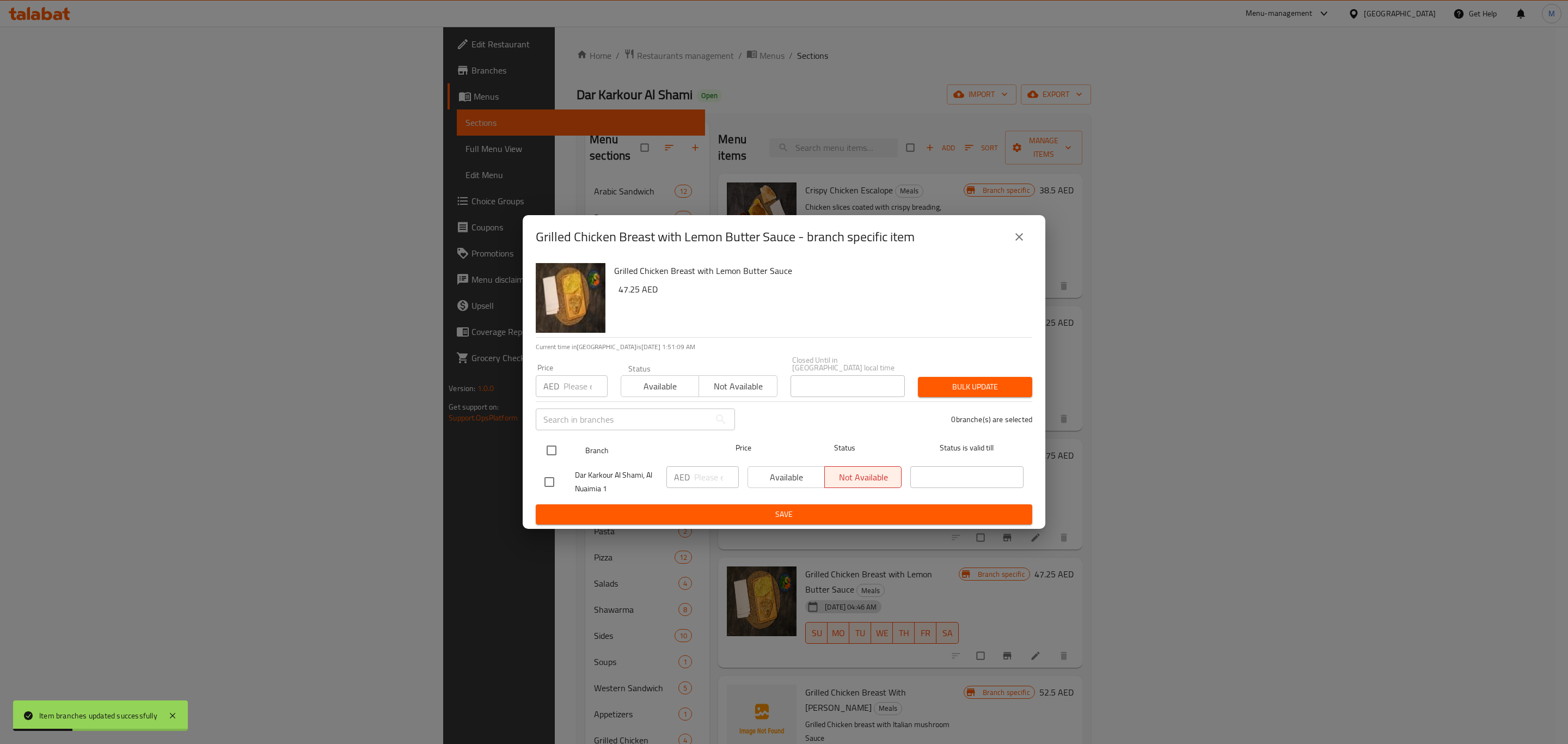
click at [542, 452] on input "checkbox" at bounding box center [552, 450] width 23 height 23
checkbox input "true"
click at [705, 479] on input "number" at bounding box center [716, 477] width 45 height 22
paste input "47.25"
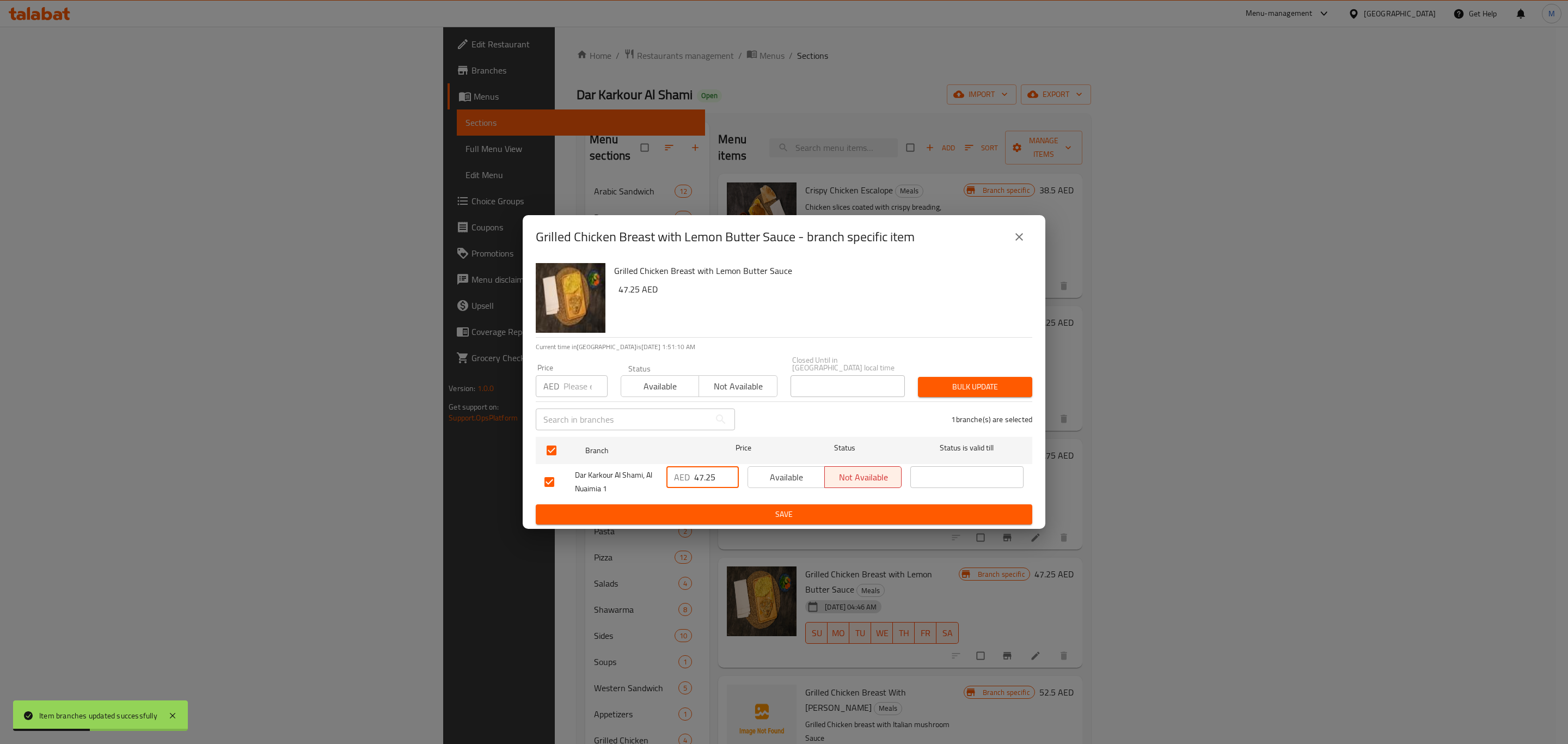
type input "47.25"
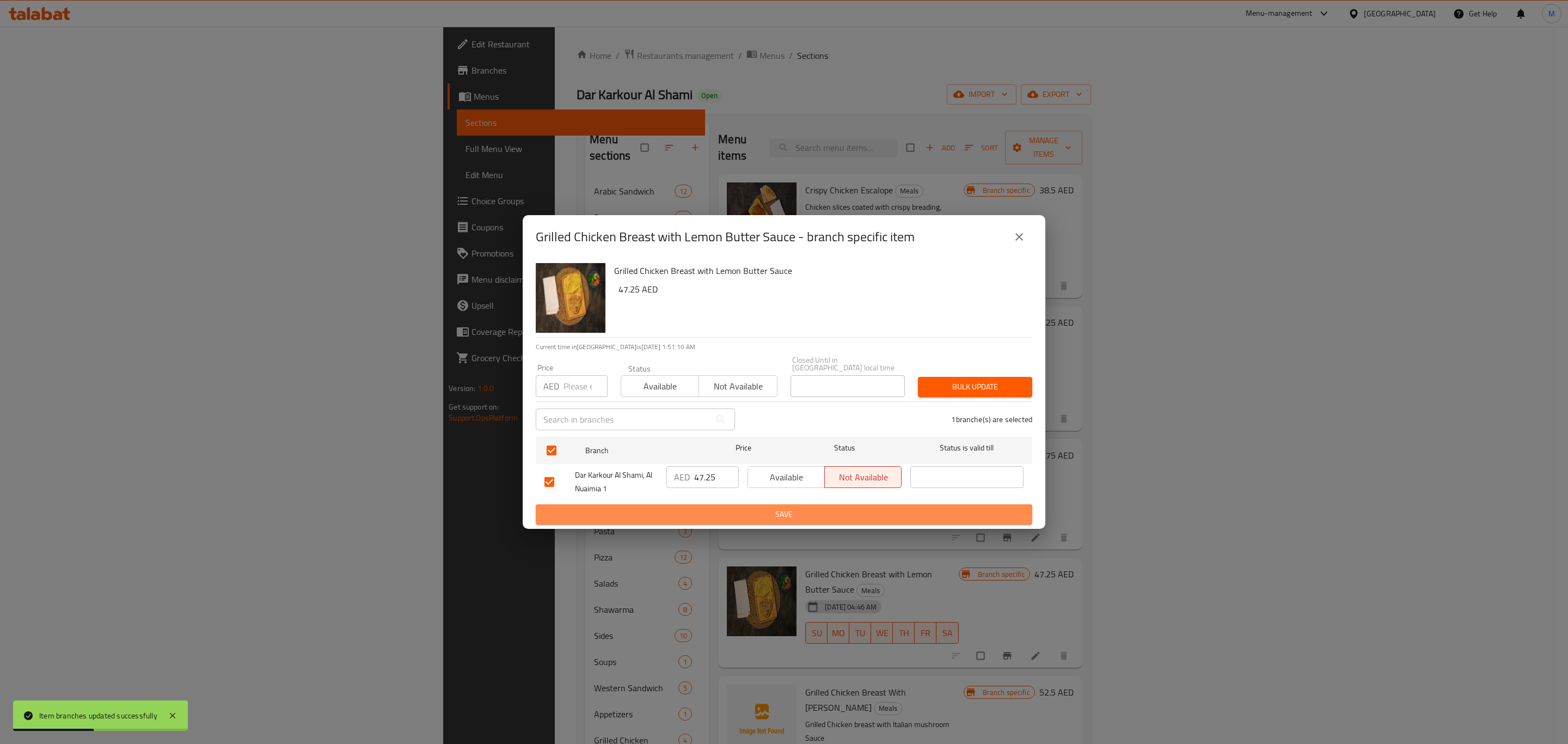
click at [706, 506] on button "Save" at bounding box center [784, 514] width 497 height 20
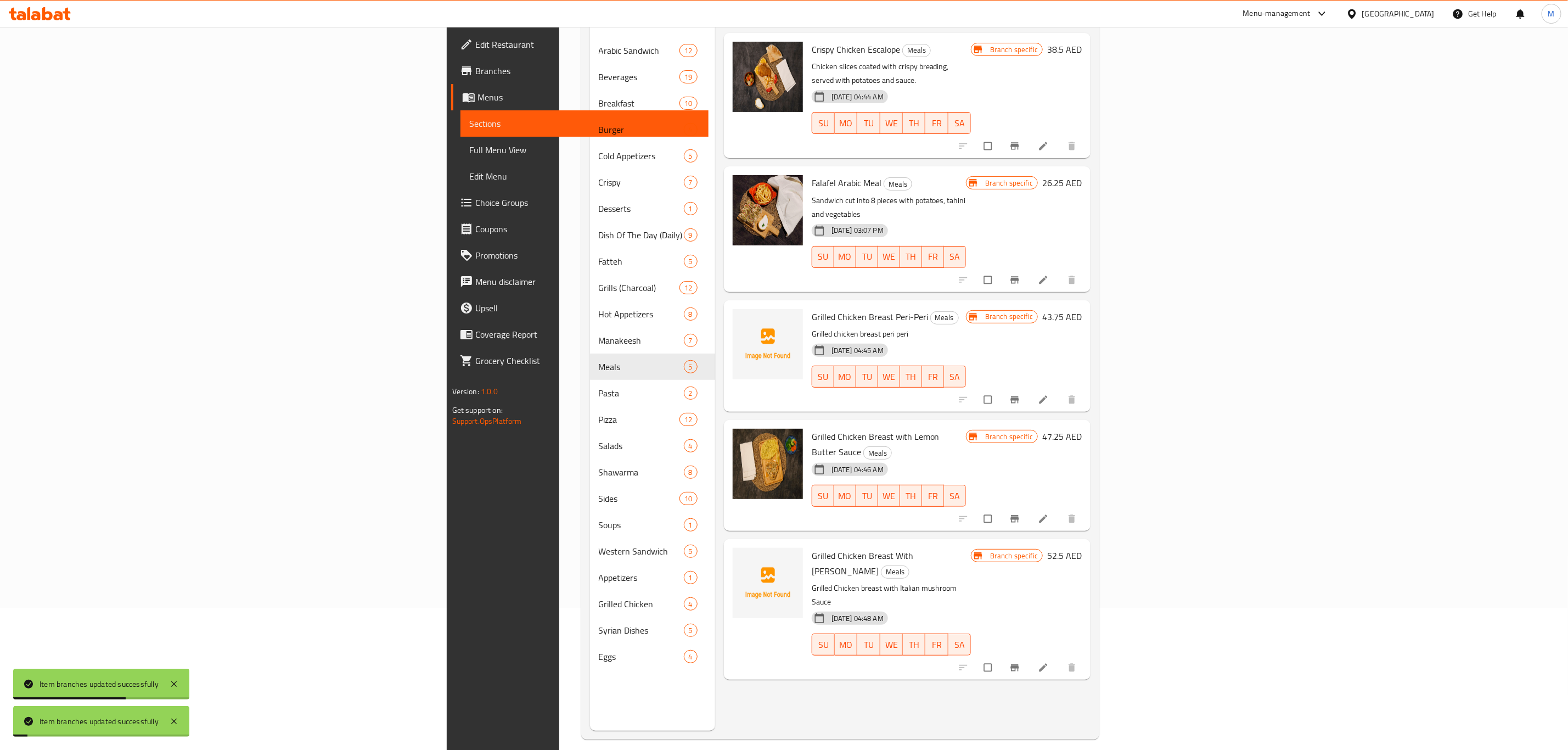
scroll to position [154, 0]
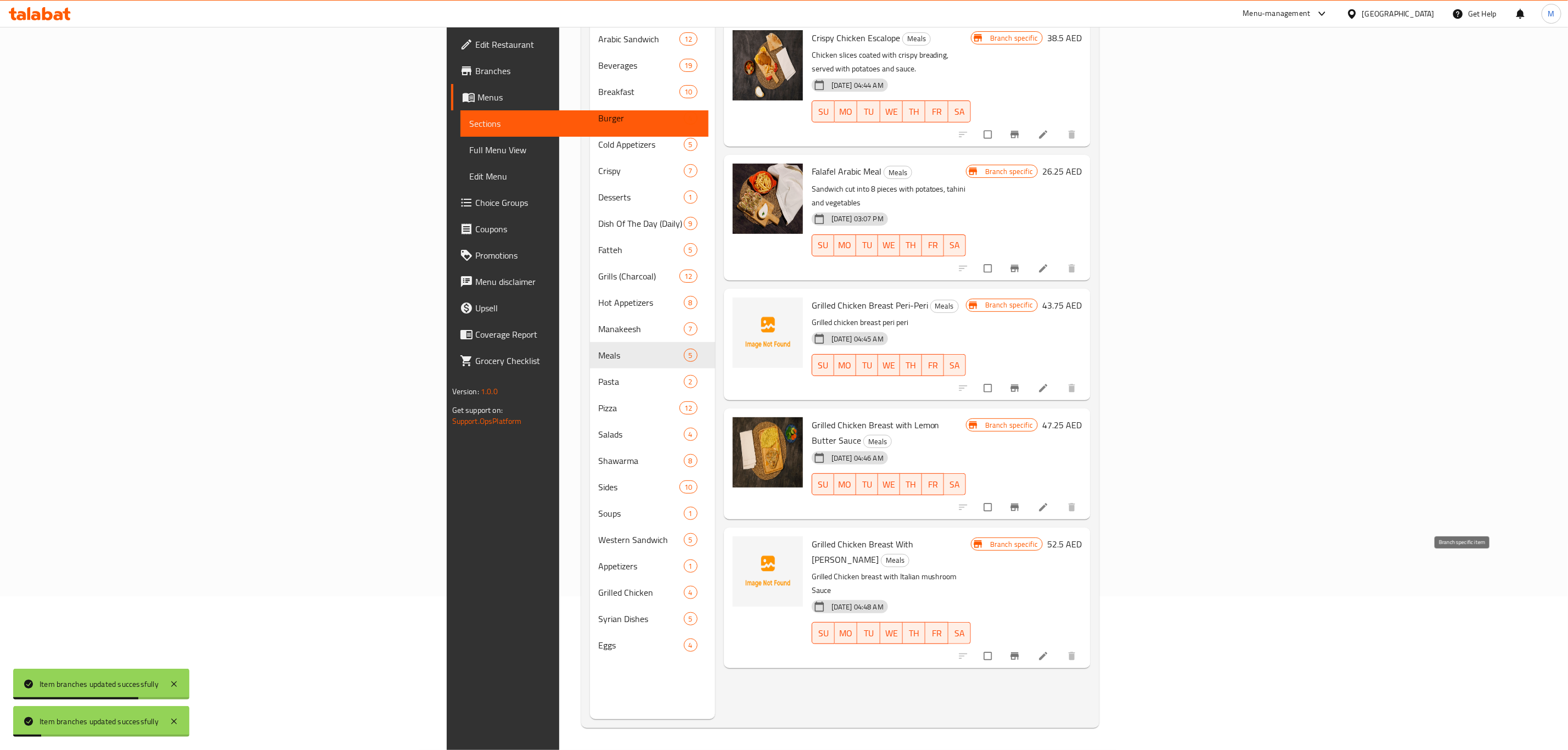
click at [1019, 653] on icon "Branch-specific-item" at bounding box center [1015, 656] width 9 height 7
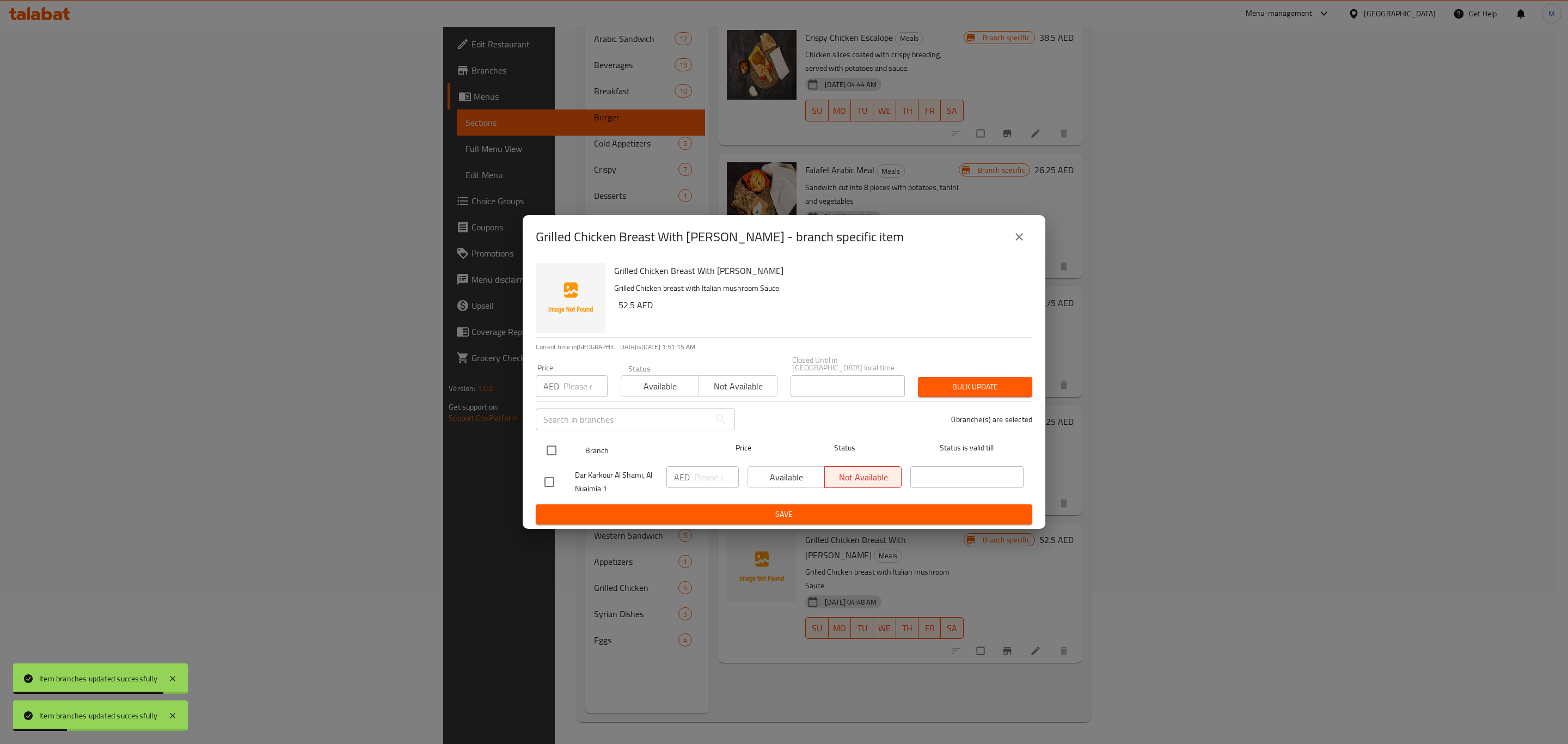
click at [544, 446] on input "checkbox" at bounding box center [552, 450] width 23 height 23
checkbox input "true"
click at [696, 482] on input "number" at bounding box center [716, 477] width 45 height 22
paste input "52.5"
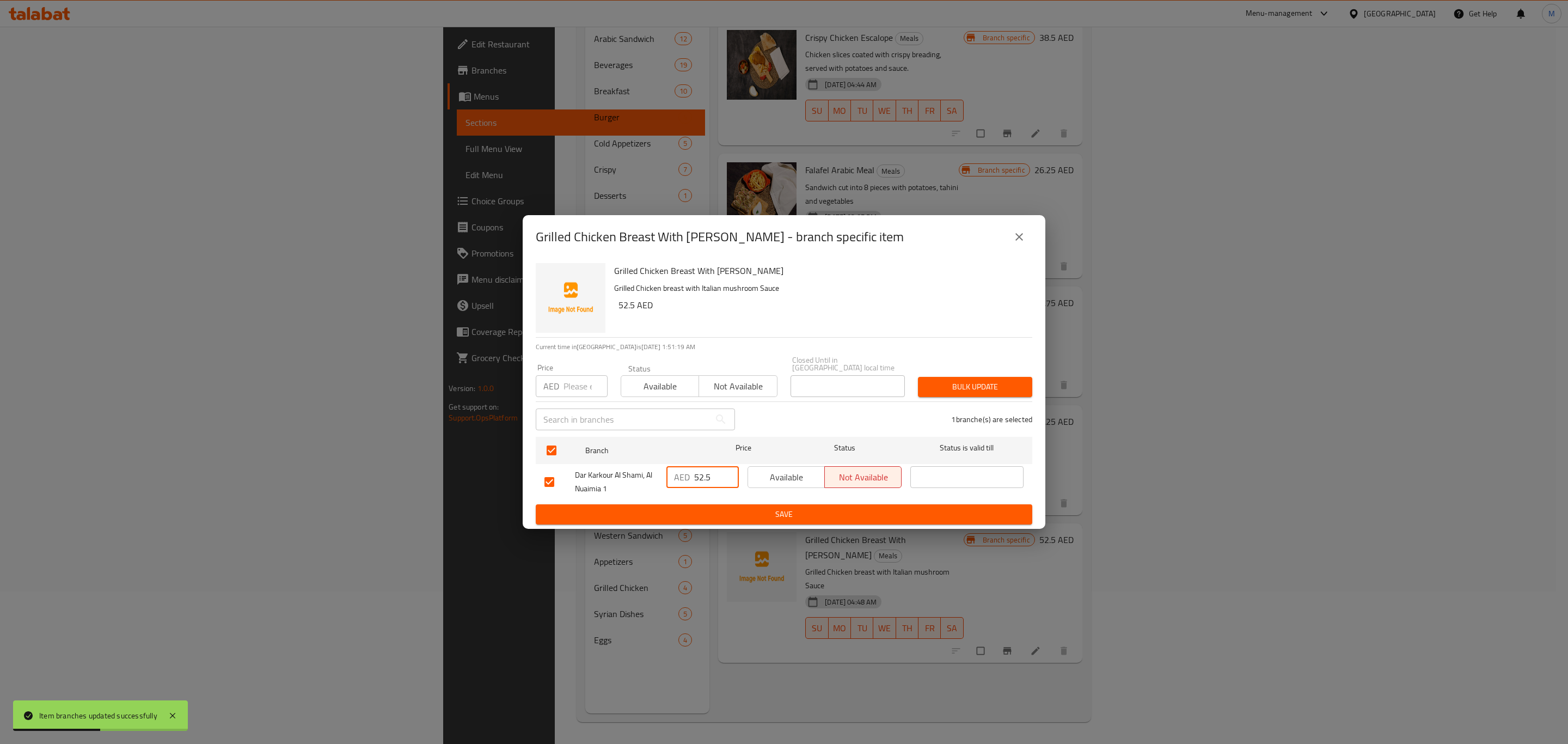
type input "52.5"
click at [714, 515] on span "Save" at bounding box center [784, 514] width 479 height 13
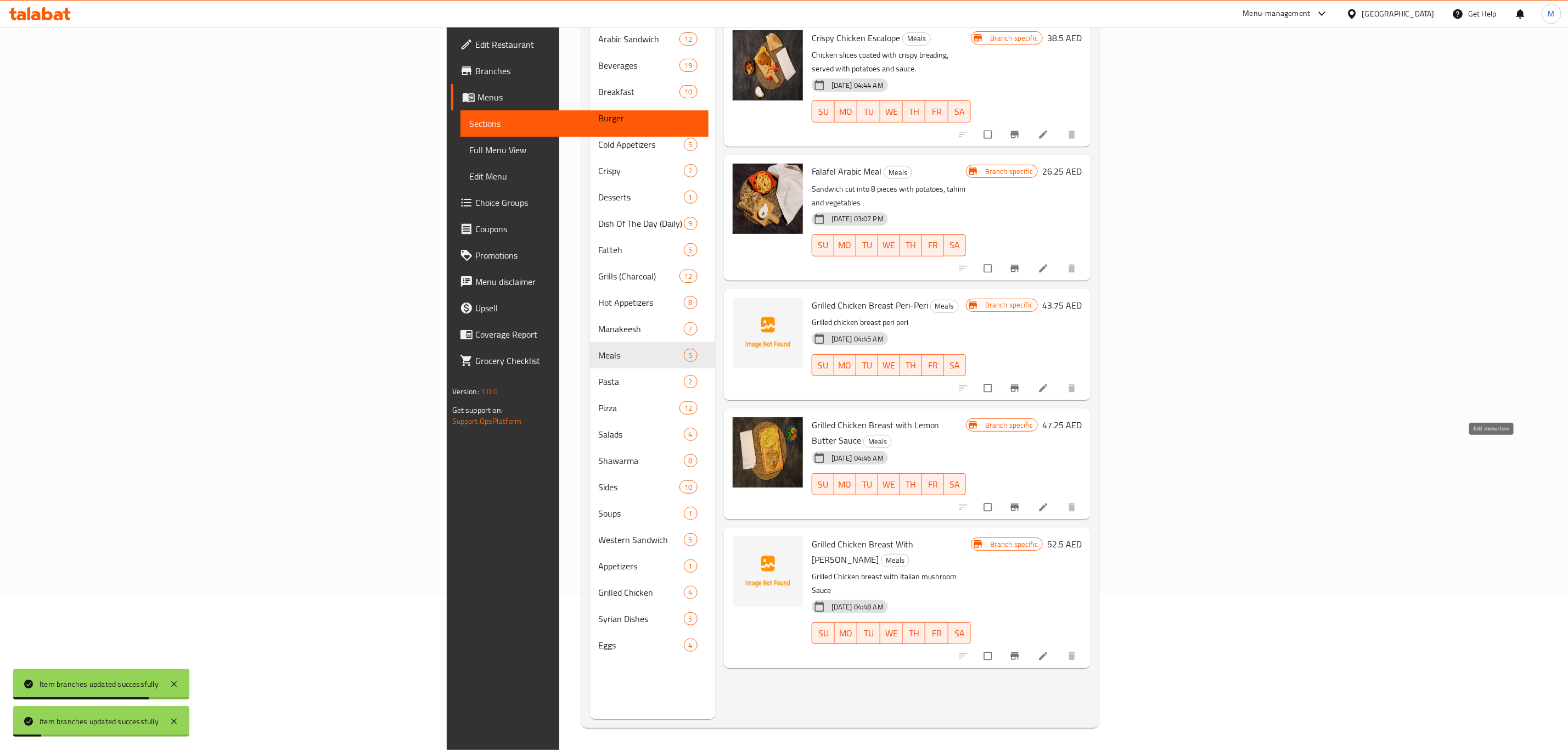
click at [1048, 503] on icon at bounding box center [1044, 507] width 9 height 9
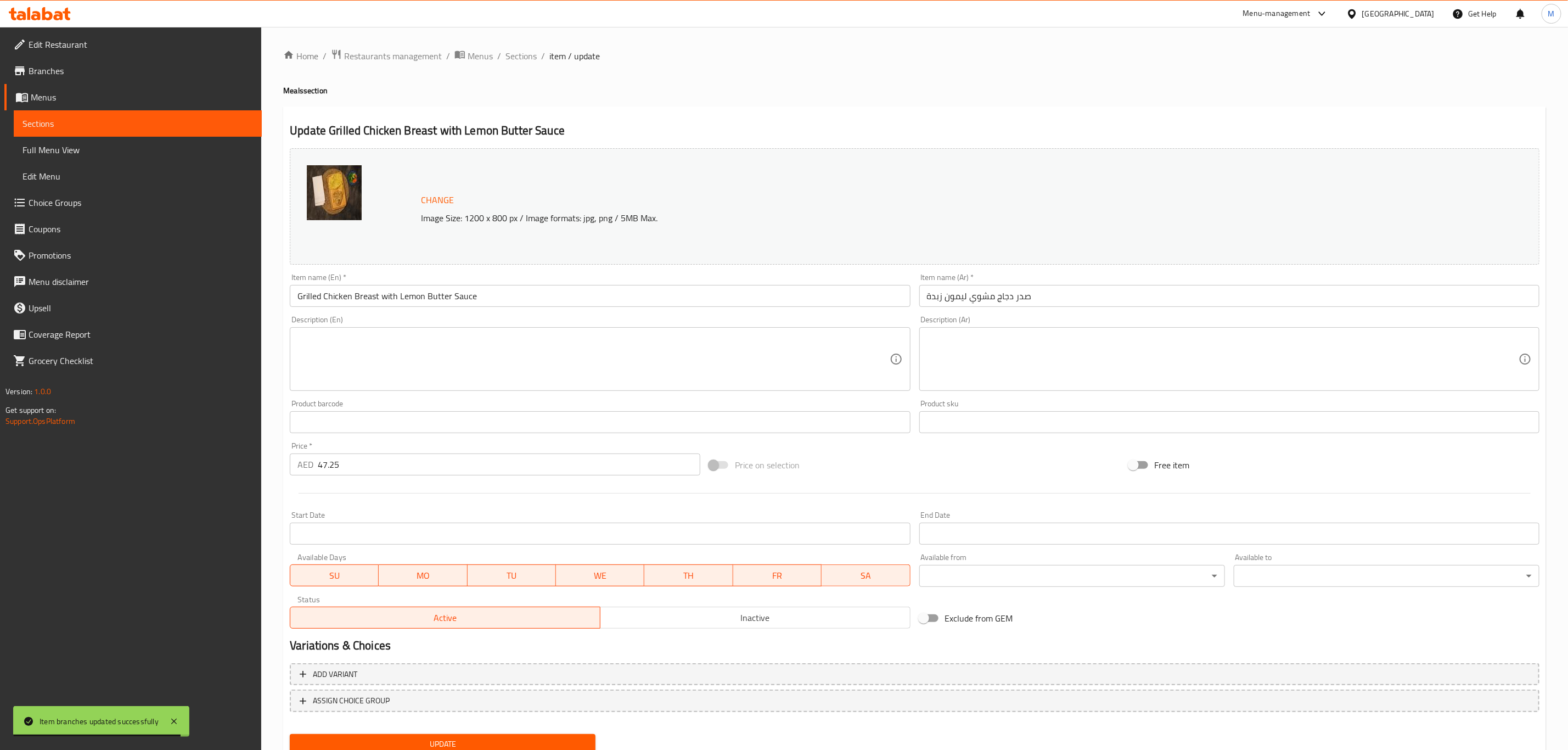
click at [388, 302] on input "Grilled Chicken Breast with Lemon Butter Sauce" at bounding box center [599, 296] width 620 height 22
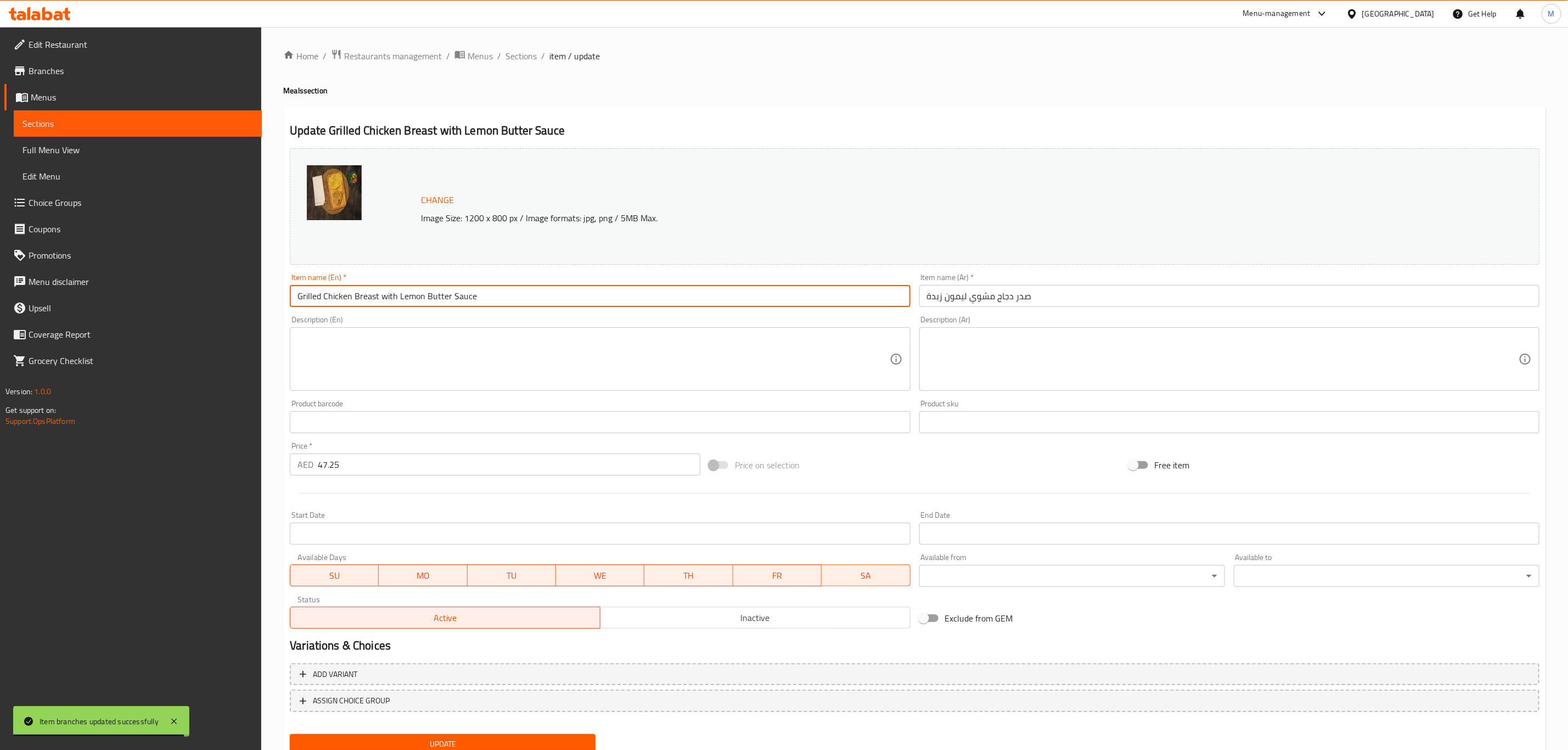
click at [388, 302] on input "Grilled Chicken Breast with Lemon Butter Sauce" at bounding box center [599, 296] width 620 height 22
type input "Grilled Chicken Breast With Lemon Butter Sauce"
click at [965, 301] on input "صدر دجاج مشوي ليمون زبدة" at bounding box center [1229, 296] width 620 height 22
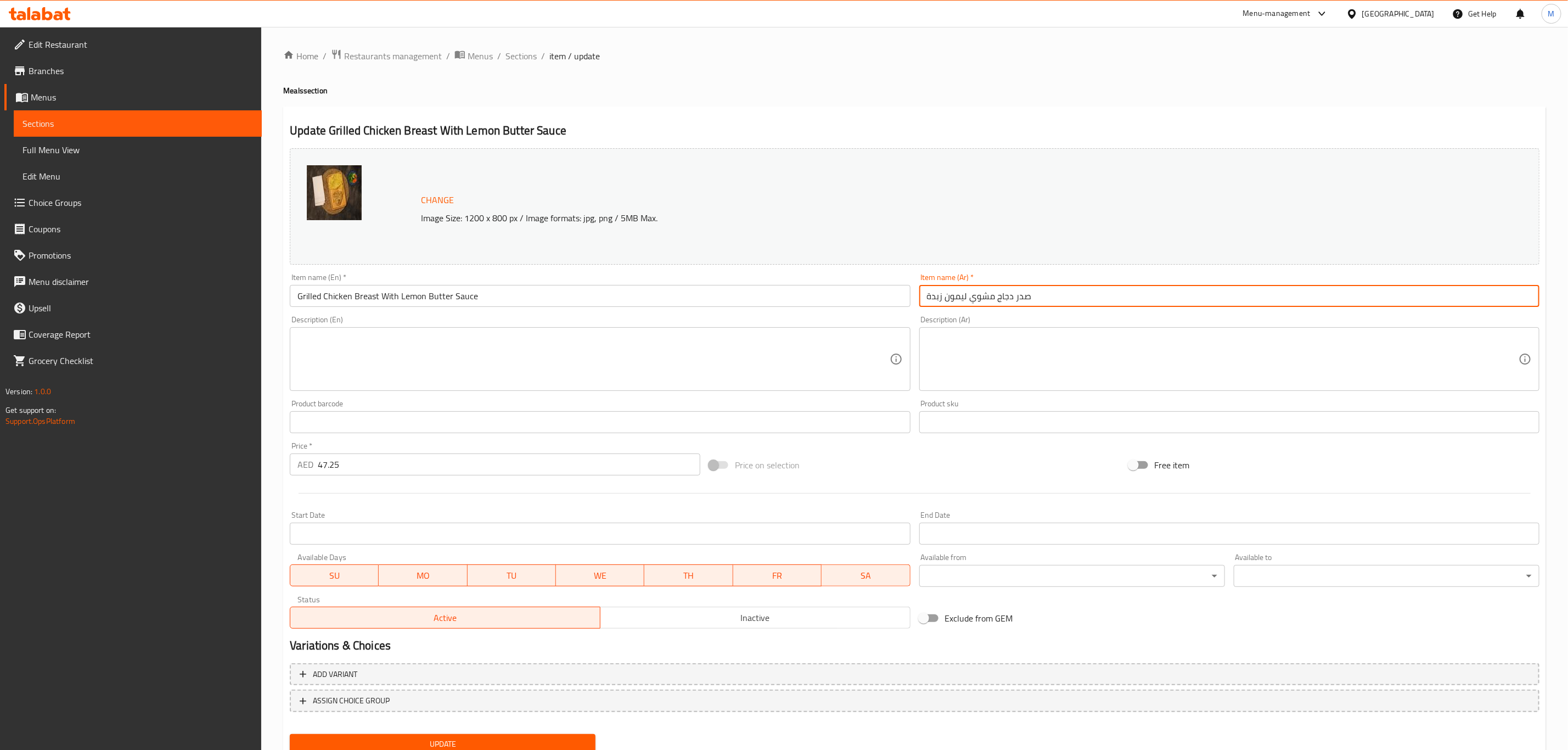
click at [969, 298] on input "صدر دجاج مشوي ليمون زبدة" at bounding box center [1229, 296] width 620 height 22
type input "صدر دجاج مشوي مع صوص ليمون زبدة"
click at [290, 734] on button "Update" at bounding box center [442, 744] width 305 height 20
click at [526, 56] on span "Sections" at bounding box center [521, 56] width 31 height 13
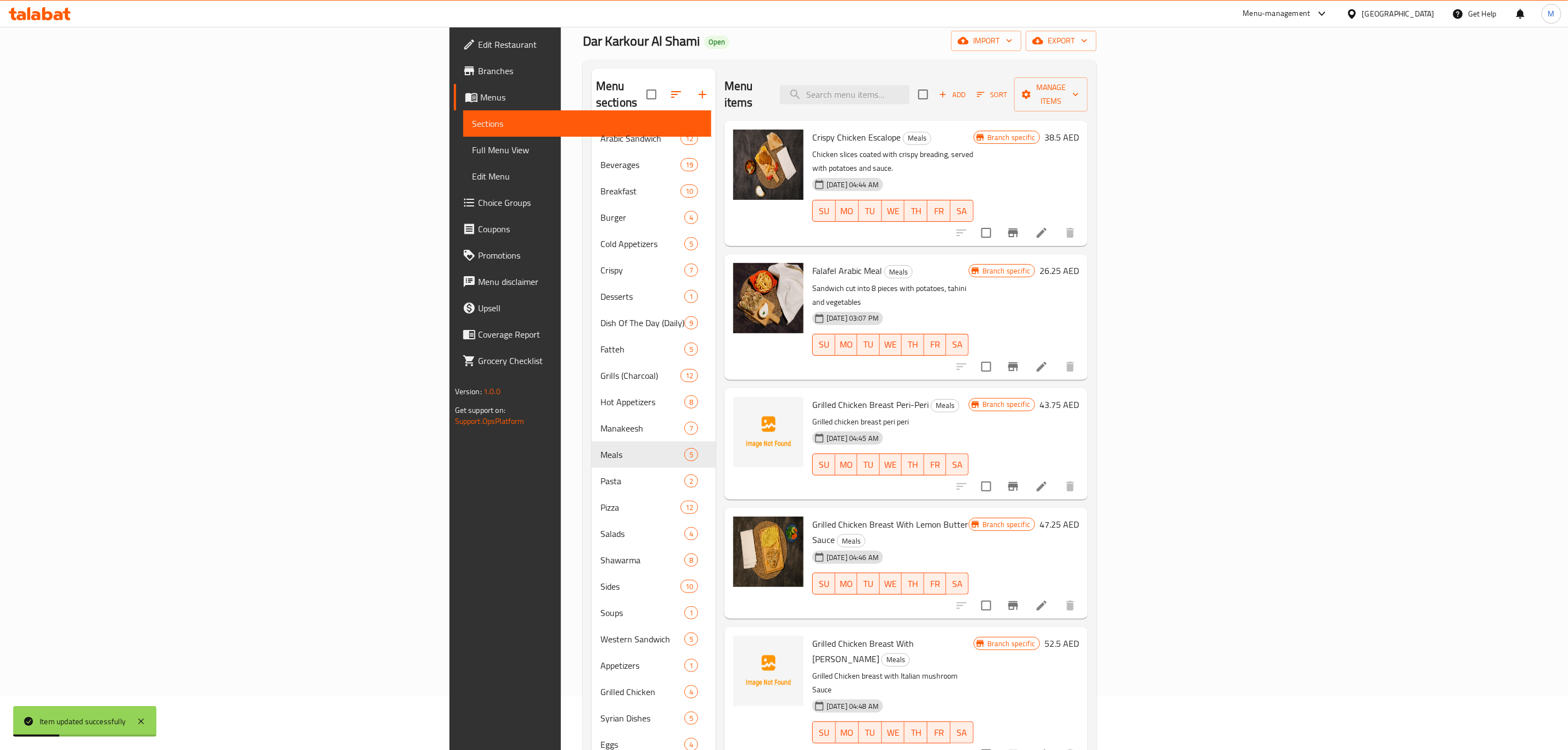
scroll to position [82, 0]
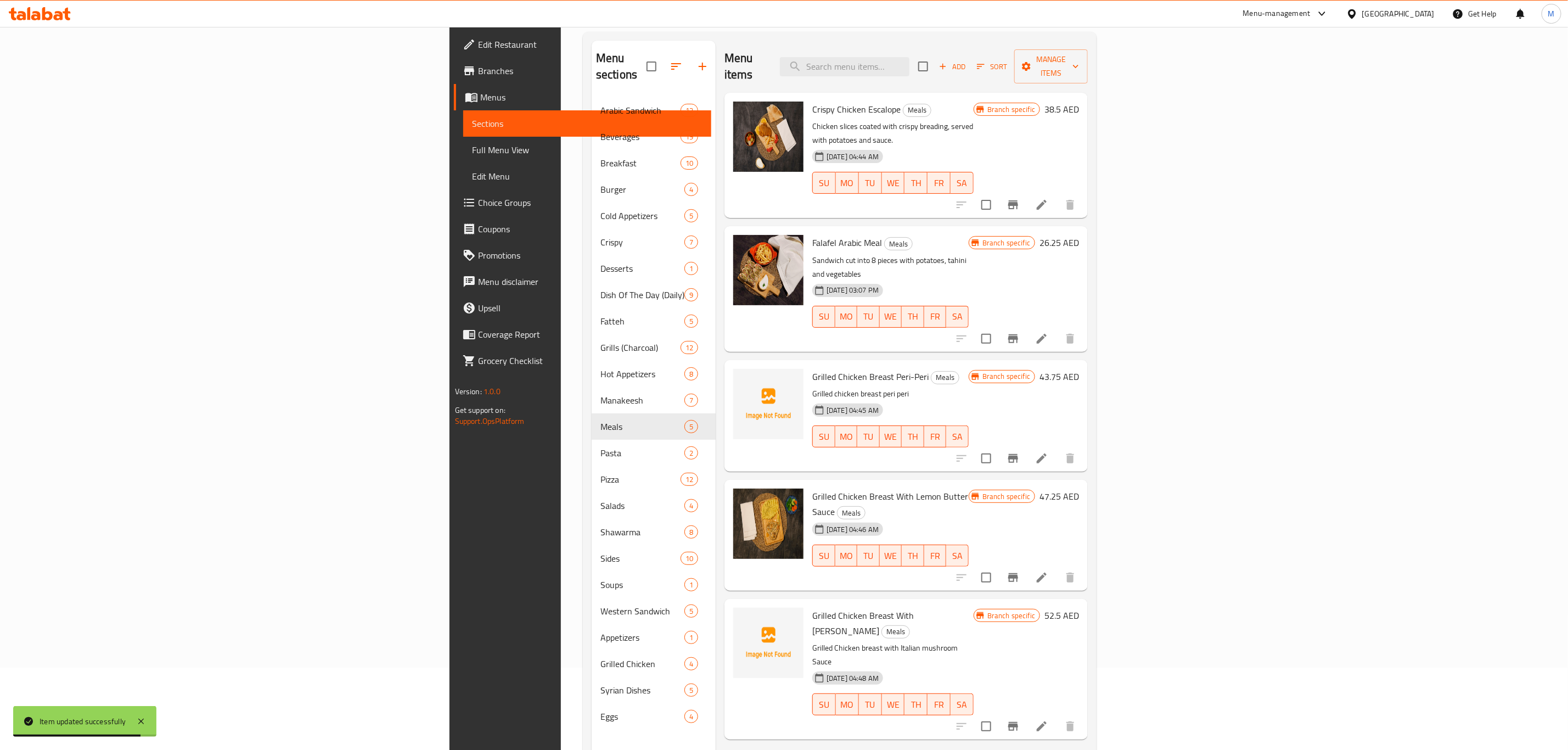
click at [1057, 716] on li at bounding box center [1042, 726] width 31 height 20
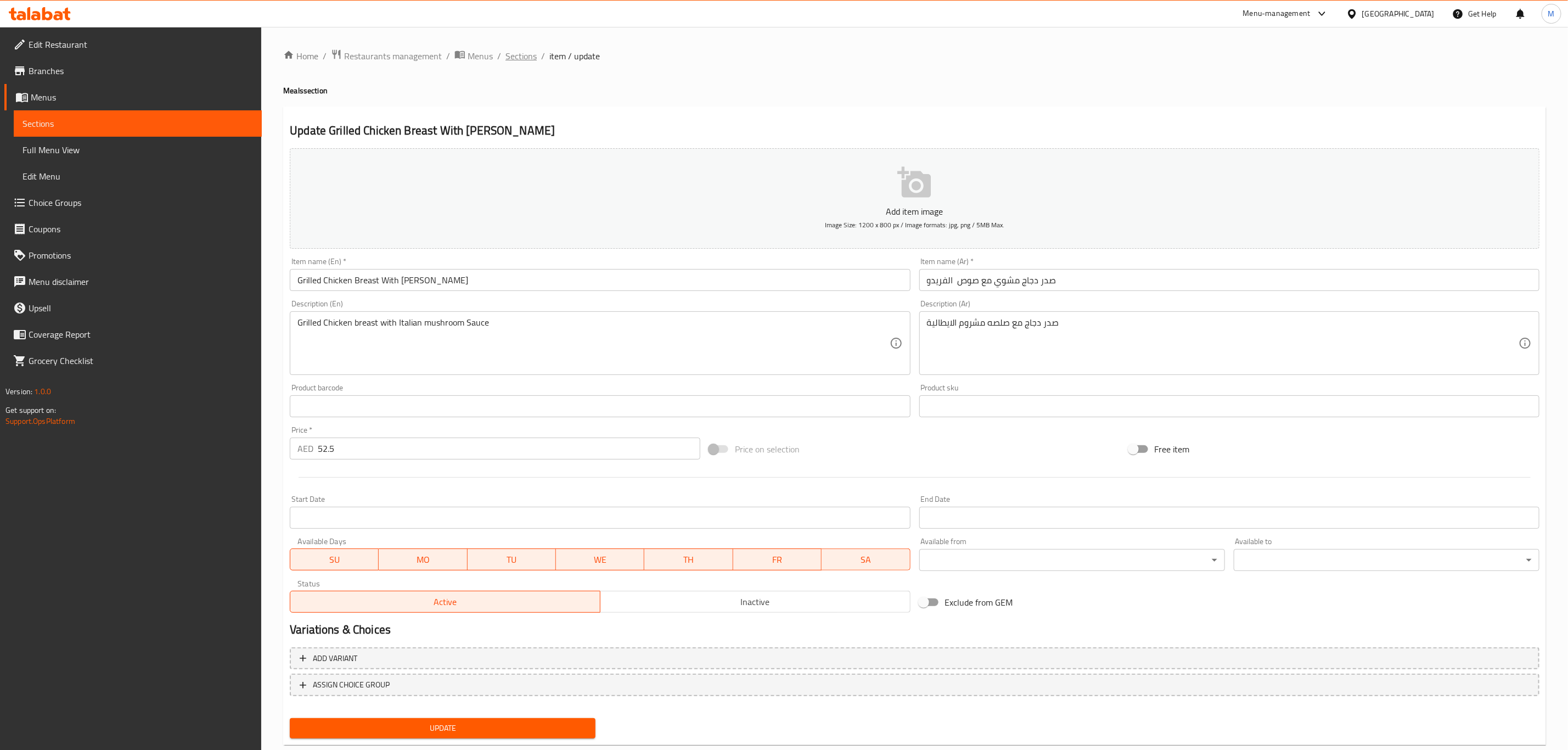
click at [517, 60] on span "Sections" at bounding box center [521, 56] width 31 height 13
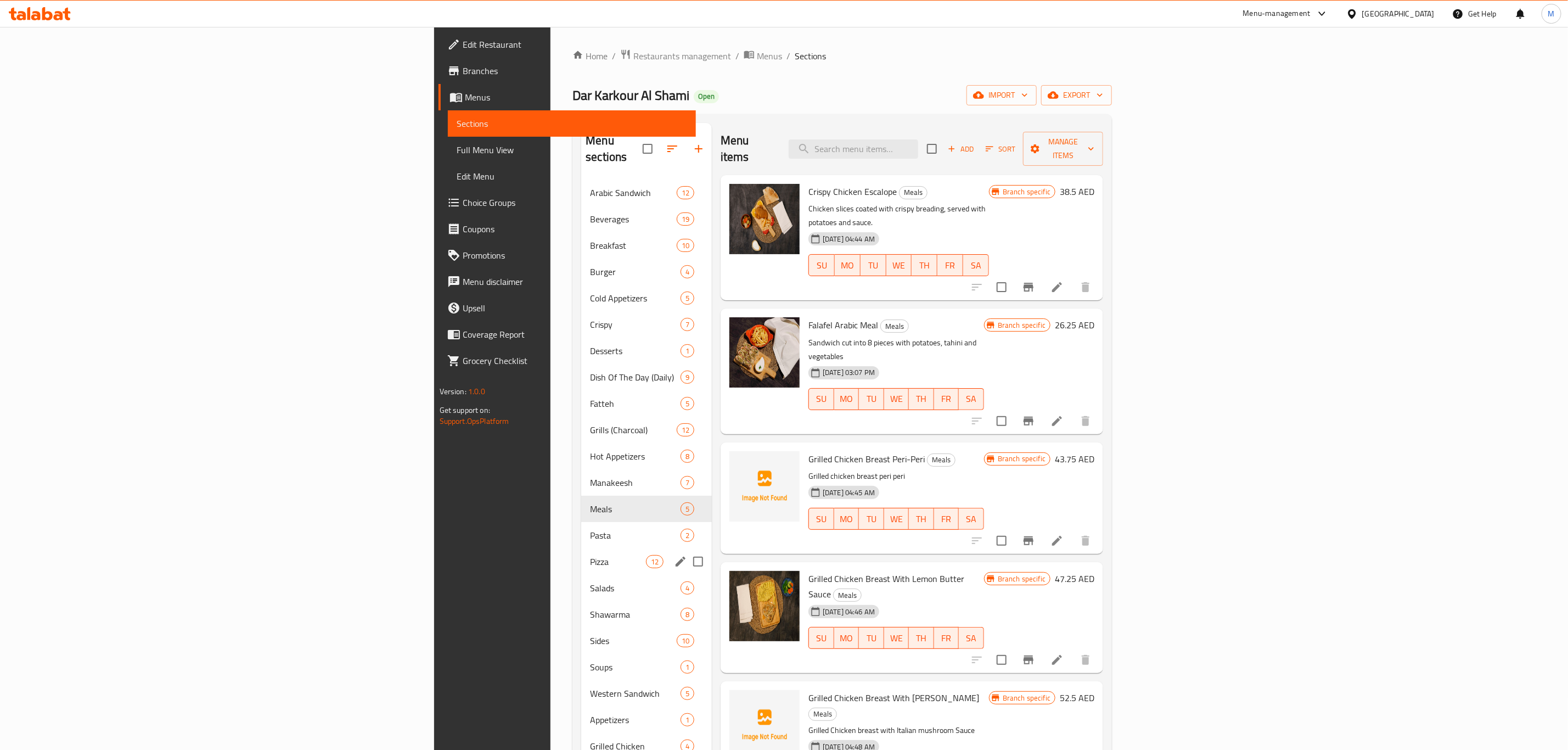
click at [581, 548] on div "Pizza 12" at bounding box center [646, 561] width 131 height 26
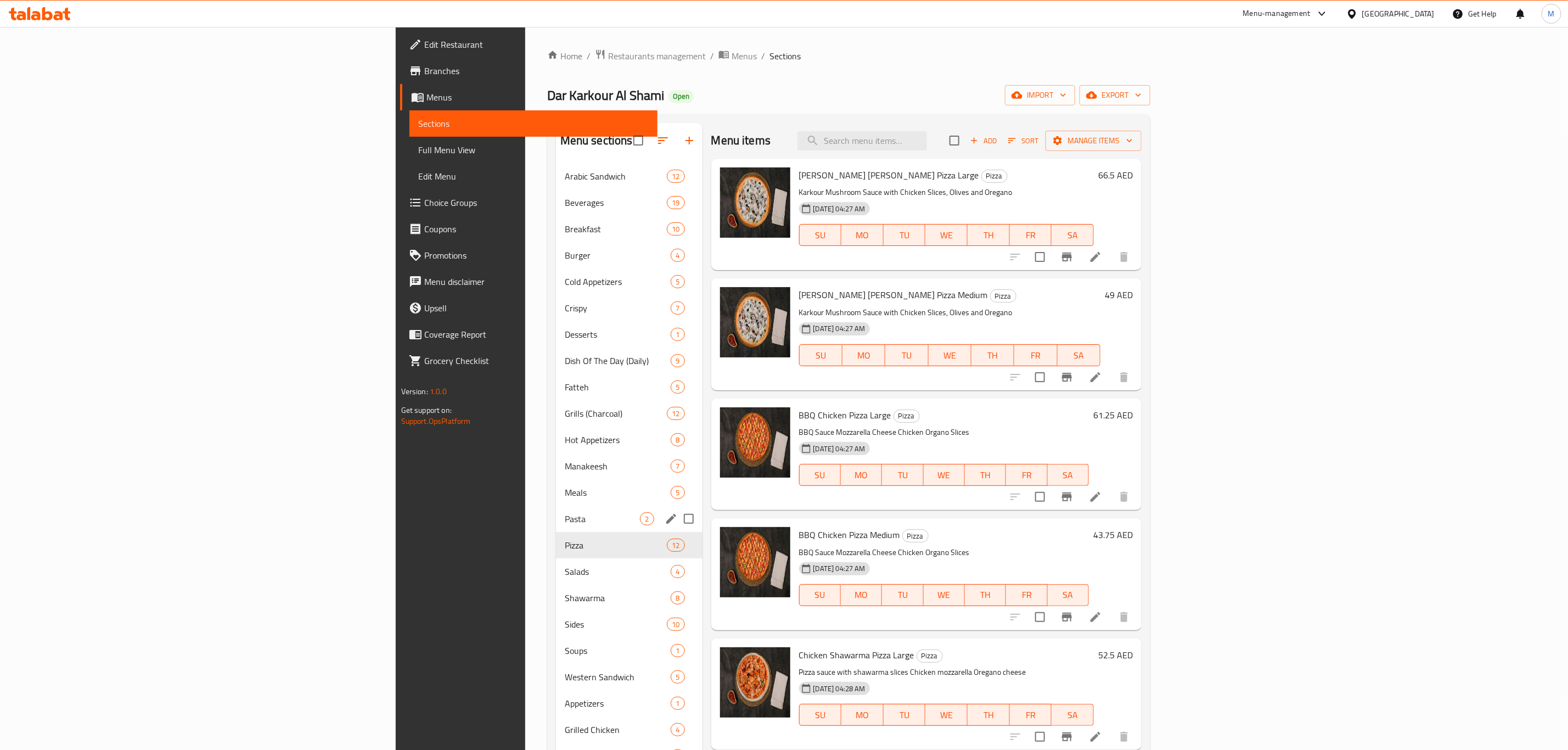
click at [556, 511] on div "Pasta 2" at bounding box center [629, 519] width 147 height 26
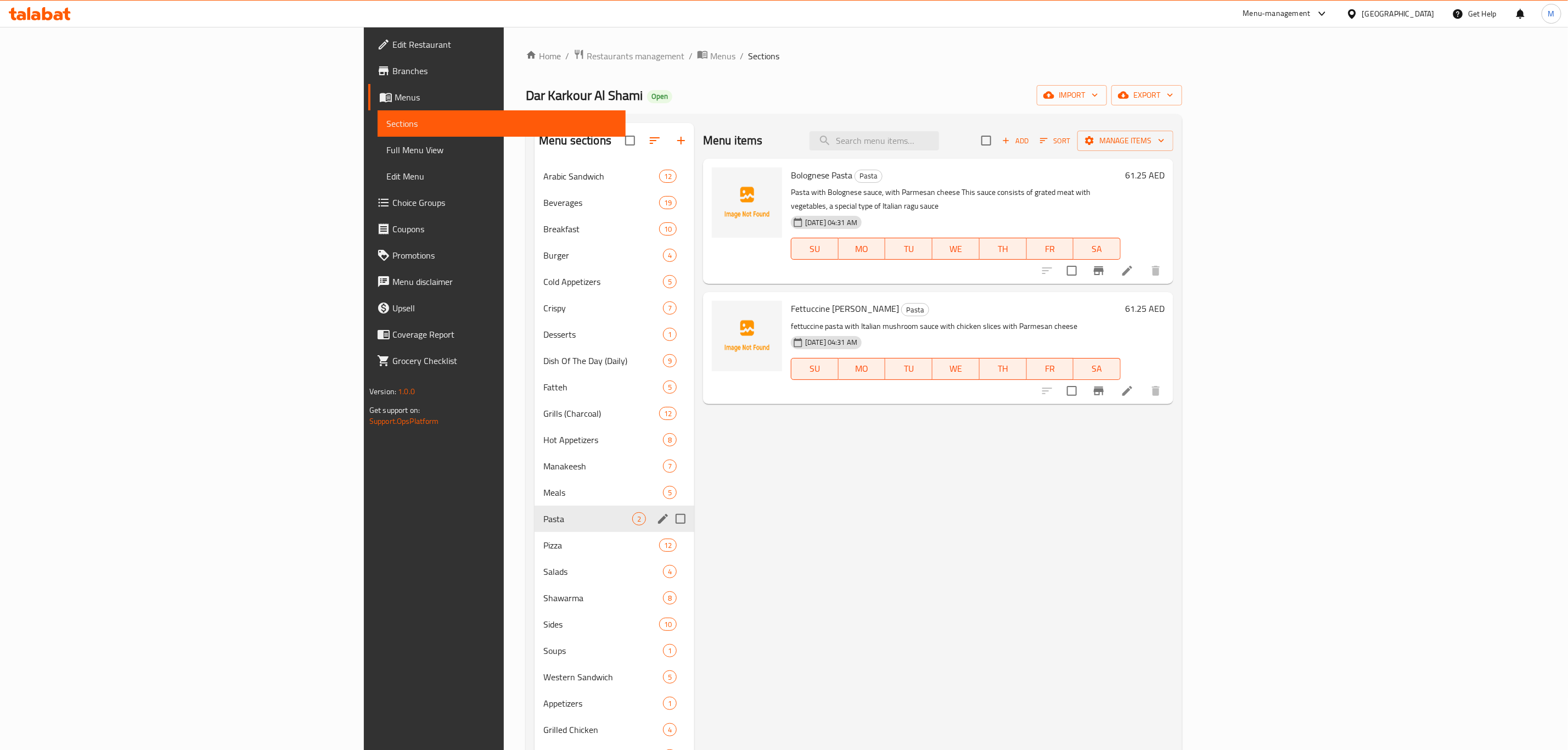
click at [543, 517] on span "Pasta" at bounding box center [587, 519] width 89 height 13
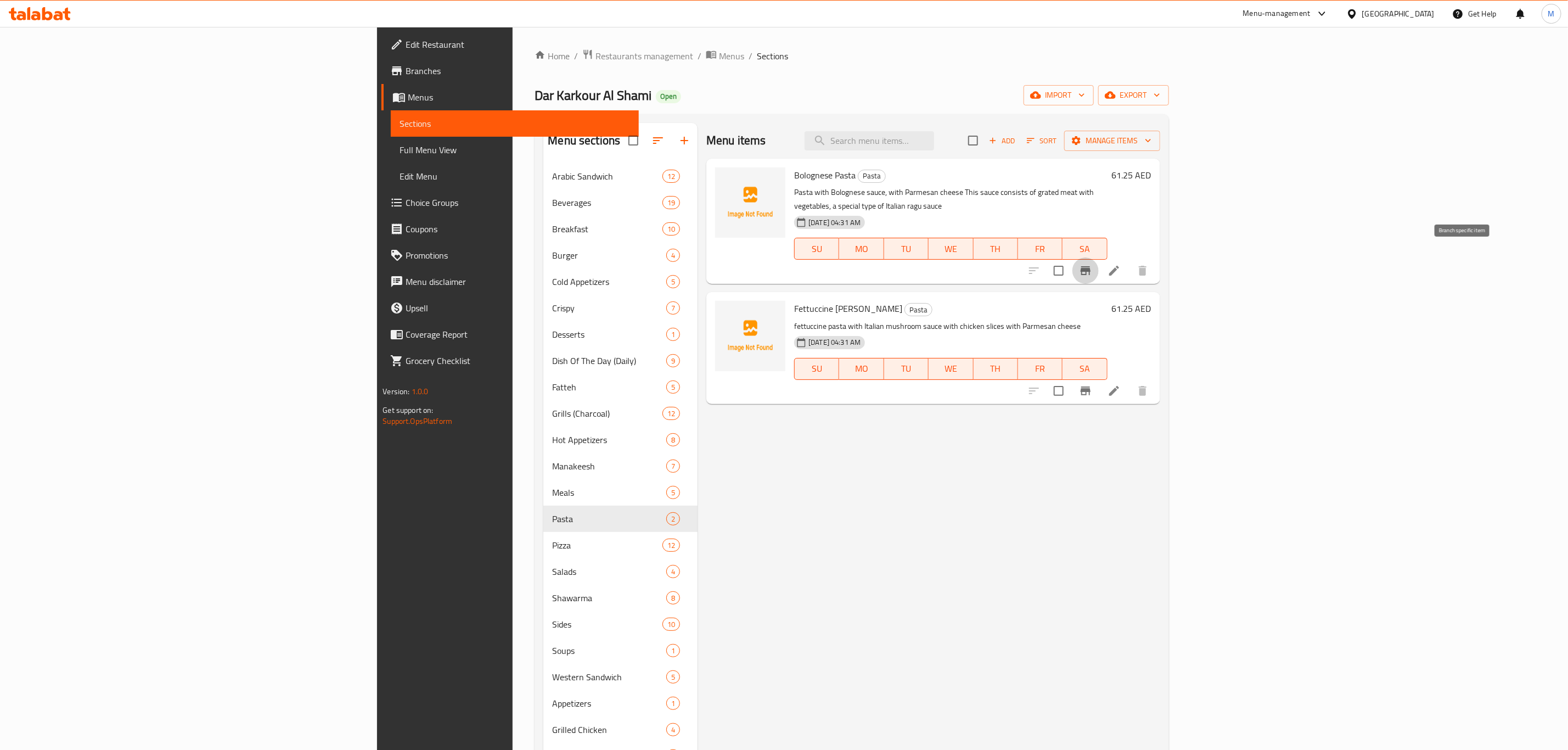
click at [1090, 266] on icon "Branch-specific-item" at bounding box center [1086, 271] width 10 height 9
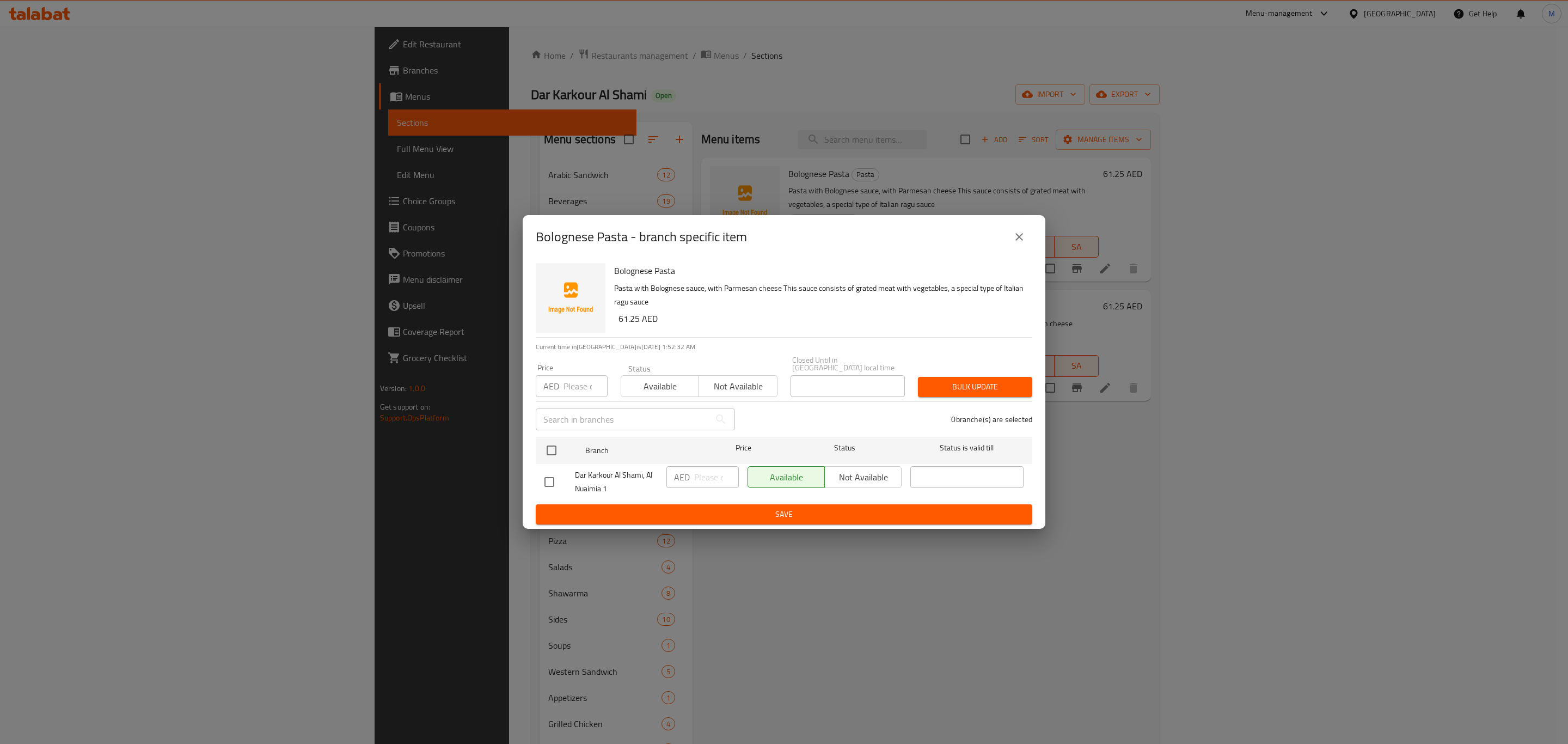
click at [620, 332] on div "Bolognese Pasta Pasta with Bolognese sauce, with Parmesan cheese This sauce con…" at bounding box center [818, 297] width 418 height 78
click at [623, 319] on h6 "61.25 AED" at bounding box center [821, 318] width 405 height 15
copy h6 "61.25"
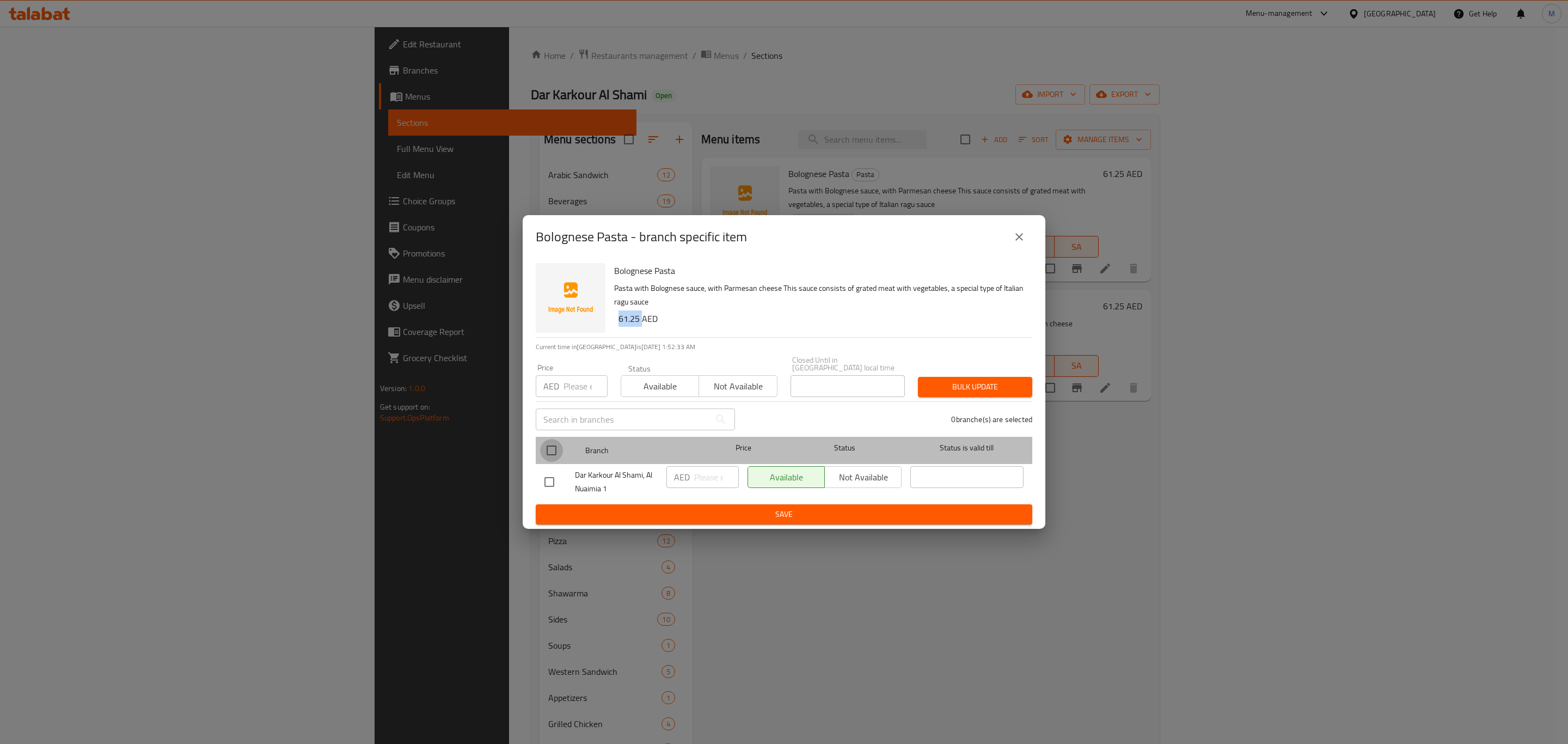
click at [556, 451] on input "checkbox" at bounding box center [552, 450] width 23 height 23
checkbox input "true"
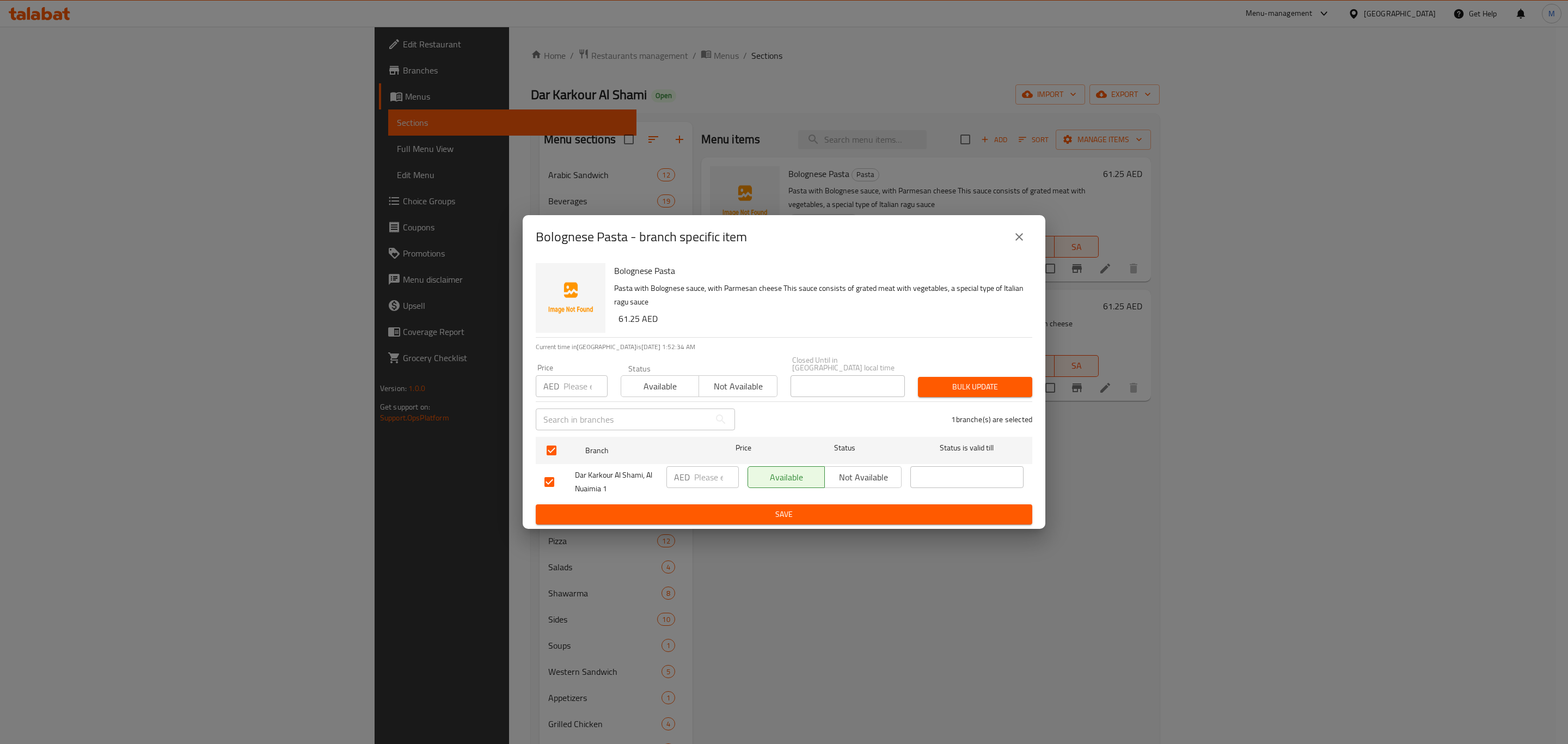
click at [713, 481] on input "number" at bounding box center [716, 477] width 45 height 22
paste input "61.25"
type input "61.25"
click at [713, 508] on span "Save" at bounding box center [784, 514] width 479 height 13
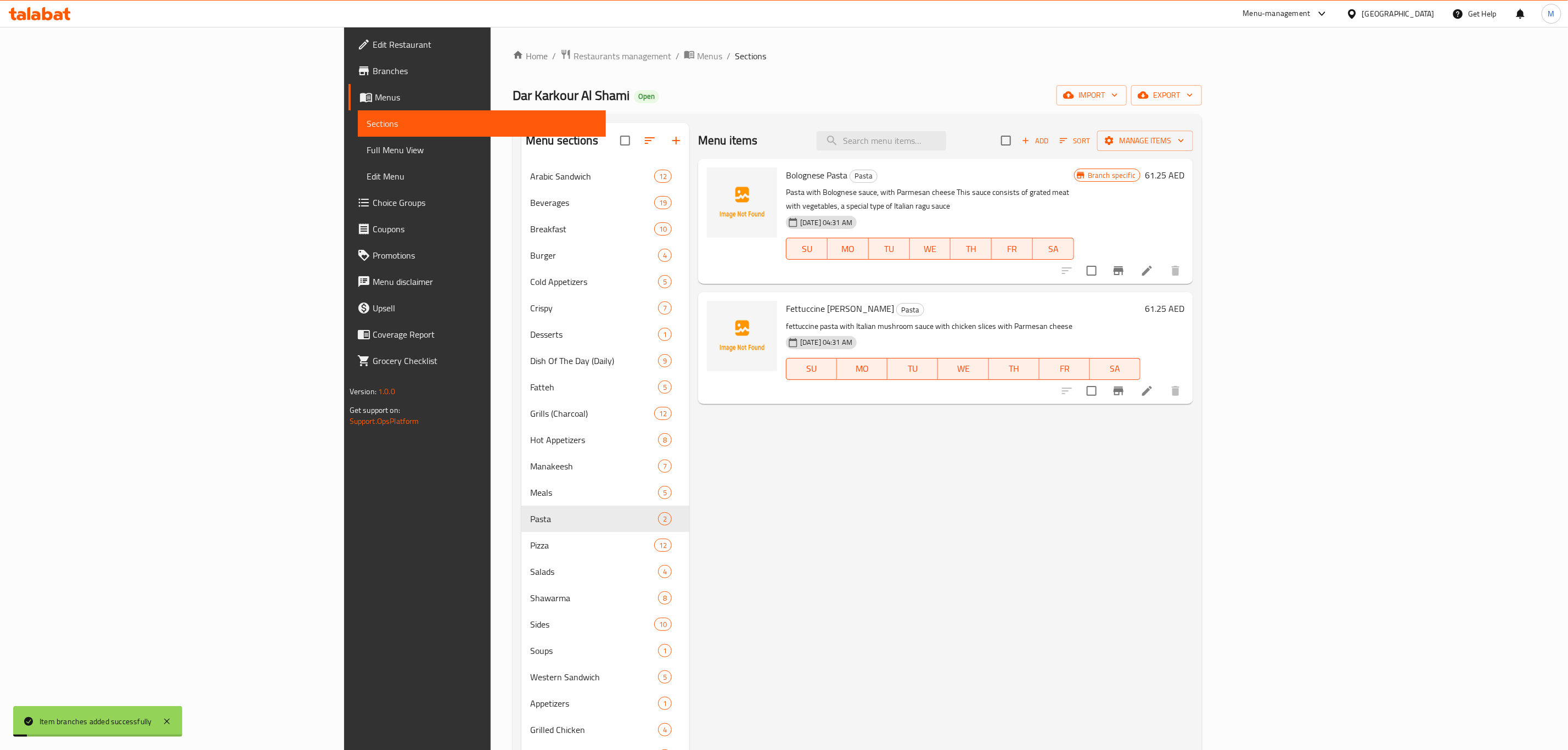
click at [1125, 384] on icon "Branch-specific-item" at bounding box center [1118, 391] width 13 height 13
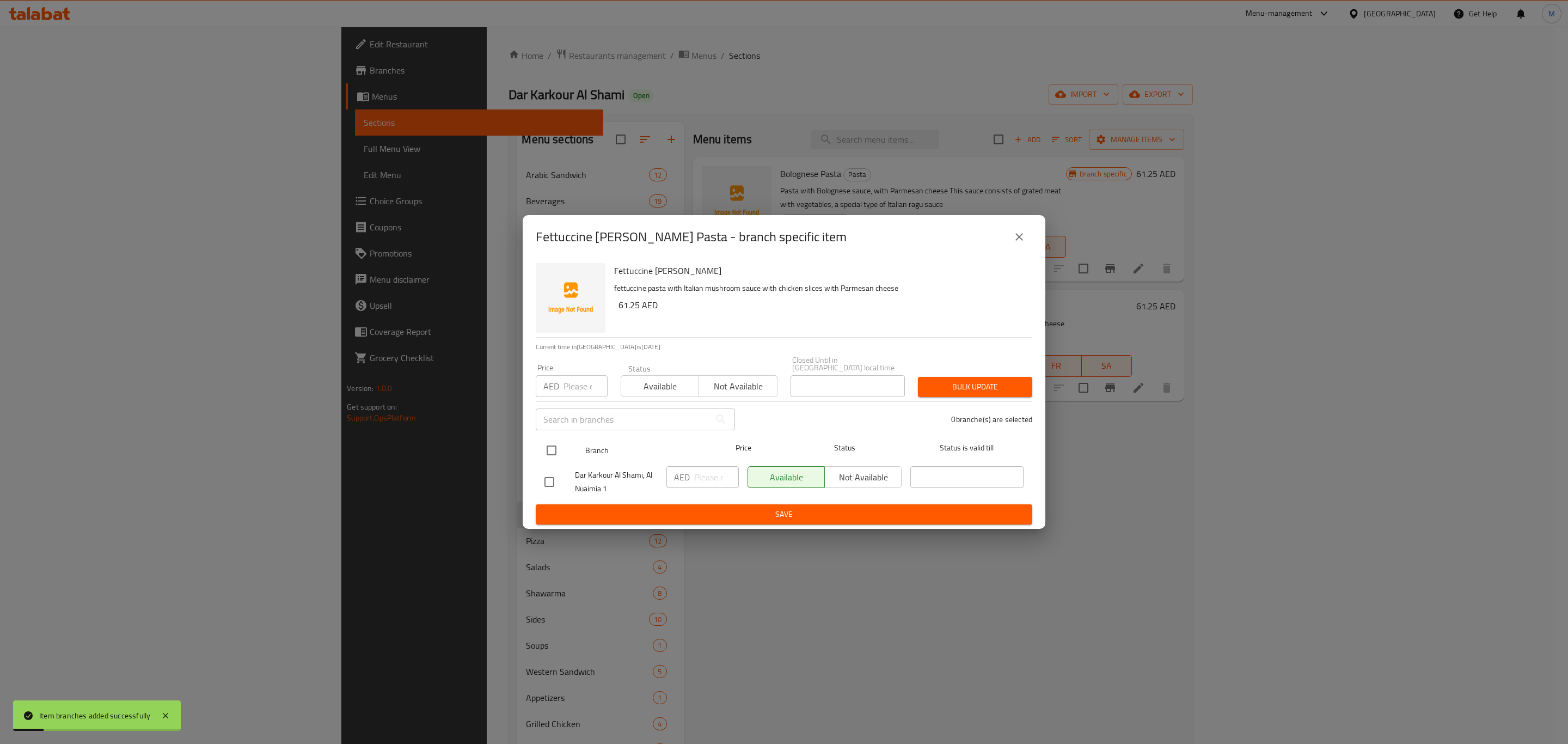
click at [549, 458] on input "checkbox" at bounding box center [552, 450] width 23 height 23
checkbox input "true"
click at [699, 486] on input "number" at bounding box center [716, 477] width 45 height 22
paste input "61.25"
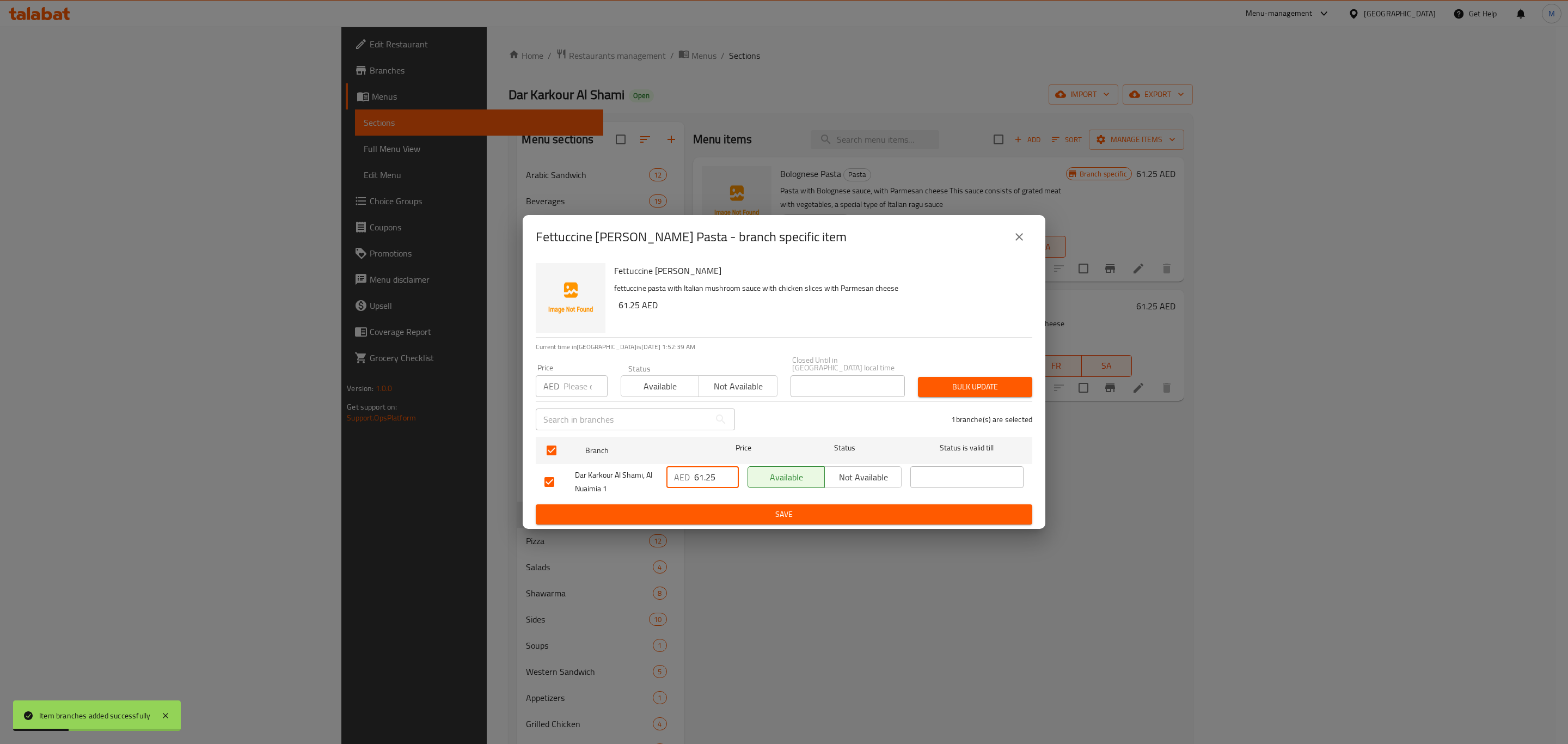
type input "61.25"
click at [716, 508] on span "Save" at bounding box center [784, 514] width 479 height 13
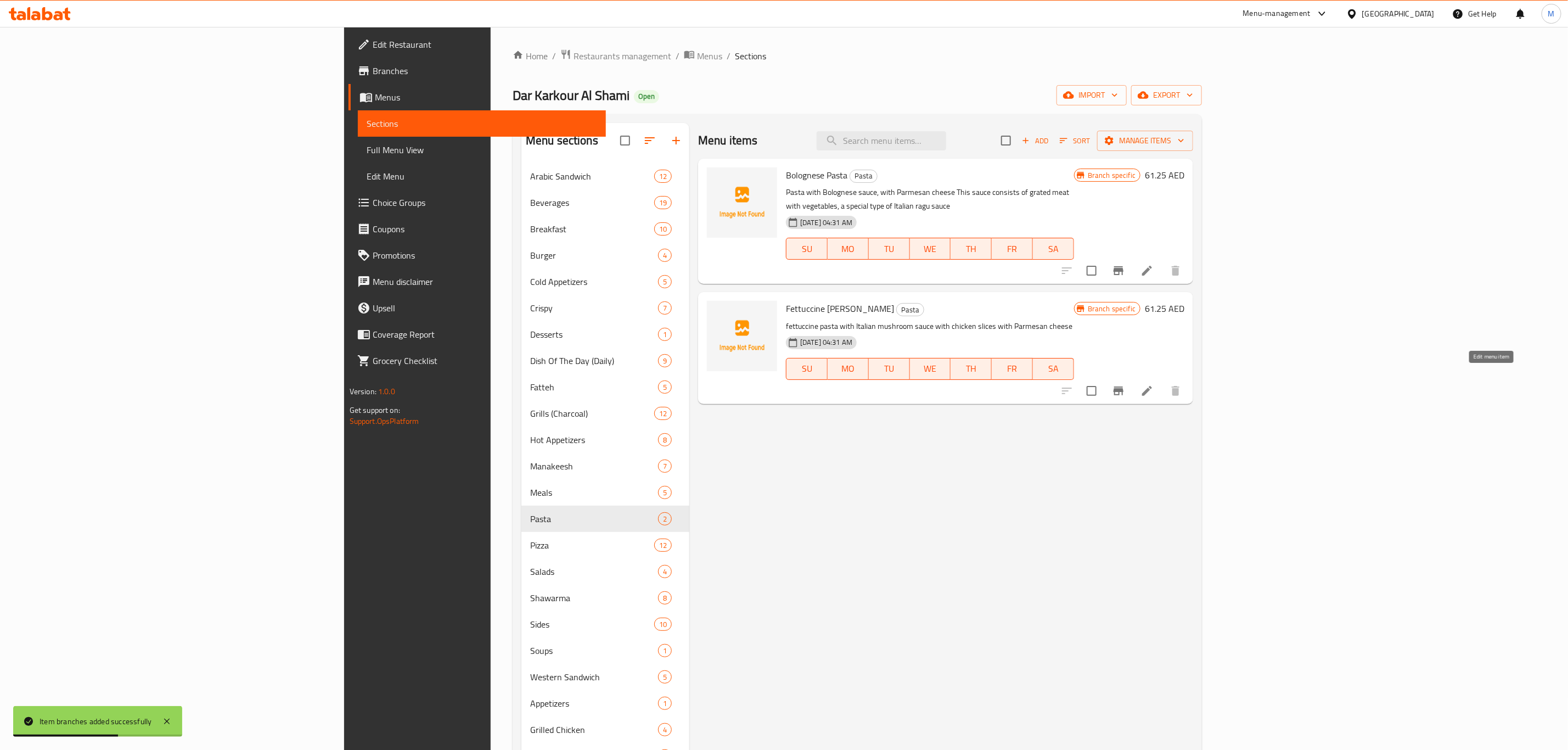
click at [1154, 384] on icon at bounding box center [1147, 391] width 13 height 13
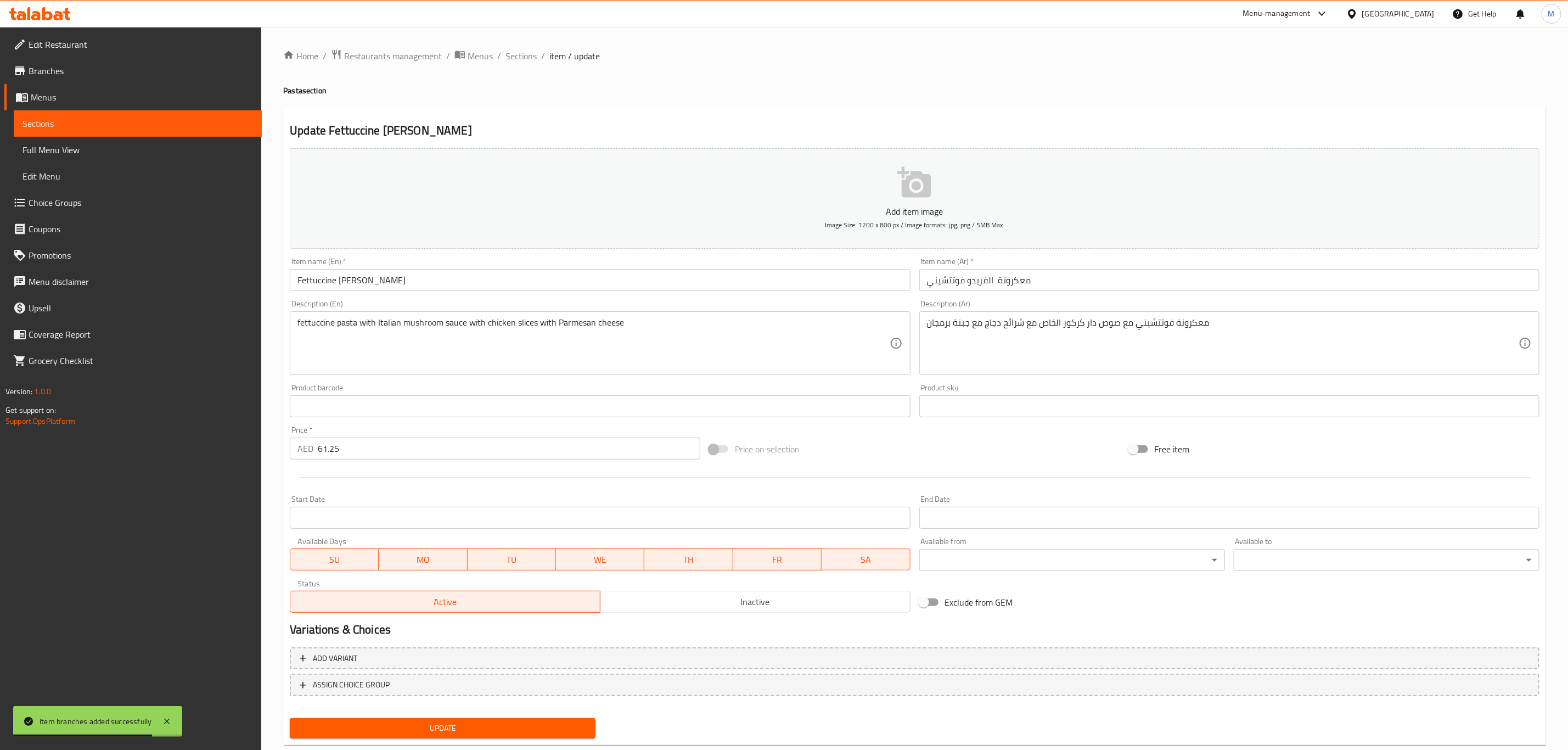
click at [517, 36] on div "Home / Restaurants management / Menus / Sections / item / update Pasta section …" at bounding box center [914, 401] width 1307 height 749
click at [517, 58] on span "Sections" at bounding box center [521, 56] width 31 height 13
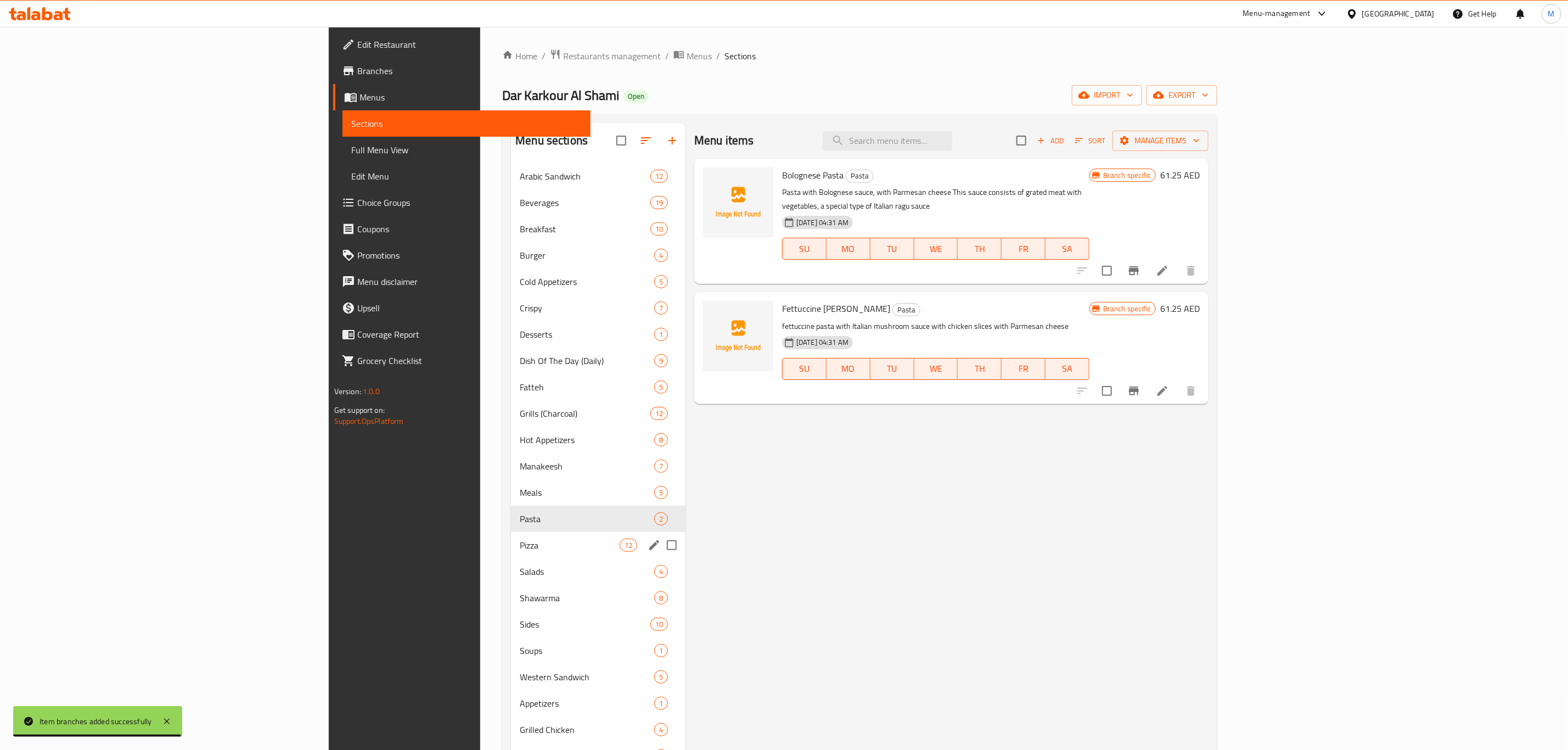
click at [511, 536] on div "Pizza 12" at bounding box center [598, 545] width 175 height 26
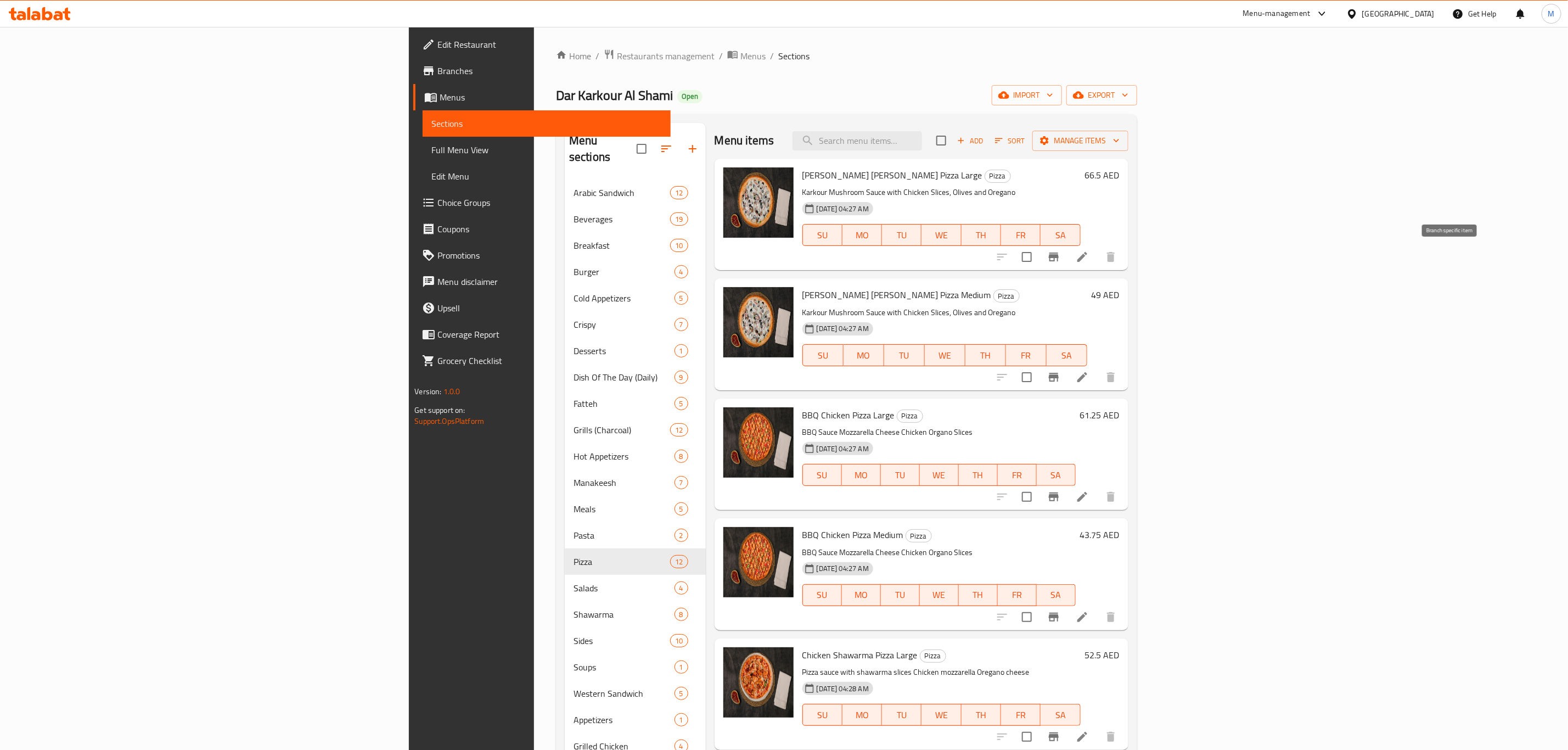
click at [1067, 255] on button "Branch-specific-item" at bounding box center [1054, 257] width 26 height 26
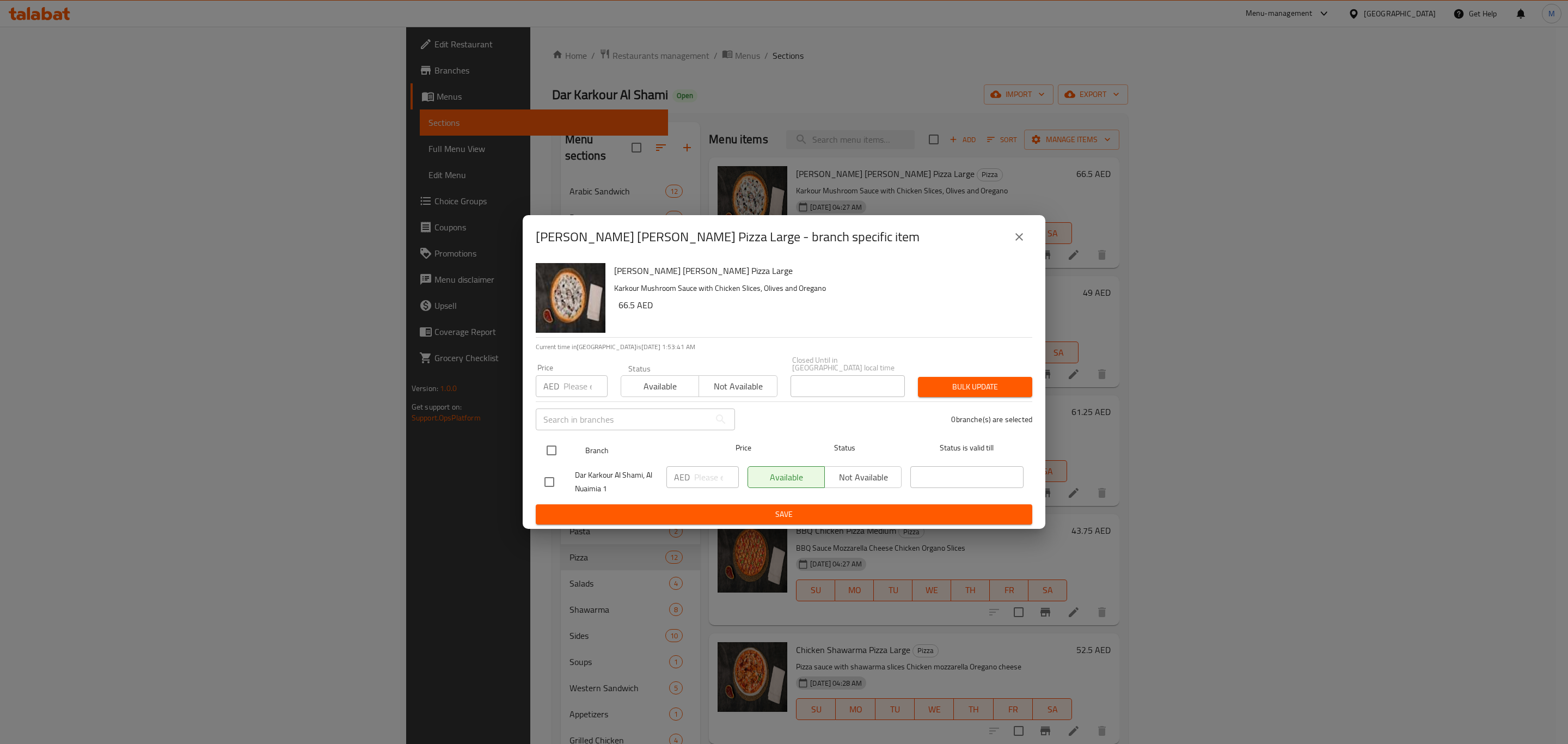
click at [544, 456] on input "checkbox" at bounding box center [552, 450] width 23 height 23
checkbox input "true"
click at [701, 481] on input "number" at bounding box center [716, 477] width 45 height 22
paste input "66.5"
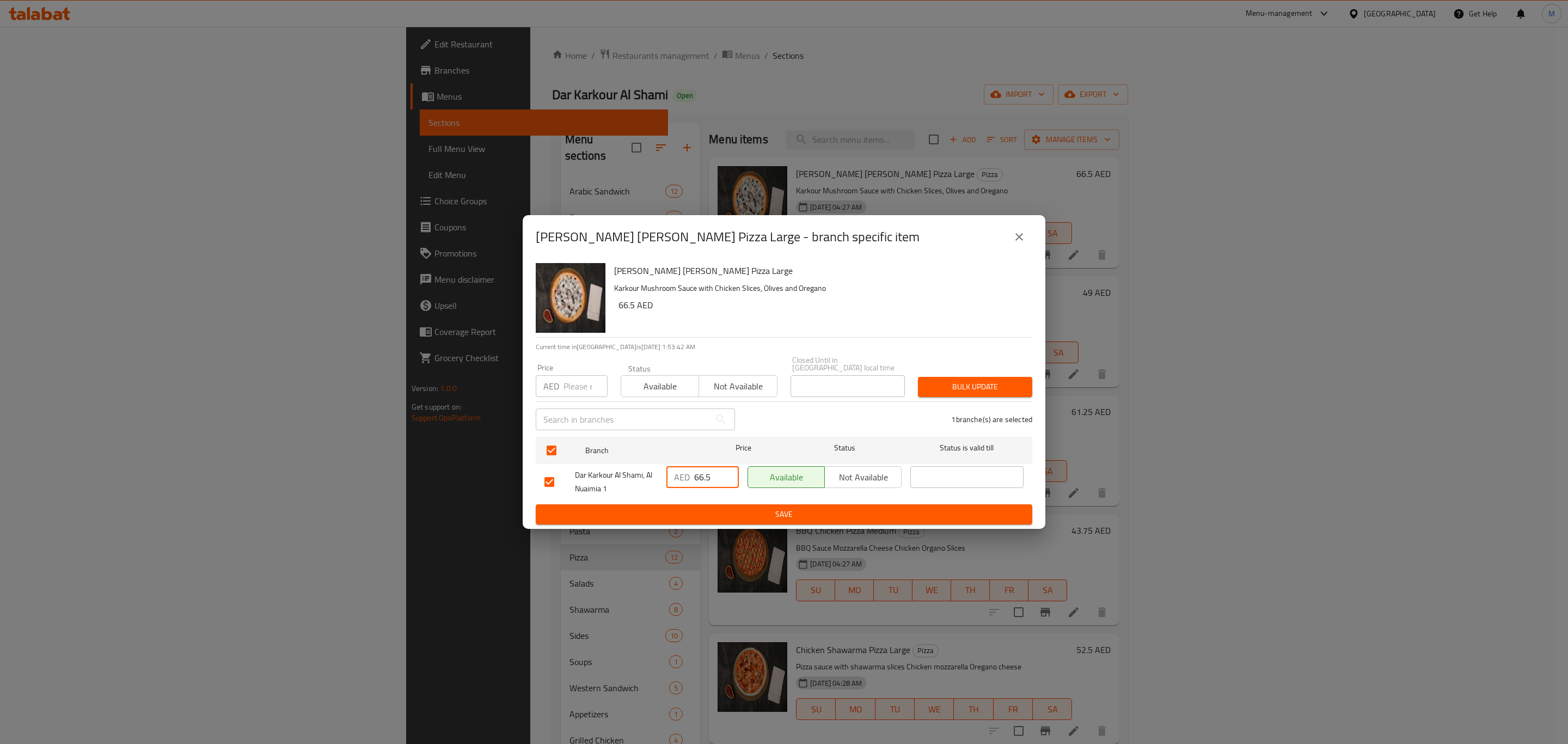
type input "66.5"
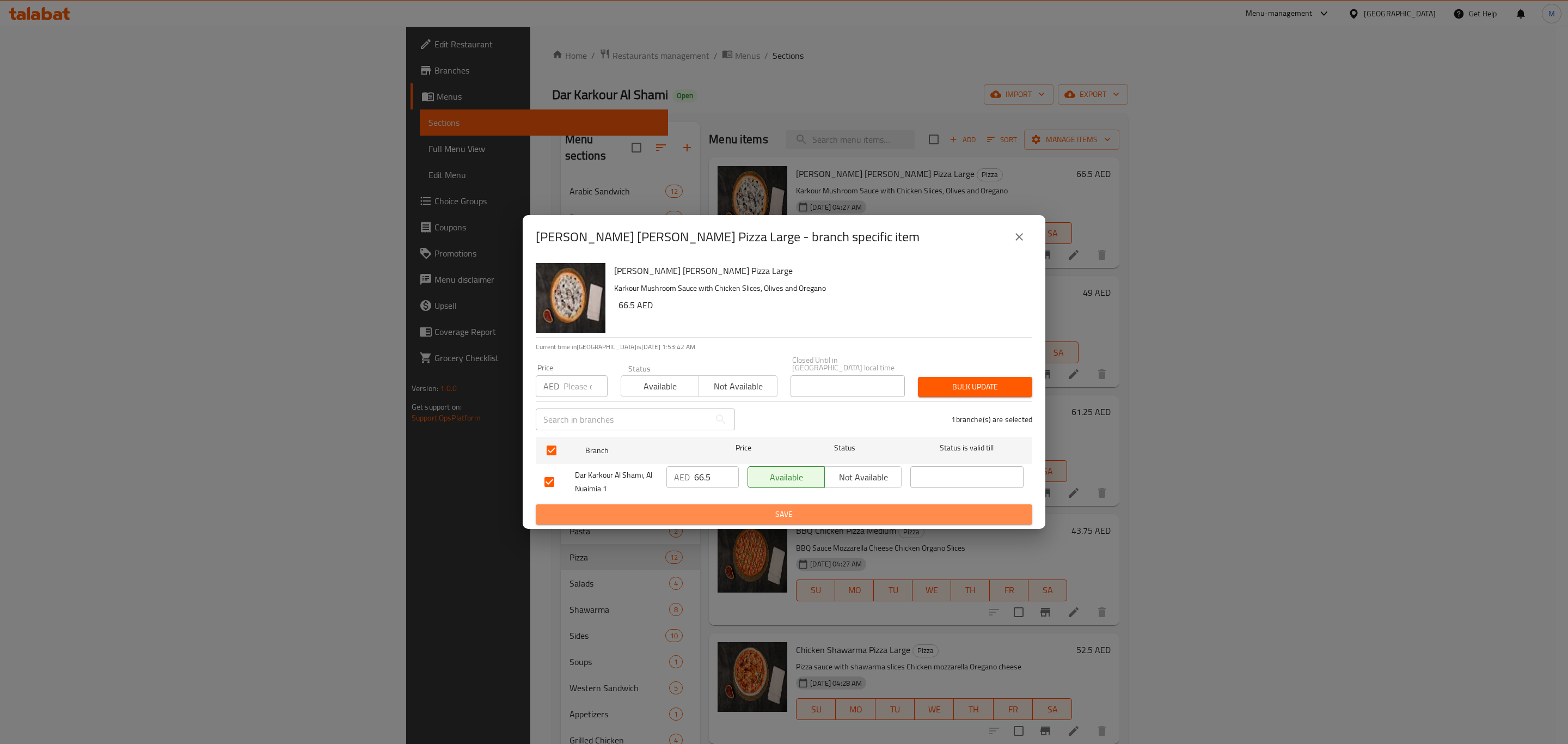
click at [721, 517] on span "Save" at bounding box center [784, 514] width 479 height 13
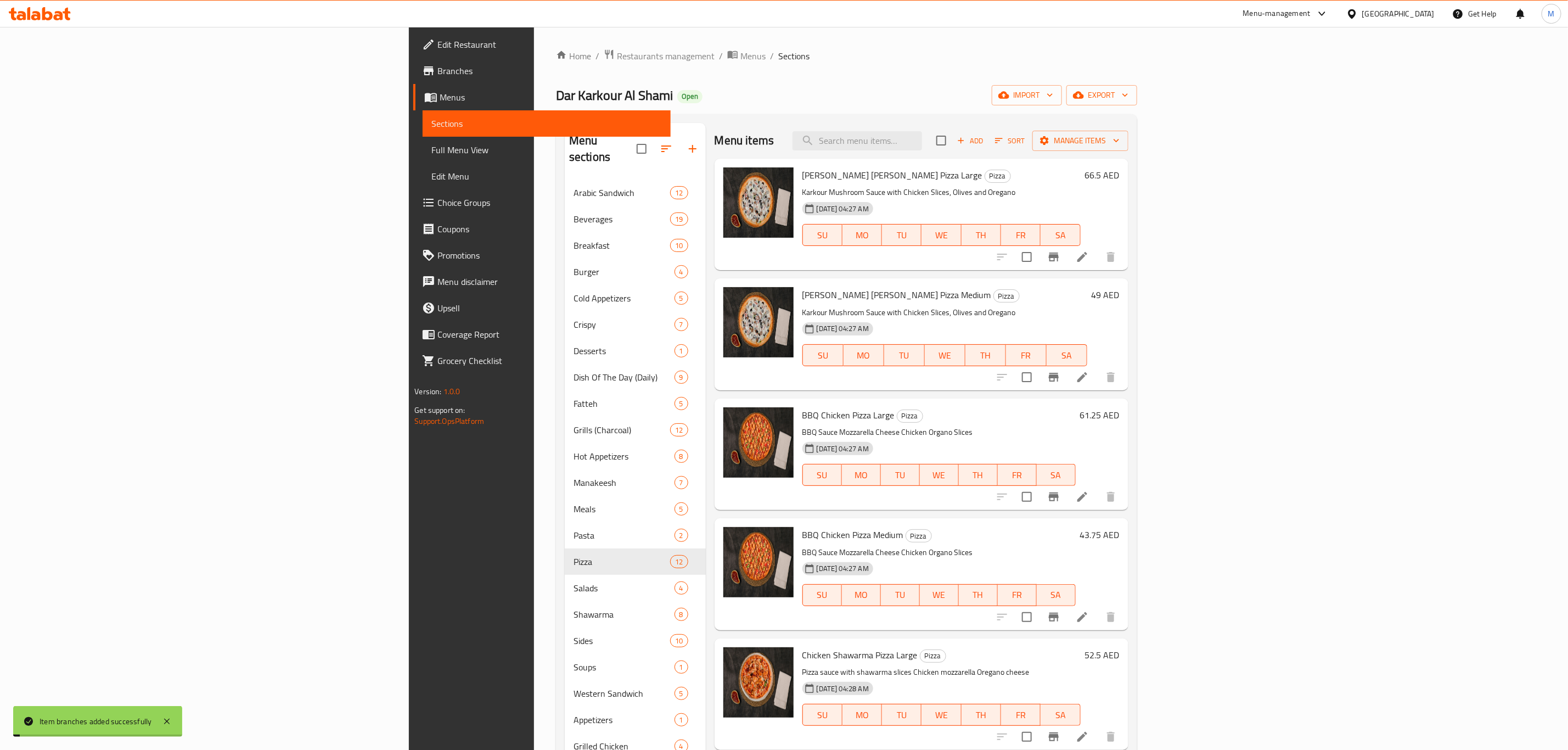
click at [1089, 254] on icon at bounding box center [1082, 257] width 13 height 13
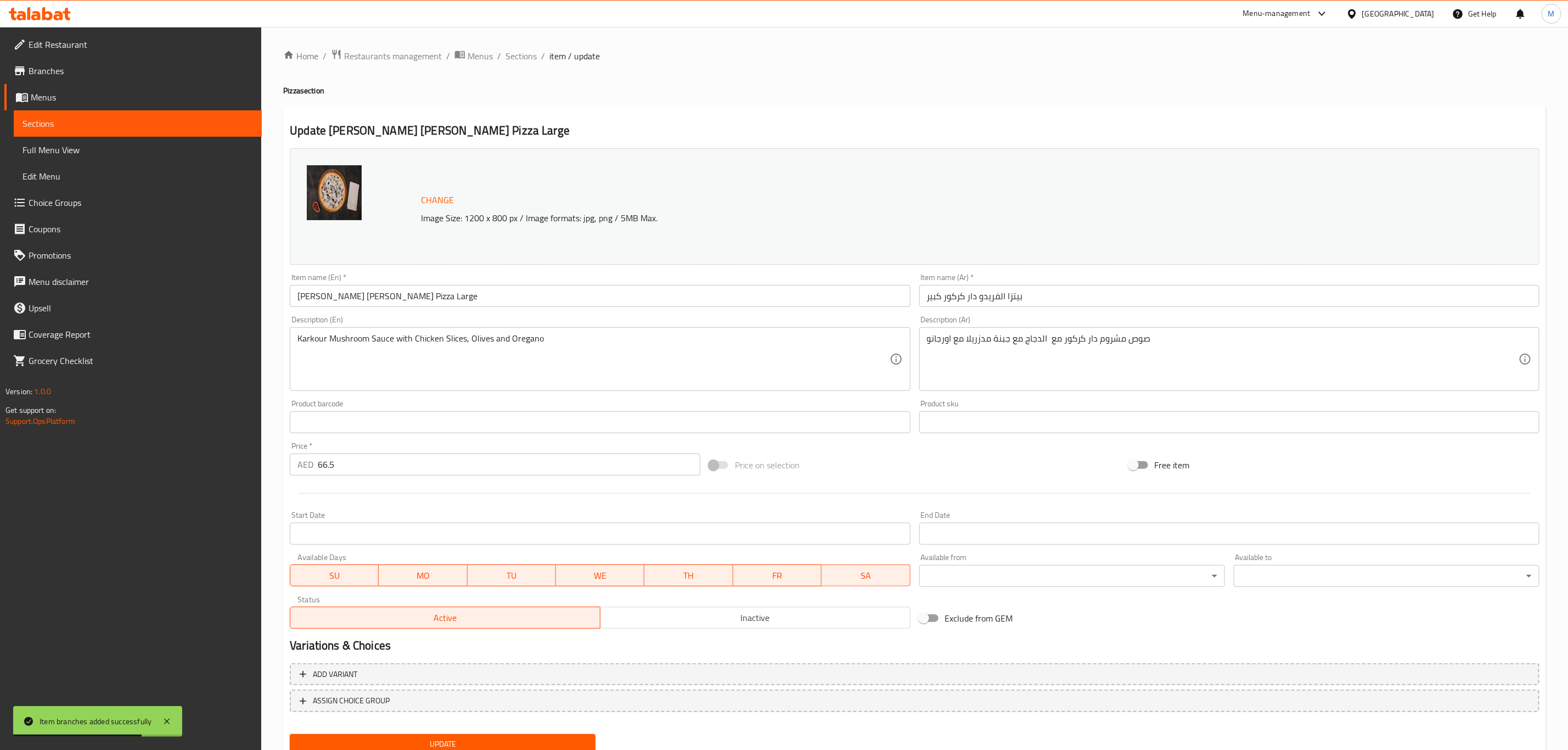
click at [547, 296] on input "Alfredo Dar Karkour Pizza Large" at bounding box center [599, 296] width 620 height 22
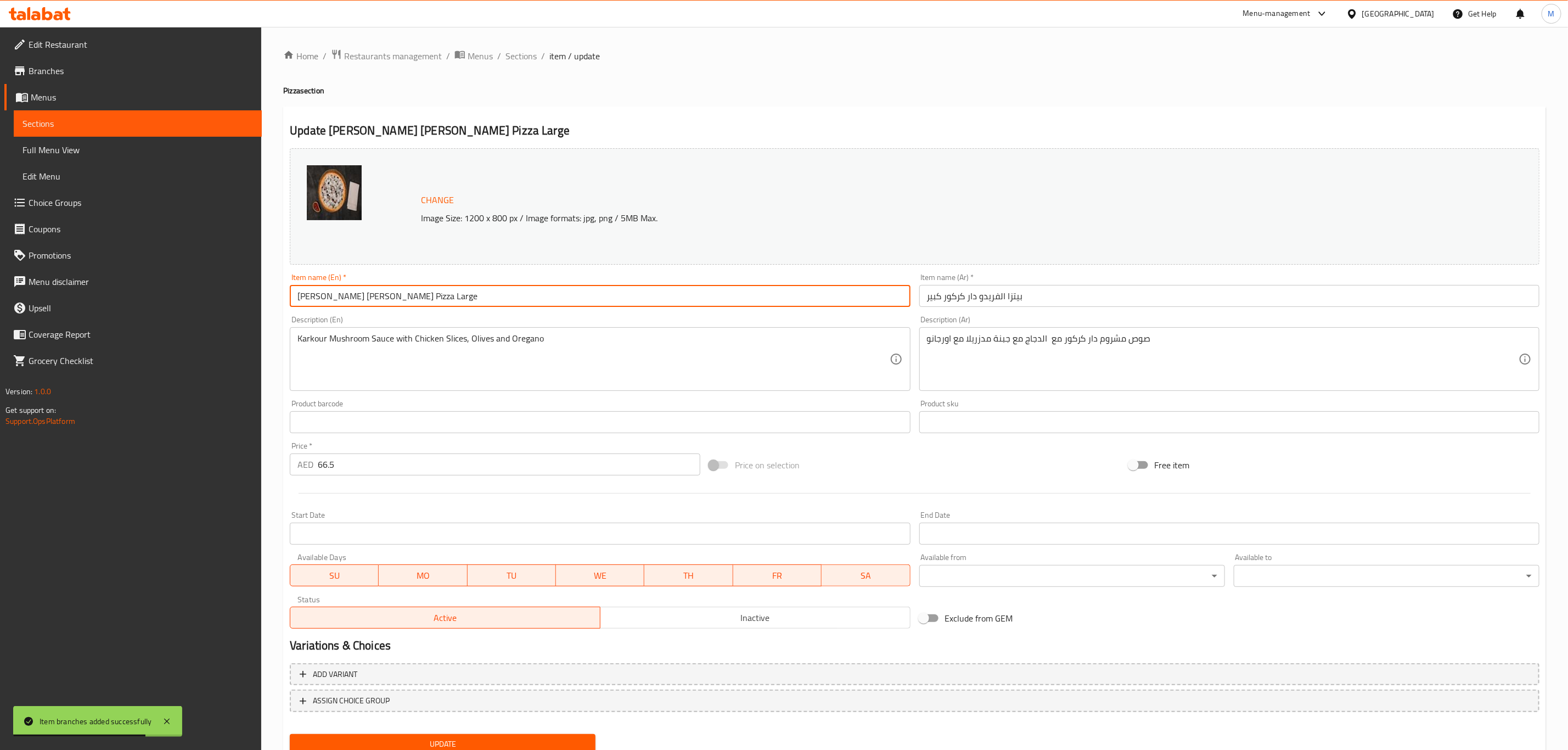
click at [547, 296] on input "Alfredo Dar Karkour Pizza Large" at bounding box center [599, 296] width 620 height 22
paste input "(Large)"
type input "[PERSON_NAME] [PERSON_NAME] Pizza (Large)"
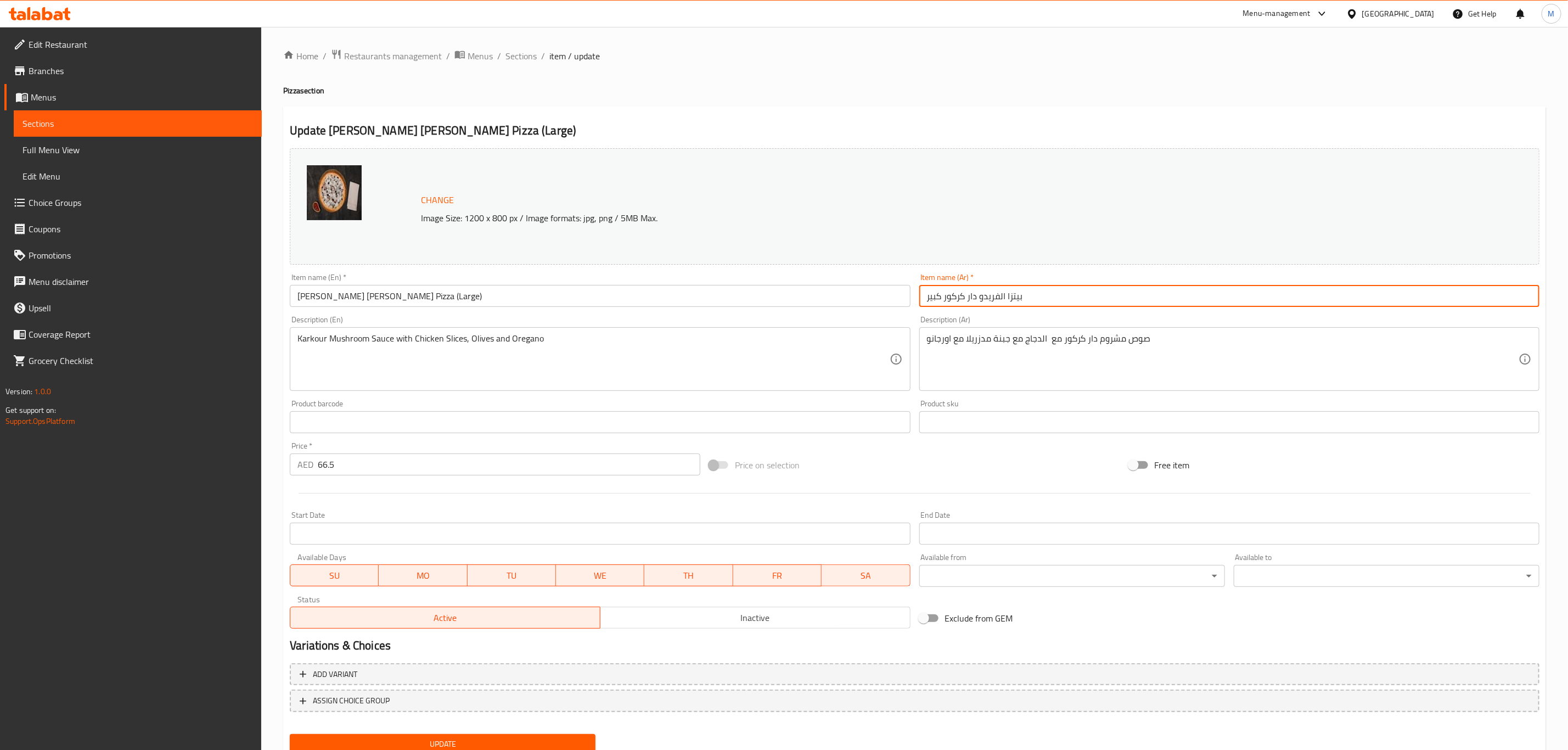
click at [1156, 300] on input "بيتزا الفريدو دار كركور كبير" at bounding box center [1229, 296] width 620 height 22
paste input "(كبير)"
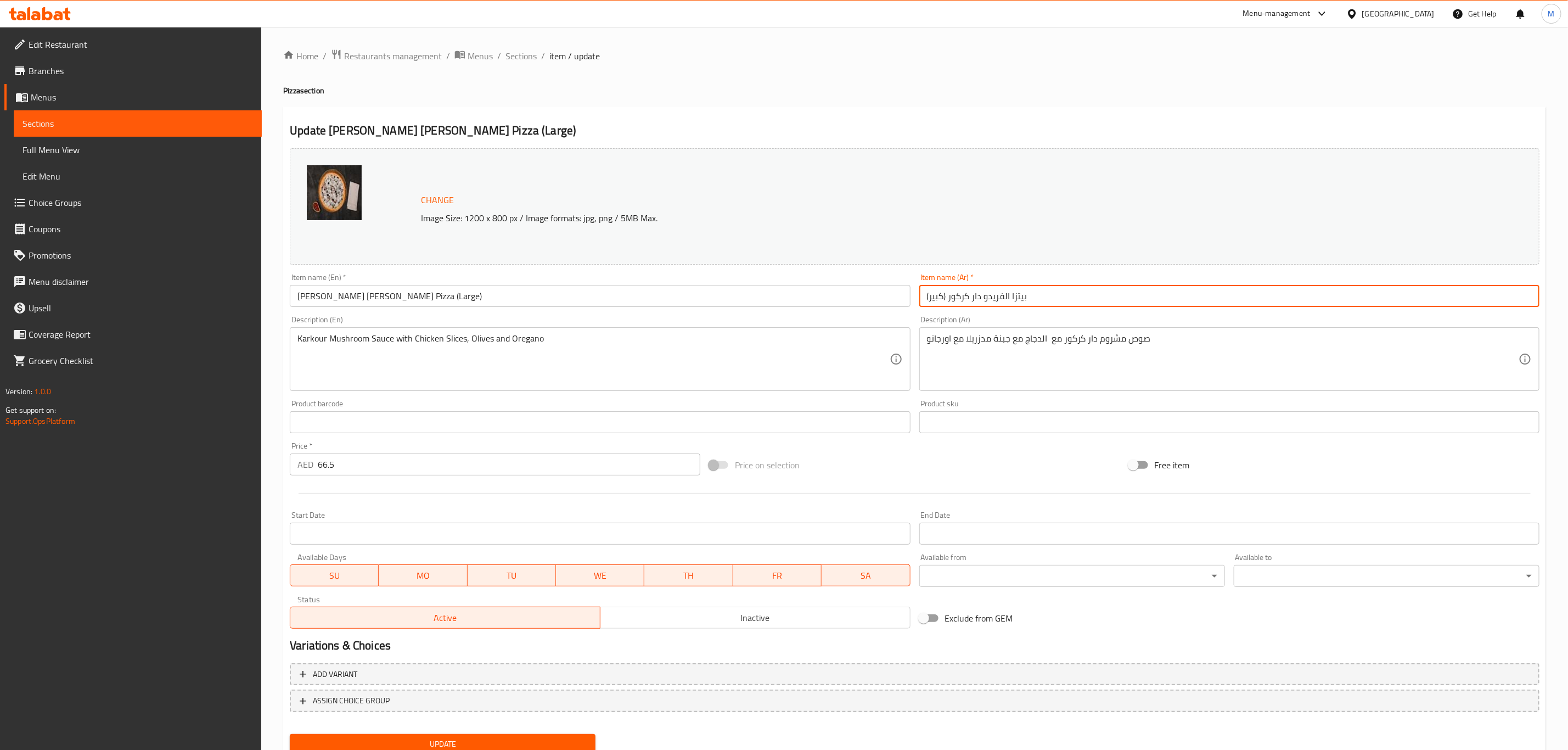
type input "بيتزا الفريدو دار كركور (كبير)"
click at [1064, 298] on input "بيتزا الفريدو دار كركور (كبير)" at bounding box center [1229, 296] width 620 height 22
click at [290, 734] on button "Update" at bounding box center [442, 744] width 305 height 20
click at [520, 49] on span "Sections" at bounding box center [521, 56] width 31 height 13
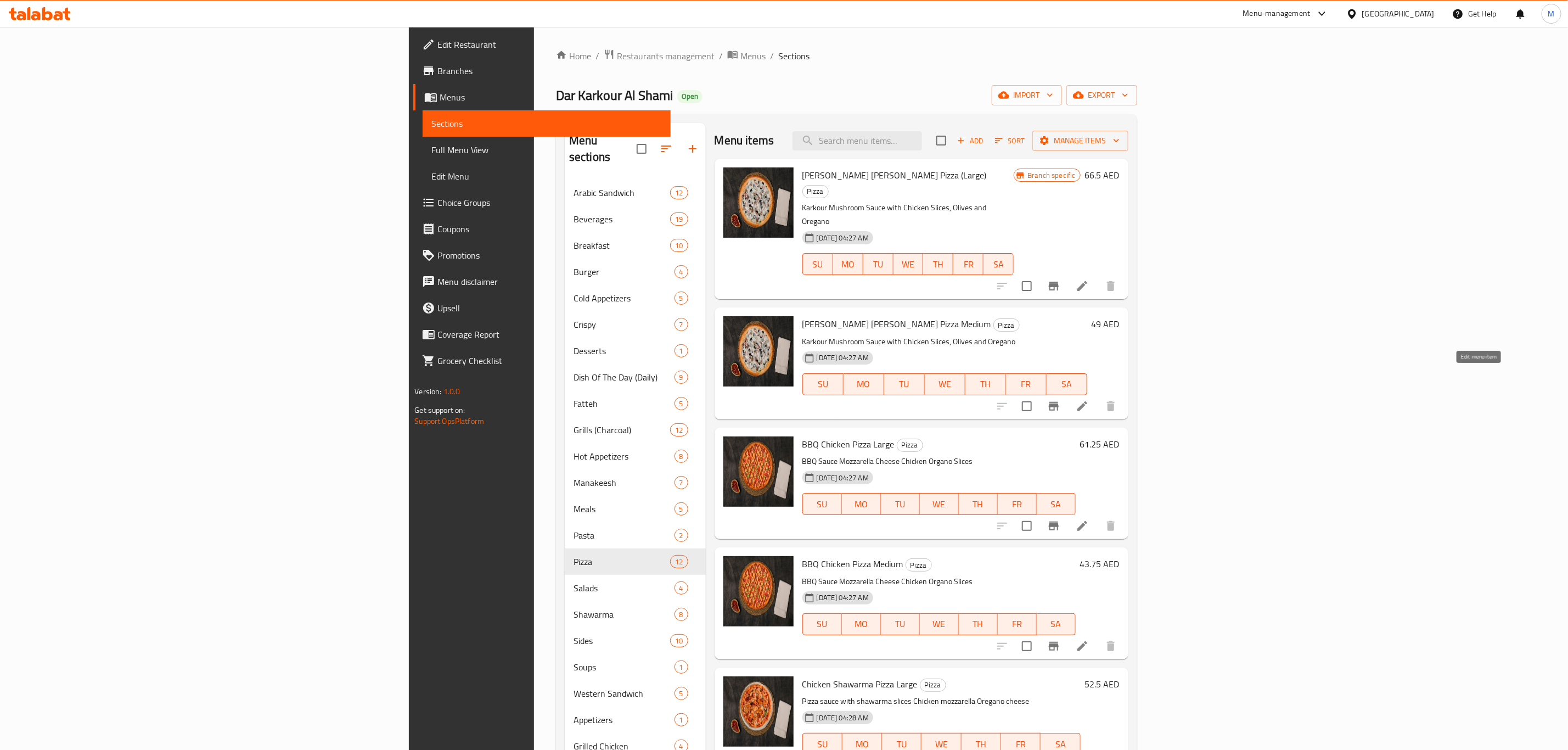
click at [1089, 399] on icon at bounding box center [1082, 406] width 13 height 13
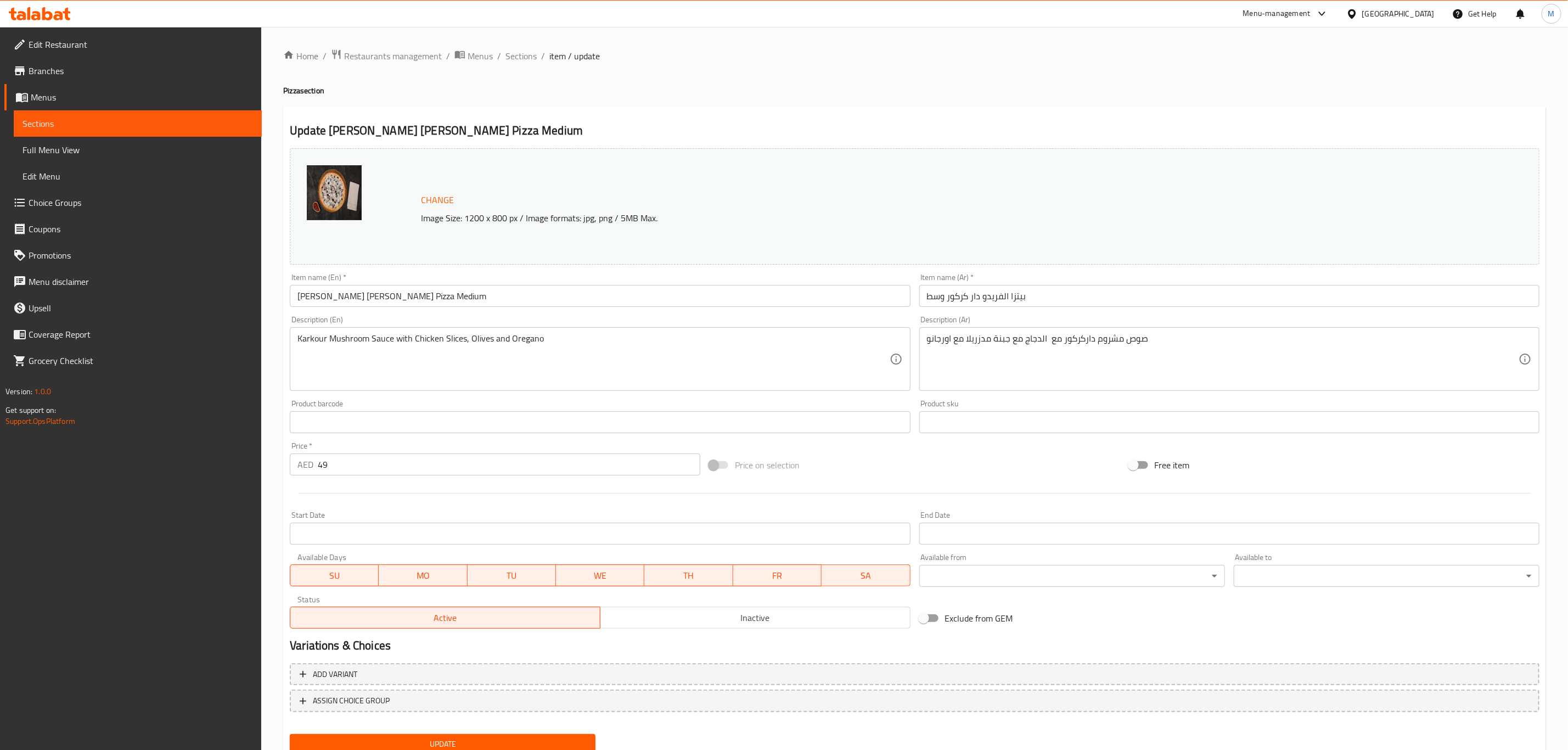
click at [557, 293] on input "Alfredo Dar Karkour Pizza Medium" at bounding box center [599, 296] width 620 height 22
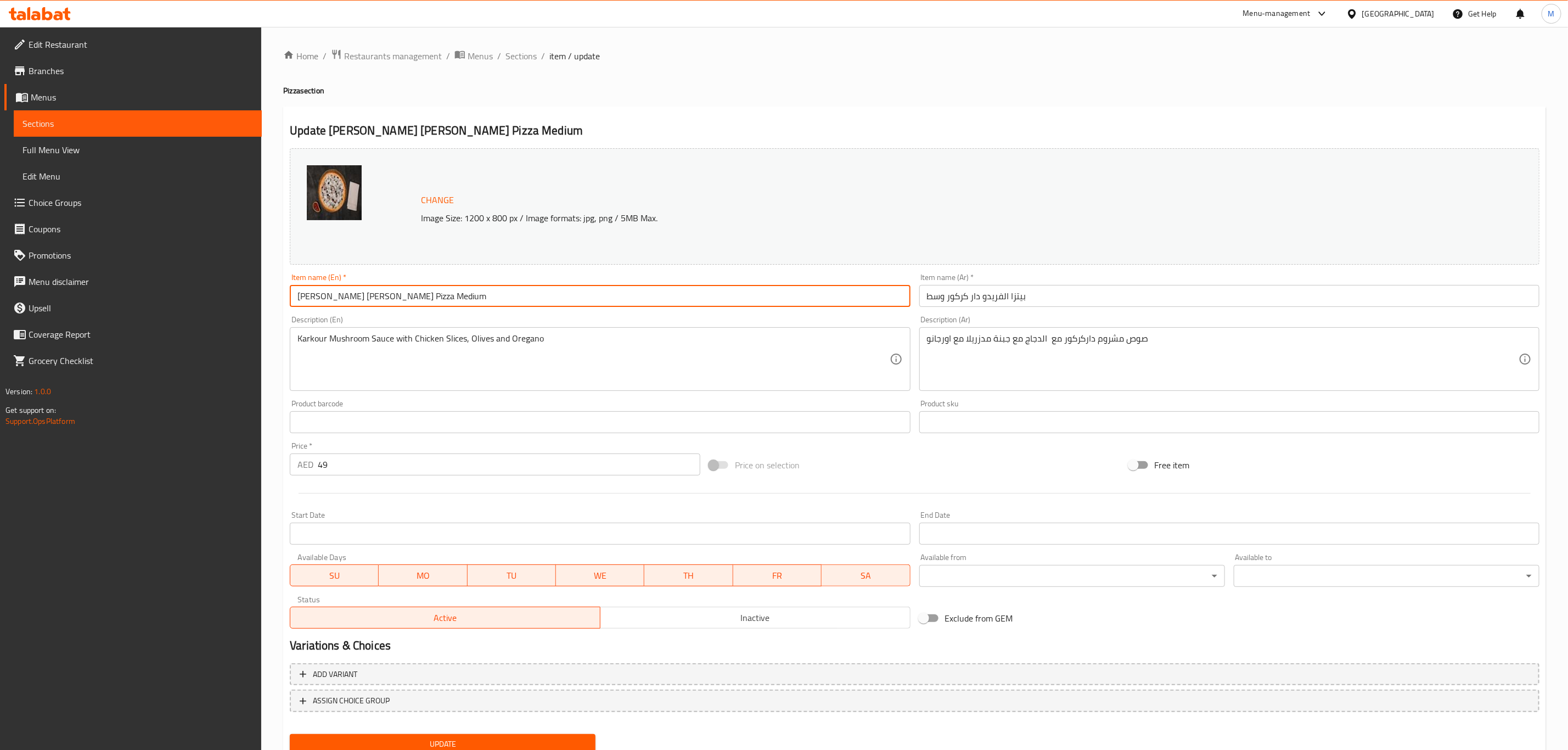
click at [557, 293] on input "Alfredo Dar Karkour Pizza Medium" at bounding box center [599, 296] width 620 height 22
paste input "(Medium)"
type input "[PERSON_NAME] [PERSON_NAME] Pizza (Medium)"
click at [1099, 298] on input "بيتزا الفريدو دار كركور وسط" at bounding box center [1229, 296] width 620 height 22
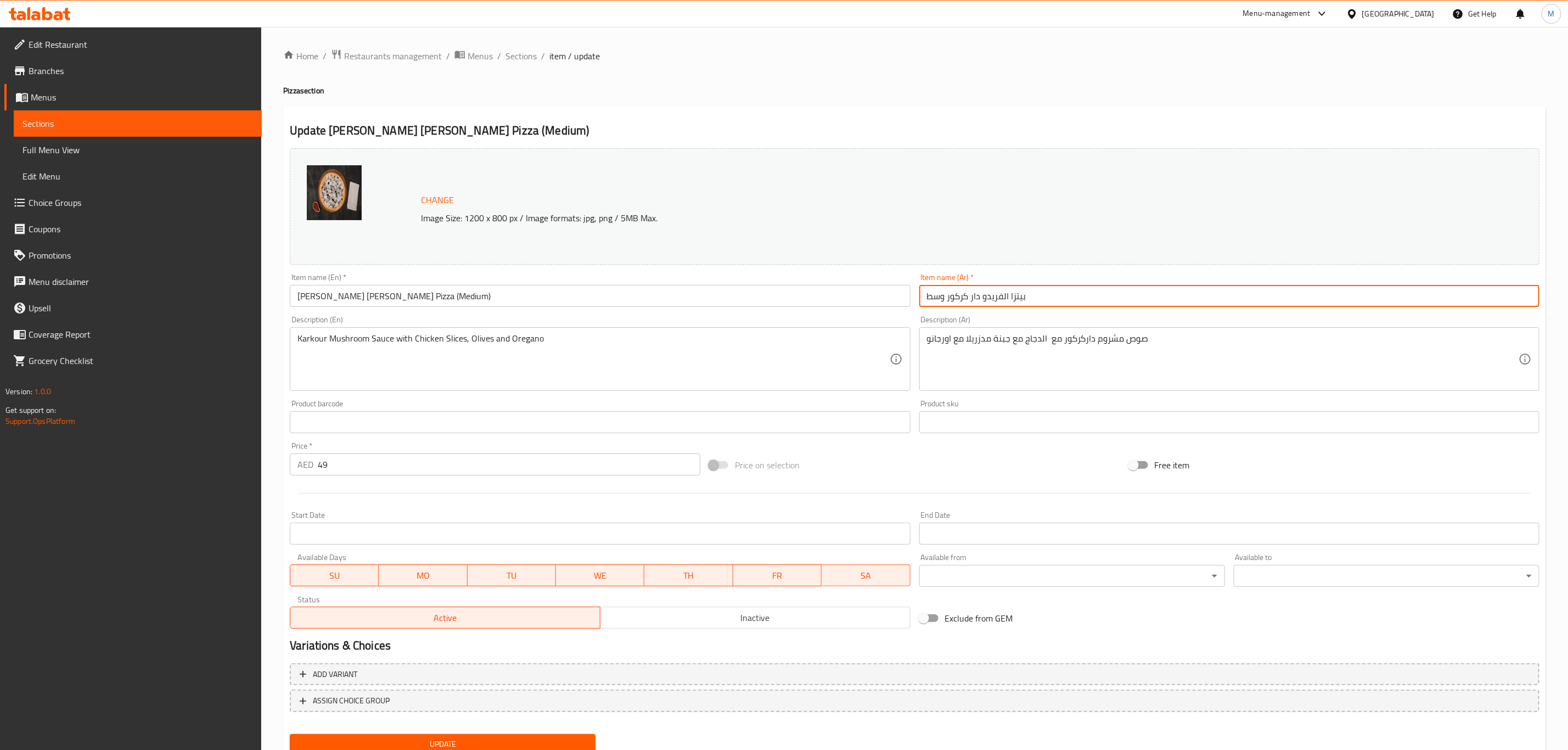
click at [1099, 298] on input "بيتزا الفريدو دار كركور وسط" at bounding box center [1229, 296] width 620 height 22
paste input "(وسط)"
type input "بيتزا الفريدو دار كركور (وسط)"
click at [290, 734] on button "Update" at bounding box center [442, 744] width 305 height 20
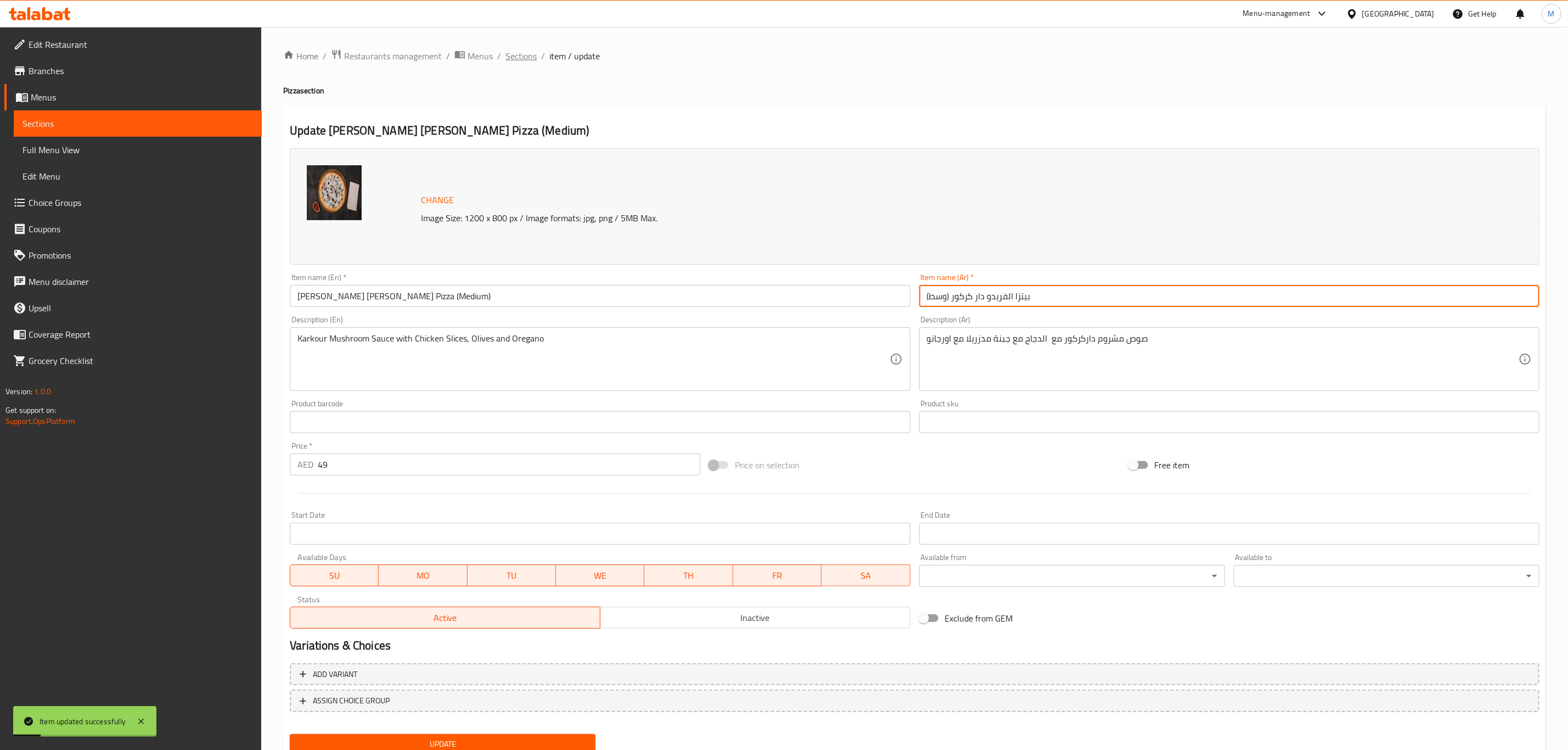
click at [519, 58] on span "Sections" at bounding box center [521, 56] width 31 height 13
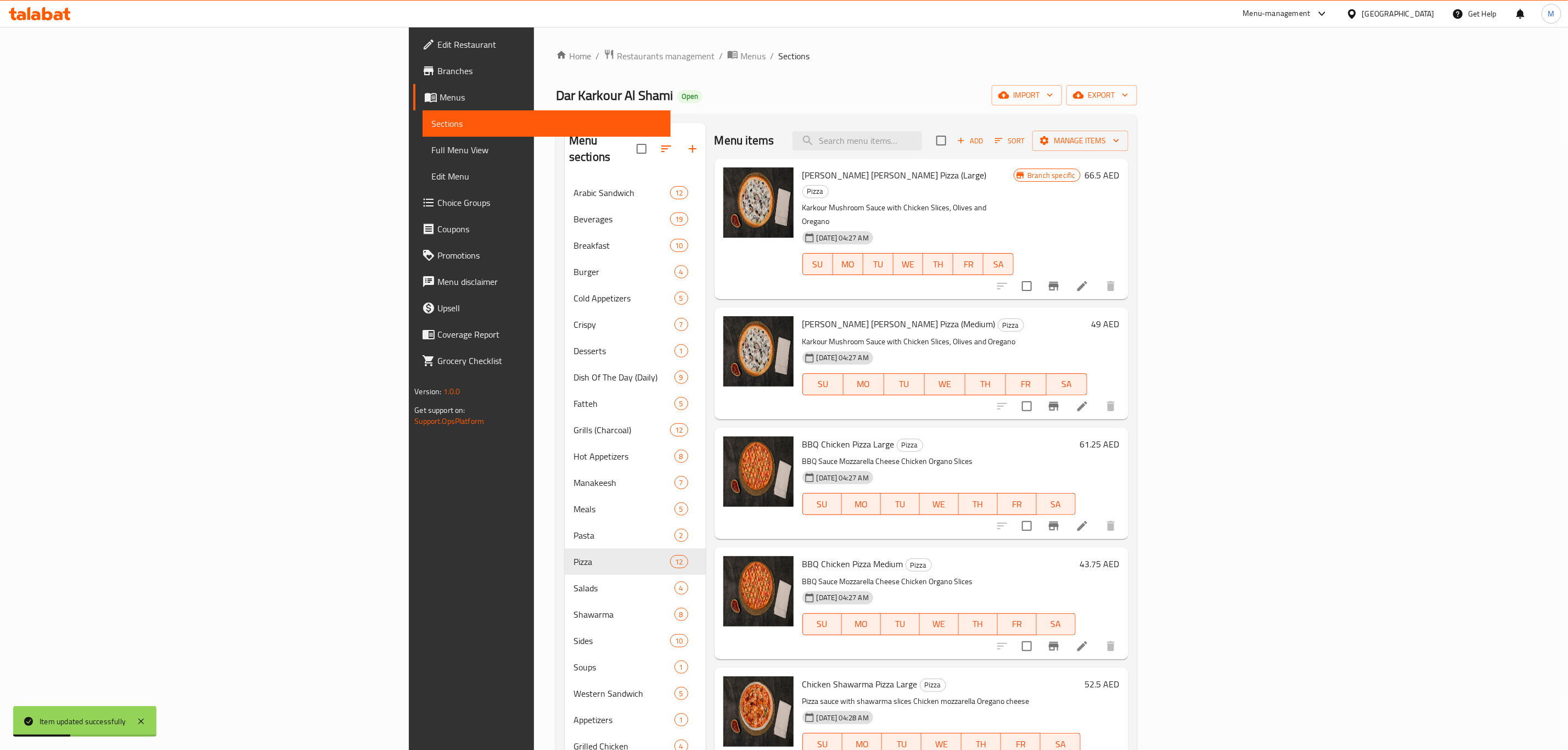
scroll to position [82, 0]
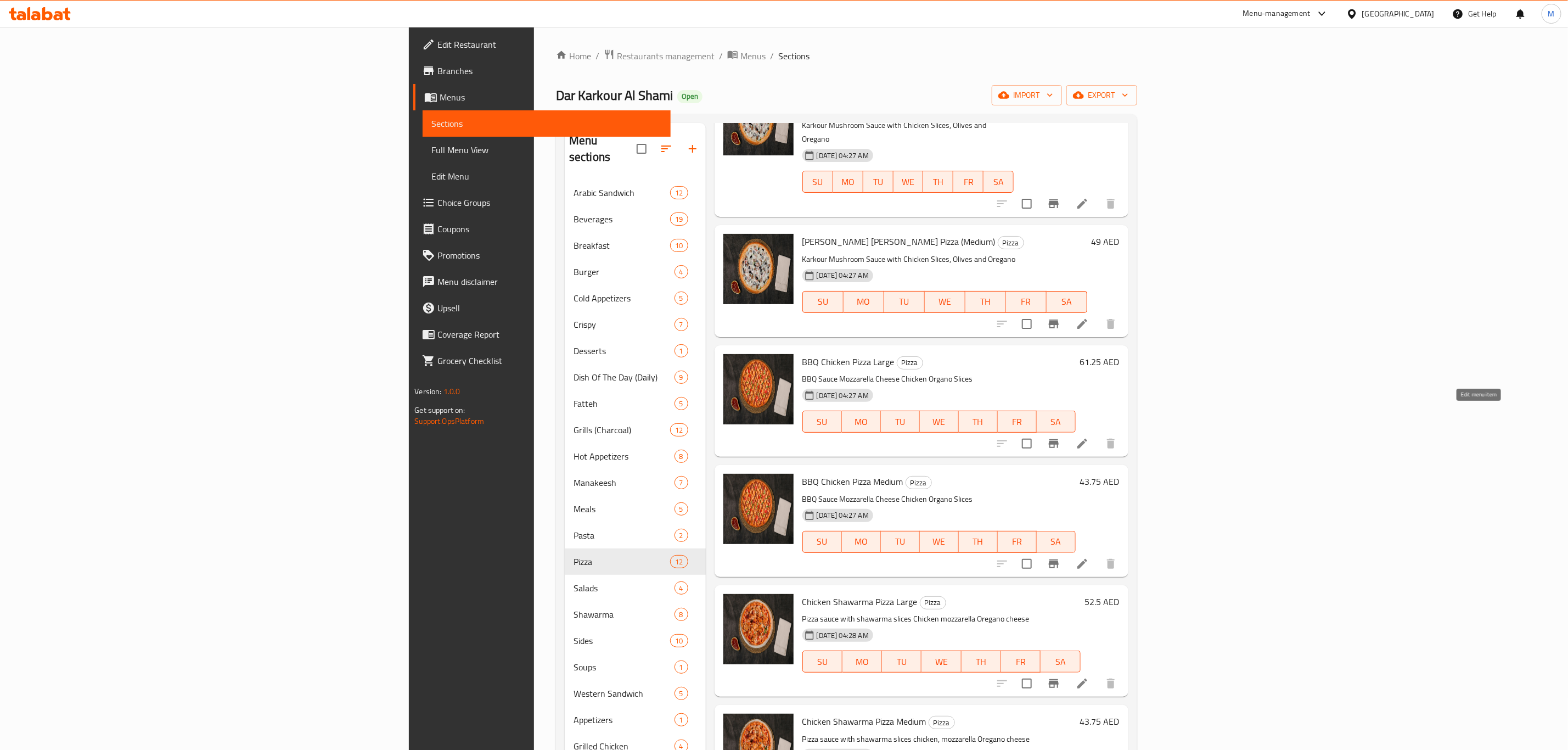
click at [1089, 437] on icon at bounding box center [1082, 444] width 13 height 13
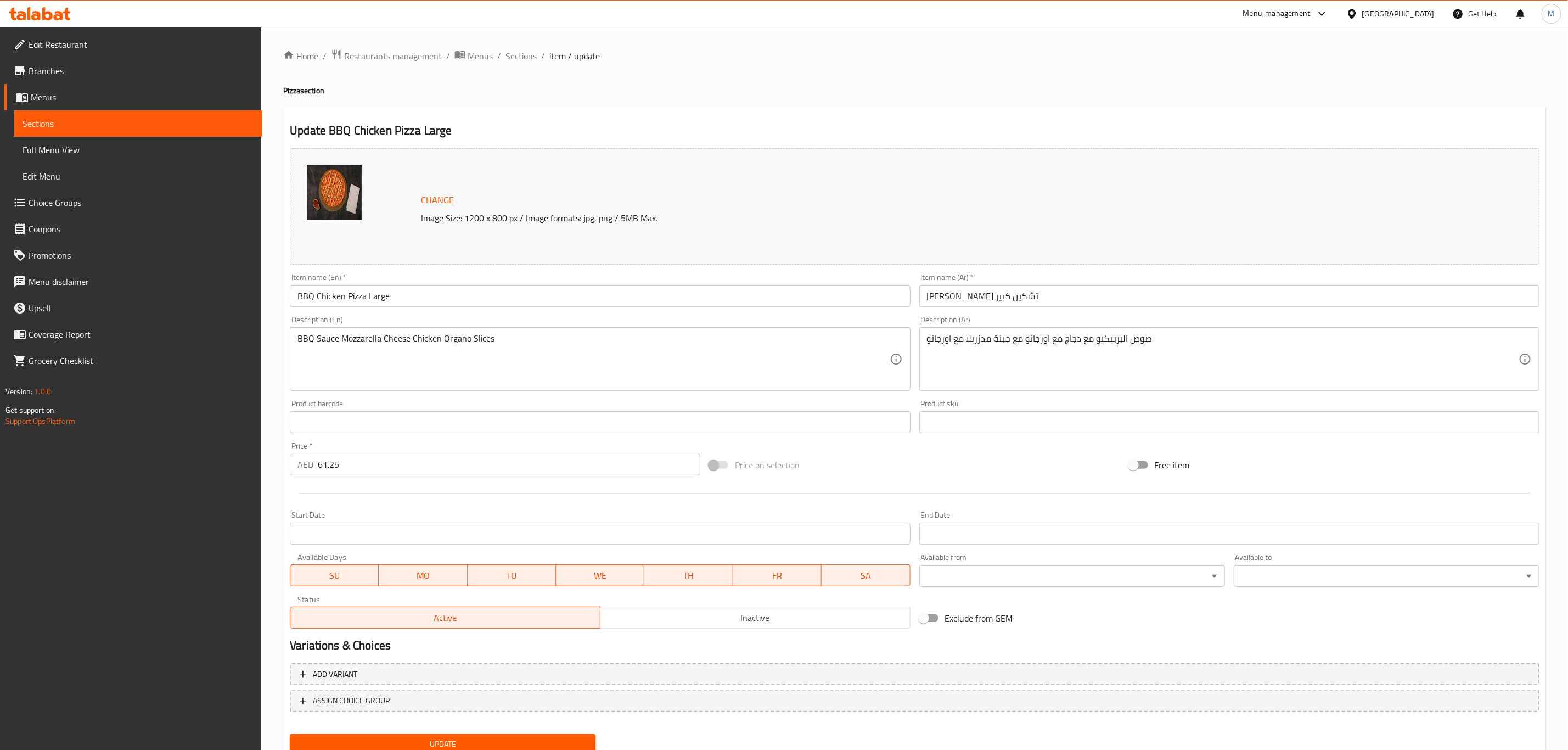
click at [1084, 308] on div "Item name (Ar)   * بيتزا باربكيو تشكين كبير Item name (Ar) *" at bounding box center [1229, 290] width 629 height 42
click at [1076, 283] on div "Item name (Ar)   * بيتزا باربكيو تشكين كبير Item name (Ar) *" at bounding box center [1229, 290] width 620 height 34
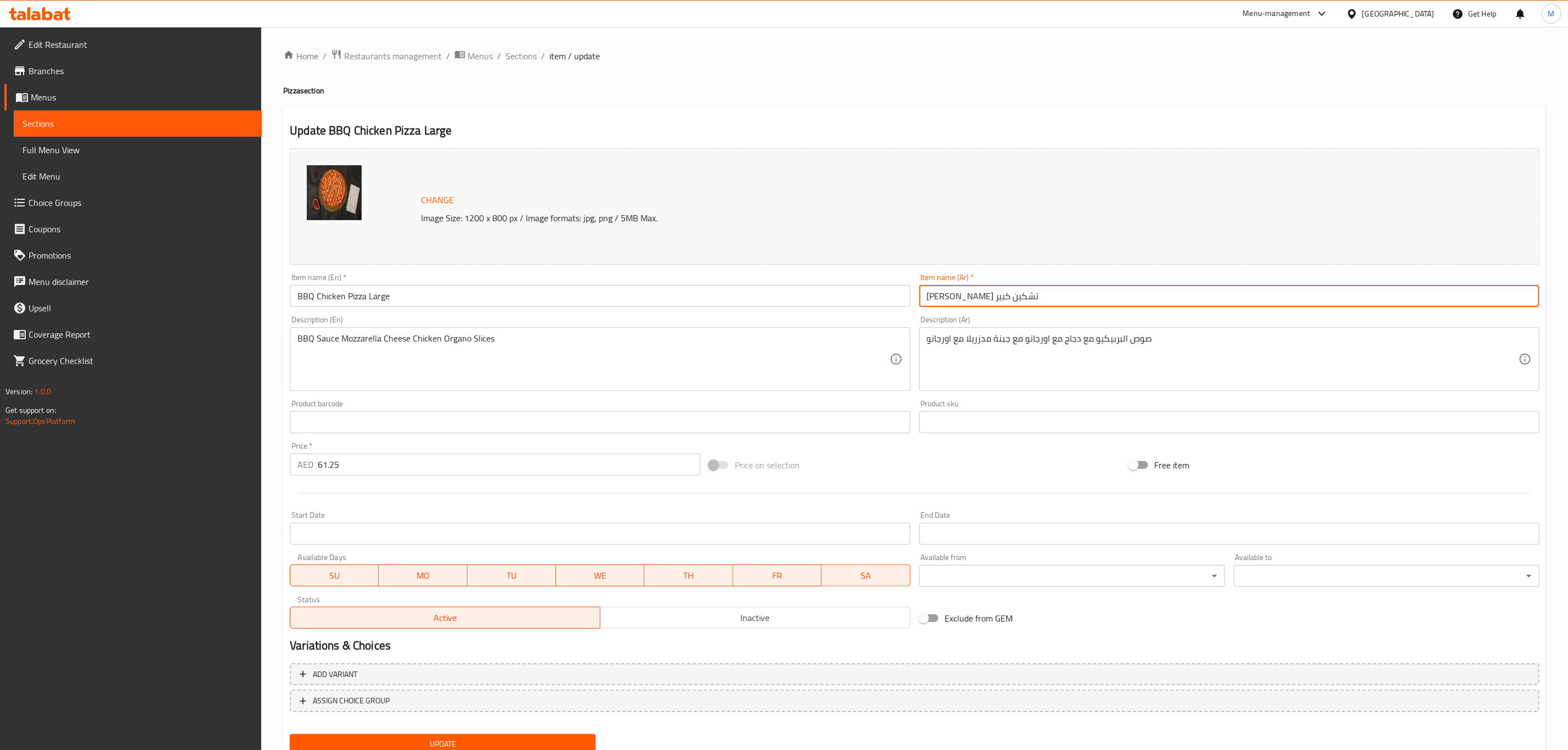
click at [1062, 307] on input "بيتزا باربكيو تشكين كبير" at bounding box center [1229, 296] width 620 height 22
click at [1061, 308] on div "Item name (Ar)   * بيتزا باربكيو تشكين كبير Item name (Ar) *" at bounding box center [1229, 290] width 629 height 42
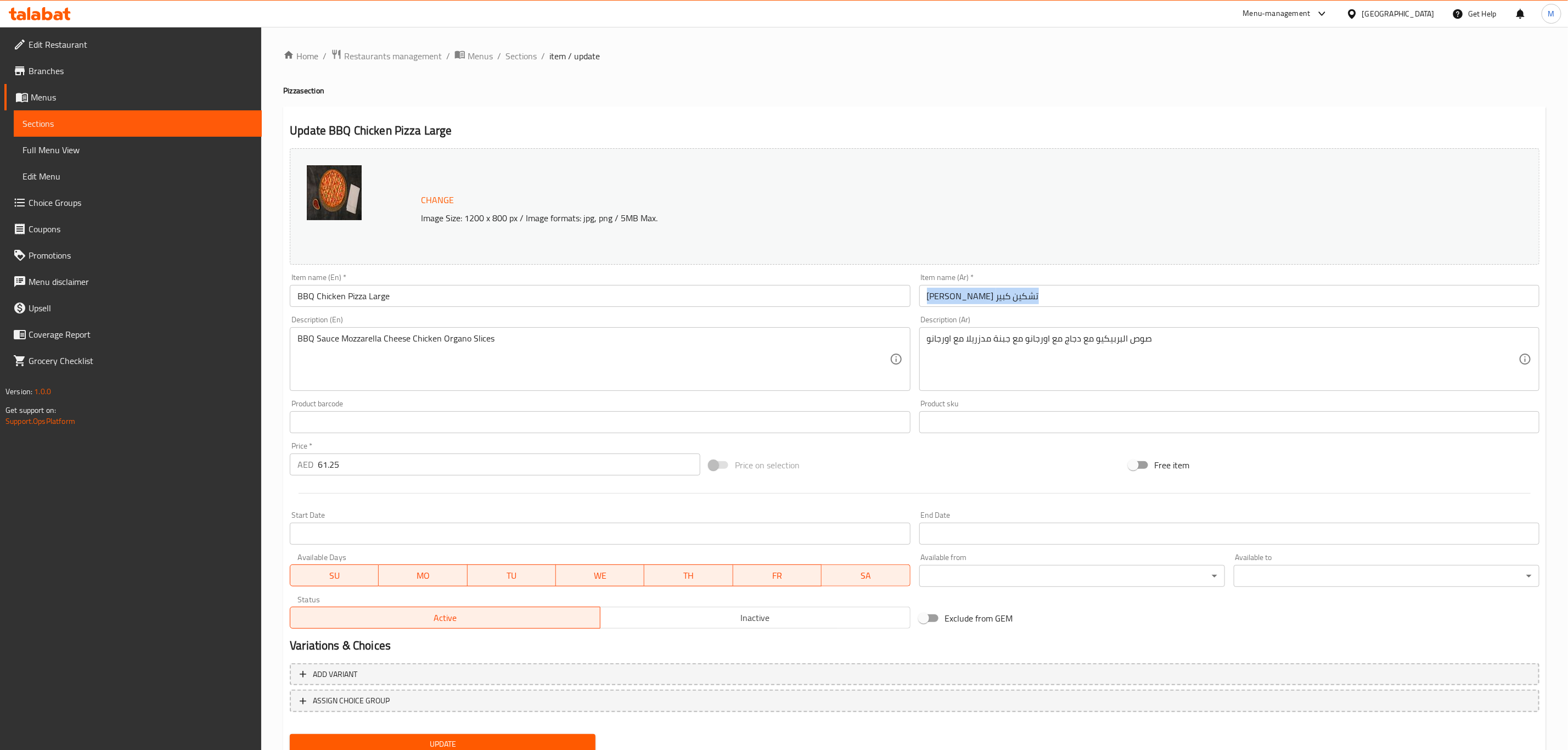
click at [1061, 308] on div "Item name (Ar)   * بيتزا باربكيو تشكين كبير Item name (Ar) *" at bounding box center [1229, 290] width 629 height 42
click at [1059, 301] on input "بيتزا باربكيو تشكين كبير" at bounding box center [1229, 296] width 620 height 22
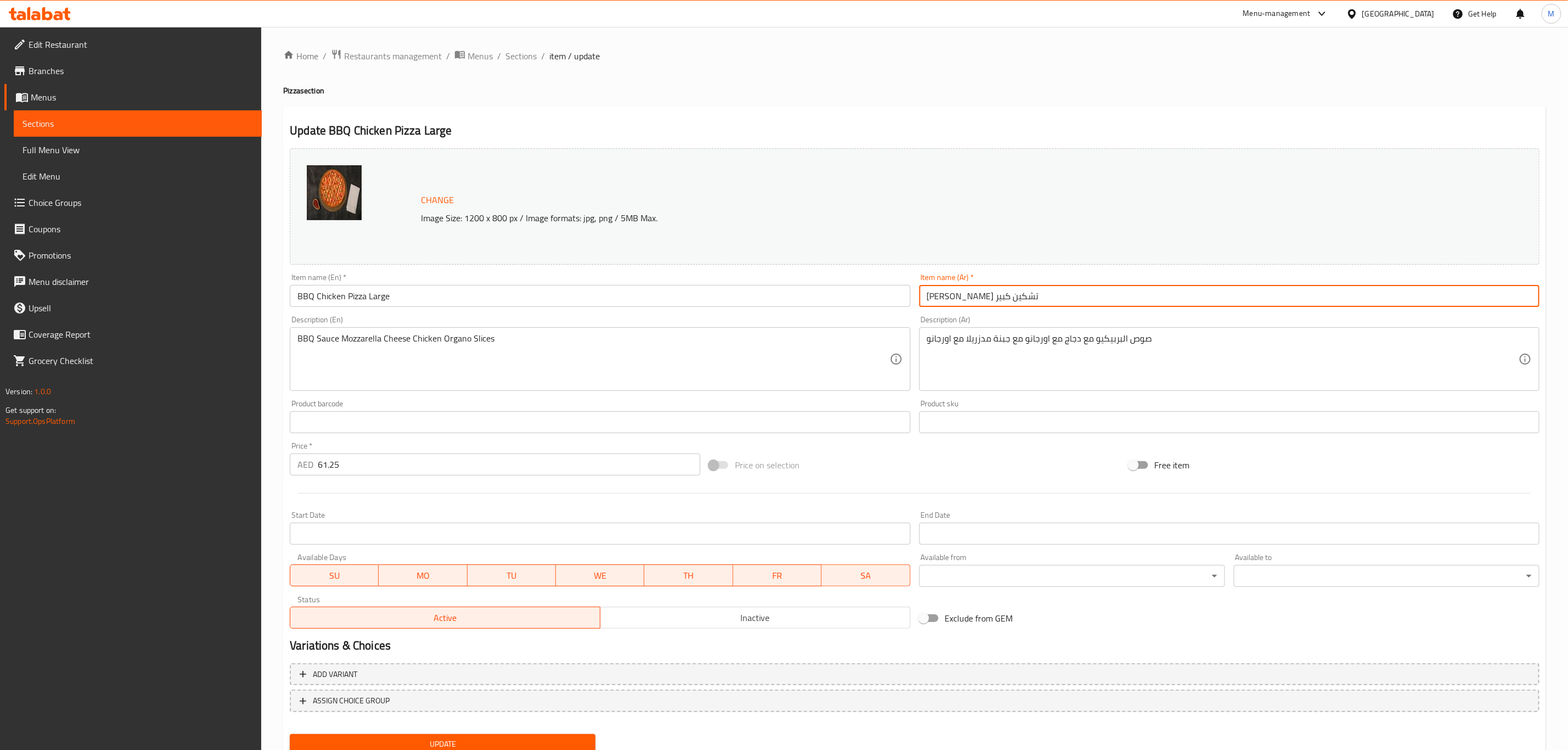
click at [1059, 301] on input "بيتزا باربكيو تشكين كبير" at bounding box center [1229, 296] width 620 height 22
paste input "(كبير)"
type input "بيتزا باربكيو تشكين (كبير)"
click at [584, 303] on input "BBQ Chicken Pizza Large" at bounding box center [599, 296] width 620 height 22
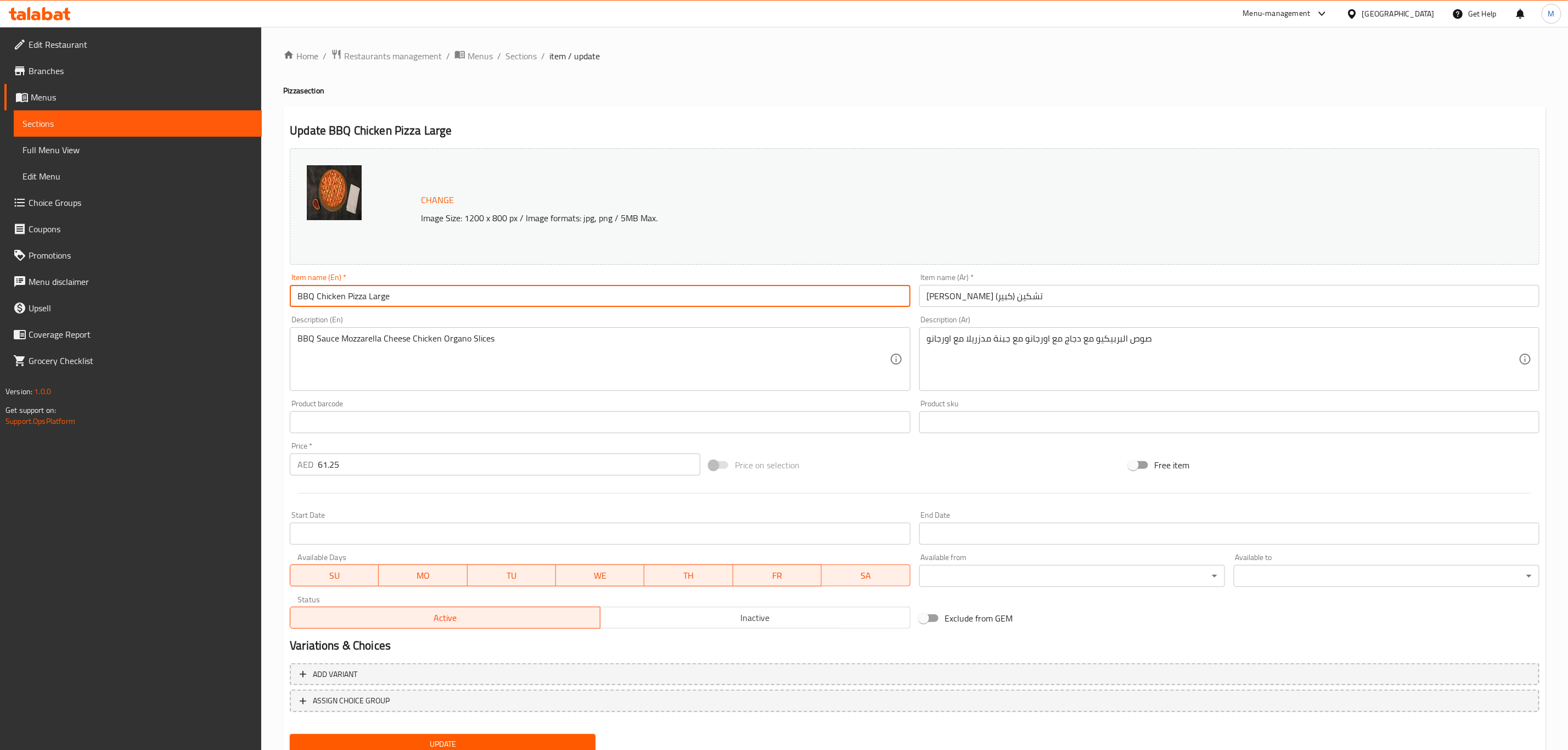
click at [584, 303] on input "BBQ Chicken Pizza Large" at bounding box center [599, 296] width 620 height 22
paste input "(Large)"
type input "BBQ Chicken Pizza (Large)"
click at [290, 734] on button "Update" at bounding box center [442, 744] width 305 height 20
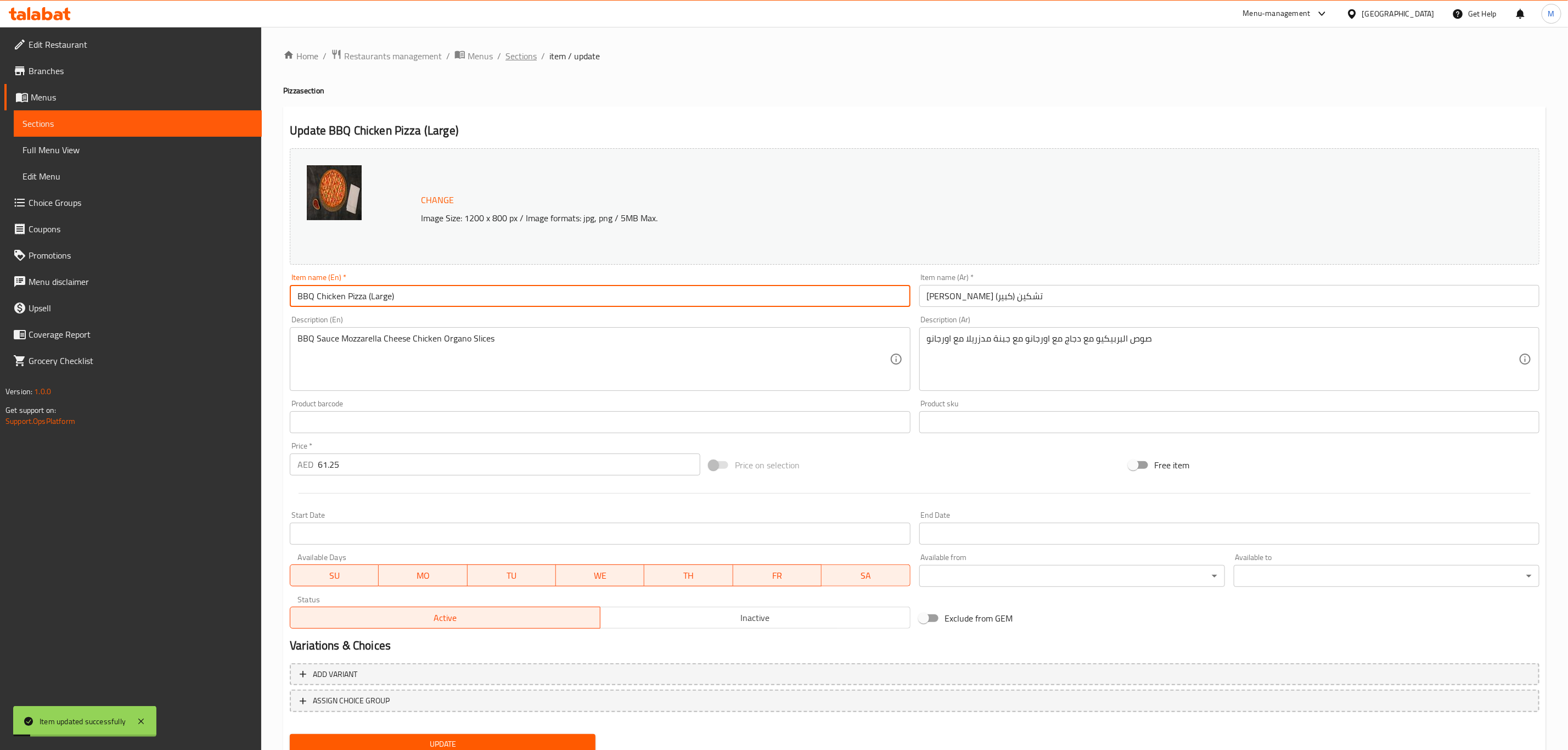
click at [522, 58] on span "Sections" at bounding box center [521, 56] width 31 height 13
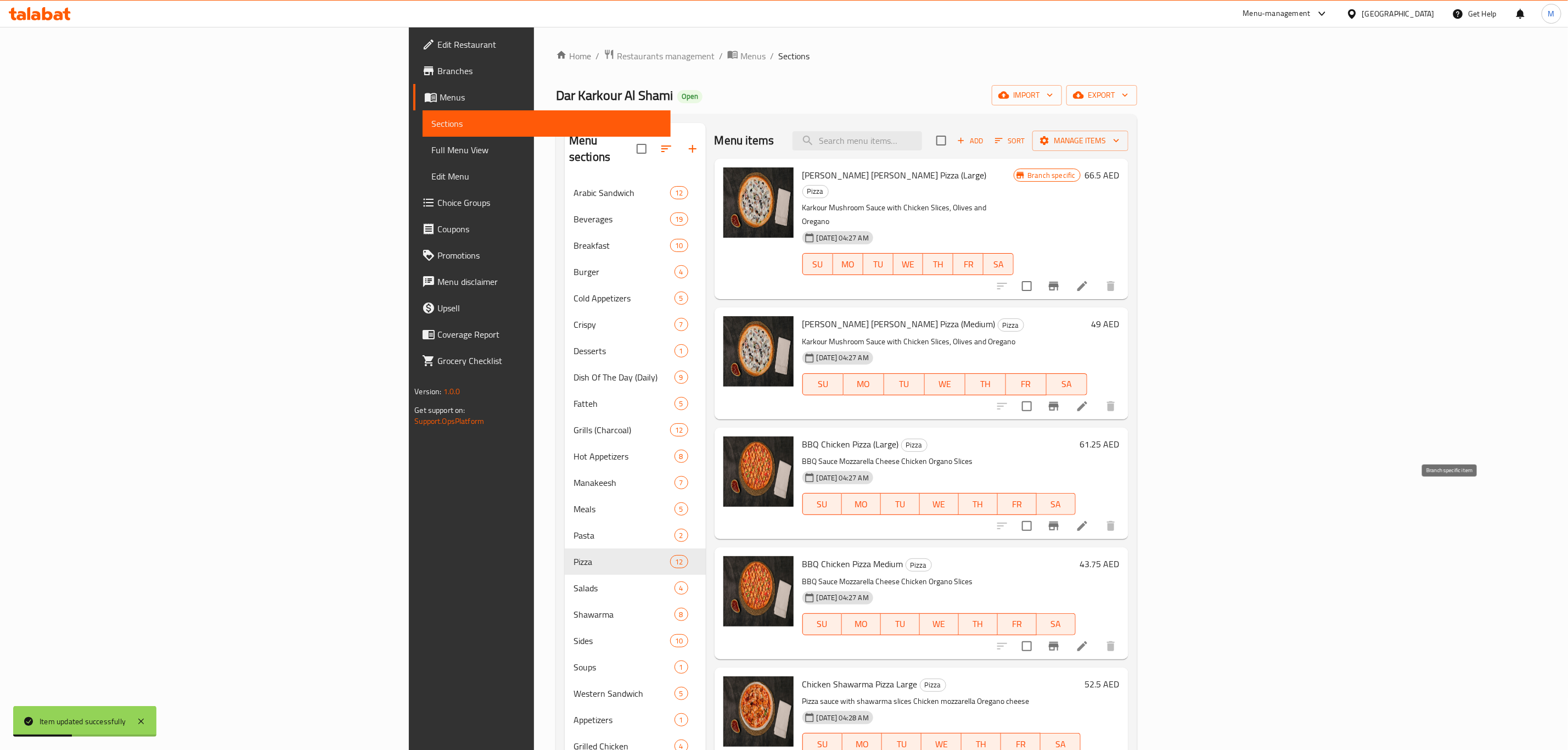
click at [1060, 520] on icon "Branch-specific-item" at bounding box center [1054, 526] width 13 height 13
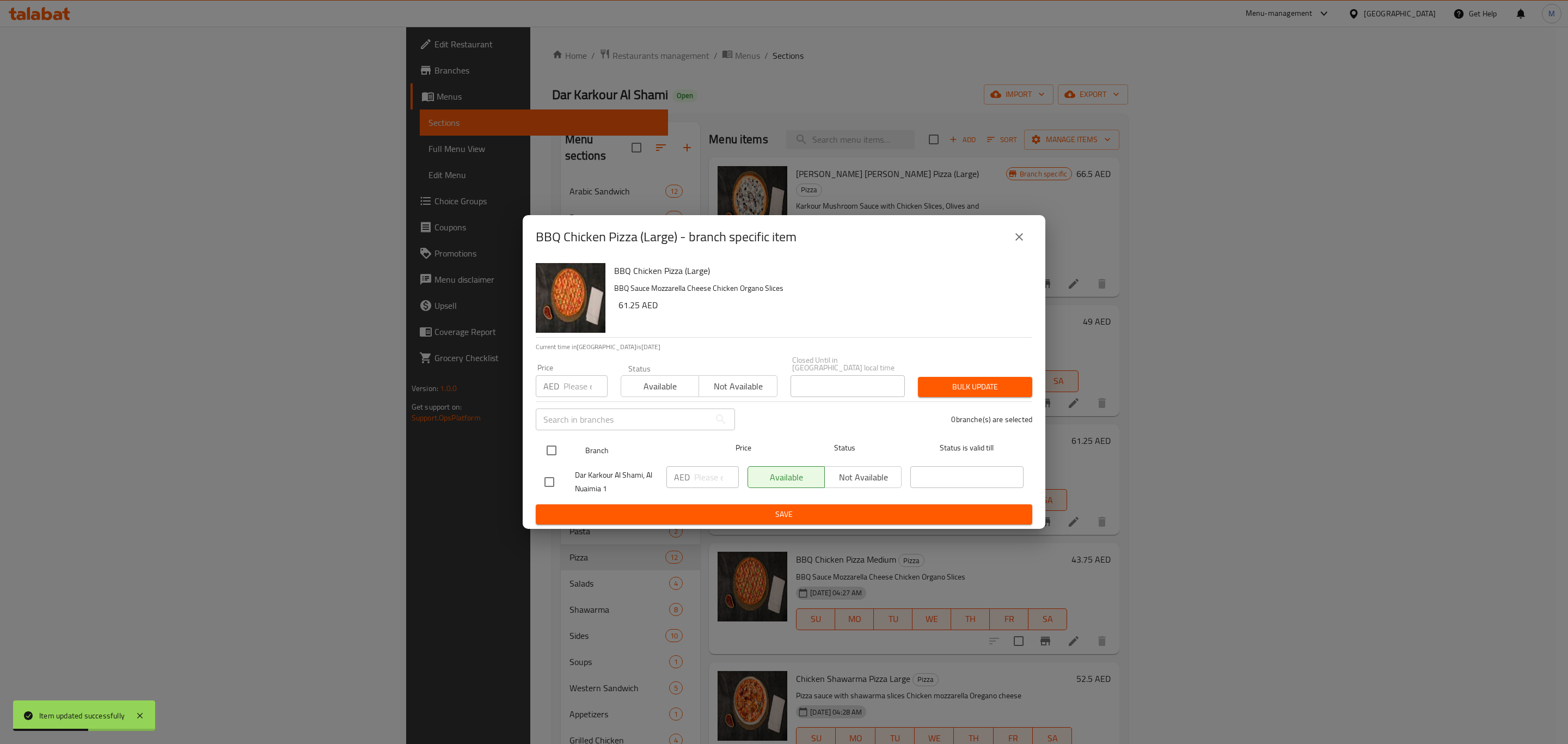
click at [556, 456] on input "checkbox" at bounding box center [552, 450] width 23 height 23
checkbox input "true"
click at [711, 477] on input "number" at bounding box center [716, 477] width 45 height 22
paste input "61.25"
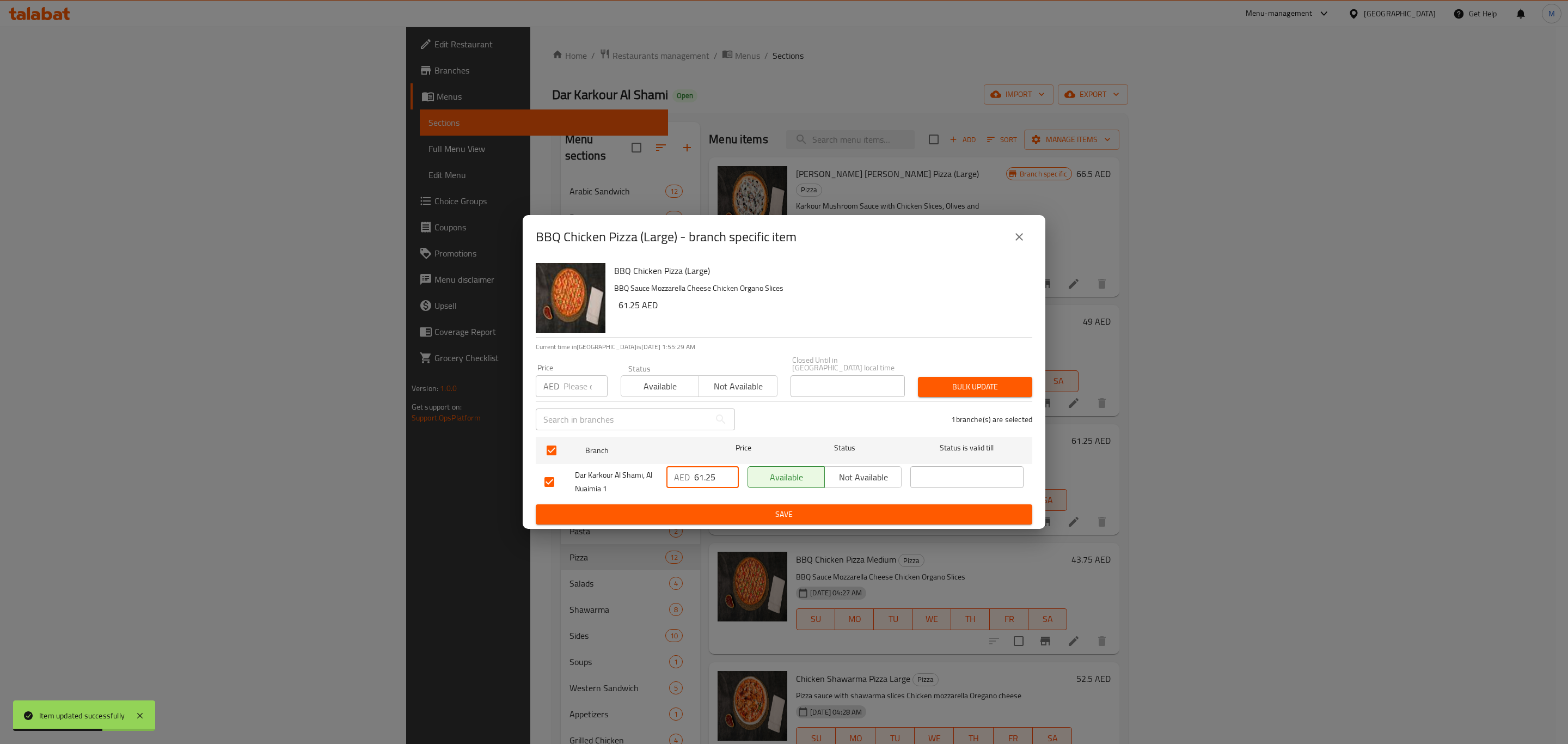
type input "61.25"
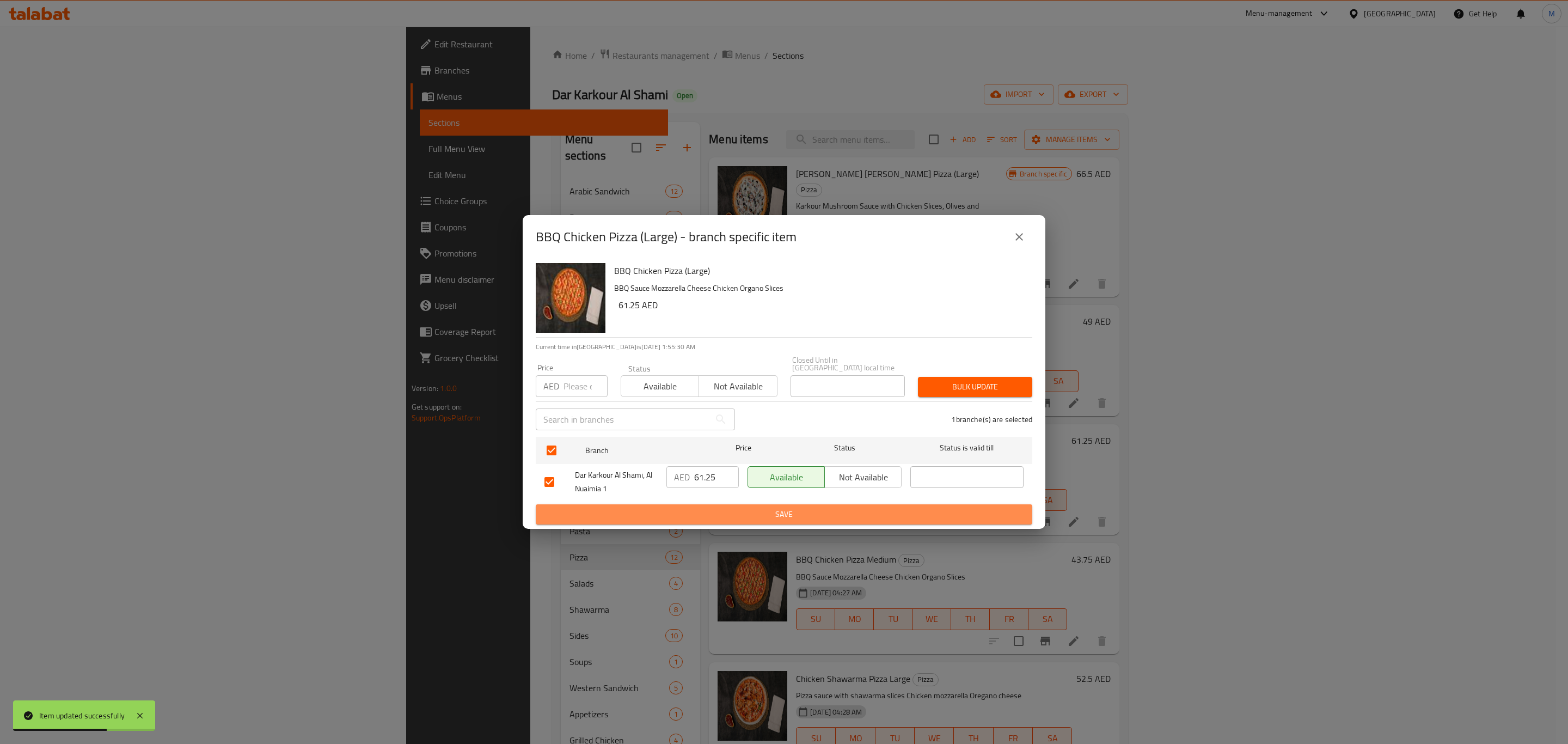
click at [711, 520] on span "Save" at bounding box center [784, 514] width 479 height 13
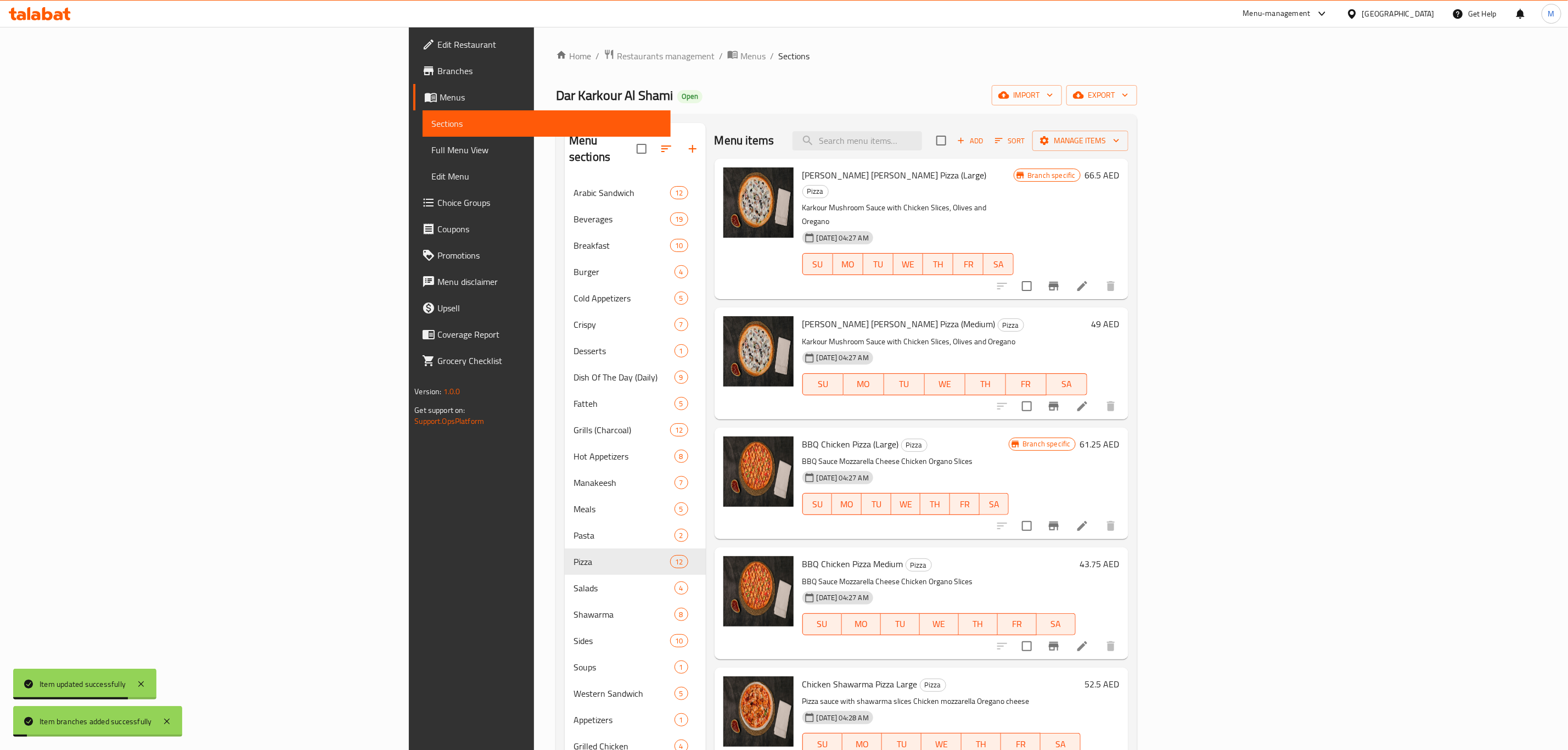
click at [1059, 402] on icon "Branch-specific-item" at bounding box center [1054, 406] width 10 height 9
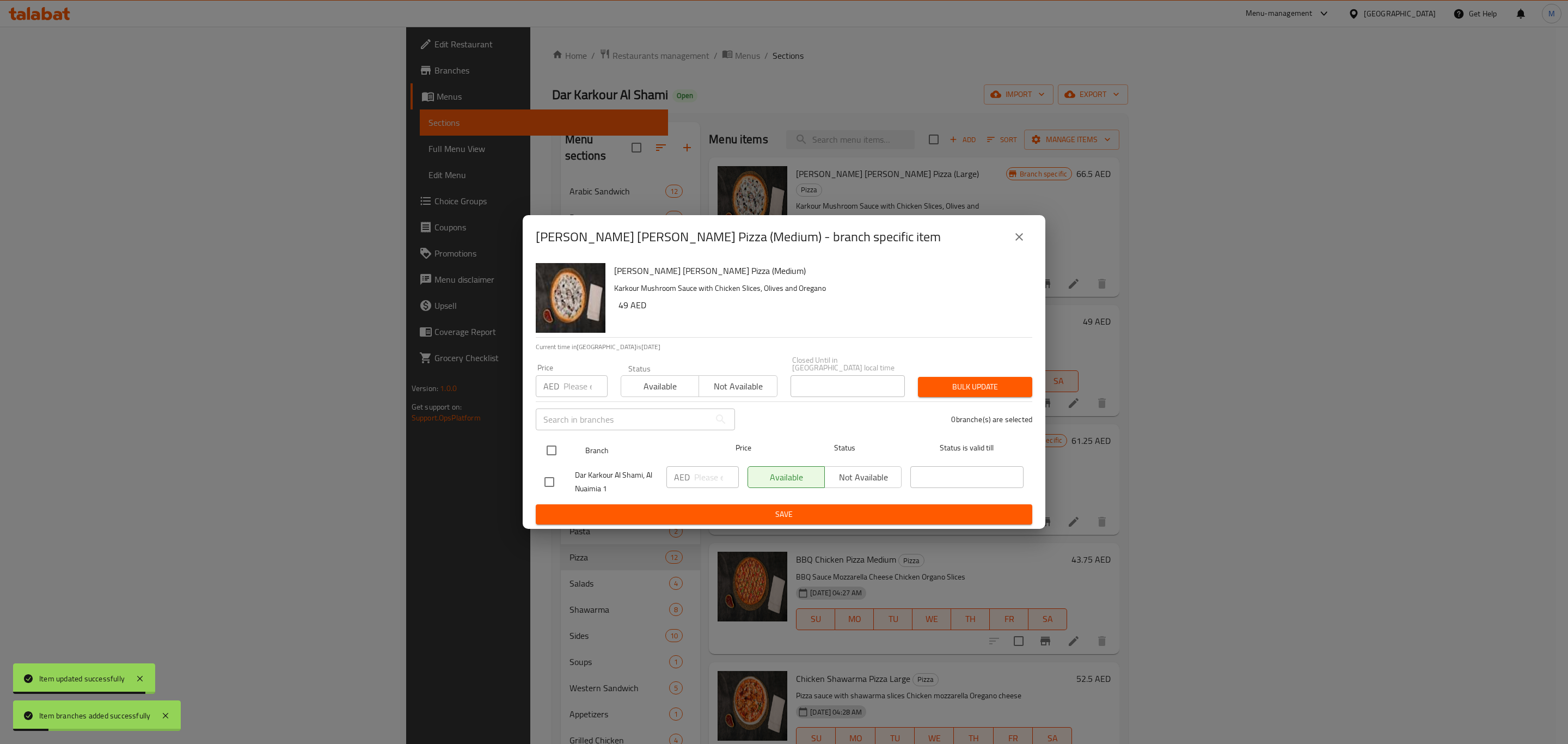
click at [548, 450] on input "checkbox" at bounding box center [552, 450] width 23 height 23
checkbox input "true"
click at [703, 473] on input "number" at bounding box center [716, 477] width 45 height 22
paste input "49"
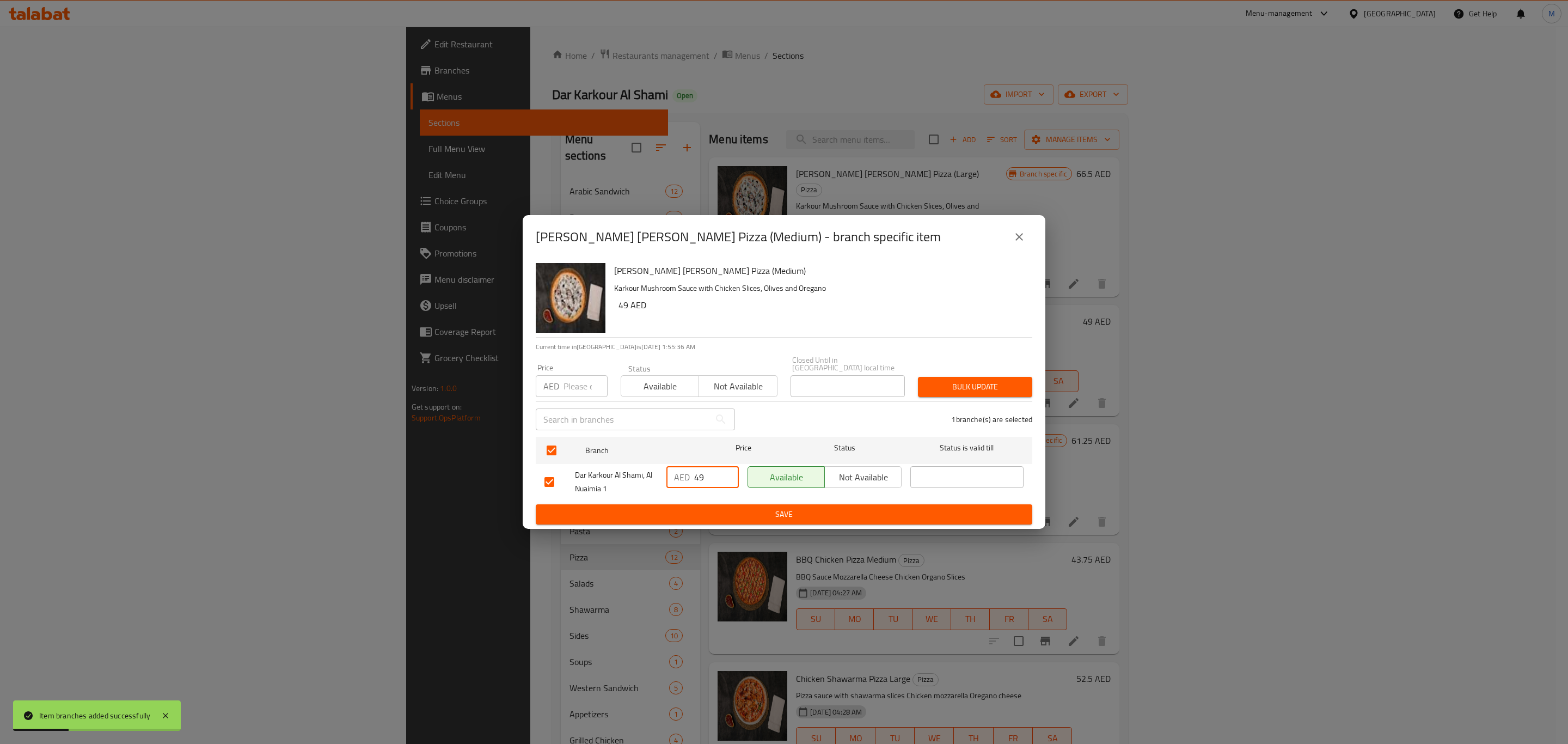
type input "49"
click at [709, 513] on span "Save" at bounding box center [784, 514] width 479 height 13
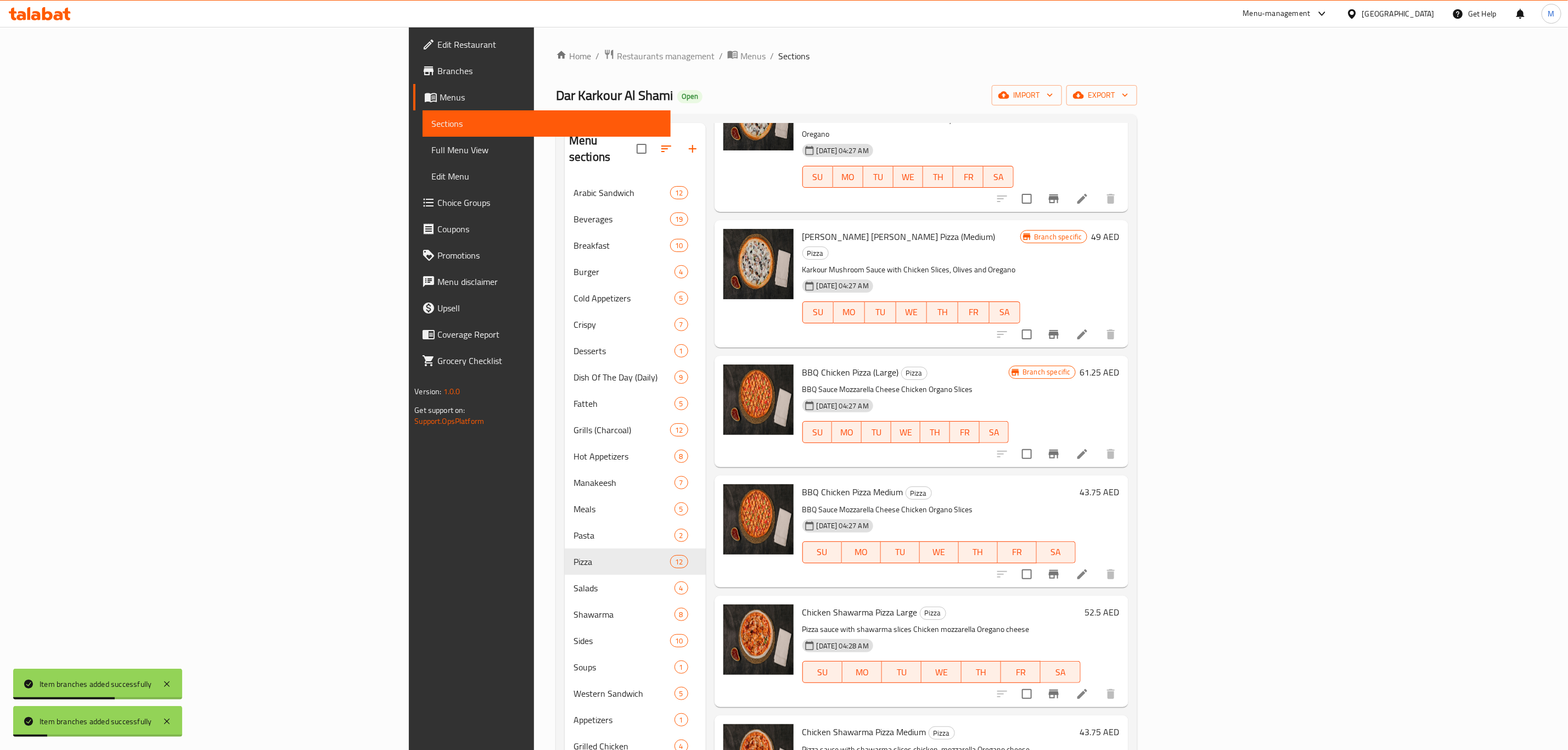
scroll to position [165, 0]
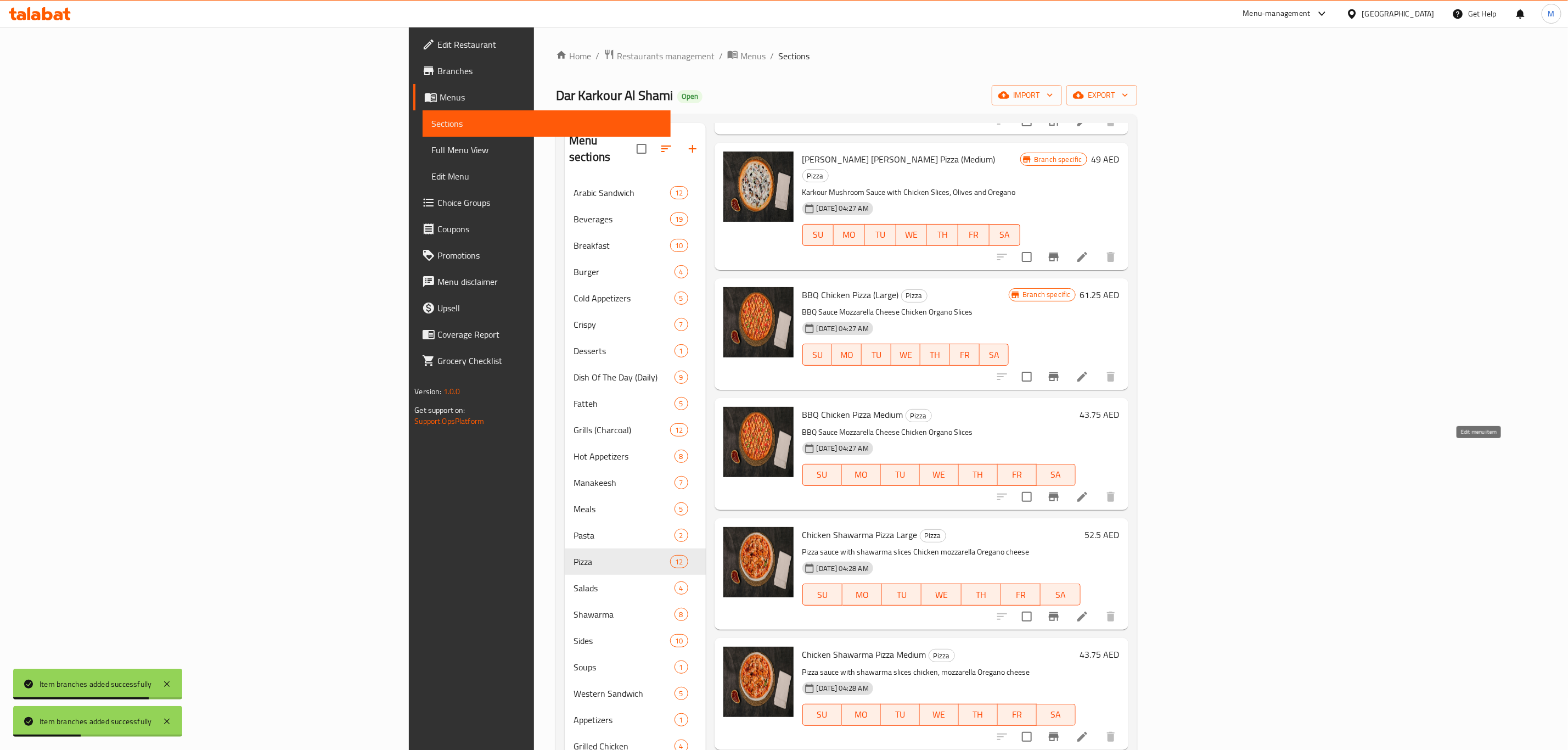
click at [1089, 490] on icon at bounding box center [1082, 497] width 13 height 13
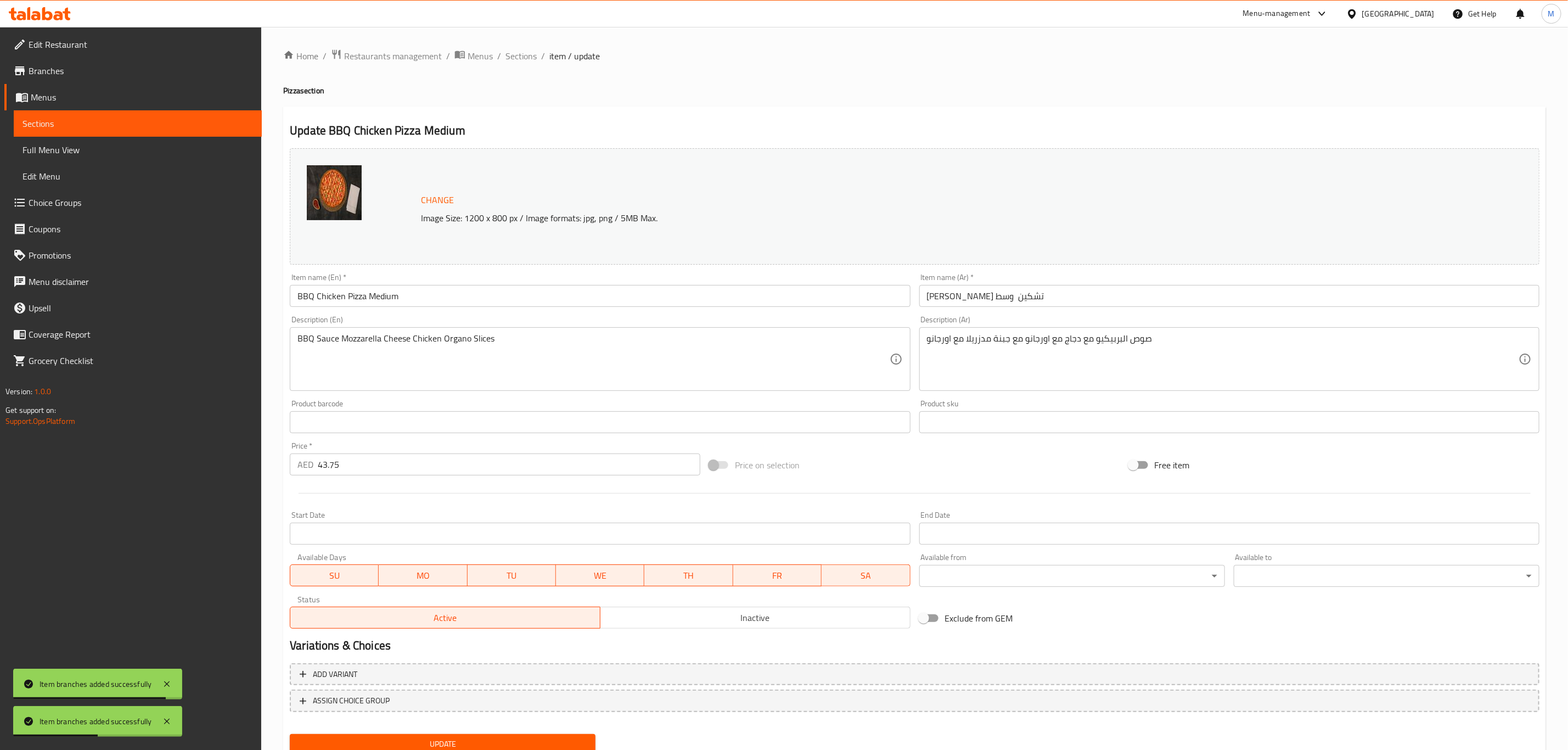
click at [473, 295] on input "BBQ Chicken Pizza Medium" at bounding box center [599, 296] width 620 height 22
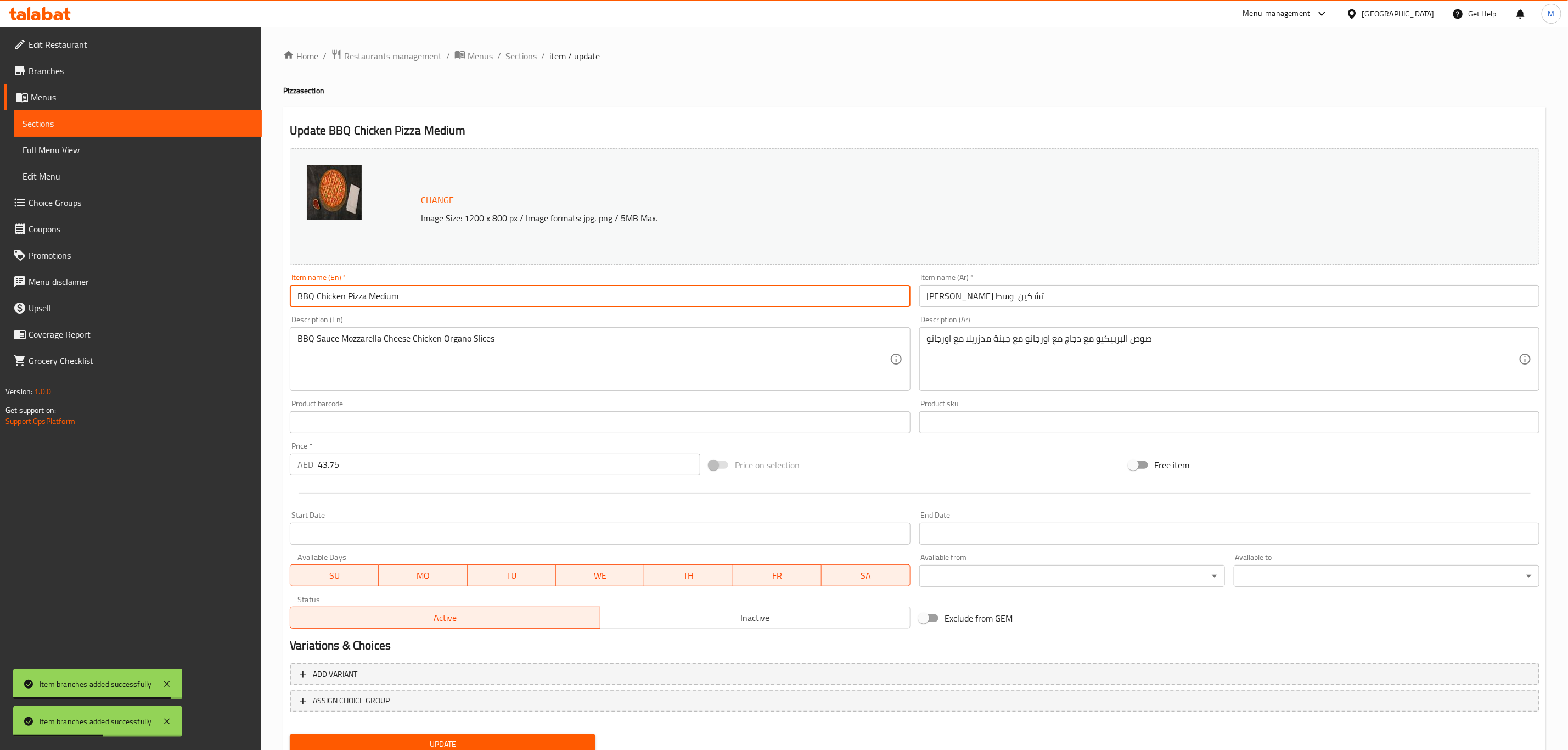
click at [473, 295] on input "BBQ Chicken Pizza Medium" at bounding box center [599, 296] width 620 height 22
paste input "(Medium)"
type input "BBQ Chicken Pizza (Medium)"
click at [1059, 289] on input "بيتزا باربكيو تشكين وسط" at bounding box center [1229, 296] width 620 height 22
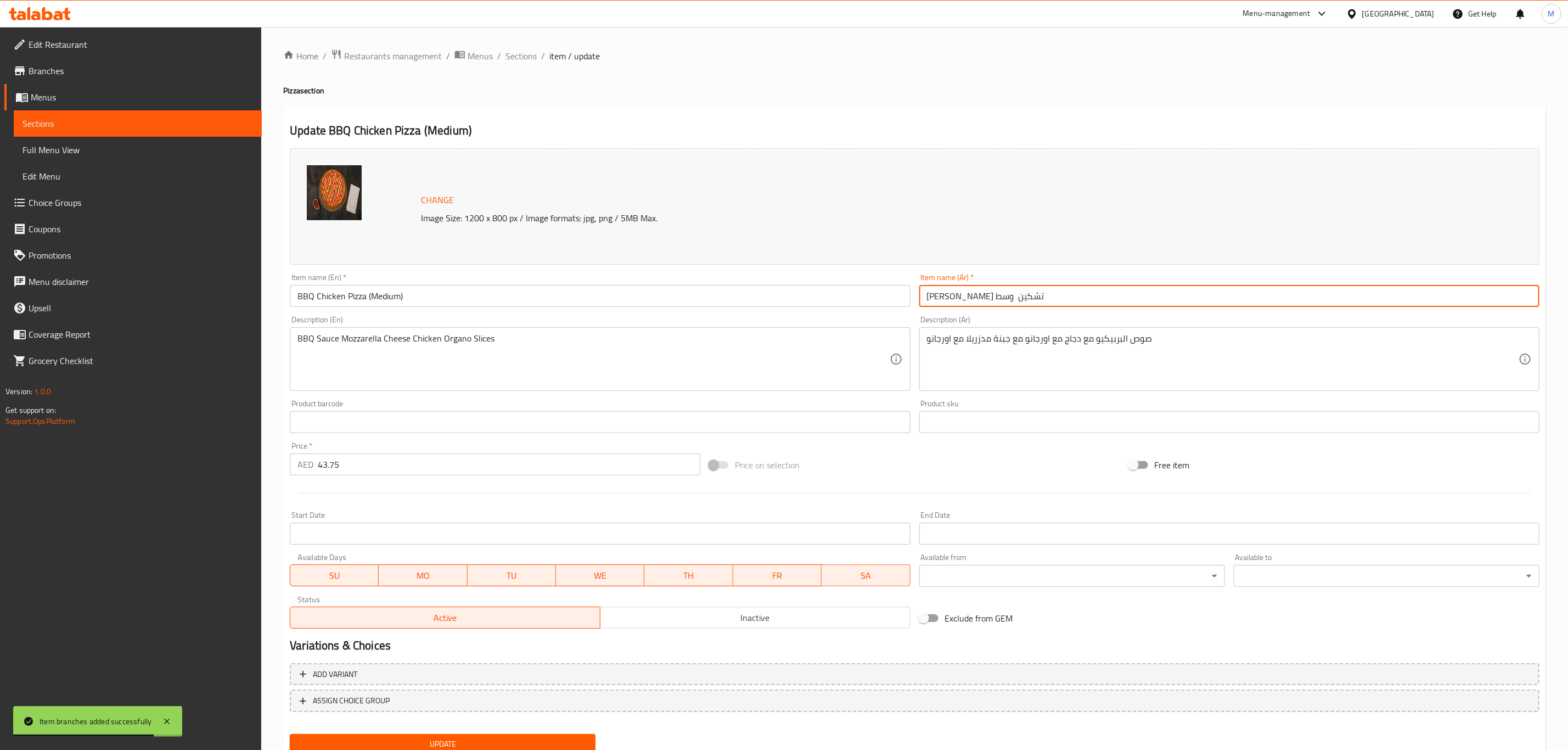
click at [1059, 289] on input "بيتزا باربكيو تشكين وسط" at bounding box center [1229, 296] width 620 height 22
paste input "(وسط)"
click at [951, 296] on input "بيتزا باربكيو تشكين (وسط)" at bounding box center [1229, 296] width 620 height 22
click at [951, 297] on input "بيتزا باربكيو تشكين (وسط)" at bounding box center [1229, 296] width 620 height 22
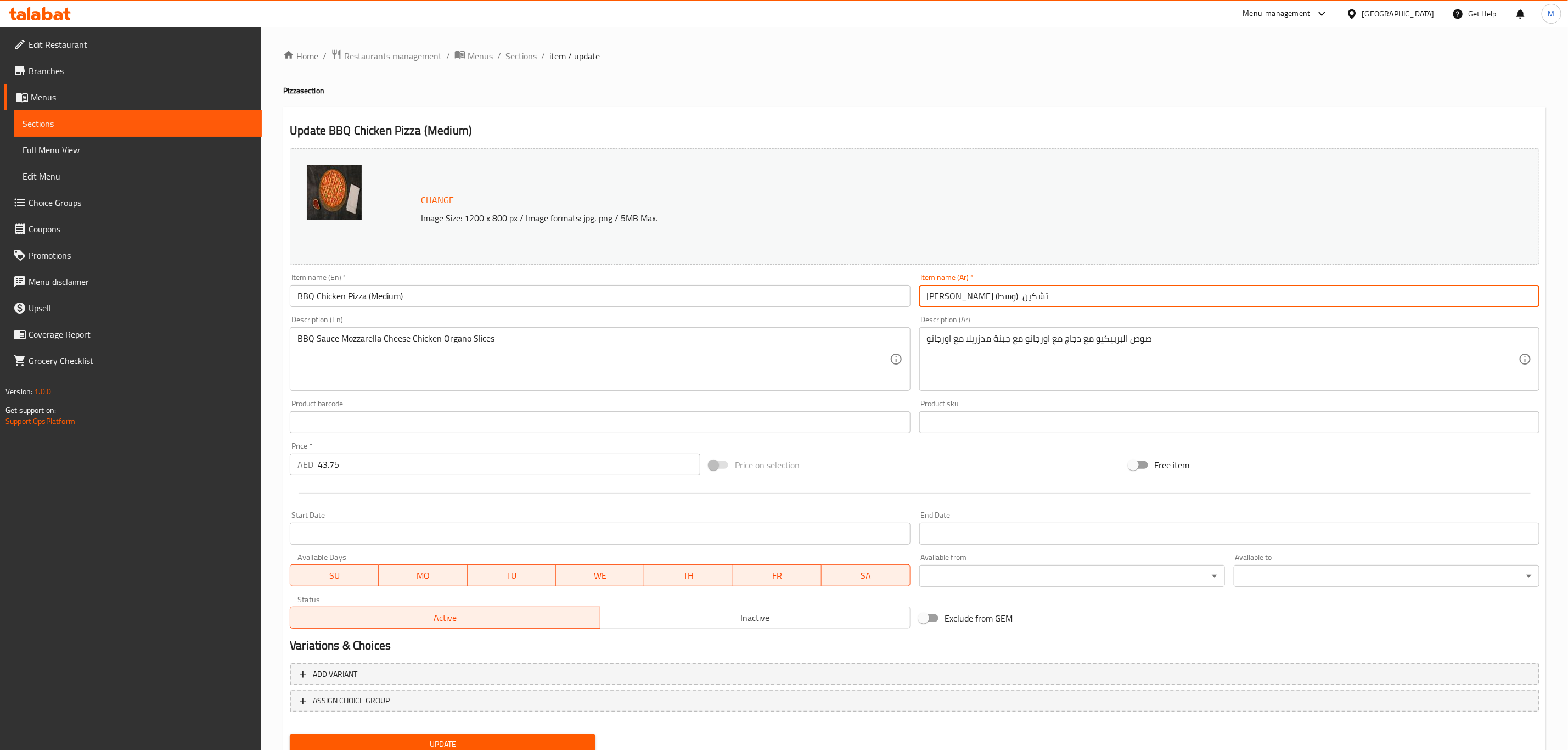
click at [951, 300] on input "بيتزا باربكيو تشكين (وسط)" at bounding box center [1229, 296] width 620 height 22
click at [1054, 290] on input "بيتزا باربكيو تشكين (وسط)" at bounding box center [1229, 296] width 620 height 22
type input "بيتزا باربكيو تشكين (وسط)"
click at [290, 734] on button "Update" at bounding box center [442, 744] width 305 height 20
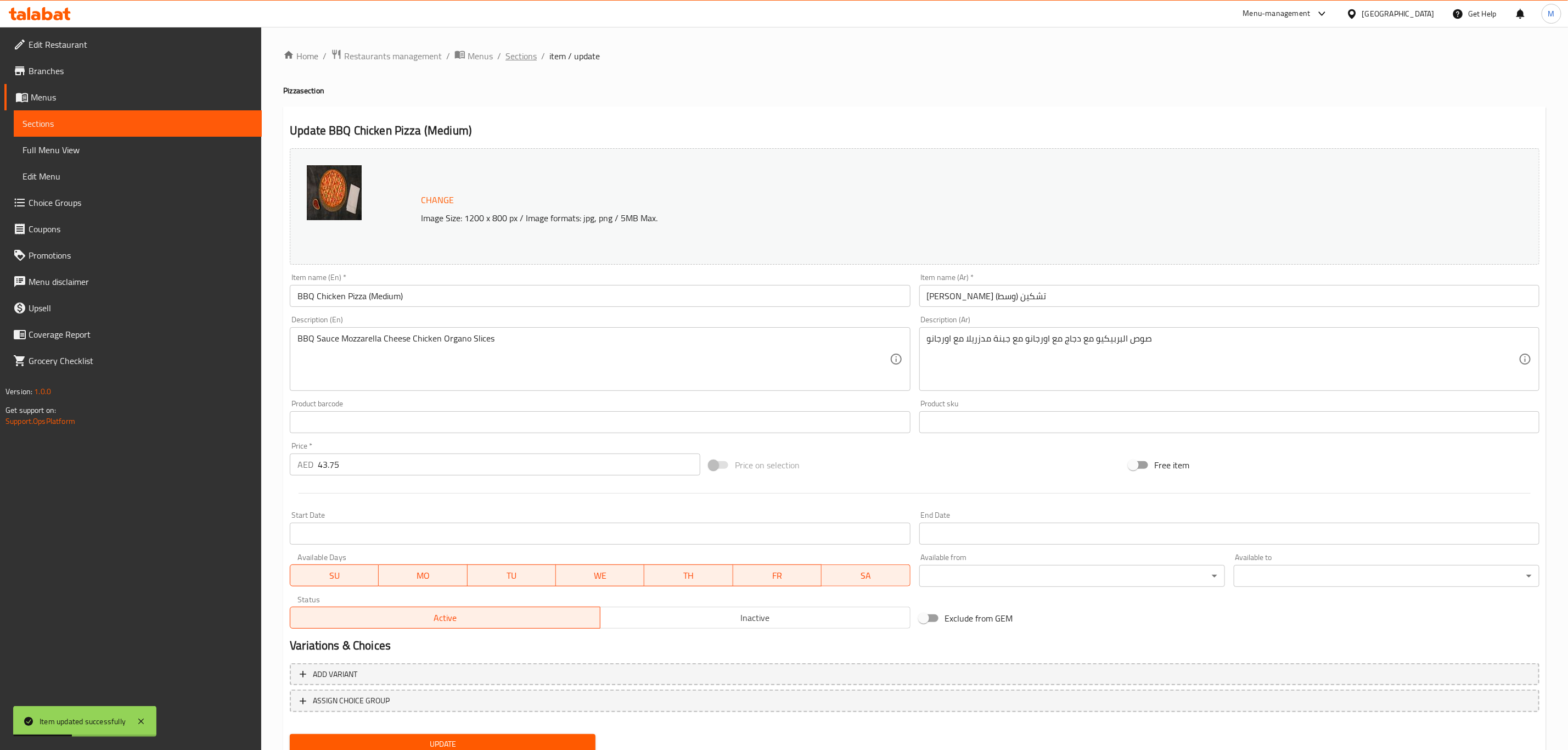
click at [524, 60] on span "Sections" at bounding box center [521, 56] width 31 height 13
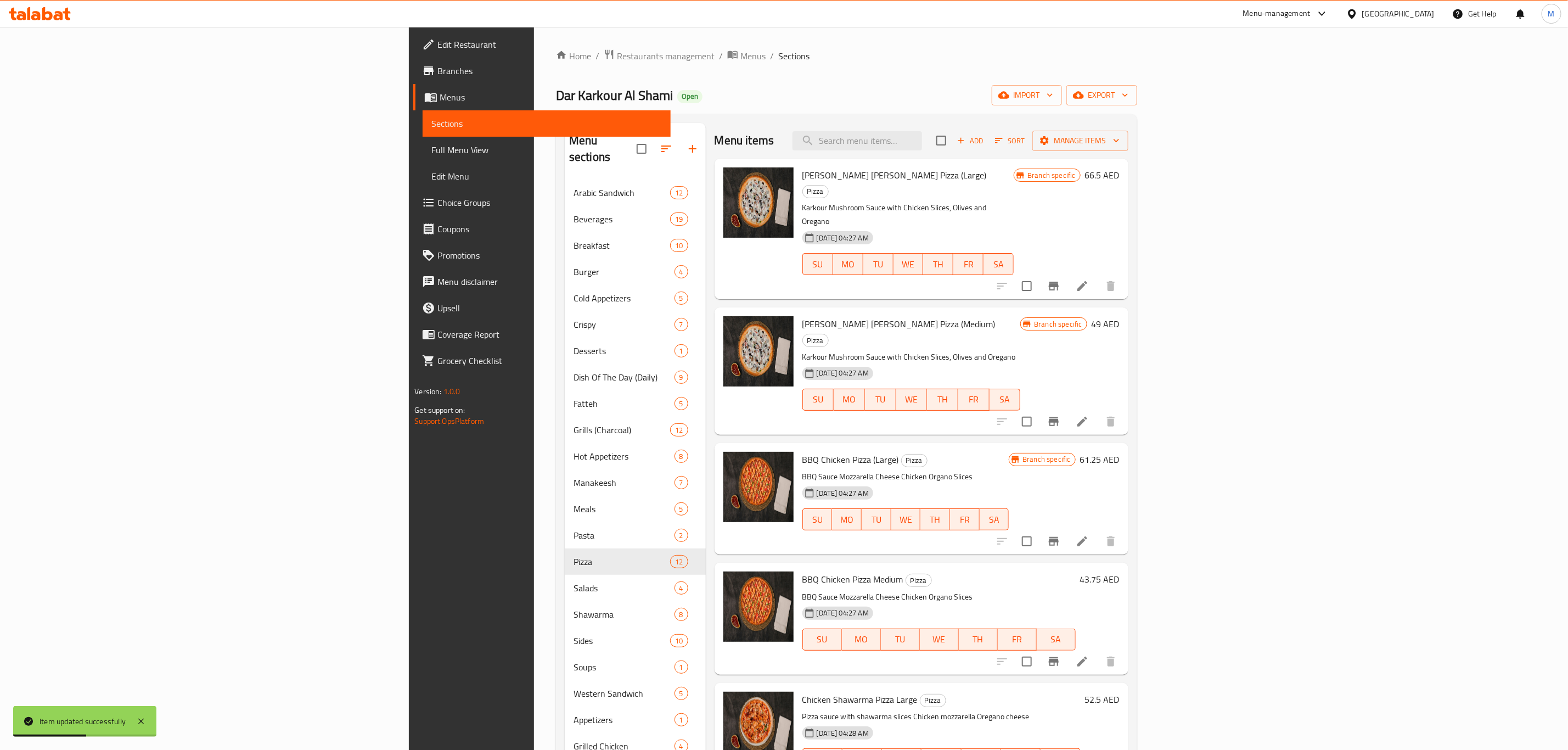
scroll to position [247, 0]
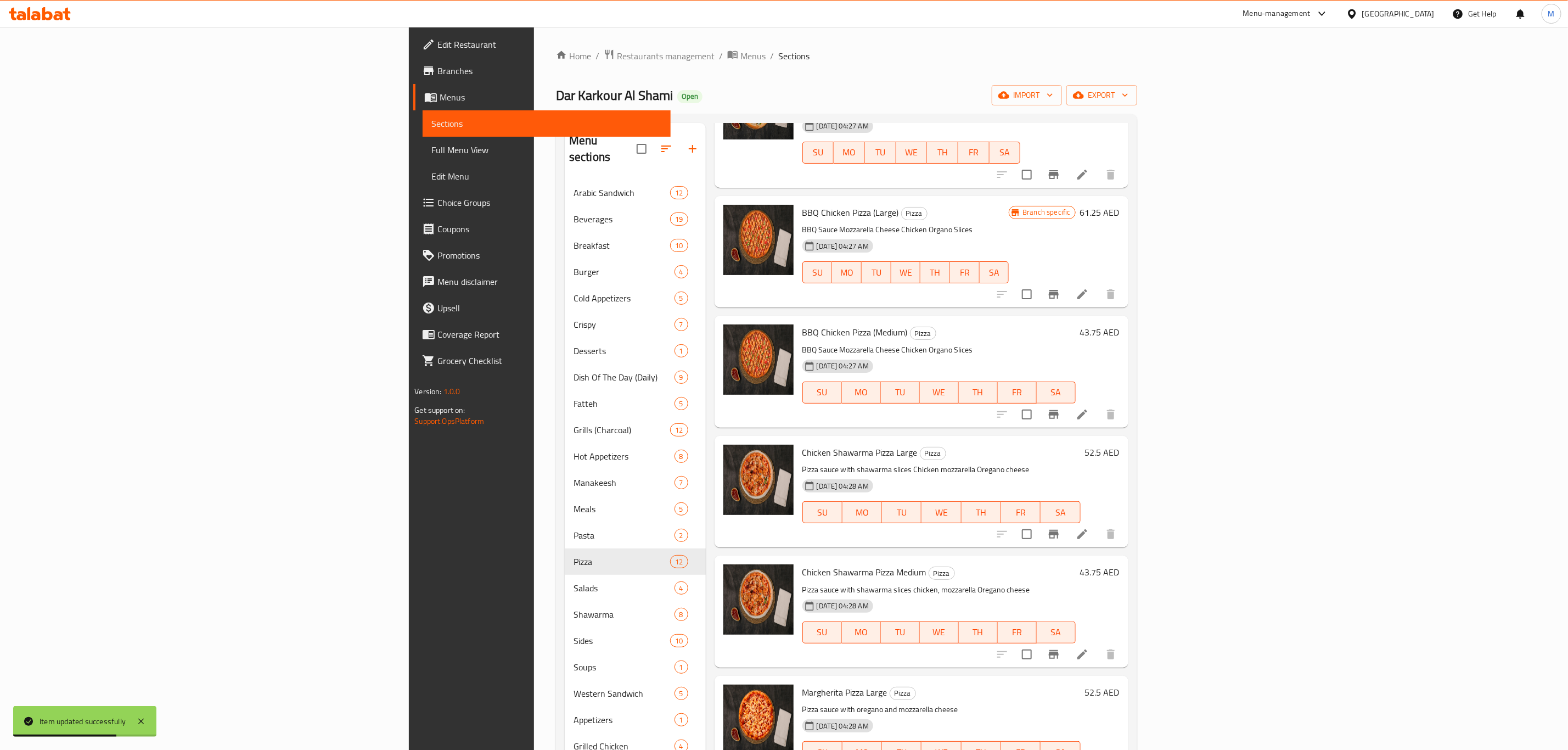
click at [1089, 527] on icon at bounding box center [1082, 534] width 13 height 13
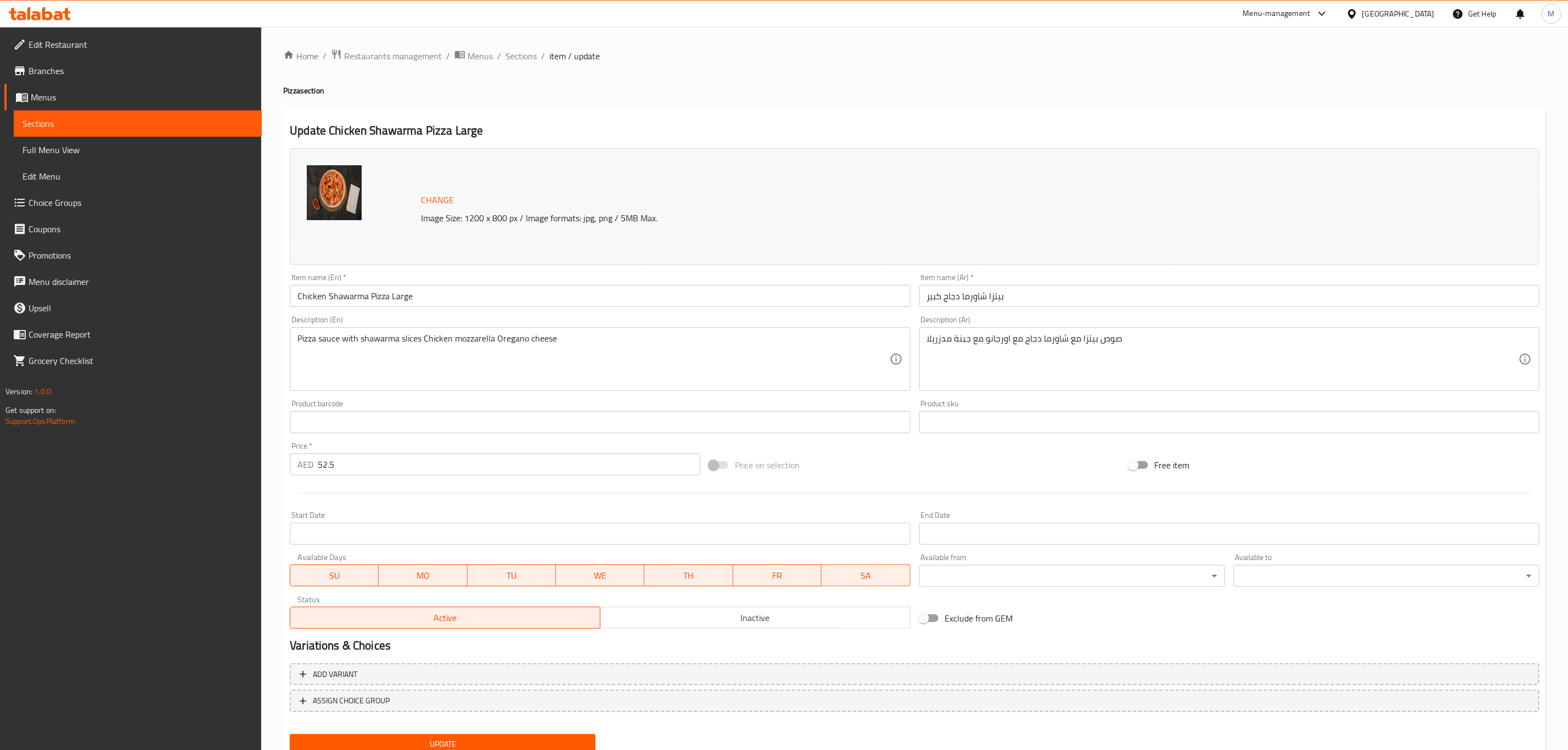
click at [501, 303] on input "Chicken Shawarma Pizza Large" at bounding box center [599, 296] width 620 height 22
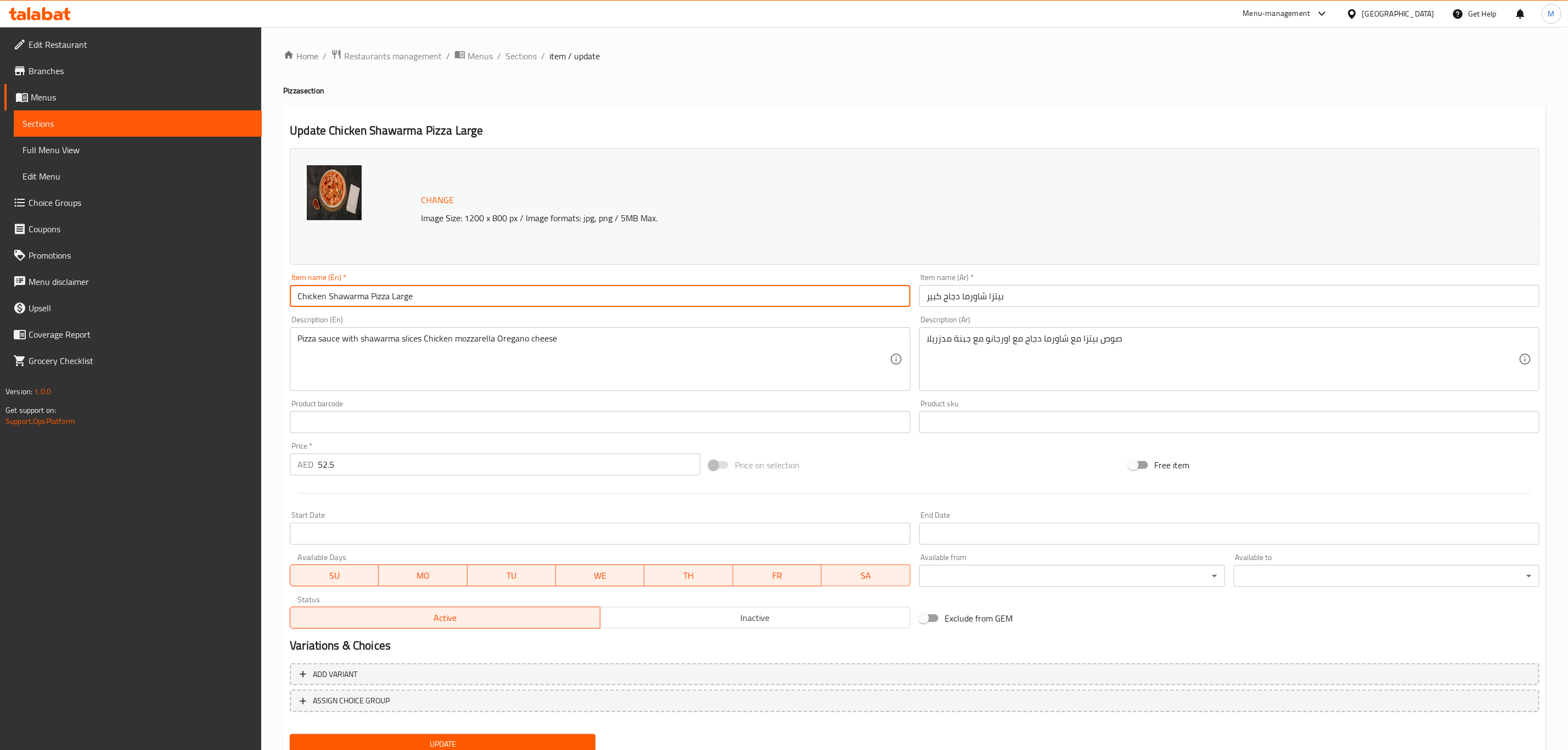
click at [501, 303] on input "Chicken Shawarma Pizza Large" at bounding box center [599, 296] width 620 height 22
paste input "shawarma pizza (Large)"
click at [501, 303] on input "Chicken shawarma pizza (Large)" at bounding box center [599, 296] width 620 height 22
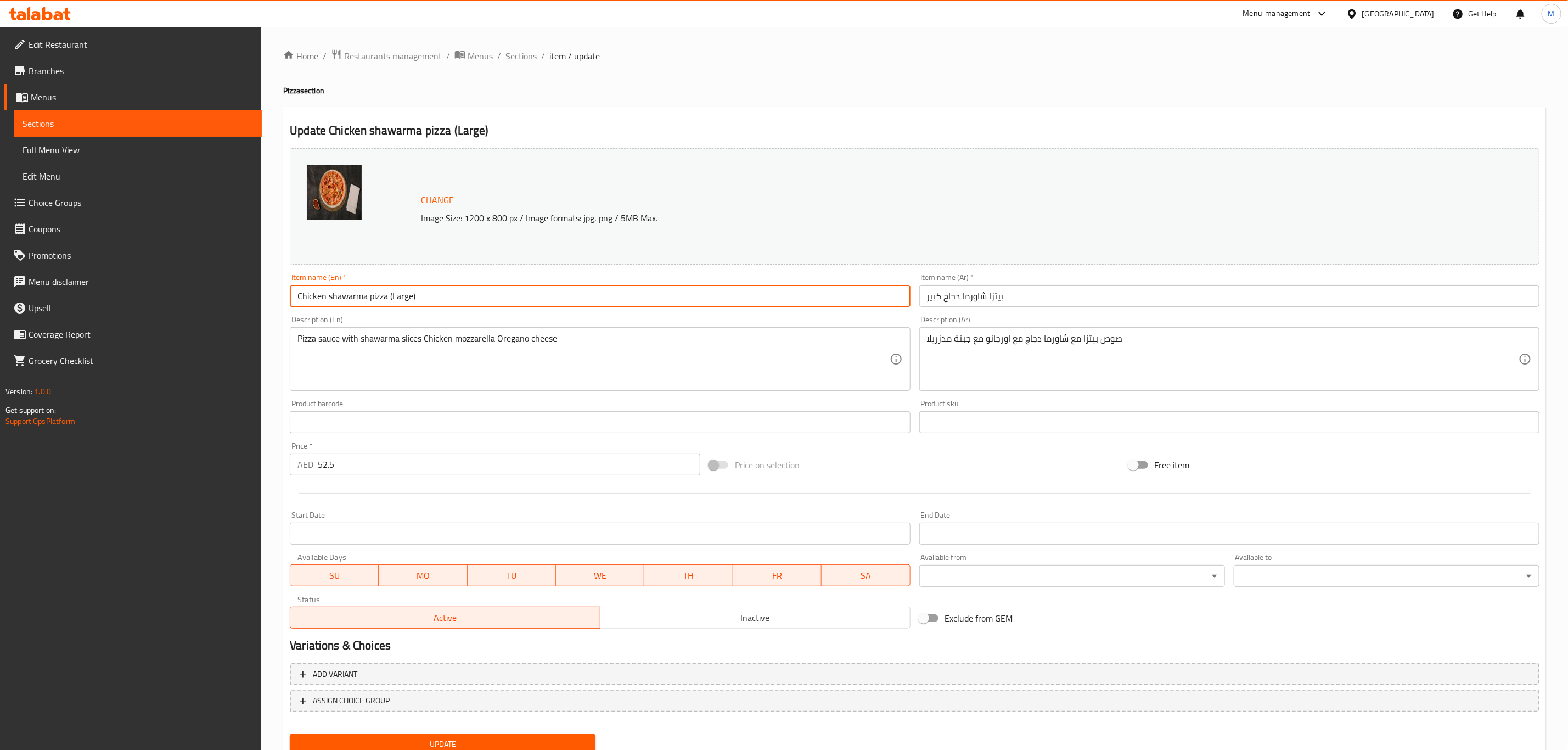
click at [501, 303] on input "Chicken shawarma pizza (Large)" at bounding box center [599, 296] width 620 height 22
type input "Chicken Shawarma Pizza (large)"
click at [1189, 301] on input "بيتزا شاورما دجاج كبير" at bounding box center [1229, 296] width 620 height 22
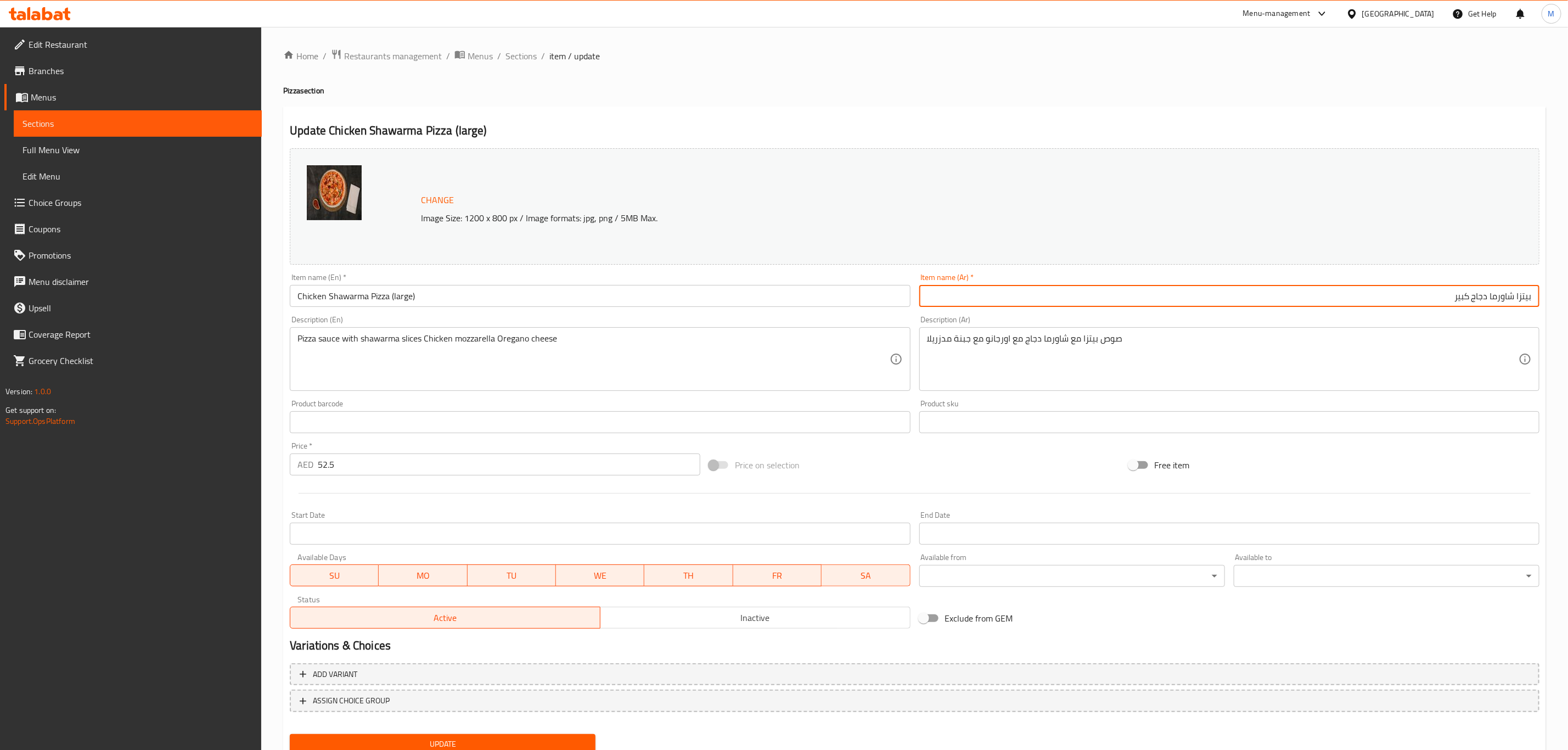
click at [1462, 298] on input "بيتزا شاورما دجاج كبير" at bounding box center [1229, 296] width 620 height 22
paste input "(كبير)"
click at [1471, 291] on input "بيتزا شاورما دجاج (كبير)" at bounding box center [1229, 296] width 620 height 22
click at [1471, 301] on input "بيتزا شاورما دجاج (كبير)" at bounding box center [1229, 296] width 620 height 22
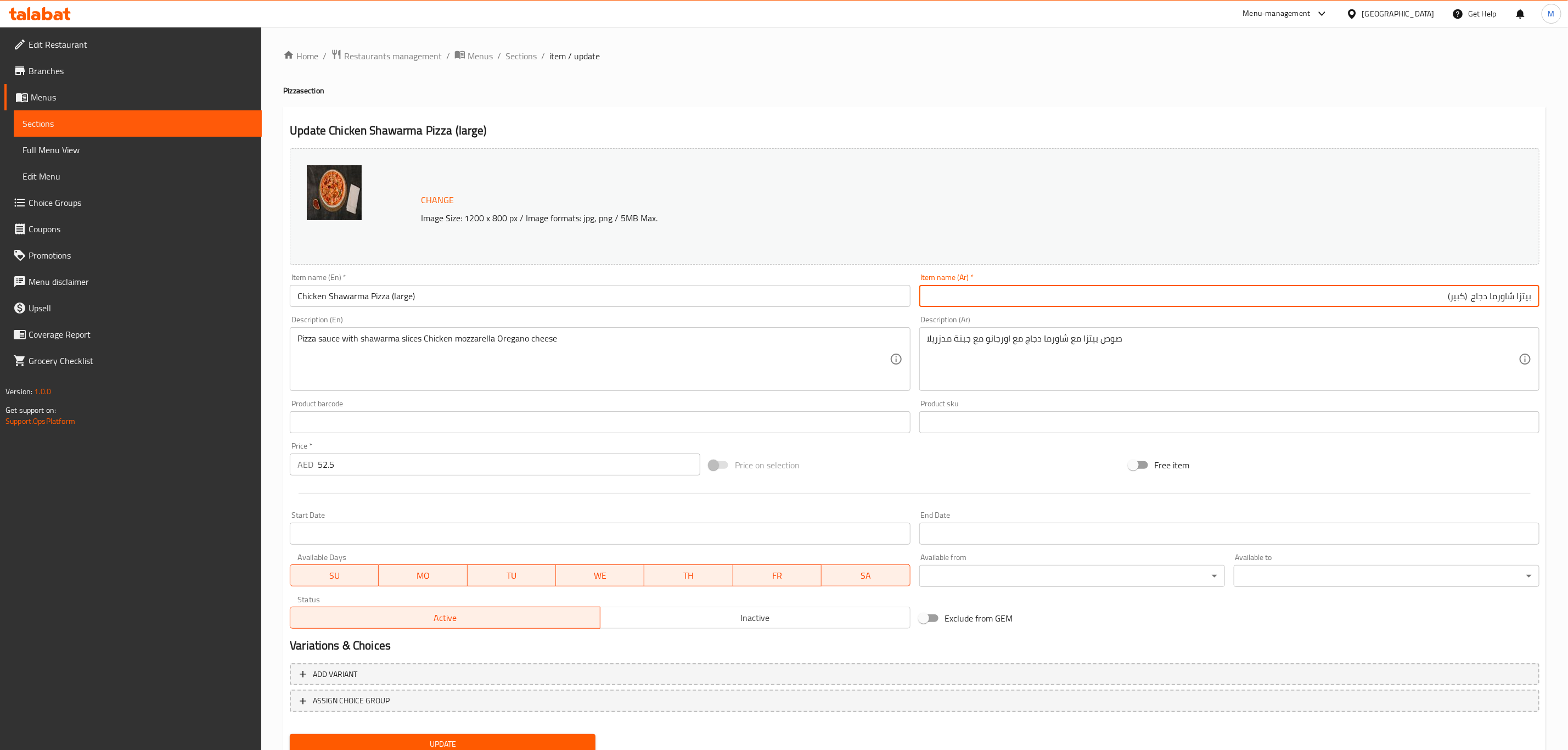
click at [1469, 301] on input "بيتزا شاورما دجاج (كبير)" at bounding box center [1229, 296] width 620 height 22
click at [1471, 302] on input "بيتزا شاورما دجاج (كبير)" at bounding box center [1229, 296] width 620 height 22
type input "بيتزا شاورما دجاج (كبير)"
click at [290, 734] on button "Update" at bounding box center [442, 744] width 305 height 20
click at [401, 287] on input "Chicken Shawarma Pizza (large)" at bounding box center [599, 296] width 620 height 22
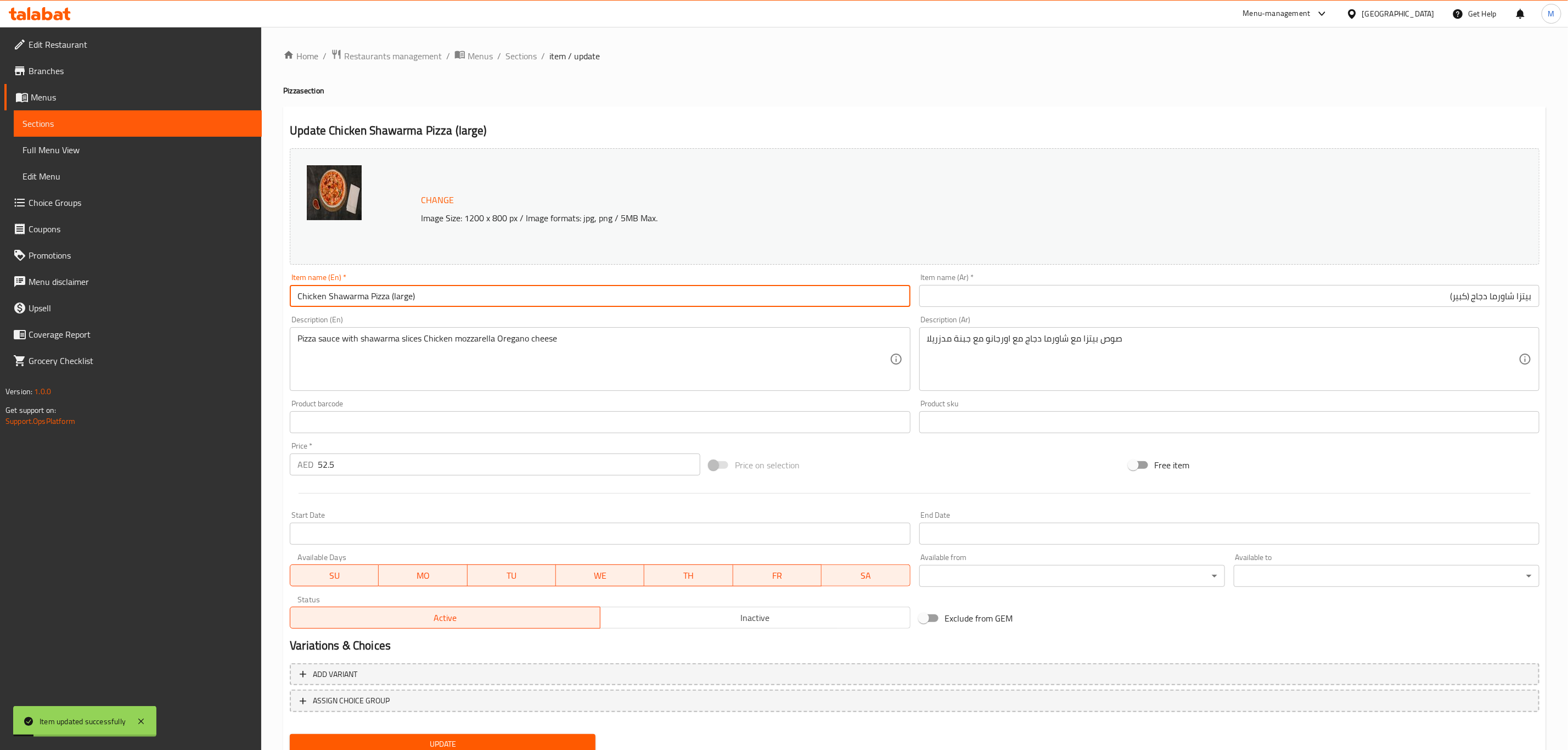
click at [399, 293] on input "Chicken Shawarma Pizza (large)" at bounding box center [599, 296] width 620 height 22
click at [433, 301] on input "Chicken Shawarma Pizza (Large)" at bounding box center [599, 296] width 620 height 22
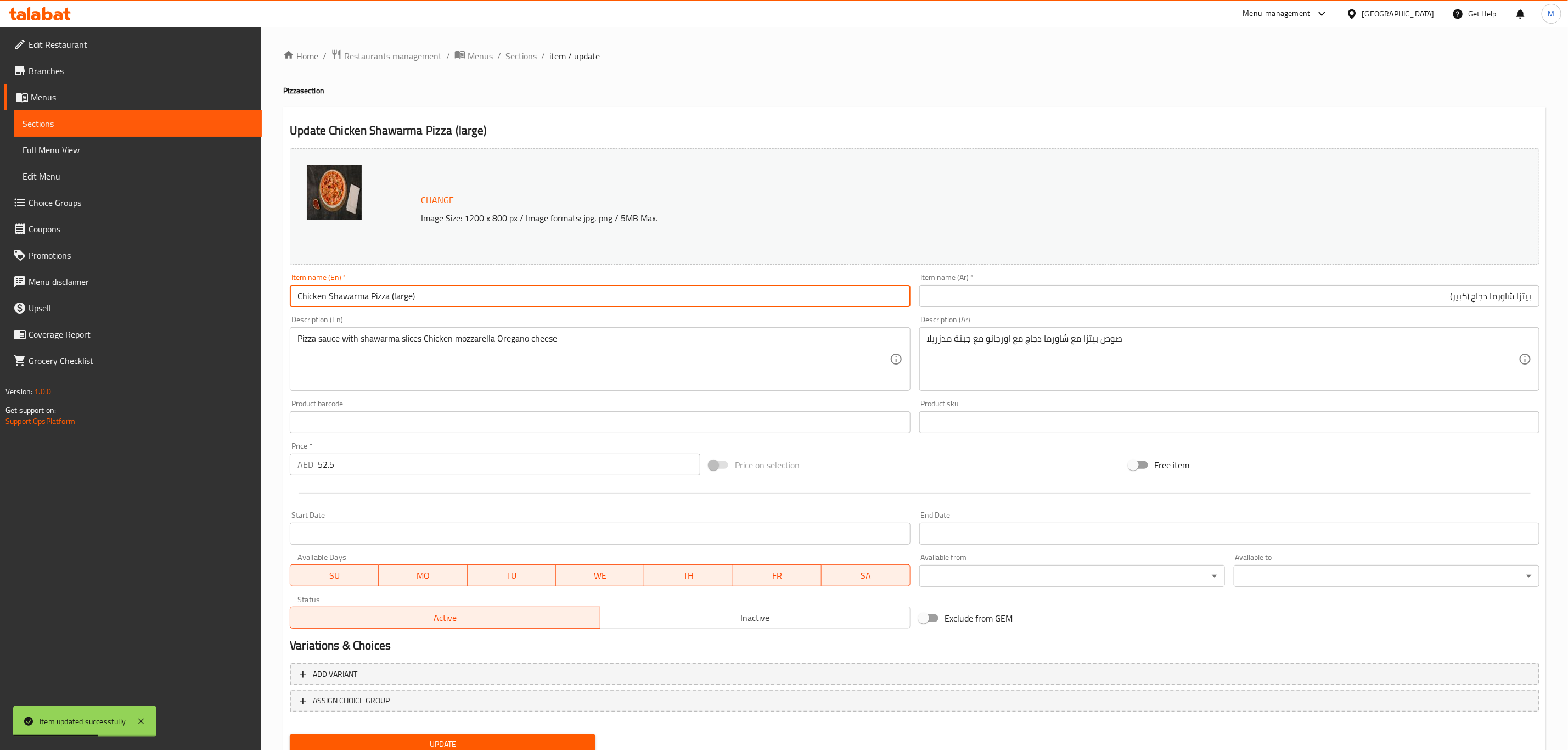
click at [449, 300] on input "Chicken Shawarma Pizza (large)" at bounding box center [599, 296] width 620 height 22
click at [404, 301] on input "Chicken Shawarma Pizza (large)" at bounding box center [599, 296] width 620 height 22
type input "Chicken Shawarma Pizza (Large)"
click at [290, 734] on button "Update" at bounding box center [442, 744] width 305 height 20
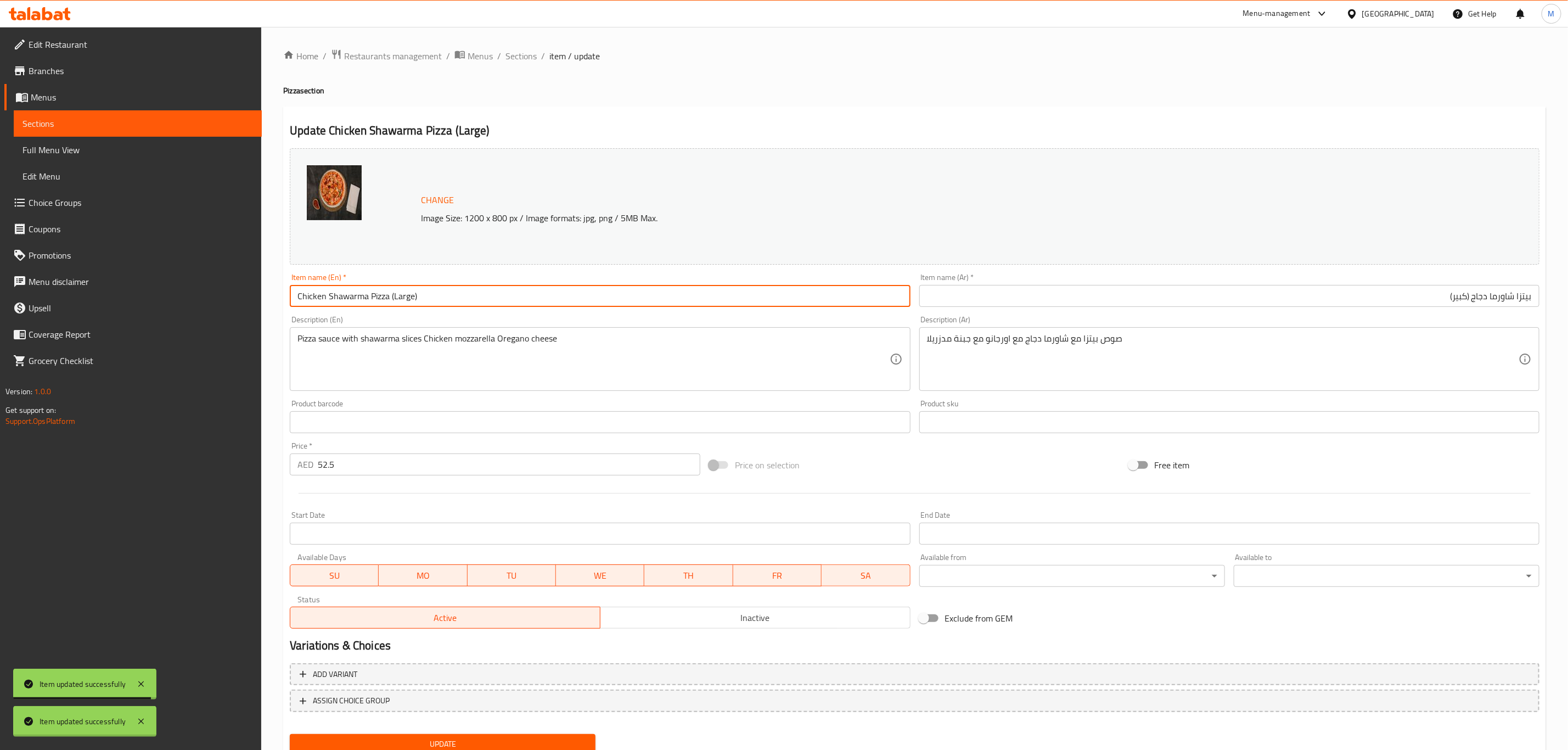
click at [444, 302] on div "Home / Restaurants management / Menus / Sections / item / update Pizza section …" at bounding box center [914, 409] width 1263 height 721
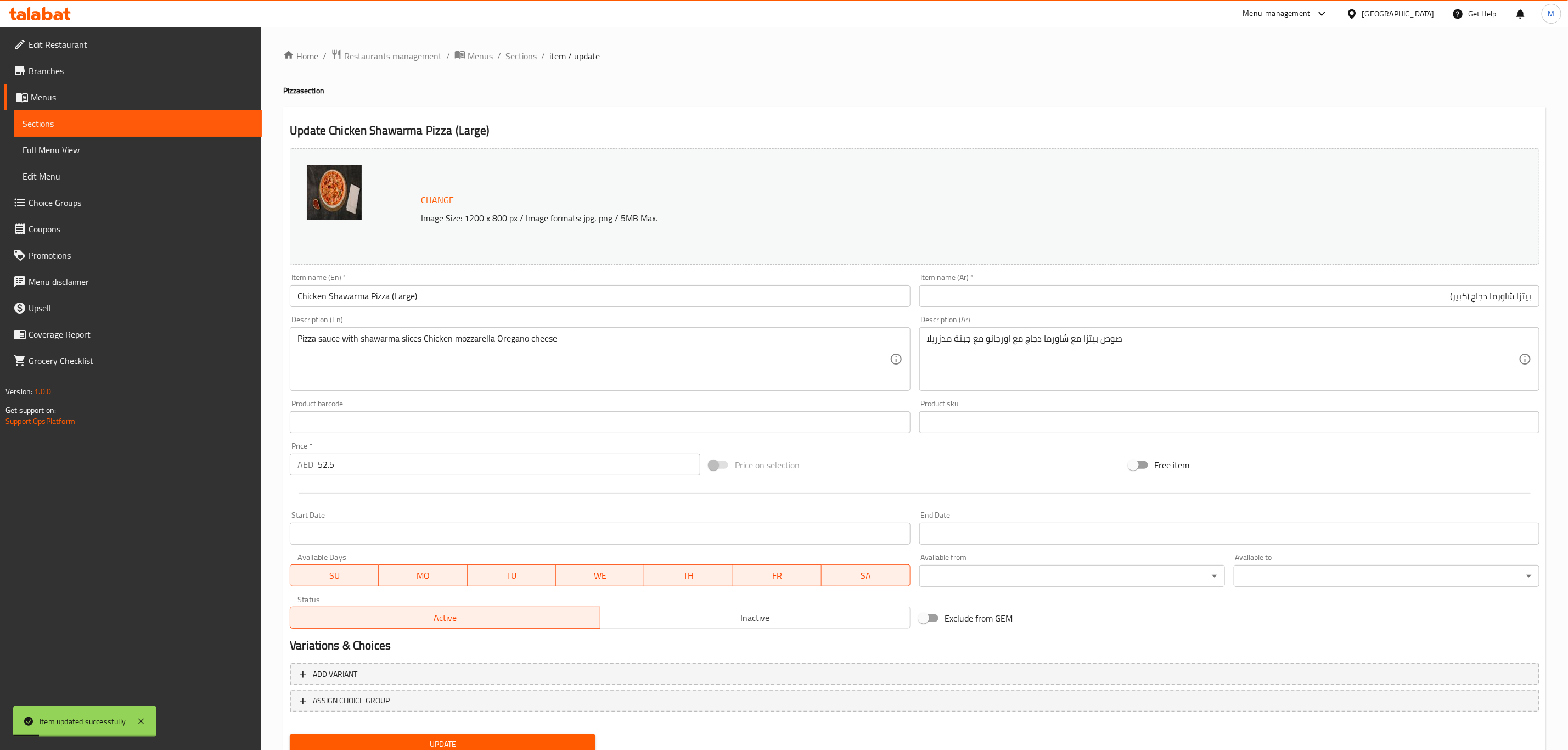
click at [525, 49] on span "Sections" at bounding box center [521, 56] width 31 height 13
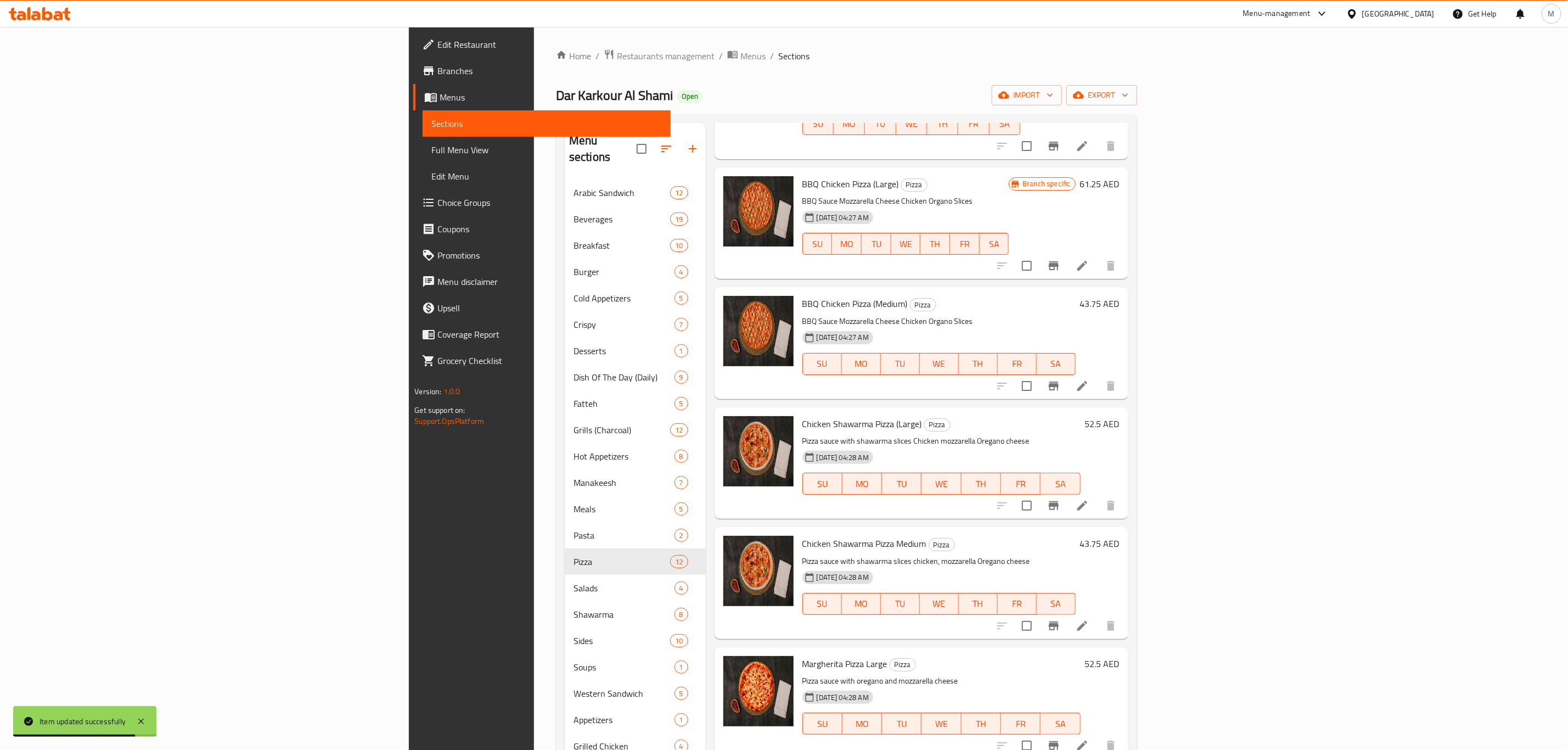
scroll to position [247, 0]
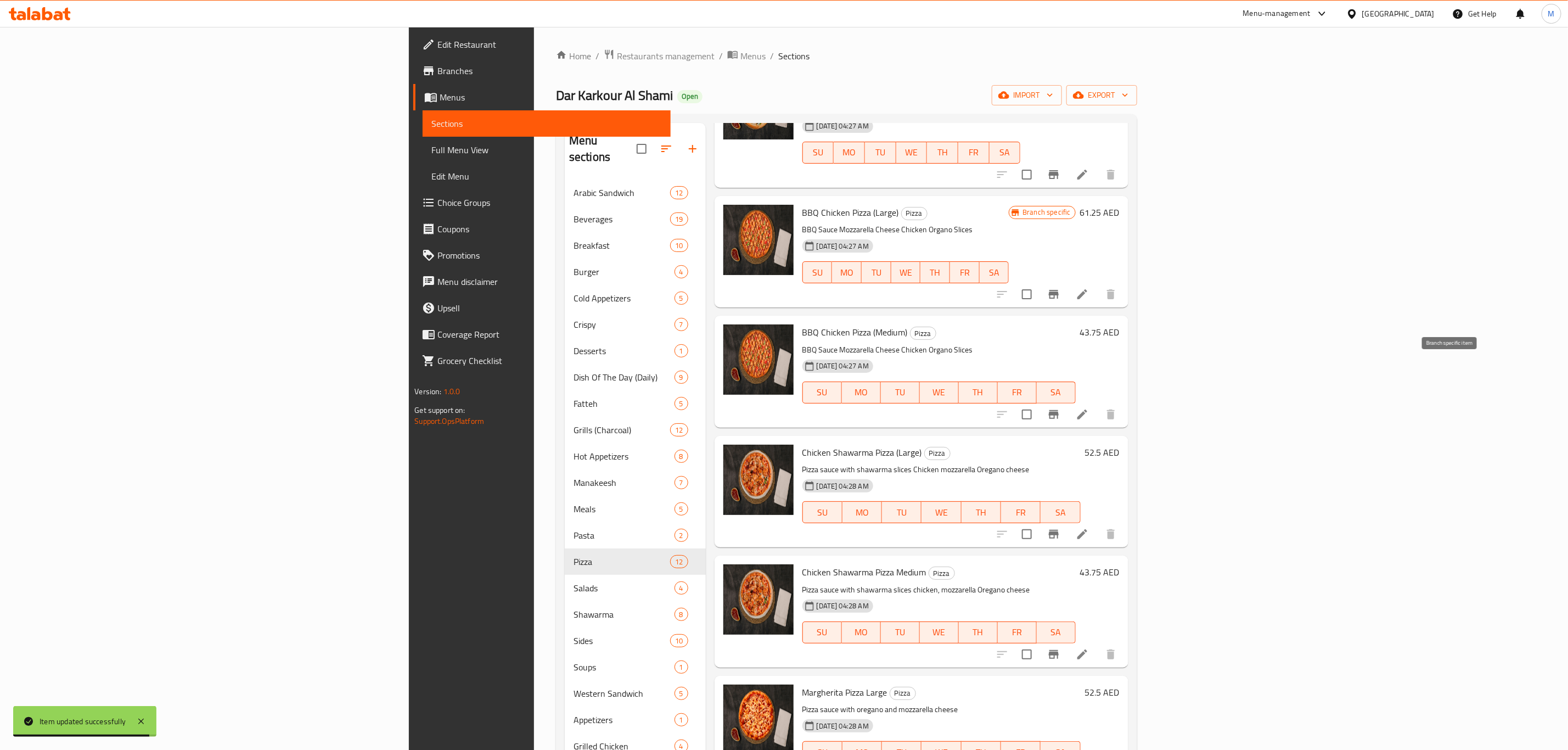
click at [1060, 408] on icon "Branch-specific-item" at bounding box center [1054, 414] width 13 height 13
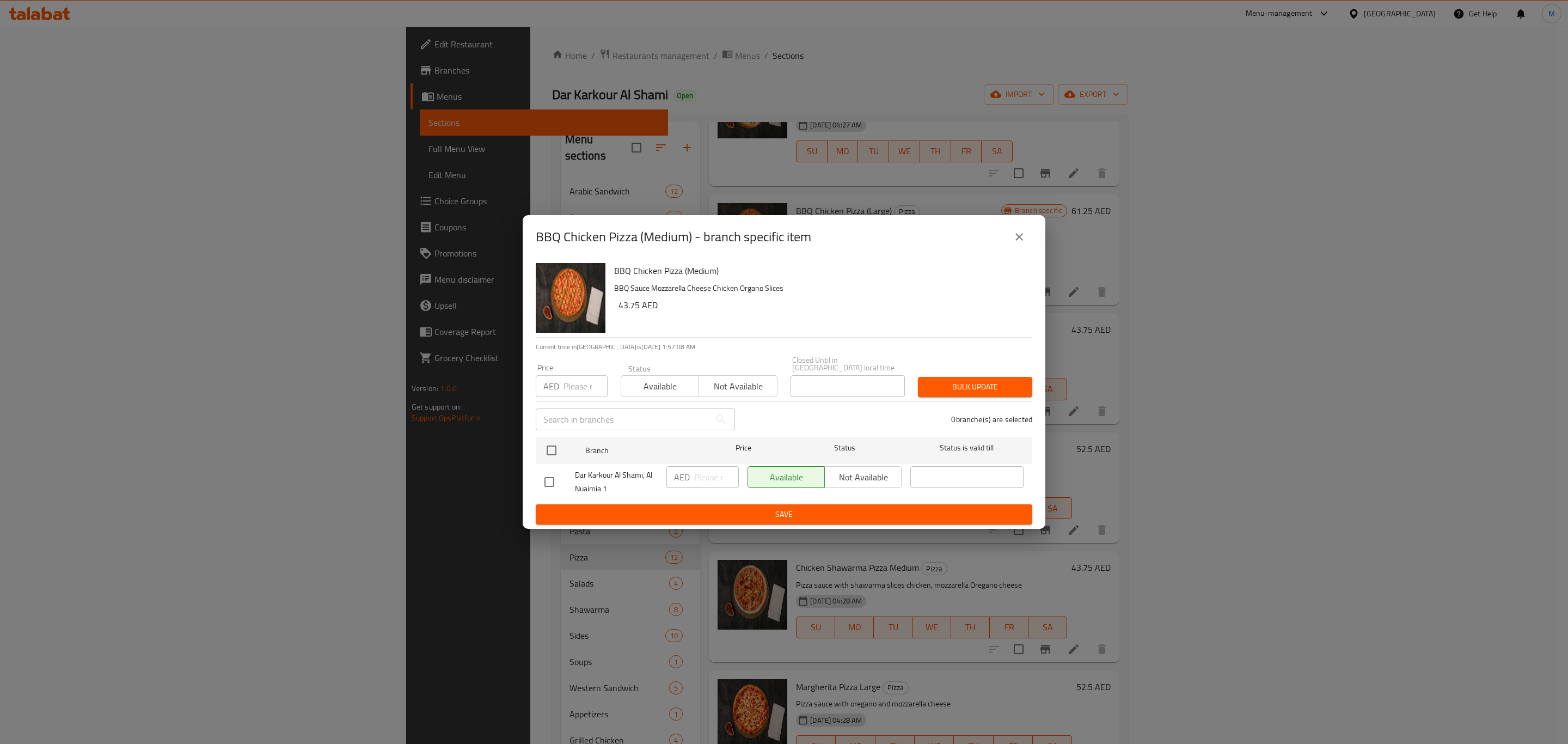
click at [632, 306] on h6 "43.75 AED" at bounding box center [821, 305] width 405 height 15
copy h6 "43.75"
click at [556, 458] on input "checkbox" at bounding box center [552, 450] width 23 height 23
checkbox input "true"
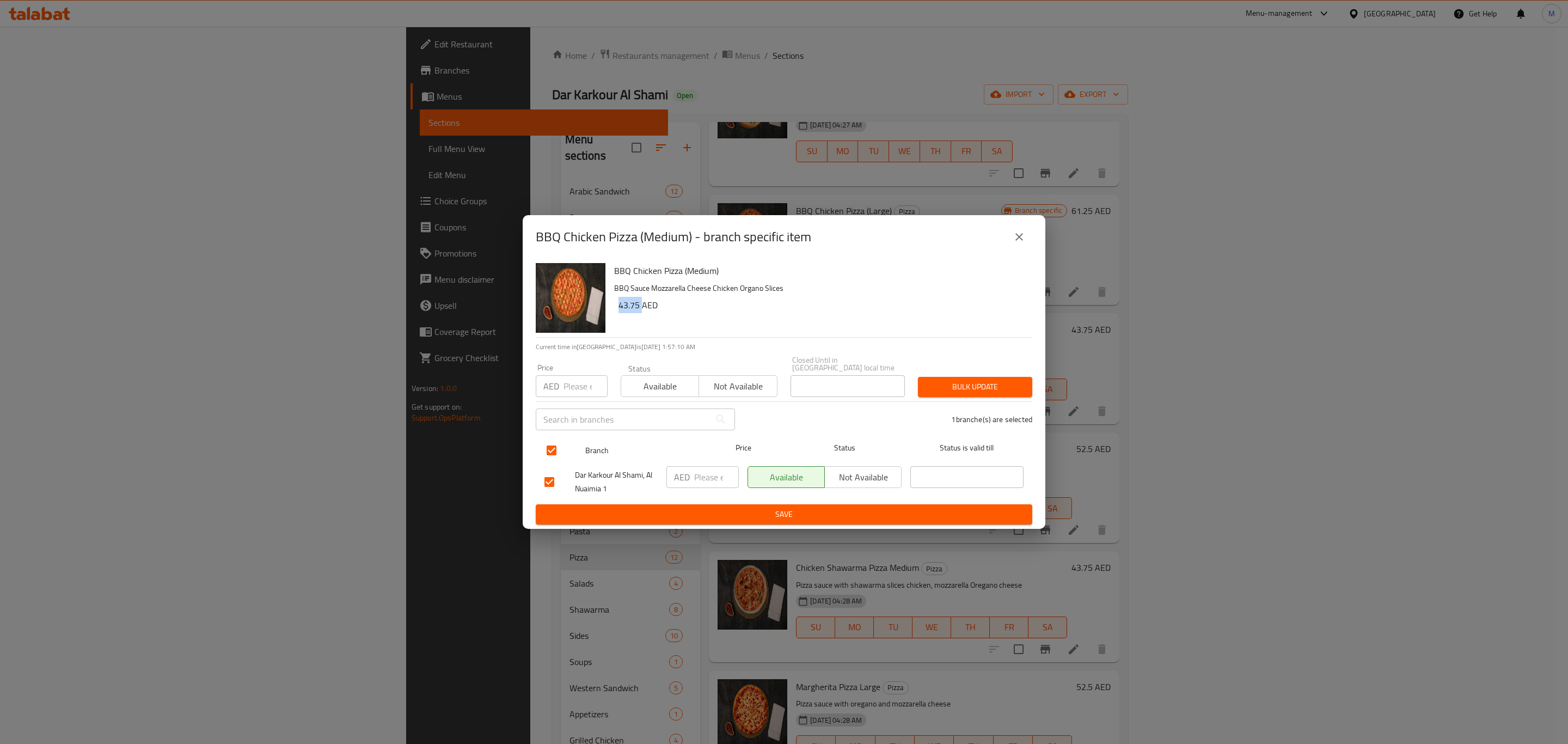
checkbox input "true"
click at [701, 476] on input "number" at bounding box center [716, 477] width 45 height 22
paste input "43.75"
type input "43.75"
click at [703, 513] on span "Save" at bounding box center [784, 514] width 479 height 13
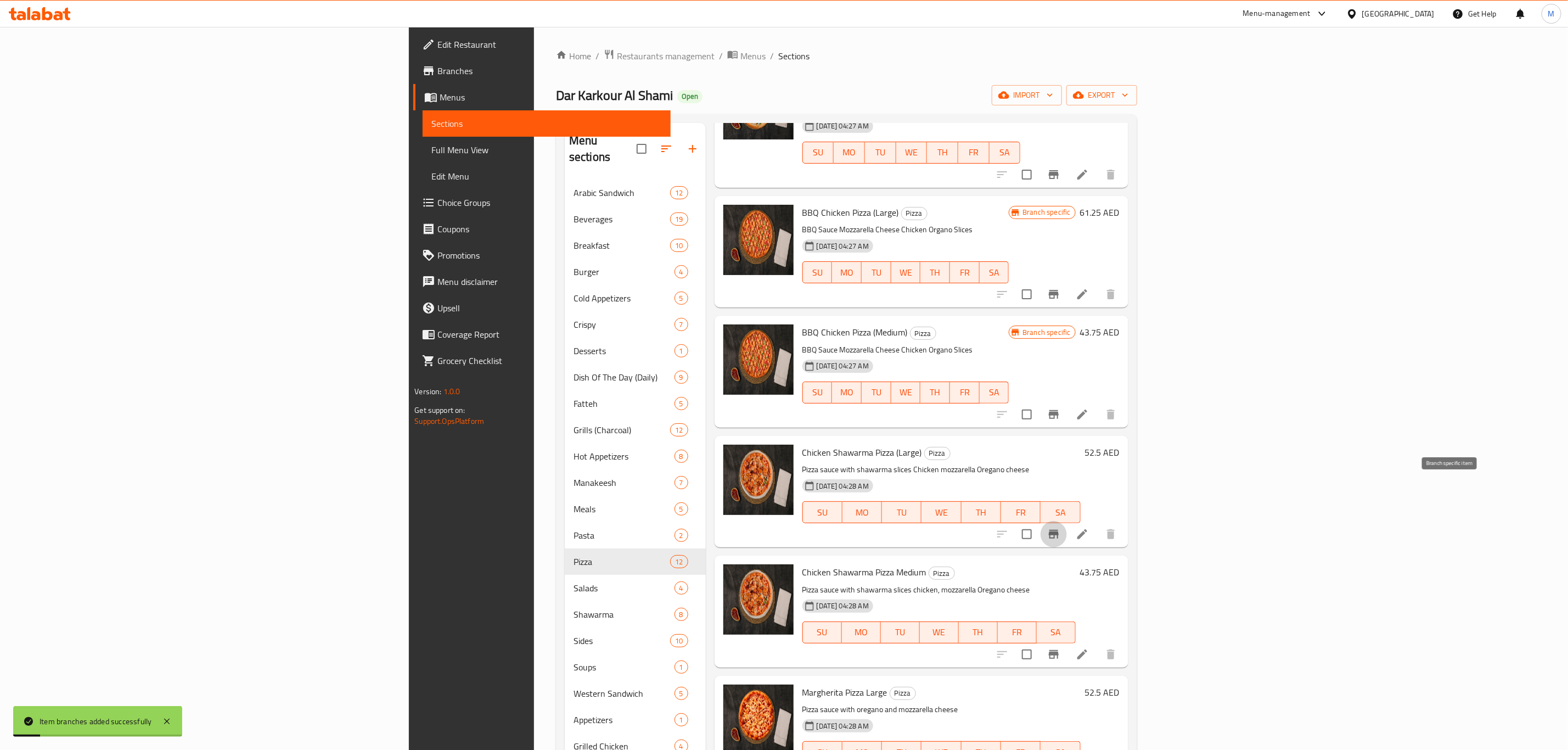
click at [1059, 530] on icon "Branch-specific-item" at bounding box center [1054, 534] width 10 height 9
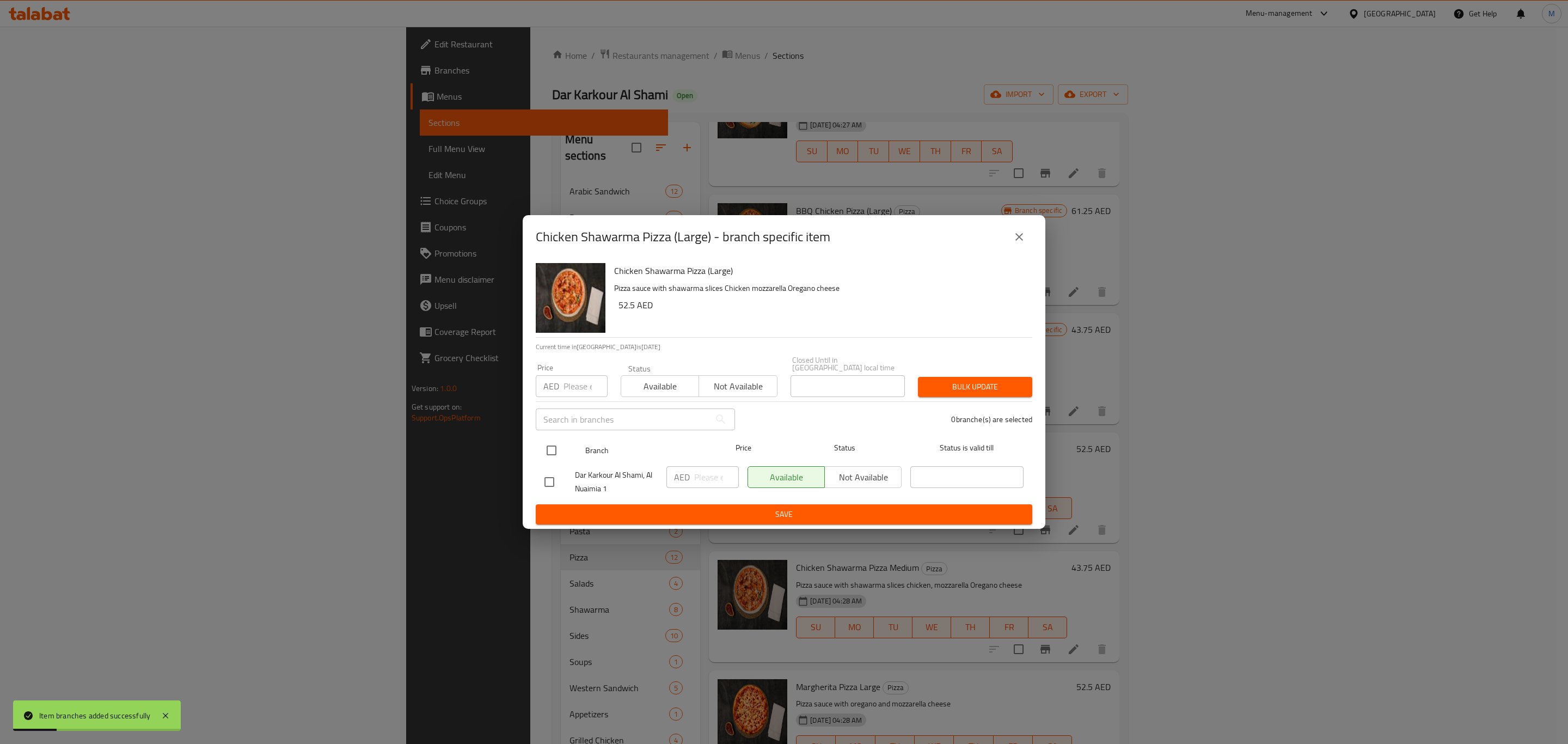
click at [551, 441] on input "checkbox" at bounding box center [552, 450] width 23 height 23
checkbox input "true"
click at [628, 312] on h6 "52.5 AED" at bounding box center [821, 305] width 405 height 15
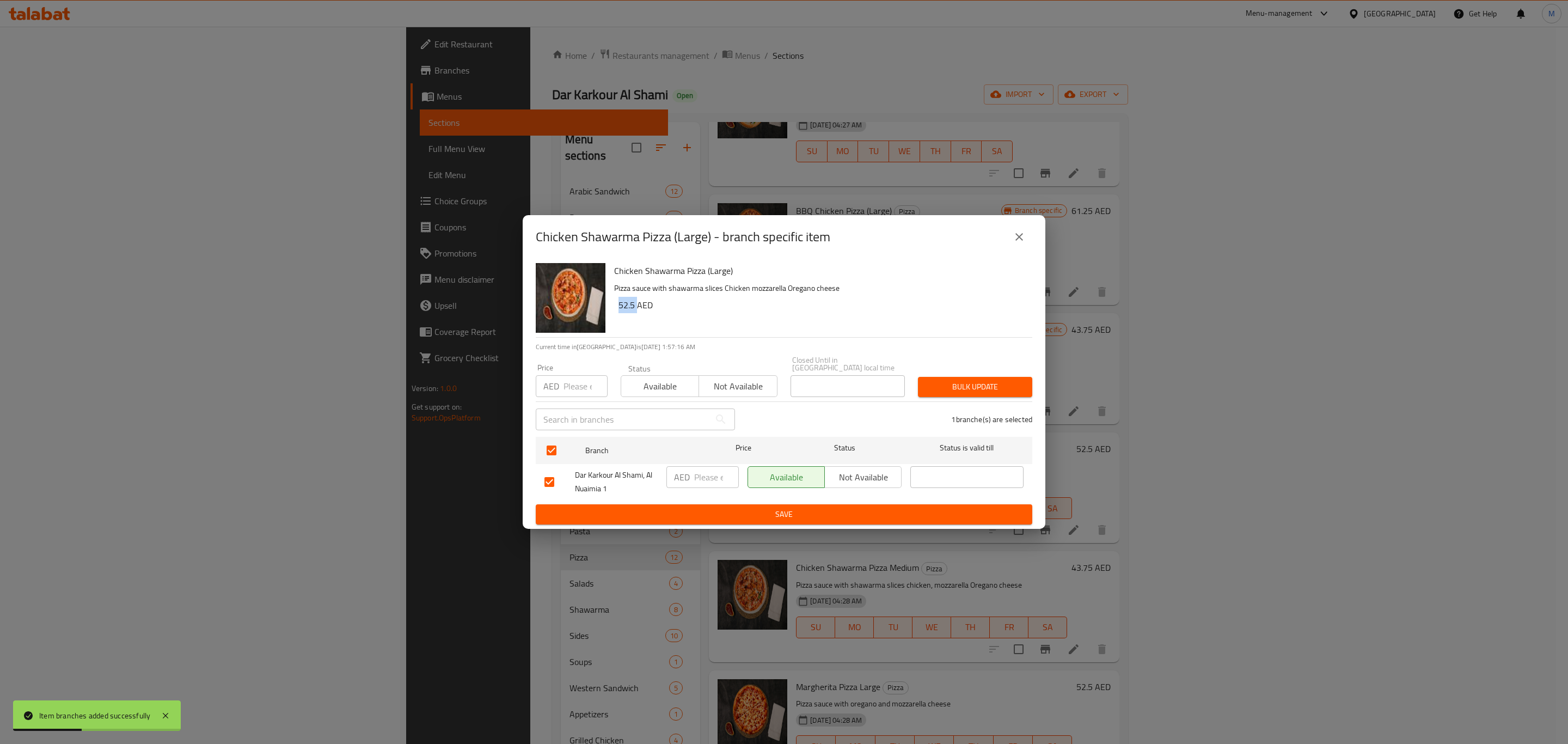
copy h6 "52.5"
click at [716, 469] on input "number" at bounding box center [716, 477] width 45 height 22
paste input "52.5"
type input "52.5"
click at [715, 505] on button "Save" at bounding box center [784, 514] width 497 height 20
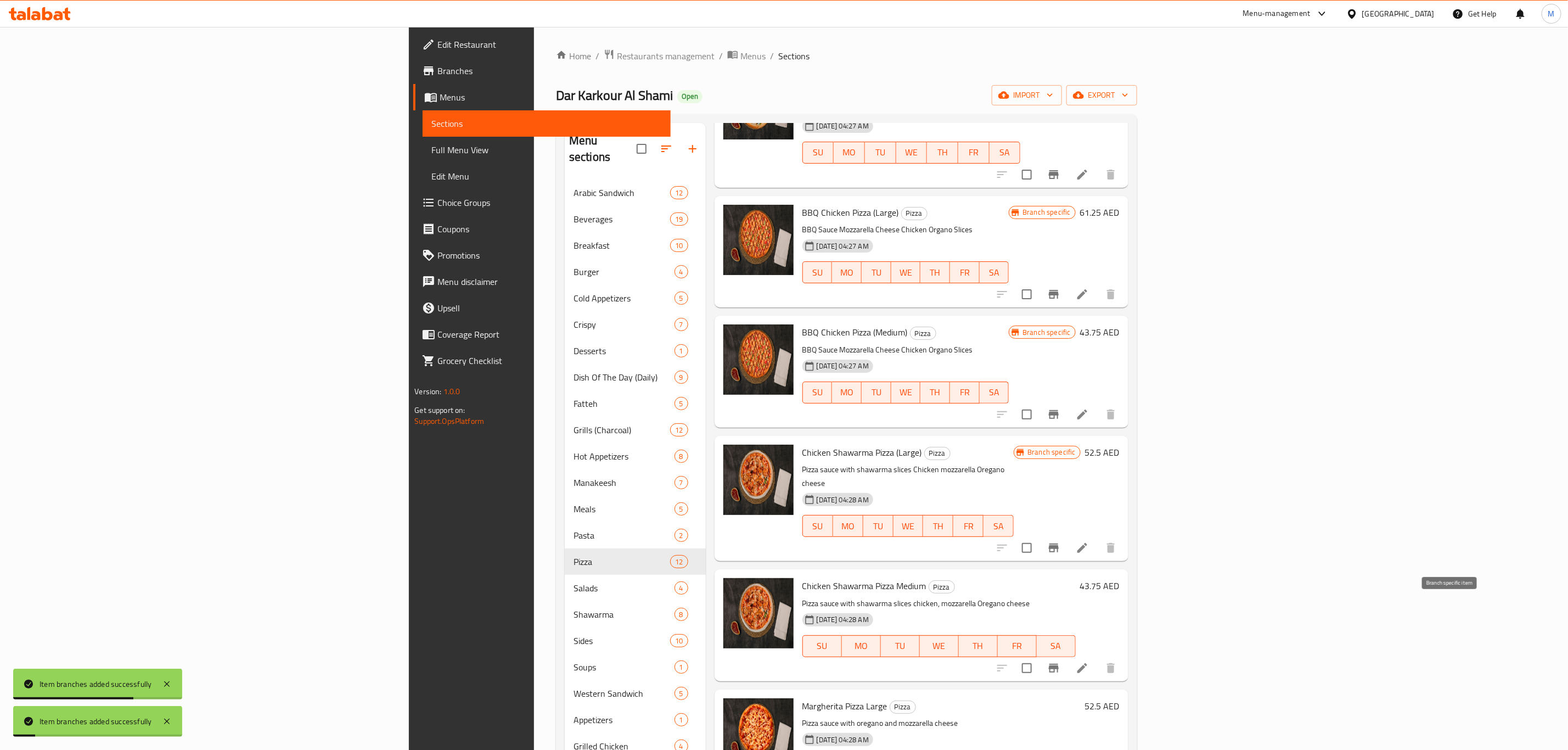
click at [1060, 661] on icon "Branch-specific-item" at bounding box center [1054, 668] width 13 height 13
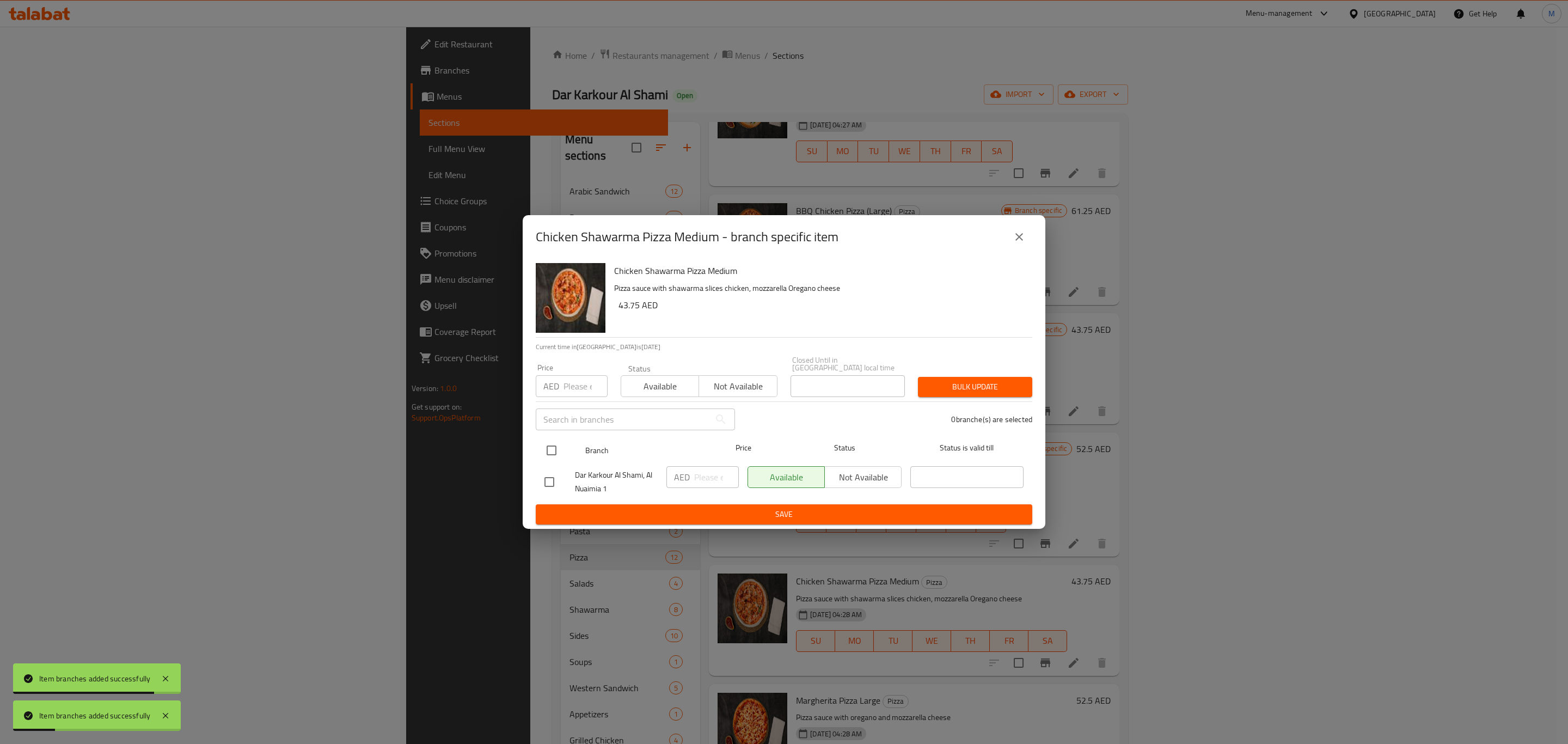
click at [548, 453] on input "checkbox" at bounding box center [552, 450] width 23 height 23
checkbox input "true"
click at [635, 307] on h6 "43.75 AED" at bounding box center [821, 305] width 405 height 15
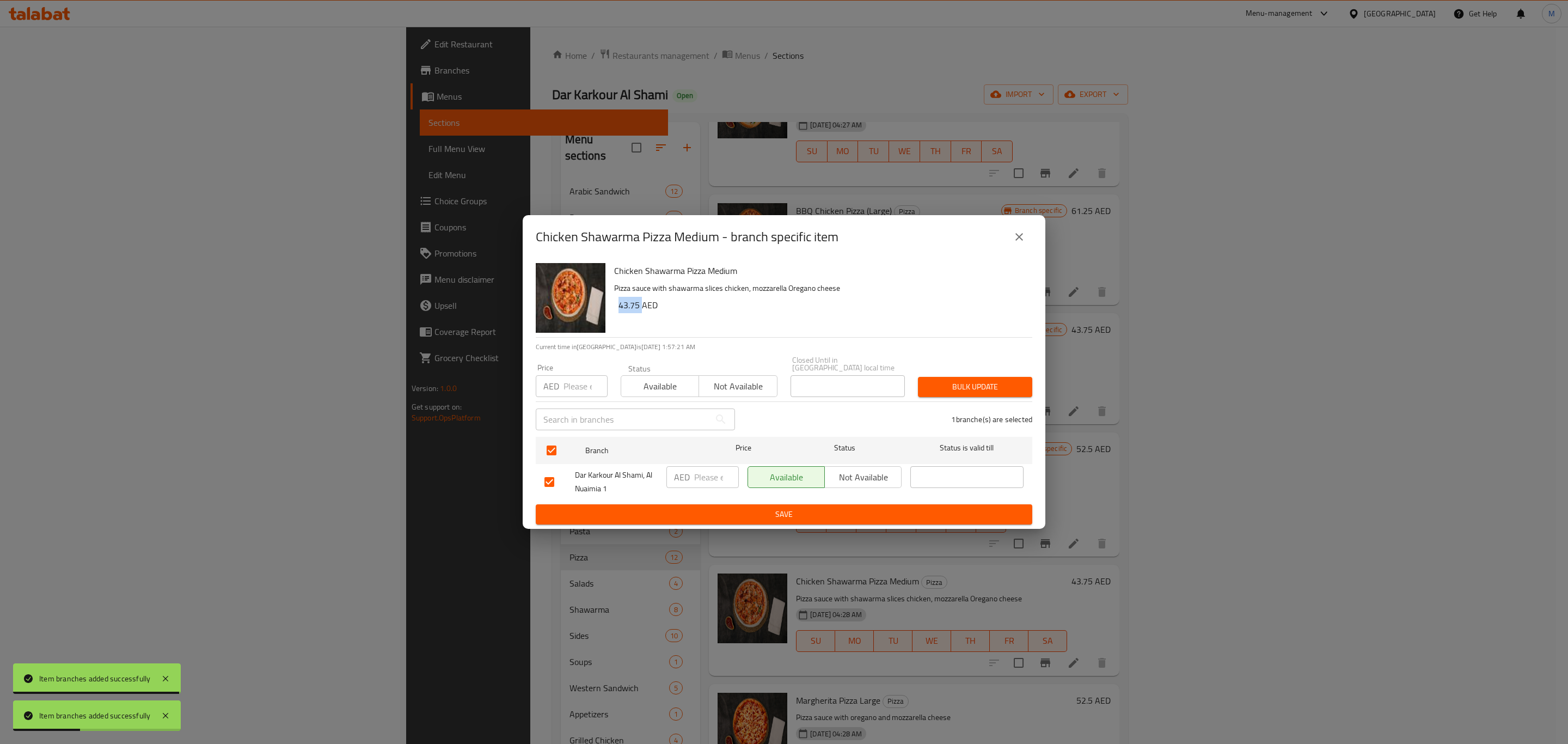
copy h6 "43.75"
click at [708, 477] on input "number" at bounding box center [716, 477] width 45 height 22
paste input "43.75"
type input "43.75"
click at [749, 518] on span "Save" at bounding box center [784, 514] width 479 height 13
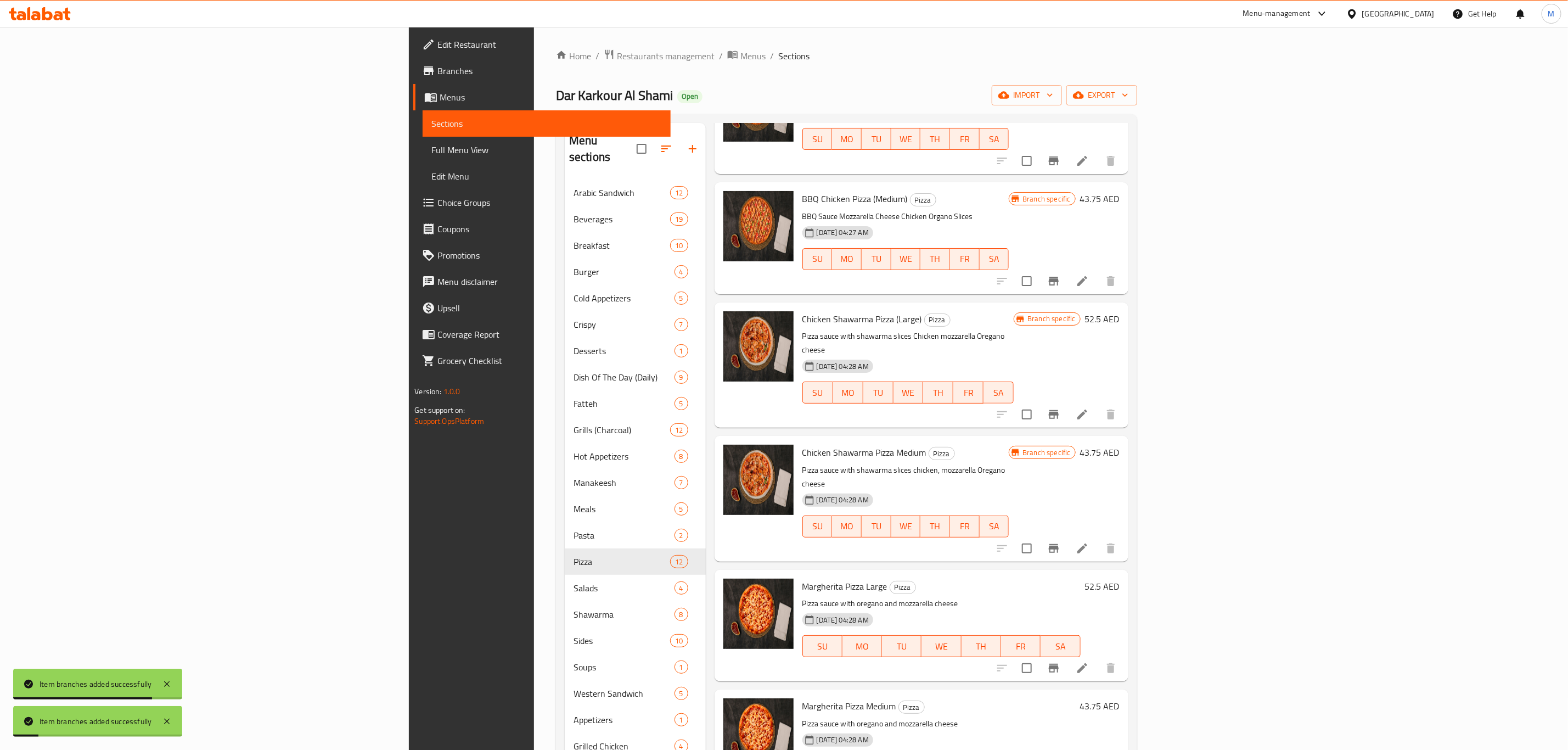
scroll to position [411, 0]
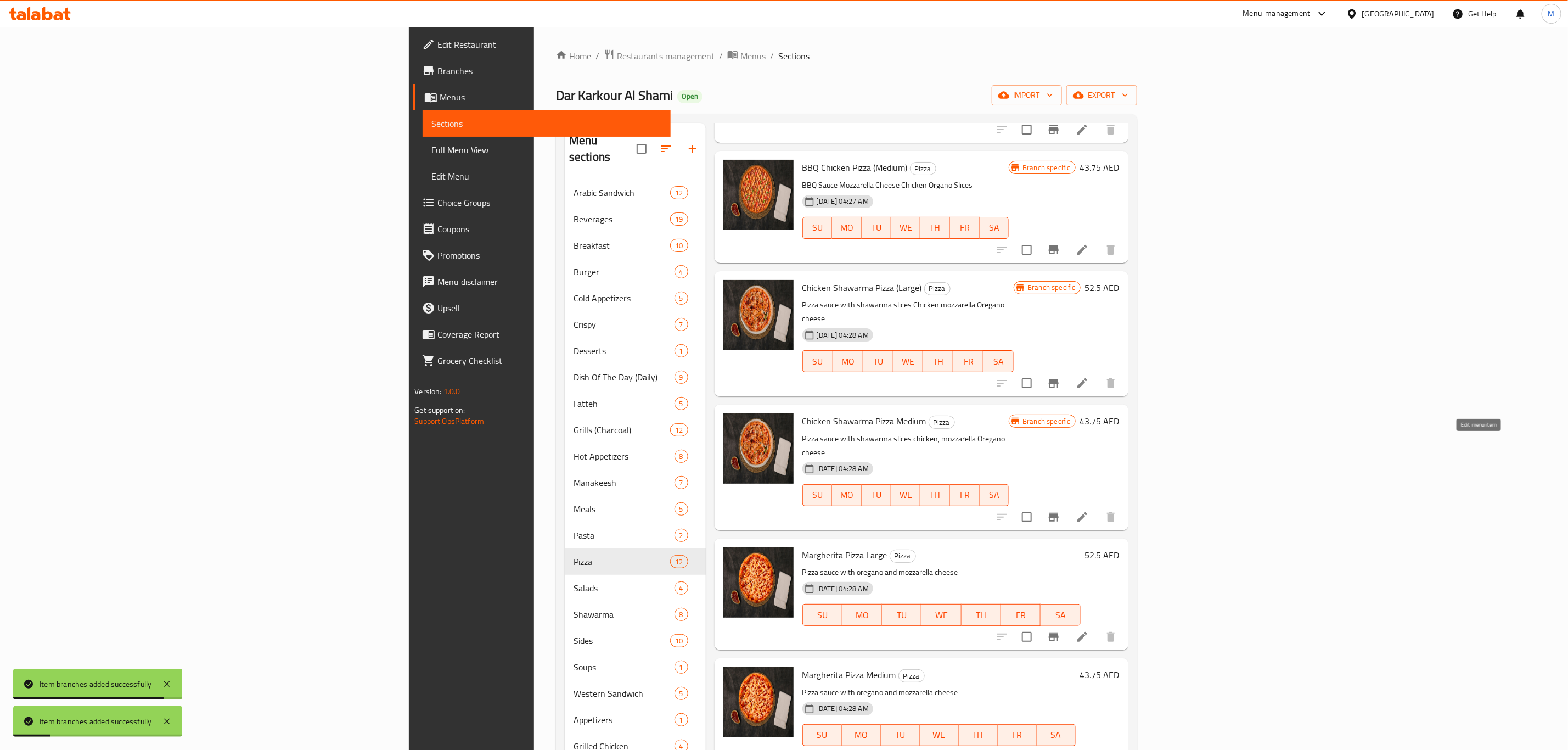
click at [1089, 510] on icon at bounding box center [1082, 517] width 13 height 13
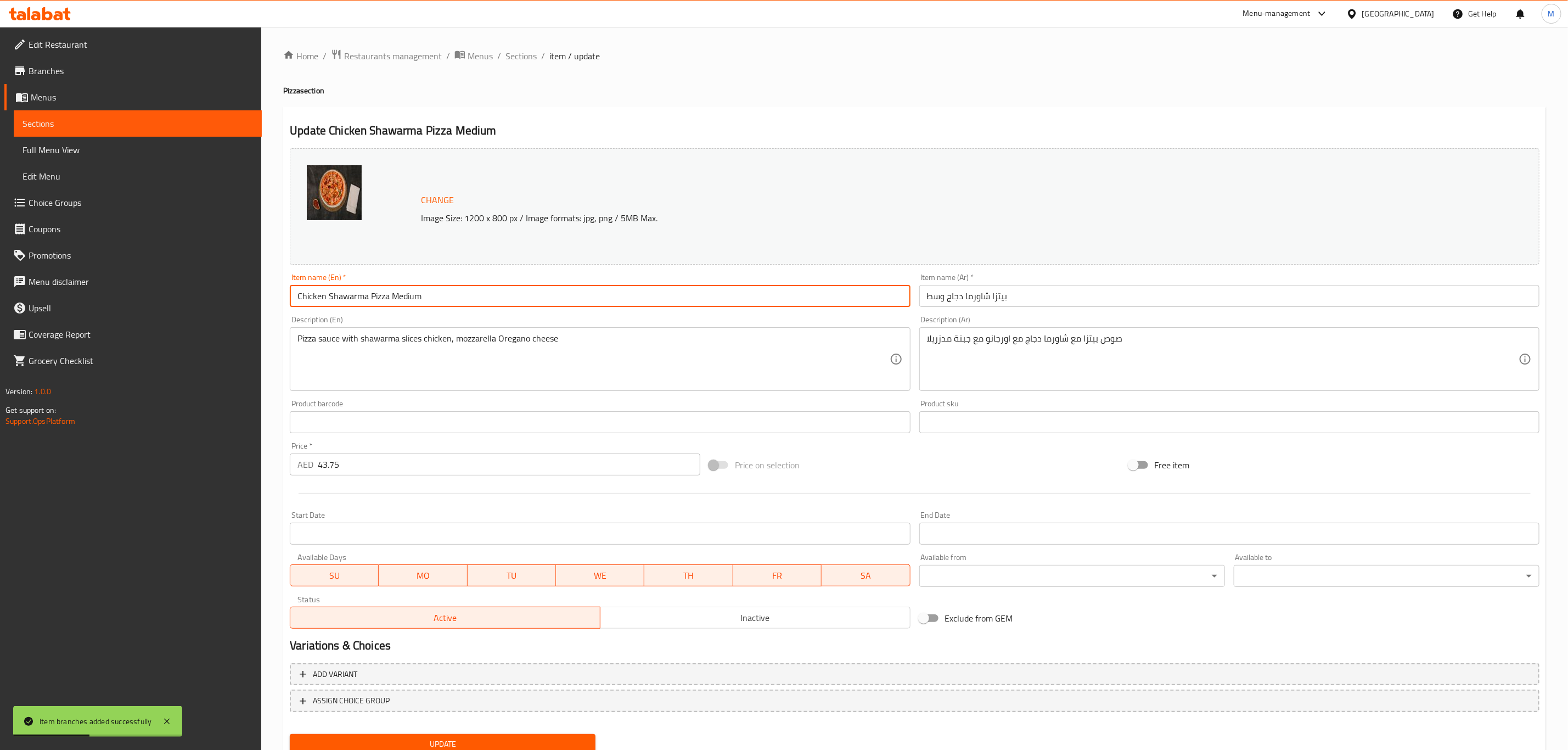
click at [449, 293] on input "Chicken Shawarma Pizza Medium" at bounding box center [599, 296] width 620 height 22
click at [486, 306] on input "Chicken Shawarma Pizza Medium" at bounding box center [599, 296] width 620 height 22
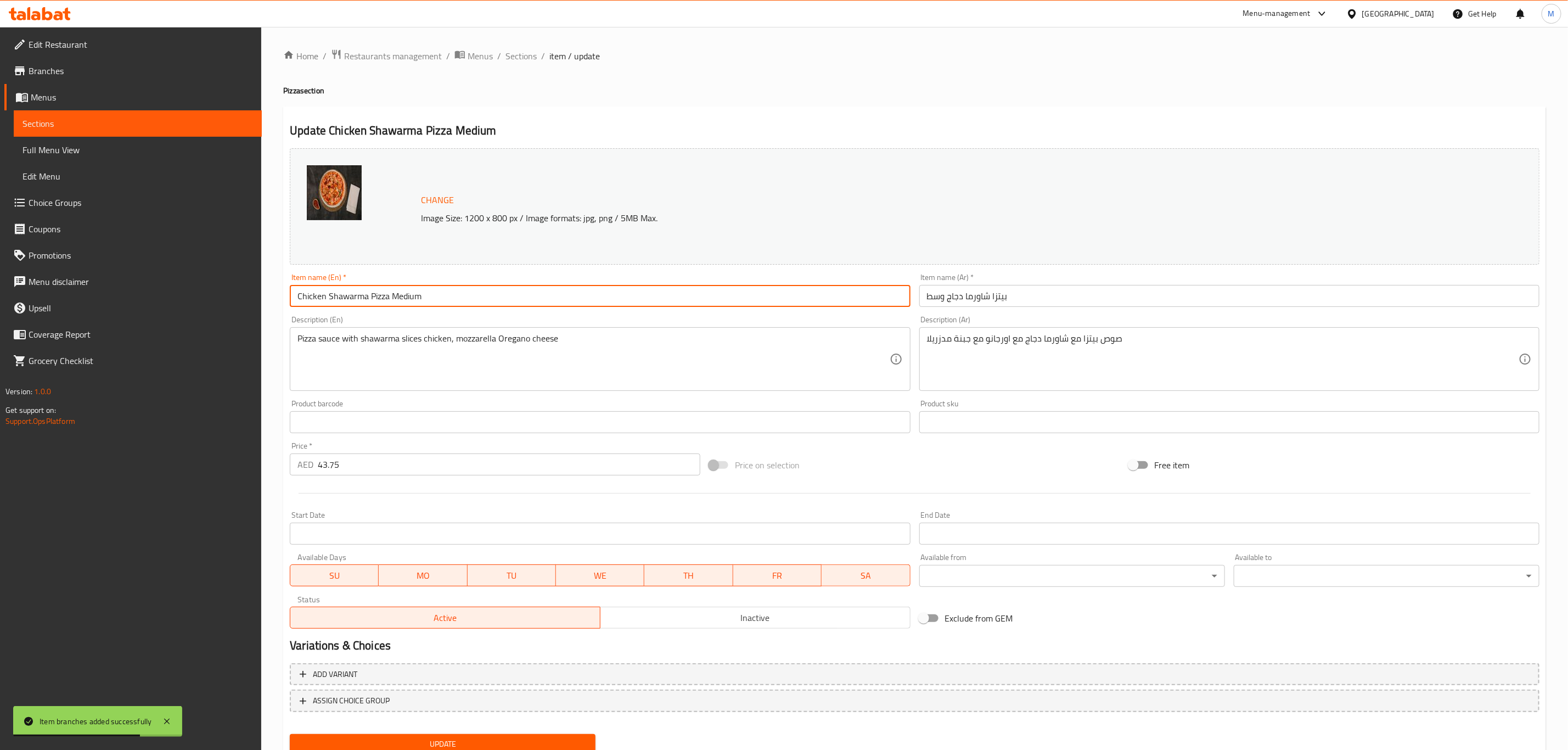
paste input "shawarma pizza (Medium)"
click at [387, 296] on input "Chicken shawarma pizza (Medium)" at bounding box center [599, 296] width 620 height 22
click at [395, 295] on input "Chicken Shawarma Pizza (medium)" at bounding box center [599, 296] width 620 height 22
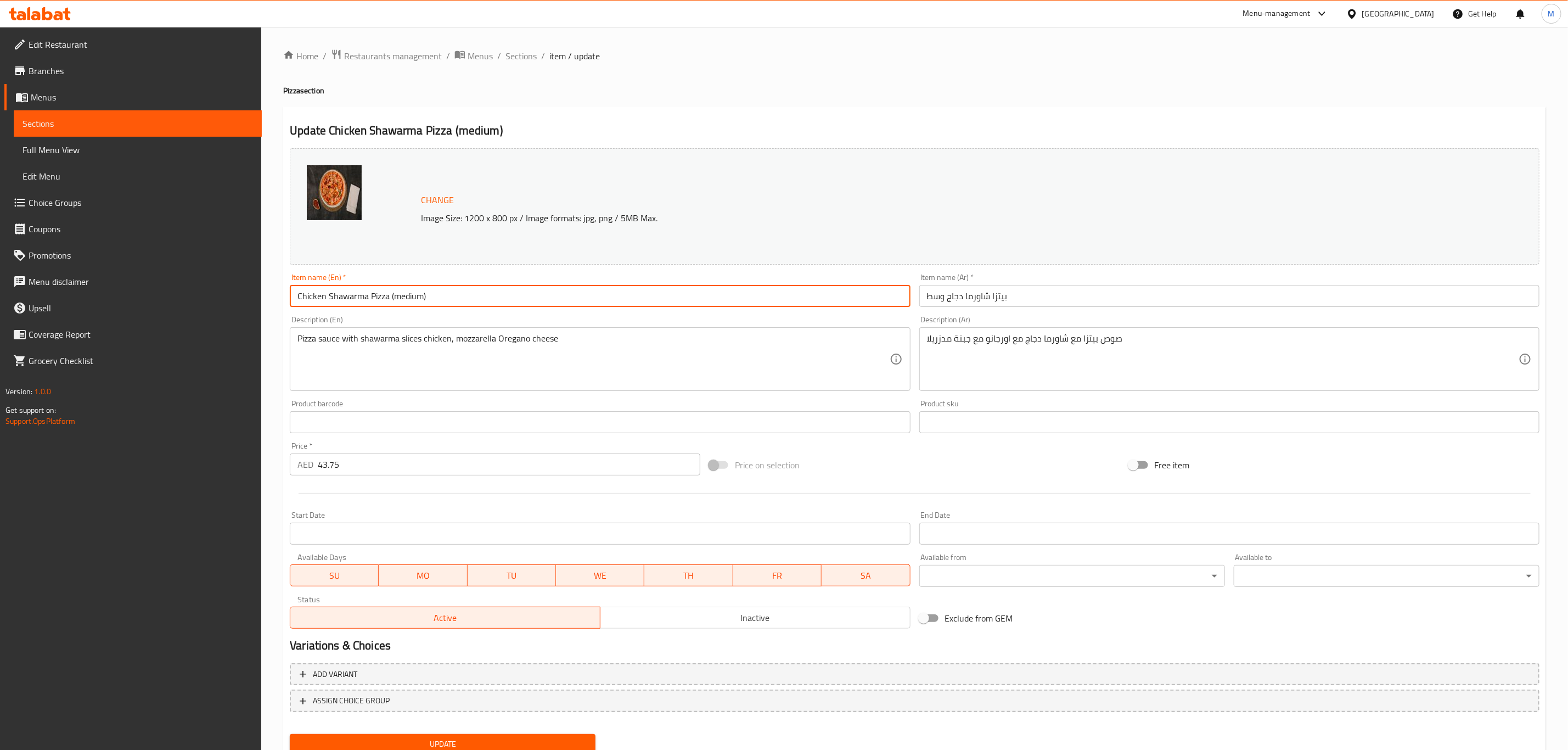
click at [395, 295] on input "Chicken Shawarma Pizza (medium)" at bounding box center [599, 296] width 620 height 22
type input "Chicken Shawarma Pizza (Medium)"
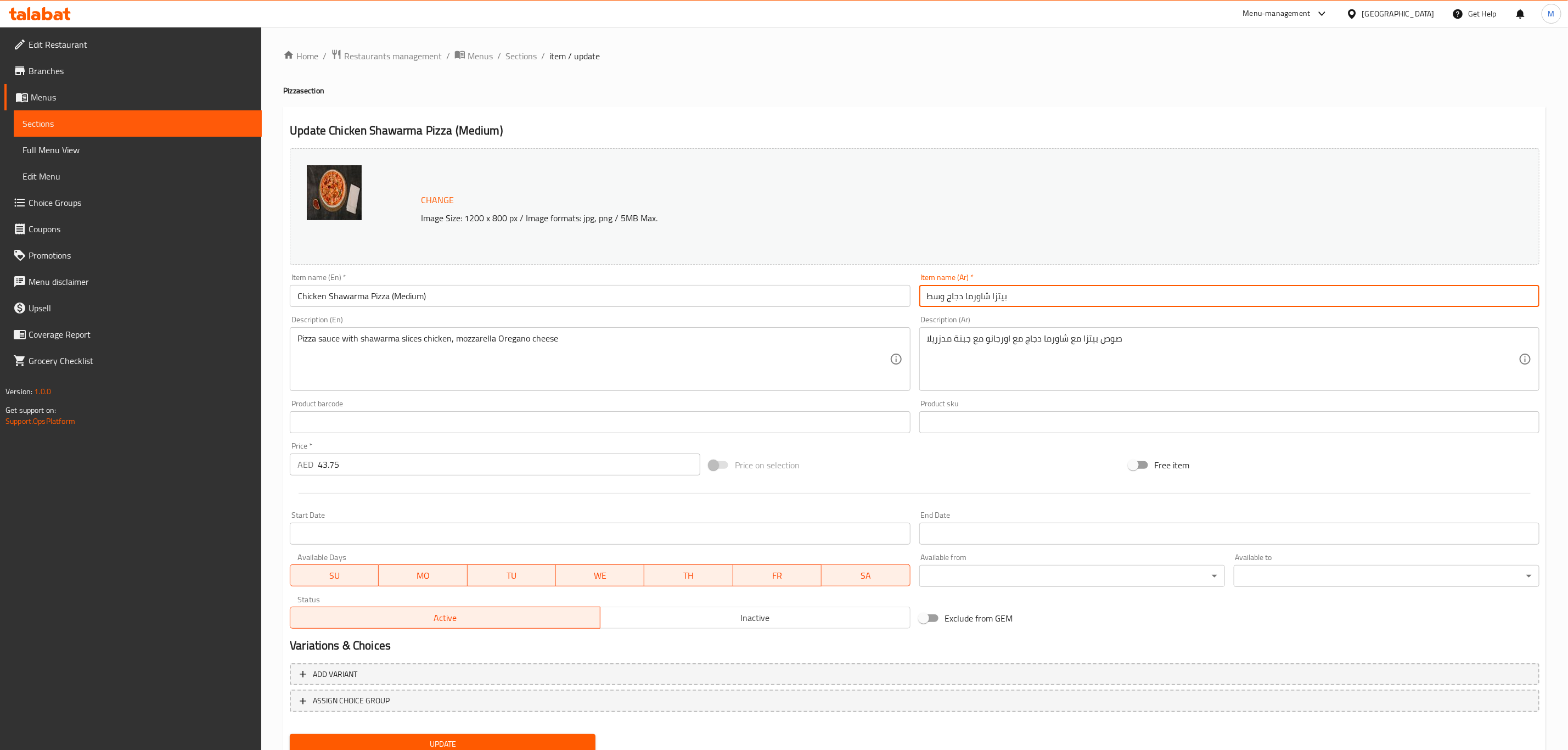
click at [1049, 298] on input "بيتزا شاورما دجاج وسط" at bounding box center [1229, 296] width 620 height 22
type input "بيتزا شاورما دجاج (وسط)"
click at [290, 734] on button "Update" at bounding box center [442, 744] width 305 height 20
click at [524, 67] on div "Home / Restaurants management / Menus / Sections / item / update Pizza section …" at bounding box center [914, 409] width 1263 height 721
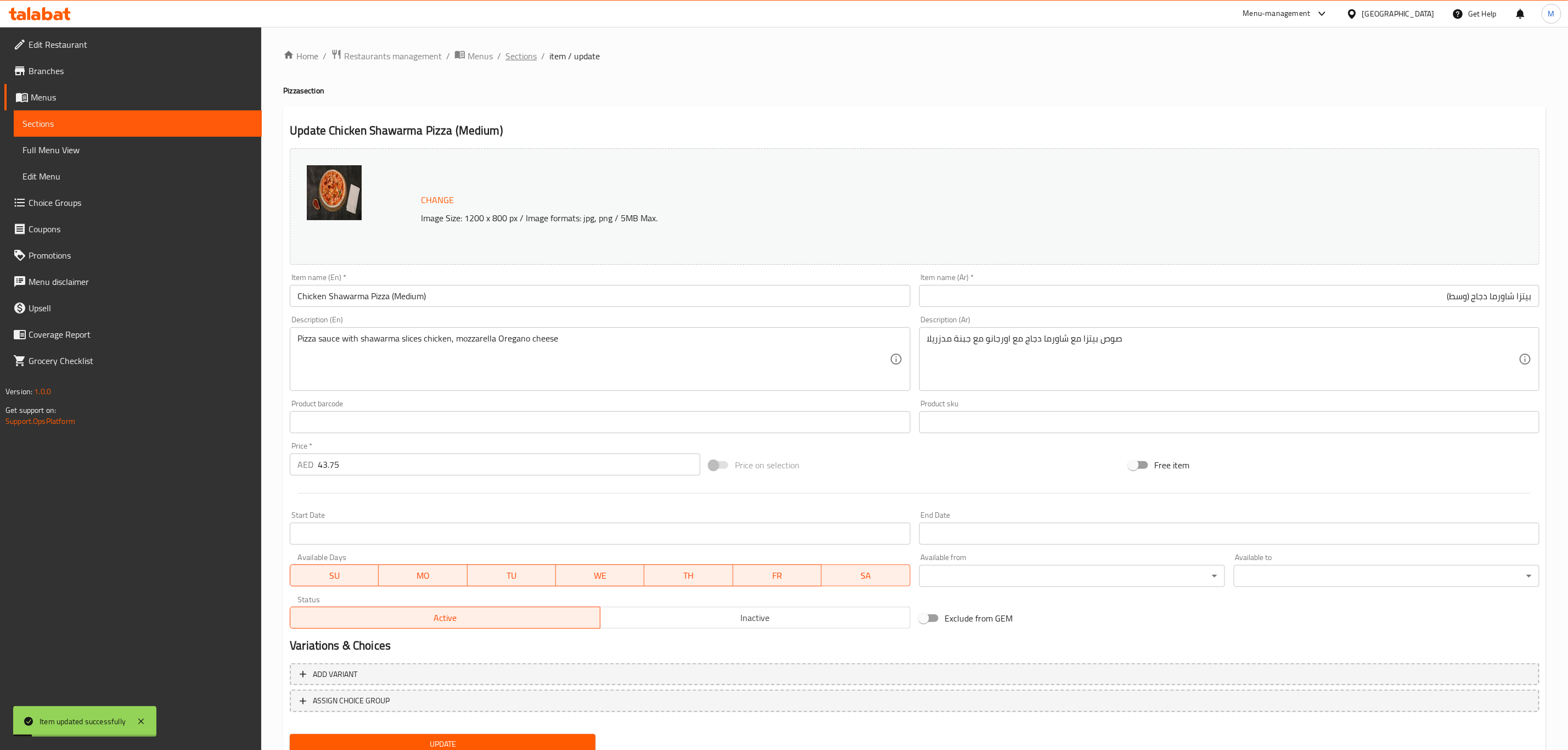
click at [522, 55] on span "Sections" at bounding box center [521, 56] width 31 height 13
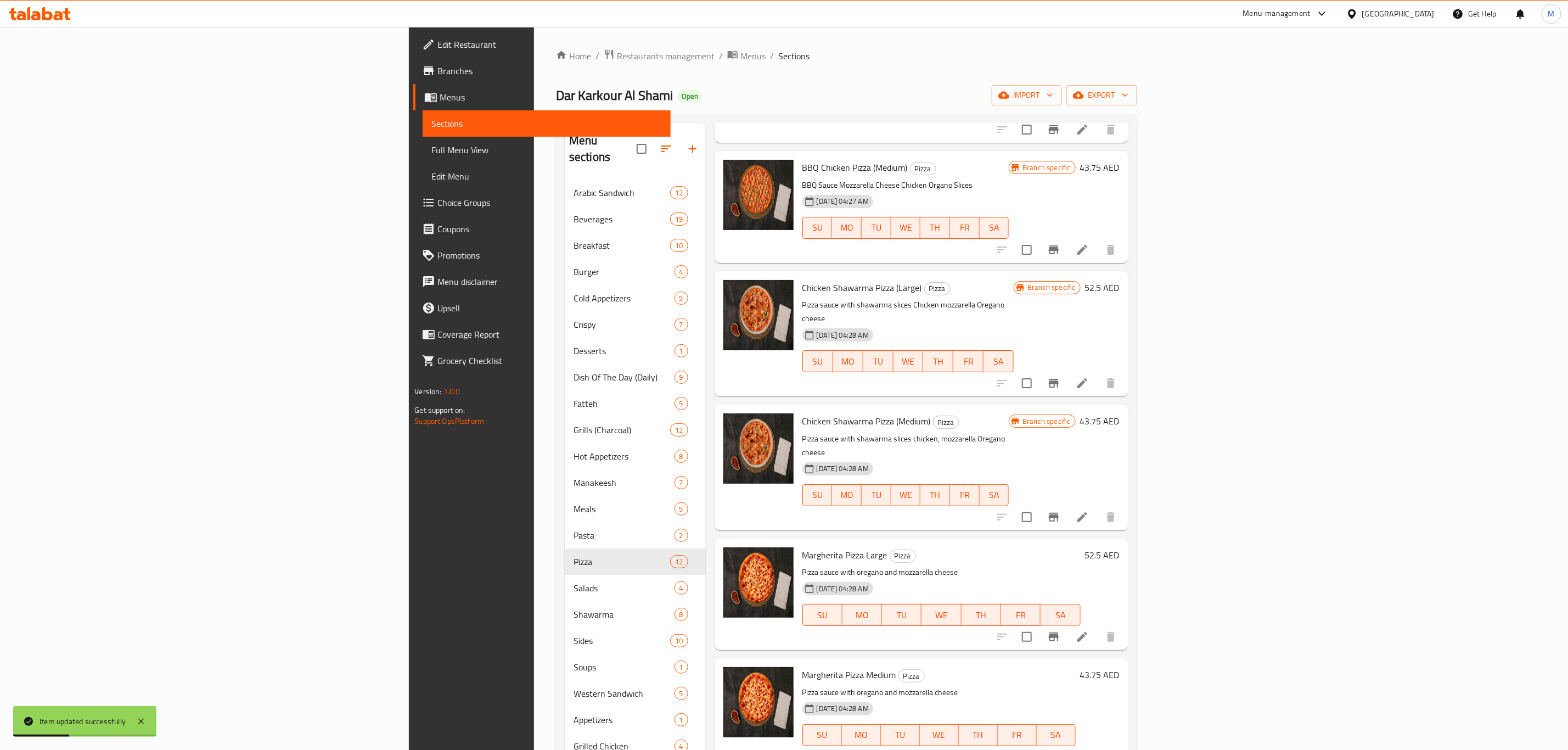
scroll to position [494, 0]
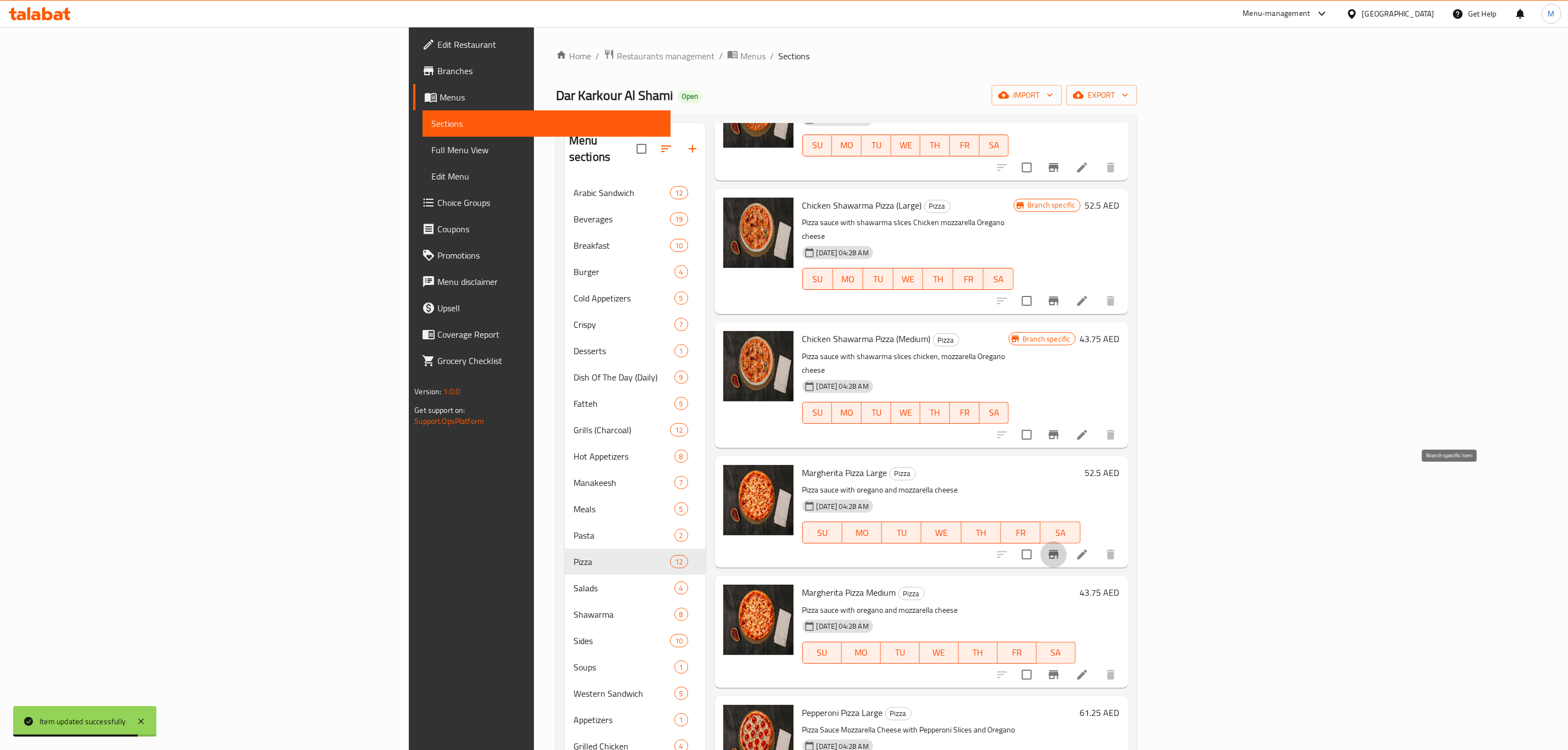
click at [1059, 550] on icon "Branch-specific-item" at bounding box center [1054, 555] width 10 height 9
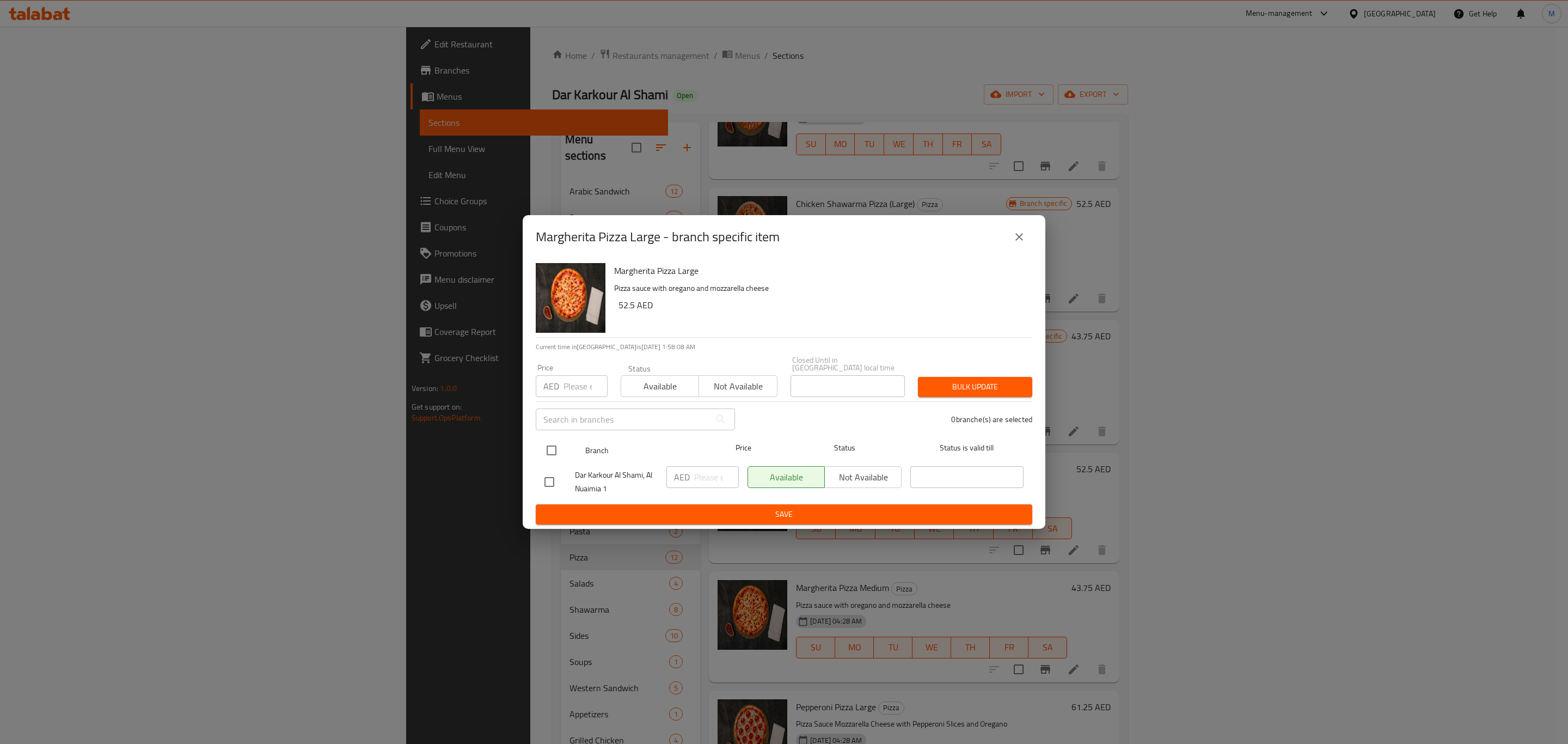
click at [542, 454] on input "checkbox" at bounding box center [552, 450] width 23 height 23
checkbox input "true"
click at [705, 486] on input "number" at bounding box center [716, 477] width 45 height 22
paste input "52.5"
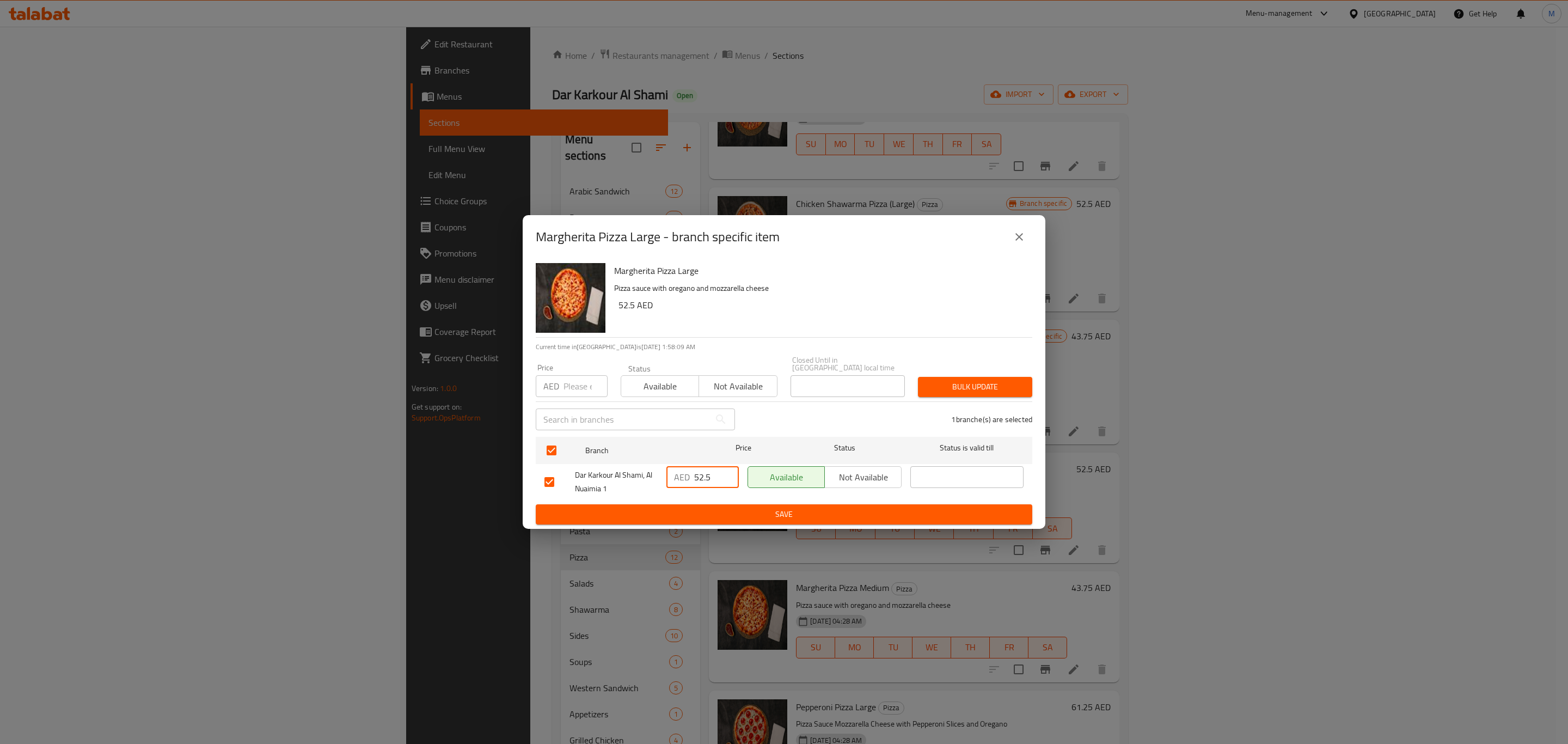
type input "52.5"
click at [706, 512] on span "Save" at bounding box center [784, 514] width 479 height 13
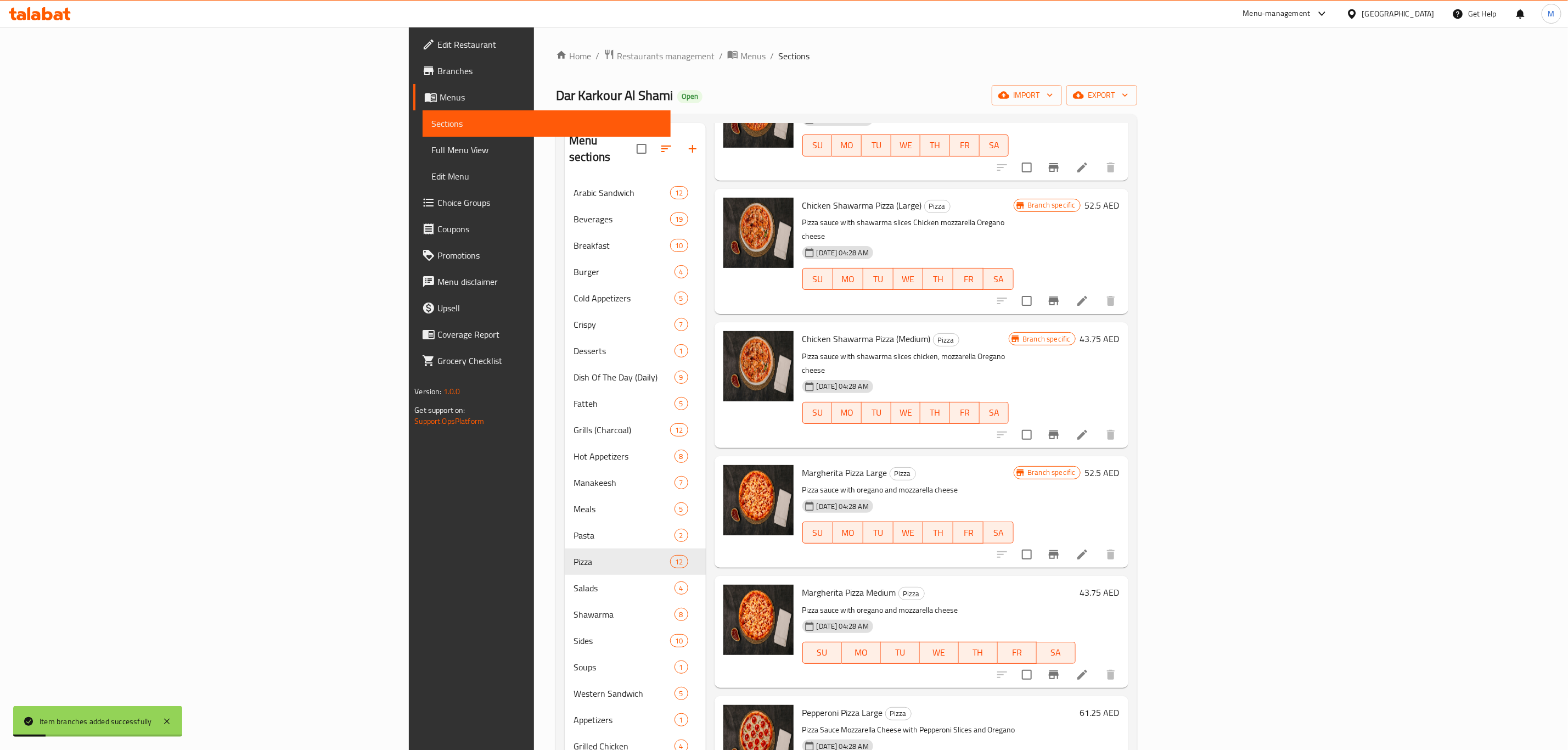
click at [1087, 550] on icon at bounding box center [1082, 555] width 10 height 10
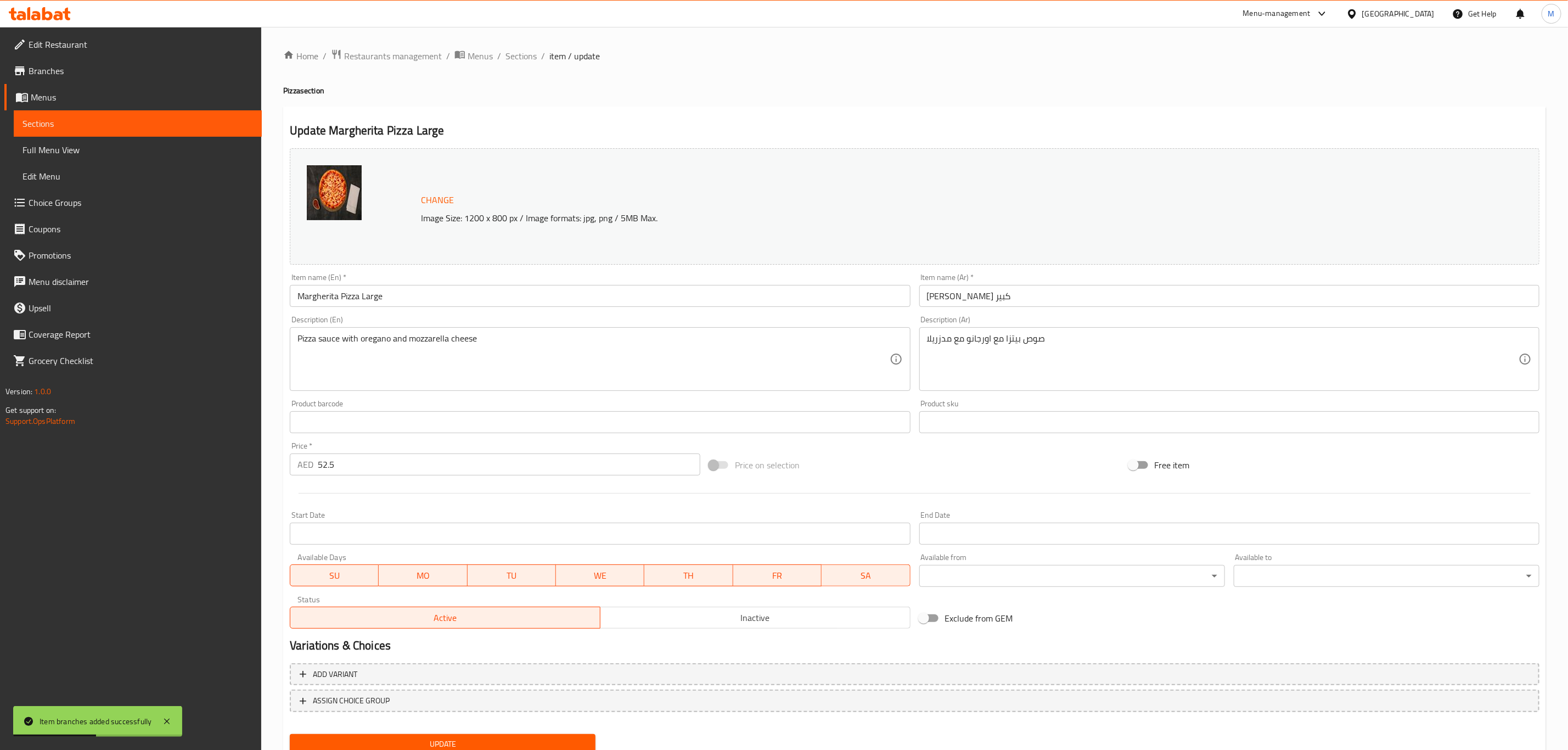
click at [438, 293] on input "Margherita Pizza Large" at bounding box center [599, 296] width 620 height 22
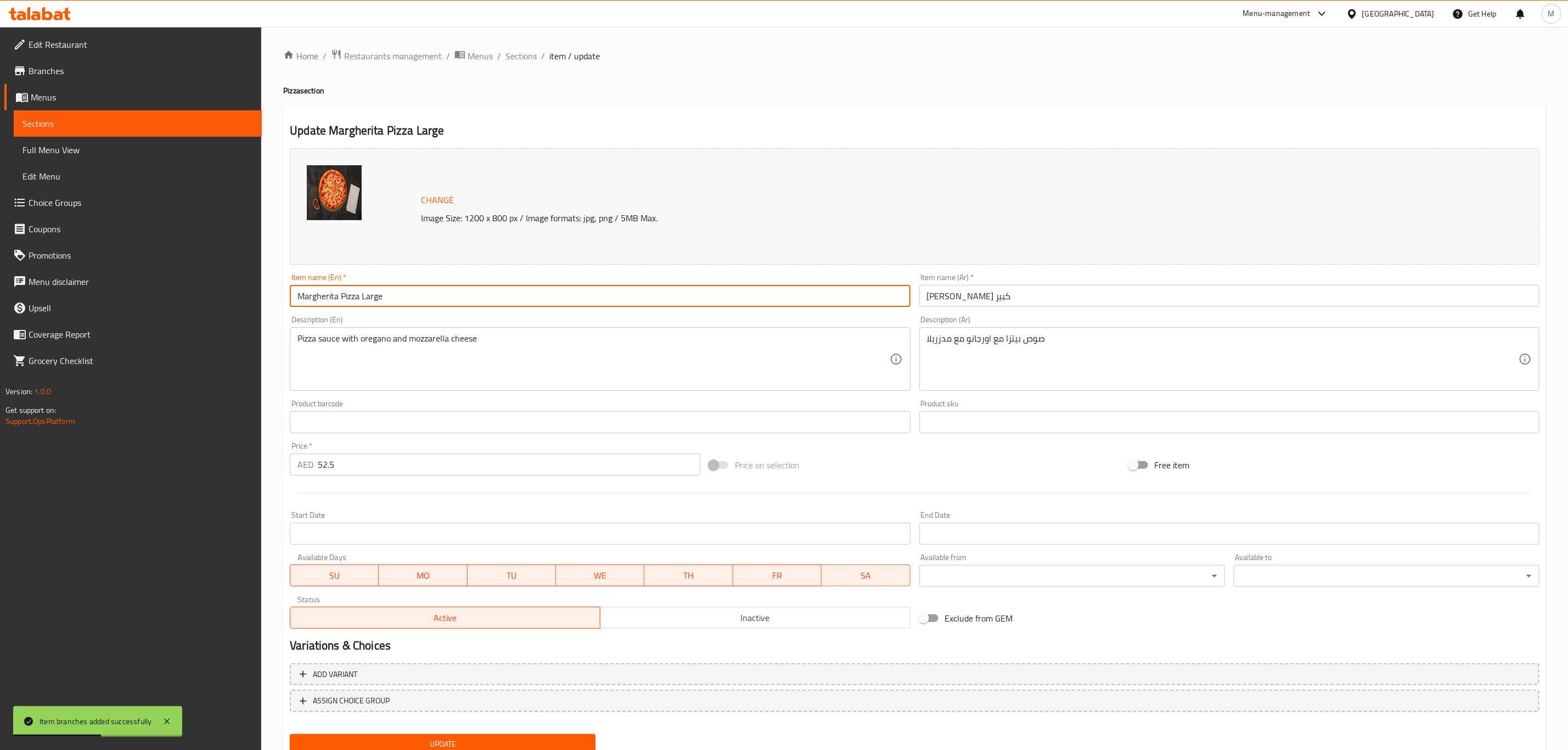
click at [438, 293] on input "Margherita Pizza Large" at bounding box center [599, 296] width 620 height 22
paste input "(Large)"
type input "[PERSON_NAME] (Large)"
click at [1011, 301] on input "بيتزا مارجريتا كبير" at bounding box center [1229, 296] width 620 height 22
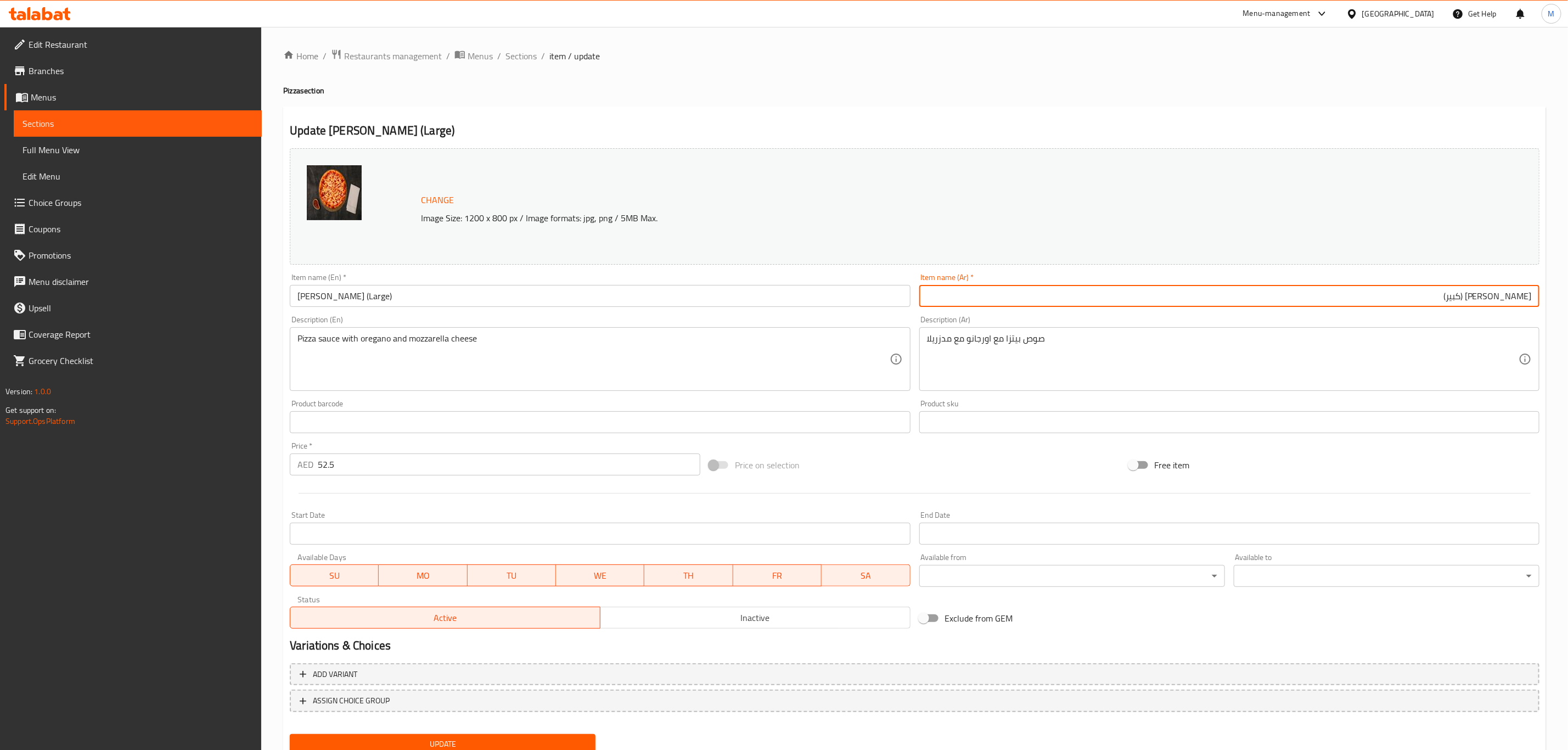
type input "بيتزا مارجريتا (كبير)"
click at [290, 734] on button "Update" at bounding box center [442, 744] width 305 height 20
click at [520, 61] on span "Sections" at bounding box center [521, 56] width 31 height 13
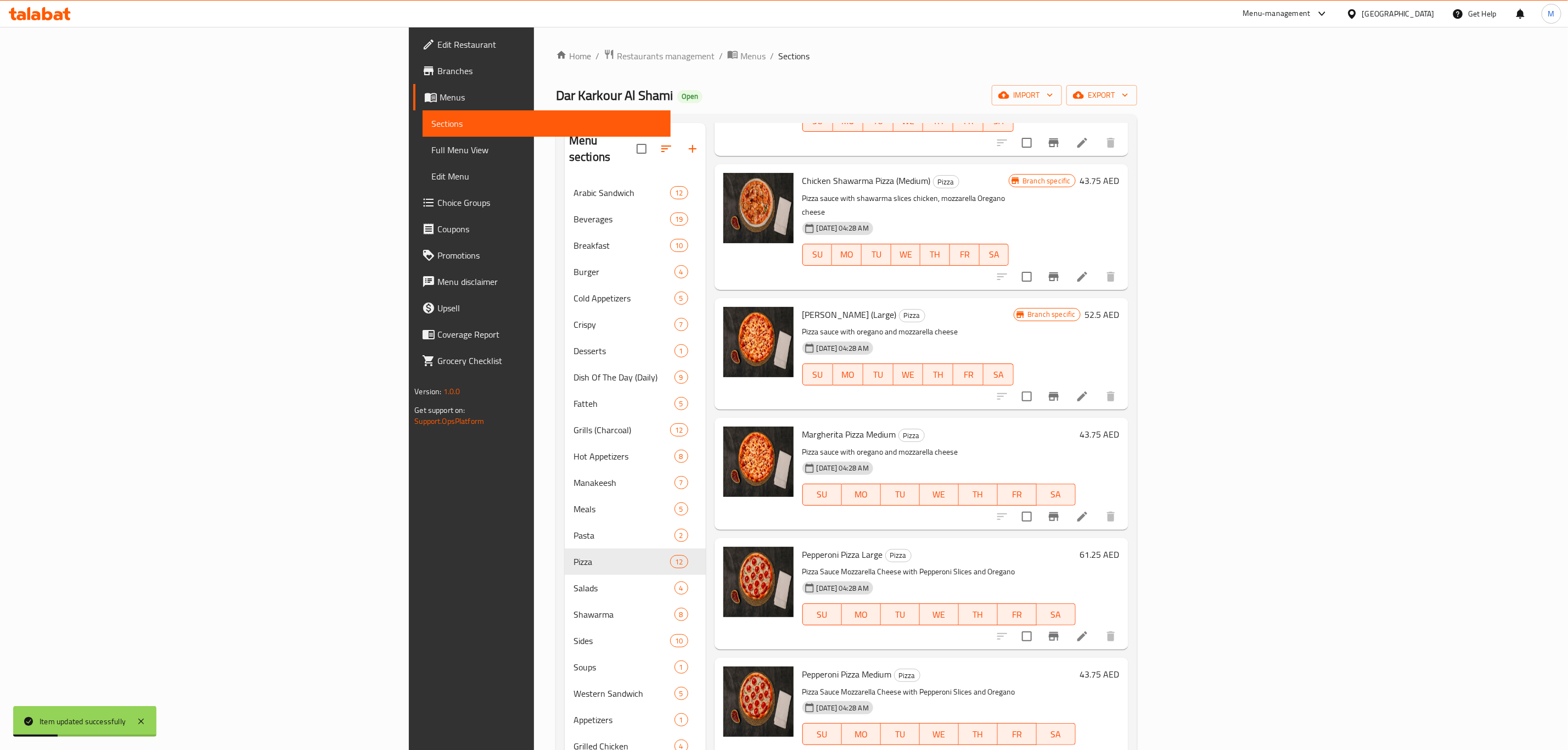
scroll to position [659, 0]
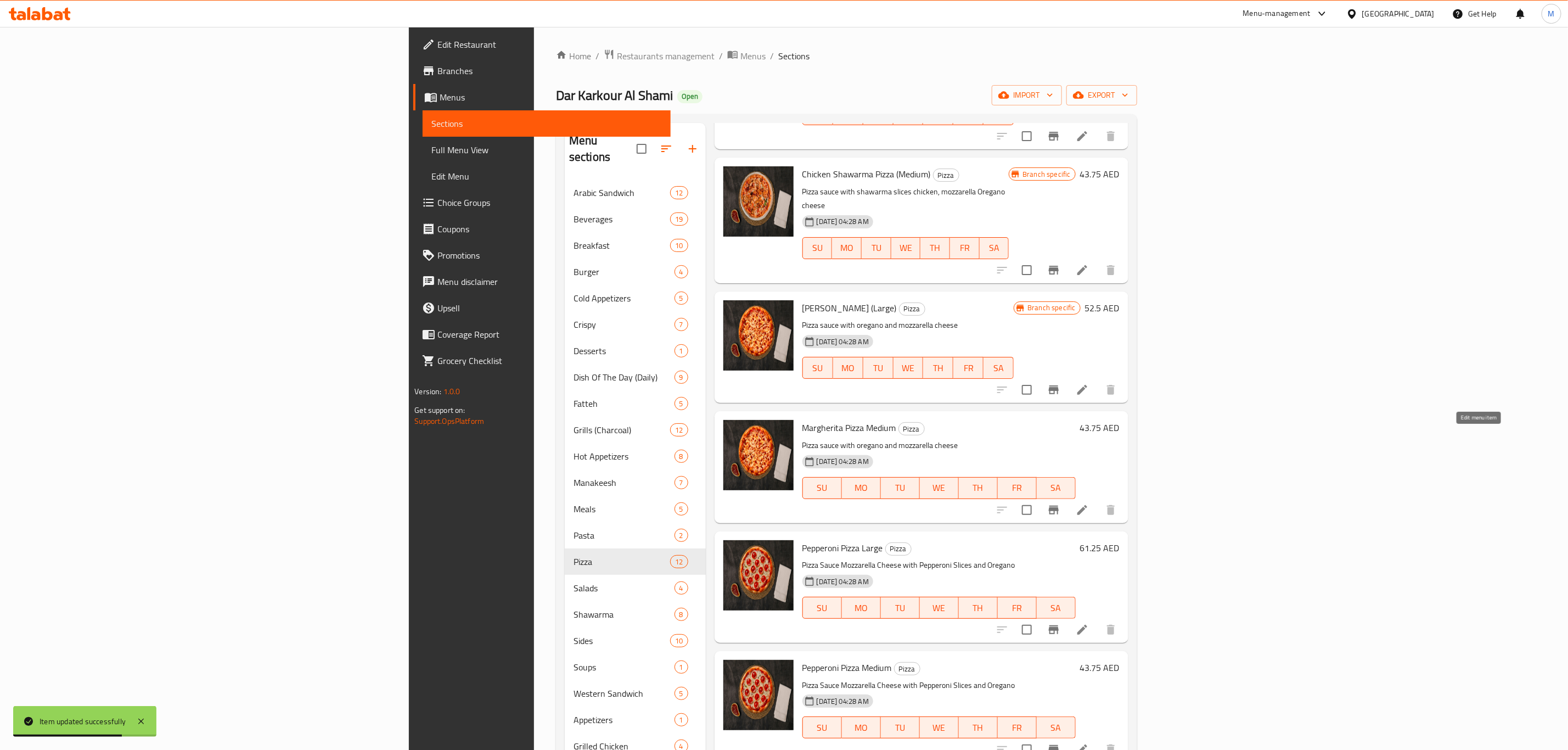
click at [1089, 503] on icon at bounding box center [1082, 510] width 13 height 13
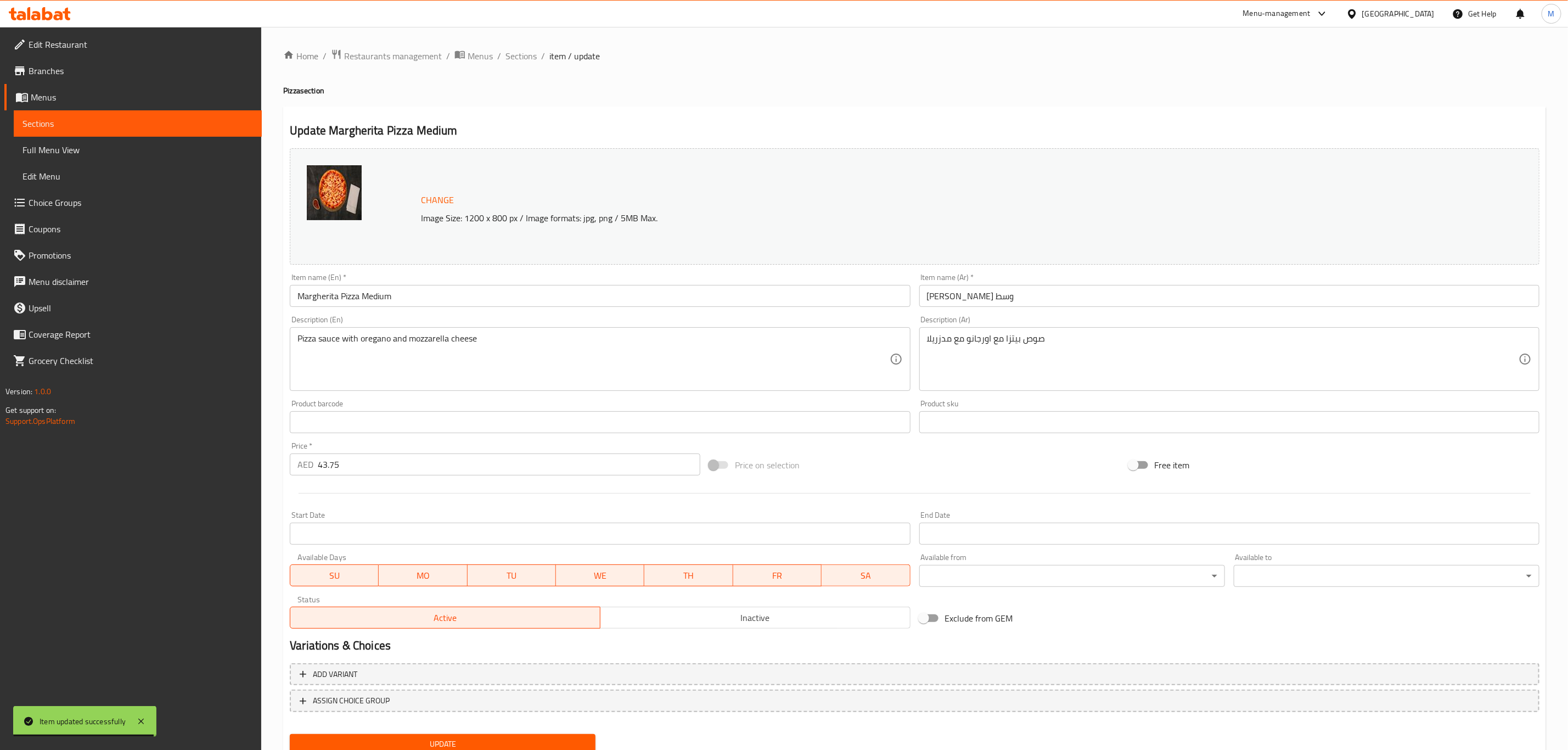
click at [463, 303] on input "Margherita Pizza Medium" at bounding box center [599, 296] width 620 height 22
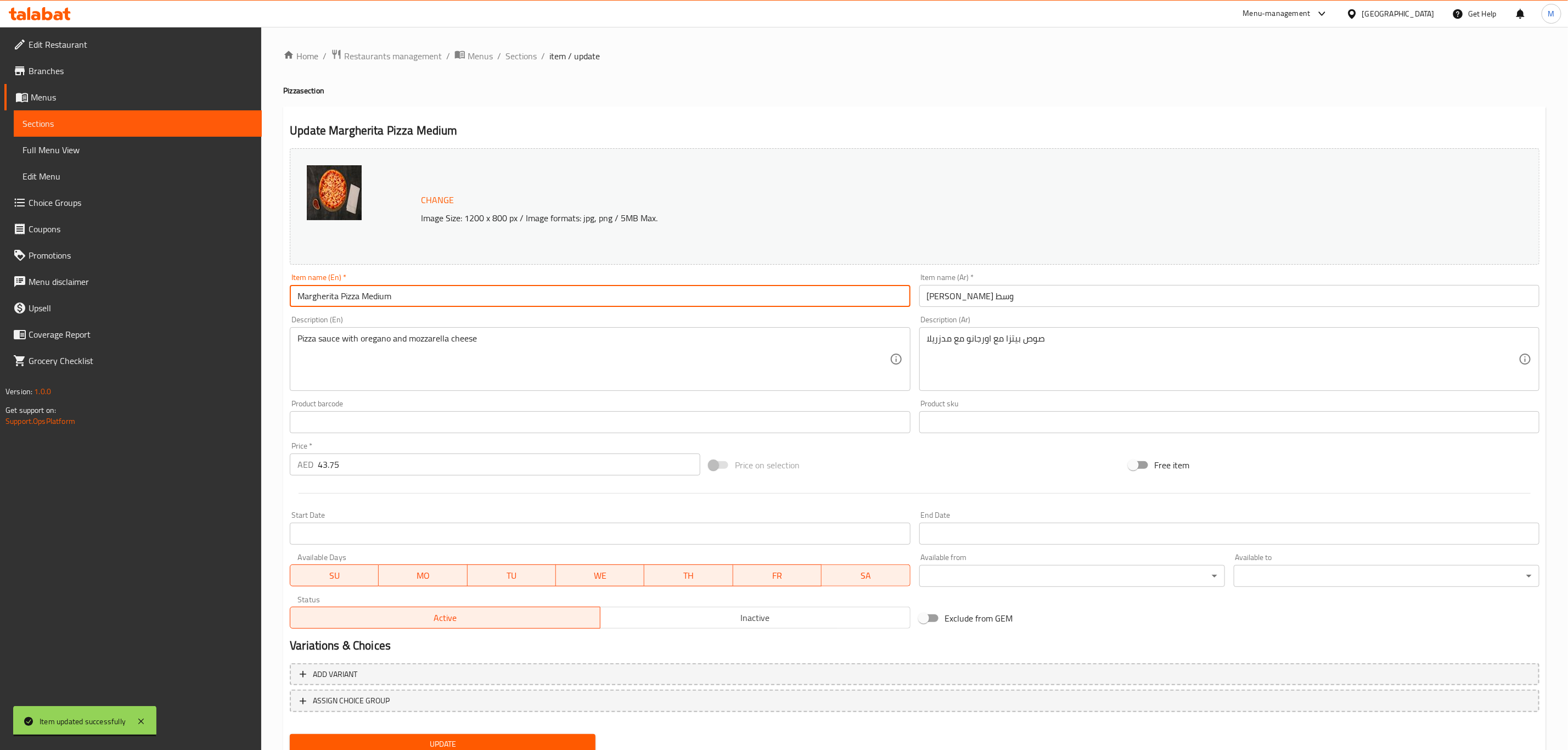
click at [463, 303] on input "Margherita Pizza Medium" at bounding box center [599, 296] width 620 height 22
paste input "(Medium)"
type input "[PERSON_NAME] (Medium)"
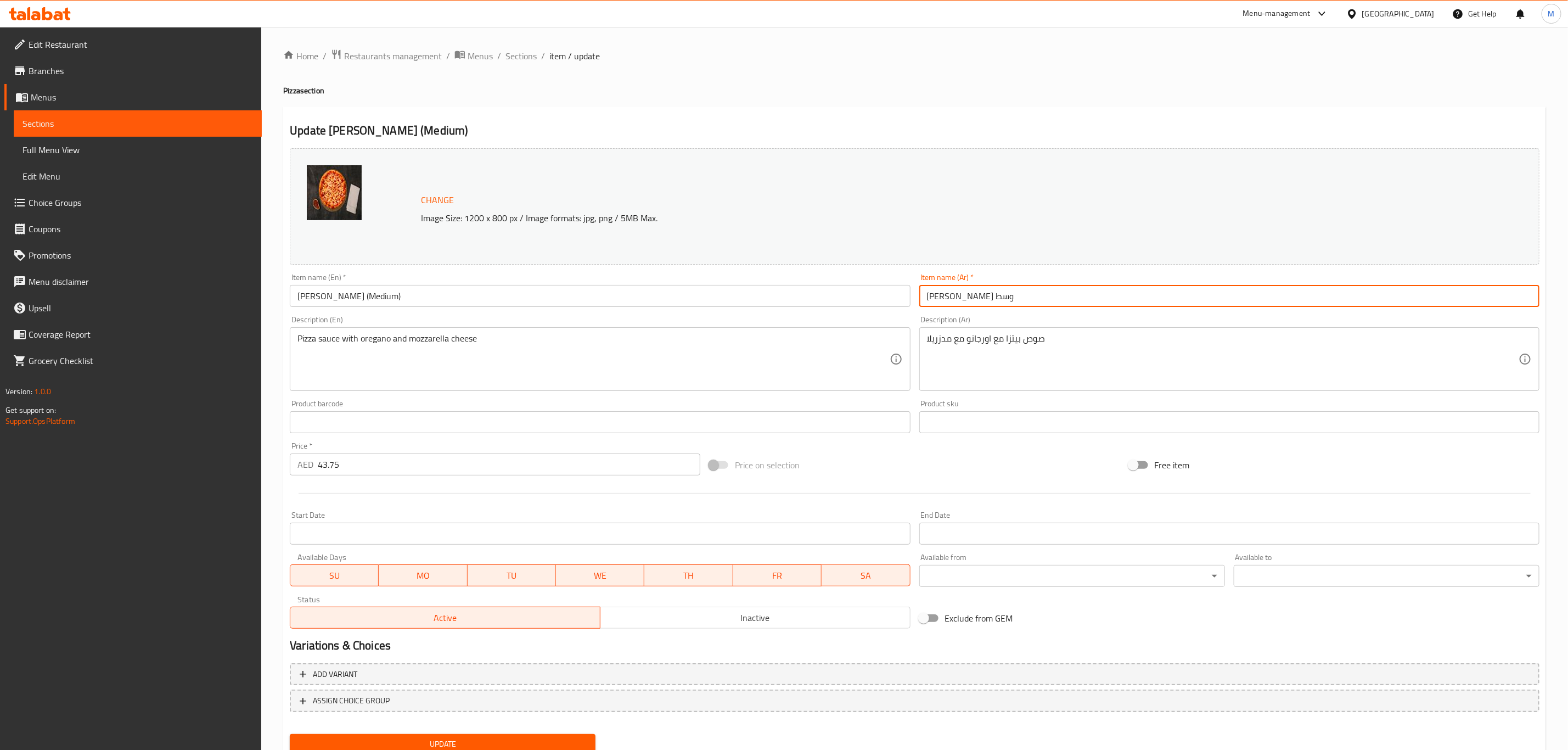
click at [1010, 303] on input "بيتزا مارجريتا وسط" at bounding box center [1229, 296] width 620 height 22
type input "بيتزا مارجريتا (وسط)"
click at [290, 734] on button "Update" at bounding box center [442, 744] width 305 height 20
drag, startPoint x: 527, startPoint y: 57, endPoint x: 521, endPoint y: 83, distance: 26.7
click at [527, 57] on span "Sections" at bounding box center [521, 56] width 31 height 13
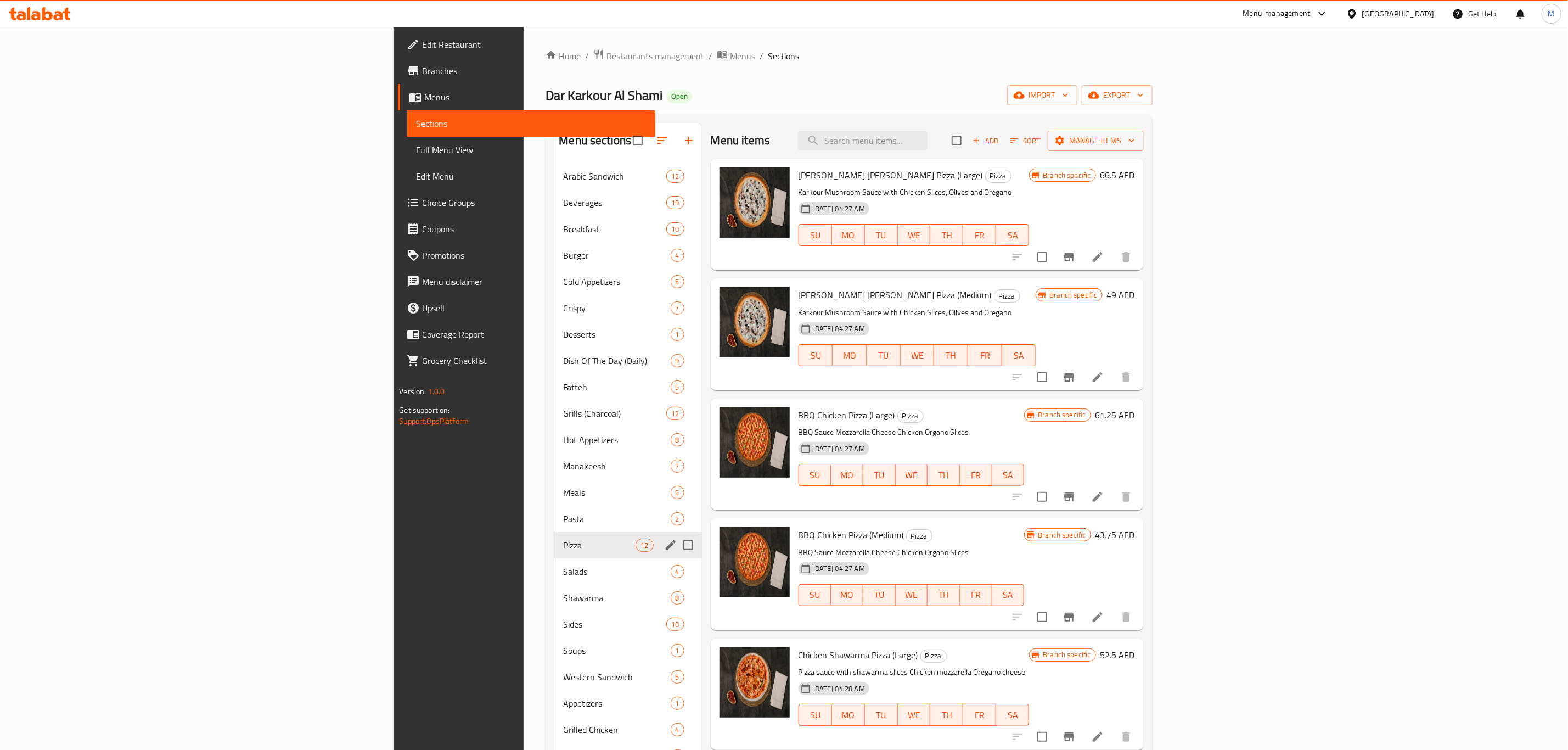
scroll to position [154, 0]
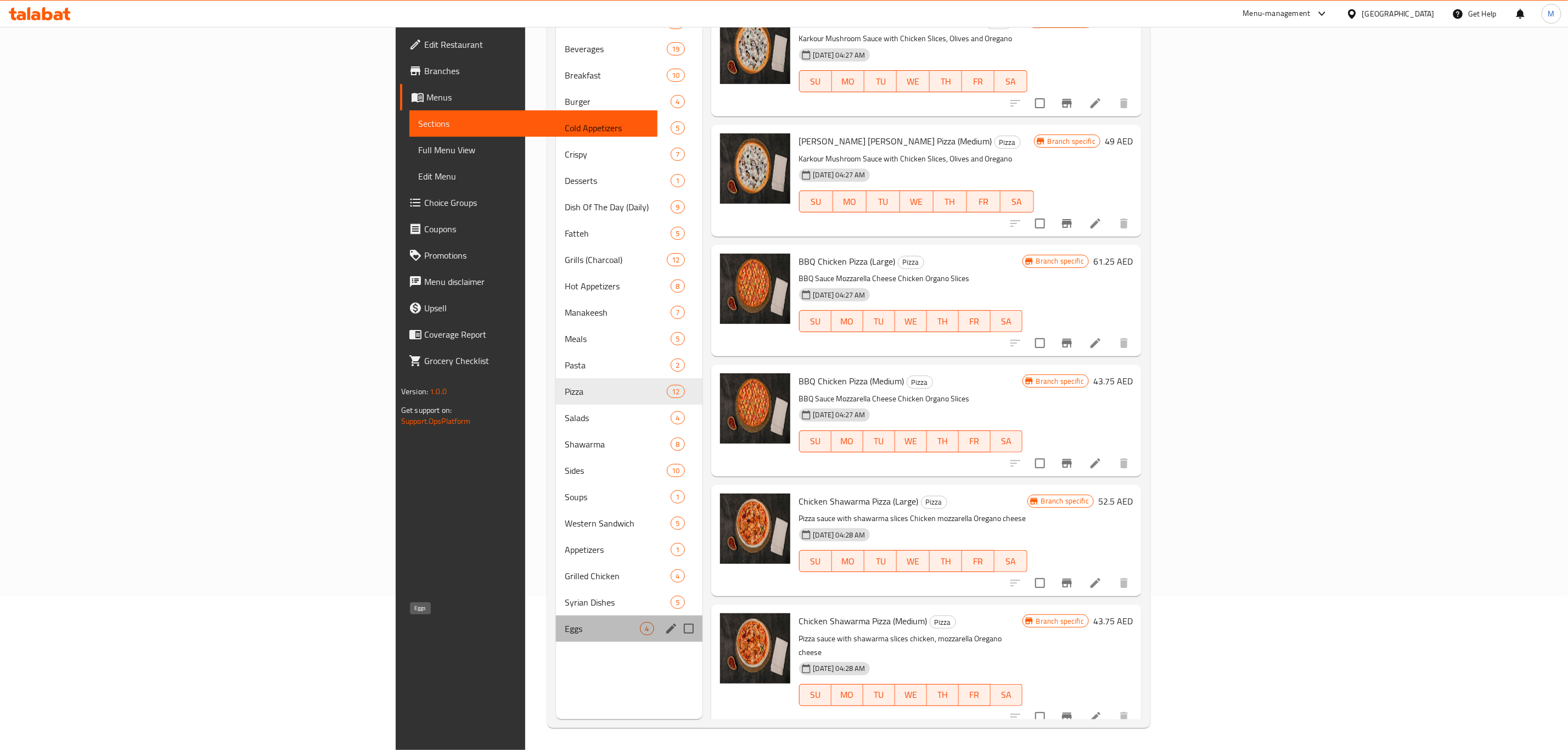
click at [564, 630] on span "Eggs" at bounding box center [602, 628] width 76 height 13
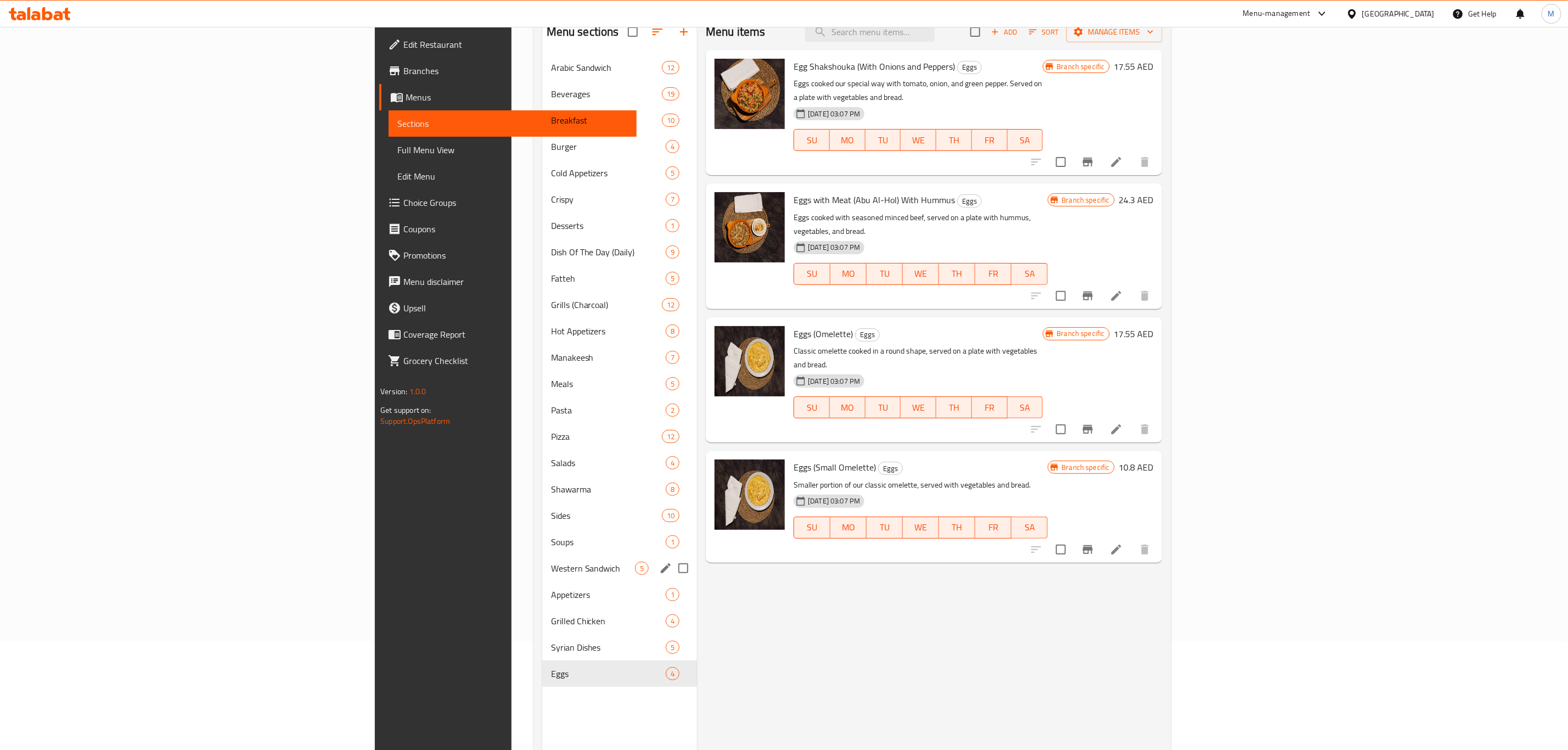
scroll to position [72, 0]
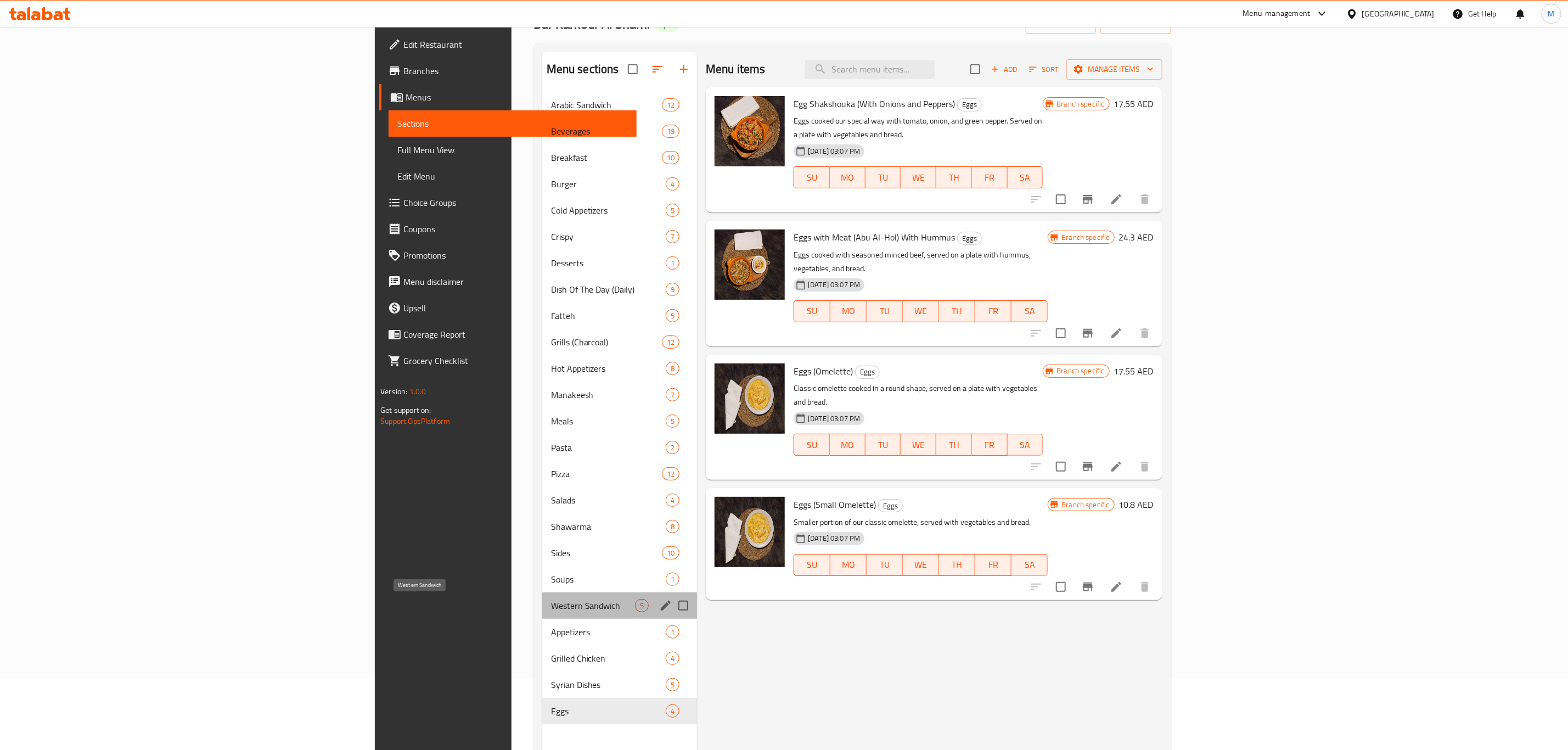
click at [551, 606] on span "Western Sandwich" at bounding box center [592, 605] width 84 height 13
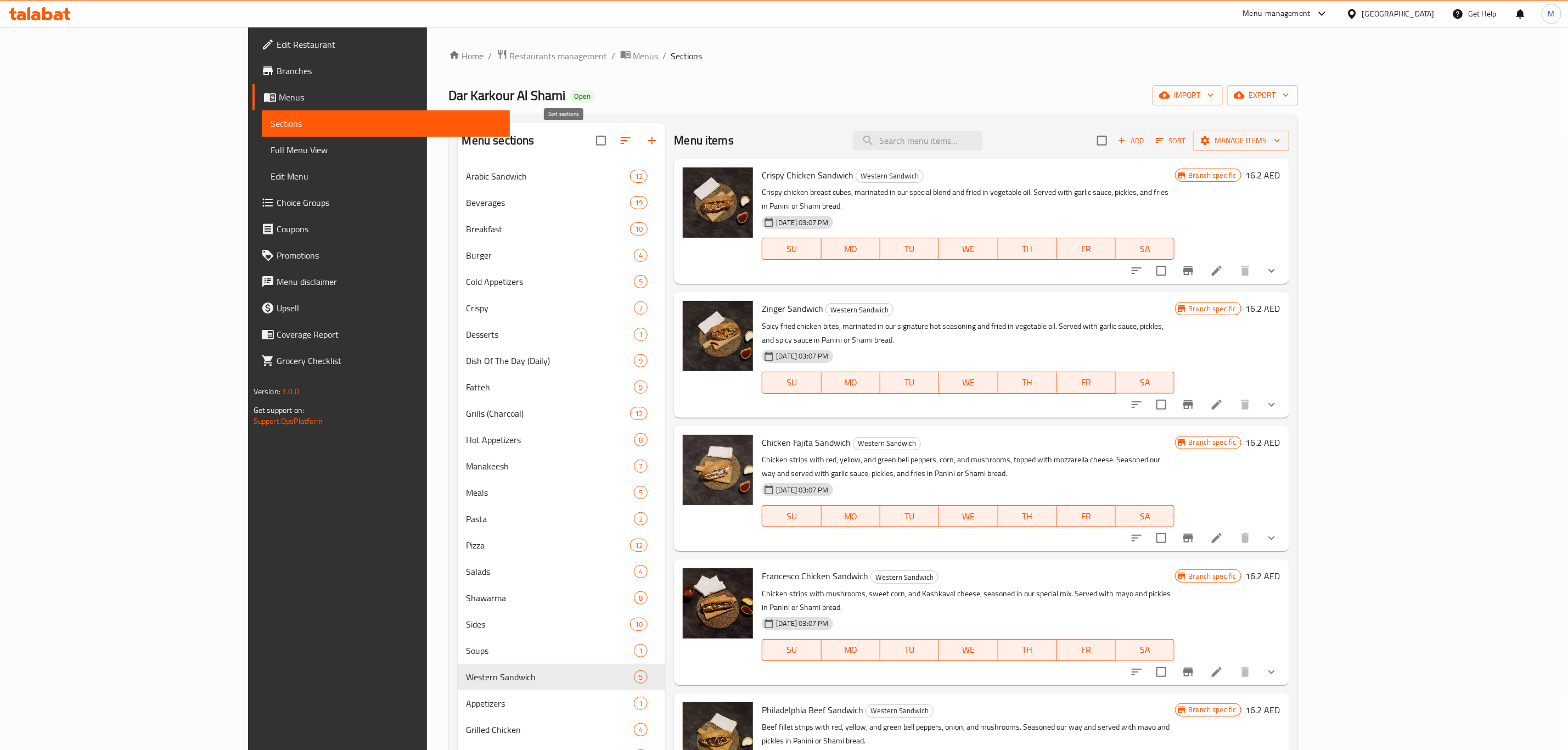
click at [619, 134] on icon "button" at bounding box center [625, 140] width 13 height 13
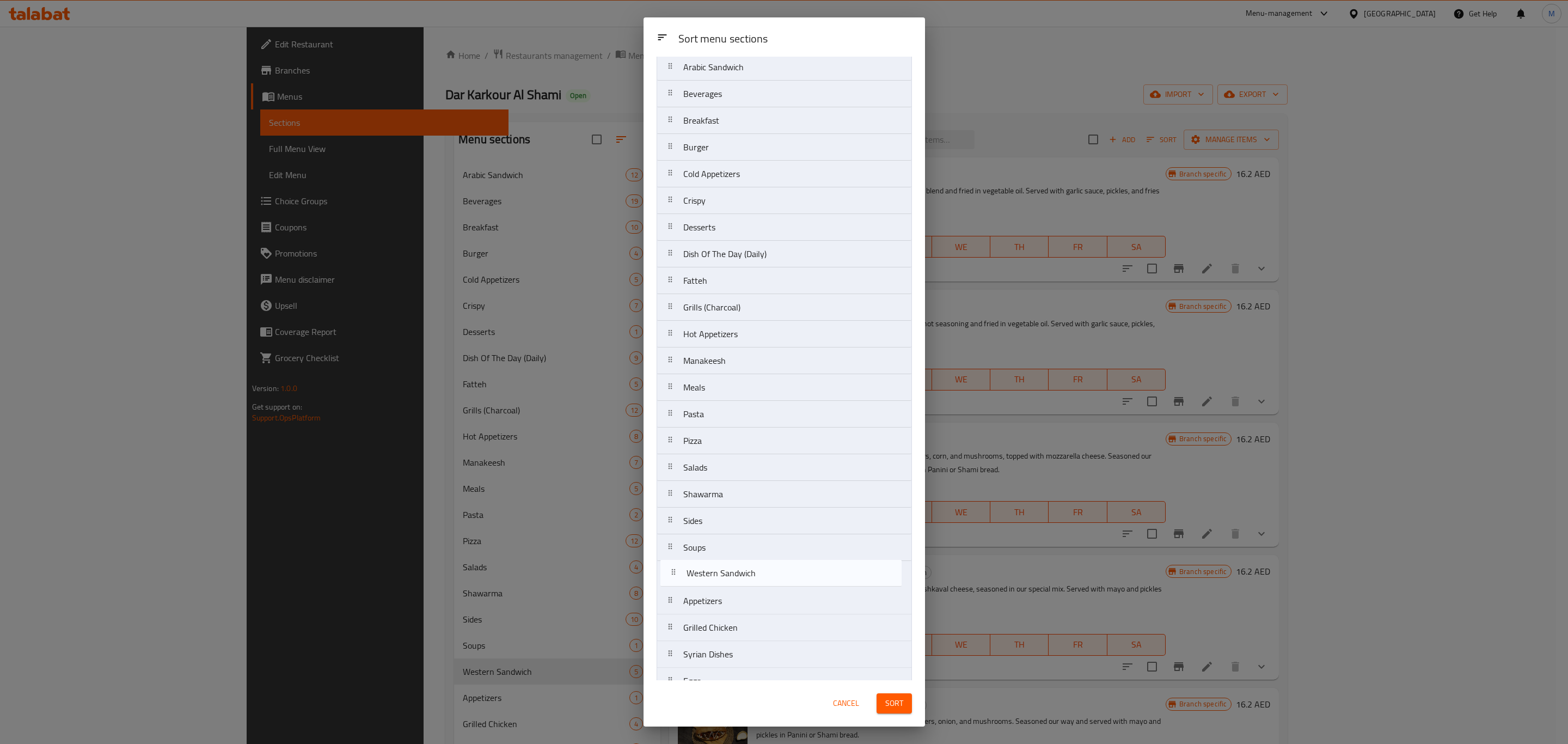
drag, startPoint x: 732, startPoint y: 616, endPoint x: 735, endPoint y: 571, distance: 45.1
click at [735, 571] on nav "Arabic Sandwich Beverages Breakfast Burger Cold Appetizers Crispy Desserts Dish…" at bounding box center [784, 374] width 256 height 642
drag, startPoint x: 732, startPoint y: 590, endPoint x: 731, endPoint y: 556, distance: 34.0
click at [731, 556] on nav "Arabic Sandwich Beverages Breakfast Burger Cold Appetizers Crispy Desserts Dish…" at bounding box center [784, 355] width 256 height 642
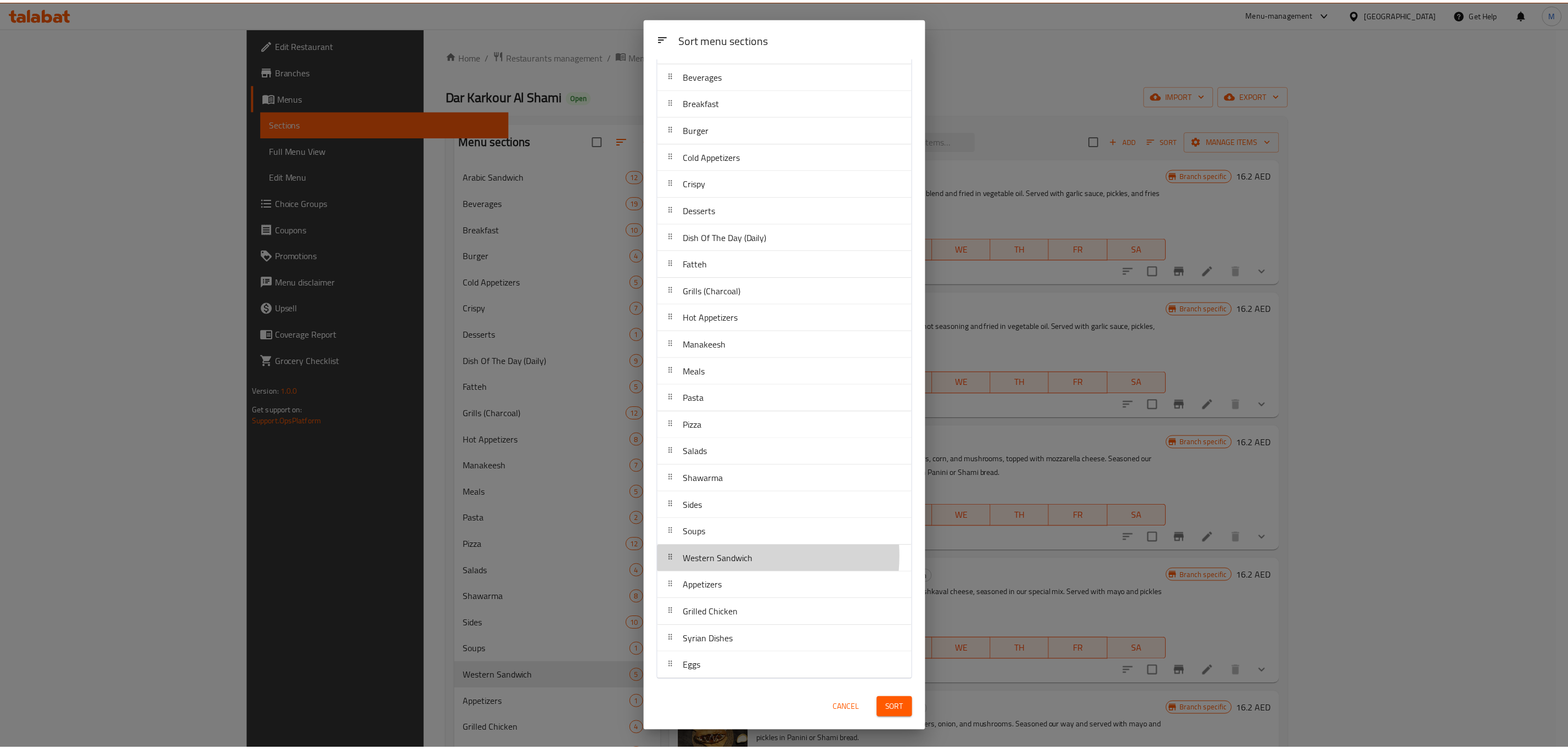
scroll to position [60, 0]
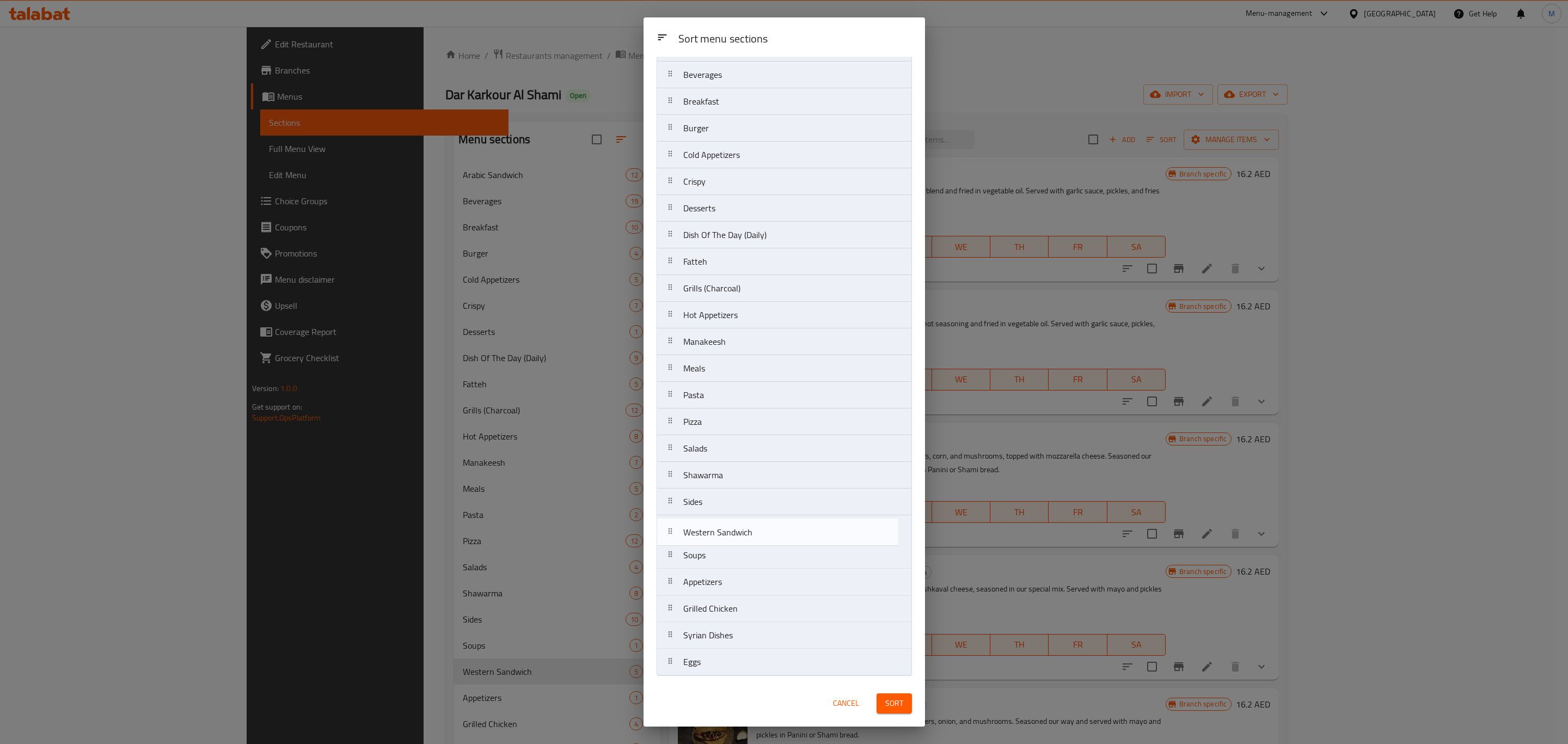
click at [728, 526] on nav "Arabic Sandwich Beverages Breakfast Burger Cold Appetizers Crispy Desserts Dish…" at bounding box center [784, 355] width 256 height 642
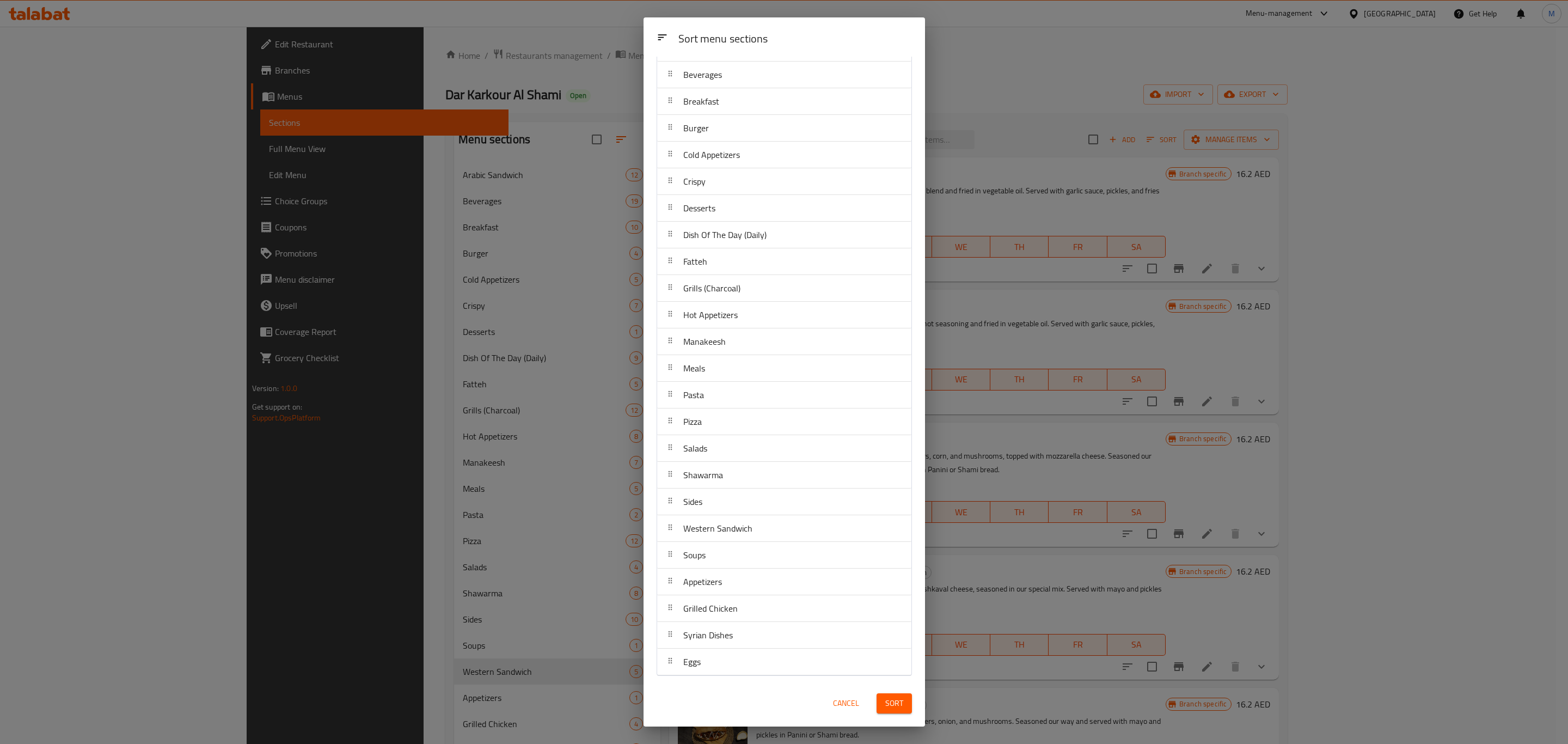
click at [887, 699] on span "Sort" at bounding box center [894, 703] width 18 height 13
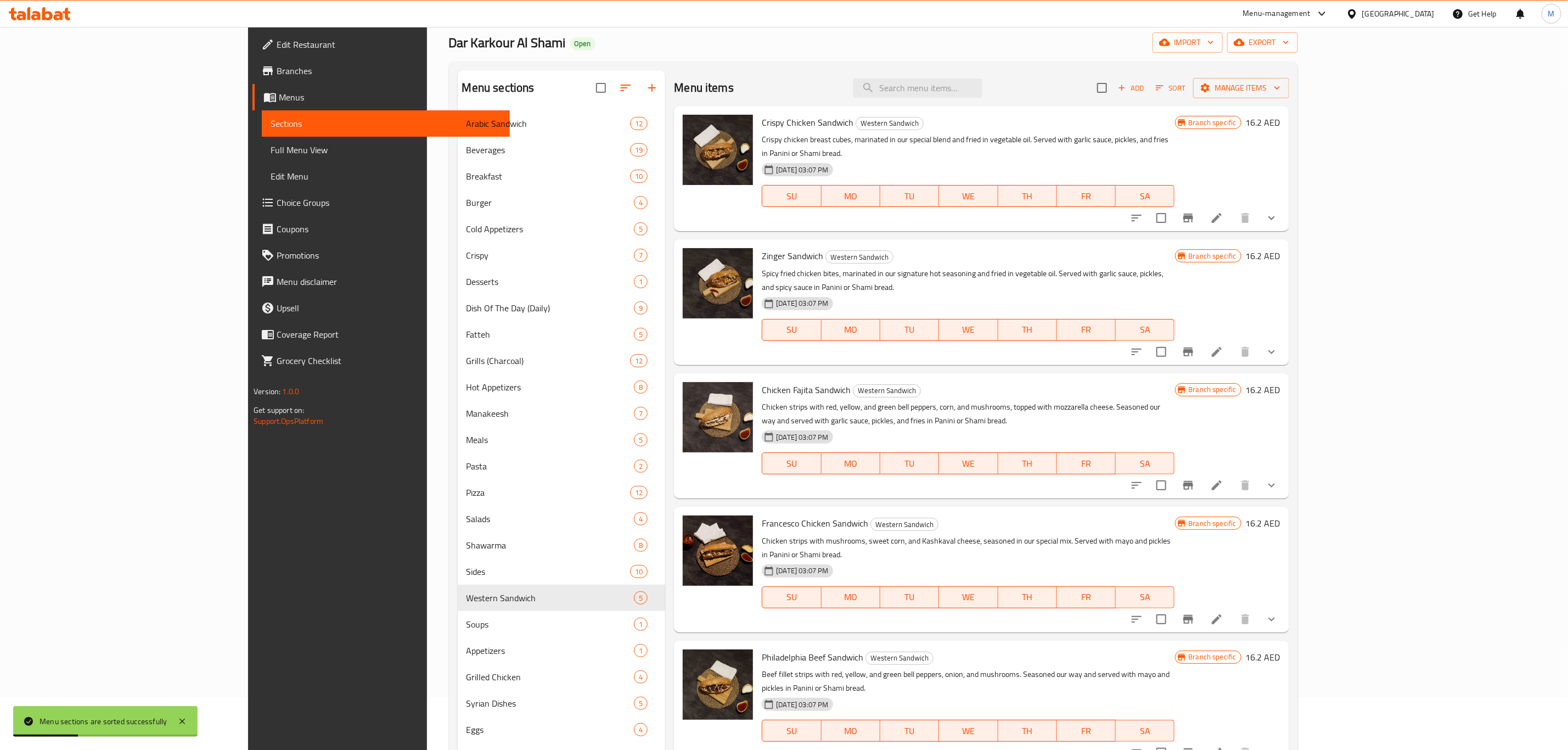
scroll to position [82, 0]
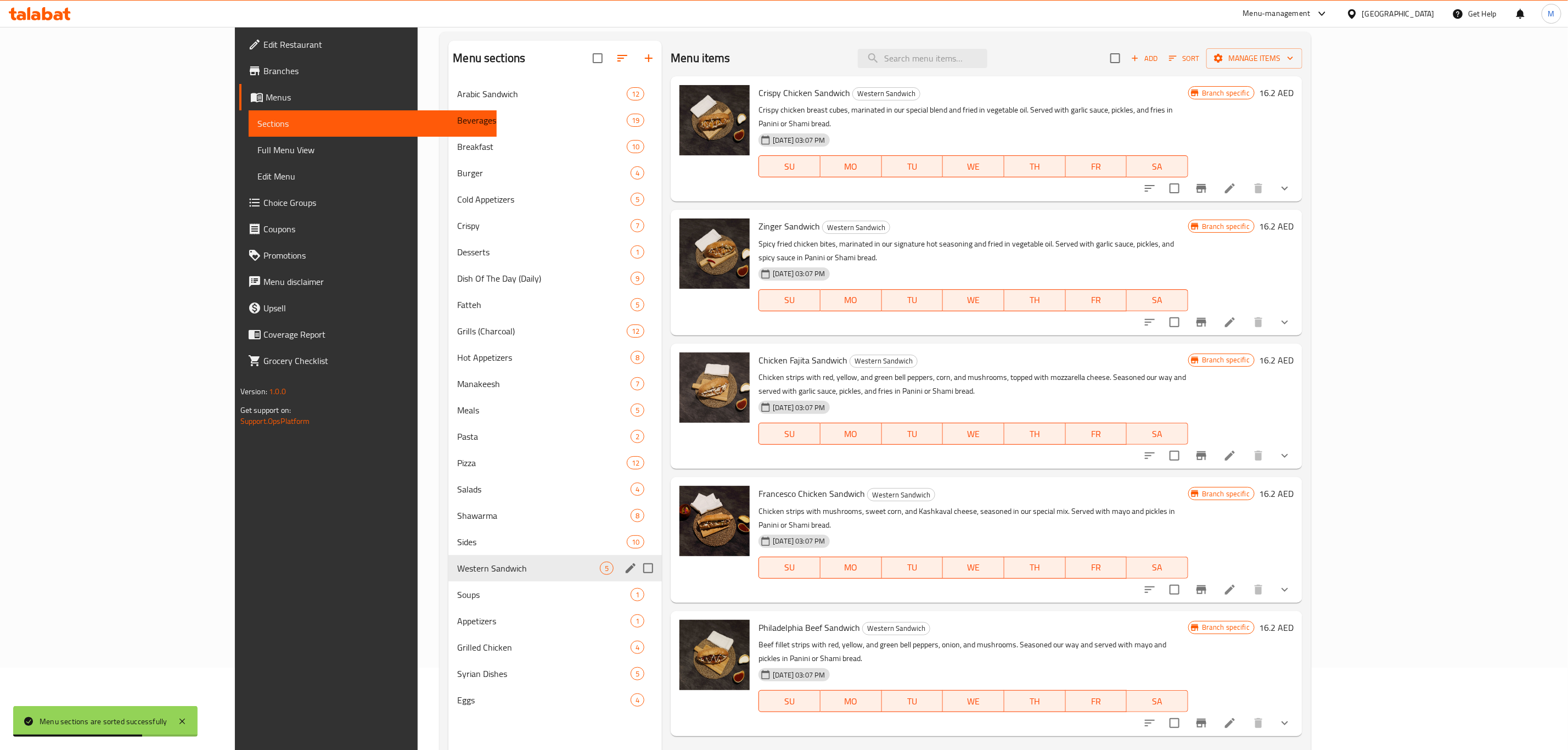
click at [449, 555] on div "Western Sandwich 5" at bounding box center [555, 568] width 213 height 26
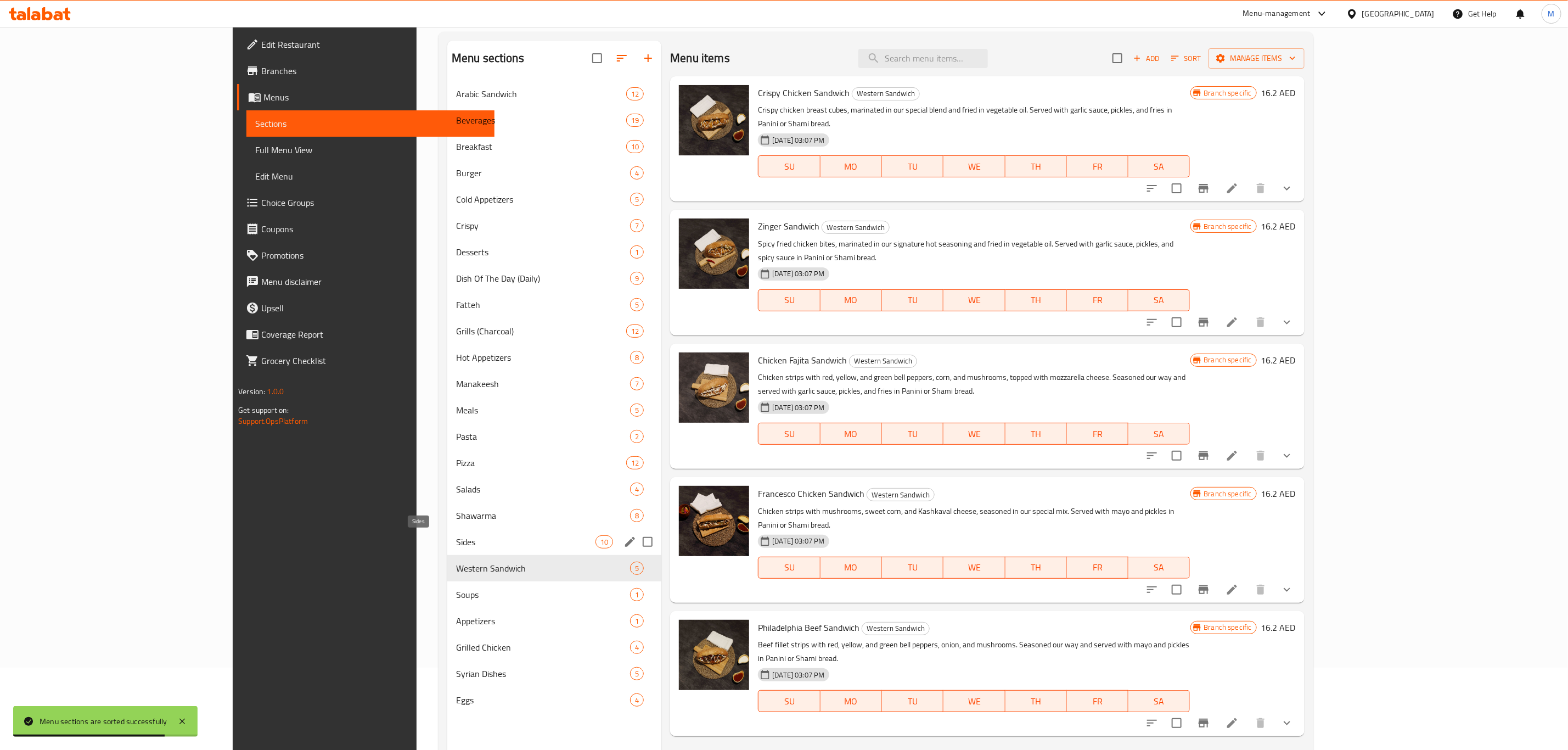
click at [456, 537] on span "Sides" at bounding box center [526, 542] width 139 height 13
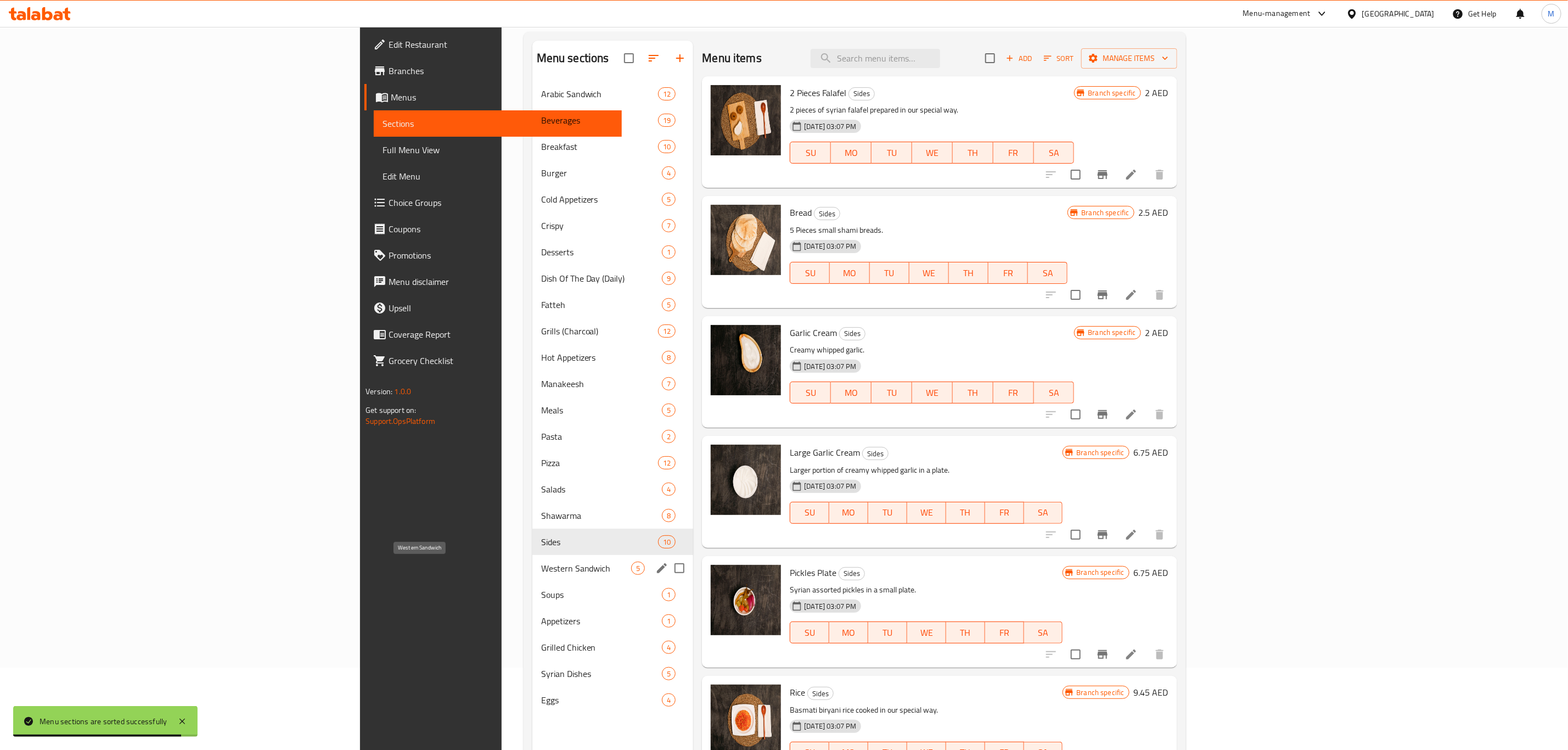
click at [541, 562] on span "Western Sandwich" at bounding box center [586, 568] width 91 height 13
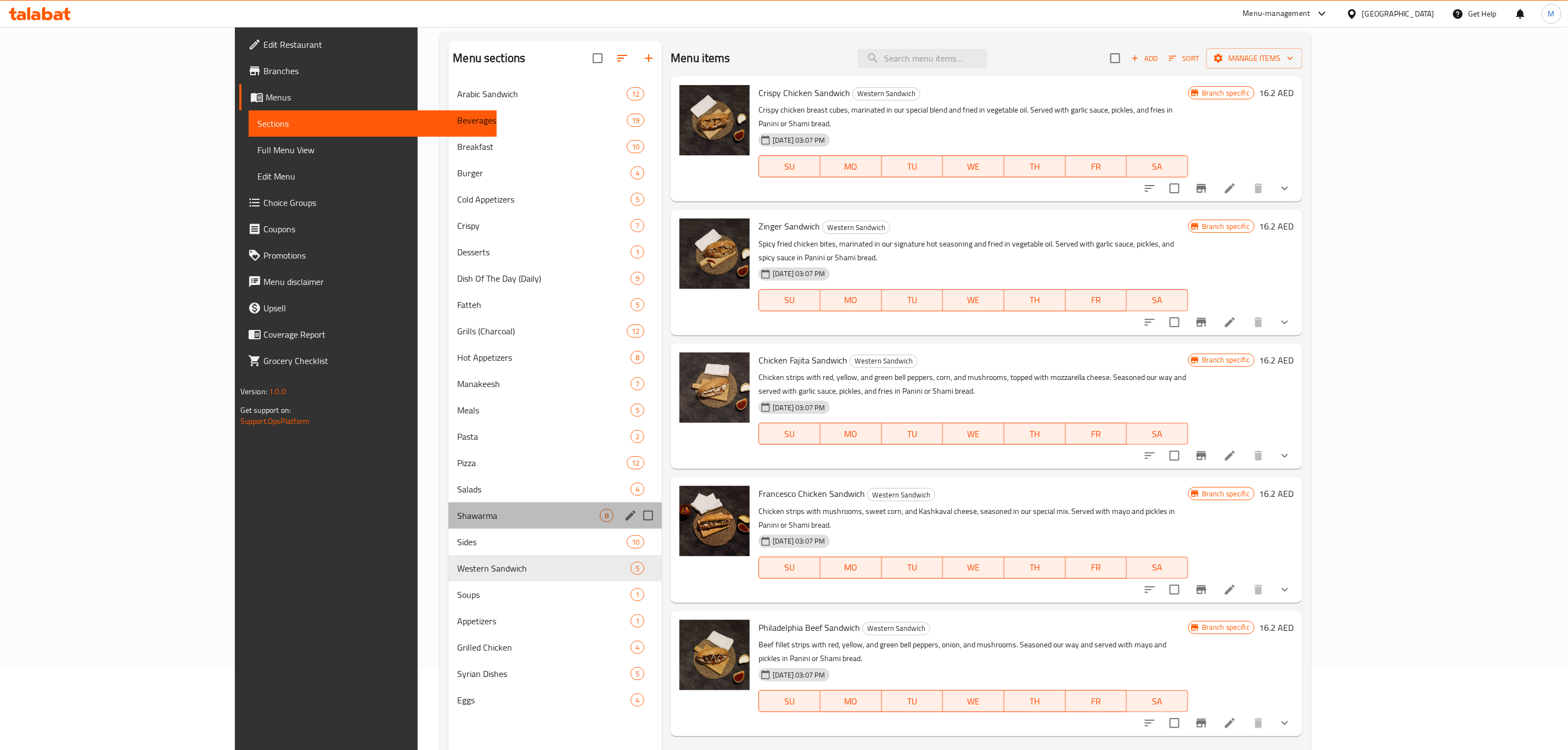
click at [449, 526] on div "Shawarma 8" at bounding box center [555, 515] width 213 height 26
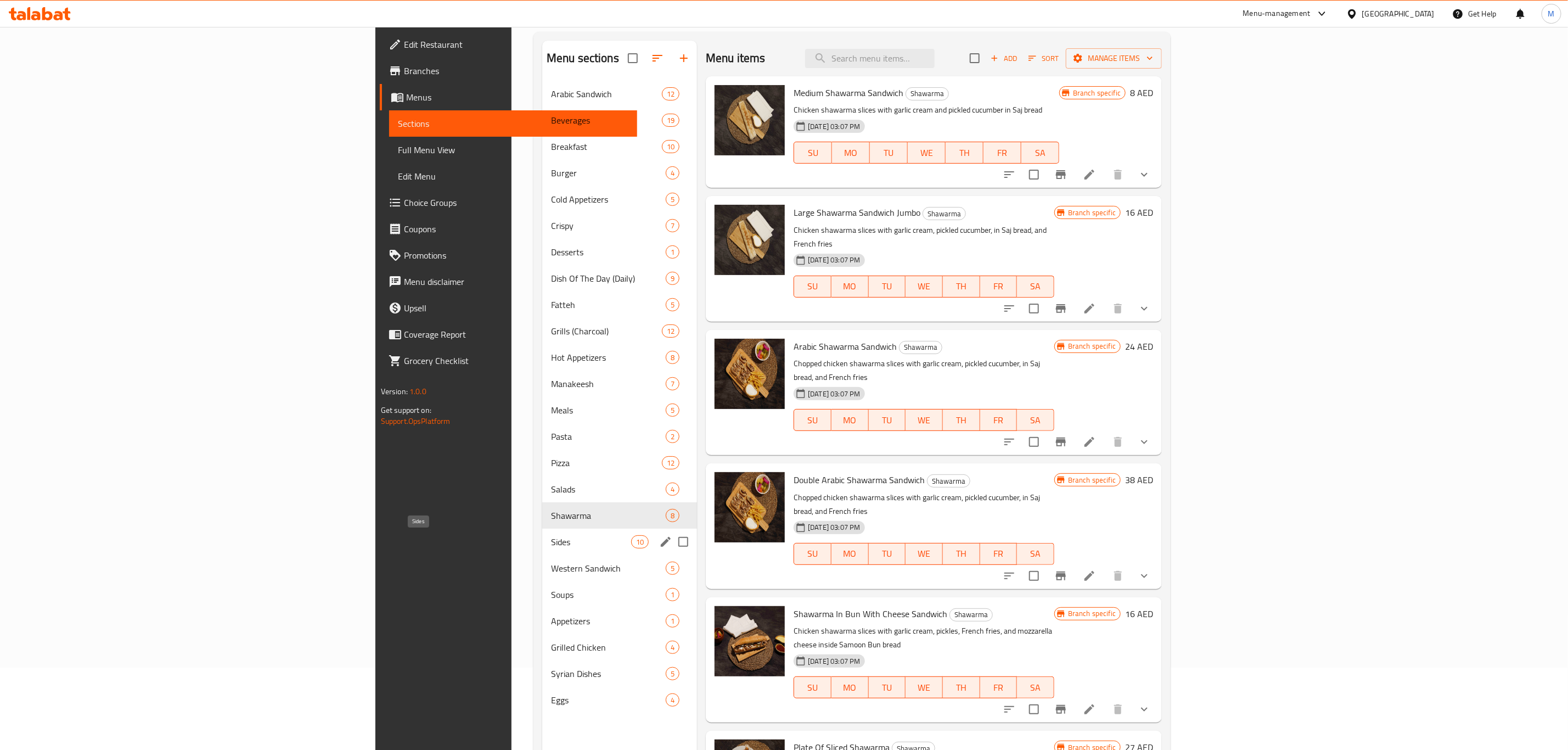
click at [551, 539] on span "Sides" at bounding box center [591, 542] width 80 height 13
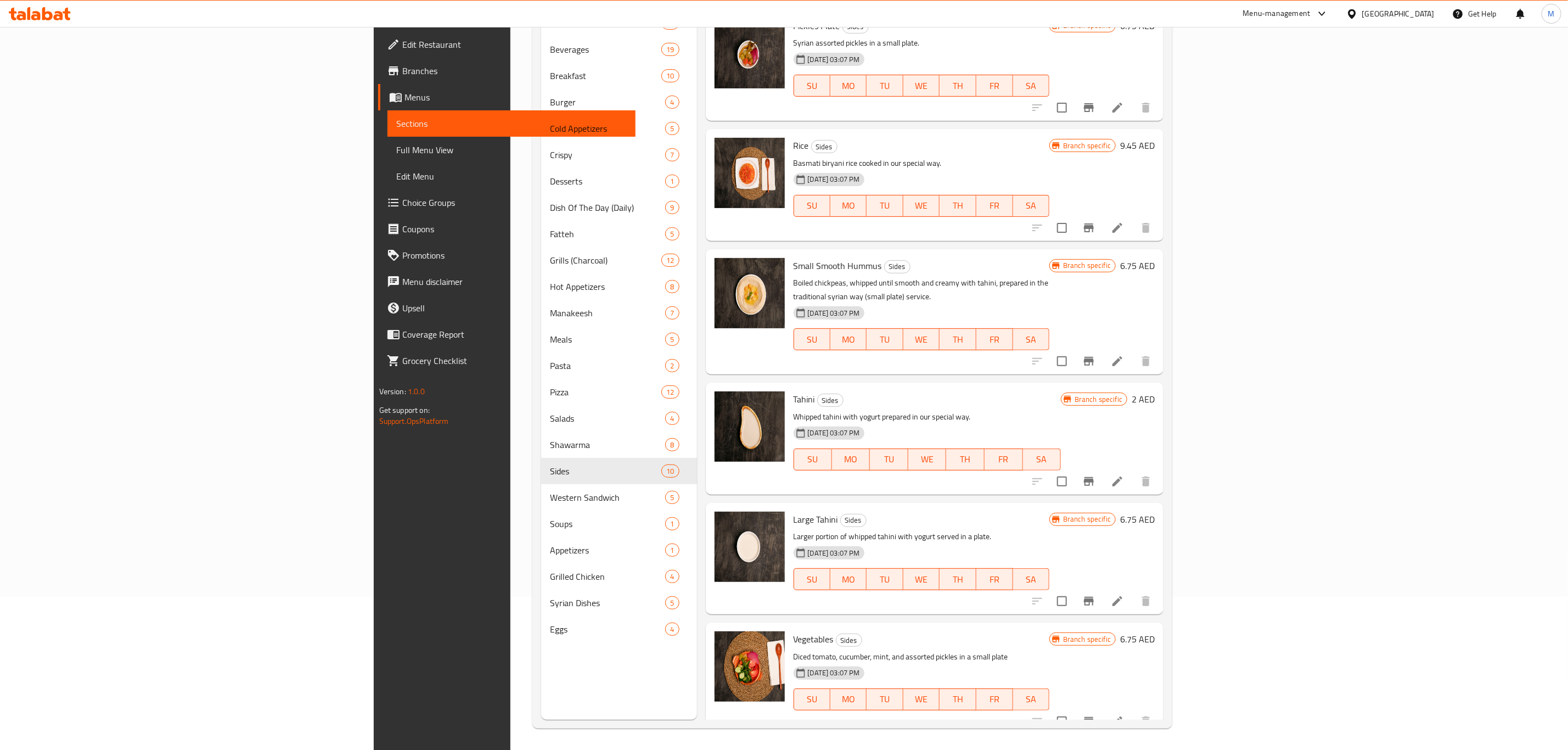
scroll to position [154, 0]
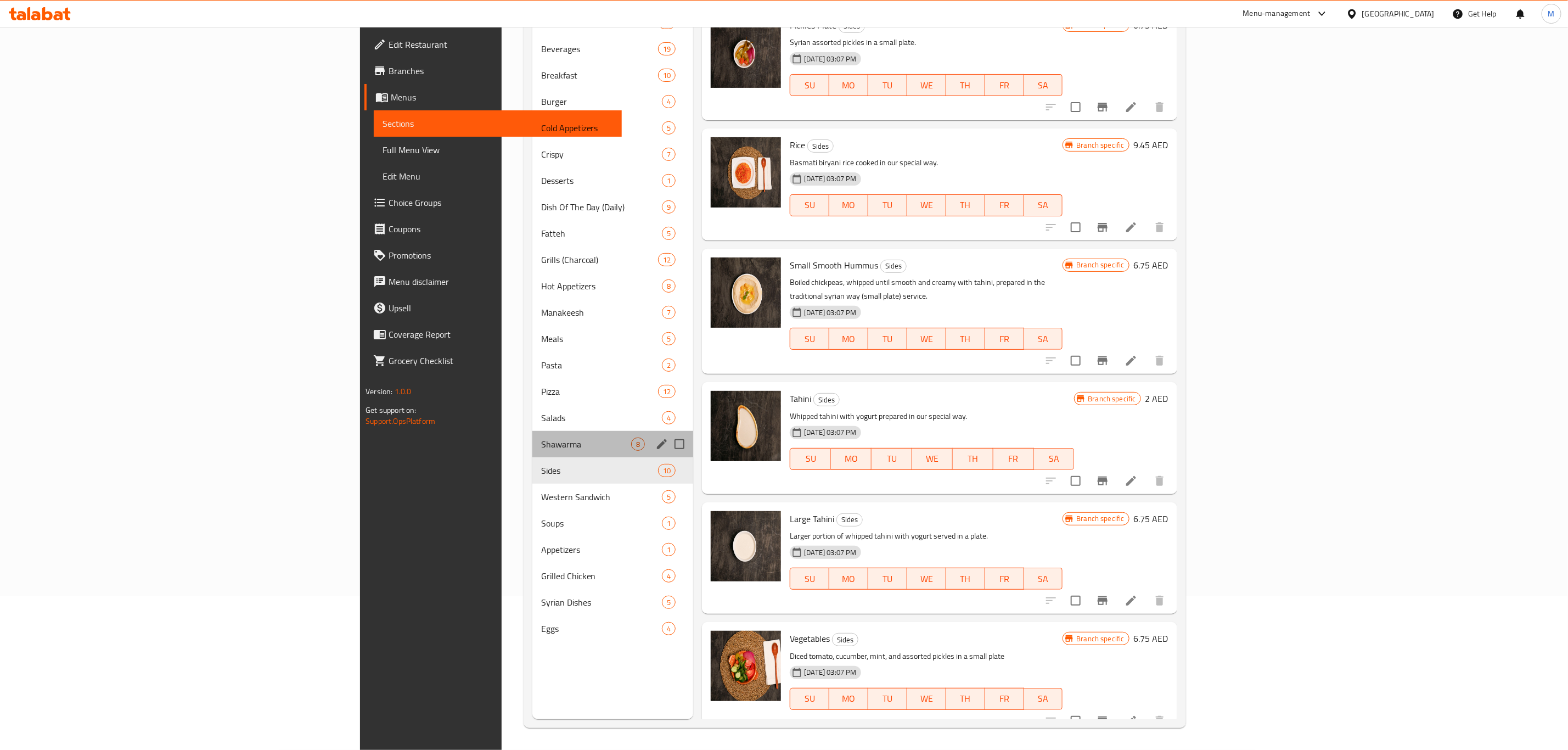
click at [532, 454] on div "Shawarma 8" at bounding box center [613, 444] width 162 height 26
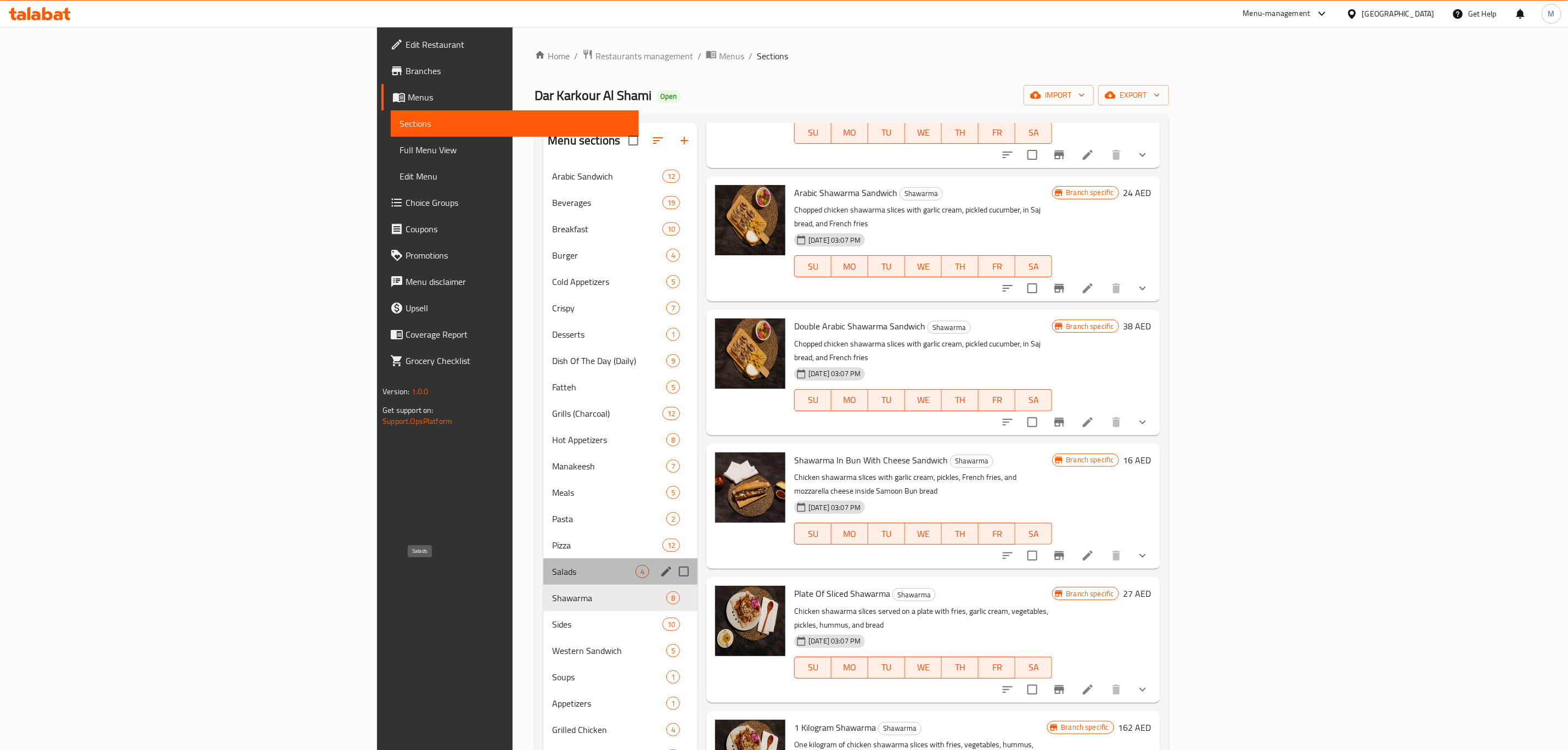
click at [552, 570] on span "Salads" at bounding box center [594, 571] width 84 height 13
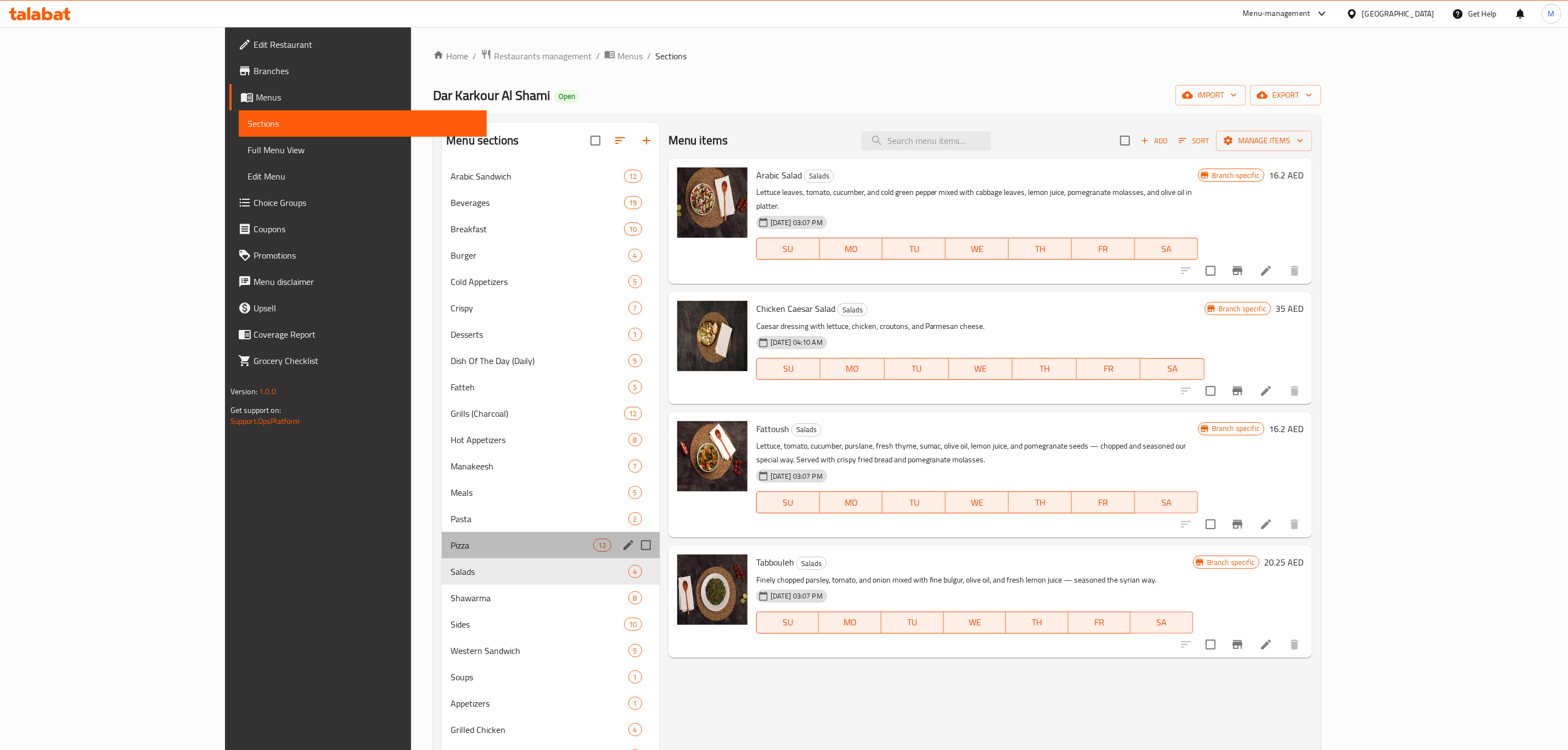
click at [459, 553] on div "Pizza 12" at bounding box center [551, 545] width 217 height 26
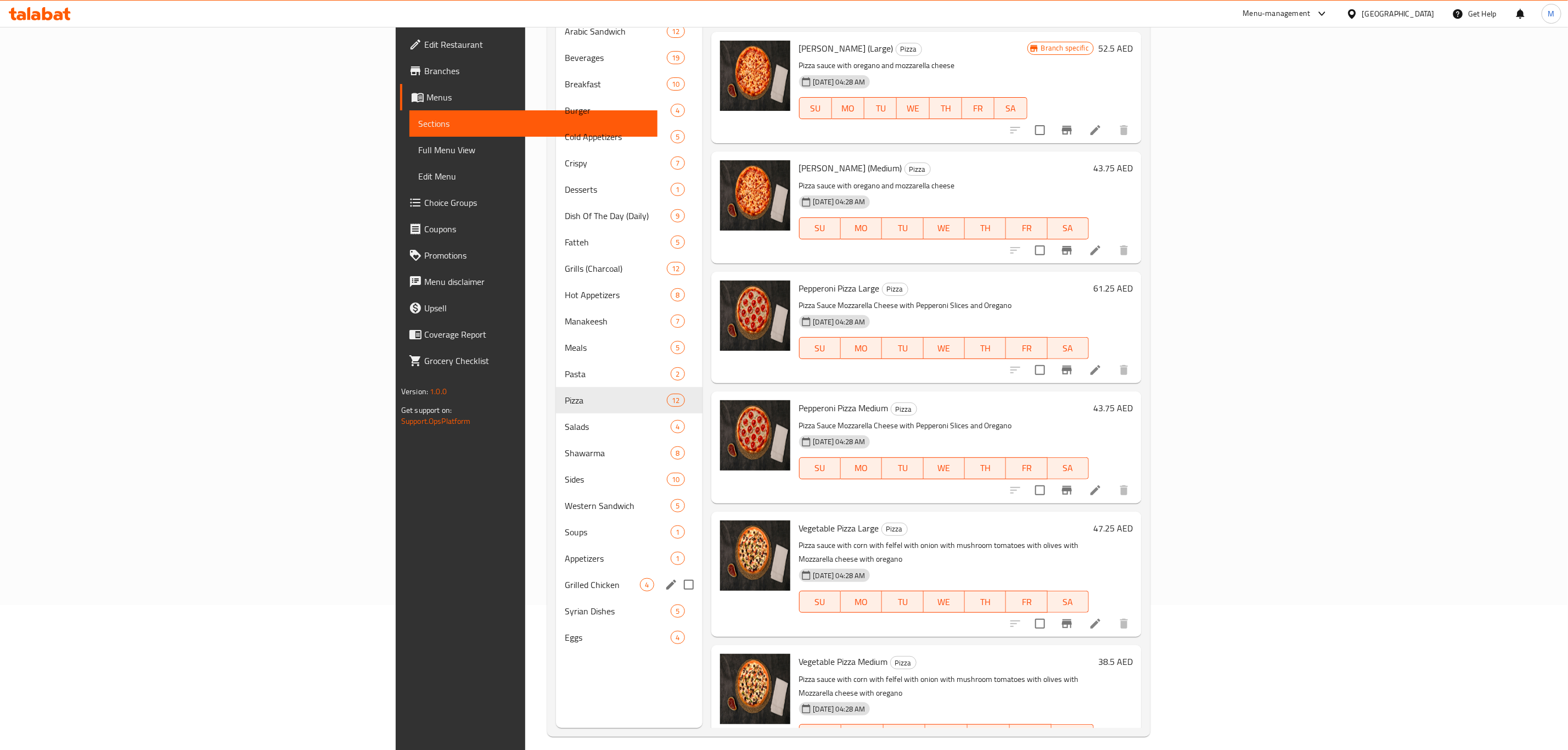
scroll to position [154, 0]
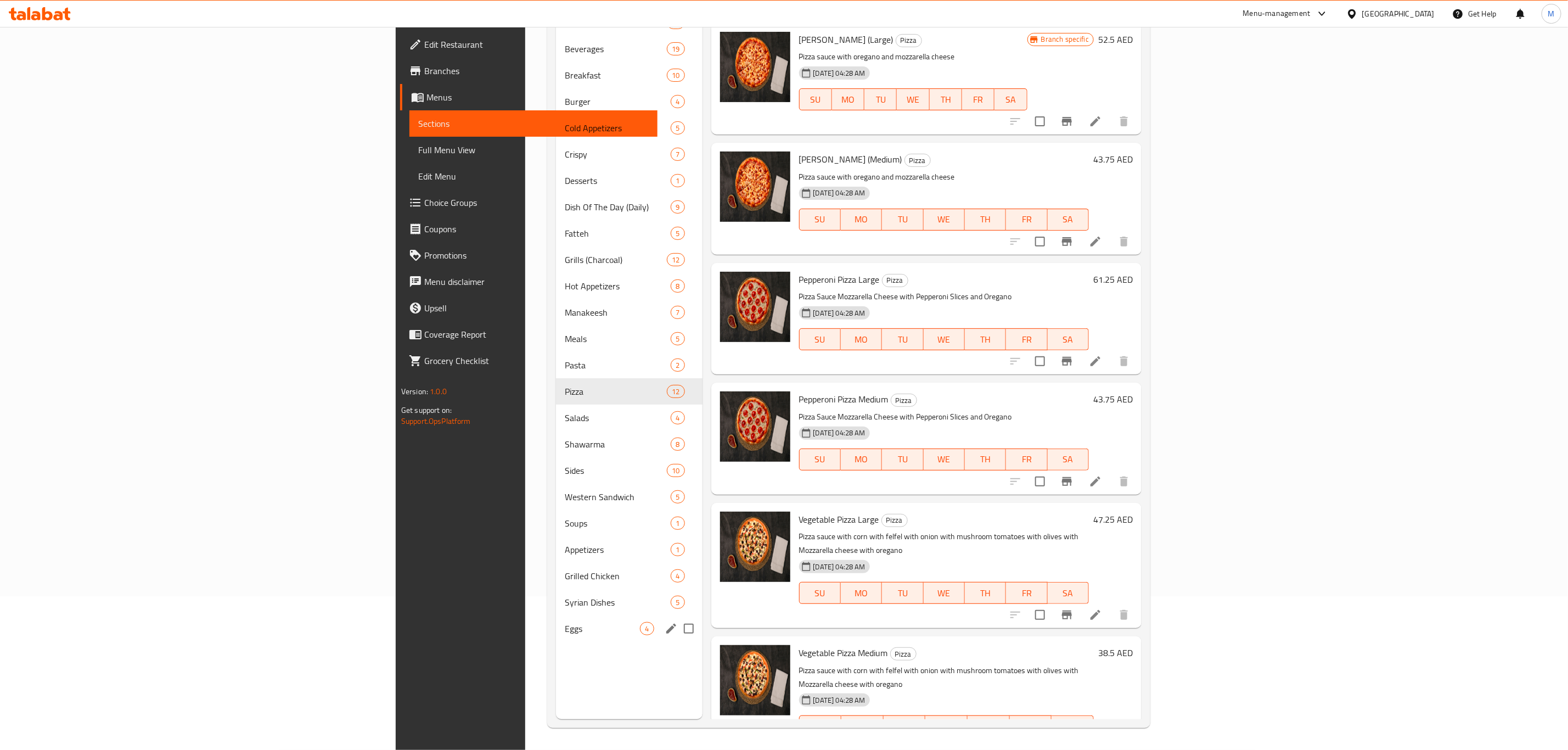
click at [677, 634] on input "Menu sections" at bounding box center [689, 628] width 23 height 23
checkbox input "true"
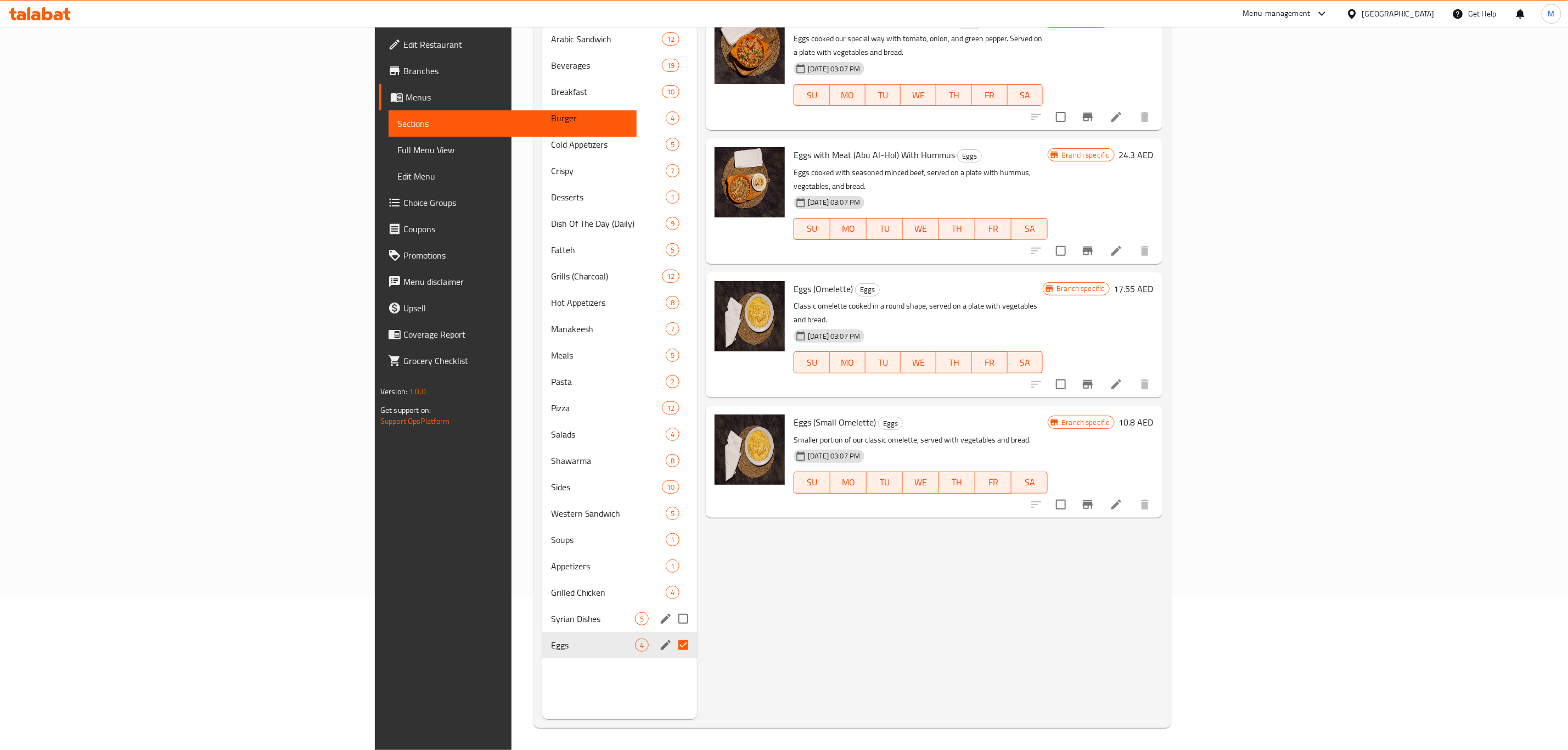
click at [672, 607] on input "Menu sections" at bounding box center [683, 618] width 23 height 23
checkbox input "true"
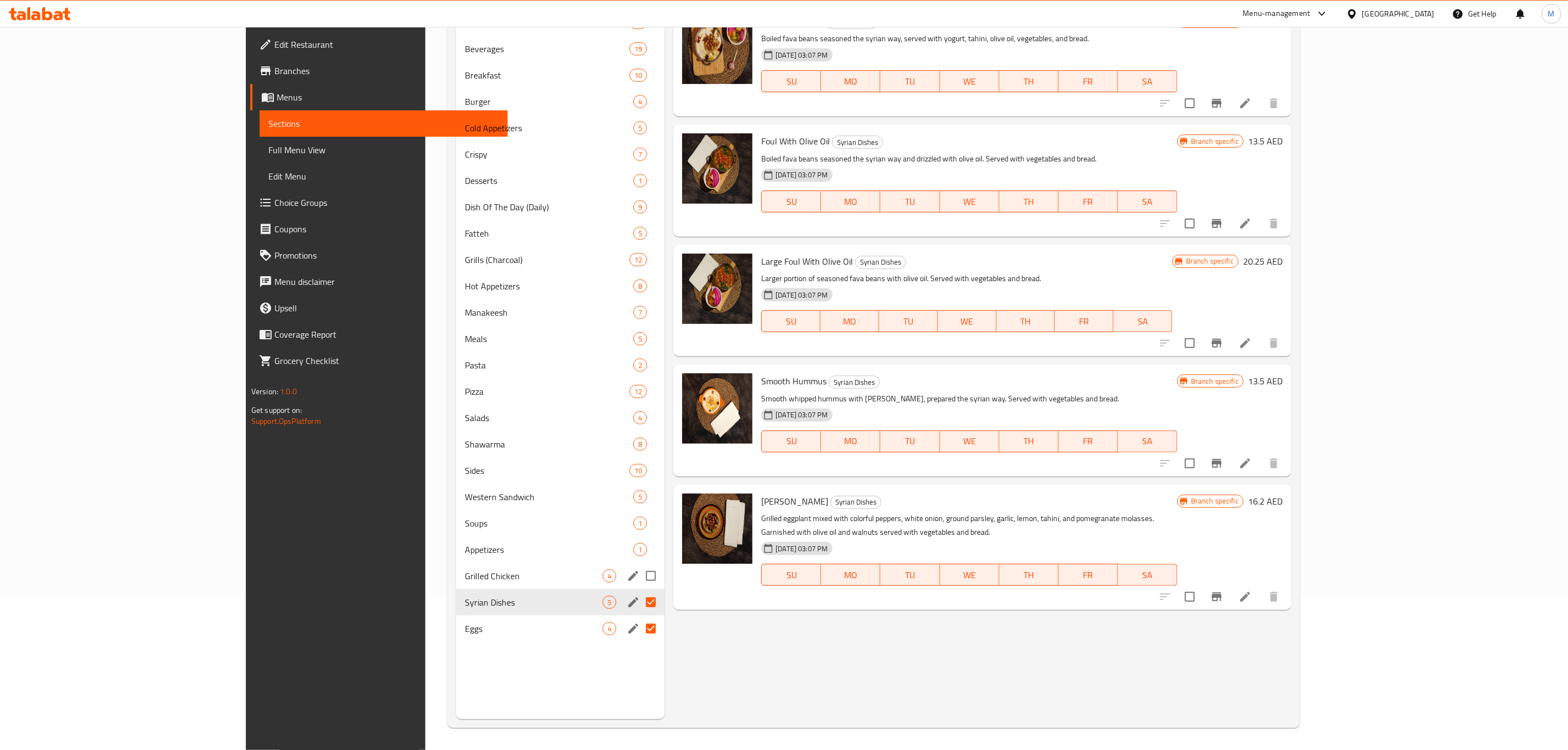
click at [640, 572] on input "Menu sections" at bounding box center [651, 576] width 23 height 23
checkbox input "true"
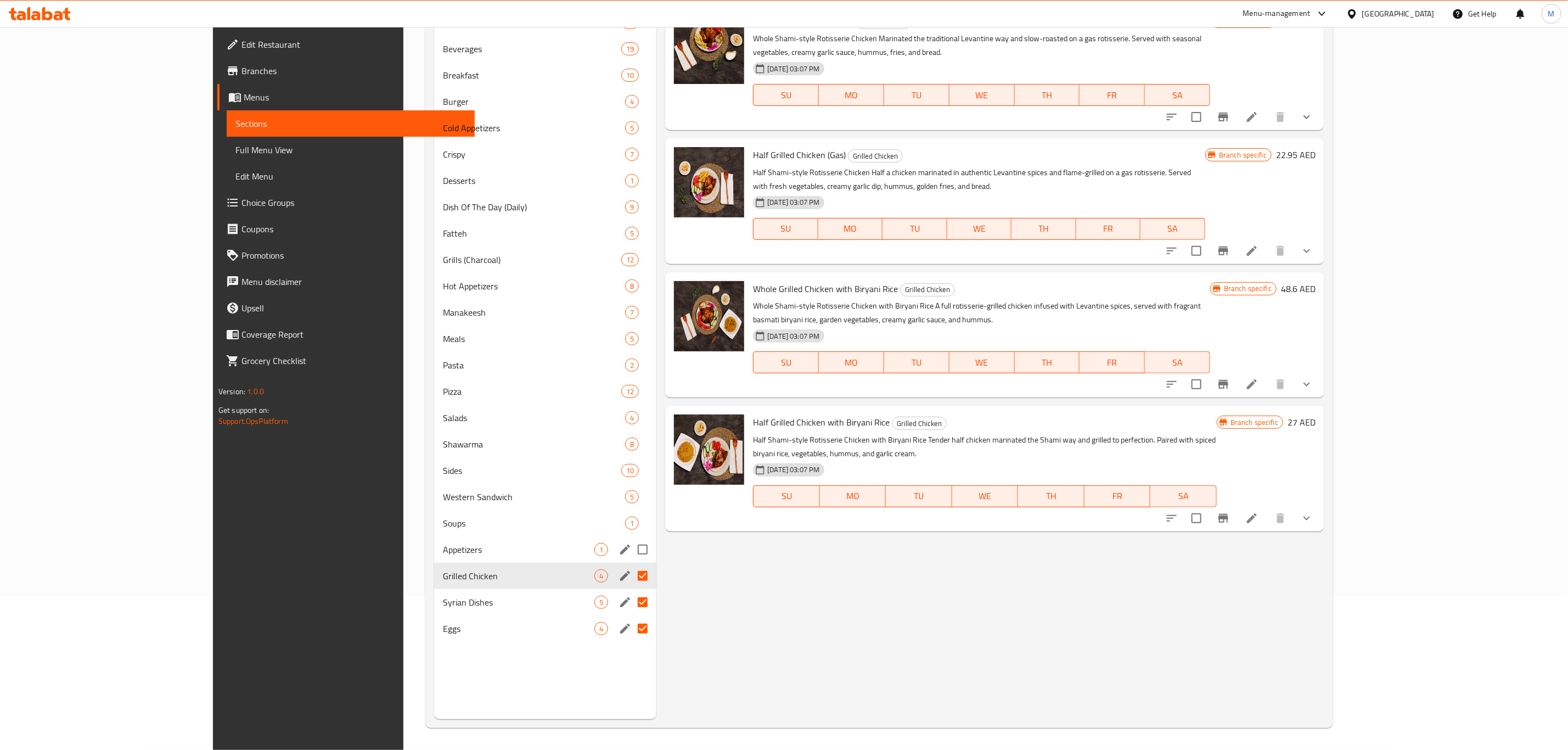
click at [631, 549] on input "Menu sections" at bounding box center [642, 550] width 23 height 23
checkbox input "true"
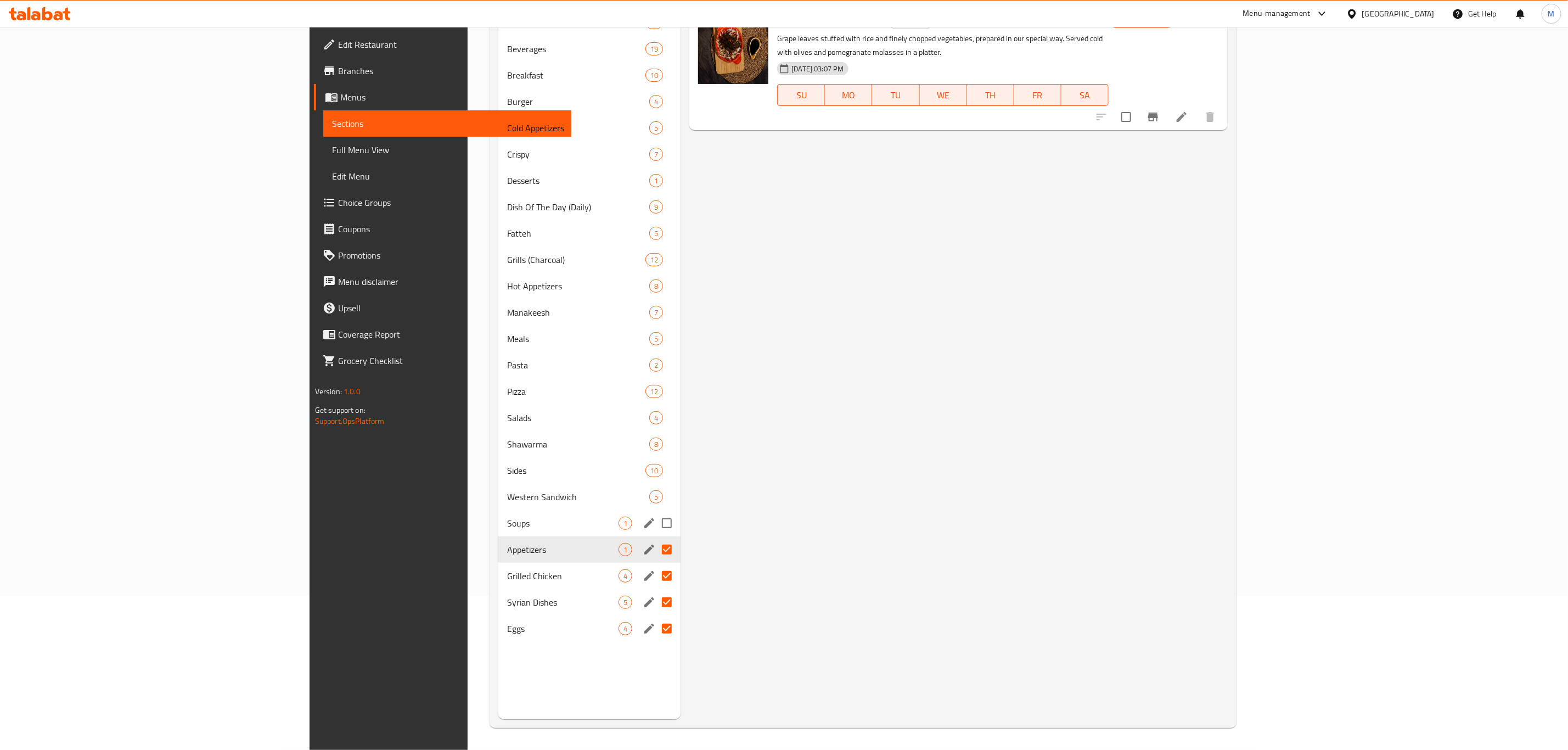
click at [655, 526] on input "Menu sections" at bounding box center [667, 523] width 23 height 23
checkbox input "true"
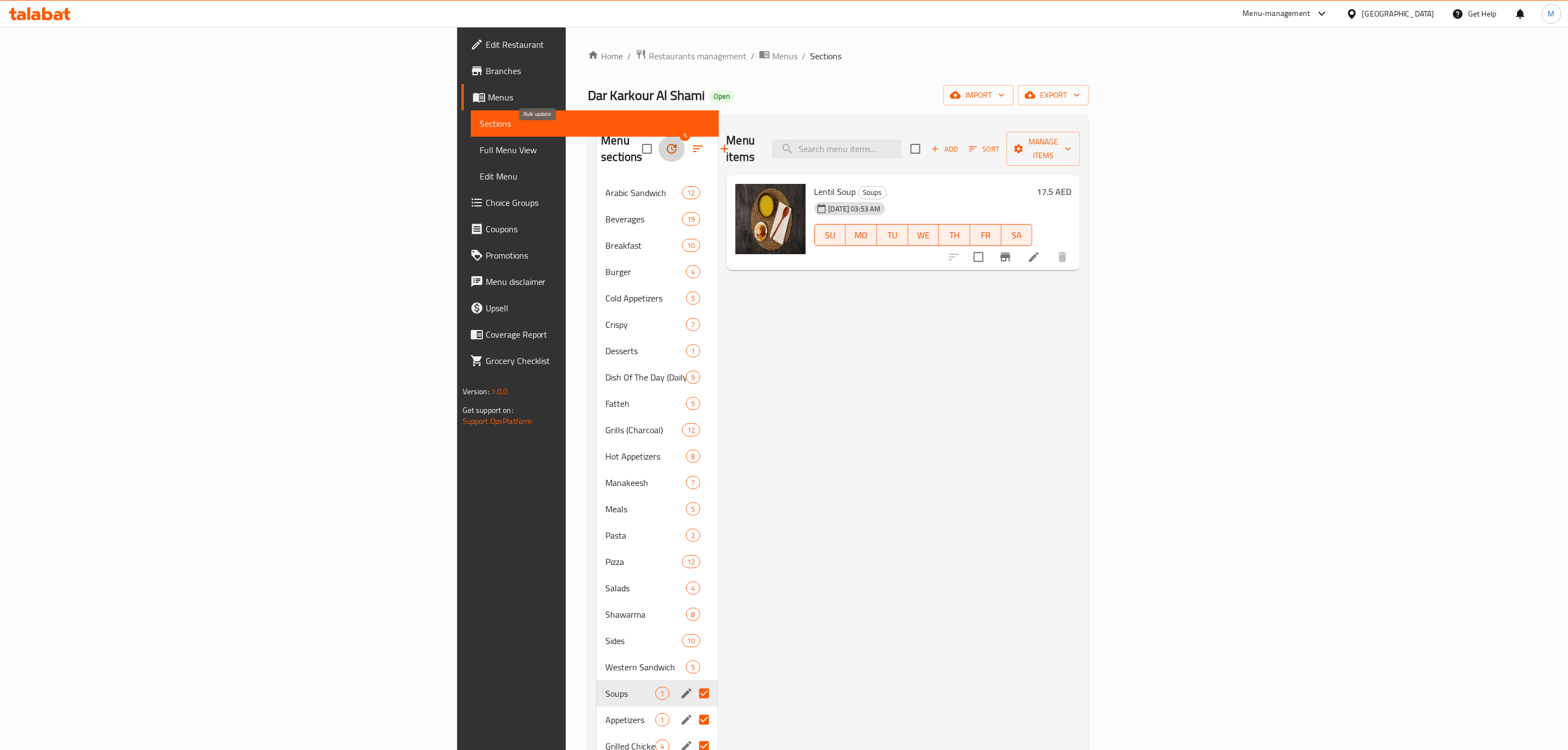
click at [659, 145] on button "button" at bounding box center [672, 148] width 26 height 26
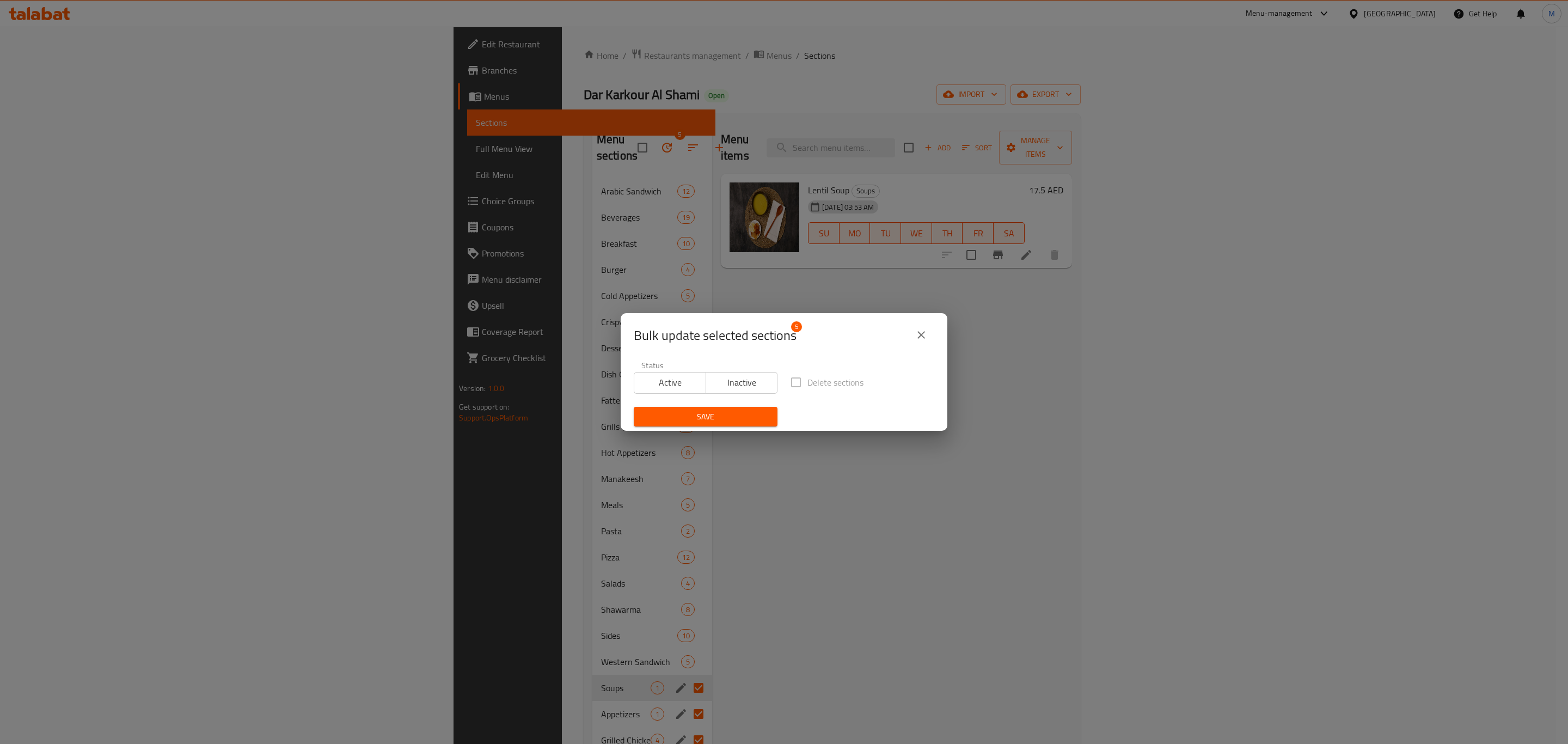
click at [719, 394] on div "Status Active Inactive" at bounding box center [706, 377] width 157 height 45
click at [726, 383] on span "Inactive" at bounding box center [742, 383] width 63 height 16
click at [716, 422] on span "Save" at bounding box center [706, 417] width 126 height 13
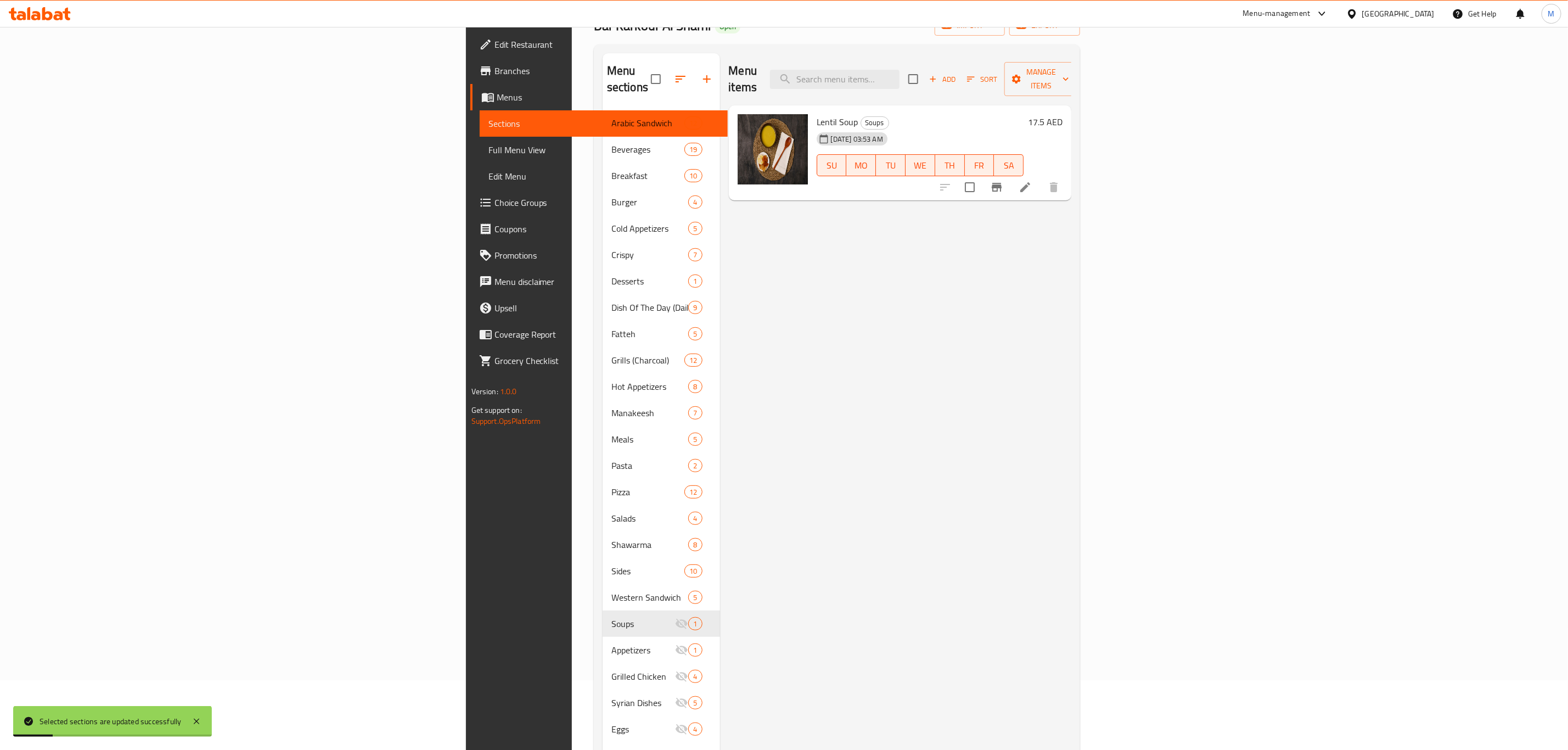
scroll to position [154, 0]
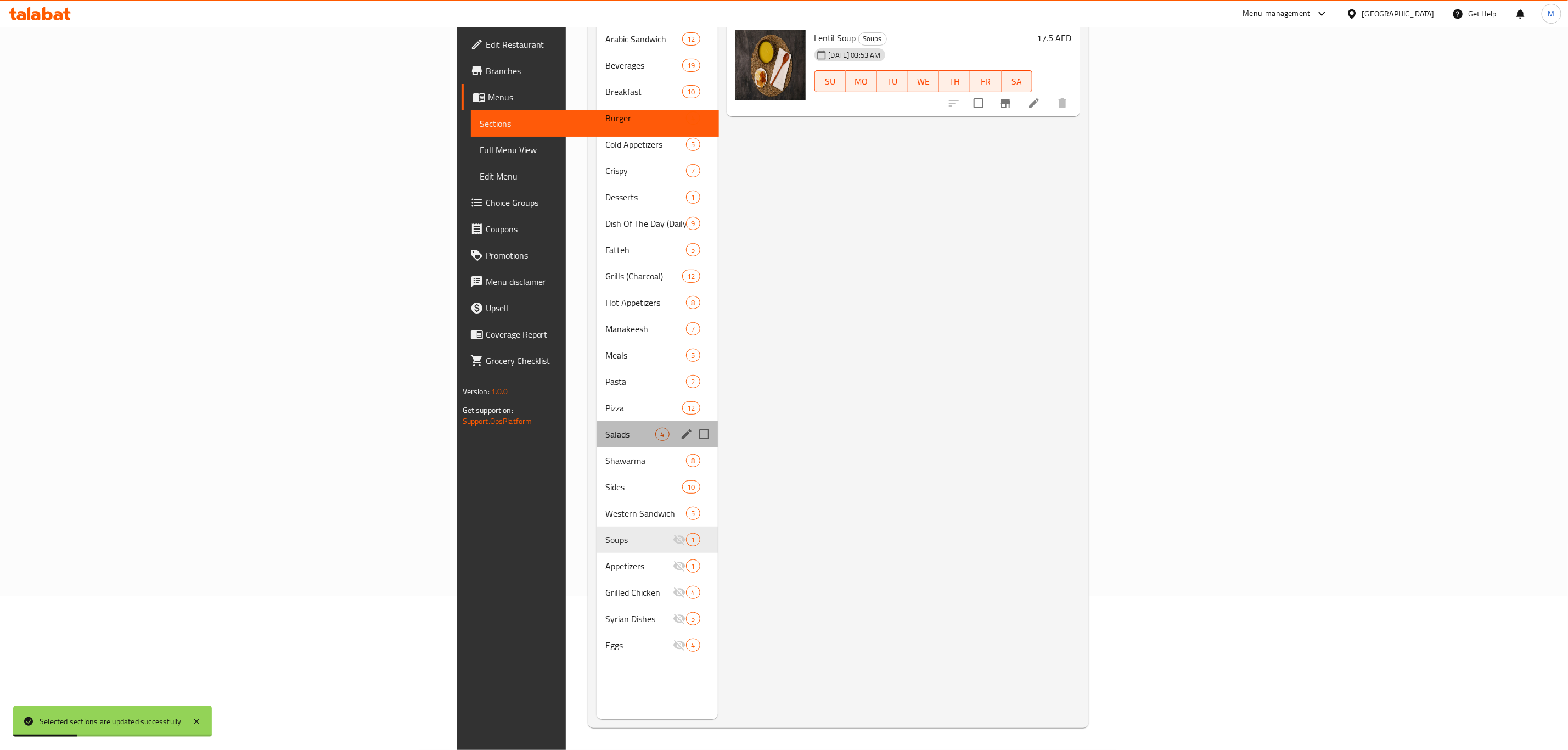
click at [597, 421] on div "Salads 4" at bounding box center [657, 434] width 121 height 26
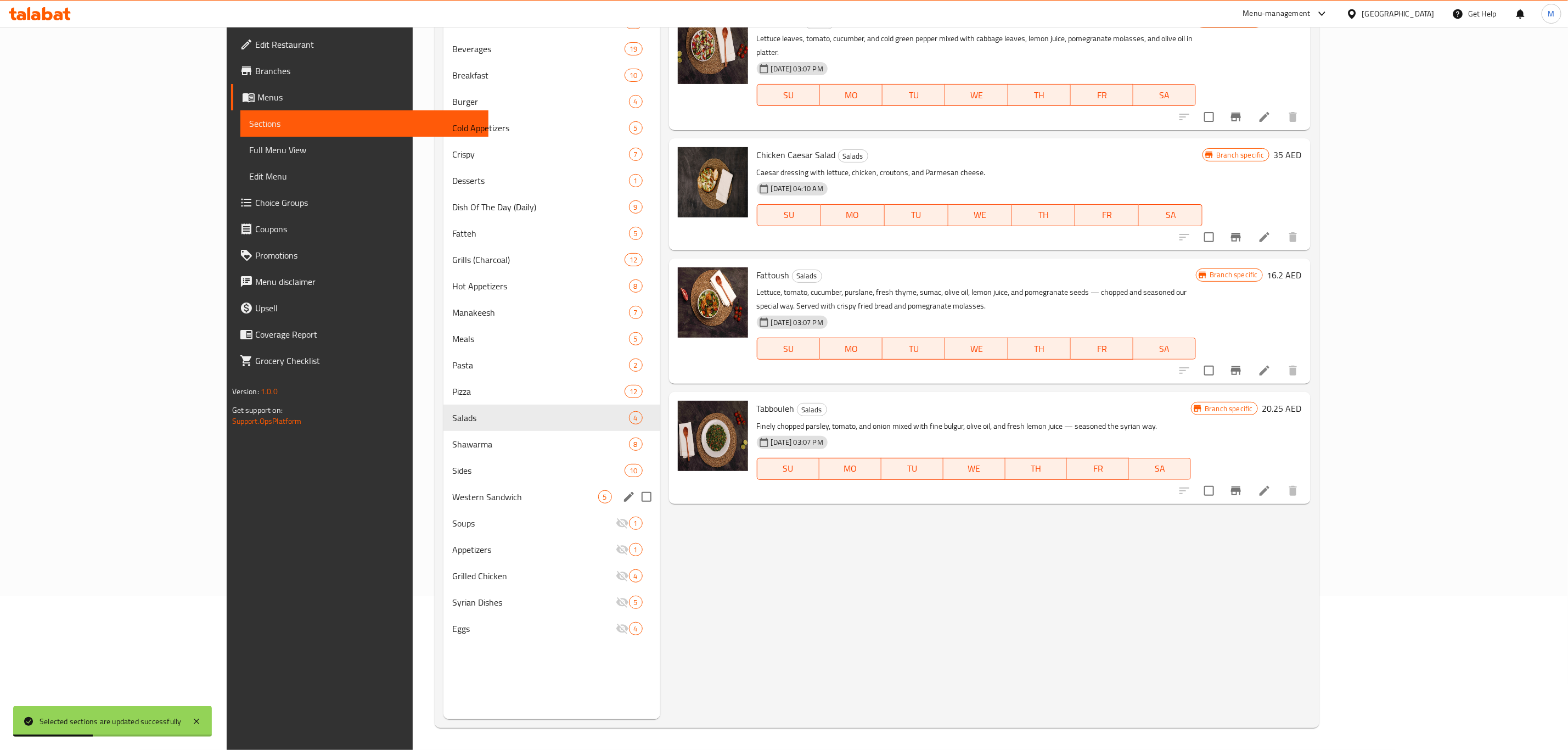
click at [444, 507] on div "Western Sandwich 5" at bounding box center [552, 497] width 217 height 26
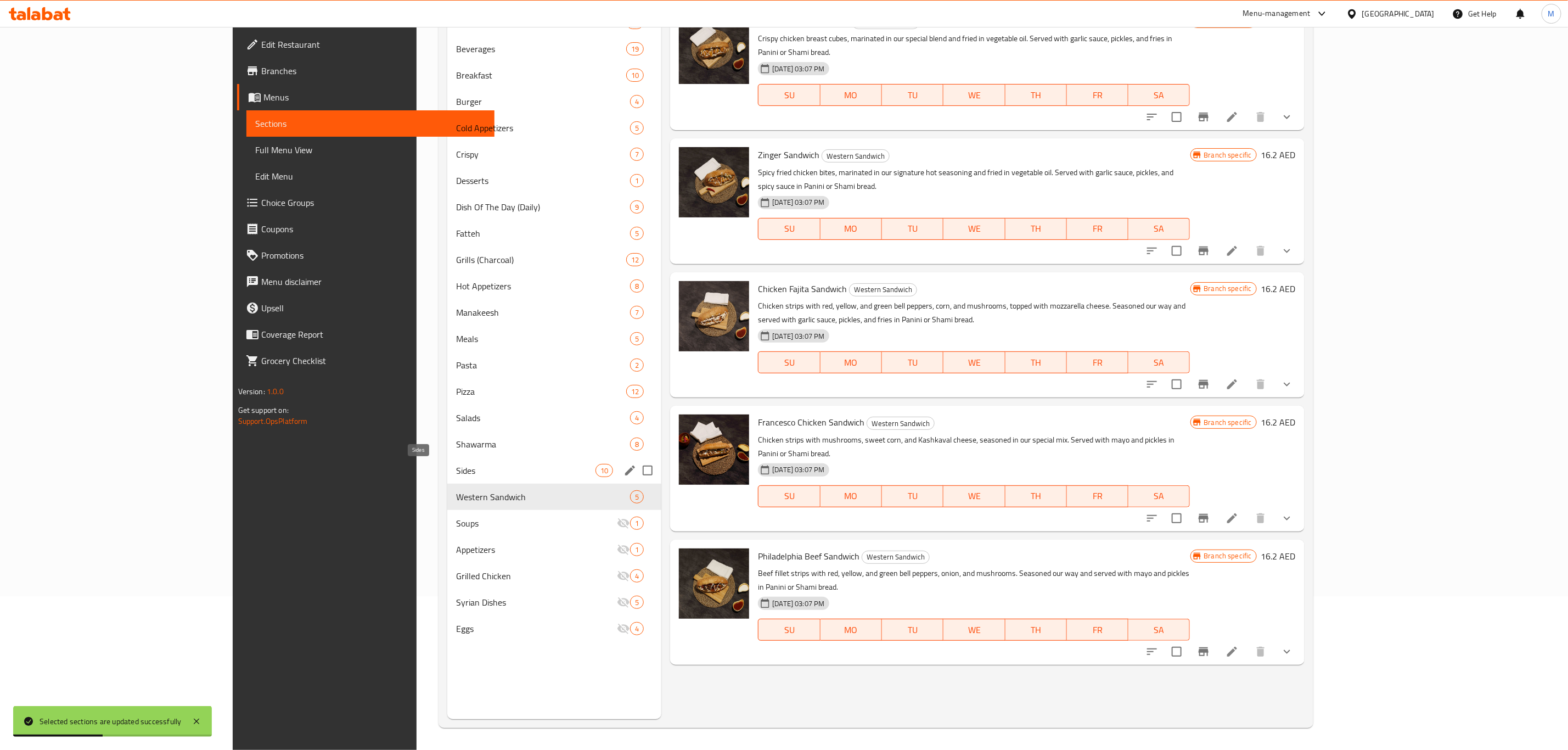
click at [456, 473] on span "Sides" at bounding box center [526, 470] width 139 height 13
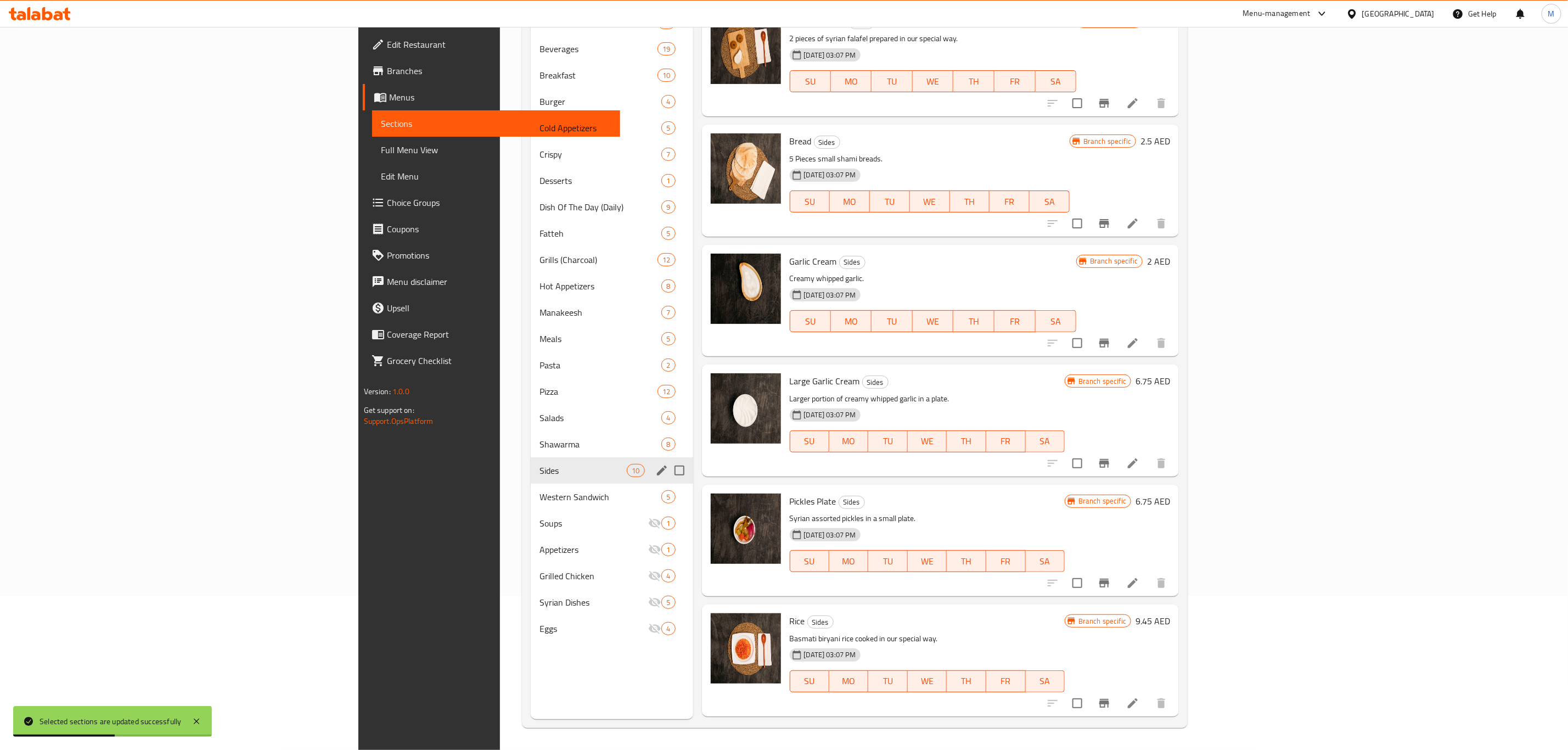
click at [531, 458] on div "Sides 10" at bounding box center [612, 470] width 162 height 26
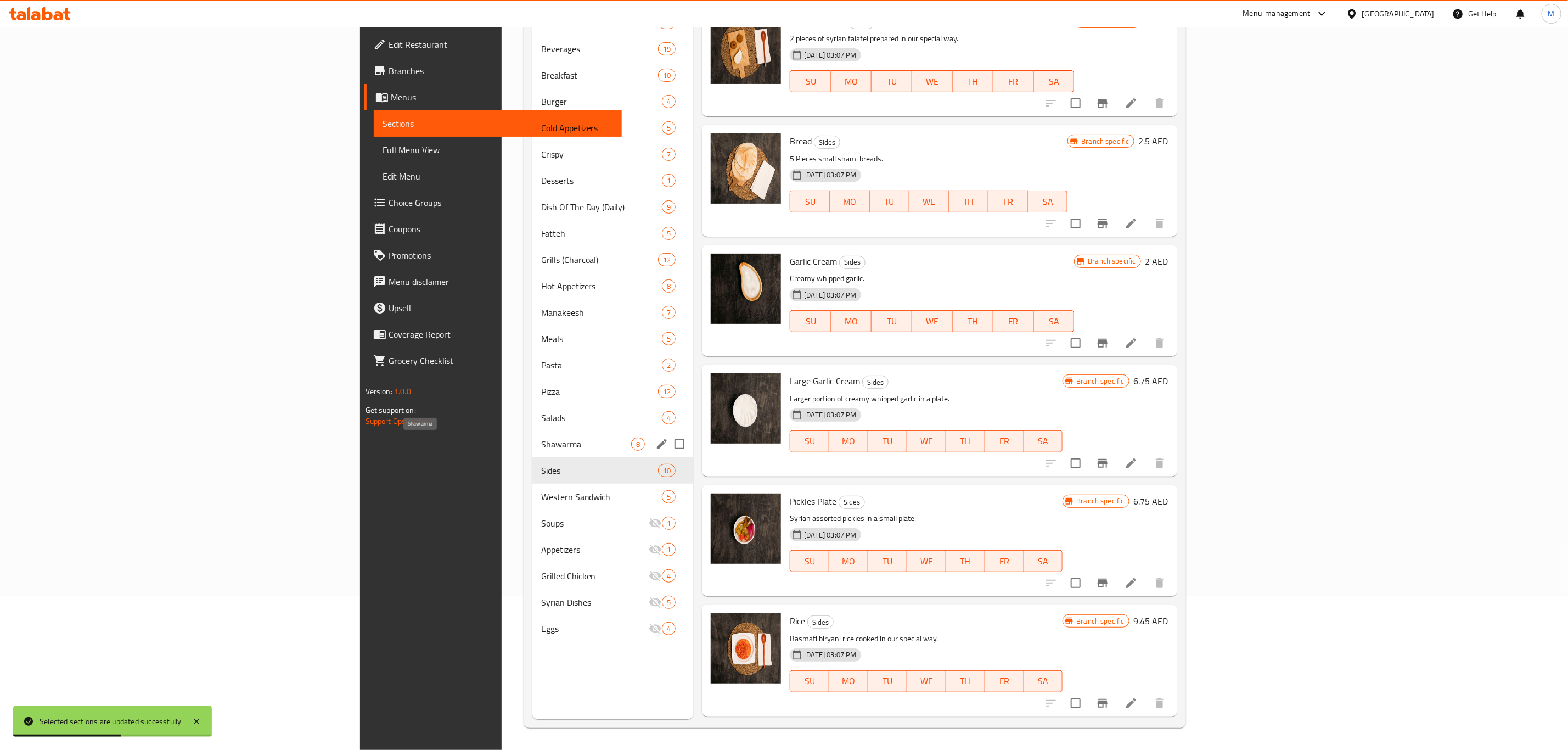
click at [532, 404] on div "Salads 4" at bounding box center [613, 417] width 162 height 26
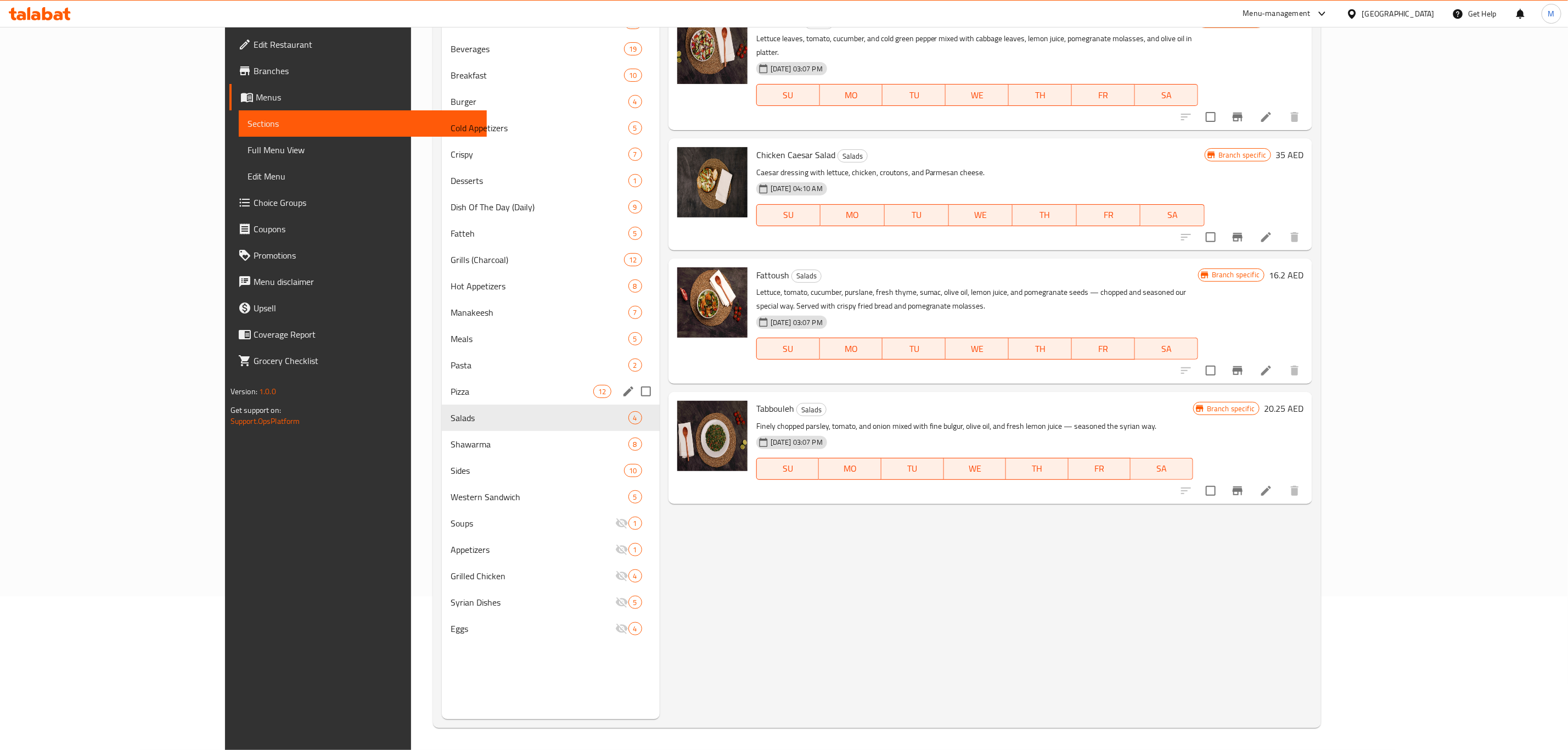
click at [451, 387] on span "Pizza" at bounding box center [521, 391] width 142 height 13
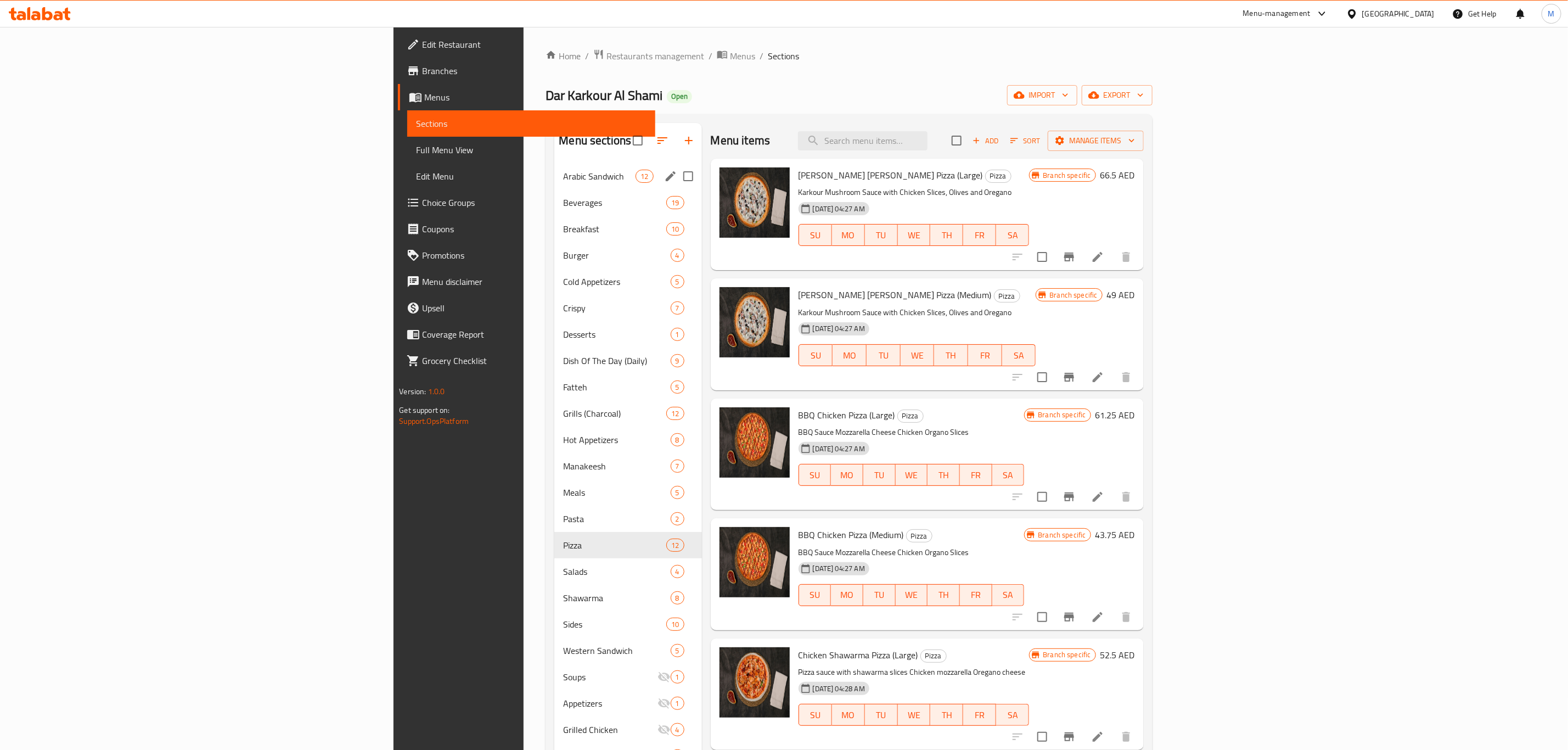
click at [563, 178] on span "Arabic Sandwich" at bounding box center [599, 176] width 72 height 13
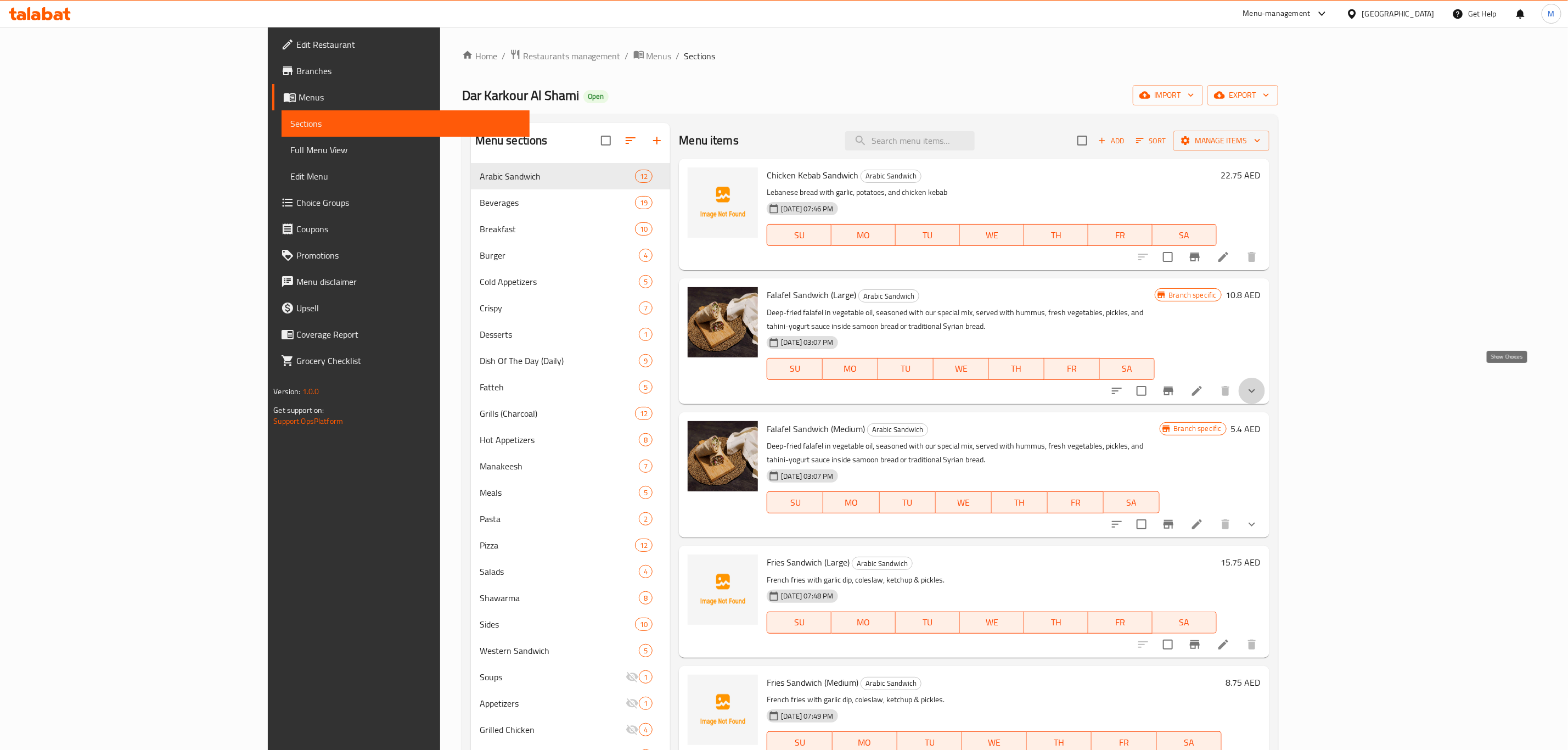
click at [1258, 384] on icon "show more" at bounding box center [1252, 391] width 13 height 13
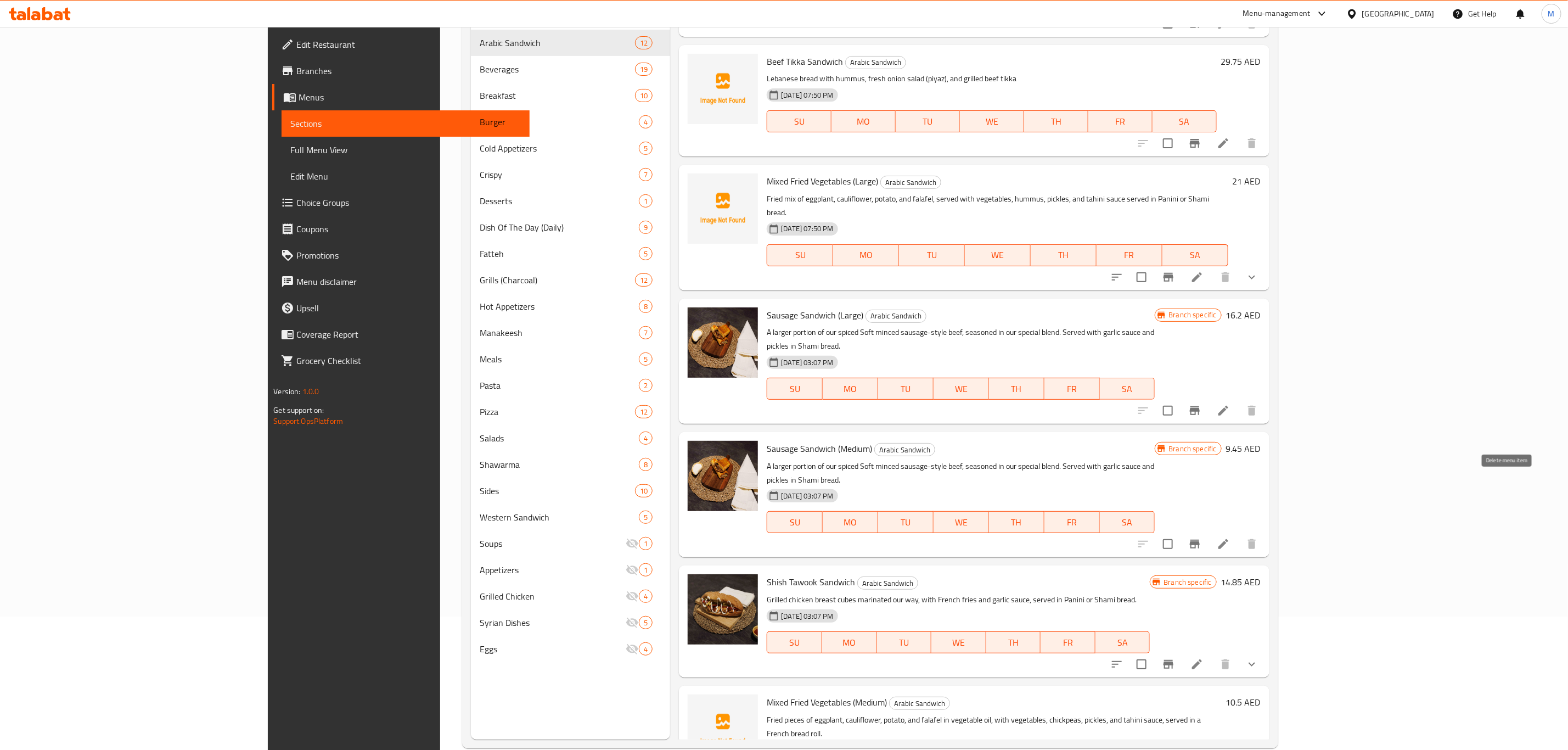
scroll to position [154, 0]
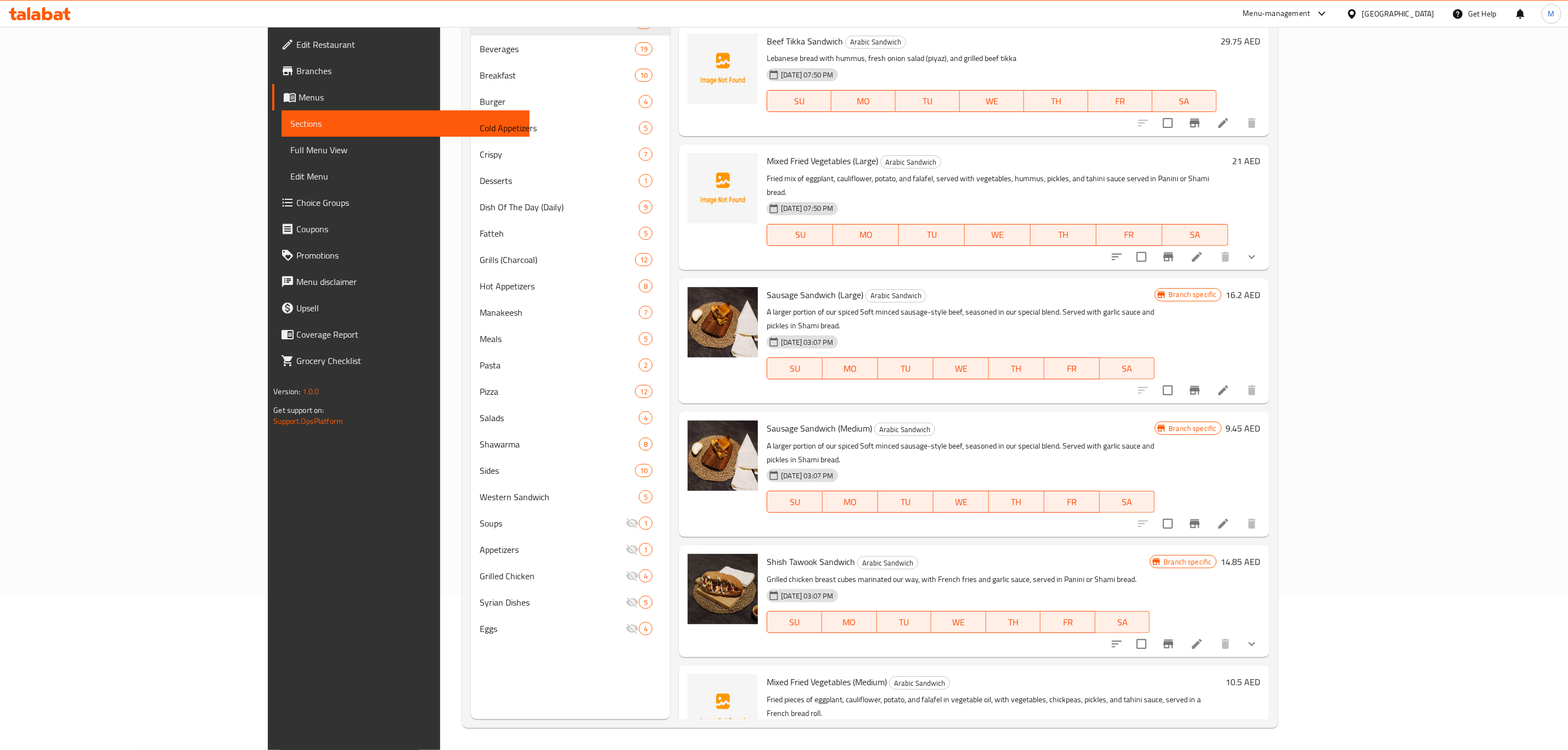
click at [1258, 638] on icon "show more" at bounding box center [1252, 644] width 13 height 13
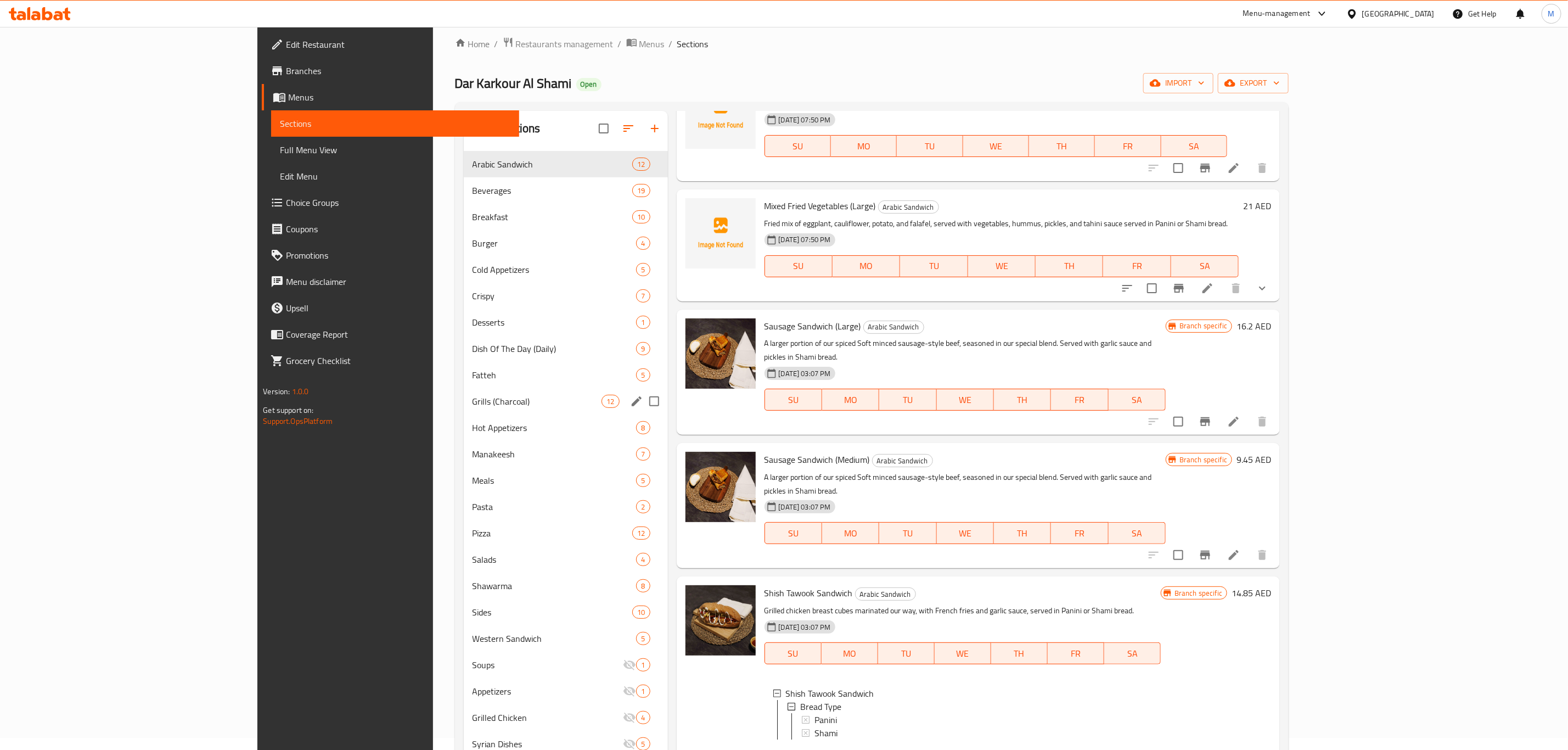
scroll to position [0, 0]
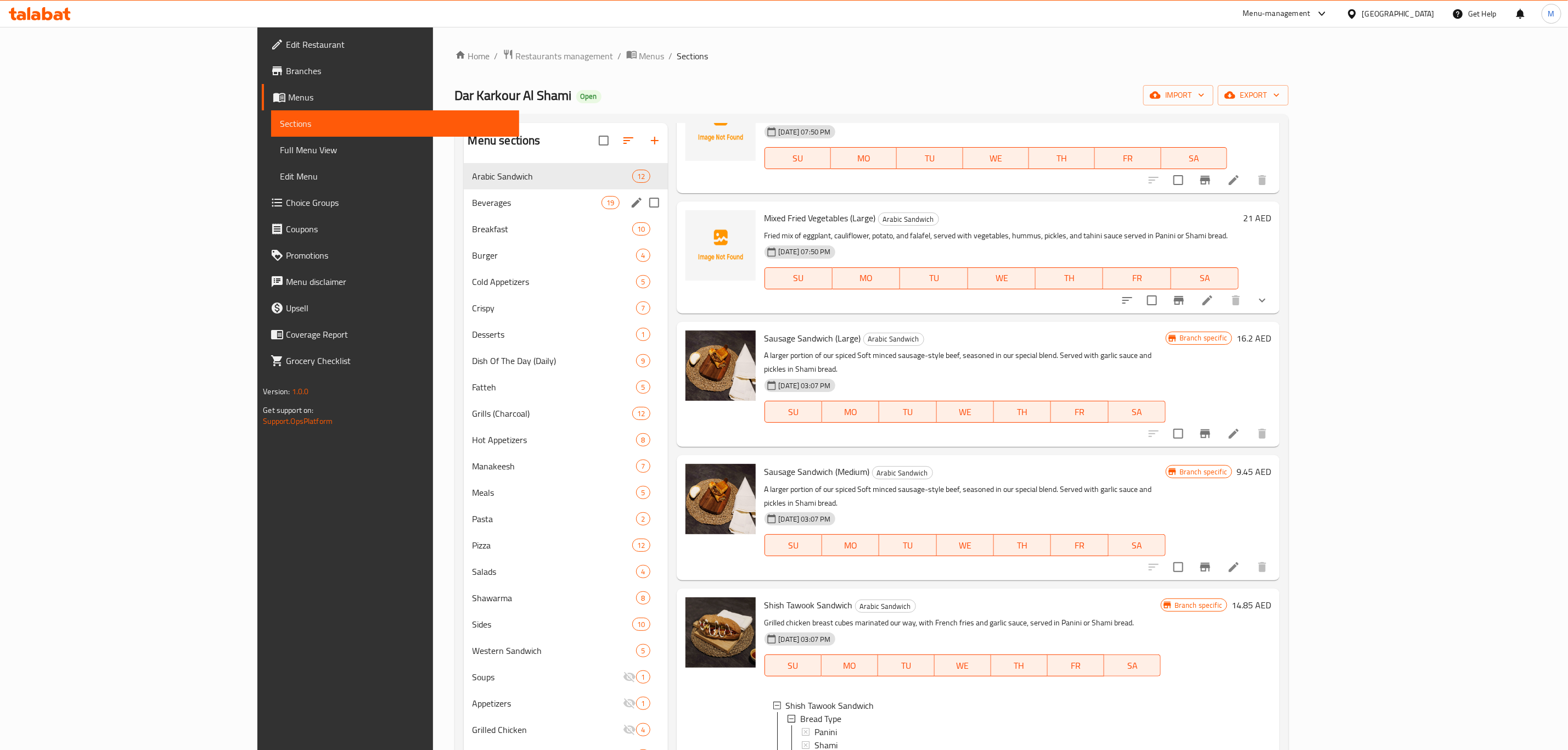
click at [464, 211] on div "Beverages 19" at bounding box center [565, 203] width 204 height 26
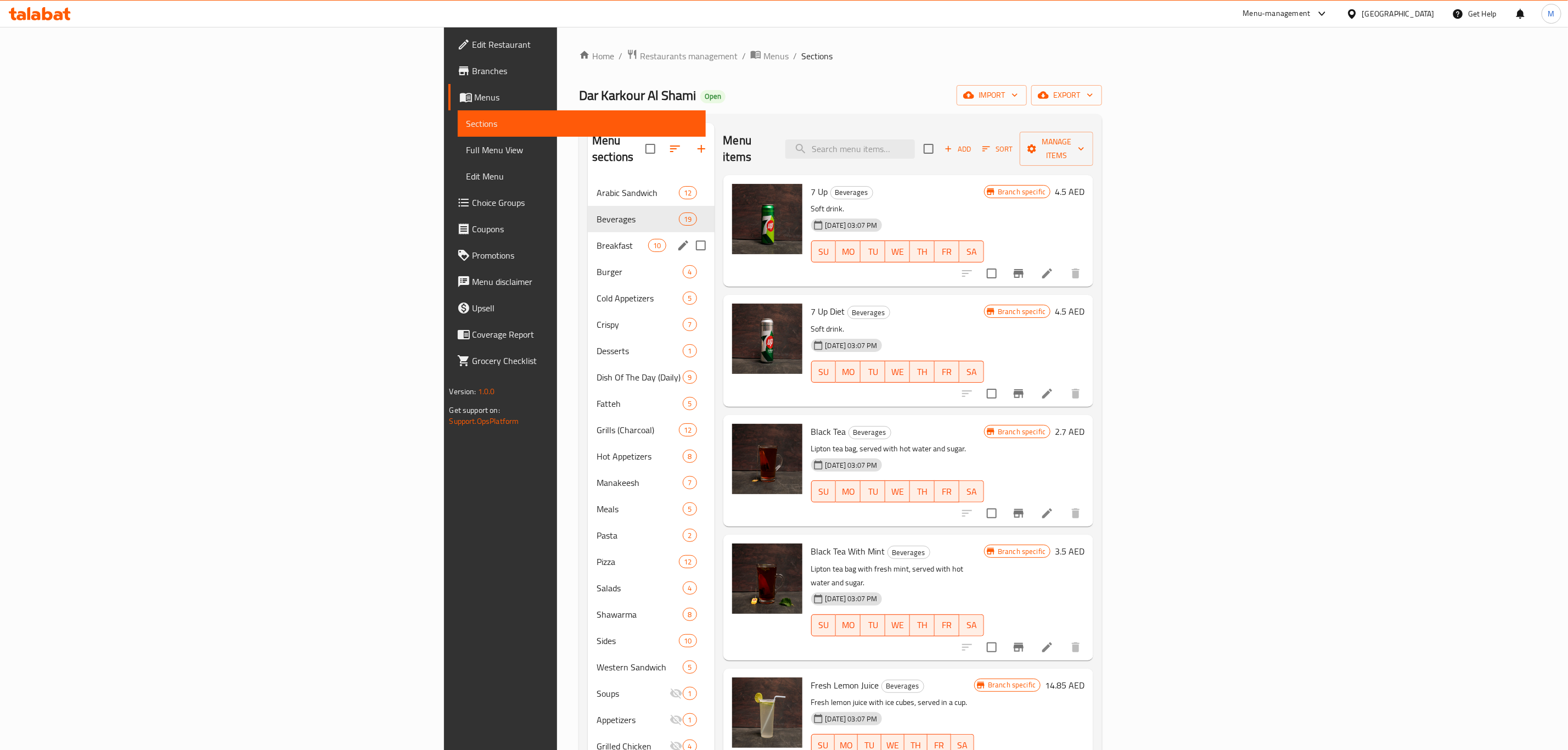
click at [588, 233] on div "Breakfast 10" at bounding box center [651, 245] width 126 height 26
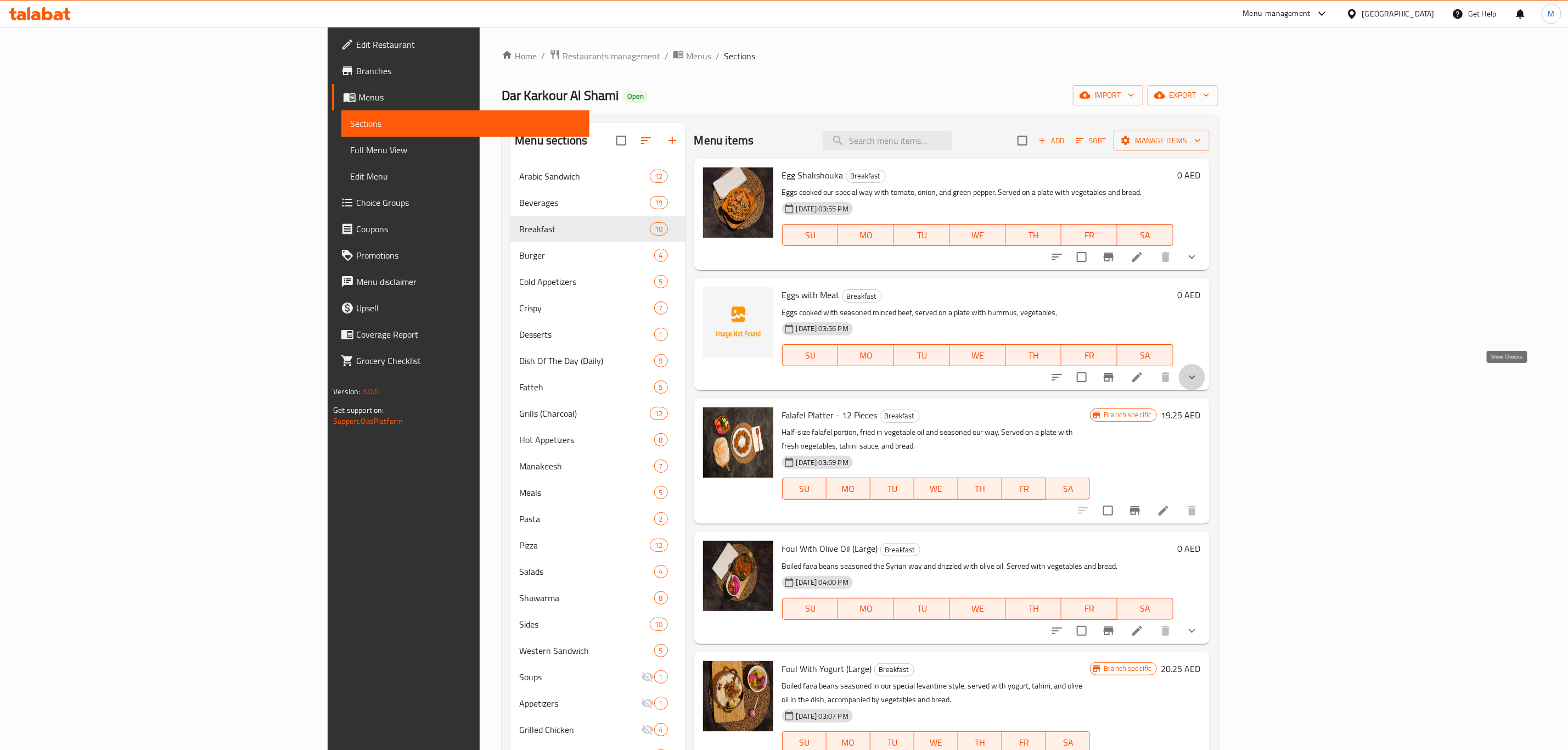
click at [1198, 381] on icon "show more" at bounding box center [1192, 377] width 13 height 13
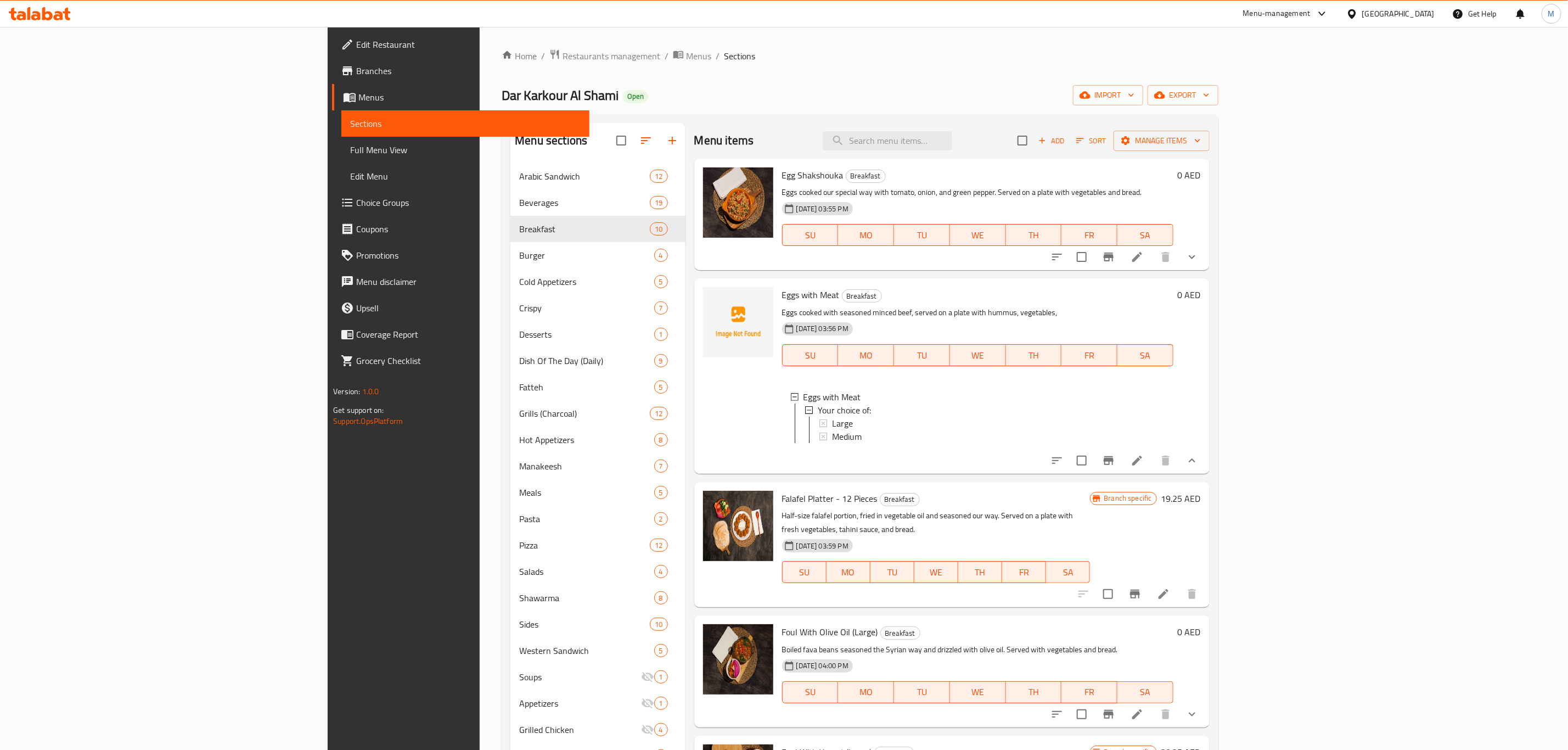
click at [1205, 258] on button "show more" at bounding box center [1192, 257] width 26 height 26
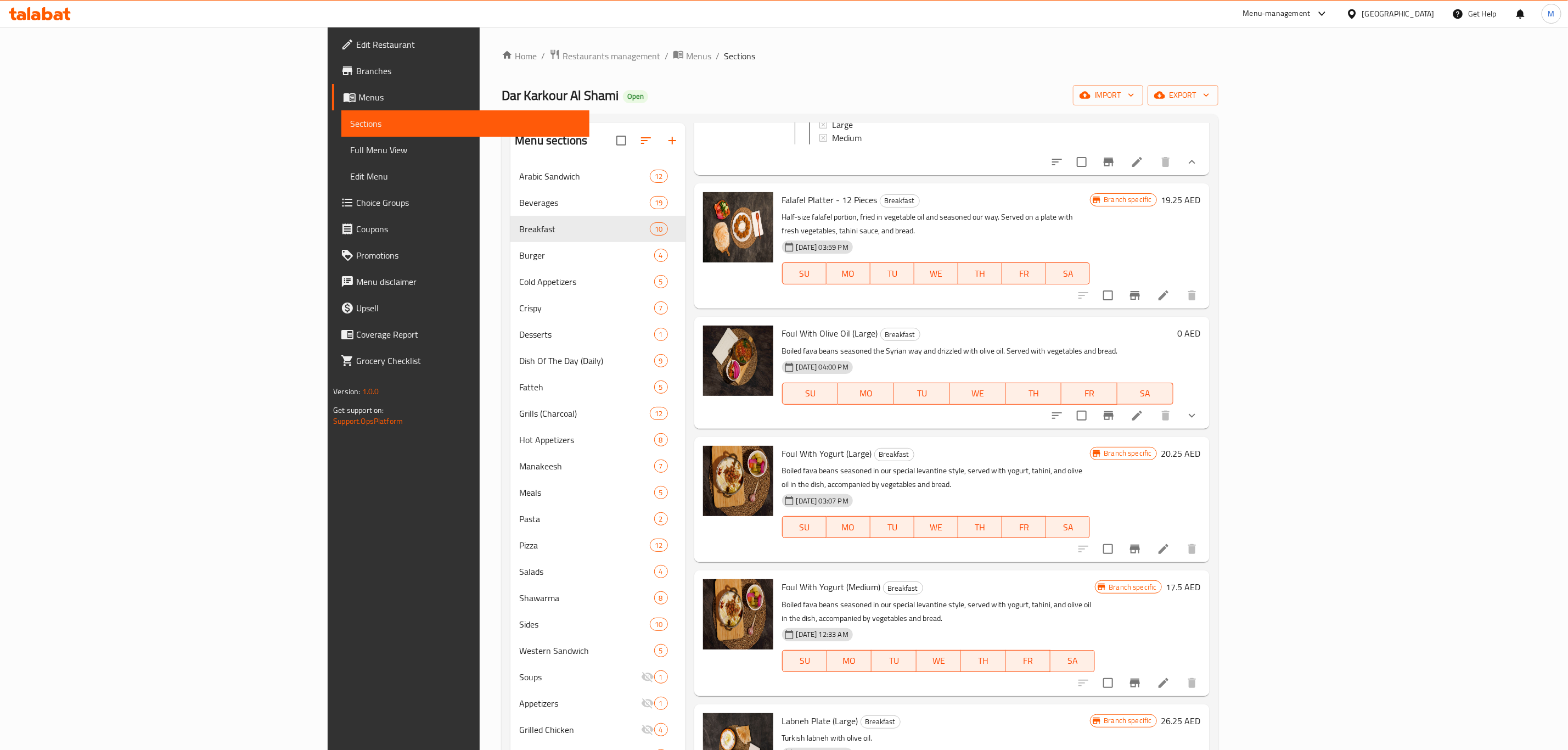
scroll to position [494, 0]
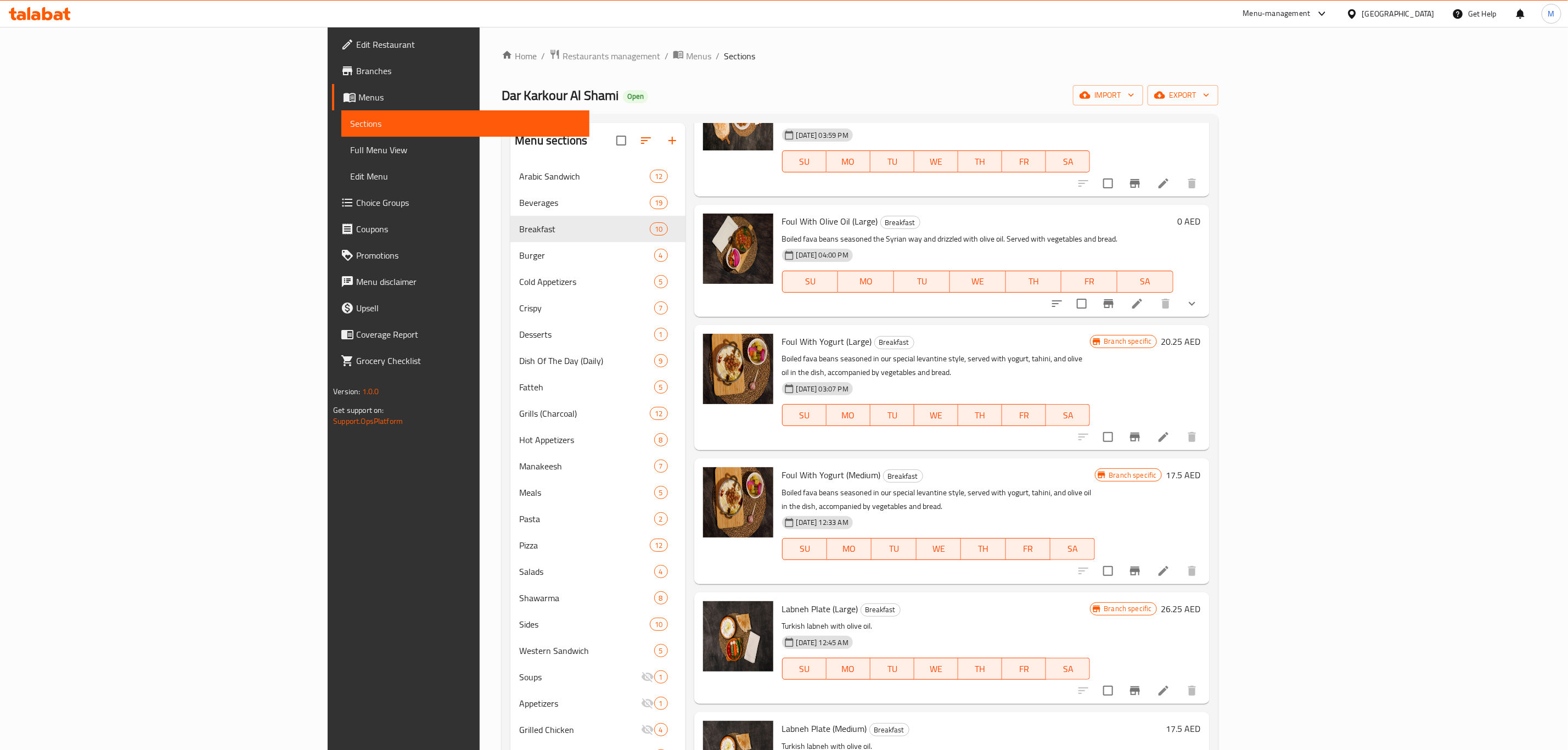
click at [1205, 307] on button "show more" at bounding box center [1192, 303] width 26 height 26
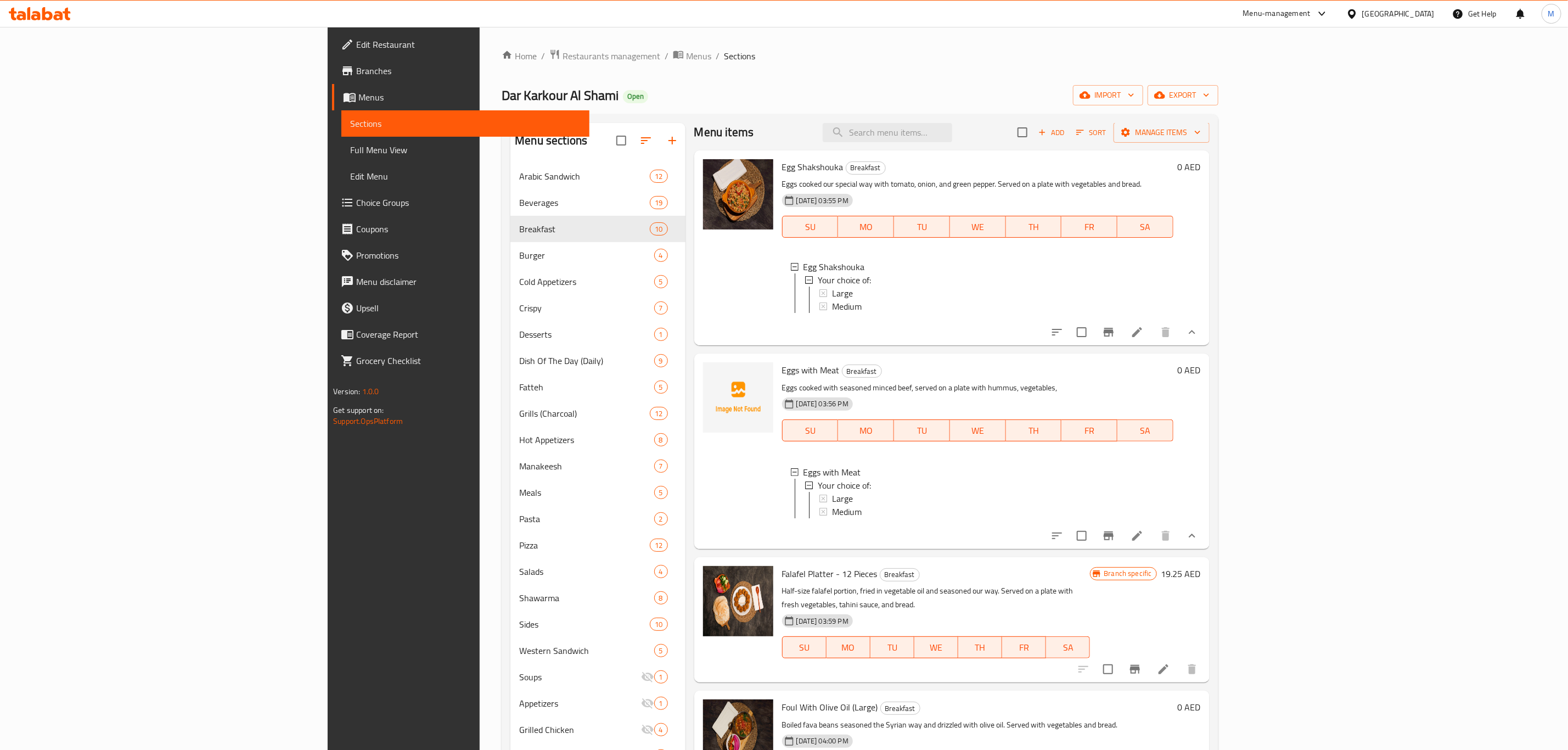
scroll to position [0, 0]
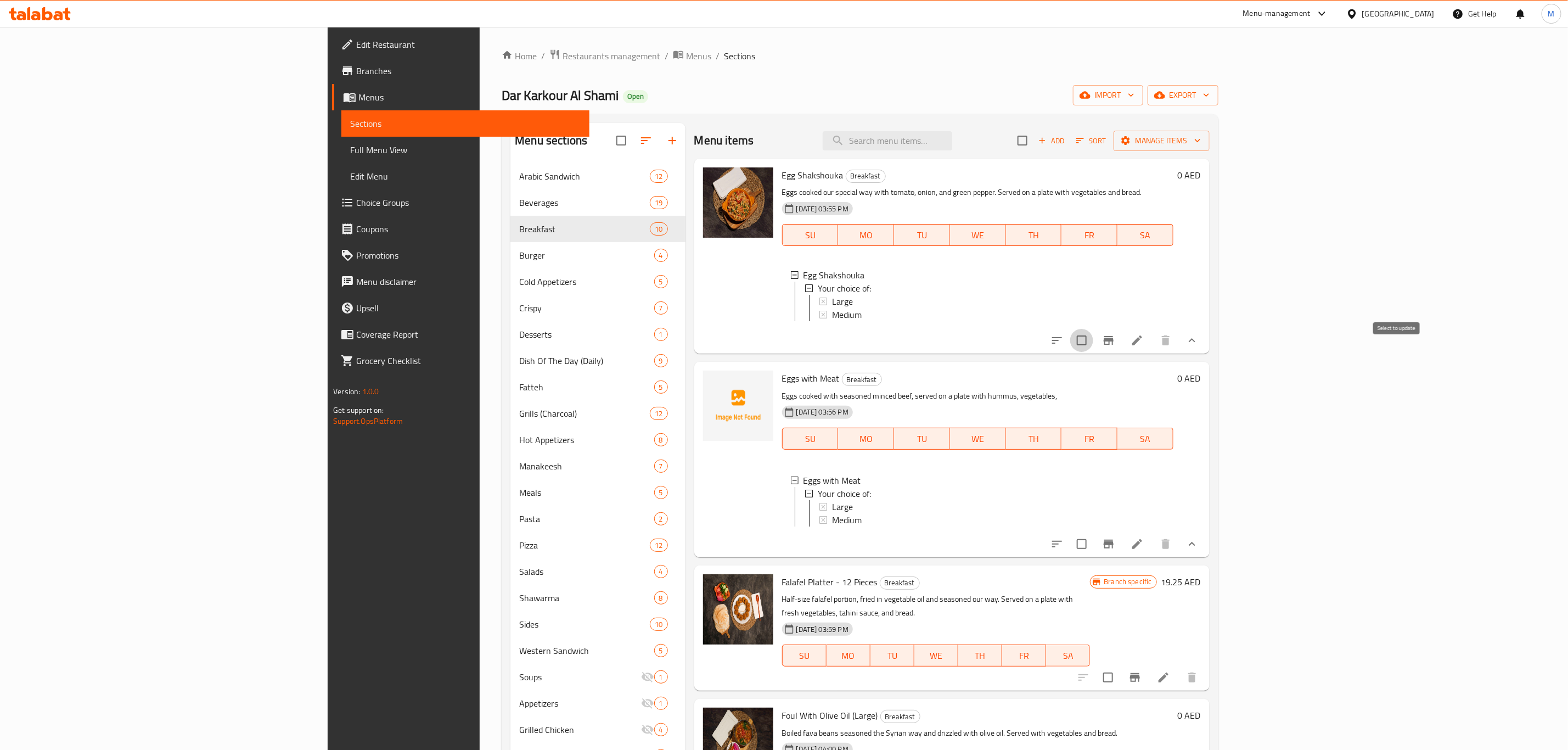
click at [1093, 351] on input "checkbox" at bounding box center [1082, 341] width 23 height 23
checkbox input "true"
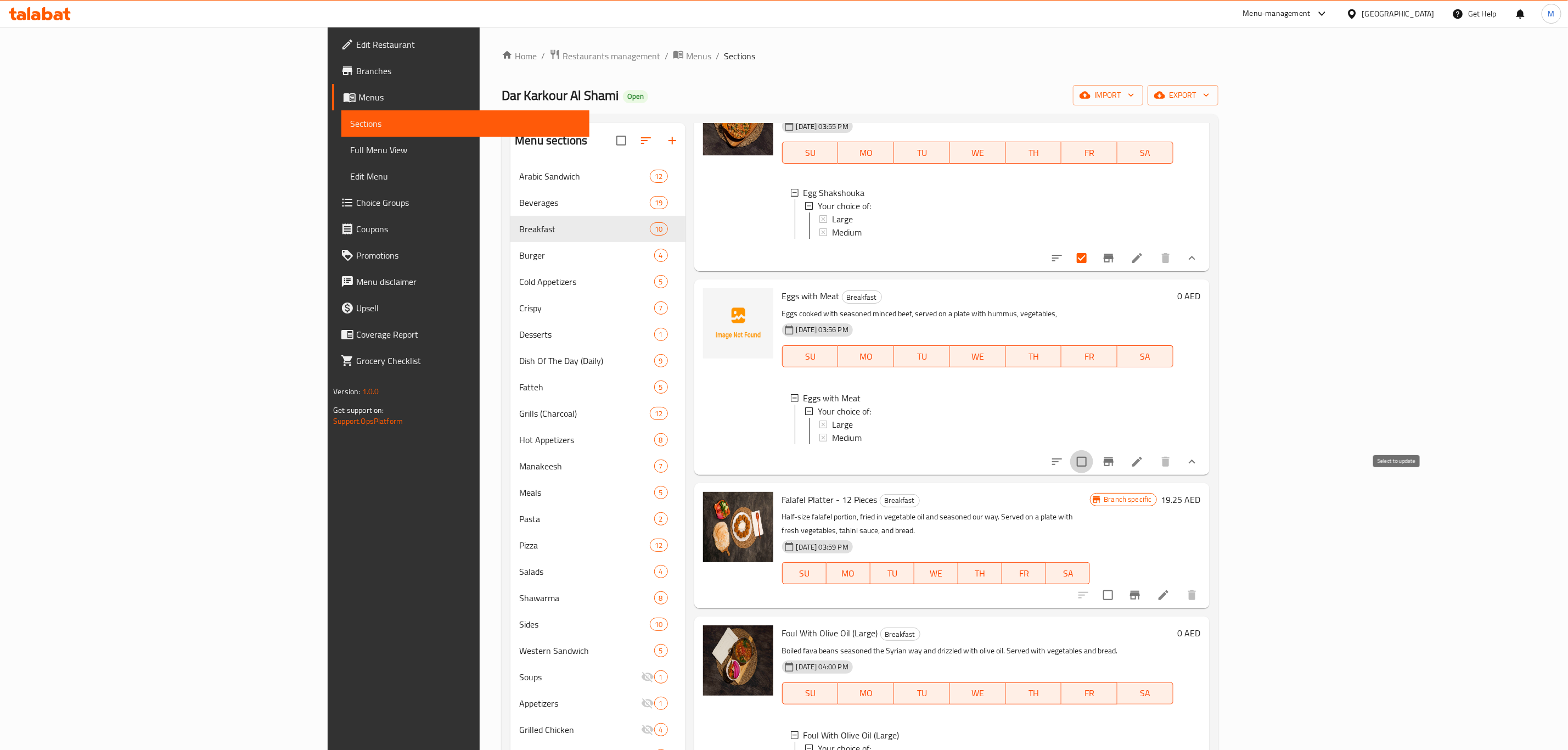
click at [1093, 473] on input "checkbox" at bounding box center [1082, 462] width 23 height 23
checkbox input "true"
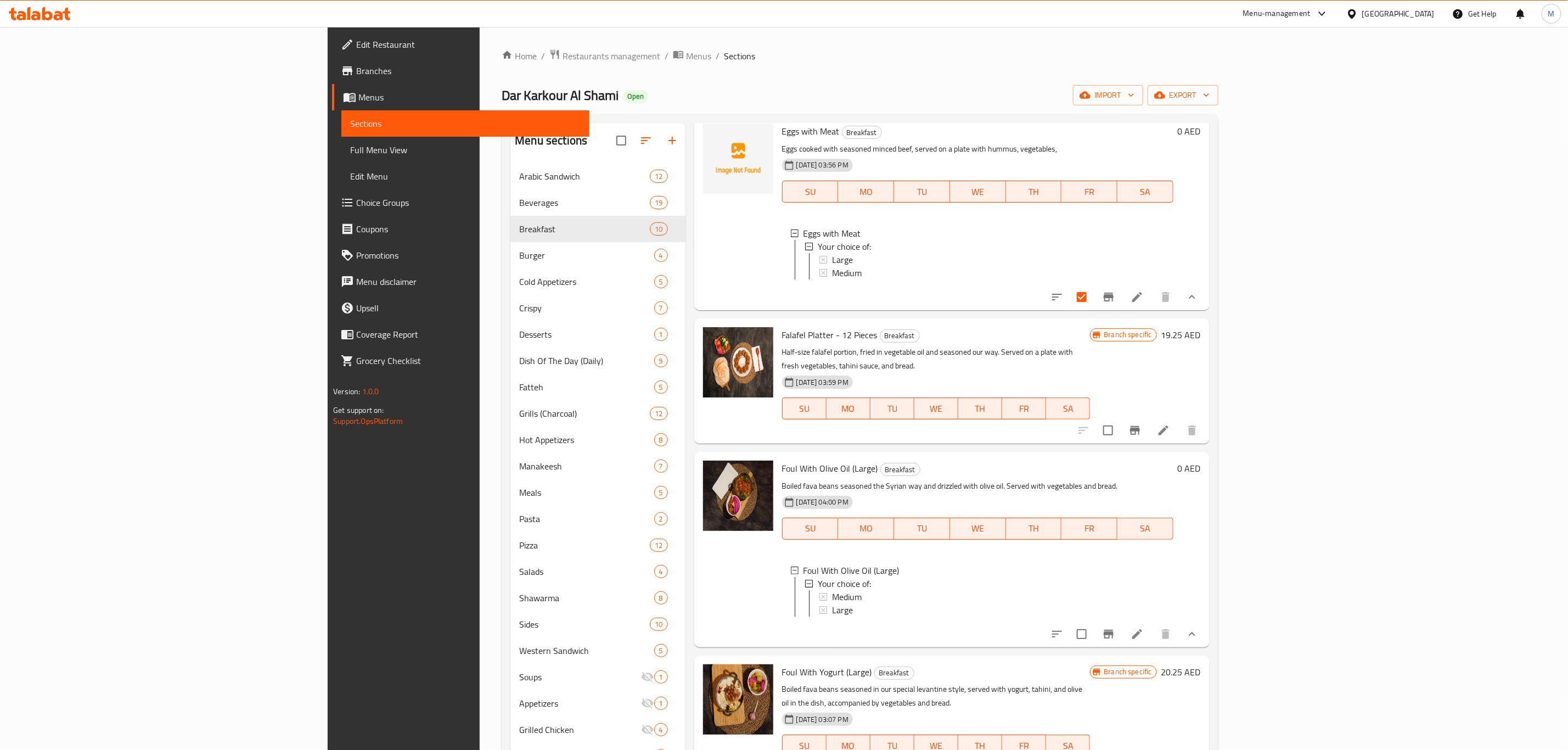
scroll to position [329, 0]
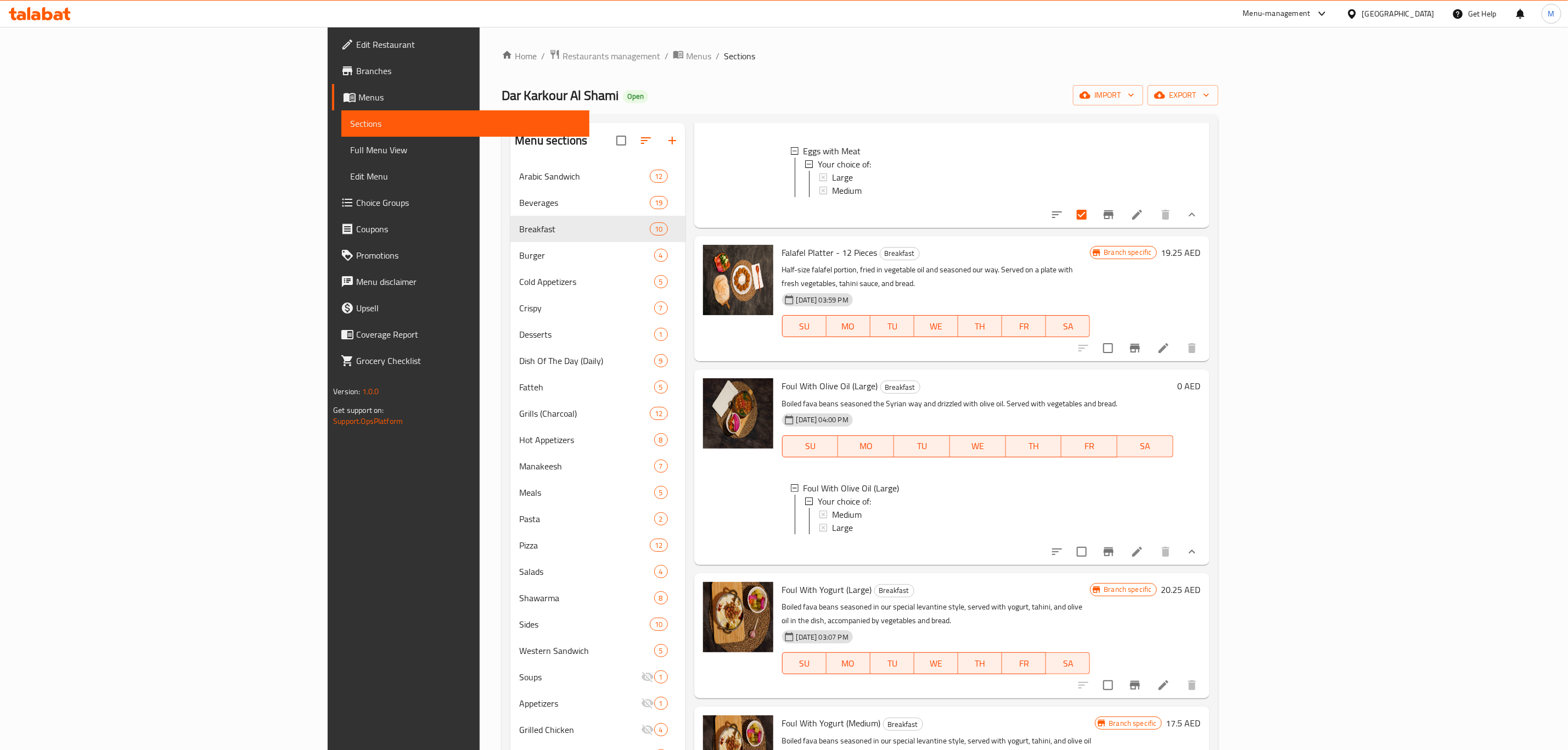
click at [1093, 563] on input "checkbox" at bounding box center [1082, 552] width 23 height 23
checkbox input "true"
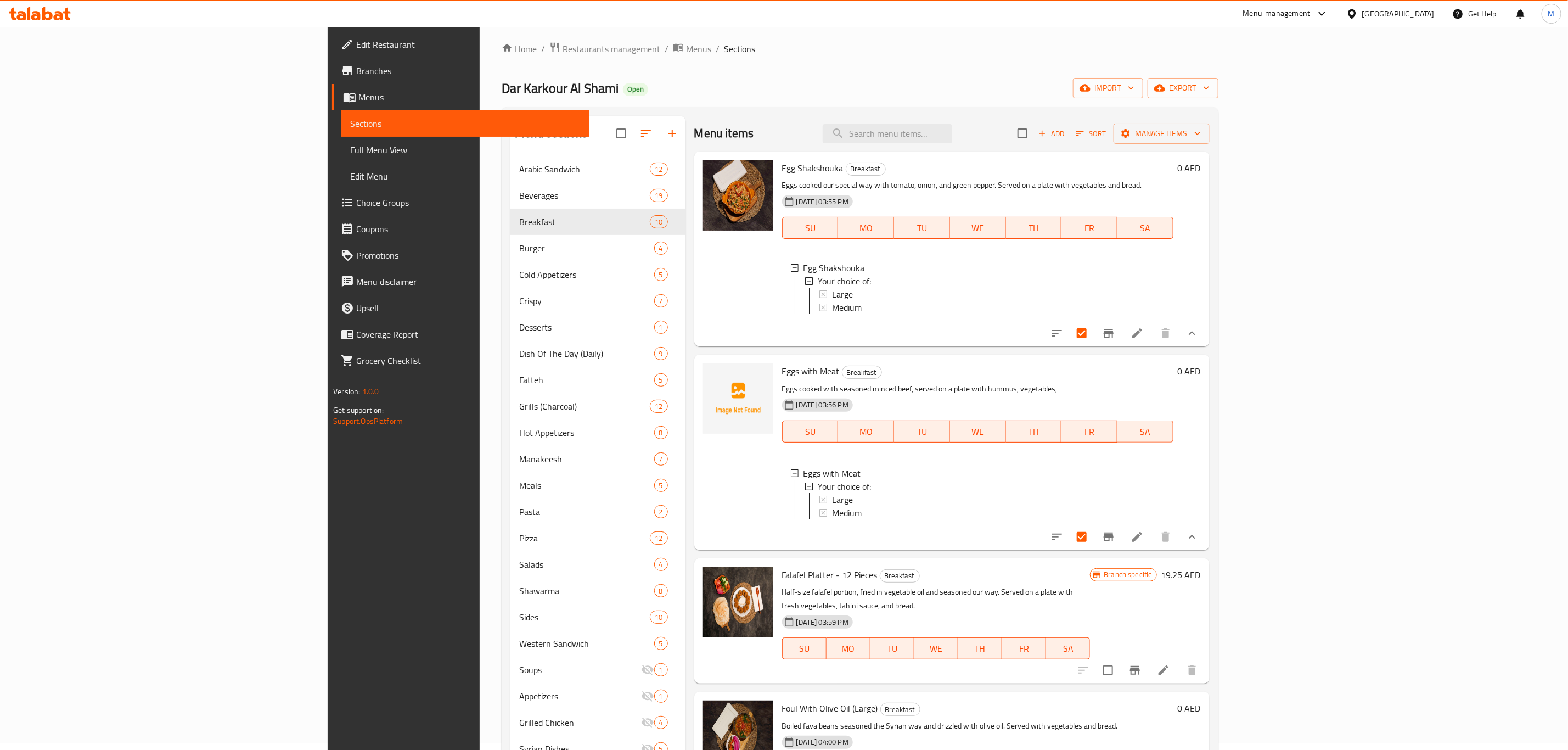
scroll to position [0, 0]
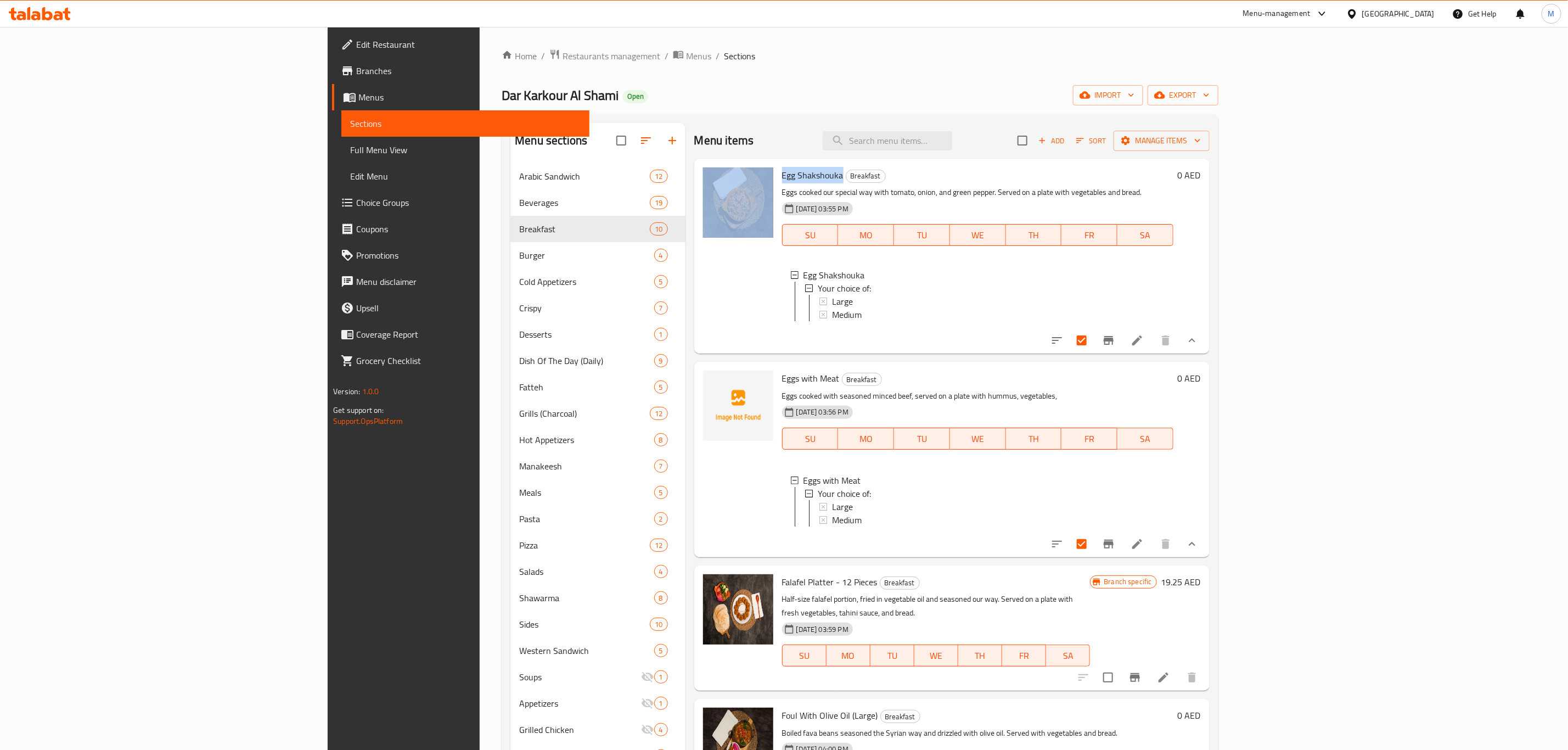
drag, startPoint x: 759, startPoint y: 176, endPoint x: 694, endPoint y: 175, distance: 65.0
click at [699, 175] on div "Egg Shakshouka Breakfast Eggs cooked our special way with tomato, onion, and gr…" at bounding box center [952, 256] width 506 height 186
copy div "Egg Shakshouka"
click at [782, 386] on span "Eggs with Meat" at bounding box center [810, 378] width 58 height 16
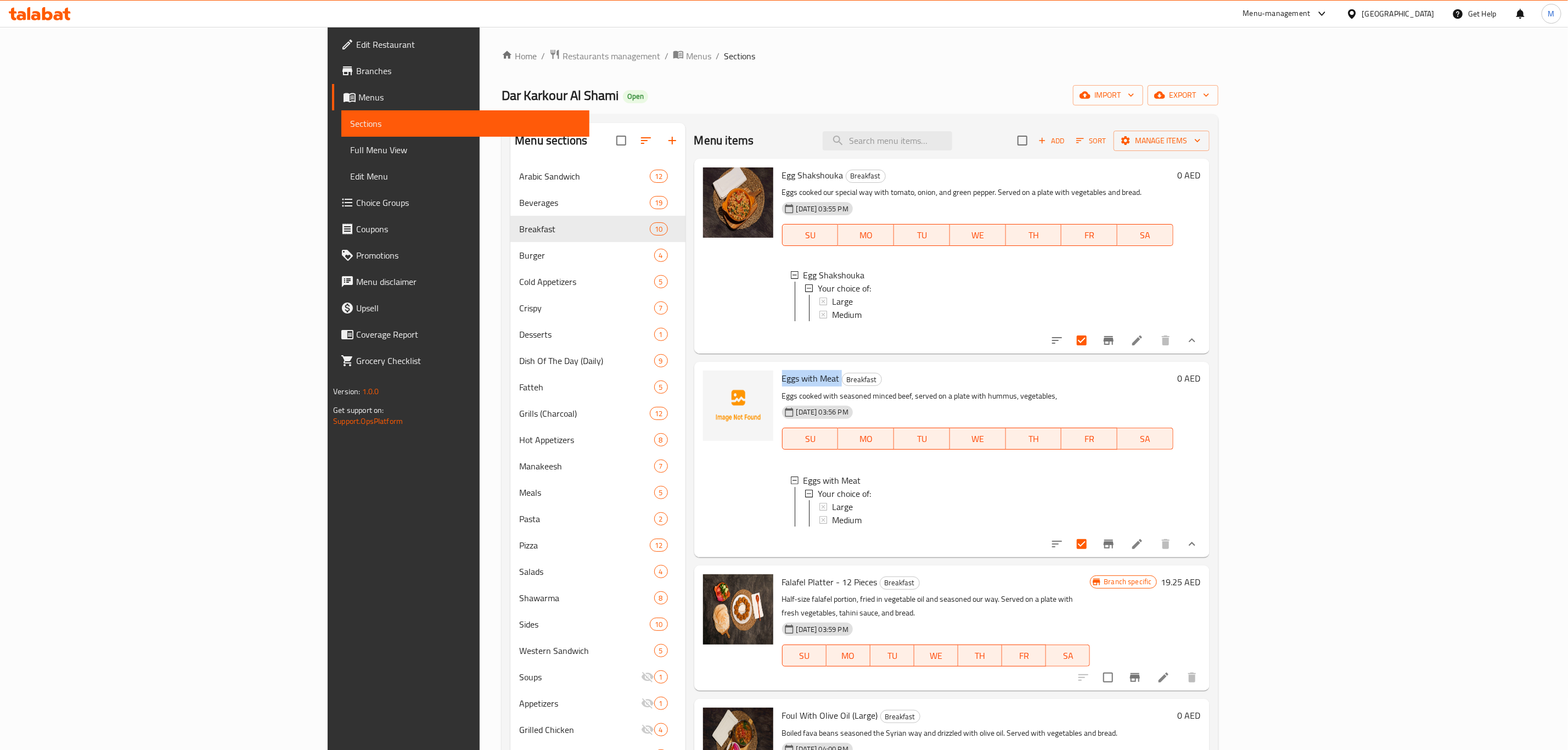
click at [782, 386] on span "Eggs with Meat" at bounding box center [810, 378] width 58 height 16
copy h6 "Eggs with Meat"
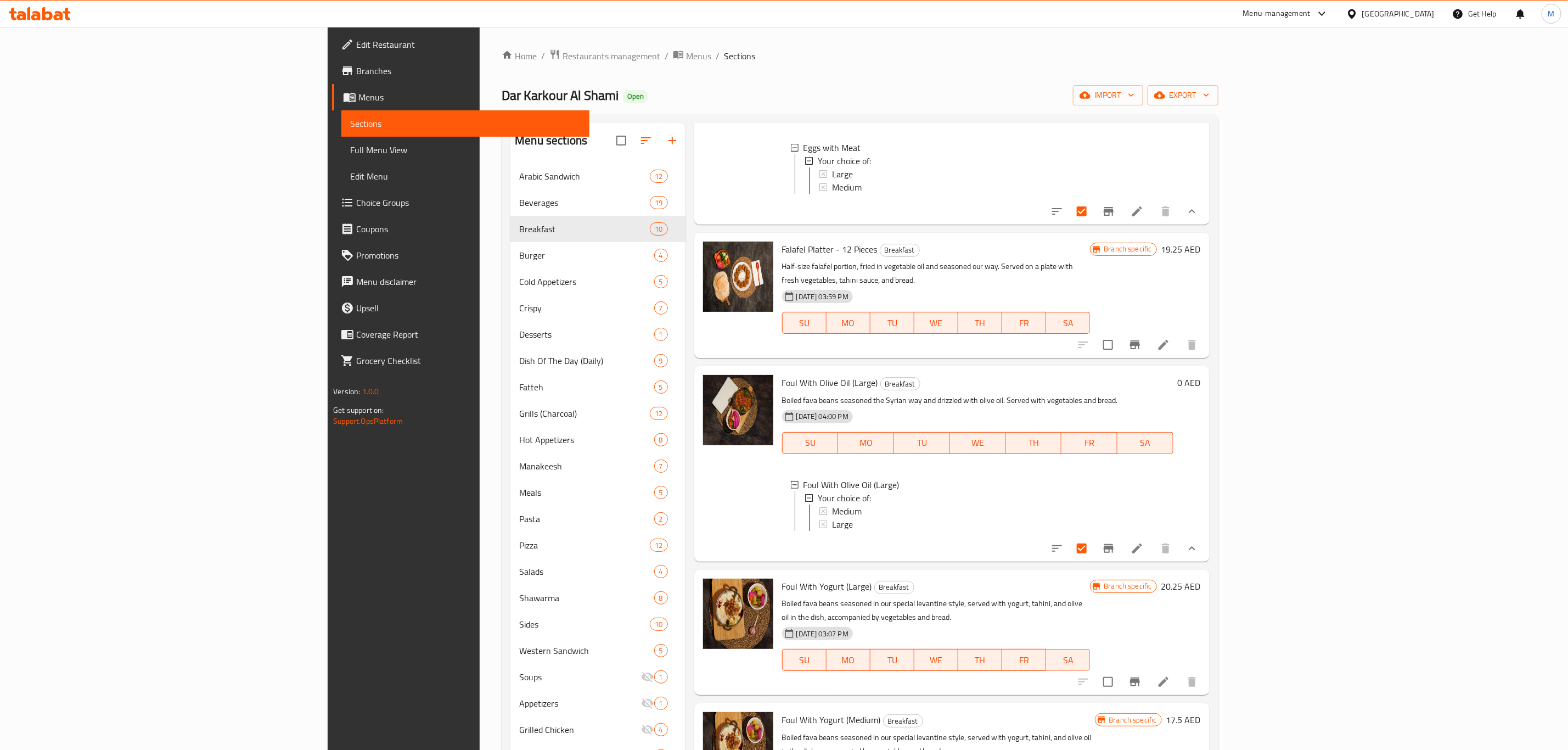
scroll to position [411, 0]
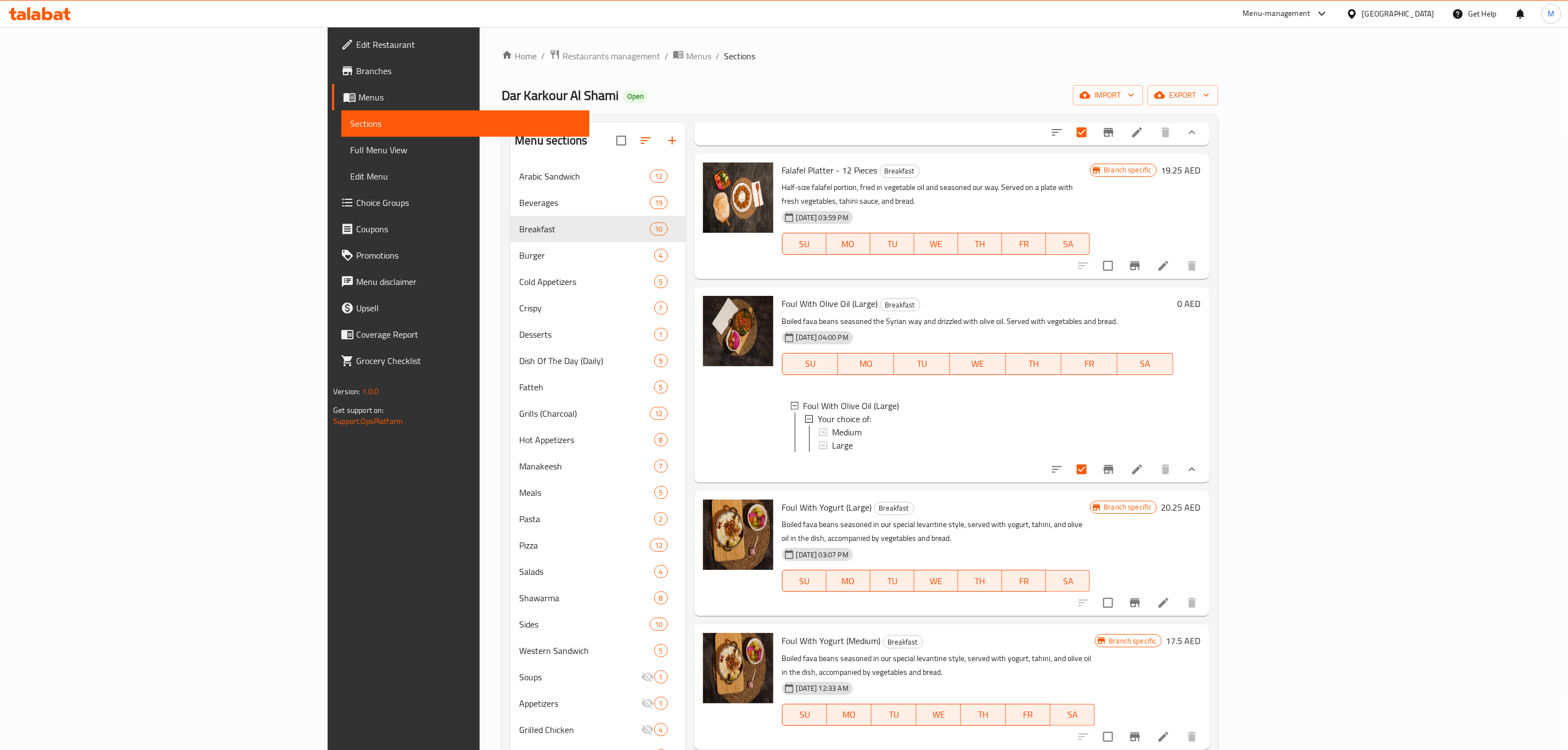
click at [782, 326] on p "Boiled fava beans seasoned the Syrian way and drizzled with olive oil. Served w…" at bounding box center [977, 321] width 391 height 14
click at [782, 310] on span "Foul With Olive Oil (Large)" at bounding box center [830, 303] width 96 height 16
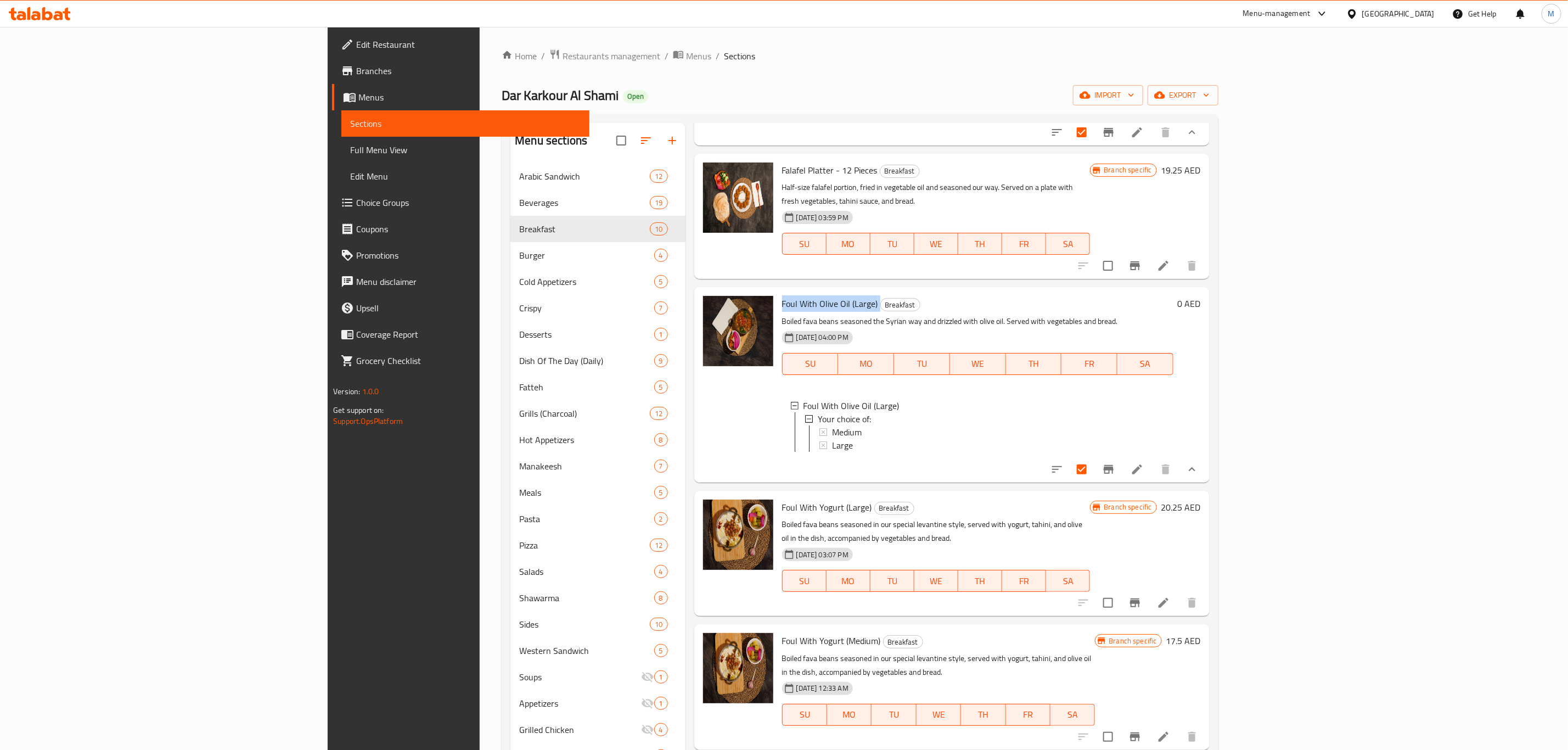
click at [782, 310] on span "Foul With Olive Oil (Large)" at bounding box center [830, 303] width 96 height 16
copy h6 "Foul With Olive Oil (Large)"
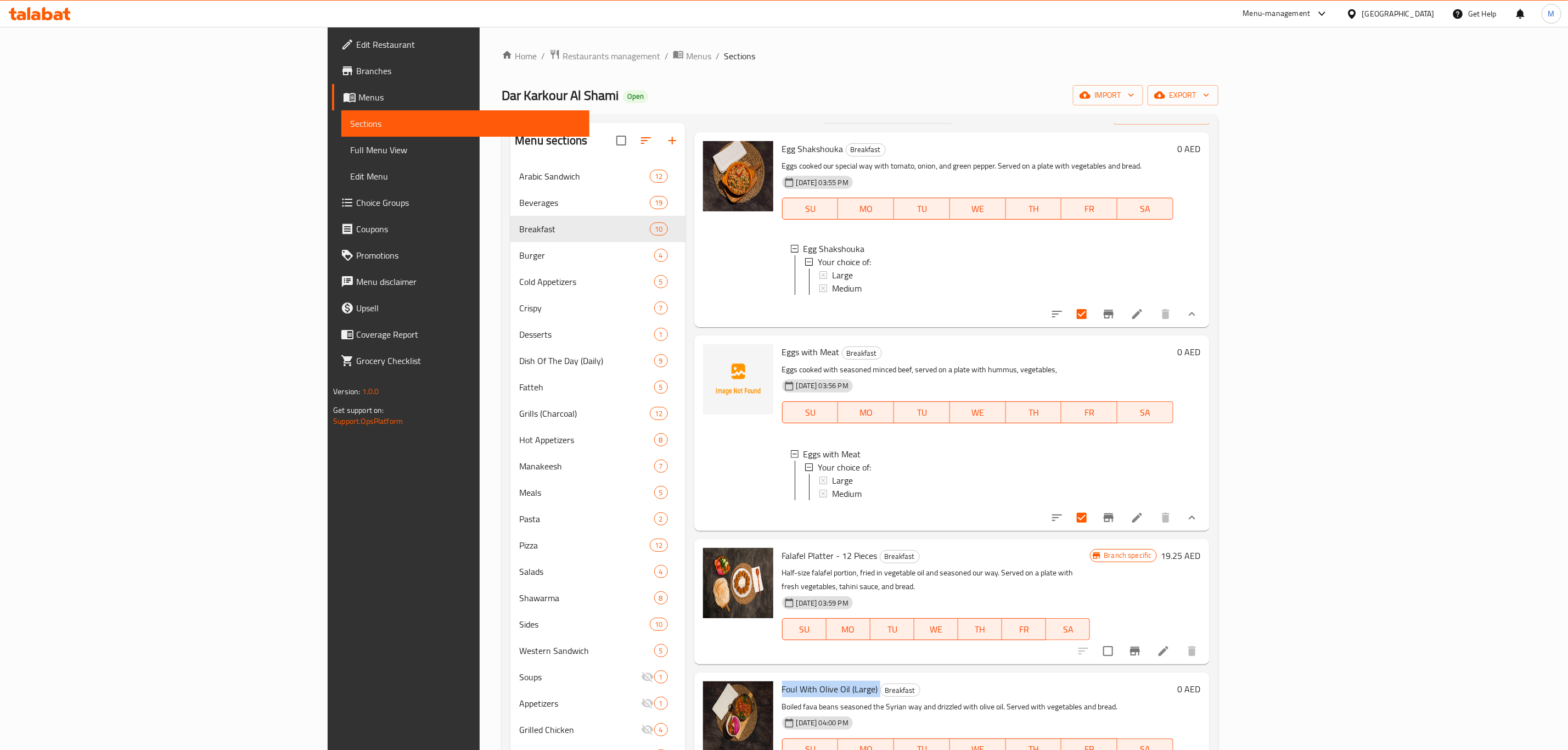
scroll to position [0, 0]
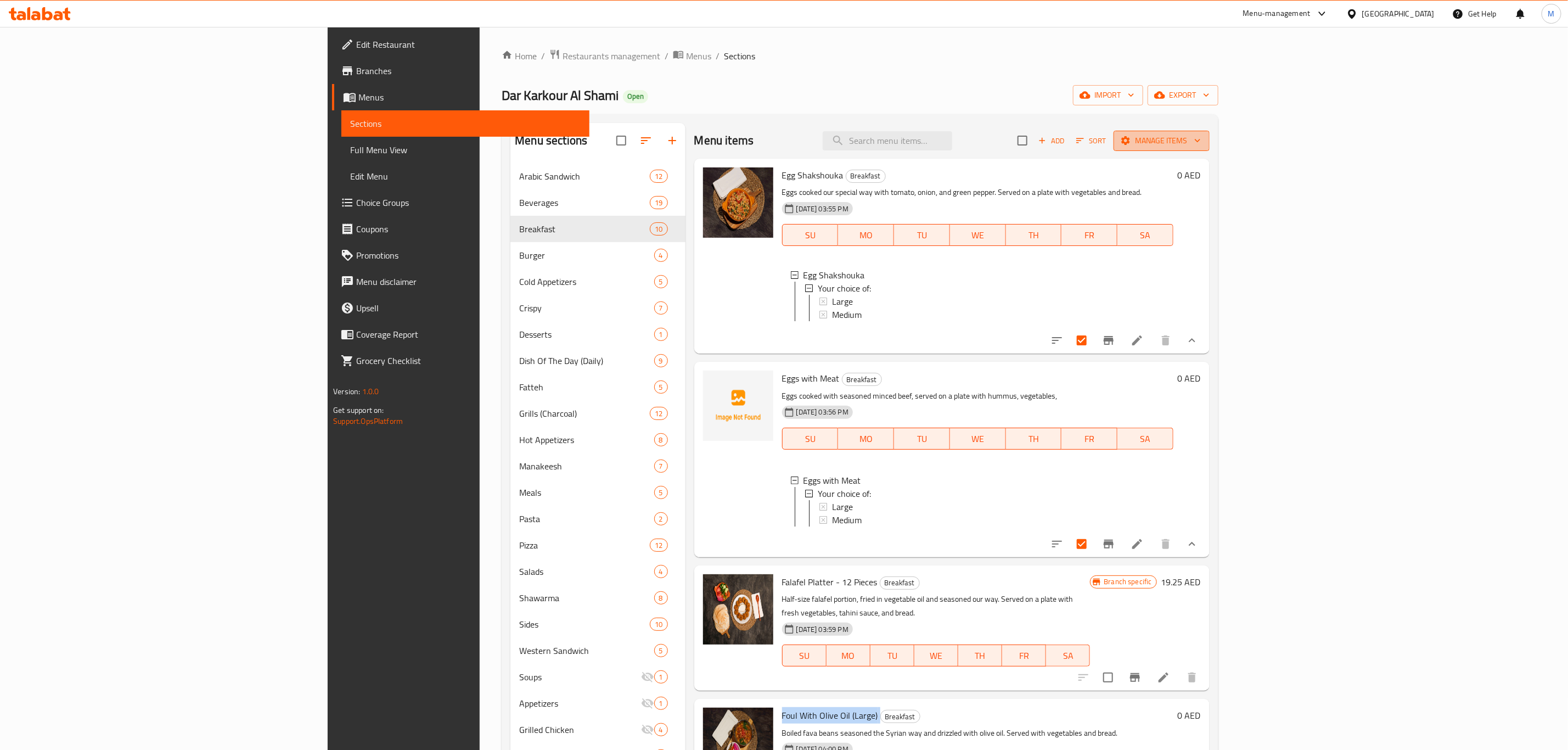
click at [1210, 149] on button "Manage items" at bounding box center [1162, 141] width 96 height 20
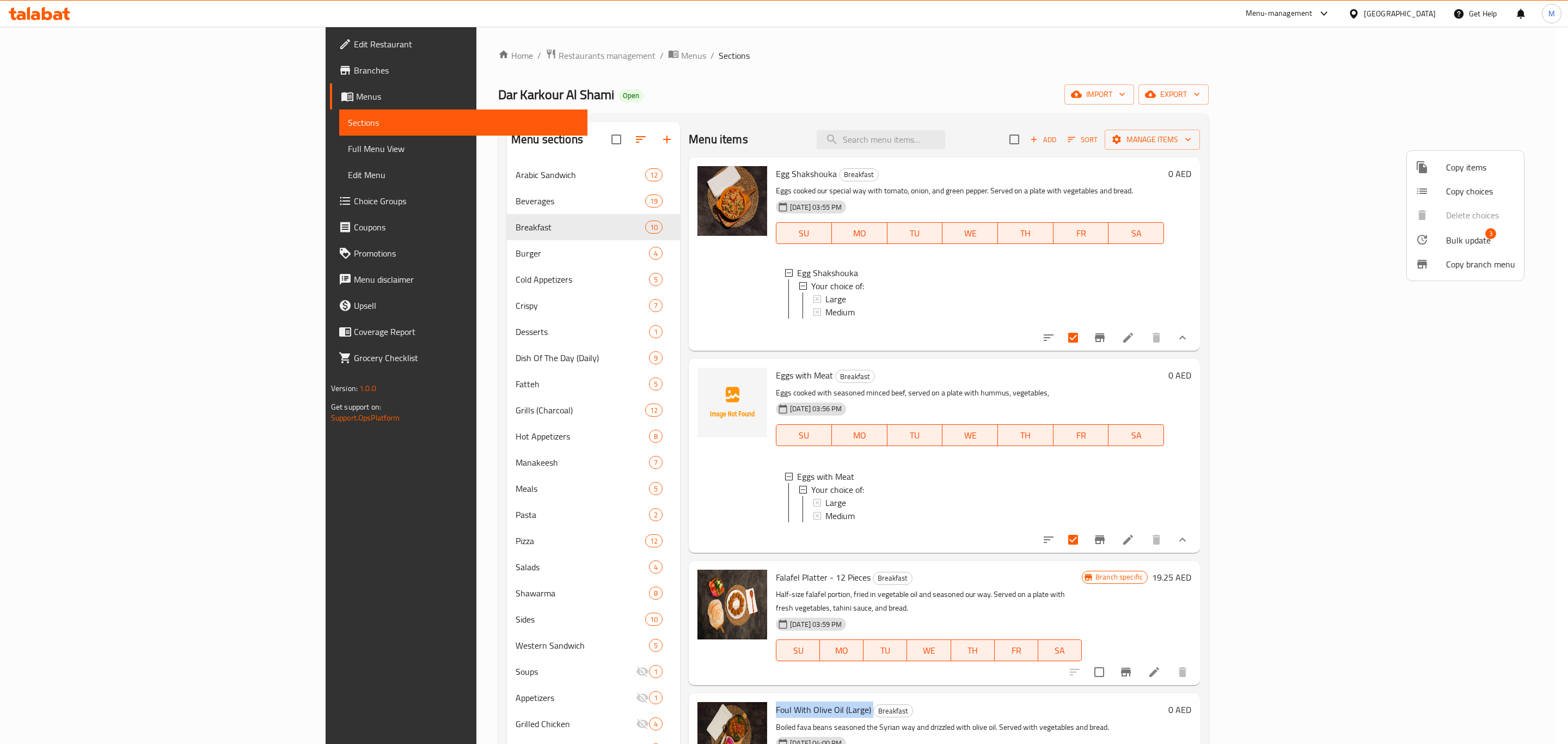
click at [1472, 245] on span "Bulk update" at bounding box center [1469, 240] width 45 height 13
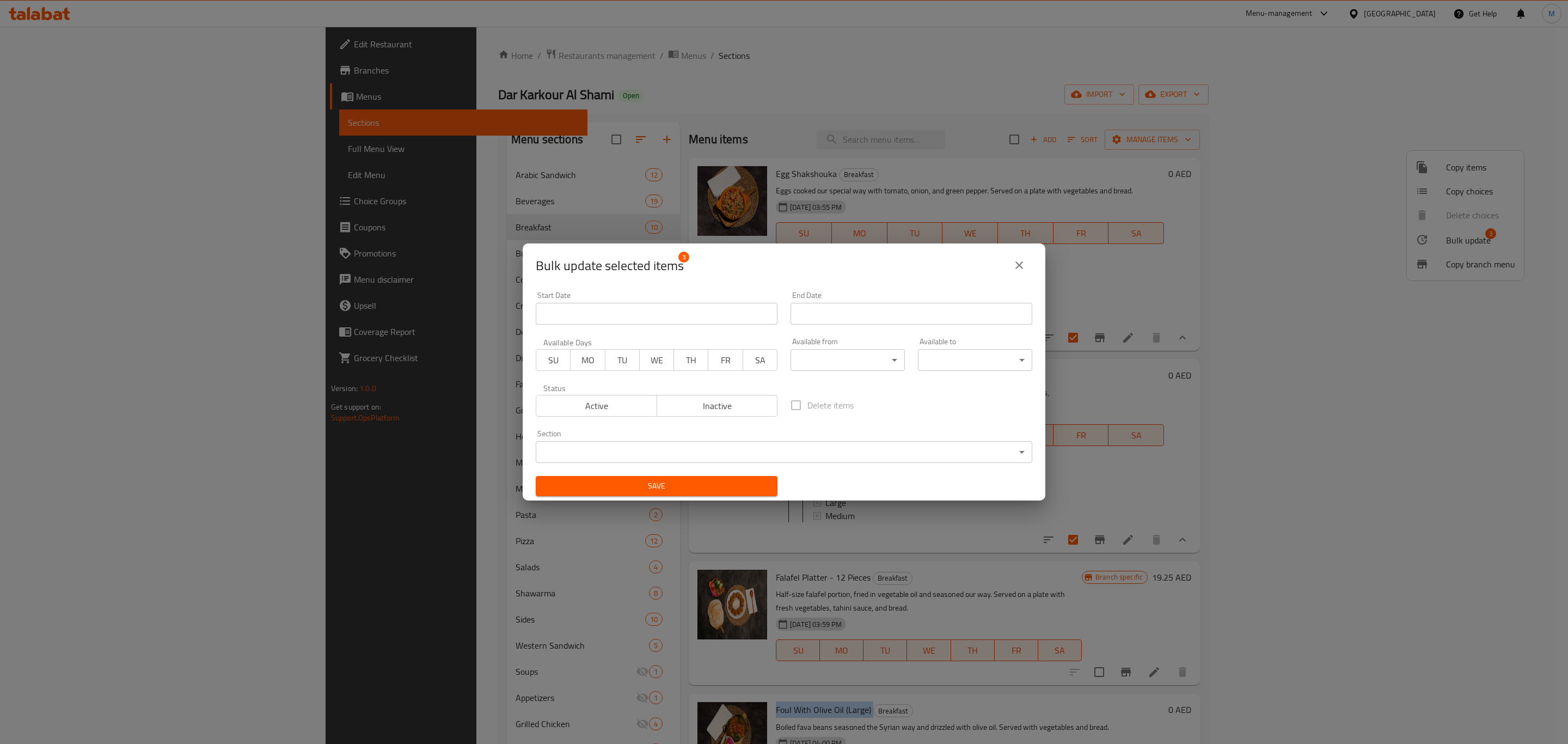
click at [713, 403] on span "Inactive" at bounding box center [718, 406] width 112 height 16
click at [696, 497] on div "Save" at bounding box center [657, 486] width 255 height 33
drag, startPoint x: 701, startPoint y: 482, endPoint x: 708, endPoint y: 482, distance: 7.0
click at [704, 484] on span "Save" at bounding box center [657, 486] width 224 height 13
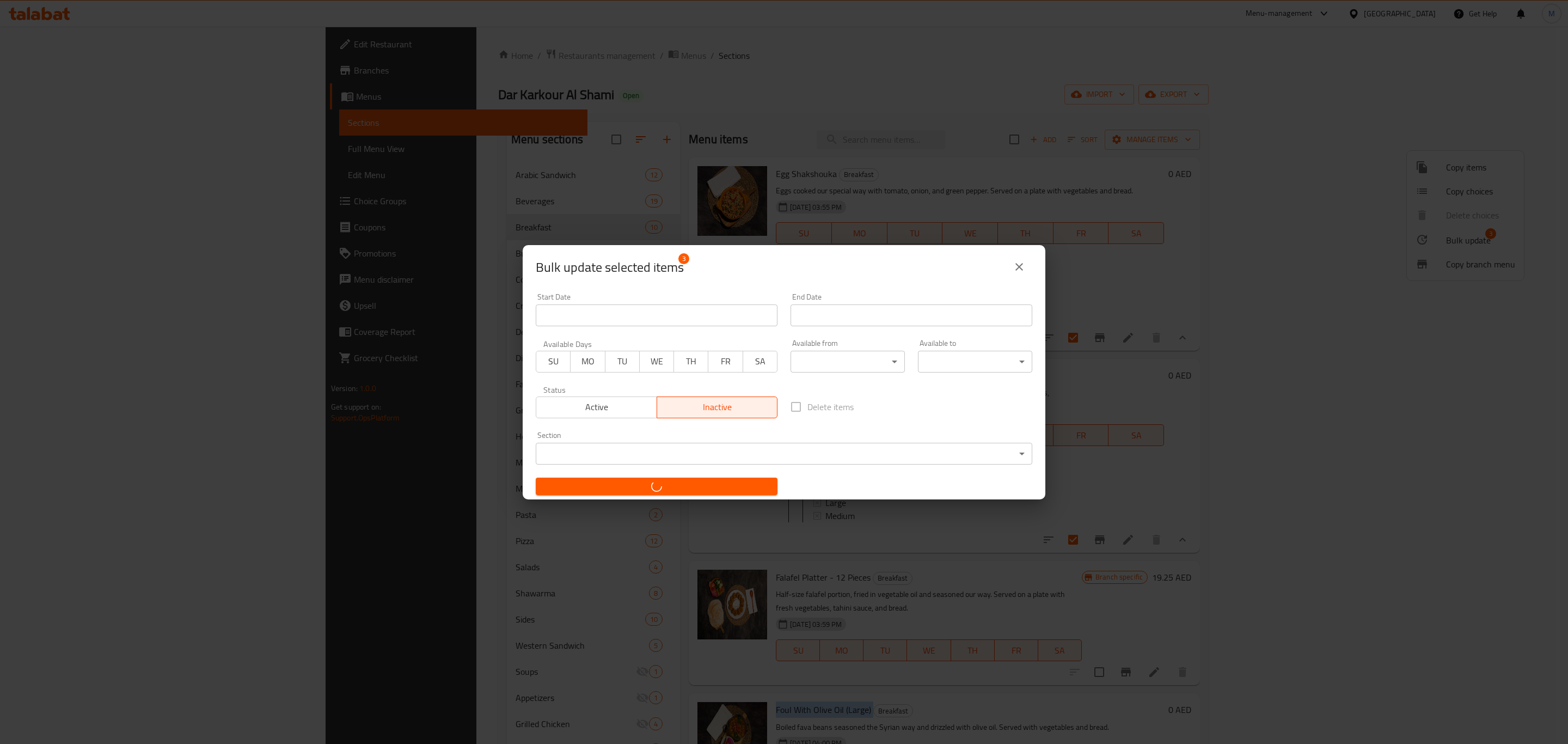
checkbox input "false"
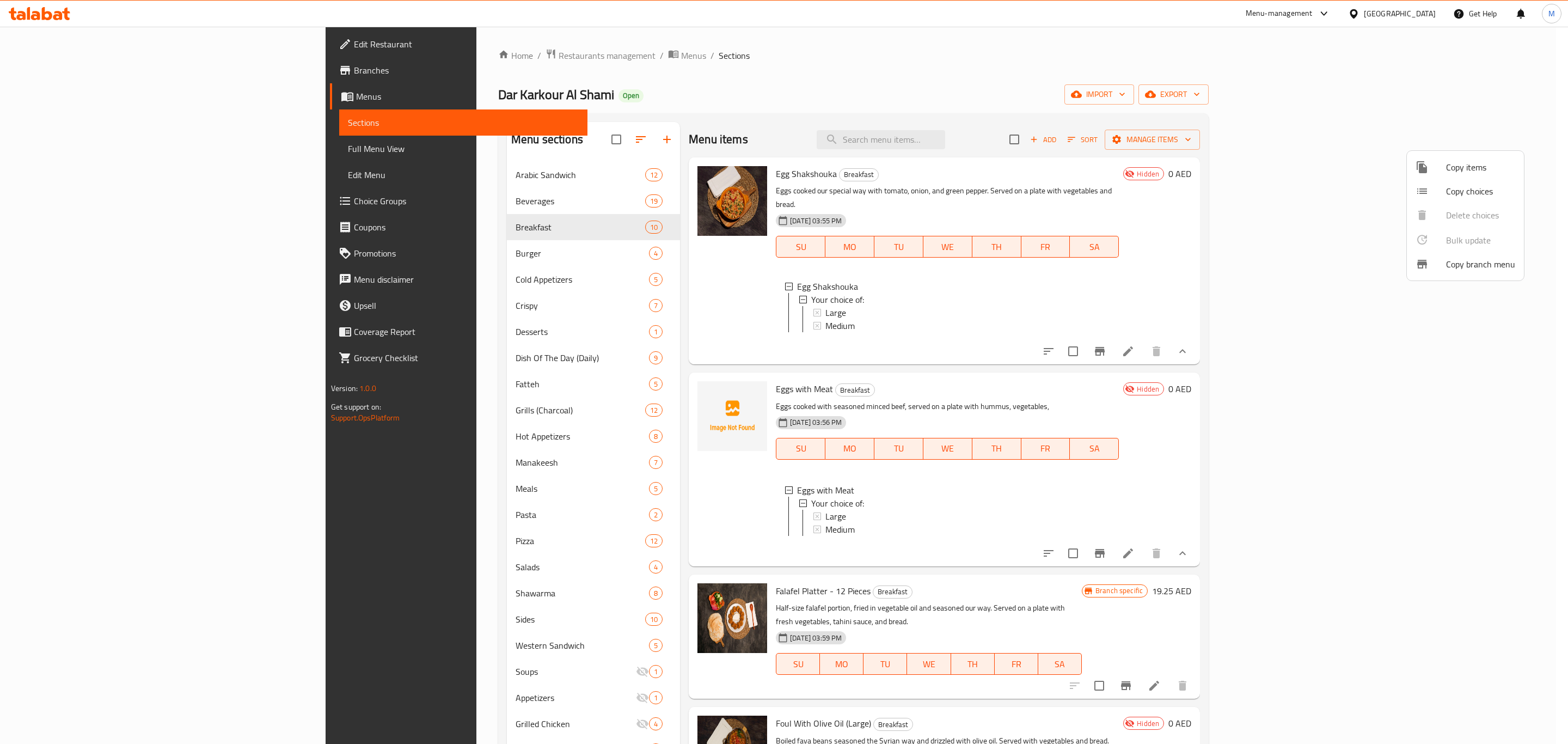
click at [371, 211] on div at bounding box center [784, 372] width 1568 height 744
click at [507, 211] on div "Beverages 19" at bounding box center [593, 201] width 173 height 26
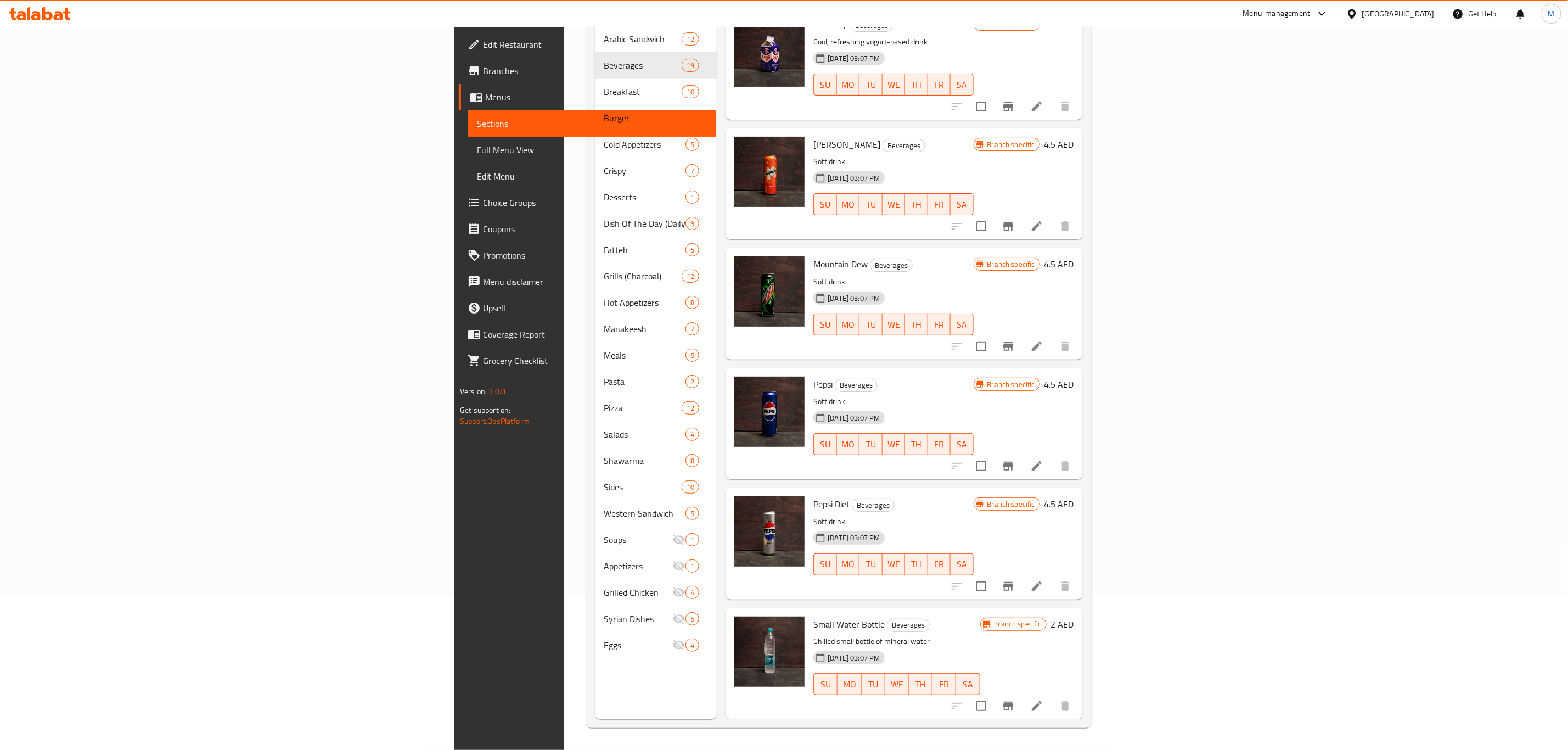
scroll to position [1555, 0]
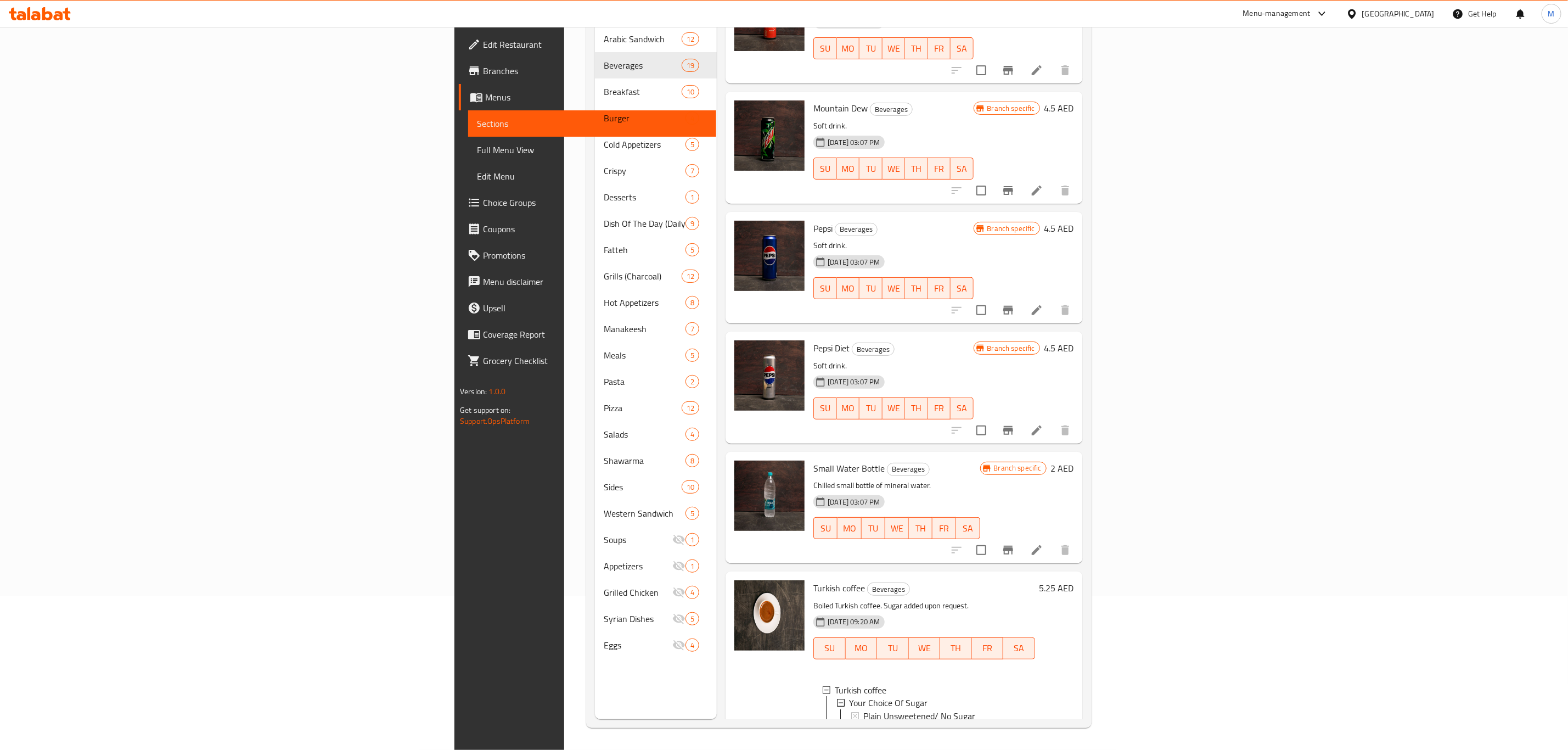
click at [979, 479] on p "Chilled small bottle of mineral water." at bounding box center [896, 485] width 166 height 14
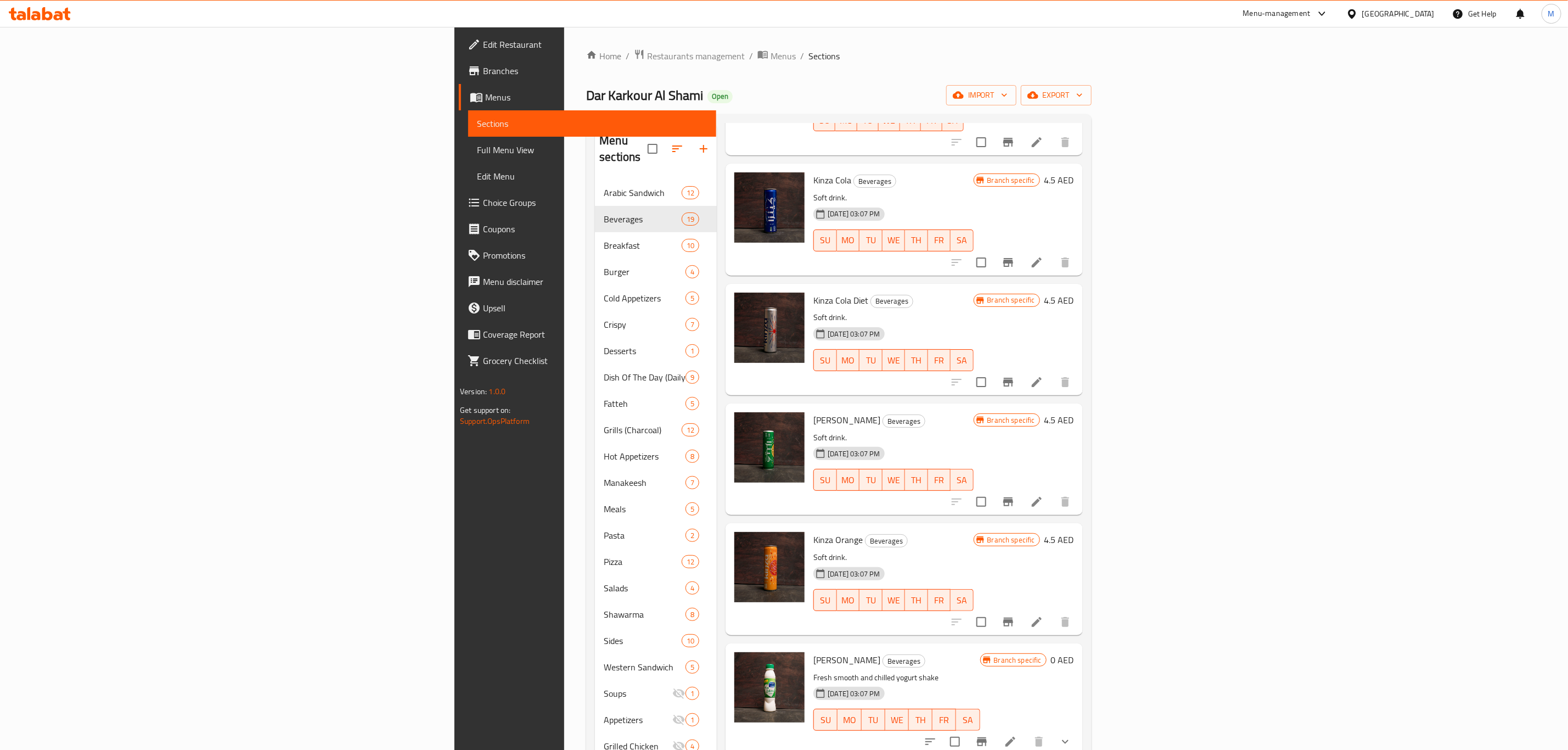
scroll to position [988, 0]
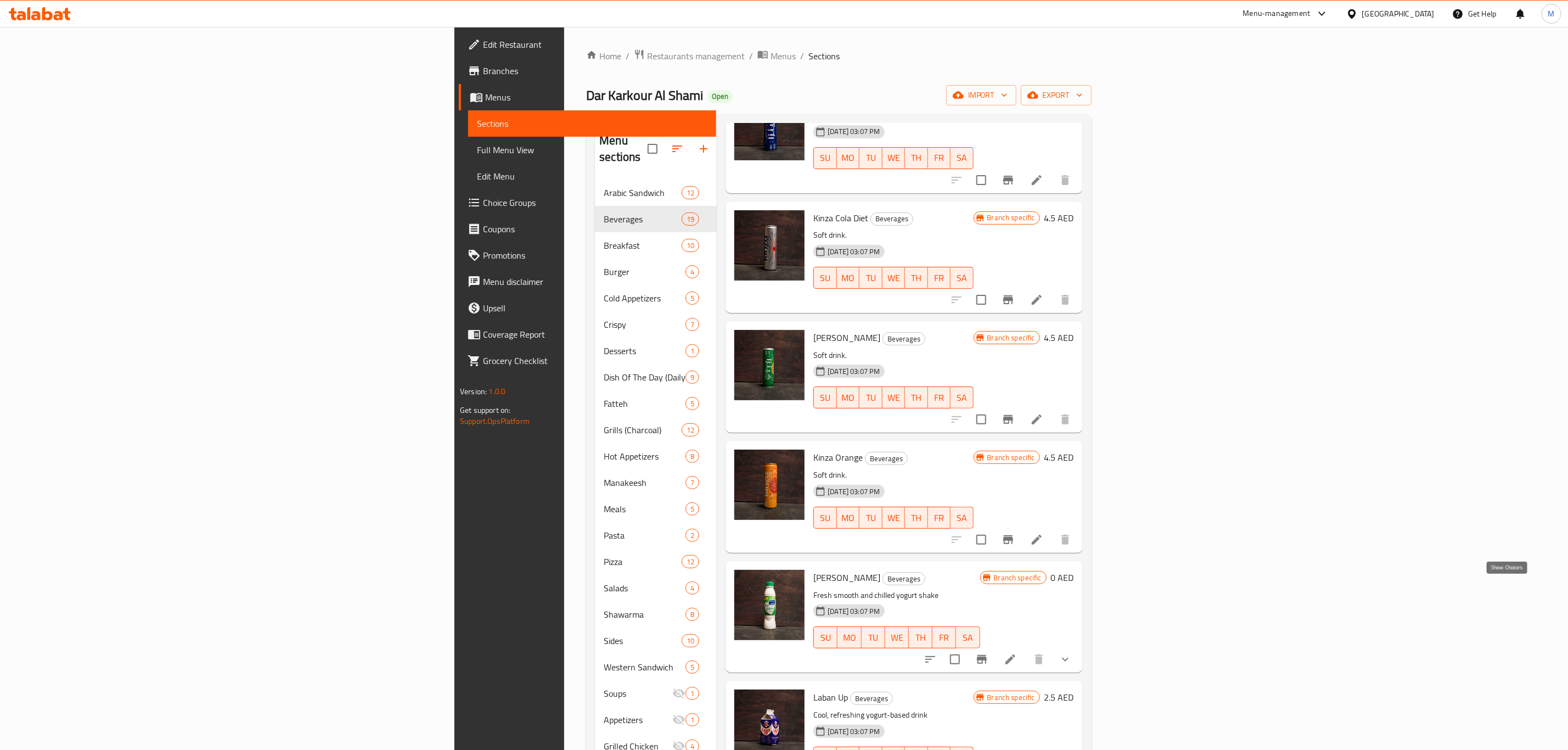
click at [1072, 653] on icon "show more" at bounding box center [1065, 659] width 13 height 13
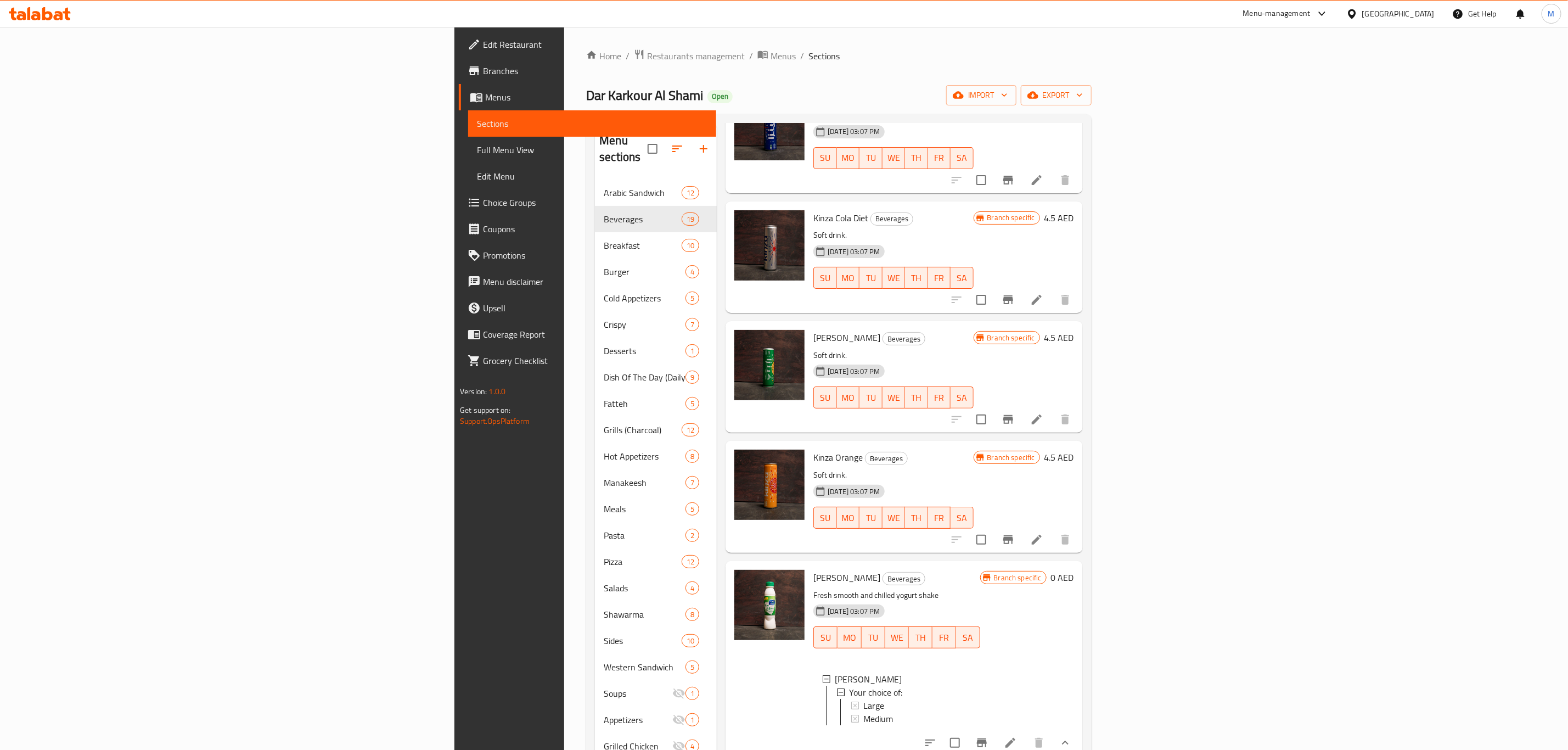
click at [813, 570] on span "[PERSON_NAME]" at bounding box center [847, 578] width 67 height 16
copy h6 "[PERSON_NAME]"
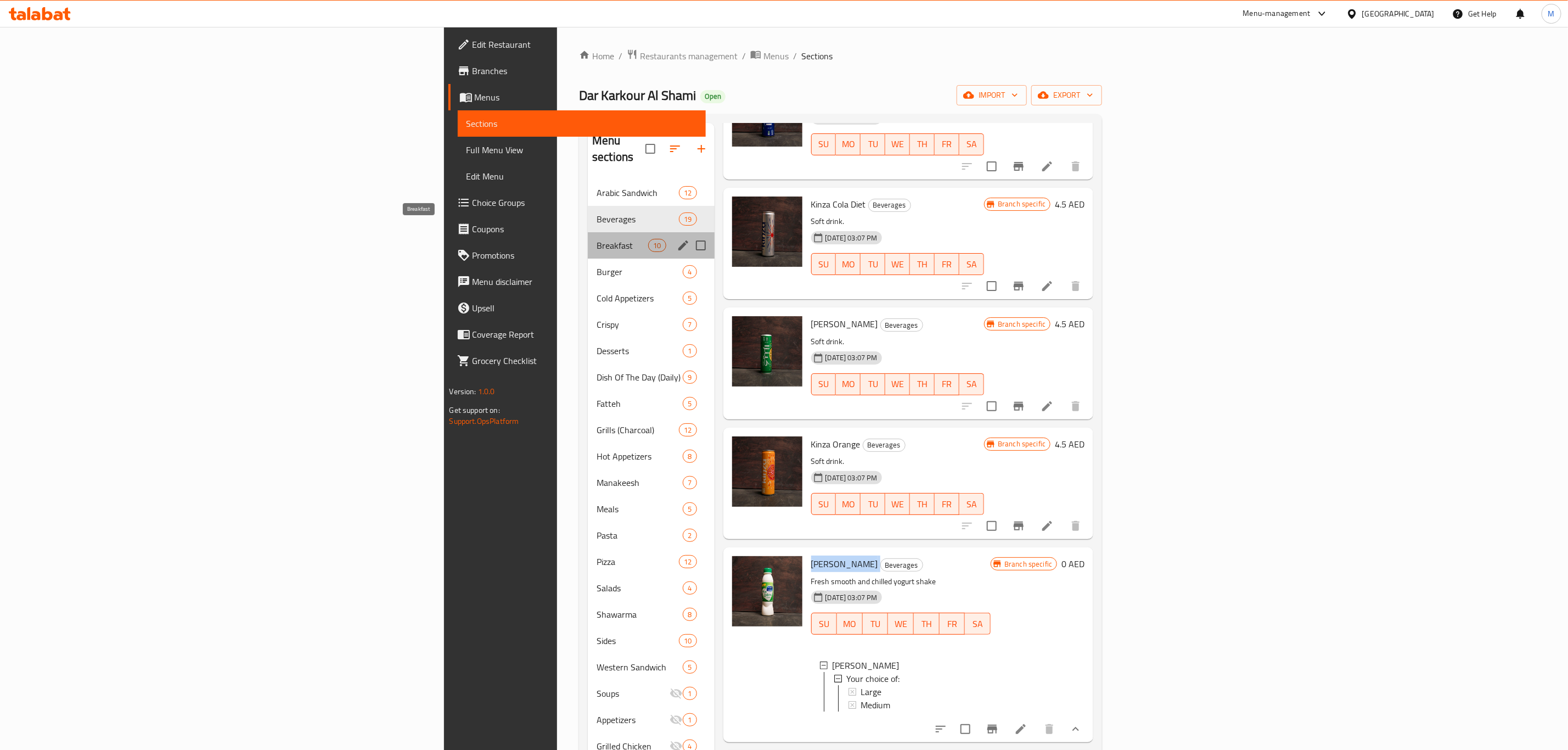
click at [597, 239] on span "Breakfast" at bounding box center [622, 245] width 52 height 13
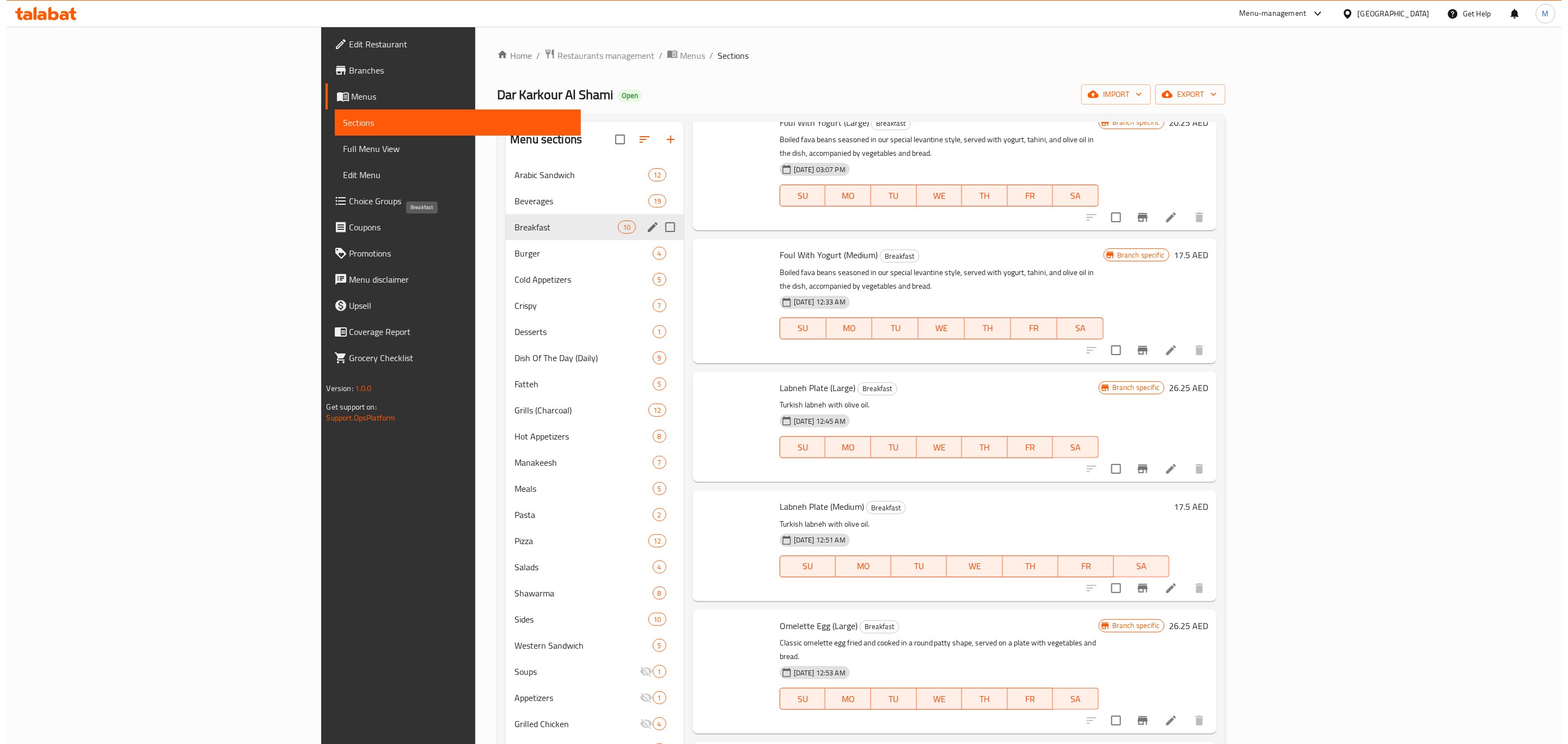
scroll to position [472, 0]
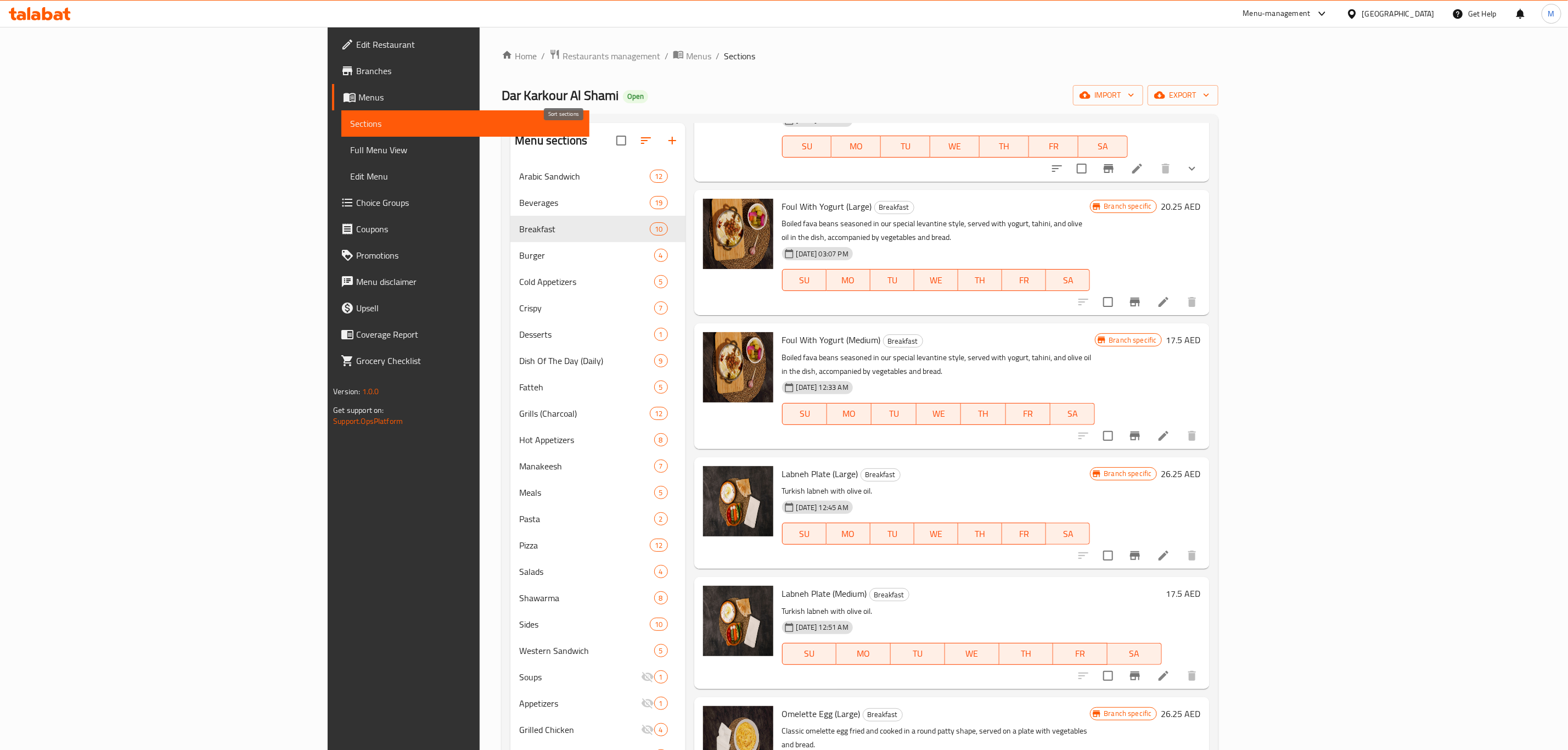
click at [633, 140] on button "button" at bounding box center [646, 140] width 26 height 26
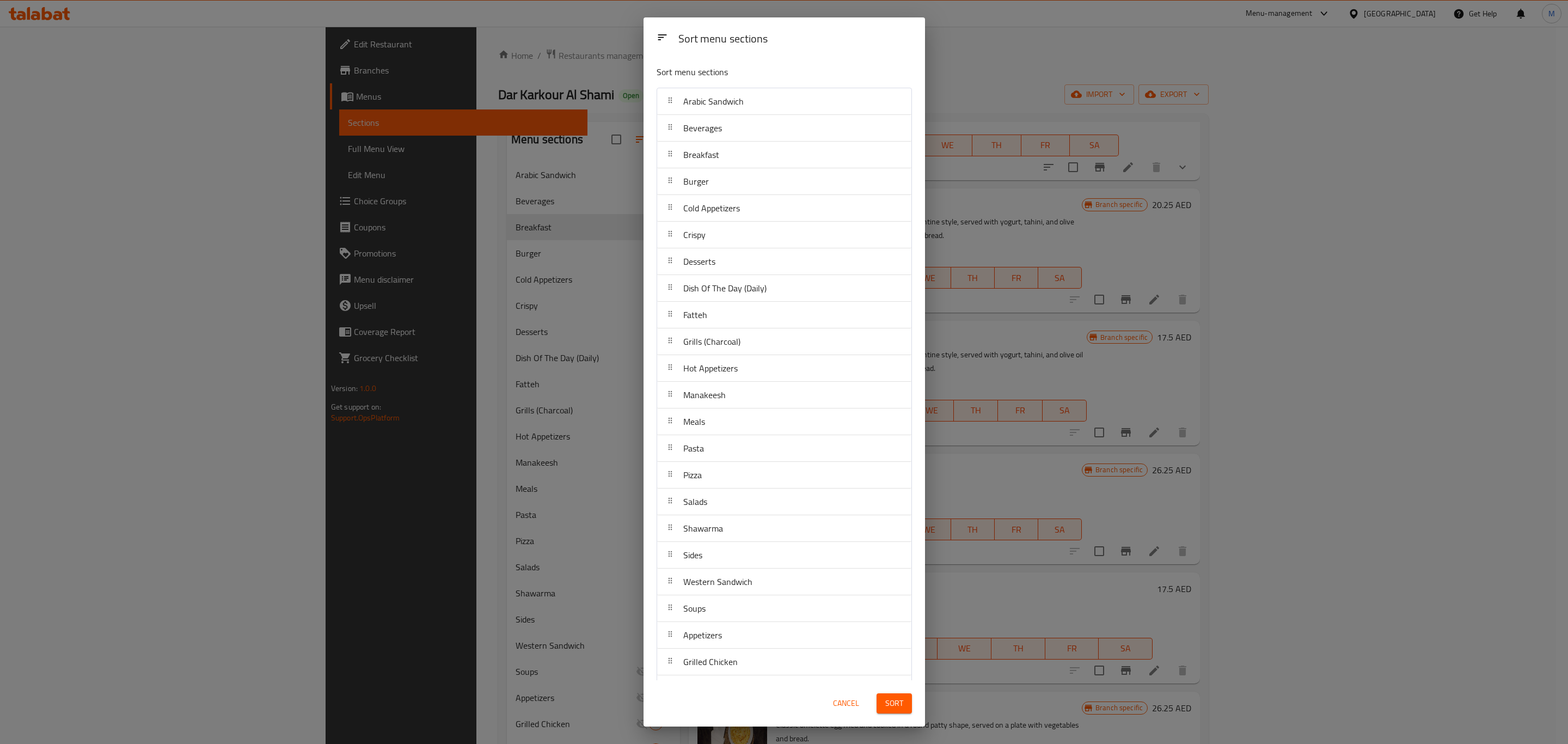
scroll to position [60, 0]
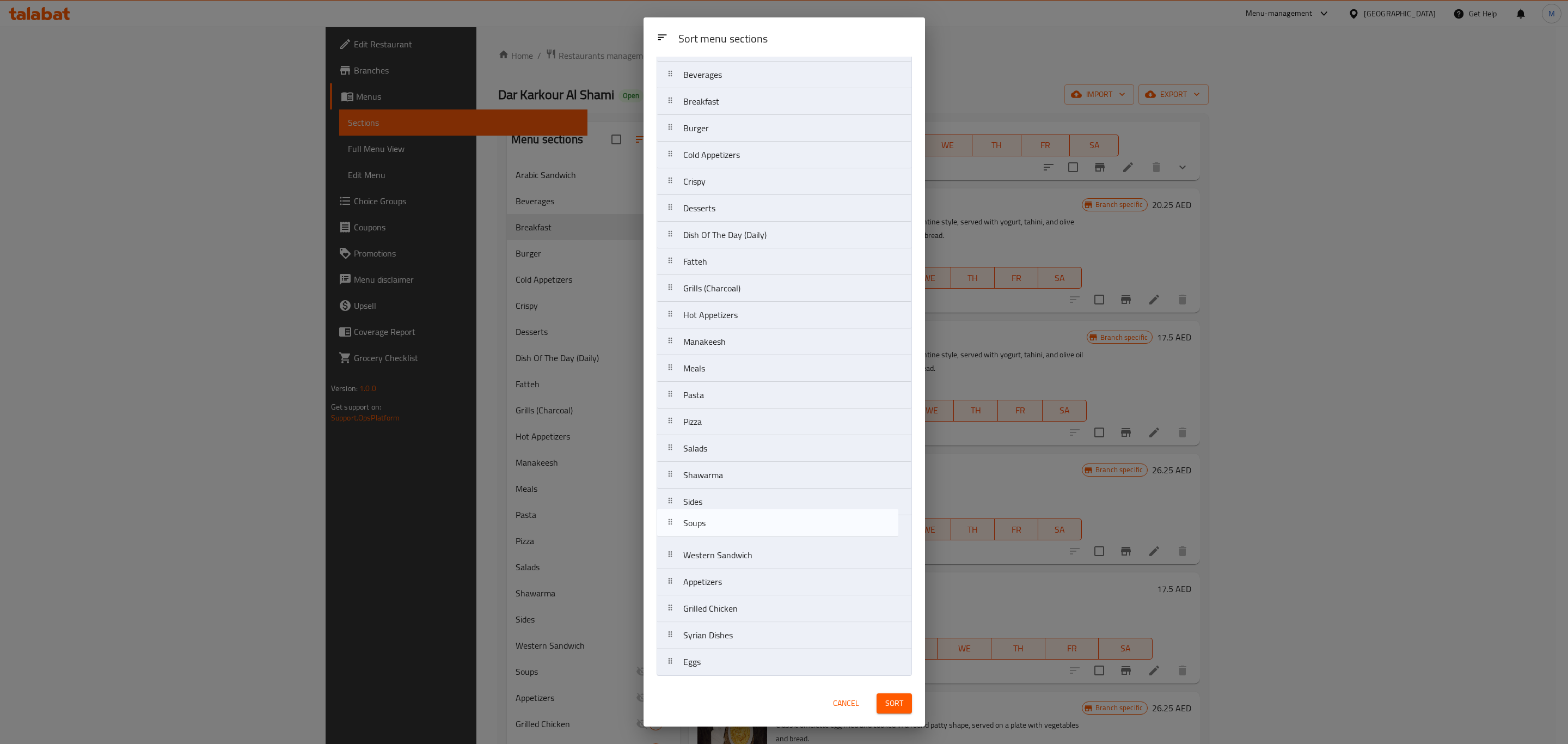
drag, startPoint x: 745, startPoint y: 560, endPoint x: 745, endPoint y: 523, distance: 37.0
click at [745, 523] on nav "Arabic Sandwich Beverages Breakfast Burger Cold Appetizers Crispy Desserts Dish…" at bounding box center [784, 355] width 256 height 642
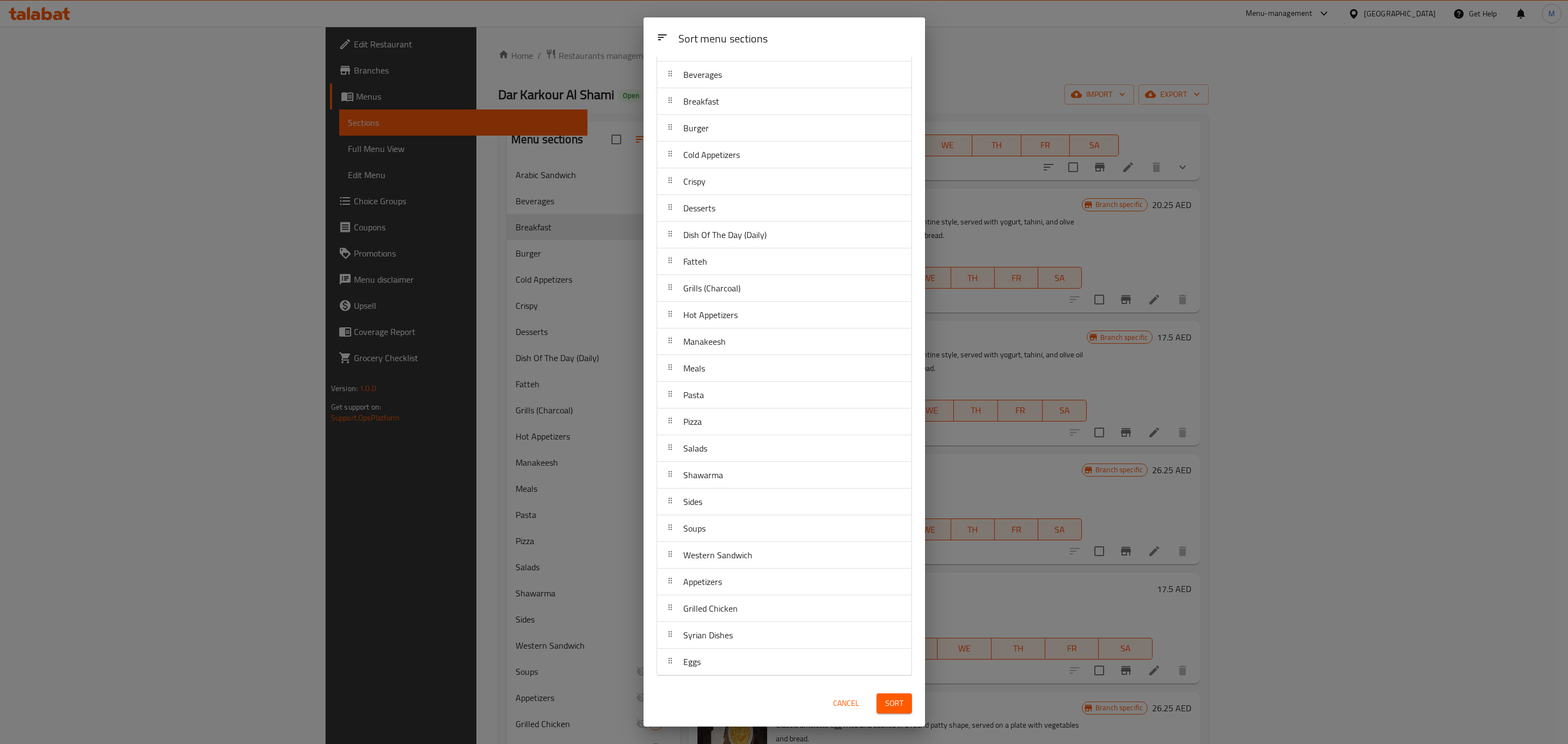
click at [887, 705] on span "Sort" at bounding box center [894, 703] width 18 height 13
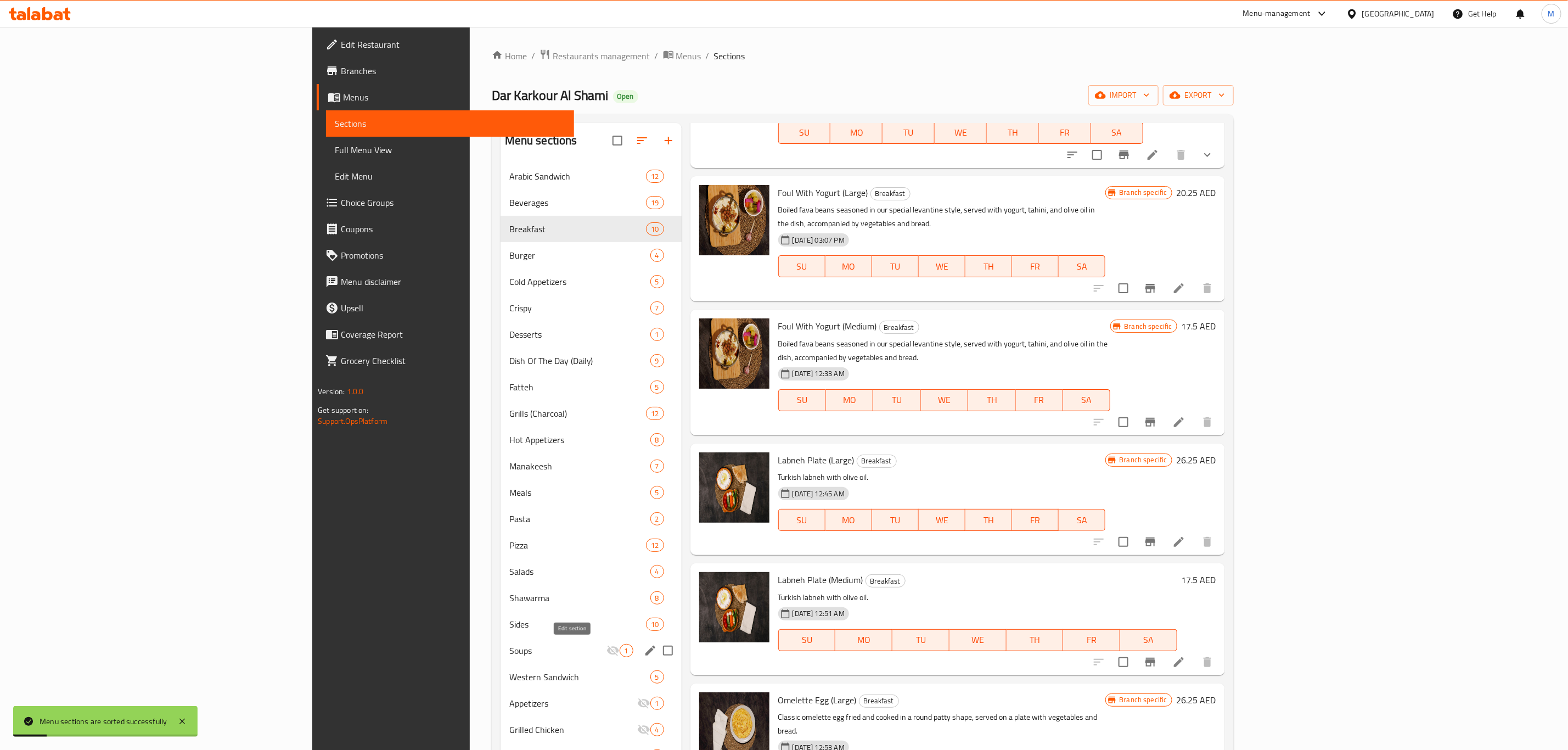
click at [644, 649] on icon "edit" at bounding box center [650, 651] width 13 height 13
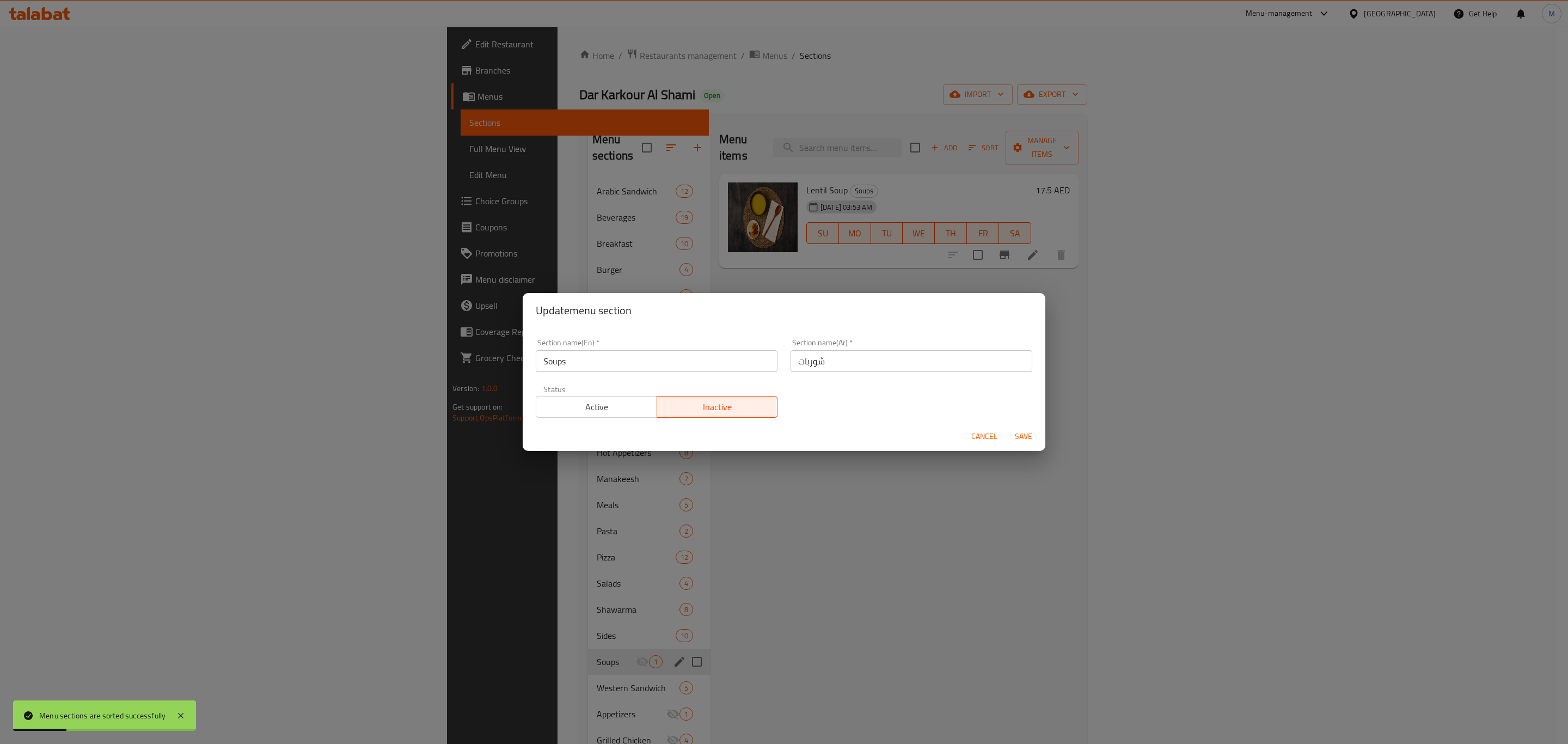
click at [610, 406] on span "Active" at bounding box center [597, 407] width 112 height 16
click at [1014, 432] on span "Save" at bounding box center [1024, 436] width 26 height 13
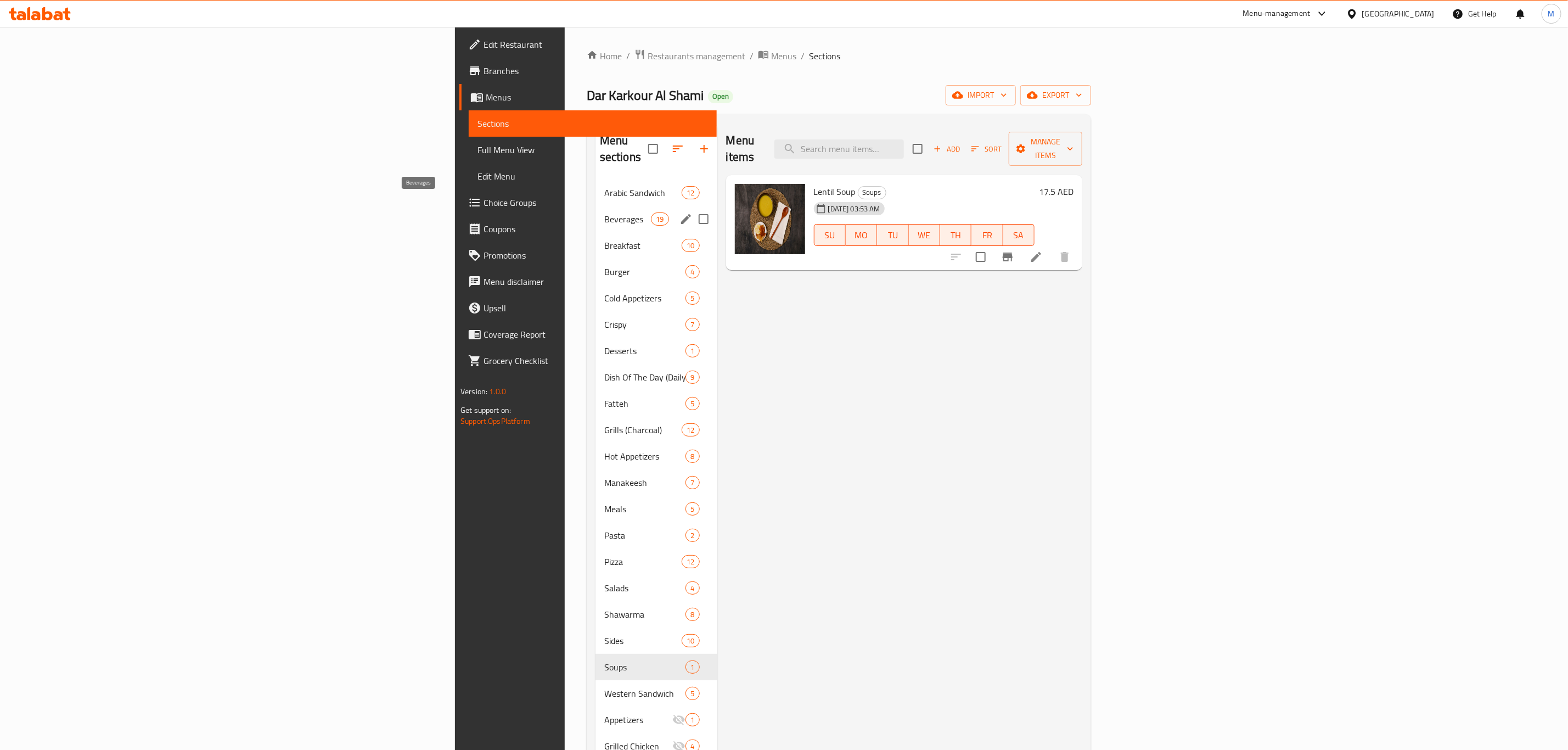
click at [604, 213] on span "Beverages" at bounding box center [627, 219] width 46 height 13
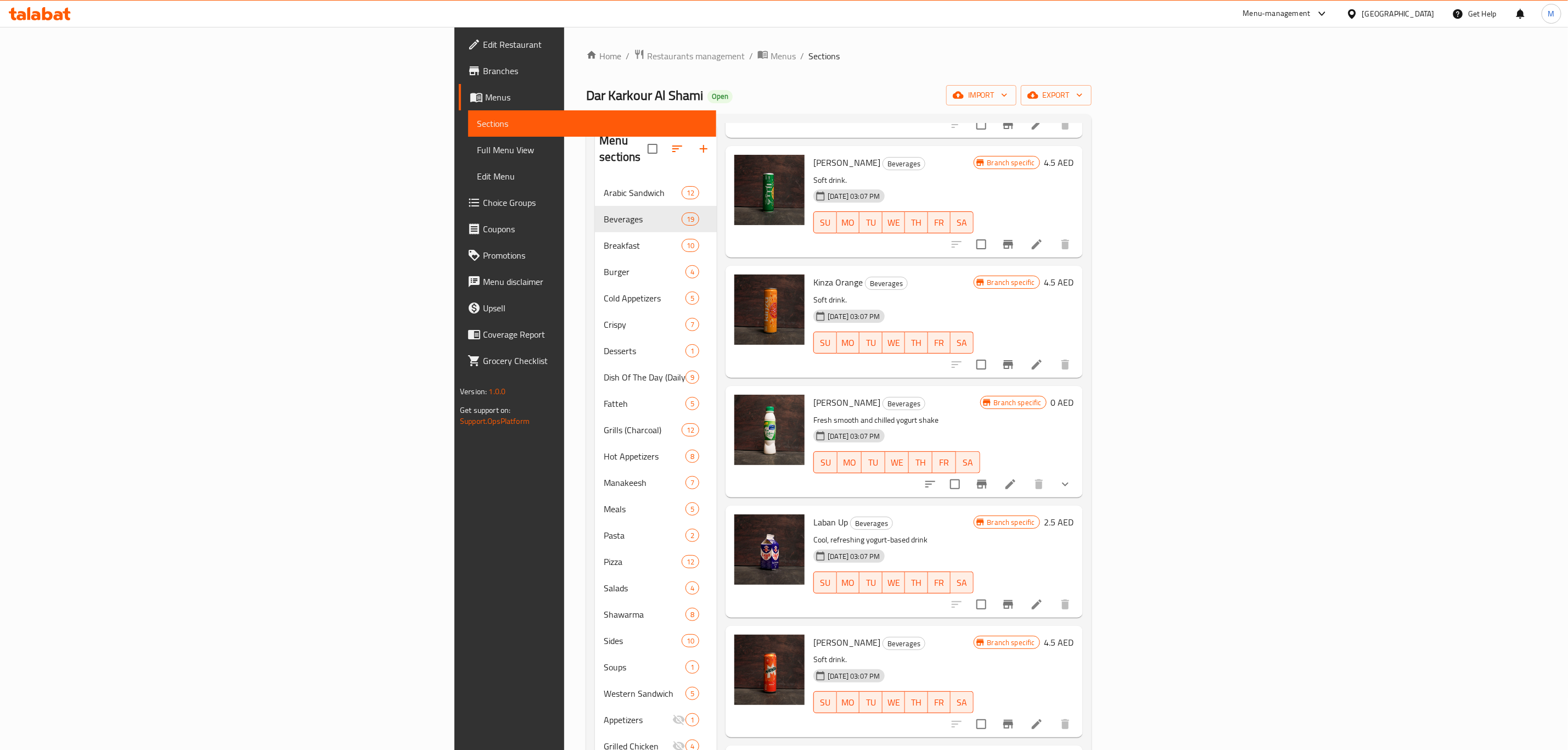
scroll to position [1235, 0]
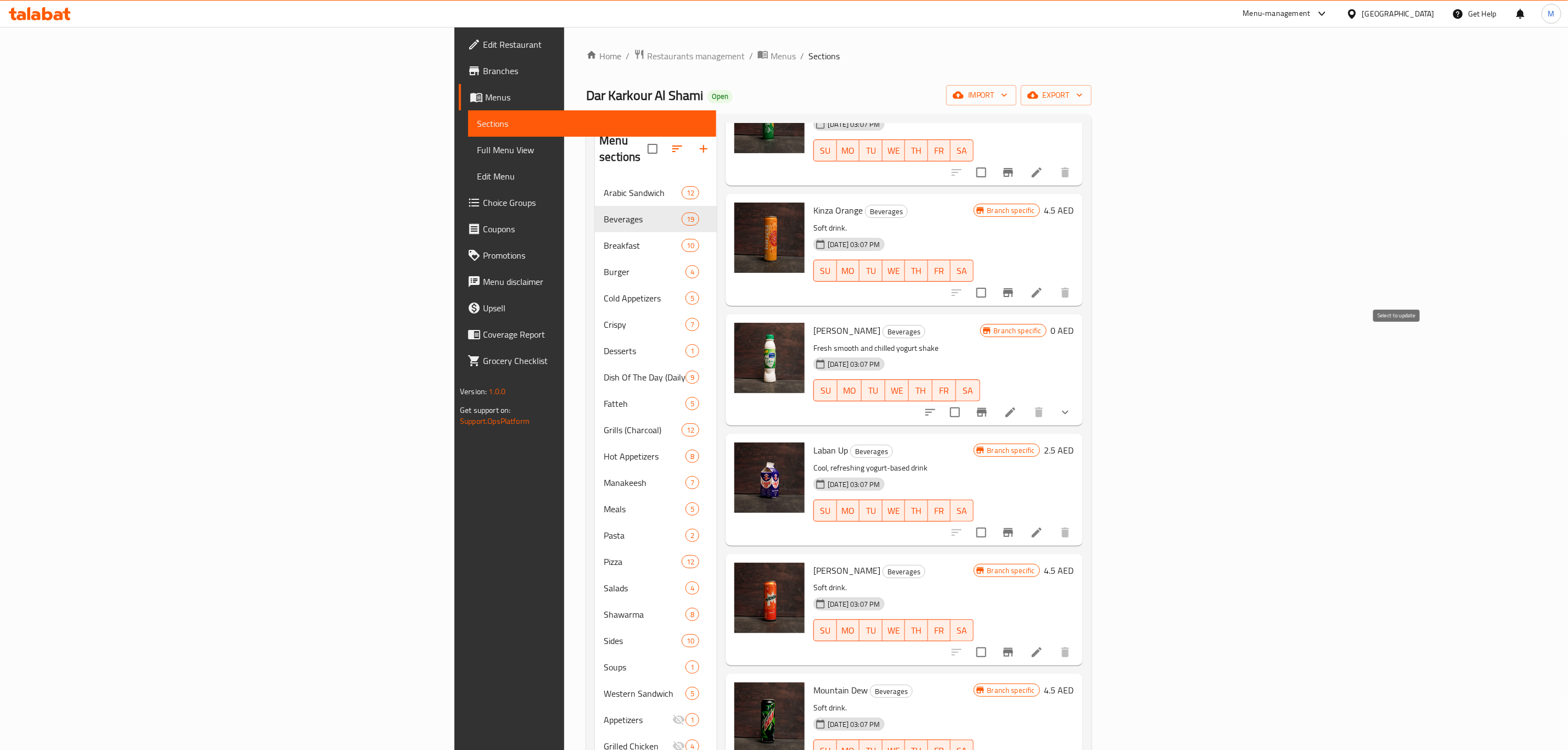
click at [966, 401] on input "checkbox" at bounding box center [955, 412] width 23 height 23
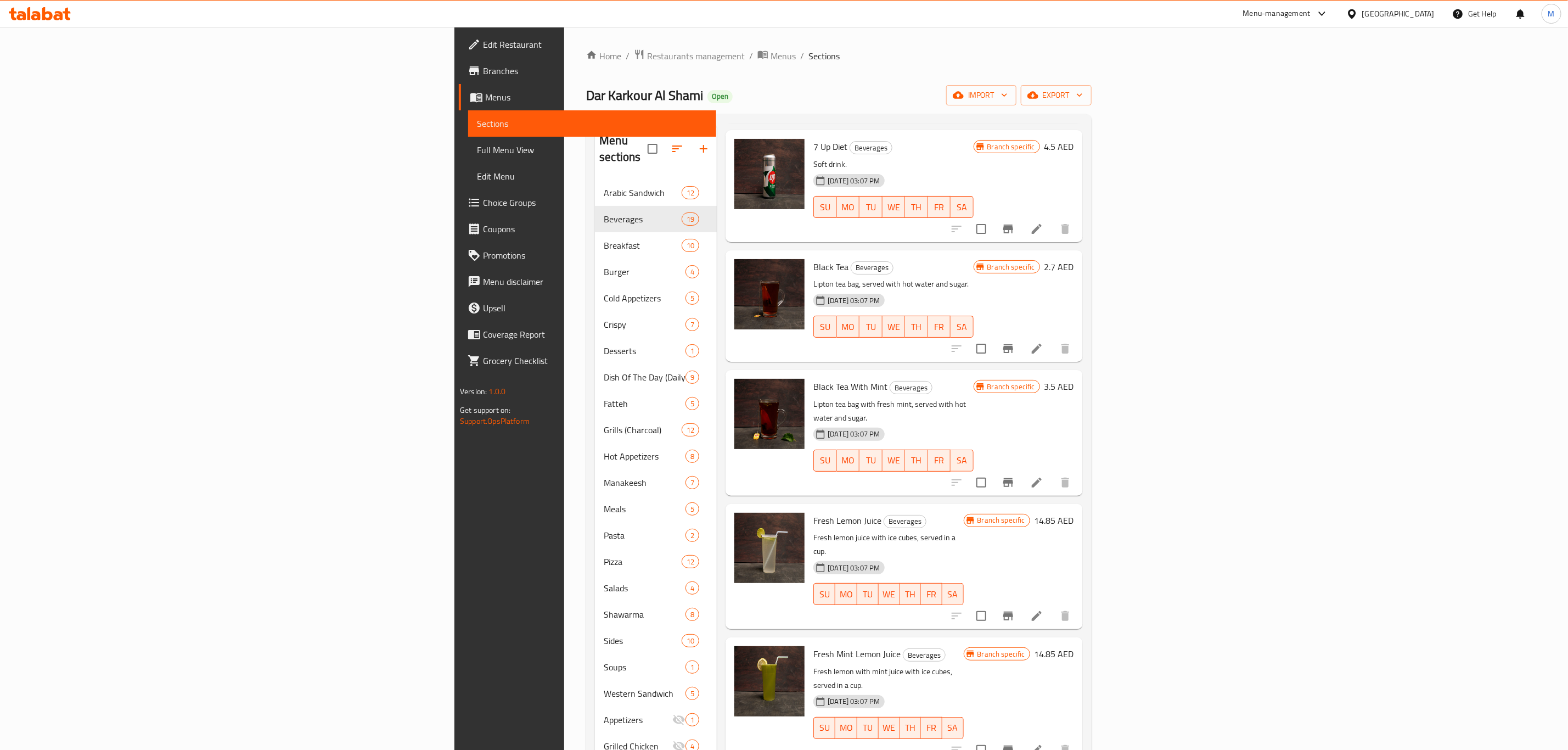
scroll to position [0, 0]
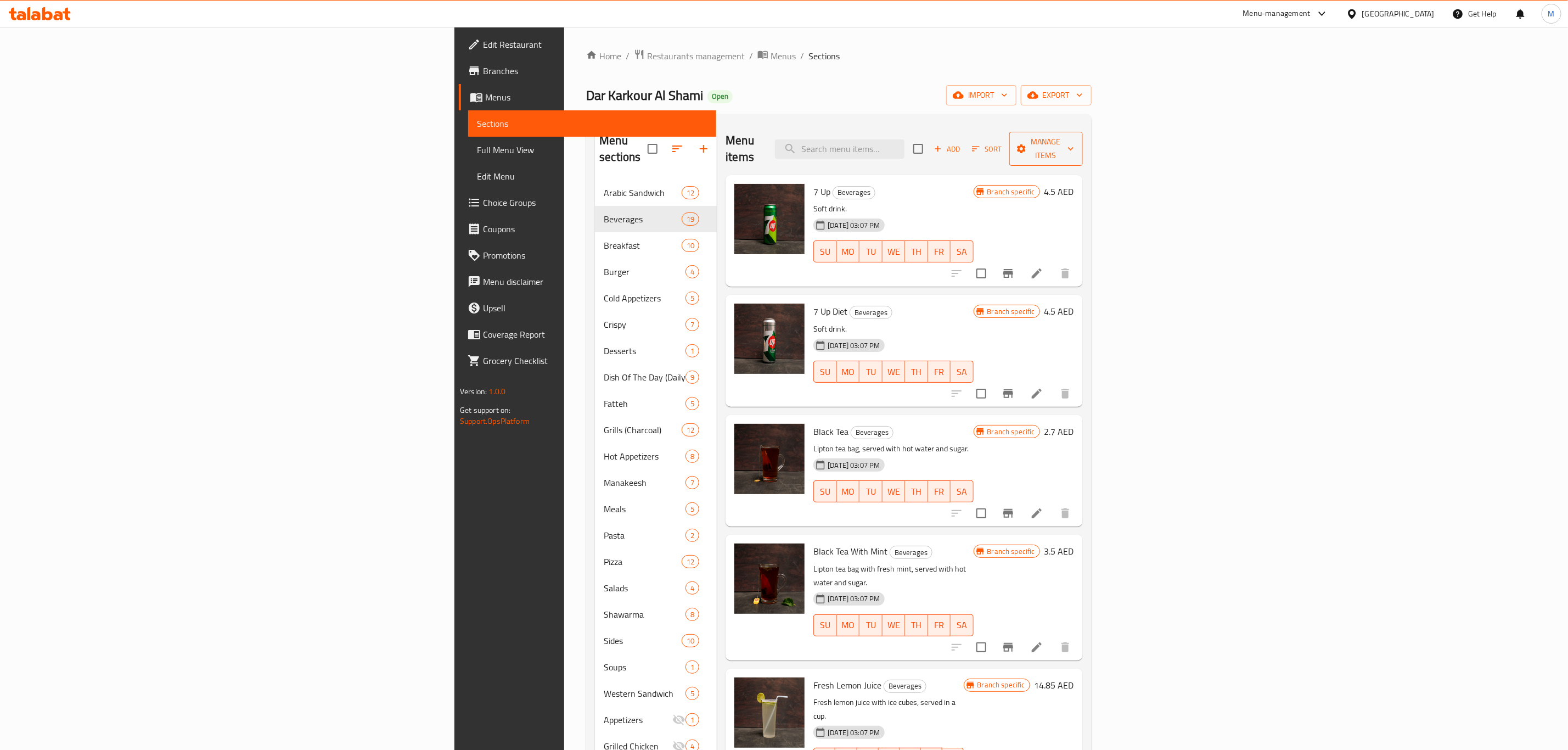
click at [1074, 143] on span "Manage items" at bounding box center [1046, 149] width 56 height 27
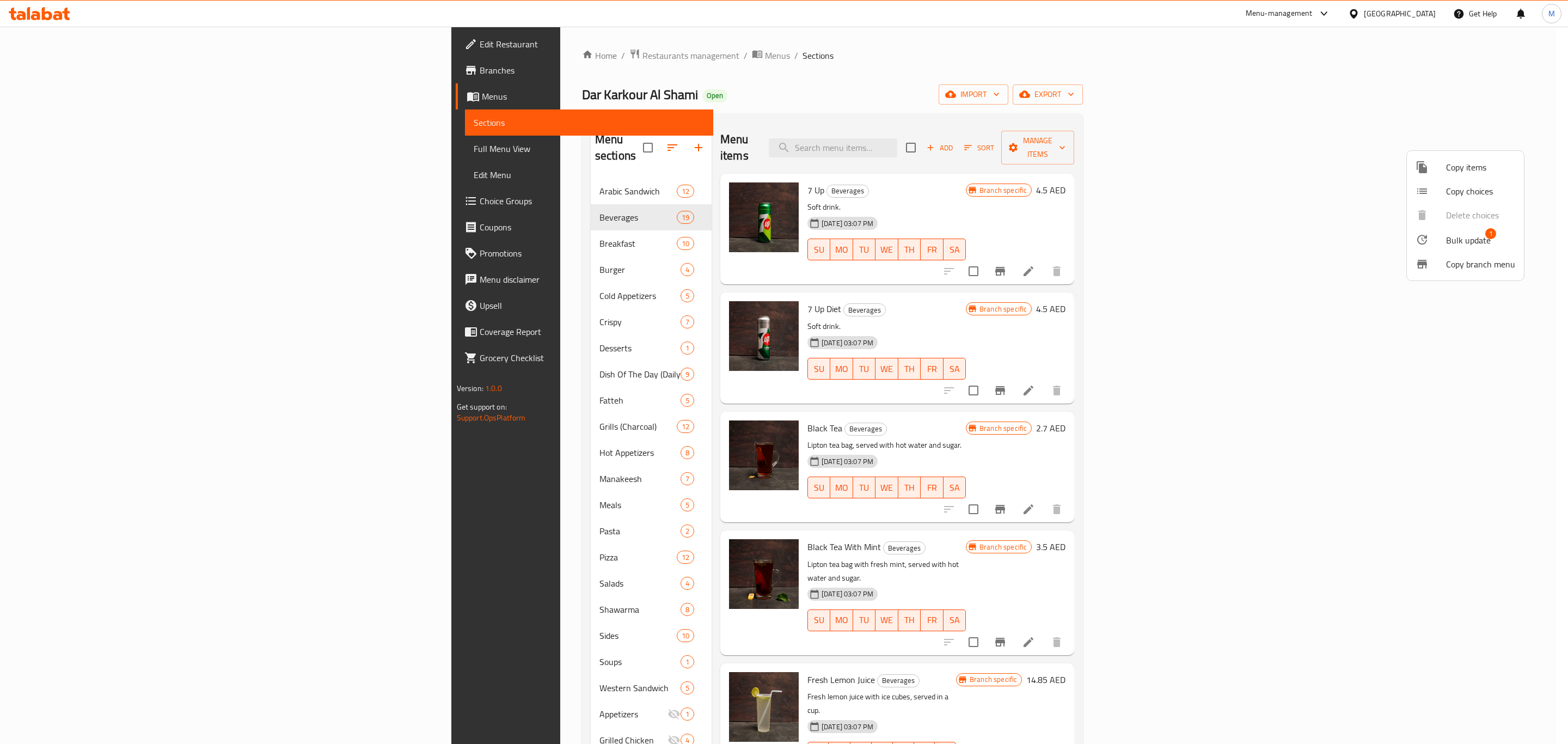
click at [1461, 237] on span "Bulk update" at bounding box center [1469, 240] width 45 height 13
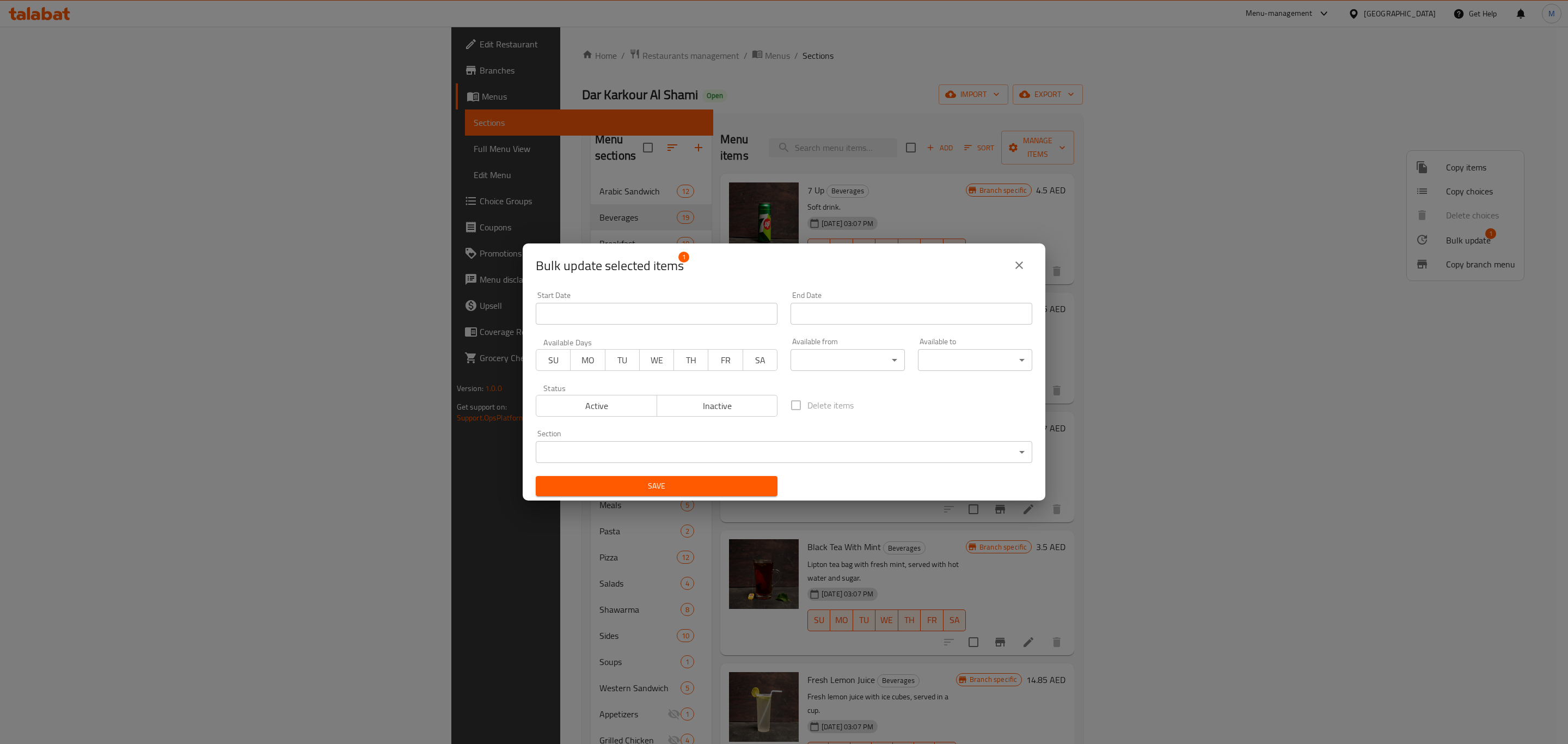
click at [1016, 266] on icon "close" at bounding box center [1019, 265] width 13 height 13
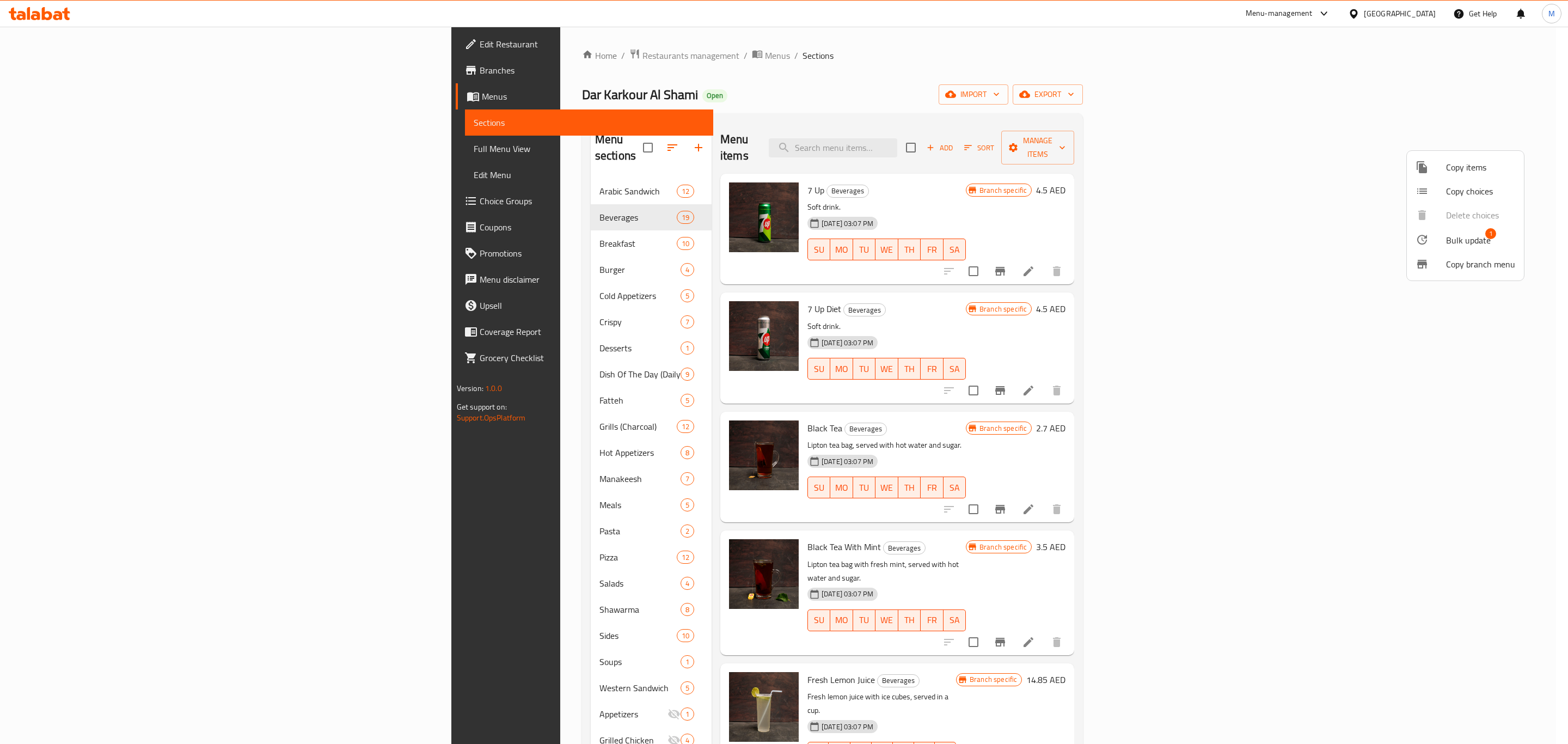
click at [1131, 493] on div at bounding box center [784, 372] width 1568 height 744
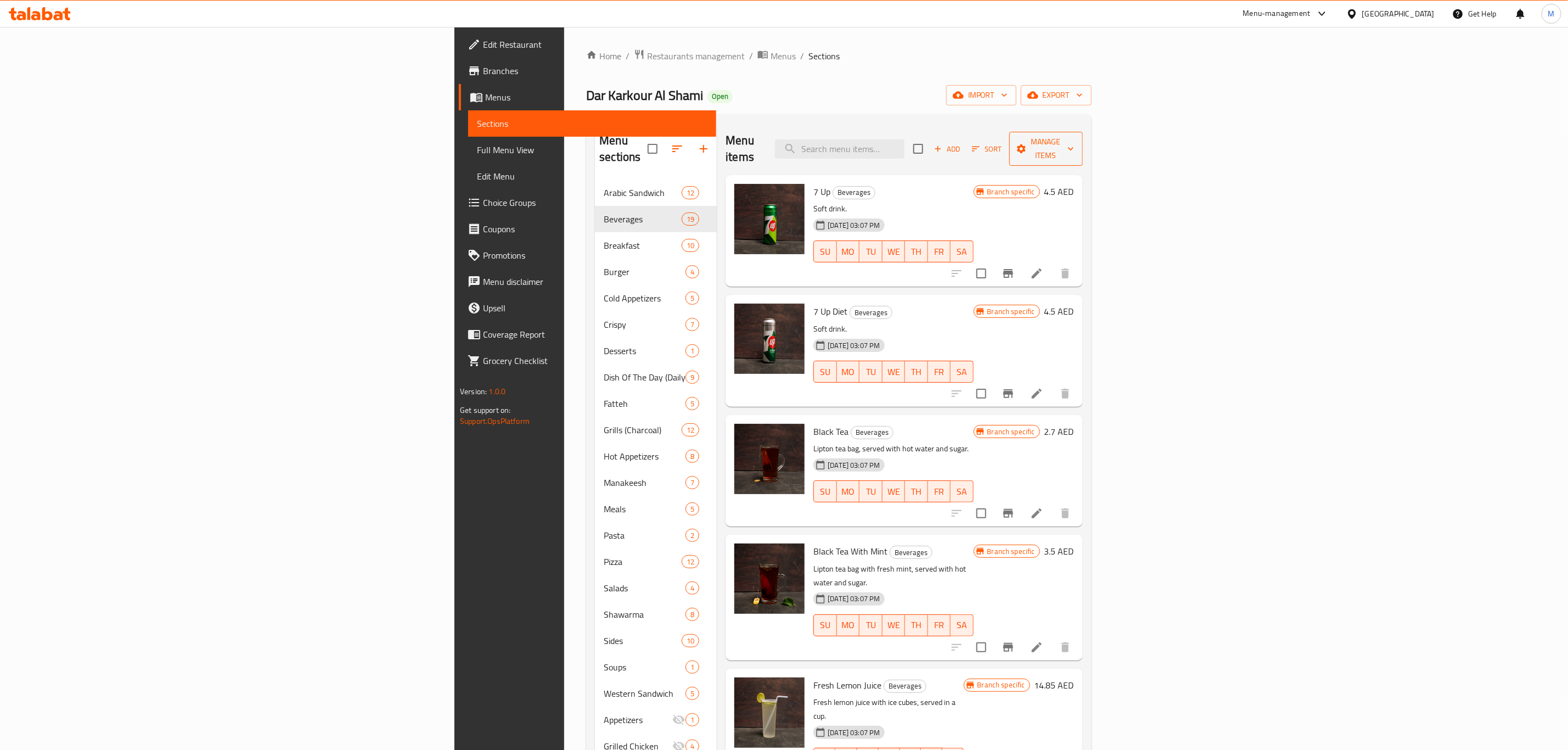
click at [1074, 140] on span "Manage items" at bounding box center [1046, 149] width 56 height 27
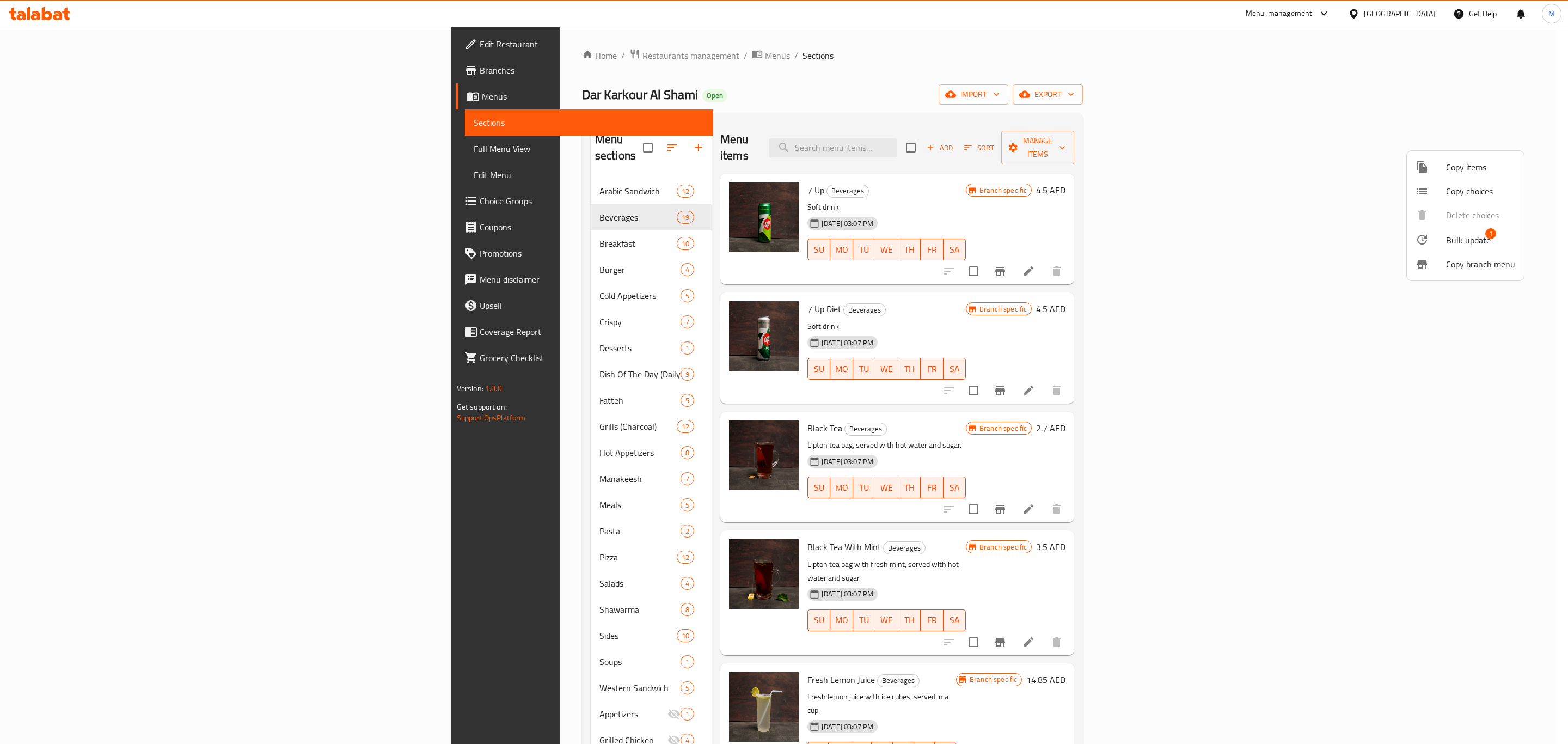
click at [1453, 239] on span "Bulk update" at bounding box center [1469, 240] width 45 height 13
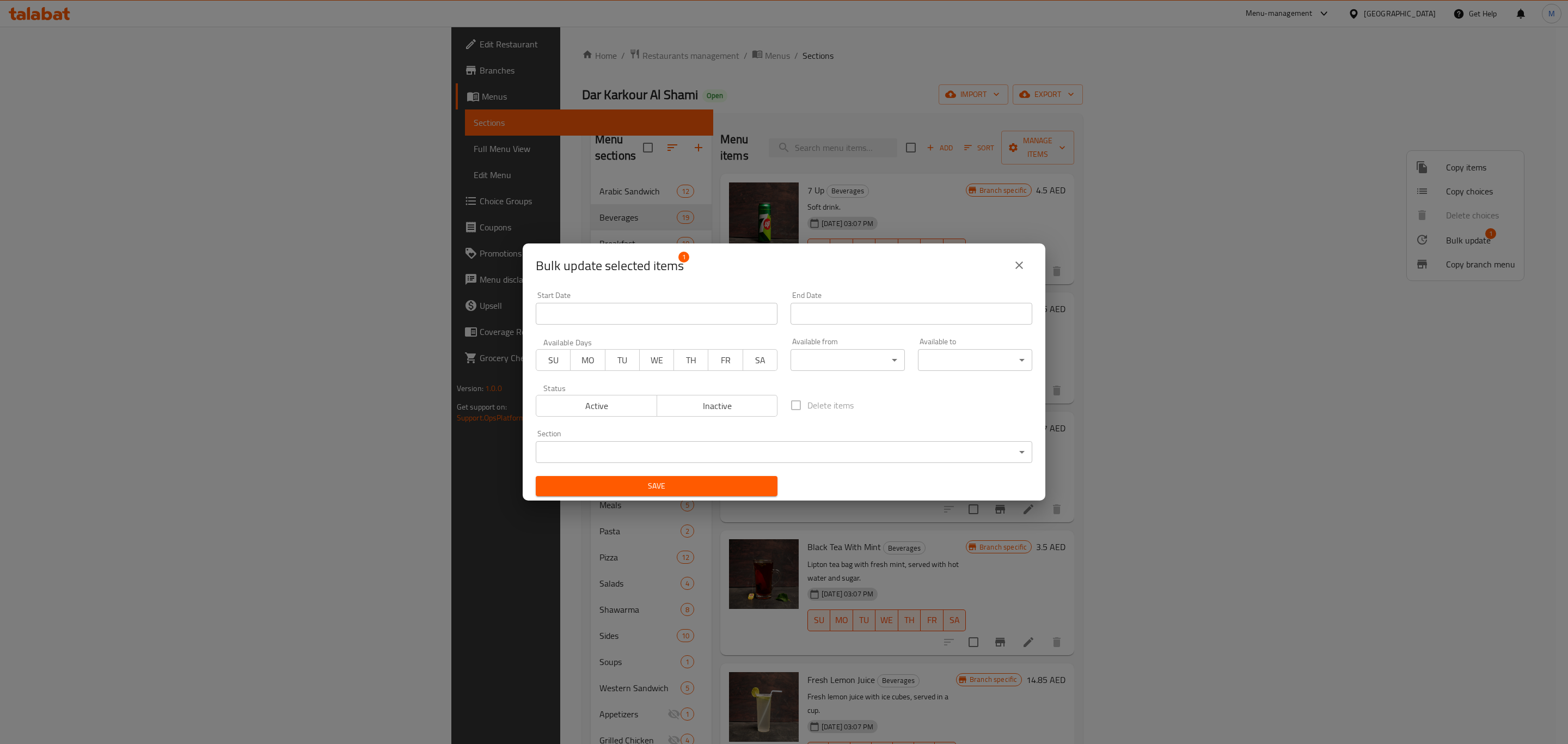
click at [742, 393] on div "Active Inactive" at bounding box center [657, 400] width 242 height 33
click at [740, 396] on button "Inactive" at bounding box center [717, 405] width 121 height 22
click at [712, 479] on span "Save" at bounding box center [657, 486] width 224 height 13
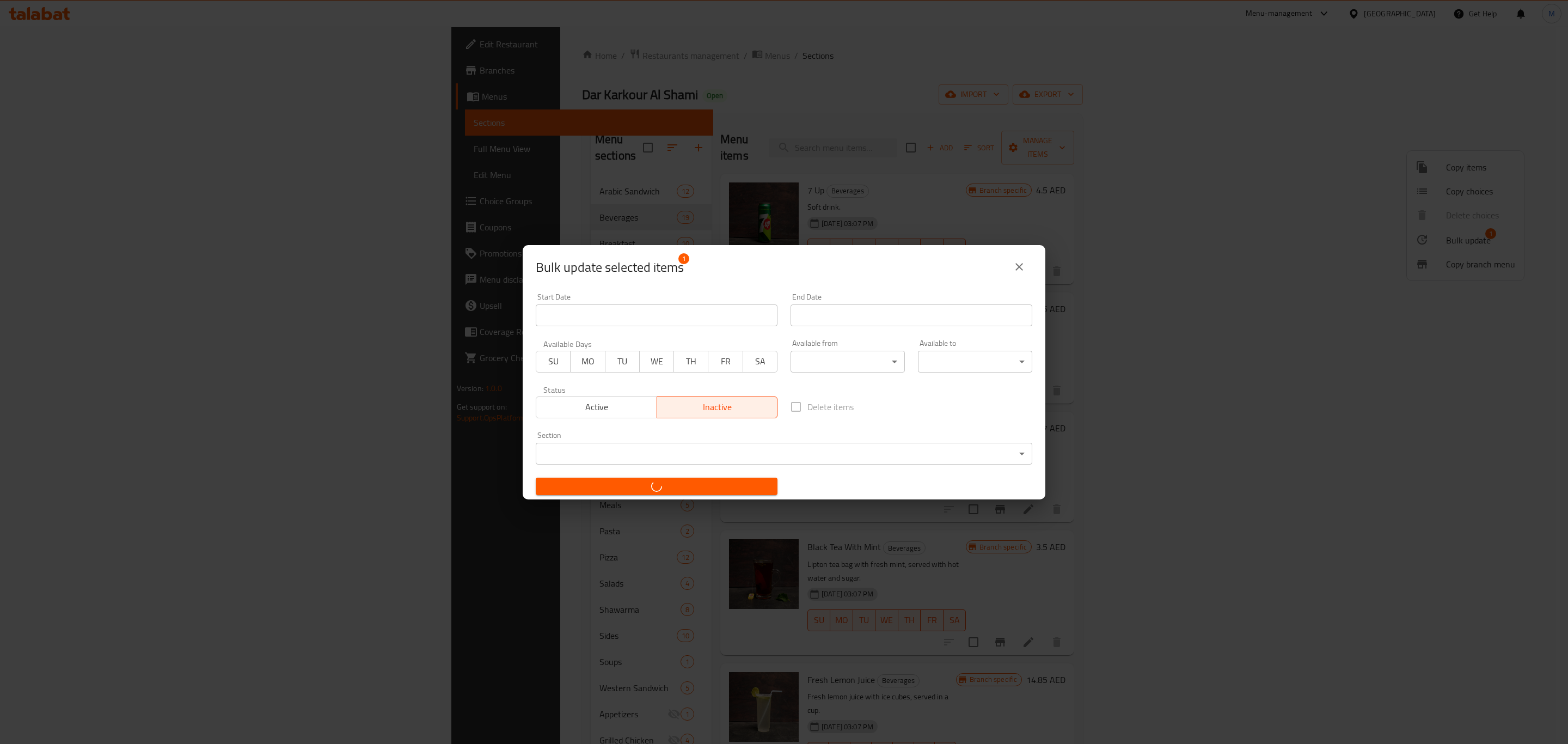
checkbox input "false"
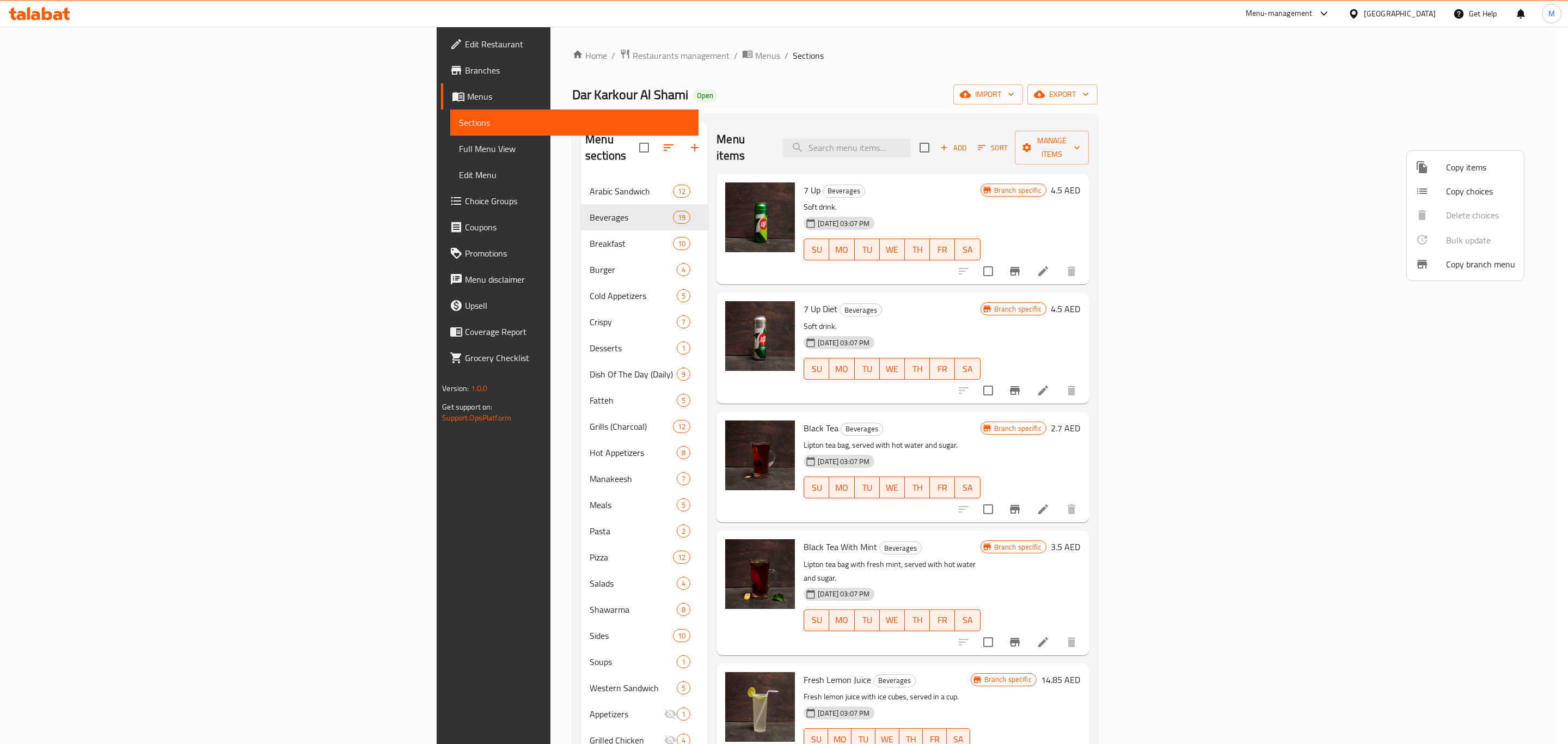
click at [443, 231] on div at bounding box center [784, 372] width 1568 height 744
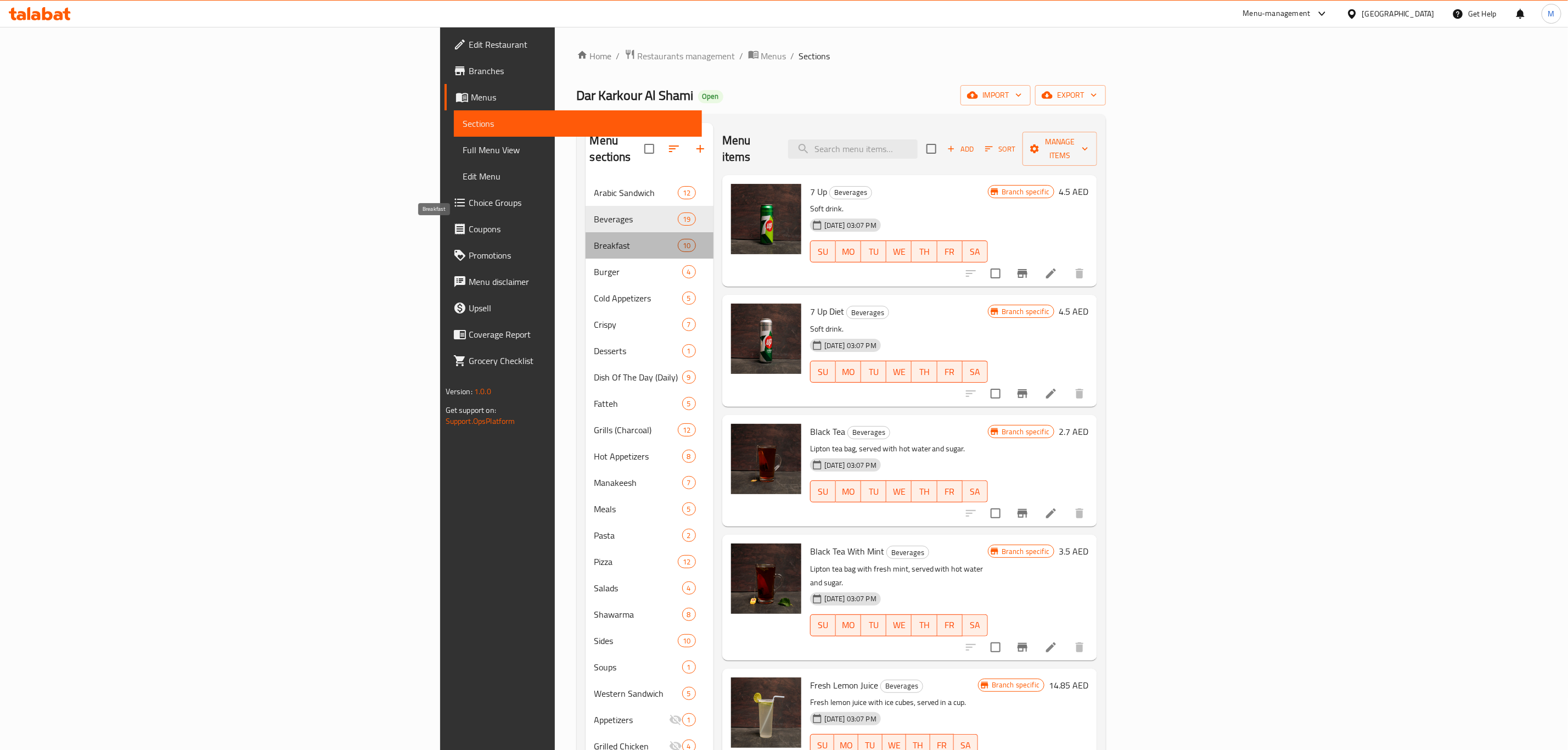
click at [594, 239] on span "Breakfast" at bounding box center [636, 245] width 84 height 13
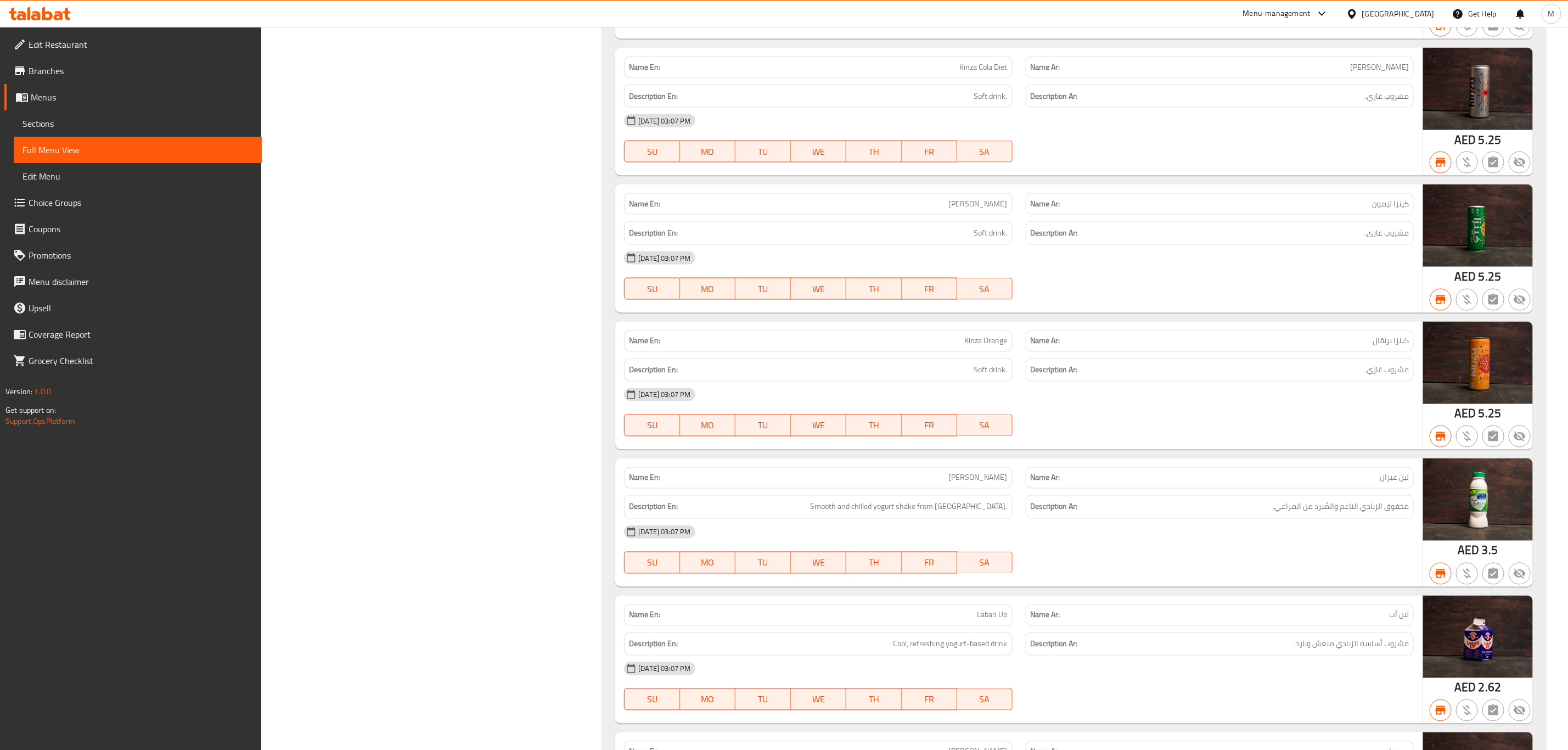
scroll to position [1318, 0]
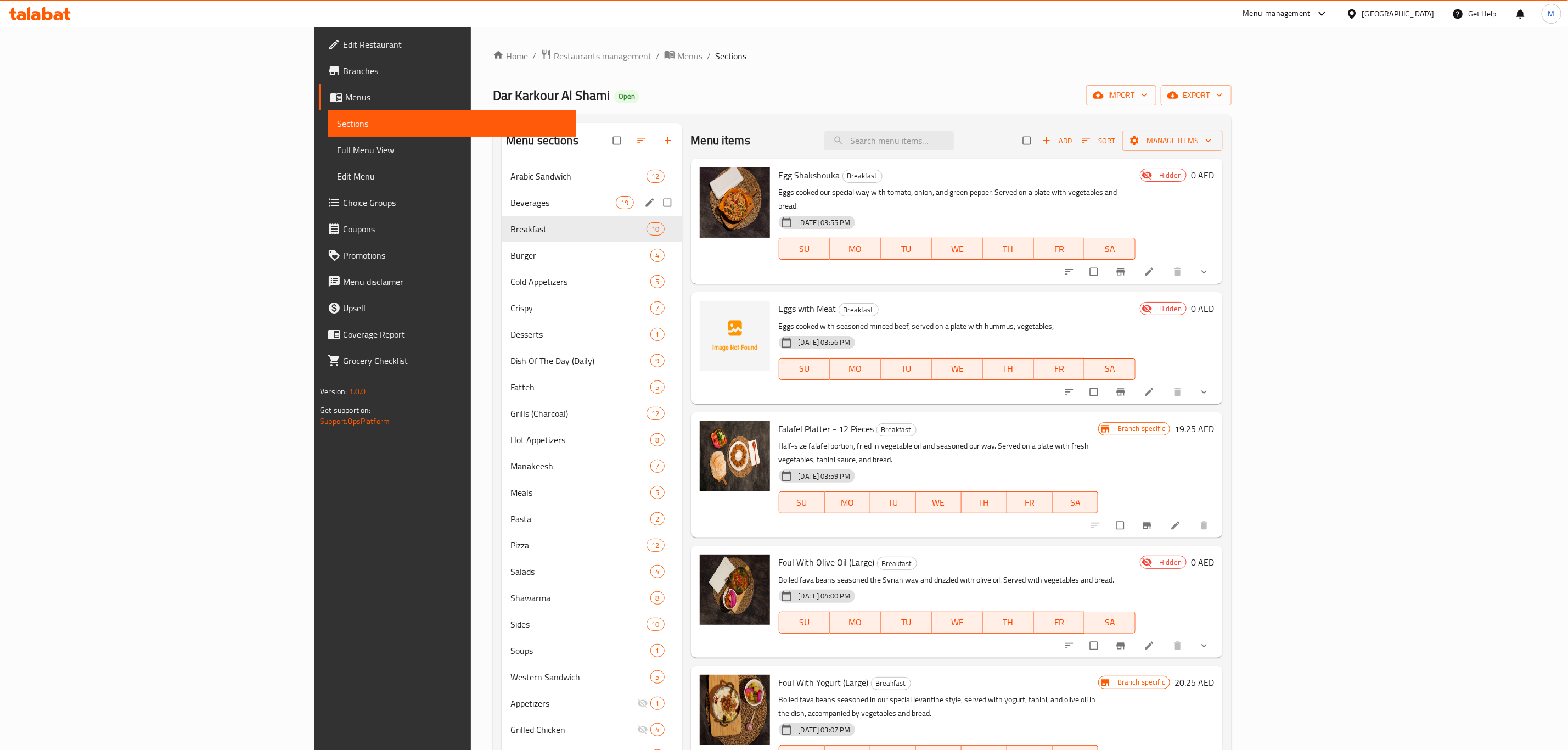
click at [501, 195] on div "Beverages 19" at bounding box center [592, 203] width 180 height 26
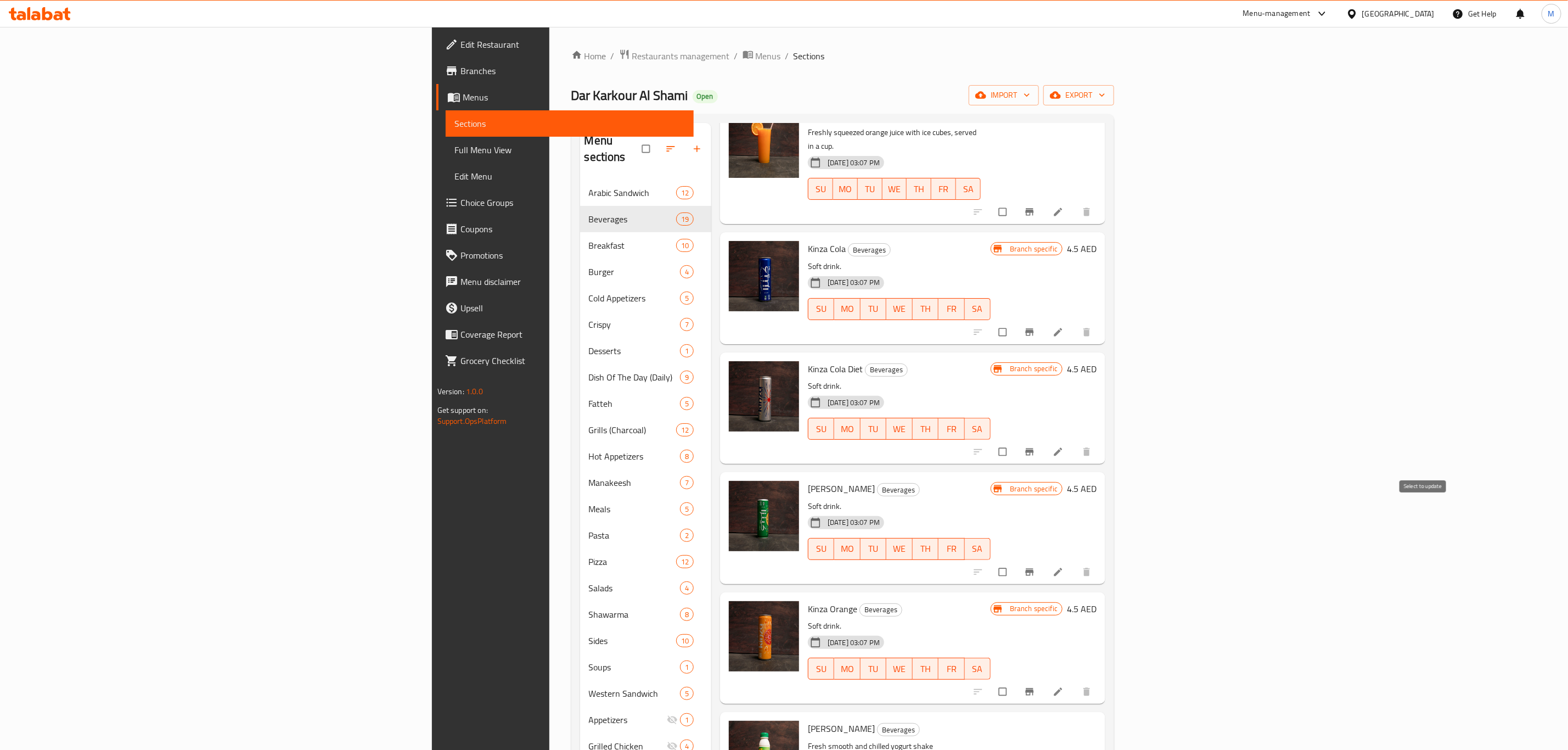
scroll to position [1153, 0]
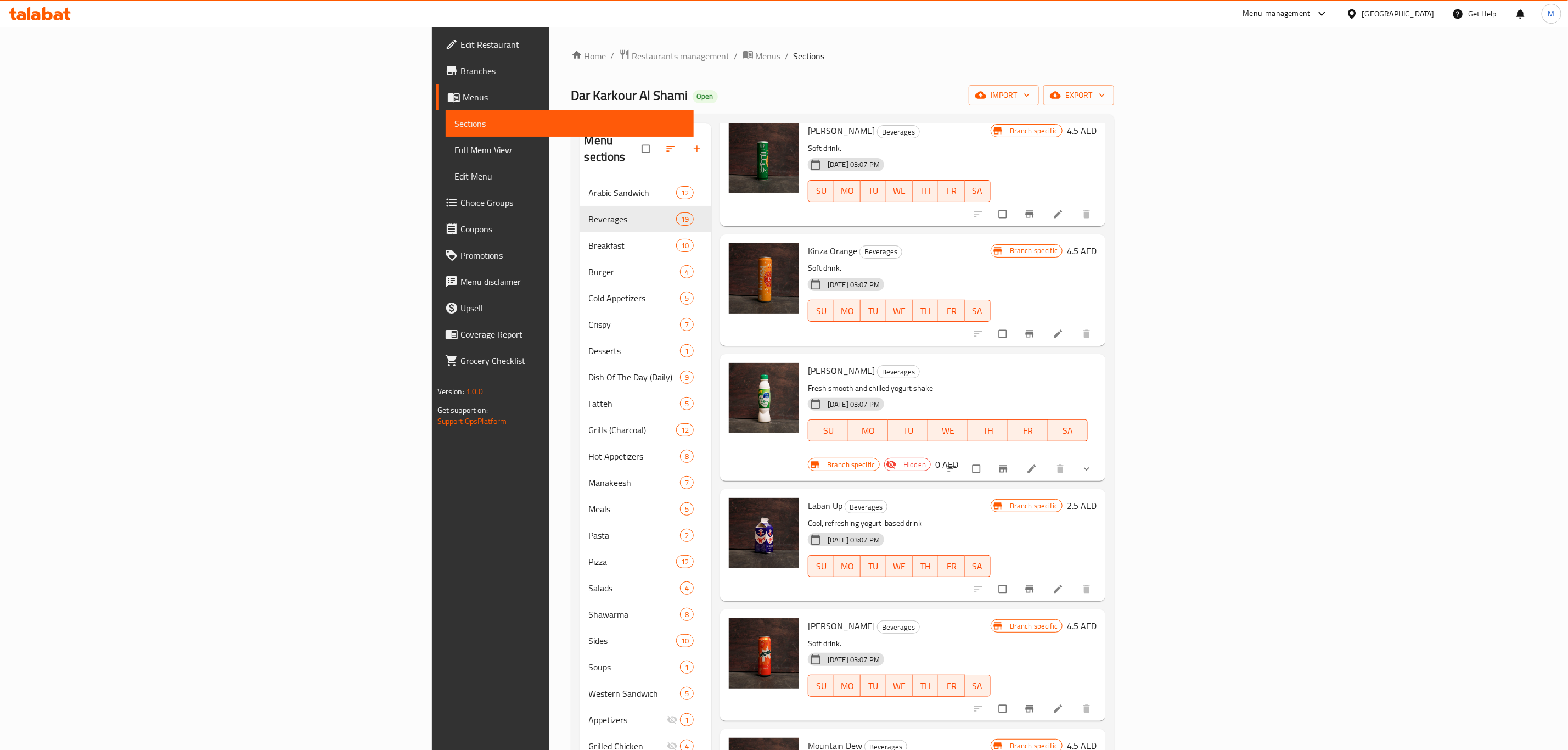
scroll to position [824, 0]
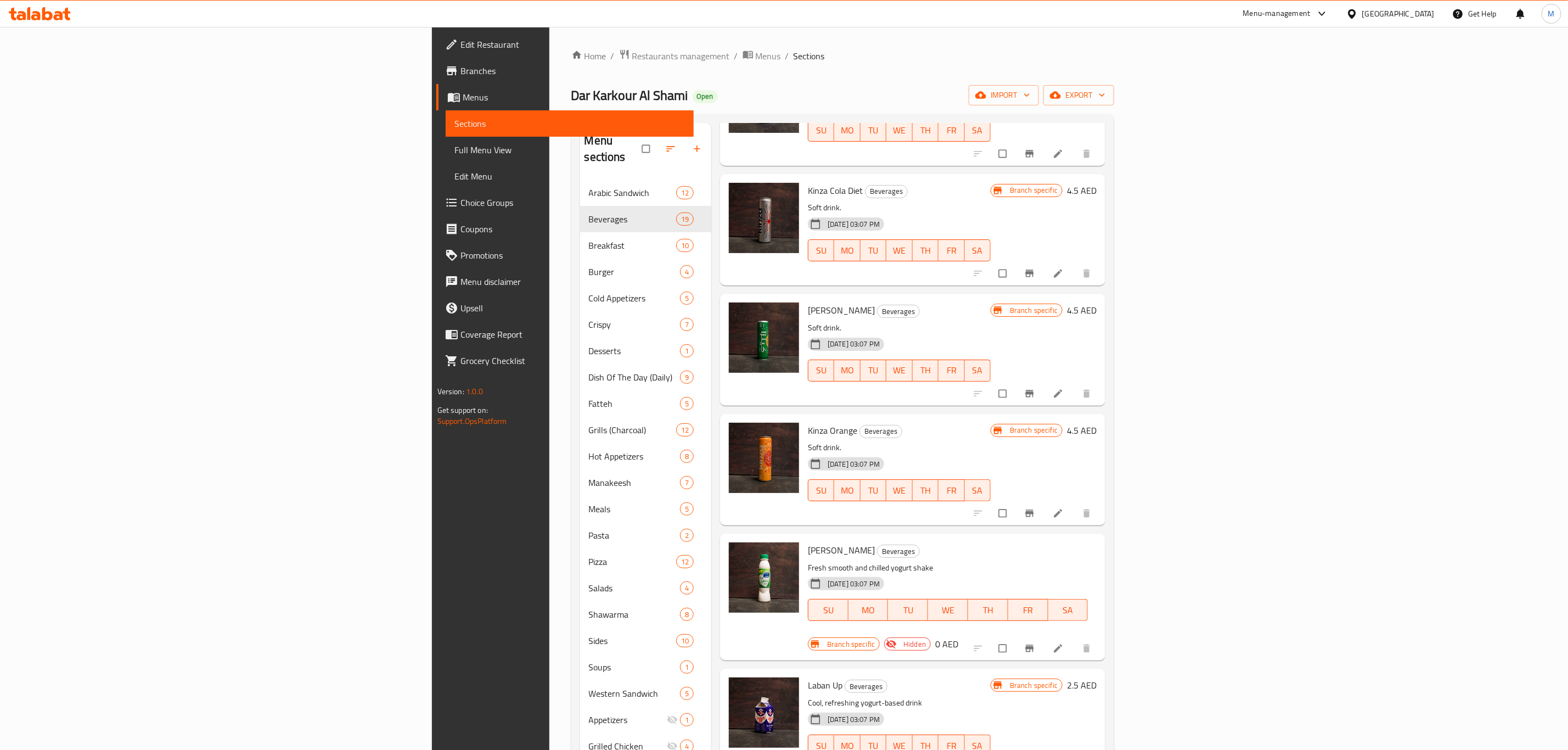
scroll to position [1071, 0]
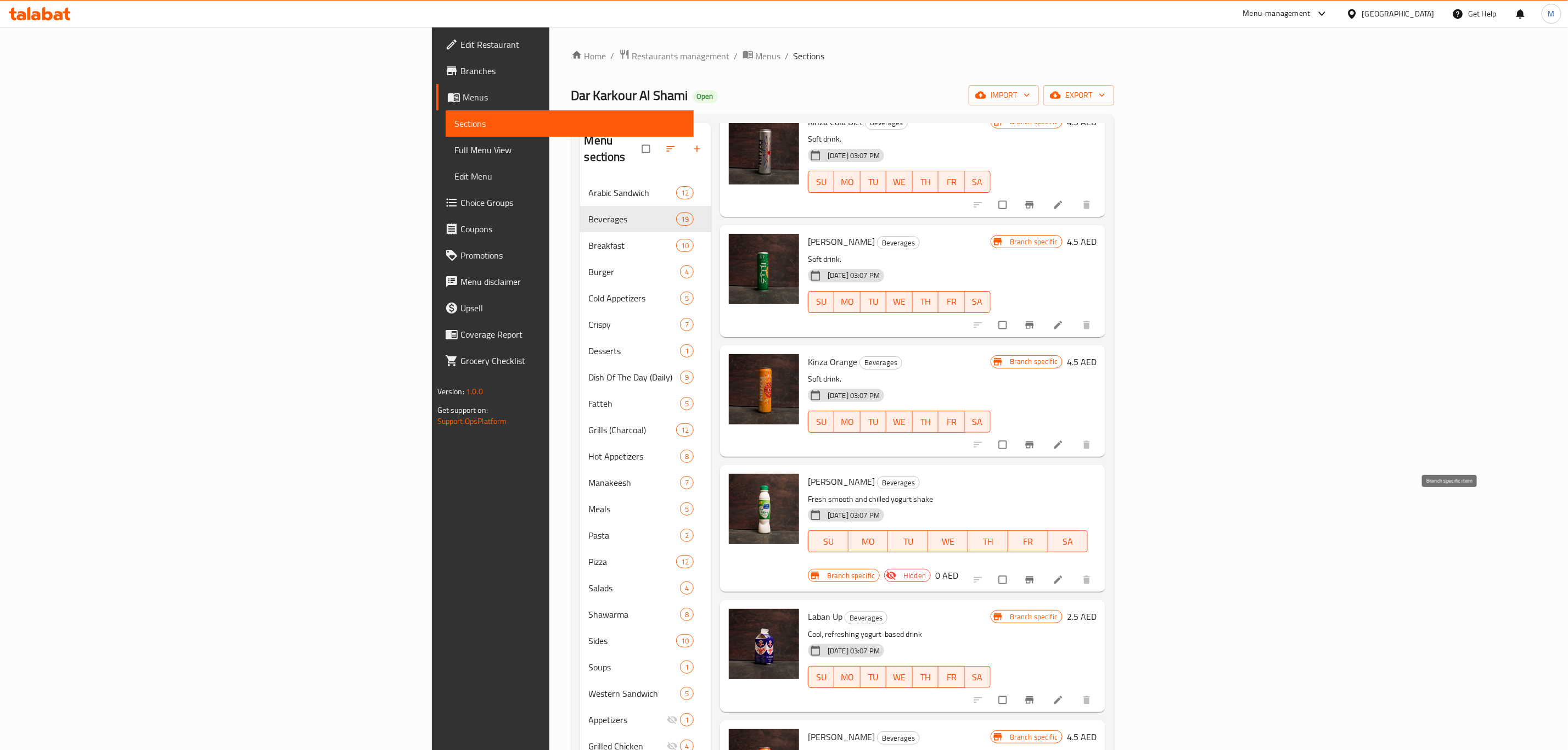
click at [1044, 568] on button "Branch-specific-item" at bounding box center [1030, 580] width 26 height 24
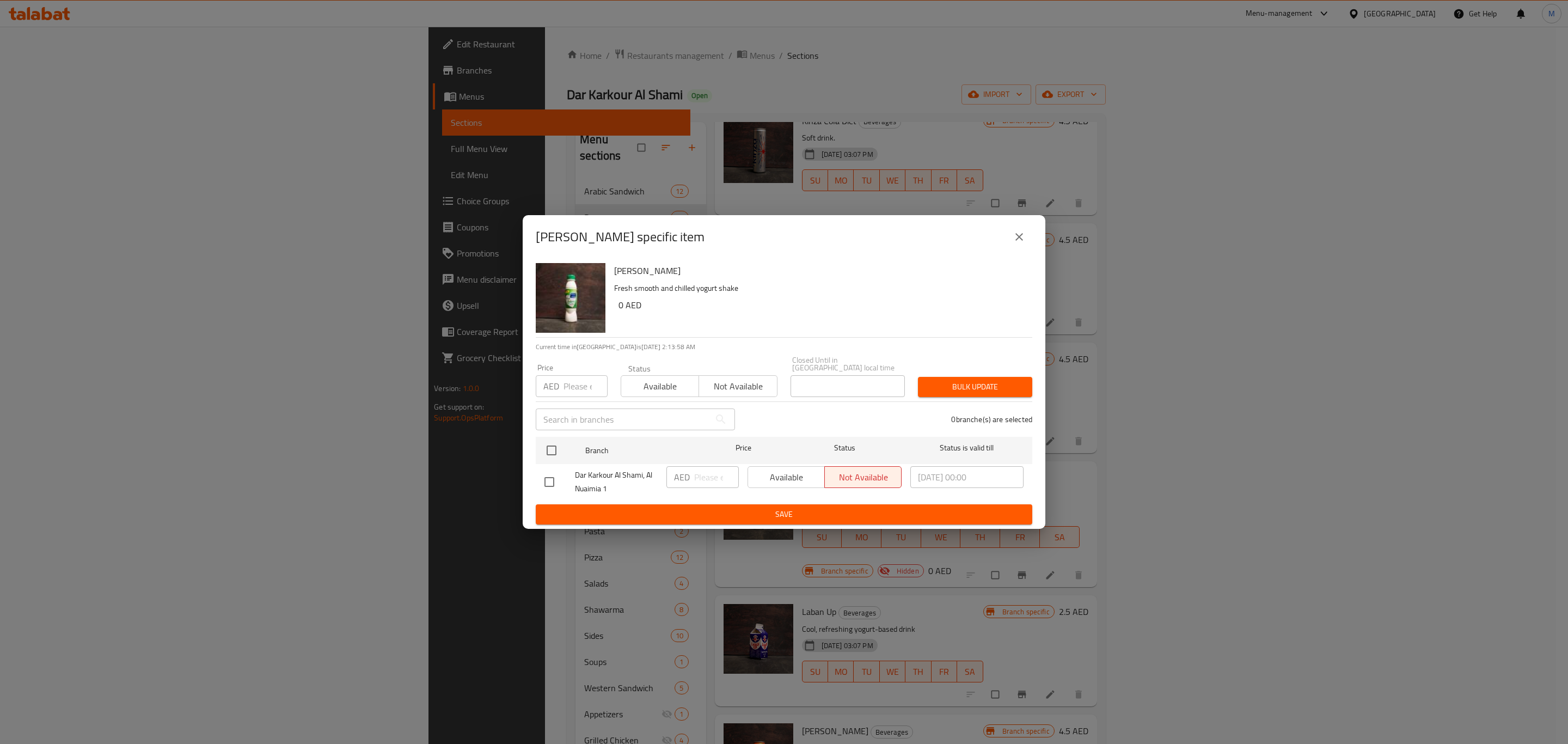
click at [1033, 234] on div "[PERSON_NAME] specific item" at bounding box center [784, 236] width 522 height 43
click at [1025, 233] on icon "close" at bounding box center [1019, 237] width 13 height 13
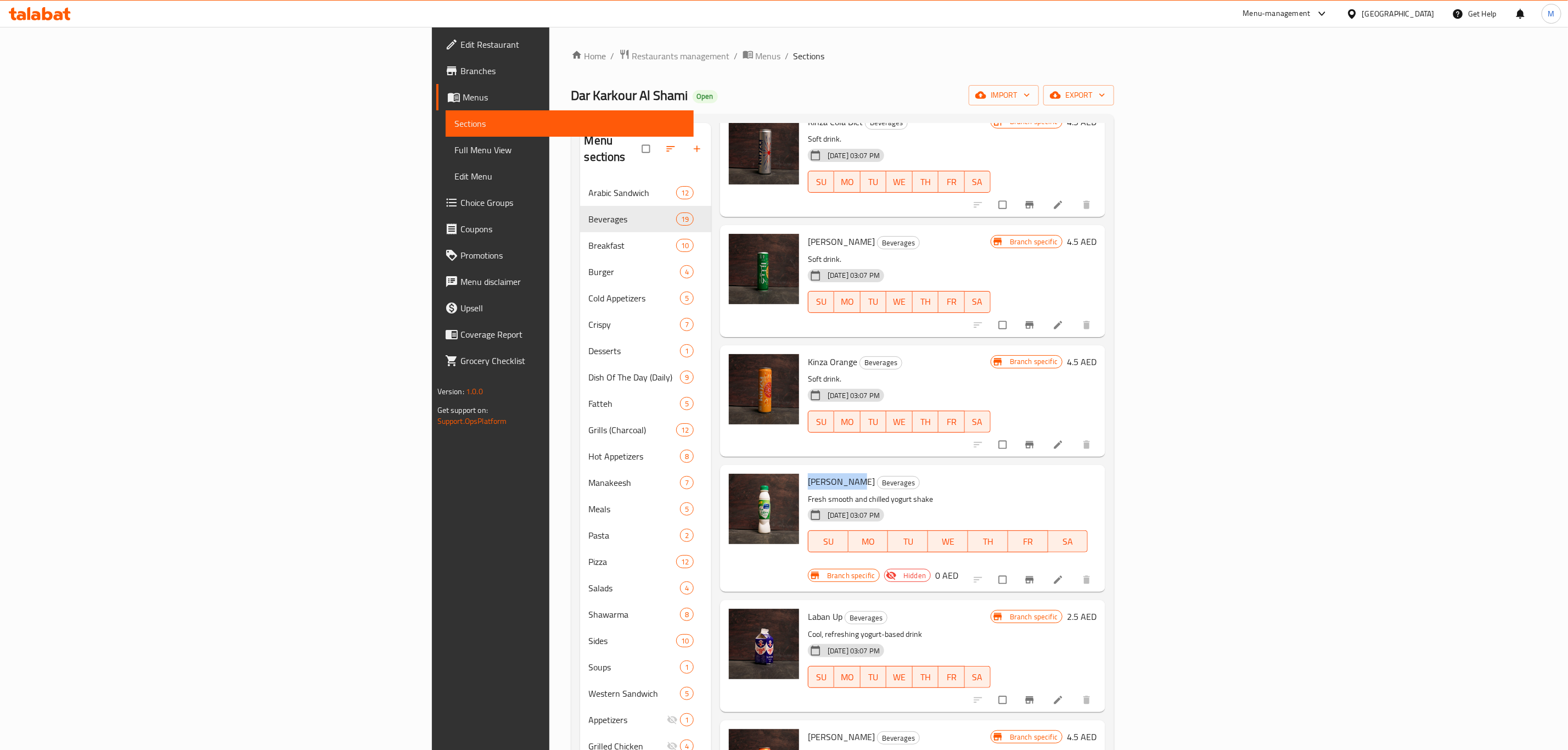
drag, startPoint x: 744, startPoint y: 426, endPoint x: 700, endPoint y: 426, distance: 44.0
click at [808, 473] on span "[PERSON_NAME]" at bounding box center [841, 481] width 67 height 16
copy span "[PERSON_NAME]"
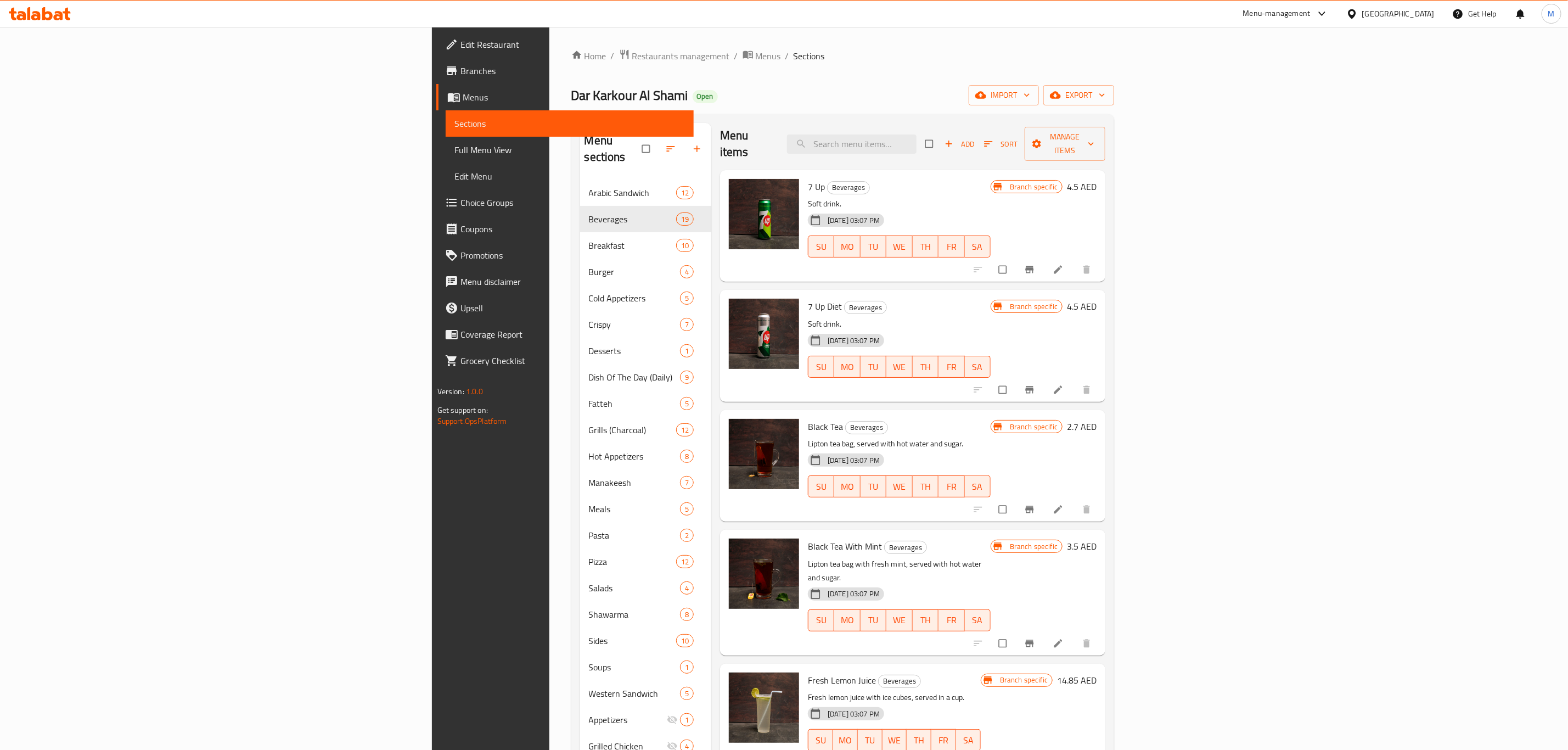
scroll to position [0, 0]
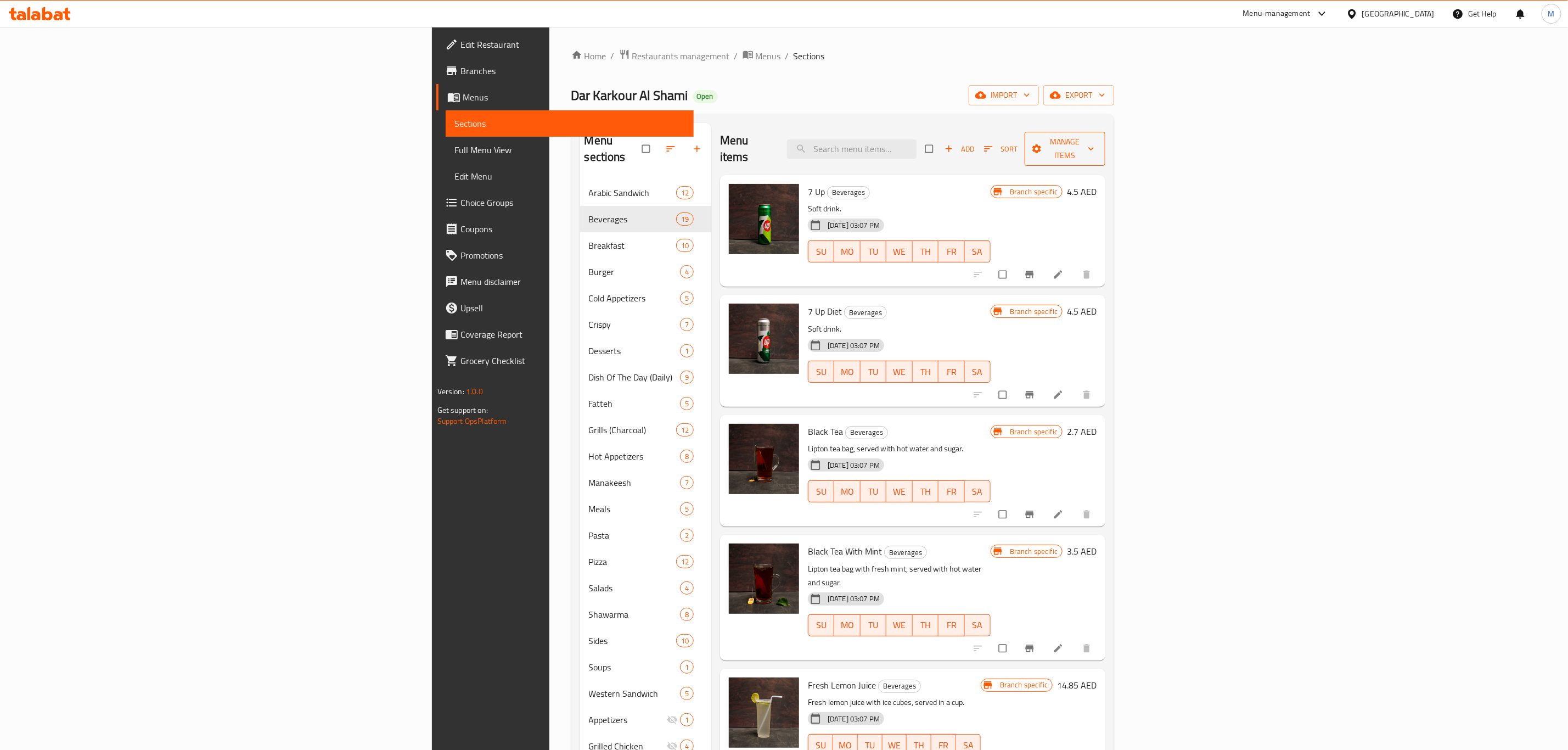
click at [1097, 143] on span "Manage items" at bounding box center [1065, 149] width 63 height 27
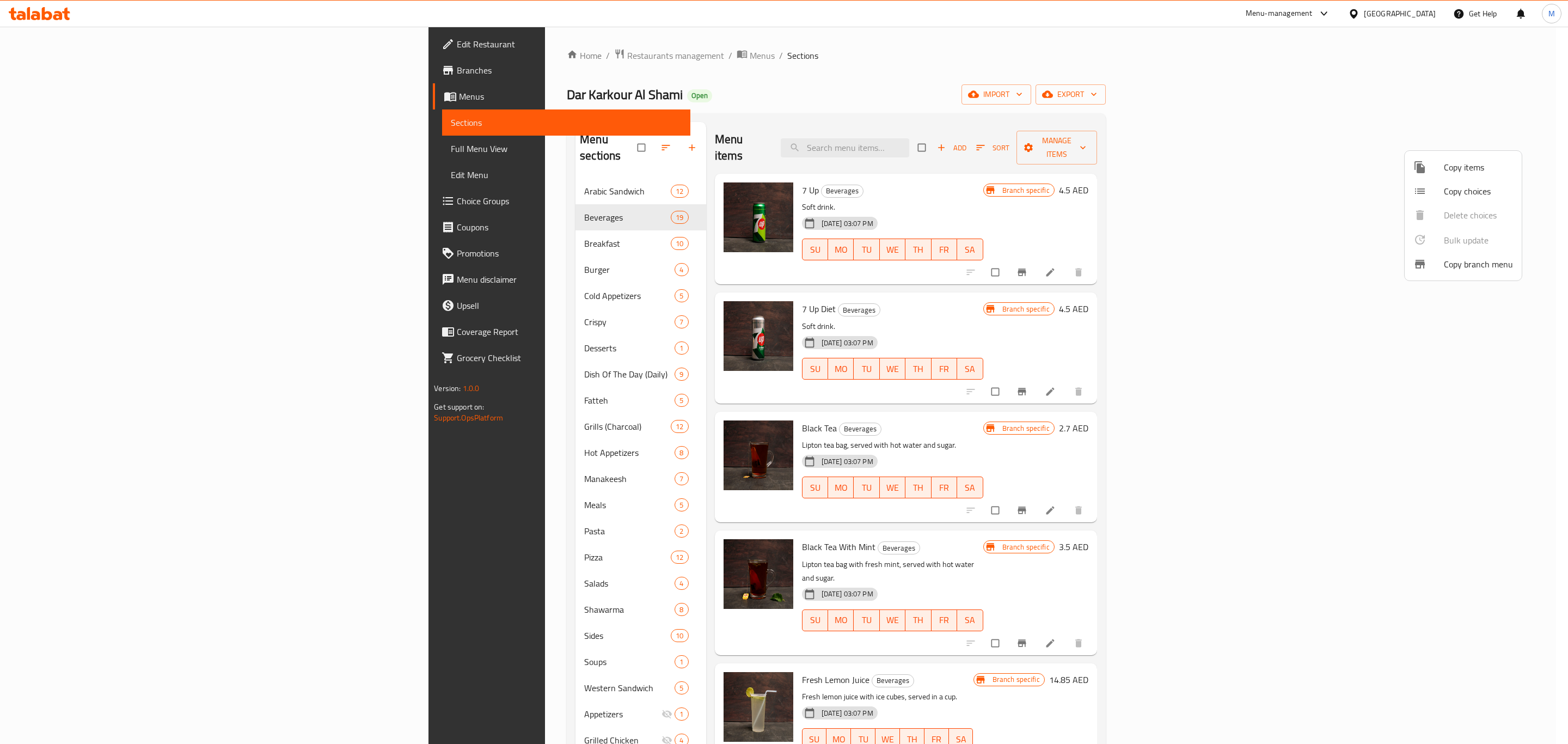
click at [1447, 168] on span "Copy items" at bounding box center [1479, 167] width 69 height 13
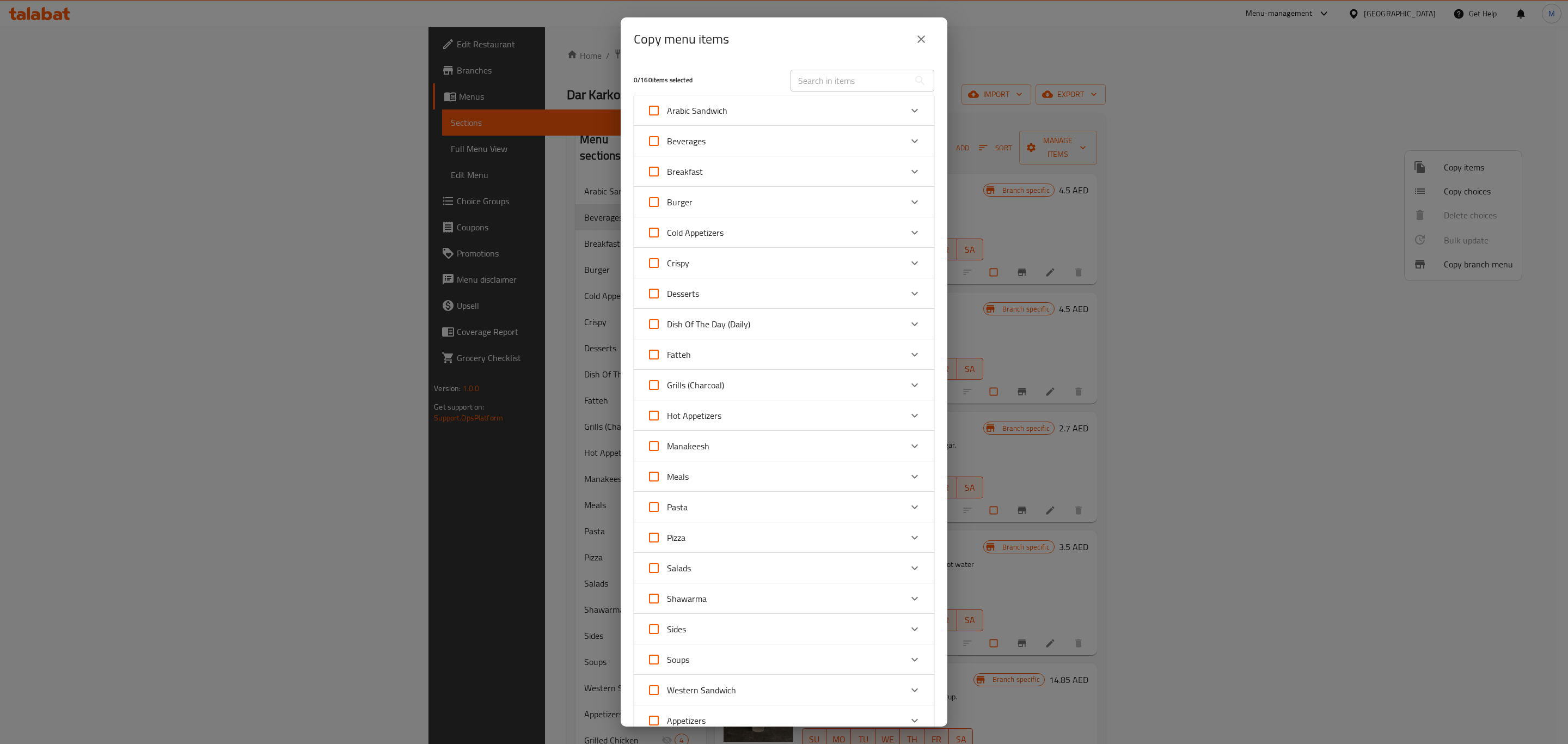
click at [827, 81] on input "text" at bounding box center [850, 80] width 119 height 22
paste input "[PERSON_NAME]"
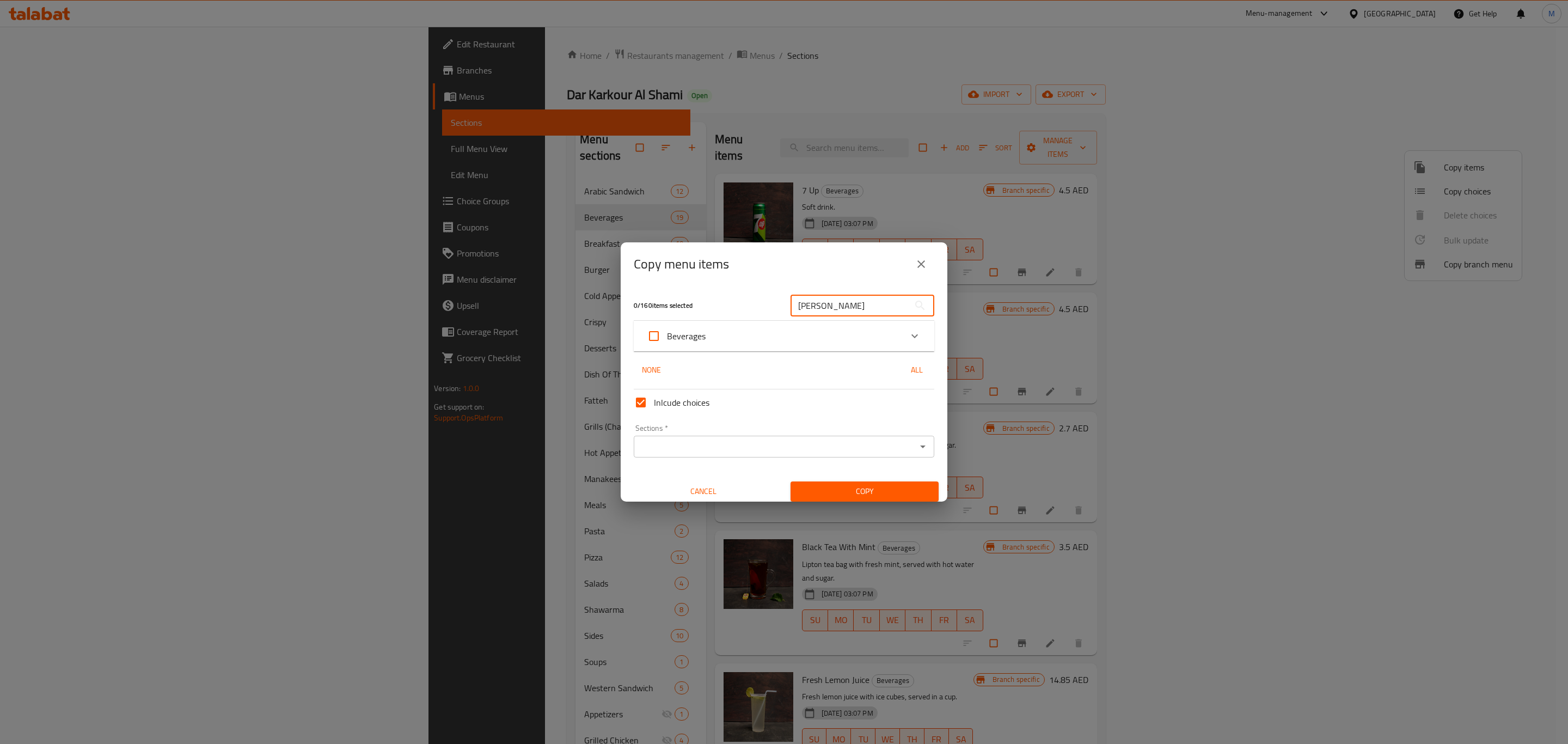
type input "[PERSON_NAME]"
click at [773, 331] on div "Beverages" at bounding box center [774, 336] width 255 height 26
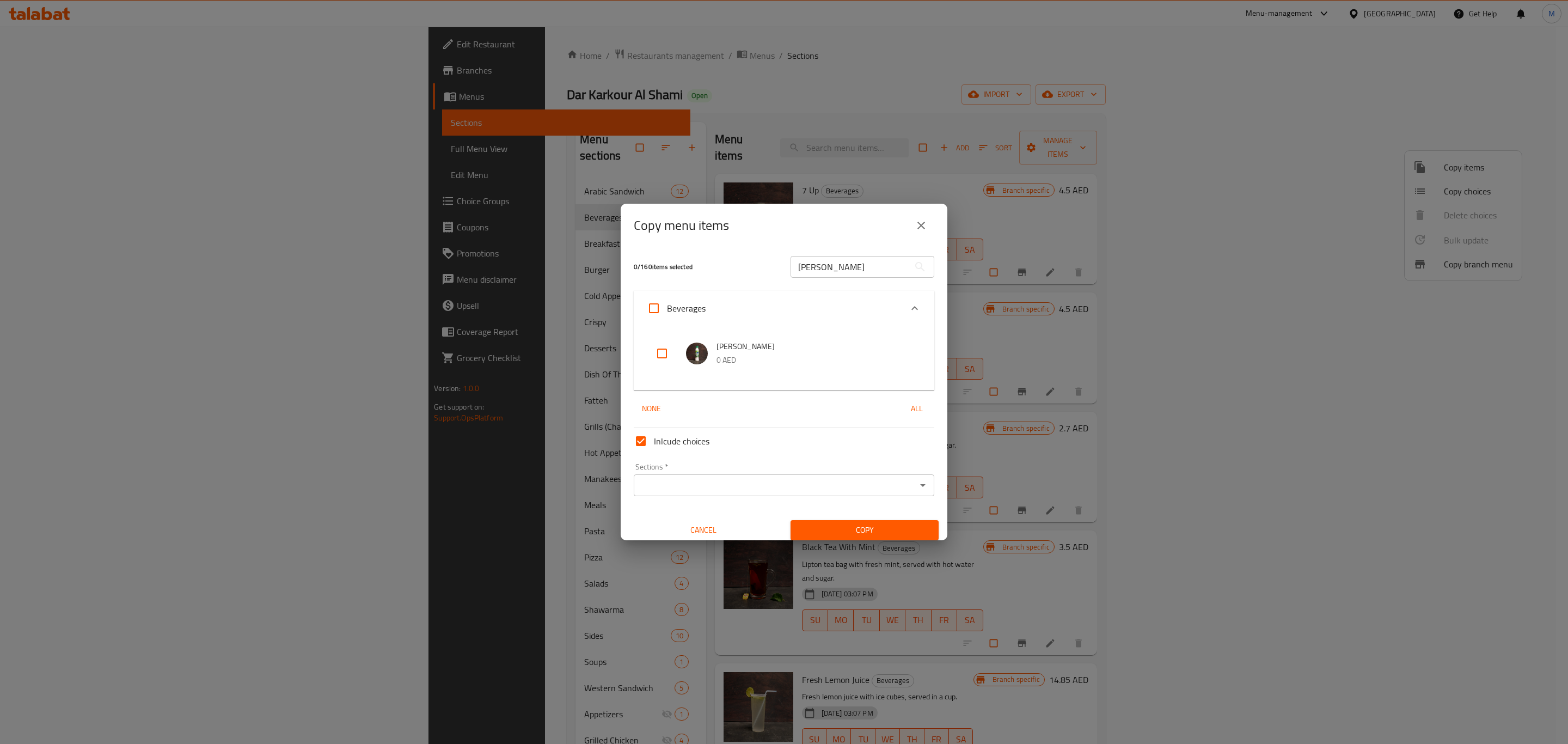
click at [657, 356] on input "checkbox" at bounding box center [662, 353] width 26 height 26
checkbox input "true"
click at [743, 481] on input "Sections   *" at bounding box center [775, 485] width 276 height 15
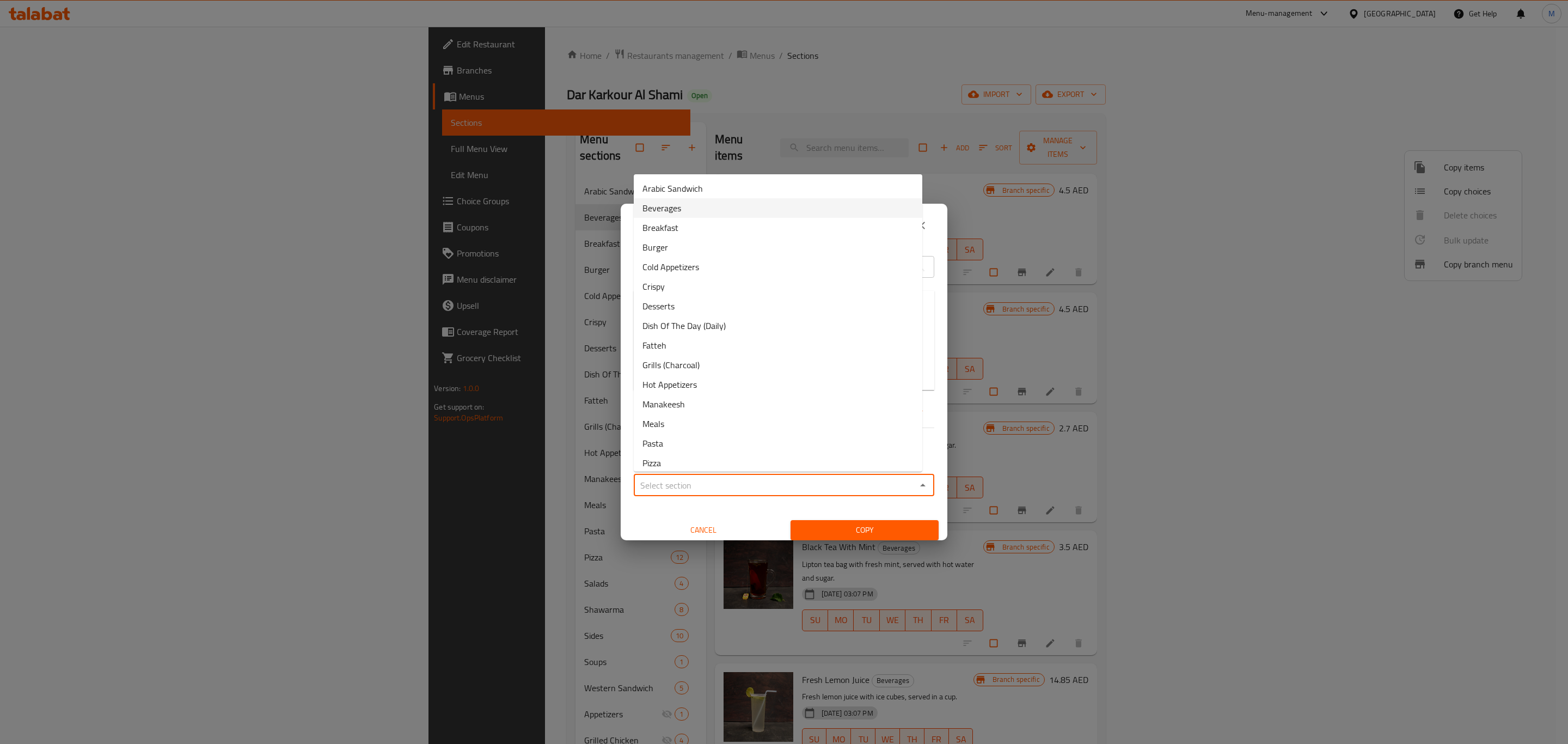
click at [723, 214] on li "Beverages" at bounding box center [778, 208] width 289 height 20
type input "Beverages"
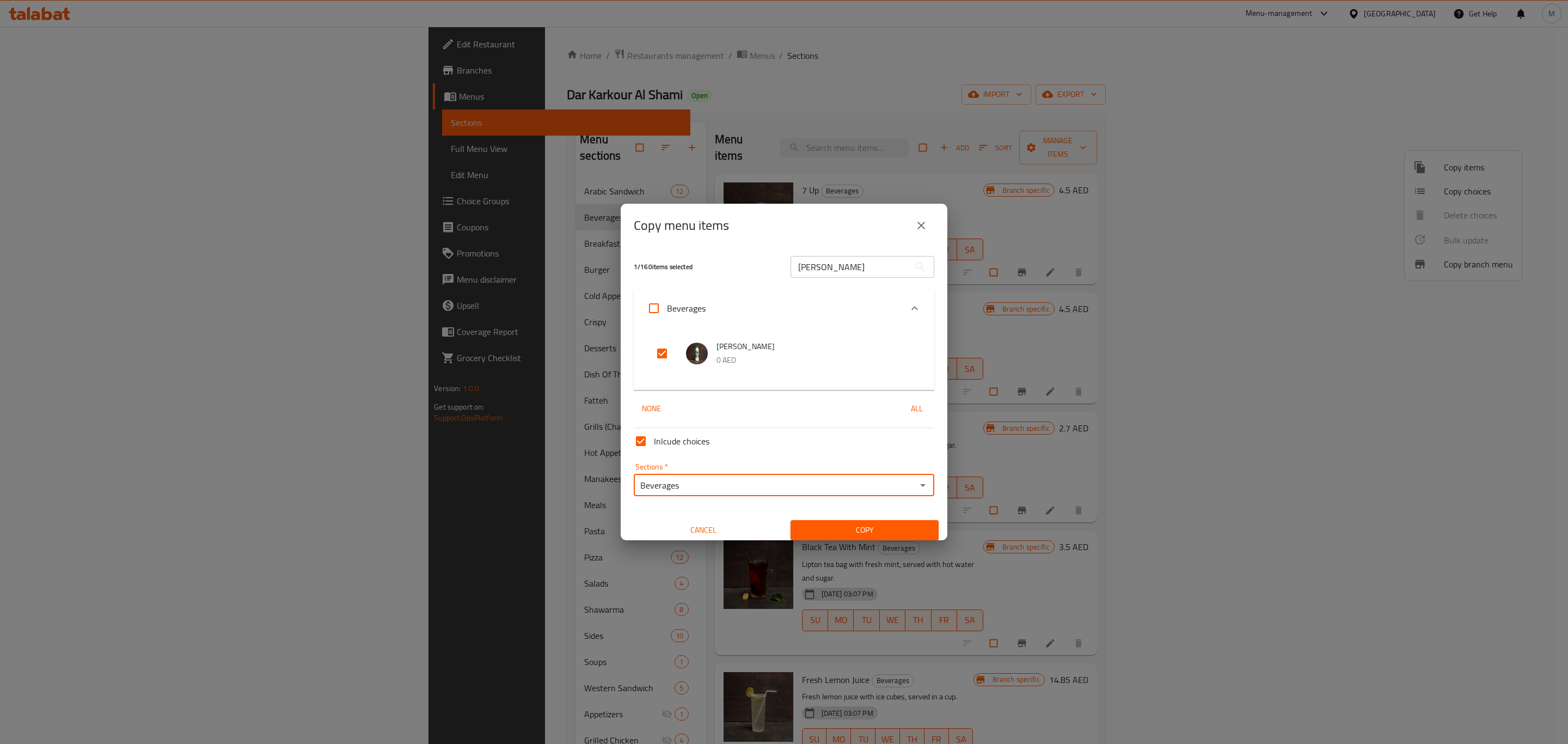
click at [842, 523] on span "Copy" at bounding box center [865, 530] width 131 height 13
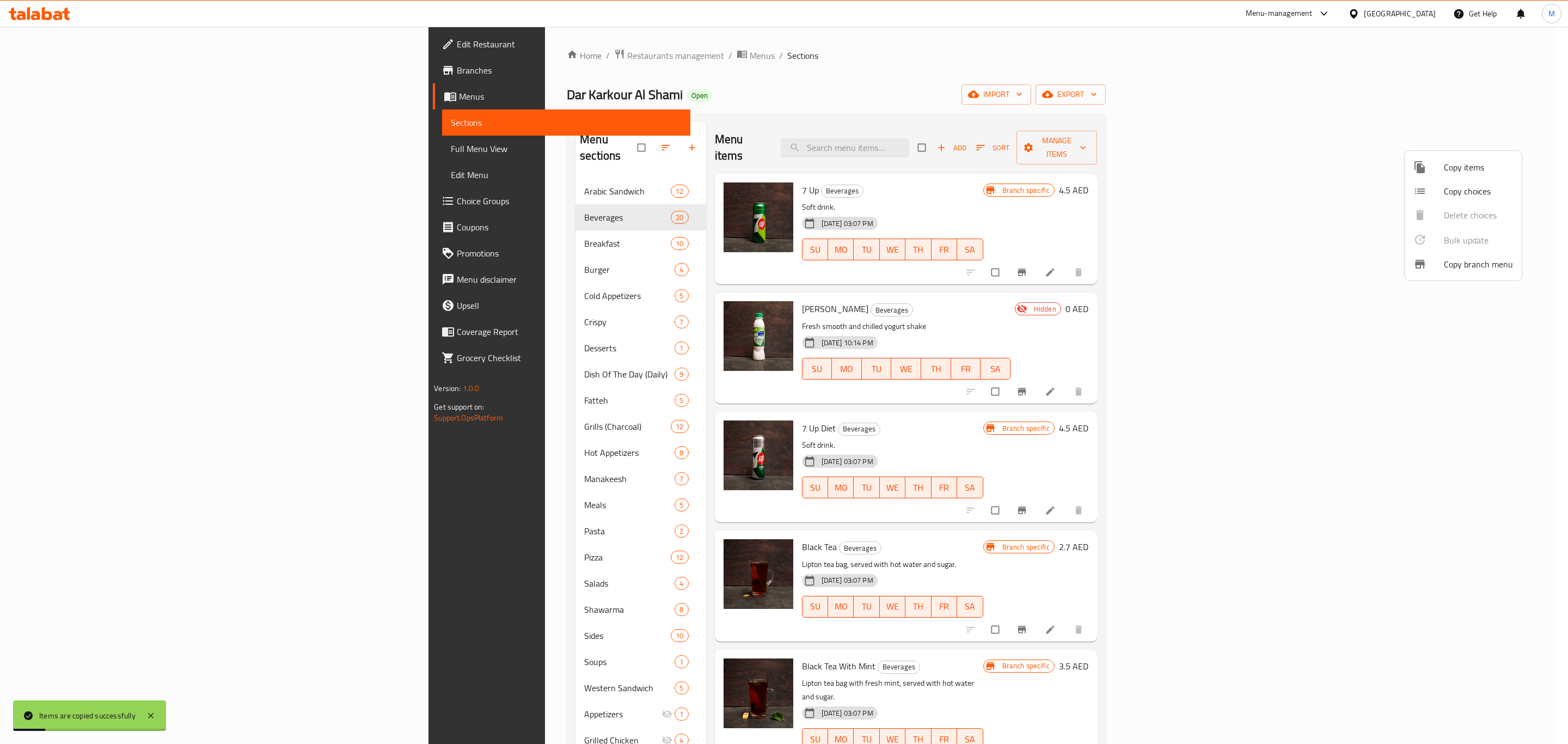
click at [1063, 278] on div at bounding box center [784, 372] width 1568 height 744
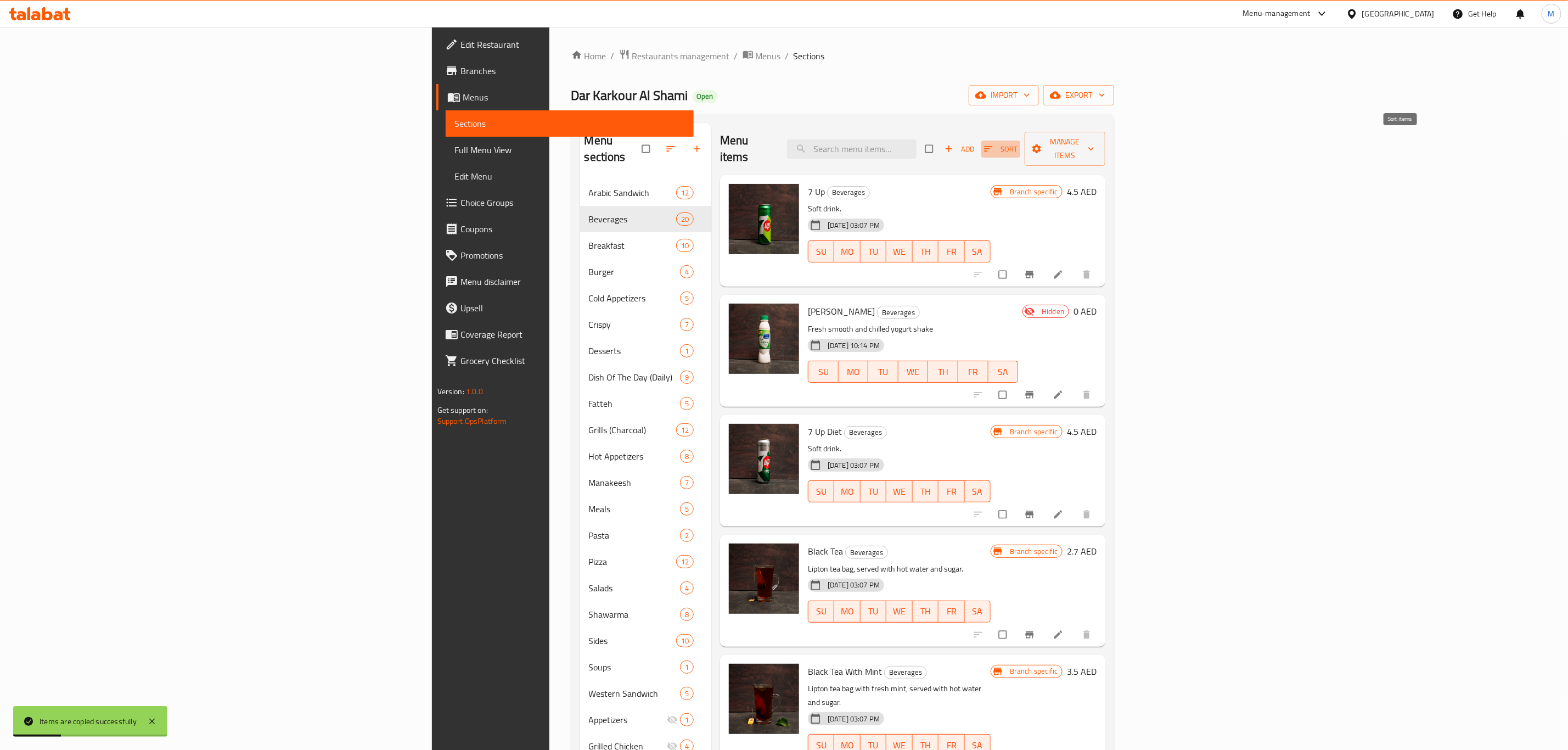
click at [1017, 142] on span "Sort" at bounding box center [1001, 149] width 34 height 13
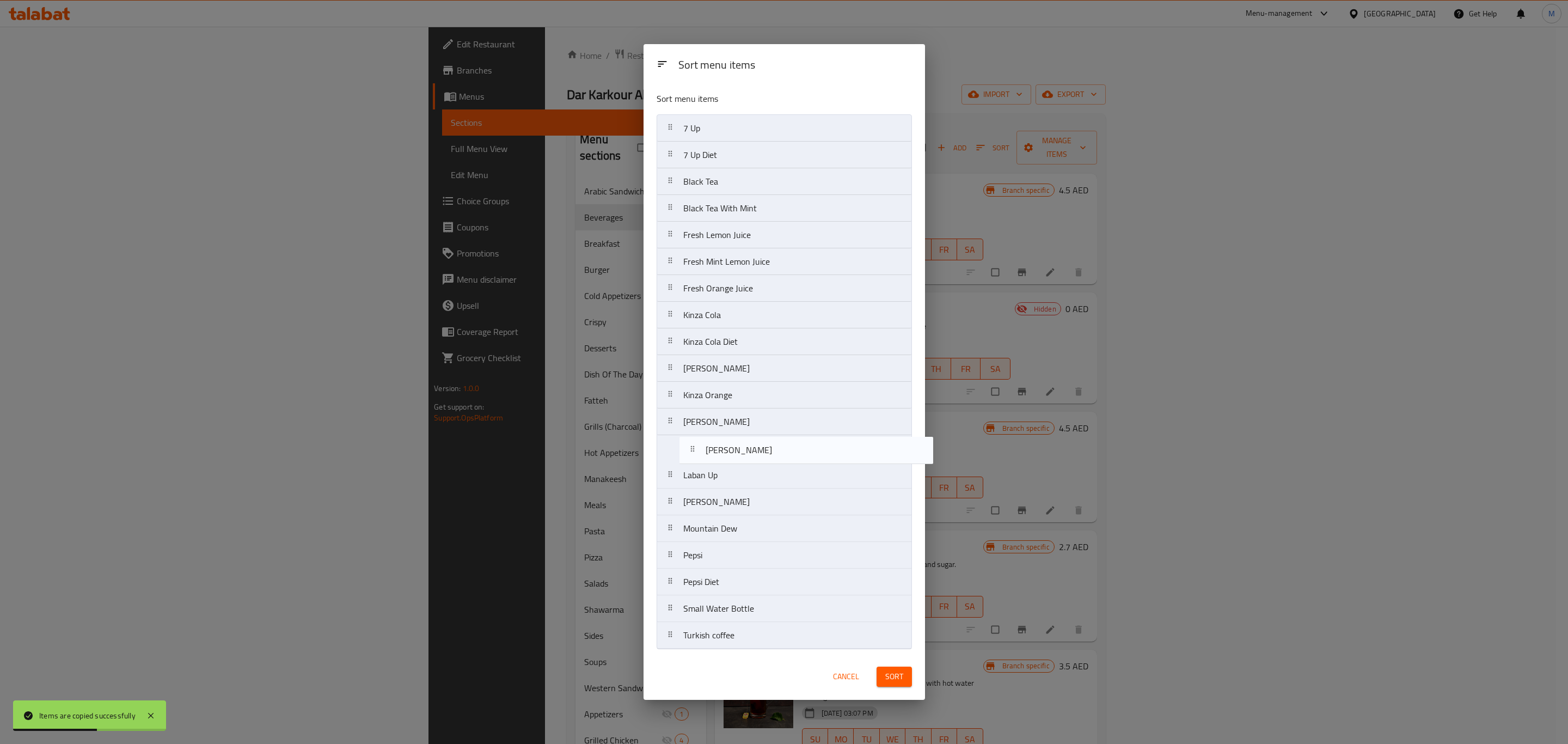
drag, startPoint x: 745, startPoint y: 157, endPoint x: 768, endPoint y: 457, distance: 300.9
click at [768, 457] on nav "7 Up [PERSON_NAME] 7 Up Diet Black Tea Black Tea With Mint Fresh Lemon Juice Fr…" at bounding box center [784, 381] width 256 height 535
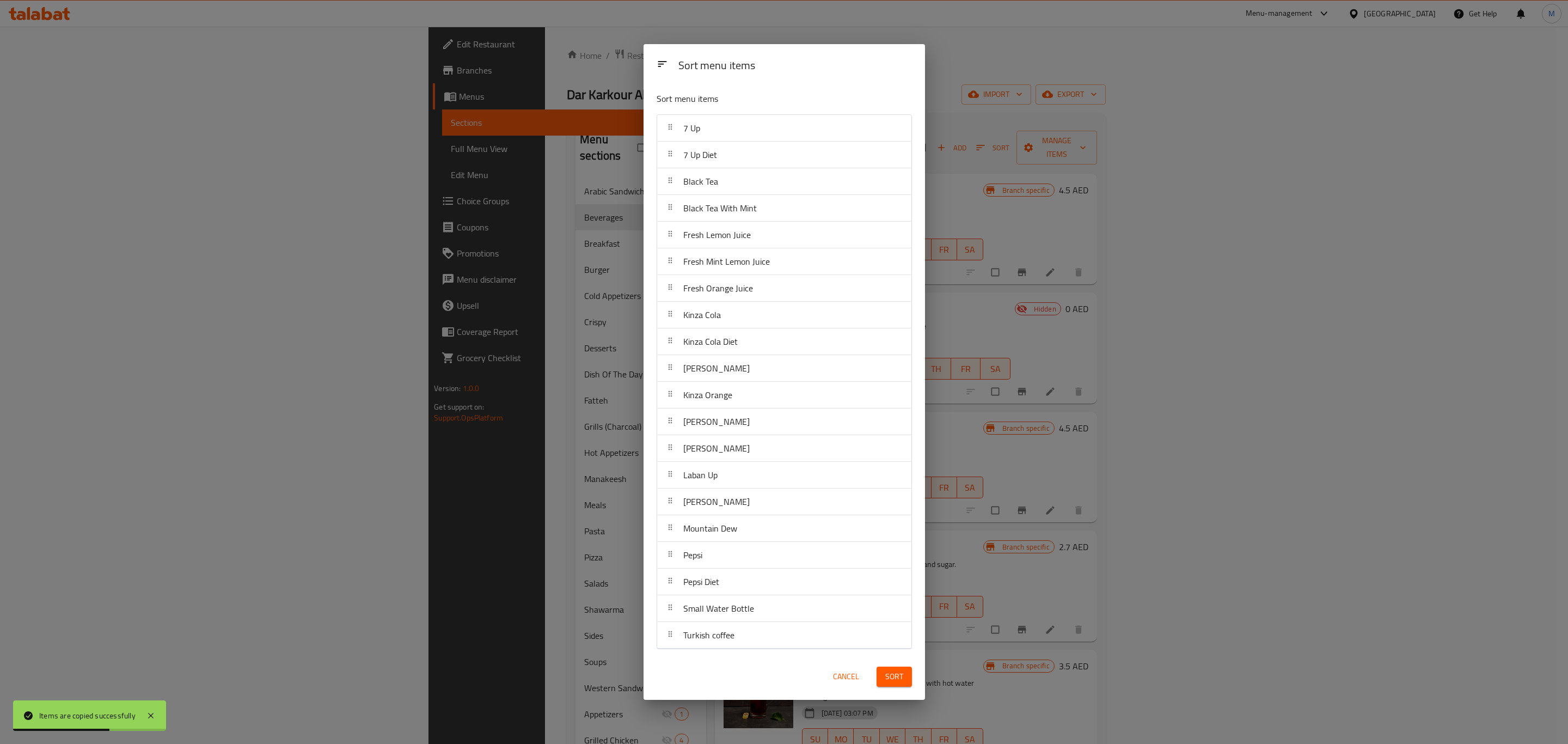
click at [896, 675] on span "Sort" at bounding box center [894, 677] width 18 height 13
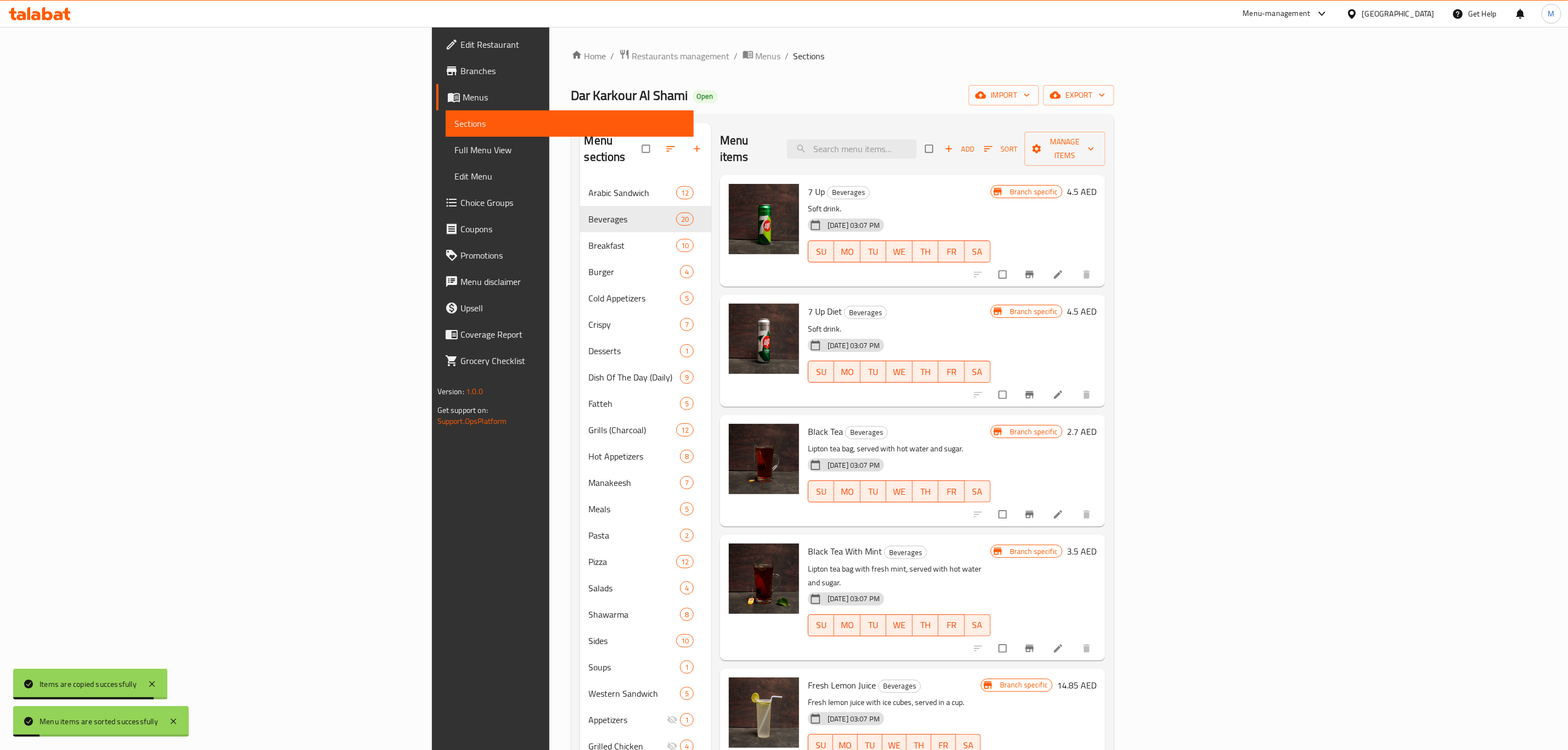
click at [991, 543] on h6 "Black Tea With Mint Beverages" at bounding box center [898, 550] width 182 height 15
click at [1062, 510] on icon at bounding box center [1059, 515] width 9 height 9
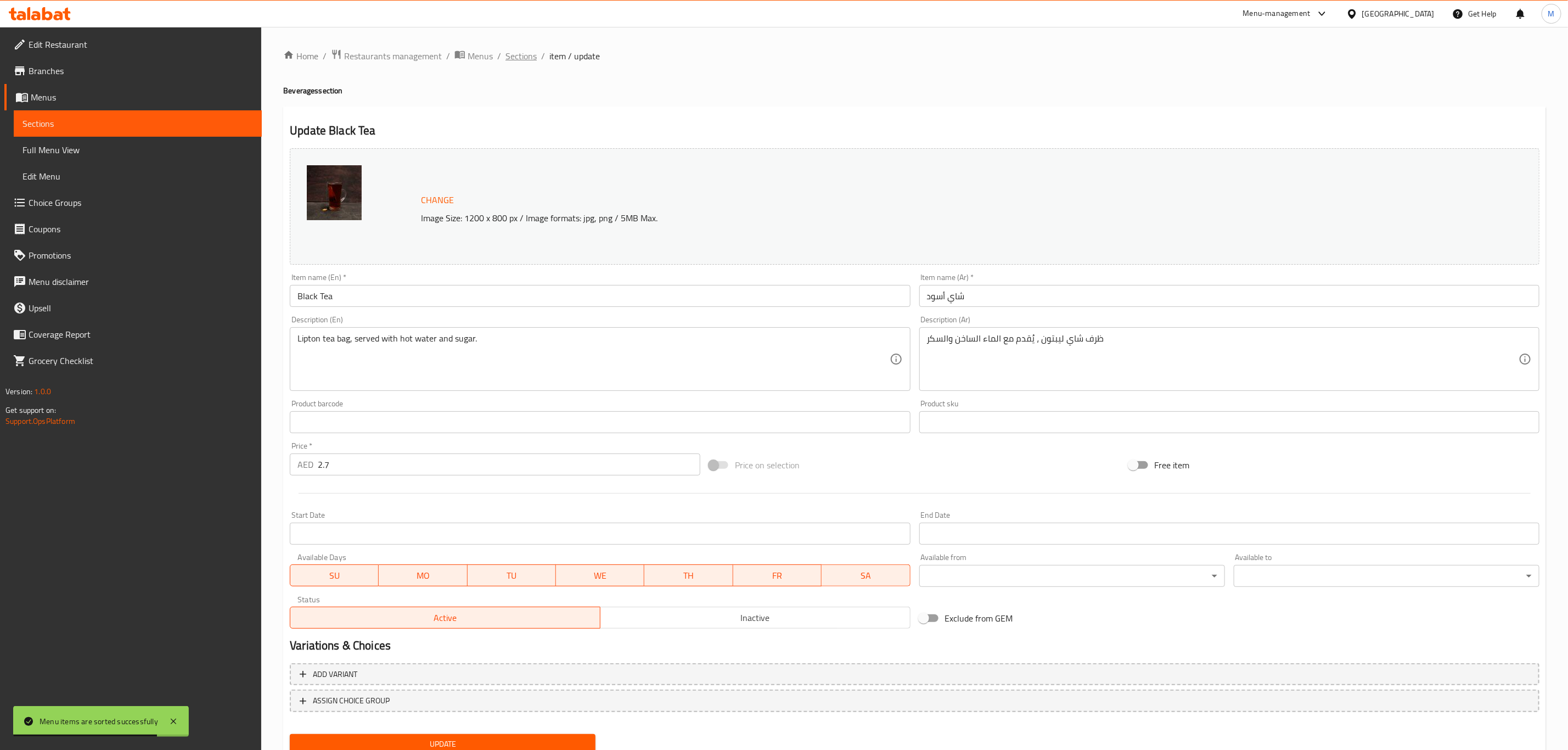
click at [513, 51] on span "Sections" at bounding box center [521, 56] width 31 height 13
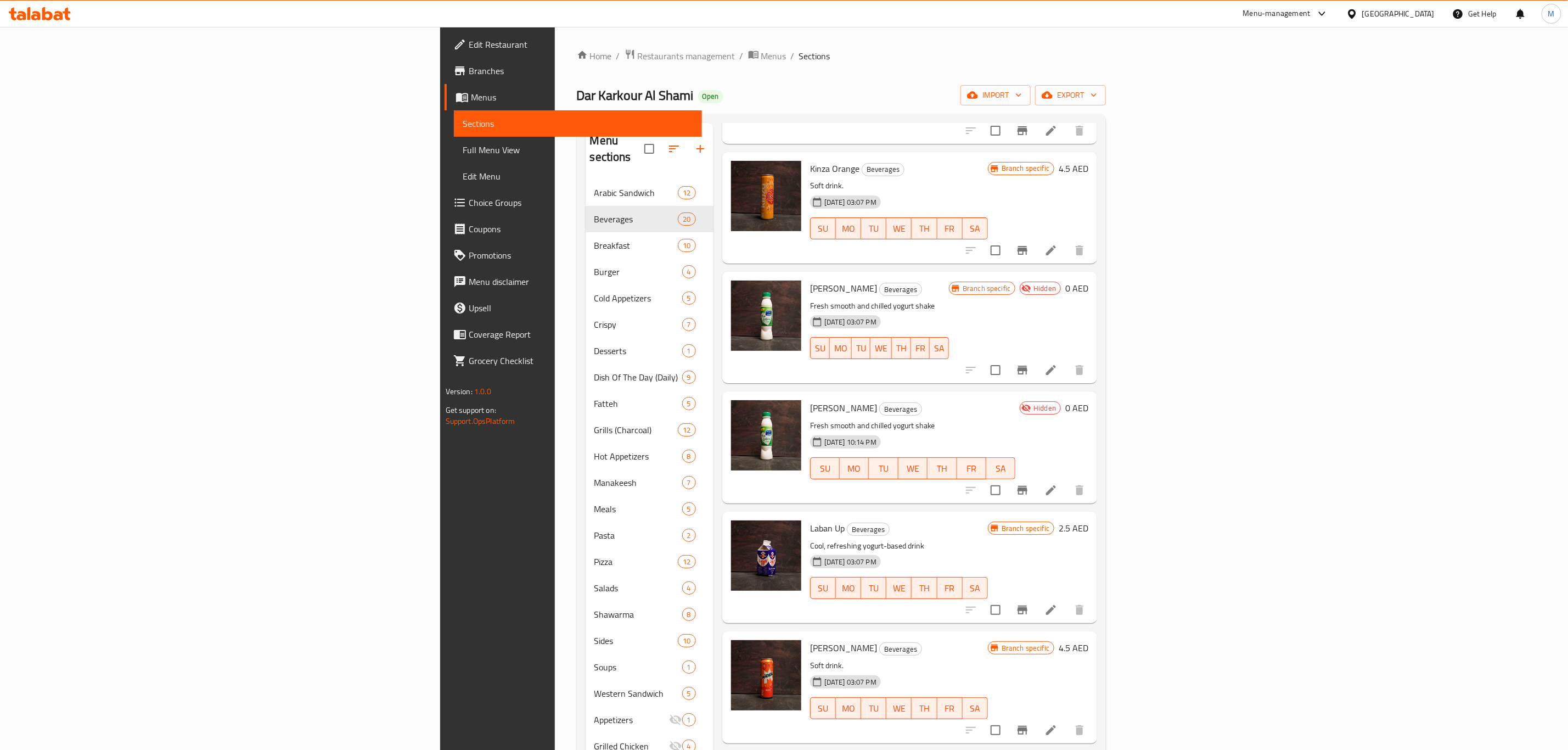
scroll to position [1235, 0]
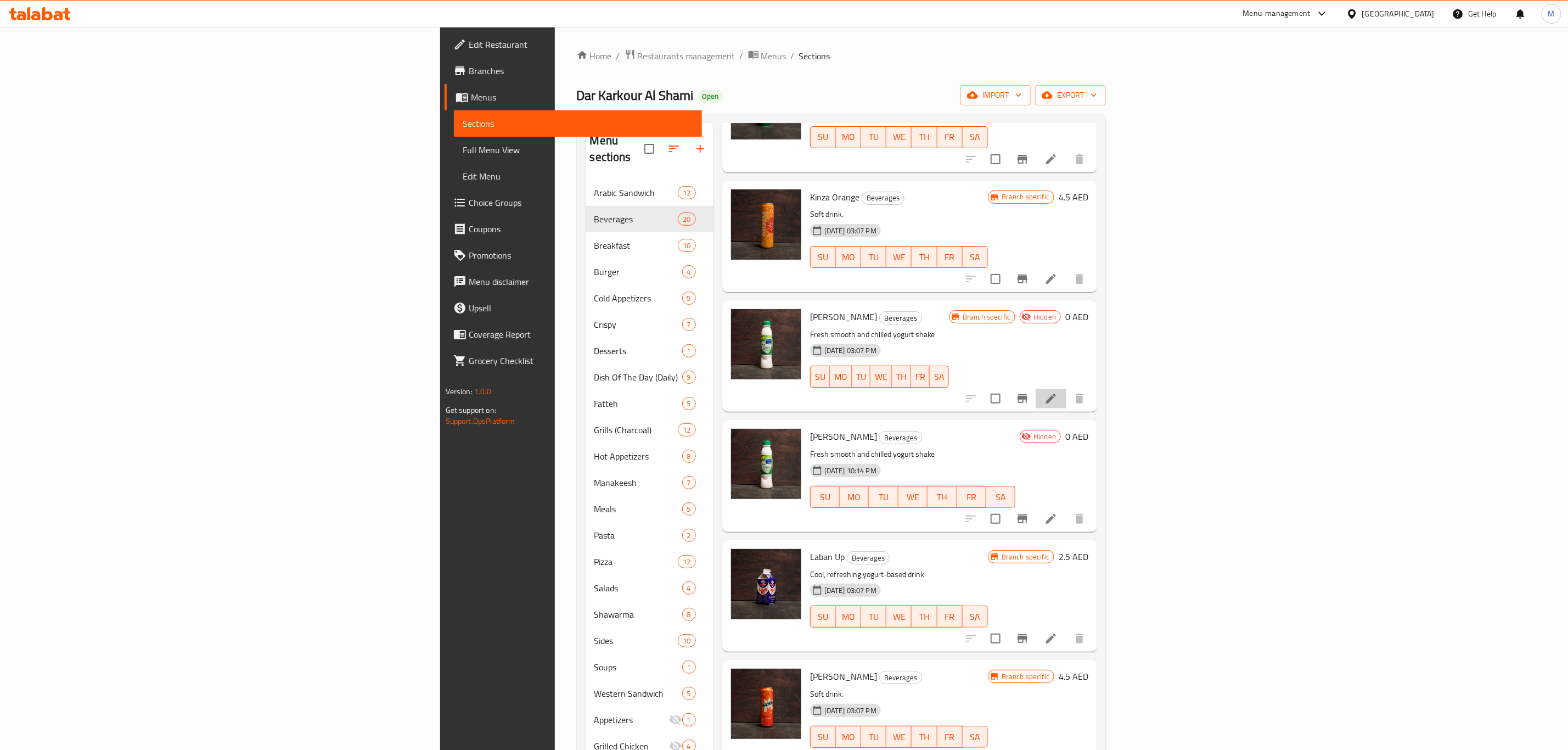
click at [1067, 389] on li at bounding box center [1051, 399] width 31 height 20
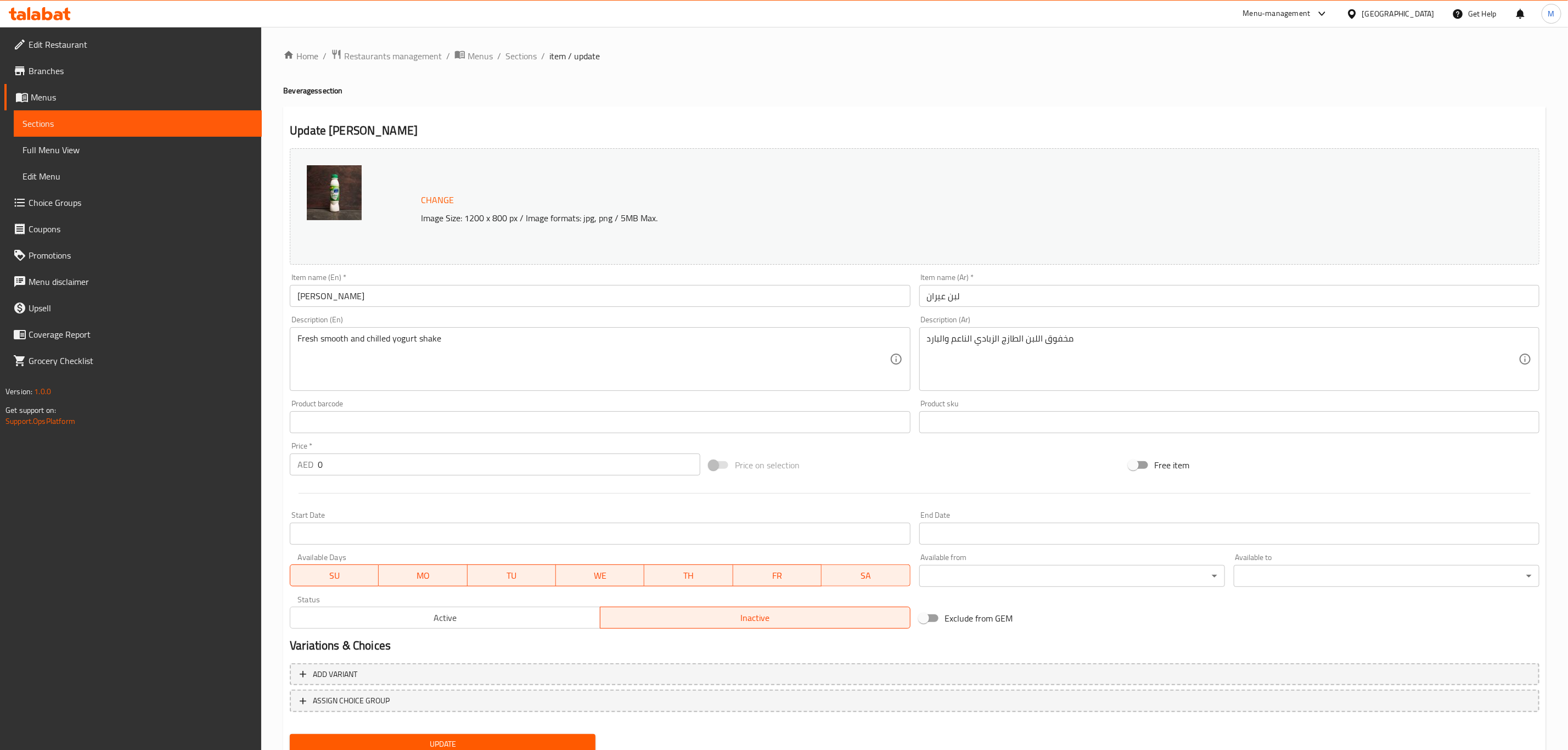
click at [422, 298] on input "[PERSON_NAME]" at bounding box center [599, 296] width 620 height 22
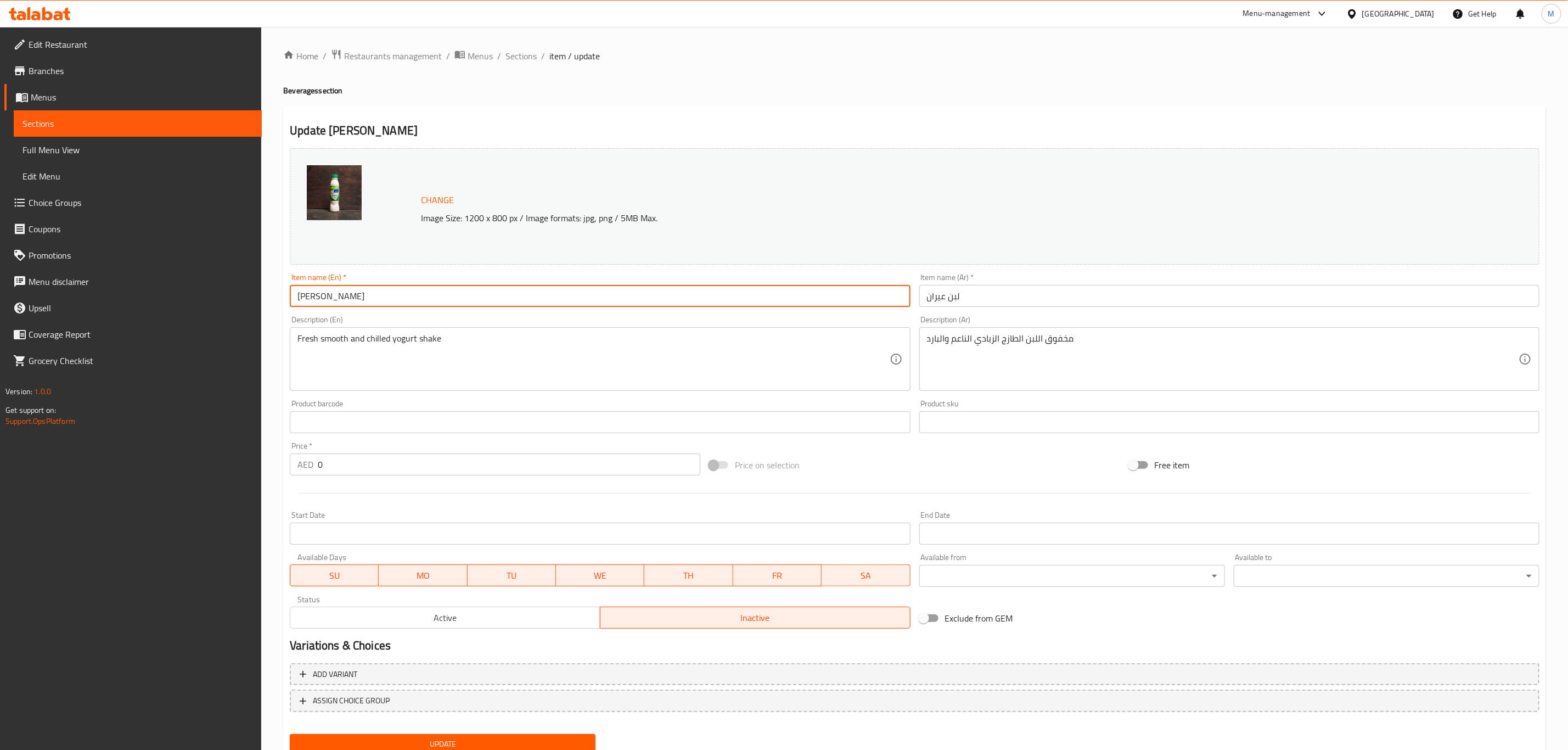
click at [422, 298] on input "[PERSON_NAME]" at bounding box center [599, 296] width 620 height 22
paste input "(Large)"
type input "[PERSON_NAME] (Large)"
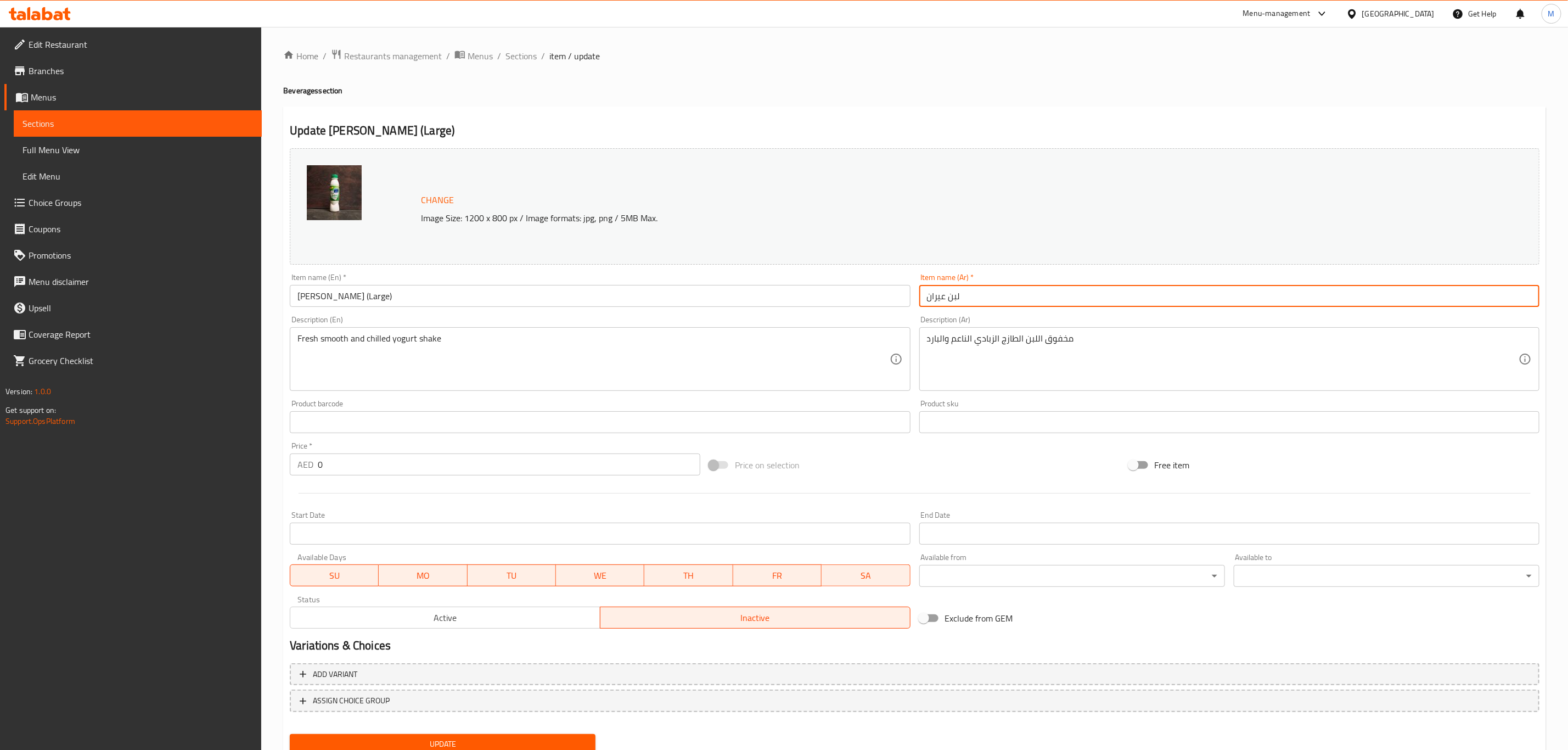
click at [1100, 302] on input "لبن عيران" at bounding box center [1229, 296] width 620 height 22
paste input "(كبير)"
type input "لبن عيران (كبير)"
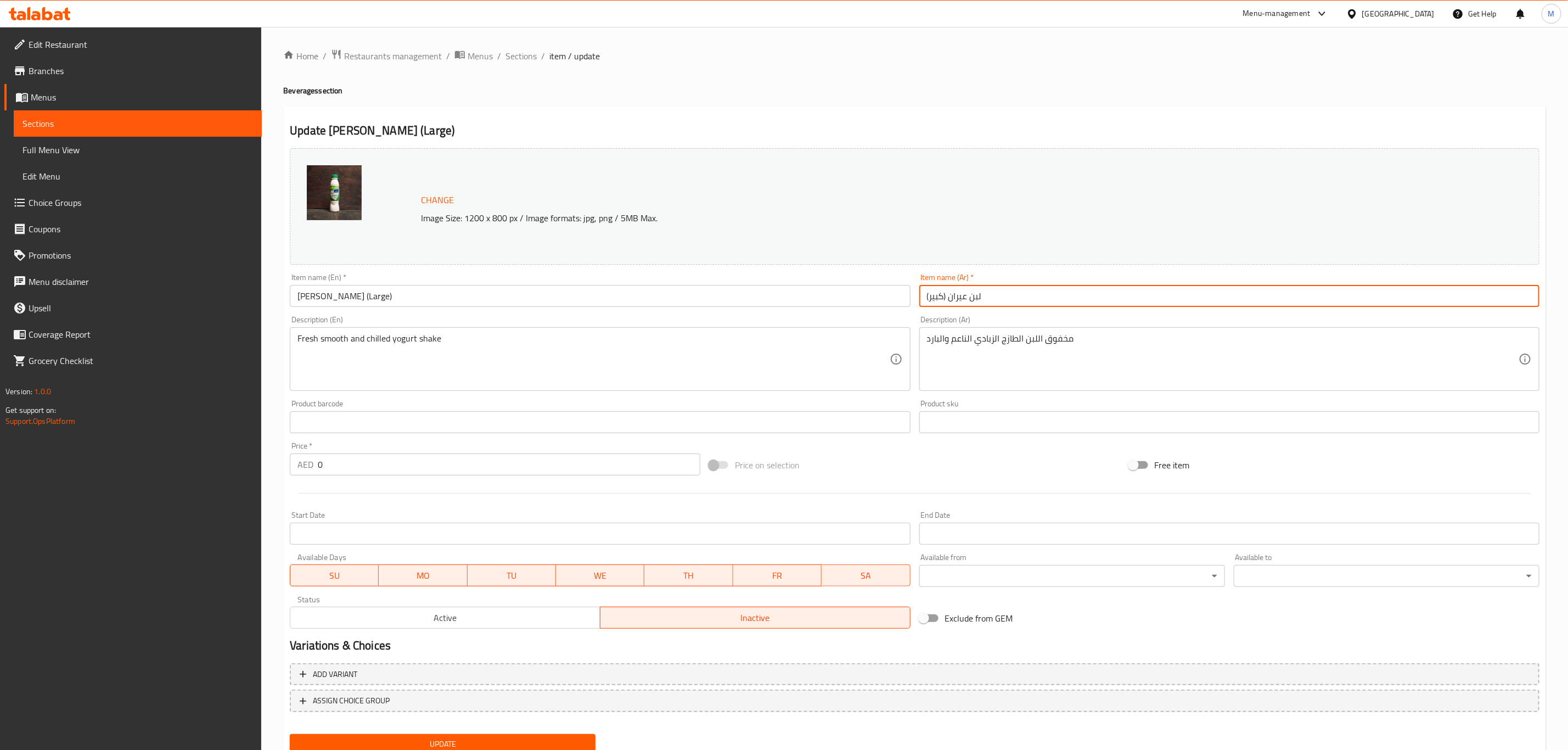
click at [427, 460] on input "0" at bounding box center [509, 464] width 383 height 22
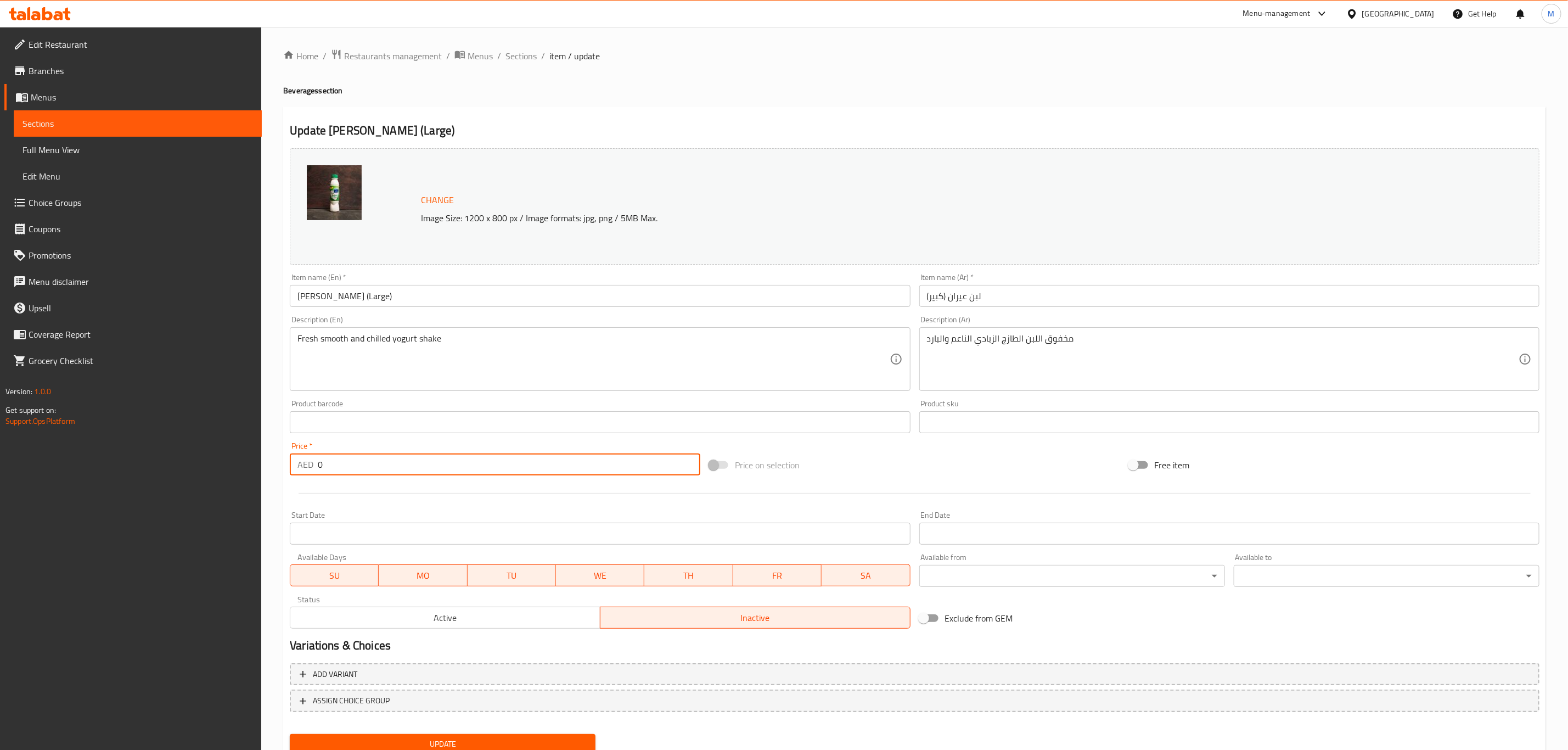
click at [427, 460] on input "0" at bounding box center [509, 464] width 383 height 22
paste input "10.5"
type input "10.5"
click at [440, 625] on span "Active" at bounding box center [445, 618] width 301 height 16
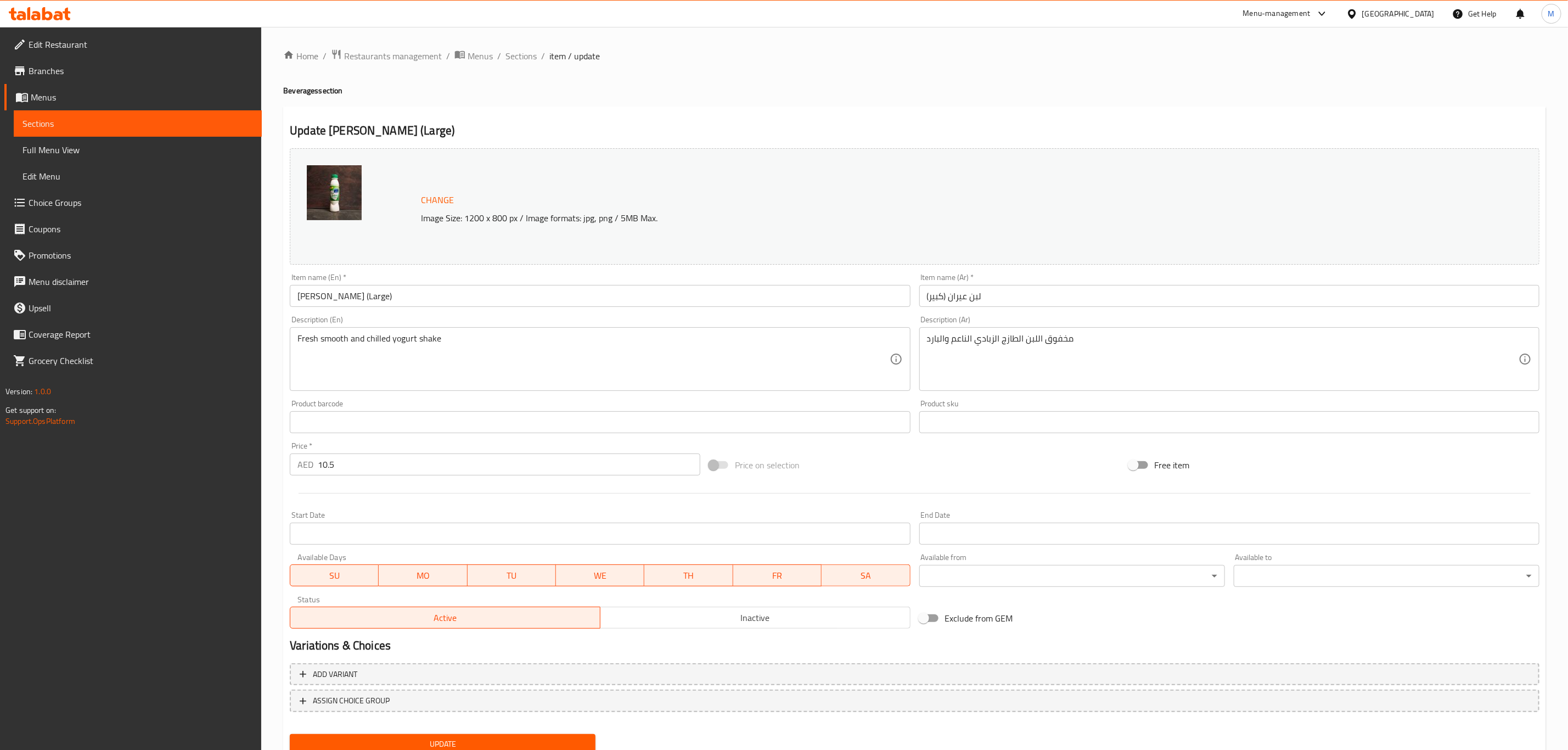
click at [430, 466] on input "10.5" at bounding box center [509, 464] width 383 height 22
click at [290, 734] on button "Update" at bounding box center [442, 744] width 305 height 20
click at [519, 58] on span "Sections" at bounding box center [521, 56] width 31 height 13
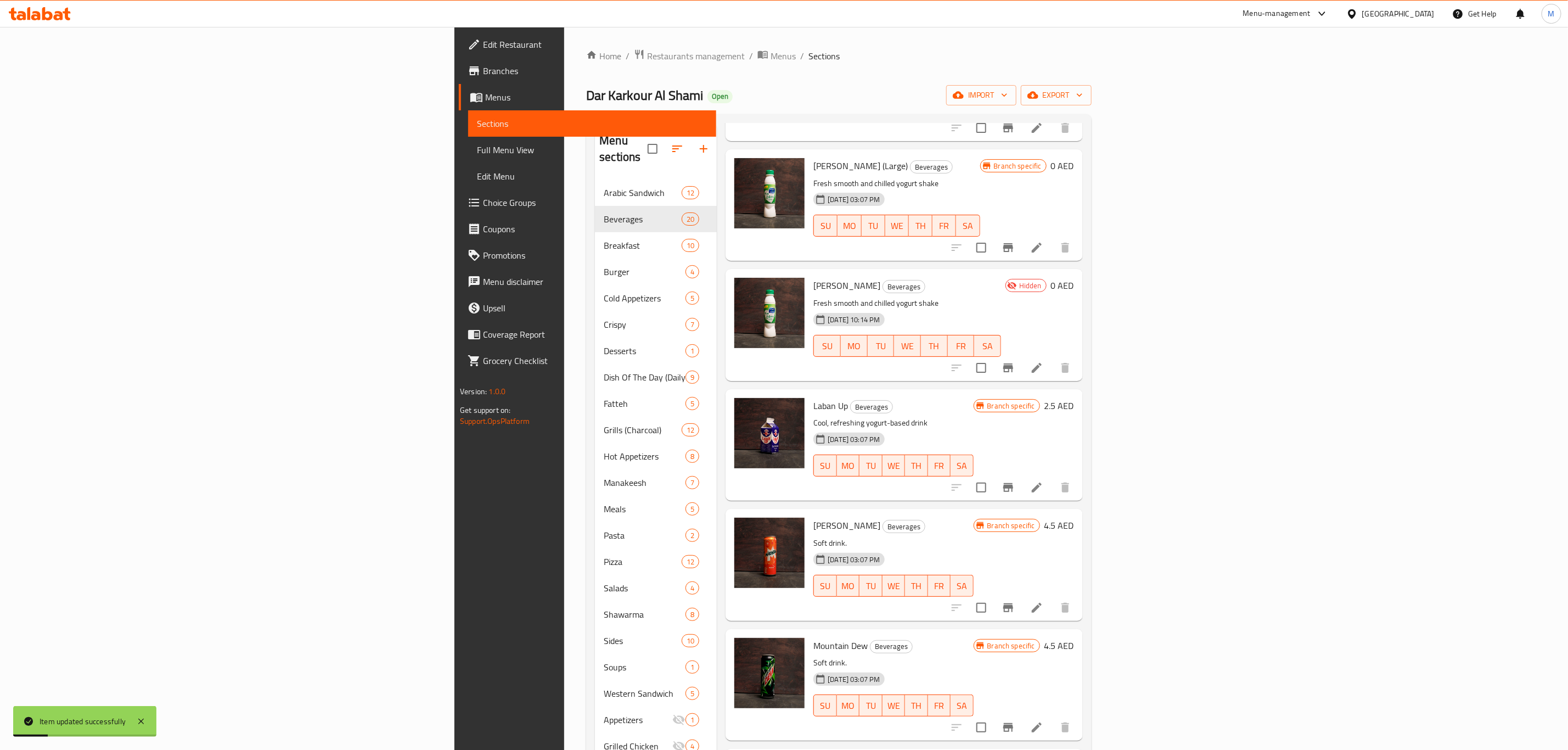
scroll to position [1071, 0]
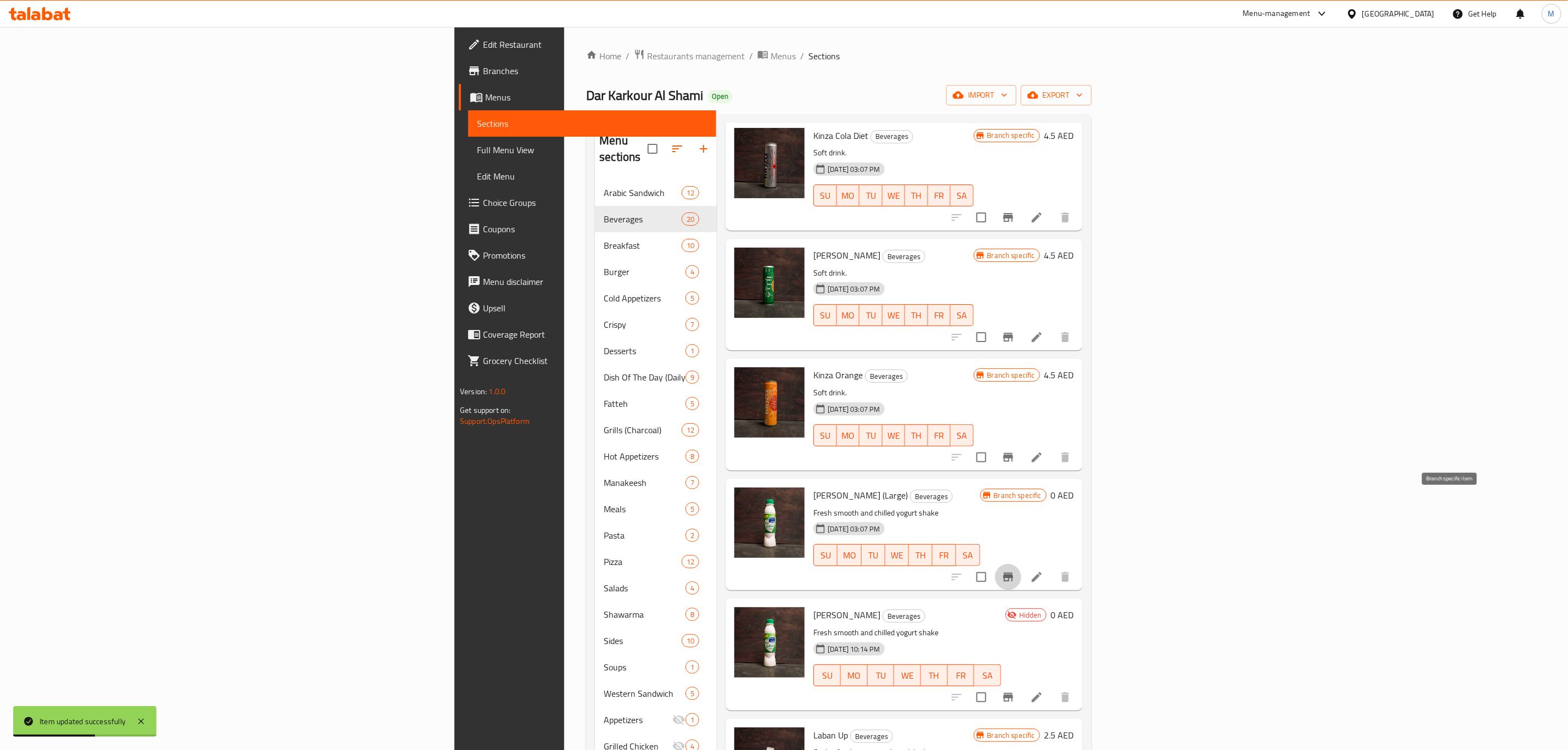
click at [1013, 573] on icon "Branch-specific-item" at bounding box center [1008, 577] width 10 height 9
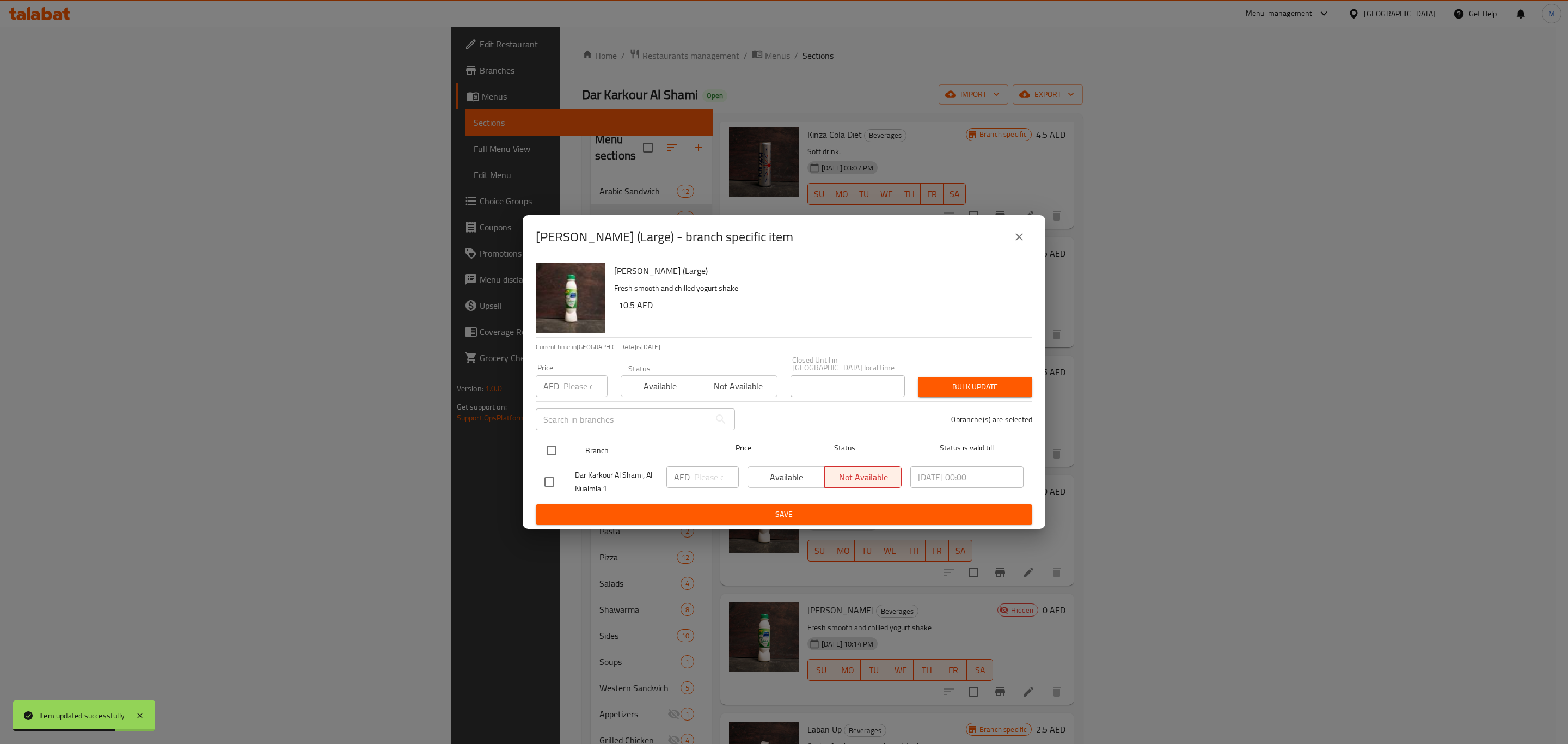
click at [559, 446] on input "checkbox" at bounding box center [552, 450] width 23 height 23
checkbox input "true"
click at [715, 479] on input "number" at bounding box center [716, 477] width 45 height 22
paste input "10.5"
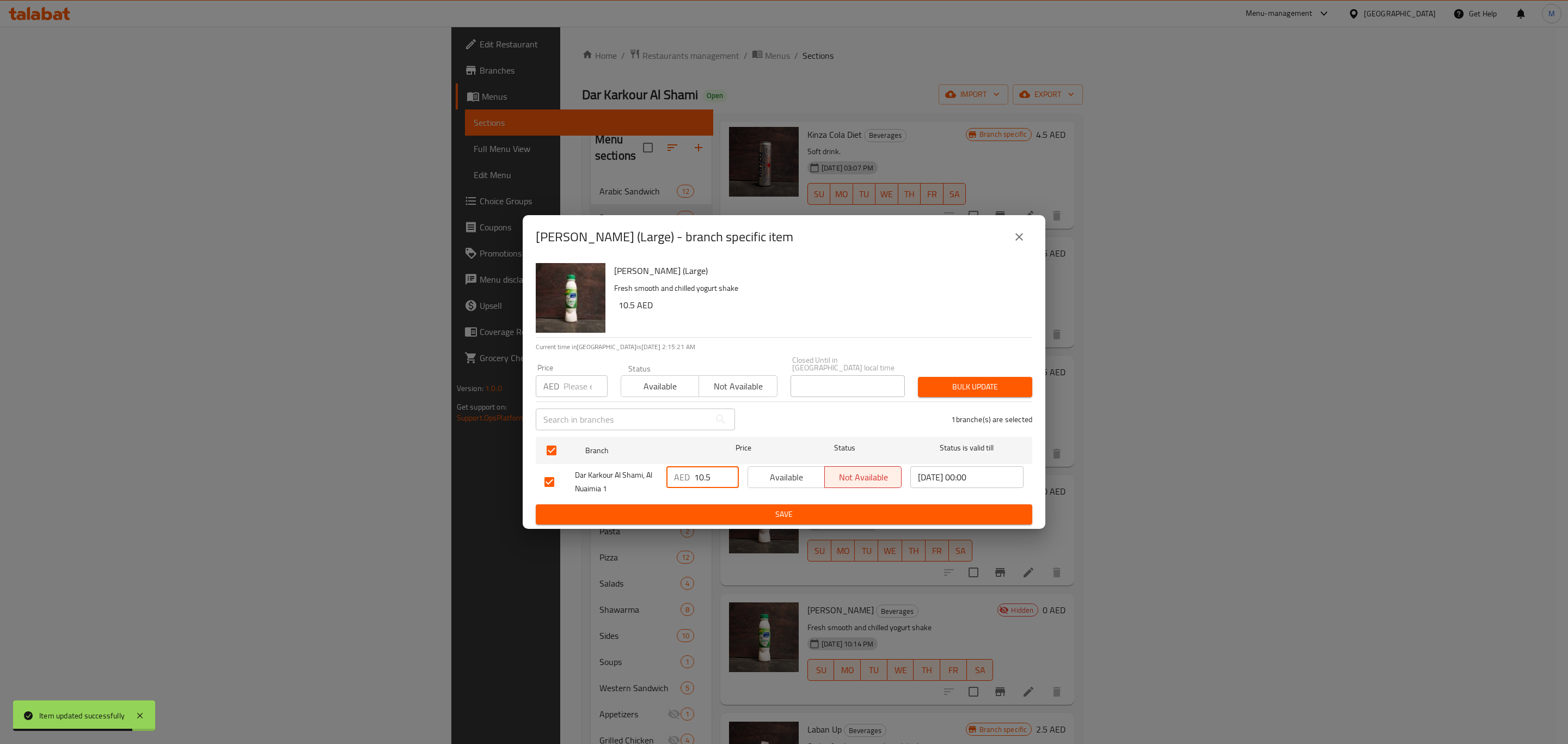
type input "10.5"
click at [721, 509] on span "Save" at bounding box center [784, 514] width 479 height 13
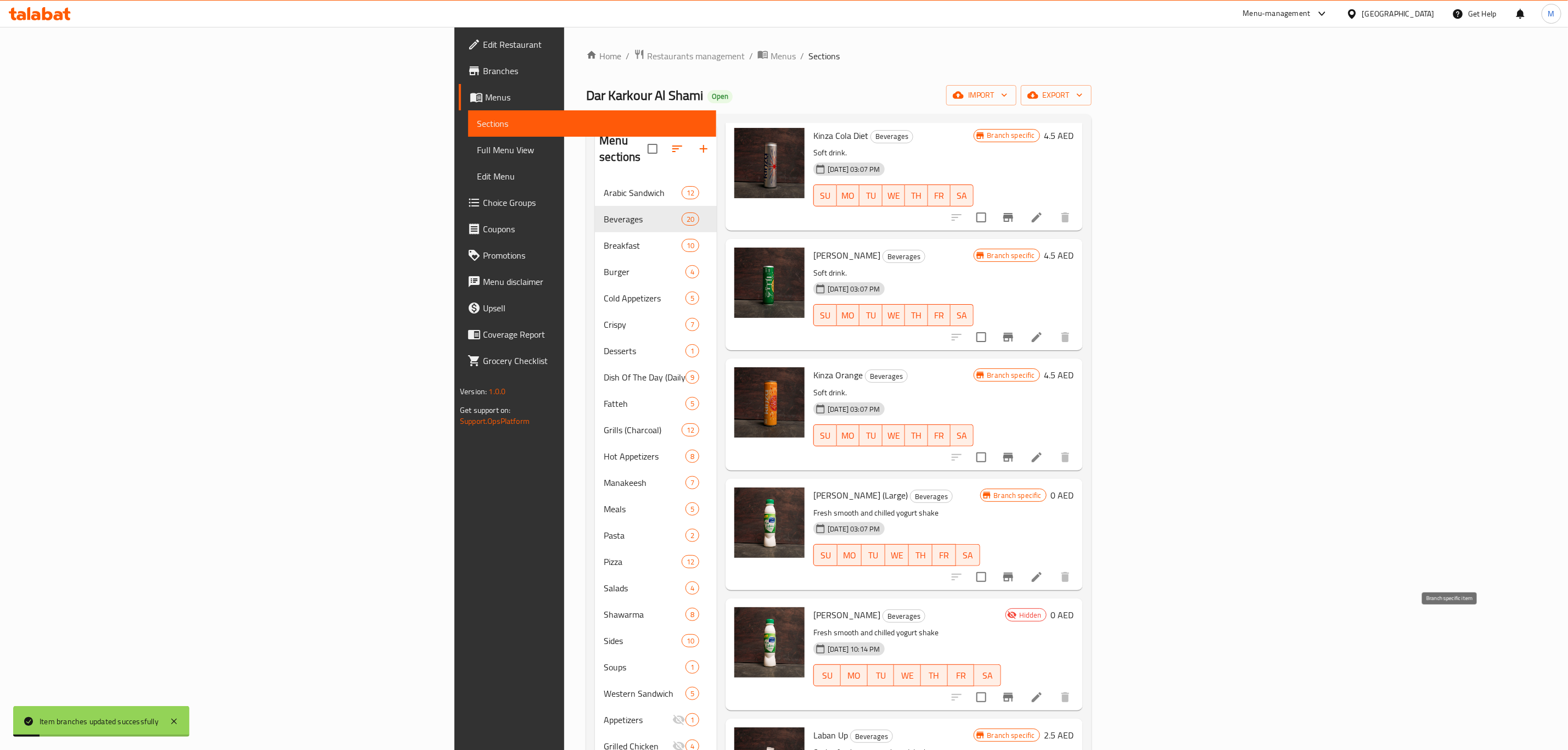
click at [1014, 691] on icon "Branch-specific-item" at bounding box center [1008, 697] width 13 height 13
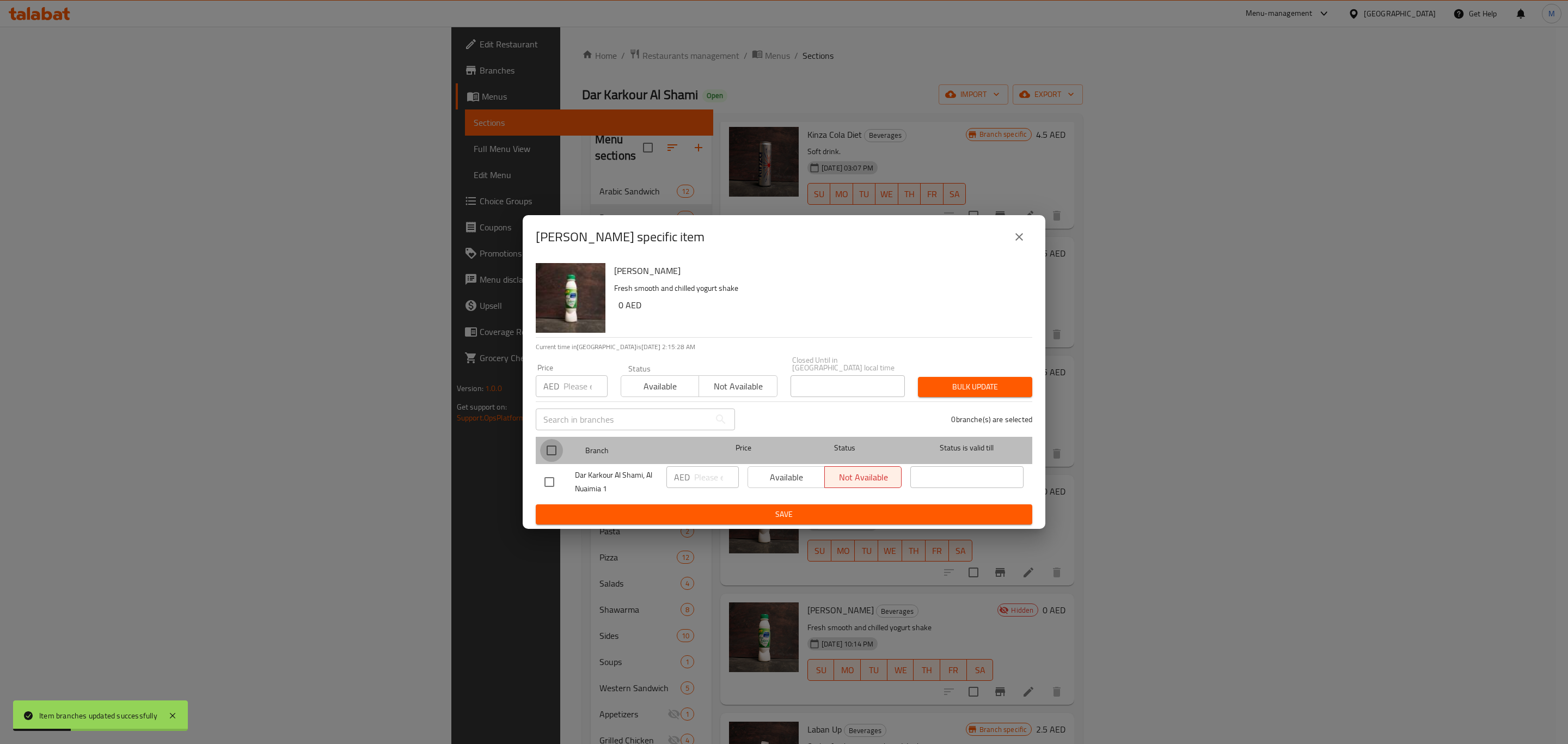
click at [549, 448] on input "checkbox" at bounding box center [552, 450] width 23 height 23
checkbox input "true"
click at [713, 469] on input "number" at bounding box center [716, 477] width 45 height 22
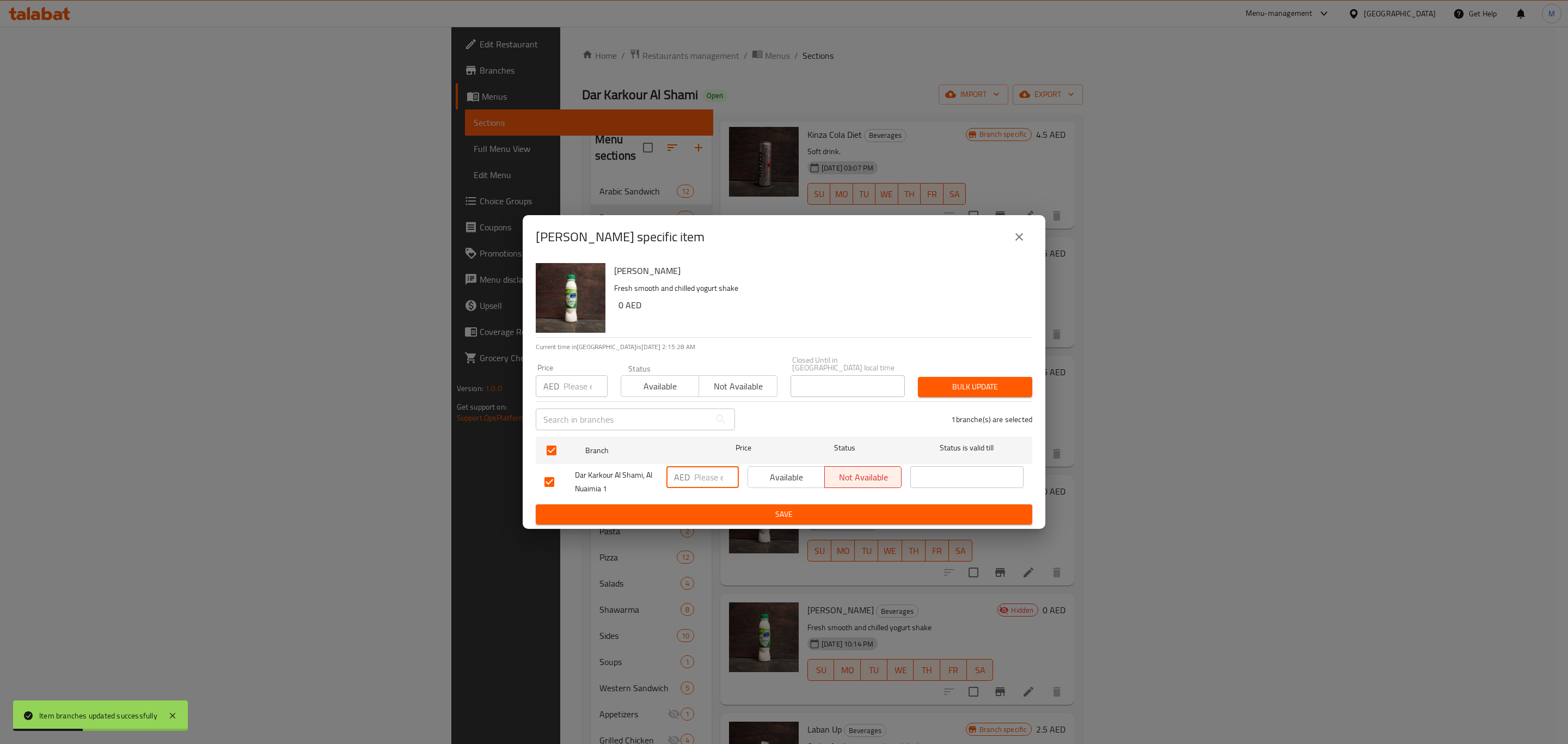
paste input "5.25"
type input "5.25"
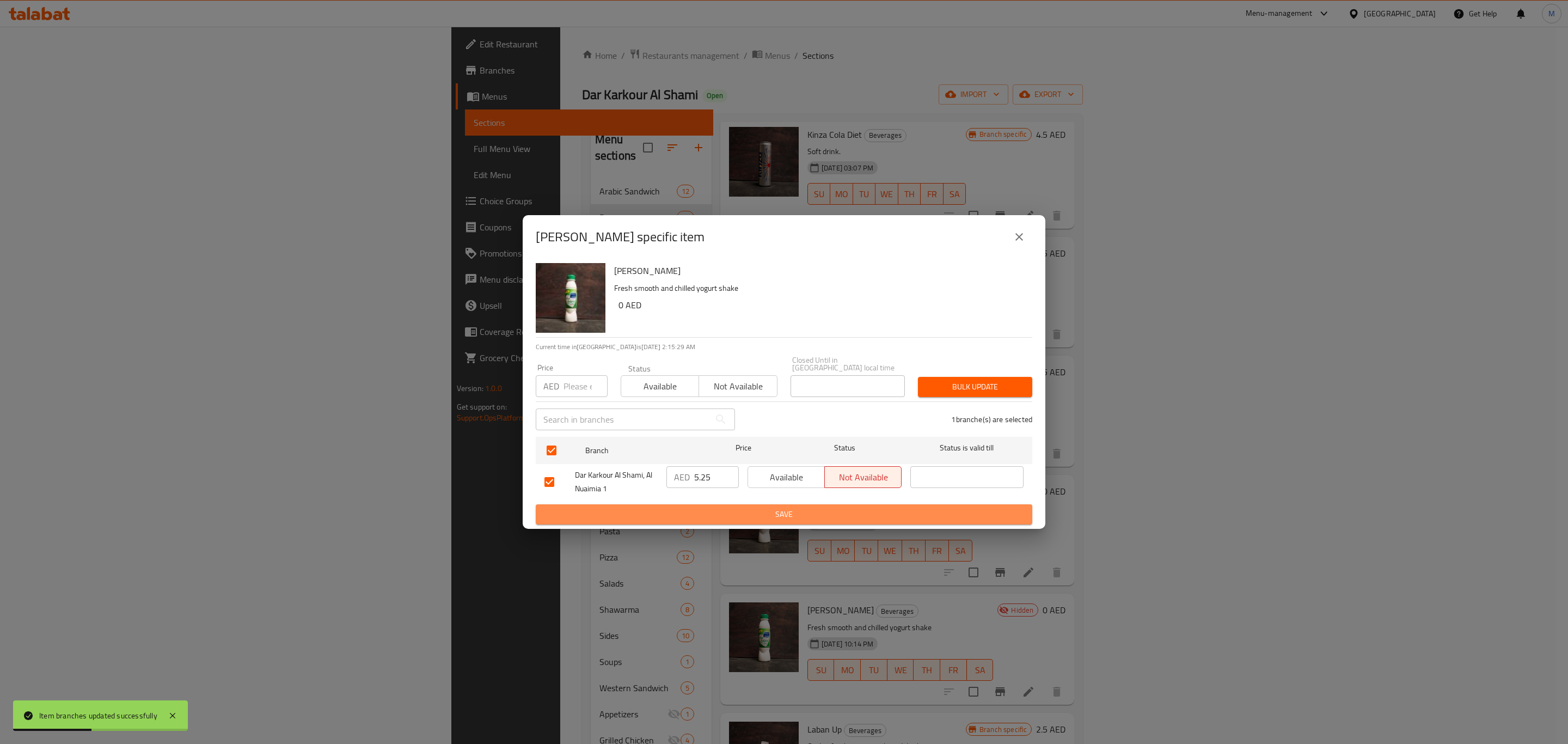
click at [711, 506] on button "Save" at bounding box center [784, 514] width 497 height 20
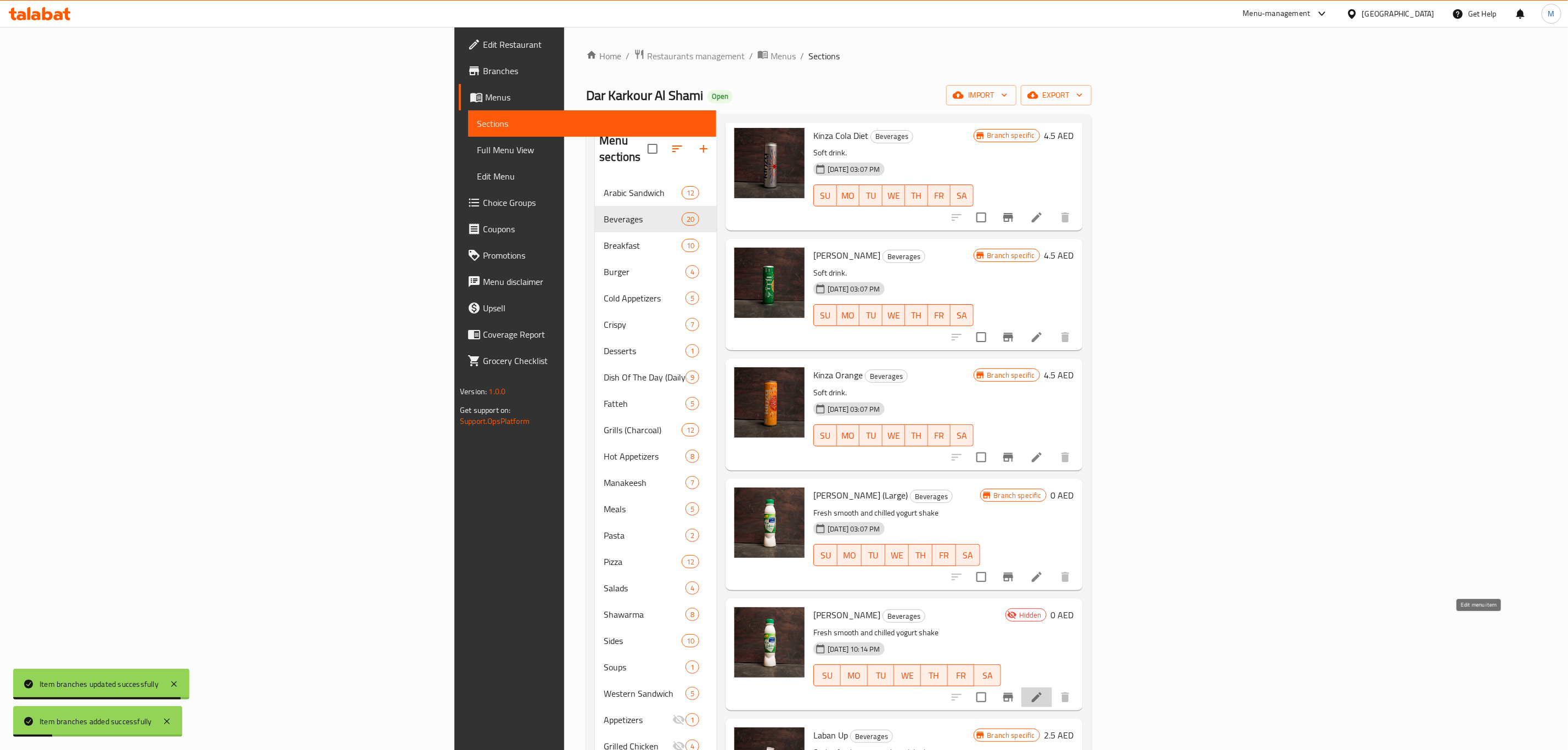
click at [1043, 691] on icon at bounding box center [1037, 697] width 13 height 13
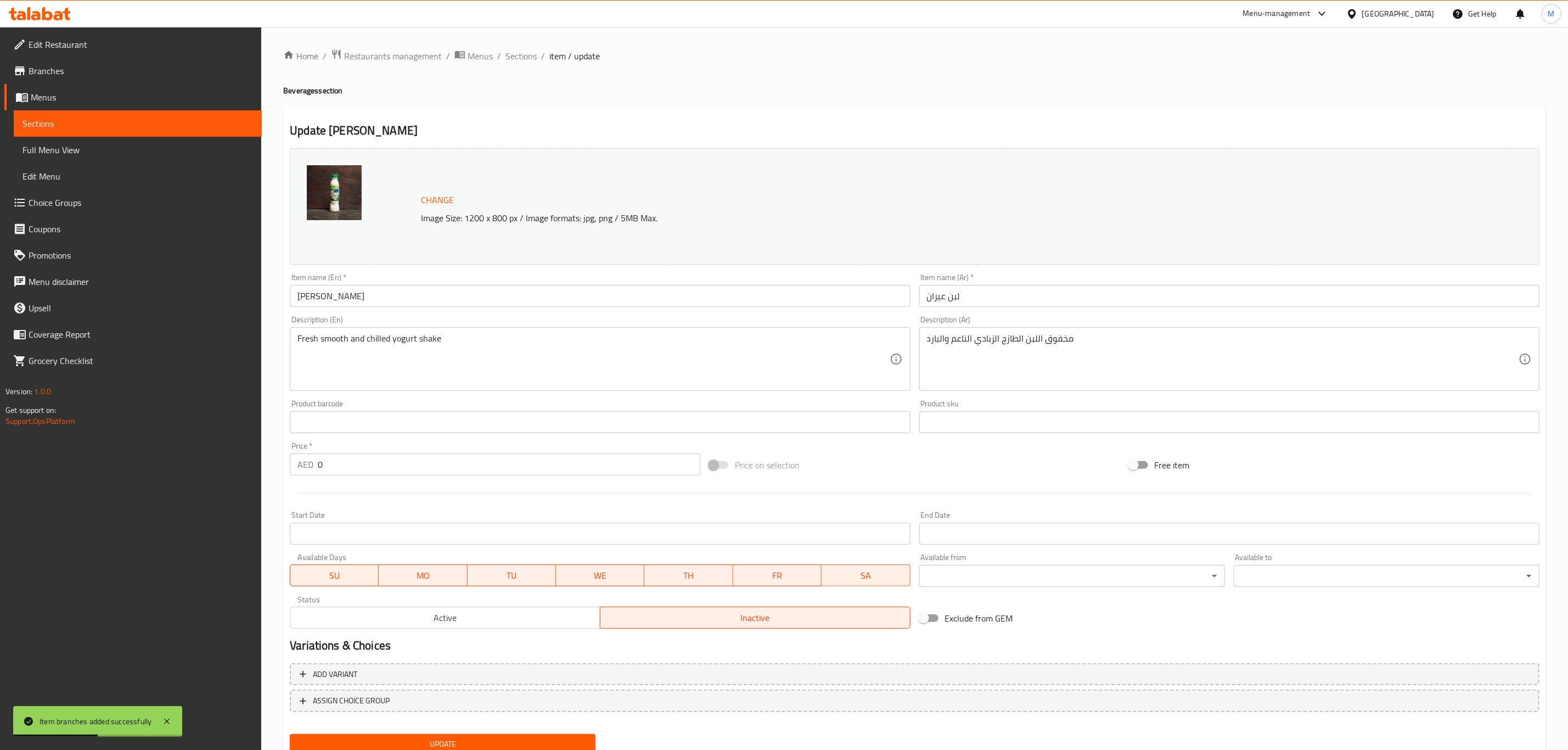
click at [439, 457] on input "0" at bounding box center [509, 464] width 383 height 22
paste input "5.25"
type input "5.25"
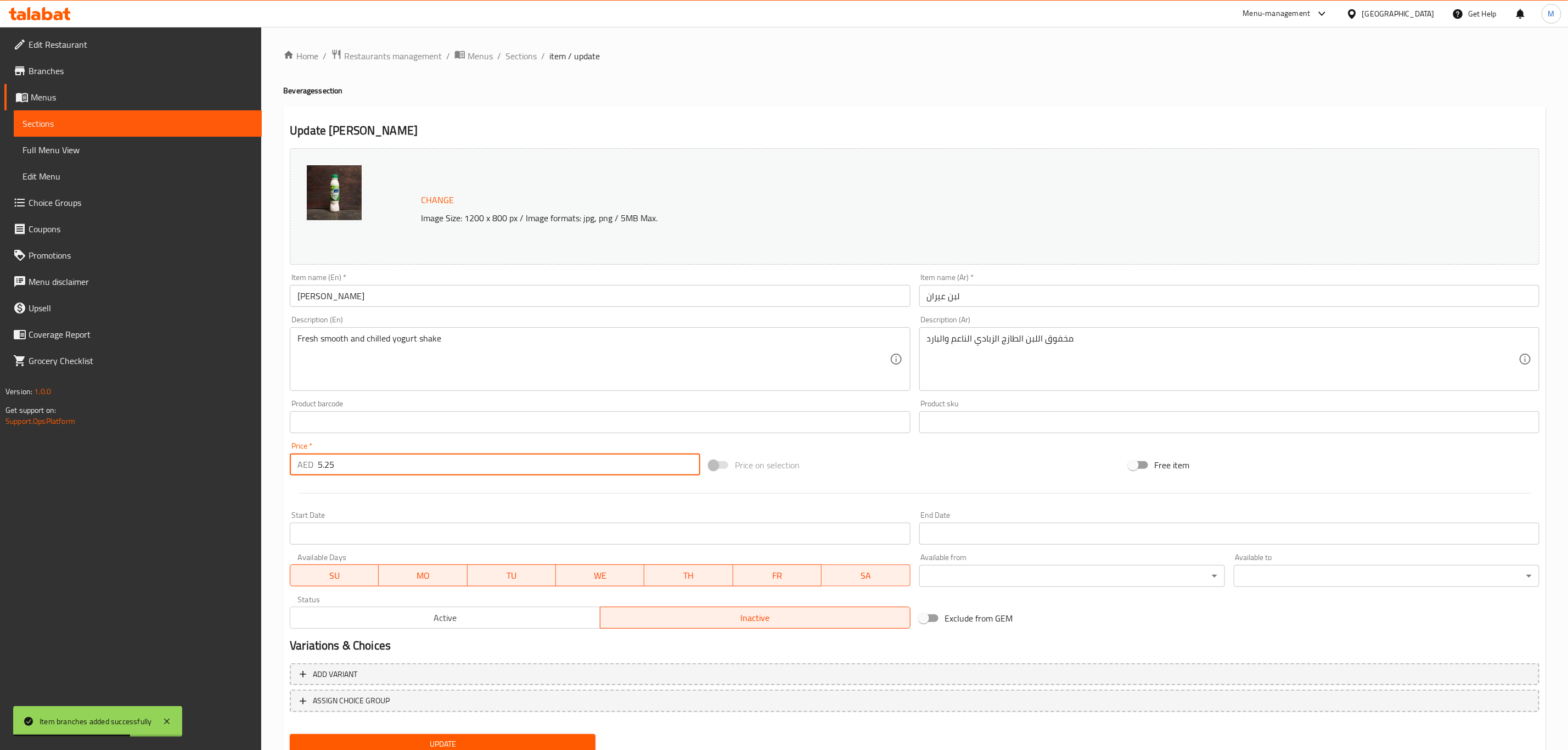
click at [1067, 300] on input "لبن عيران" at bounding box center [1229, 296] width 620 height 22
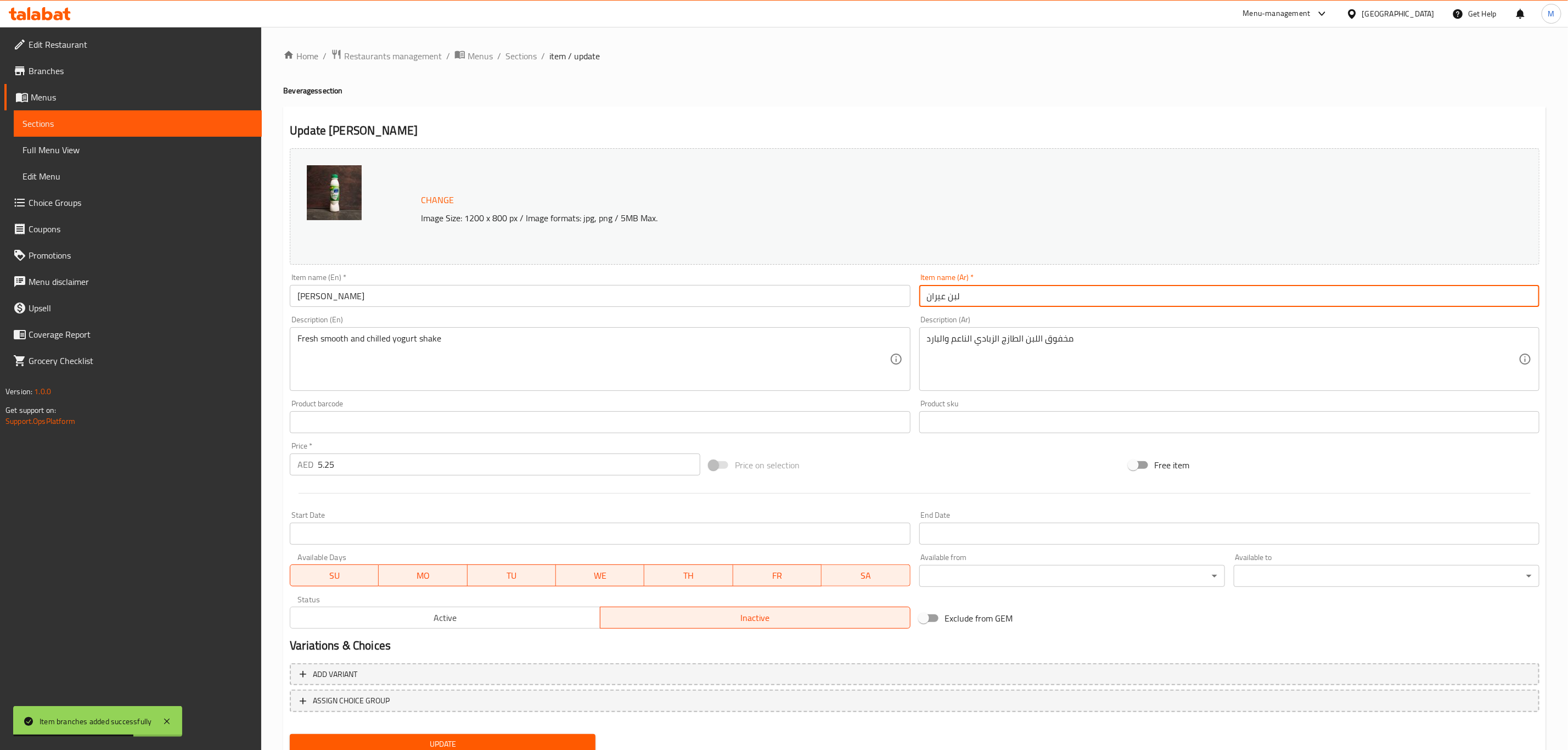
click at [1067, 300] on input "لبن عيران" at bounding box center [1229, 296] width 620 height 22
click at [1069, 301] on input "لبن عيران" at bounding box center [1229, 296] width 620 height 22
paste input "(وسط)"
type input "لبن عيران (وسط)"
click at [517, 273] on div "Item name (En)   * [PERSON_NAME] Item name (En) *" at bounding box center [599, 290] width 629 height 42
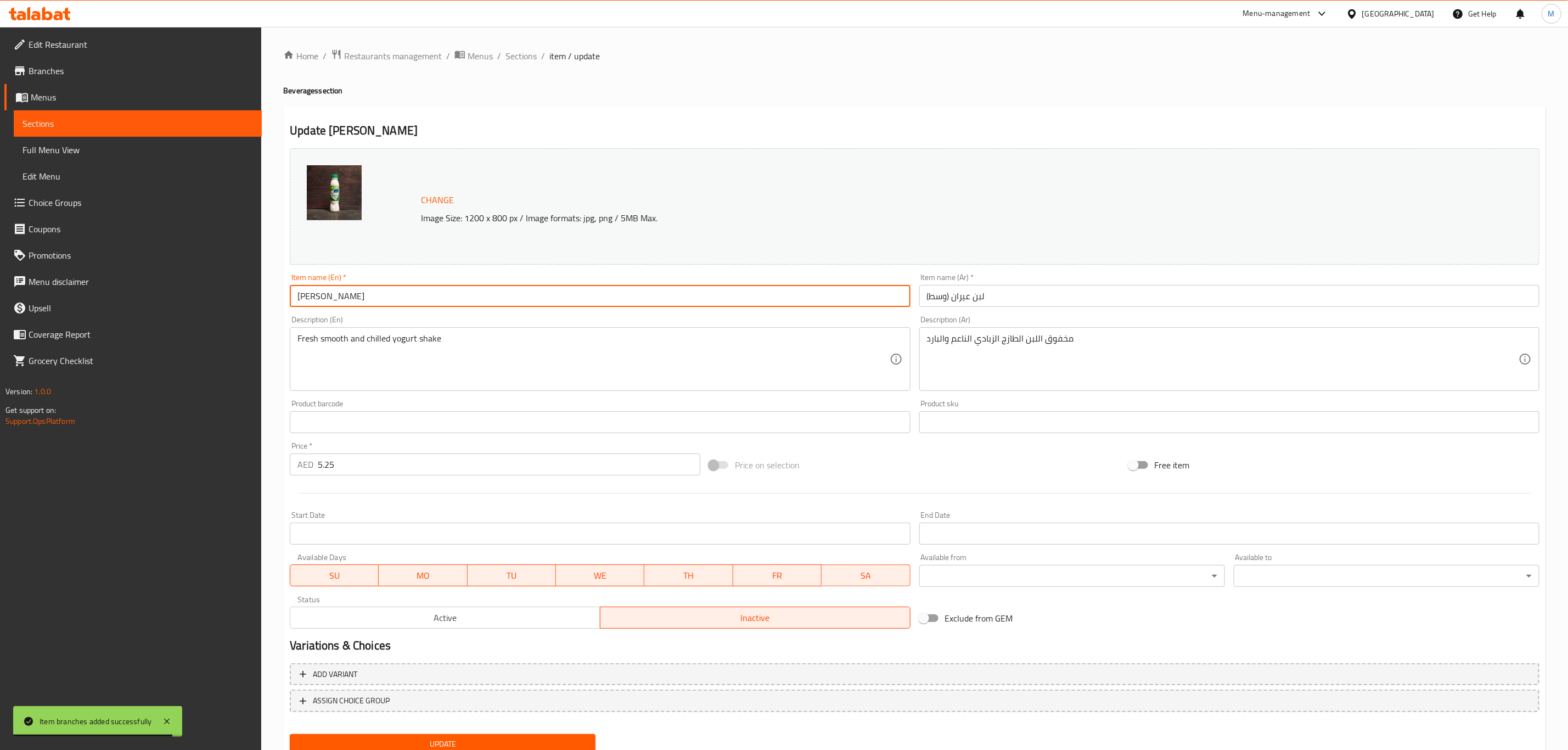
click at [514, 292] on input "[PERSON_NAME]" at bounding box center [599, 296] width 620 height 22
paste input "(Medium)"
type input "[PERSON_NAME] (Medium)"
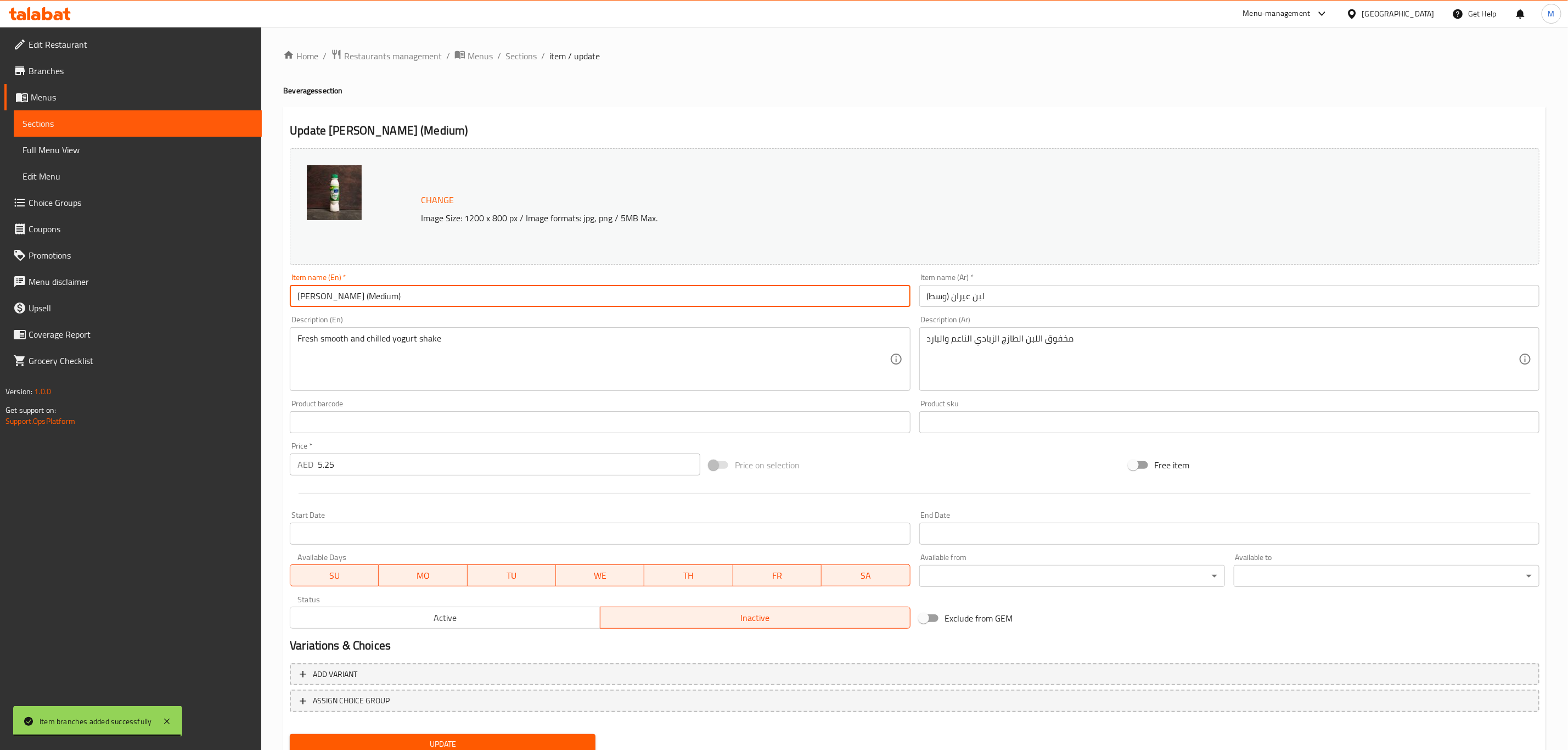
click at [290, 734] on button "Update" at bounding box center [442, 744] width 305 height 20
click at [529, 53] on span "Sections" at bounding box center [521, 56] width 31 height 13
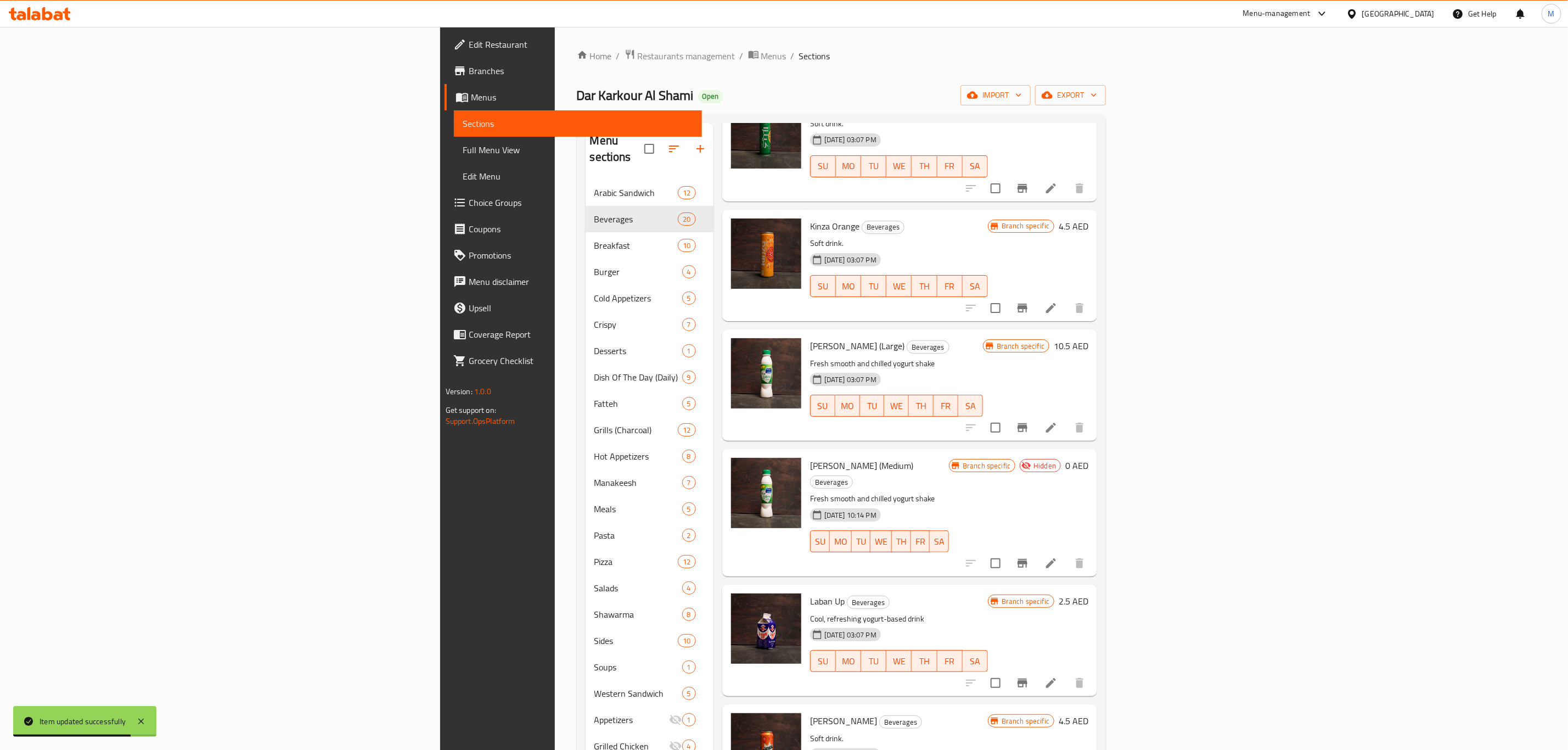
scroll to position [1235, 0]
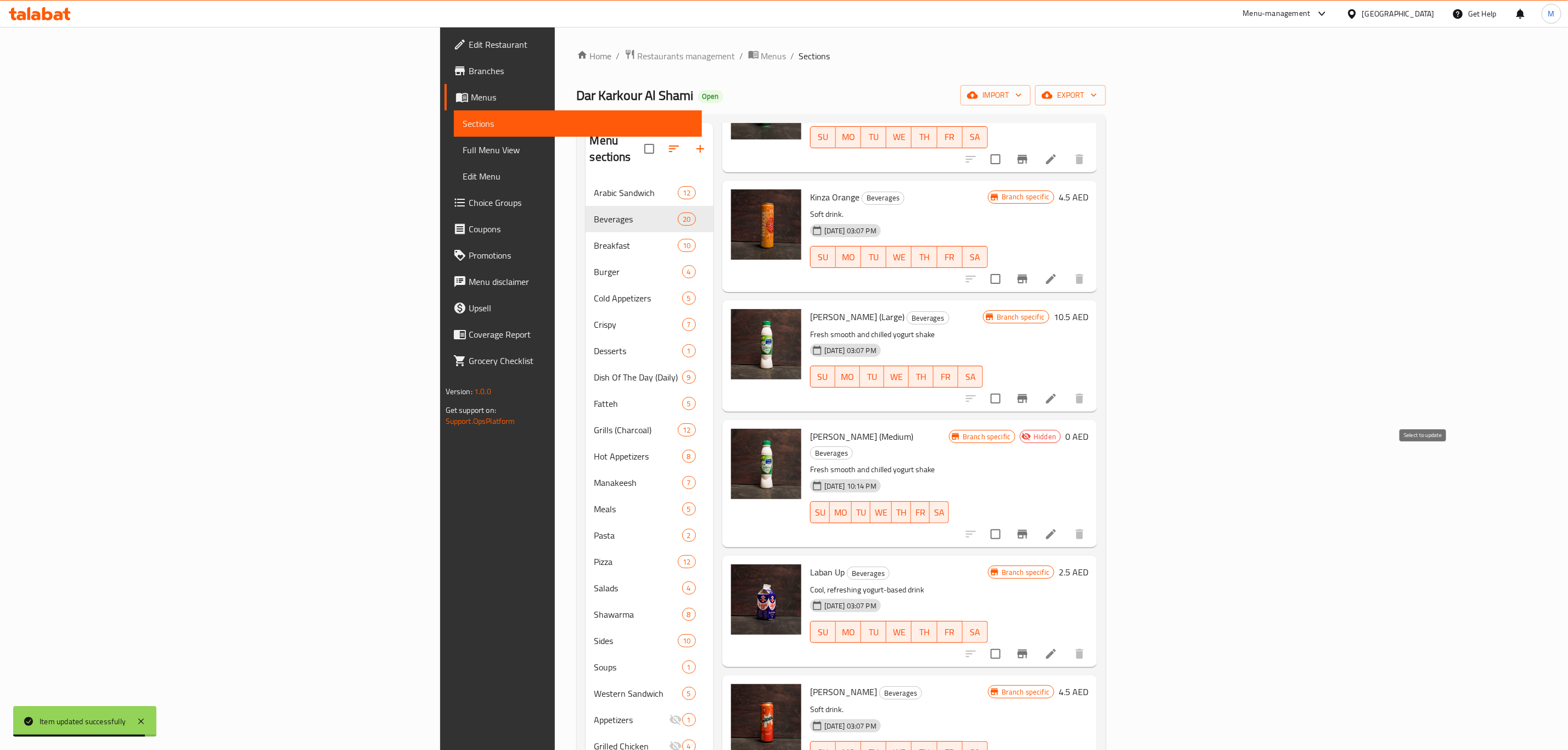
click at [1007, 522] on input "checkbox" at bounding box center [996, 534] width 23 height 23
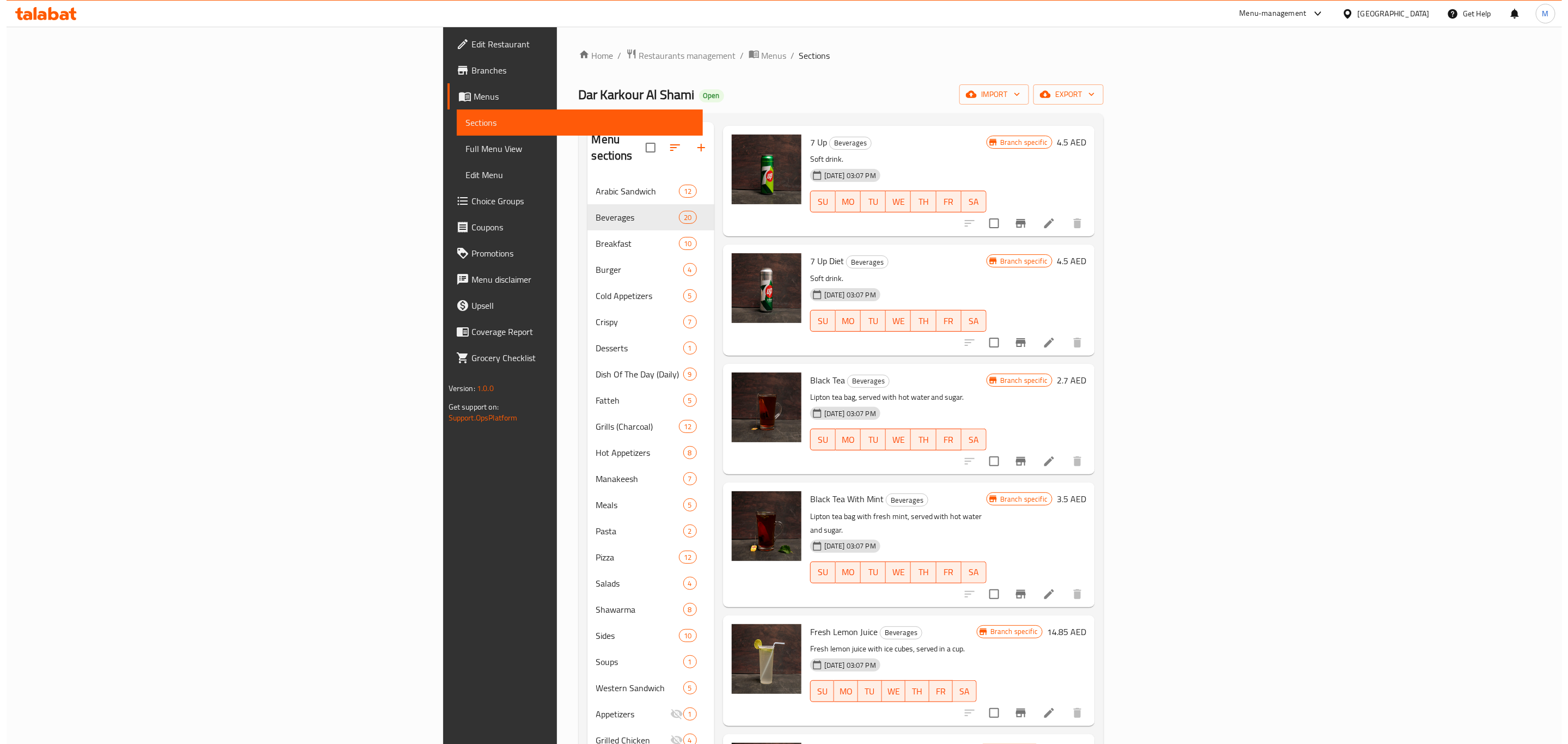
scroll to position [0, 0]
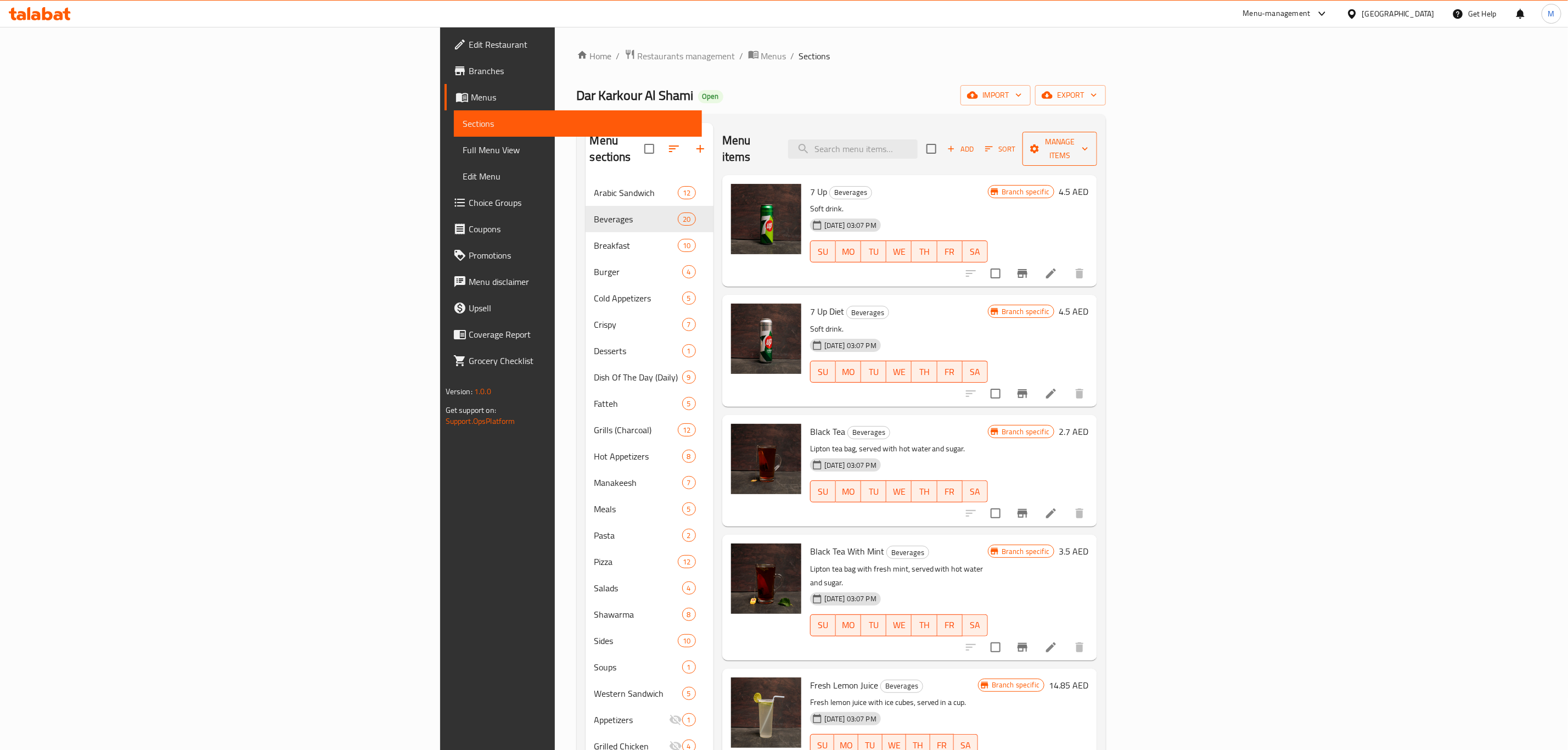
click at [1088, 135] on span "Manage items" at bounding box center [1059, 149] width 57 height 27
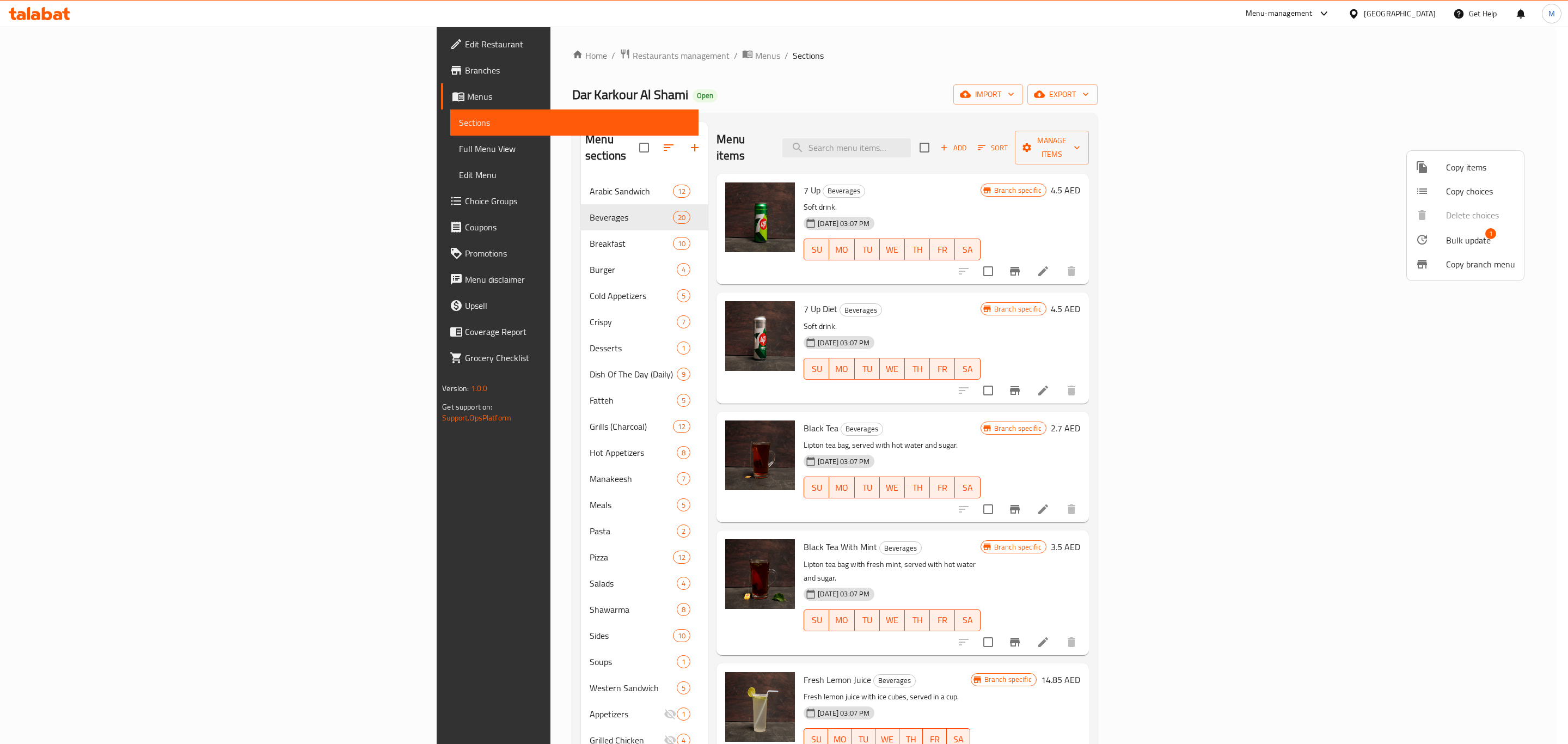
click at [1462, 229] on li "Bulk update 1" at bounding box center [1465, 239] width 117 height 25
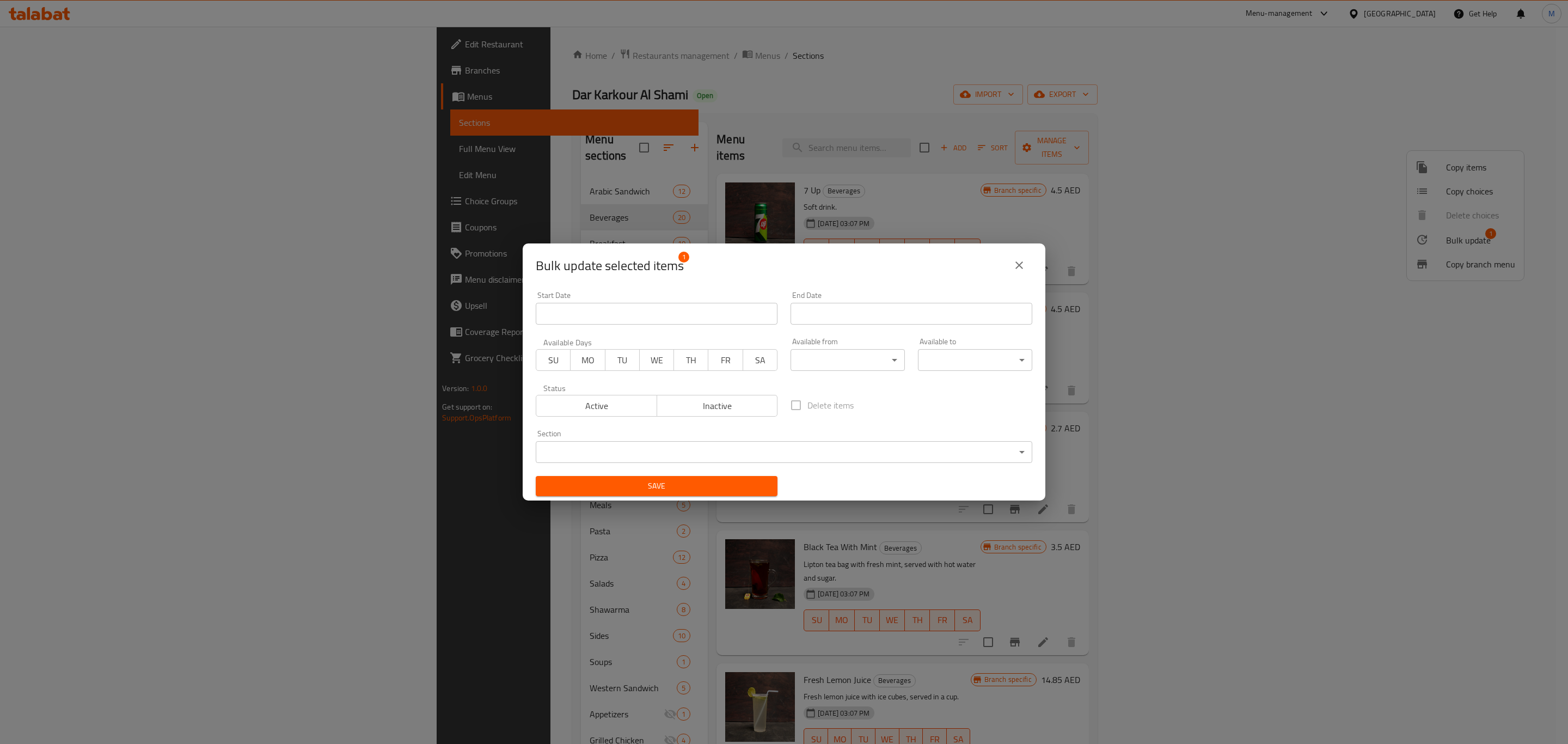
click at [621, 414] on button "Active" at bounding box center [596, 405] width 121 height 22
click at [649, 486] on span "Save" at bounding box center [657, 486] width 224 height 13
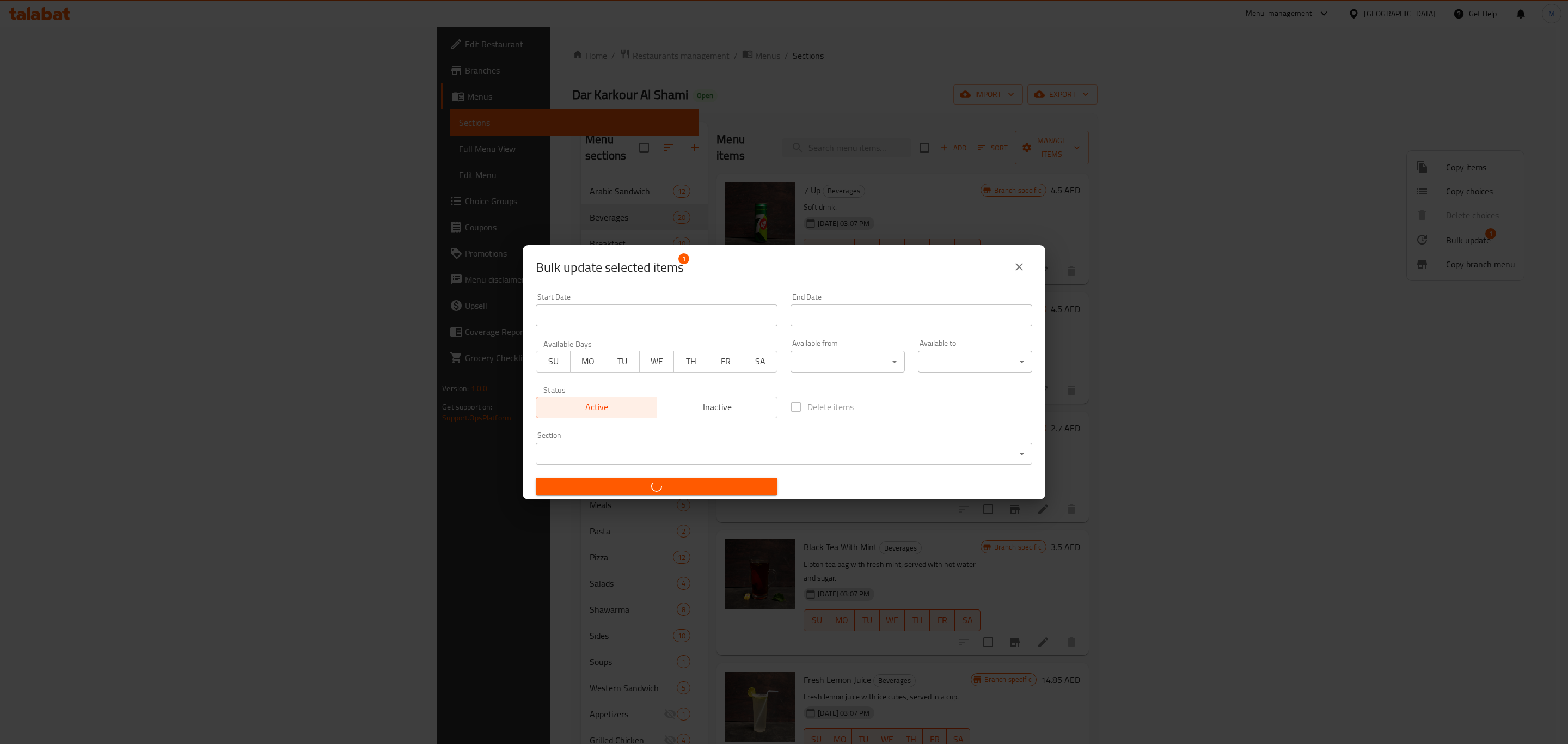
checkbox input "false"
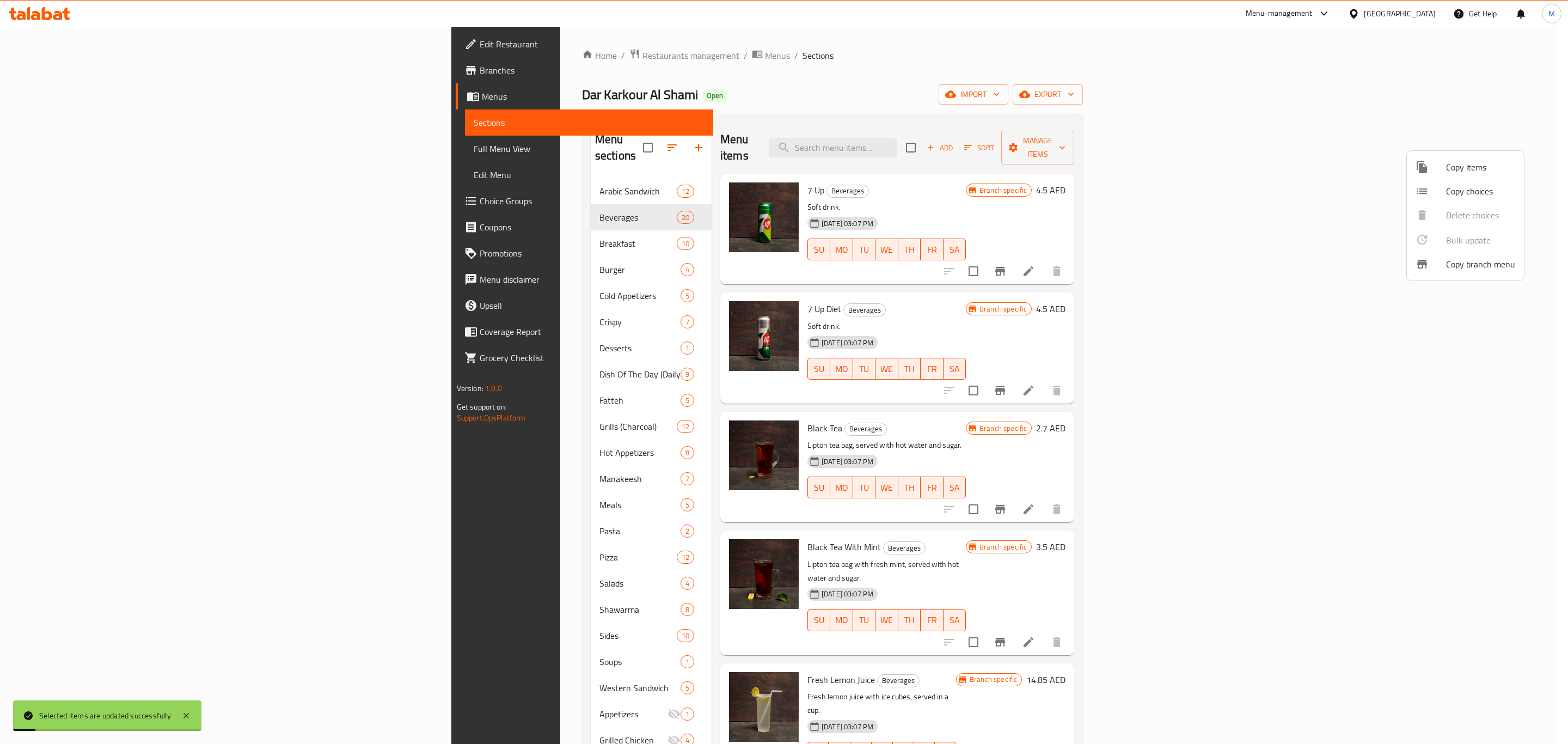
click at [454, 232] on div at bounding box center [784, 372] width 1568 height 744
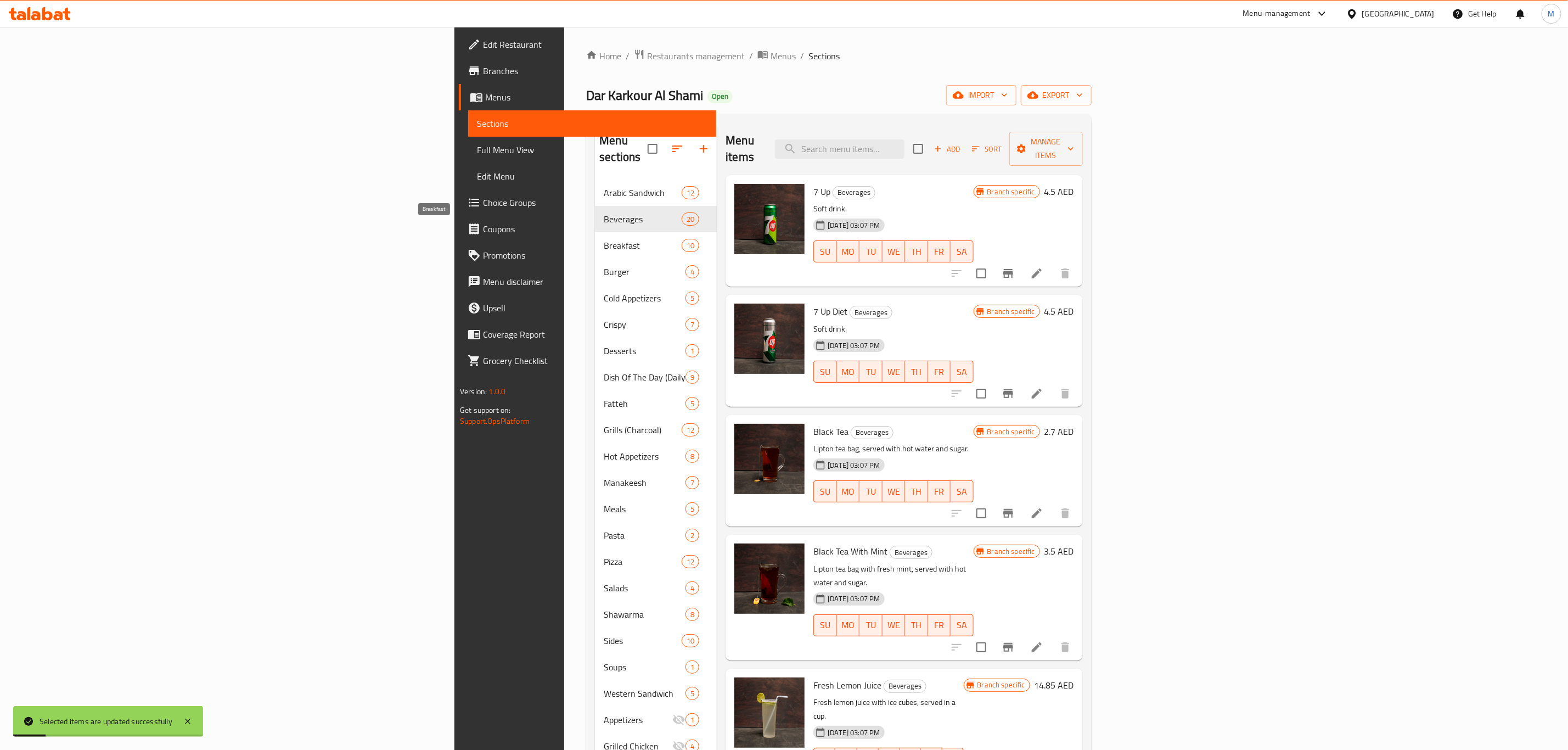
click at [604, 239] on span "Breakfast" at bounding box center [642, 245] width 78 height 13
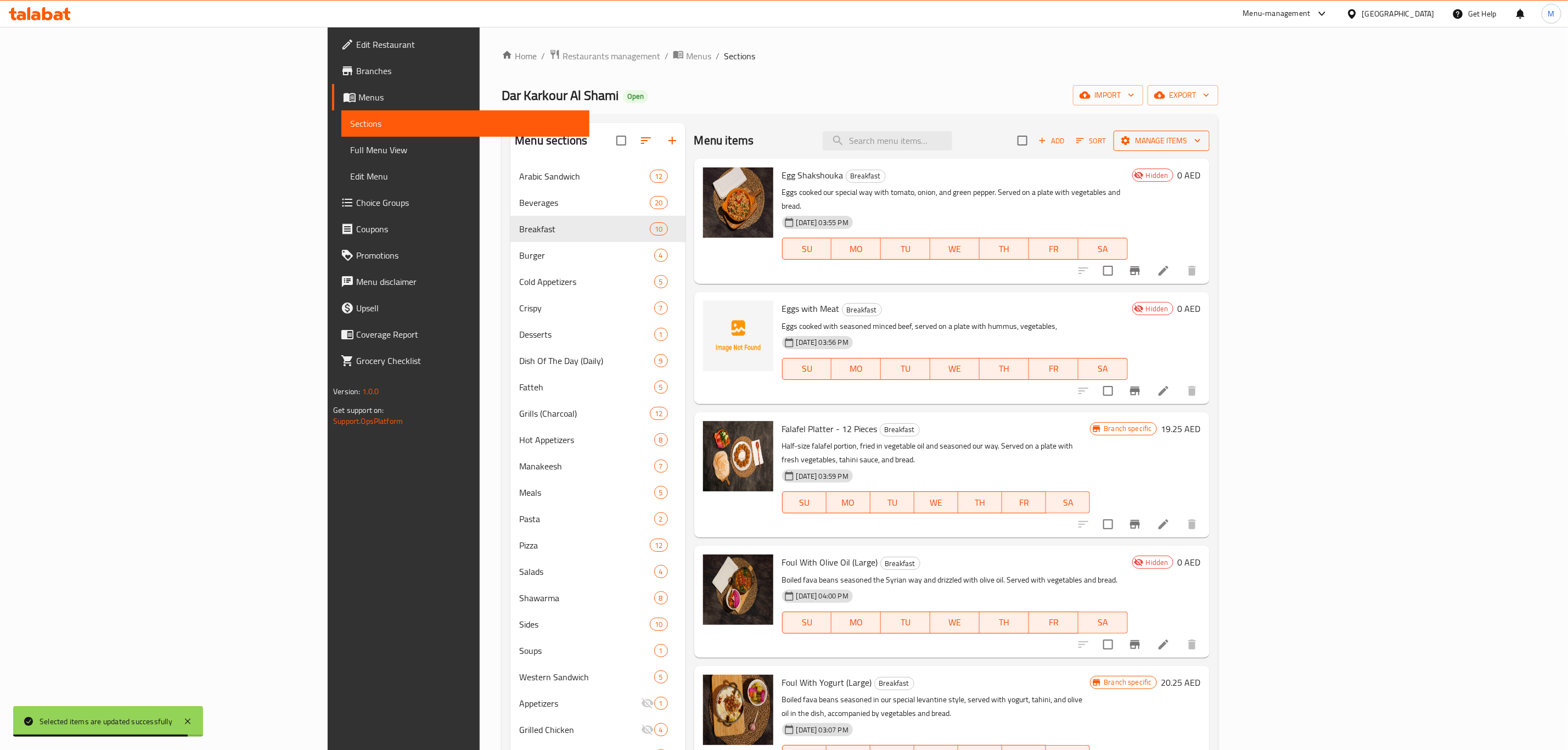
click at [1201, 142] on span "Manage items" at bounding box center [1162, 140] width 79 height 14
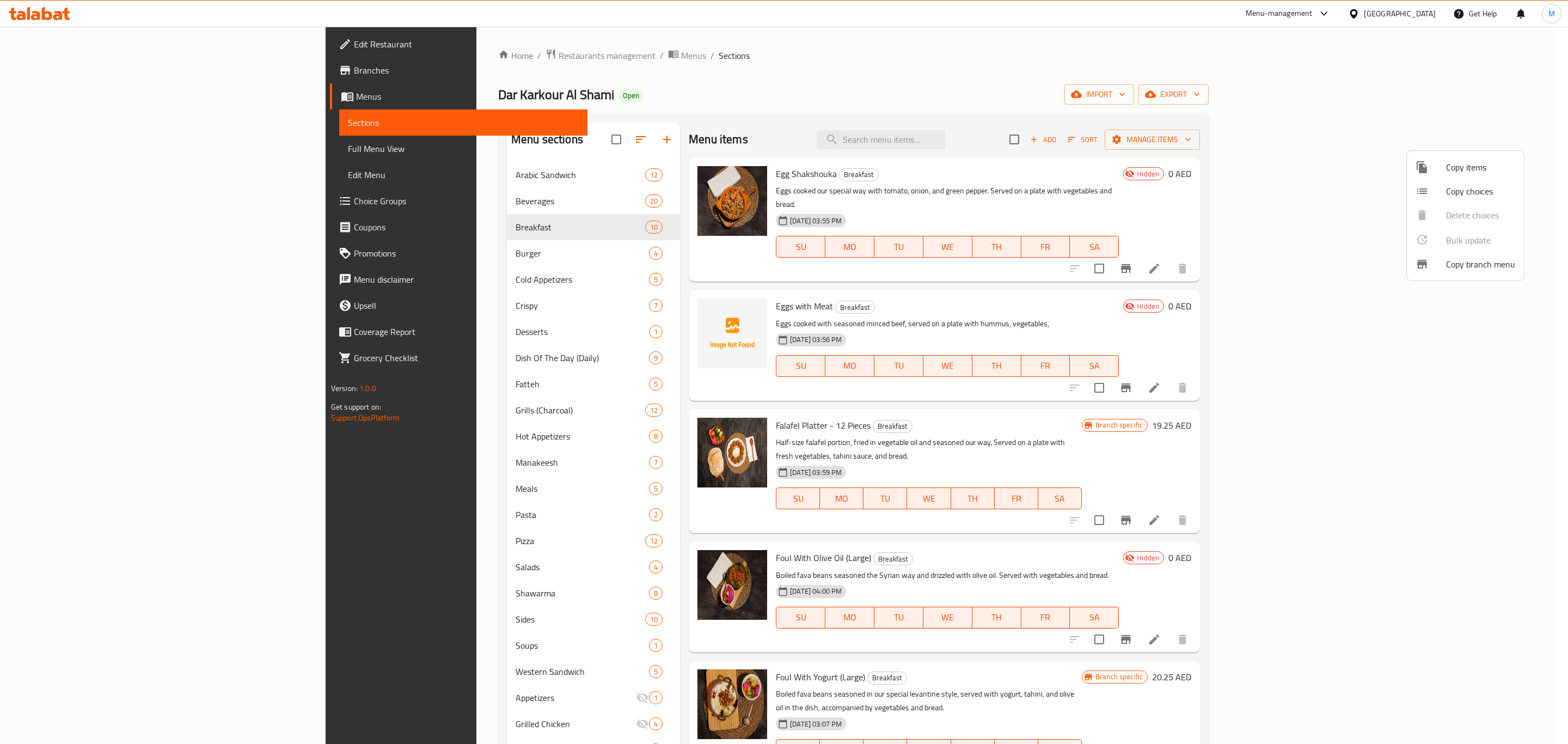
click at [1486, 168] on span "Copy items" at bounding box center [1481, 167] width 69 height 13
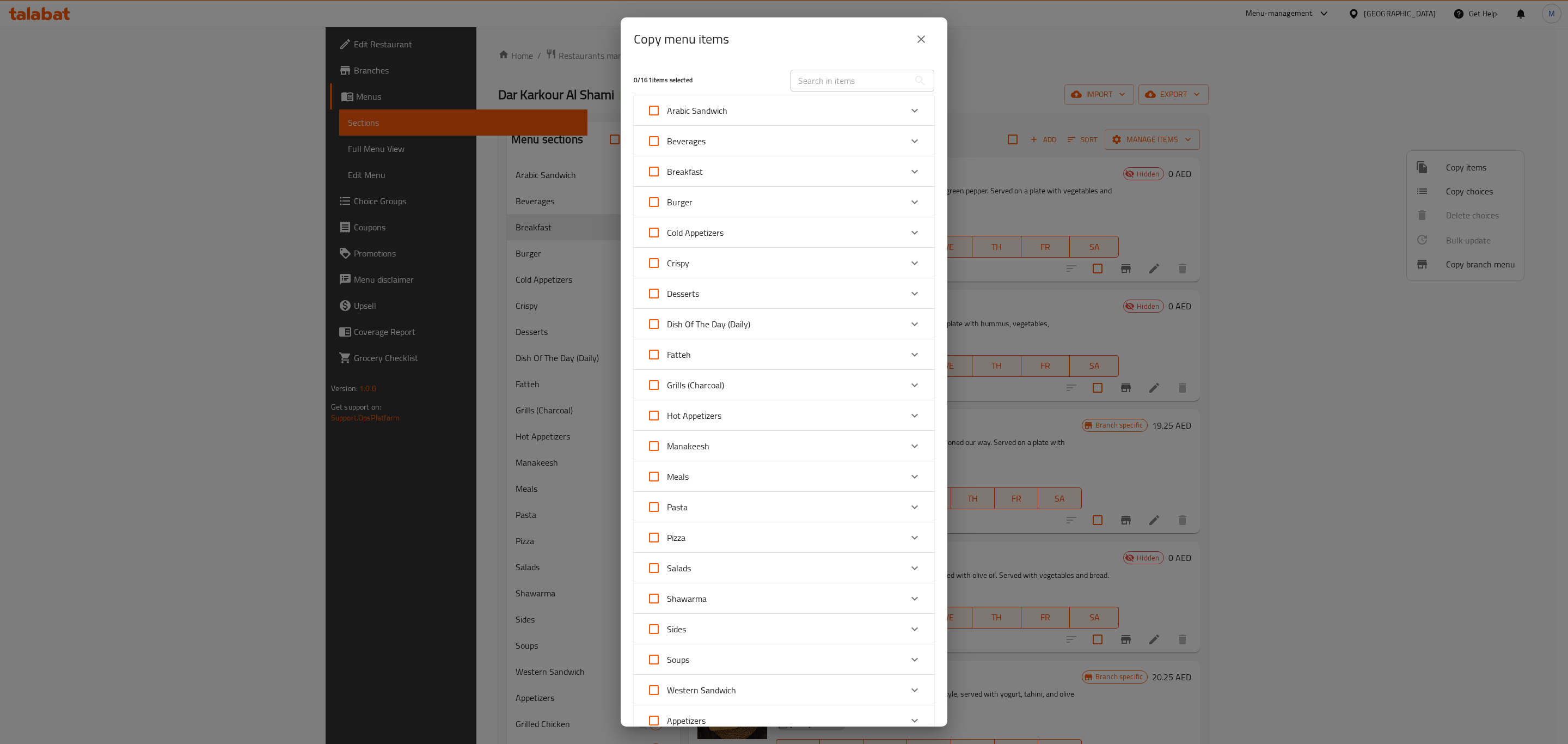
click at [862, 180] on div "Breakfast" at bounding box center [774, 171] width 255 height 26
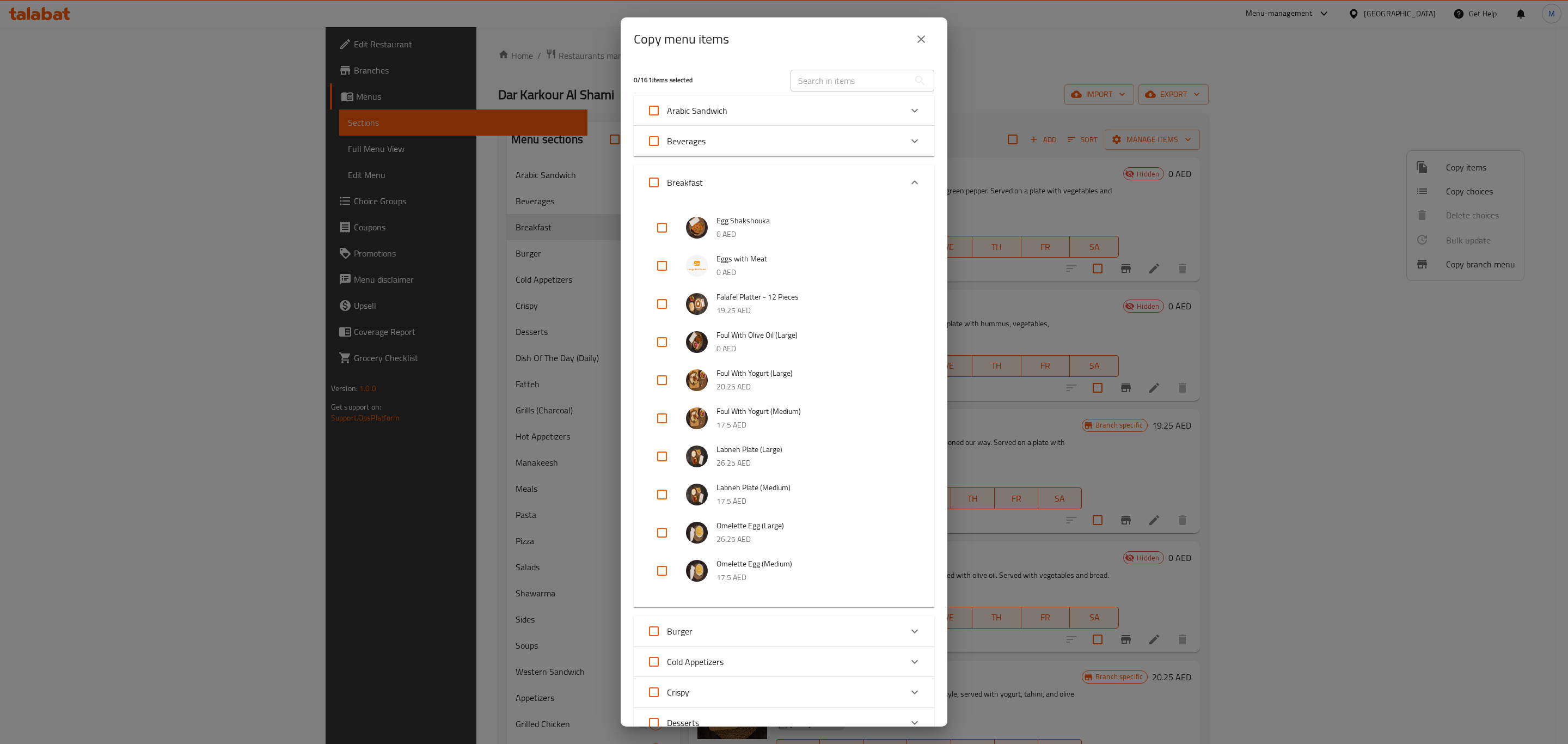
click at [658, 222] on input "checkbox" at bounding box center [662, 227] width 26 height 26
checkbox input "true"
click at [670, 265] on input "checkbox" at bounding box center [662, 266] width 26 height 26
checkbox input "true"
click at [668, 343] on input "checkbox" at bounding box center [662, 341] width 26 height 26
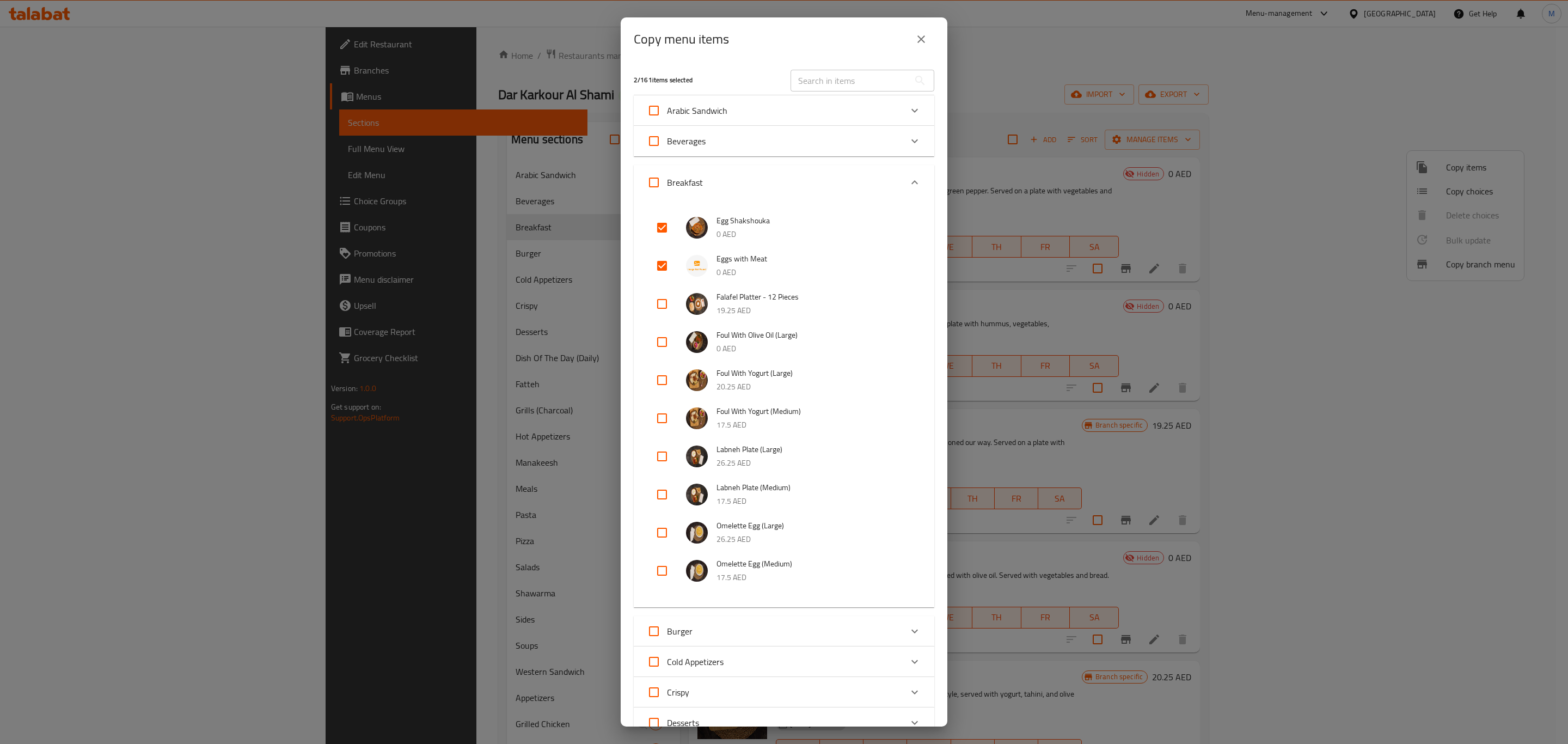
checkbox input "true"
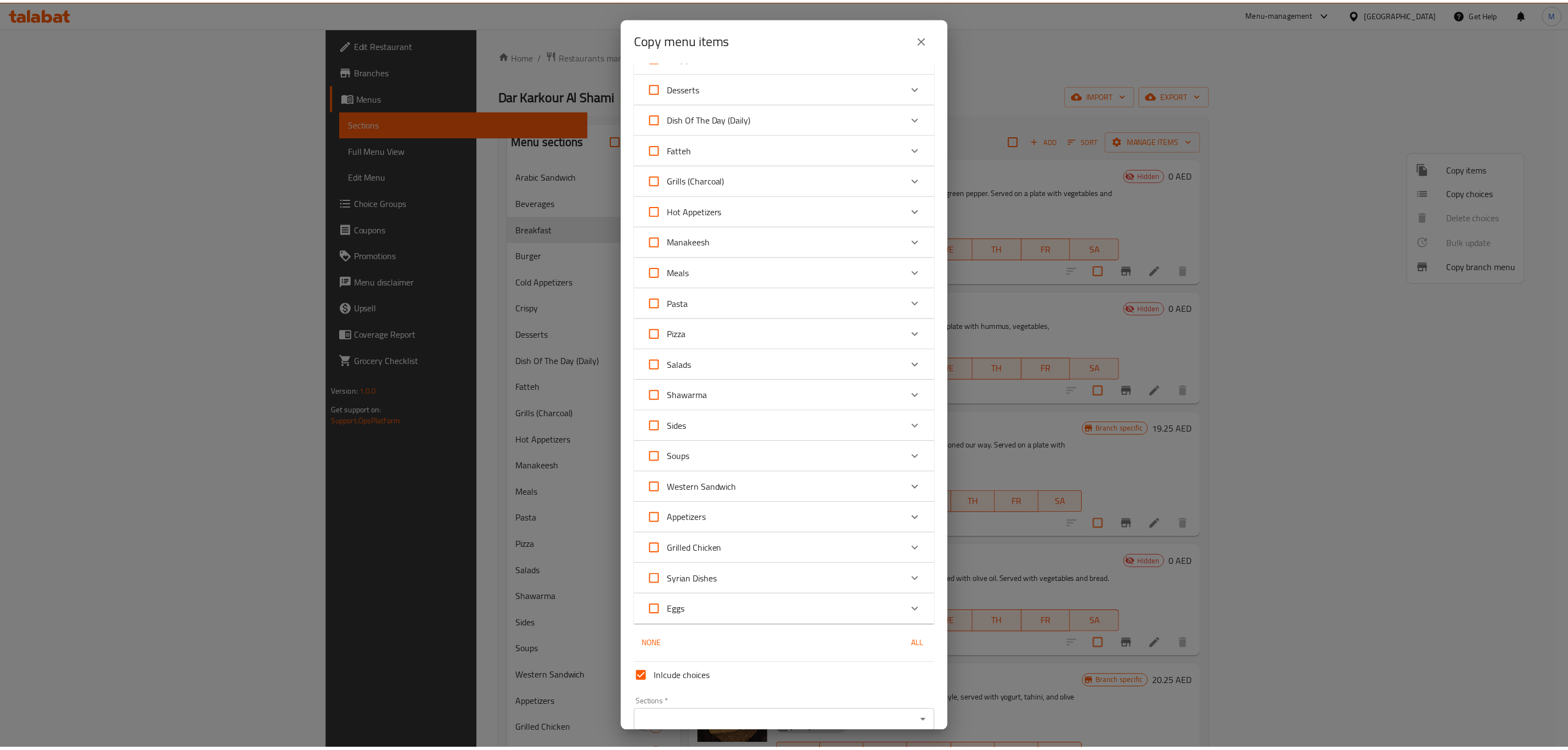
scroll to position [691, 0]
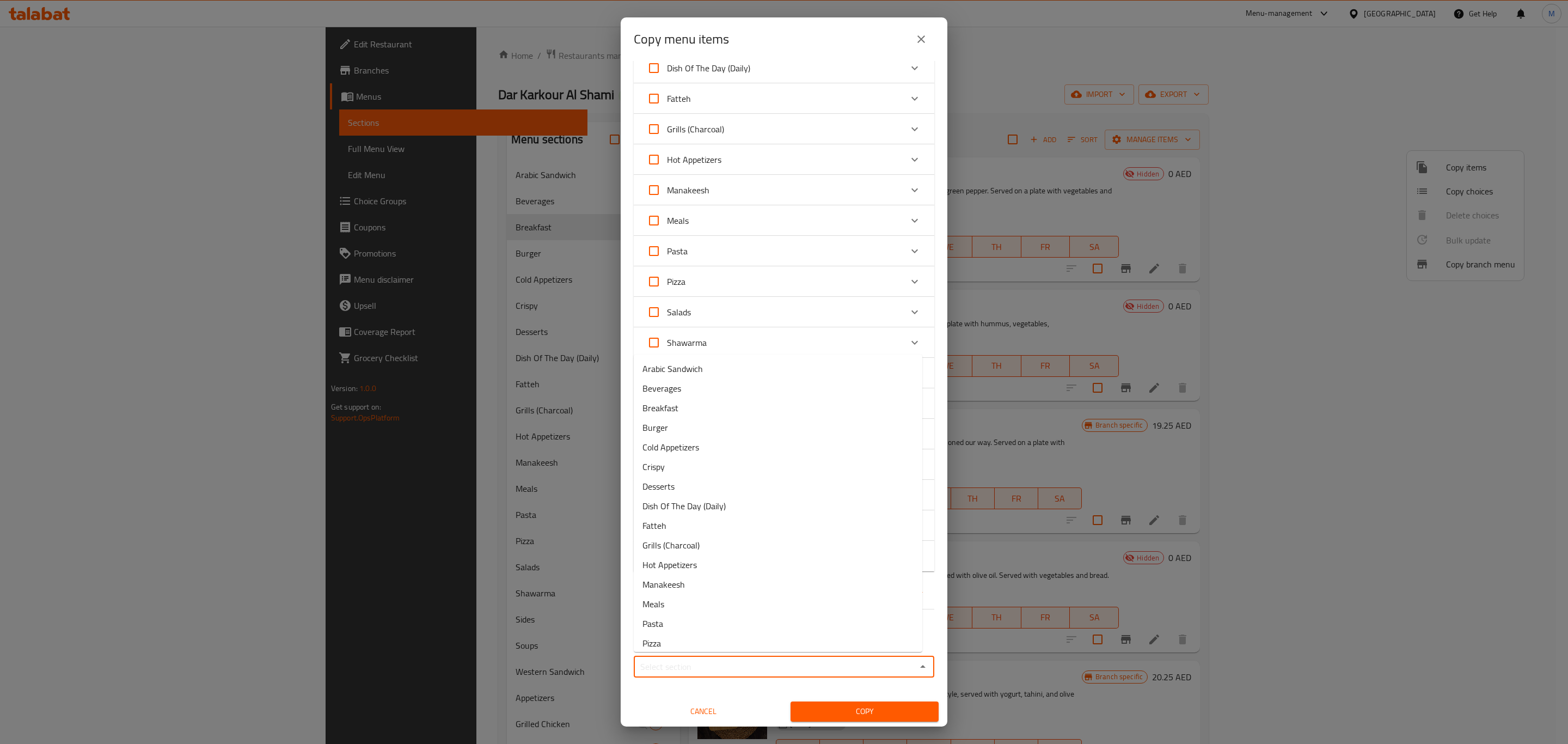
click at [789, 659] on input "Sections   *" at bounding box center [775, 666] width 276 height 15
click at [705, 406] on li "Breakfast" at bounding box center [778, 408] width 289 height 20
type input "Breakfast"
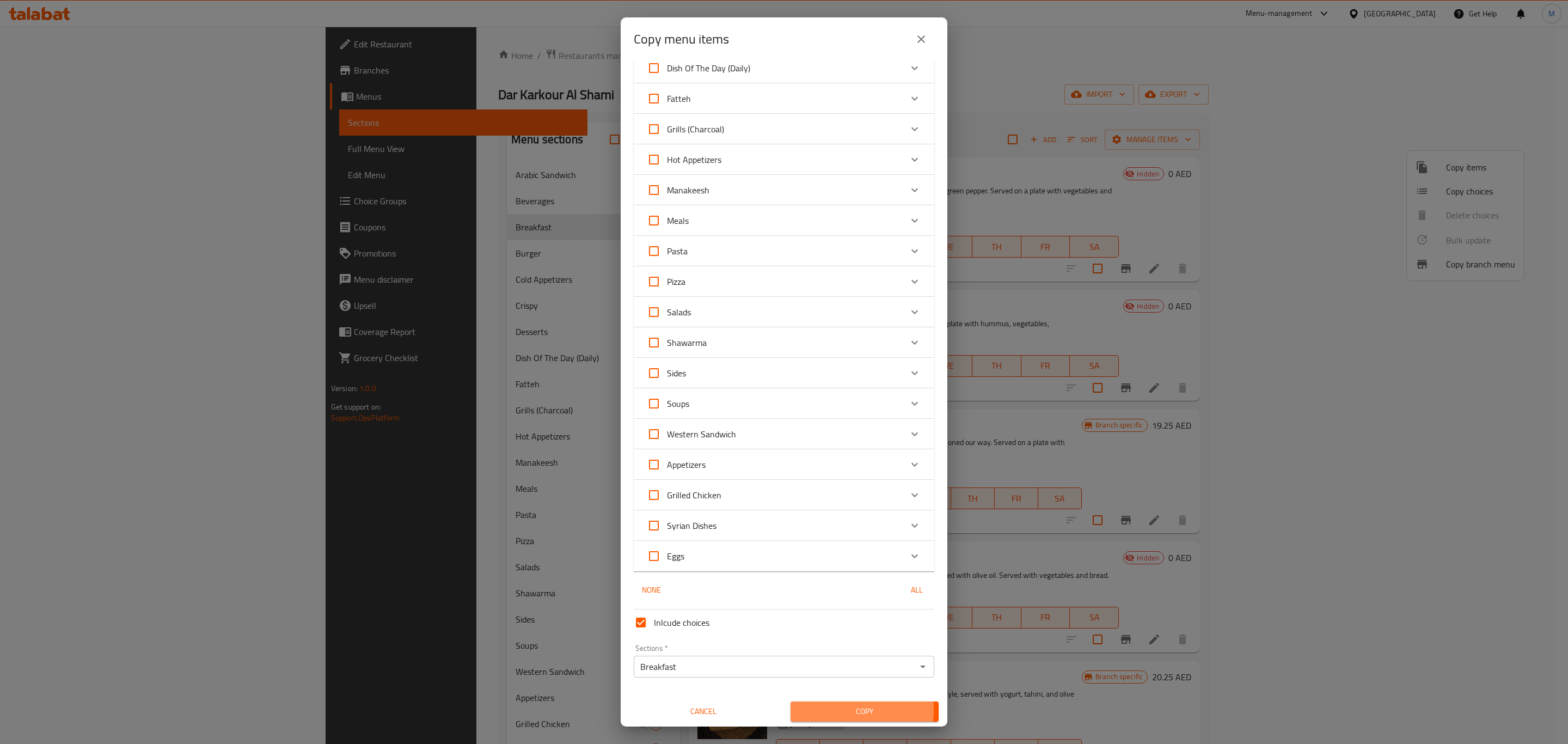
click at [806, 708] on span "Copy" at bounding box center [865, 711] width 131 height 13
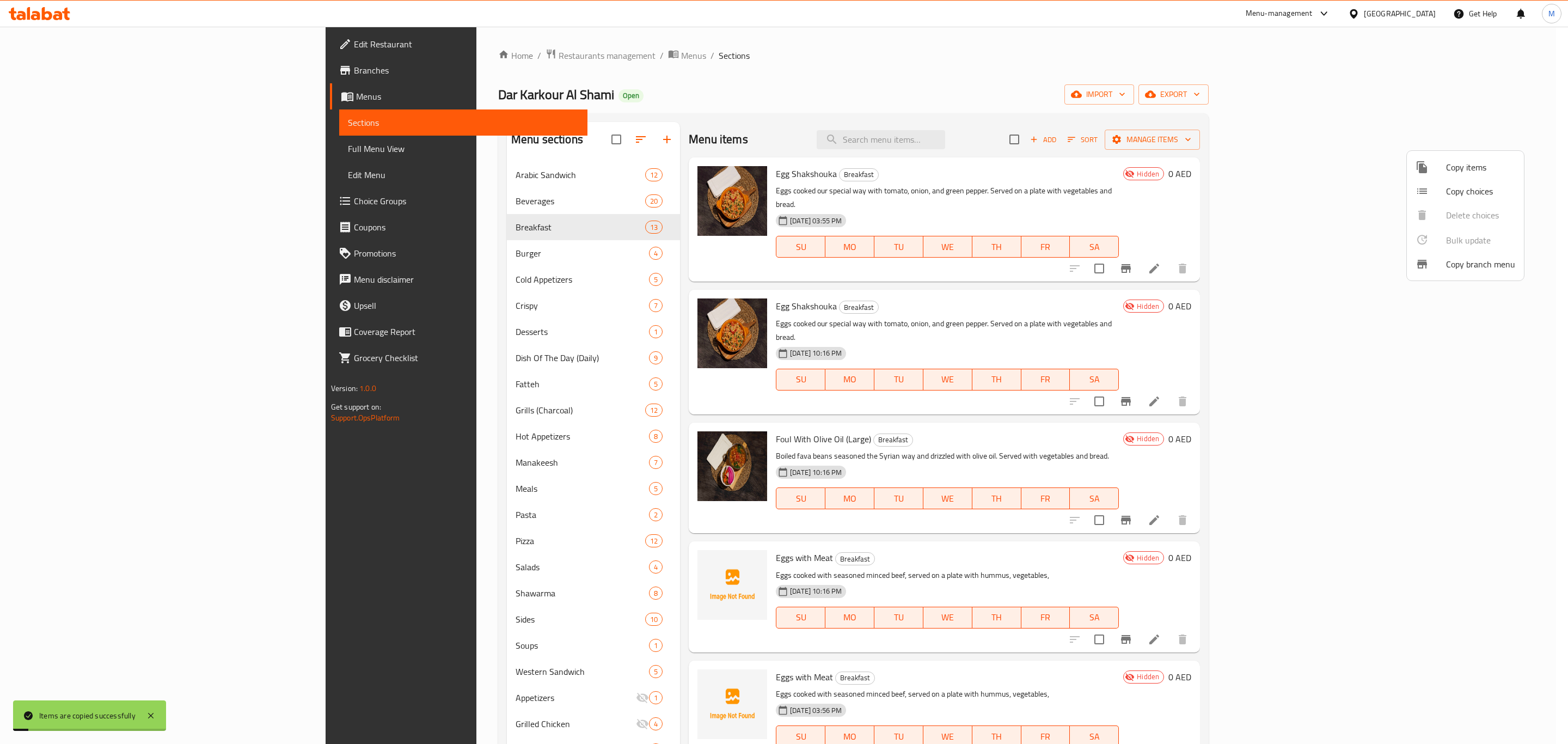
click at [1069, 296] on div at bounding box center [784, 372] width 1568 height 744
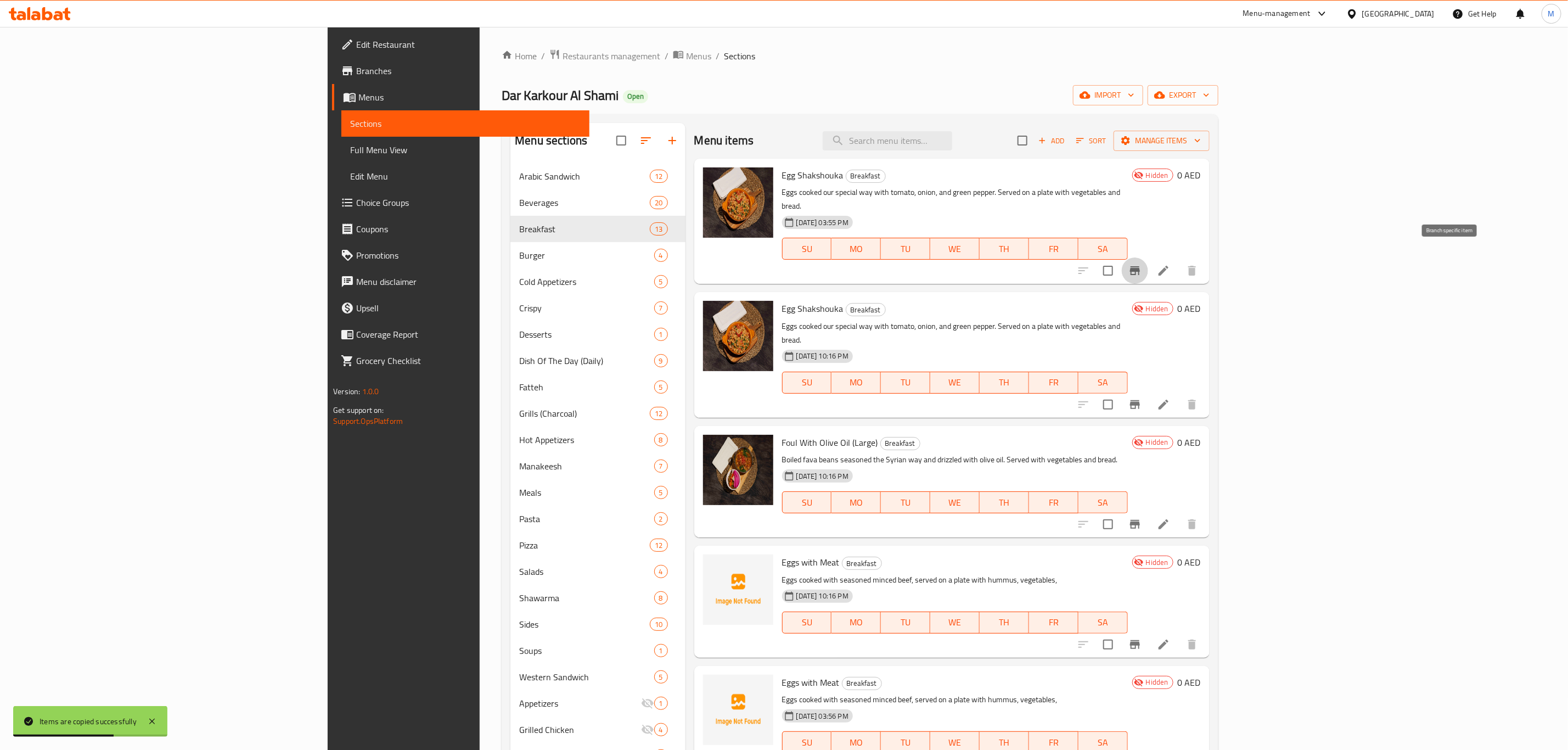
click at [1142, 264] on icon "Branch-specific-item" at bounding box center [1135, 271] width 13 height 13
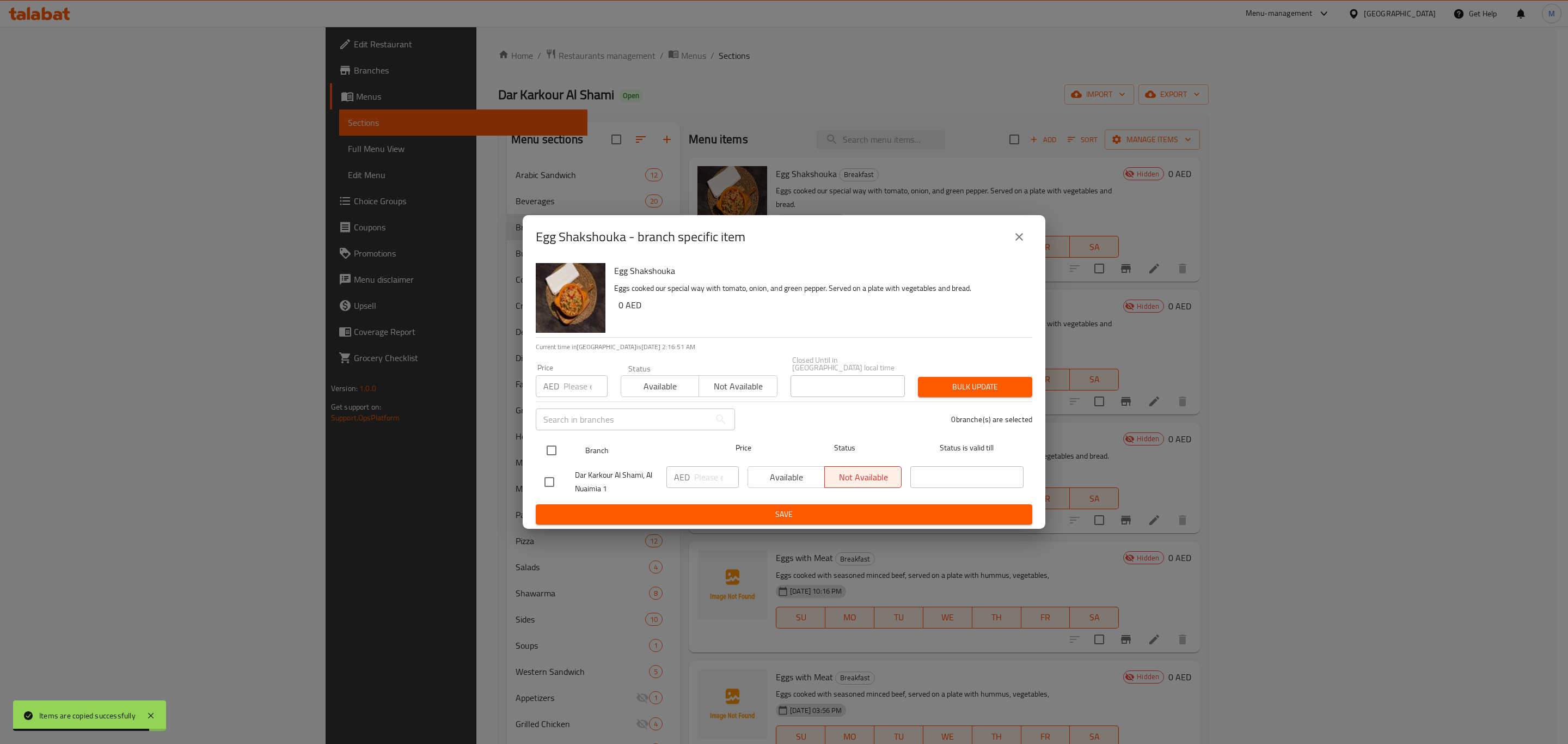
click at [562, 447] on input "checkbox" at bounding box center [552, 450] width 23 height 23
checkbox input "true"
click at [710, 481] on input "number" at bounding box center [716, 477] width 45 height 22
paste input "26.25"
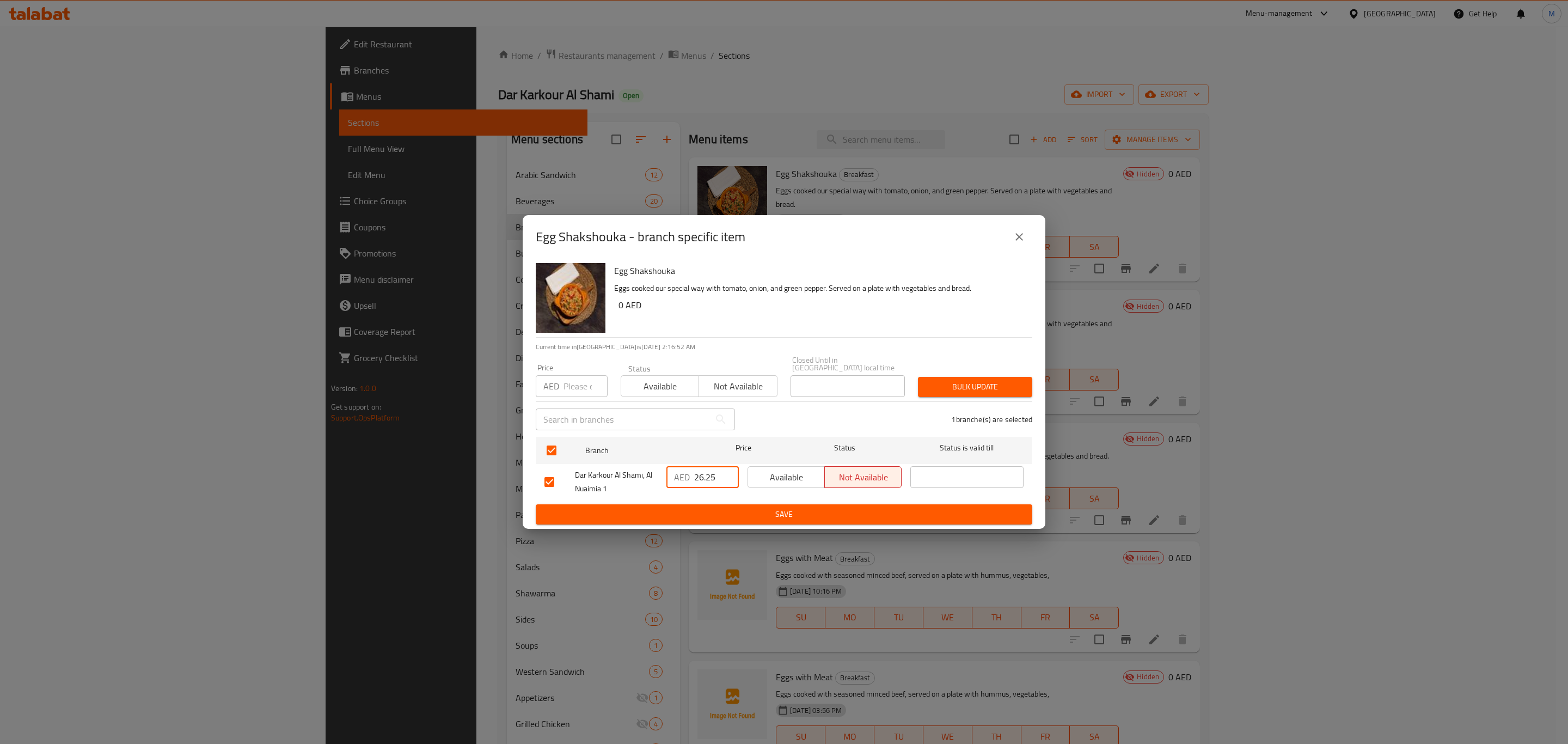
type input "26.25"
click at [715, 518] on span "Save" at bounding box center [784, 514] width 479 height 13
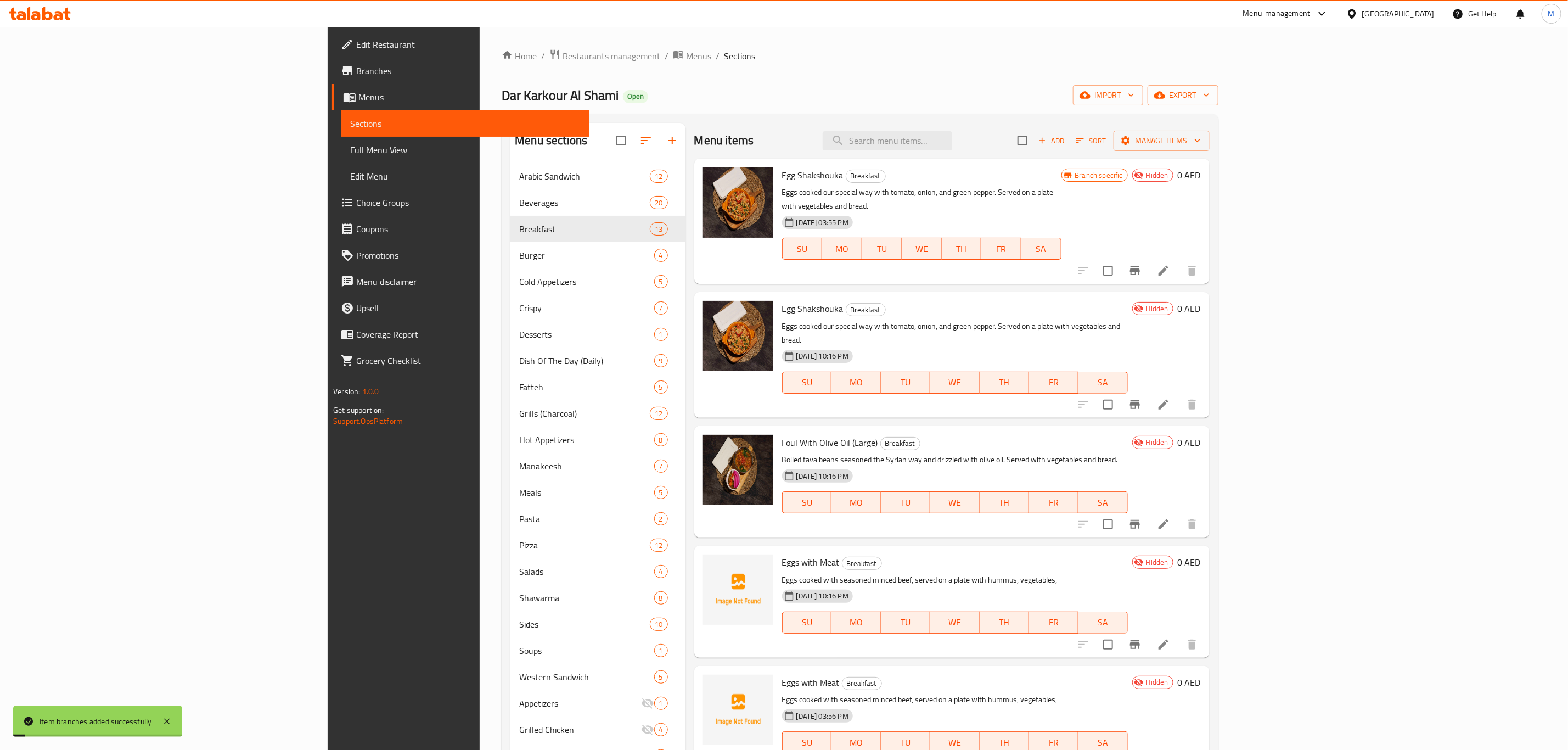
click at [1201, 175] on h6 "0 AED" at bounding box center [1189, 175] width 23 height 15
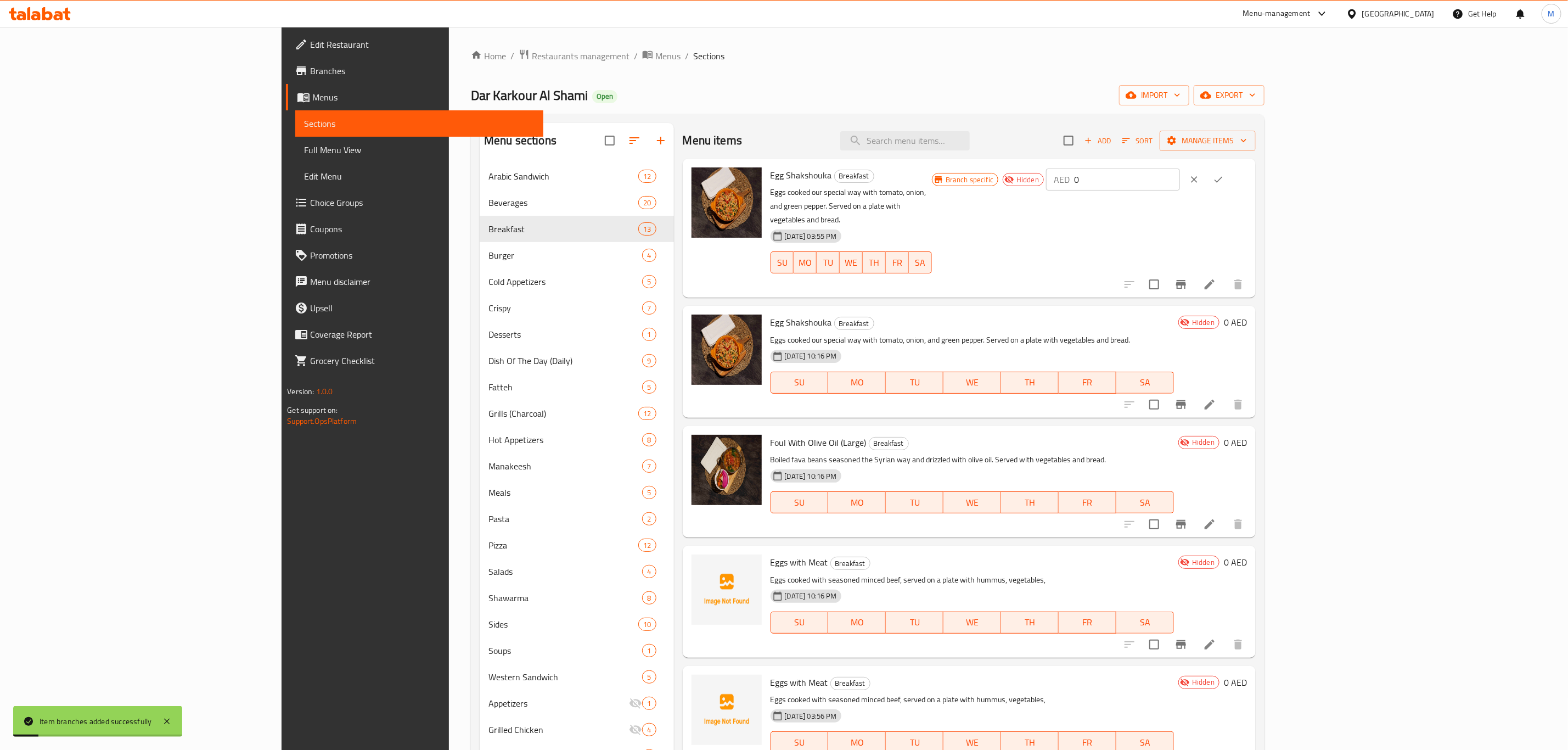
click at [1180, 183] on input "0" at bounding box center [1127, 180] width 106 height 22
paste input "26.25"
type input "26.25"
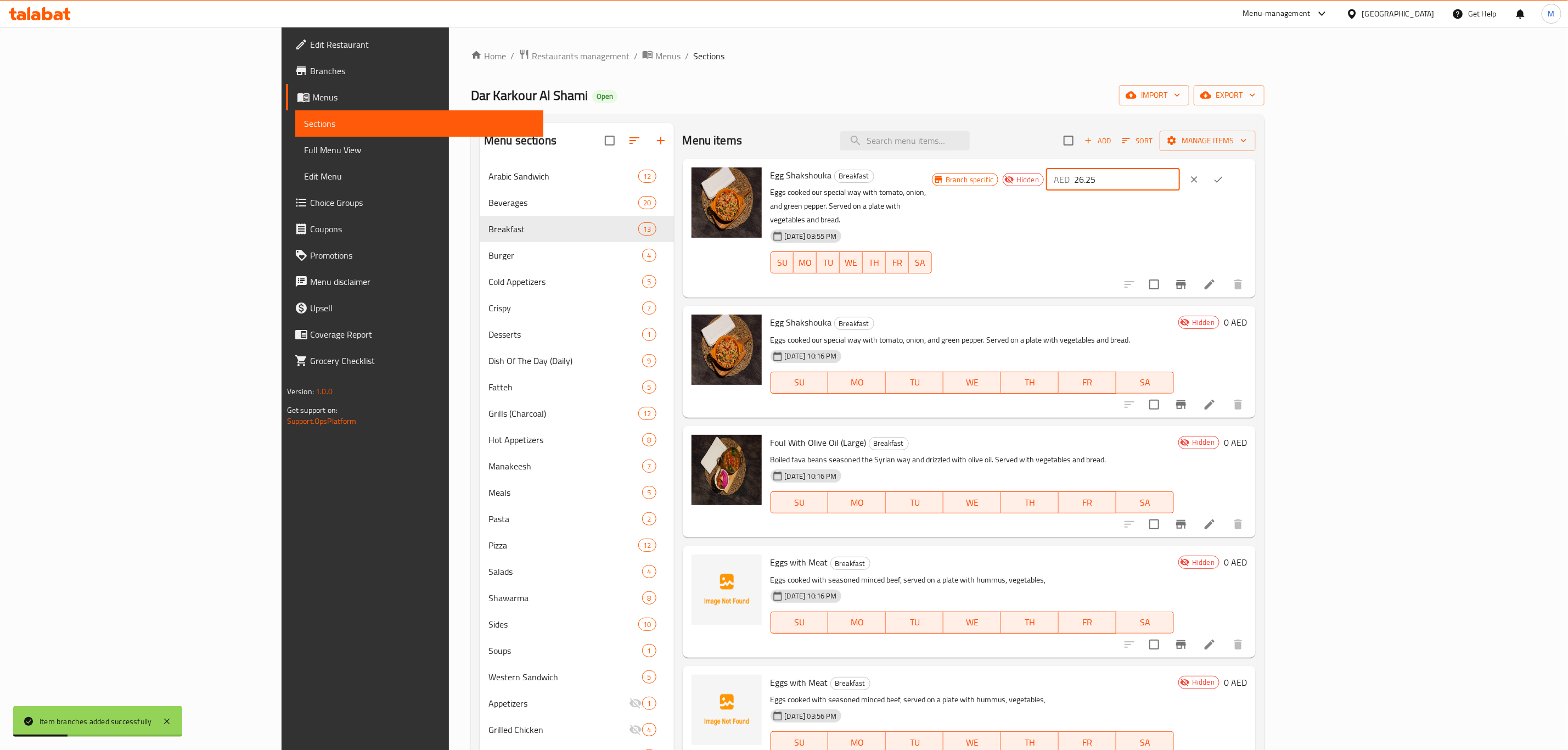
drag, startPoint x: 1511, startPoint y: 159, endPoint x: 1509, endPoint y: 170, distance: 11.2
click at [1256, 163] on div "Egg Shakshouka Breakfast Eggs cooked our special way with tomato, onion, and gr…" at bounding box center [969, 228] width 574 height 139
click at [1224, 177] on icon "ok" at bounding box center [1217, 179] width 11 height 11
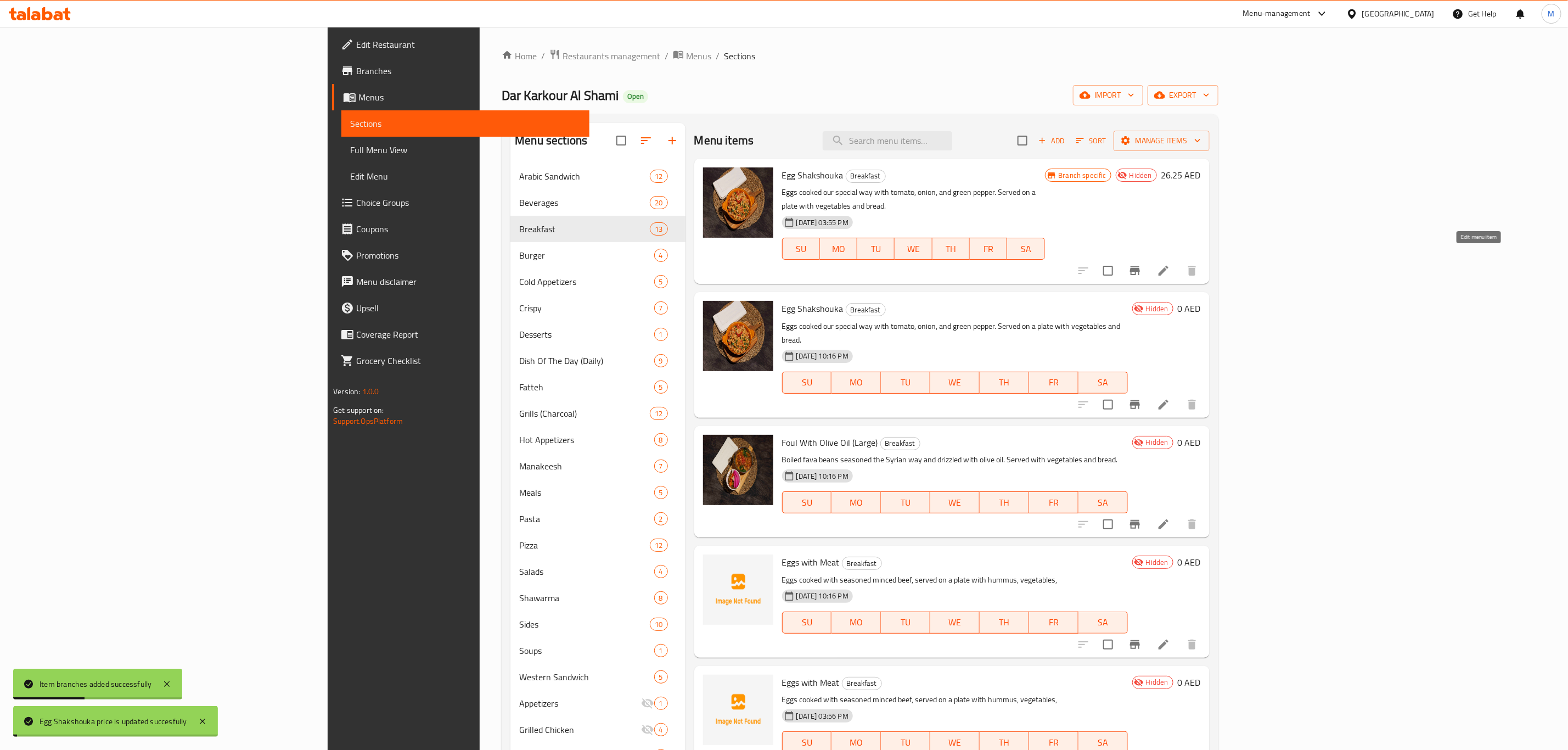
click at [1170, 264] on icon at bounding box center [1163, 271] width 13 height 13
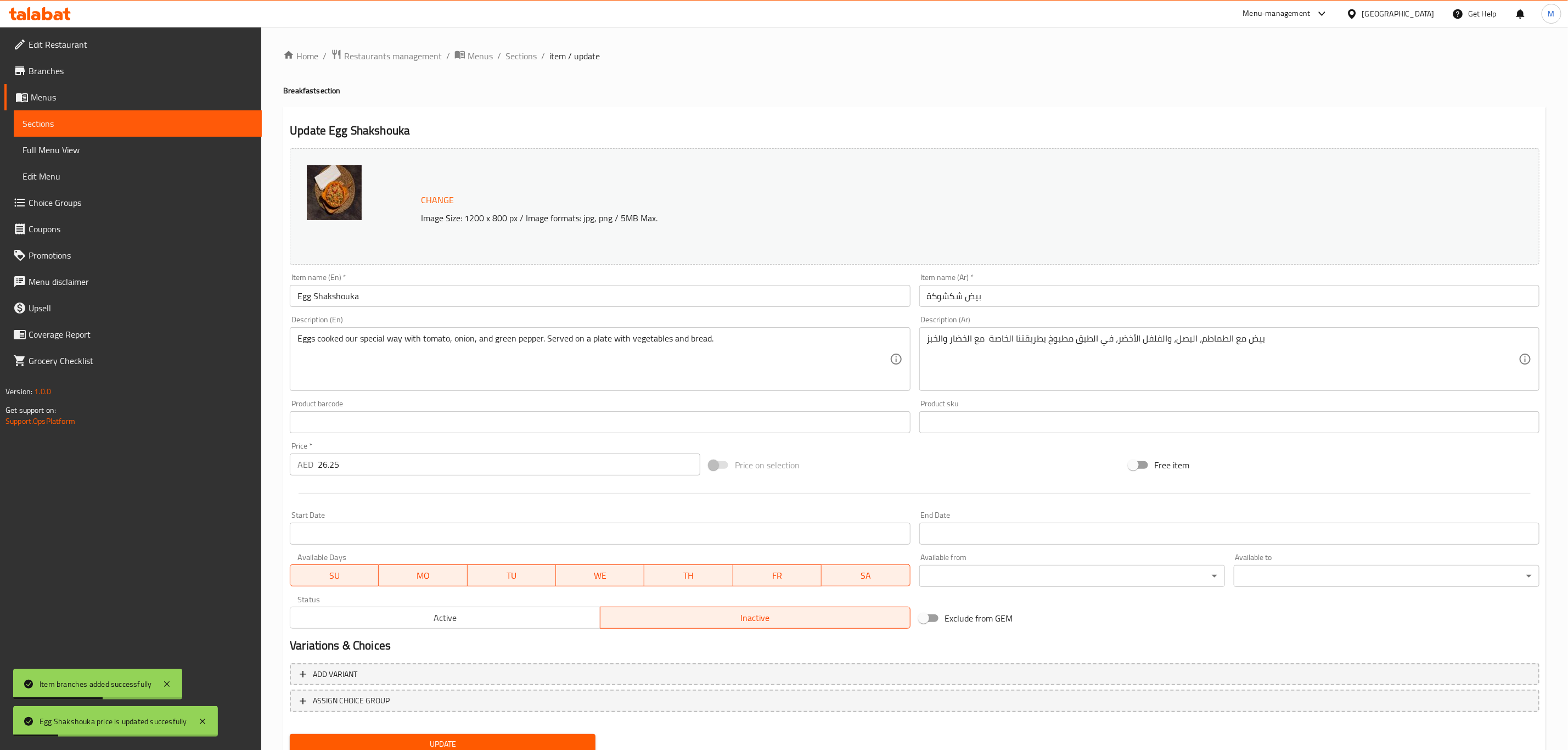
click at [456, 629] on div "Status Active Inactive" at bounding box center [599, 612] width 629 height 42
click at [463, 628] on button "Active" at bounding box center [445, 618] width 310 height 22
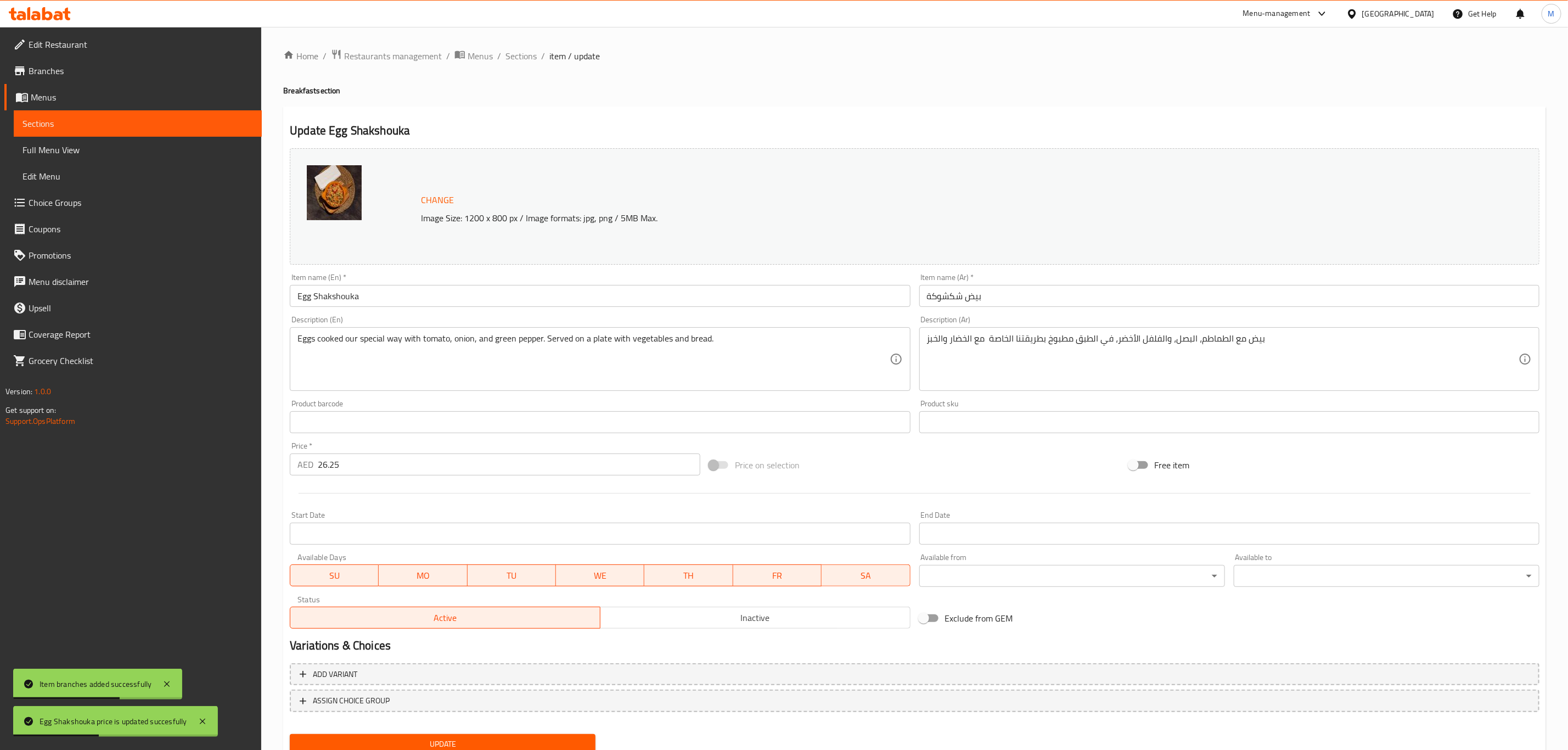
type button "0"
click at [503, 300] on input "Egg Shakshouka" at bounding box center [599, 296] width 620 height 22
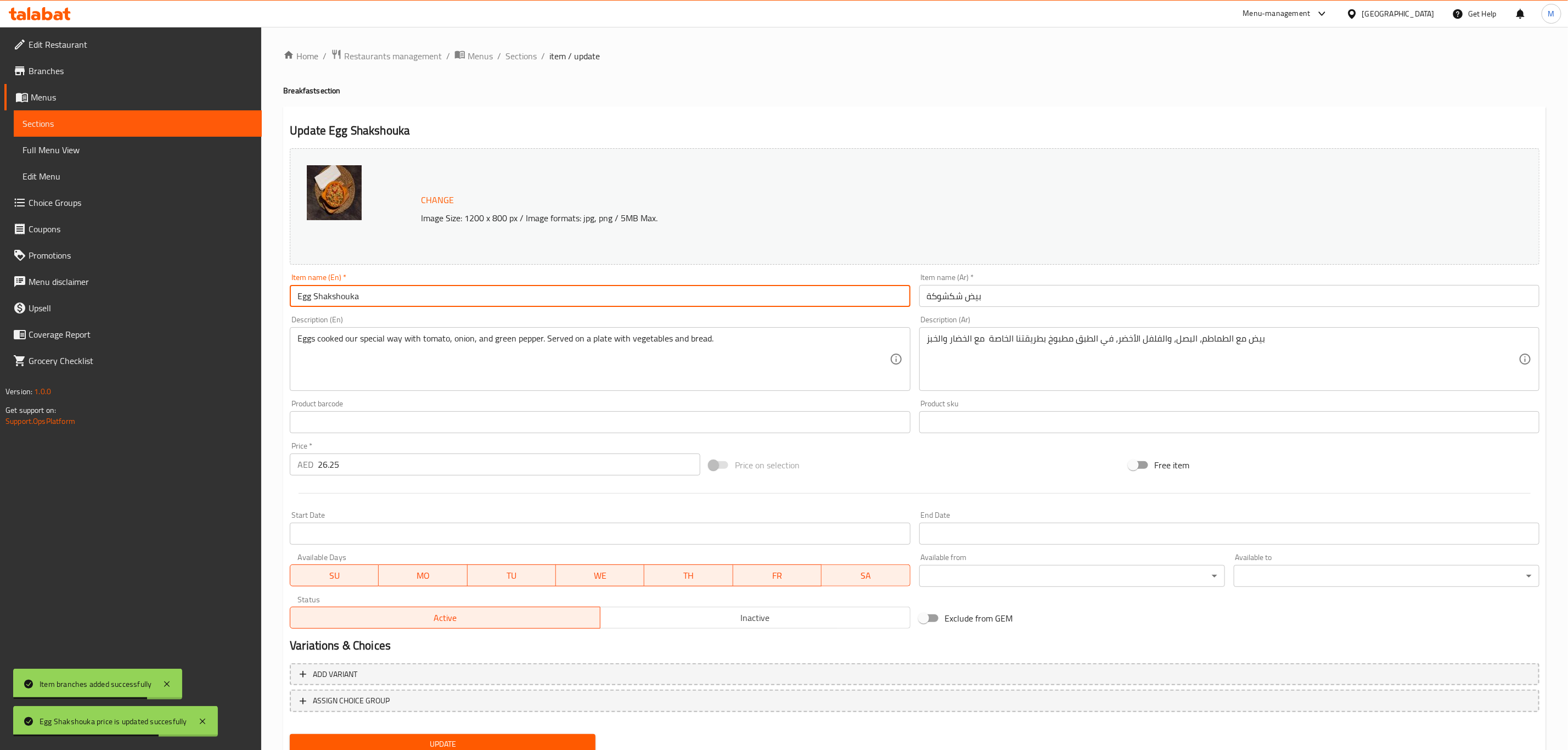
click at [503, 300] on input "Egg Shakshouka" at bounding box center [599, 296] width 620 height 22
paste input "(Large)"
type input "Egg Shakshouka (Large)"
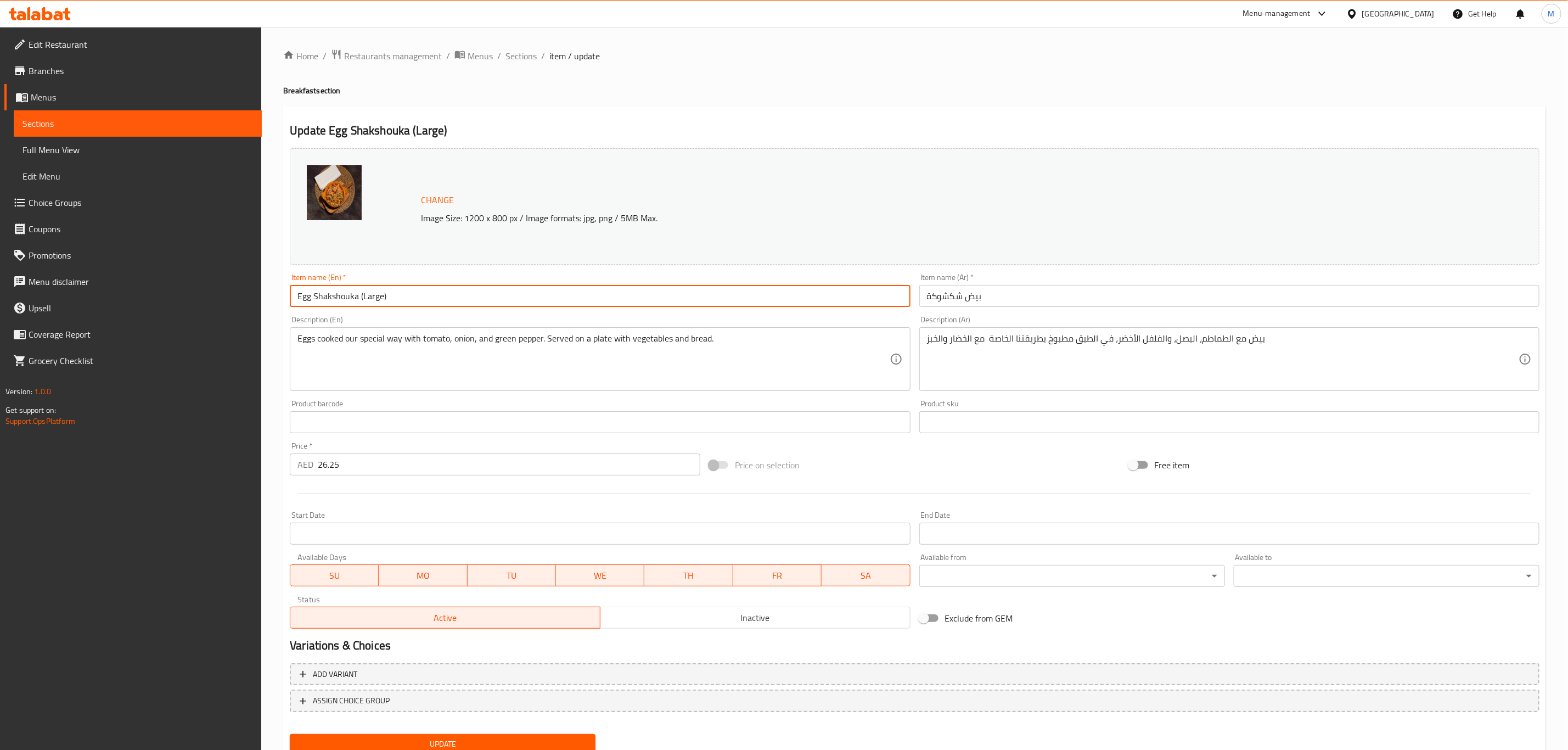
click at [1072, 303] on input "بيض شكشوكة" at bounding box center [1229, 296] width 620 height 22
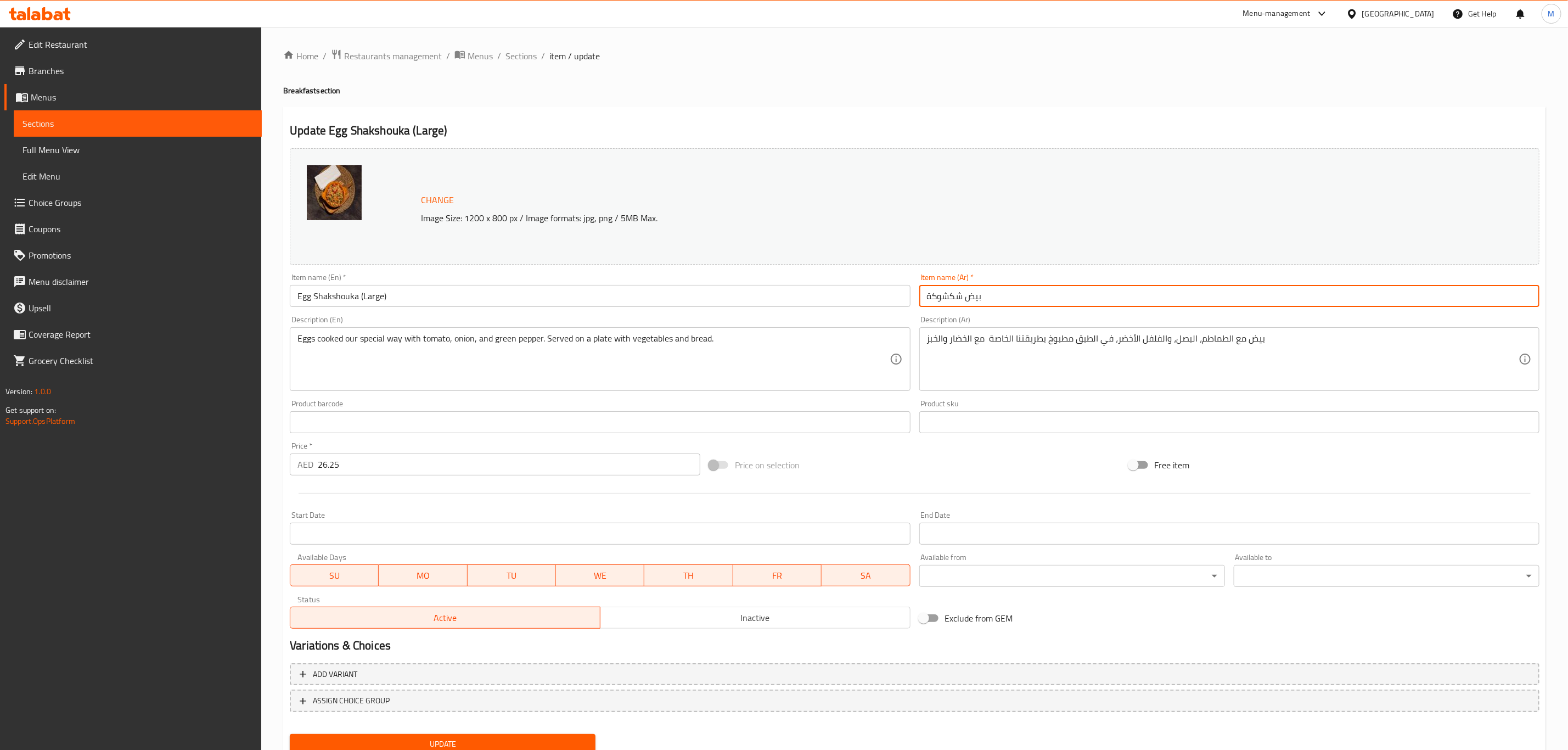
click at [1072, 303] on input "بيض شكشوكة" at bounding box center [1229, 296] width 620 height 22
paste input "(كبير)"
type input "بيض شكشوكة (كبير)"
click at [290, 734] on button "Update" at bounding box center [442, 744] width 305 height 20
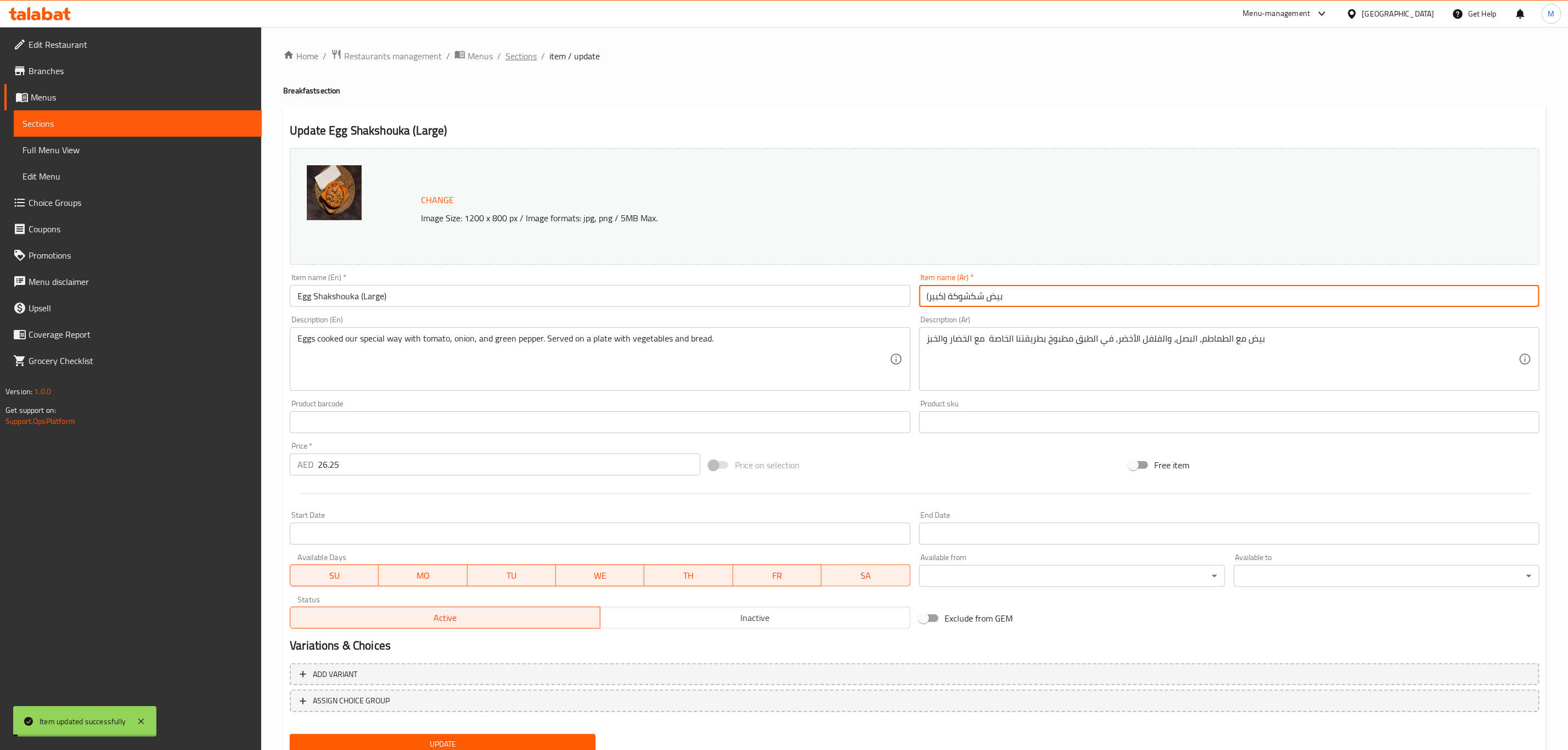
click at [519, 60] on span "Sections" at bounding box center [521, 56] width 31 height 13
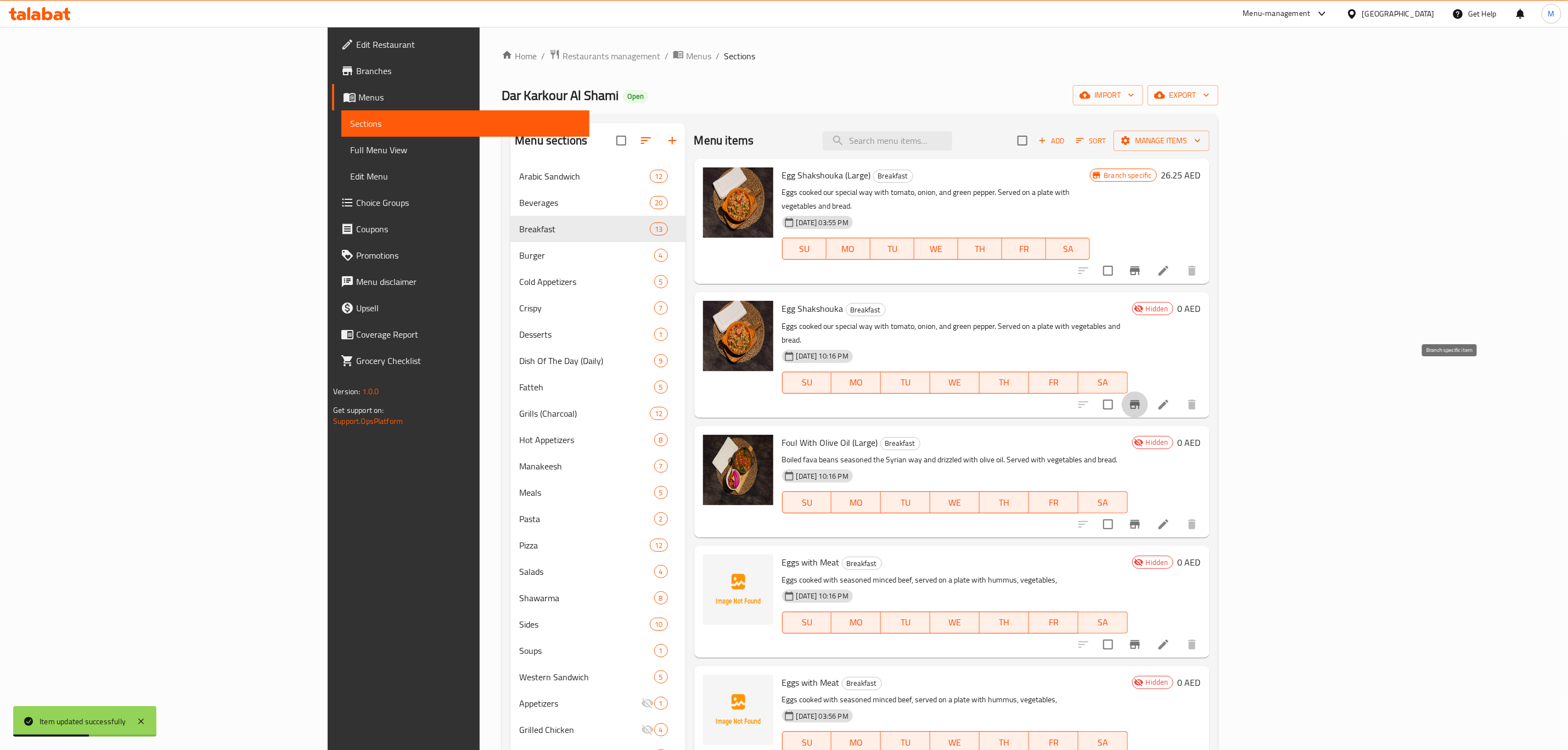
click at [1140, 400] on icon "Branch-specific-item" at bounding box center [1135, 404] width 10 height 9
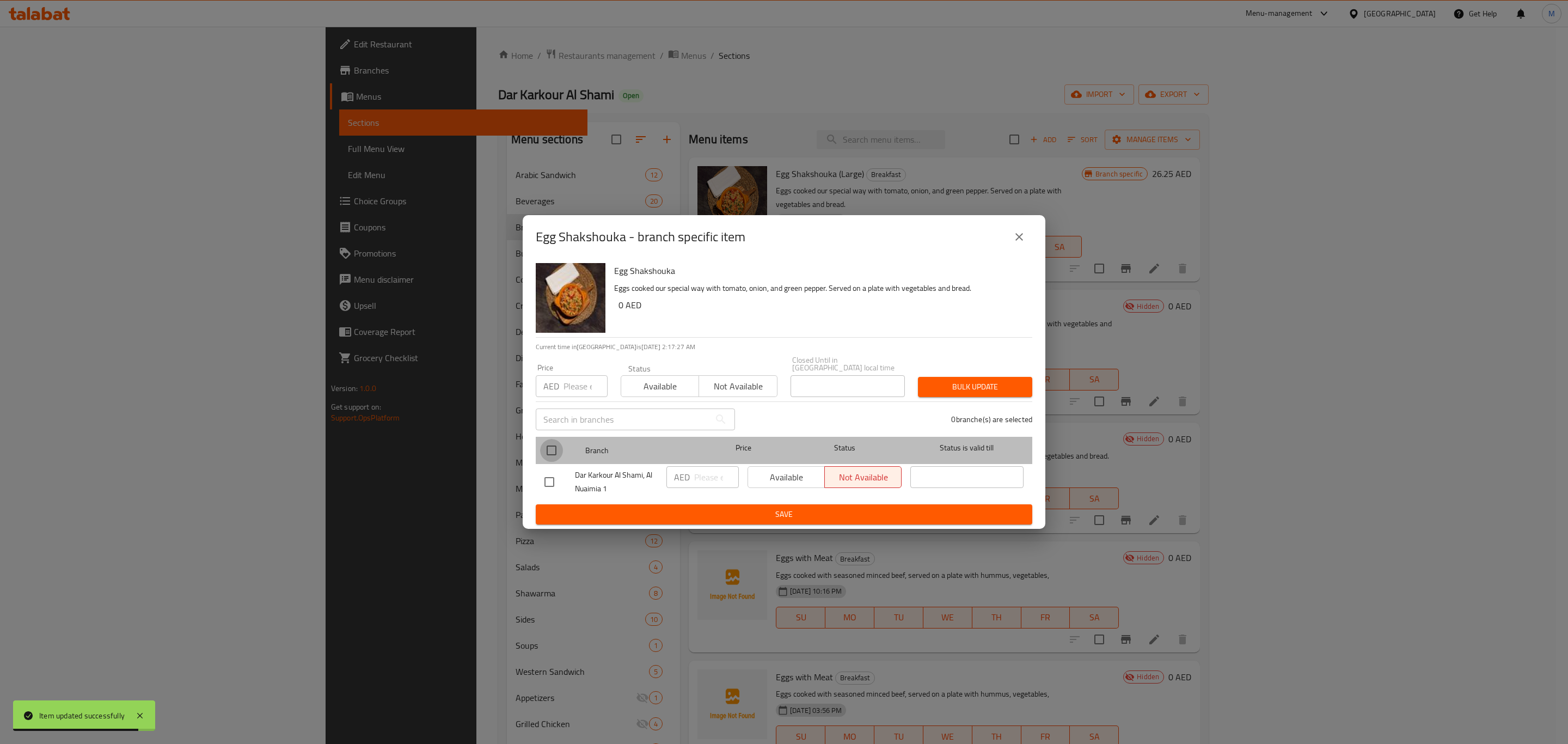
click at [556, 453] on input "checkbox" at bounding box center [552, 450] width 23 height 23
checkbox input "true"
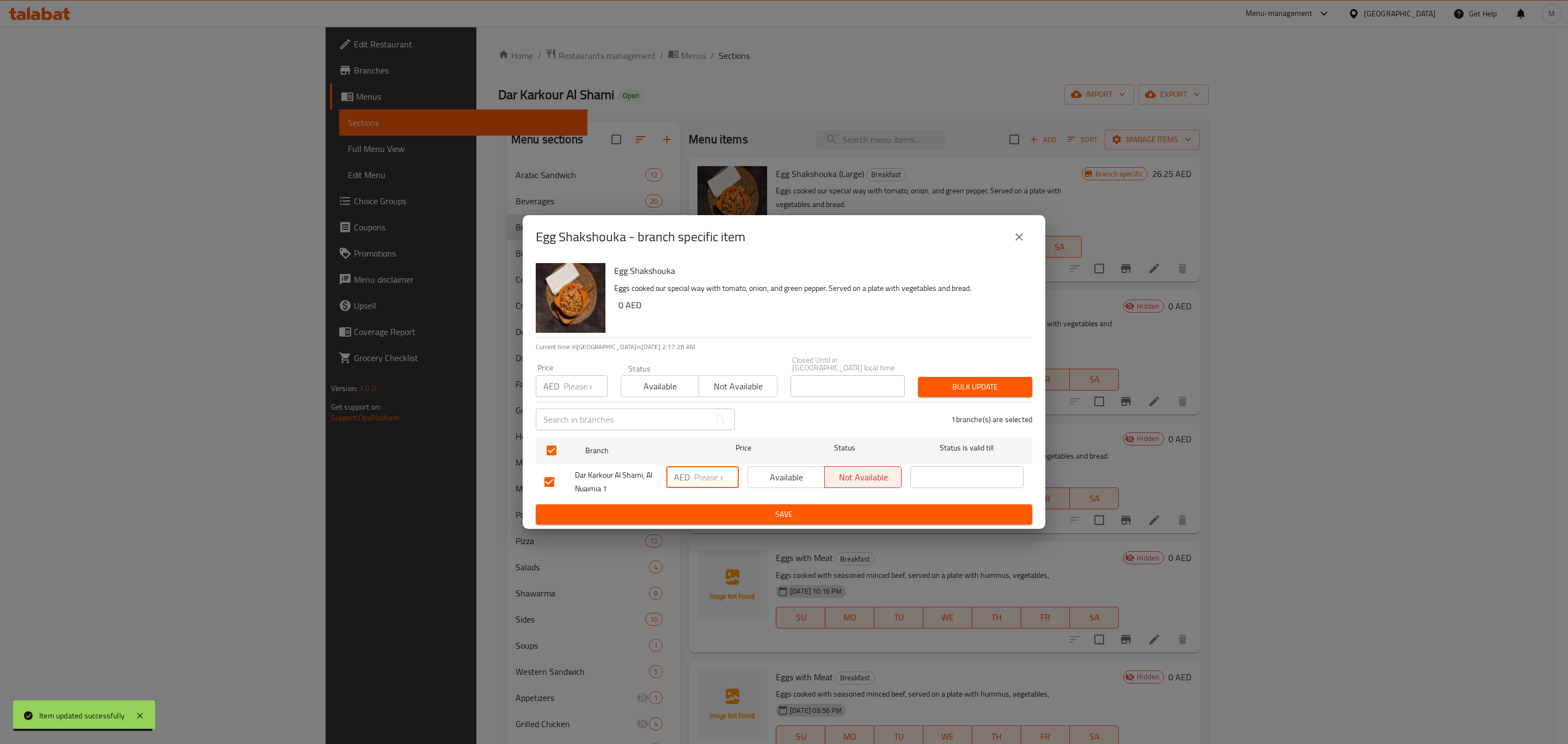
drag, startPoint x: 693, startPoint y: 479, endPoint x: 705, endPoint y: 490, distance: 16.3
click at [694, 481] on input "number" at bounding box center [716, 477] width 45 height 22
paste input "17.5"
type input "17.5"
click at [719, 511] on span "Save" at bounding box center [784, 514] width 479 height 13
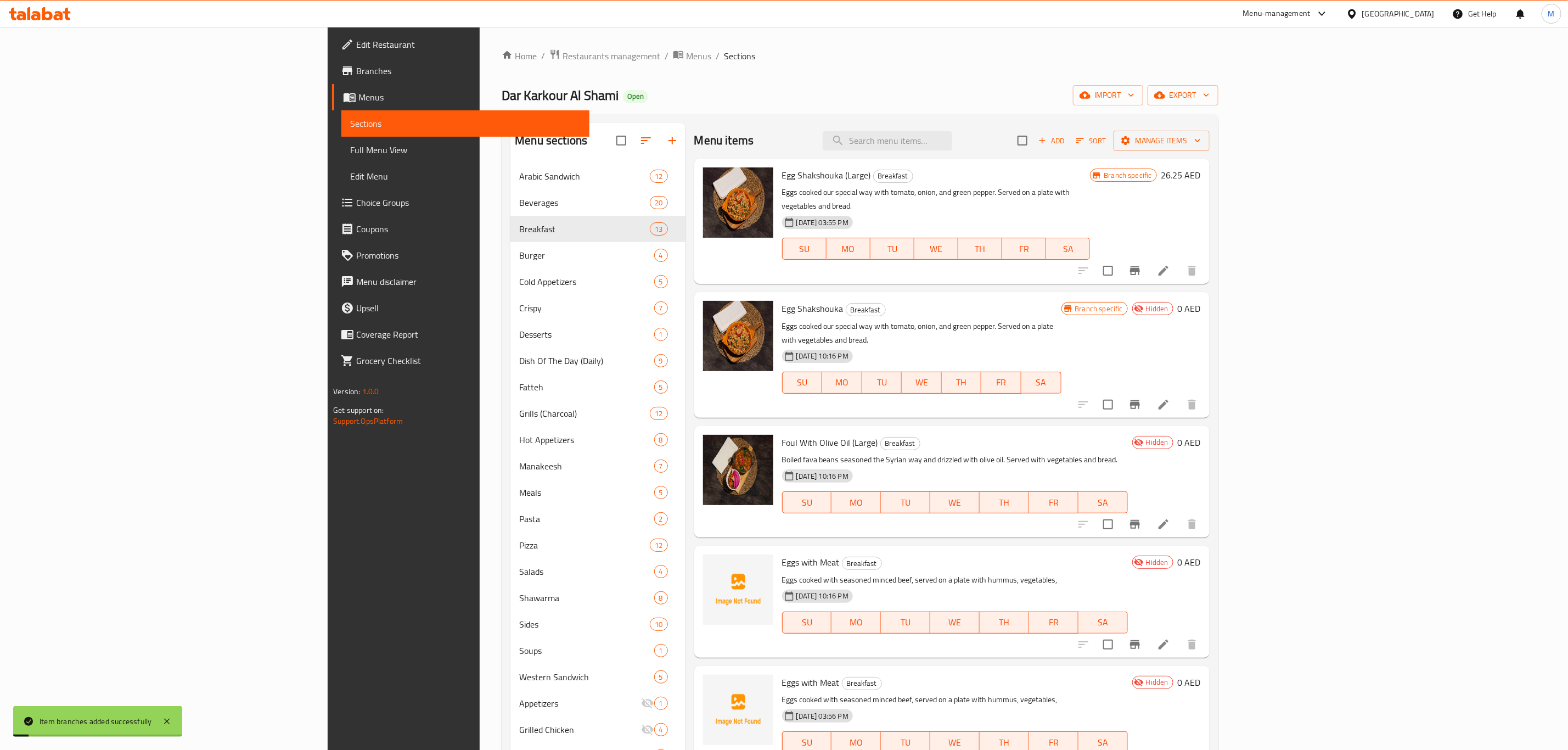
click at [1201, 301] on h6 "0 AED" at bounding box center [1189, 308] width 23 height 15
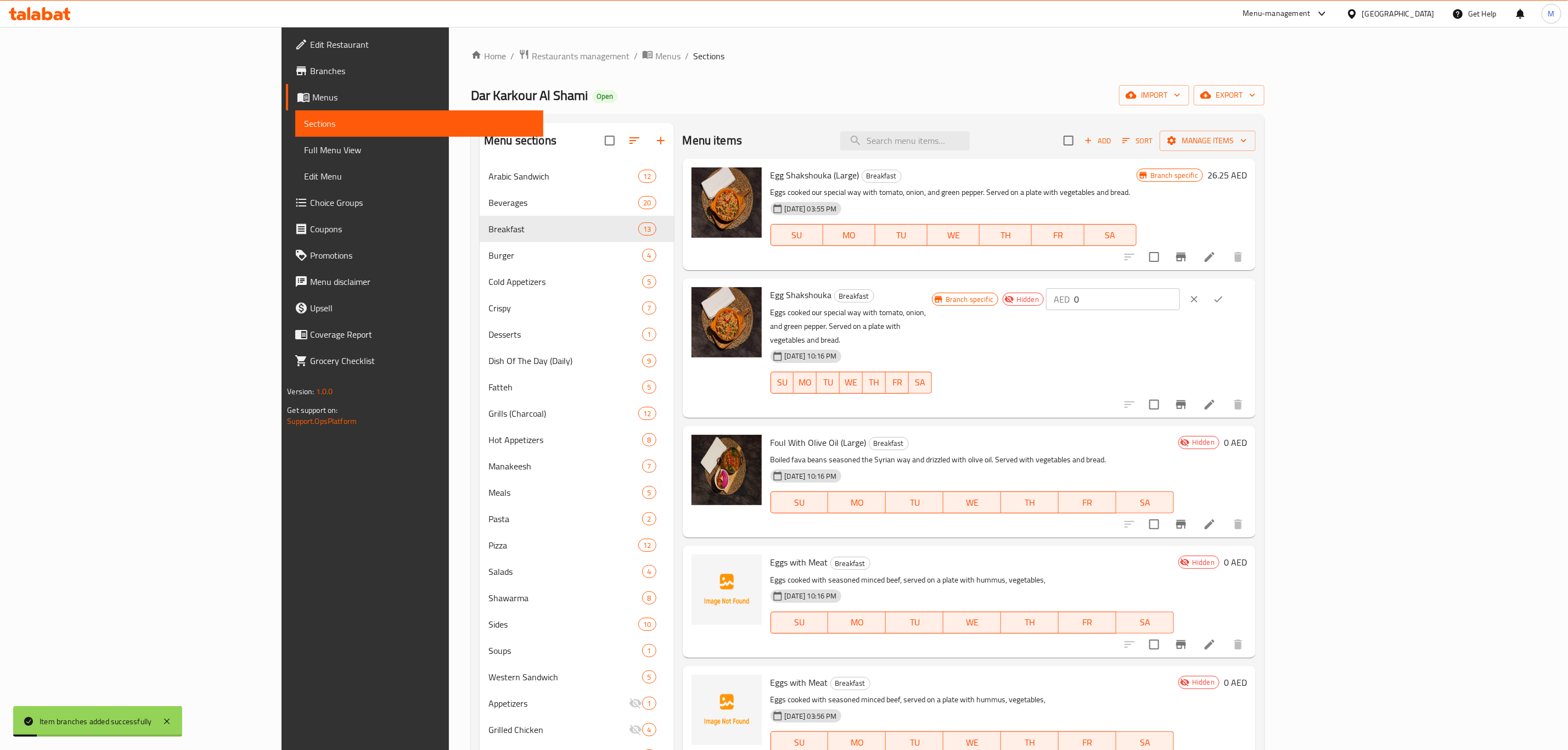
click at [1180, 291] on input "0" at bounding box center [1127, 299] width 106 height 22
paste input "17.5"
type input "17.5"
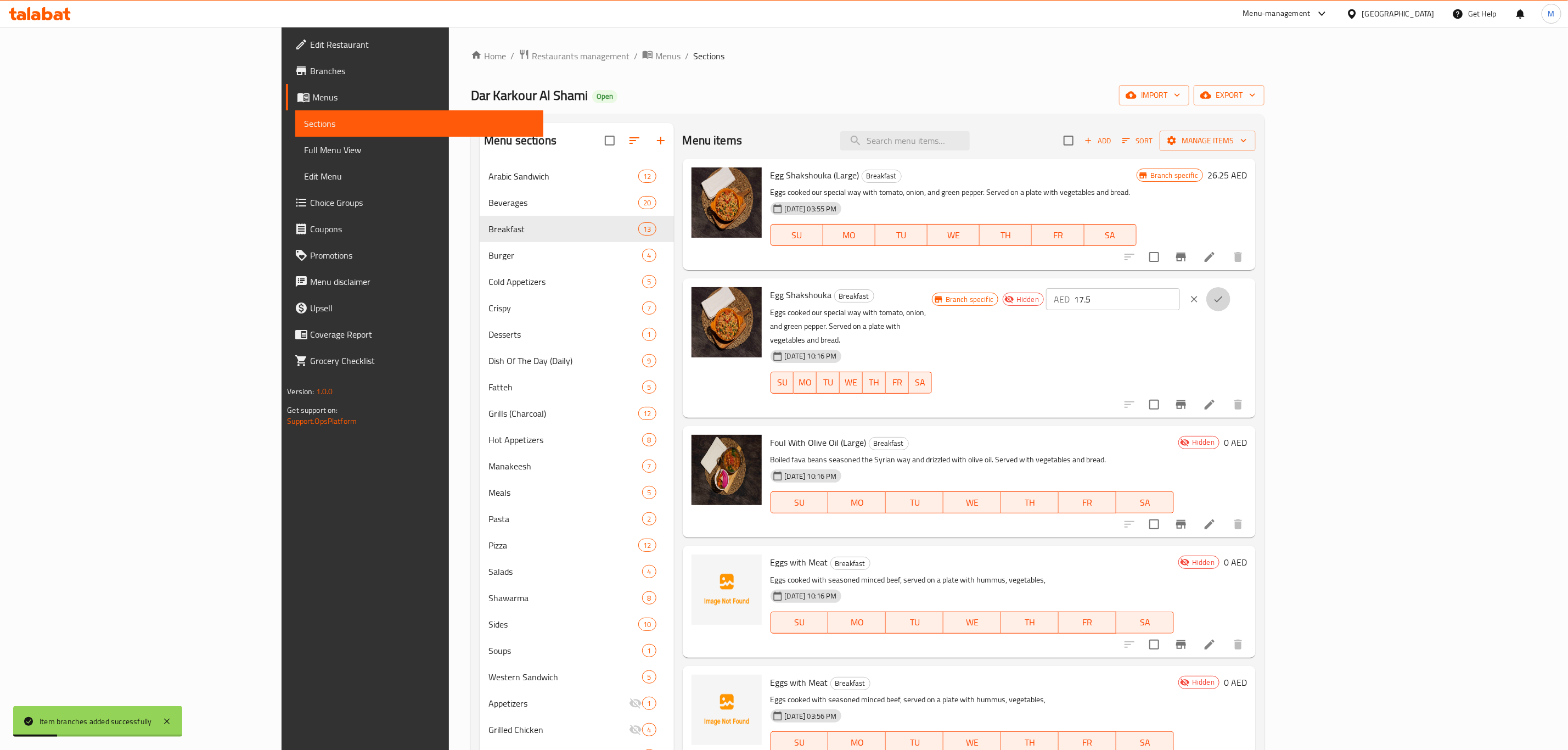
click at [1230, 297] on button "ok" at bounding box center [1218, 299] width 24 height 24
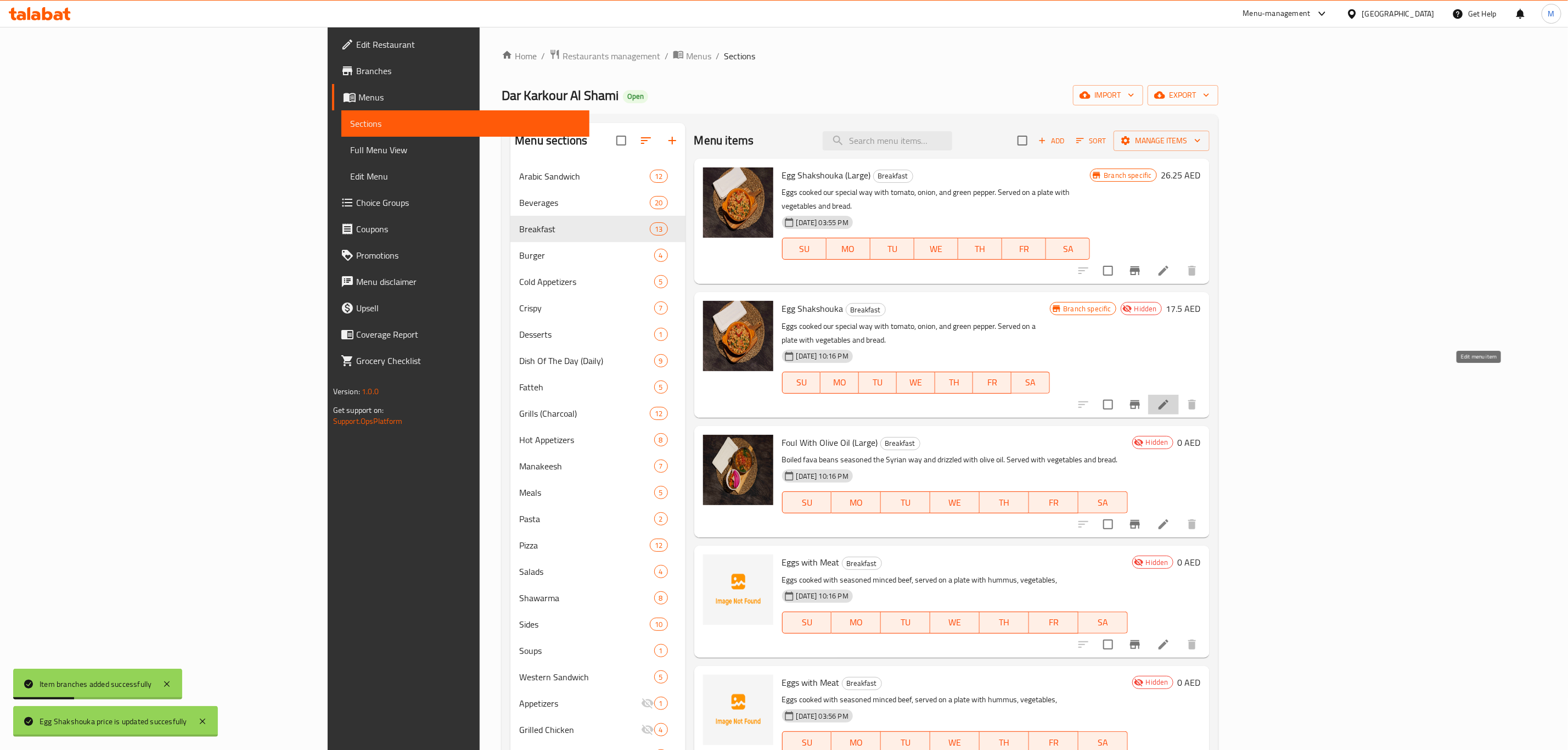
click at [1168, 399] on icon at bounding box center [1163, 404] width 10 height 10
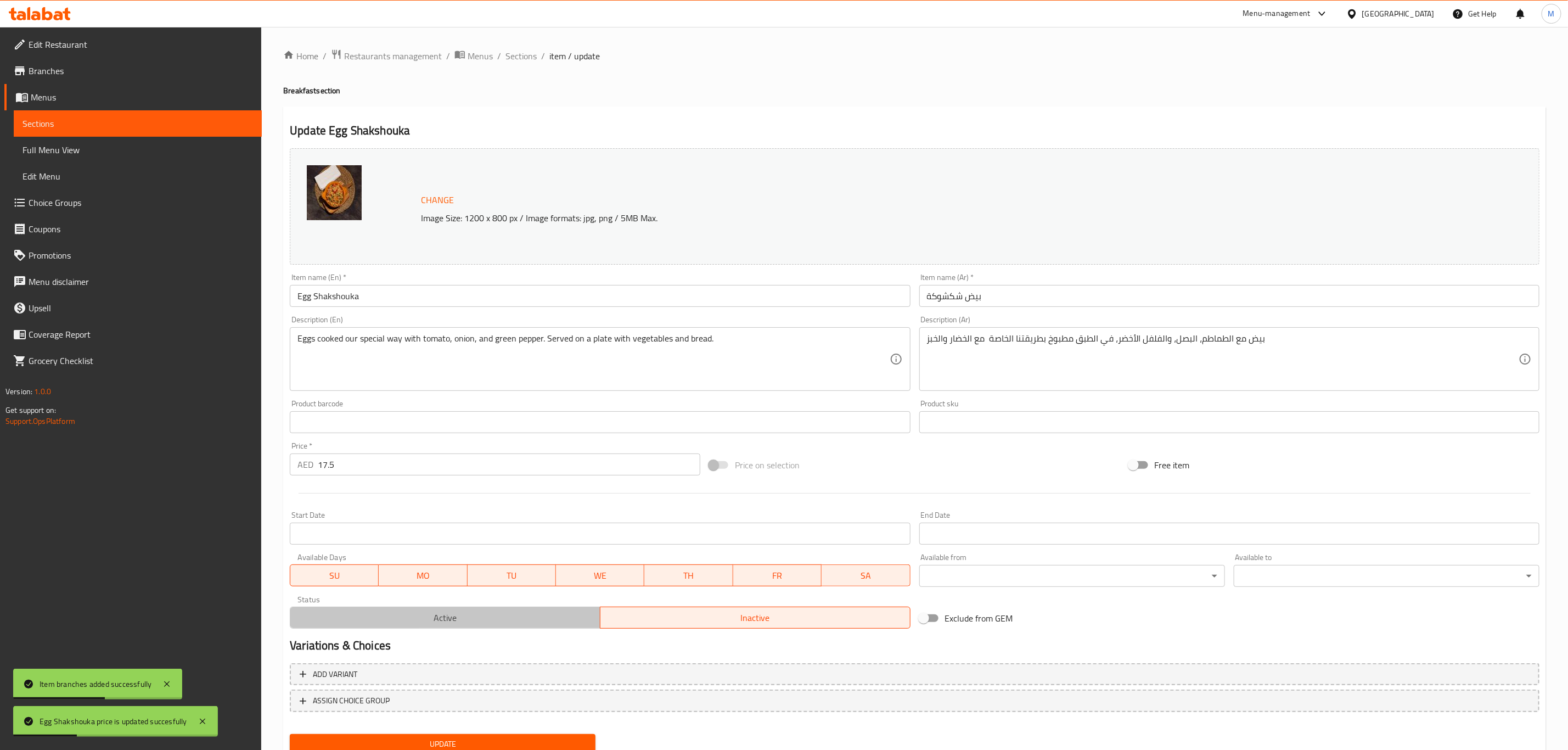
click at [474, 615] on span "Active" at bounding box center [445, 618] width 301 height 16
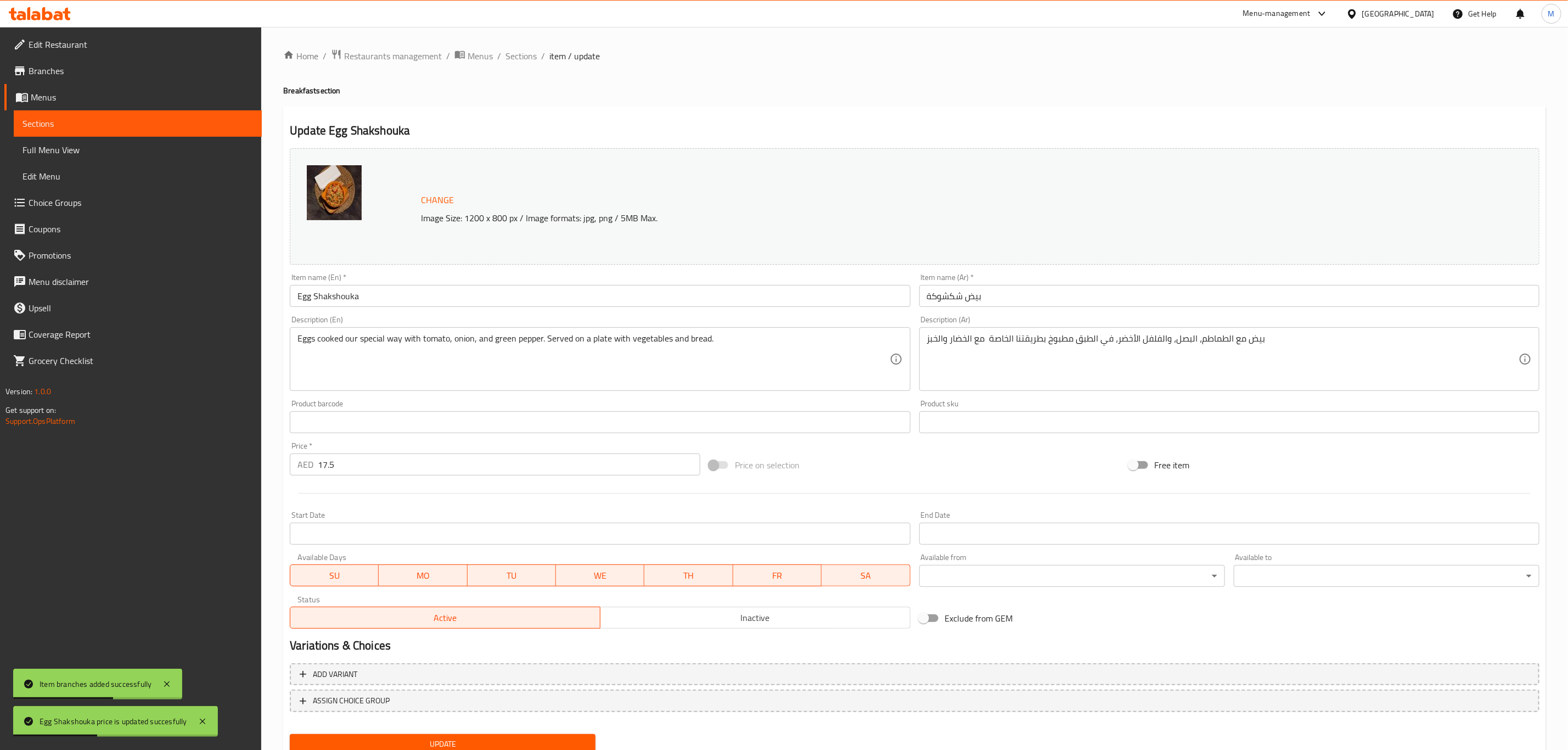
type button "0"
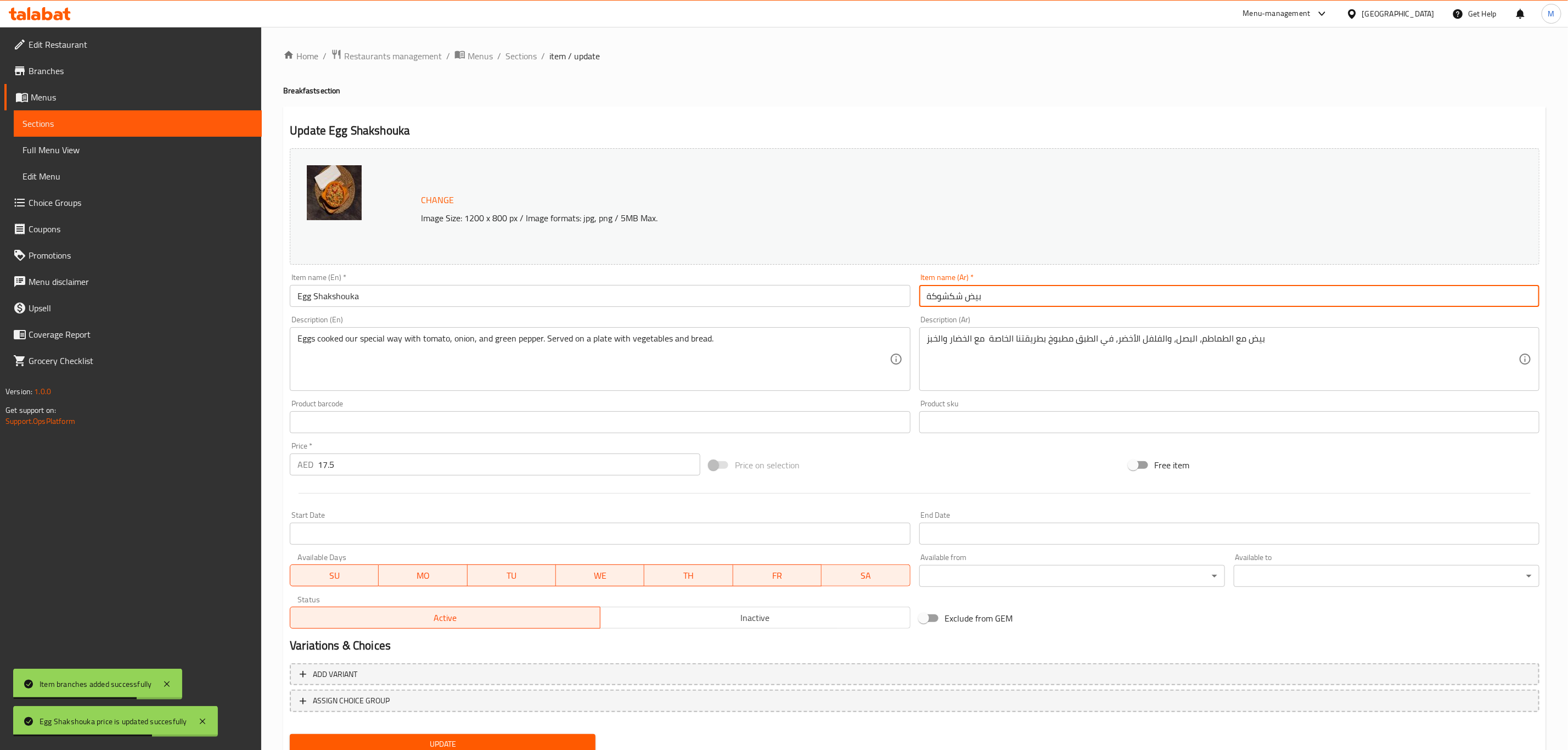
click at [1014, 305] on input "بيض شكشوكة" at bounding box center [1229, 296] width 620 height 22
paste input "(وسط)"
type input "بيض شكشوكة (وسط)"
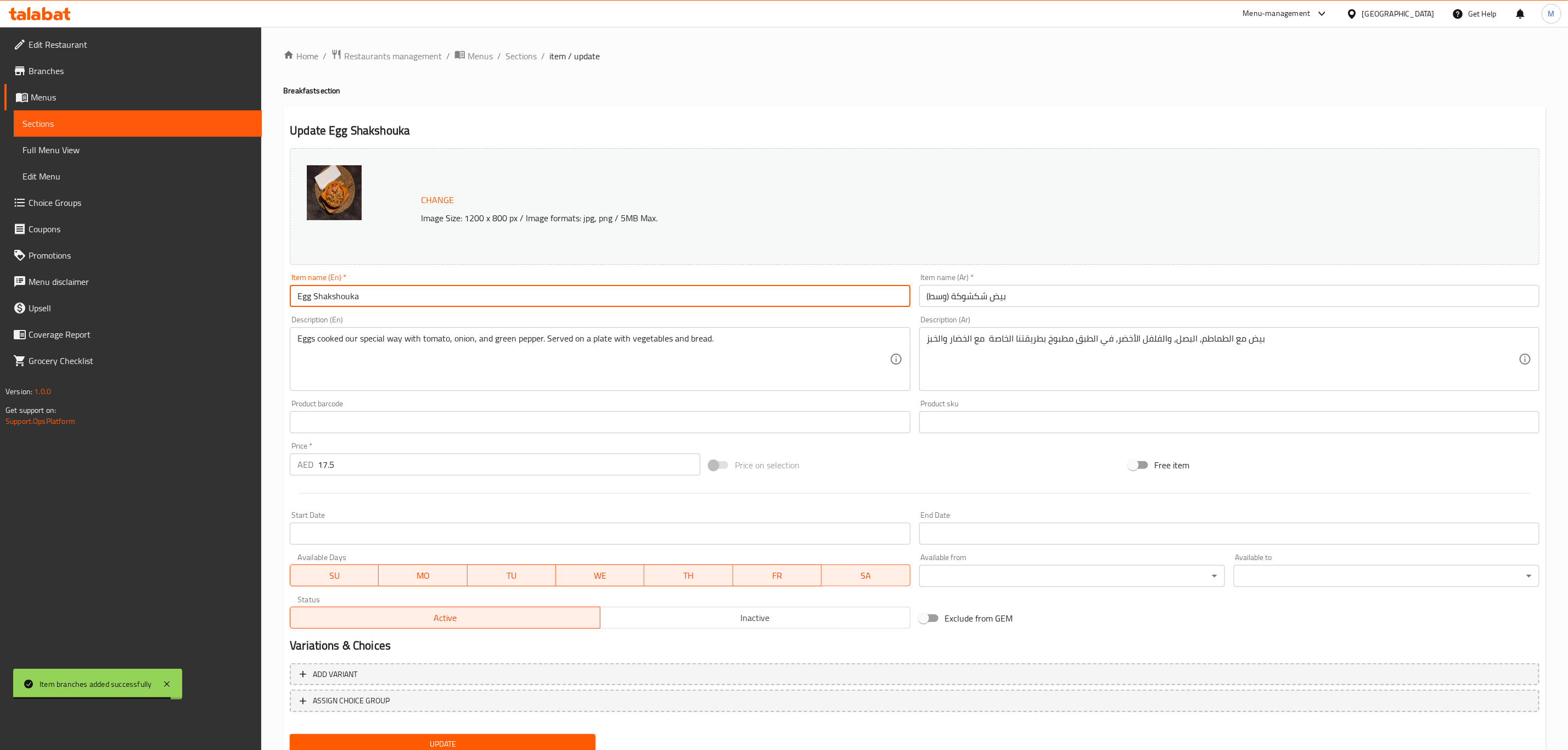
click at [484, 295] on input "Egg Shakshouka" at bounding box center [599, 296] width 620 height 22
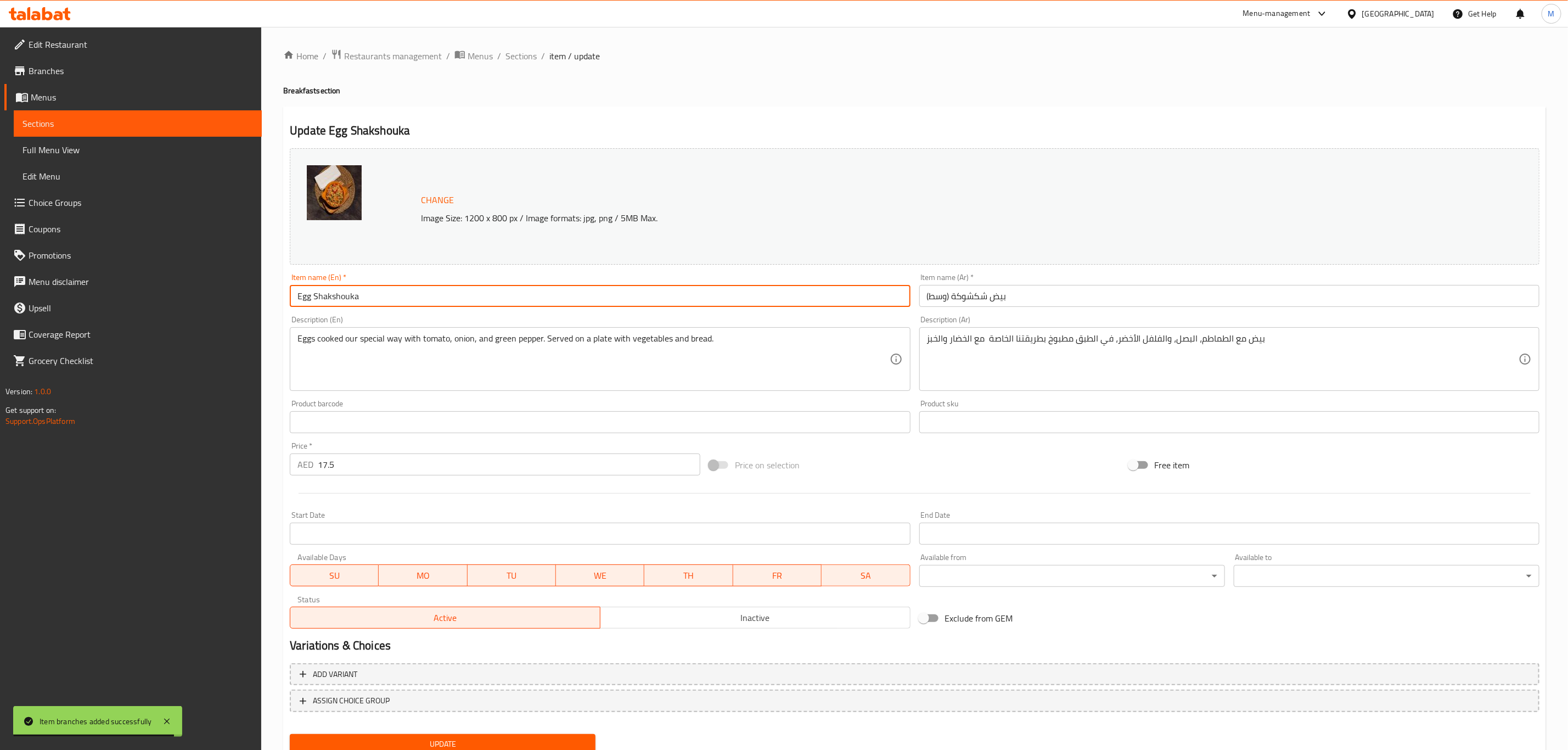
click at [484, 295] on input "Egg Shakshouka" at bounding box center [599, 296] width 620 height 22
paste input "(Medium)"
type input "Egg Shakshouka (Medium)"
click at [290, 734] on button "Update" at bounding box center [442, 744] width 305 height 20
drag, startPoint x: 521, startPoint y: 56, endPoint x: 521, endPoint y: 69, distance: 13.0
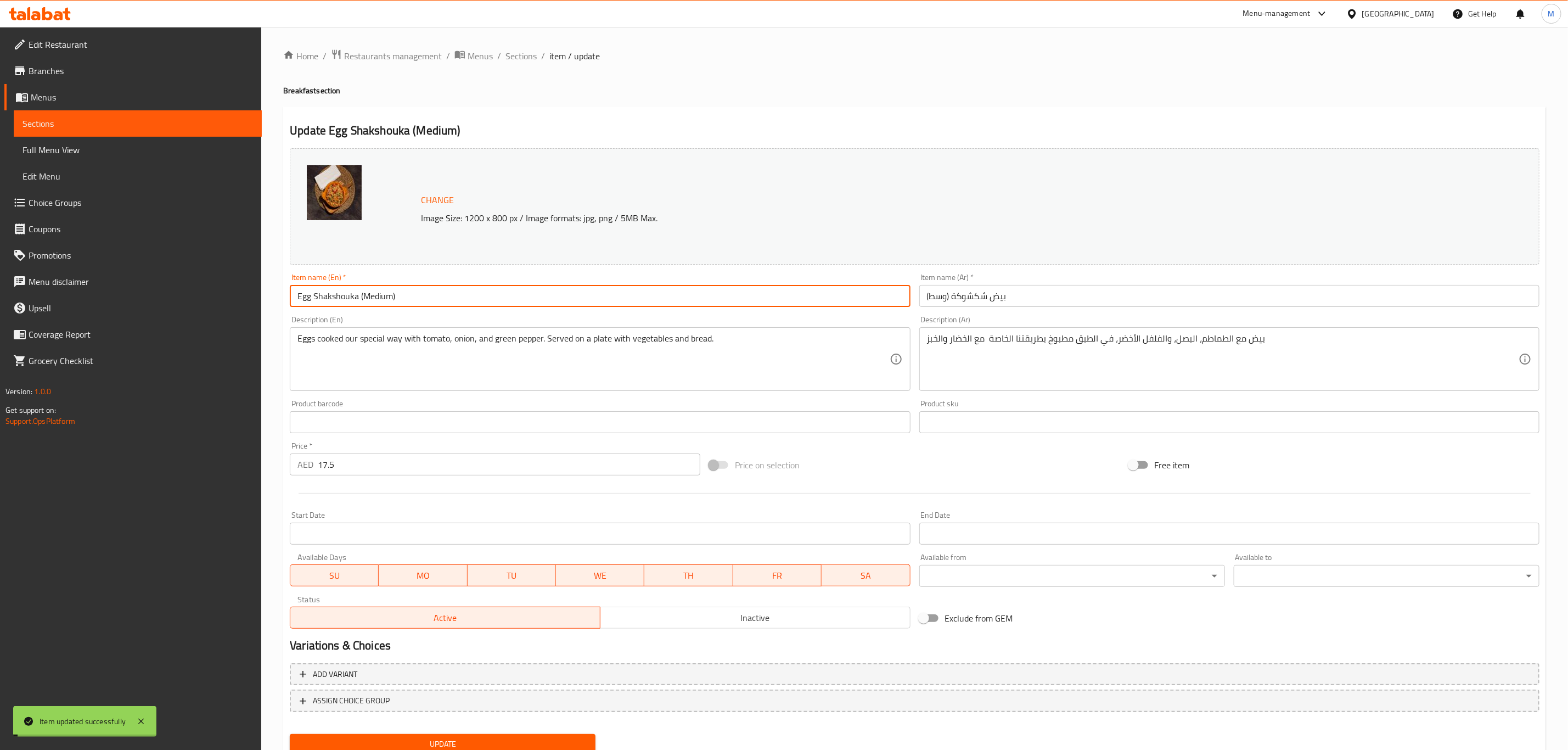
click at [521, 56] on span "Sections" at bounding box center [521, 56] width 31 height 13
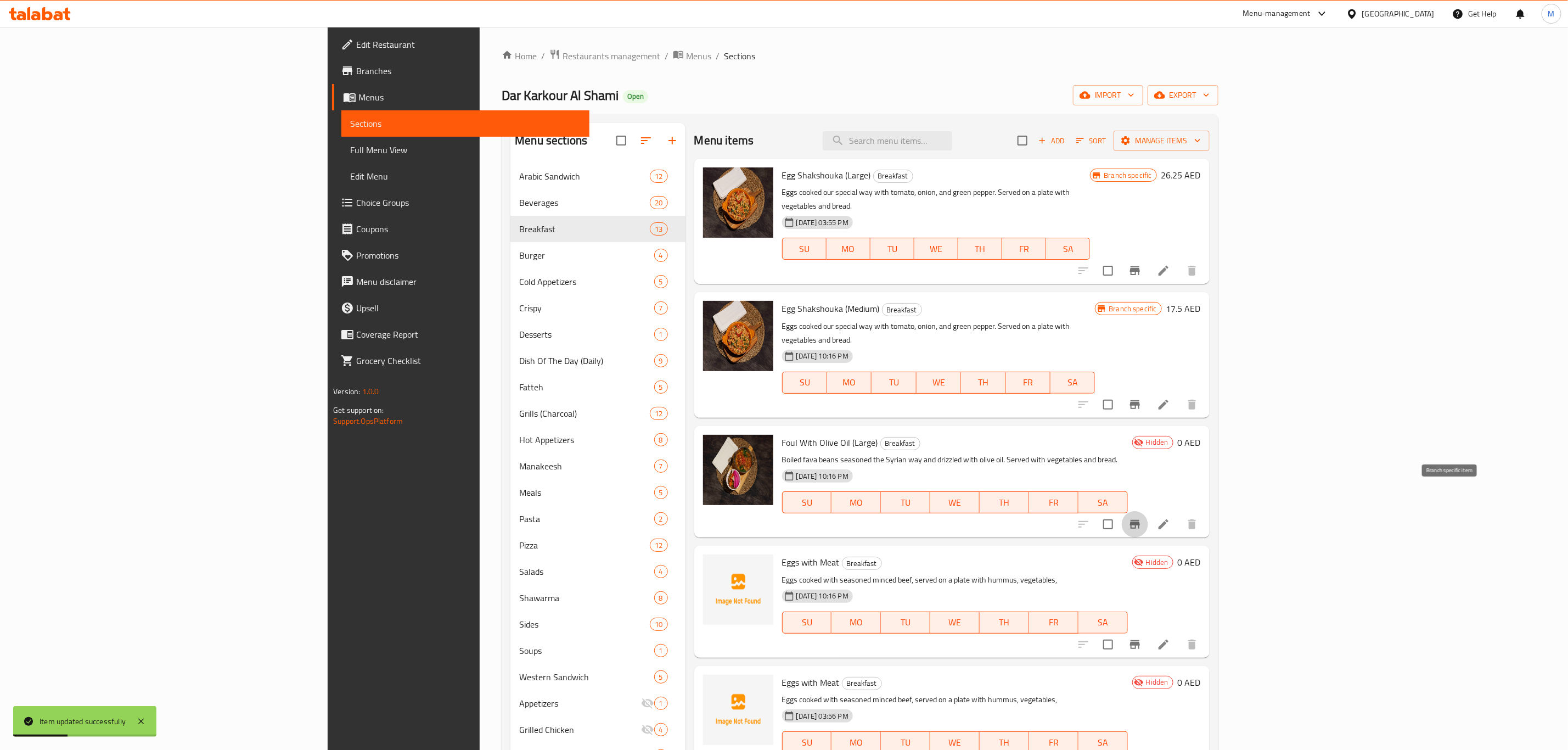
click at [1142, 517] on icon "Branch-specific-item" at bounding box center [1135, 524] width 13 height 13
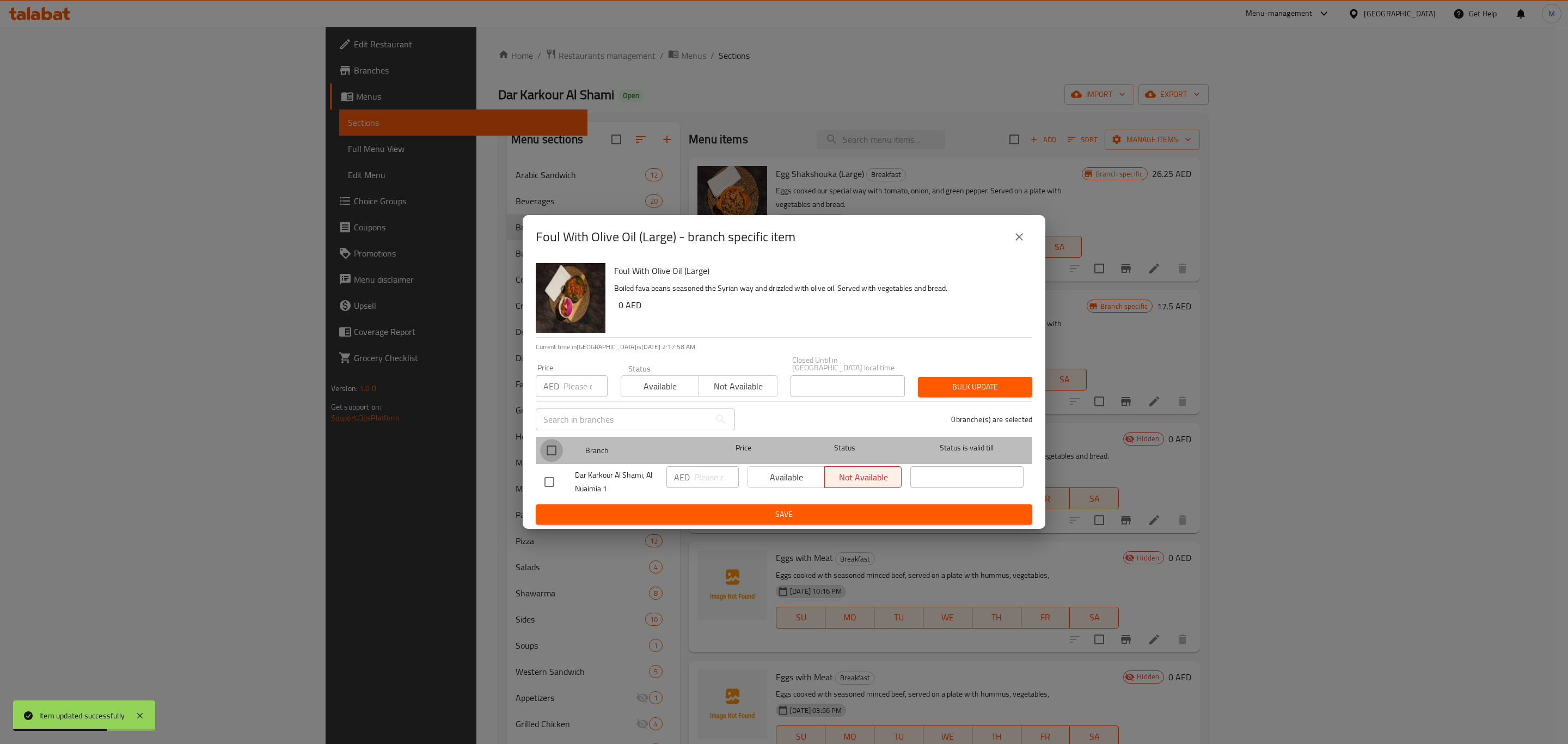
click at [556, 449] on input "checkbox" at bounding box center [552, 450] width 23 height 23
checkbox input "true"
click at [716, 482] on input "number" at bounding box center [716, 477] width 45 height 22
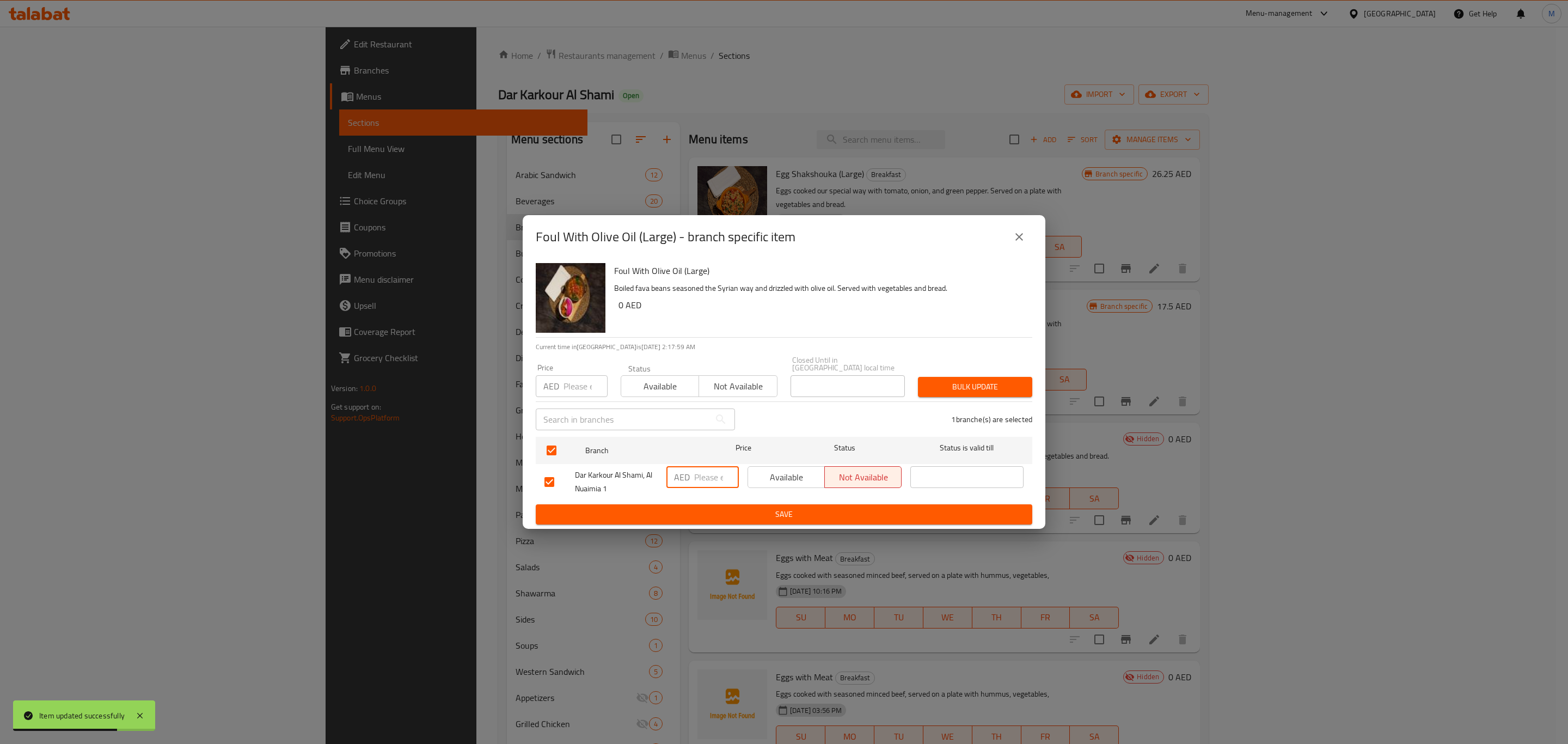
paste input "26.25"
type input "26.25"
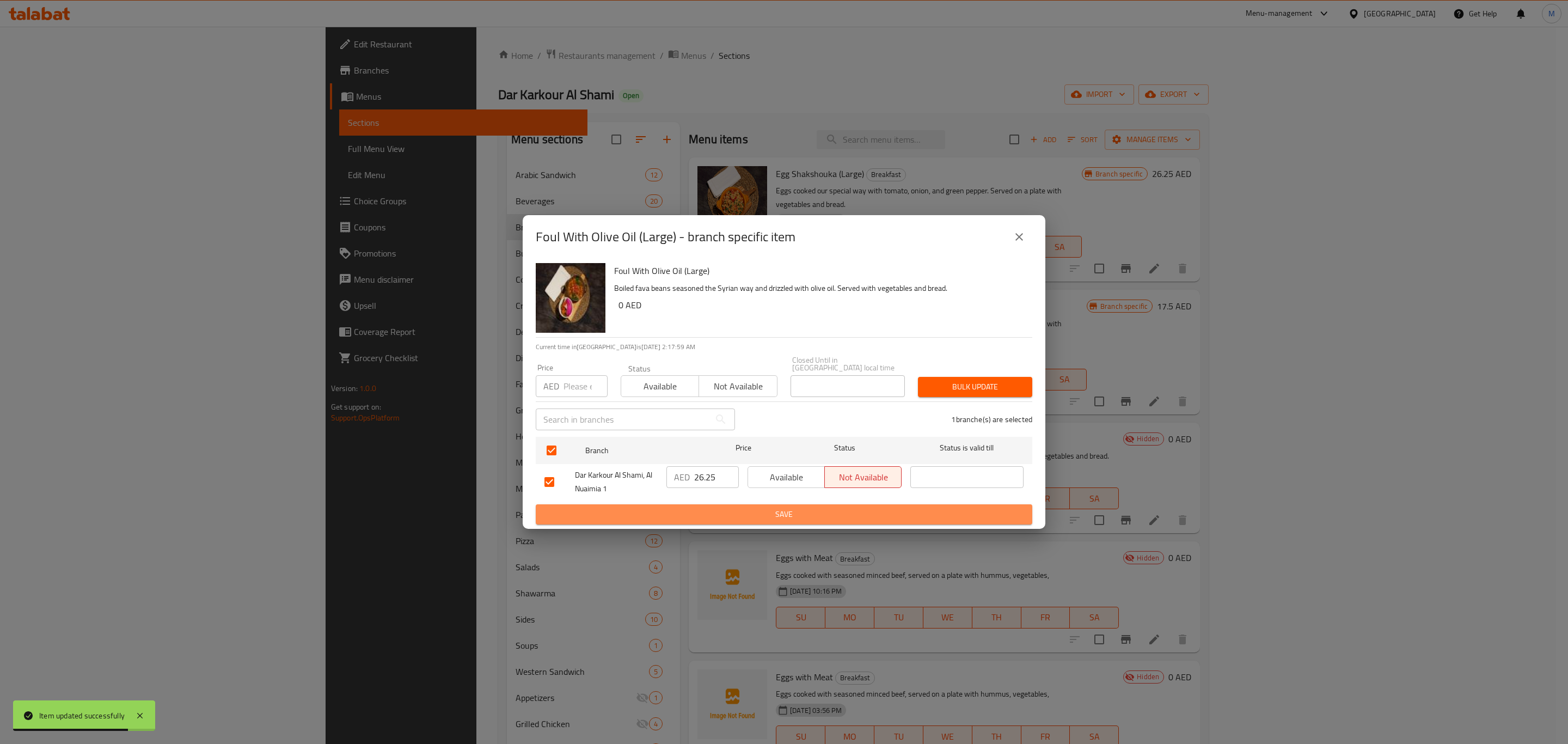
click at [731, 510] on span "Save" at bounding box center [784, 514] width 479 height 13
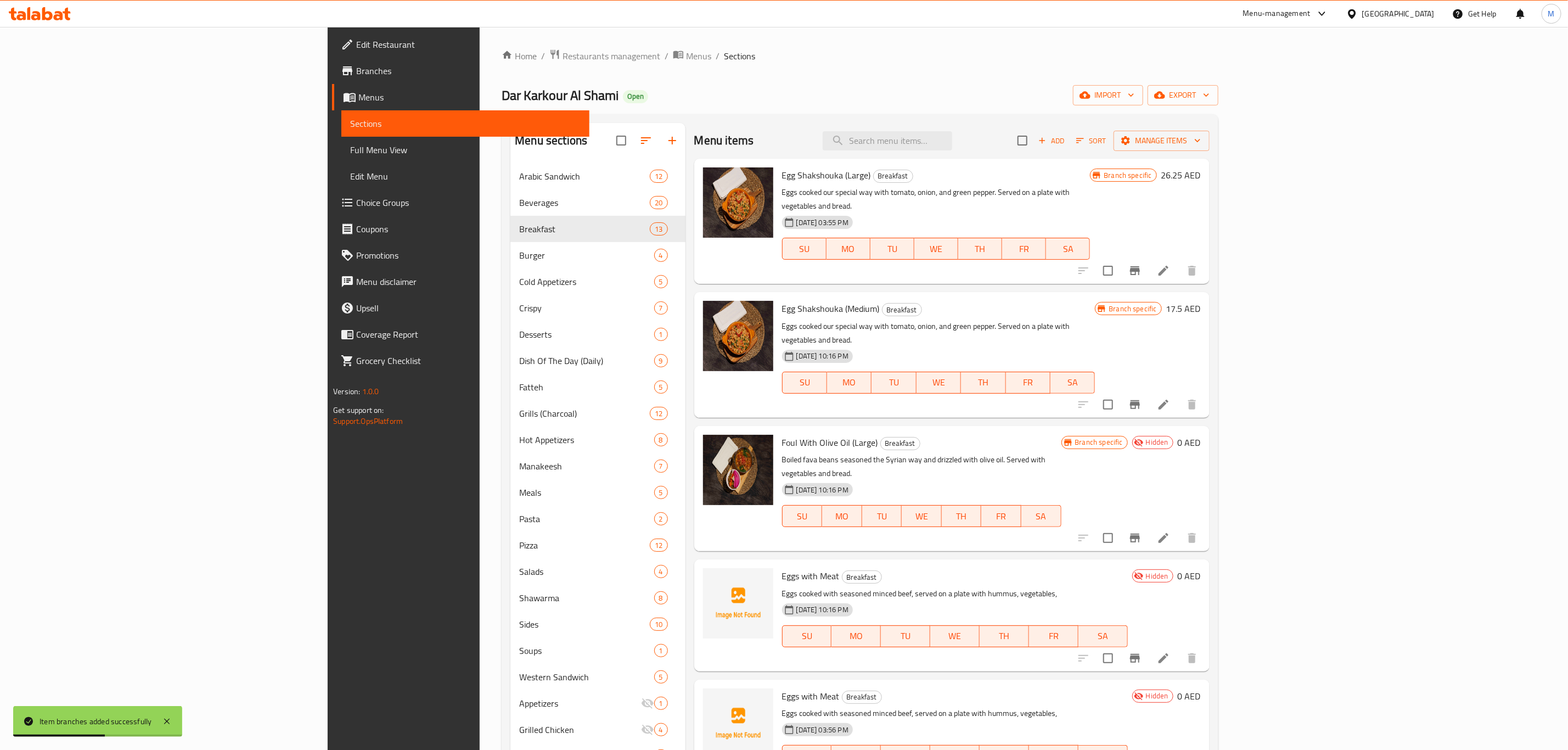
click at [1201, 435] on h6 "0 AED" at bounding box center [1189, 442] width 23 height 15
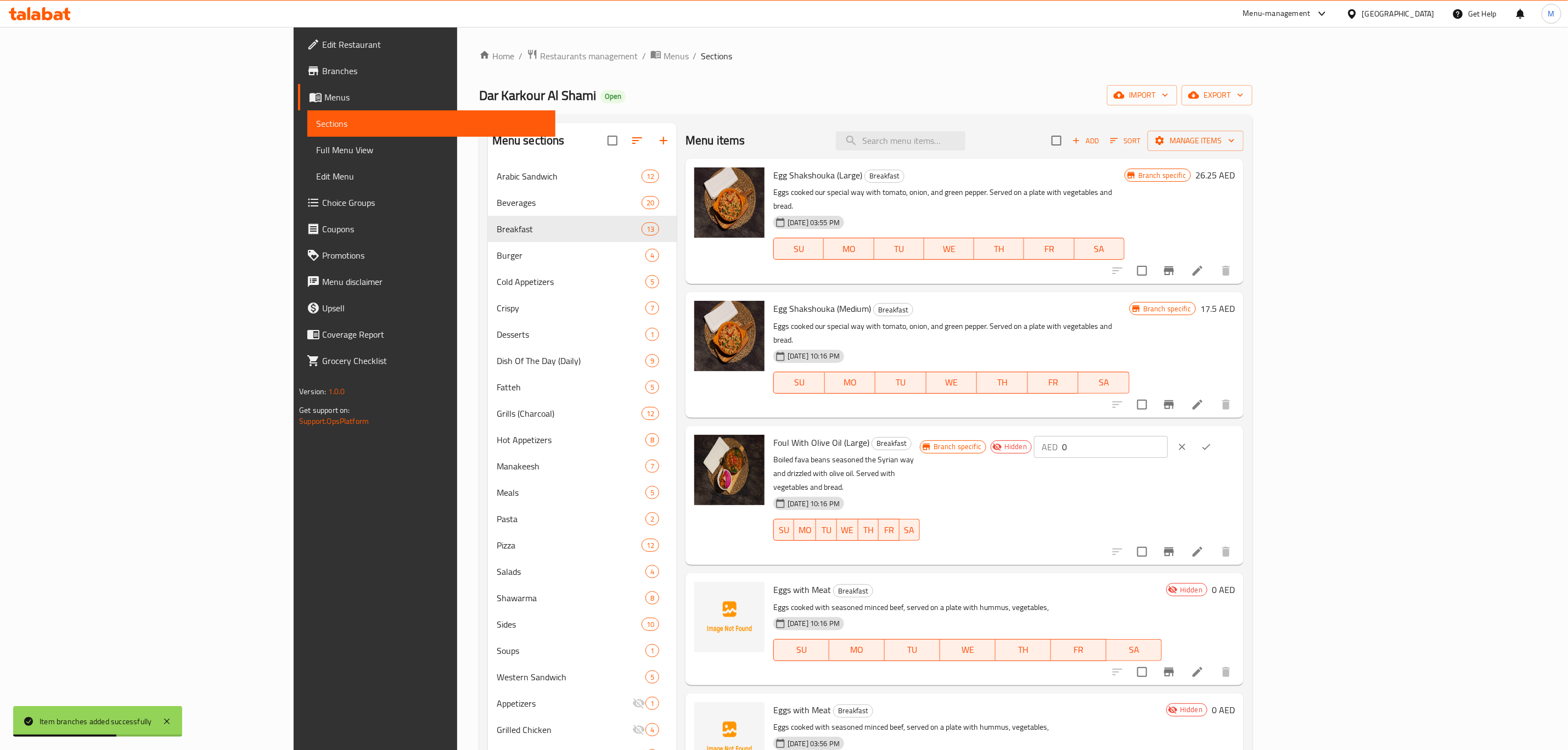
click at [1168, 436] on input "0" at bounding box center [1114, 447] width 106 height 22
paste input "26.25"
type input "26.25"
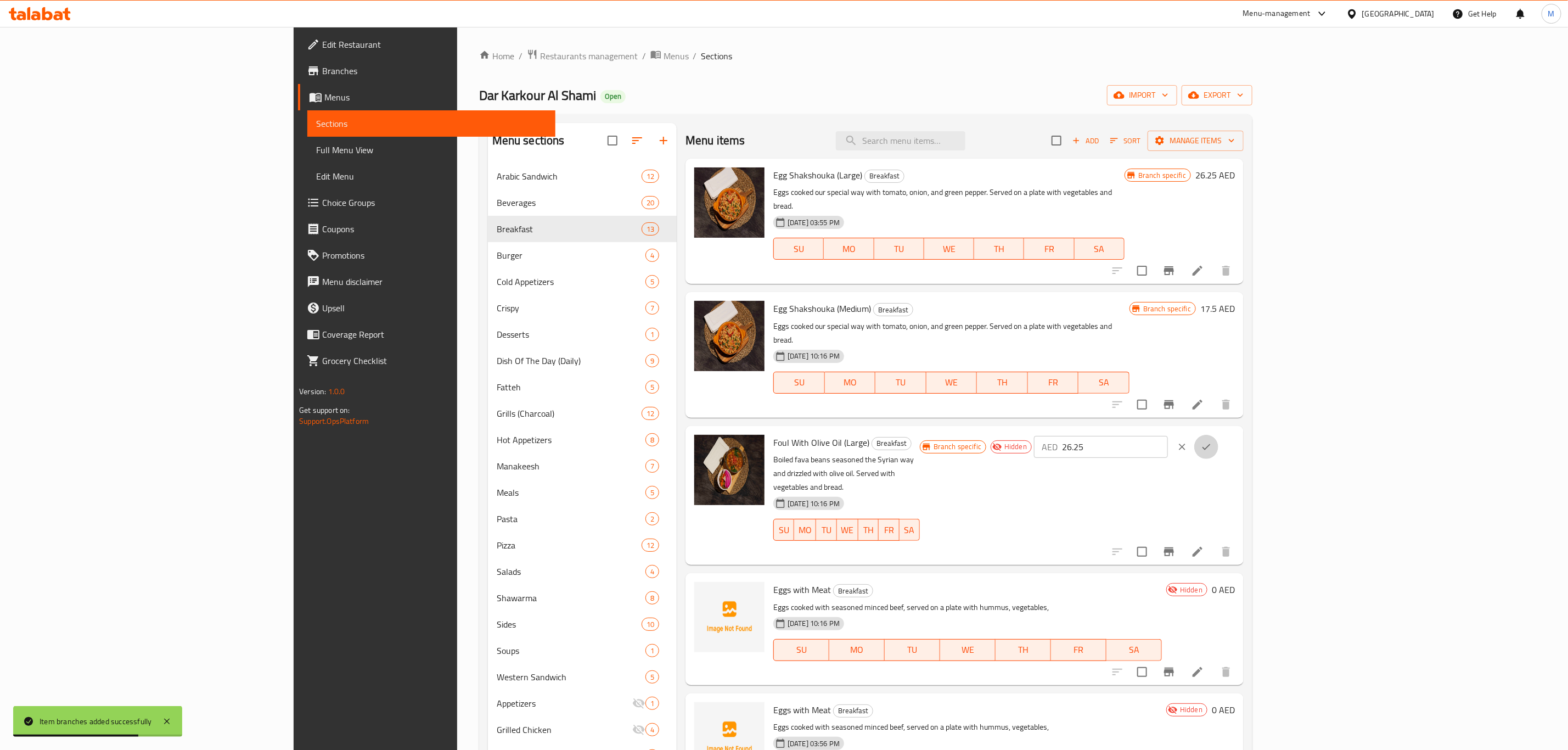
click at [1212, 442] on icon "ok" at bounding box center [1206, 447] width 11 height 11
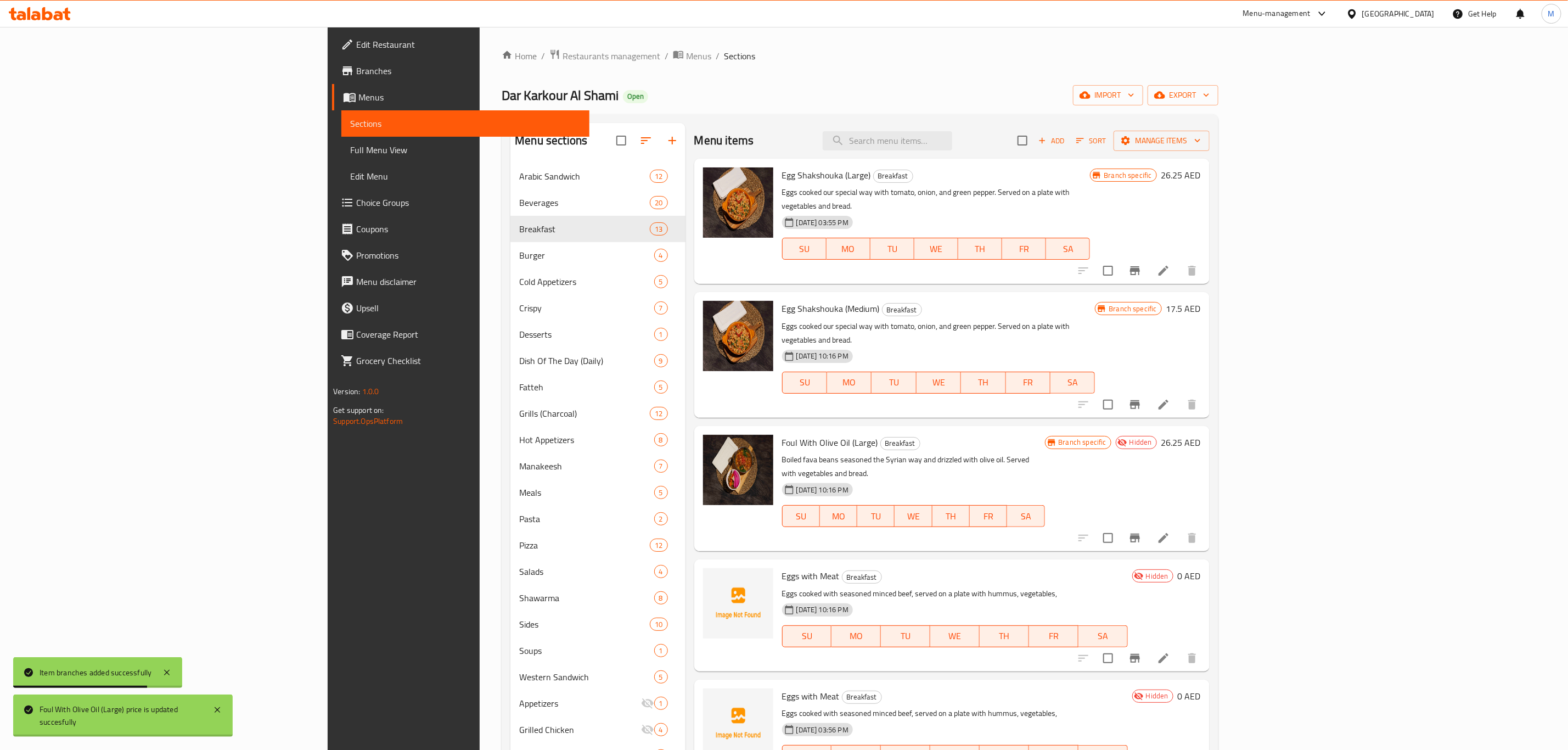
click at [1170, 532] on icon at bounding box center [1163, 538] width 13 height 13
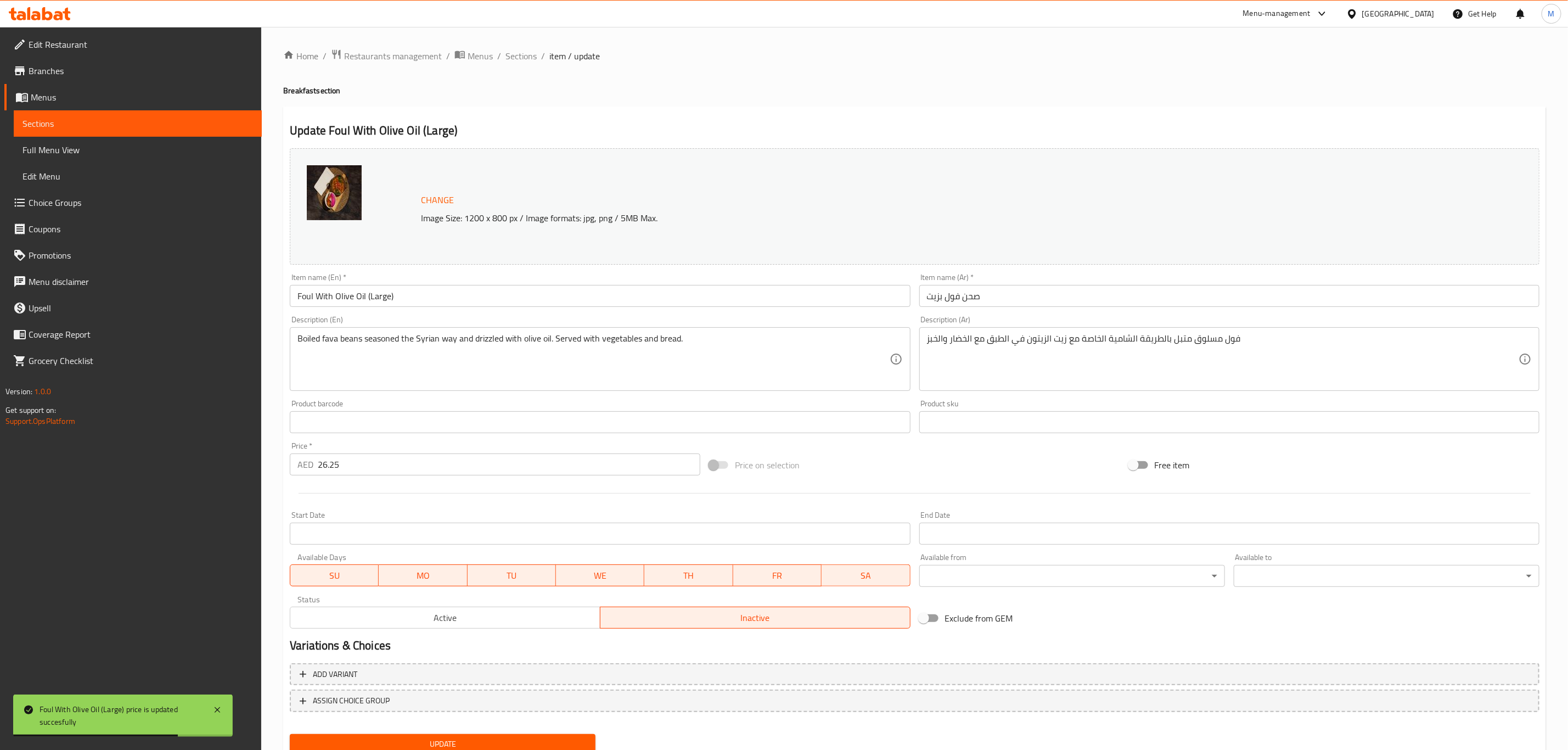
click at [1054, 310] on div "Item name (Ar)   * صحن فول بزيت Item name (Ar) *" at bounding box center [1229, 290] width 629 height 42
click at [1049, 302] on input "صحن فول بزيت" at bounding box center [1229, 296] width 620 height 22
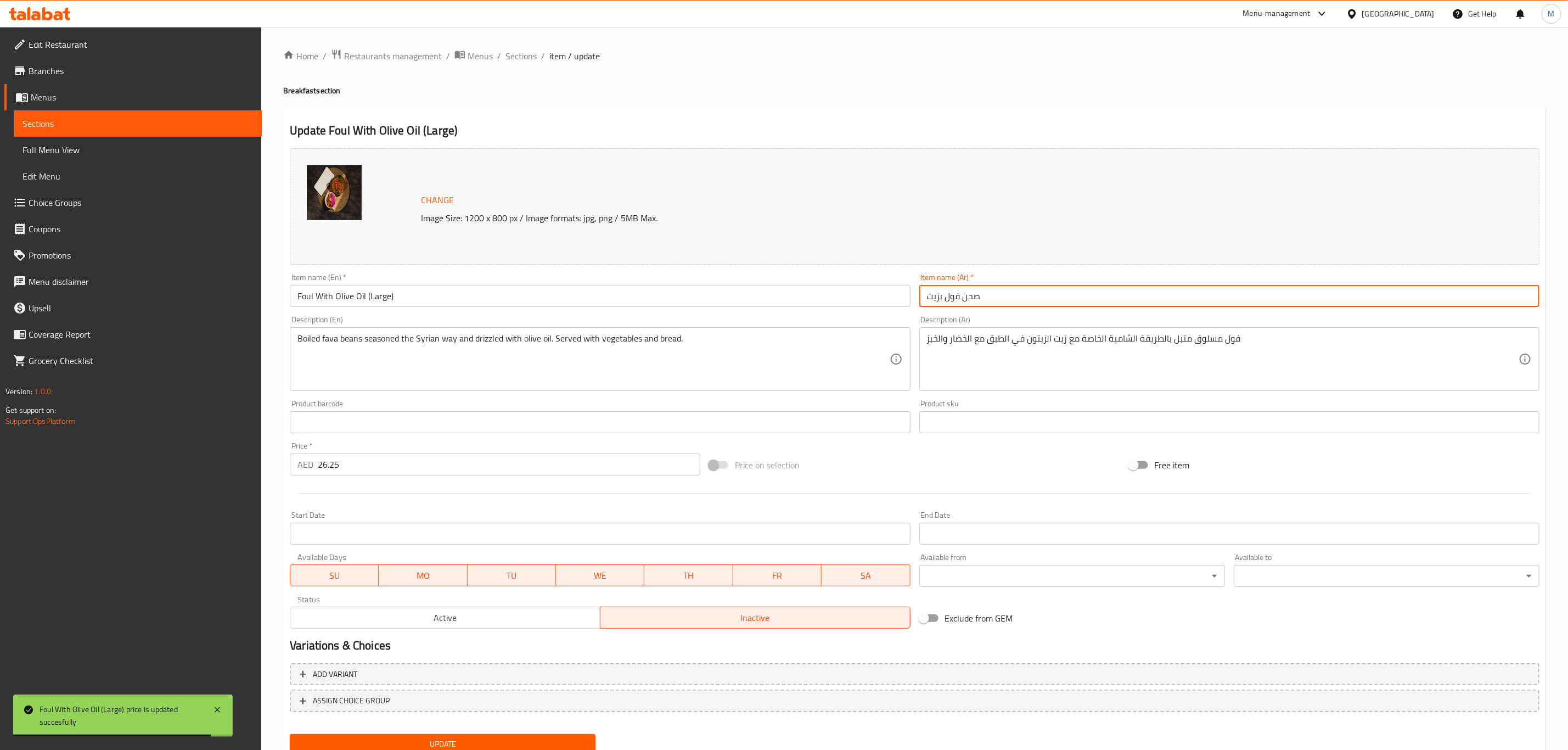
click at [1049, 302] on input "صحن فول بزيت" at bounding box center [1229, 296] width 620 height 22
paste input "(كبير)"
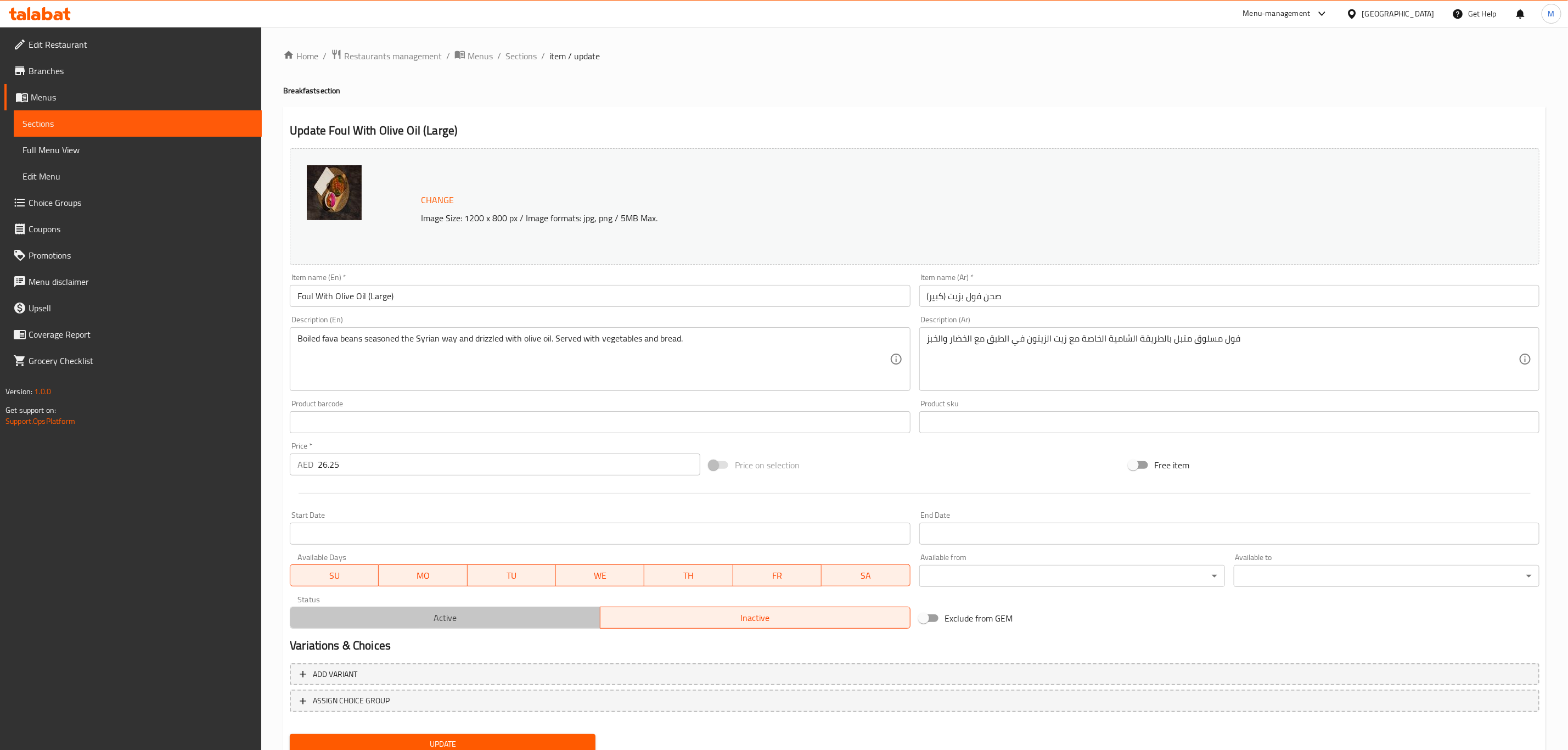
click at [459, 618] on span "Active" at bounding box center [445, 618] width 301 height 16
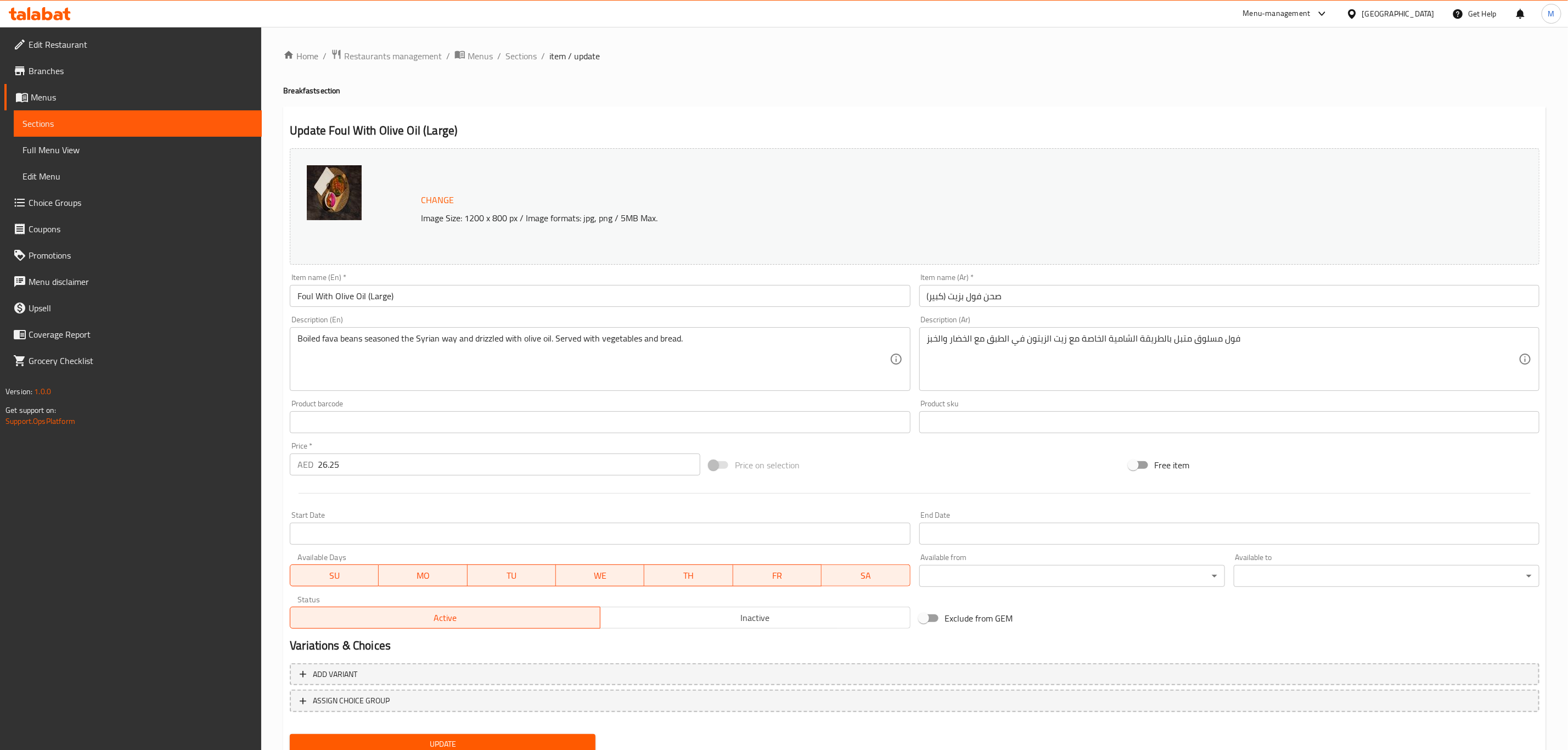
click at [451, 298] on input "Foul With Olive Oil (Large)" at bounding box center [599, 296] width 620 height 22
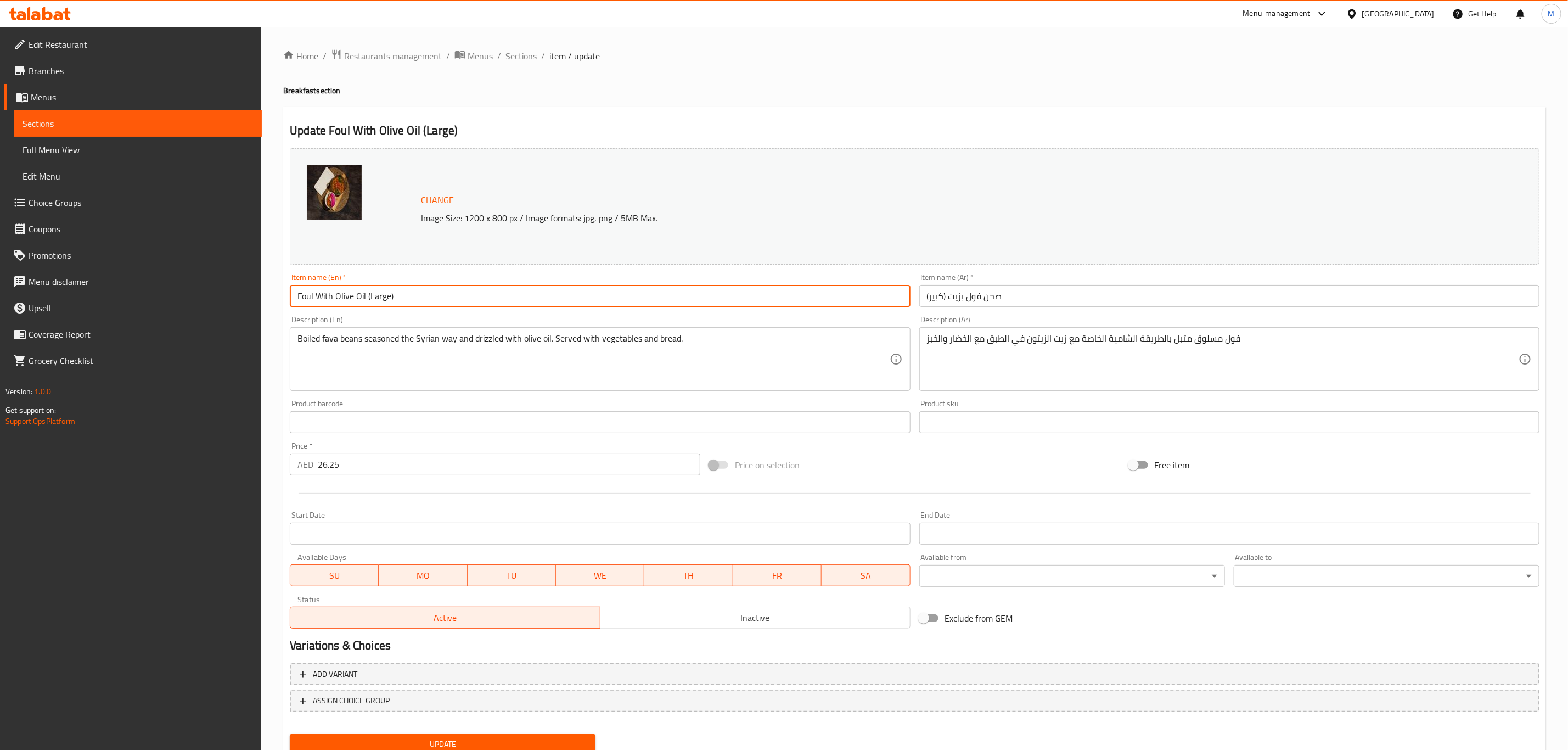
click at [290, 734] on button "Update" at bounding box center [442, 744] width 305 height 20
click at [946, 298] on input "صحن فول بزيت (كبير)" at bounding box center [1229, 296] width 620 height 22
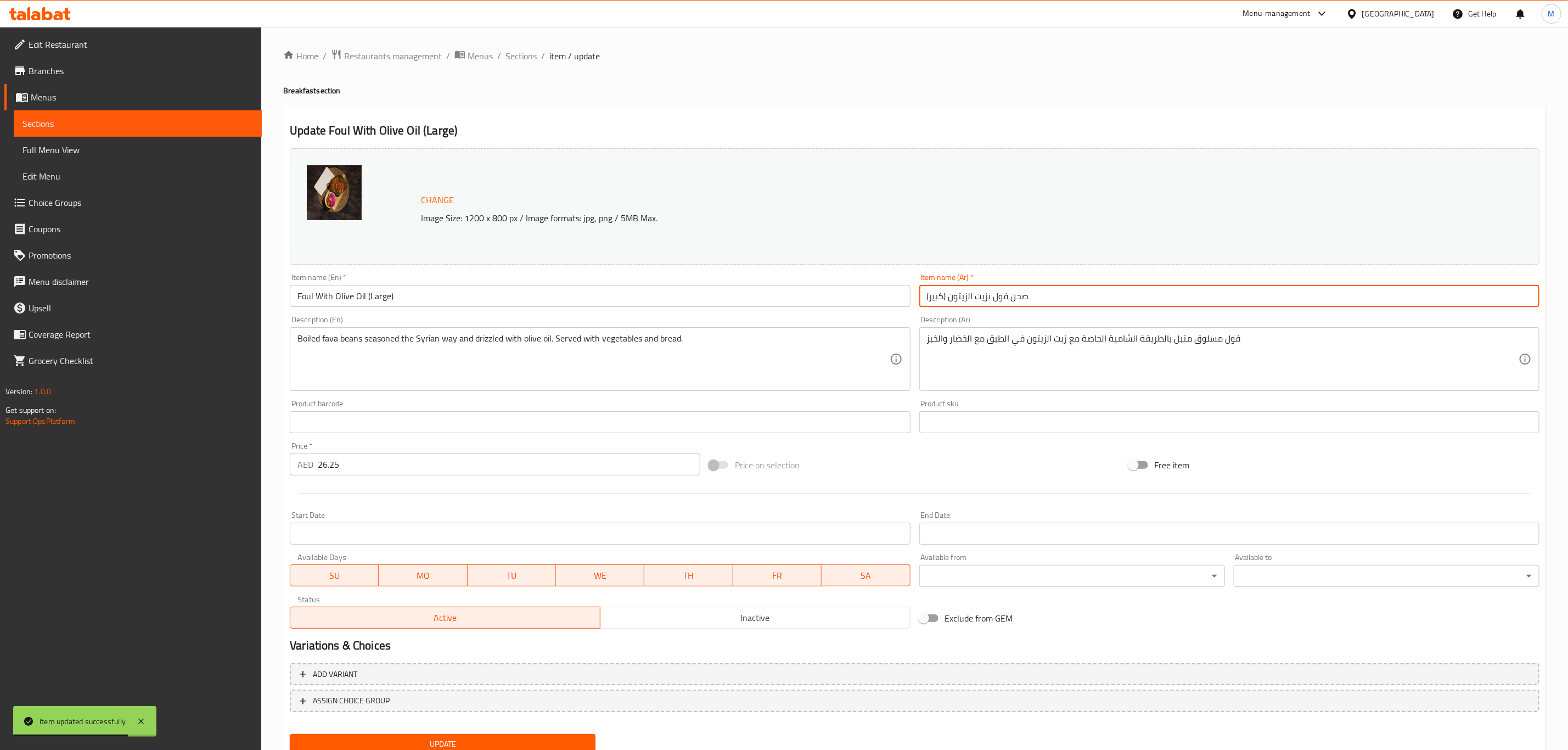
type input "صحن فول بزيت الزيتون (كبير)"
click at [290, 734] on button "Update" at bounding box center [442, 744] width 305 height 20
click at [529, 51] on span "Sections" at bounding box center [521, 56] width 31 height 13
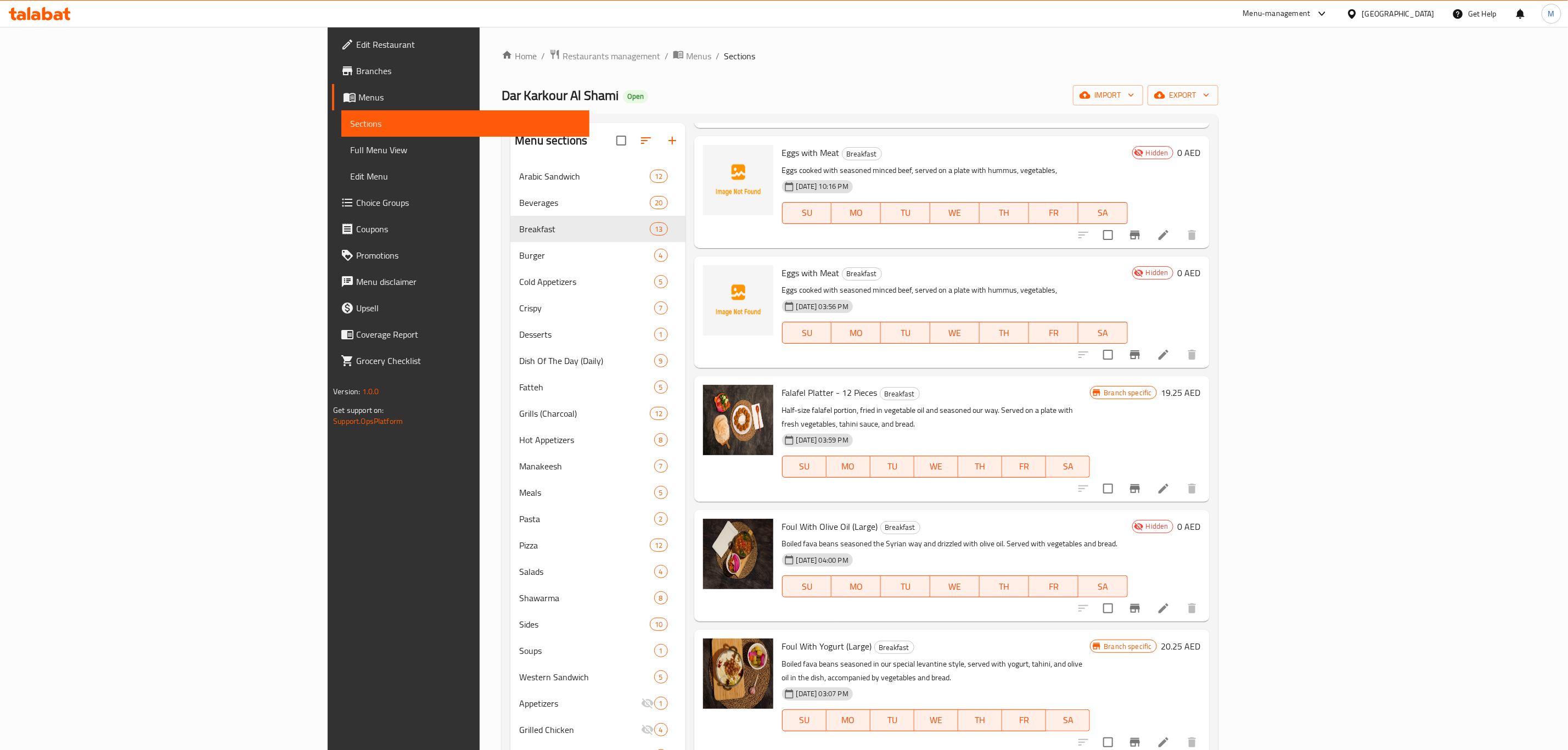
scroll to position [494, 0]
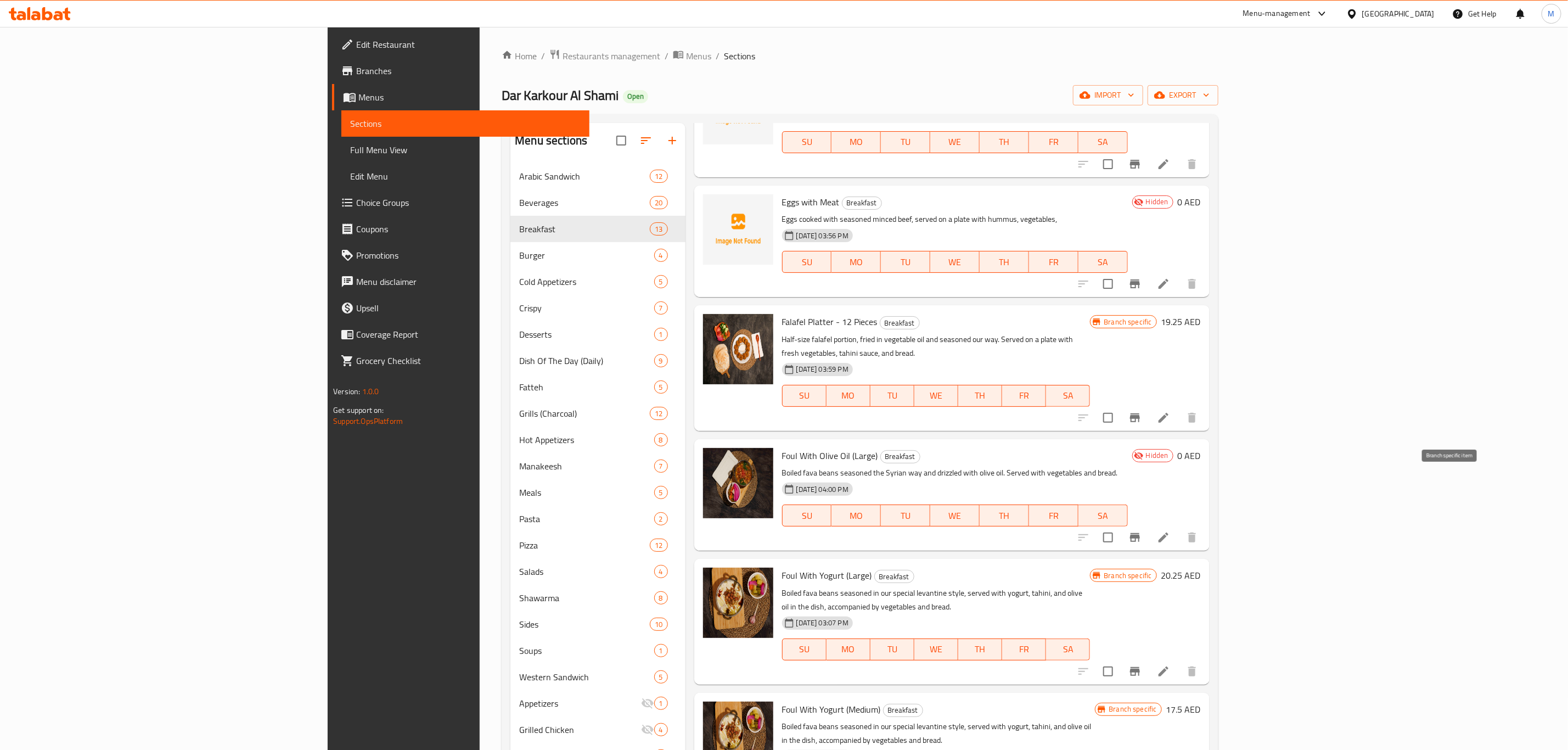
click at [1142, 531] on icon "Branch-specific-item" at bounding box center [1135, 537] width 13 height 13
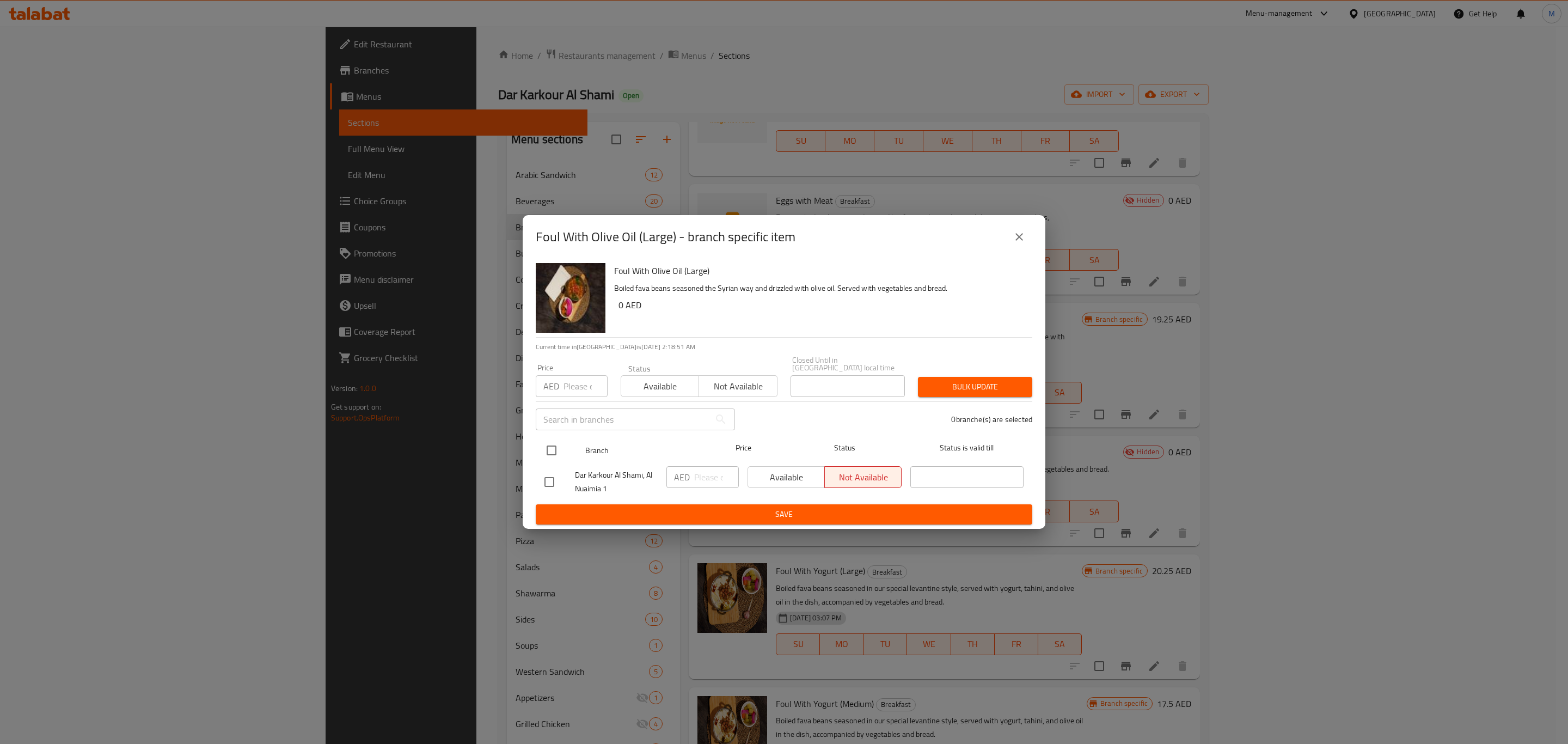
click at [546, 454] on input "checkbox" at bounding box center [552, 450] width 23 height 23
checkbox input "true"
click at [704, 484] on input "number" at bounding box center [716, 477] width 45 height 22
paste input "17.5"
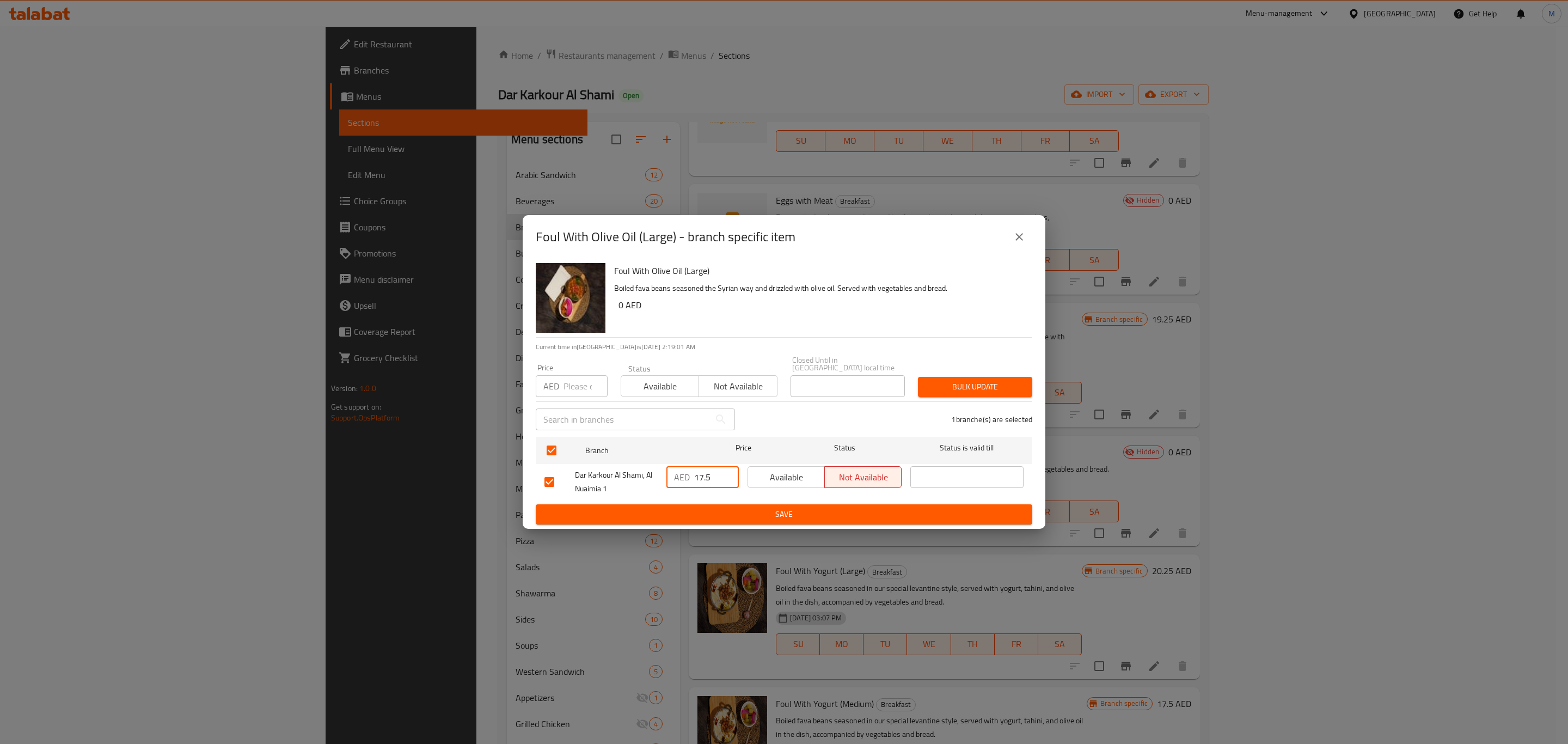
type input "17.5"
click at [711, 512] on span "Save" at bounding box center [784, 514] width 479 height 13
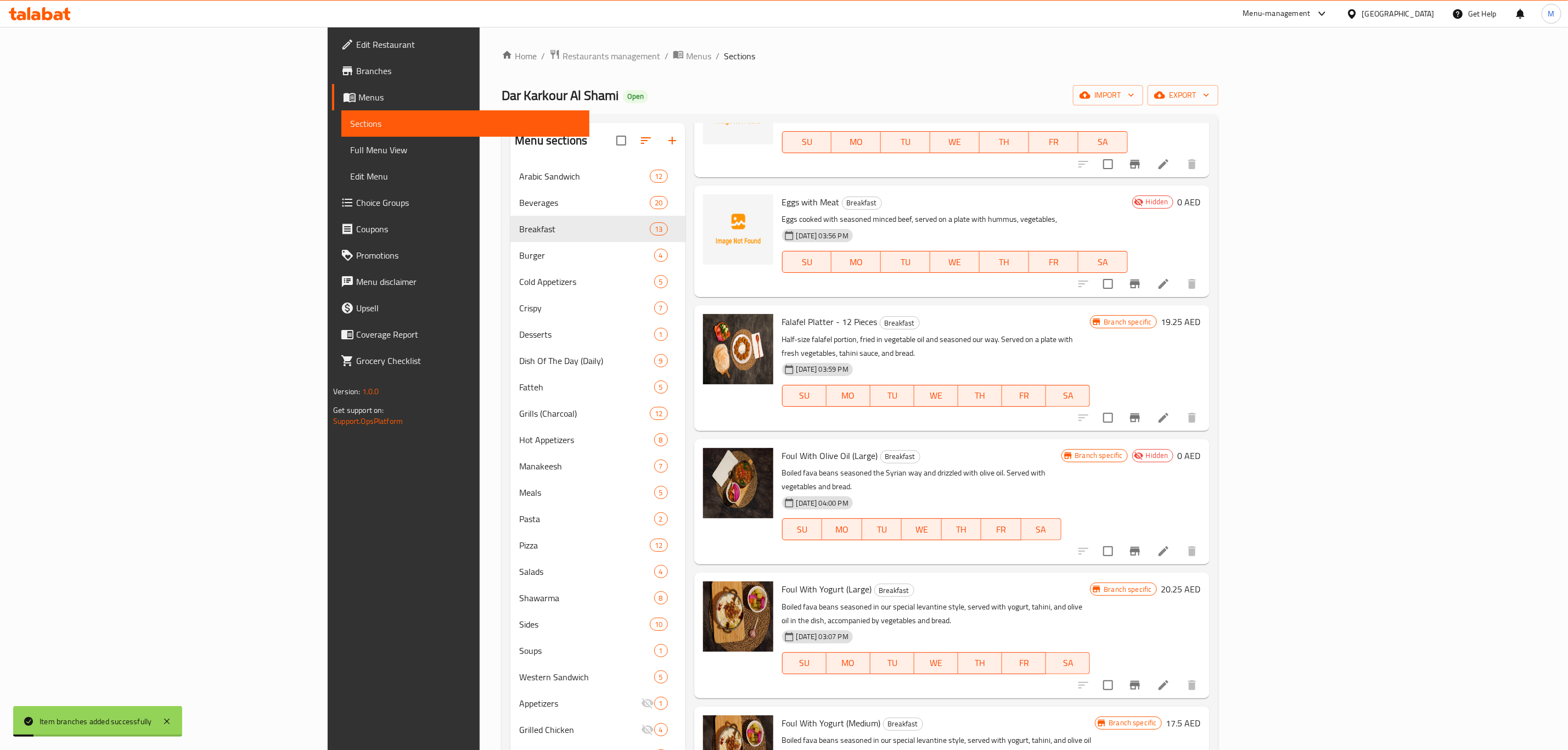
click at [1201, 448] on h6 "0 AED" at bounding box center [1189, 455] width 23 height 15
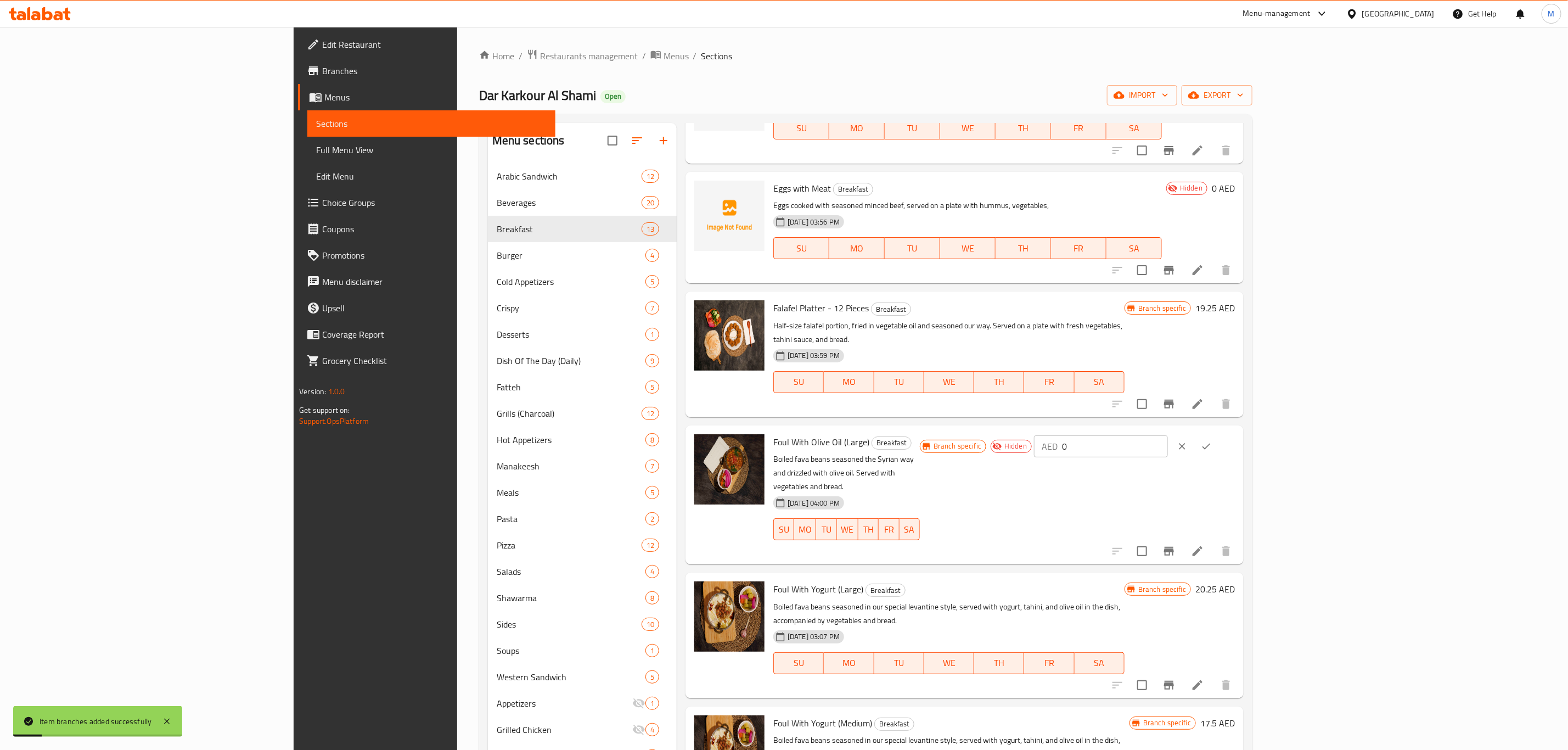
click at [1168, 435] on input "0" at bounding box center [1114, 446] width 106 height 22
paste input "17.5"
type input "17.5"
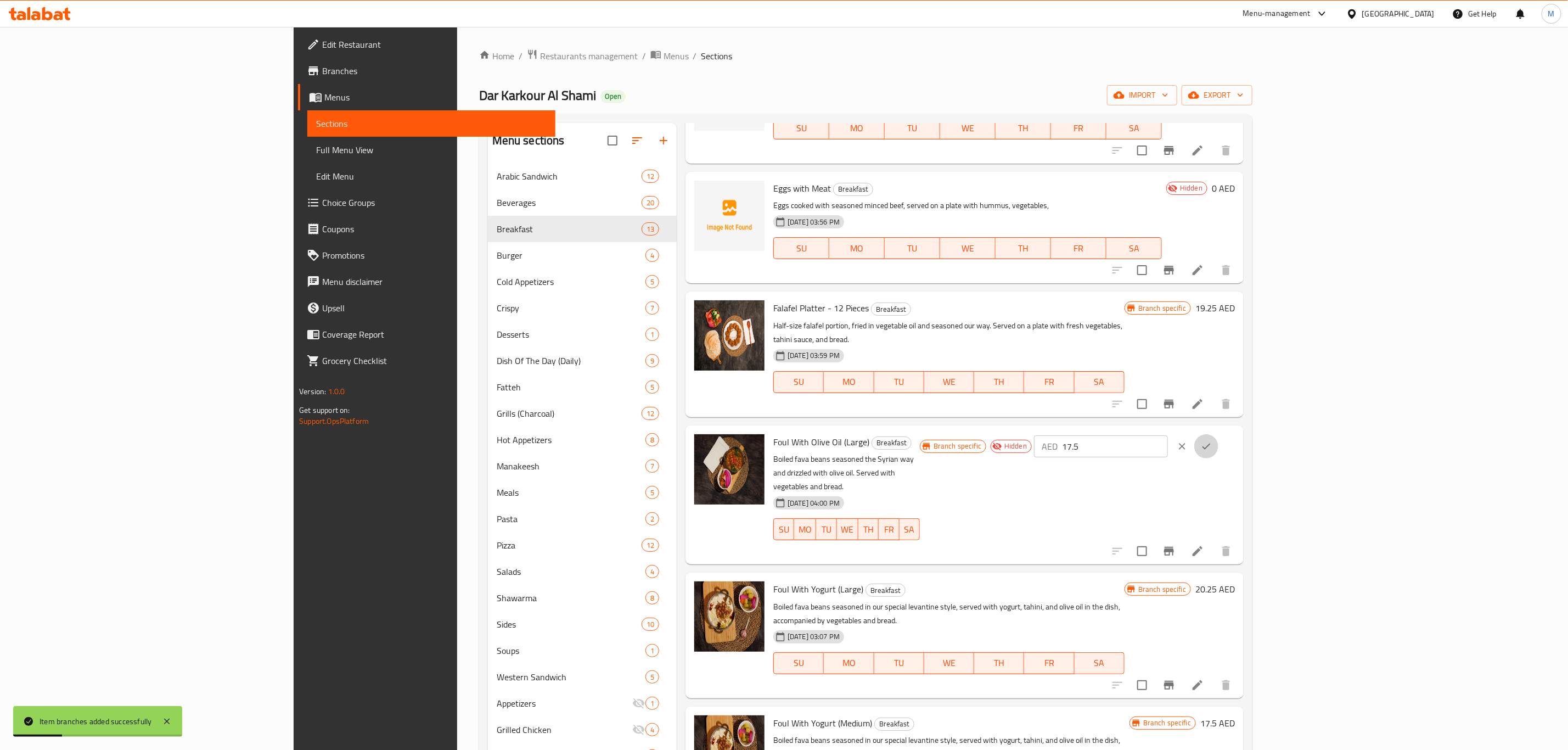
click at [1218, 434] on button "ok" at bounding box center [1206, 447] width 24 height 24
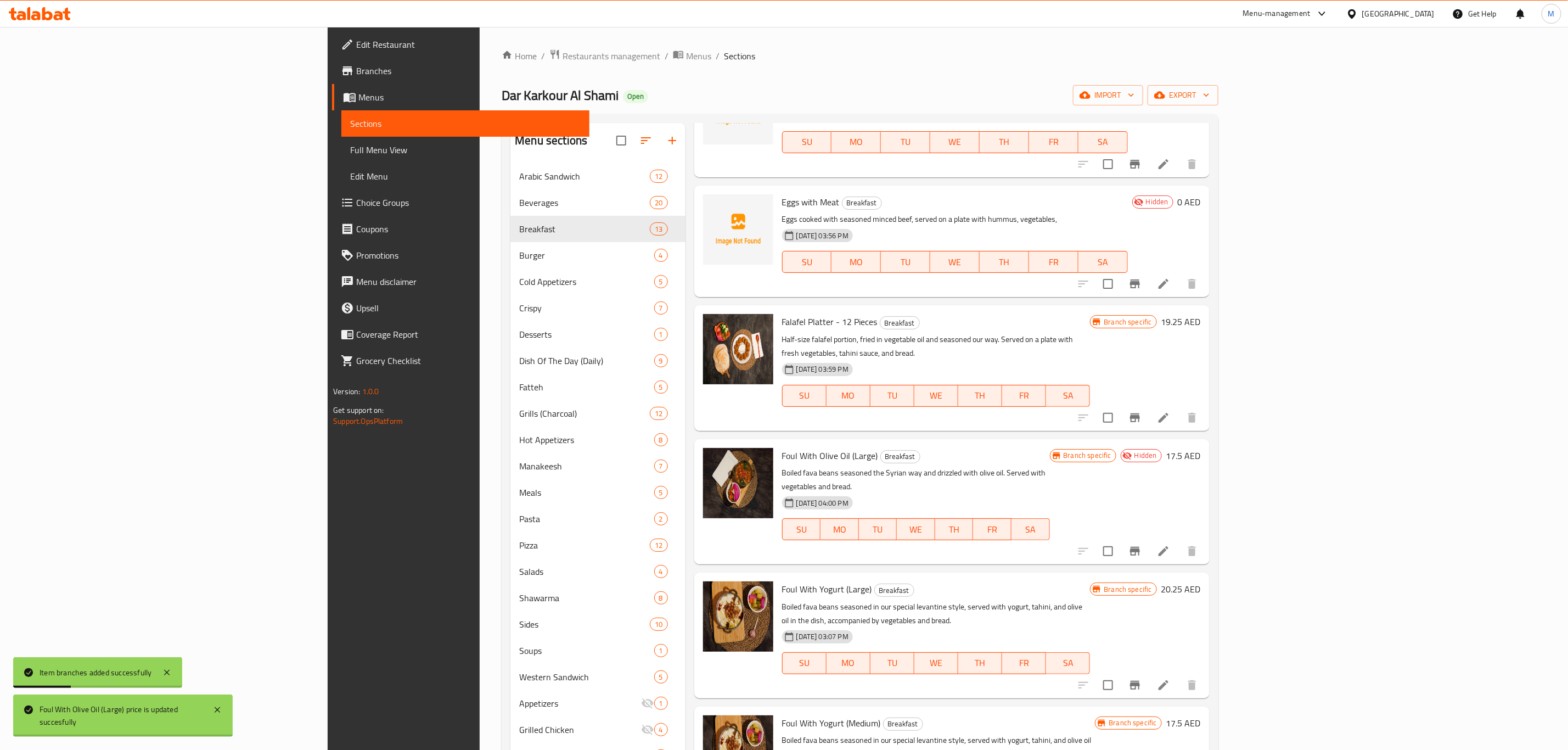
click at [1170, 545] on icon at bounding box center [1163, 551] width 13 height 13
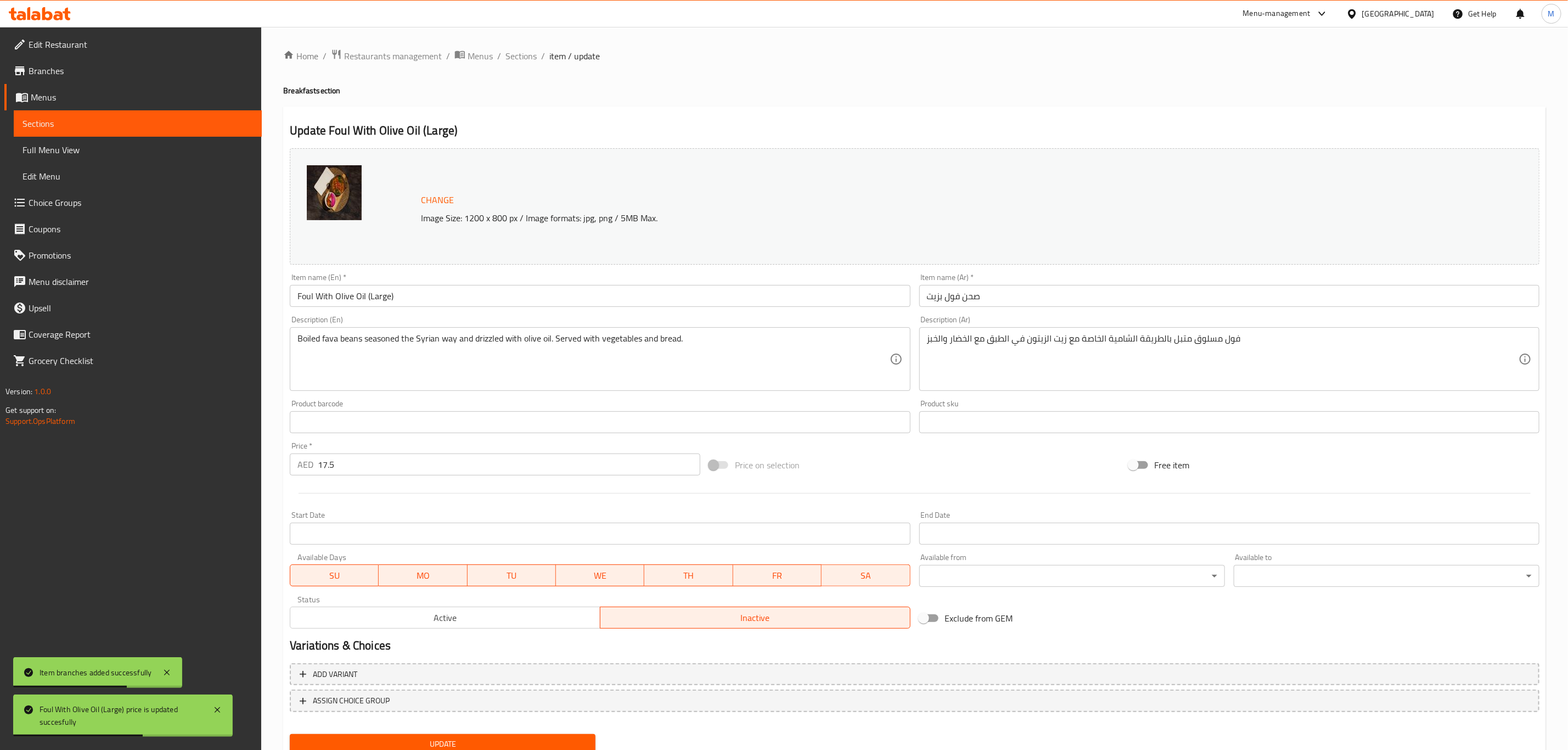
click at [611, 297] on input "Foul With Olive Oil (Large)" at bounding box center [599, 296] width 620 height 22
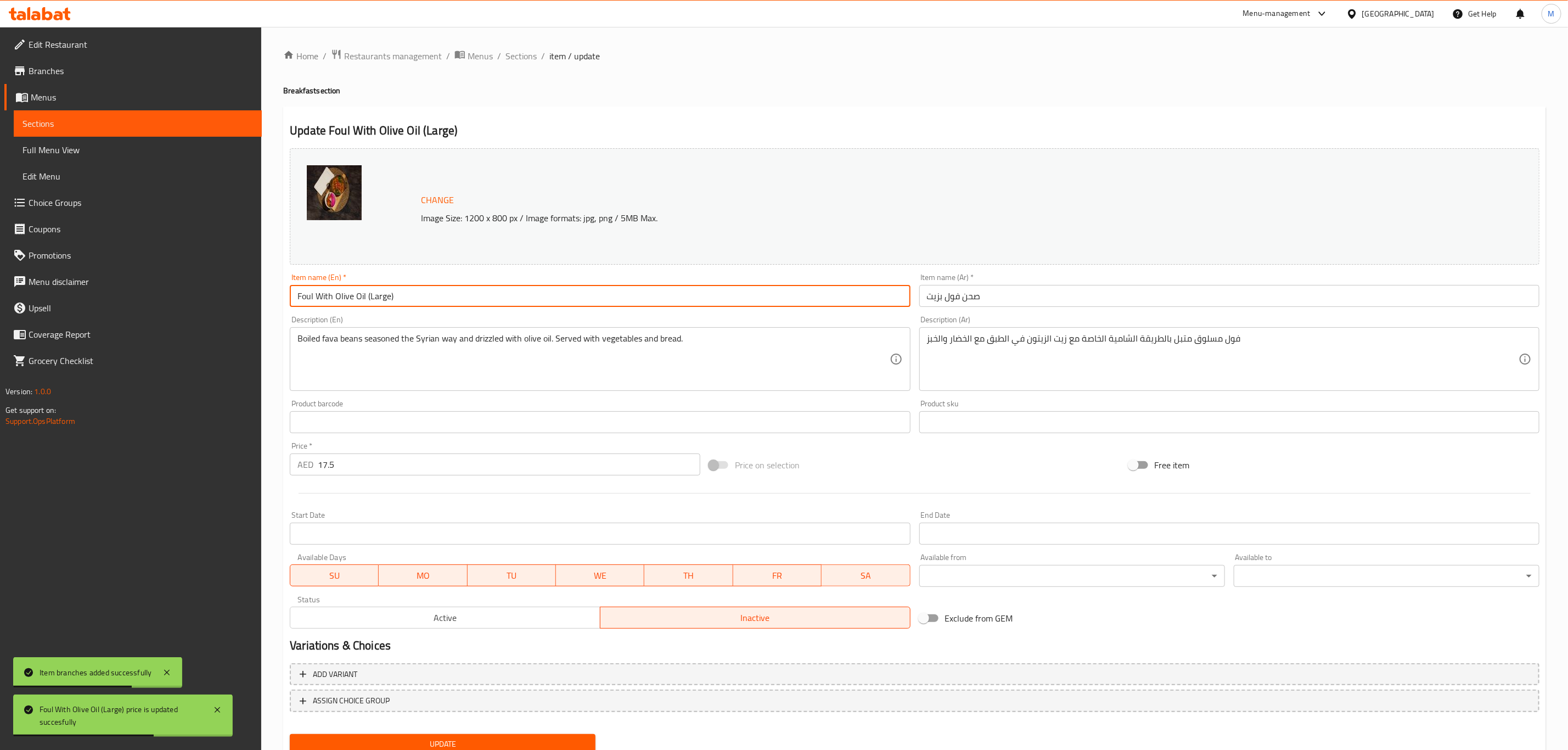
click at [611, 297] on input "Foul With Olive Oil (Large)" at bounding box center [599, 296] width 620 height 22
paste input "with Olive Oil (Medium"
type input "Foul with Olive Oil (Medium)"
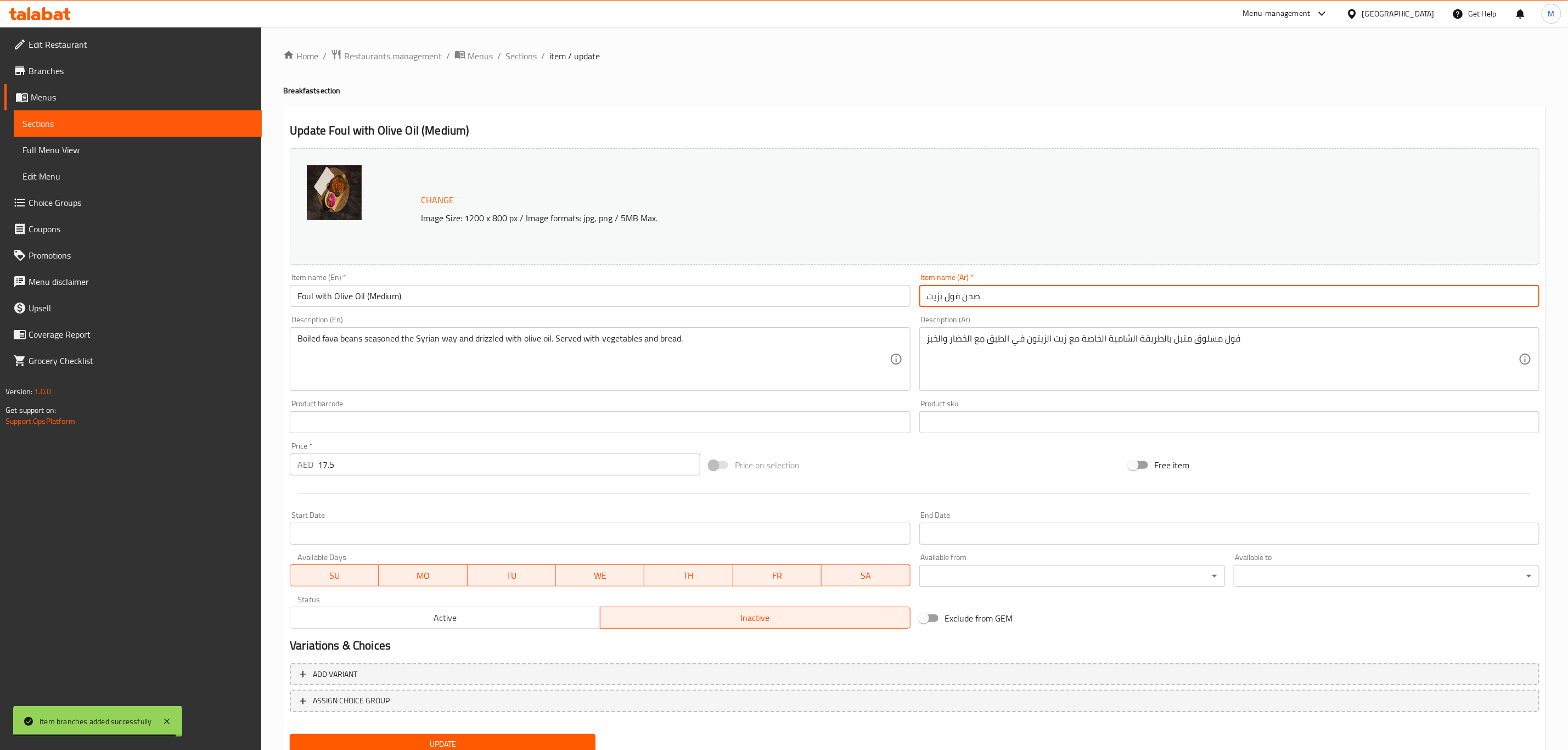
paste input "(وسط)"
click at [951, 291] on input "صحن فول بزيت (وسط)" at bounding box center [1229, 296] width 620 height 22
click at [976, 296] on input "صحن فول بزيتالزيتون (وسط)" at bounding box center [1229, 296] width 620 height 22
type input "صحن فول بزيت الزيتون (وسط)"
click at [290, 734] on button "Update" at bounding box center [442, 744] width 305 height 20
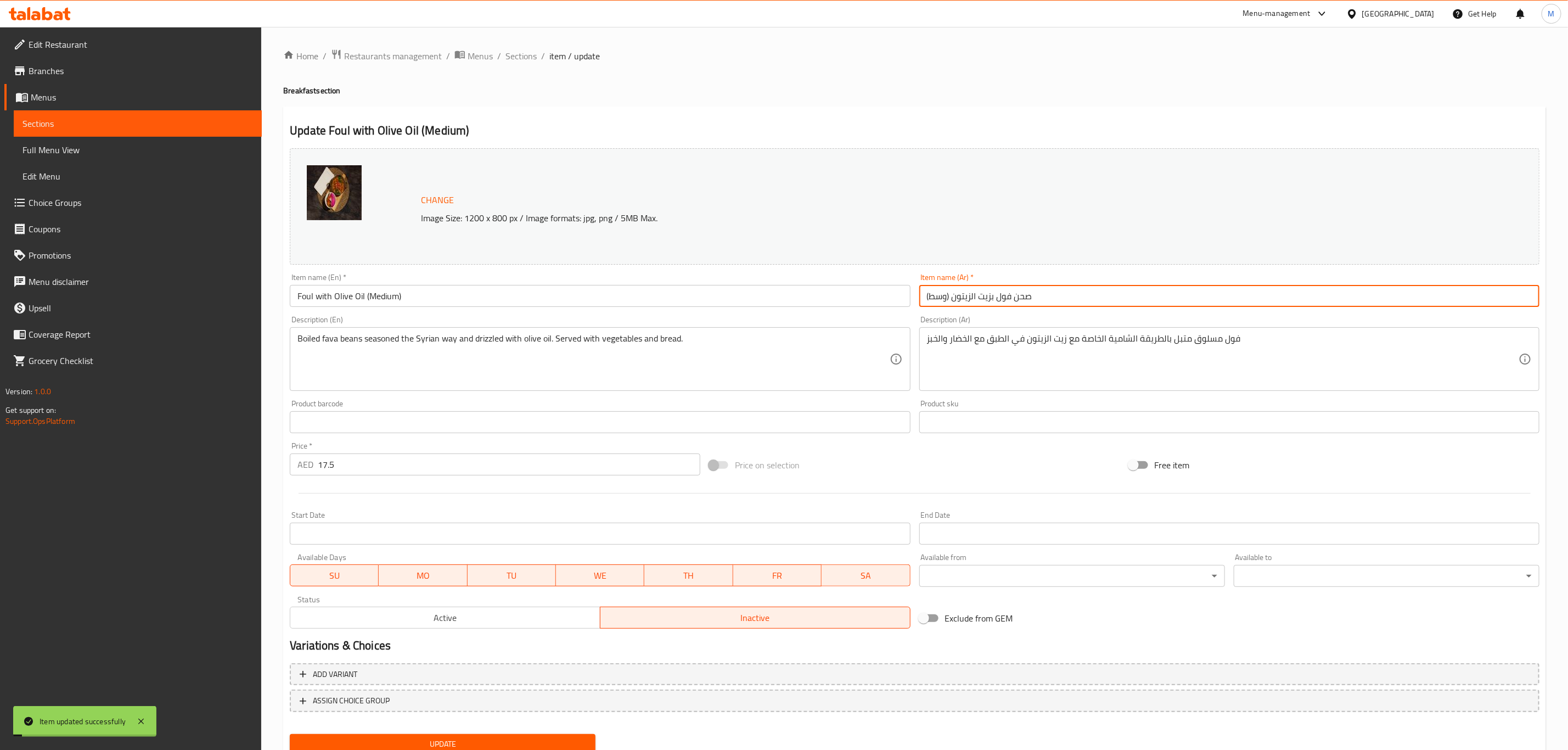
click at [547, 618] on span "Active" at bounding box center [445, 618] width 301 height 16
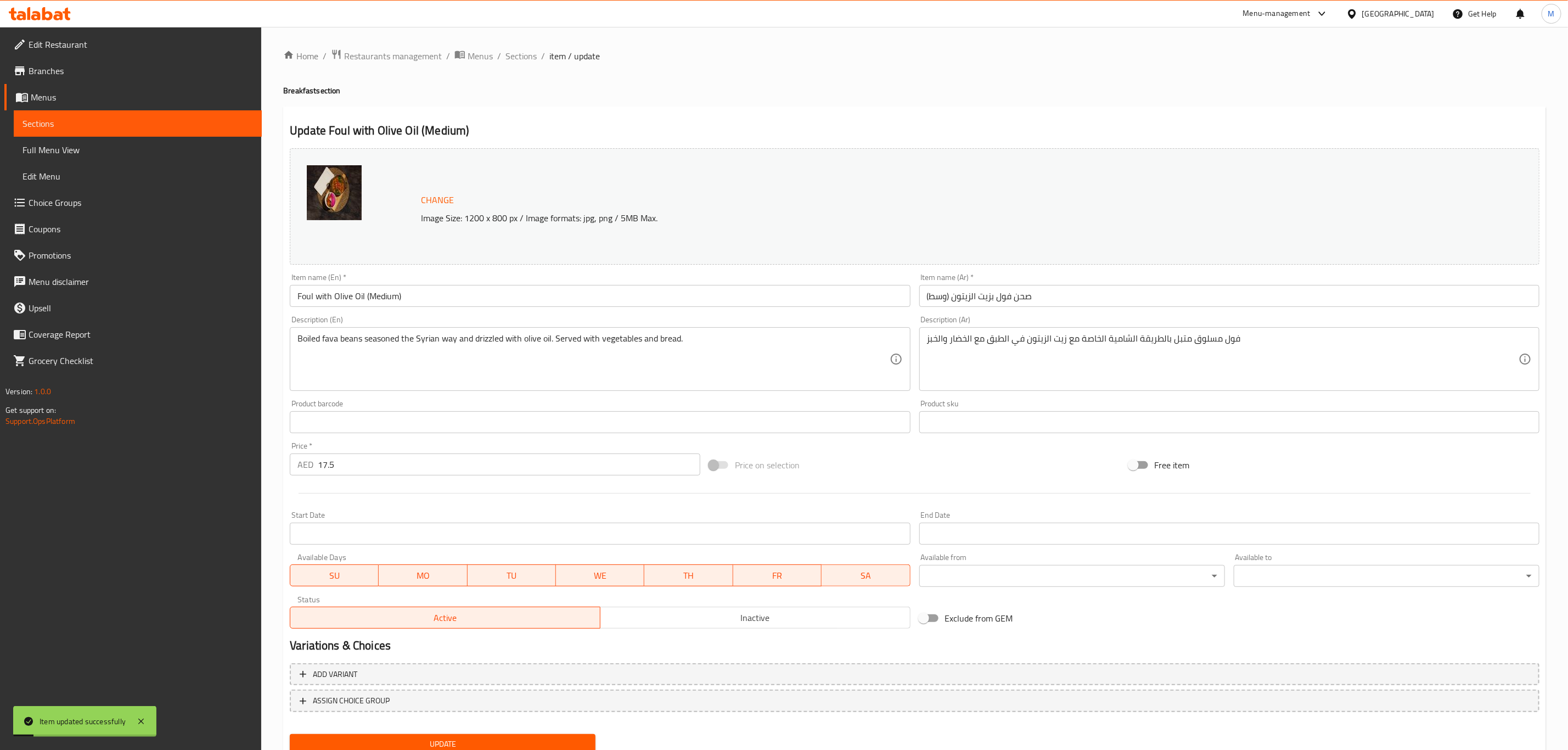
click at [484, 471] on input "17.5" at bounding box center [509, 464] width 383 height 22
click at [290, 734] on button "Update" at bounding box center [442, 744] width 305 height 20
click at [524, 62] on span "Sections" at bounding box center [521, 56] width 31 height 13
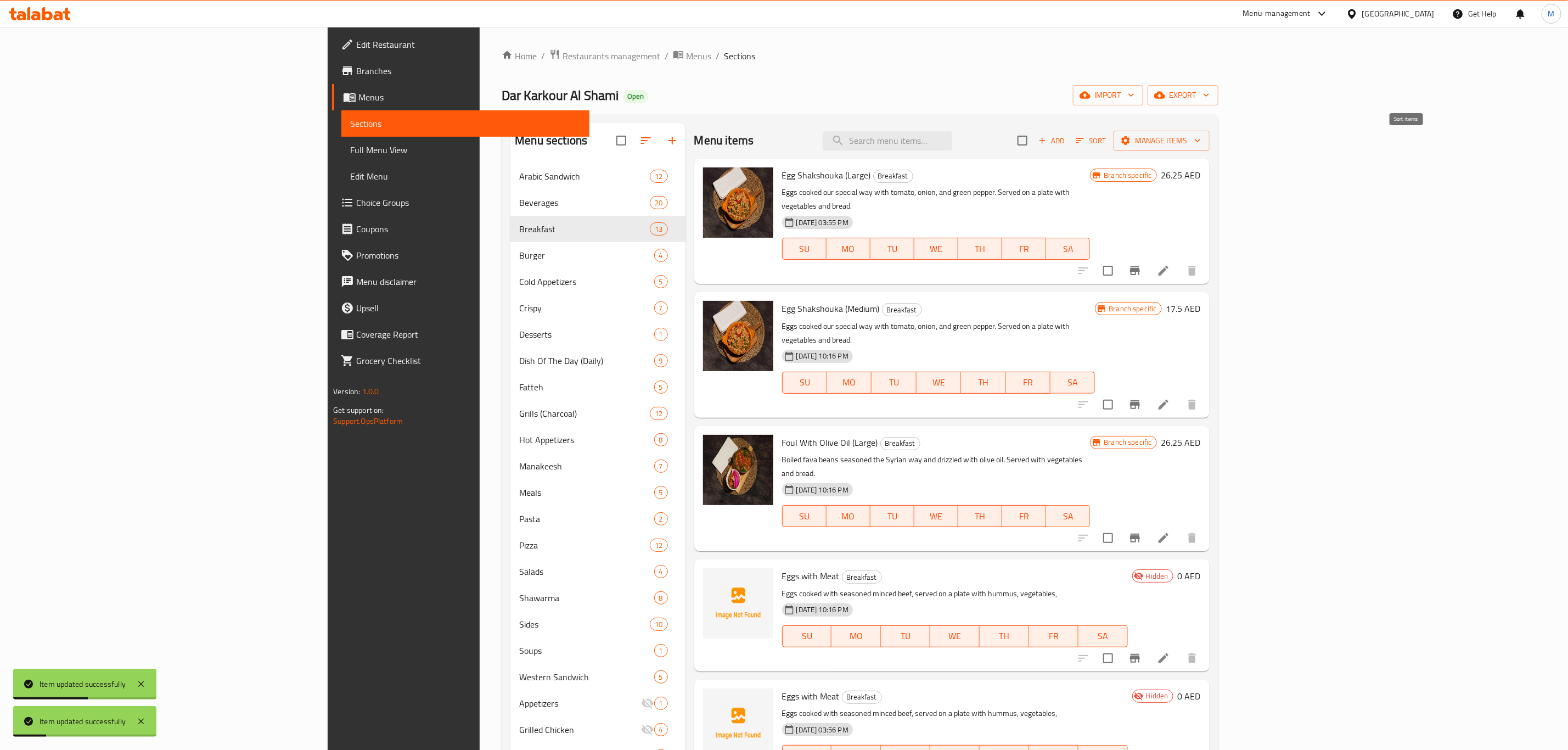
click at [1085, 140] on icon "button" at bounding box center [1080, 140] width 10 height 10
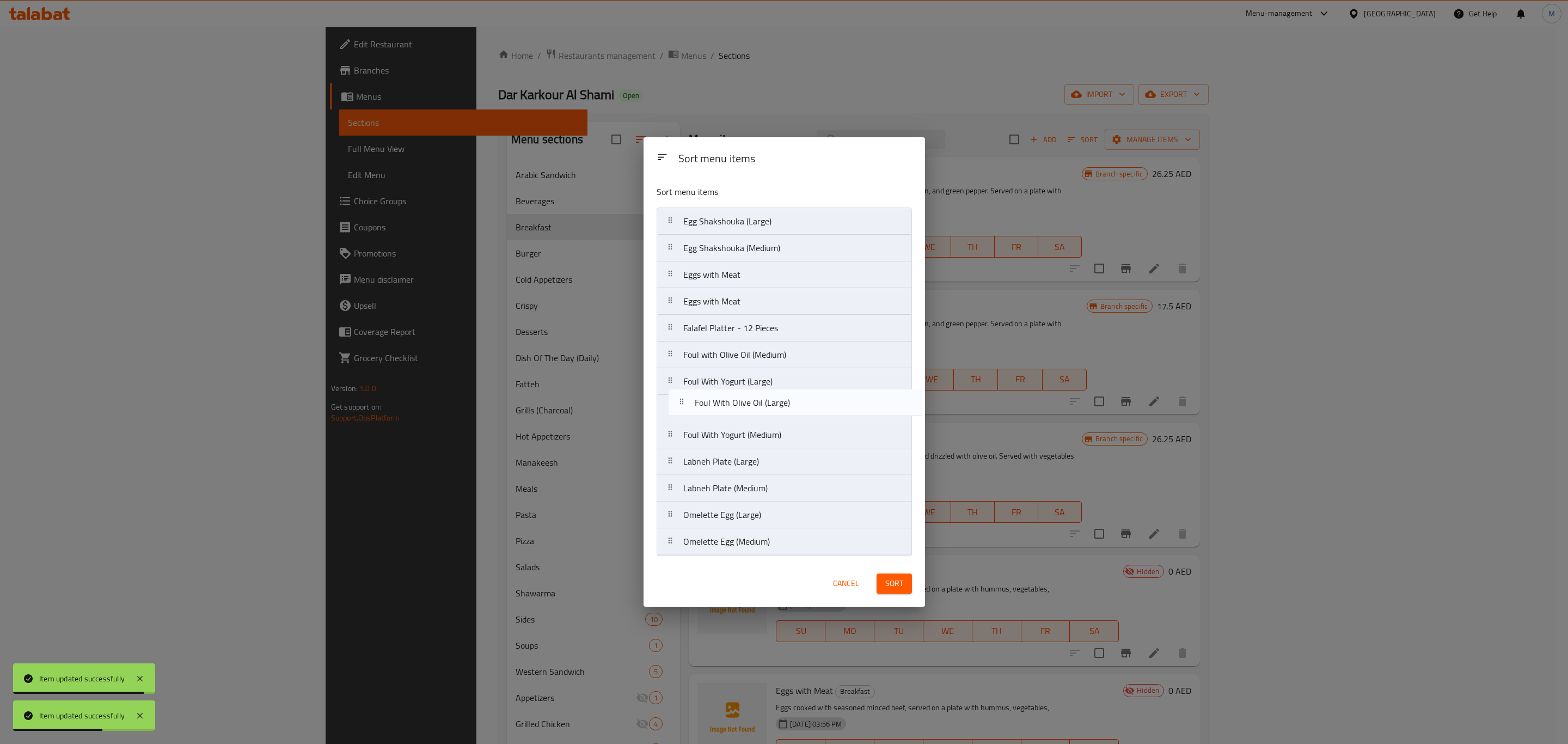
drag, startPoint x: 747, startPoint y: 273, endPoint x: 758, endPoint y: 405, distance: 132.5
click at [758, 405] on nav "Egg Shakshouka (Large) Egg Shakshouka (Medium) Foul With Olive Oil (Large) Eggs…" at bounding box center [784, 381] width 256 height 348
drag, startPoint x: 814, startPoint y: 387, endPoint x: 806, endPoint y: 428, distance: 41.8
click at [806, 428] on nav "Egg Shakshouka (Large) Egg Shakshouka (Medium) Eggs with Meat Eggs with Meat Fa…" at bounding box center [784, 381] width 256 height 348
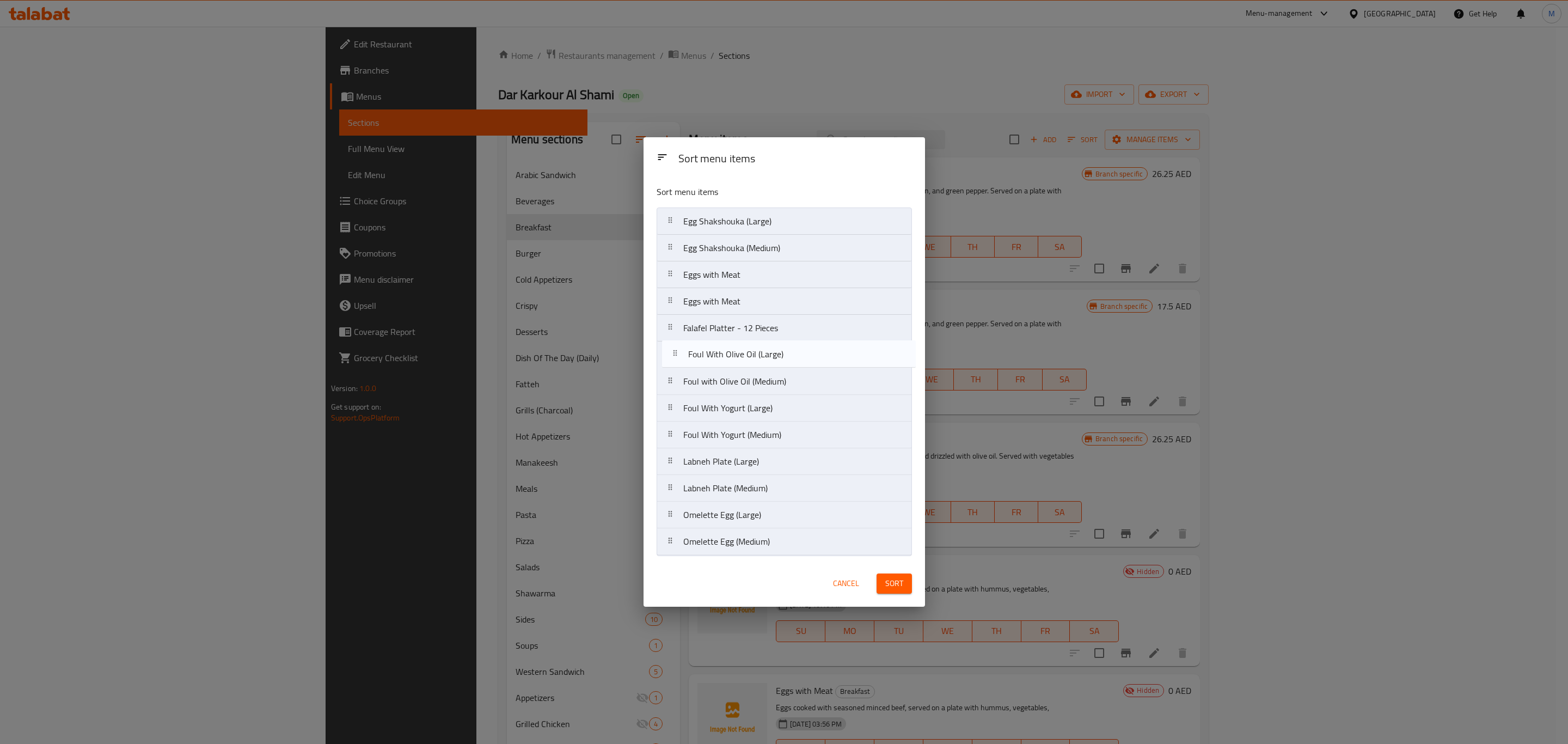
drag, startPoint x: 753, startPoint y: 383, endPoint x: 759, endPoint y: 350, distance: 33.5
click at [759, 350] on nav "Egg Shakshouka (Large) Egg Shakshouka (Medium) Eggs with Meat Eggs with Meat Fa…" at bounding box center [784, 381] width 256 height 348
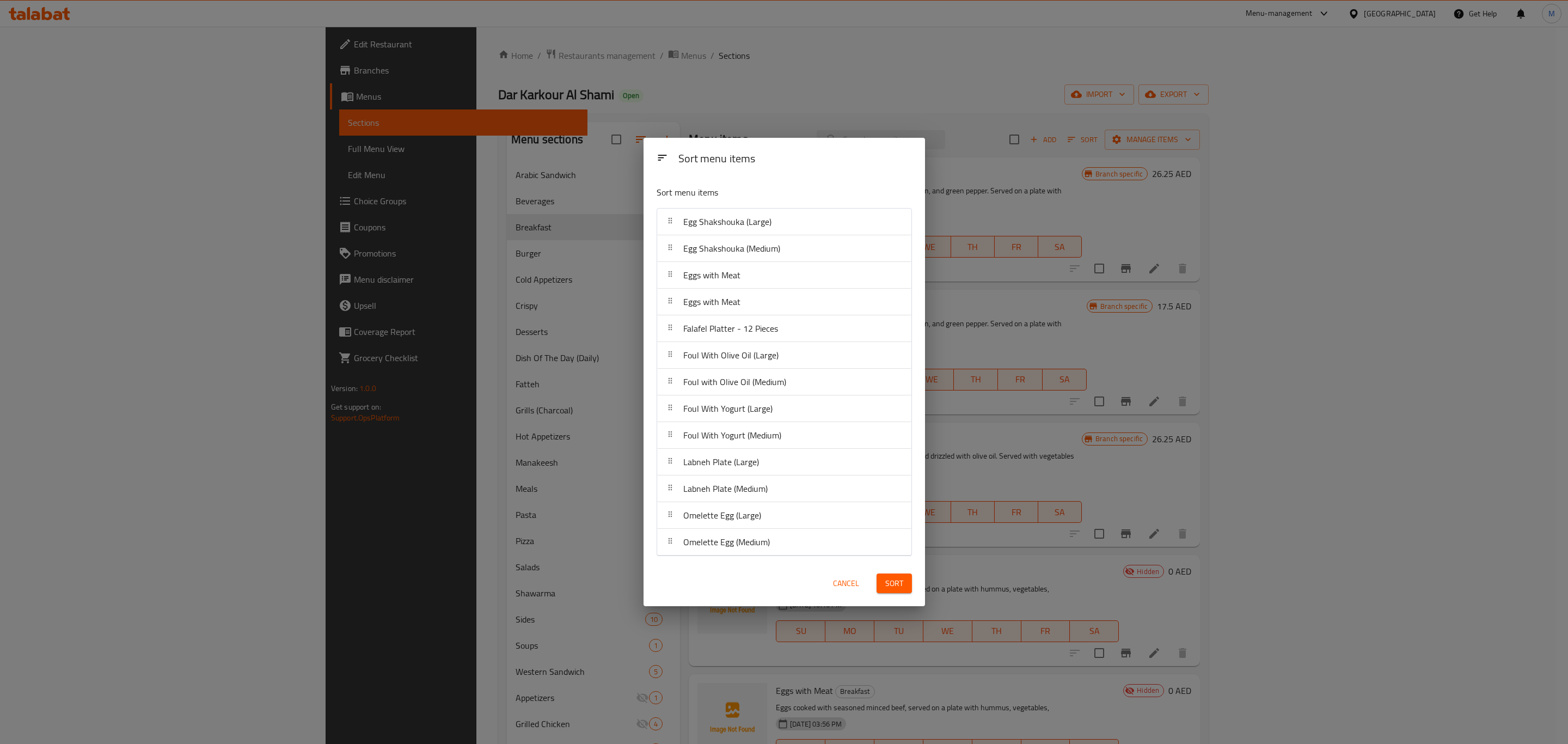
click at [892, 590] on span "Sort" at bounding box center [894, 583] width 18 height 13
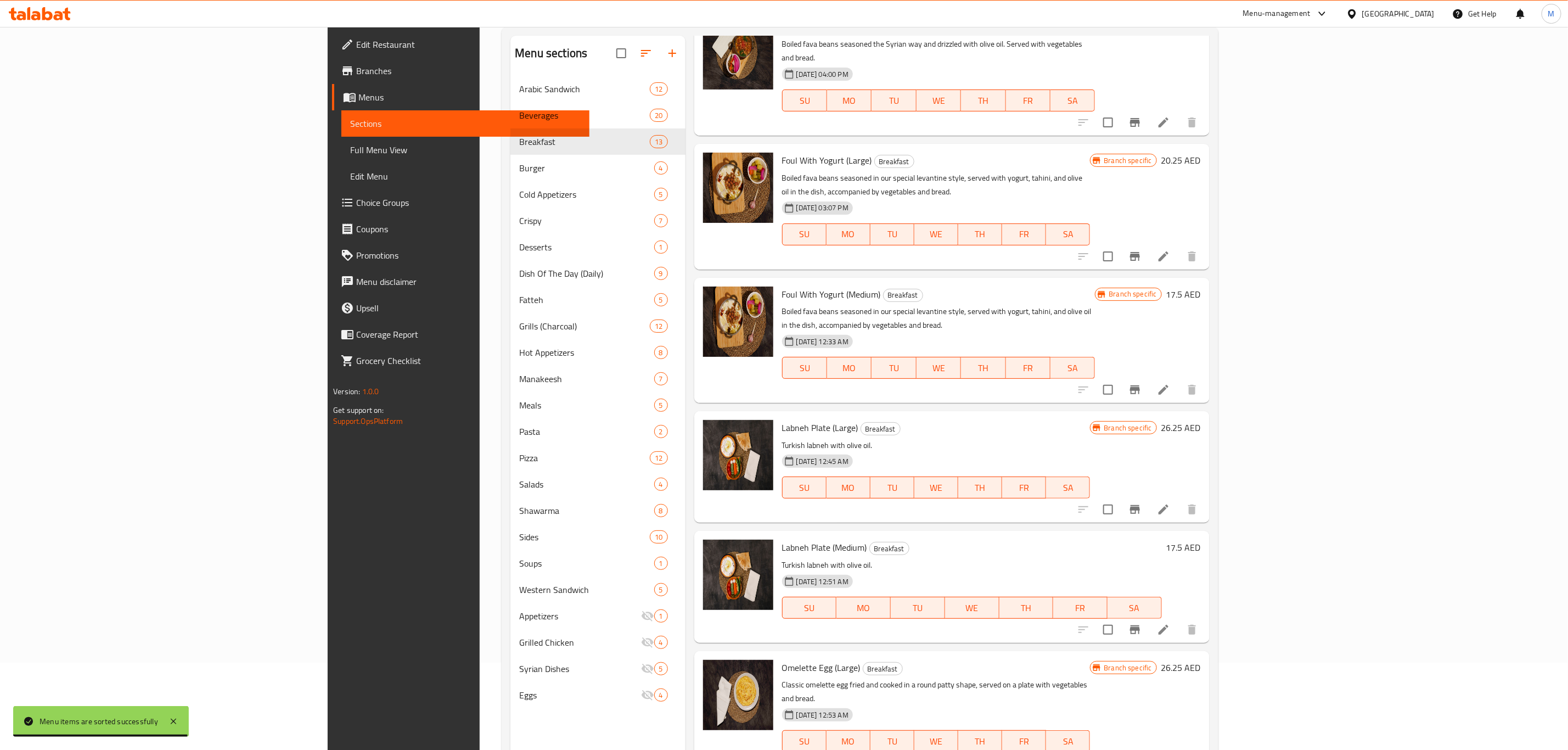
scroll to position [154, 0]
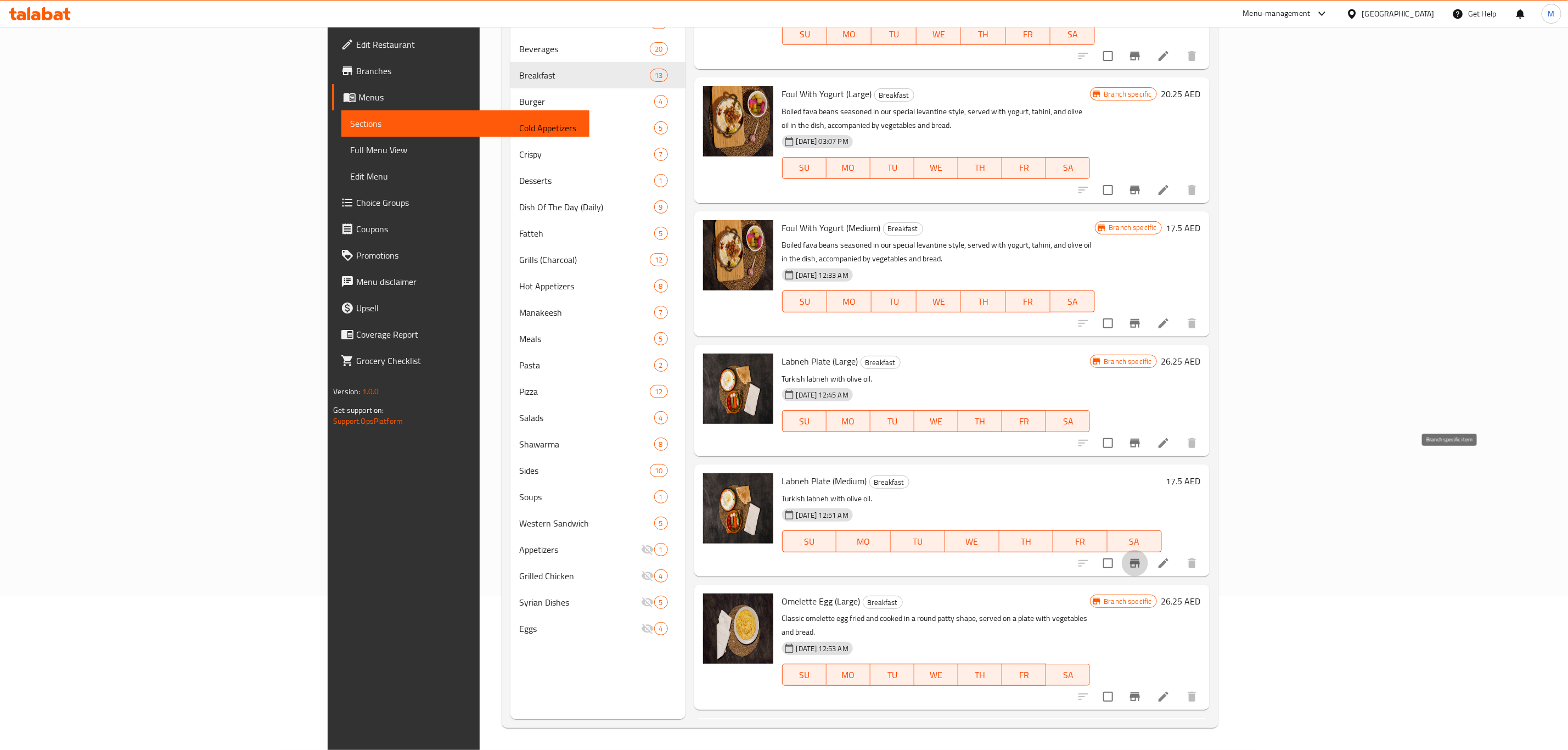
click at [1142, 557] on icon "Branch-specific-item" at bounding box center [1135, 563] width 13 height 13
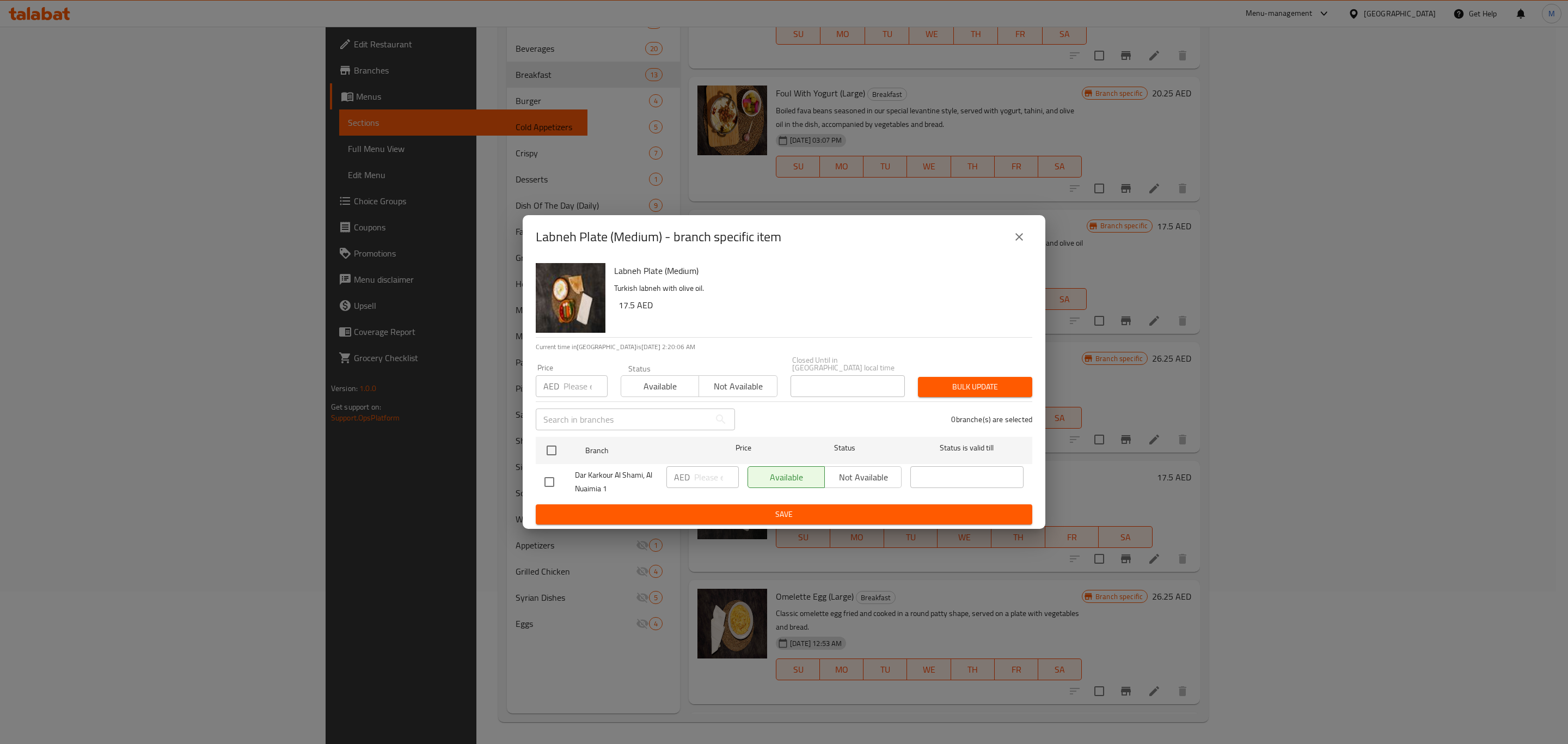
click at [530, 453] on div "Labneh Plate (Medium) Turkish labneh with olive oil. 17.5 AED Current time in […" at bounding box center [784, 393] width 522 height 270
click at [549, 448] on input "checkbox" at bounding box center [552, 450] width 23 height 23
checkbox input "true"
click at [623, 309] on h6 "17.5 AED" at bounding box center [821, 305] width 405 height 15
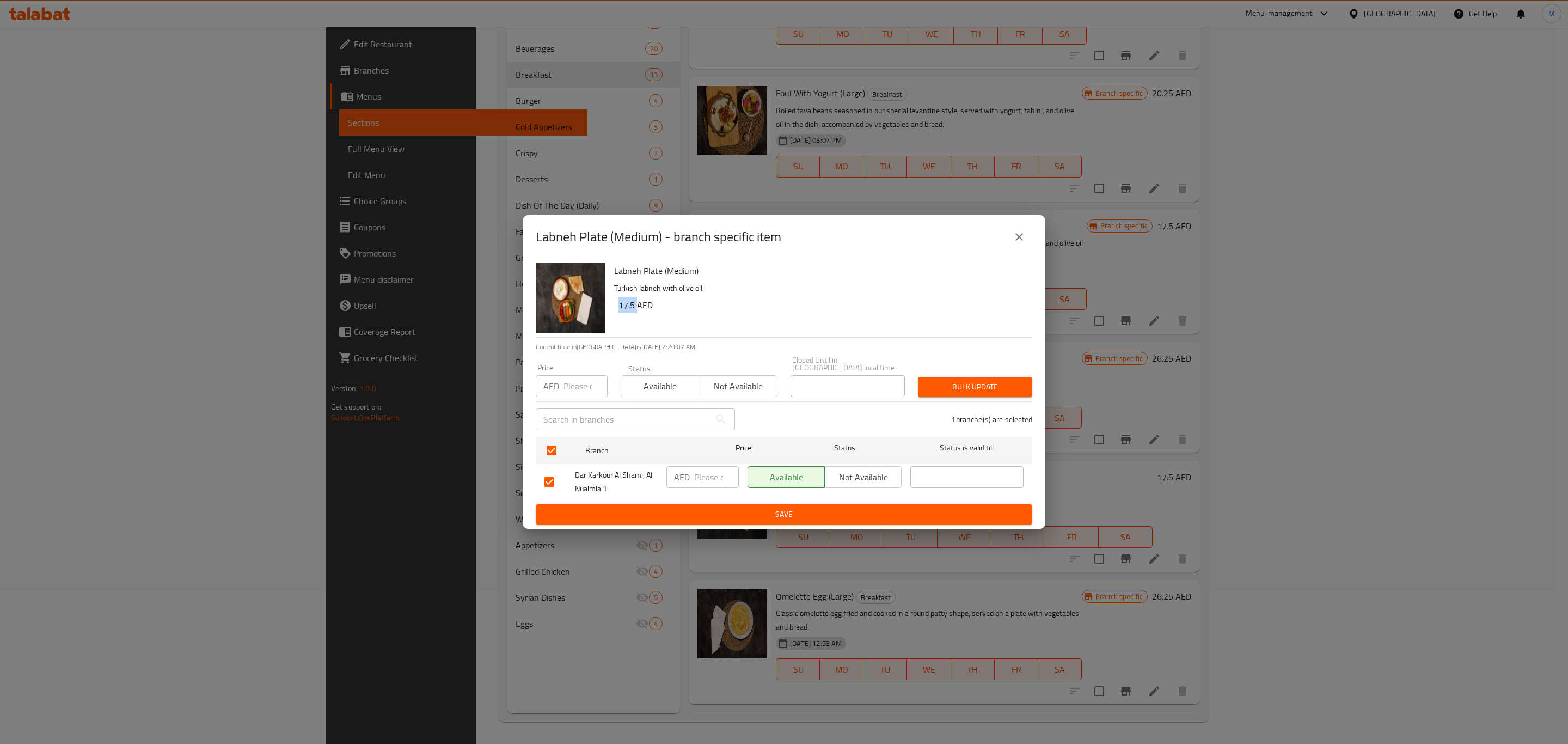
click at [623, 309] on h6 "17.5 AED" at bounding box center [821, 305] width 405 height 15
copy h6 "17.5"
click at [709, 476] on input "number" at bounding box center [716, 477] width 45 height 22
paste input "17.5"
type input "17.5"
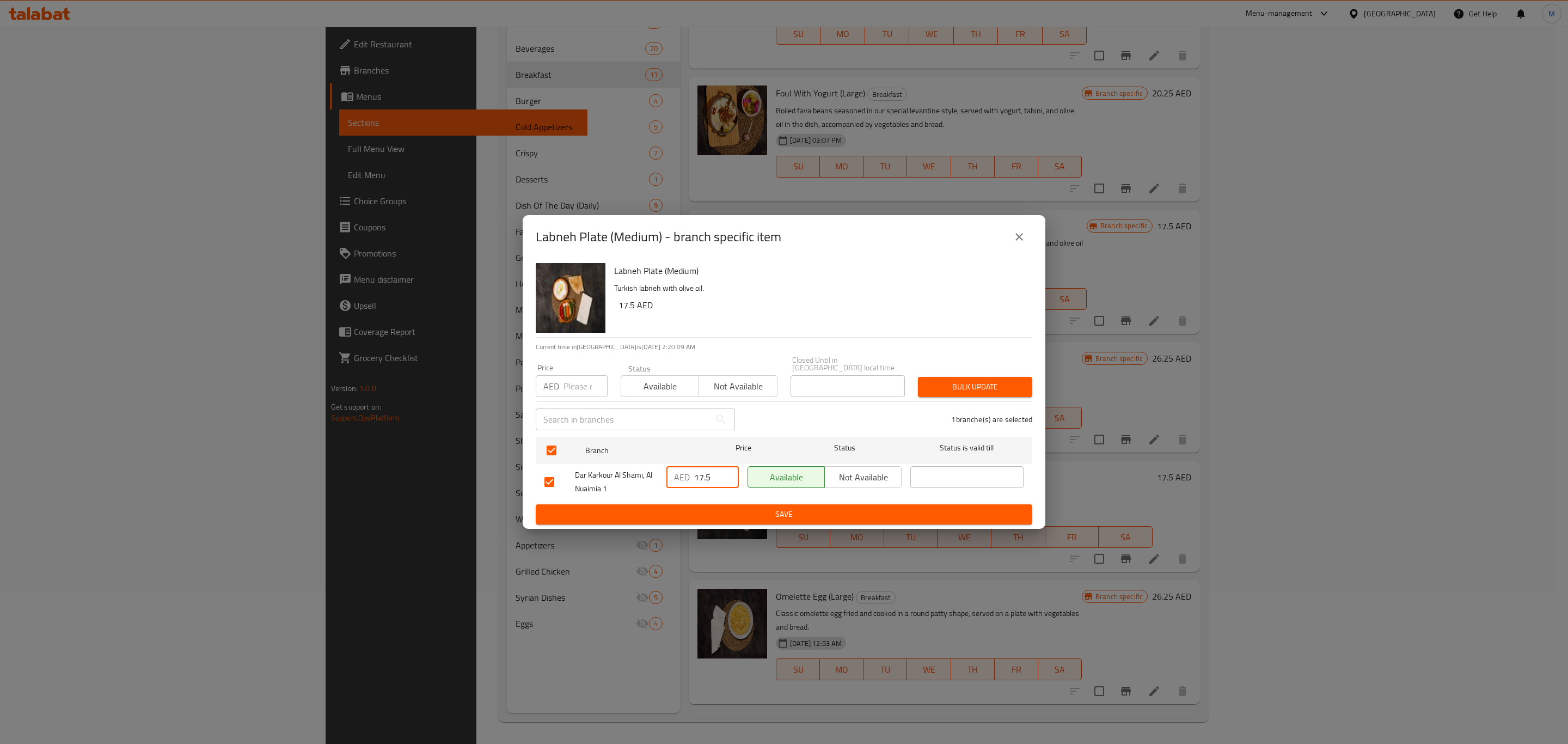
click at [716, 508] on span "Save" at bounding box center [784, 514] width 479 height 13
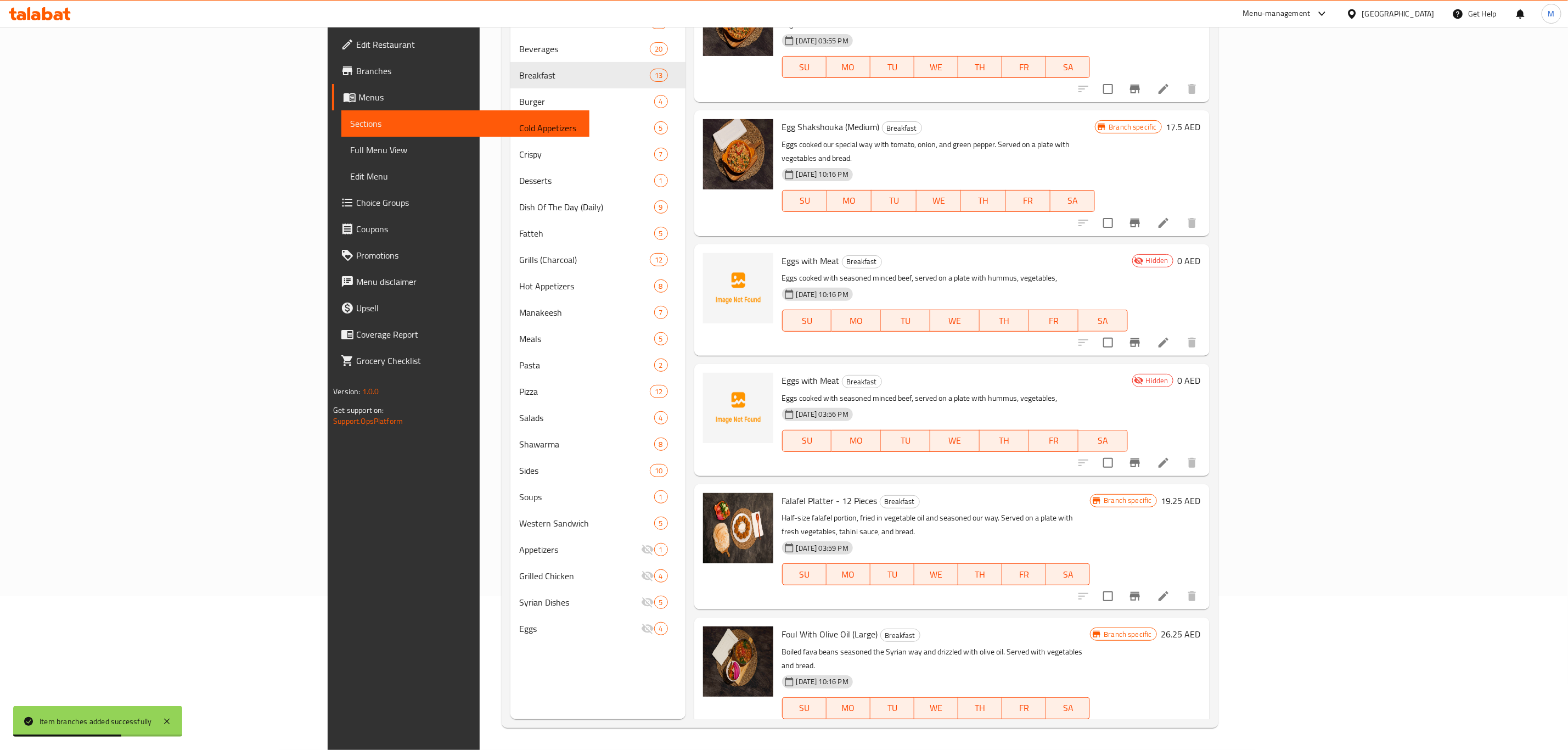
scroll to position [12, 0]
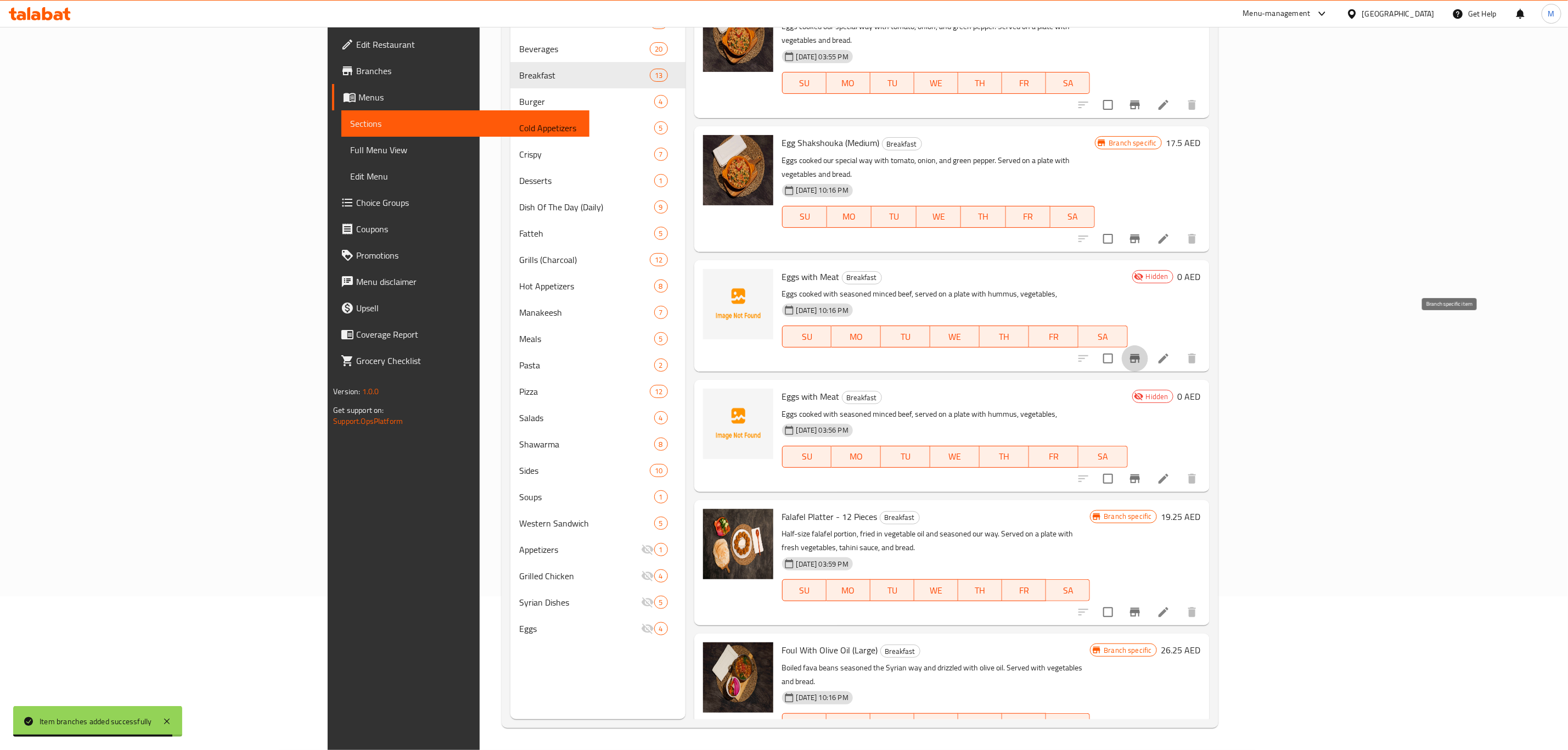
click at [1142, 352] on icon "Branch-specific-item" at bounding box center [1135, 359] width 13 height 13
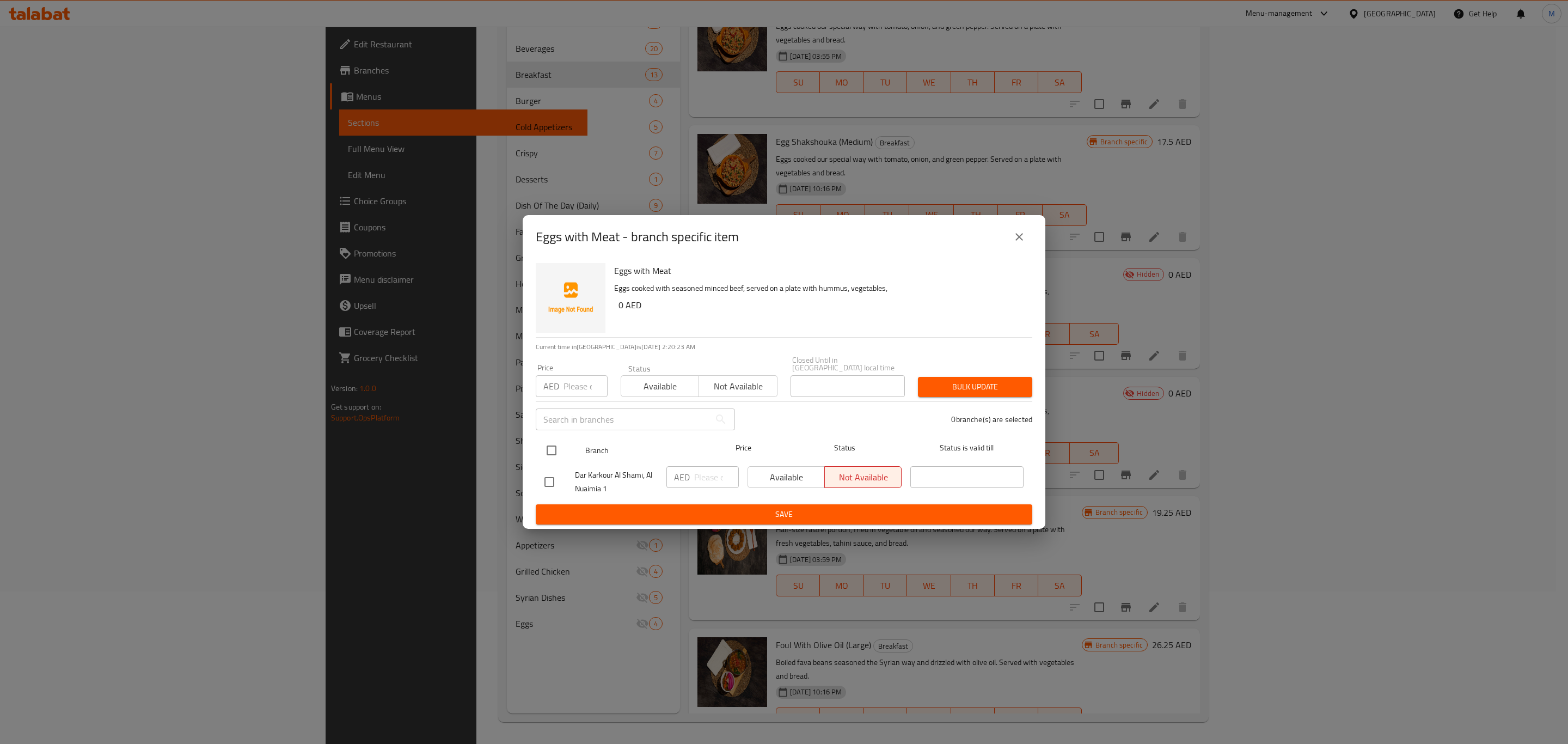
click at [554, 441] on input "checkbox" at bounding box center [552, 450] width 23 height 23
checkbox input "true"
click at [1026, 236] on button "close" at bounding box center [1019, 236] width 26 height 26
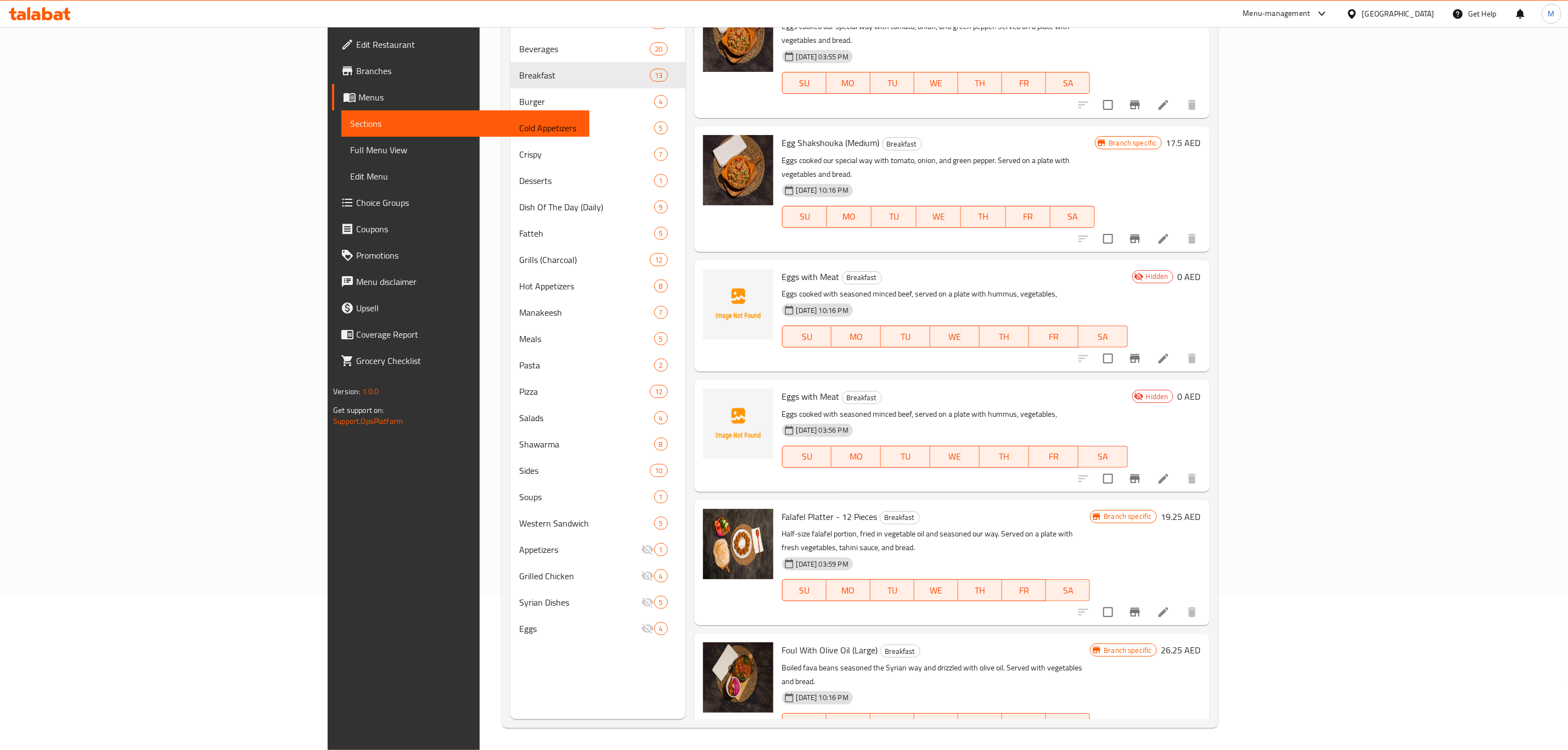
click at [1201, 269] on h6 "0 AED" at bounding box center [1189, 276] width 23 height 15
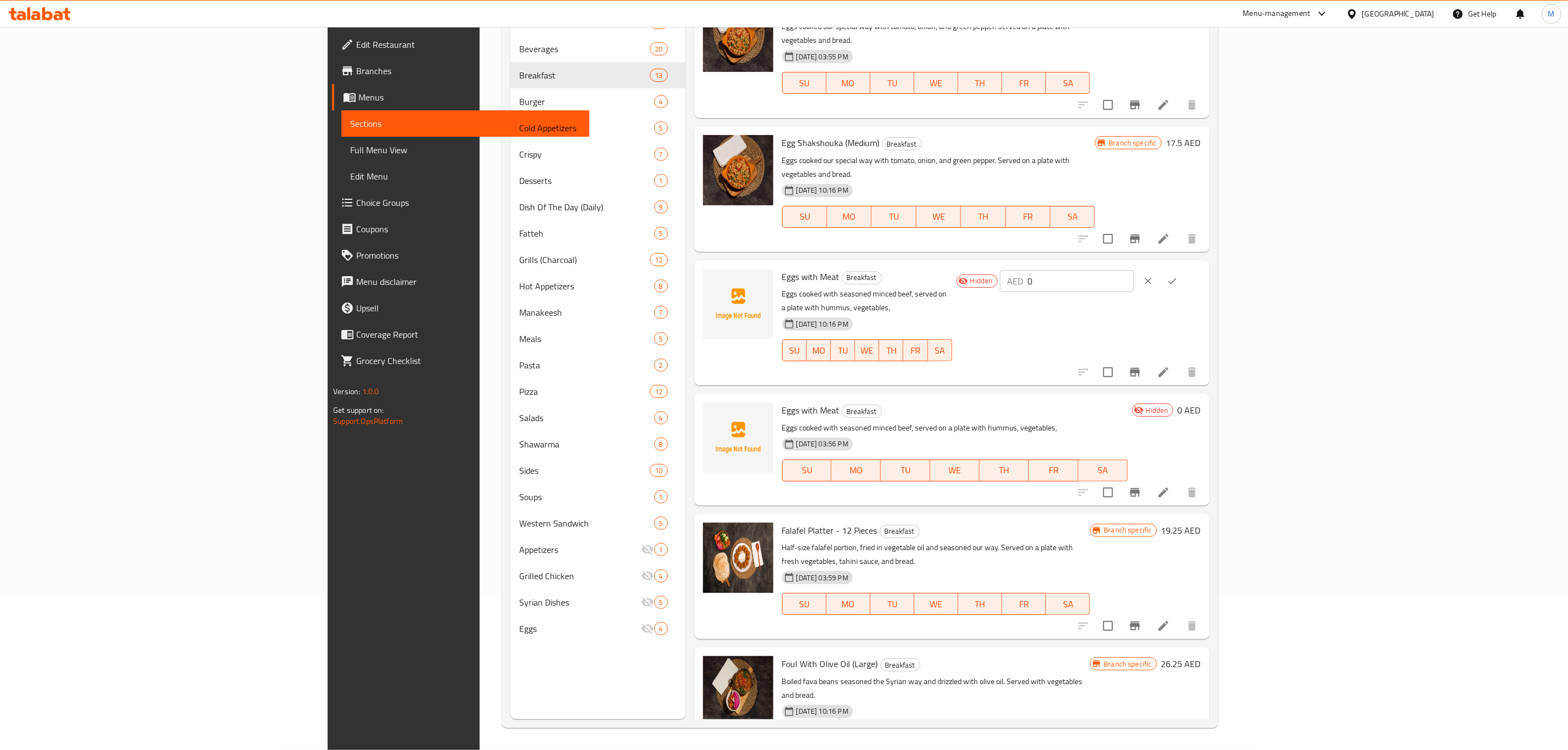
click at [1134, 270] on input "0" at bounding box center [1081, 281] width 106 height 22
paste input "35"
type input "35"
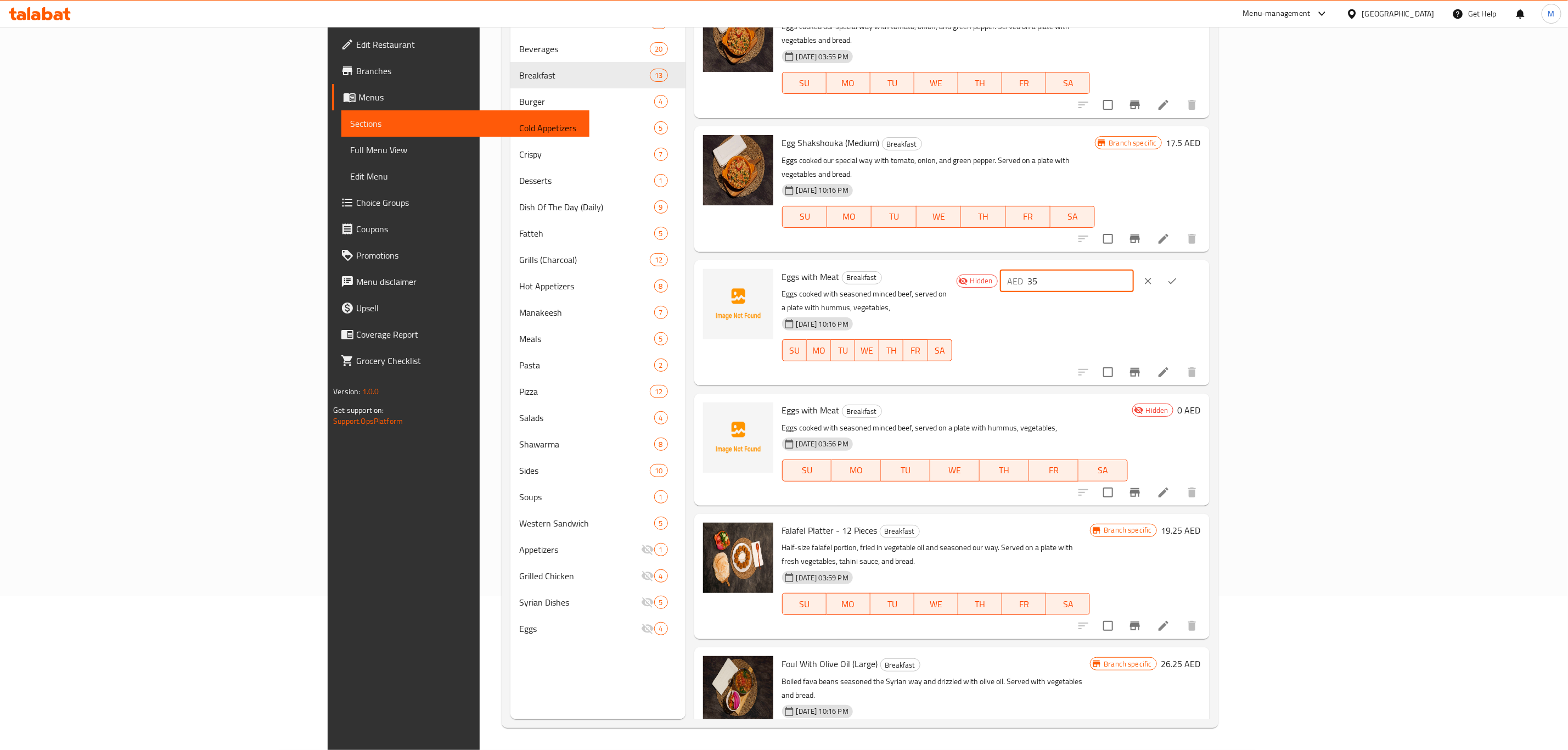
click at [1185, 269] on button "ok" at bounding box center [1172, 281] width 24 height 24
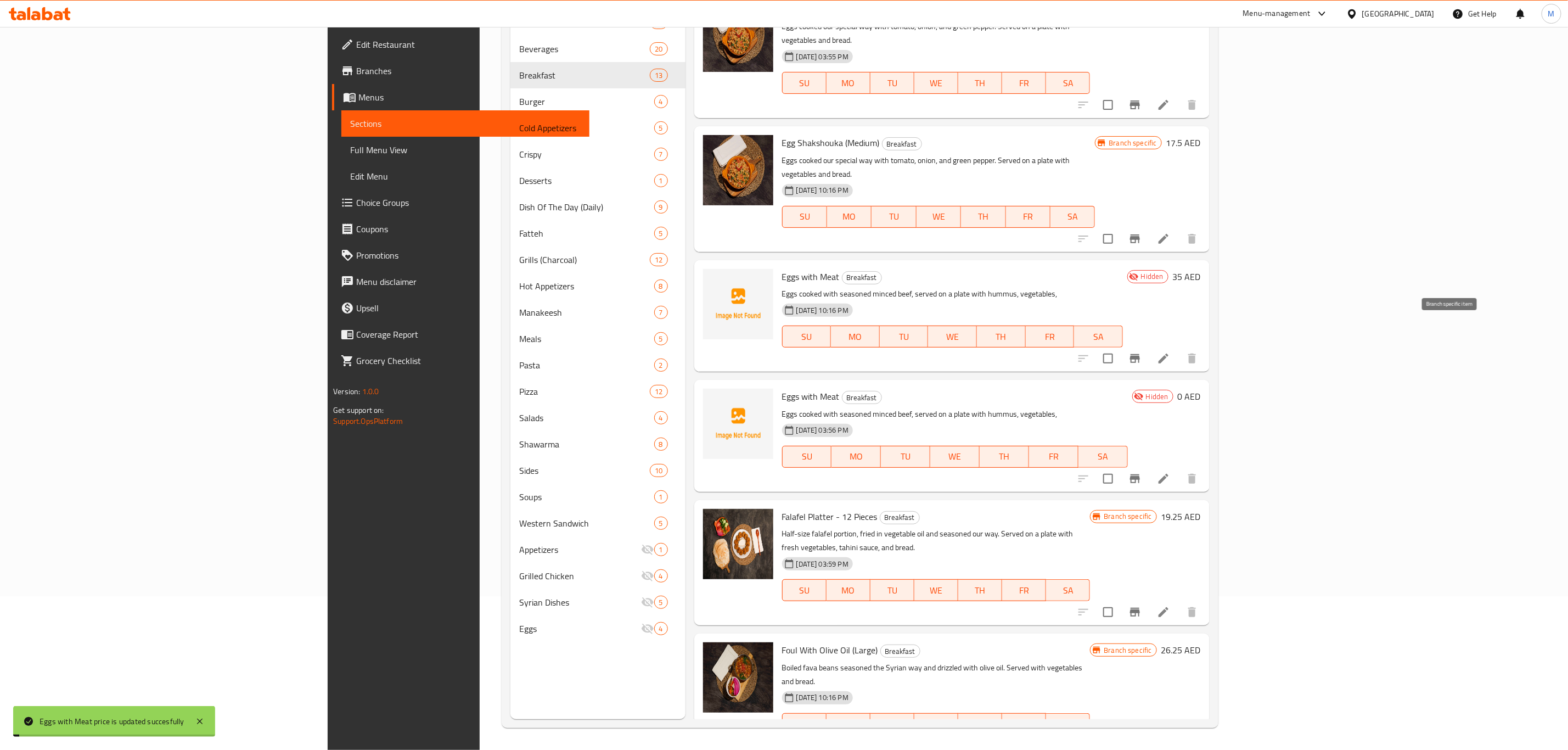
click at [1140, 354] on icon "Branch-specific-item" at bounding box center [1135, 359] width 10 height 9
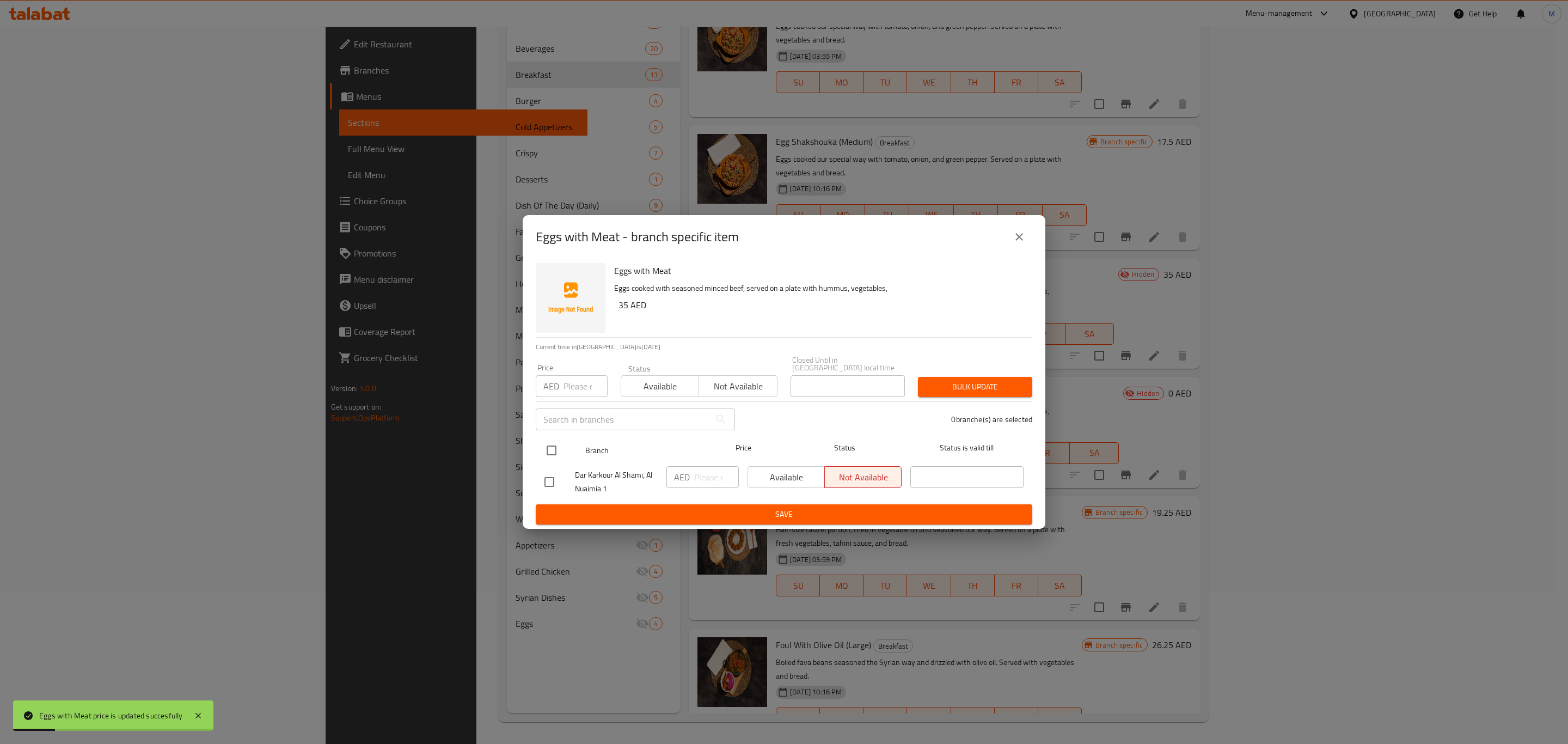
click at [539, 455] on div "Branch Price Status Status is valid till" at bounding box center [784, 450] width 497 height 27
click at [559, 450] on input "checkbox" at bounding box center [552, 450] width 23 height 23
checkbox input "true"
click at [701, 471] on input "number" at bounding box center [716, 477] width 45 height 22
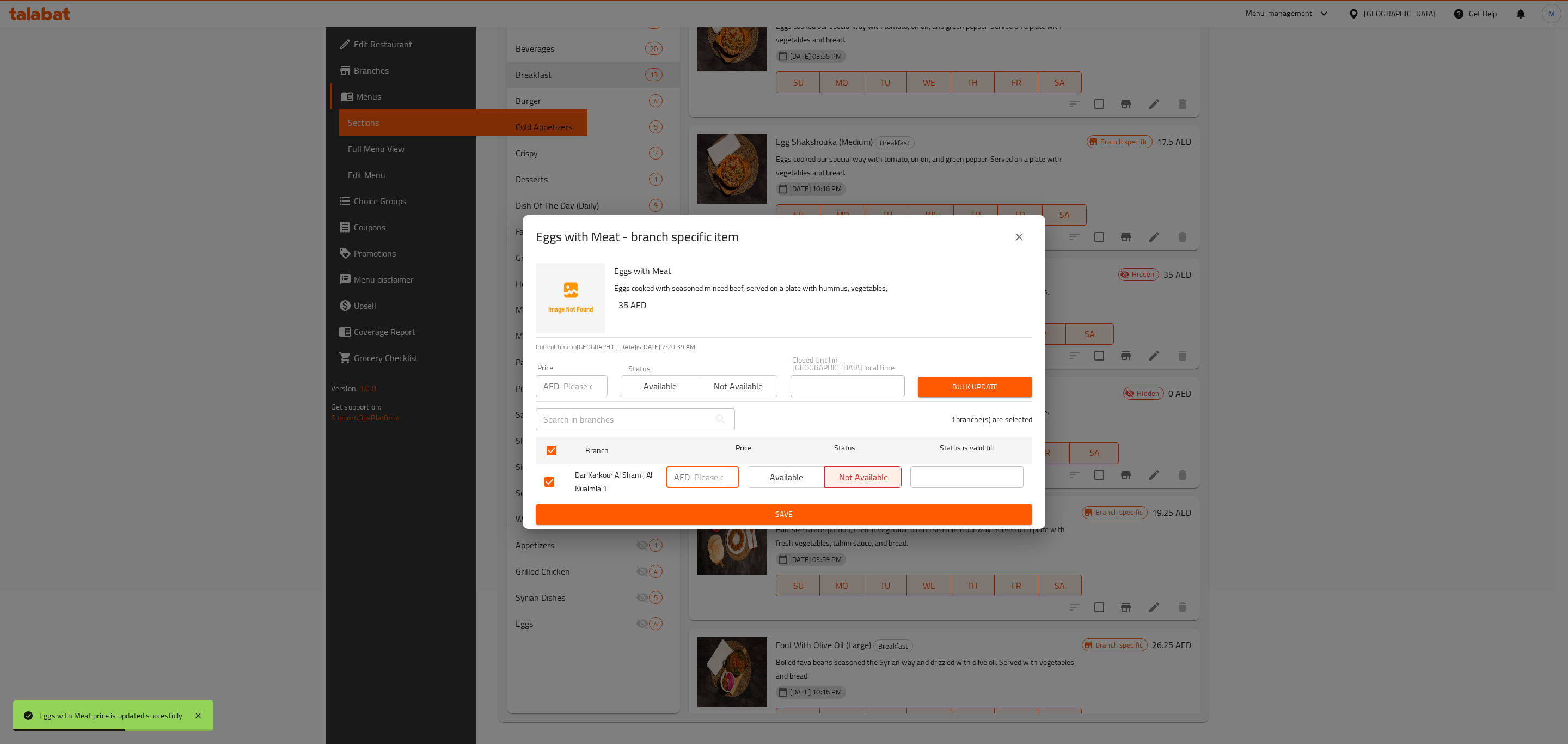
paste input "35"
type input "35"
click at [716, 512] on span "Save" at bounding box center [784, 514] width 479 height 13
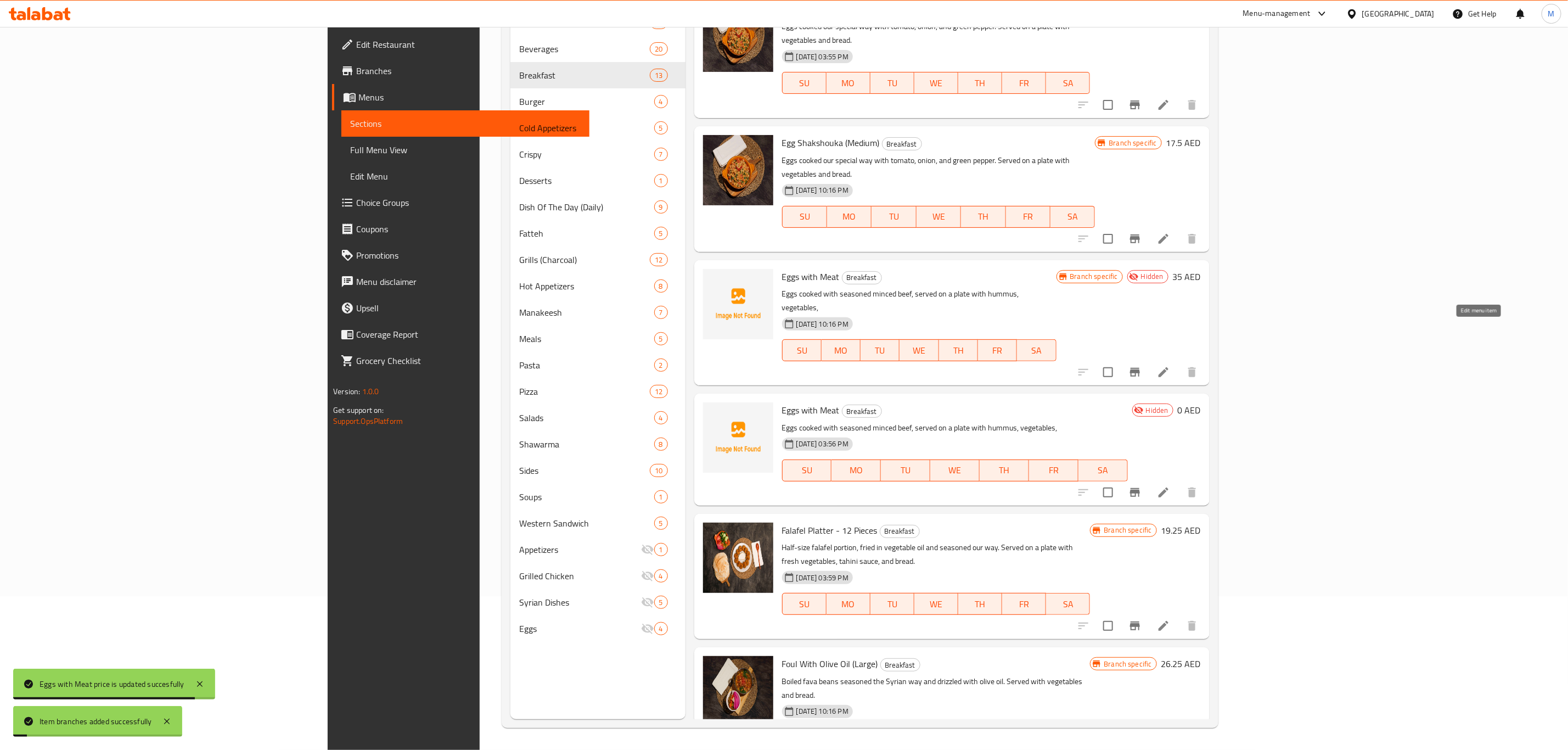
click at [1170, 366] on icon at bounding box center [1163, 372] width 13 height 13
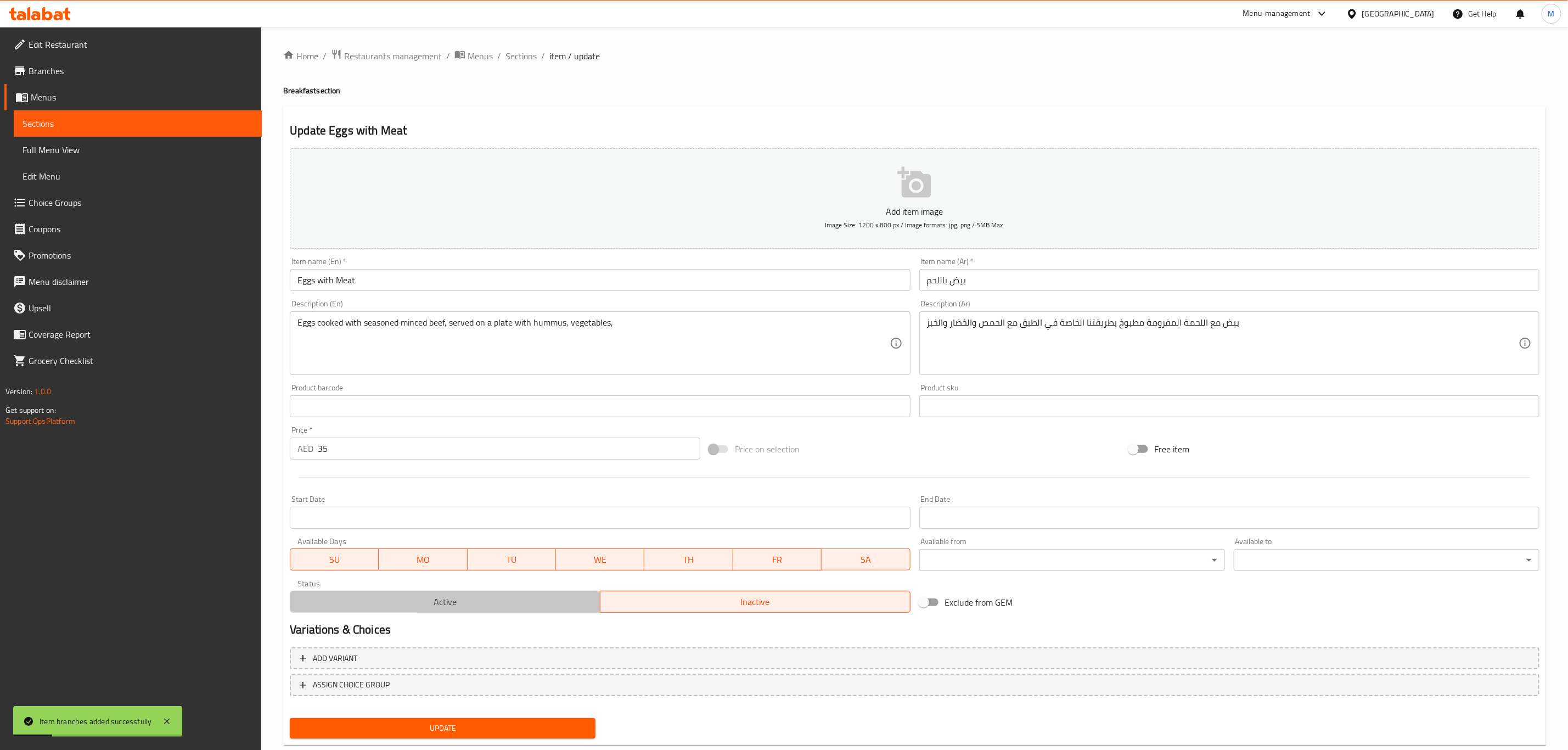
click at [469, 601] on span "Active" at bounding box center [445, 602] width 301 height 16
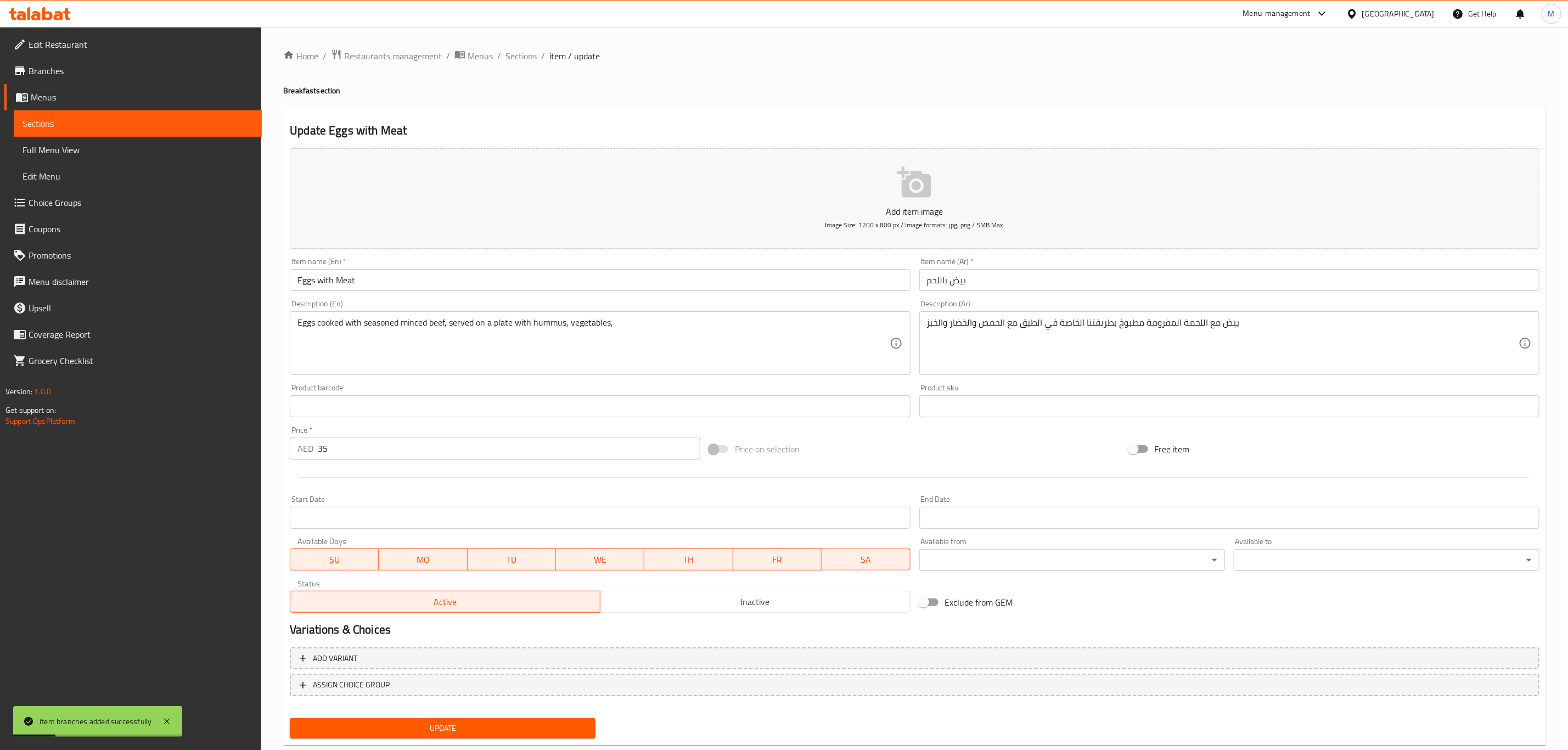
type button "0"
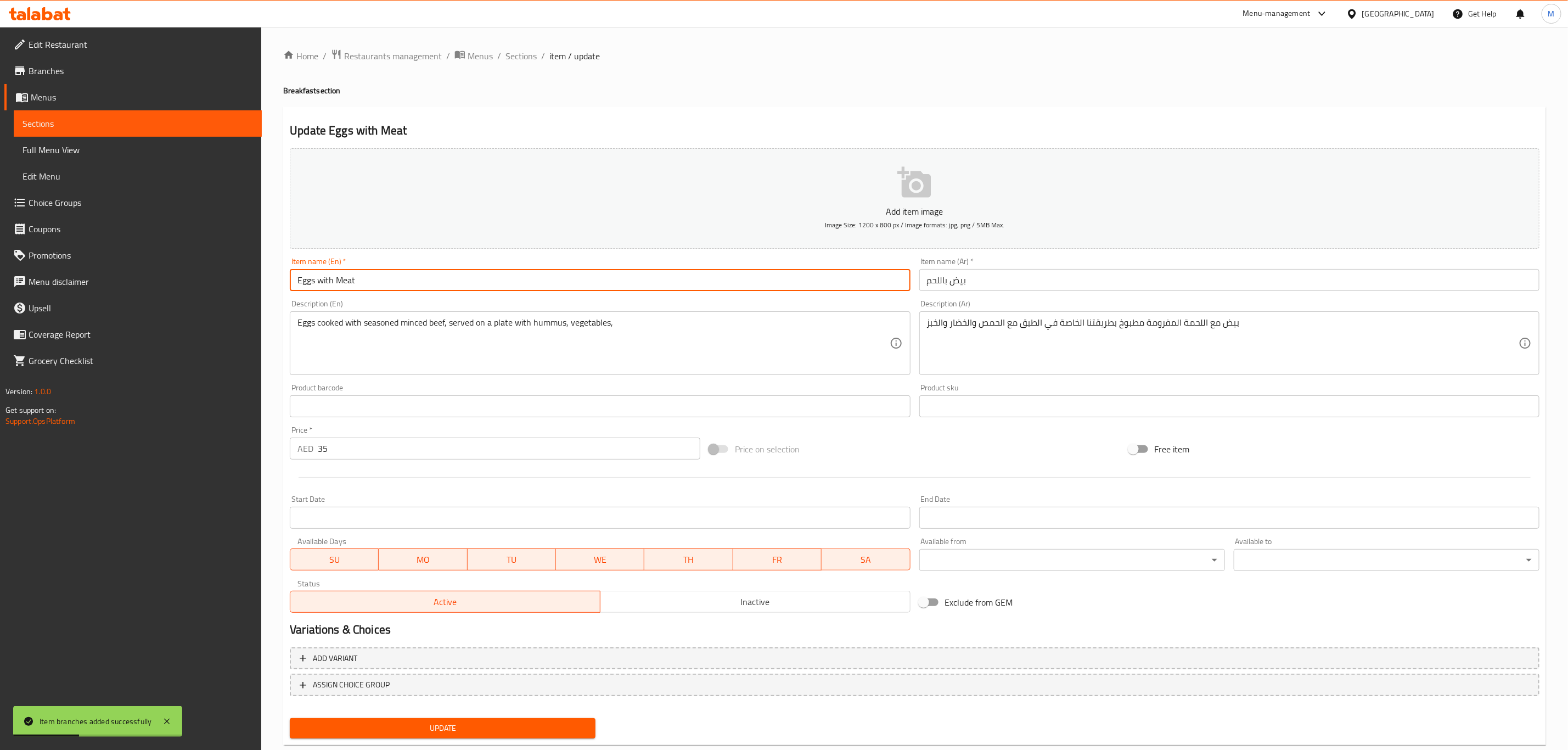
click at [489, 286] on input "Eggs with Meat" at bounding box center [599, 280] width 620 height 22
paste input "(Large)"
click at [489, 286] on input "Eggs with Meat (Large)" at bounding box center [599, 280] width 620 height 22
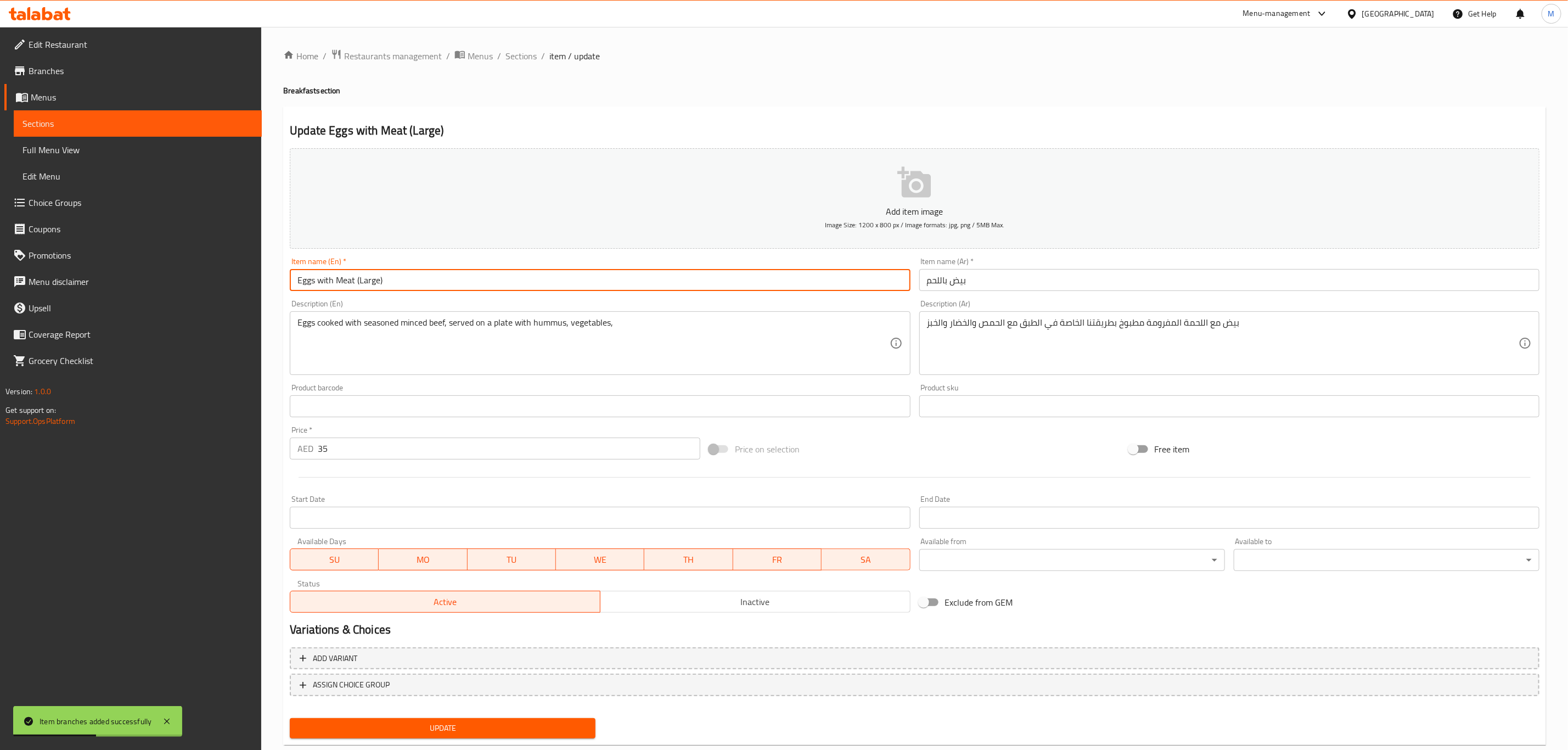
click at [489, 286] on input "Eggs with Meat (Large)" at bounding box center [599, 280] width 620 height 22
click at [323, 287] on input "Eggs with Meat (Large)" at bounding box center [599, 280] width 620 height 22
type input "Eggs With Meat (Large)"
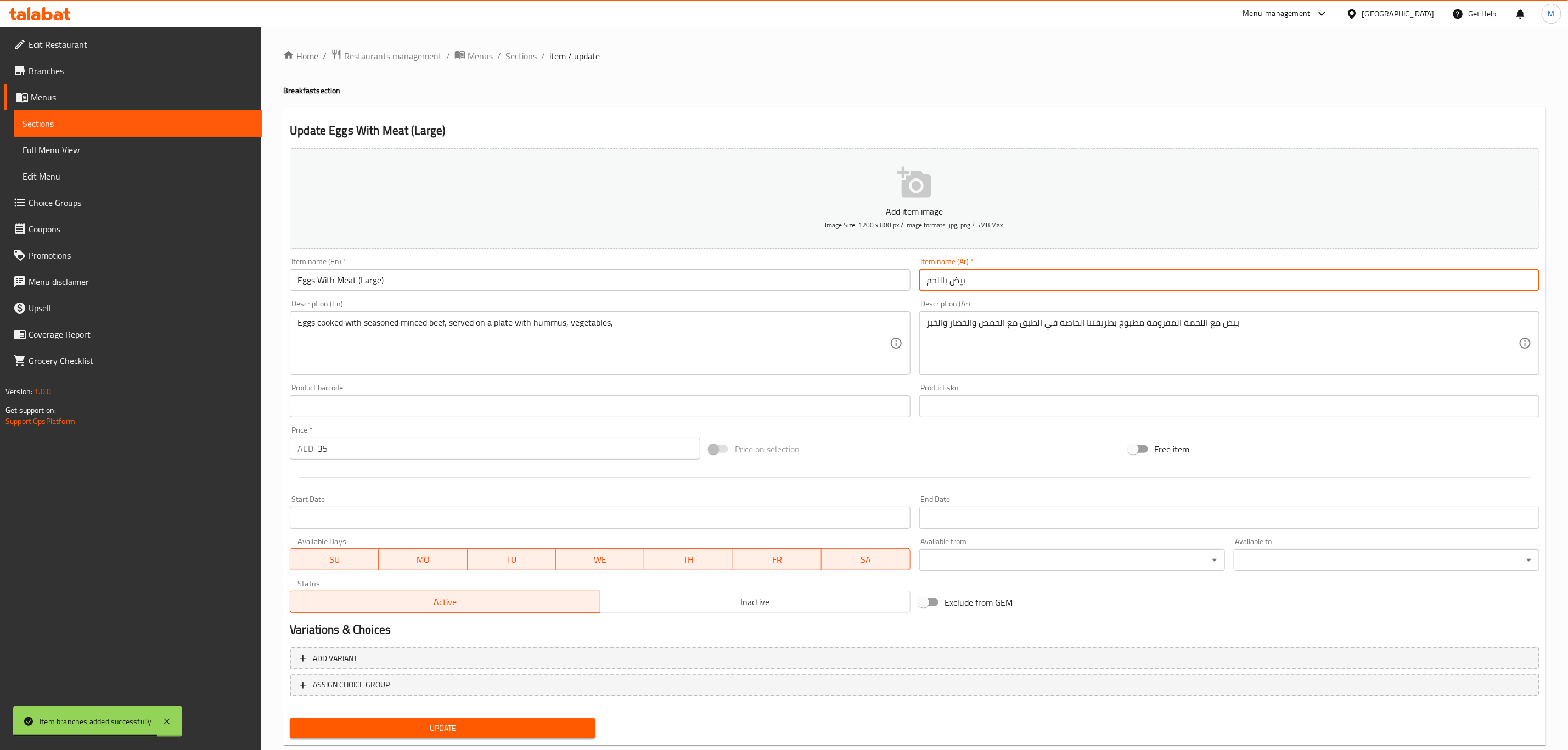
click at [1066, 286] on input "بيض باللحم" at bounding box center [1229, 280] width 620 height 22
paste input "(كبير)"
type input "بيض باللحم (كبير)"
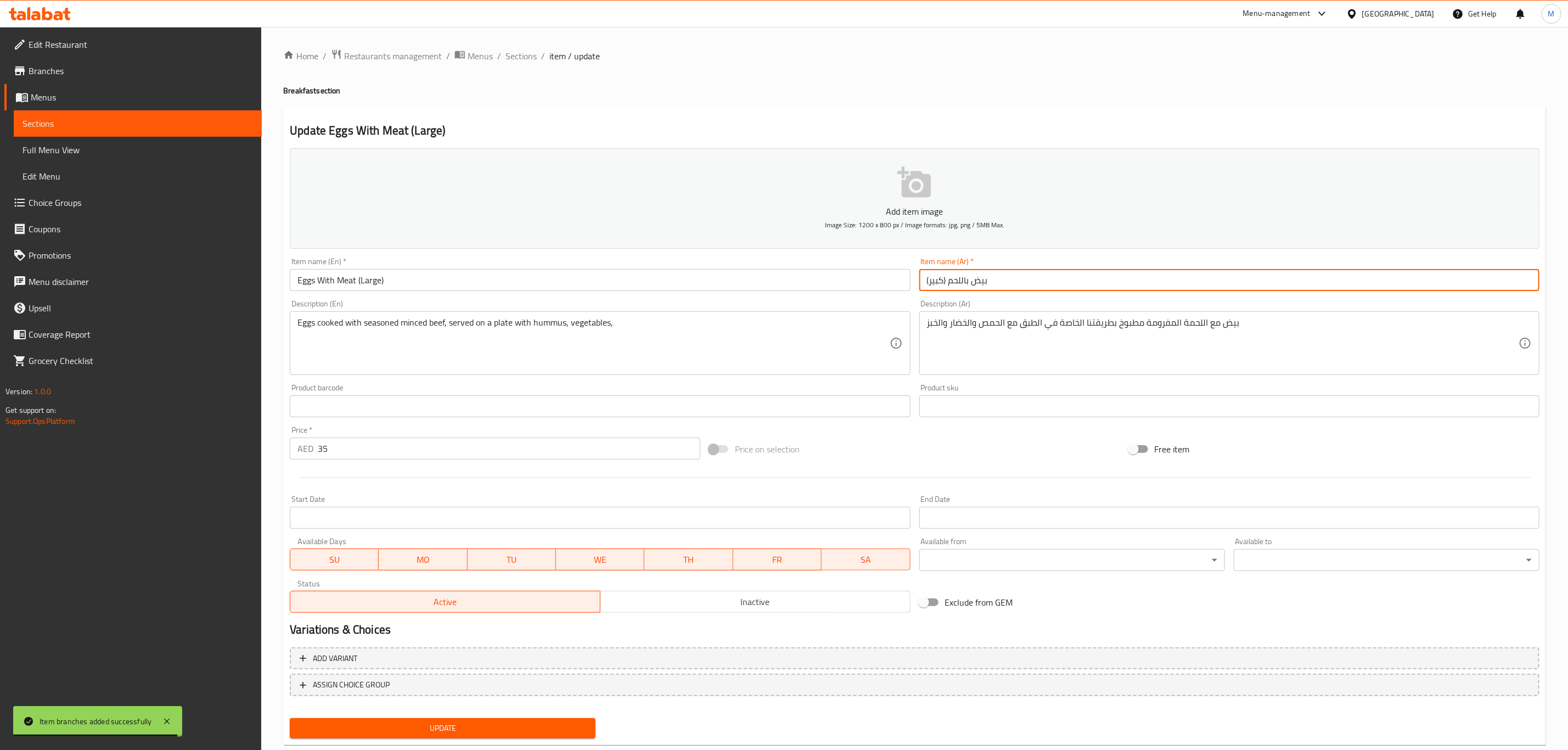
click at [290, 718] on button "Update" at bounding box center [442, 728] width 305 height 20
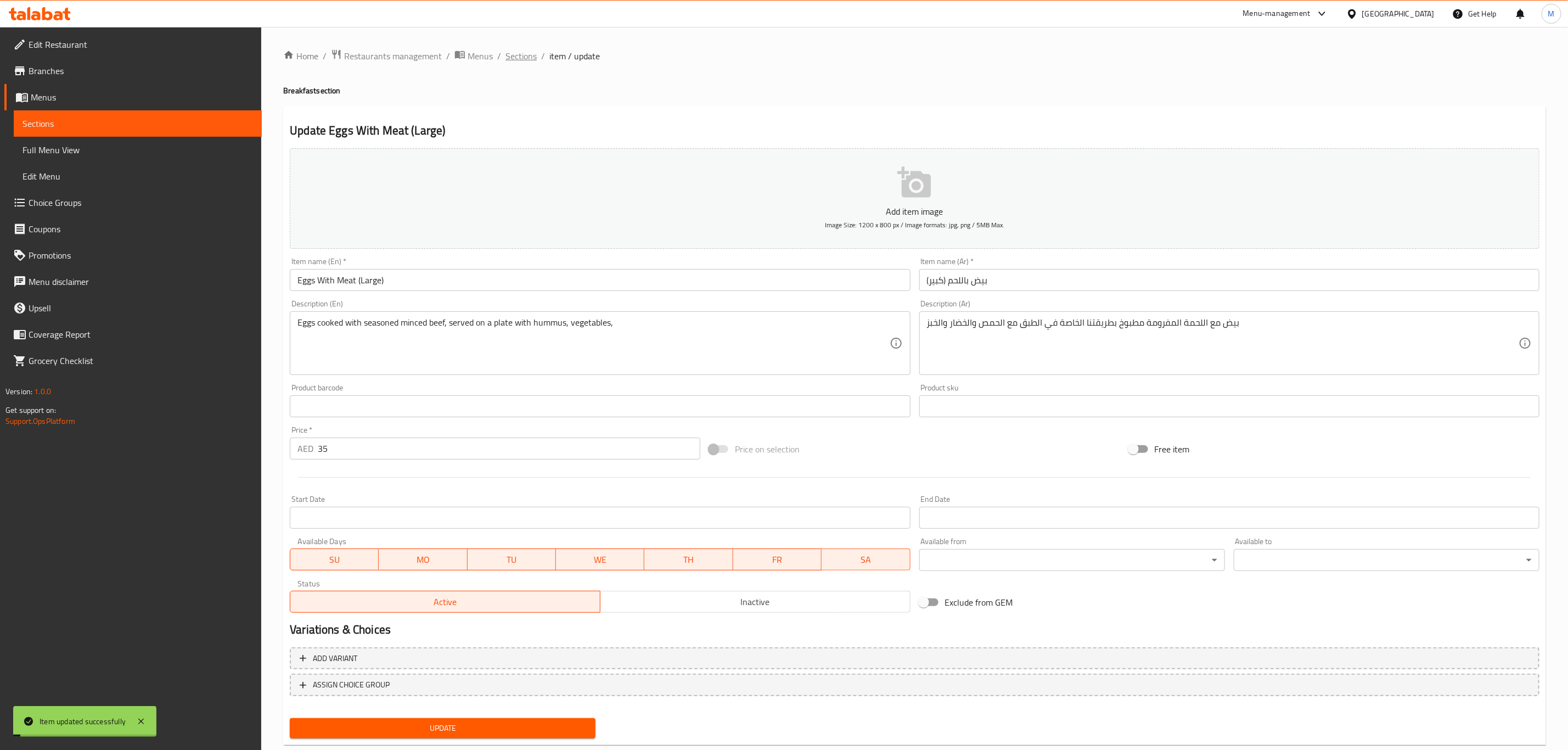
click at [524, 50] on span "Sections" at bounding box center [521, 56] width 31 height 13
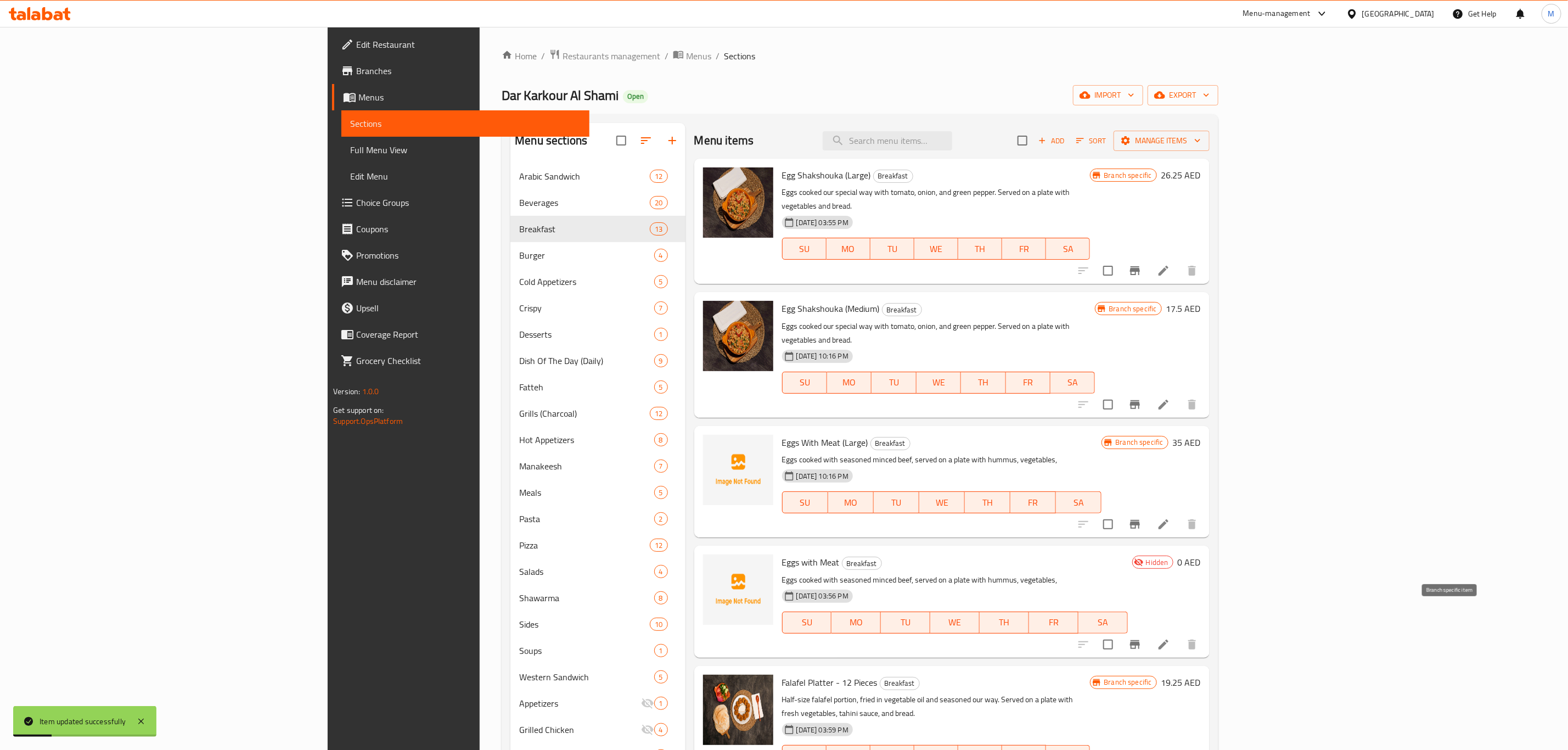
click at [1142, 638] on icon "Branch-specific-item" at bounding box center [1135, 644] width 13 height 13
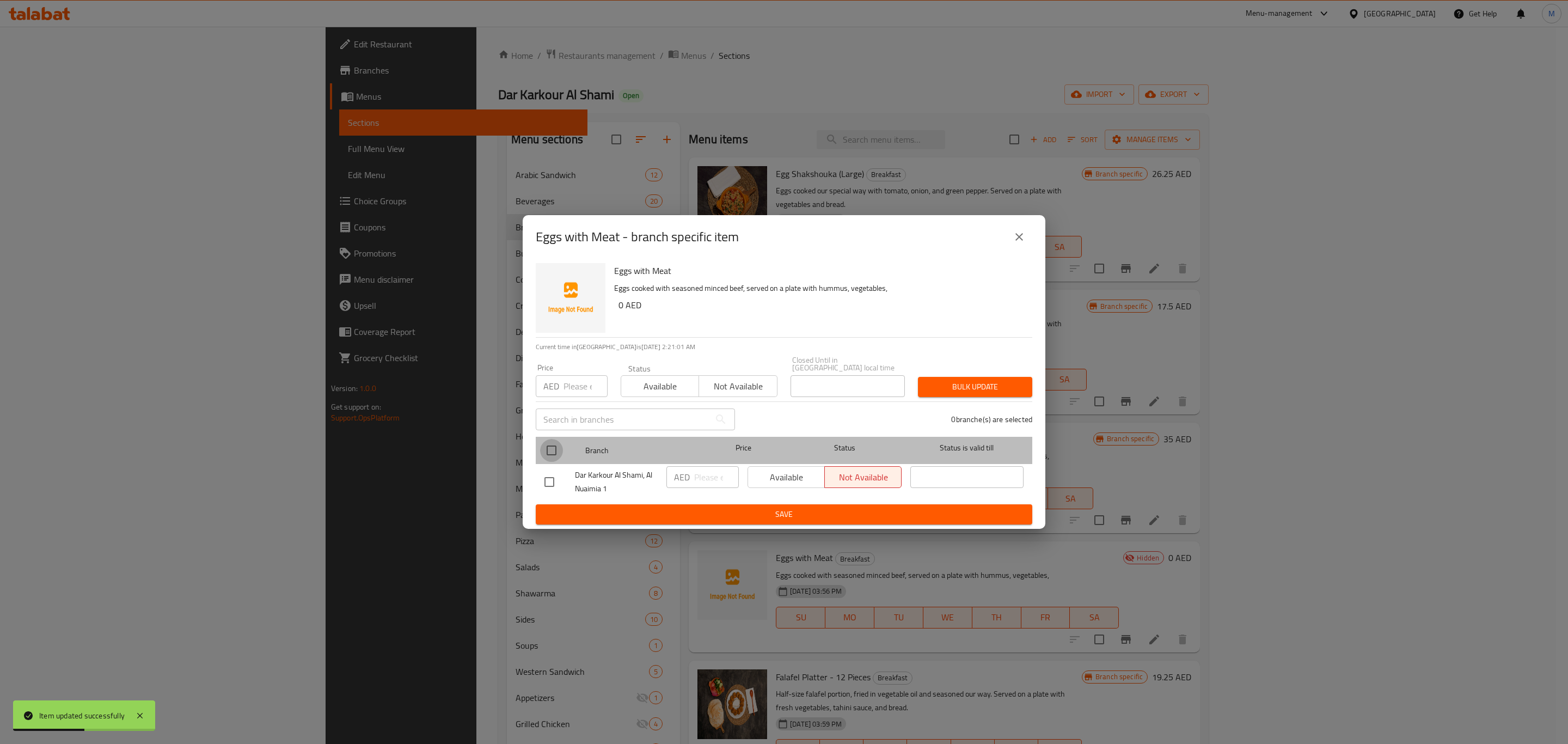
click at [554, 444] on input "checkbox" at bounding box center [552, 450] width 23 height 23
checkbox input "true"
click at [700, 481] on input "number" at bounding box center [716, 477] width 45 height 22
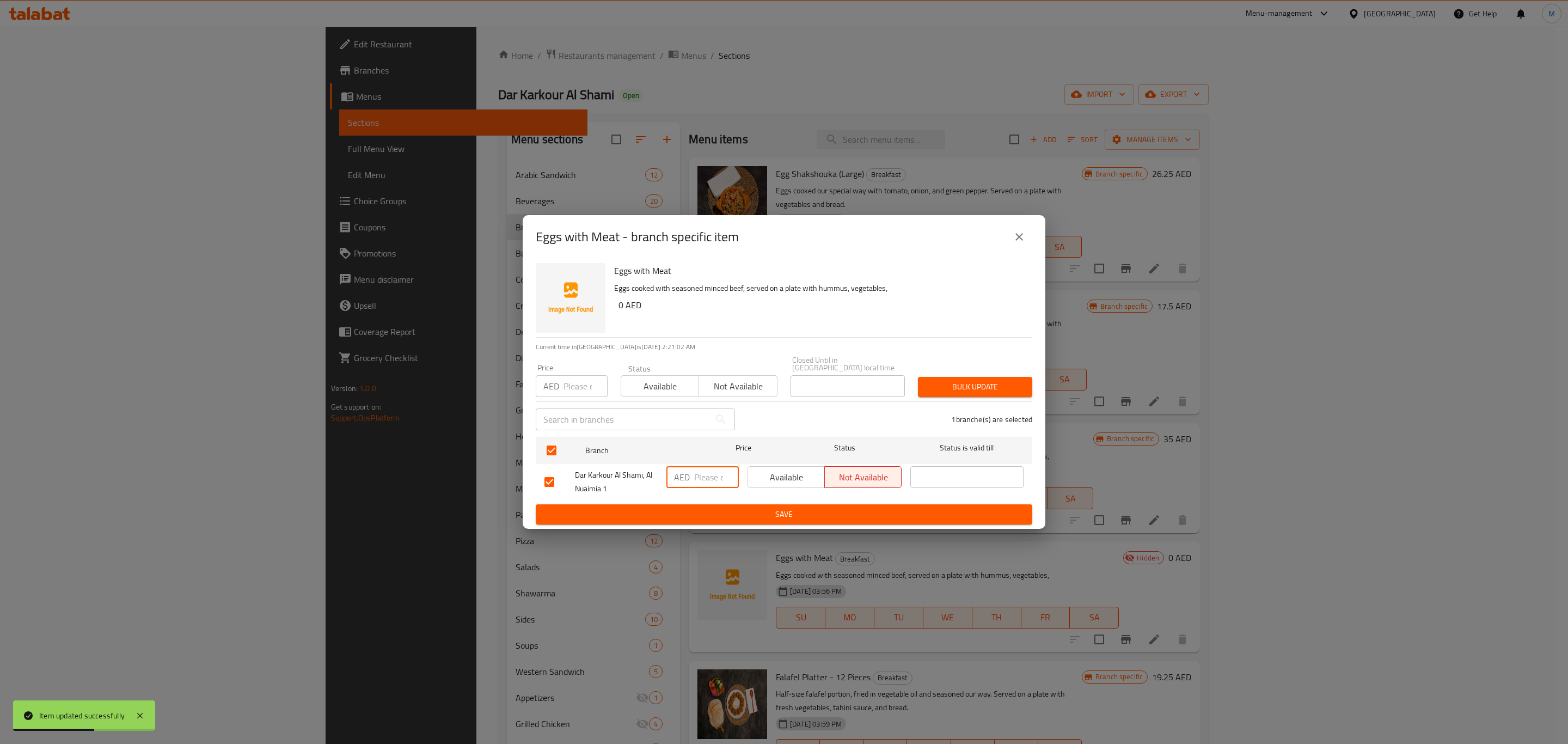
paste input "26.25"
type input "26.25"
click at [716, 516] on span "Save" at bounding box center [784, 514] width 479 height 13
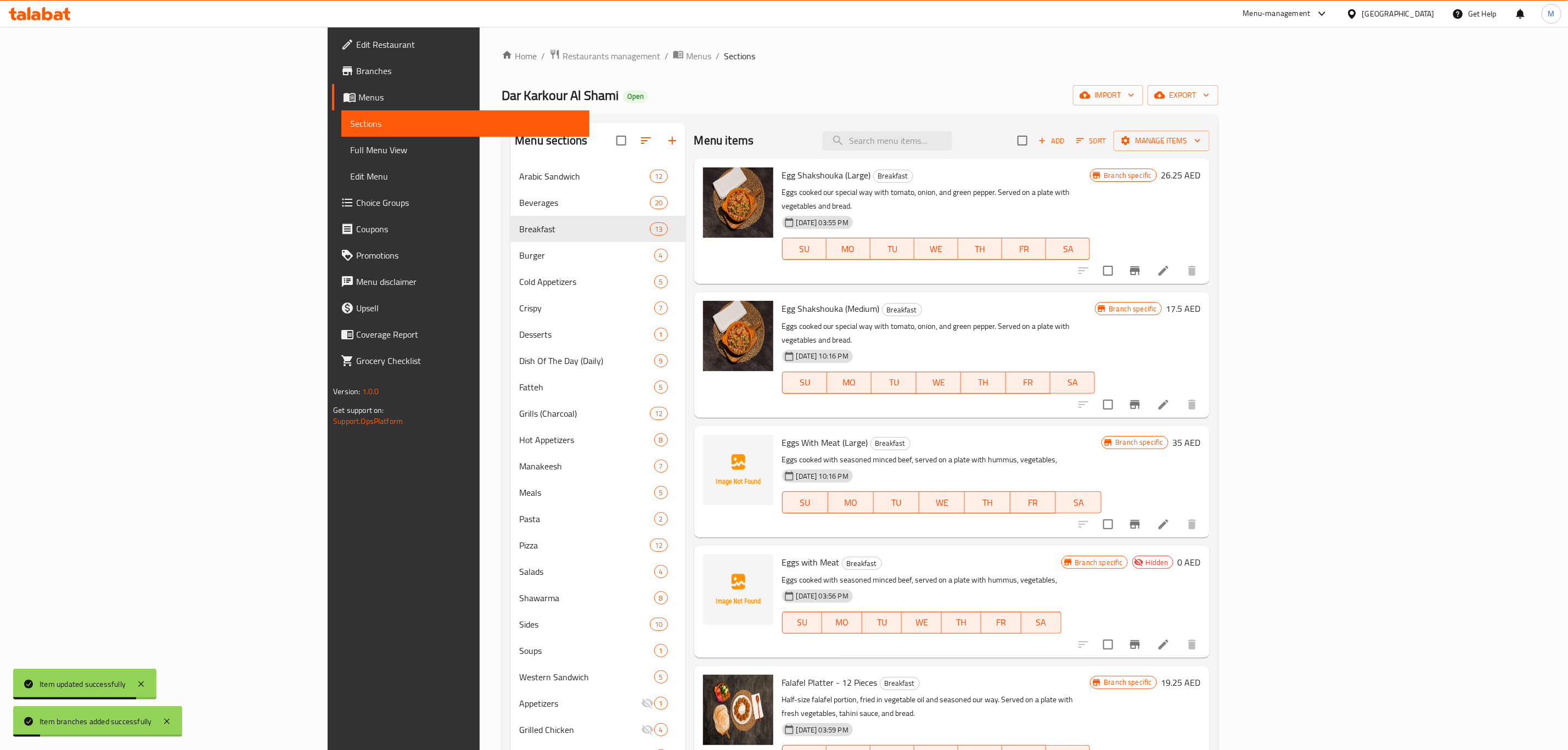
click at [1201, 555] on h6 "0 AED" at bounding box center [1189, 562] width 23 height 15
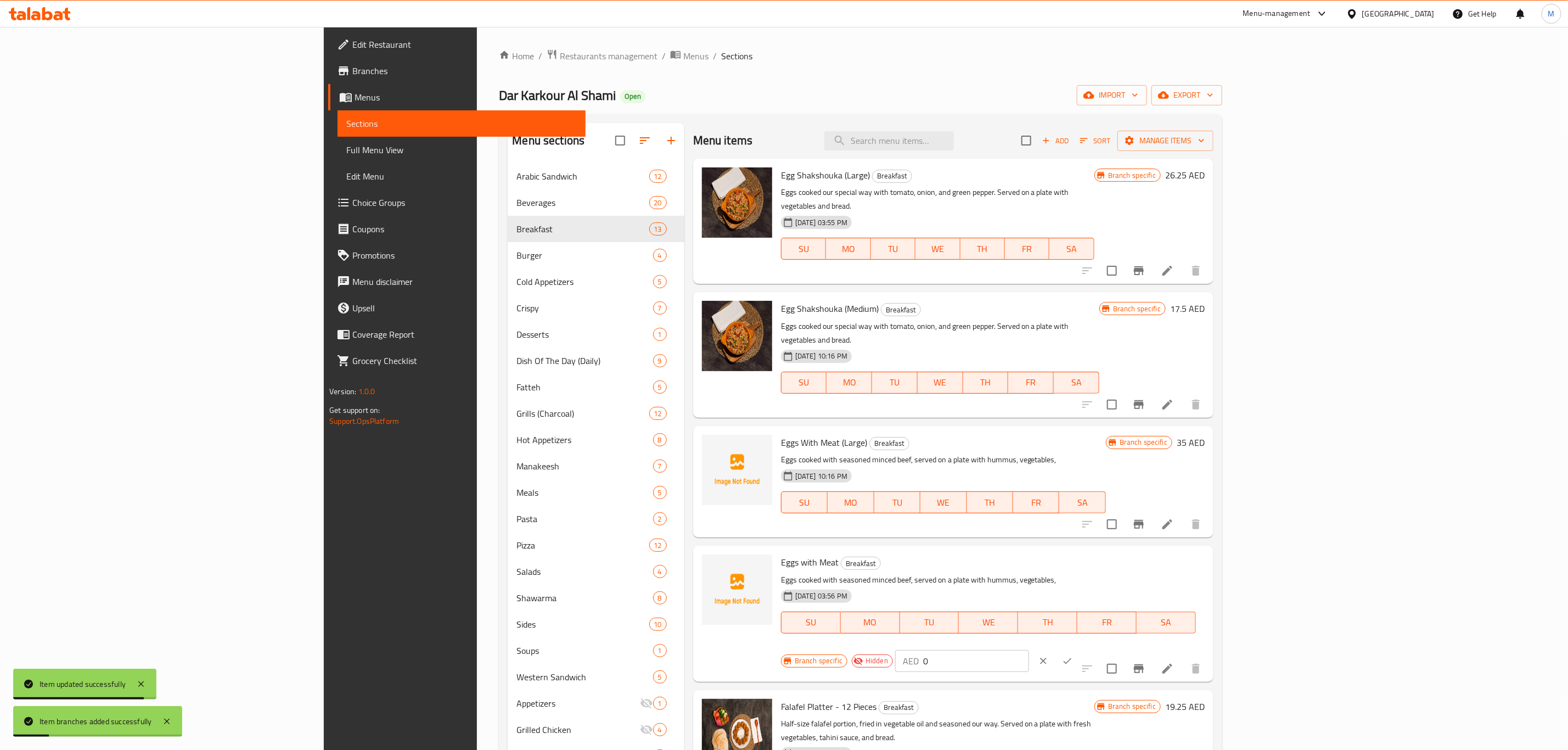
click at [1096, 649] on div "AED 0 ​" at bounding box center [995, 661] width 201 height 24
click at [1029, 650] on input "0" at bounding box center [976, 661] width 106 height 22
paste input "26.25"
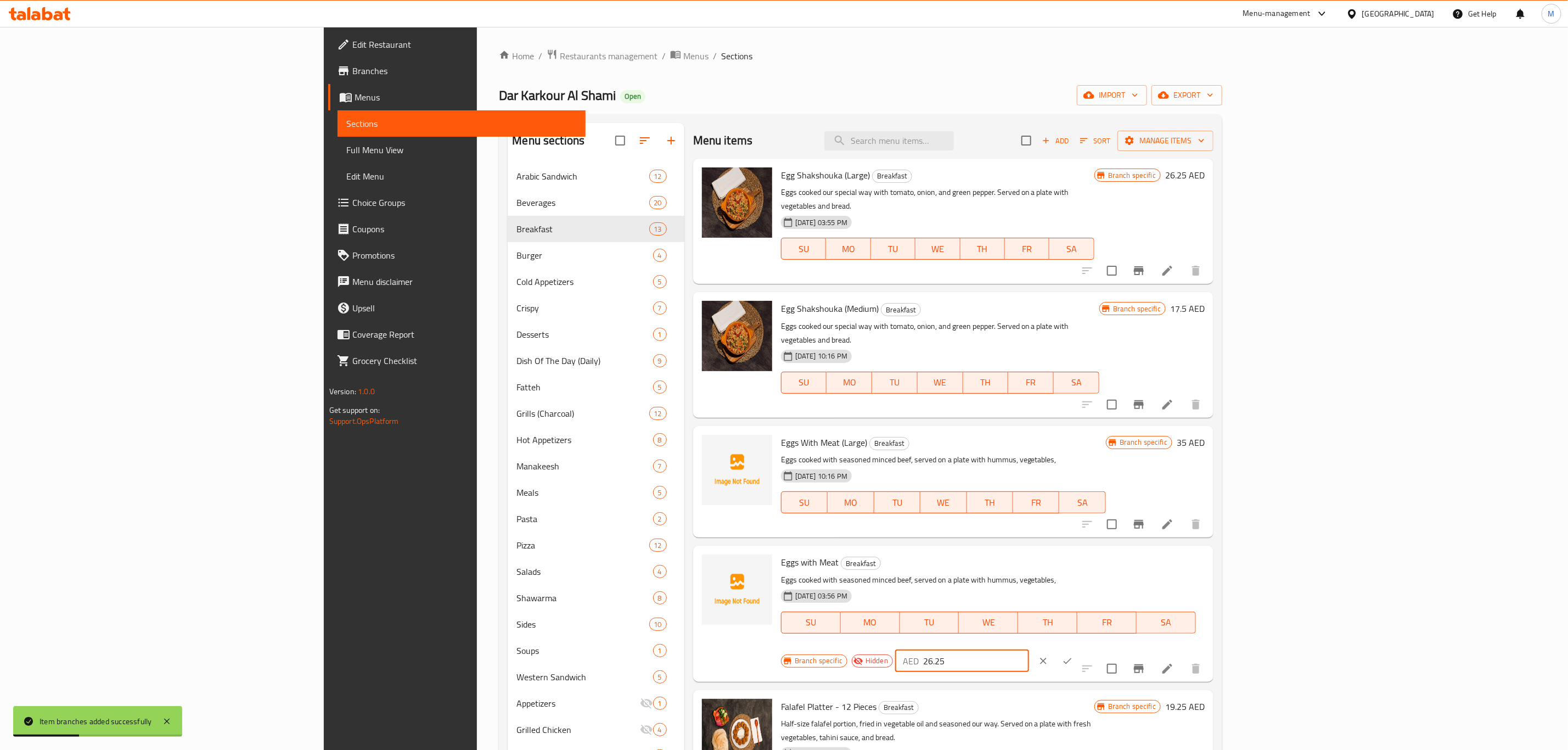
type input "26.25"
click at [1072, 658] on icon "ok" at bounding box center [1068, 661] width 9 height 6
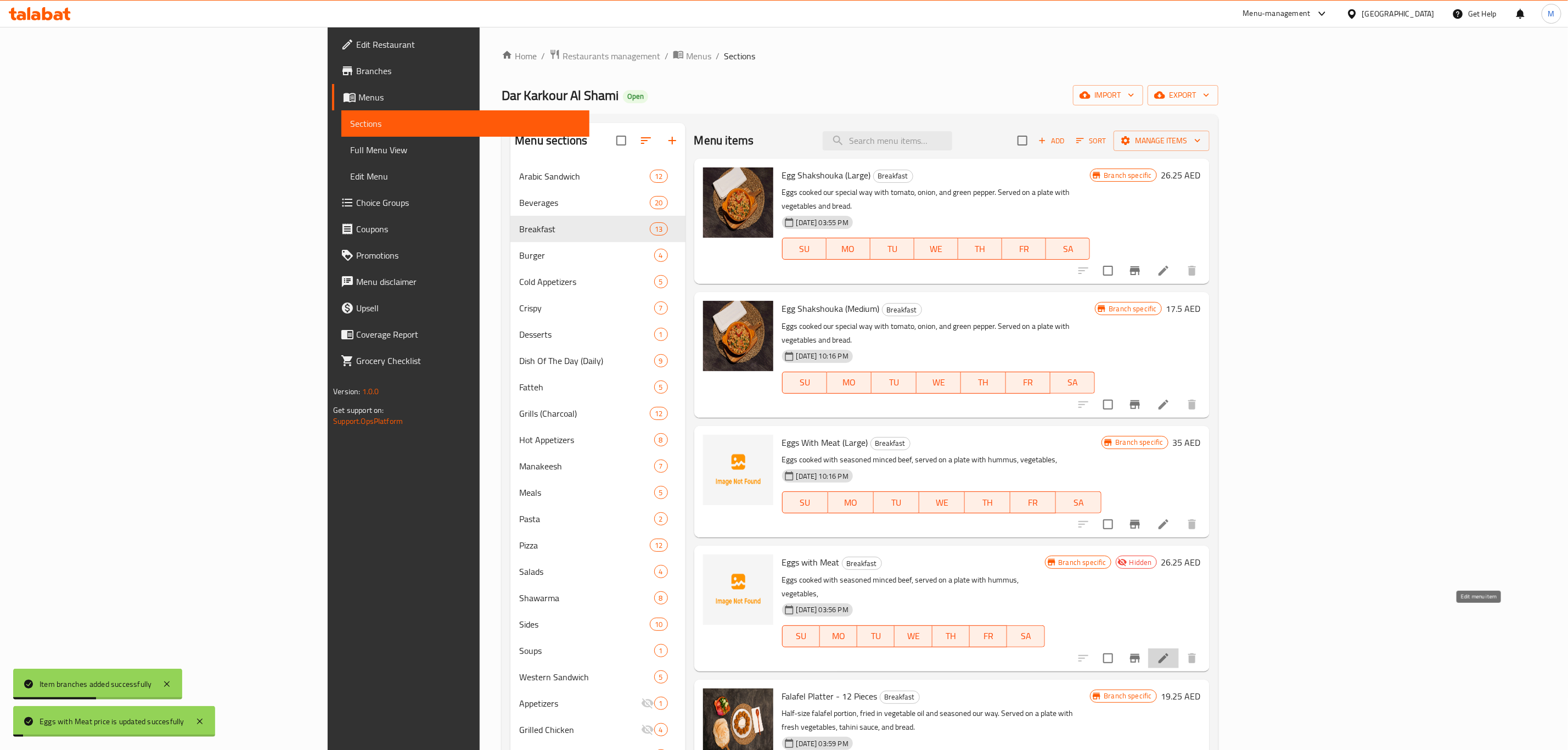
click at [1168, 653] on icon at bounding box center [1163, 658] width 10 height 10
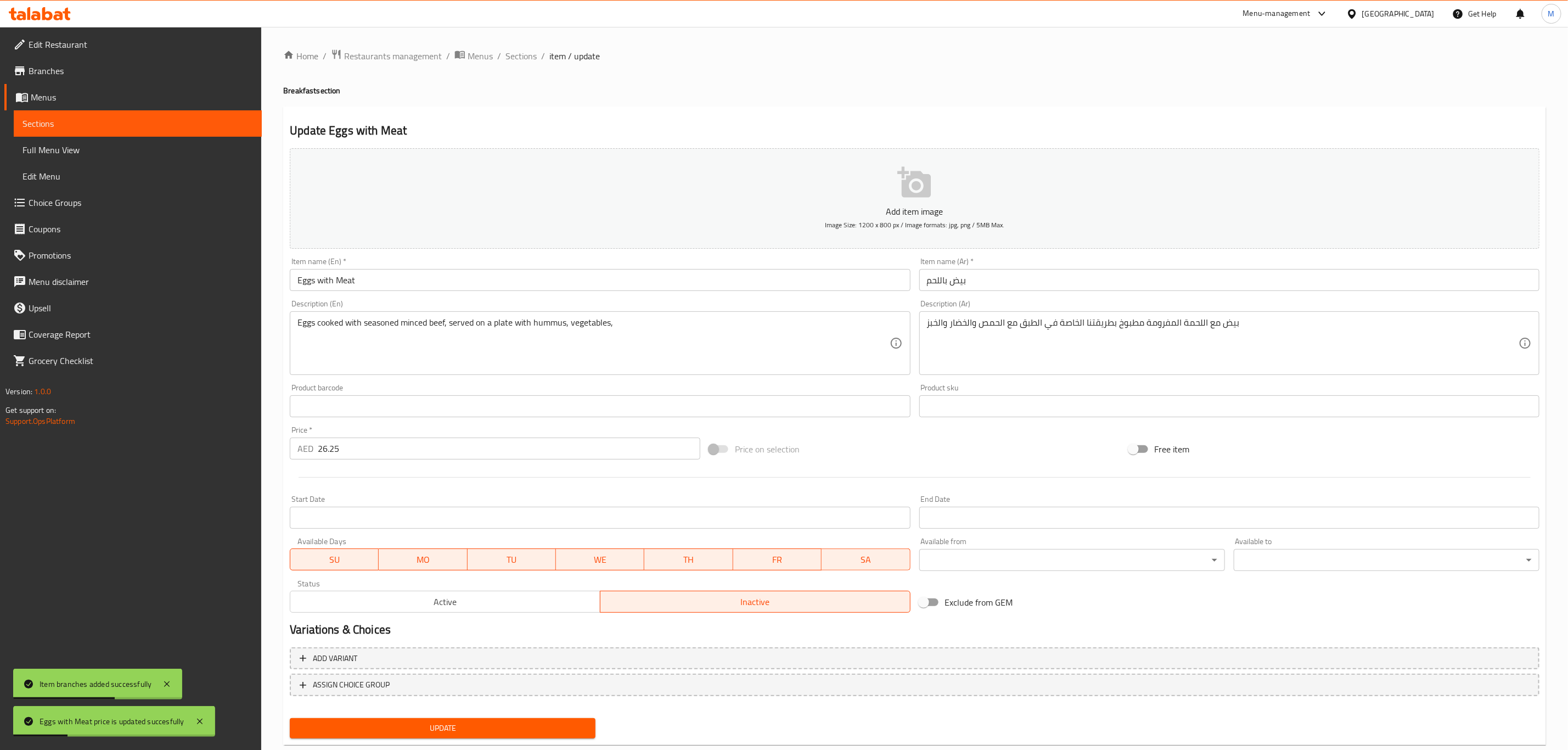
click at [479, 605] on span "Active" at bounding box center [445, 602] width 301 height 16
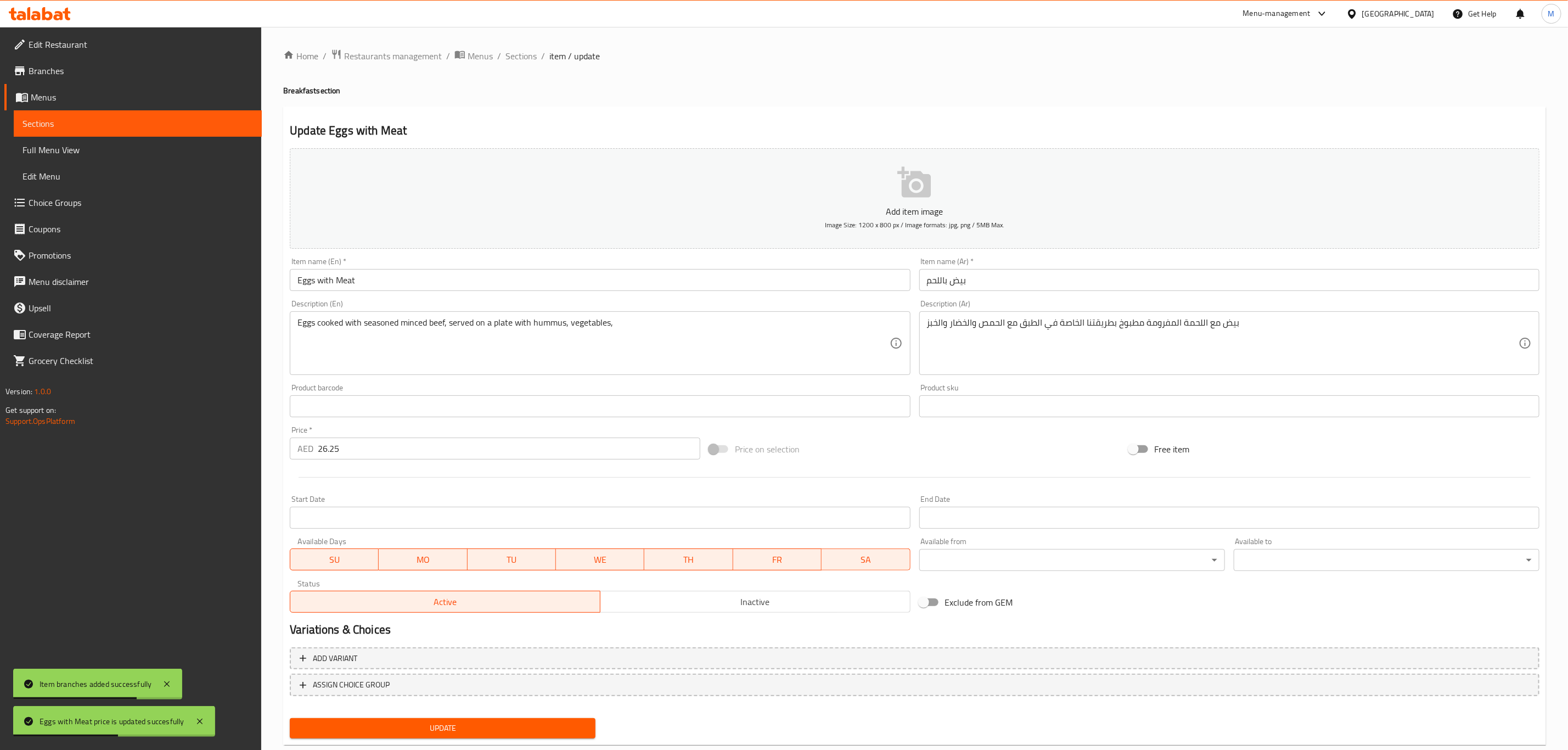
type button "0"
drag, startPoint x: 334, startPoint y: 282, endPoint x: 328, endPoint y: 282, distance: 6.0
click at [334, 282] on input "Eggs with Meat" at bounding box center [599, 280] width 620 height 22
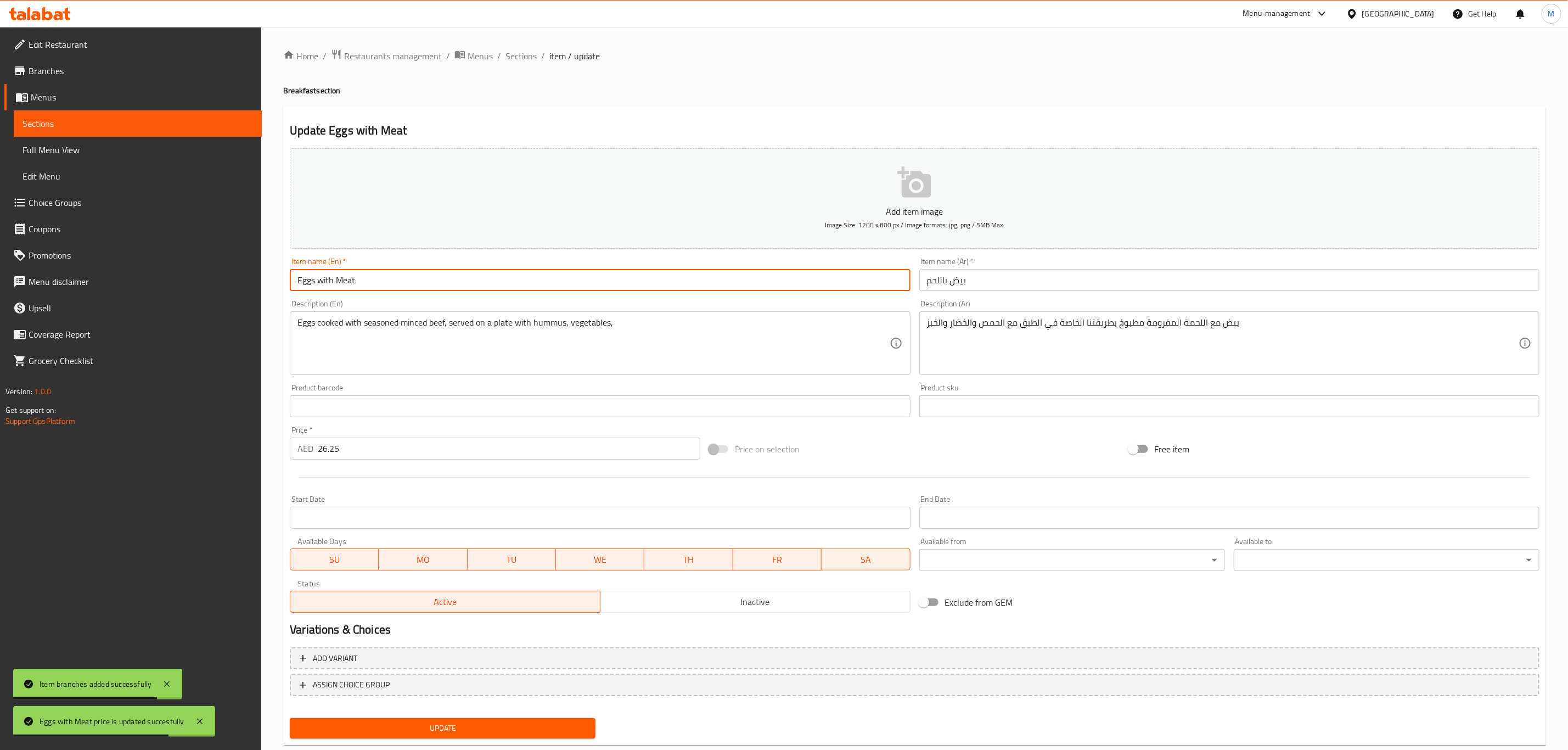
click at [324, 281] on input "Eggs with Meat" at bounding box center [599, 280] width 620 height 22
type input "Eggs With Meat"
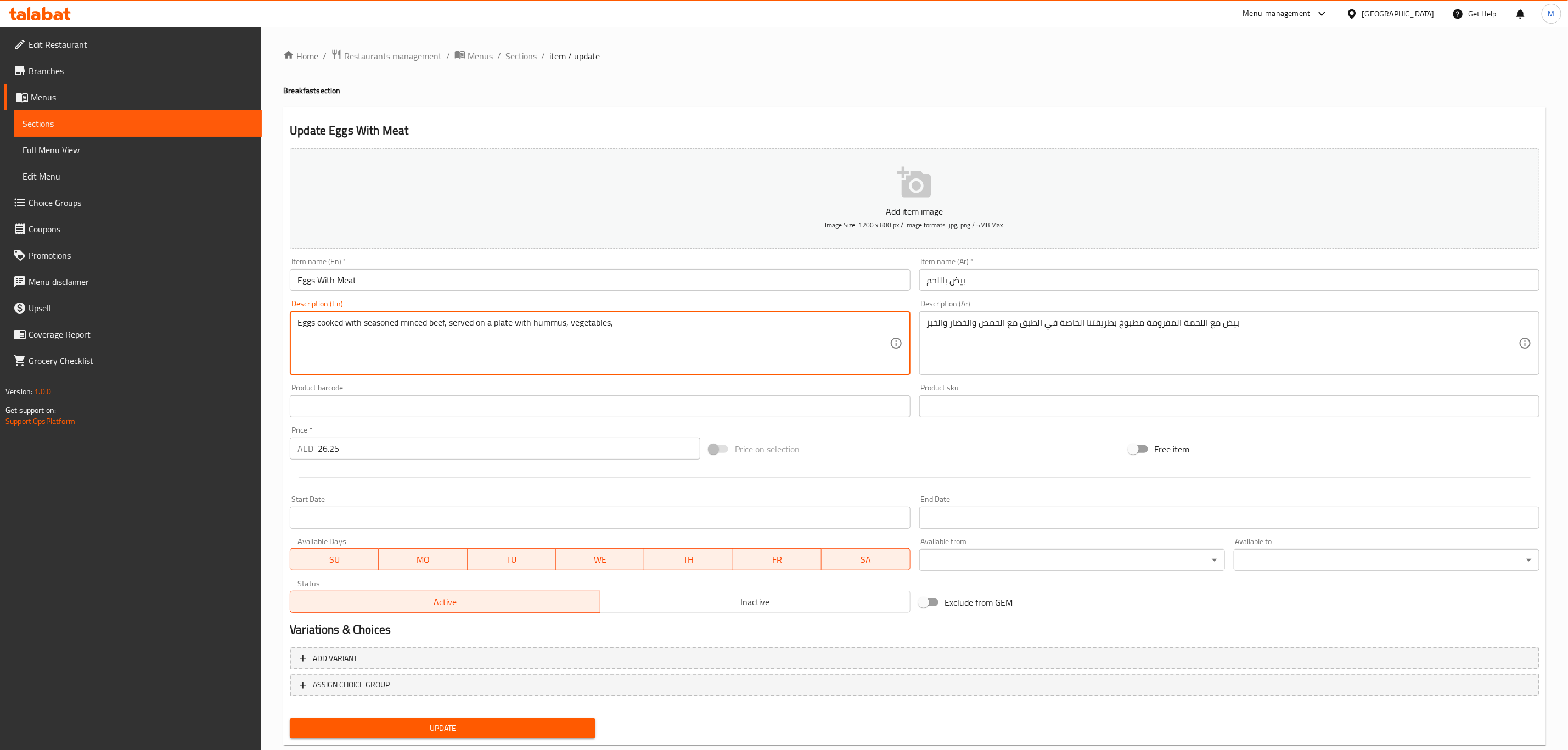
click at [996, 286] on input "بيض باللحم" at bounding box center [1229, 280] width 620 height 22
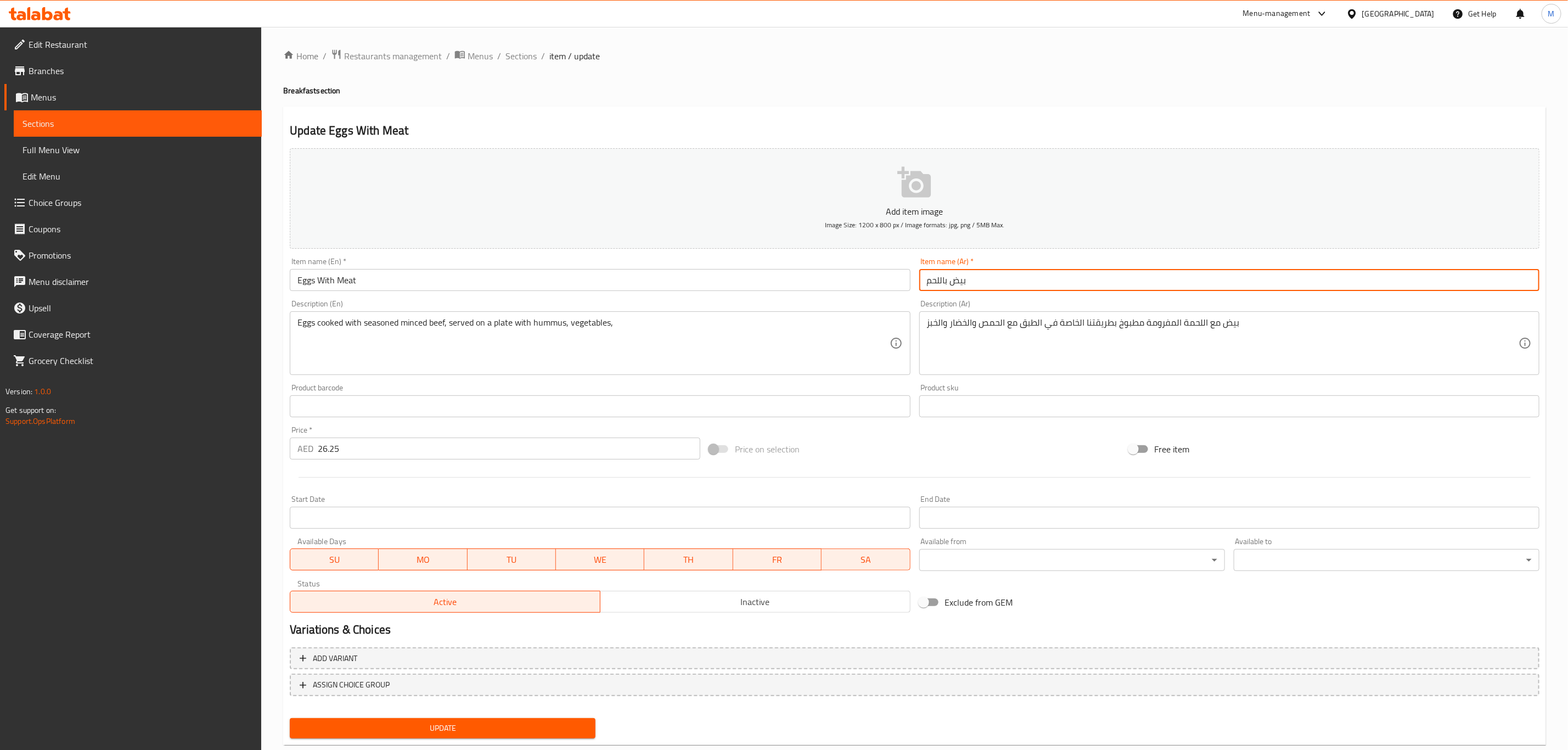
click at [996, 286] on input "بيض باللحم" at bounding box center [1229, 280] width 620 height 22
paste input "(وسط)"
type input "بيض باللحم (وسط)"
click at [441, 277] on input "Eggs With Meat" at bounding box center [599, 280] width 620 height 22
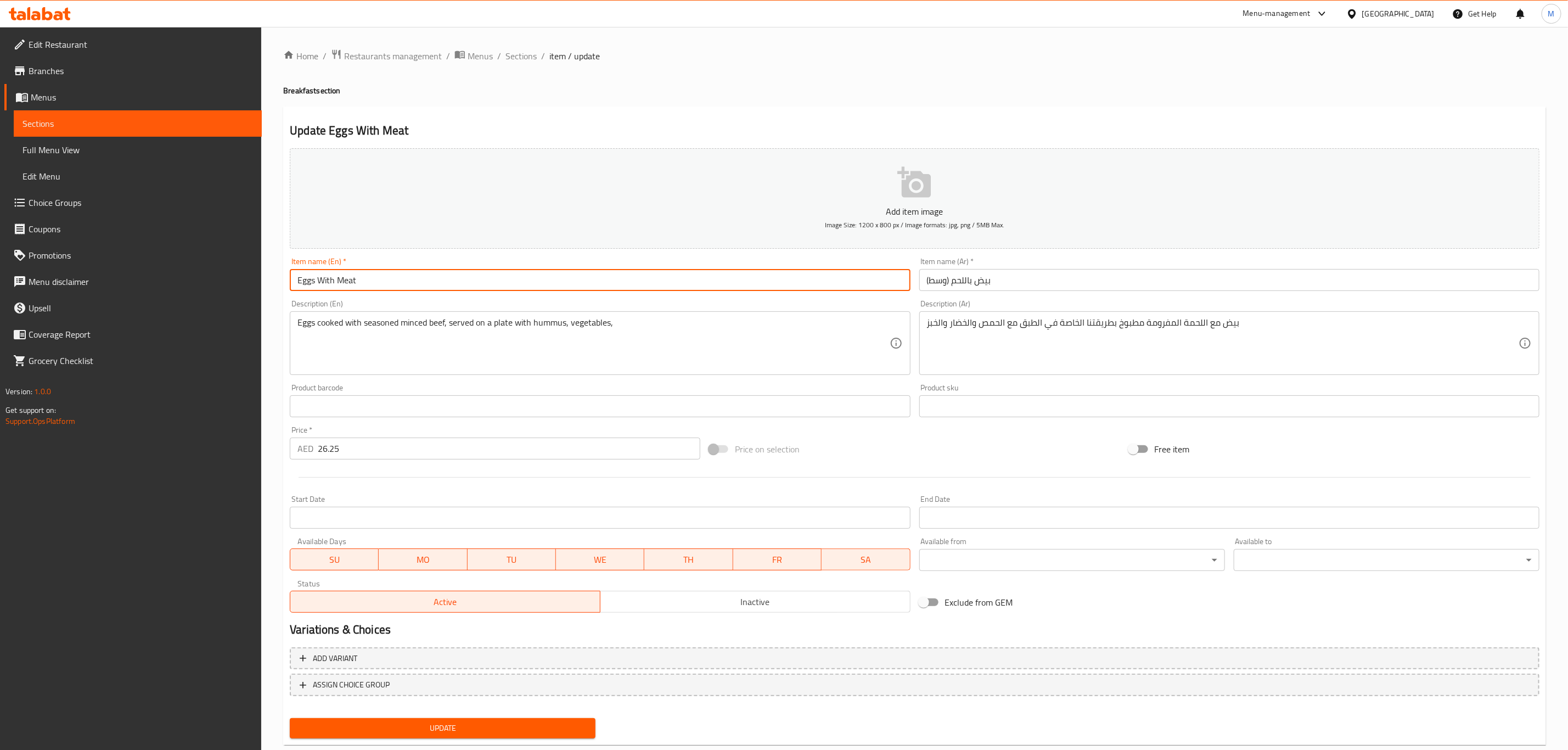
click at [441, 277] on input "Eggs With Meat" at bounding box center [599, 280] width 620 height 22
paste input "with Meat (Medium)"
type input "Eggs with Meat (Medium)"
click at [290, 718] on button "Update" at bounding box center [442, 728] width 305 height 20
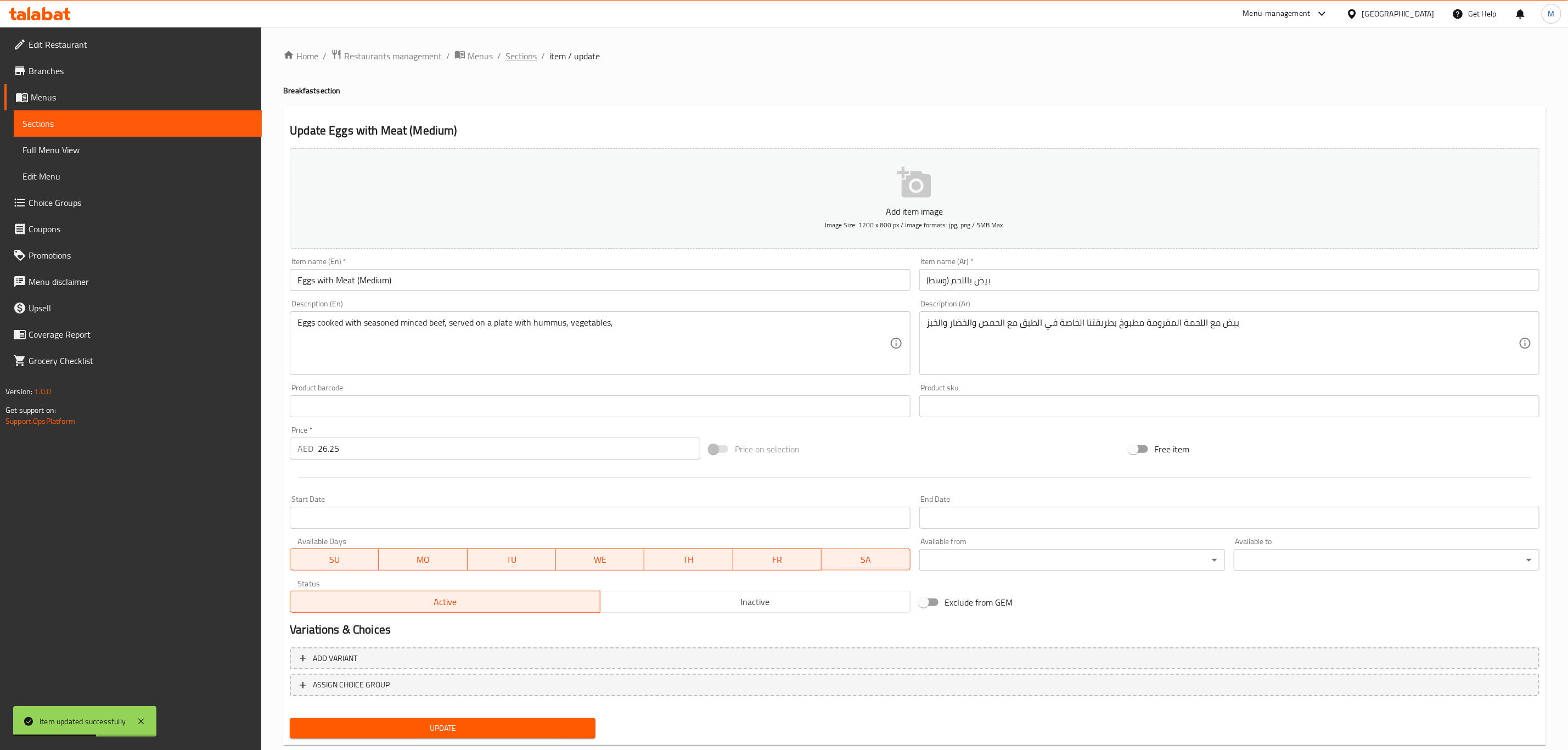
click at [521, 61] on span "Sections" at bounding box center [521, 56] width 31 height 13
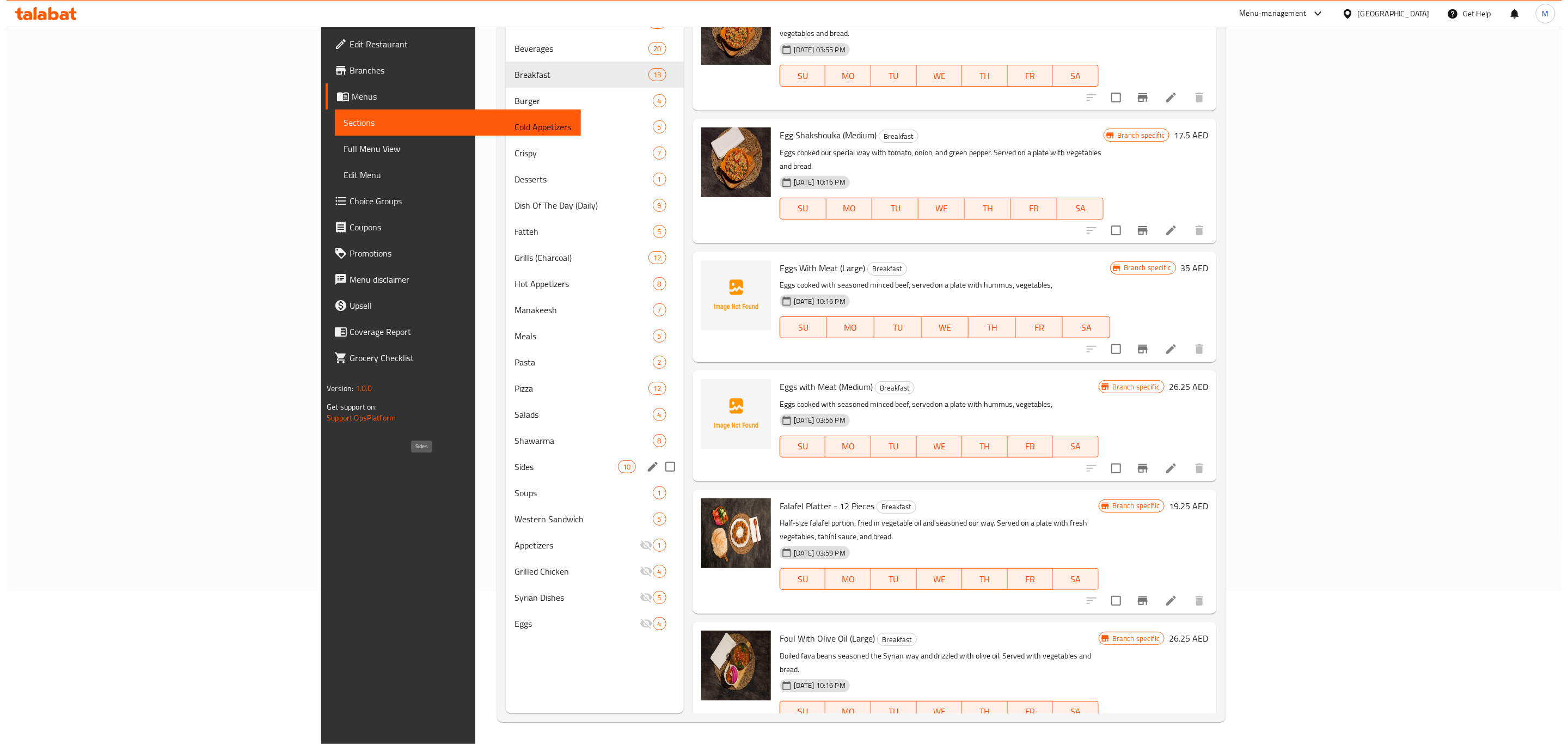
scroll to position [12, 0]
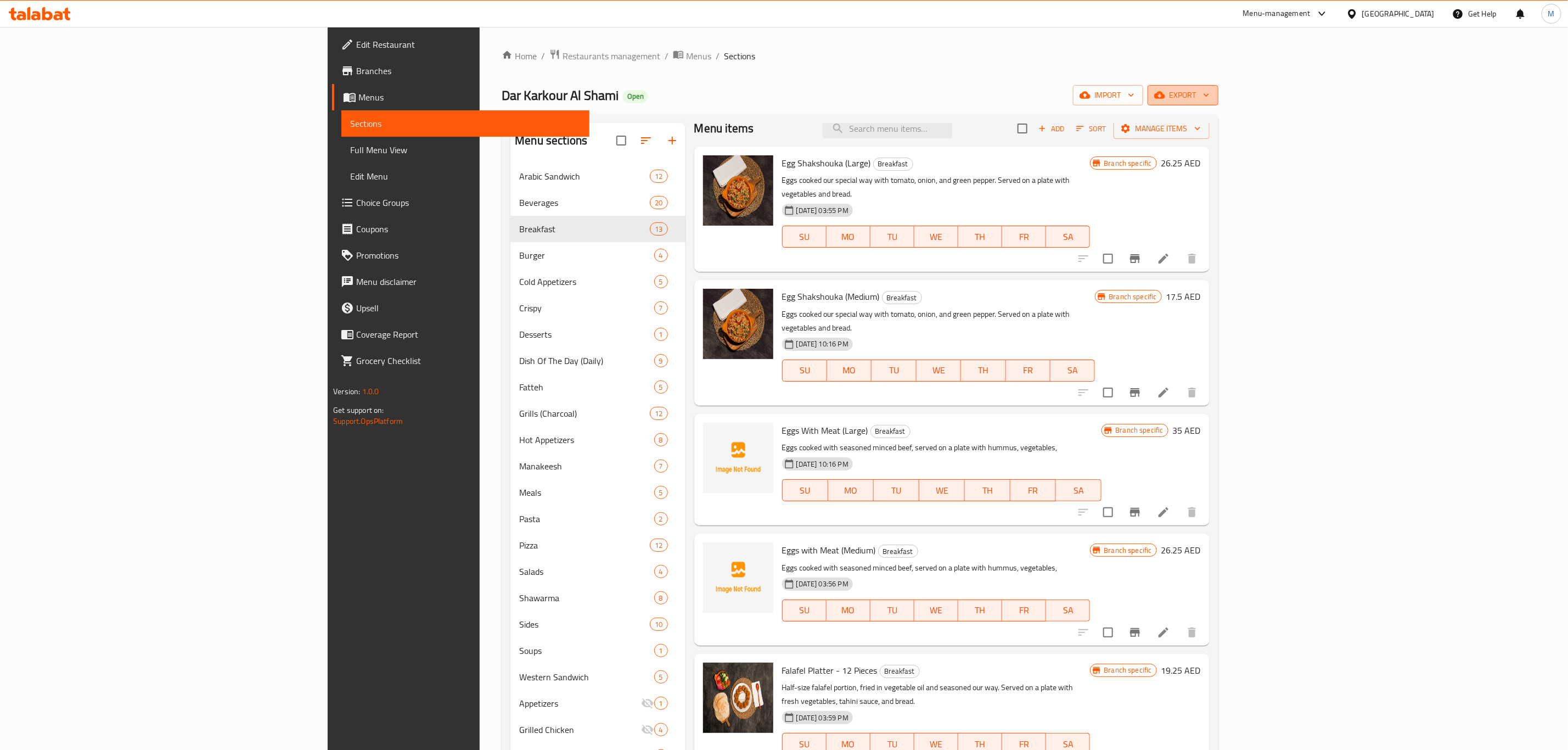
click at [1165, 95] on icon "button" at bounding box center [1159, 95] width 11 height 7
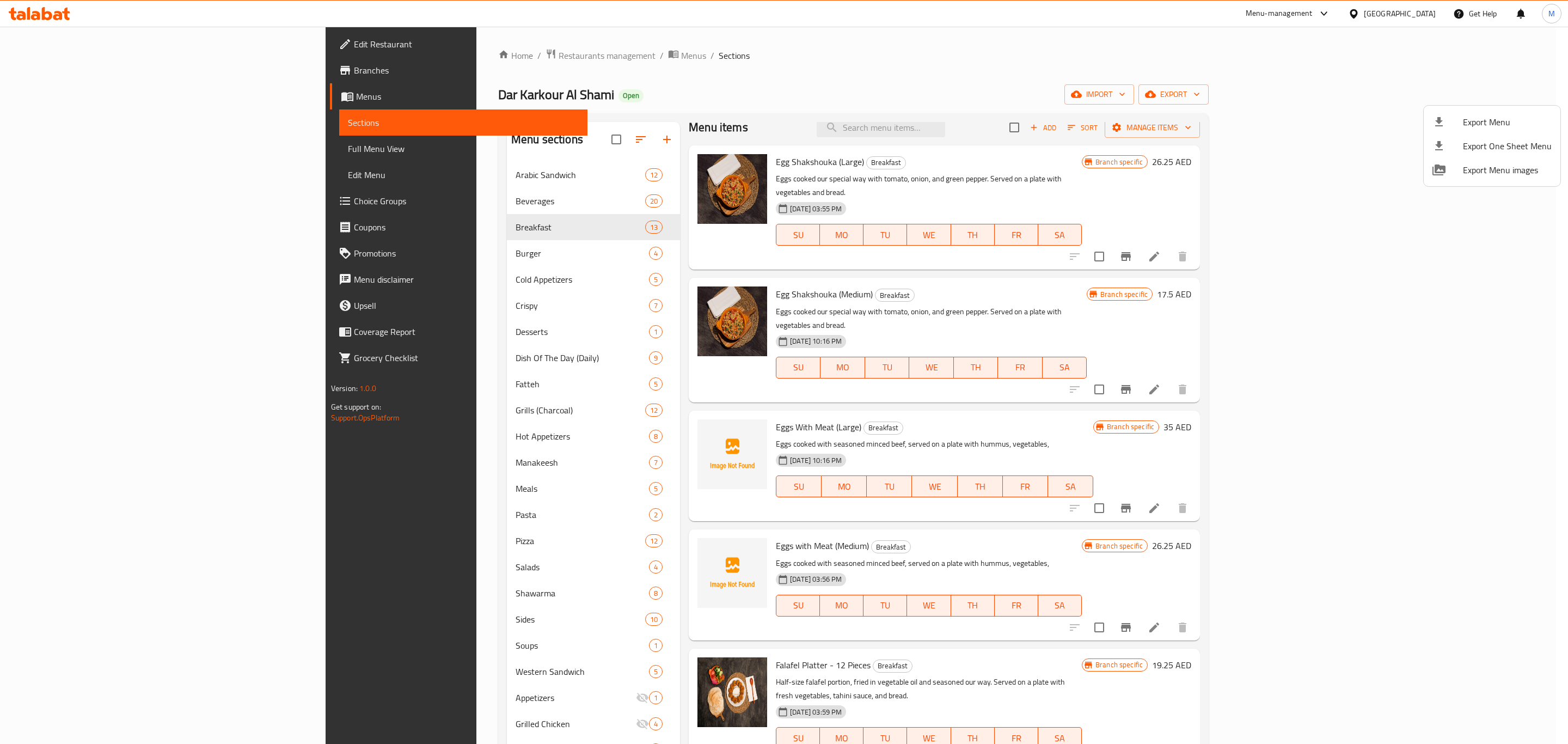
click at [1462, 123] on div at bounding box center [1447, 122] width 31 height 13
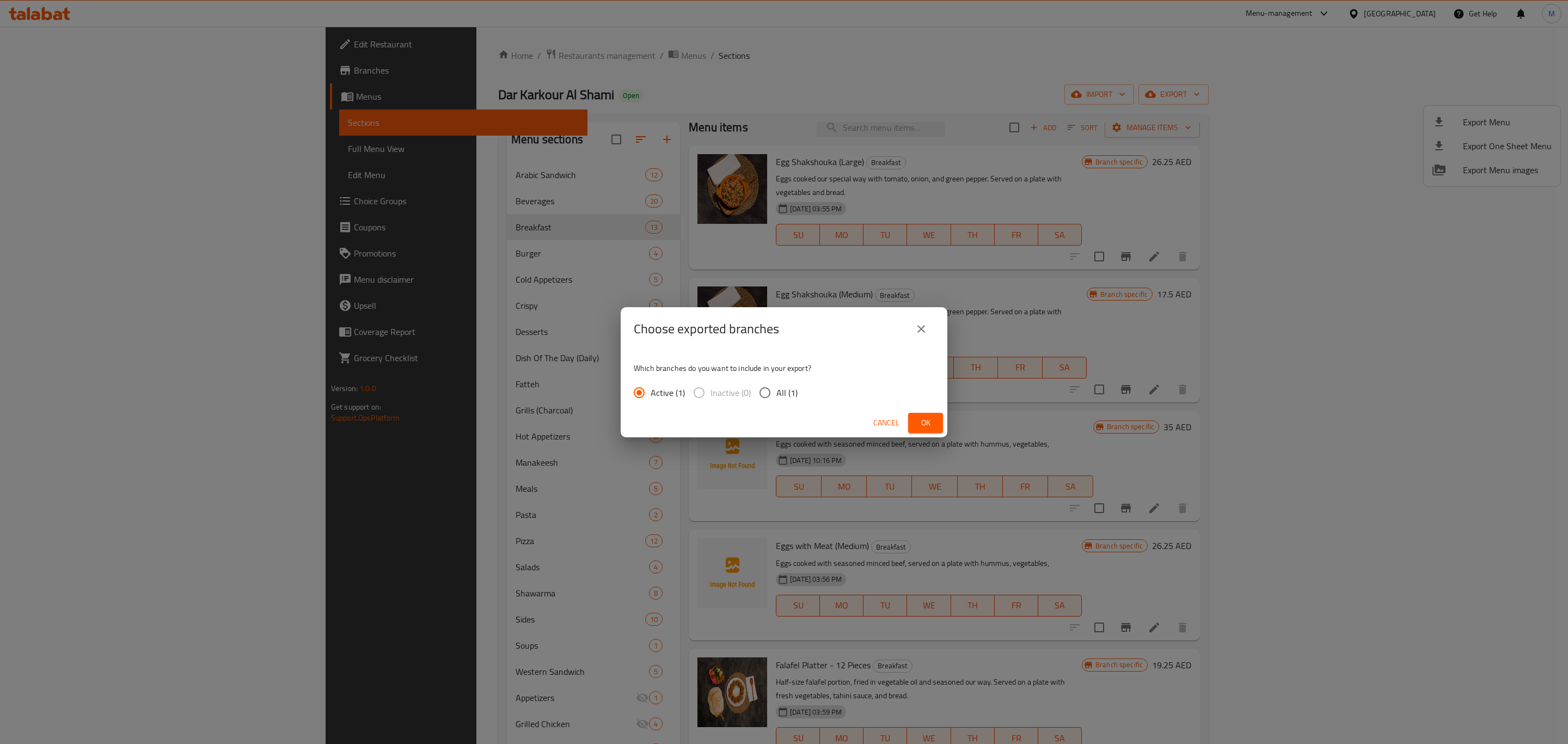
click at [779, 381] on label "All (1)" at bounding box center [776, 393] width 44 height 23
click at [777, 381] on input "All (1)" at bounding box center [765, 393] width 23 height 23
radio input "true"
drag, startPoint x: 915, startPoint y: 422, endPoint x: 921, endPoint y: 423, distance: 6.1
click at [921, 423] on button "Ok" at bounding box center [926, 423] width 35 height 20
